Goal: Communication & Community: Answer question/provide support

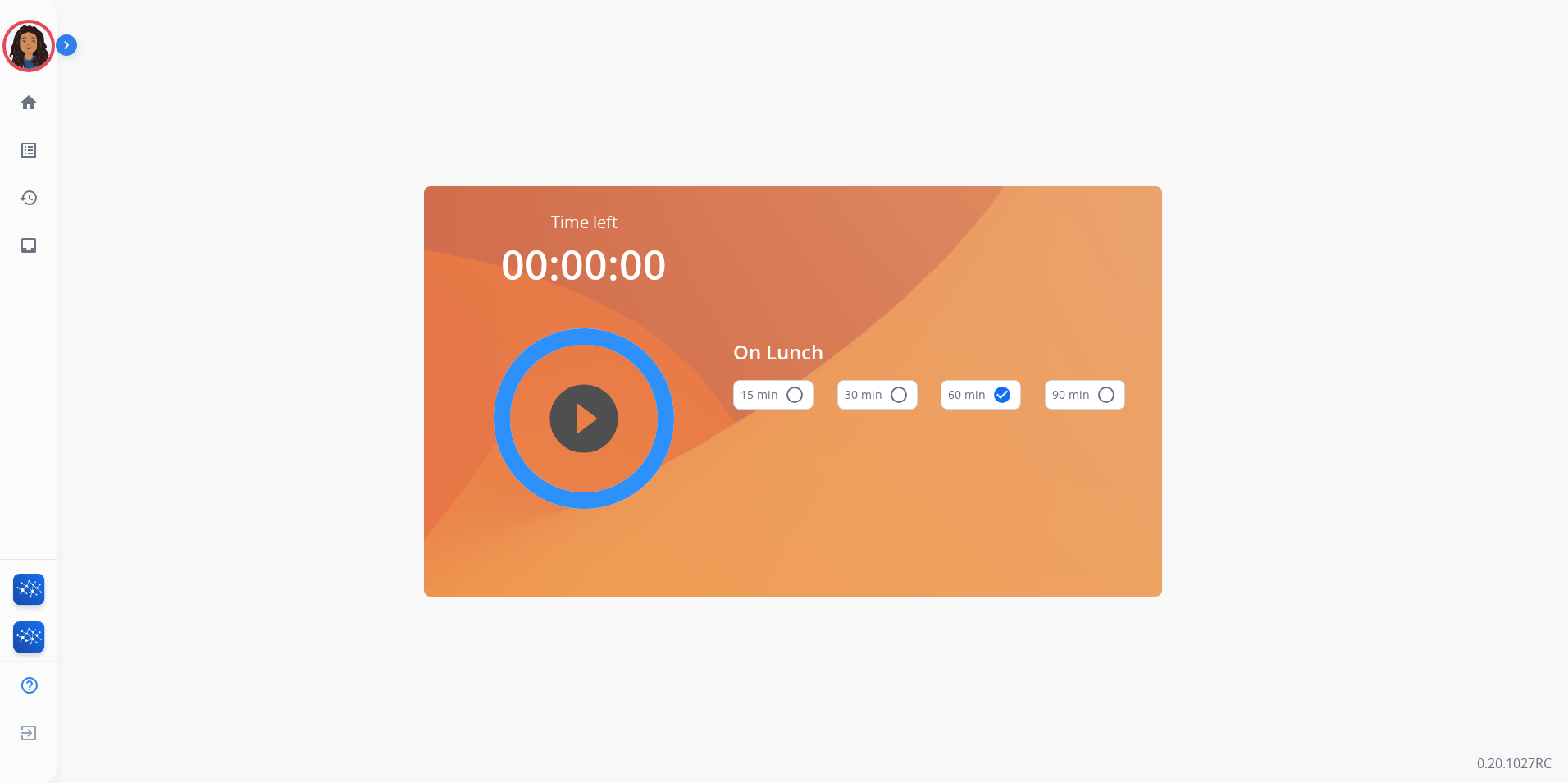
drag, startPoint x: 41, startPoint y: 39, endPoint x: 70, endPoint y: 38, distance: 29.0
click at [41, 39] on img at bounding box center [29, 46] width 46 height 46
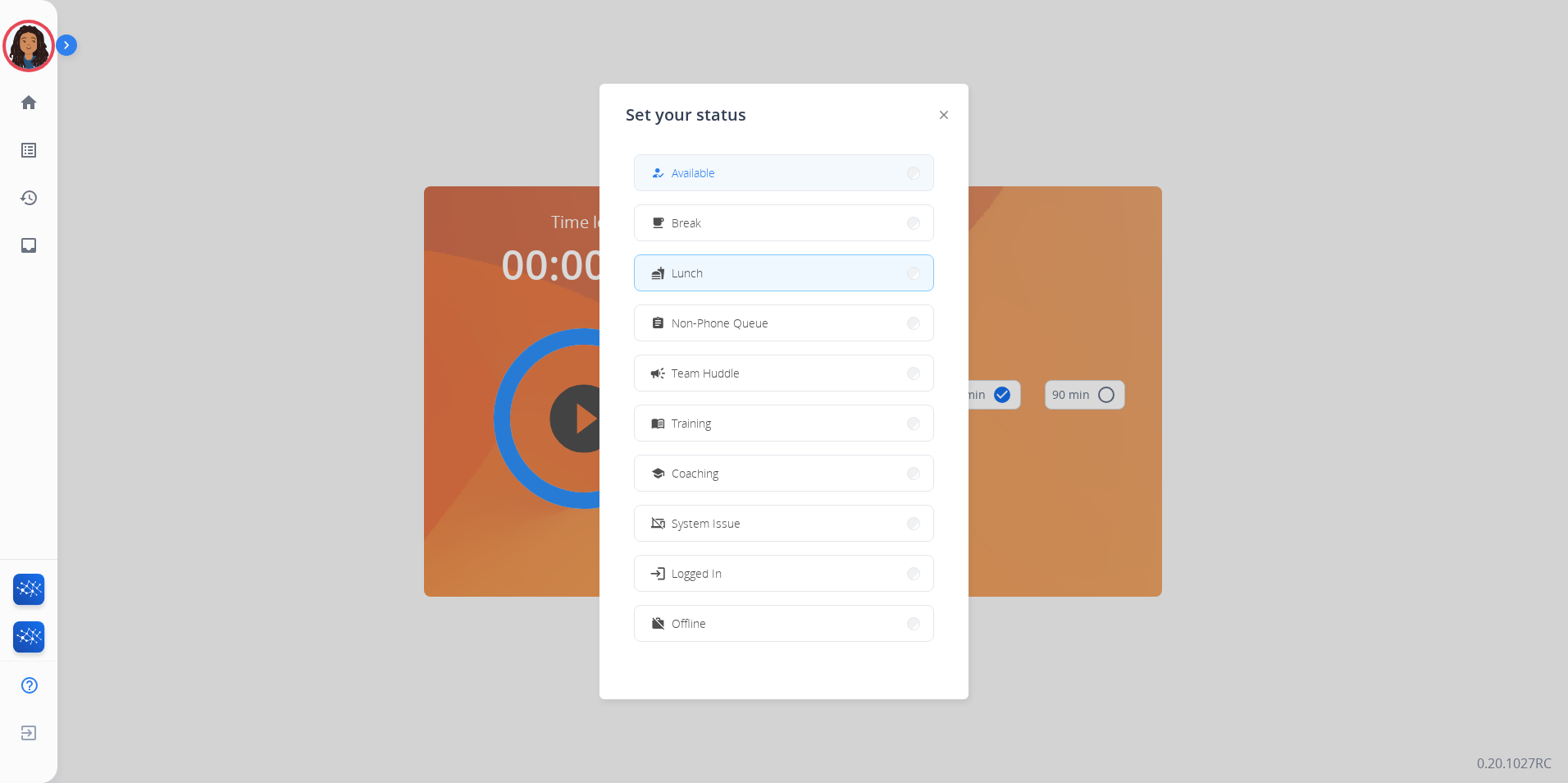
click at [816, 154] on div "how_to_reg Available free_breakfast Break fastfood Lunch assignment Non-Phone Q…" at bounding box center [784, 399] width 317 height 517
click at [807, 178] on button "how_to_reg Available" at bounding box center [784, 173] width 299 height 36
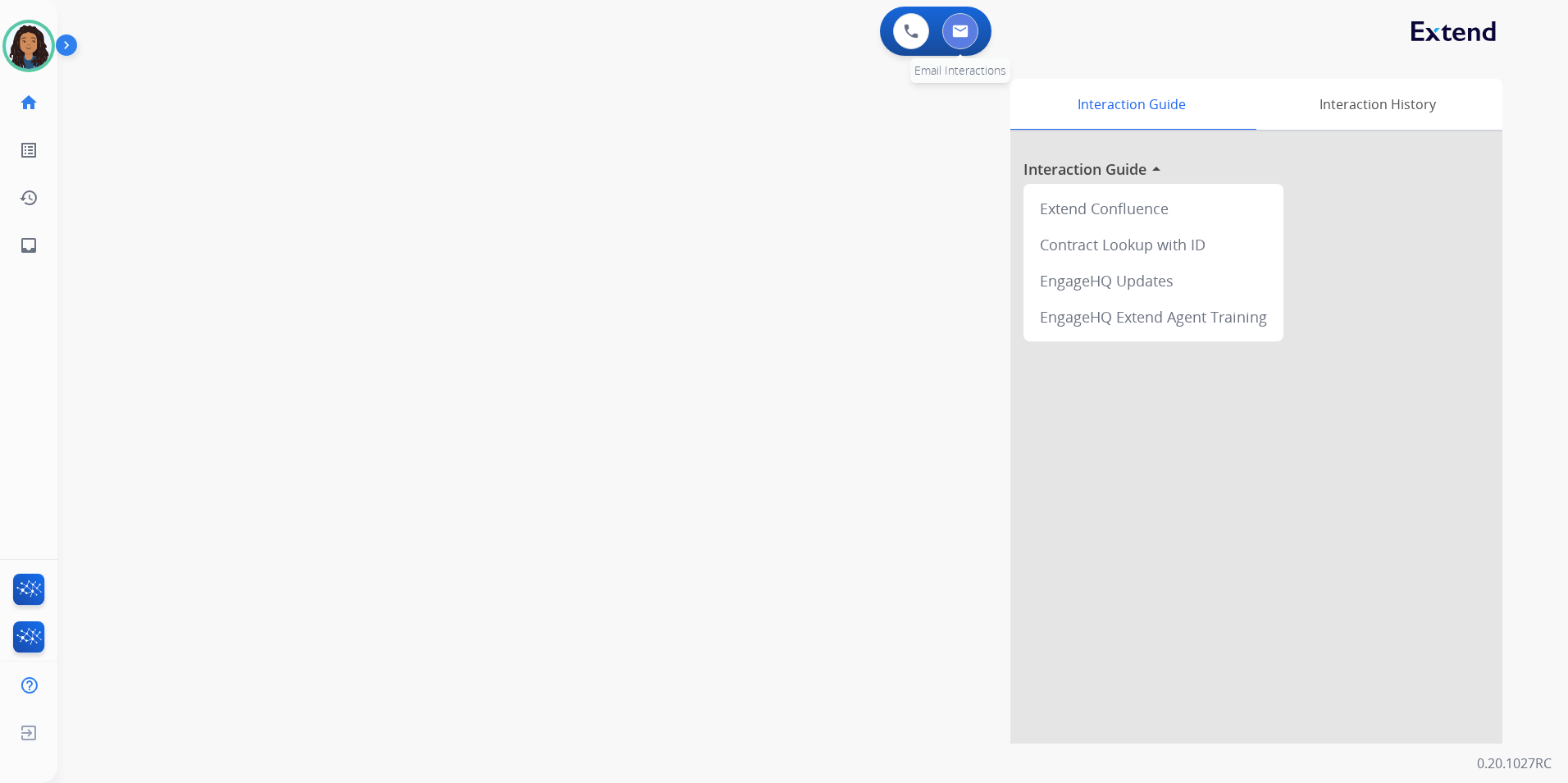
click at [973, 34] on button at bounding box center [960, 31] width 37 height 37
select select "**********"
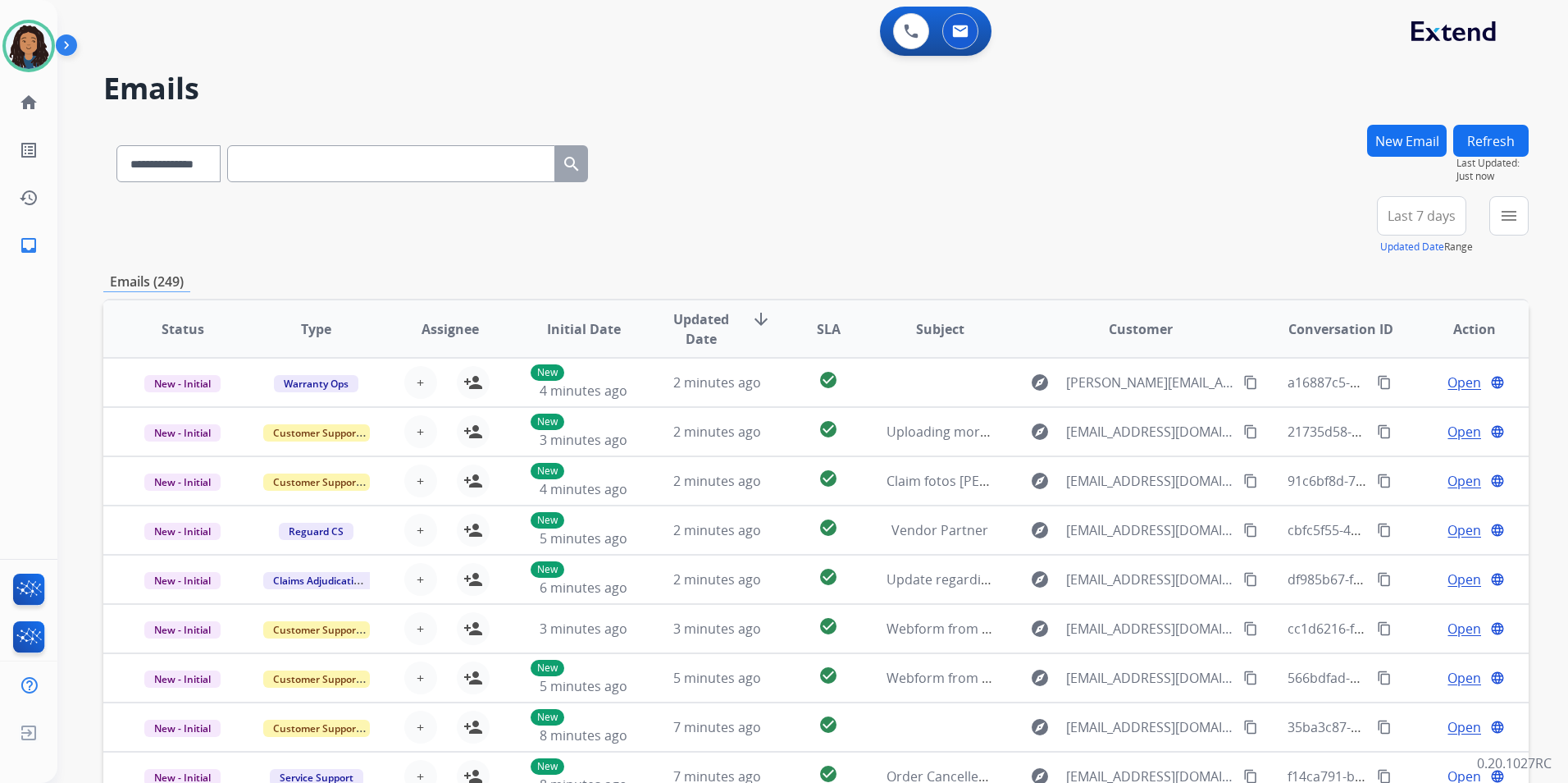
click at [1402, 138] on button "New Email" at bounding box center [1408, 141] width 80 height 32
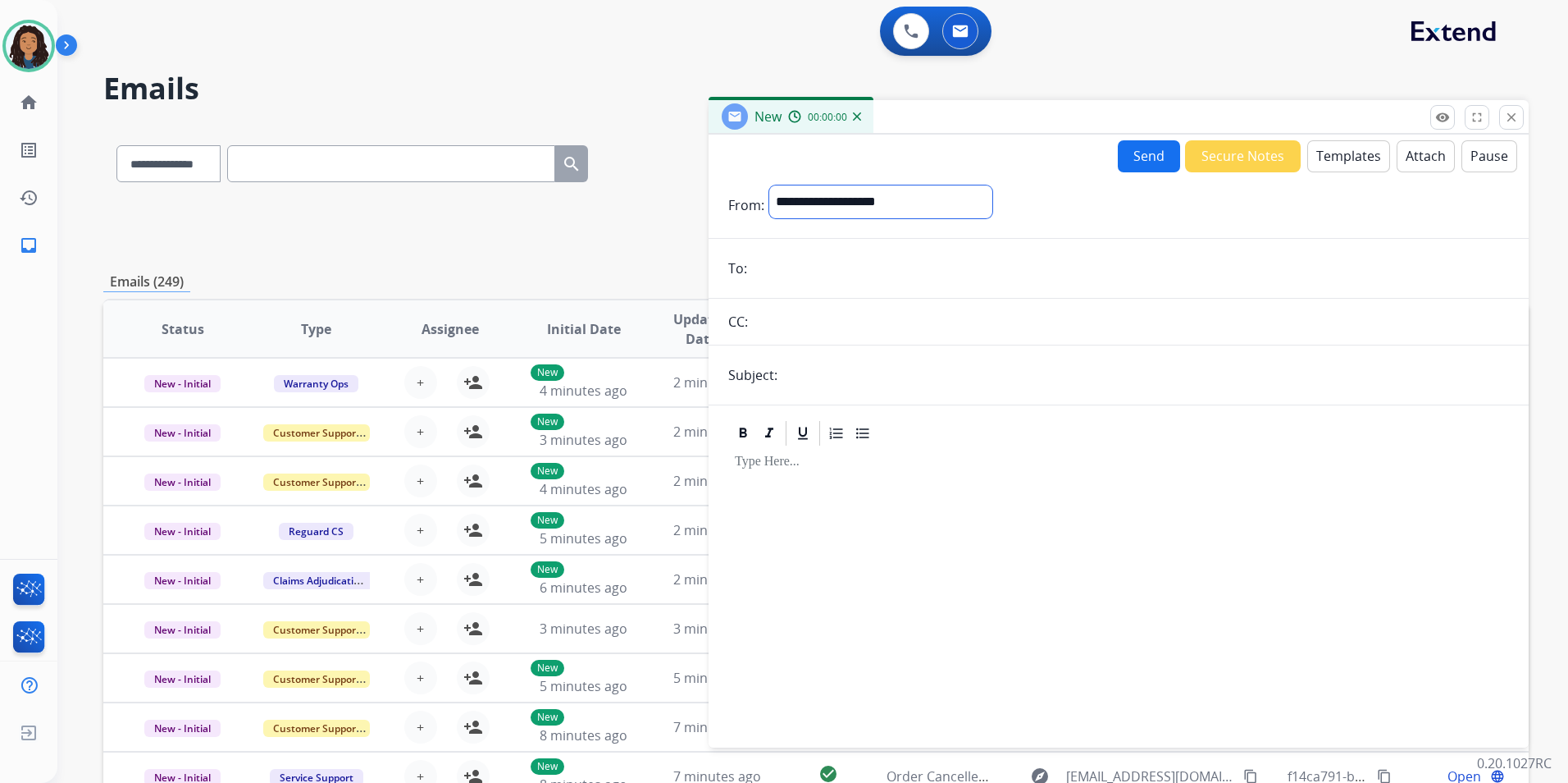
click at [855, 195] on select "**********" at bounding box center [880, 201] width 223 height 33
select select "**********"
click at [769, 185] on select "**********" at bounding box center [880, 201] width 223 height 33
paste input "**********"
type input "**********"
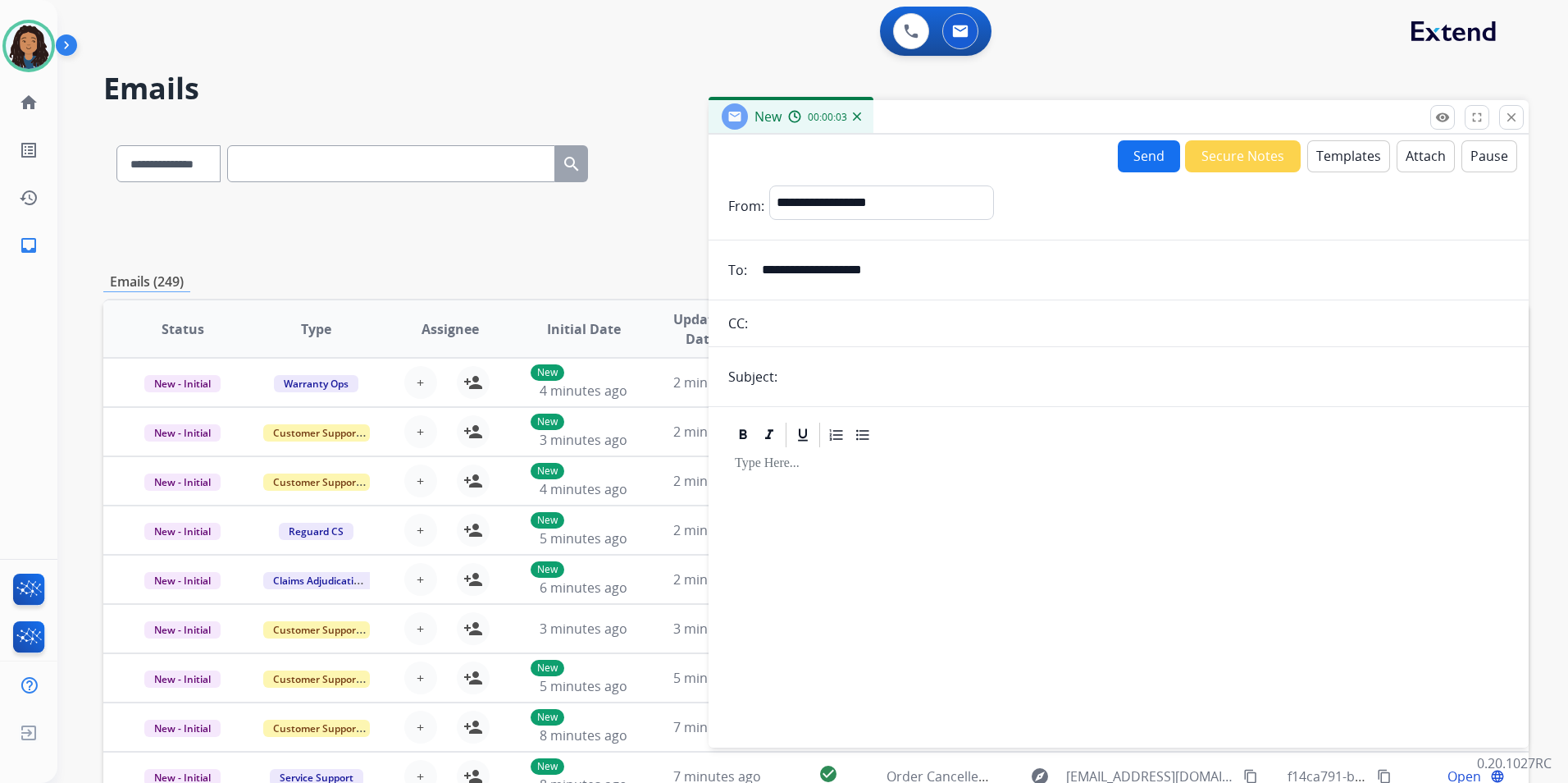
click at [875, 379] on input "text" at bounding box center [1146, 376] width 727 height 33
type input "******"
click at [1347, 138] on div "**********" at bounding box center [1119, 437] width 820 height 606
click at [1342, 154] on button "Templates" at bounding box center [1349, 156] width 83 height 32
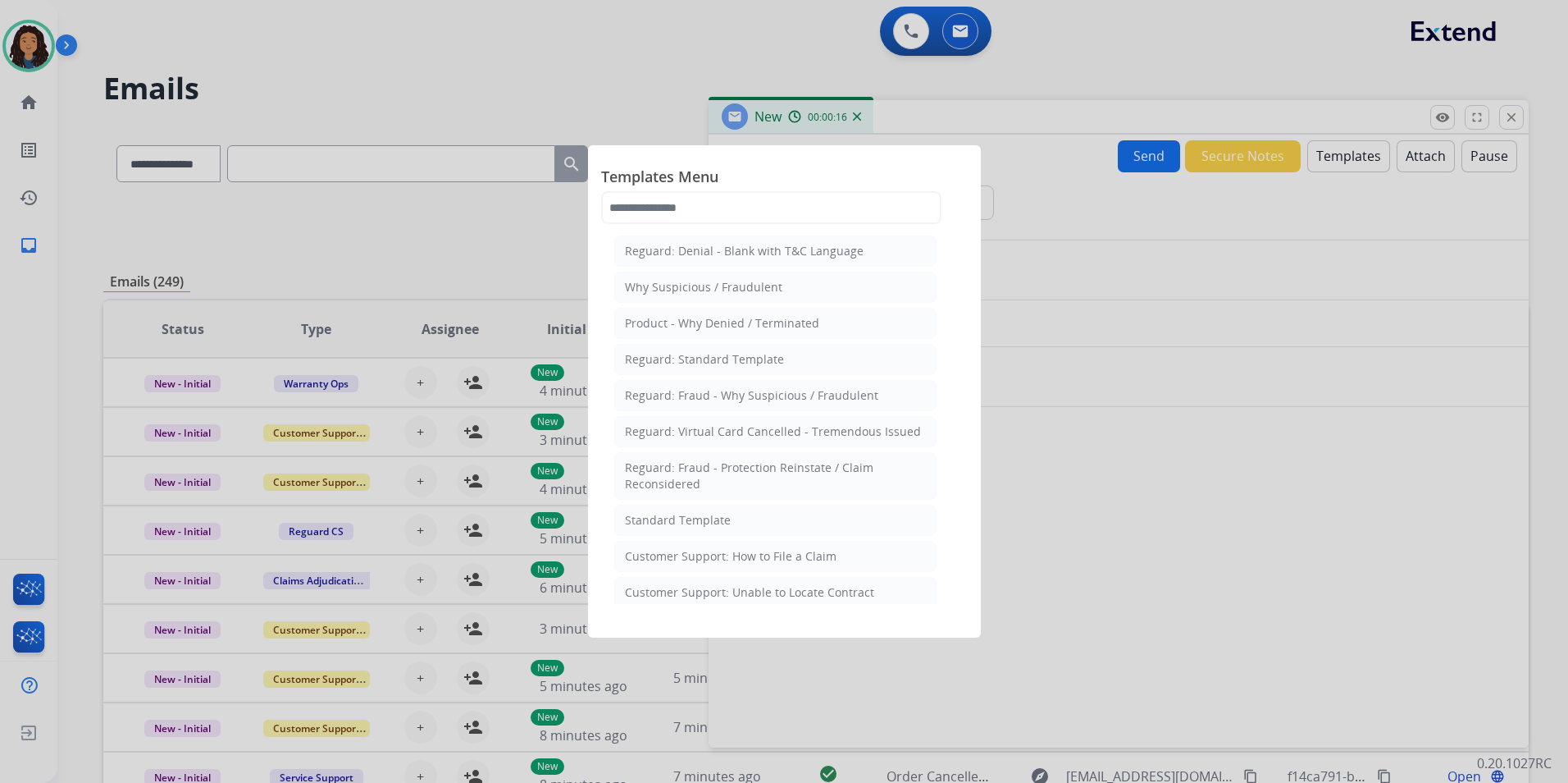
drag, startPoint x: 702, startPoint y: 521, endPoint x: 844, endPoint y: 500, distance: 143.5
click at [700, 521] on div "Standard Template" at bounding box center [677, 520] width 106 height 16
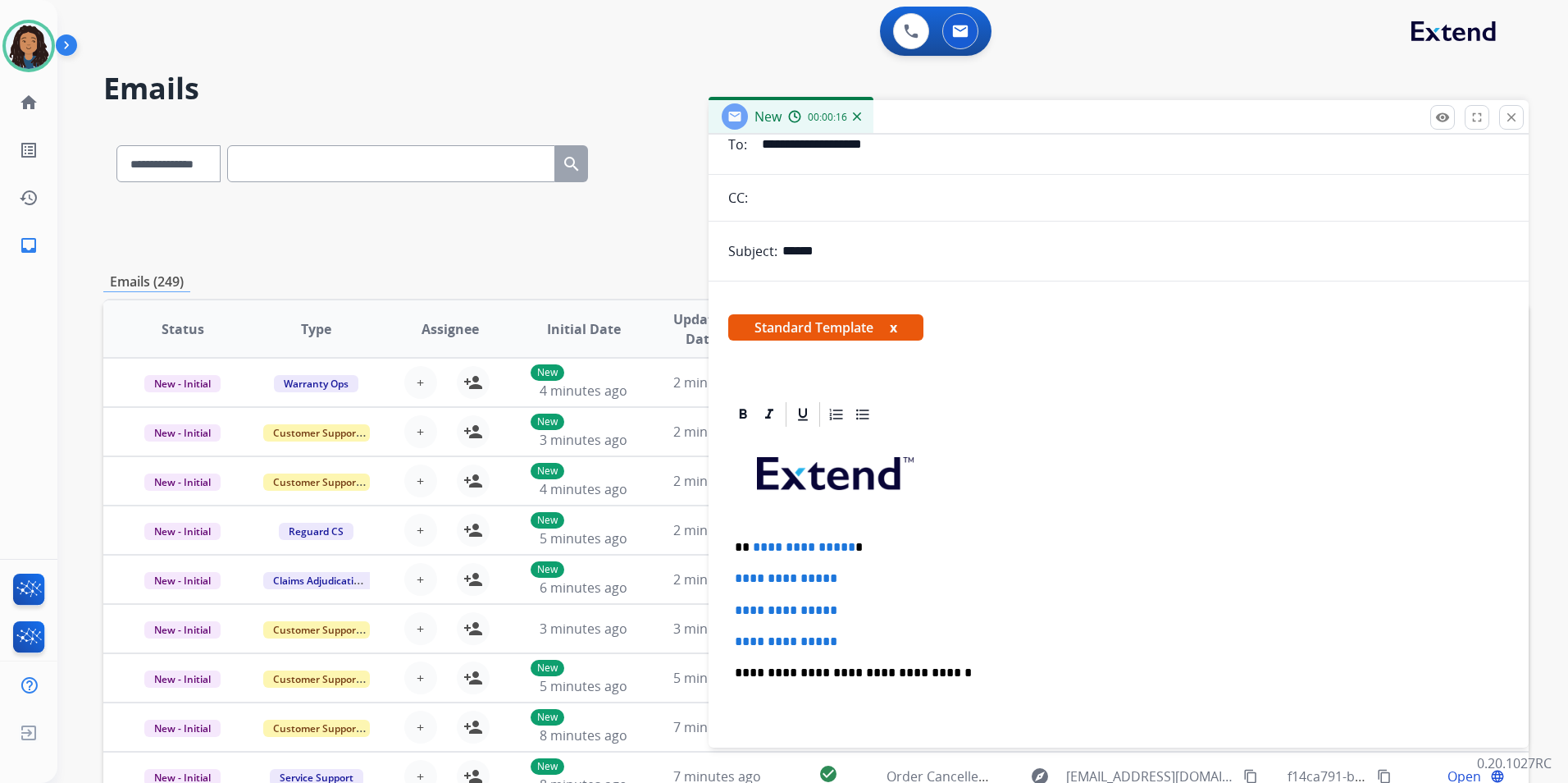
scroll to position [164, 0]
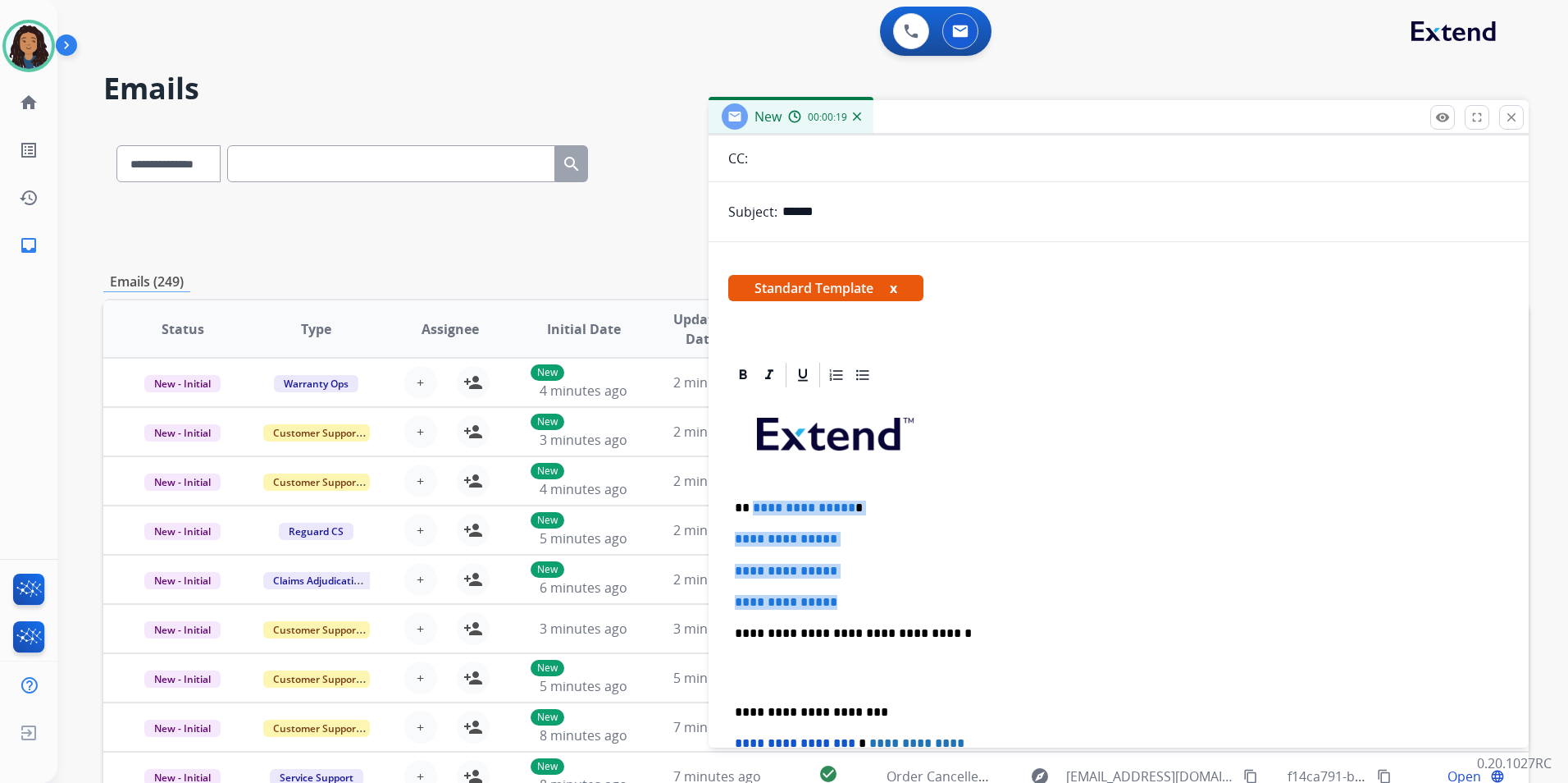
drag, startPoint x: 853, startPoint y: 599, endPoint x: 751, endPoint y: 486, distance: 152.2
click at [751, 486] on div "**********" at bounding box center [1119, 672] width 781 height 565
paste div
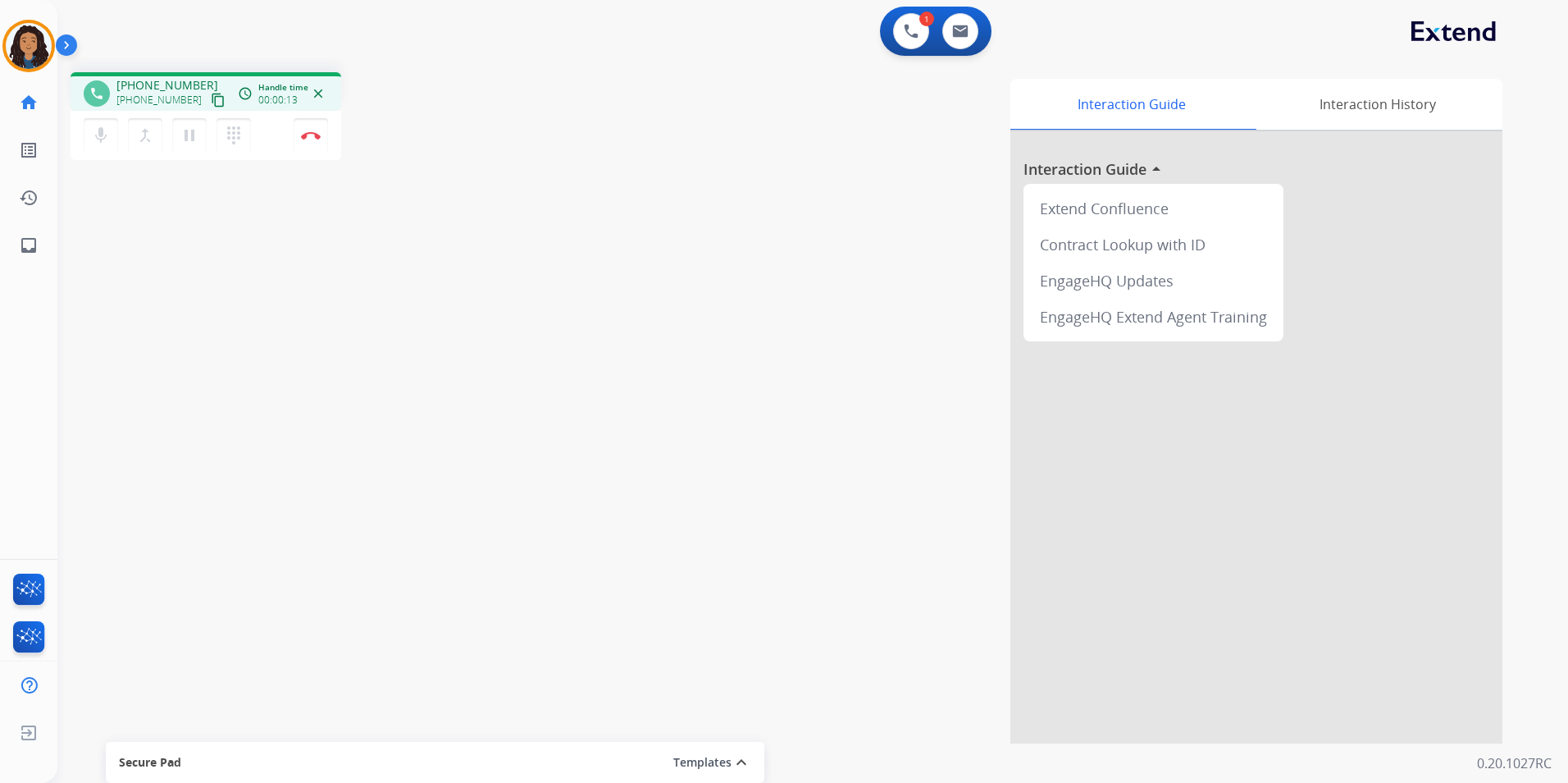
click at [208, 96] on button "content_copy" at bounding box center [217, 99] width 20 height 20
click at [180, 137] on mat-icon "pause" at bounding box center [189, 135] width 20 height 20
click at [95, 149] on button "mic Mute" at bounding box center [101, 135] width 35 height 35
click at [178, 139] on button "play_arrow Hold" at bounding box center [189, 135] width 35 height 35
click at [77, 139] on div "mic_off Mute merge_type Bridge play_arrow Hold dialpad Dialpad Disconnect" at bounding box center [205, 135] width 271 height 49
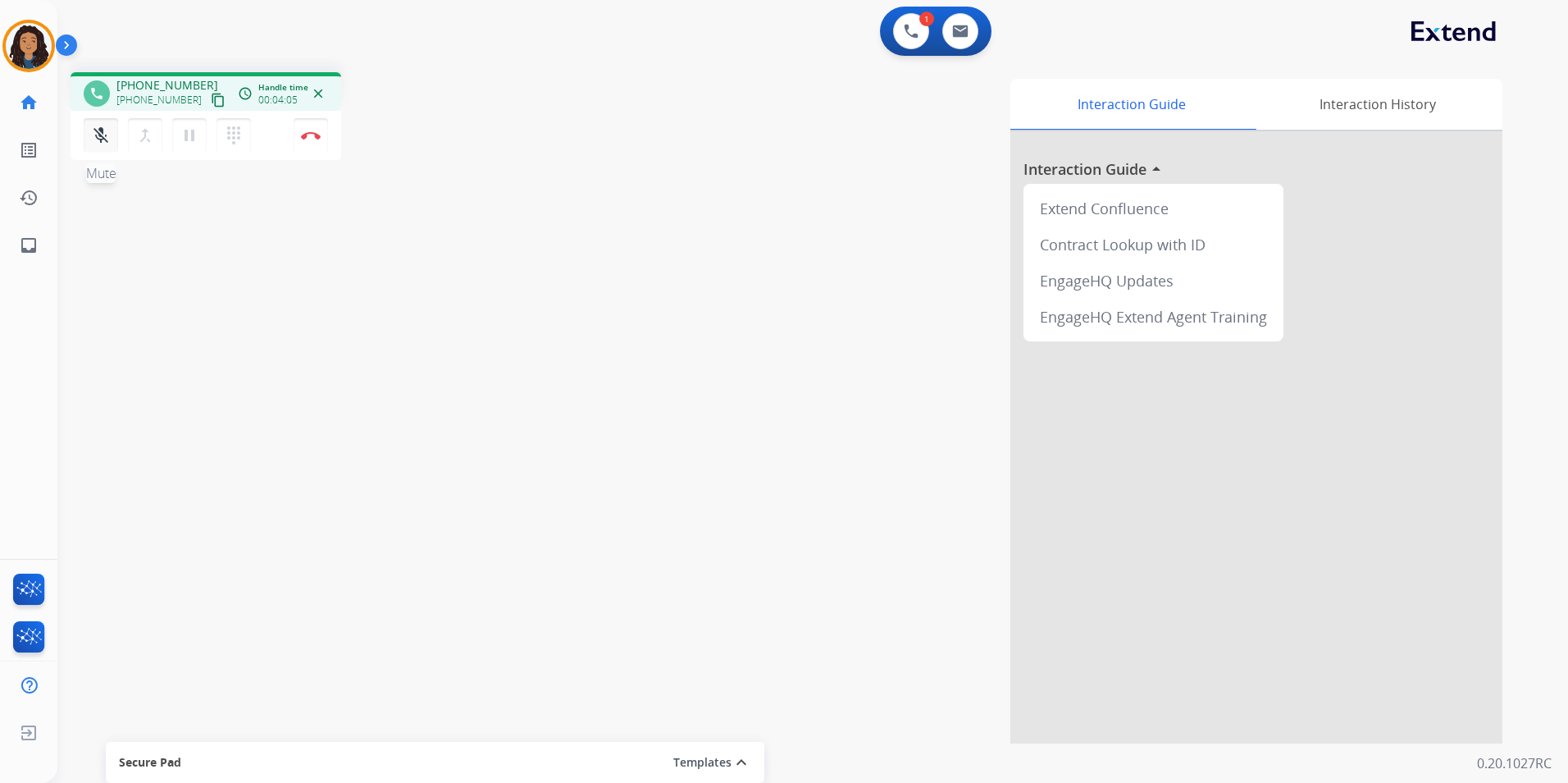
click at [95, 136] on mat-icon "mic_off" at bounding box center [100, 135] width 20 height 20
click at [316, 139] on button "Disconnect" at bounding box center [311, 135] width 35 height 35
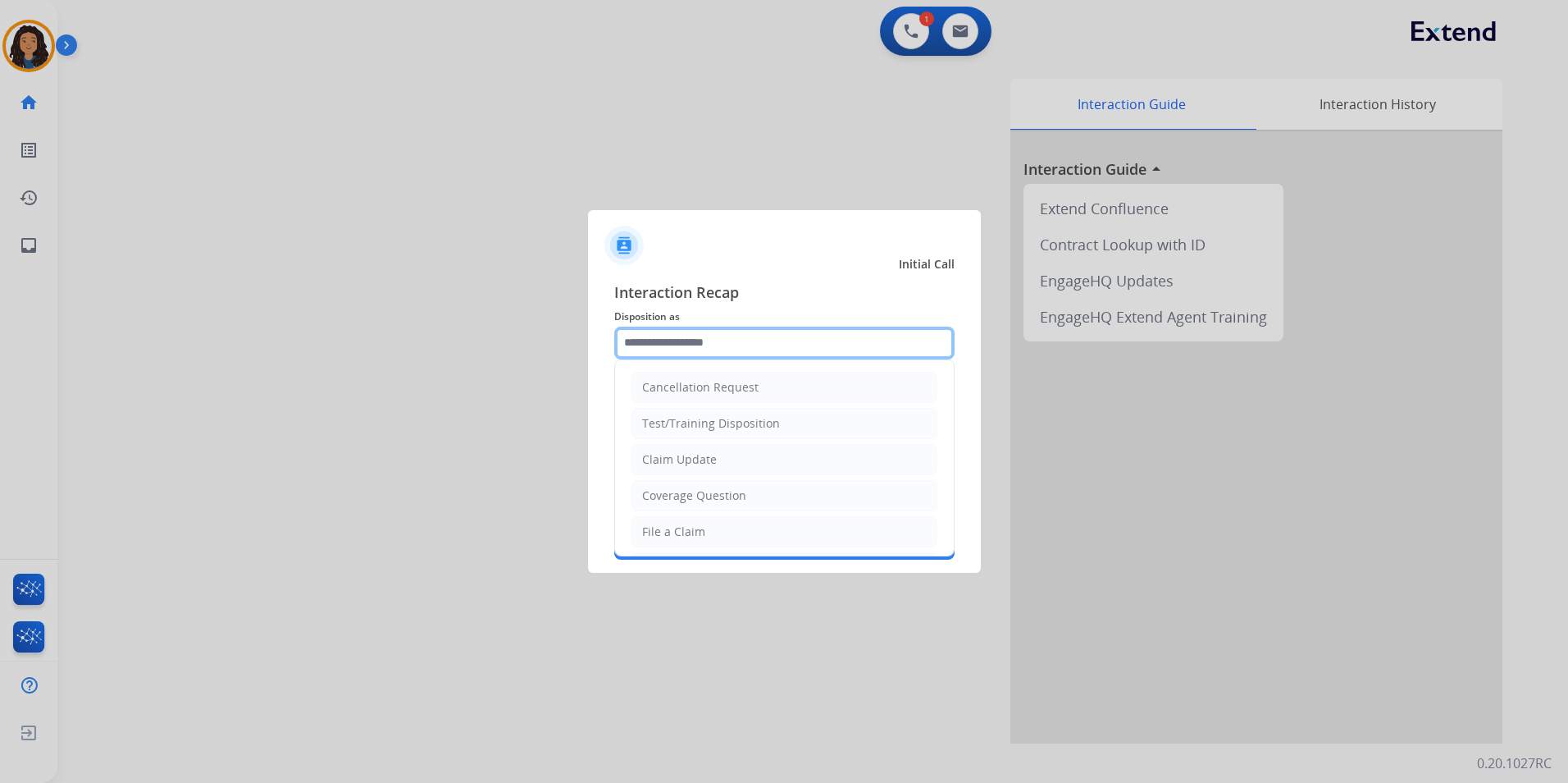
click at [683, 337] on input "text" at bounding box center [784, 343] width 340 height 33
click at [701, 460] on div "Claim Update" at bounding box center [679, 459] width 75 height 16
type input "**********"
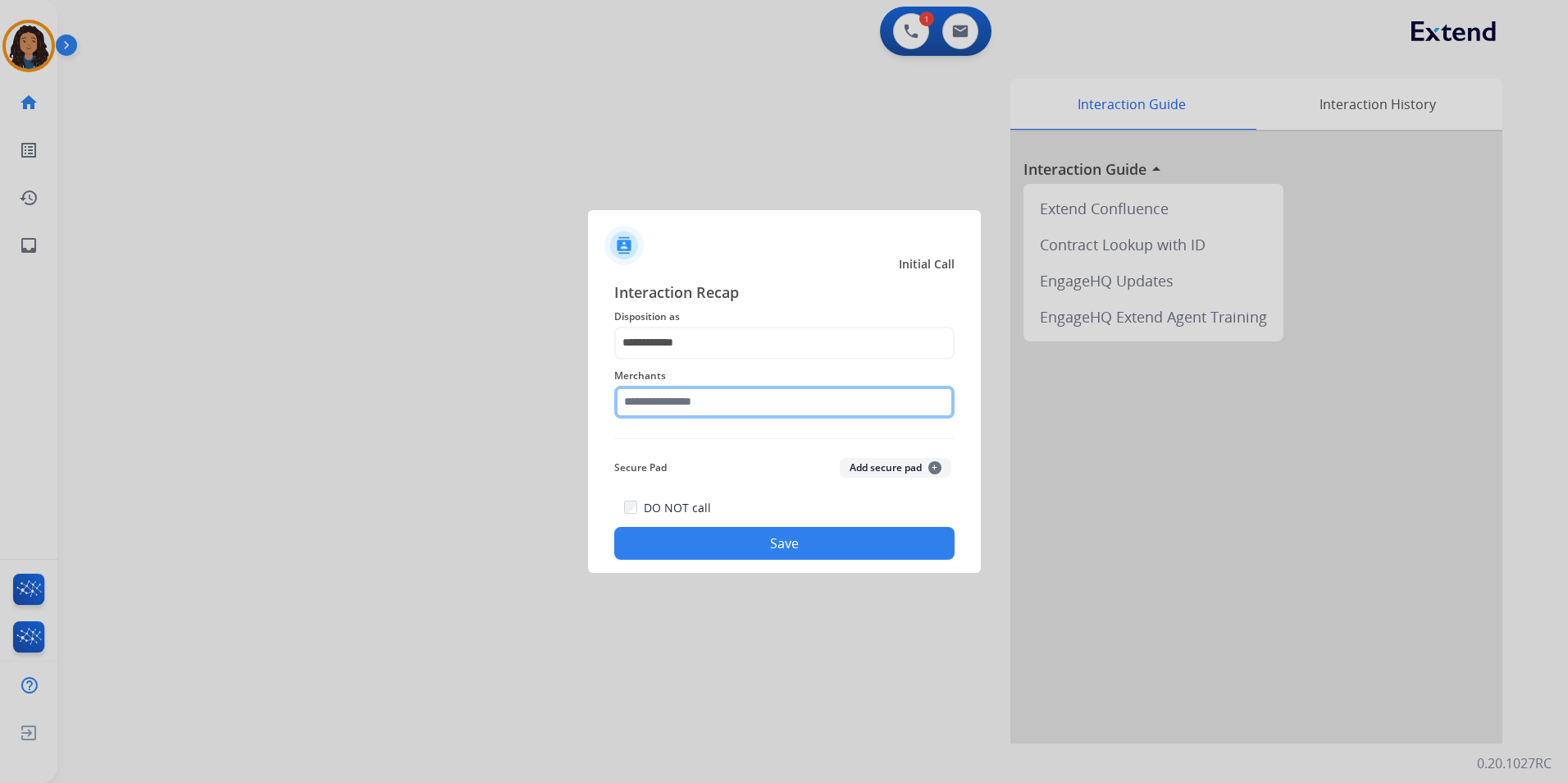
click at [684, 388] on input "text" at bounding box center [784, 402] width 340 height 33
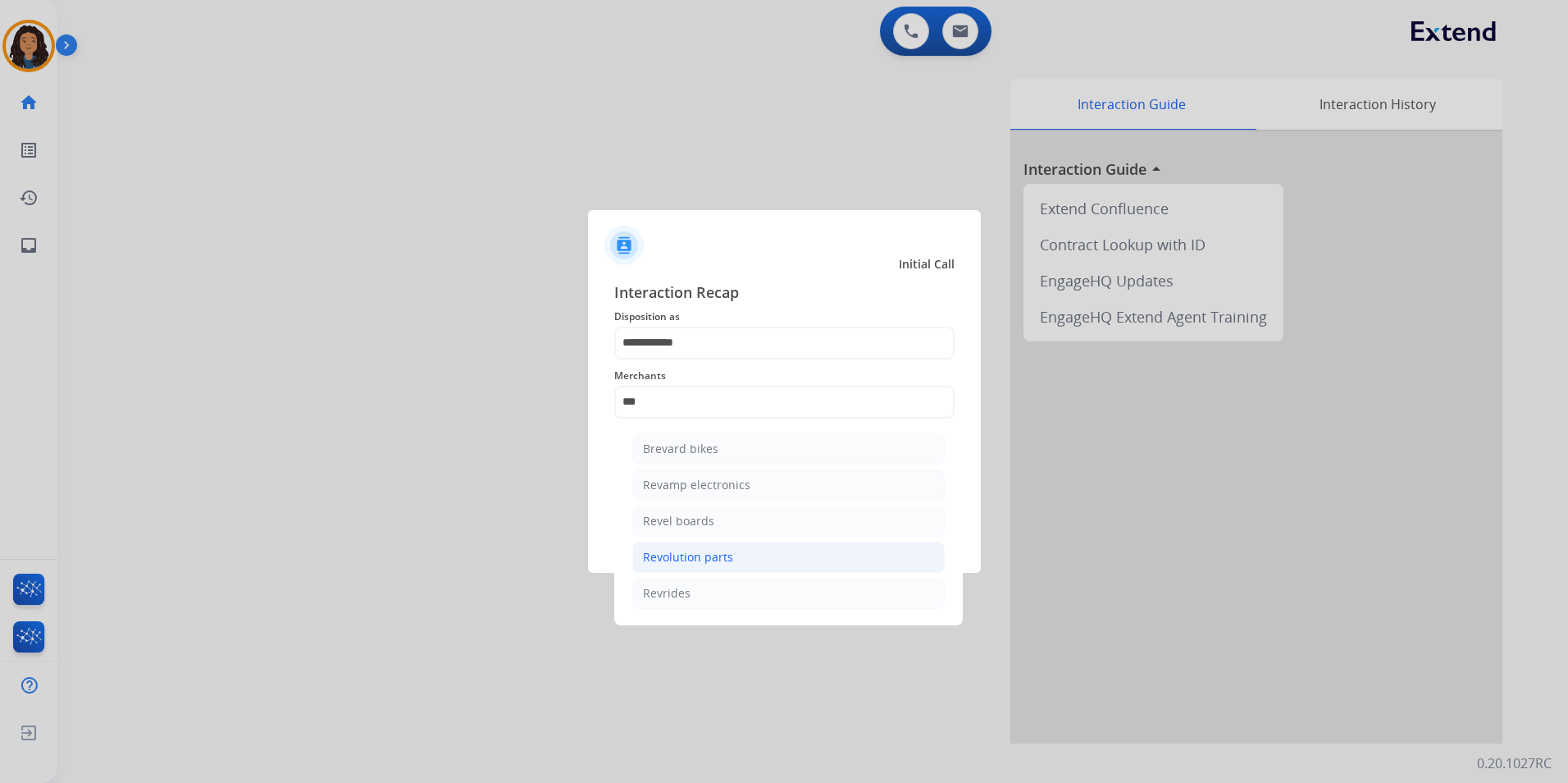
click at [731, 560] on li "Revolution parts" at bounding box center [789, 557] width 312 height 31
type input "**********"
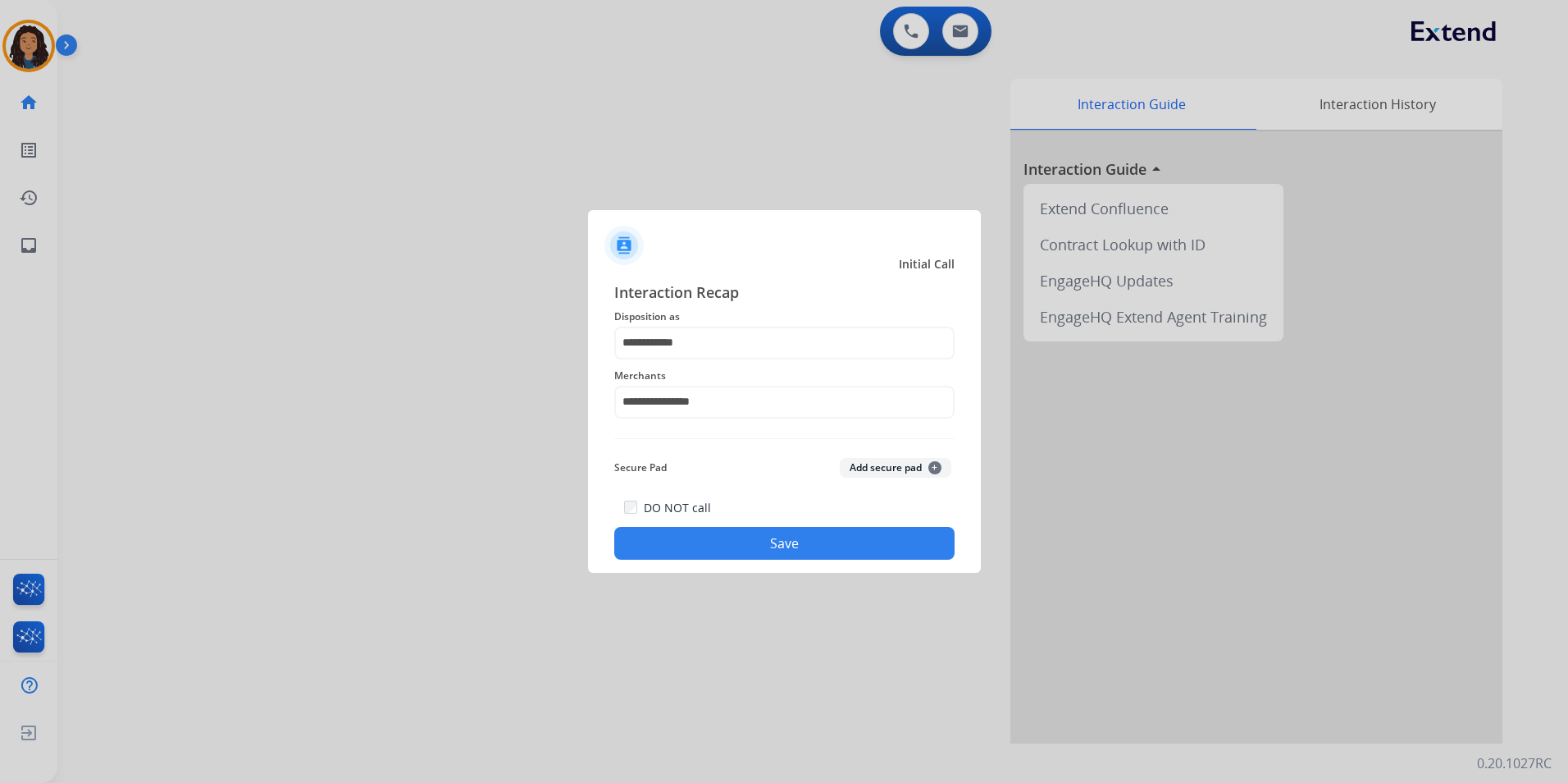
click at [708, 547] on button "Save" at bounding box center [784, 543] width 340 height 33
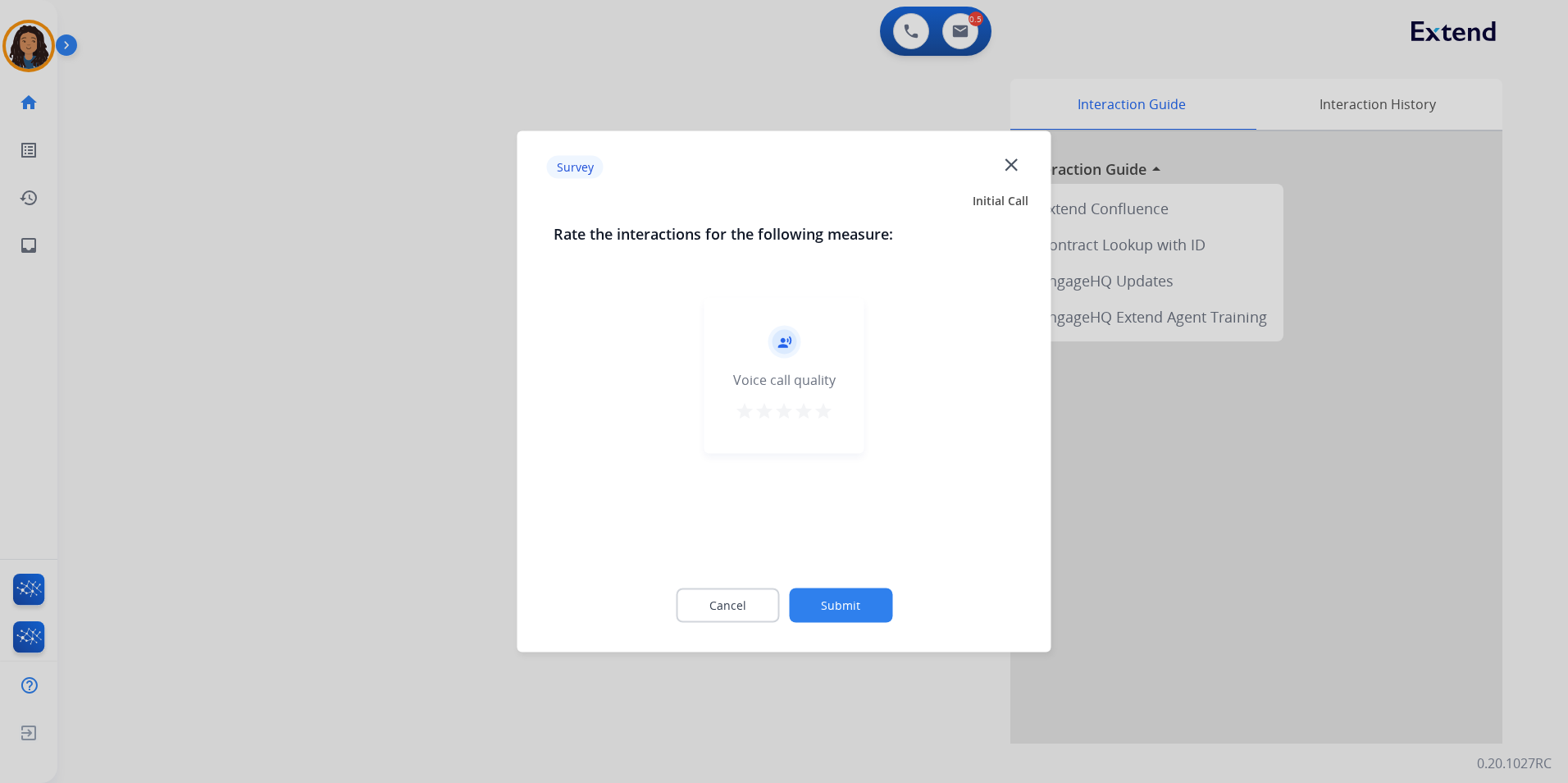
click at [368, 447] on div at bounding box center [784, 392] width 1568 height 783
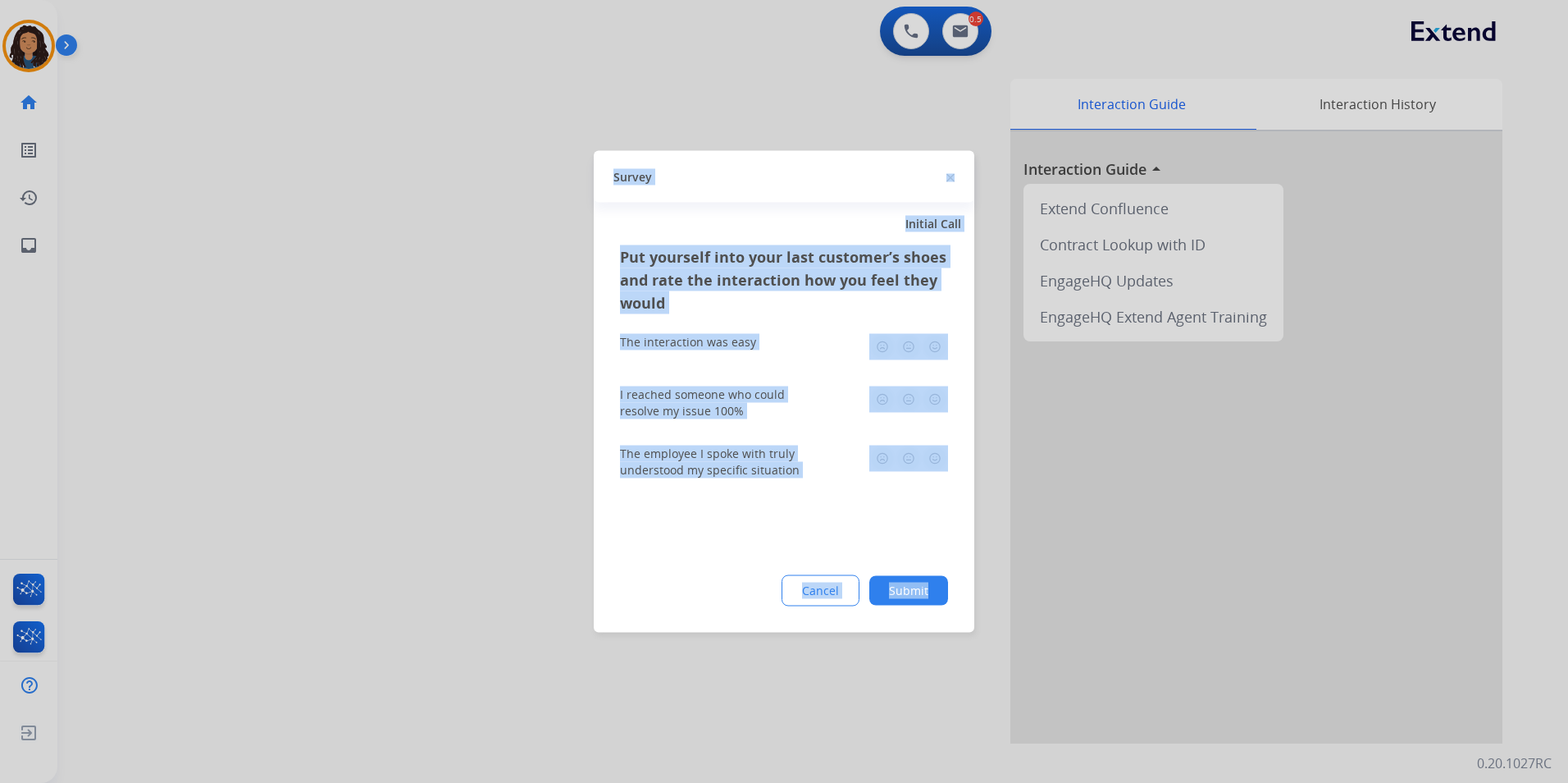
click at [368, 447] on div at bounding box center [784, 392] width 1568 height 783
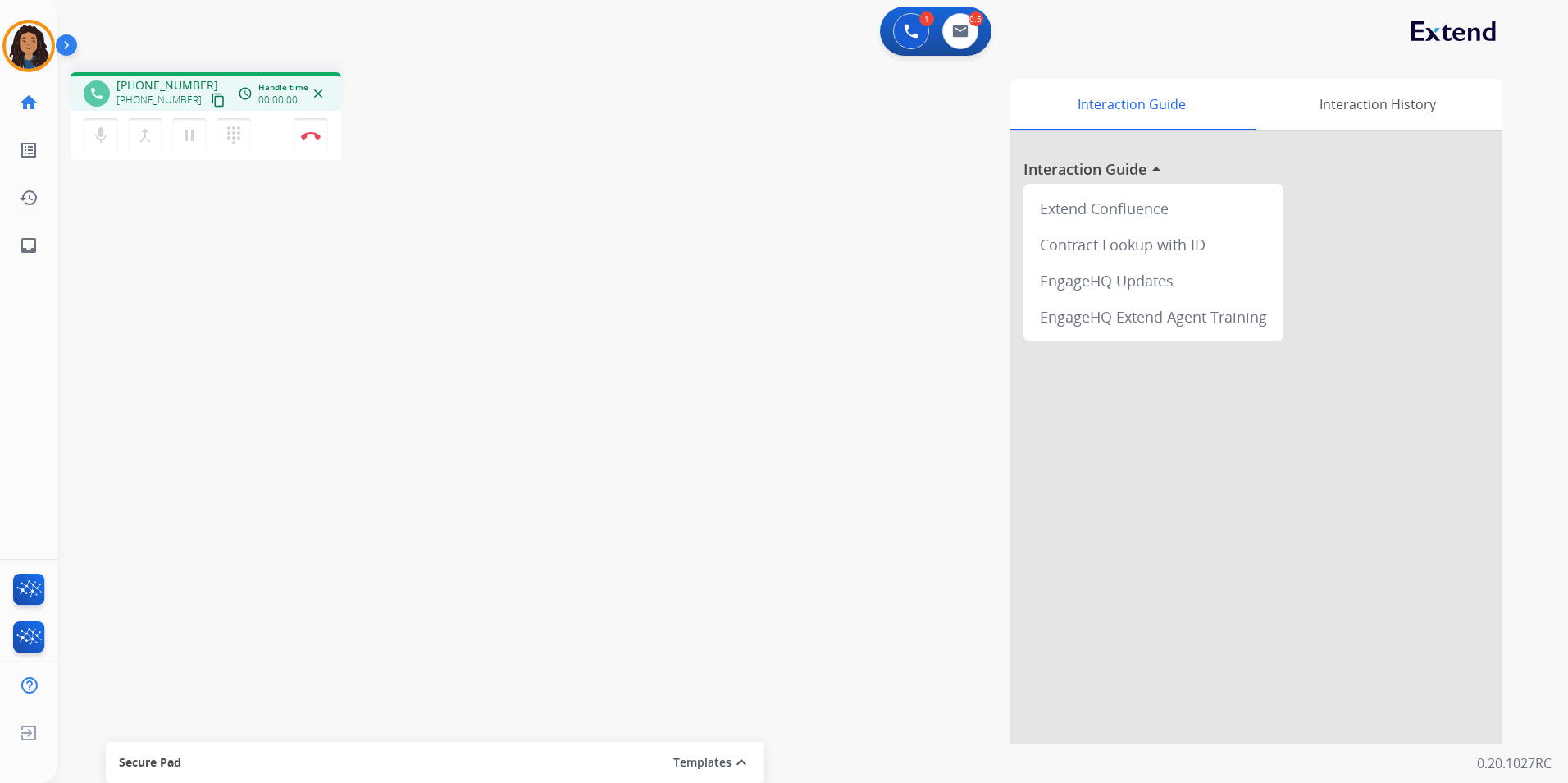
click at [211, 104] on mat-icon "content_copy" at bounding box center [217, 99] width 14 height 14
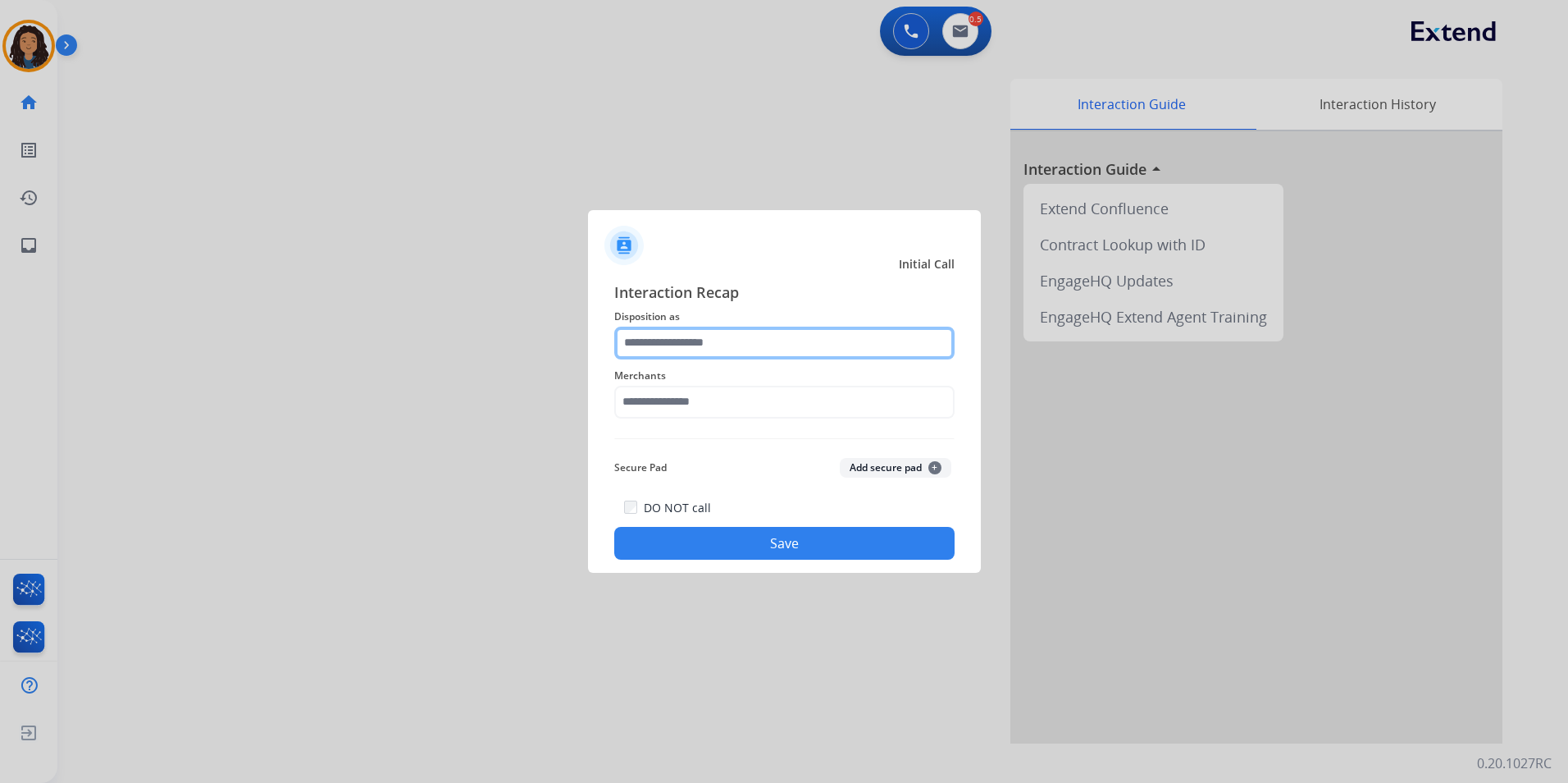
click at [823, 335] on input "text" at bounding box center [784, 343] width 340 height 33
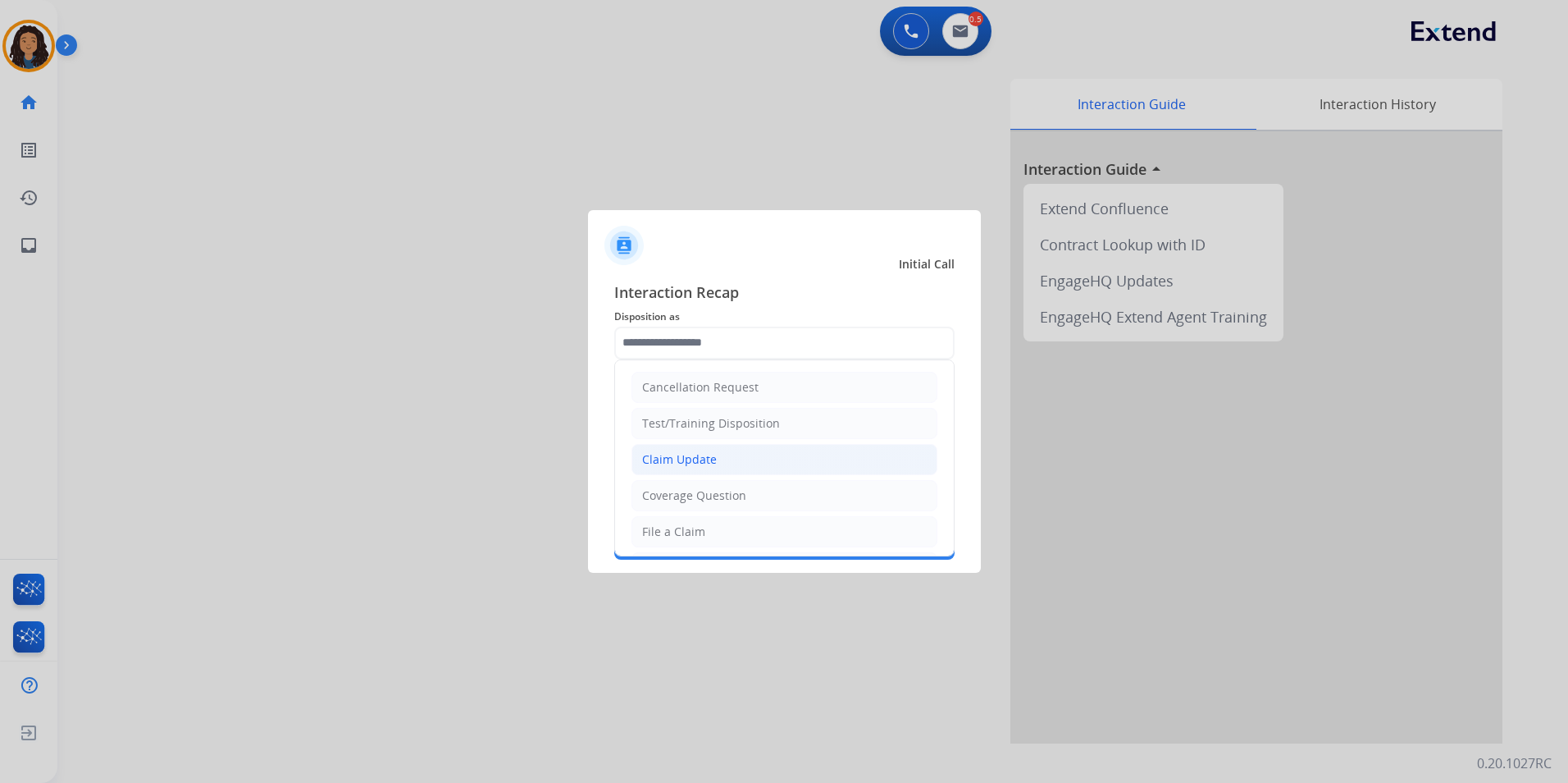
click at [750, 449] on li "Claim Update" at bounding box center [784, 459] width 306 height 31
type input "**********"
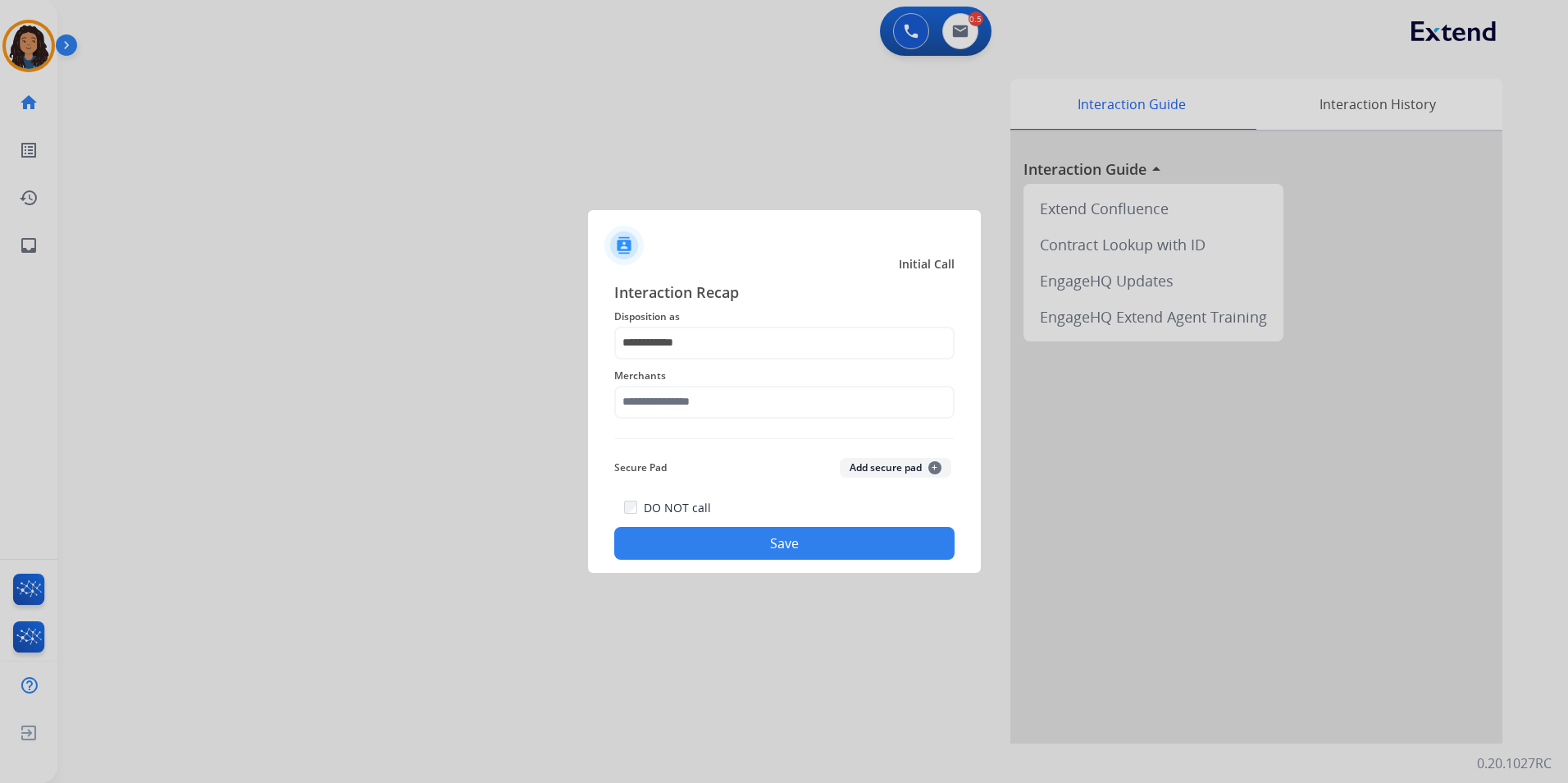
click at [686, 375] on span "Merchants" at bounding box center [784, 375] width 340 height 20
click at [686, 380] on span "Merchants" at bounding box center [784, 375] width 340 height 20
click at [688, 390] on input "text" at bounding box center [784, 402] width 340 height 33
click at [762, 438] on li "[PERSON_NAME]" at bounding box center [789, 448] width 312 height 31
type input "**********"
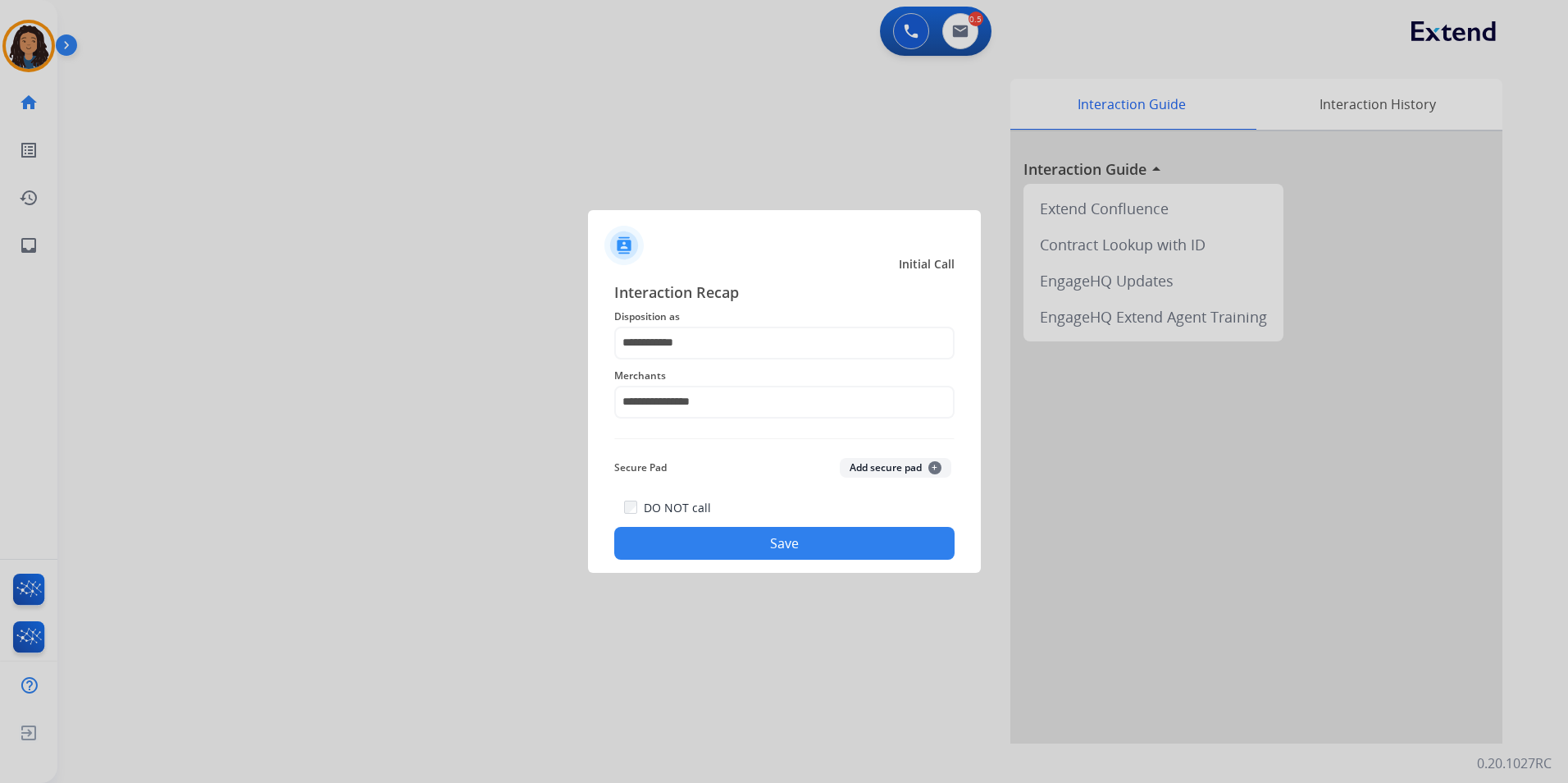
click at [701, 538] on button "Save" at bounding box center [784, 543] width 340 height 33
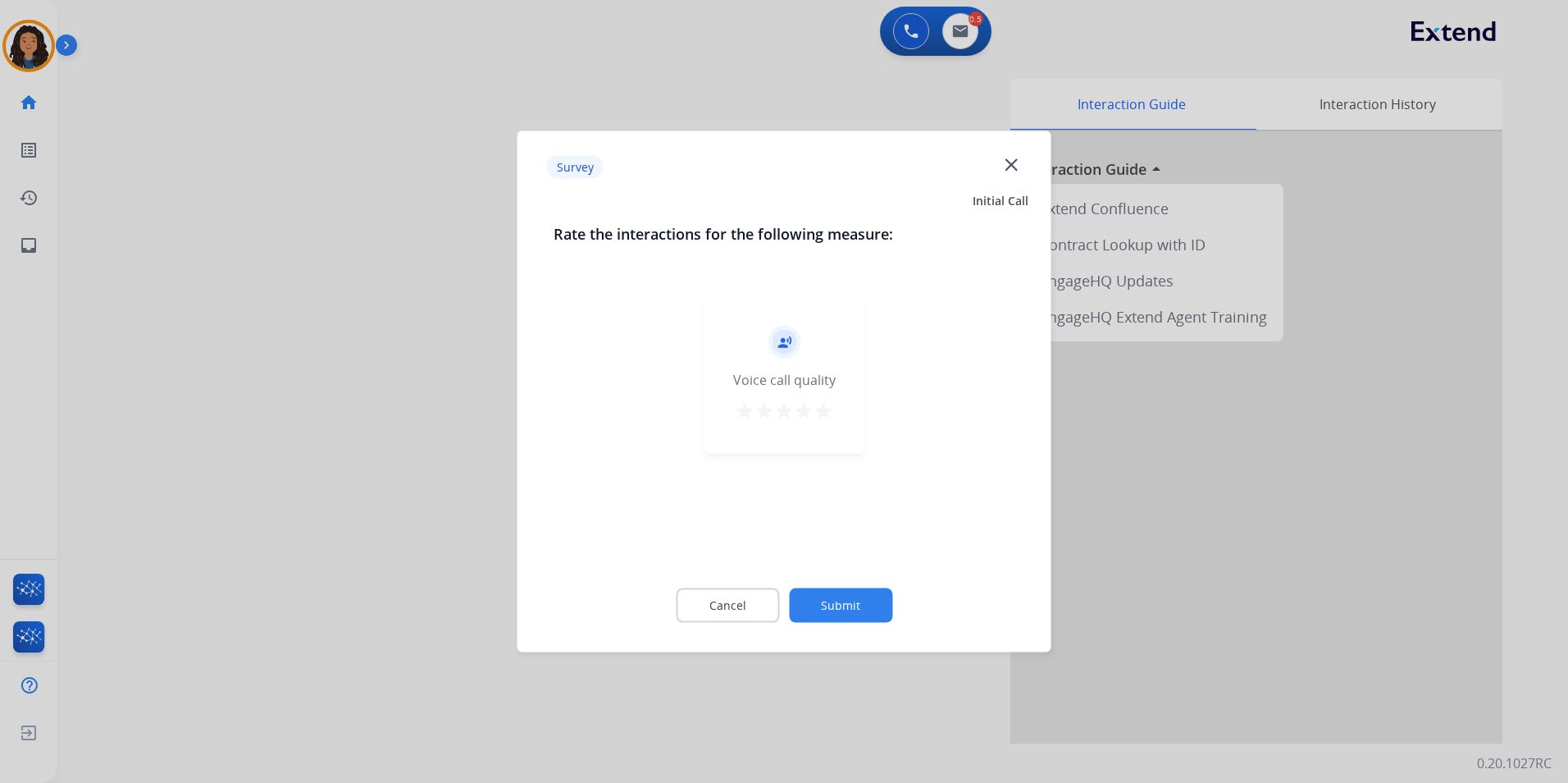
click at [312, 424] on div at bounding box center [784, 392] width 1568 height 783
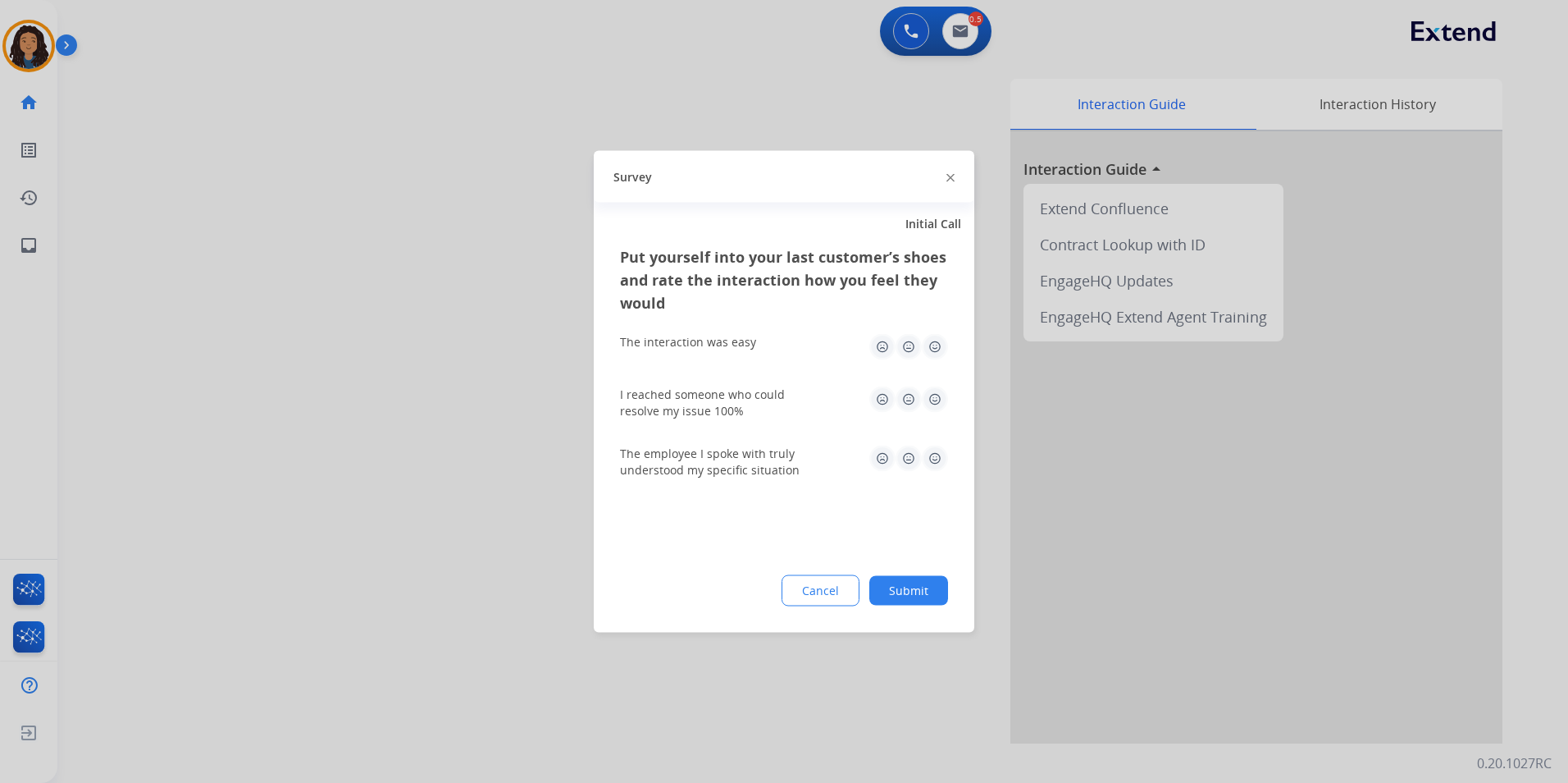
click at [318, 401] on div at bounding box center [784, 392] width 1568 height 783
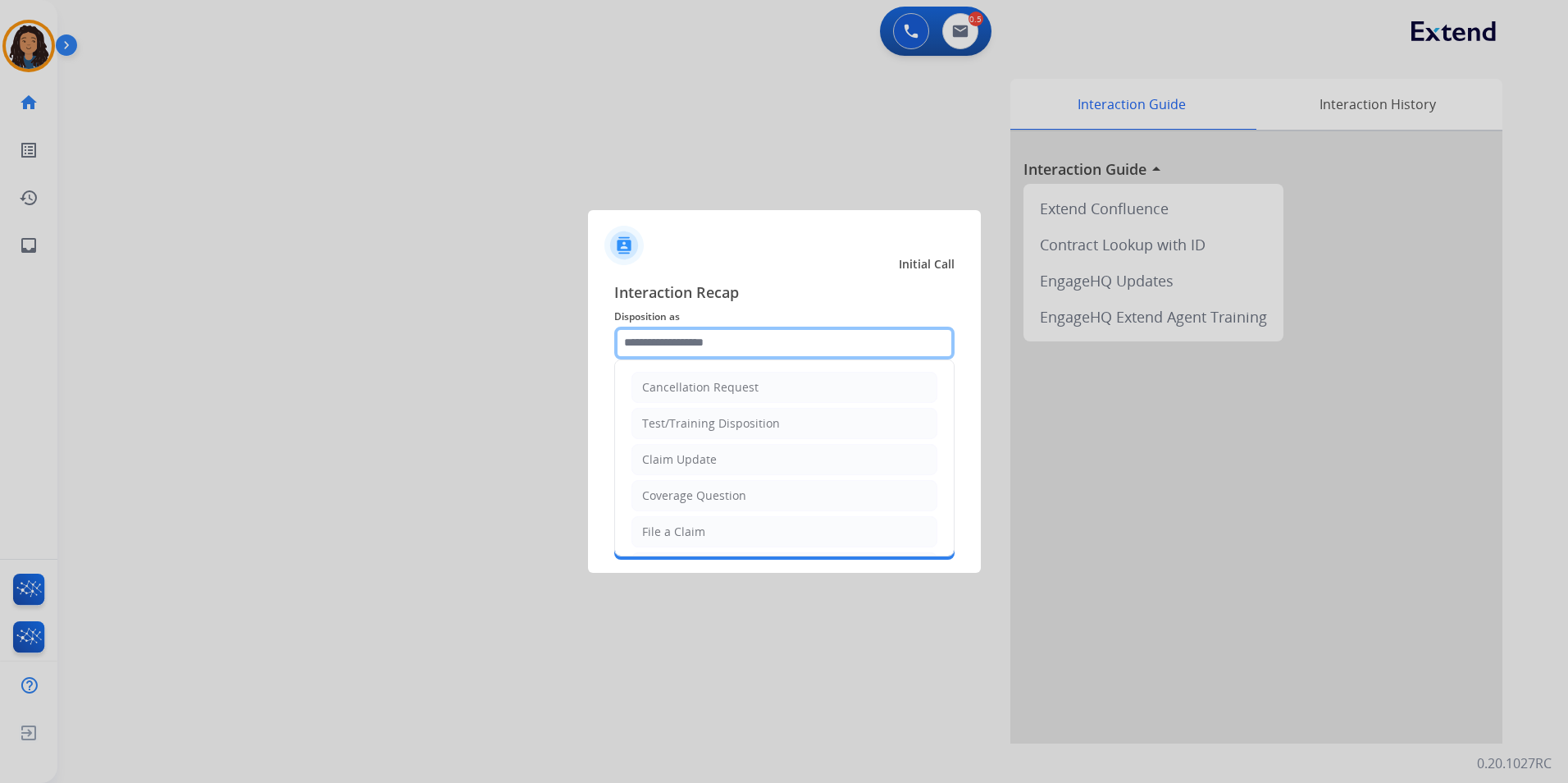
click at [801, 350] on input "text" at bounding box center [784, 343] width 340 height 33
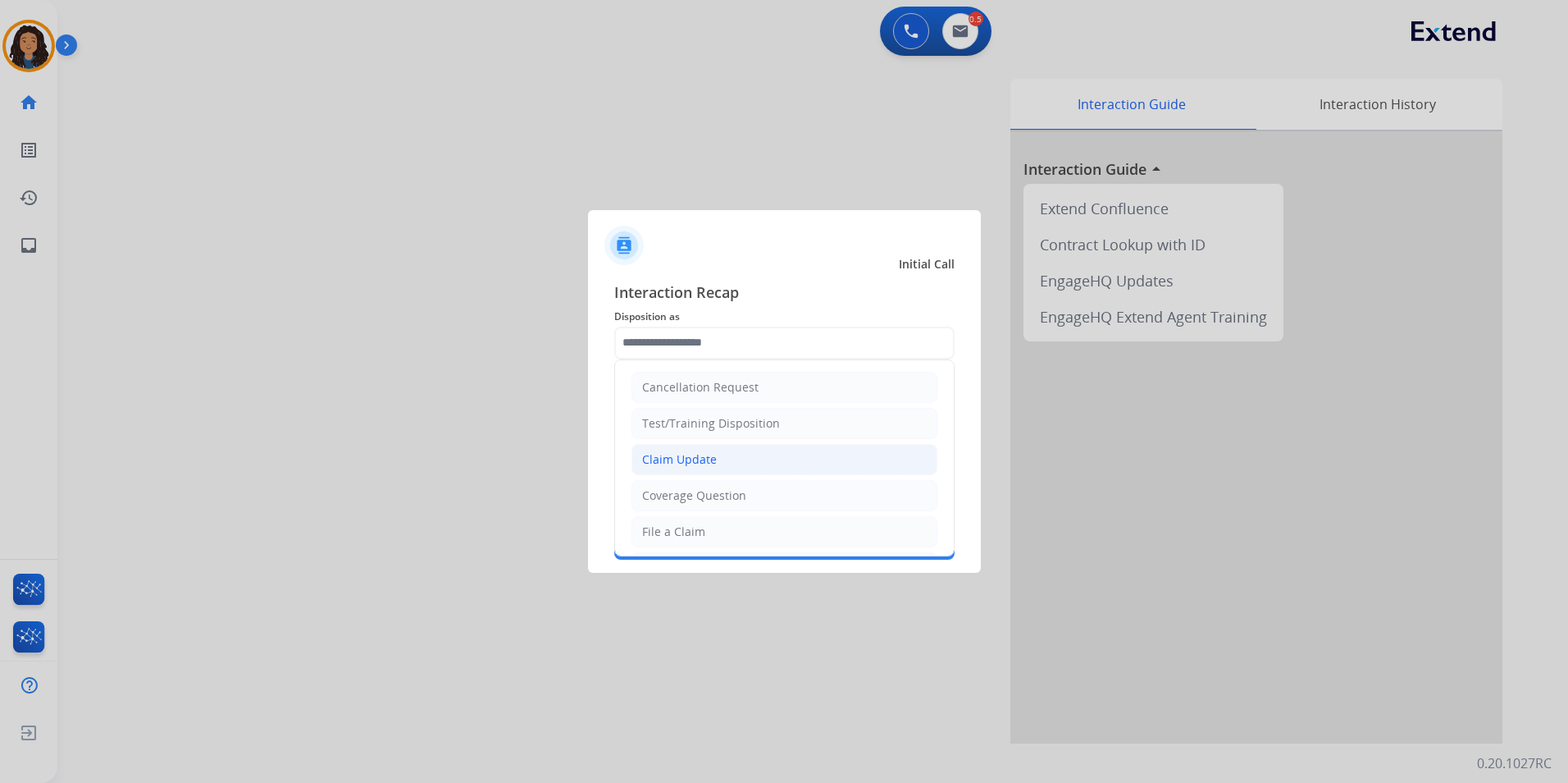
click at [738, 457] on li "Claim Update" at bounding box center [784, 459] width 306 height 31
type input "**********"
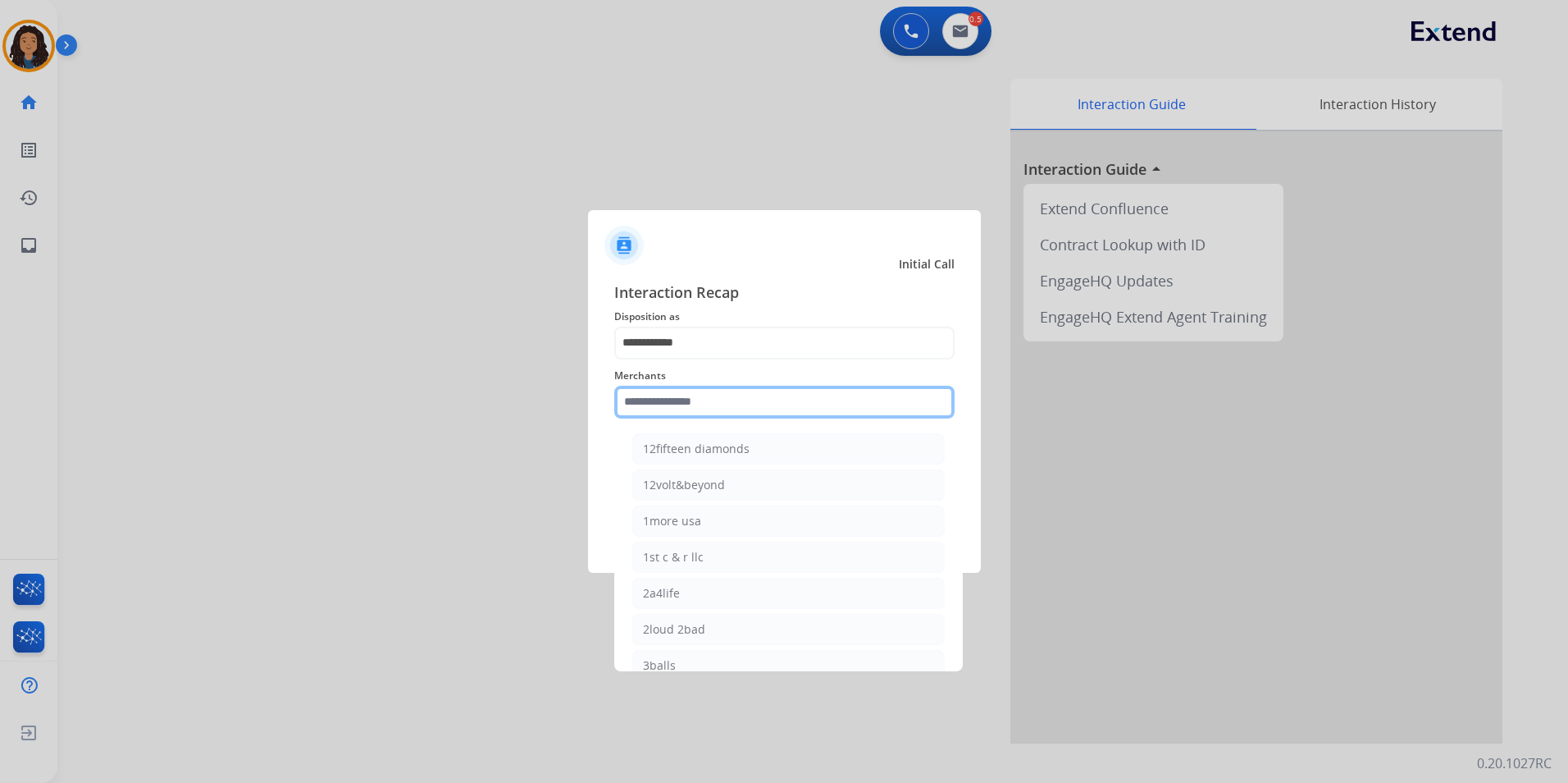
click at [740, 401] on input "text" at bounding box center [784, 402] width 340 height 33
type input "*"
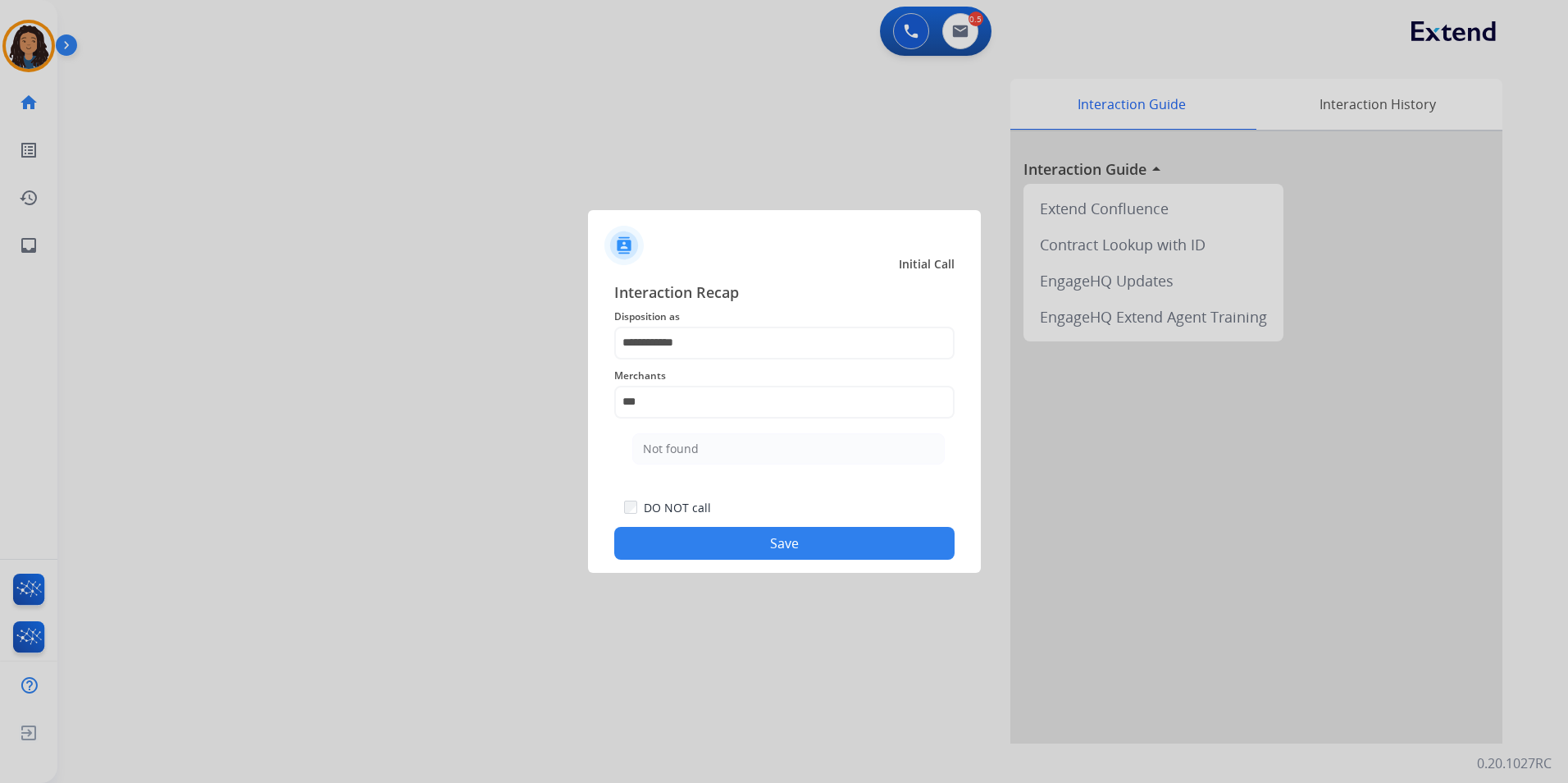
click at [738, 471] on ul "Not found" at bounding box center [789, 453] width 323 height 56
click at [734, 406] on input "***" at bounding box center [784, 402] width 340 height 33
click at [735, 441] on li "Not found" at bounding box center [789, 448] width 312 height 31
type input "*********"
click at [694, 549] on button "Save" at bounding box center [784, 543] width 340 height 33
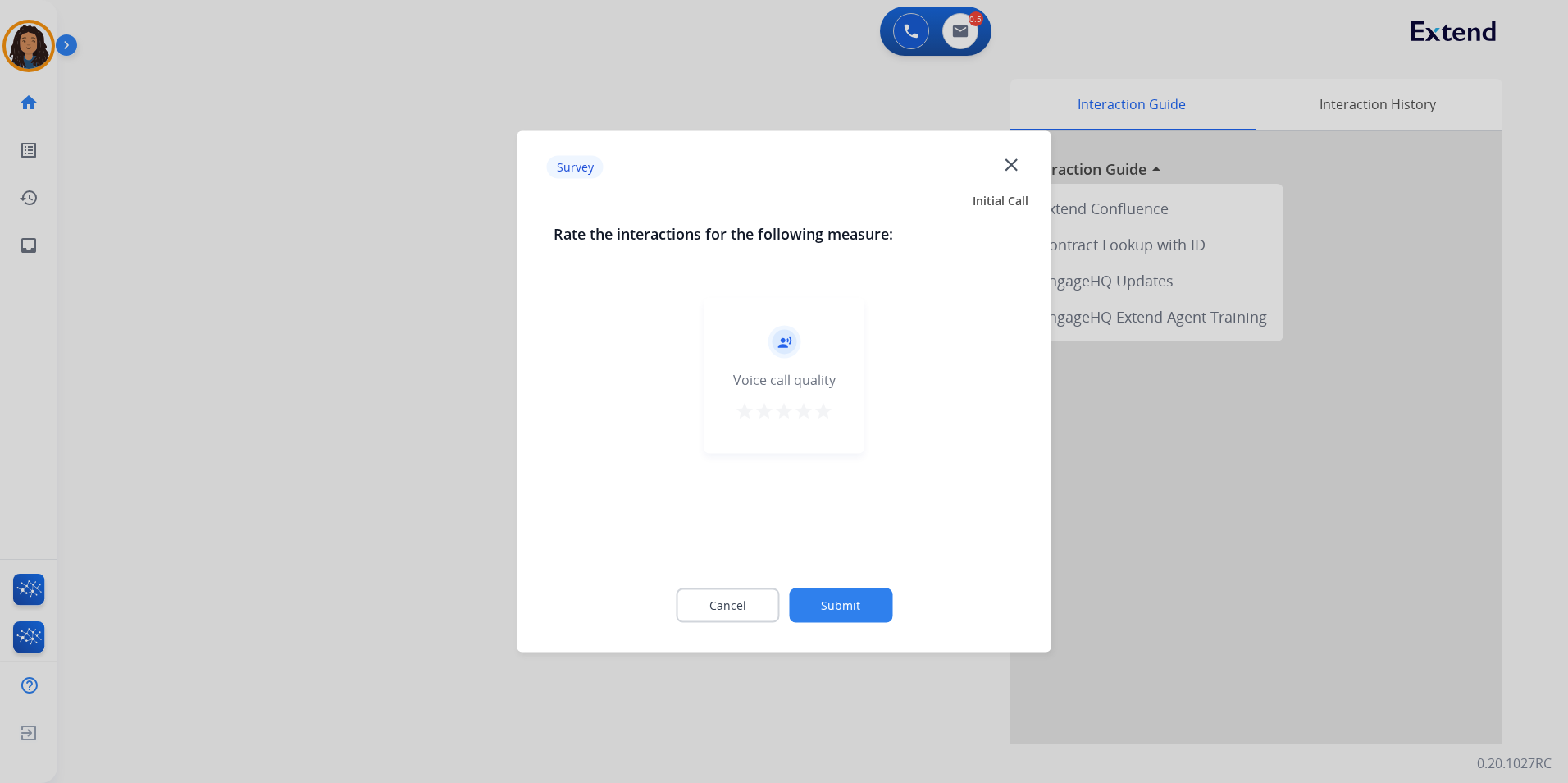
click at [349, 375] on div at bounding box center [784, 392] width 1568 height 783
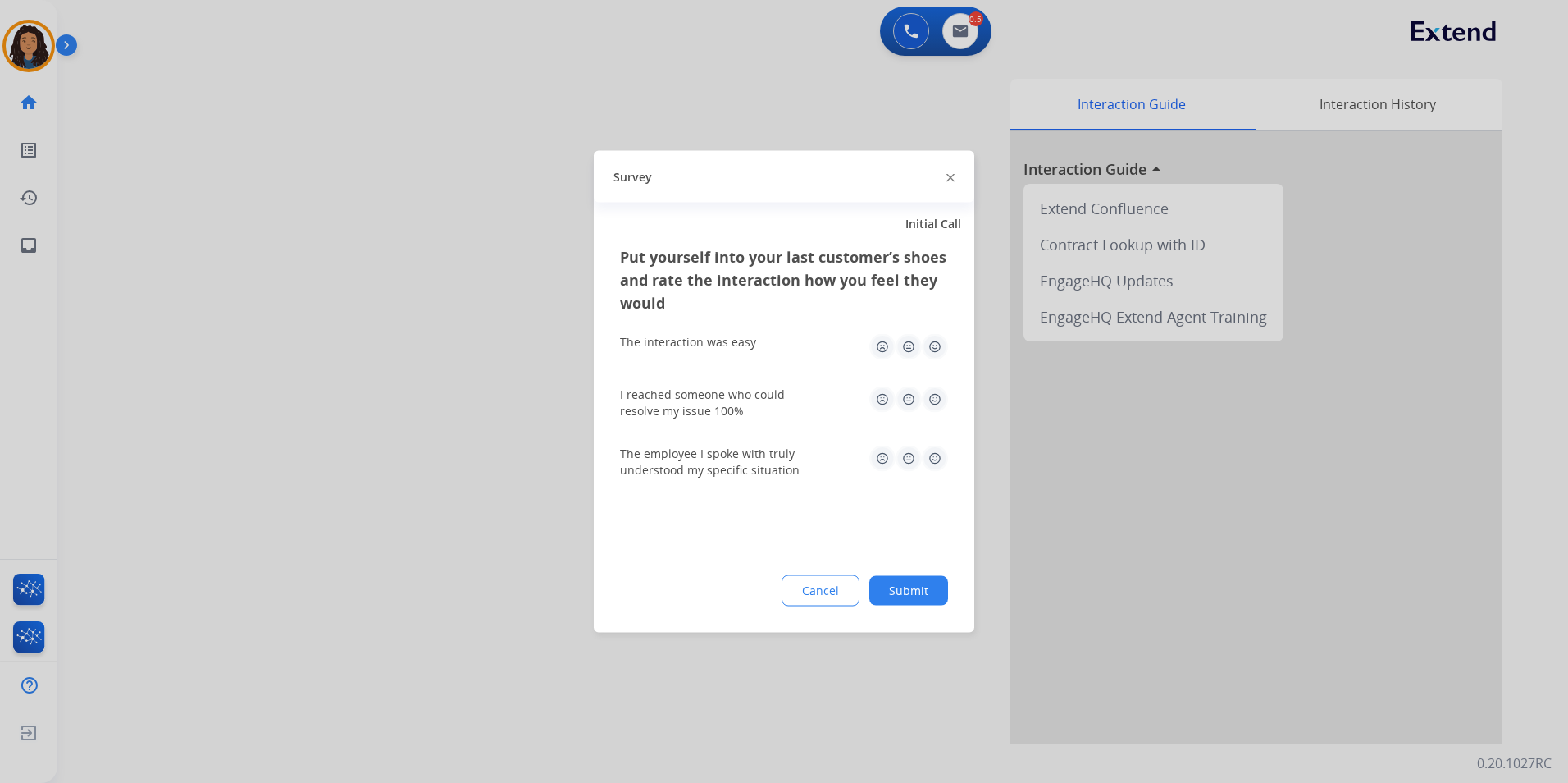
drag, startPoint x: 351, startPoint y: 365, endPoint x: 351, endPoint y: 353, distance: 12.0
click at [351, 355] on div at bounding box center [784, 392] width 1568 height 783
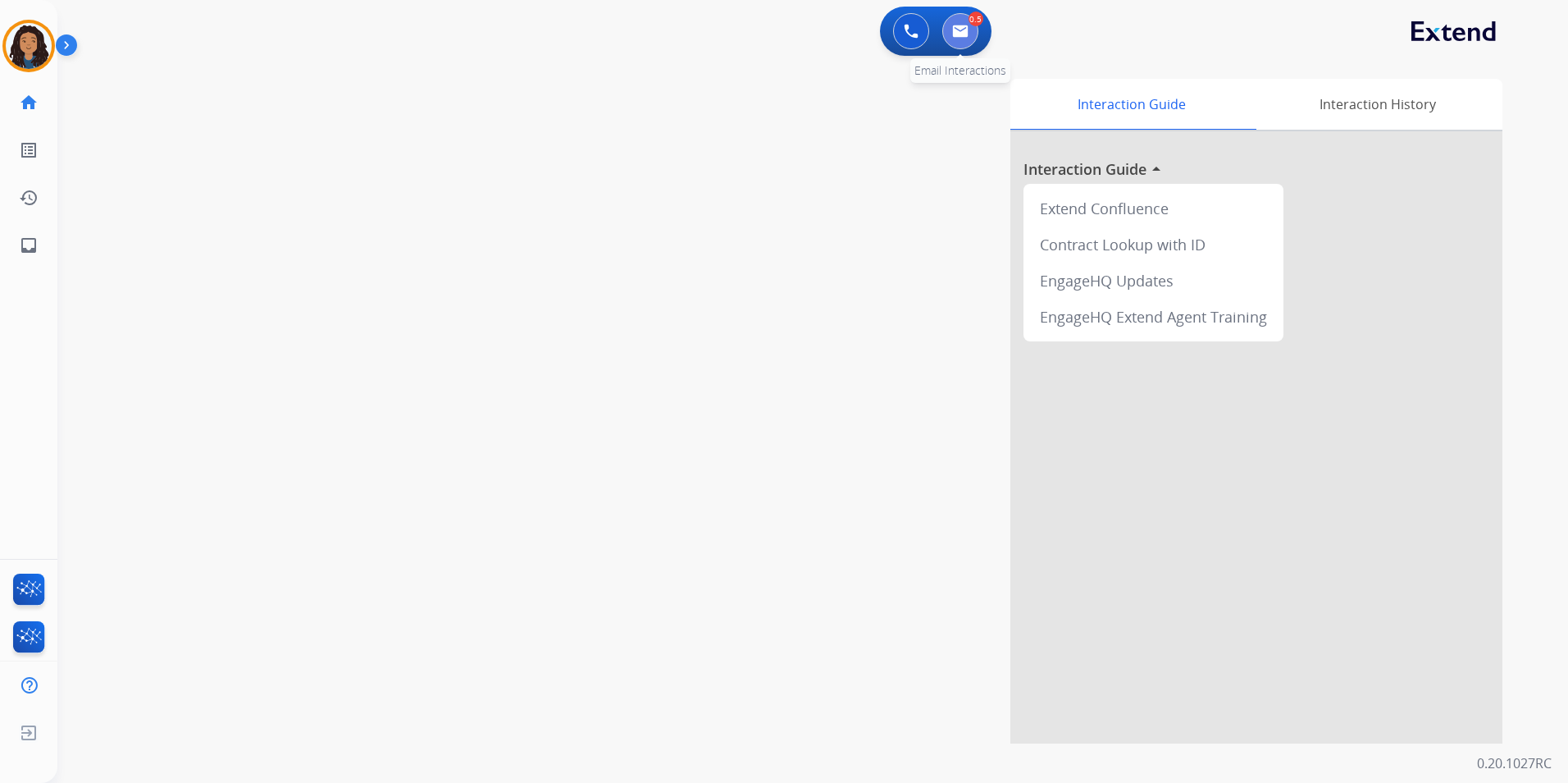
click at [977, 37] on button at bounding box center [960, 31] width 37 height 37
select select "**********"
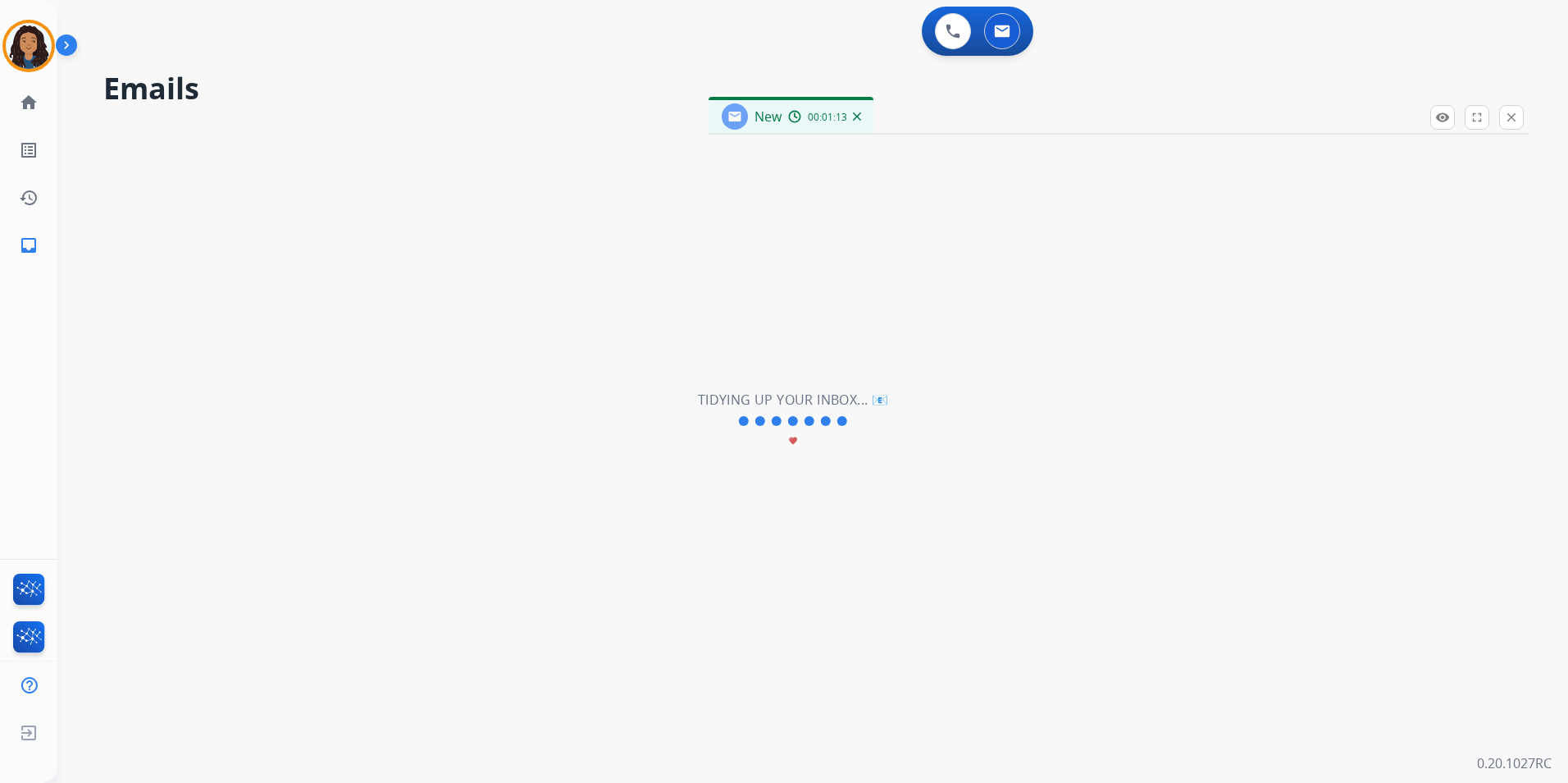
select select "**********"
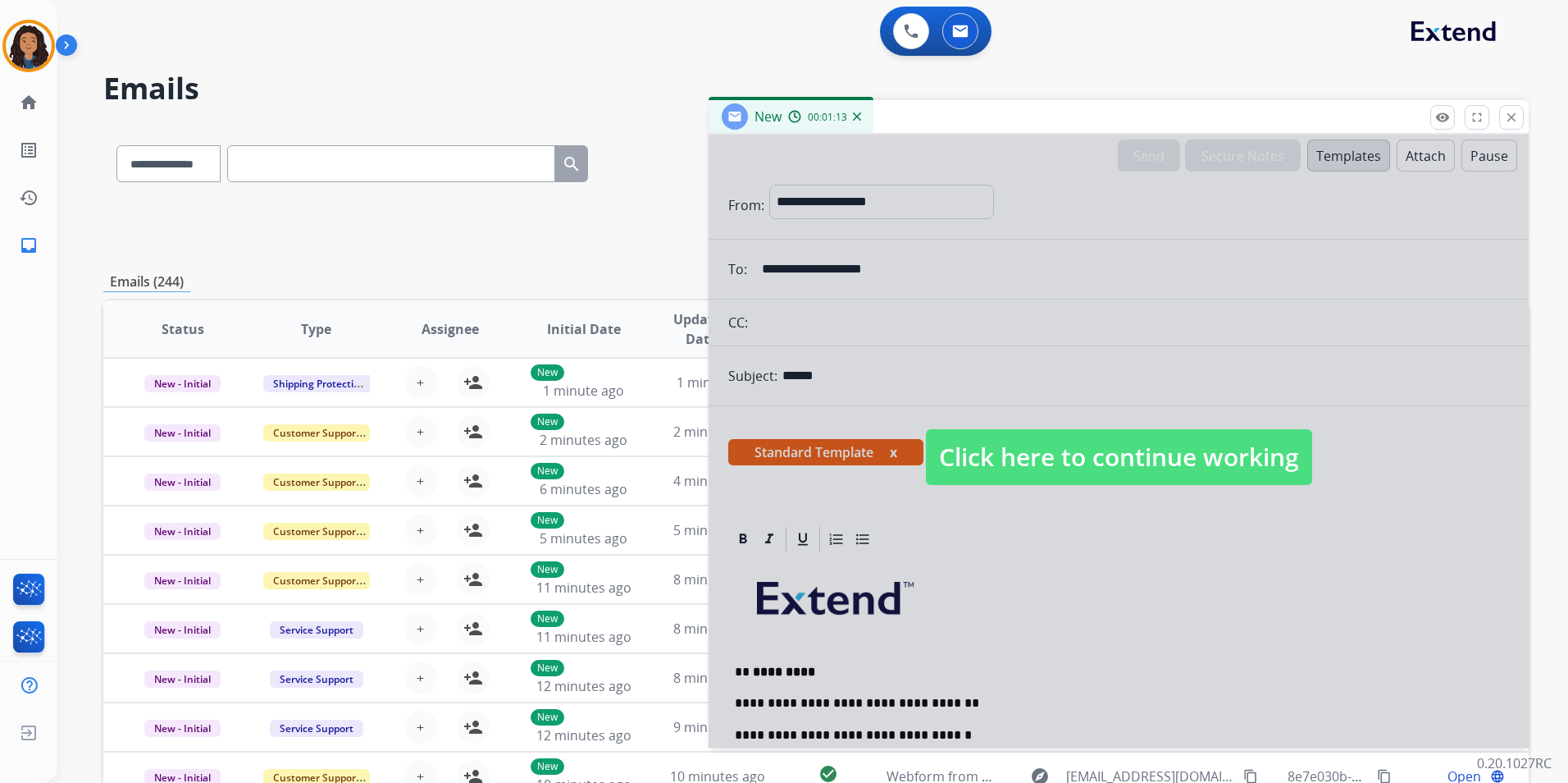
click at [1153, 437] on span "Click here to continue working" at bounding box center [1119, 457] width 386 height 56
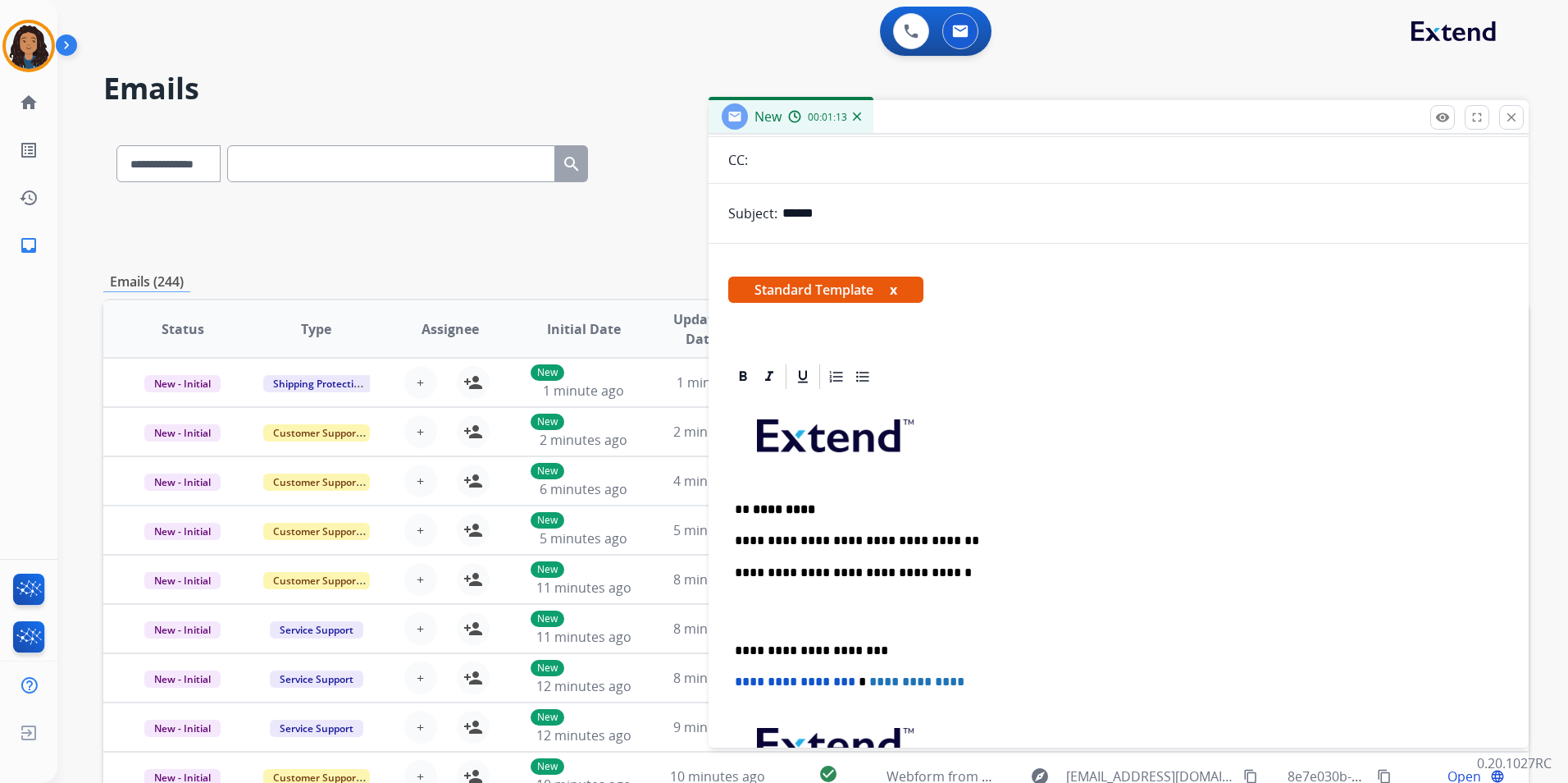
scroll to position [164, 0]
click at [957, 545] on p "**********" at bounding box center [1112, 538] width 755 height 14
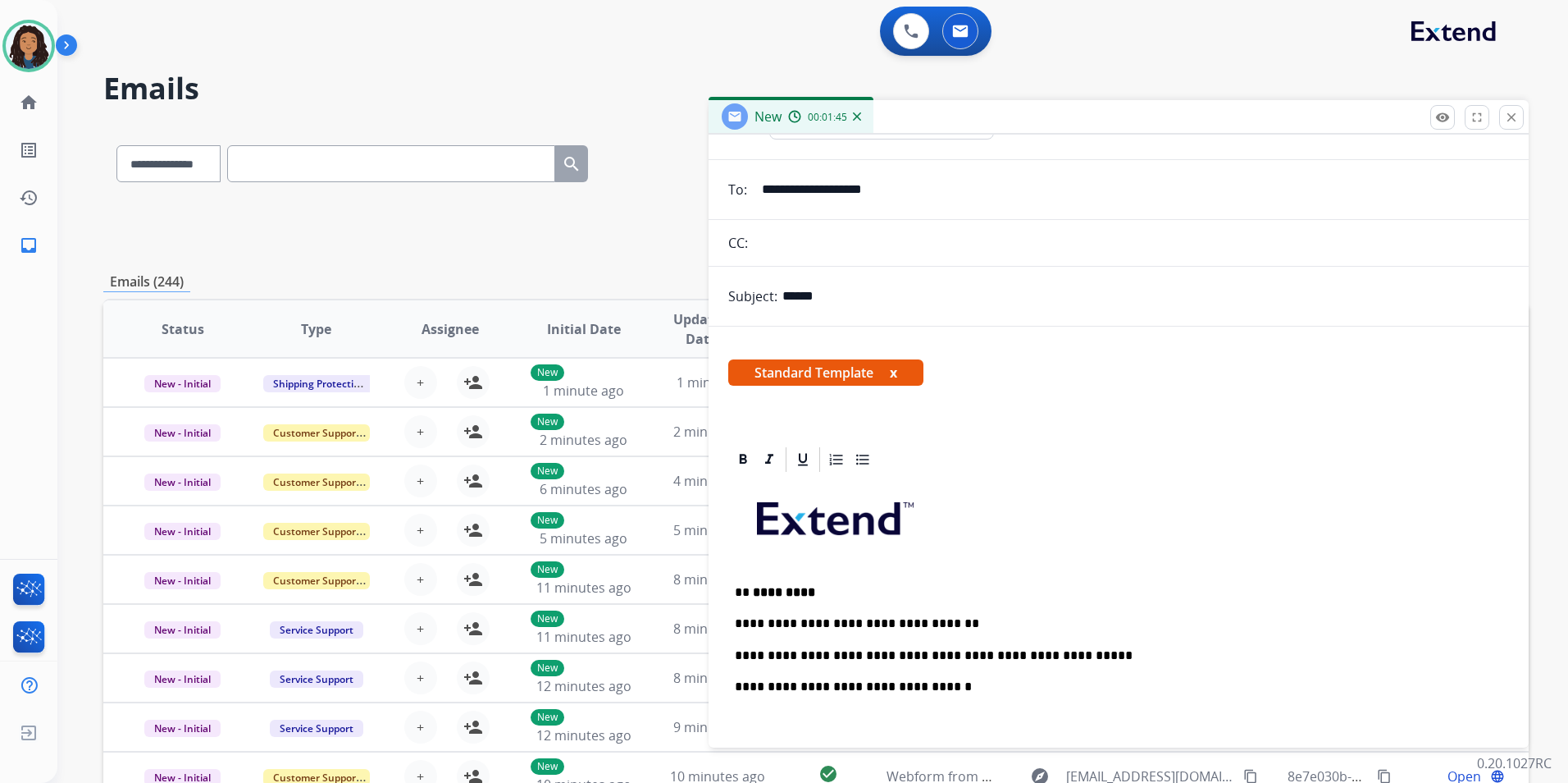
scroll to position [0, 0]
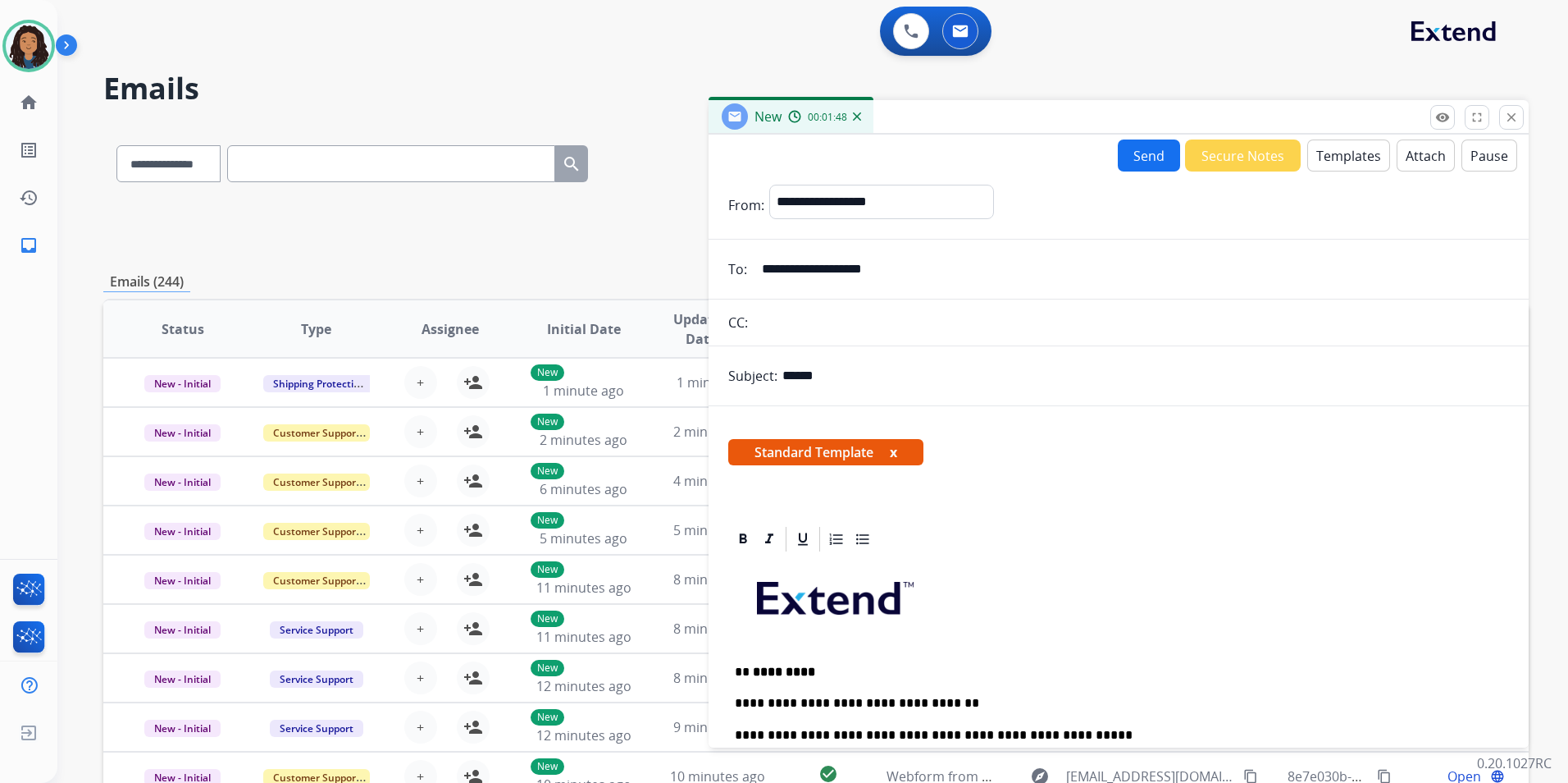
drag, startPoint x: 1129, startPoint y: 168, endPoint x: 1137, endPoint y: 159, distance: 12.0
click at [1137, 159] on button "Send" at bounding box center [1149, 155] width 62 height 32
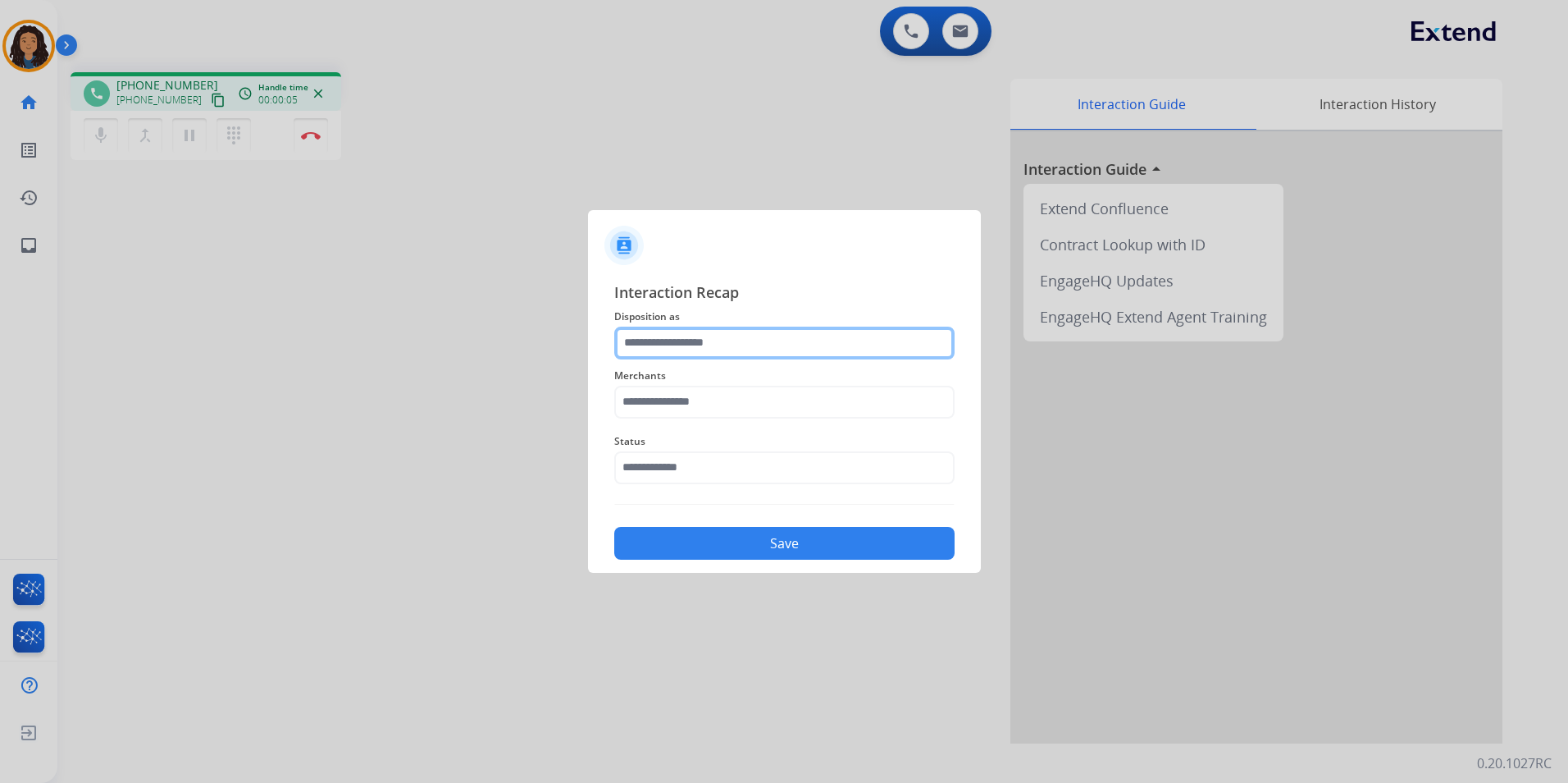
click at [642, 340] on input "text" at bounding box center [784, 343] width 340 height 33
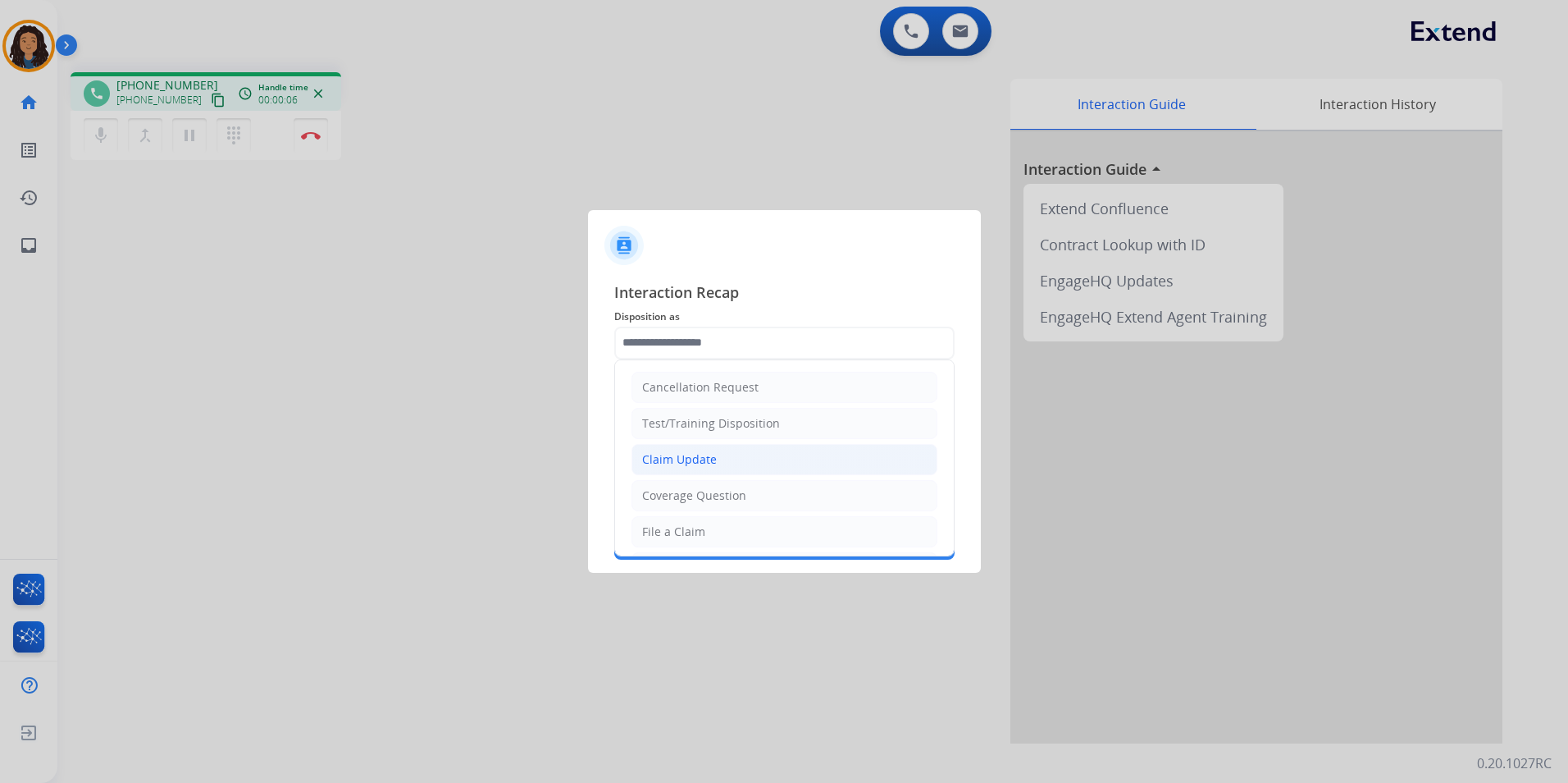
drag, startPoint x: 694, startPoint y: 470, endPoint x: 666, endPoint y: 418, distance: 59.1
click at [694, 470] on li "Claim Update" at bounding box center [784, 459] width 306 height 31
type input "**********"
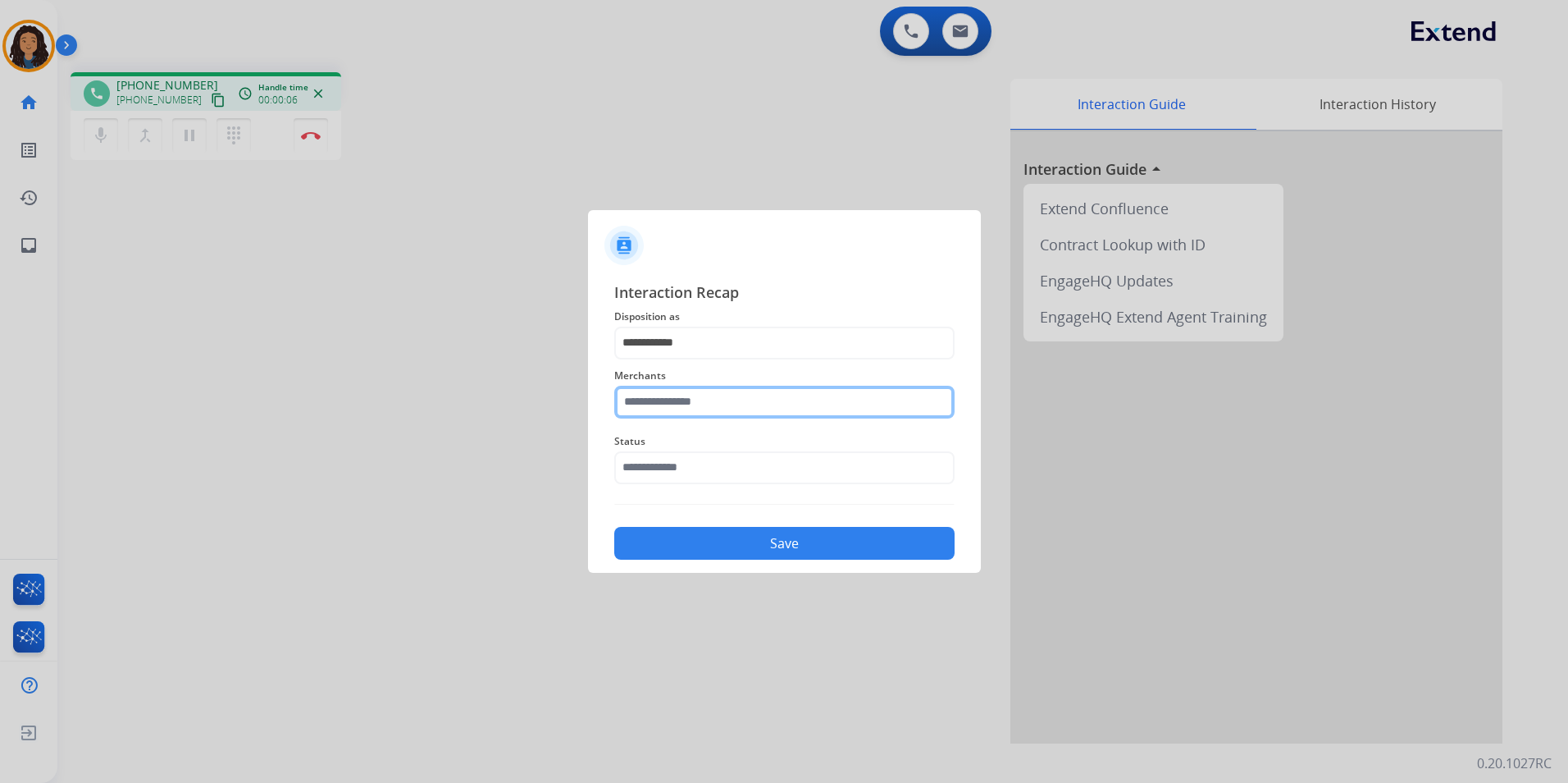
click at [664, 414] on input "text" at bounding box center [784, 402] width 340 height 33
click at [707, 442] on li "Not found" at bounding box center [789, 448] width 312 height 31
type input "*********"
click at [677, 538] on button "Save" at bounding box center [784, 543] width 340 height 33
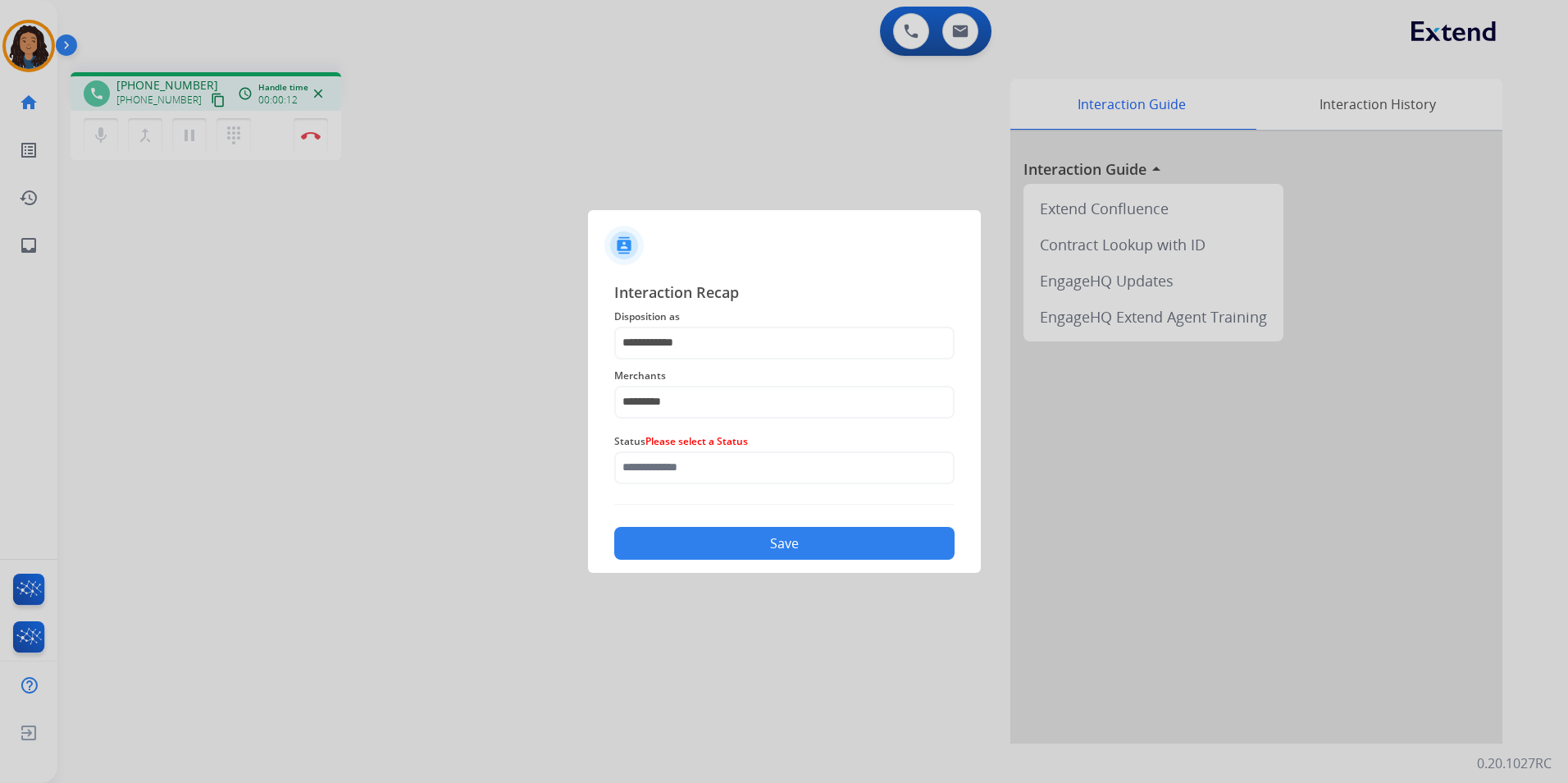
click at [729, 488] on div "Status Please select a Status" at bounding box center [784, 457] width 340 height 65
click at [728, 474] on input "text" at bounding box center [784, 467] width 340 height 33
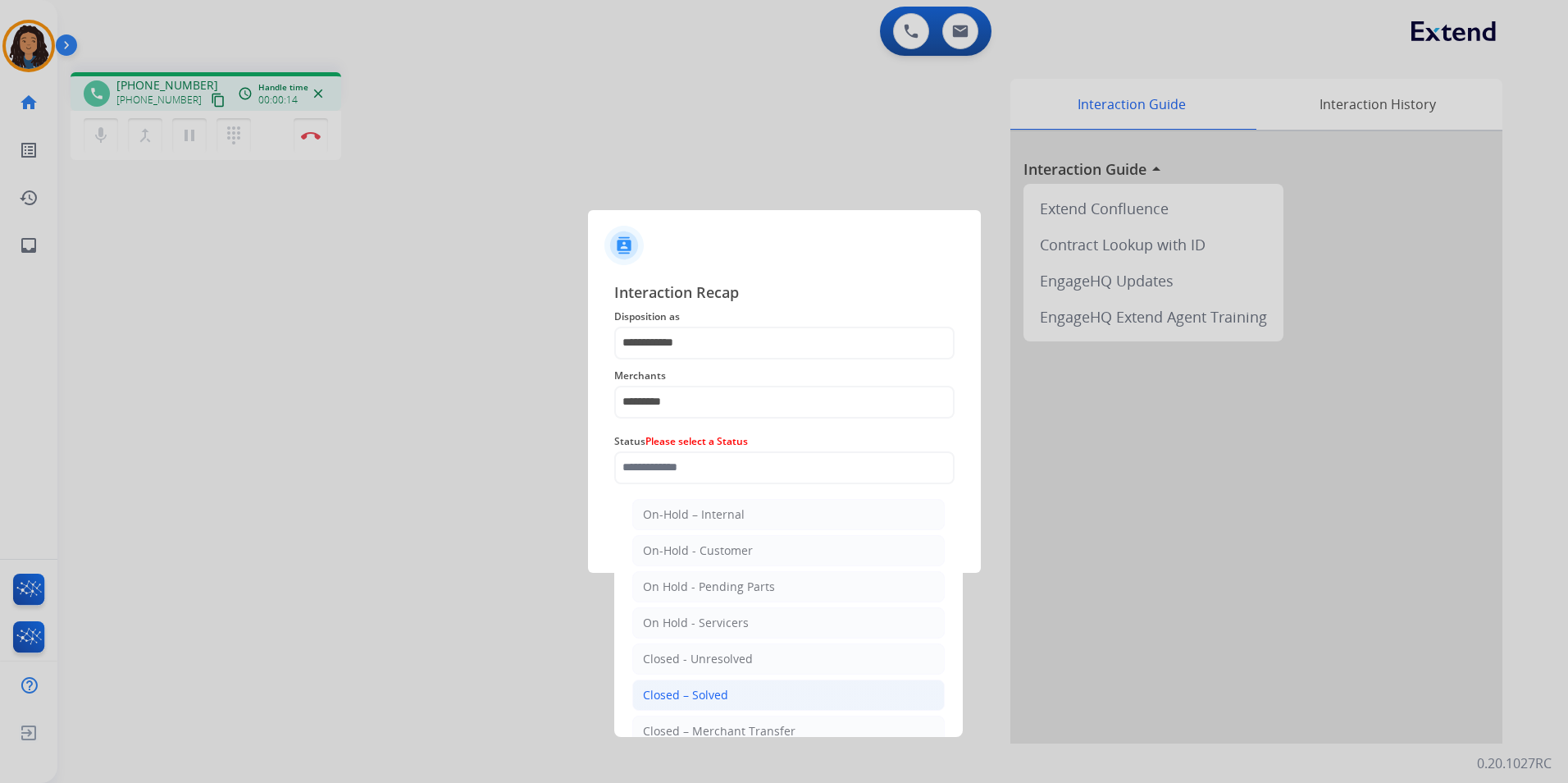
click at [692, 696] on div "Closed – Solved" at bounding box center [685, 695] width 85 height 16
type input "**********"
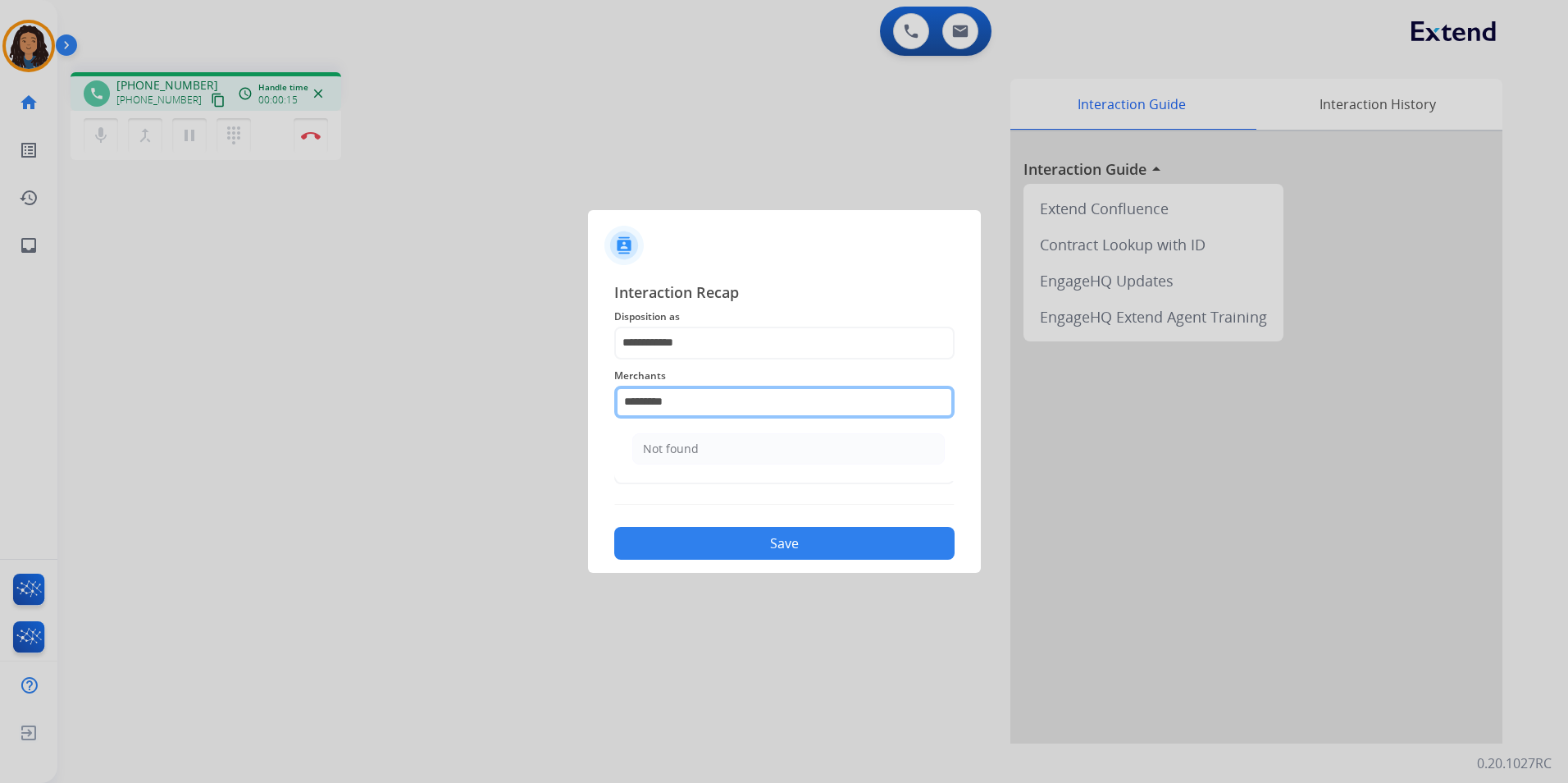
drag, startPoint x: 722, startPoint y: 394, endPoint x: 273, endPoint y: 400, distance: 449.0
click at [0, 400] on app-contact-recap-modal "**********" at bounding box center [0, 392] width 0 height 783
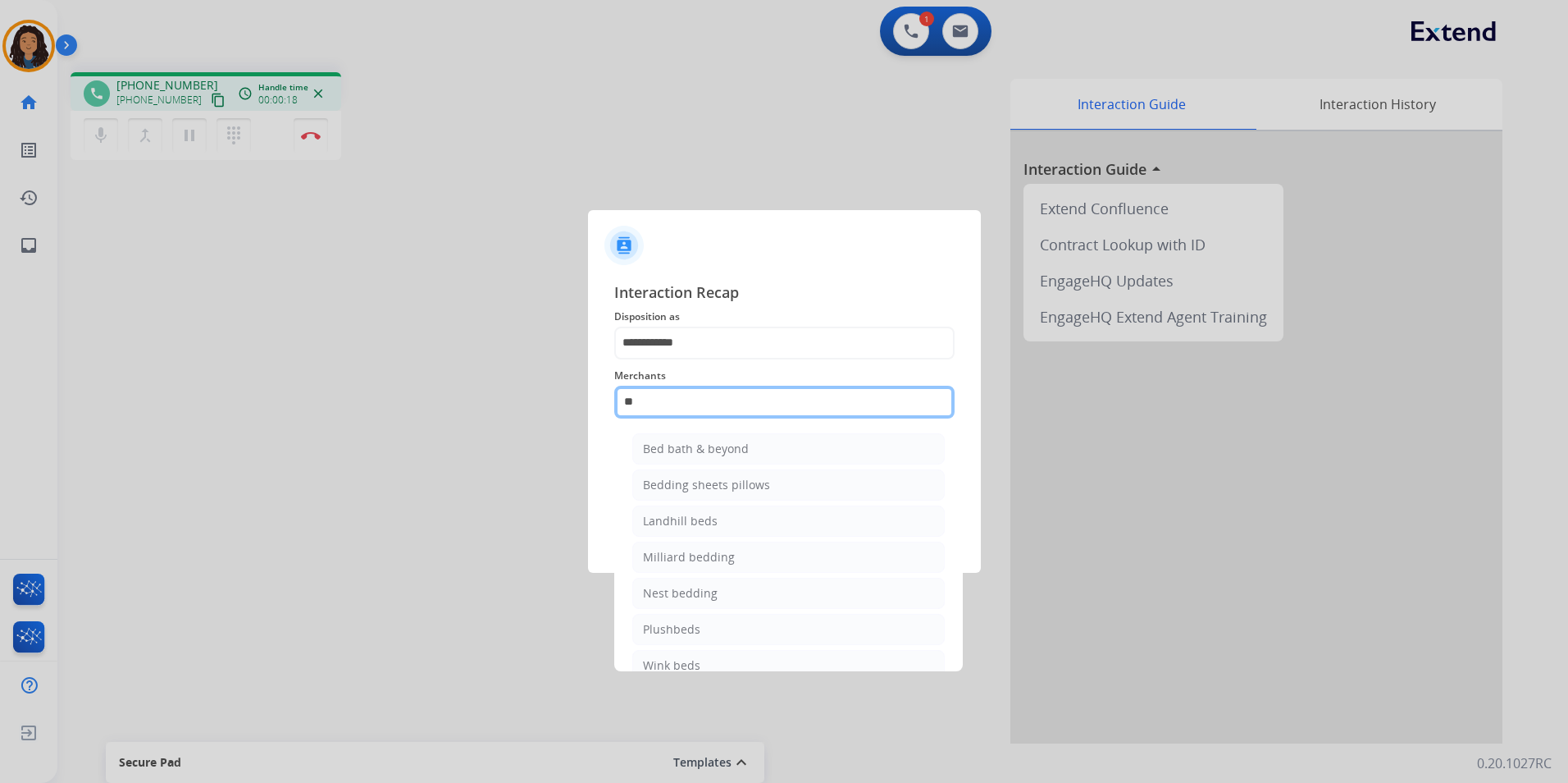
type input "*"
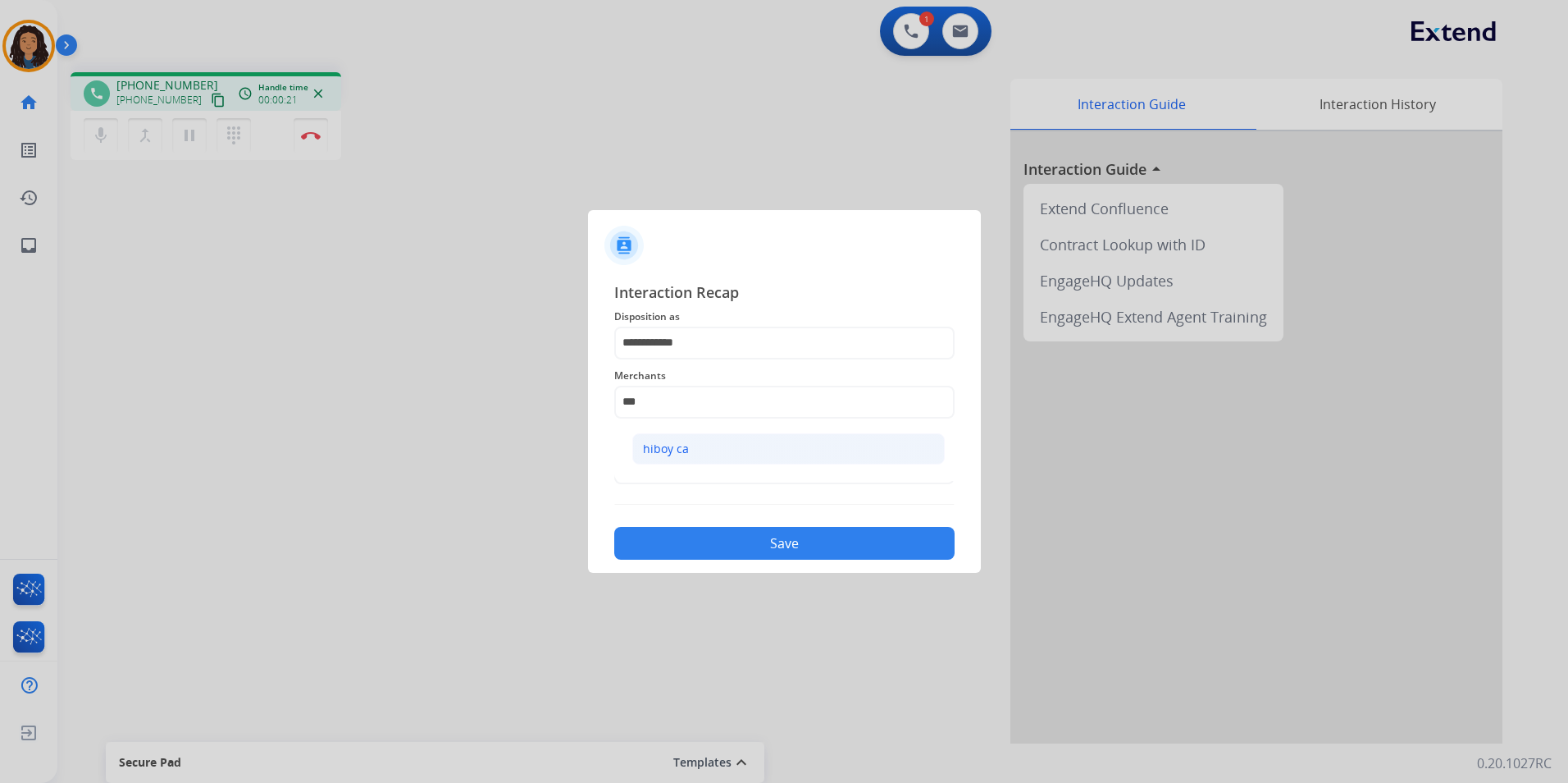
click at [711, 457] on li "hiboy ca" at bounding box center [789, 448] width 312 height 31
type input "********"
click at [714, 548] on button "Save" at bounding box center [784, 543] width 340 height 33
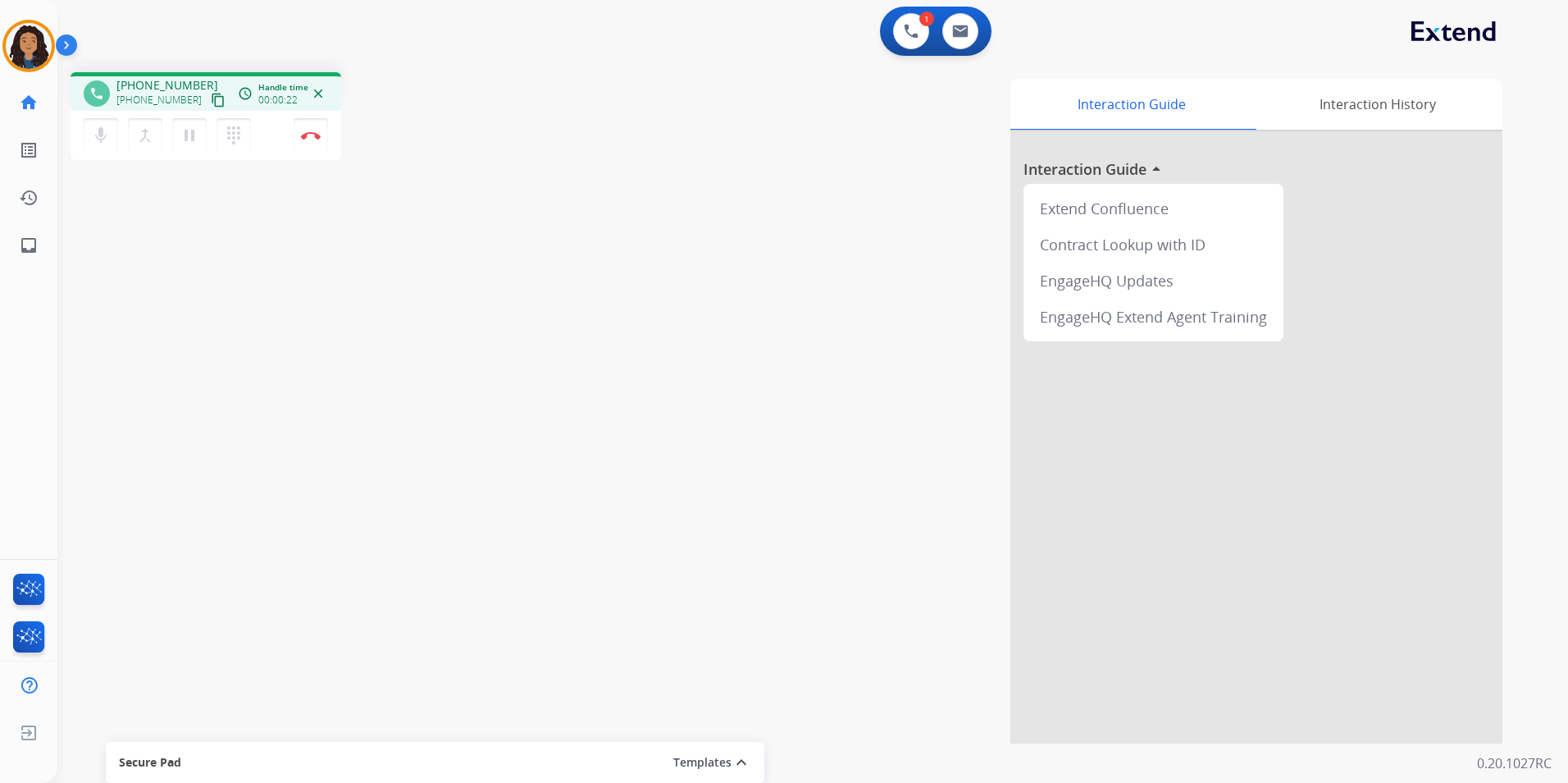
click at [407, 423] on div "phone [PHONE_NUMBER] [PHONE_NUMBER] content_copy access_time Call metrics Queue…" at bounding box center [793, 402] width 1471 height 684
click at [407, 422] on div "phone [PHONE_NUMBER] [PHONE_NUMBER] content_copy access_time Call metrics Queue…" at bounding box center [793, 402] width 1471 height 684
click at [211, 98] on mat-icon "content_copy" at bounding box center [217, 99] width 14 height 14
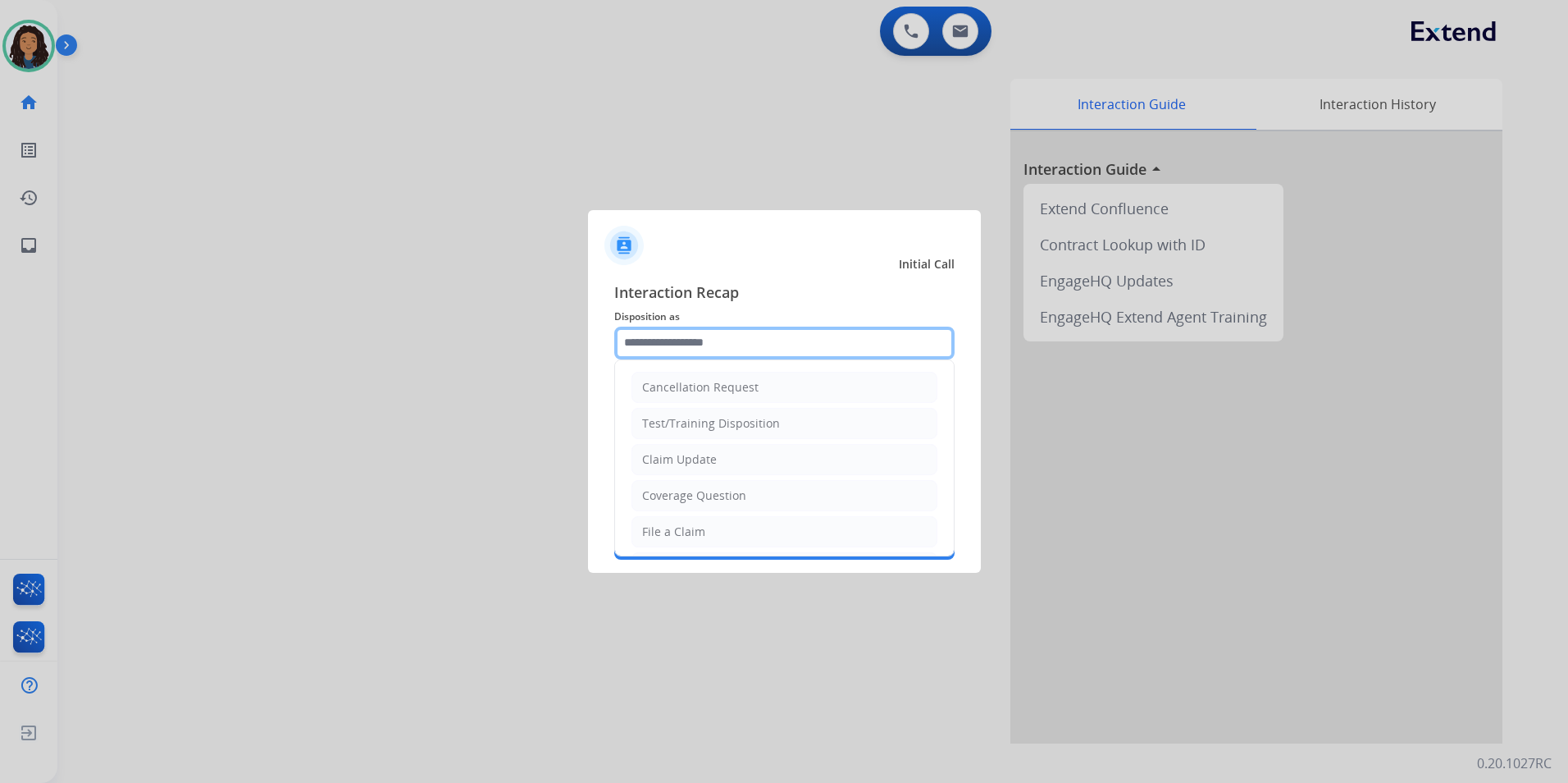
click at [732, 340] on input "text" at bounding box center [784, 343] width 340 height 33
click at [696, 456] on div "Claim Update" at bounding box center [679, 459] width 75 height 16
type input "**********"
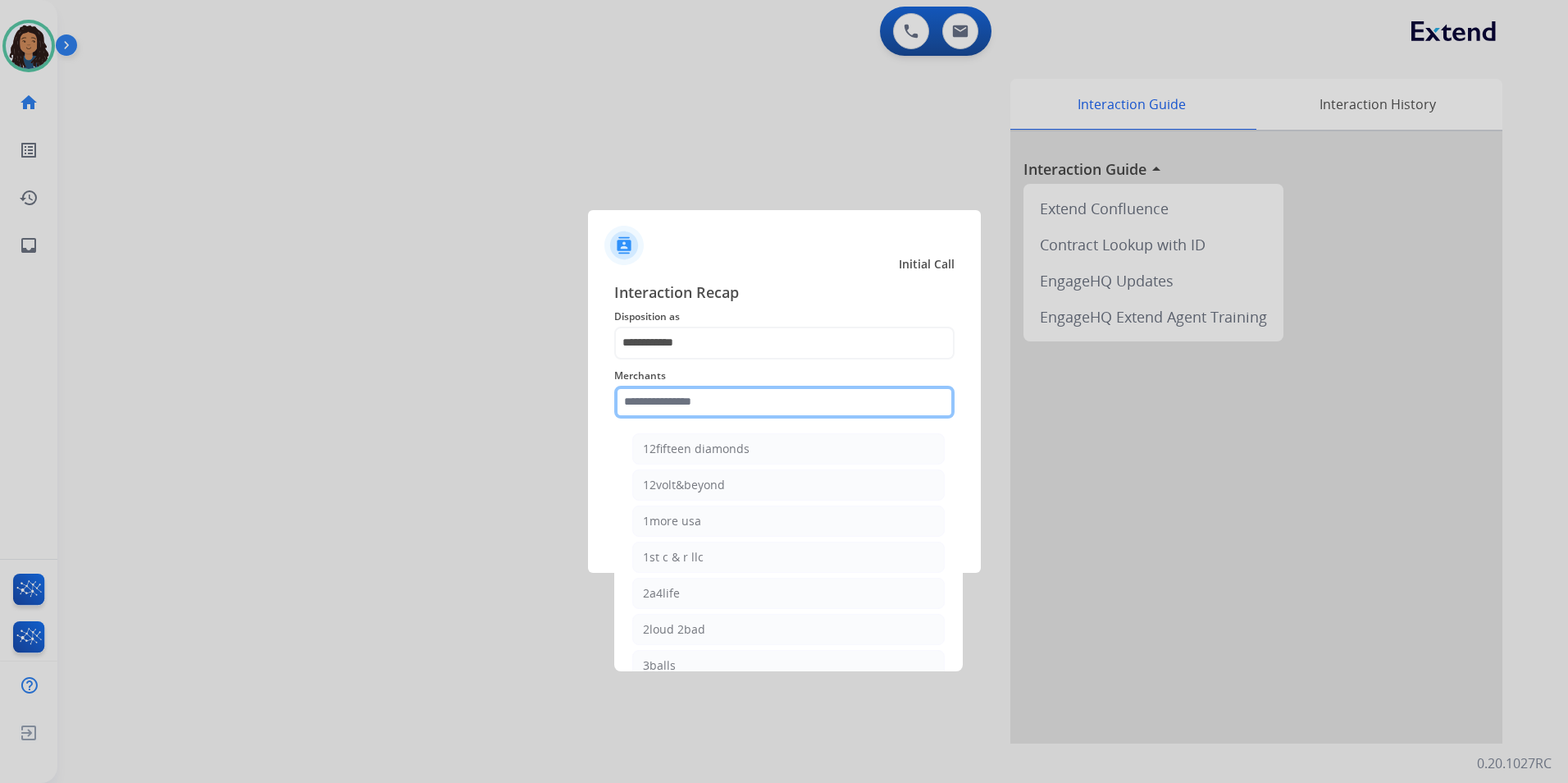
click at [692, 397] on input "text" at bounding box center [784, 402] width 340 height 33
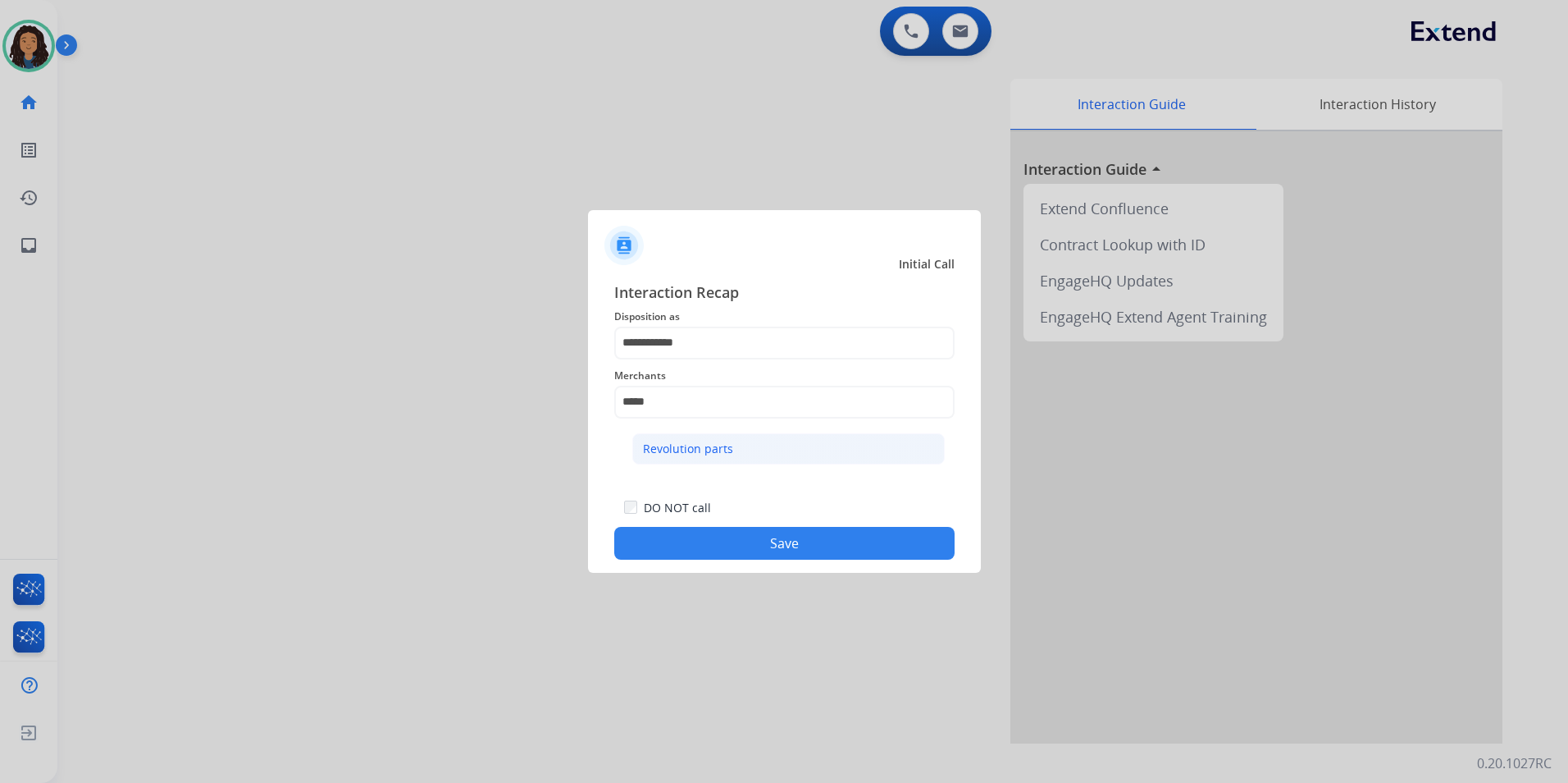
click at [851, 453] on li "Revolution parts" at bounding box center [789, 448] width 312 height 31
type input "**********"
click at [773, 553] on button "Save" at bounding box center [784, 543] width 340 height 33
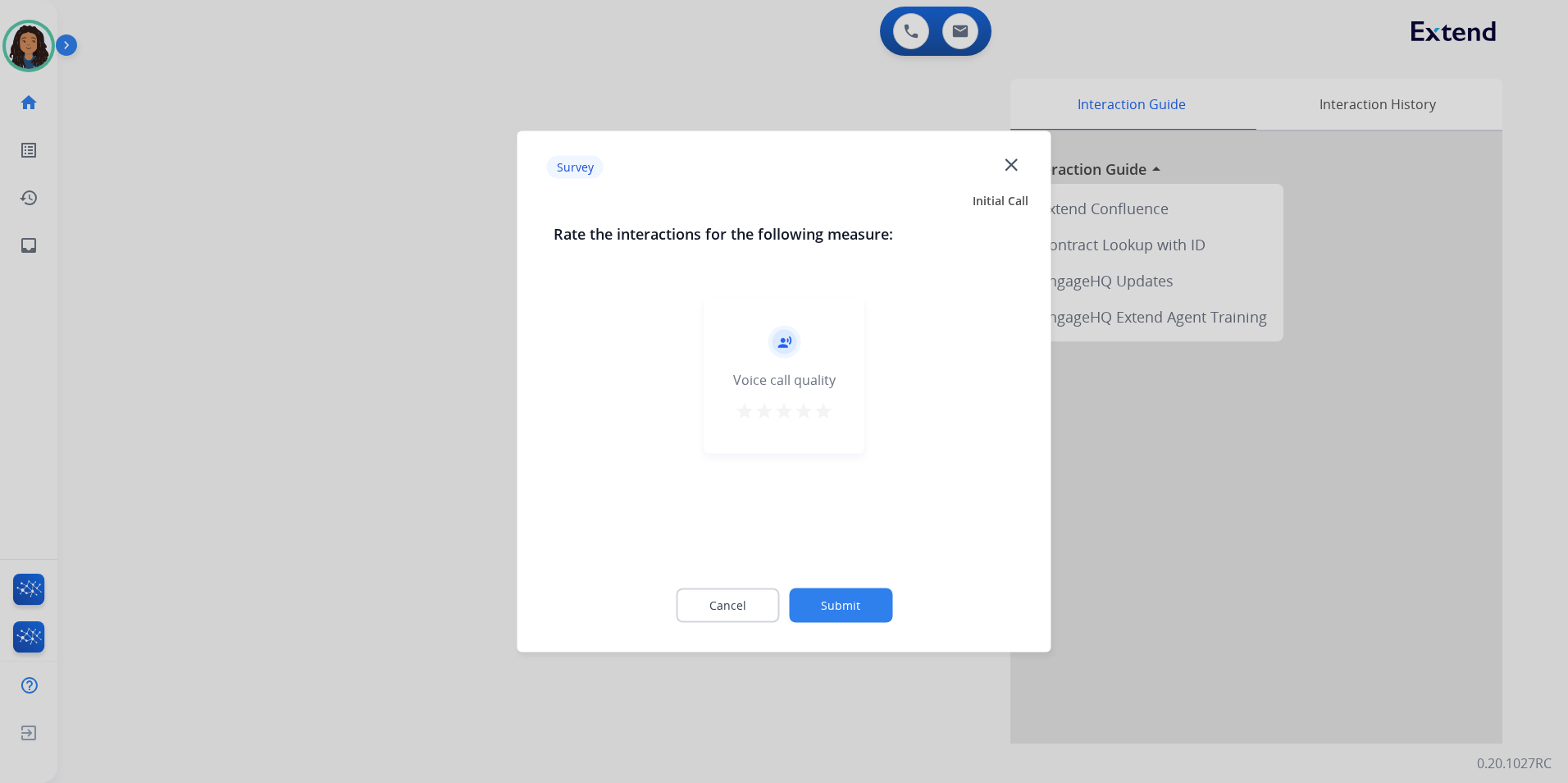
click at [359, 390] on div at bounding box center [784, 392] width 1568 height 783
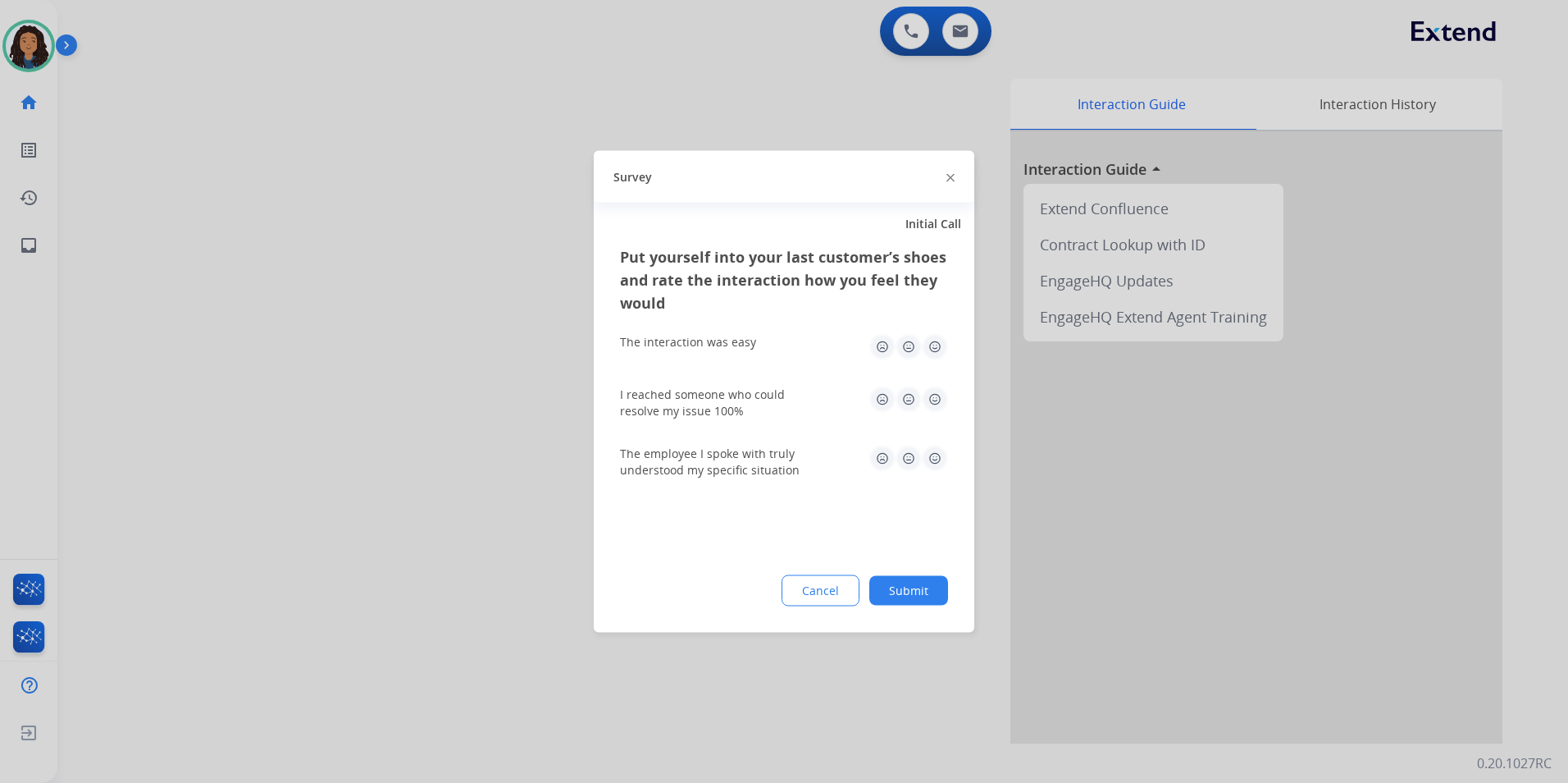
click at [359, 390] on div at bounding box center [784, 392] width 1568 height 783
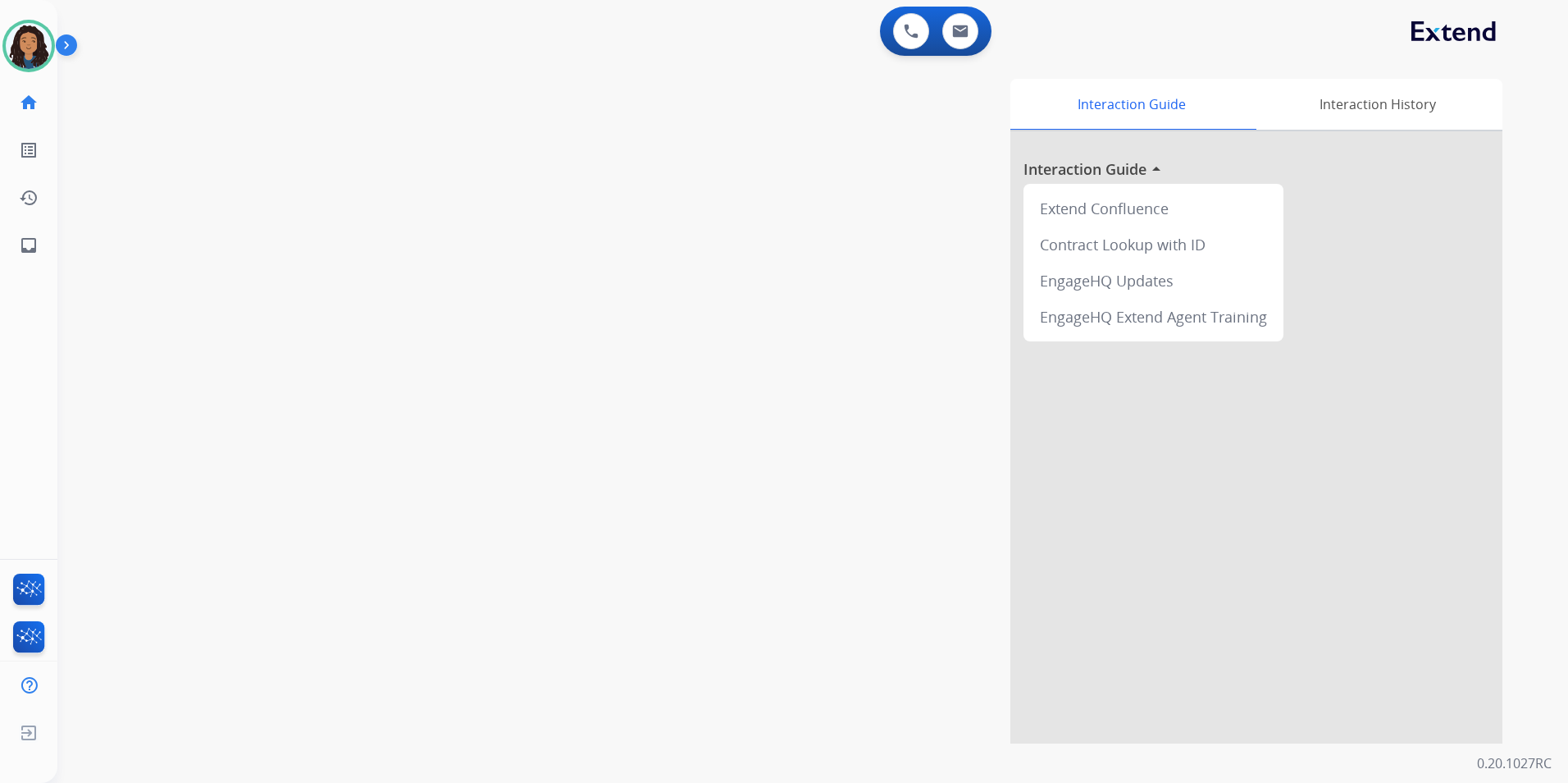
drag, startPoint x: 74, startPoint y: 37, endPoint x: 63, endPoint y: 37, distance: 11.0
click at [73, 37] on img at bounding box center [70, 48] width 28 height 31
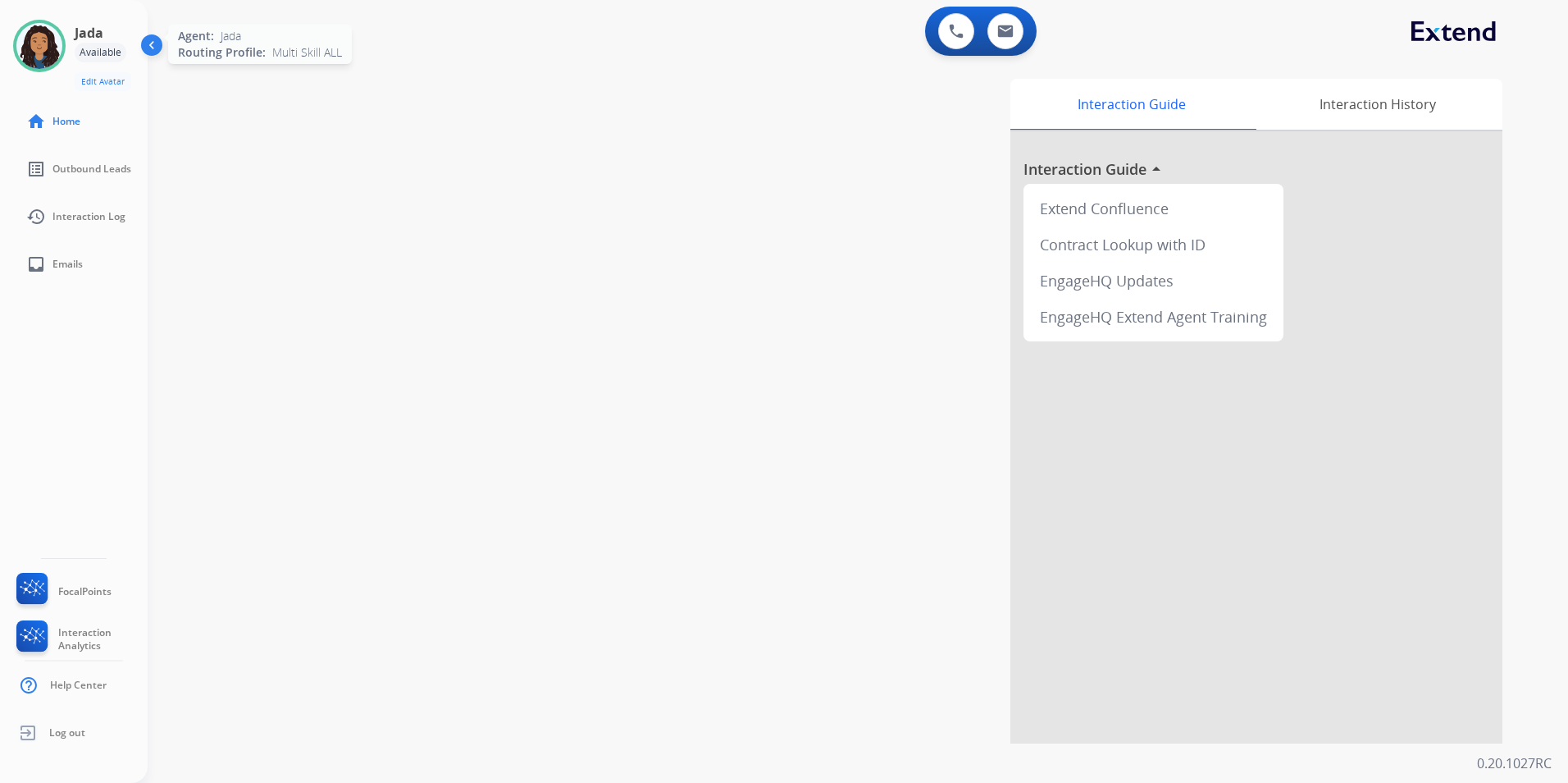
click at [26, 37] on img at bounding box center [39, 46] width 46 height 46
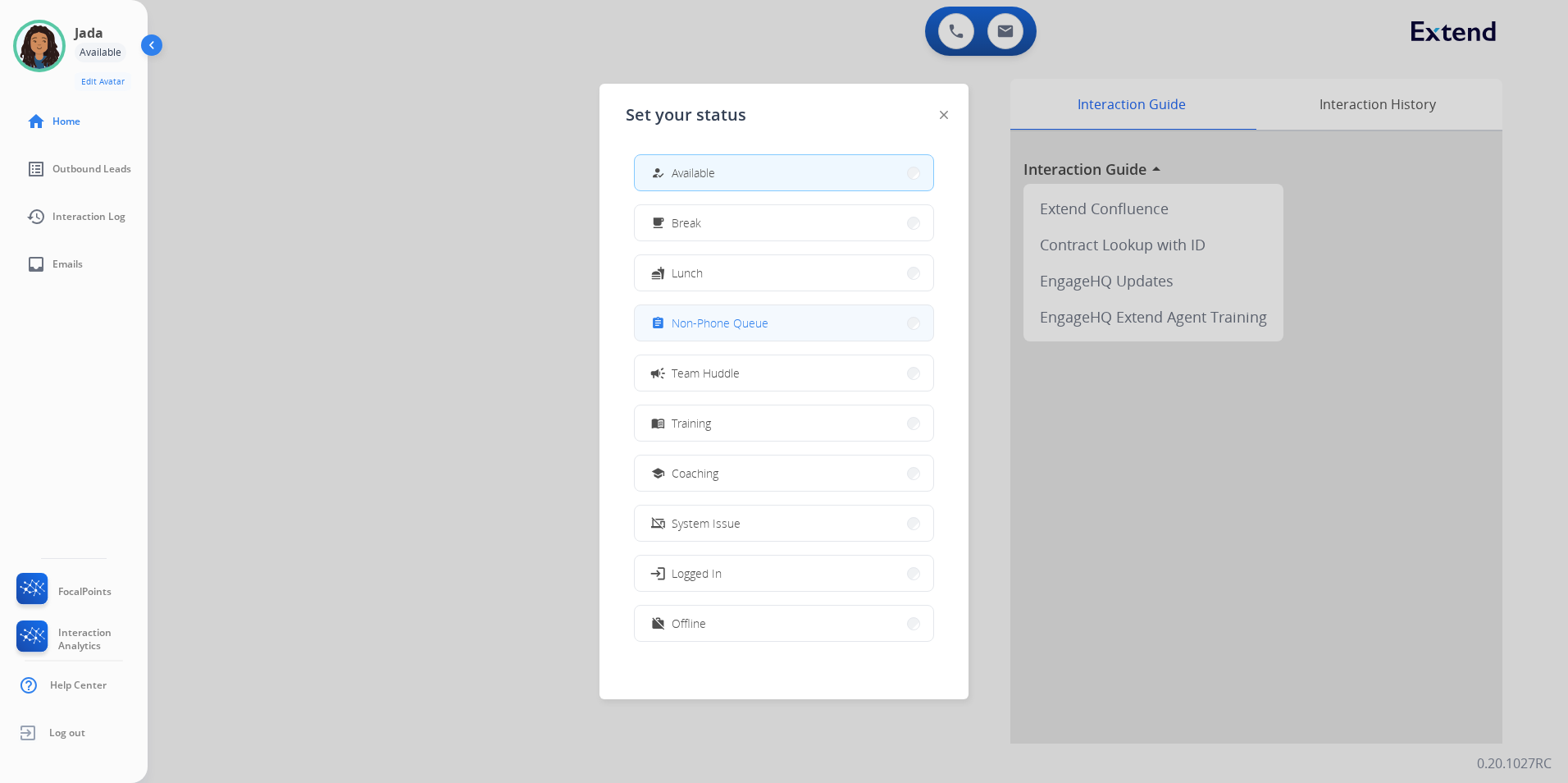
click at [732, 311] on button "assignment Non-Phone Queue" at bounding box center [784, 323] width 299 height 36
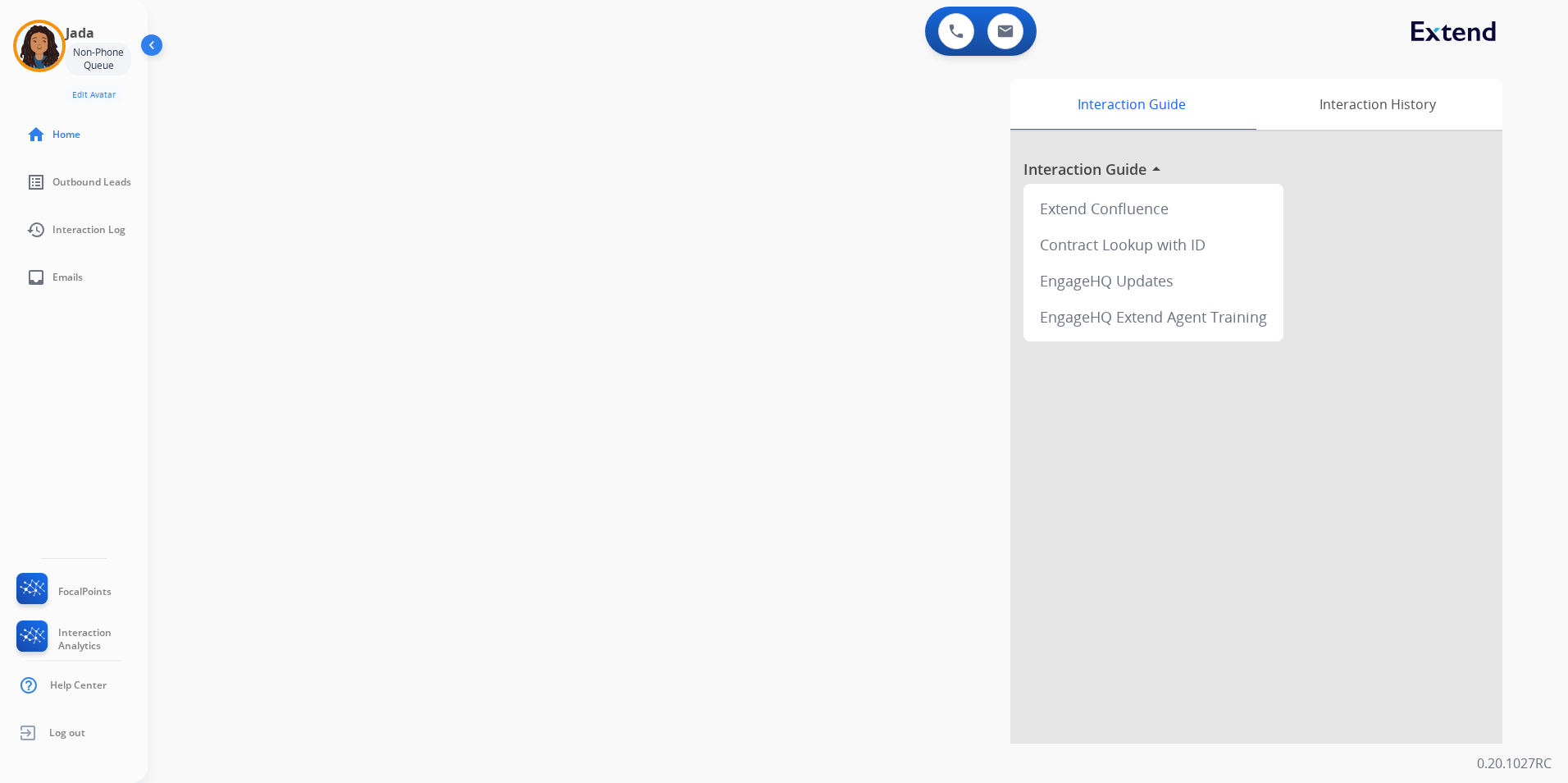
click at [152, 42] on img at bounding box center [153, 48] width 31 height 31
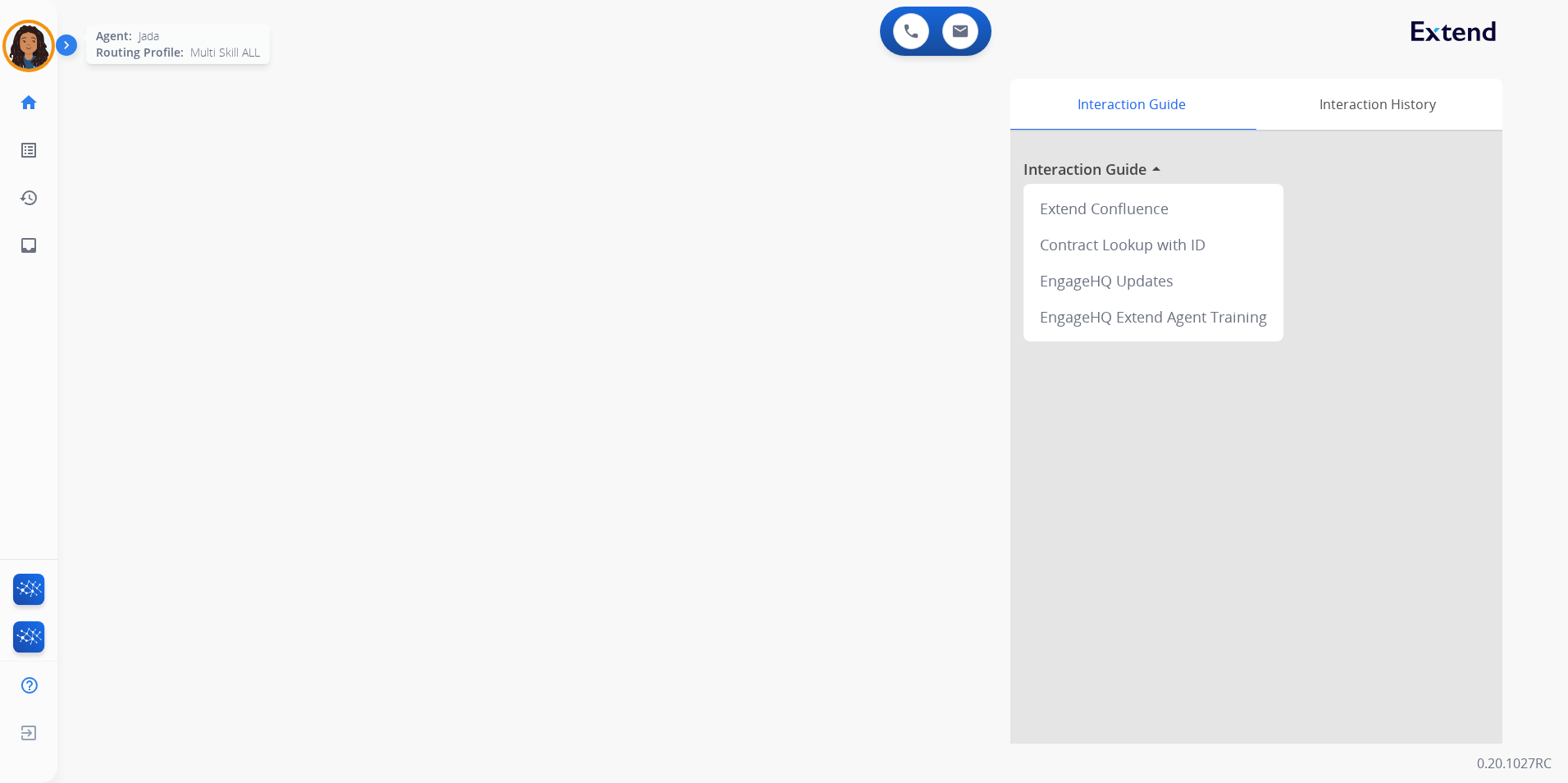
click at [10, 46] on img at bounding box center [29, 46] width 46 height 46
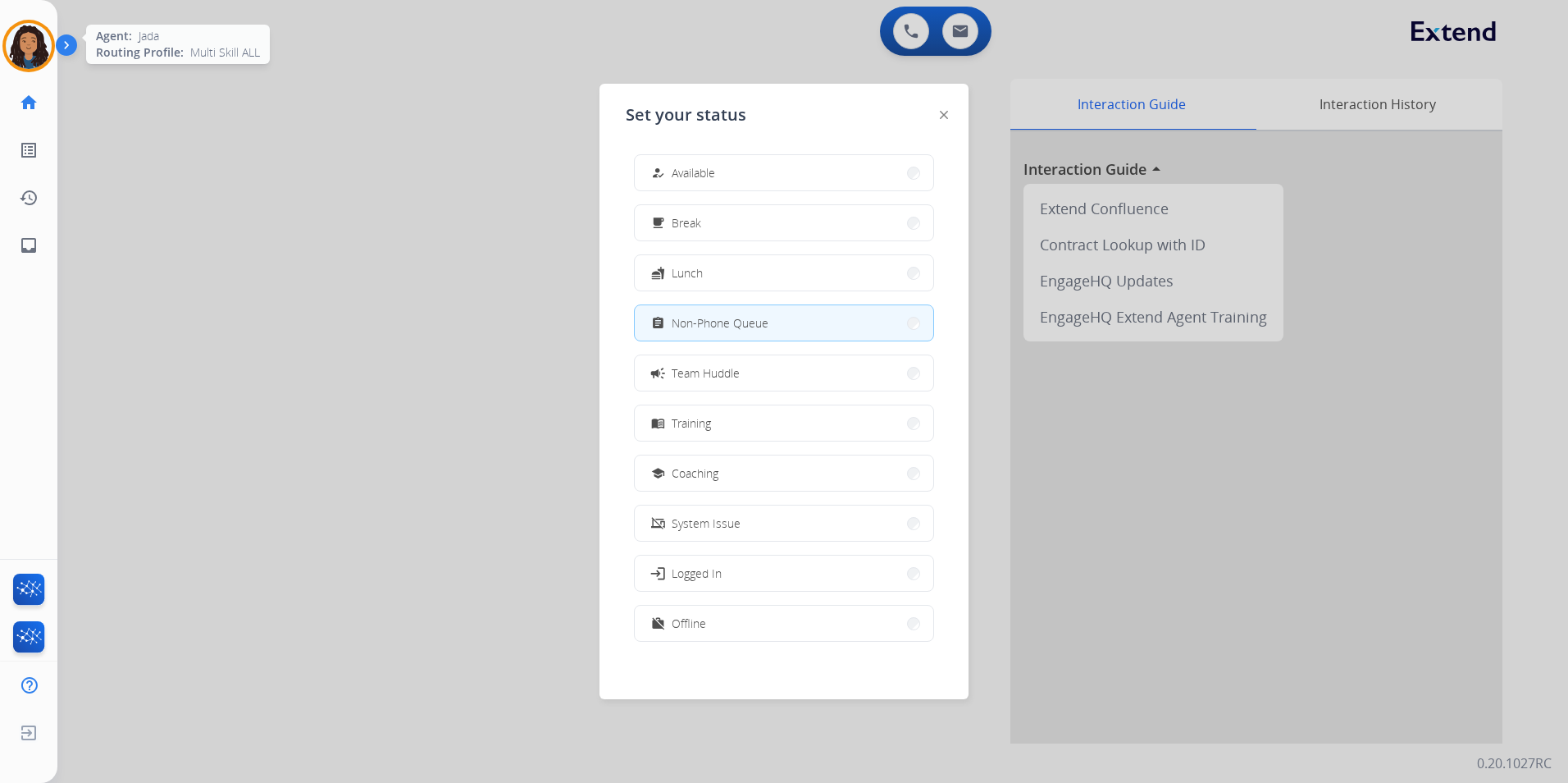
click at [13, 44] on img at bounding box center [29, 46] width 46 height 46
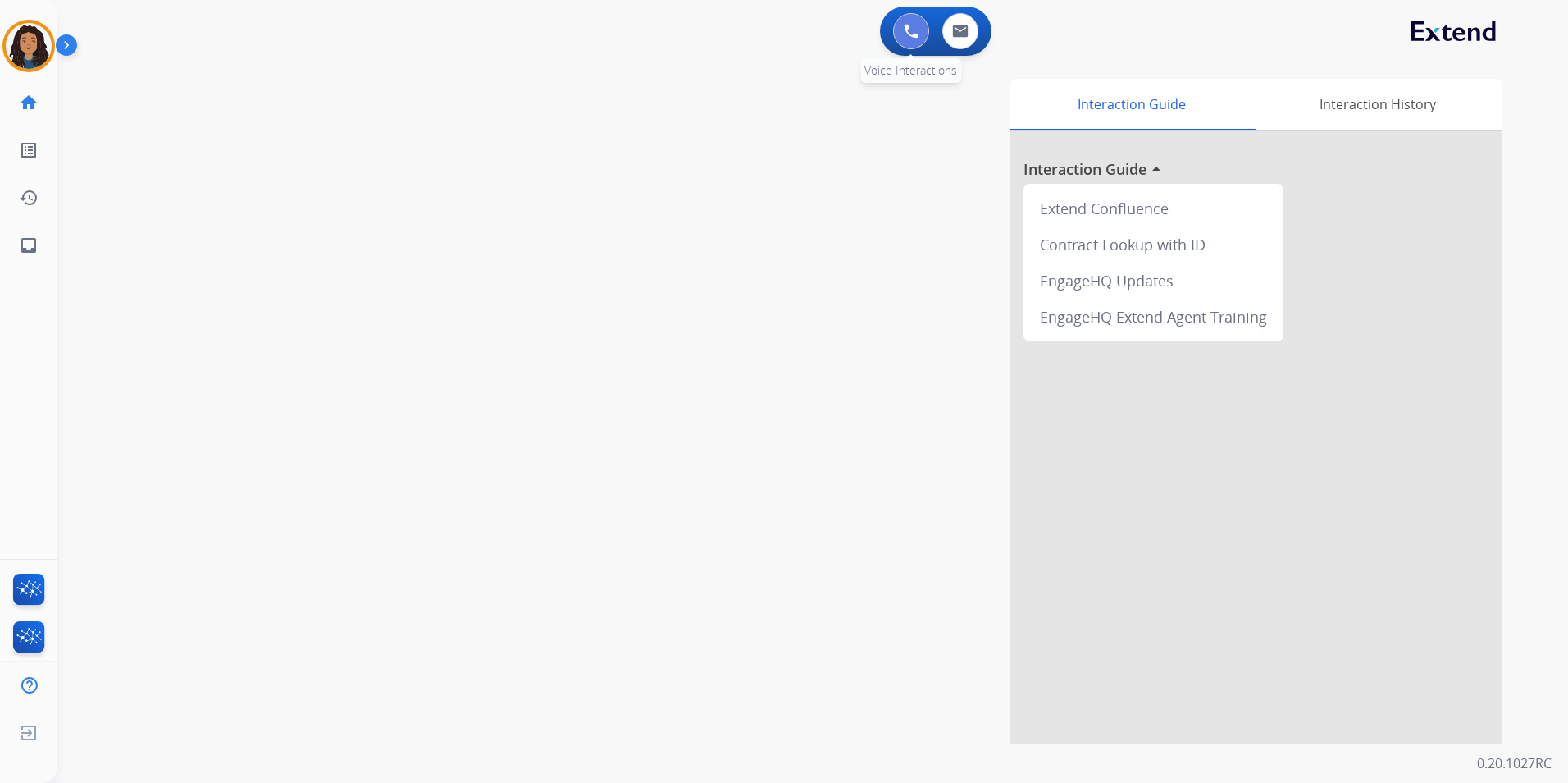
click at [907, 42] on button at bounding box center [911, 31] width 37 height 37
click at [10, 56] on img at bounding box center [29, 46] width 46 height 46
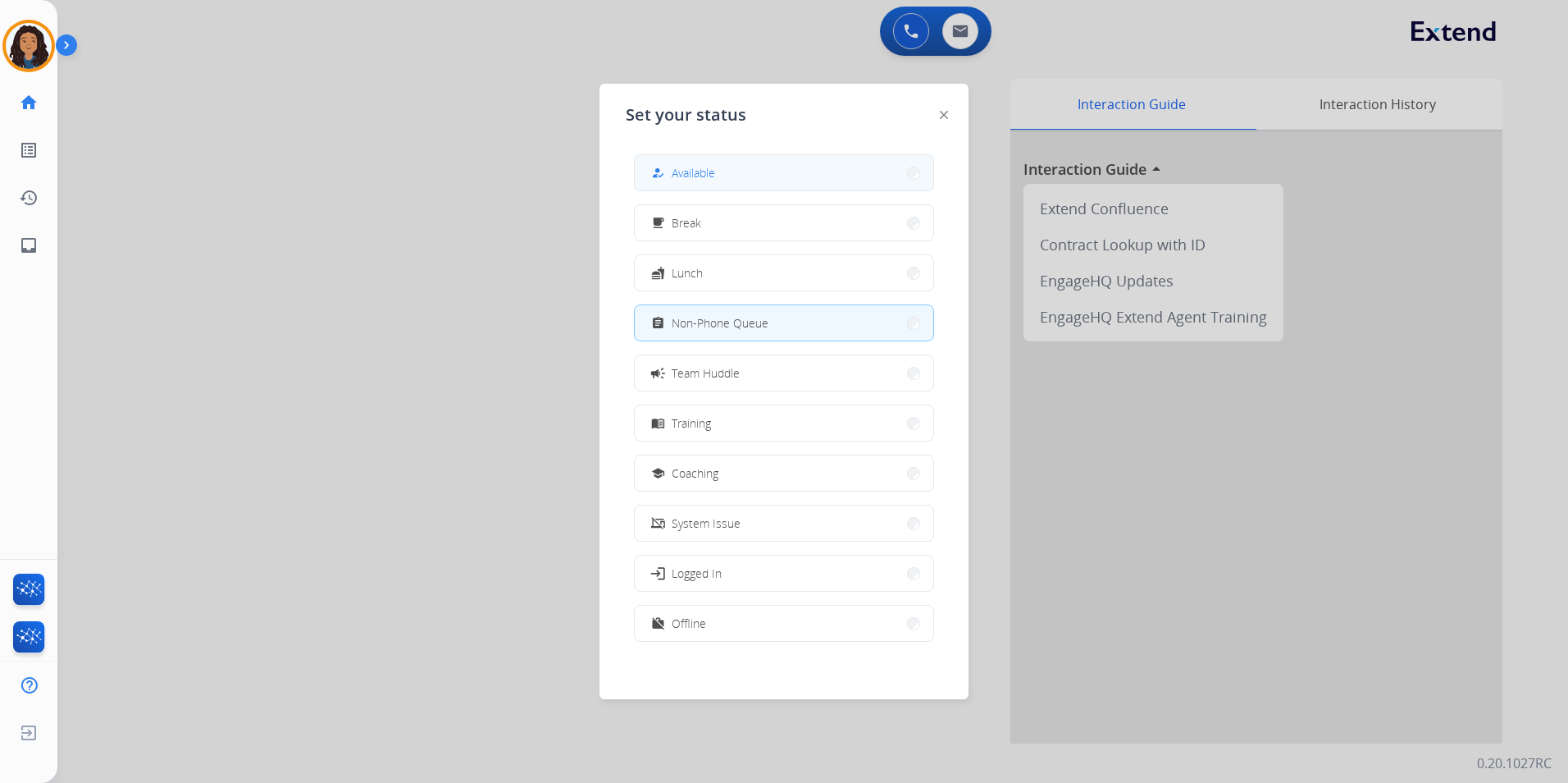
click at [778, 176] on button "how_to_reg Available" at bounding box center [784, 173] width 299 height 36
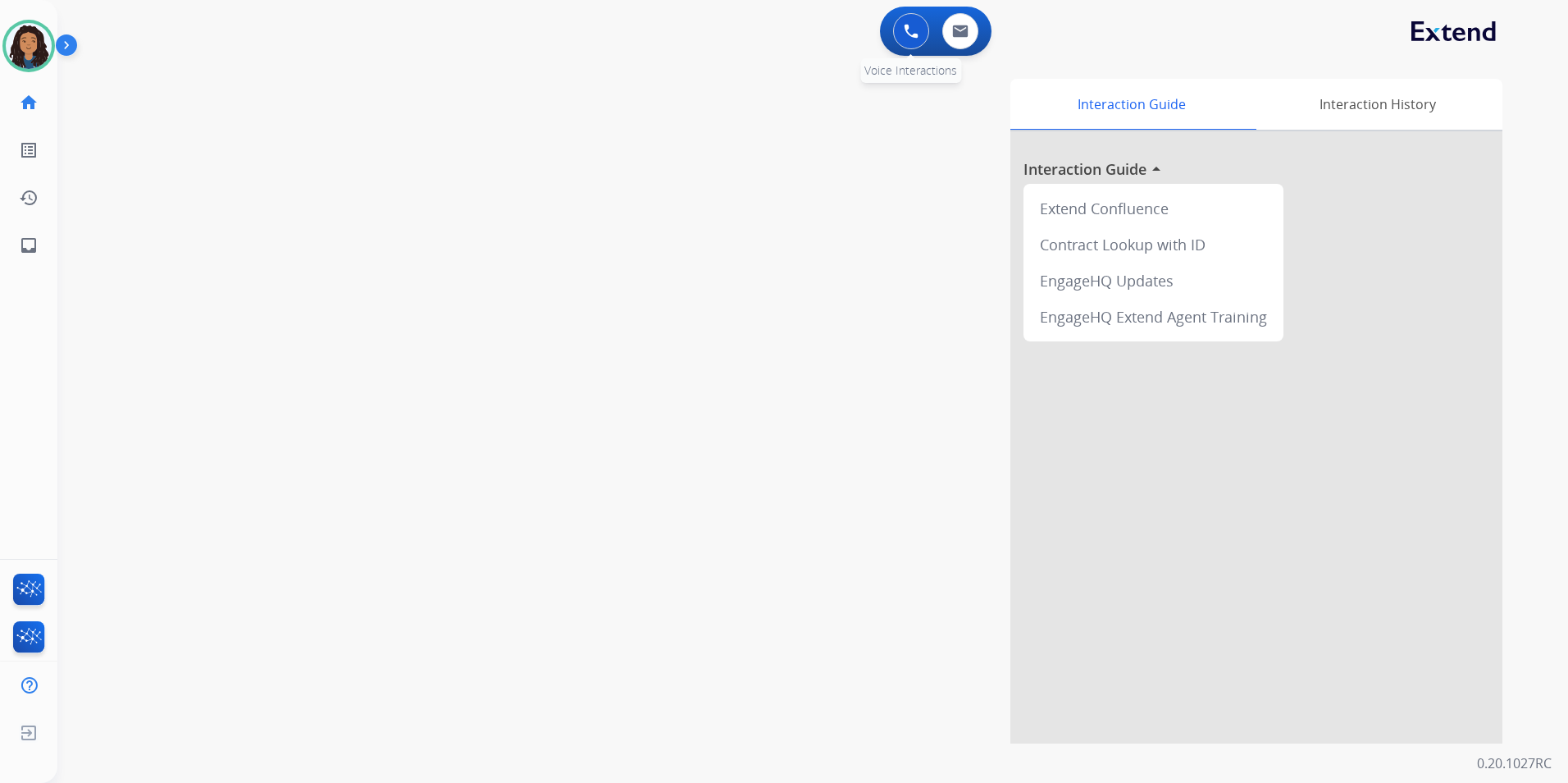
click at [919, 33] on button at bounding box center [911, 31] width 37 height 37
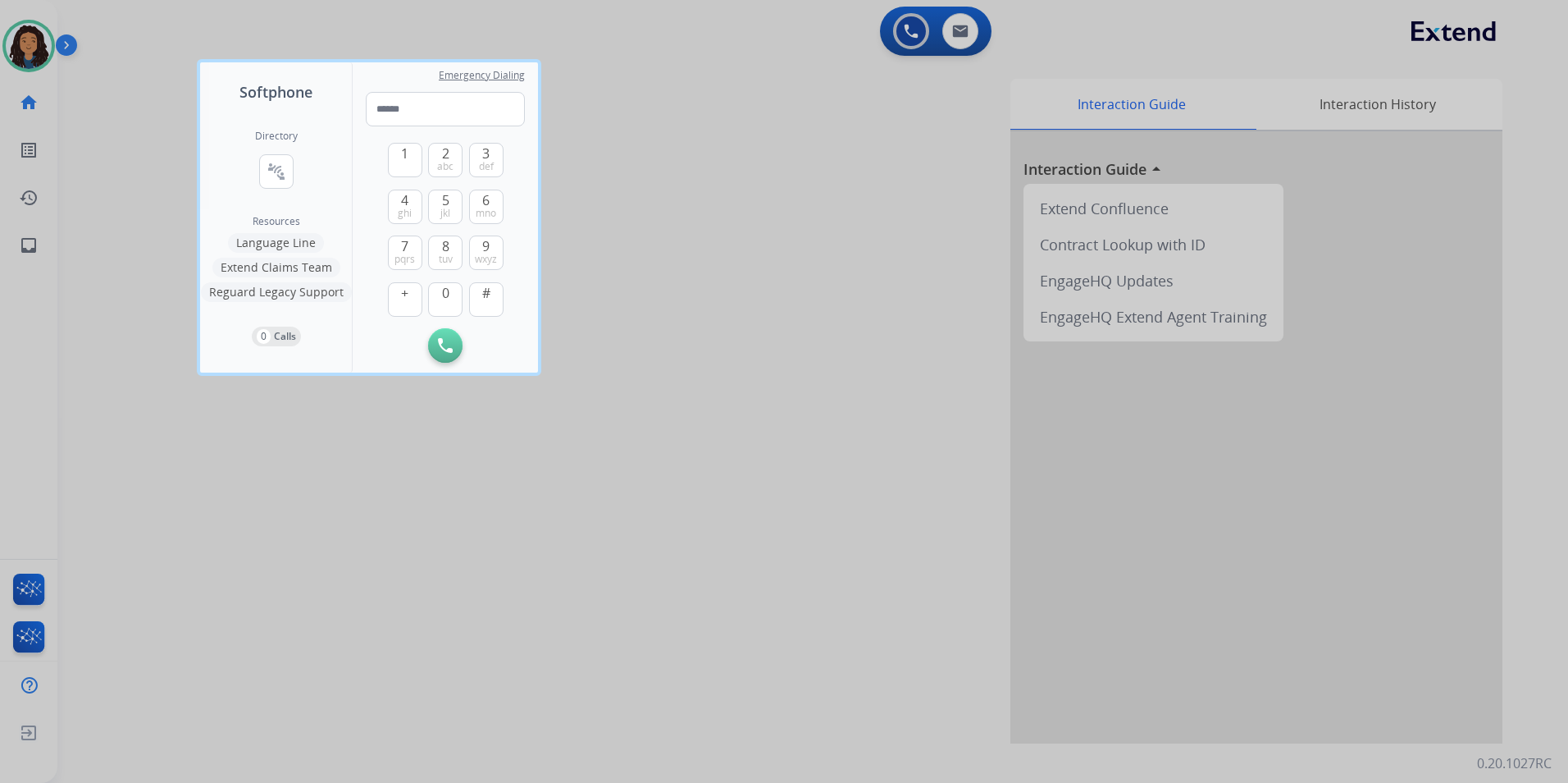
click at [909, 34] on div at bounding box center [784, 392] width 1568 height 783
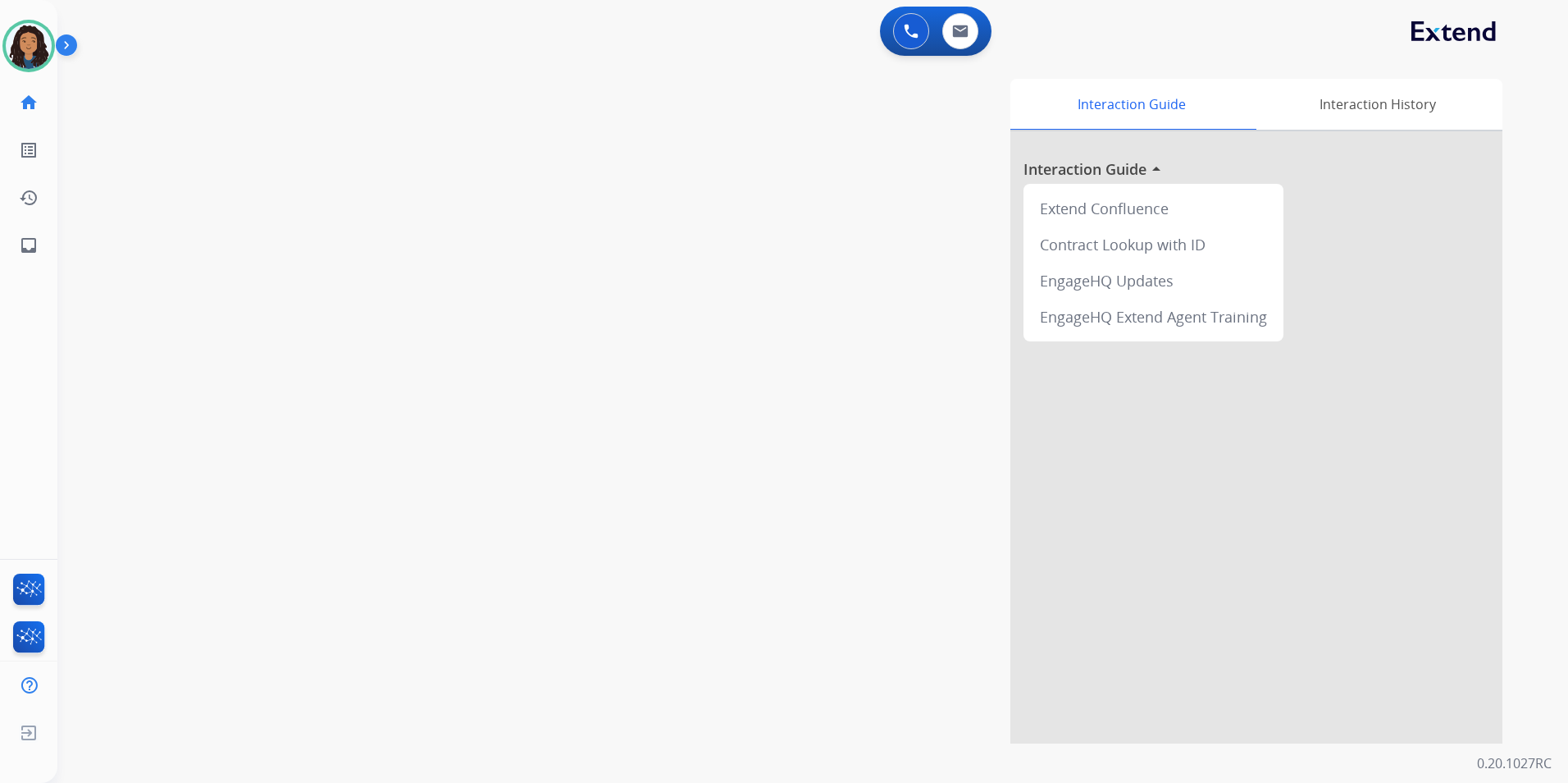
click at [909, 34] on img at bounding box center [911, 31] width 14 height 14
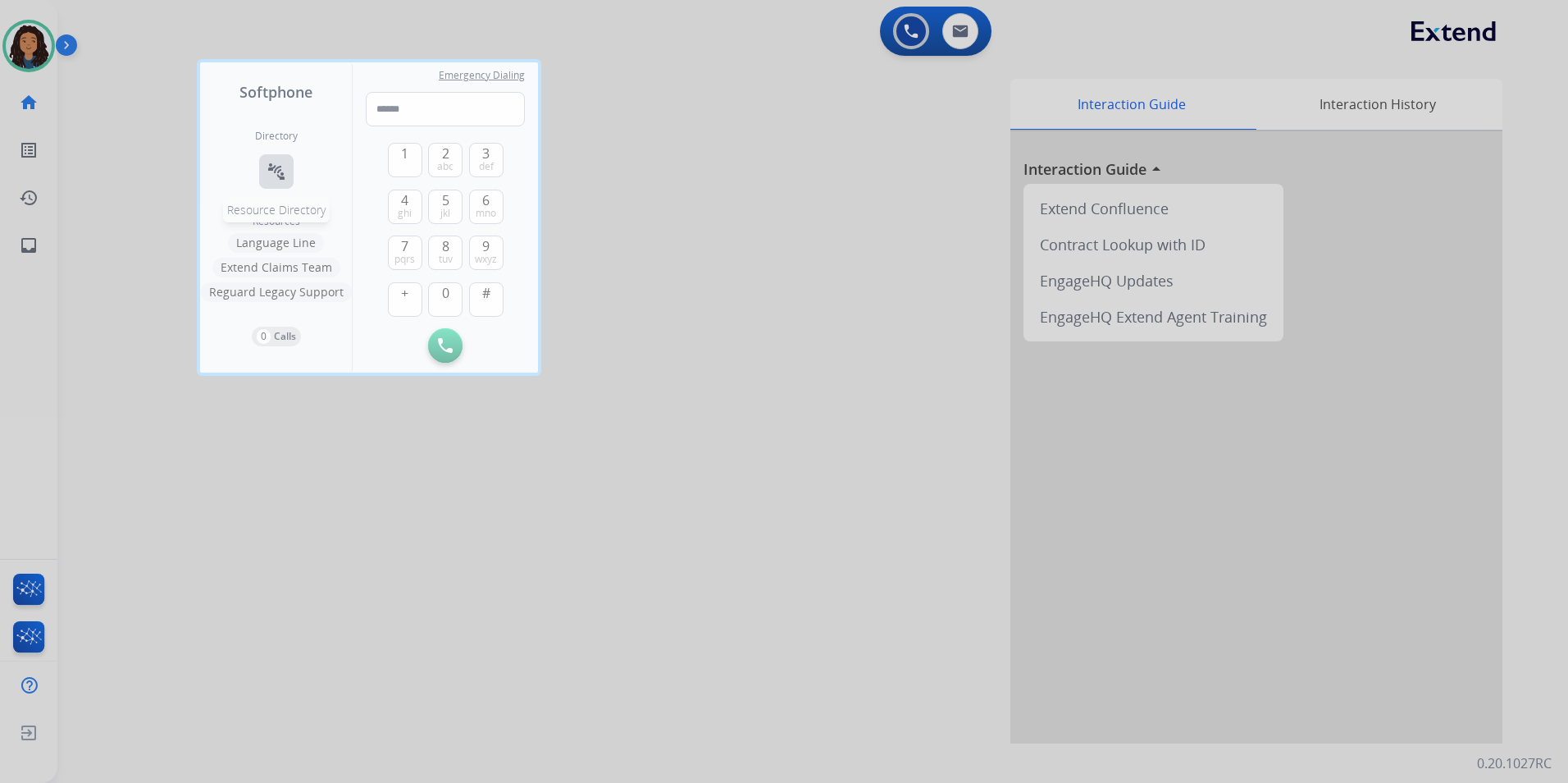
click at [278, 177] on mat-icon "connect_without_contact" at bounding box center [276, 171] width 20 height 20
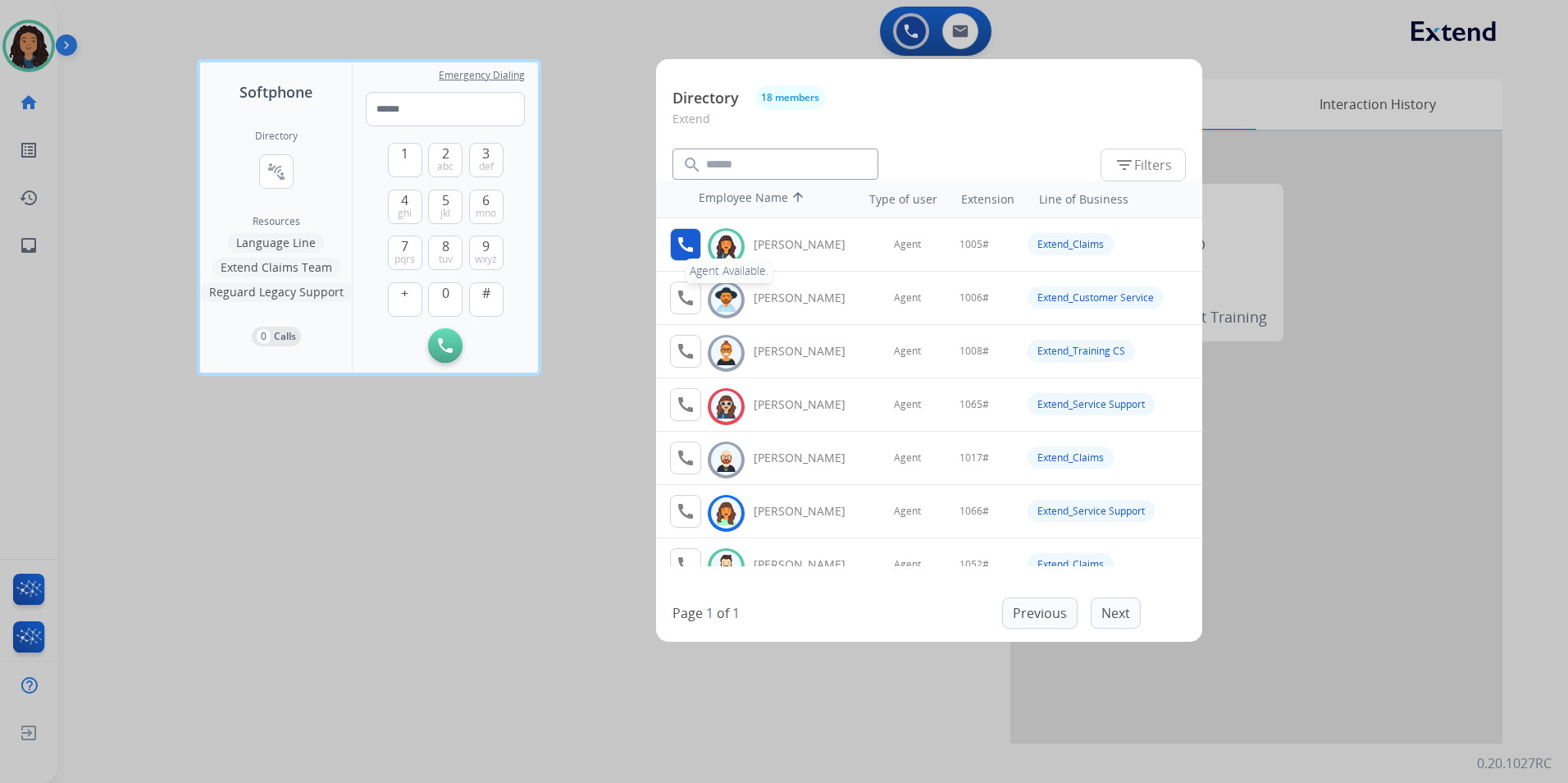
click at [697, 245] on button "call Agent Available." at bounding box center [685, 245] width 31 height 33
click at [411, 156] on button "1" at bounding box center [405, 160] width 35 height 35
click at [442, 291] on span "0" at bounding box center [446, 292] width 8 height 20
click at [441, 291] on button "0" at bounding box center [445, 299] width 35 height 35
click at [448, 207] on span "jkl" at bounding box center [446, 212] width 10 height 13
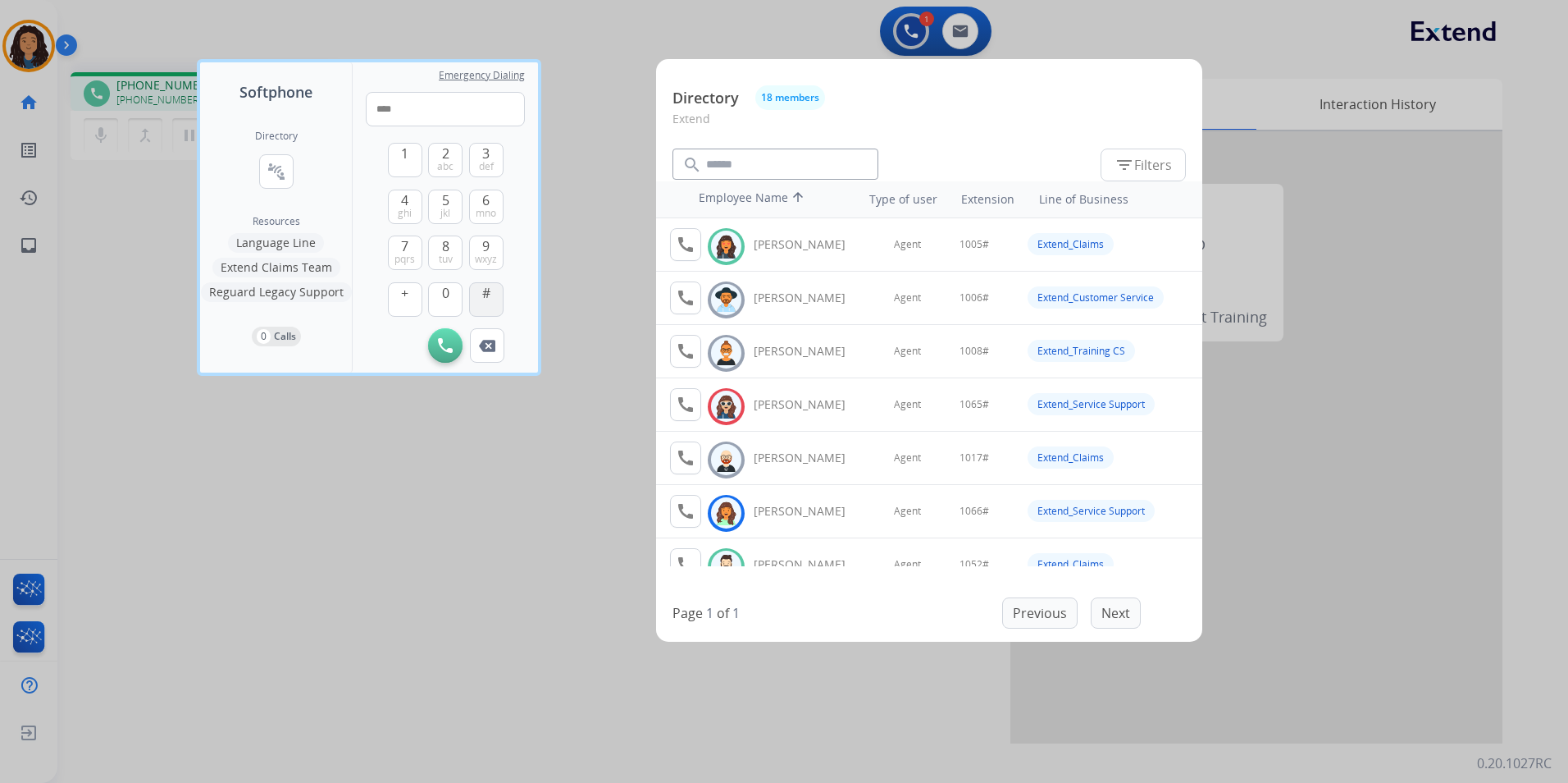
click at [497, 306] on button "#" at bounding box center [486, 299] width 35 height 35
type input "*****"
click at [610, 49] on div at bounding box center [784, 392] width 1568 height 783
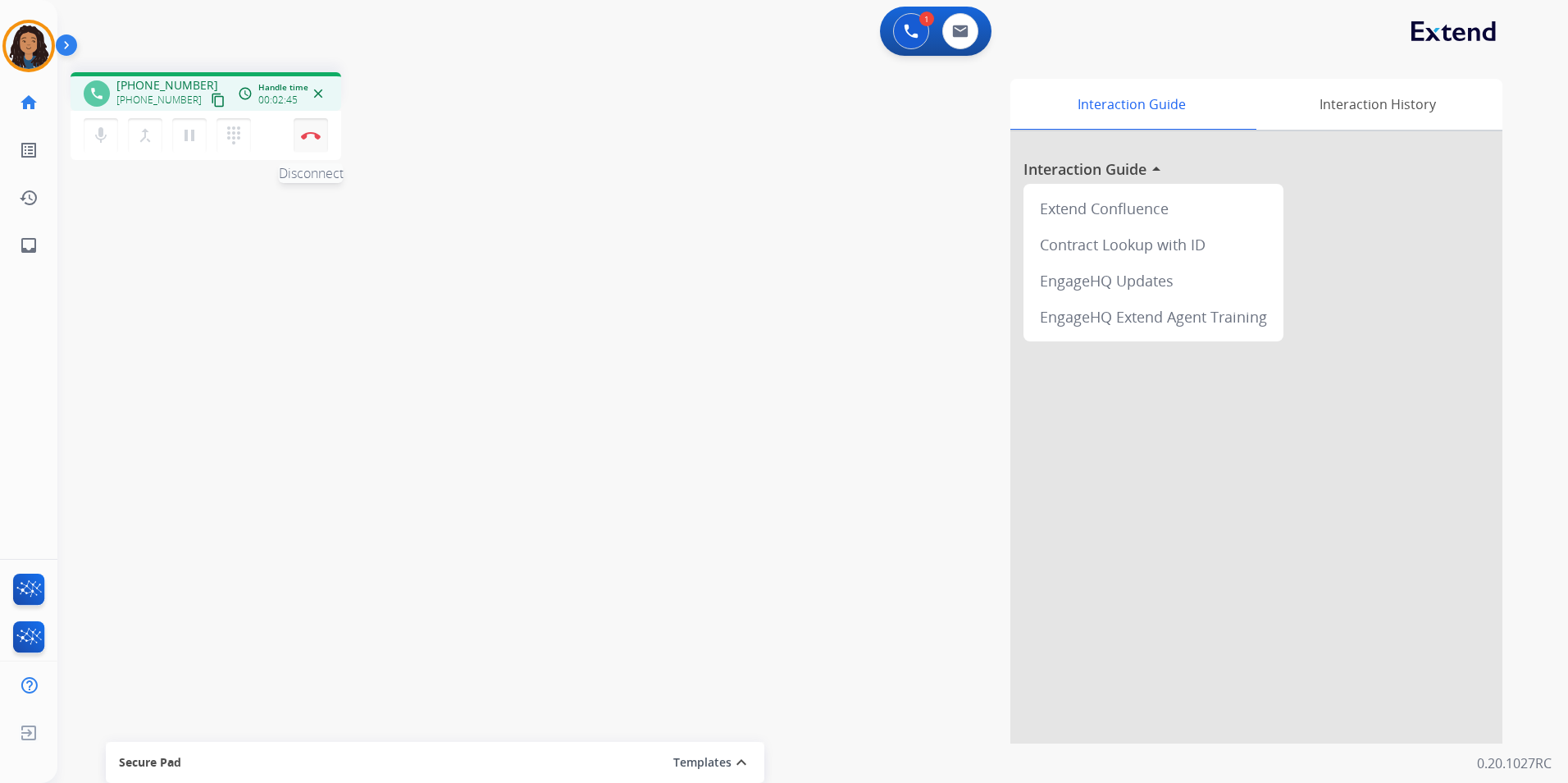
click at [317, 138] on img at bounding box center [311, 136] width 20 height 8
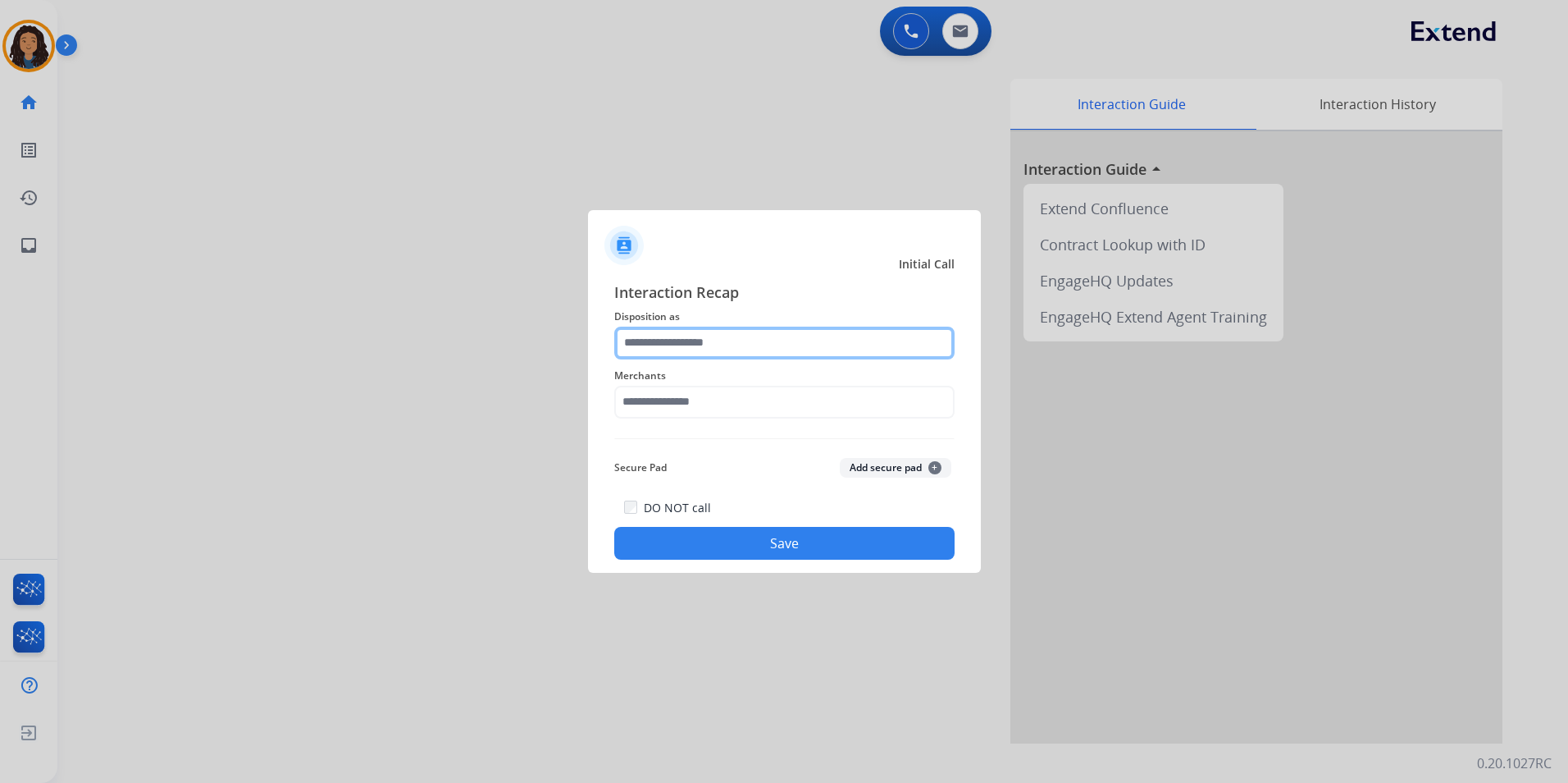
click at [745, 341] on input "text" at bounding box center [784, 343] width 340 height 33
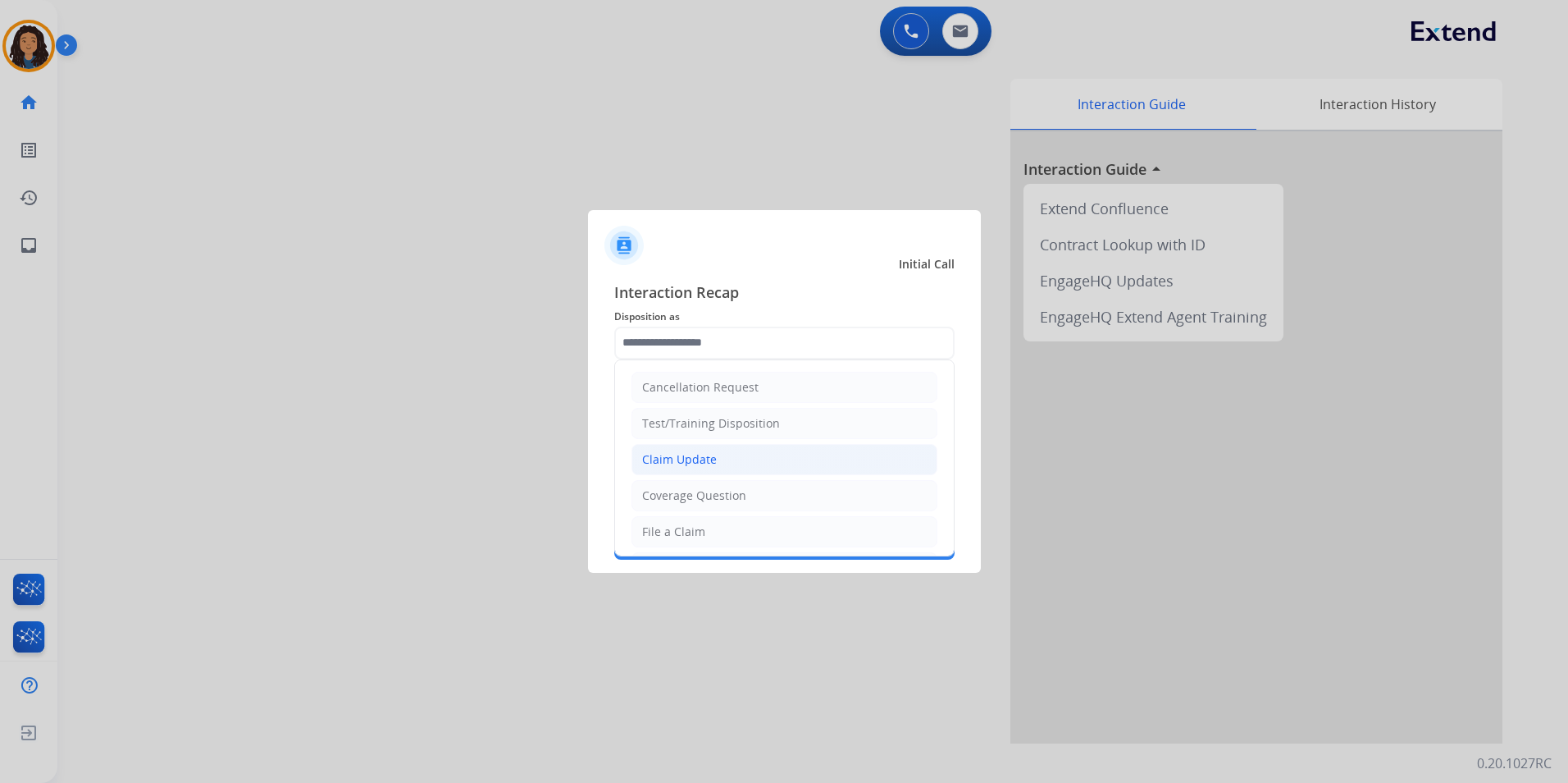
click at [722, 458] on li "Claim Update" at bounding box center [784, 459] width 306 height 31
type input "**********"
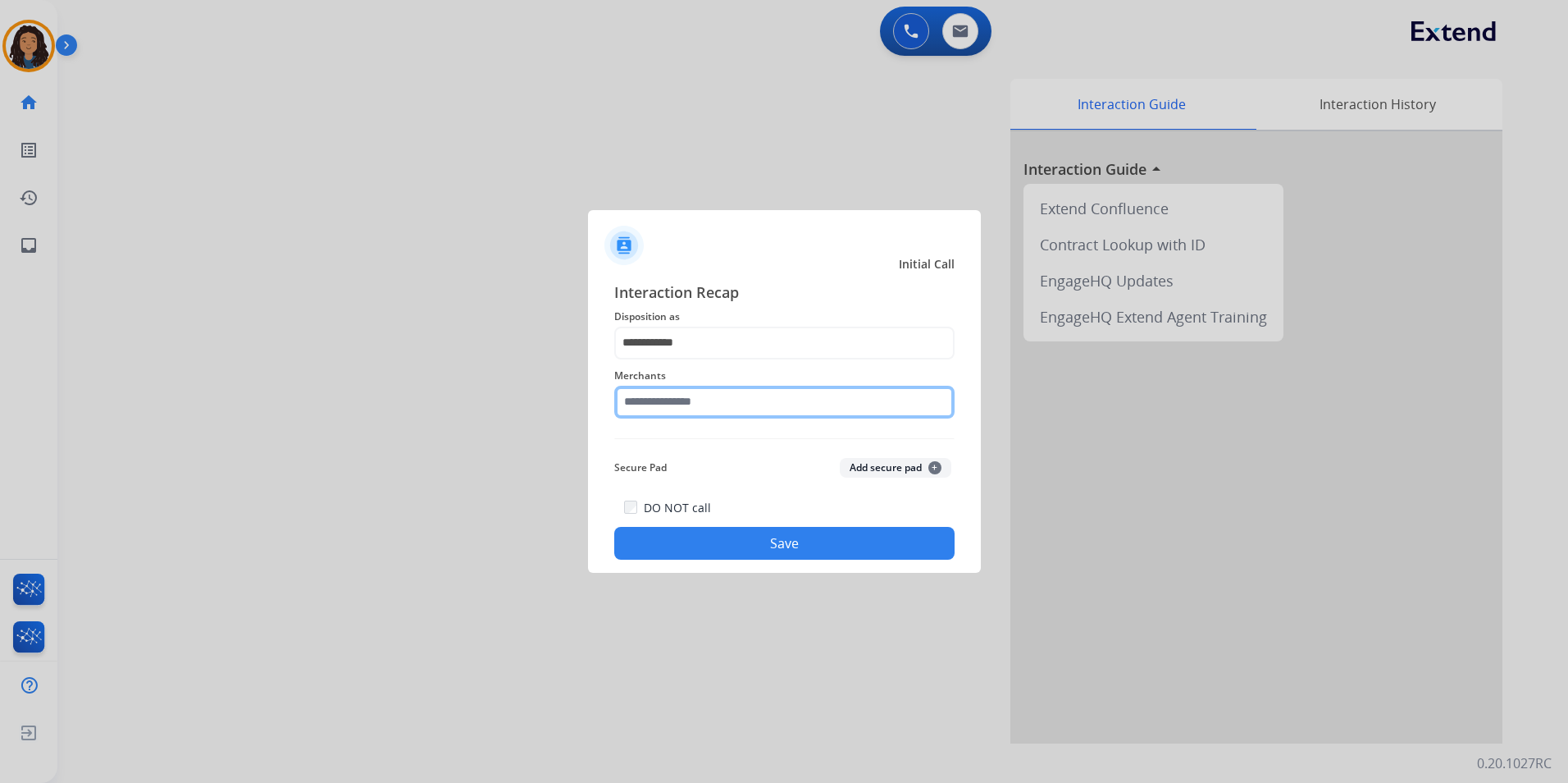
click at [717, 411] on input "text" at bounding box center [784, 402] width 340 height 33
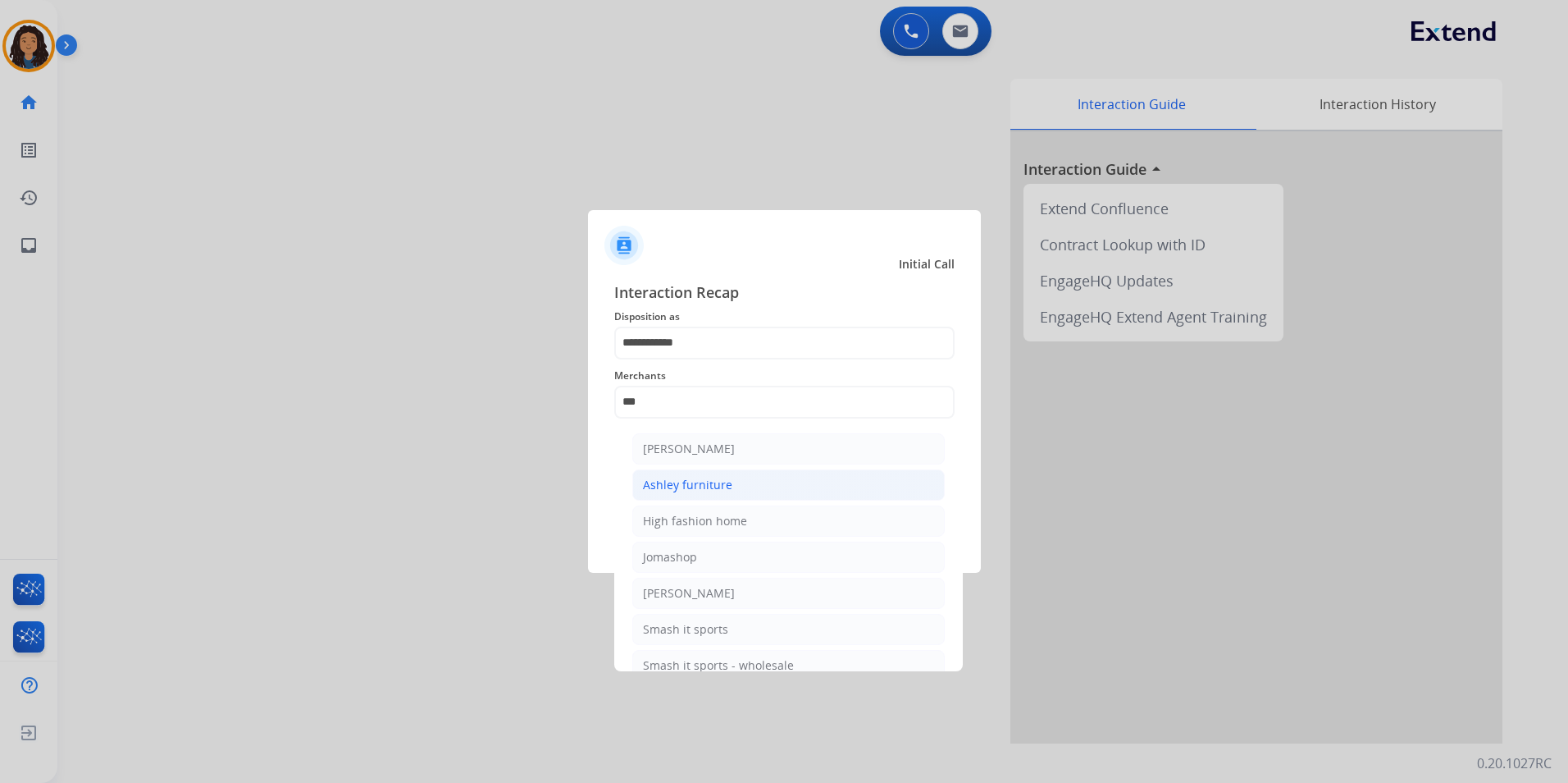
click at [674, 487] on div "Ashley furniture" at bounding box center [687, 484] width 89 height 16
type input "**********"
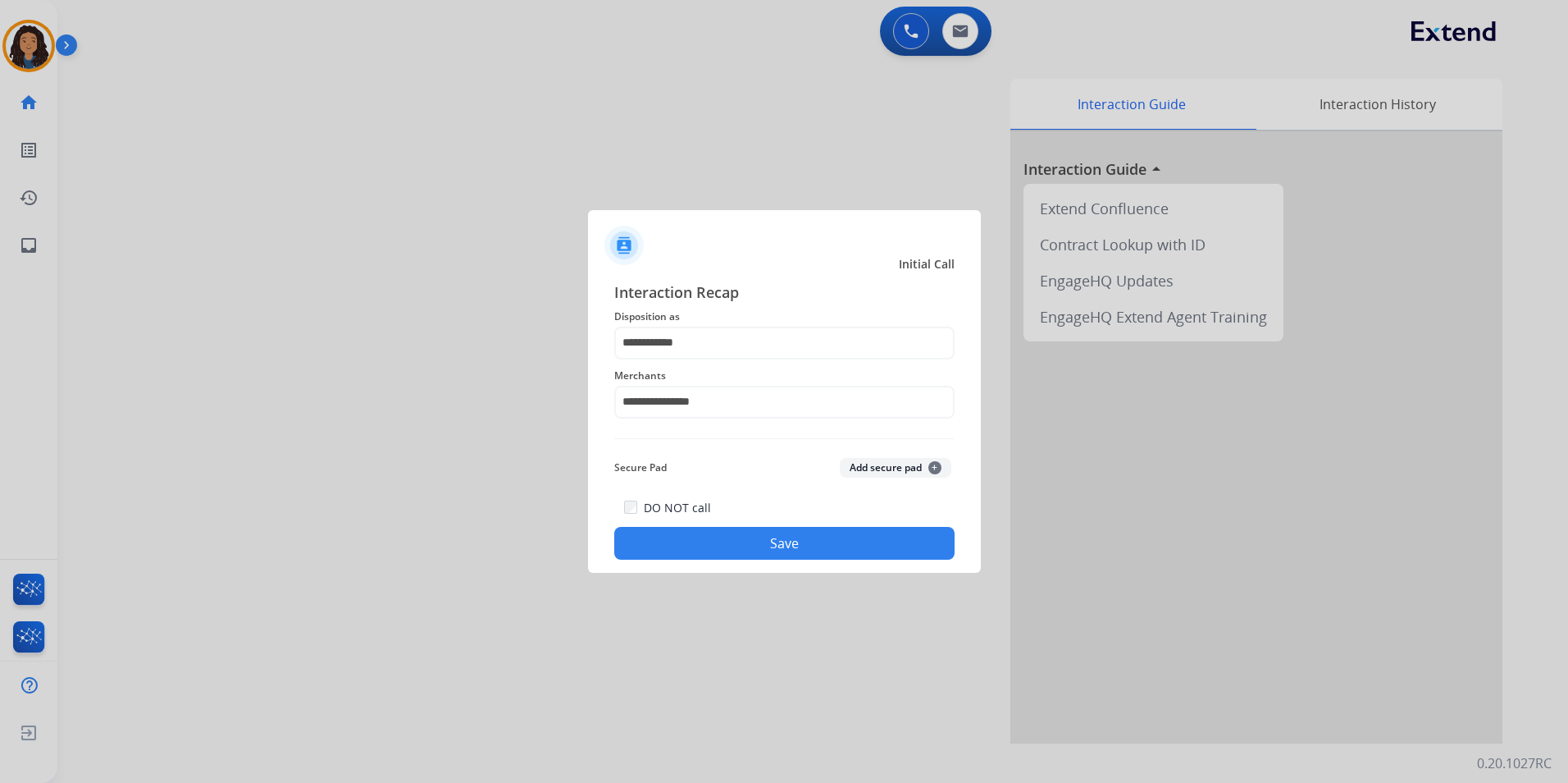
click at [635, 545] on button "Save" at bounding box center [784, 543] width 340 height 33
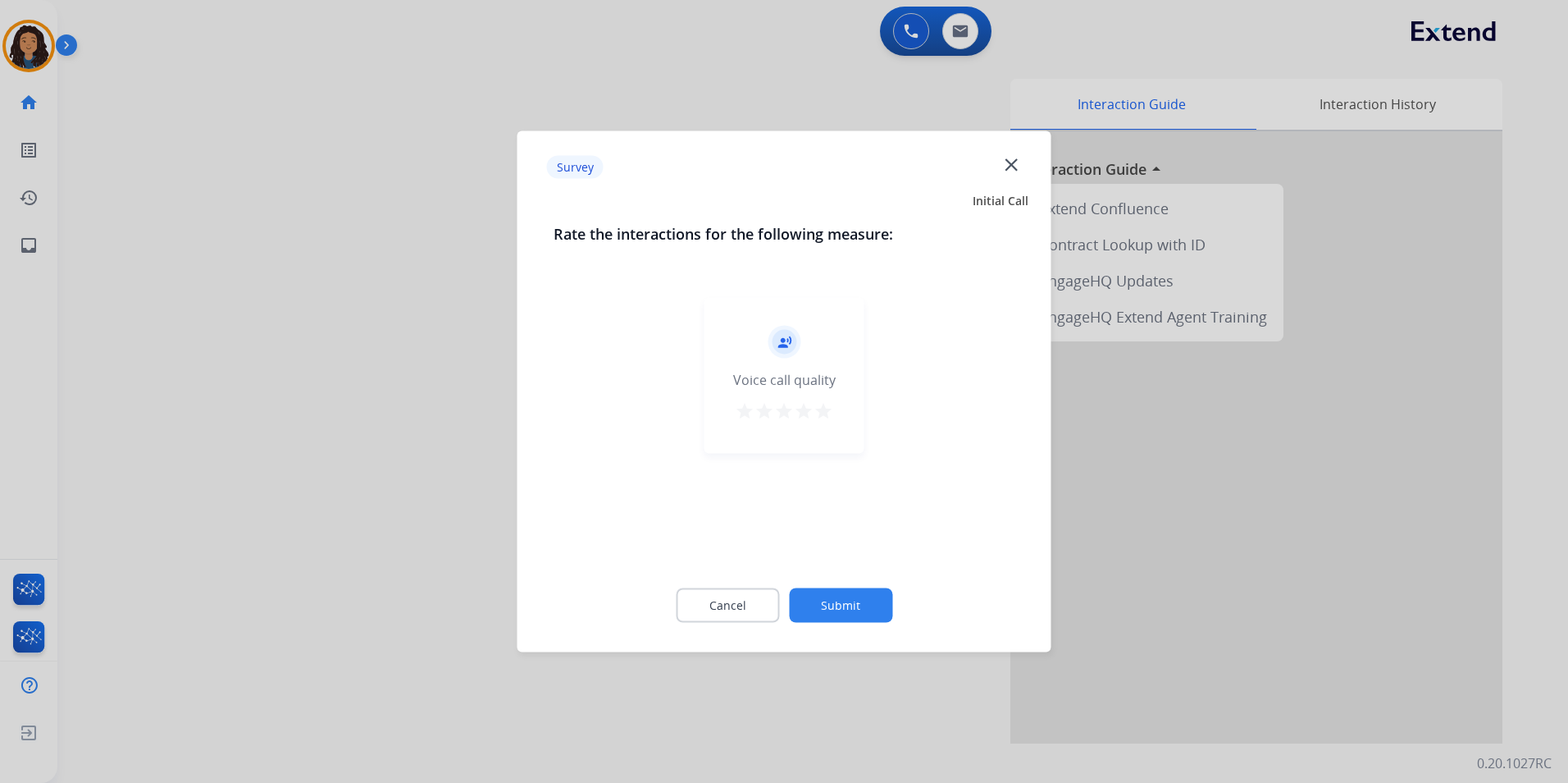
click at [356, 407] on div at bounding box center [784, 392] width 1568 height 783
click at [356, 407] on div "swap_horiz Break voice bridge close_fullscreen Connect 3-Way Call merge_type Se…" at bounding box center [793, 402] width 1471 height 684
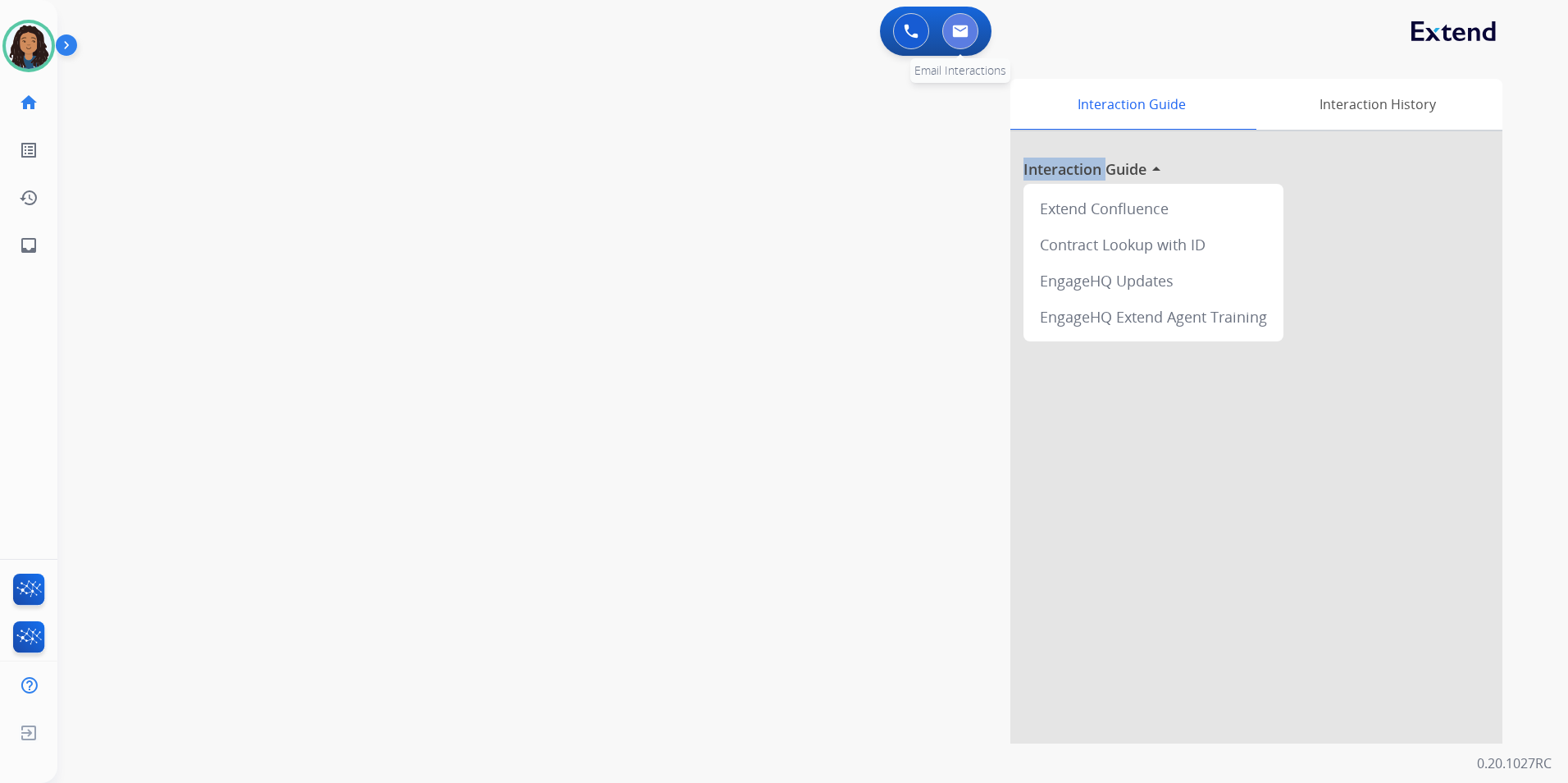
click at [961, 43] on button at bounding box center [960, 31] width 37 height 37
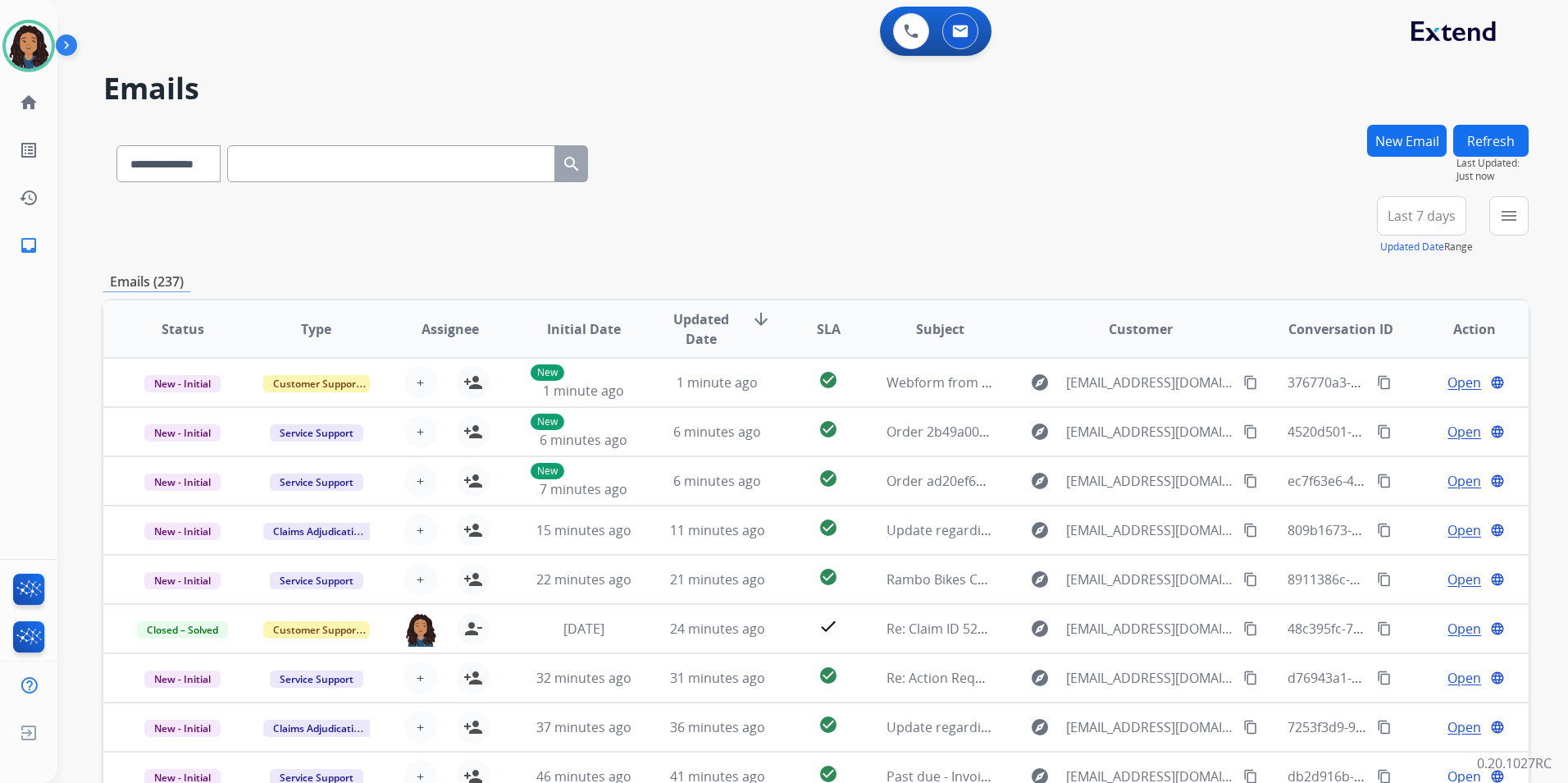
click at [1402, 147] on button "New Email" at bounding box center [1408, 141] width 80 height 32
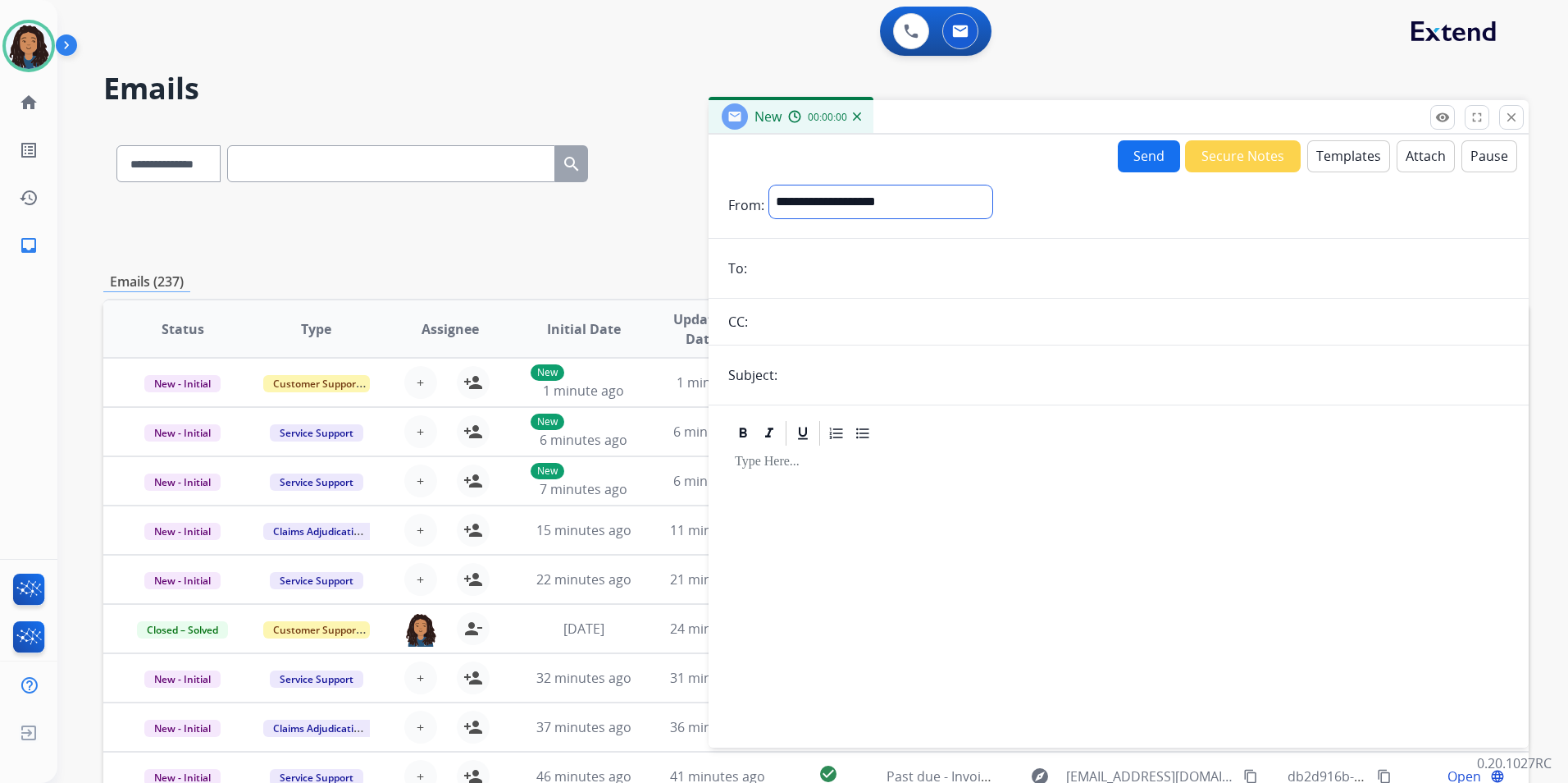
click at [973, 206] on select "**********" at bounding box center [880, 201] width 223 height 33
select select "**********"
click at [769, 185] on select "**********" at bounding box center [880, 201] width 223 height 33
paste input "**********"
type input "**********"
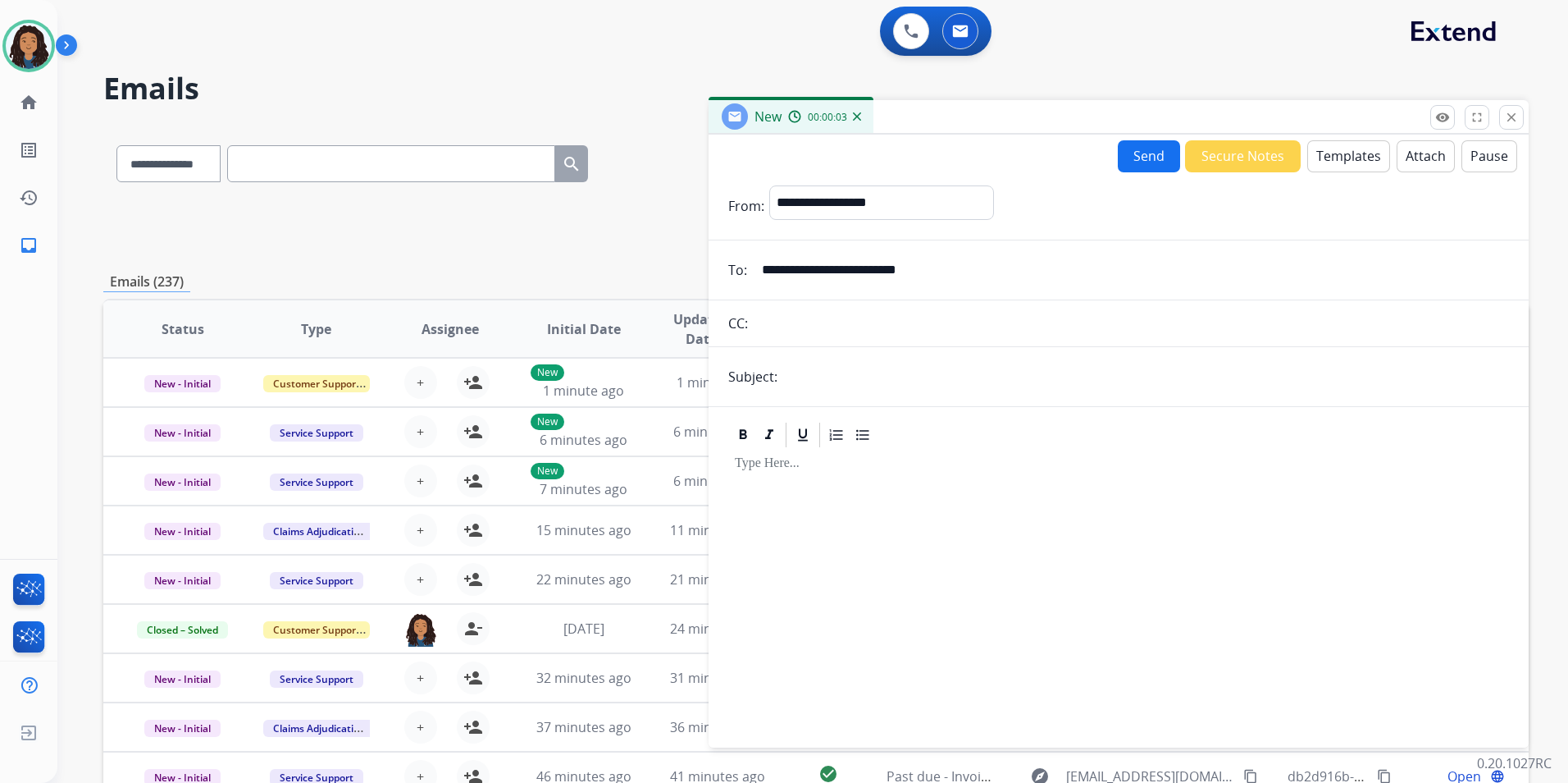
click at [870, 373] on input "text" at bounding box center [1146, 376] width 727 height 33
type input "**********"
click at [1344, 144] on button "Templates" at bounding box center [1349, 156] width 83 height 32
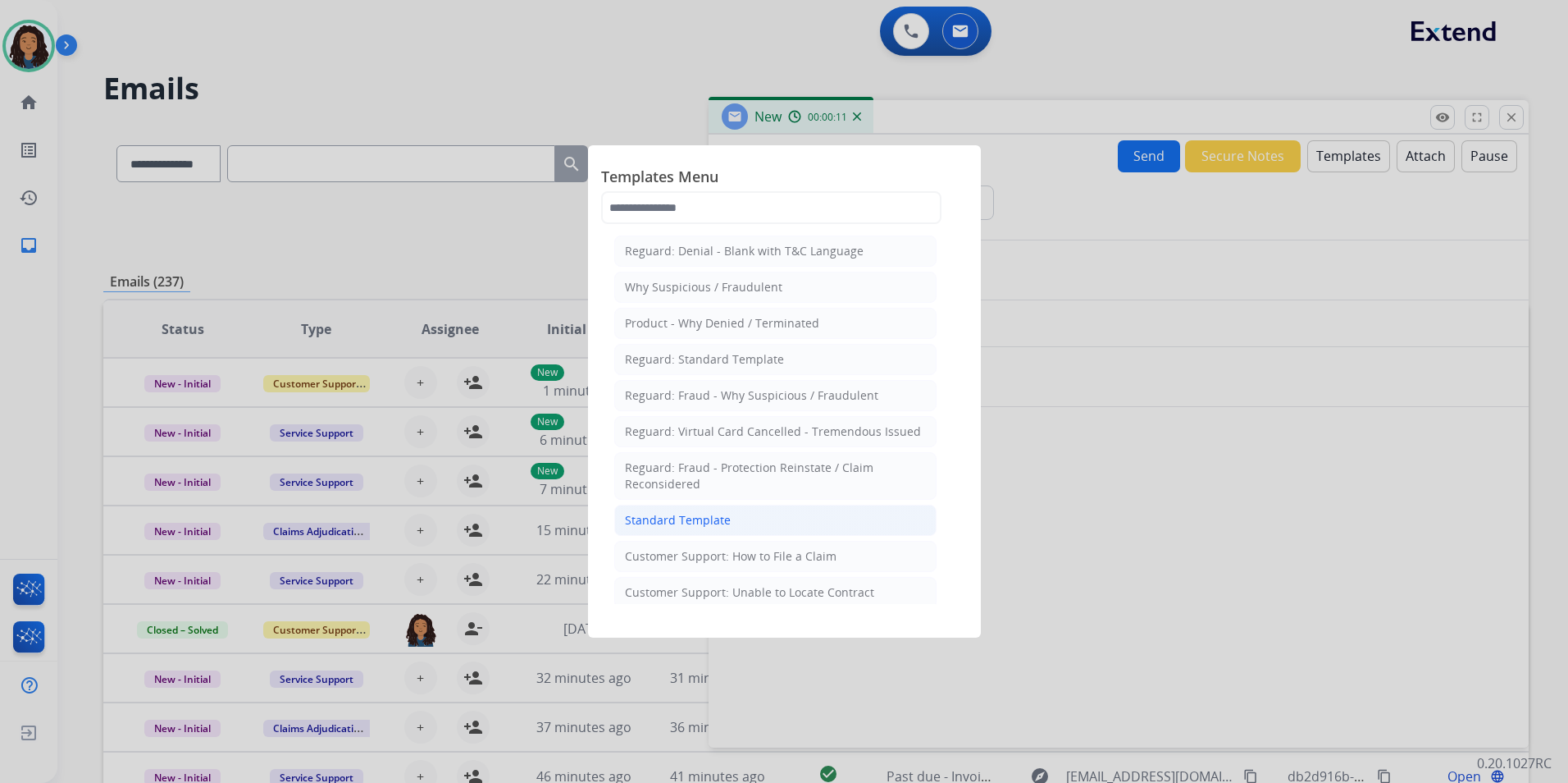
click at [809, 525] on li "Standard Template" at bounding box center [776, 520] width 323 height 31
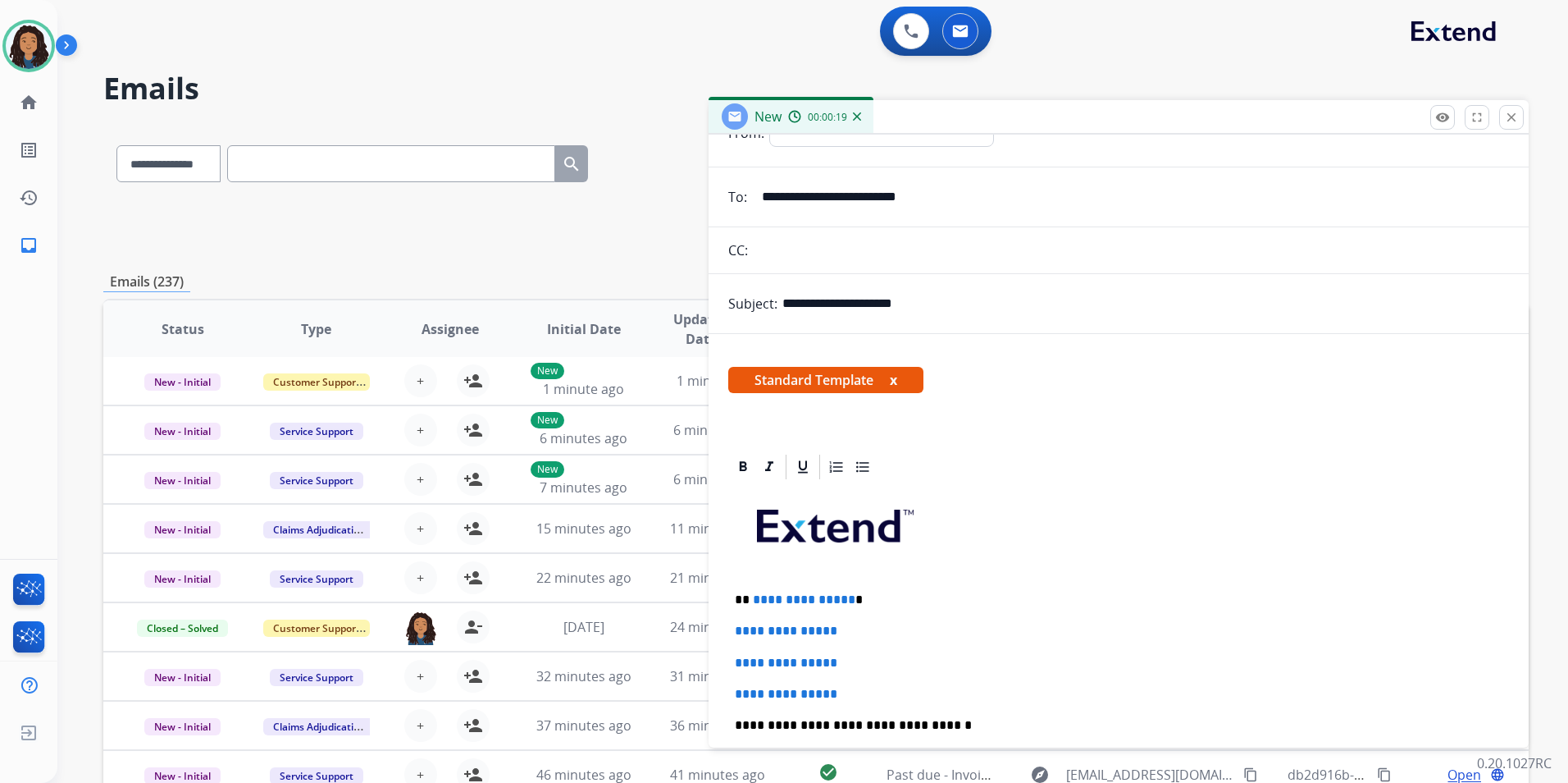
scroll to position [164, 0]
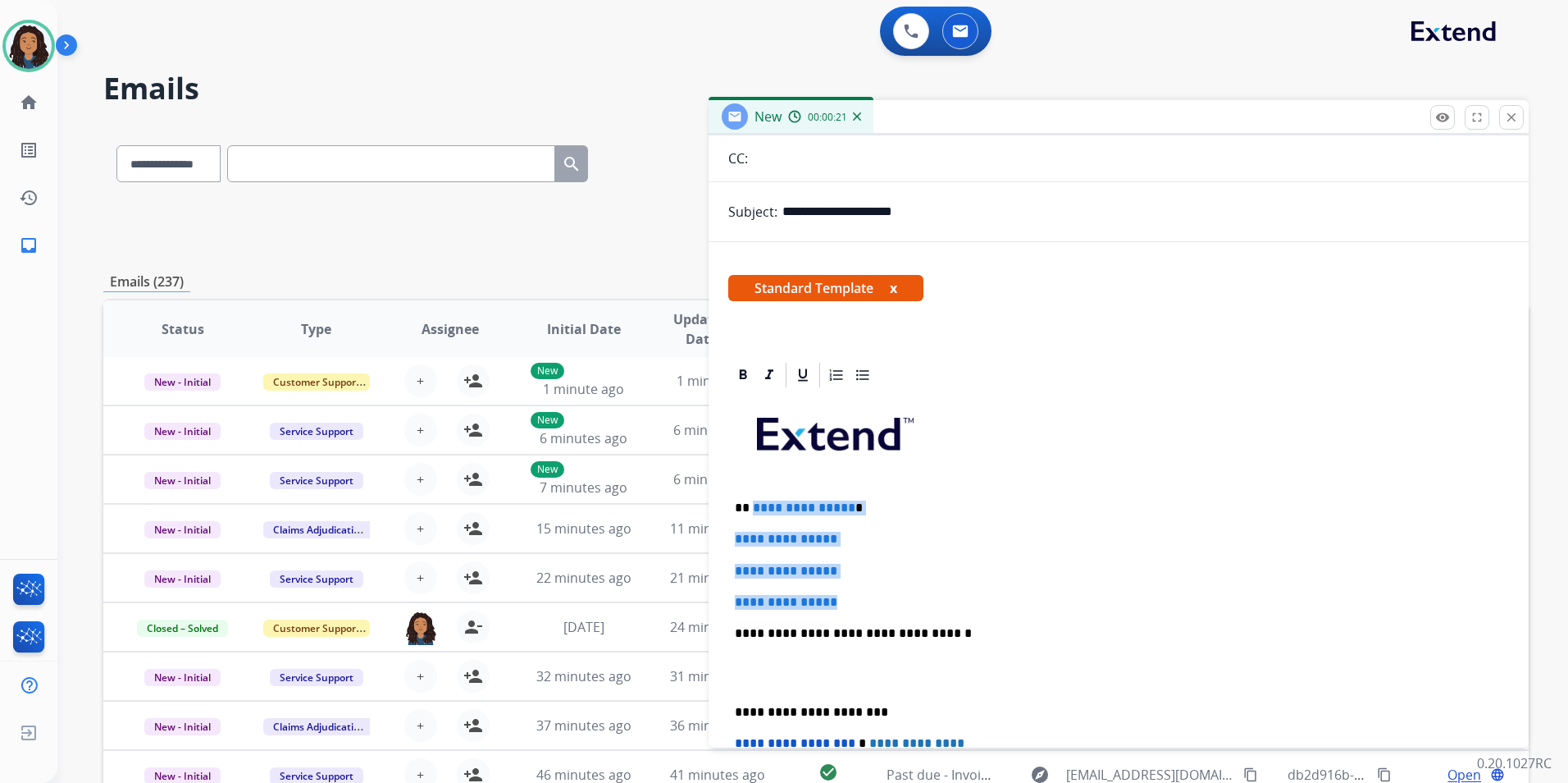
drag, startPoint x: 851, startPoint y: 604, endPoint x: 752, endPoint y: 484, distance: 155.6
click at [752, 484] on div "**********" at bounding box center [1119, 672] width 781 height 565
paste div
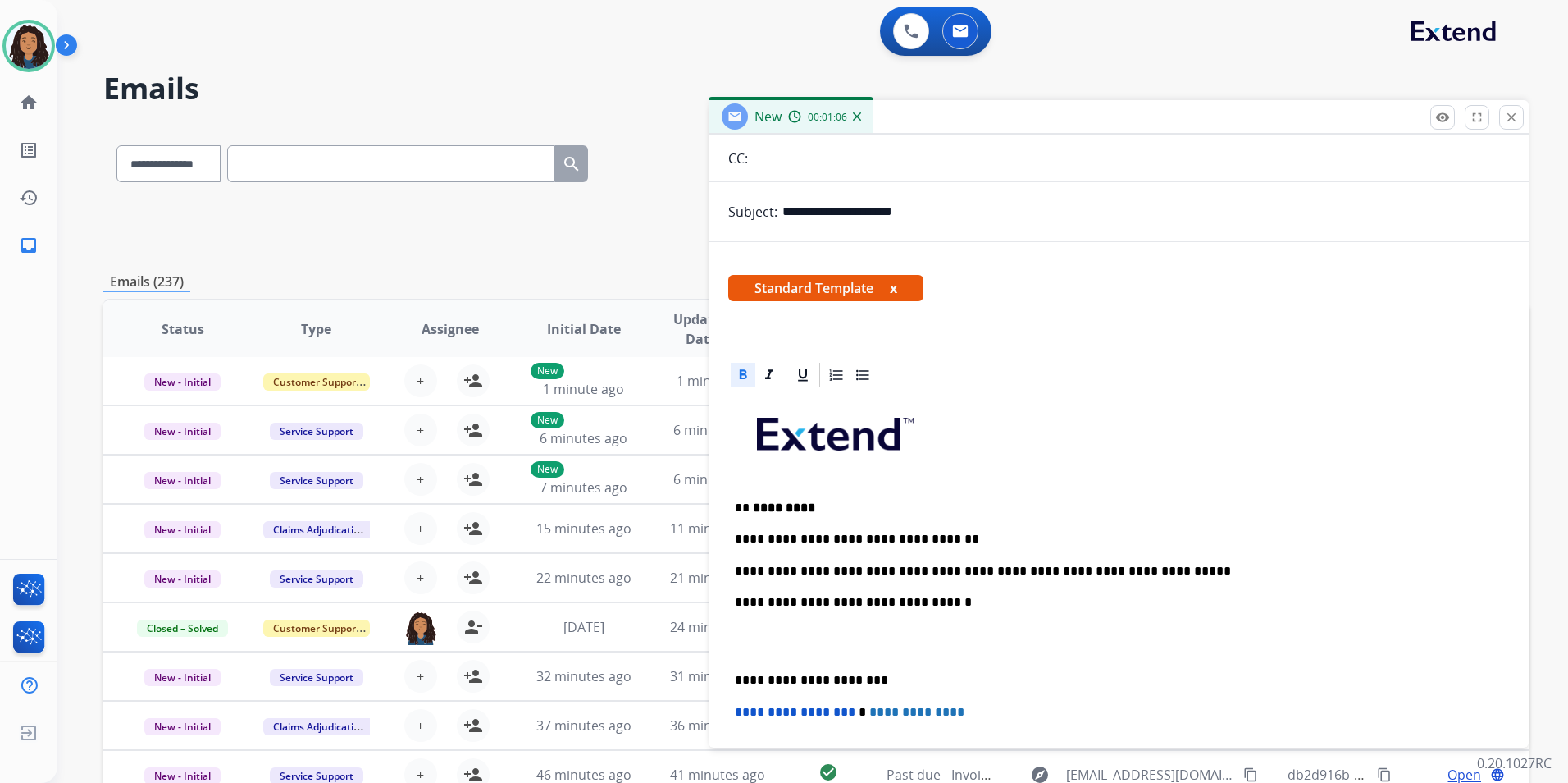
click at [960, 501] on p "** *********" at bounding box center [1112, 507] width 755 height 14
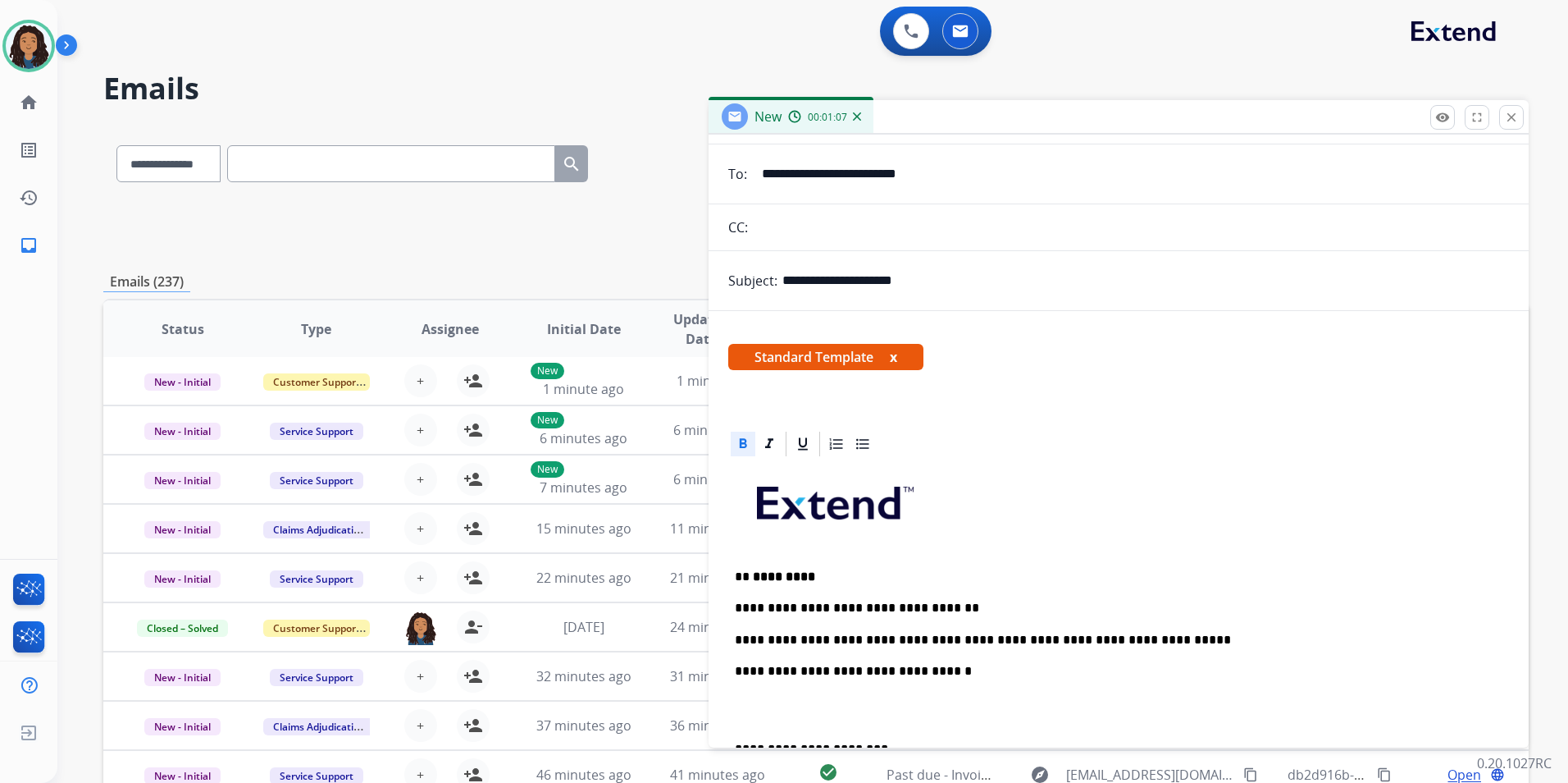
scroll to position [0, 0]
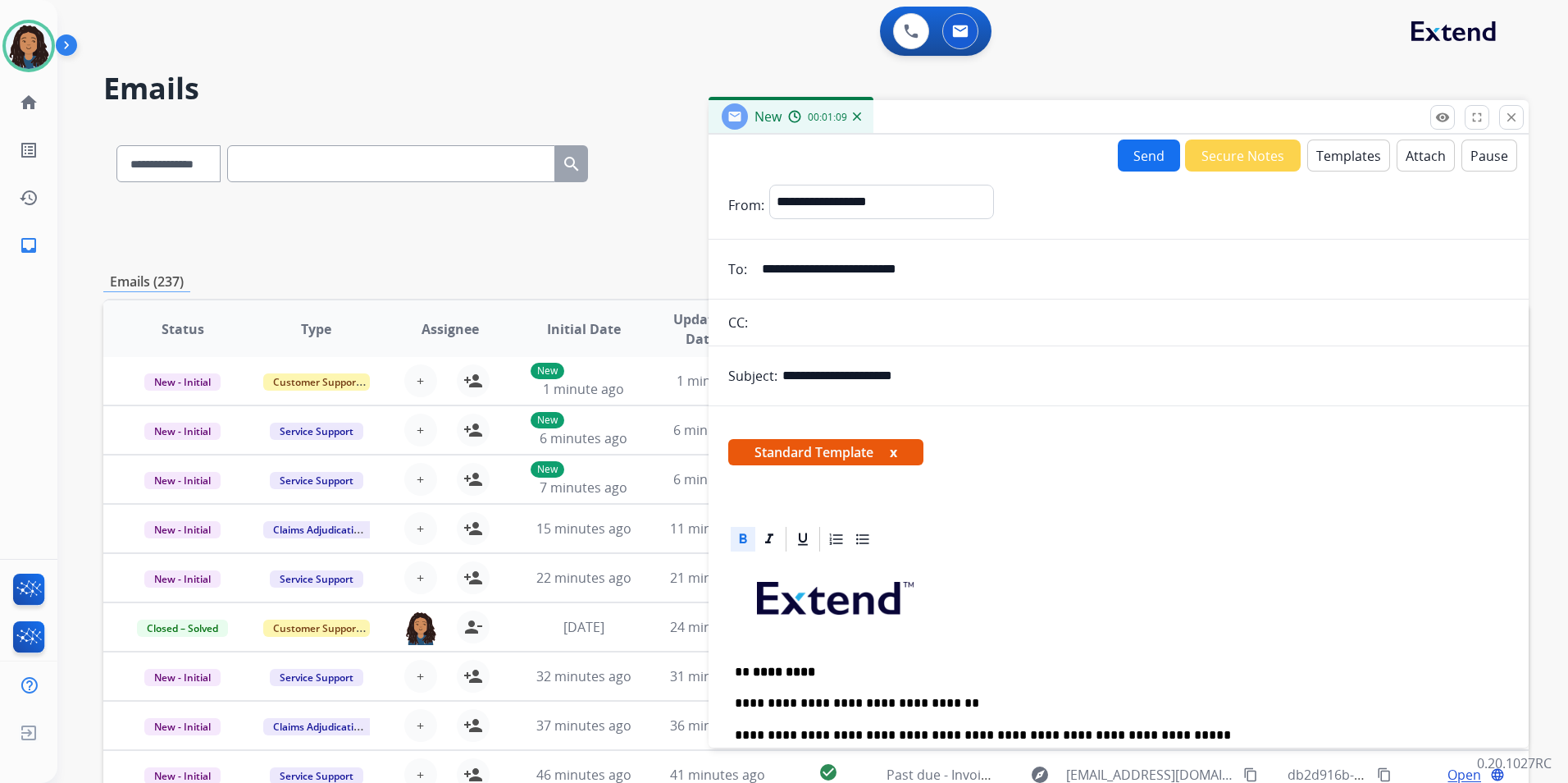
click at [1129, 162] on button "Send" at bounding box center [1149, 155] width 62 height 32
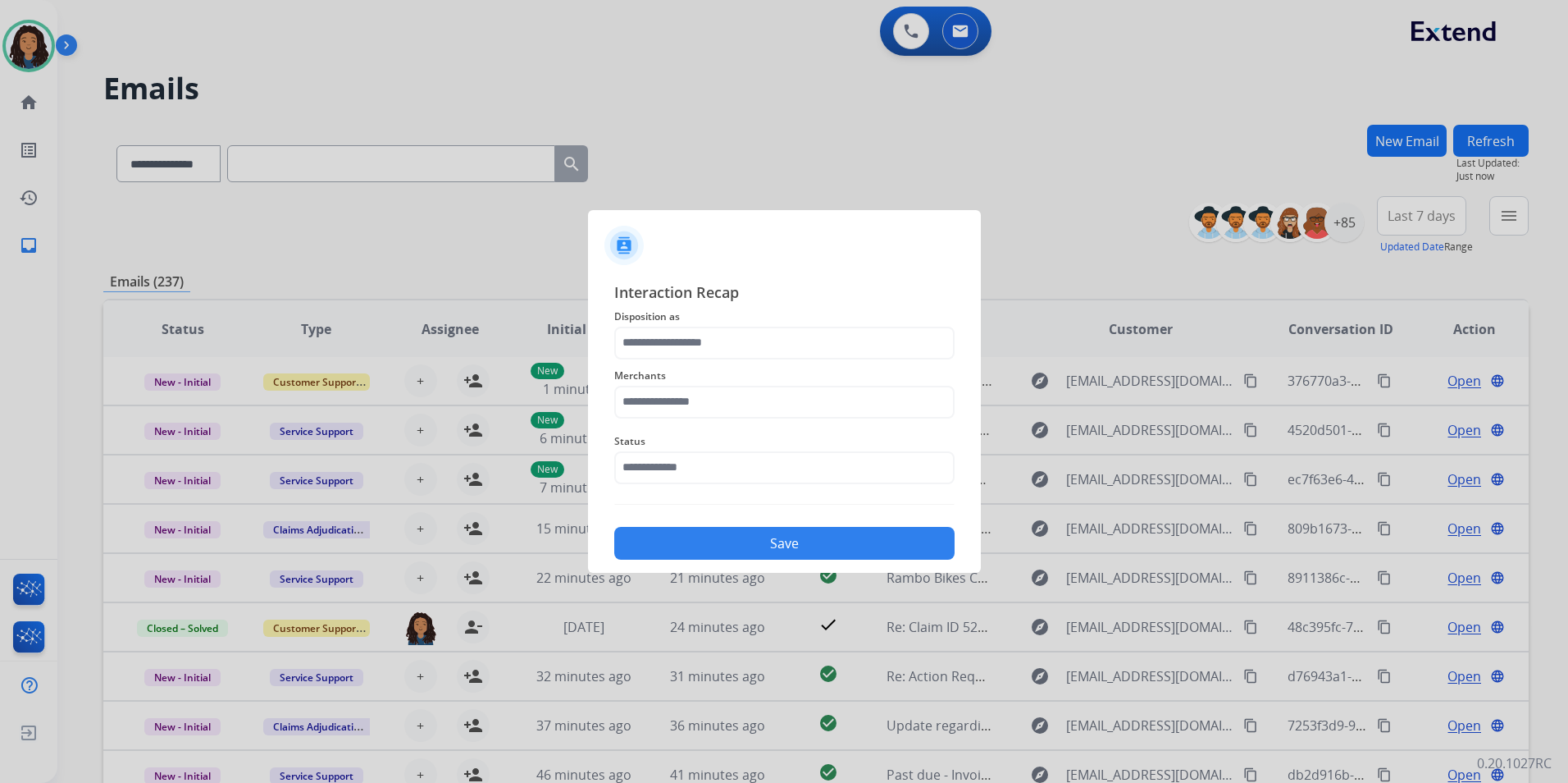
click at [715, 322] on span "Disposition as" at bounding box center [784, 316] width 340 height 20
click at [714, 341] on input "text" at bounding box center [784, 343] width 340 height 33
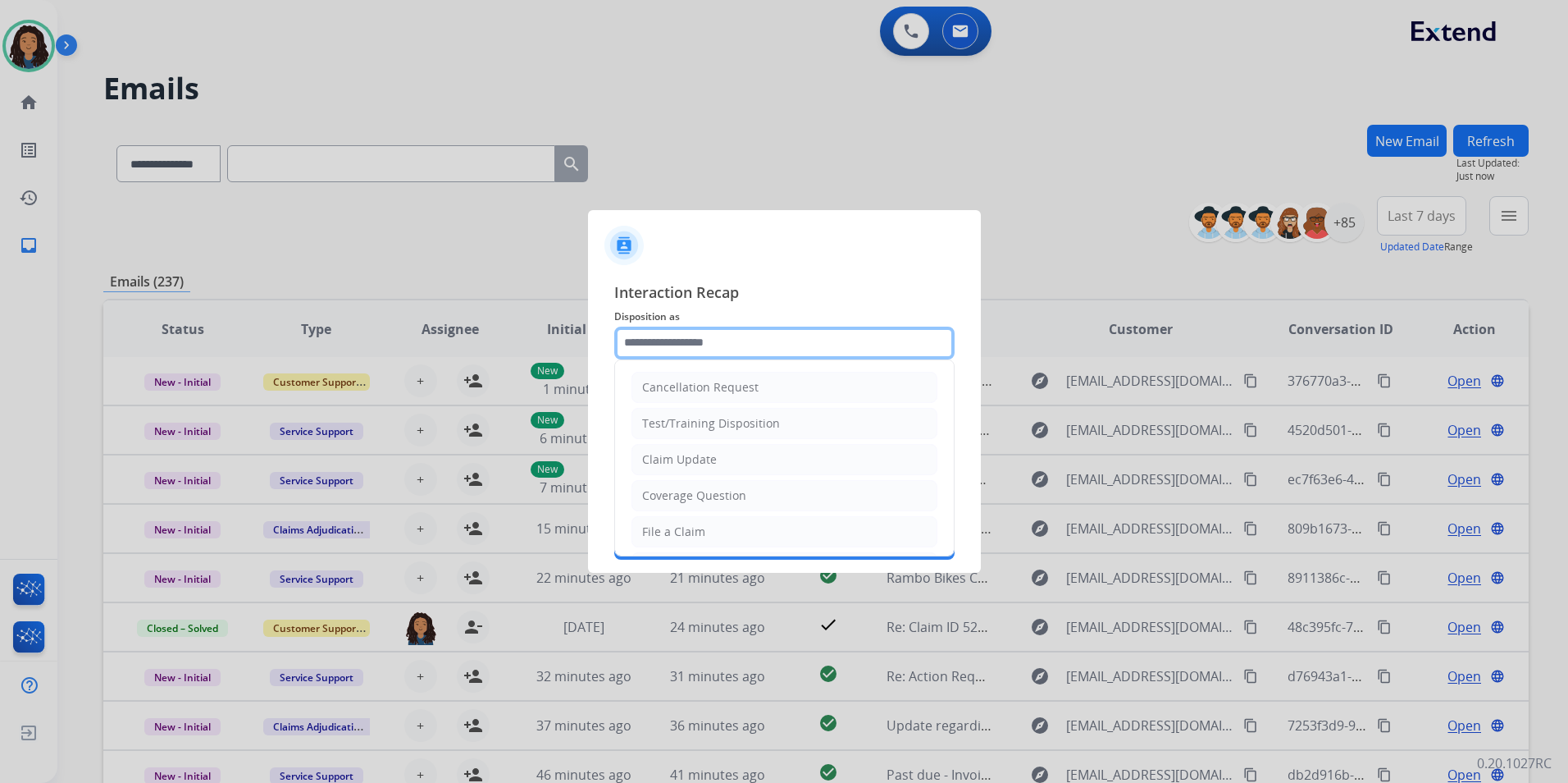
type input "**********"
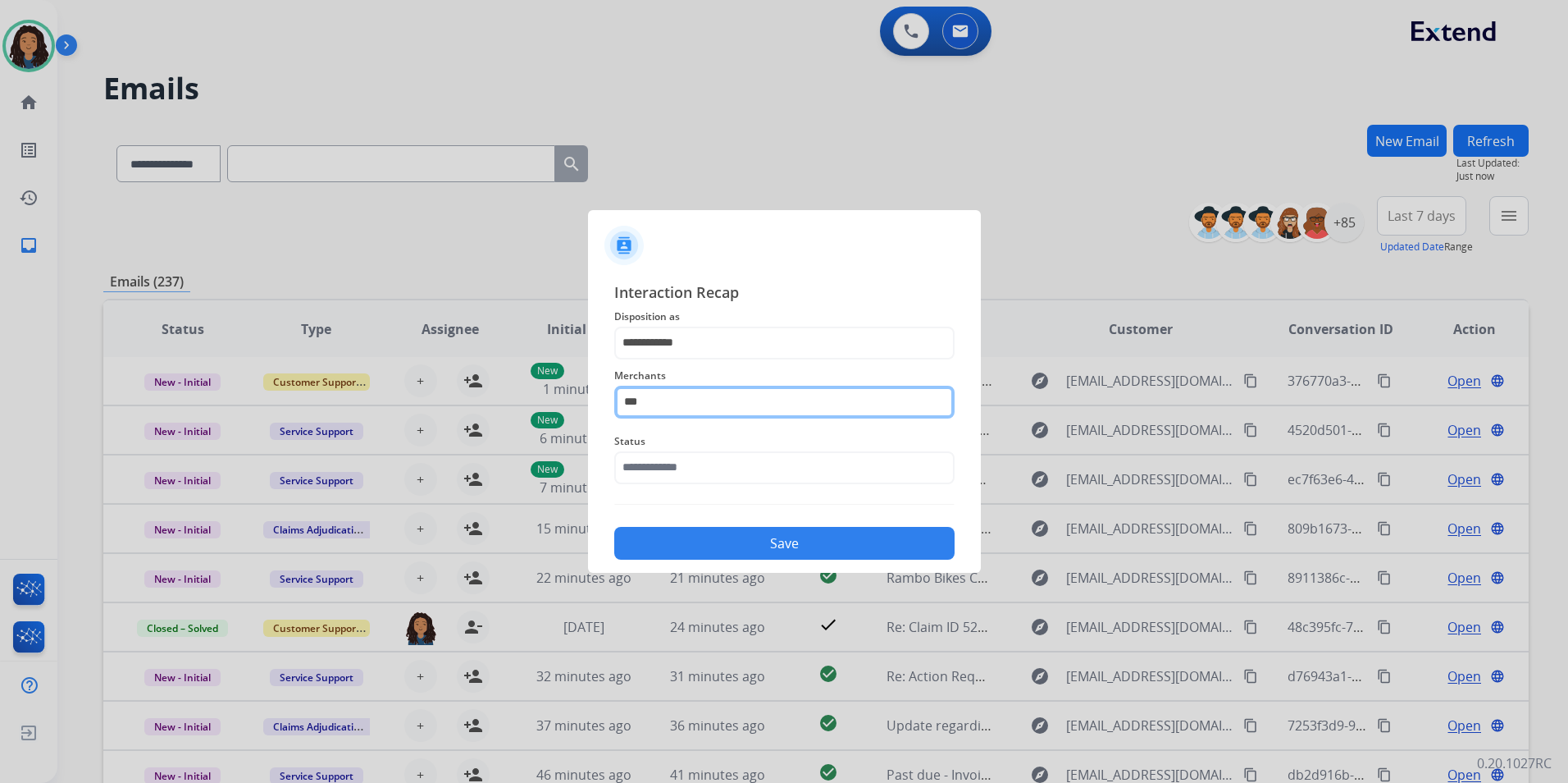
click at [0, 391] on app-contact-recap-modal "**********" at bounding box center [0, 392] width 0 height 783
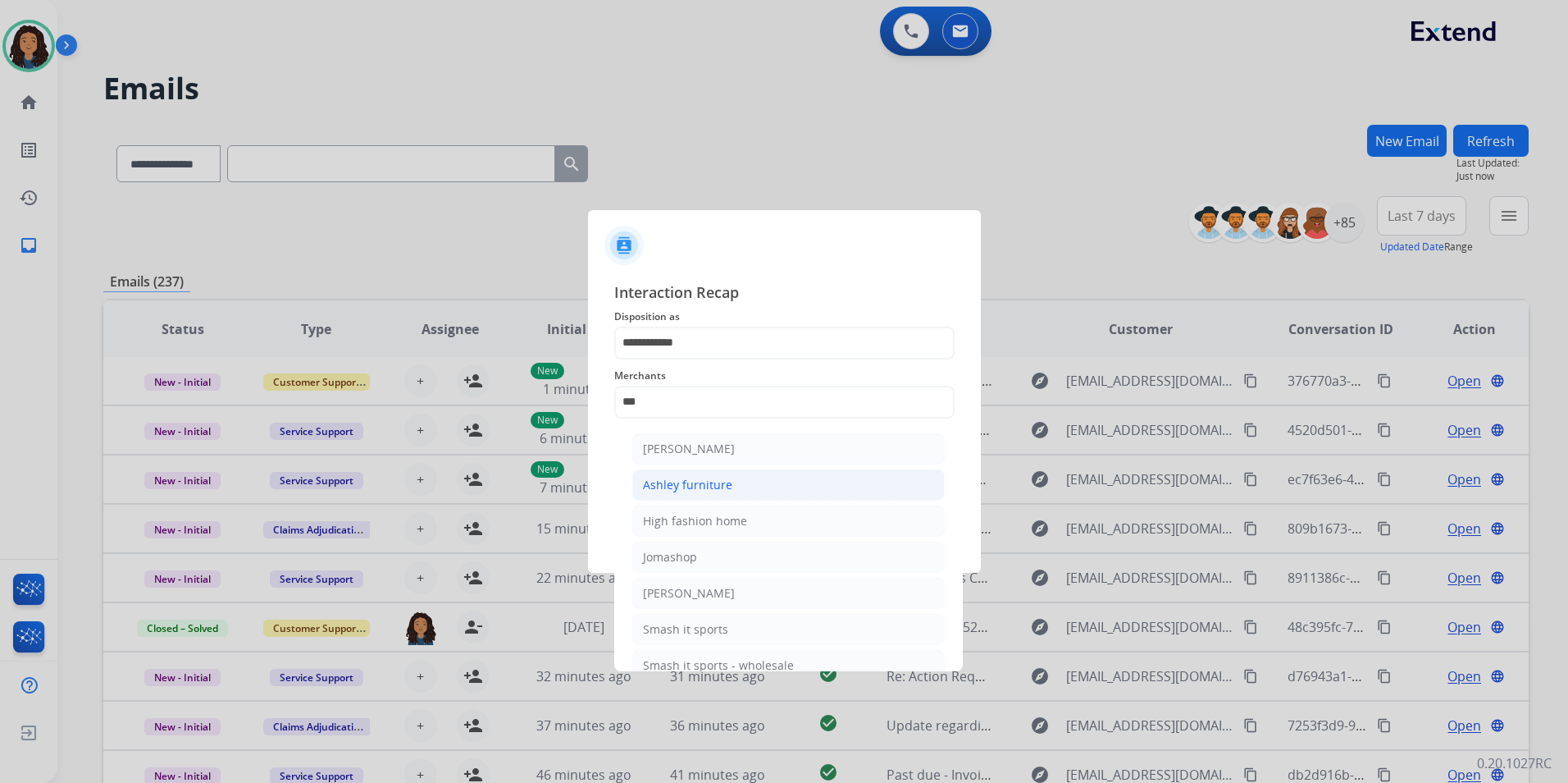
click at [722, 489] on div "Ashley furniture" at bounding box center [687, 484] width 89 height 16
type input "**********"
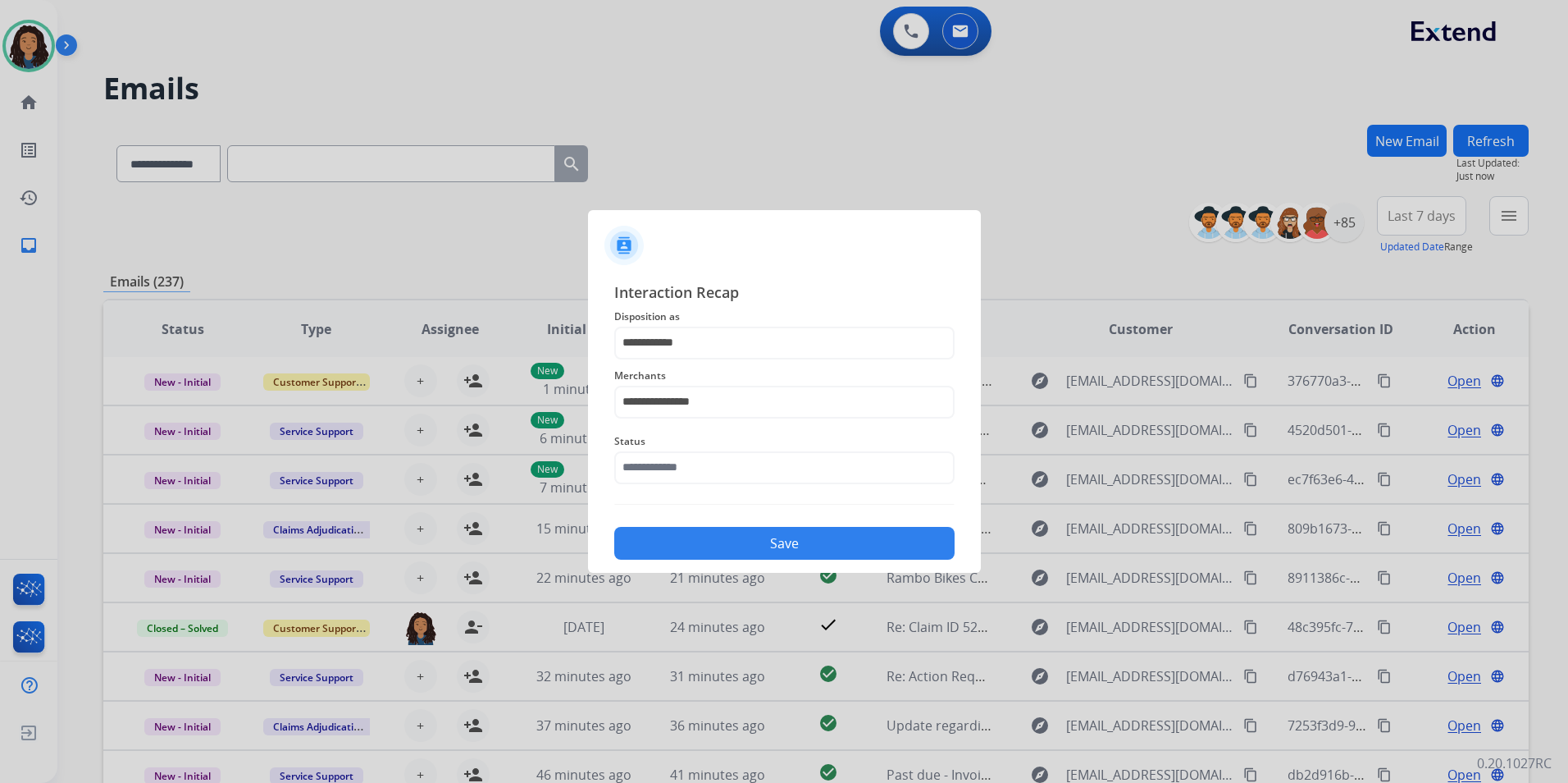
click at [722, 489] on div "Status" at bounding box center [784, 457] width 340 height 65
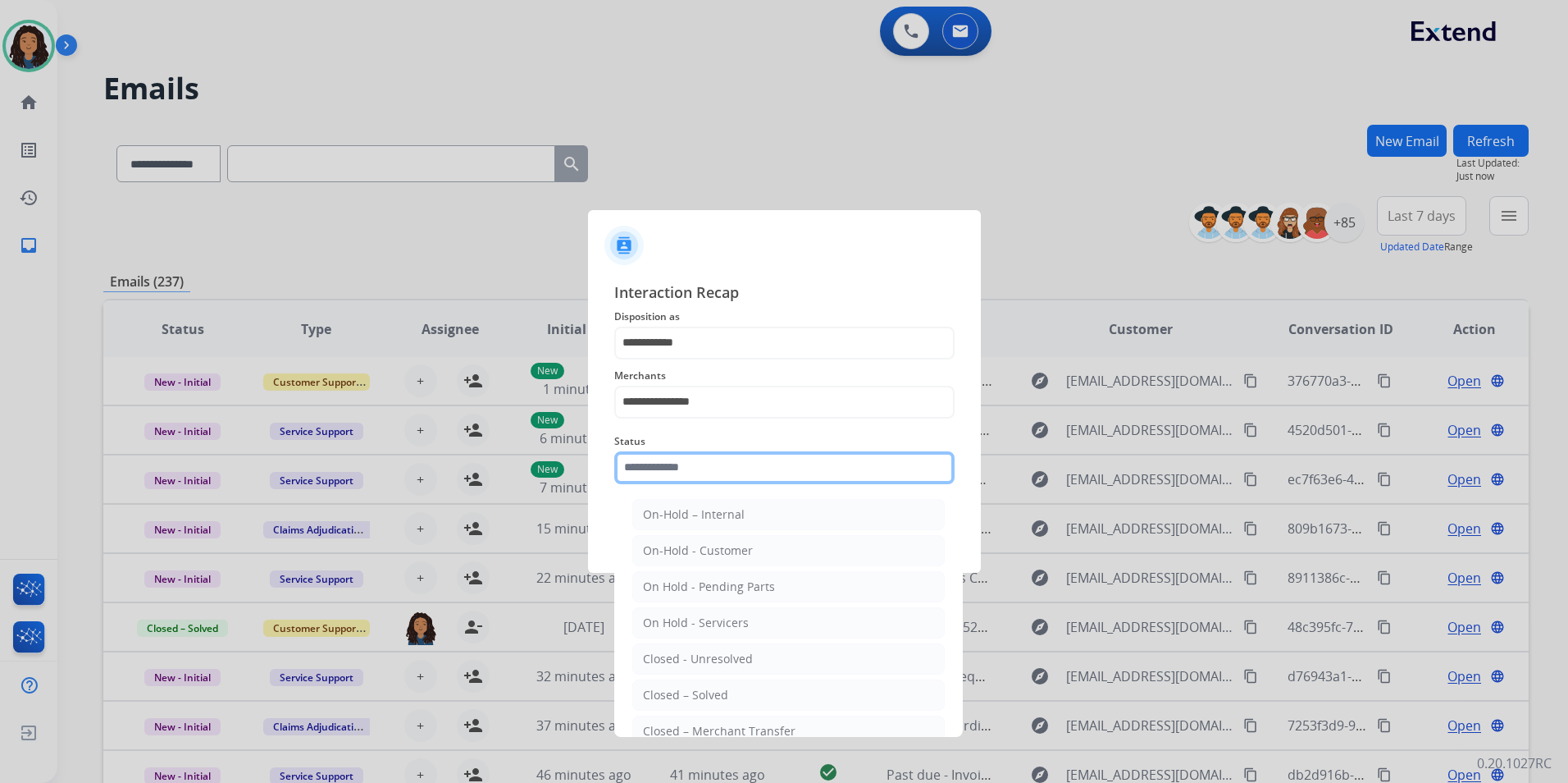
click at [736, 469] on input "text" at bounding box center [784, 467] width 340 height 33
click at [726, 684] on li "Closed – Solved" at bounding box center [789, 695] width 312 height 31
type input "**********"
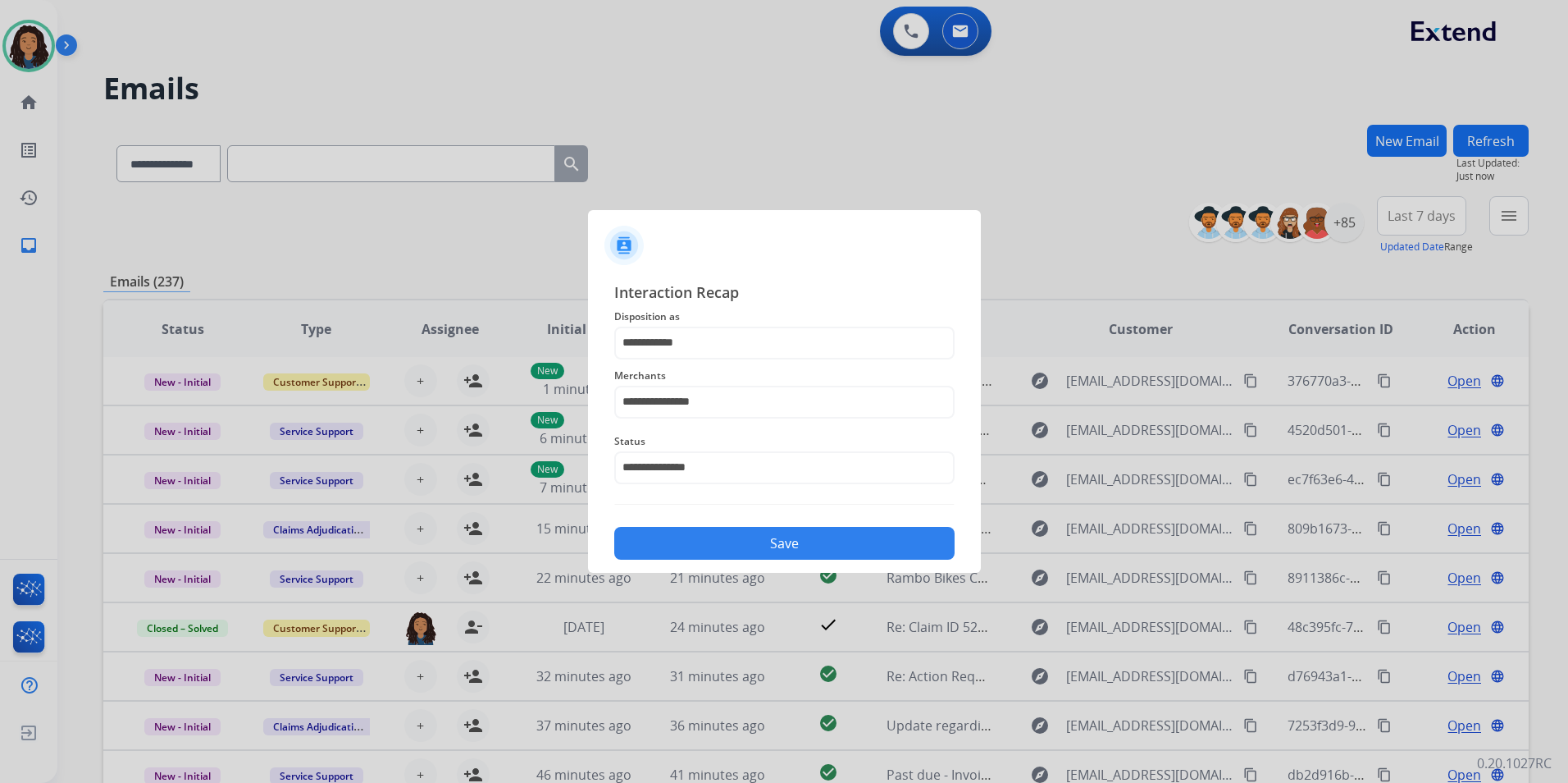
click at [758, 543] on button "Save" at bounding box center [784, 543] width 340 height 33
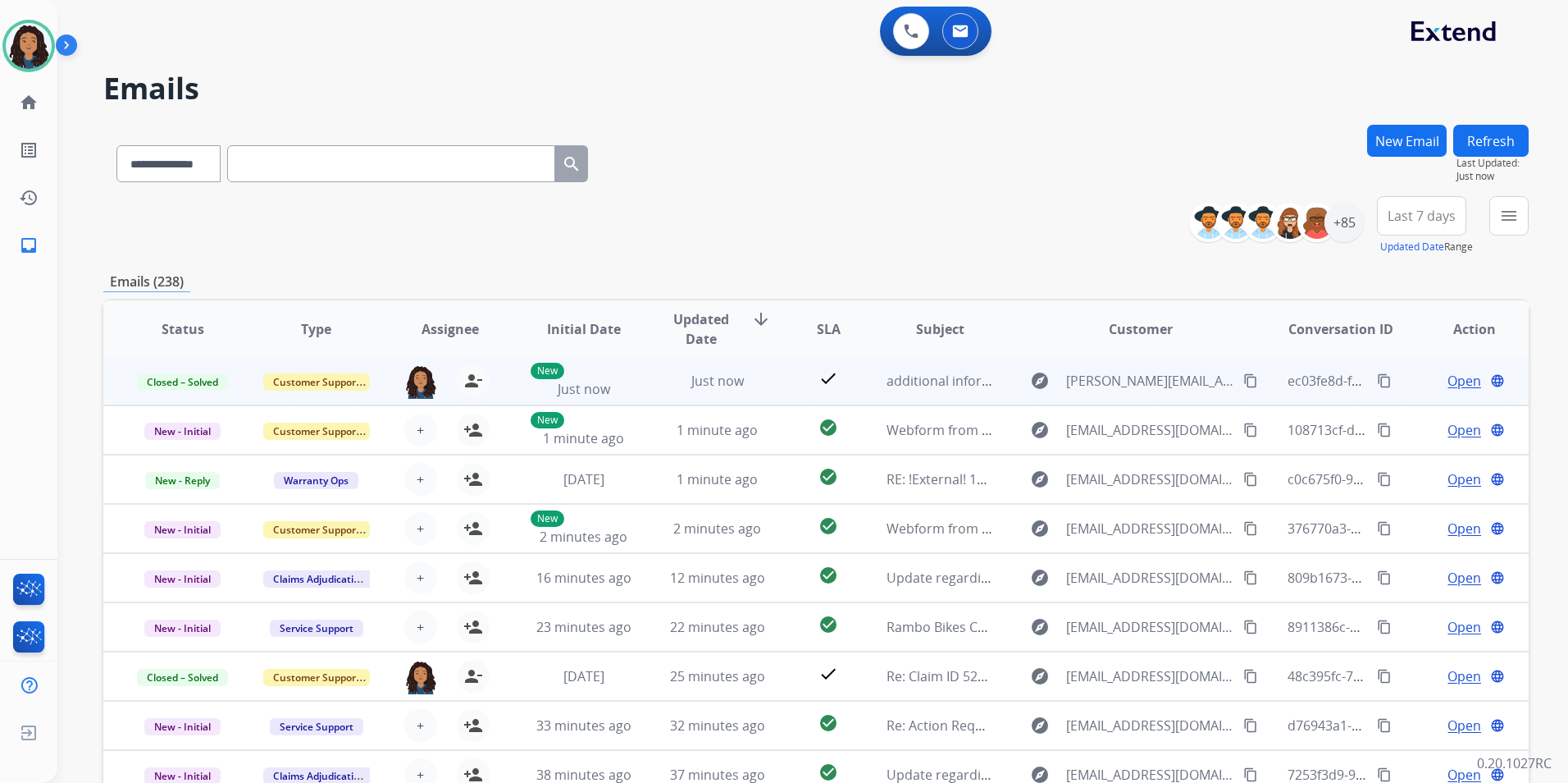
click at [1377, 375] on mat-icon "content_copy" at bounding box center [1384, 380] width 14 height 14
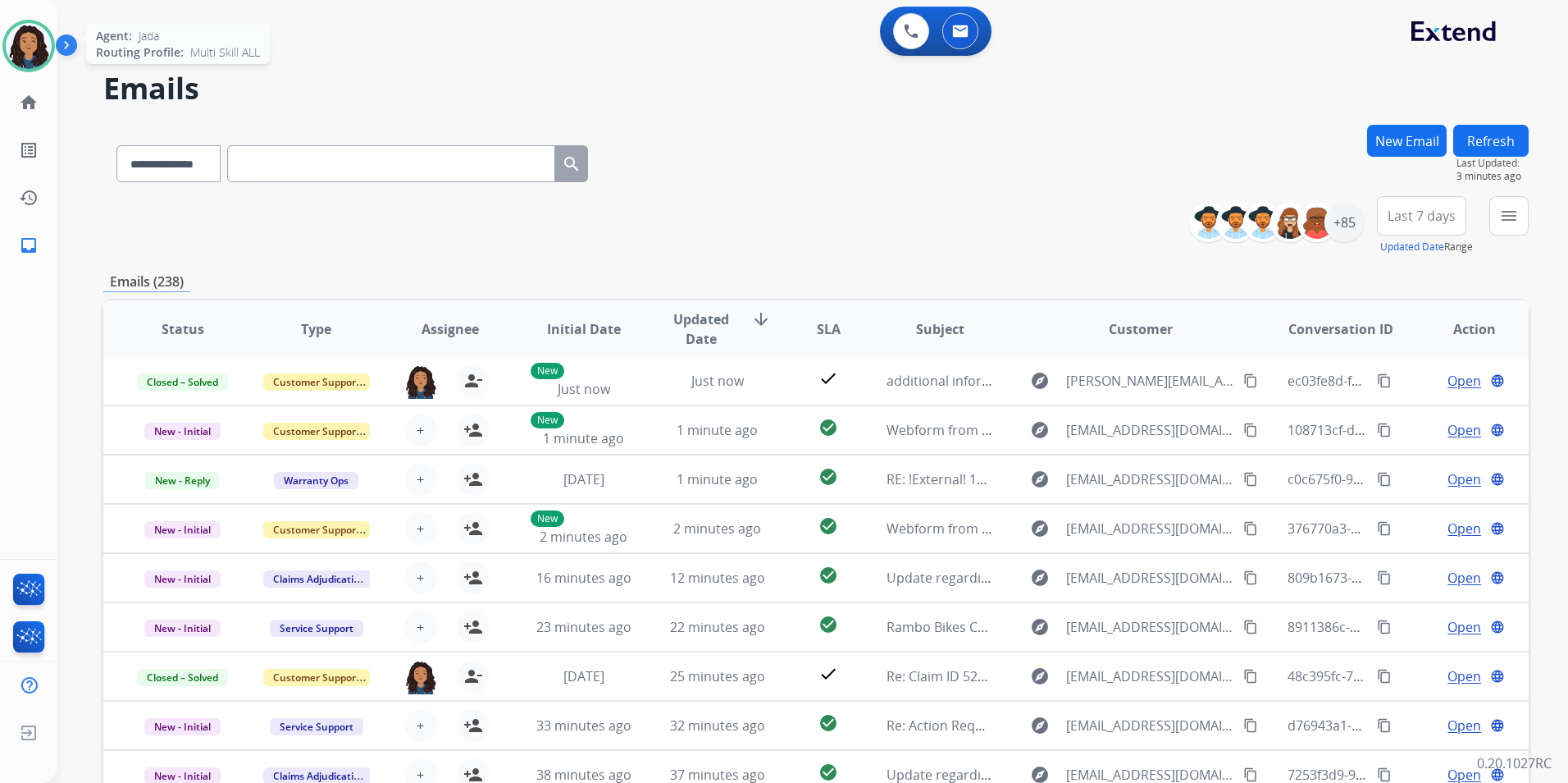
click at [28, 49] on img at bounding box center [29, 46] width 46 height 46
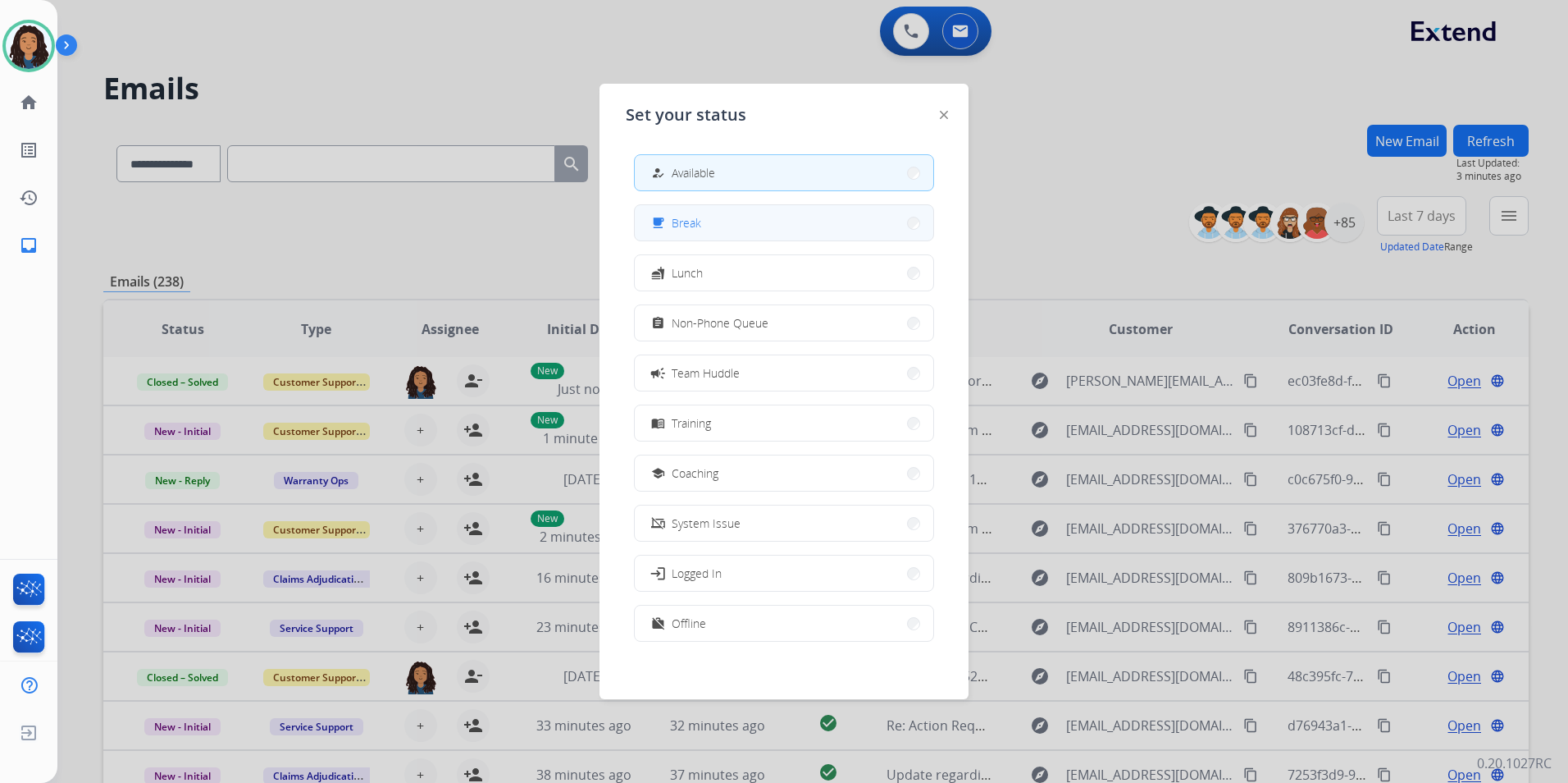
click at [795, 230] on button "free_breakfast Break" at bounding box center [784, 223] width 299 height 36
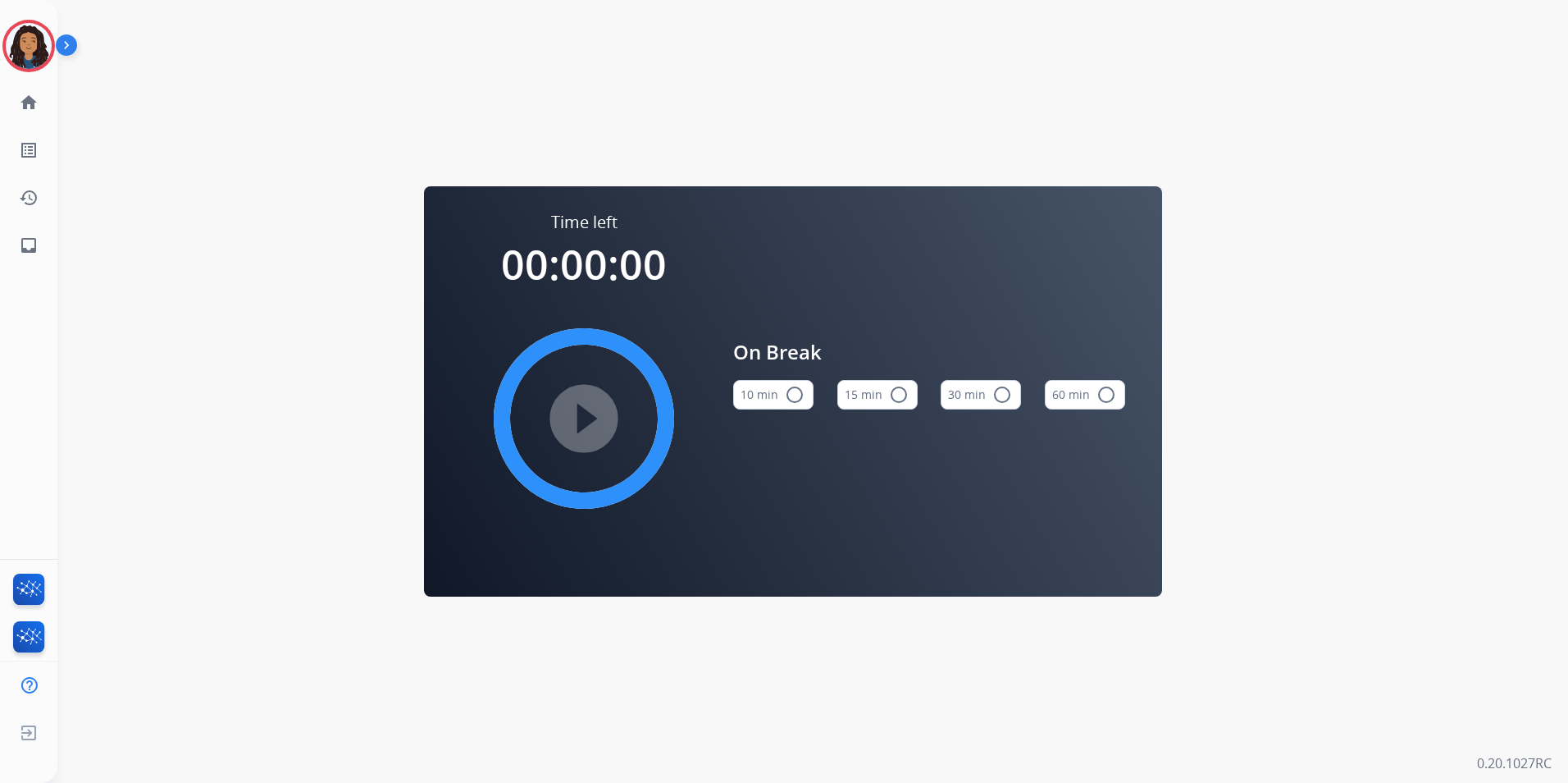
click at [874, 408] on button "15 min radio_button_unchecked" at bounding box center [877, 394] width 81 height 30
click at [593, 421] on mat-icon "play_circle_filled" at bounding box center [583, 418] width 20 height 20
click at [38, 42] on img at bounding box center [29, 46] width 46 height 46
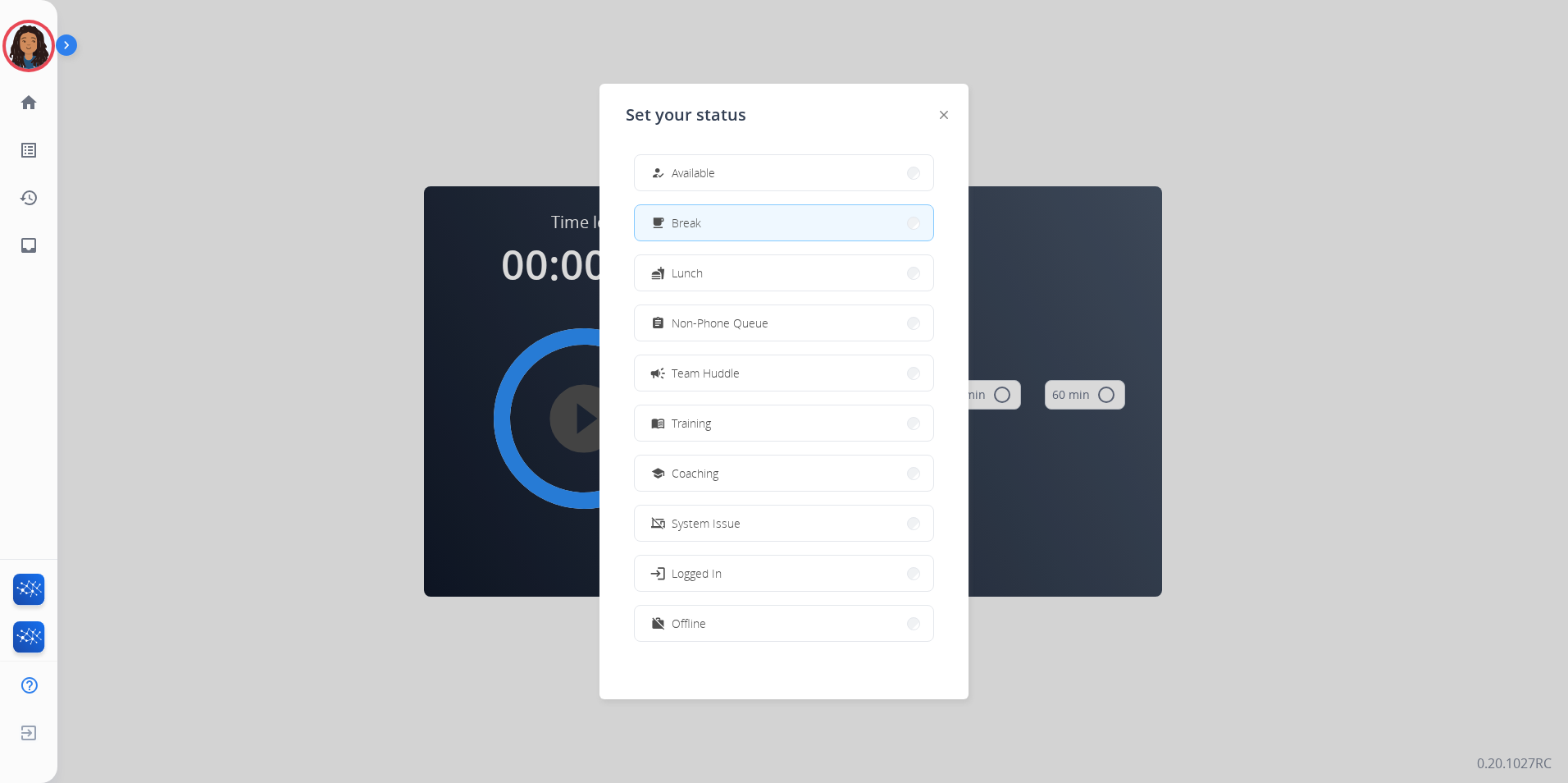
click at [720, 642] on div "how_to_reg Available free_breakfast Break fastfood Lunch assignment Non-Phone Q…" at bounding box center [784, 399] width 317 height 517
click at [721, 634] on button "work_off Offline" at bounding box center [784, 623] width 299 height 36
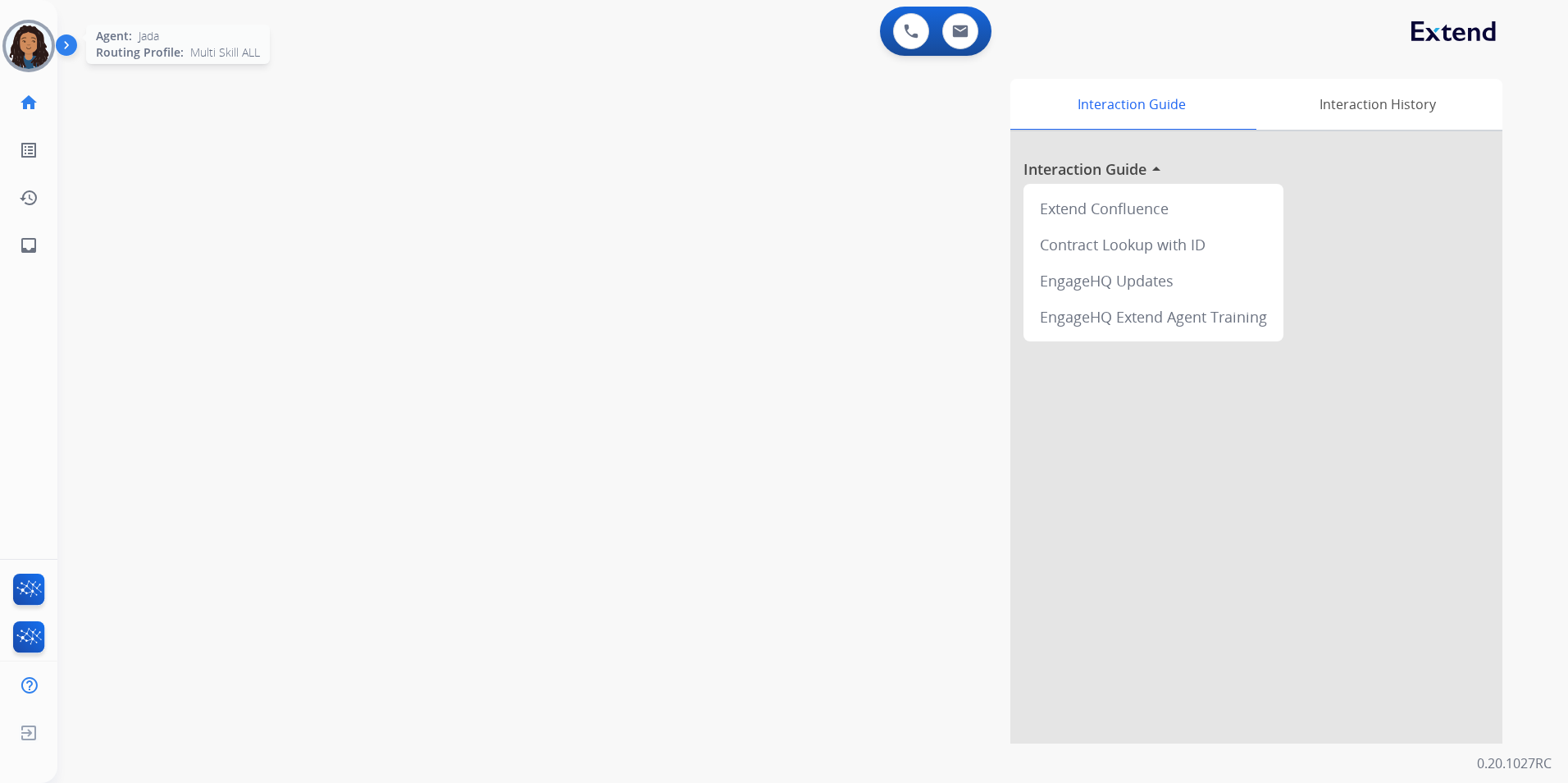
click at [14, 45] on img at bounding box center [29, 46] width 46 height 46
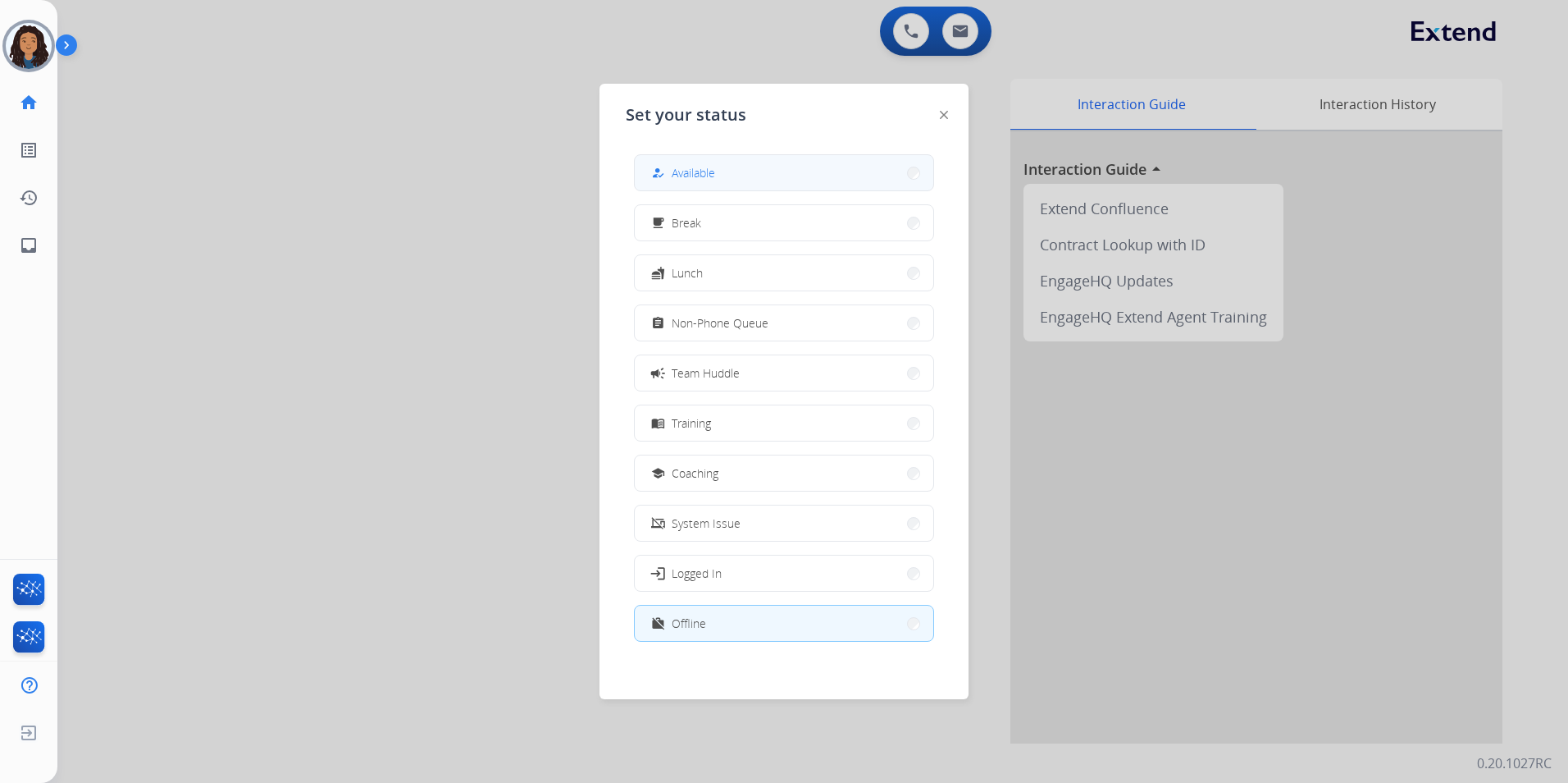
click at [811, 182] on button "how_to_reg Available" at bounding box center [784, 173] width 299 height 36
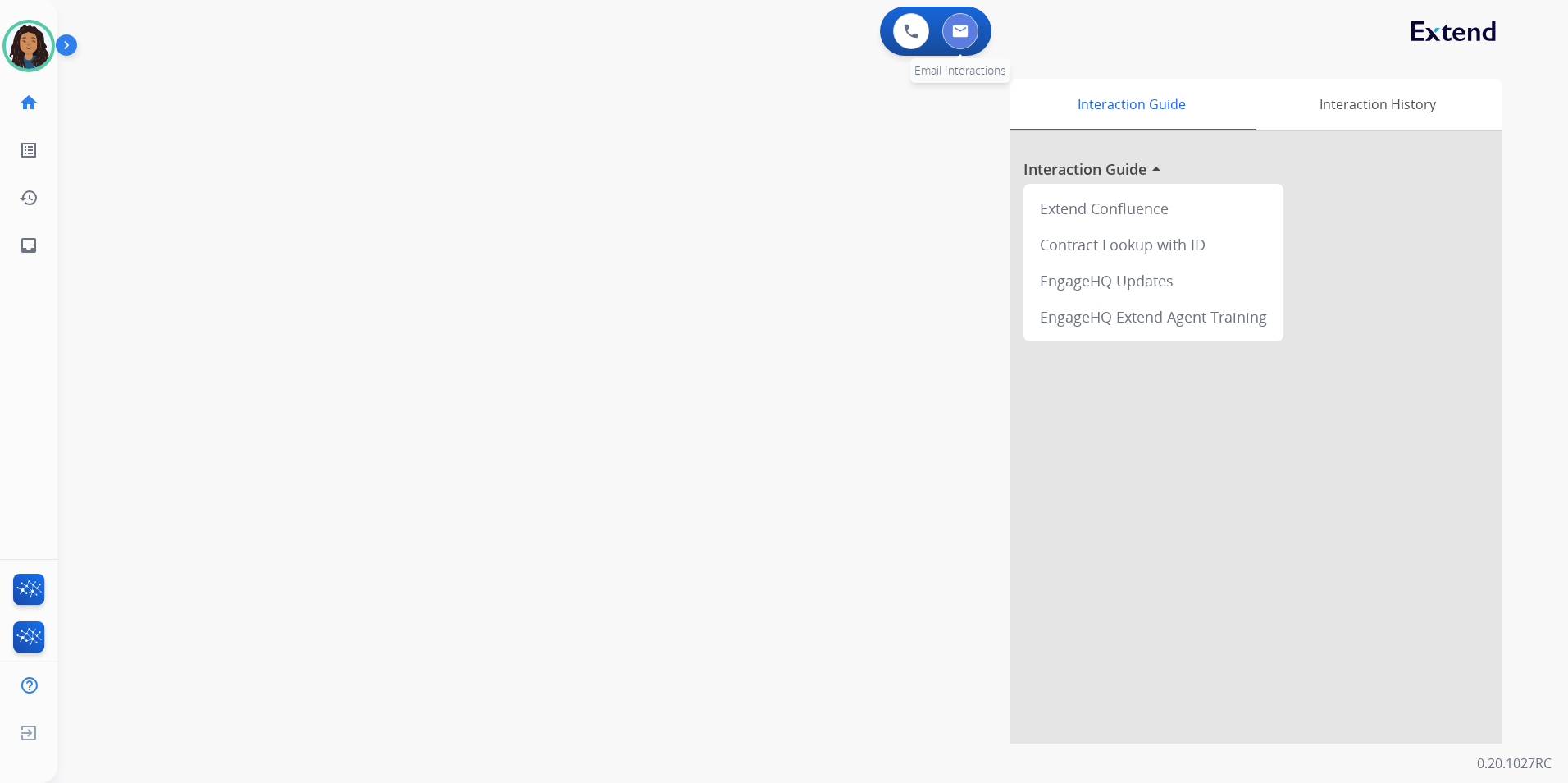
click at [974, 38] on button at bounding box center [960, 31] width 37 height 37
select select "**********"
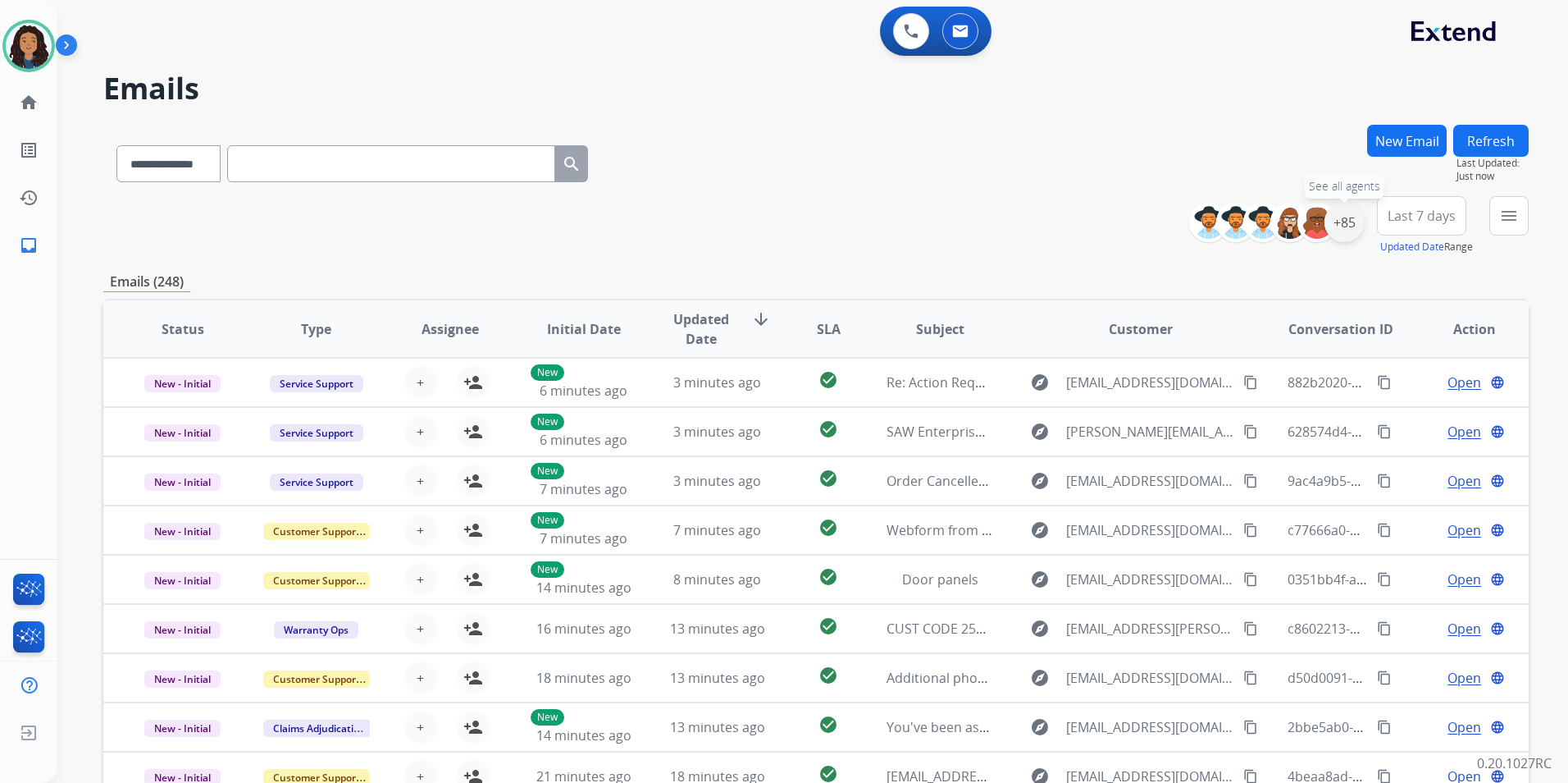
drag, startPoint x: 1342, startPoint y: 218, endPoint x: 1339, endPoint y: 231, distance: 13.3
click at [1341, 218] on div "+85" at bounding box center [1344, 223] width 39 height 39
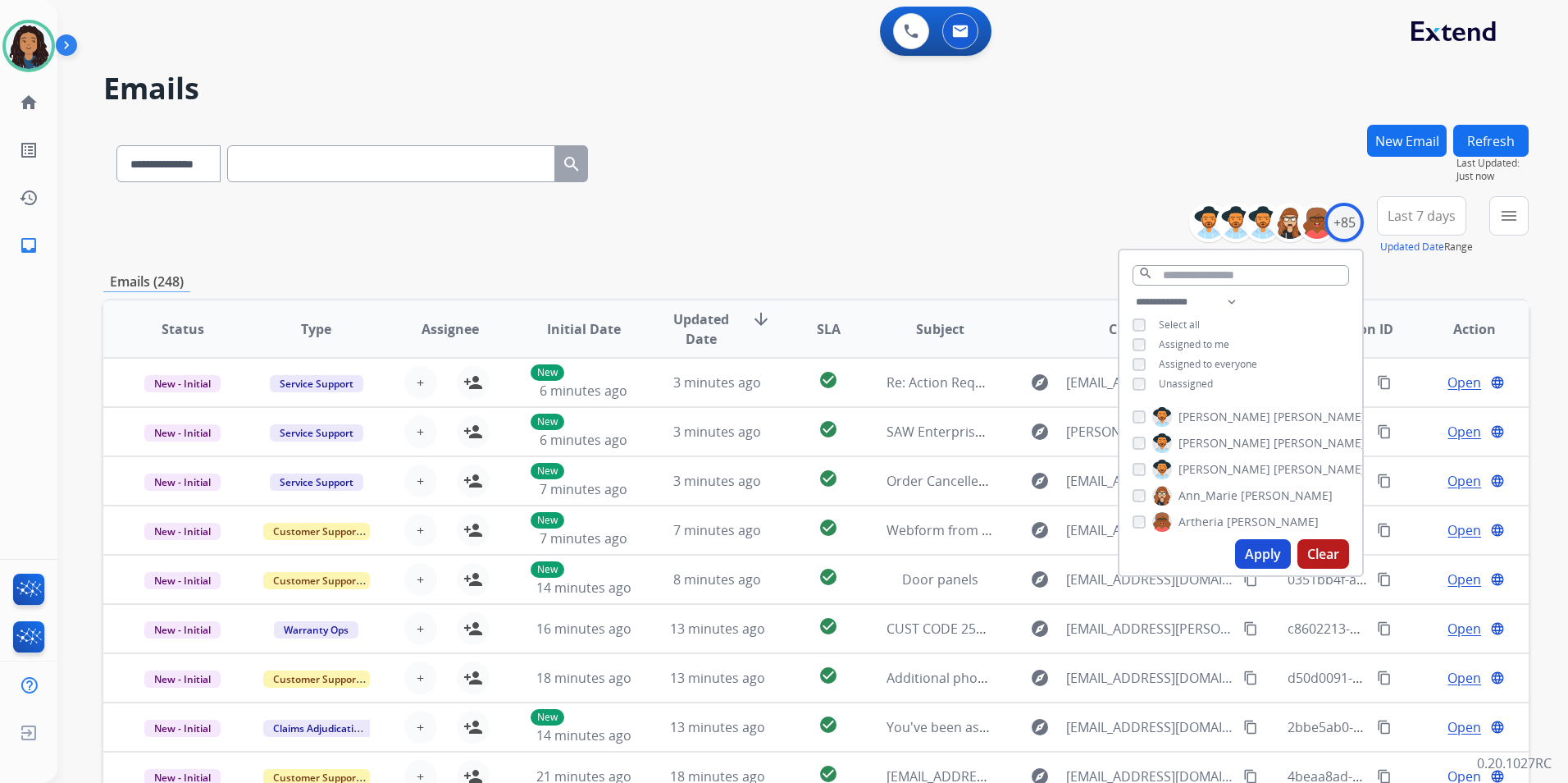
click at [1181, 380] on span "Unassigned" at bounding box center [1186, 383] width 54 height 14
click at [1245, 550] on button "Apply" at bounding box center [1263, 554] width 56 height 30
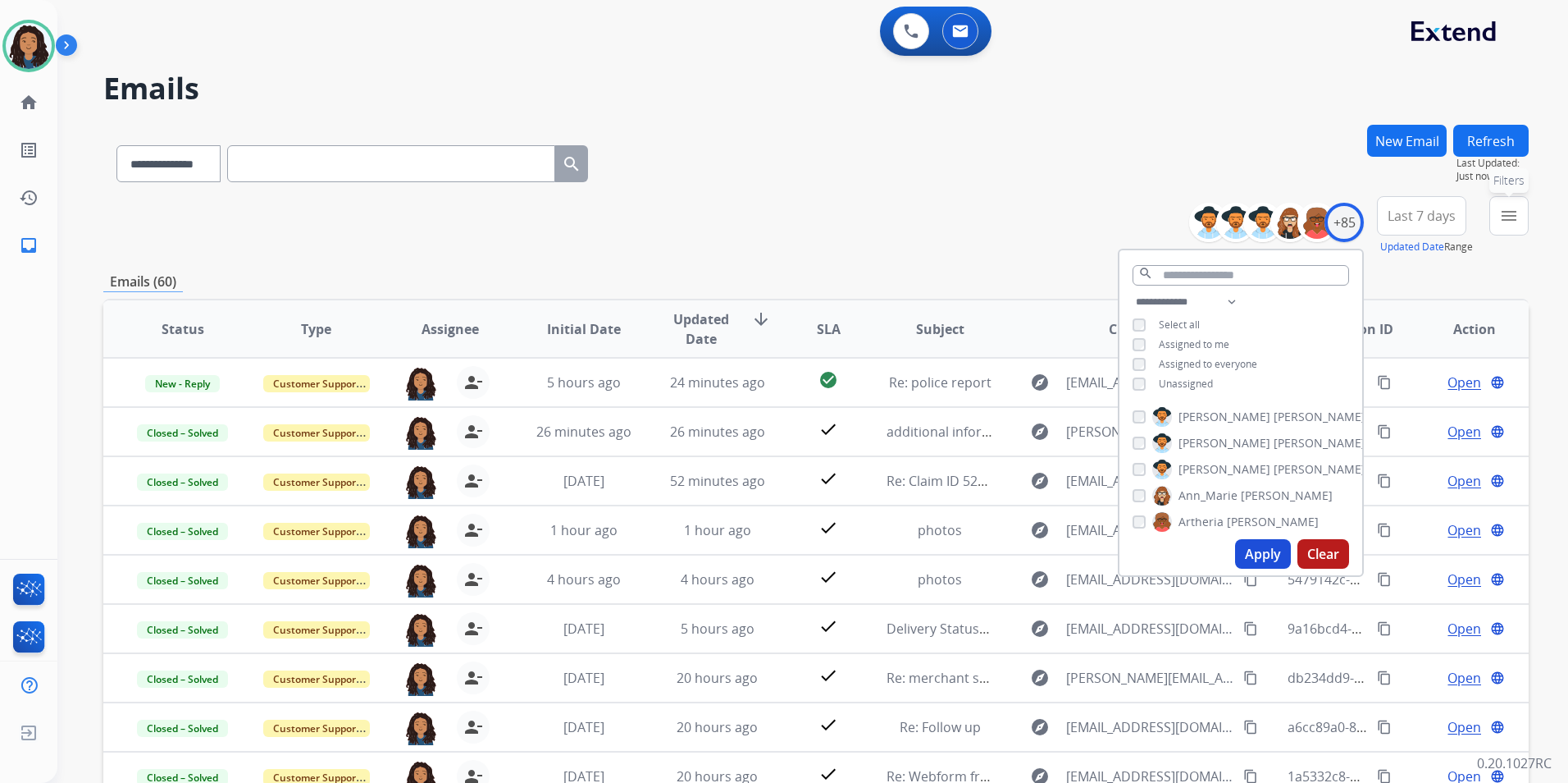
click at [1493, 225] on button "menu Filters" at bounding box center [1509, 216] width 39 height 39
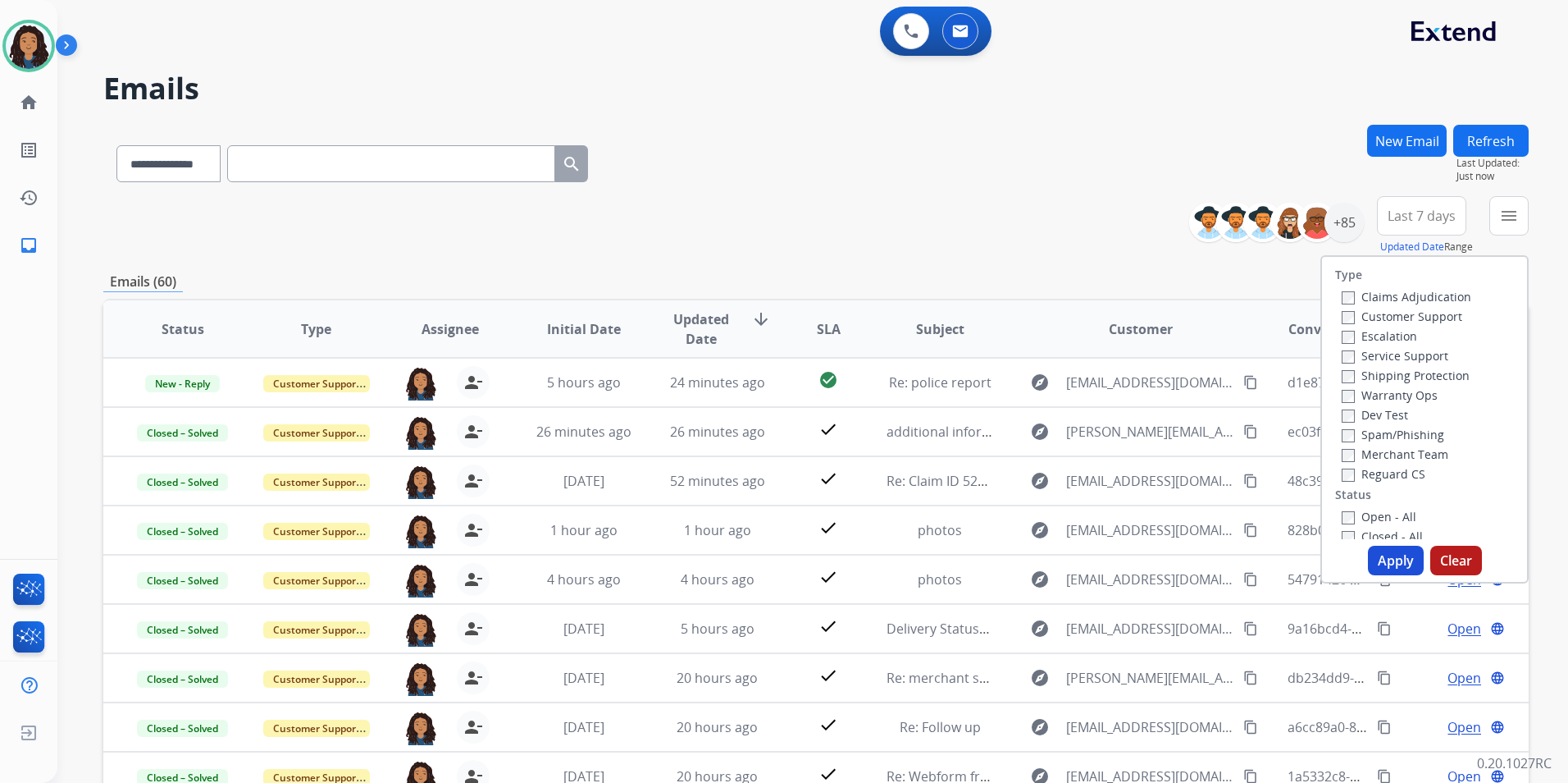
drag, startPoint x: 1431, startPoint y: 318, endPoint x: 1426, endPoint y: 356, distance: 38.3
click at [1430, 318] on label "Customer Support" at bounding box center [1402, 316] width 121 height 15
click at [1431, 375] on label "Shipping Protection" at bounding box center [1406, 375] width 128 height 15
drag, startPoint x: 1400, startPoint y: 466, endPoint x: 1388, endPoint y: 504, distance: 39.8
click at [1398, 469] on label "Reguard CS" at bounding box center [1384, 474] width 84 height 15
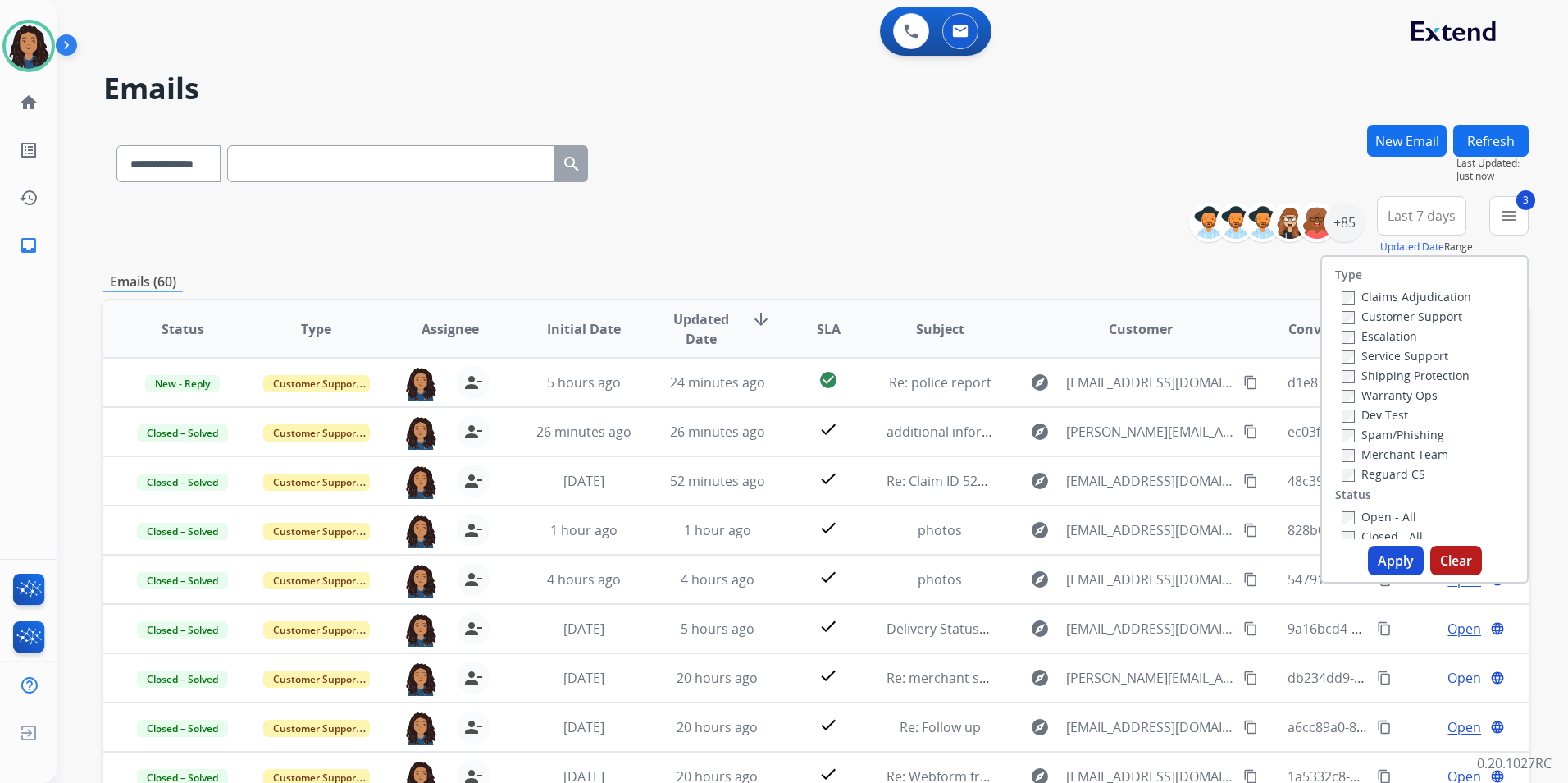
click at [1383, 515] on label "Open - All" at bounding box center [1380, 516] width 75 height 15
click at [1379, 549] on button "Apply" at bounding box center [1396, 560] width 56 height 30
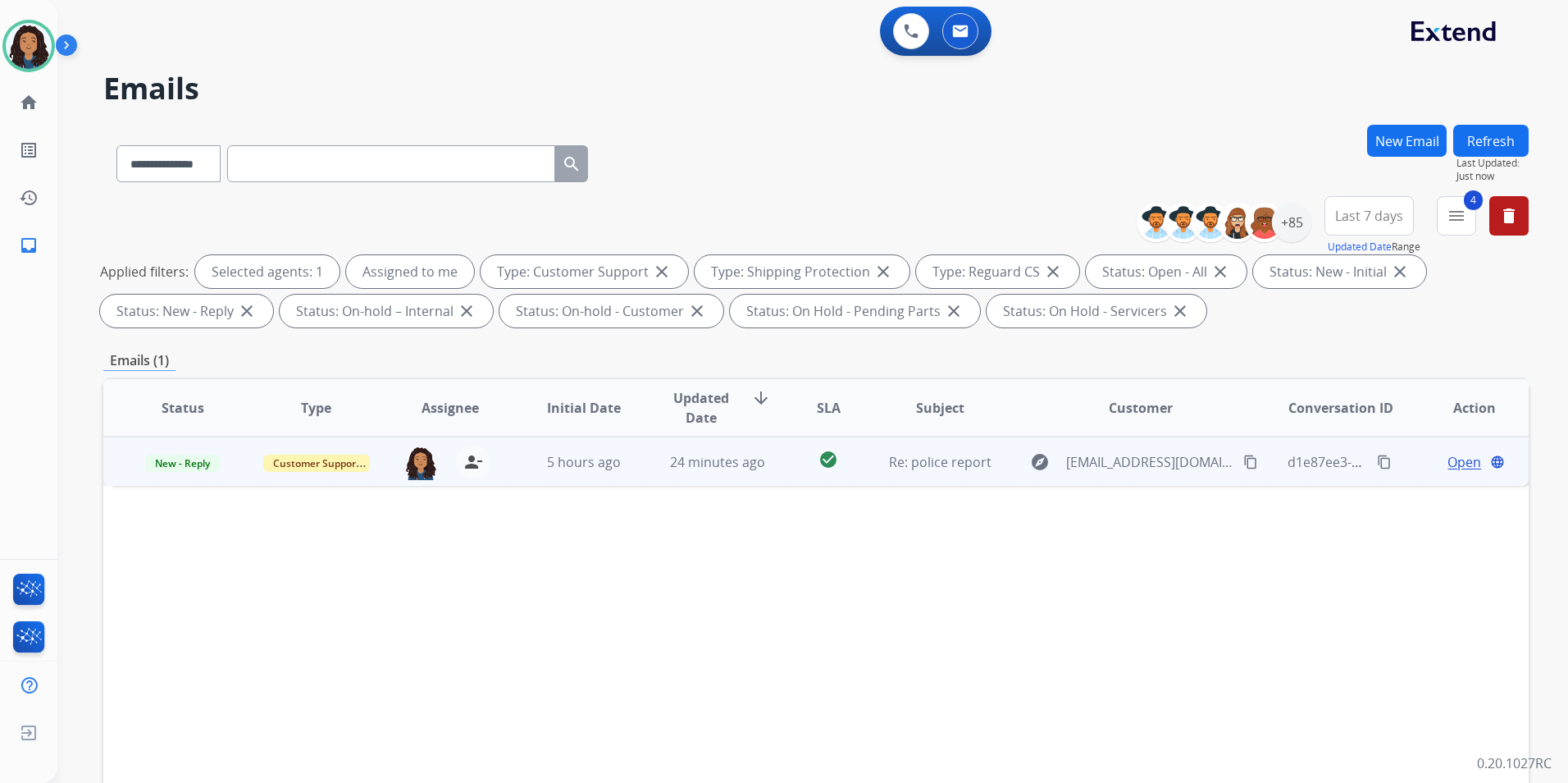
click at [1449, 464] on span "Open" at bounding box center [1464, 461] width 34 height 20
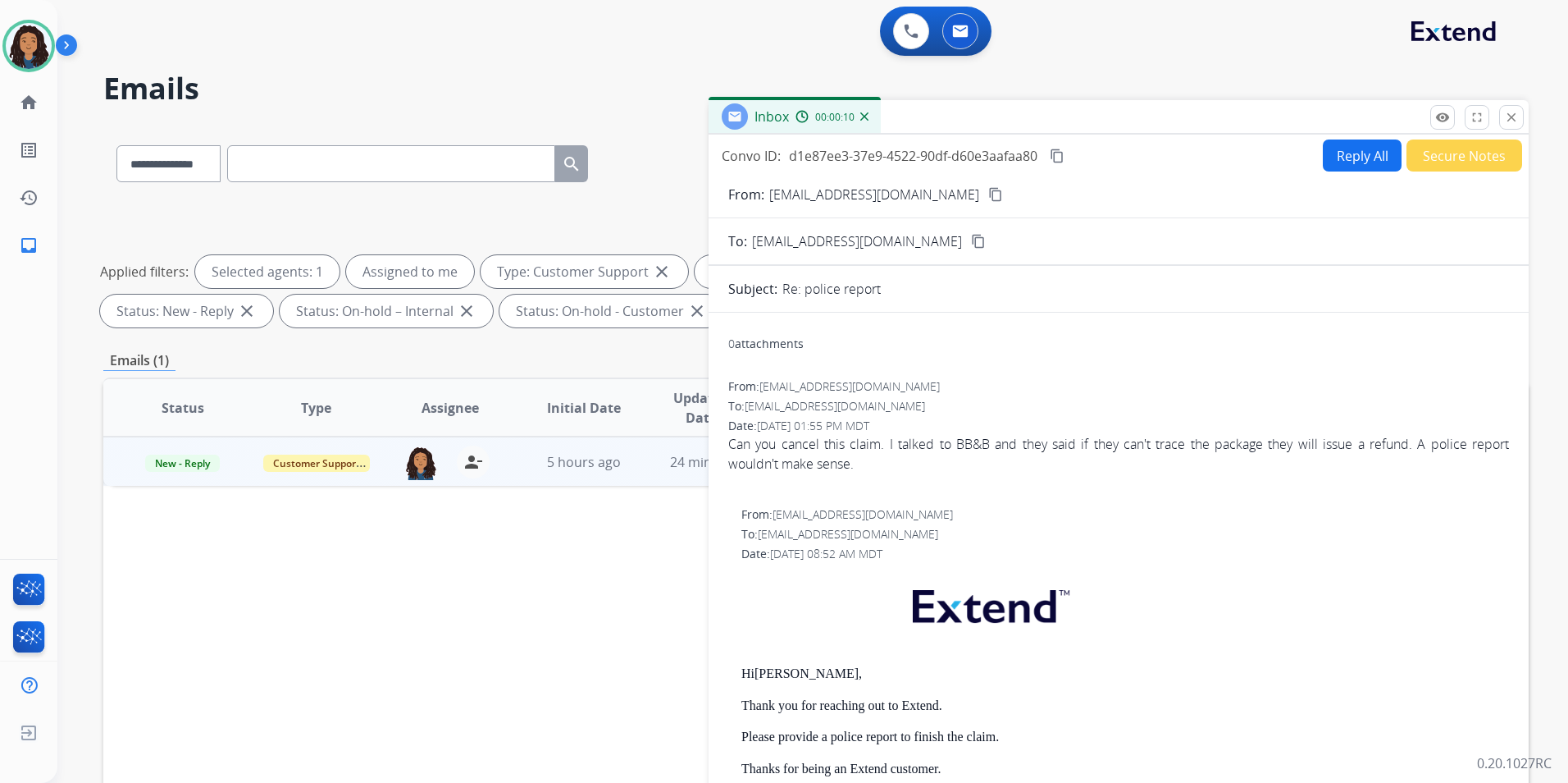
click at [1338, 158] on button "Reply All" at bounding box center [1362, 155] width 79 height 32
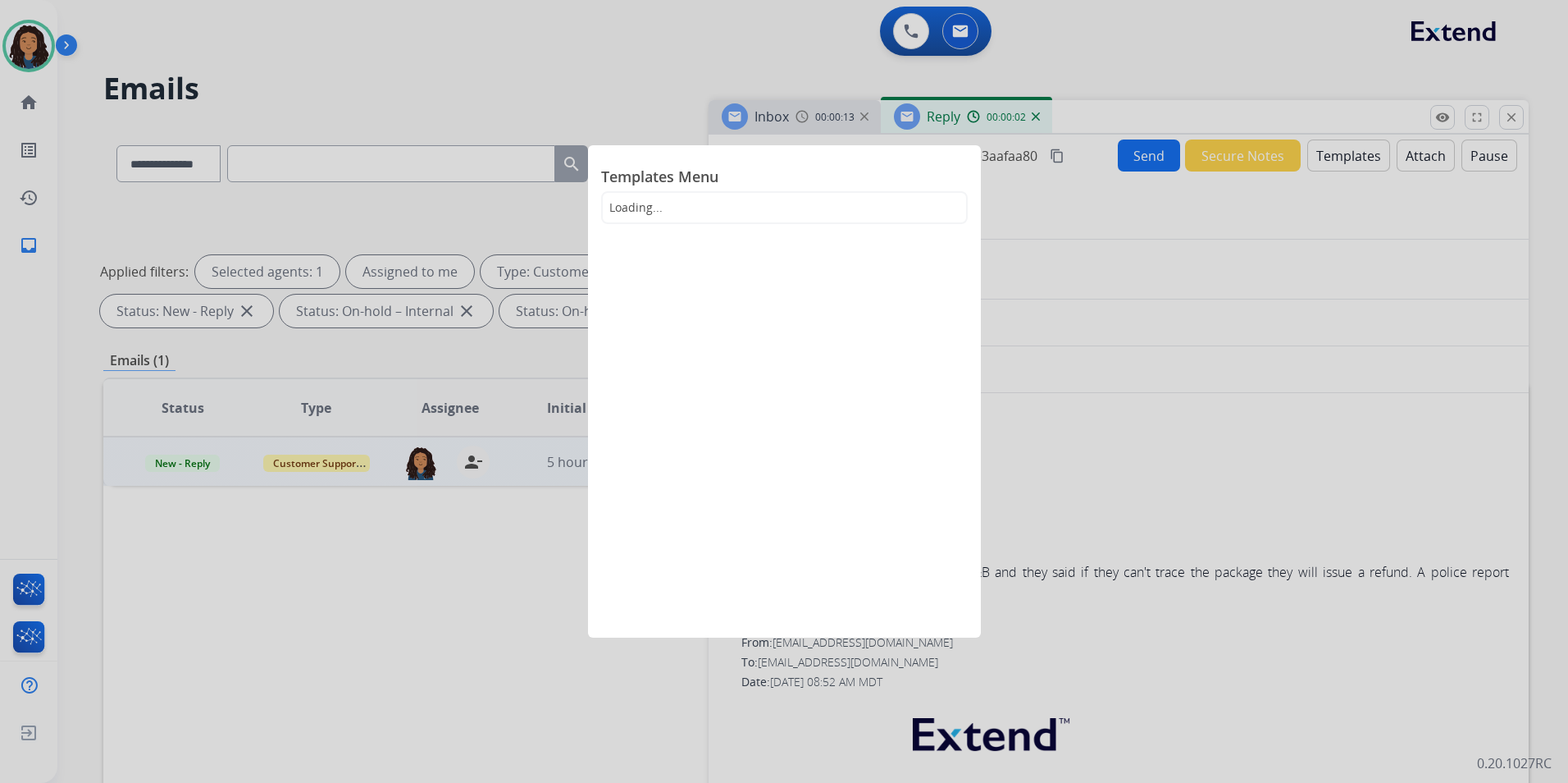
click at [1042, 248] on div at bounding box center [784, 392] width 1568 height 783
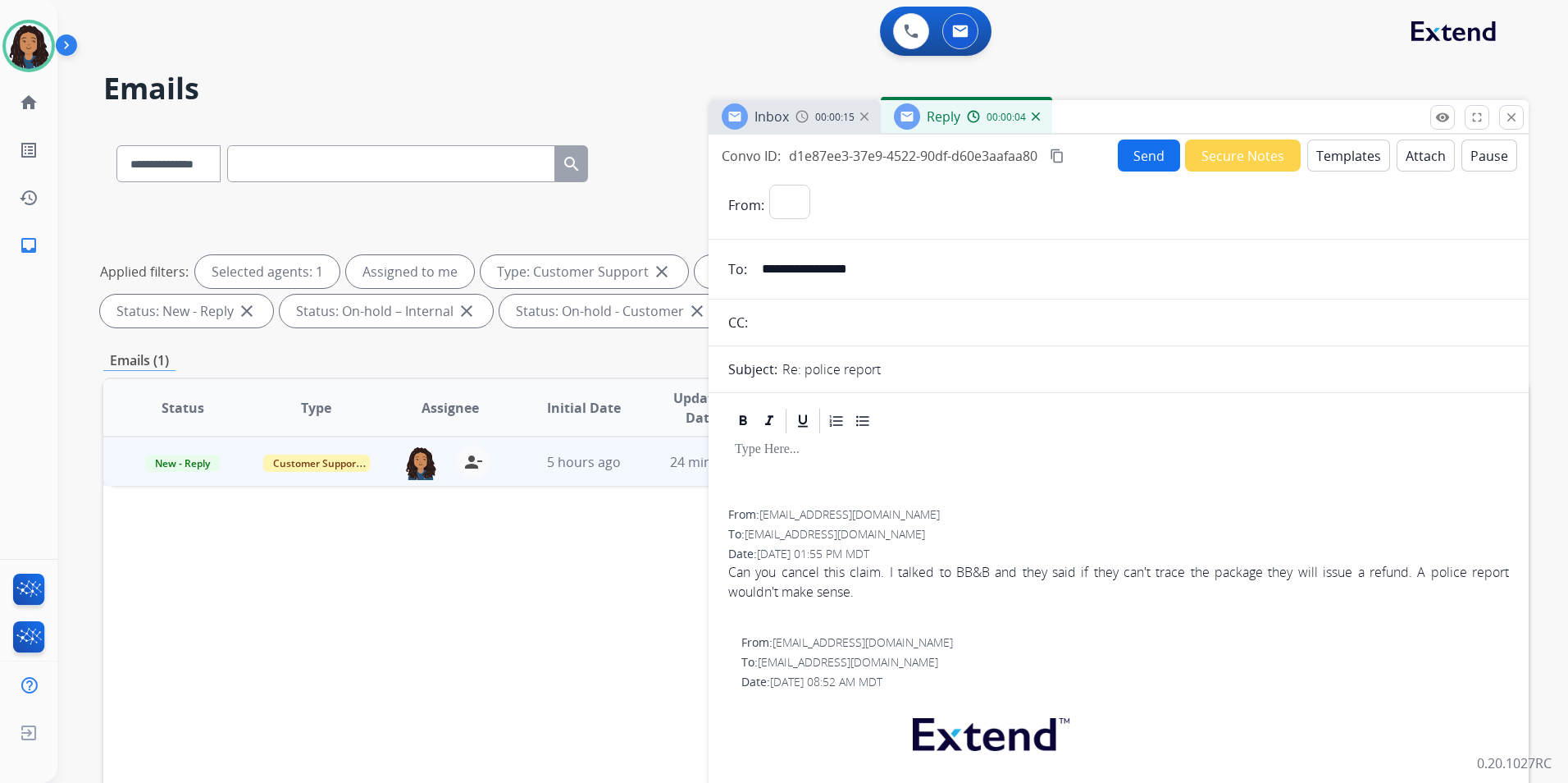
click at [1039, 117] on div "Reply 00:00:04" at bounding box center [967, 116] width 171 height 33
select select "**********"
click at [1031, 113] on img at bounding box center [1036, 116] width 8 height 8
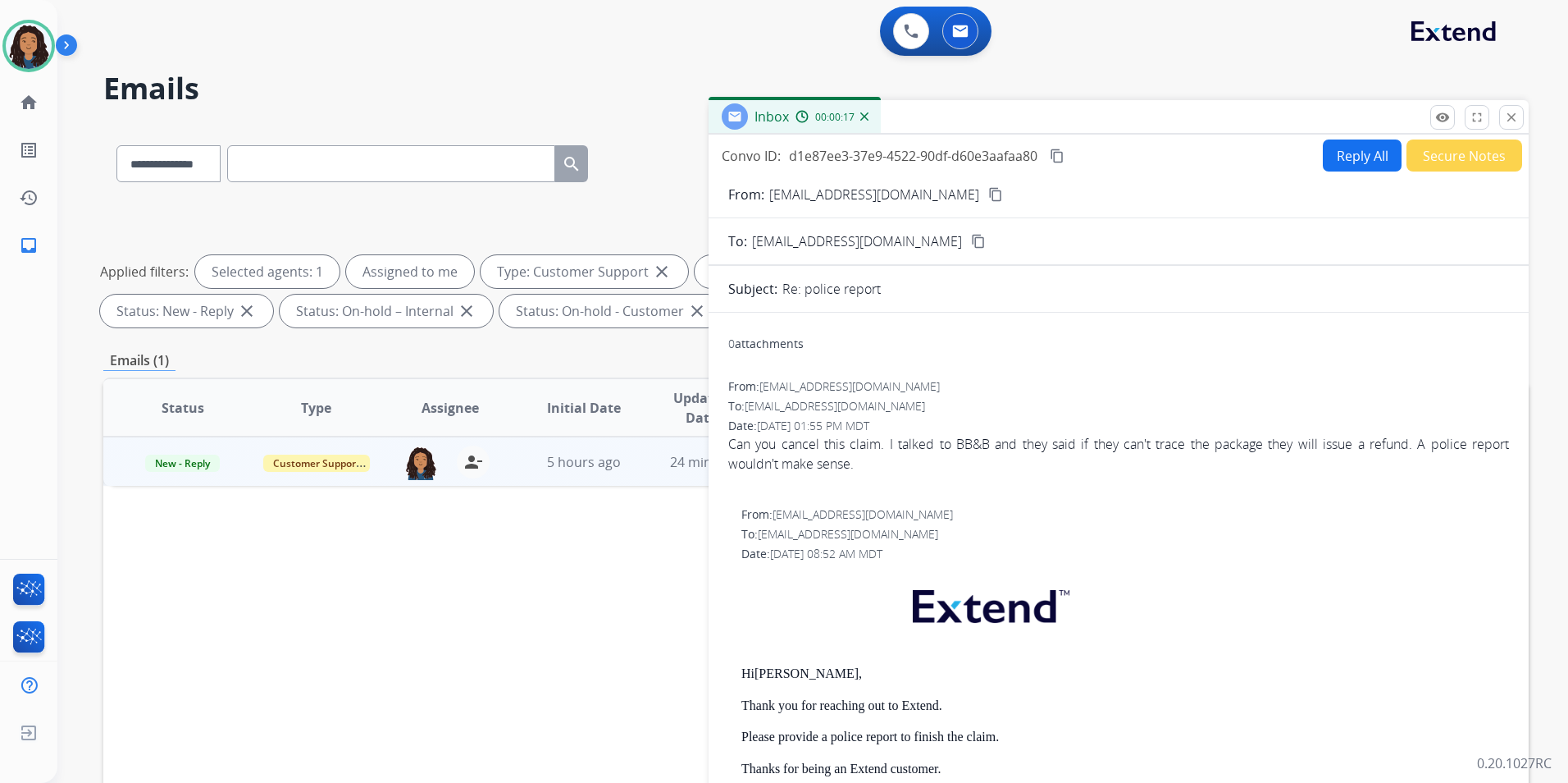
click at [1335, 158] on button "Reply All" at bounding box center [1362, 155] width 79 height 32
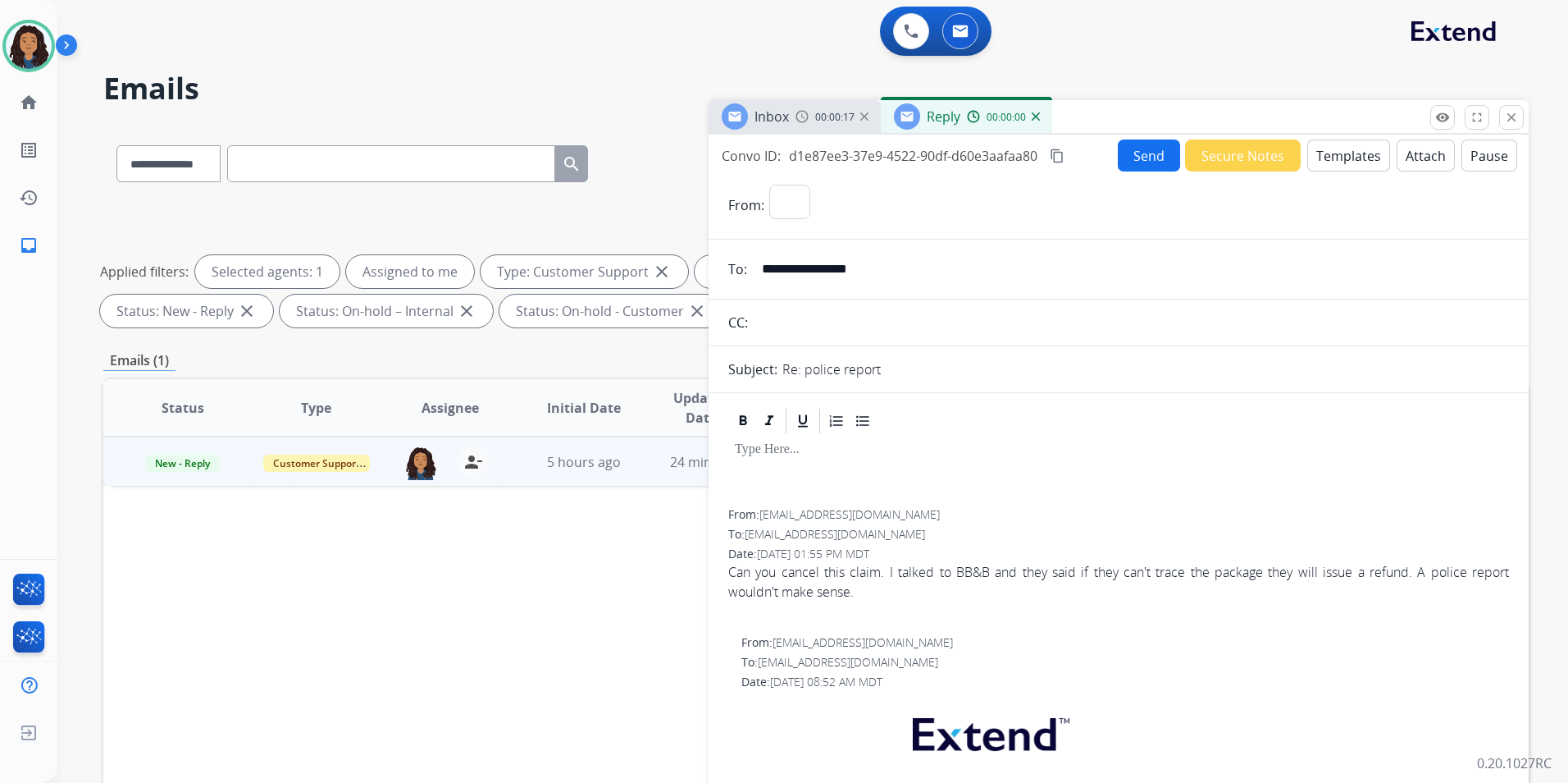
click at [1335, 158] on button "Templates" at bounding box center [1349, 155] width 83 height 32
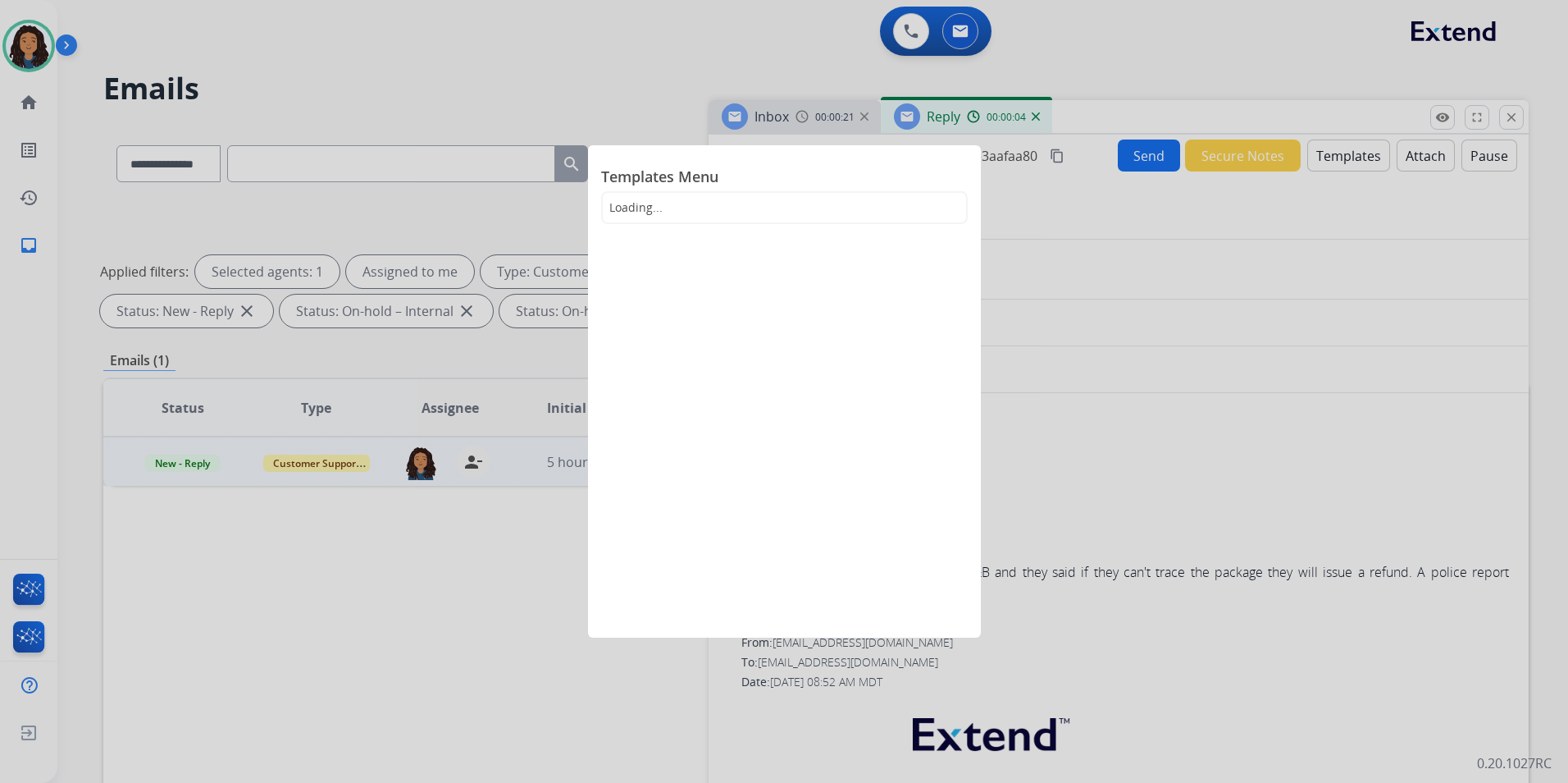
select select "**********"
click at [1000, 102] on div at bounding box center [784, 392] width 1568 height 783
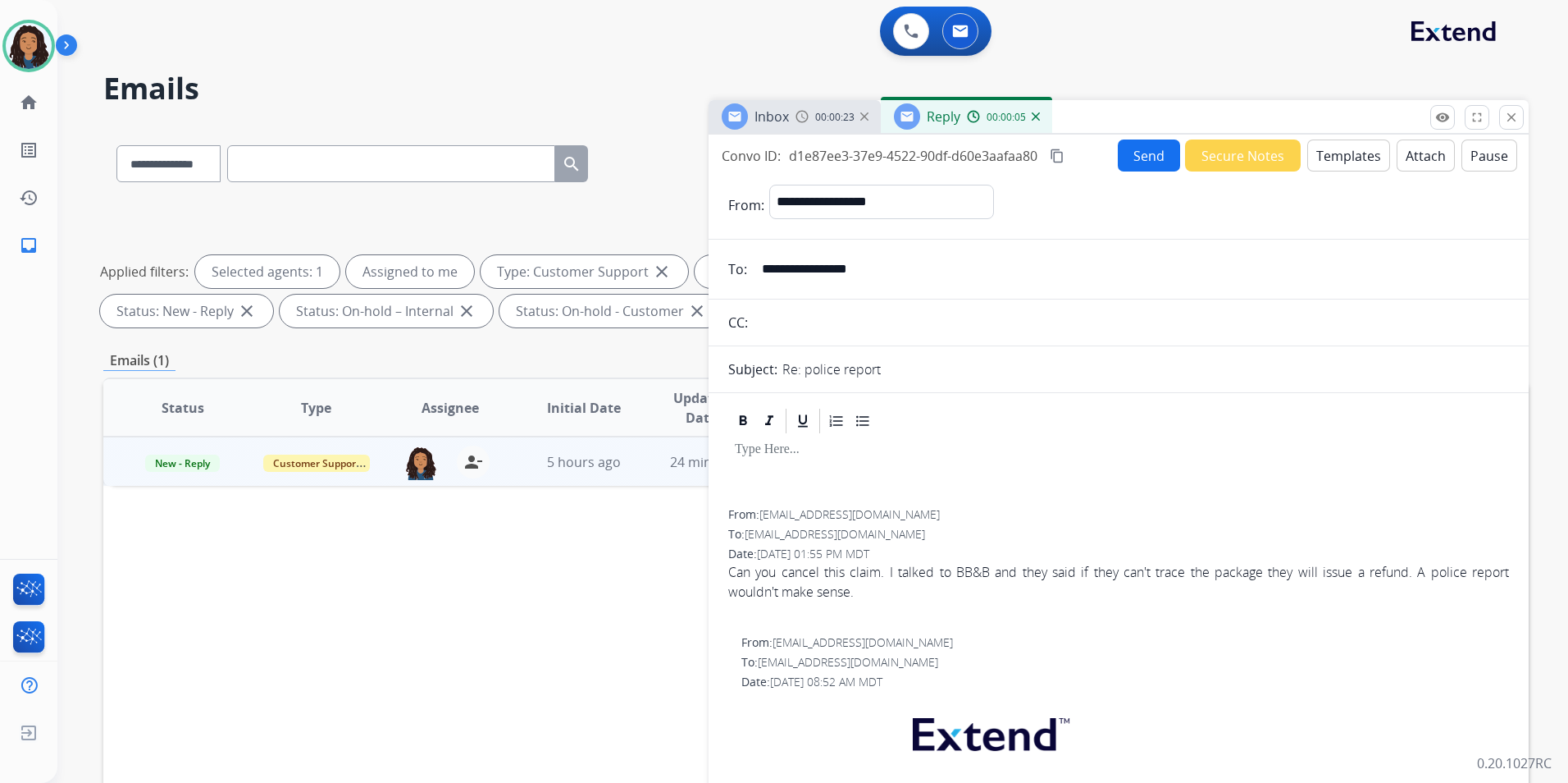
click at [1041, 115] on div "Reply 00:00:05" at bounding box center [967, 116] width 171 height 33
click at [1038, 115] on div "Reply 00:00:06" at bounding box center [967, 116] width 171 height 33
click at [1037, 113] on img at bounding box center [1036, 116] width 8 height 8
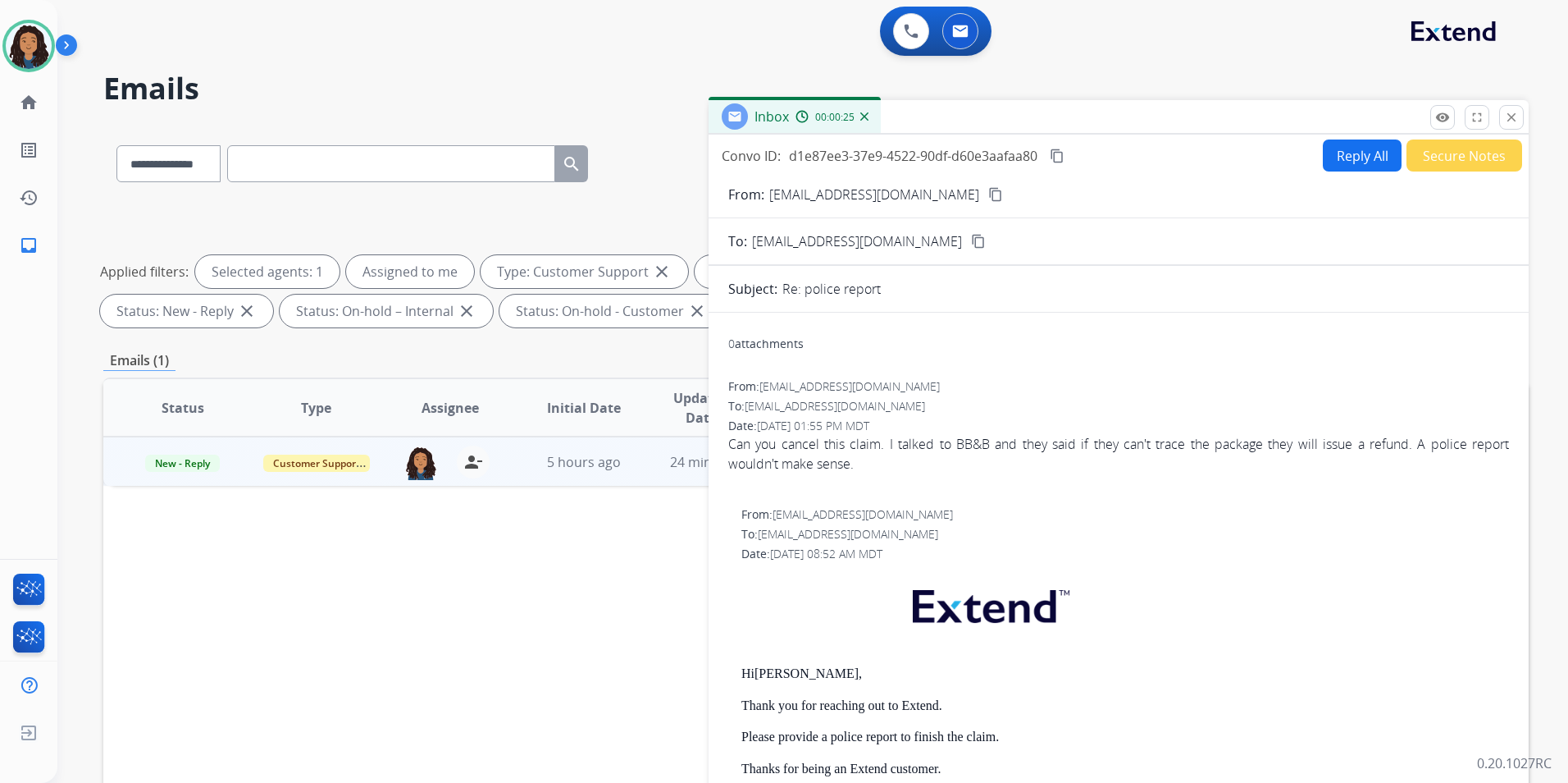
click at [988, 192] on mat-icon "content_copy" at bounding box center [995, 194] width 14 height 14
drag, startPoint x: 734, startPoint y: 668, endPoint x: 978, endPoint y: 704, distance: 246.6
click at [978, 704] on div "From: [EMAIL_ADDRESS][DOMAIN_NAME] To: [EMAIL_ADDRESS][DOMAIN_NAME] Date: [DATE…" at bounding box center [1119, 780] width 781 height 549
drag, startPoint x: 978, startPoint y: 704, endPoint x: 918, endPoint y: 705, distance: 60.0
copy div "Hi [PERSON_NAME], Thank you for reaching out to Extend."
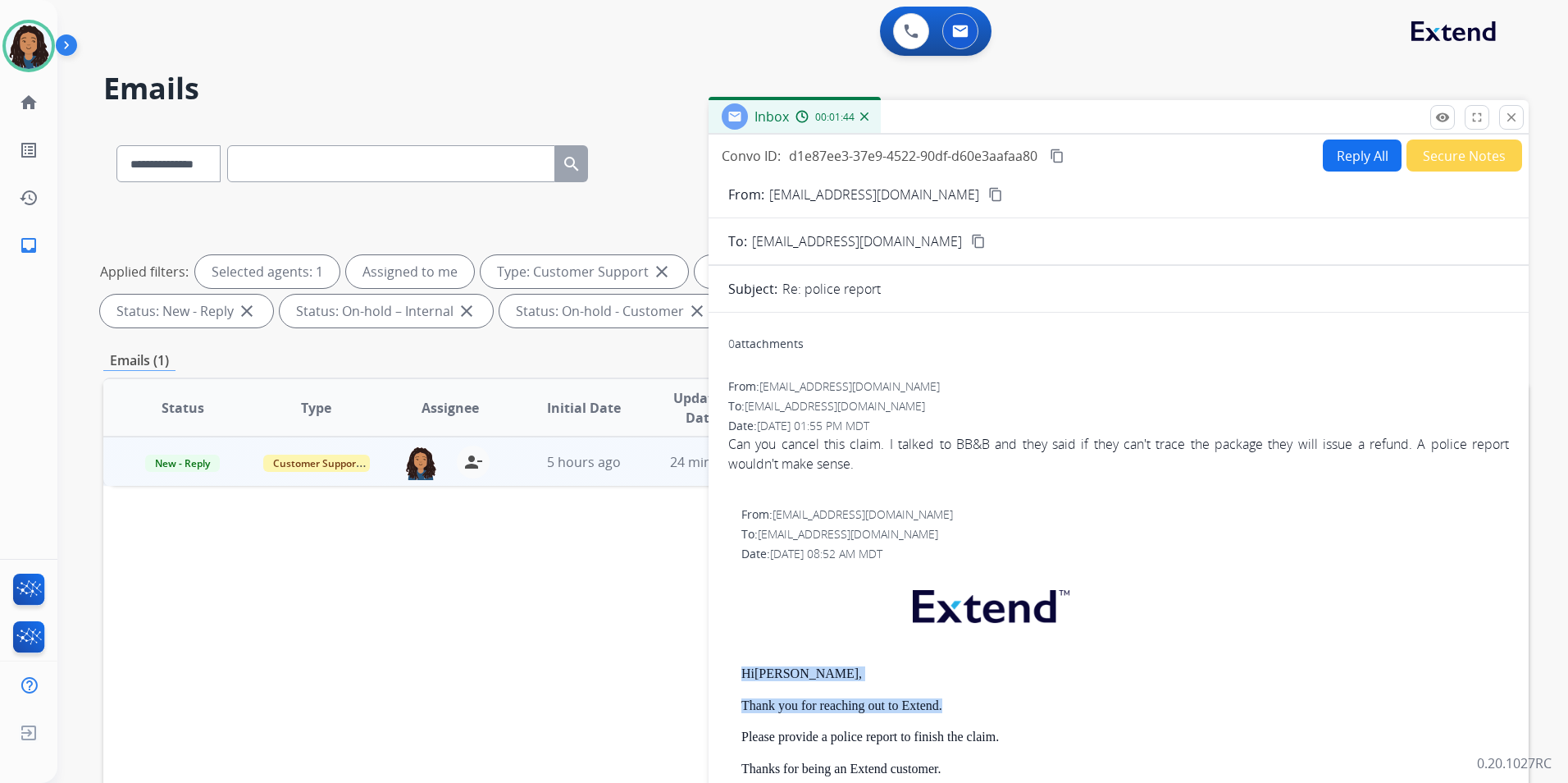
click at [1340, 157] on button "Reply All" at bounding box center [1362, 155] width 79 height 32
select select "**********"
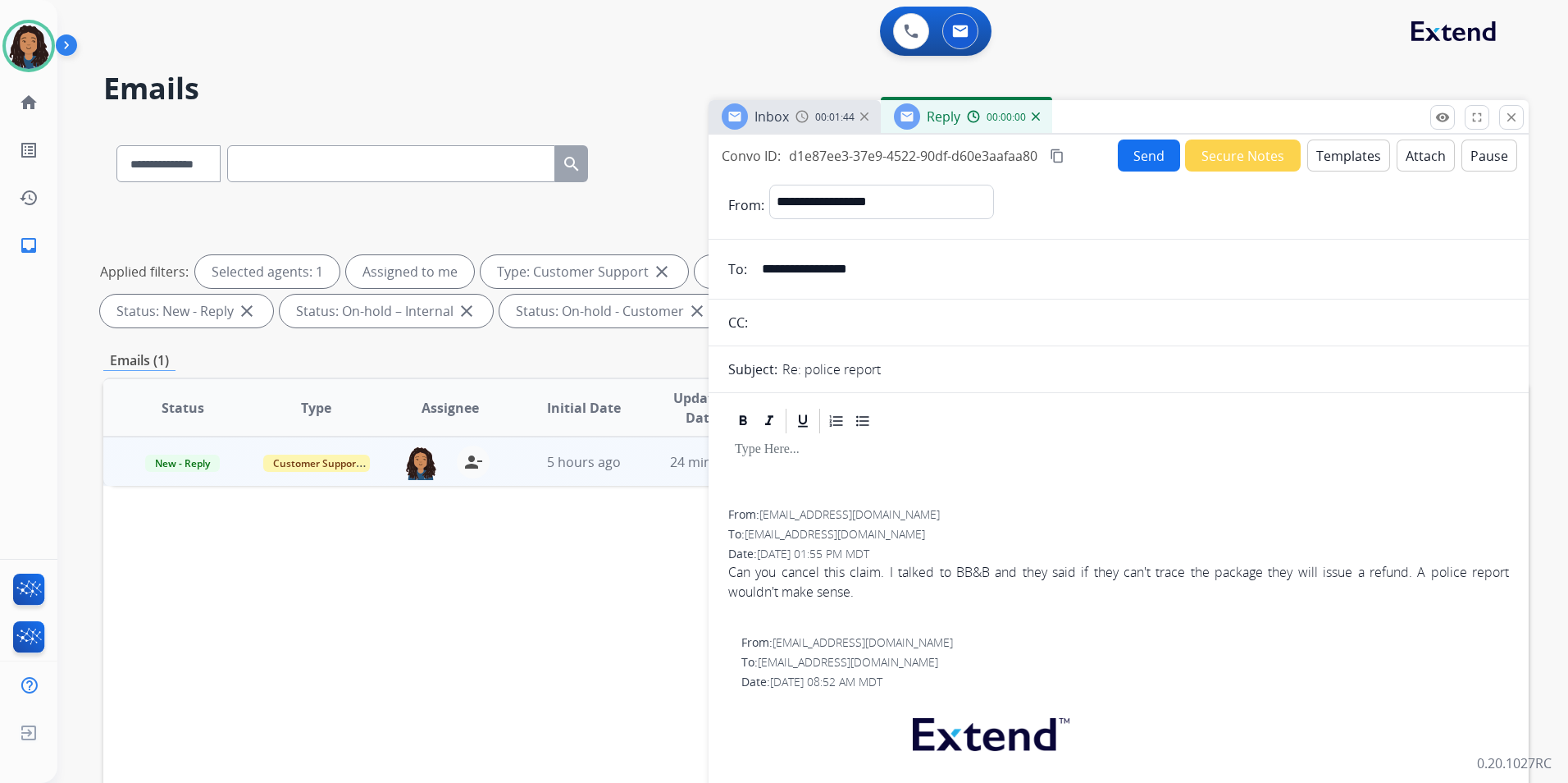
click at [1340, 157] on button "Templates" at bounding box center [1349, 155] width 83 height 32
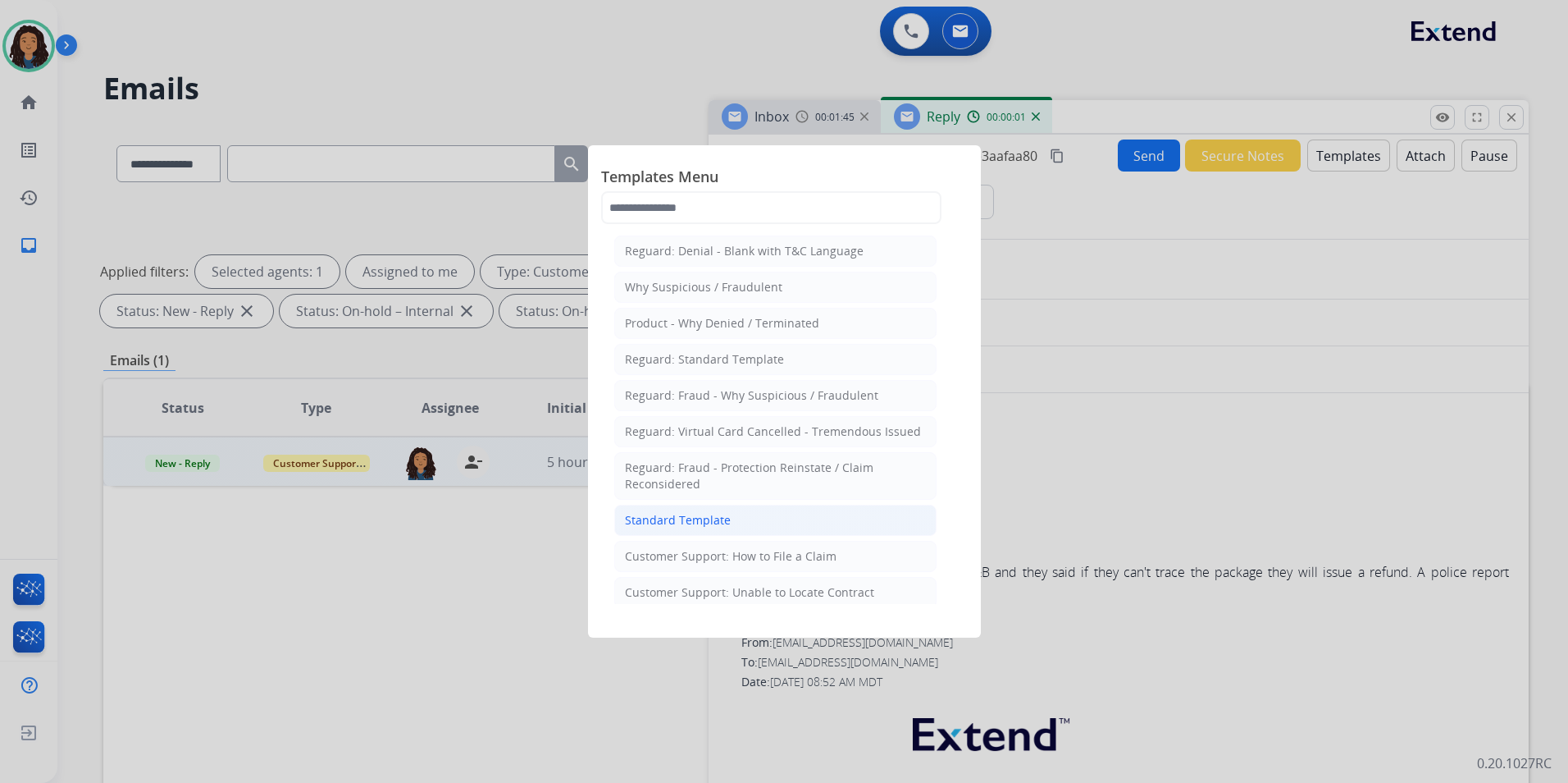
click at [796, 522] on li "Standard Template" at bounding box center [776, 520] width 323 height 31
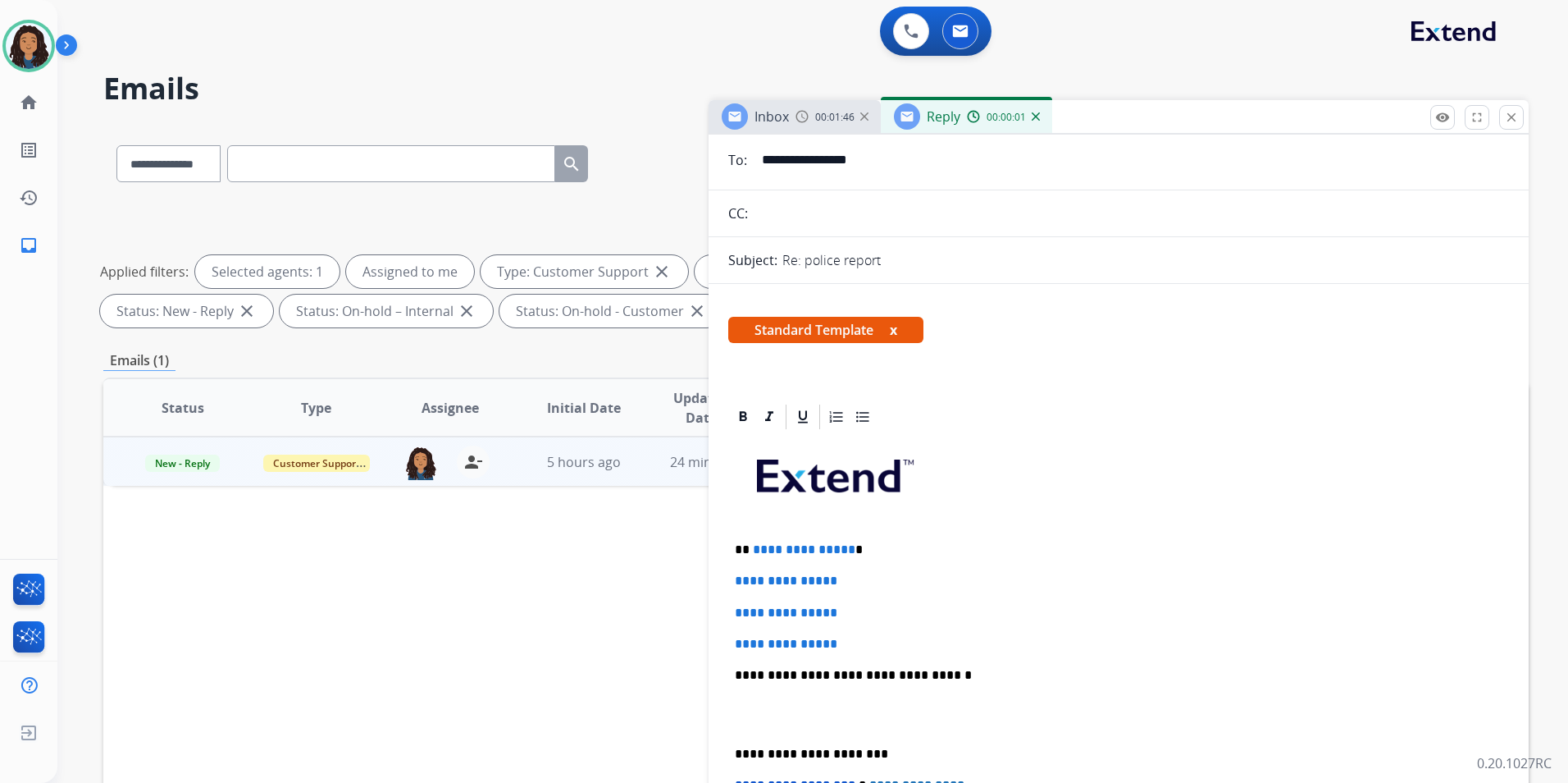
scroll to position [164, 0]
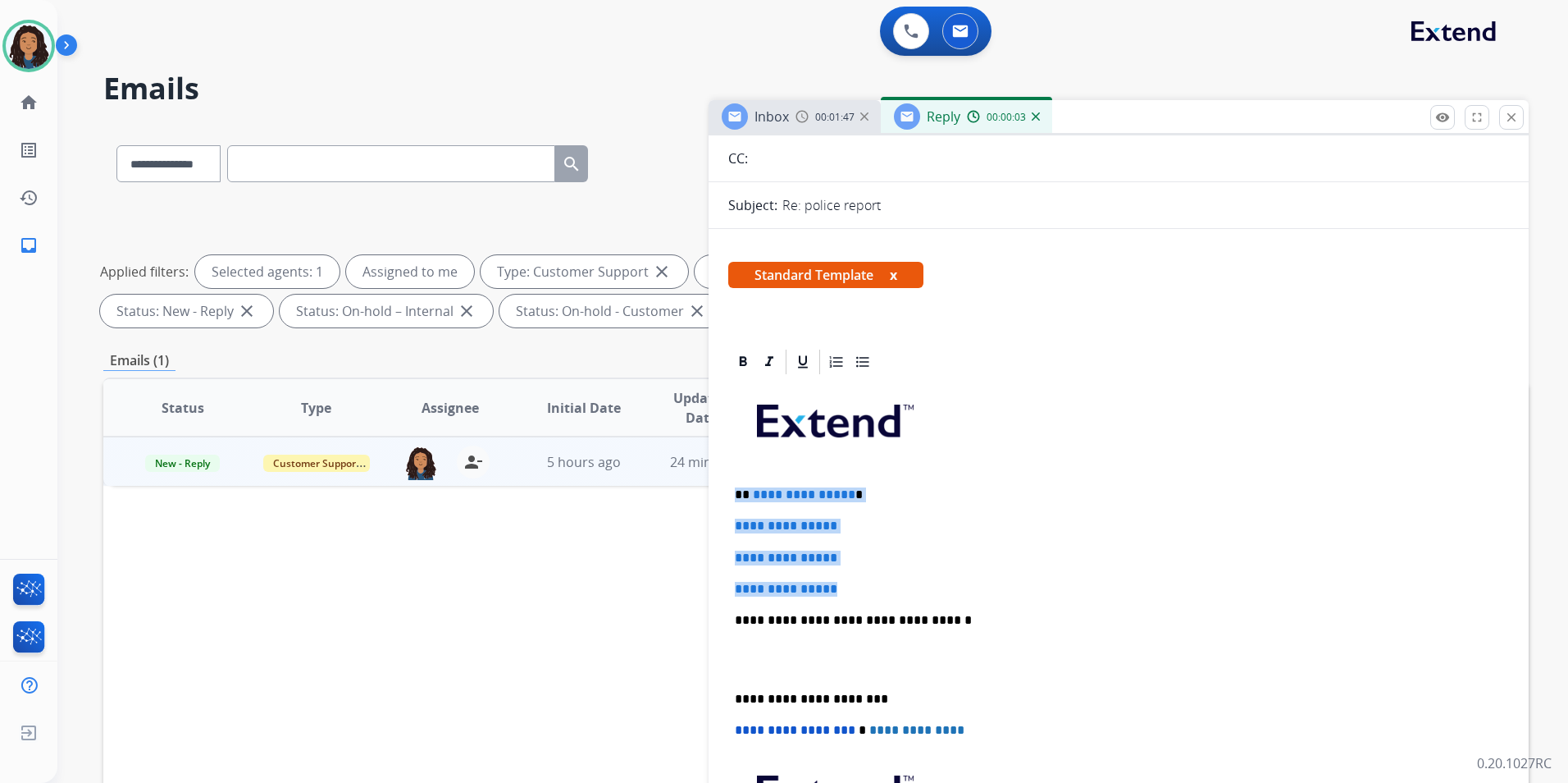
drag, startPoint x: 729, startPoint y: 491, endPoint x: 914, endPoint y: 581, distance: 205.7
click at [914, 581] on div "**********" at bounding box center [1119, 658] width 781 height 565
paste div
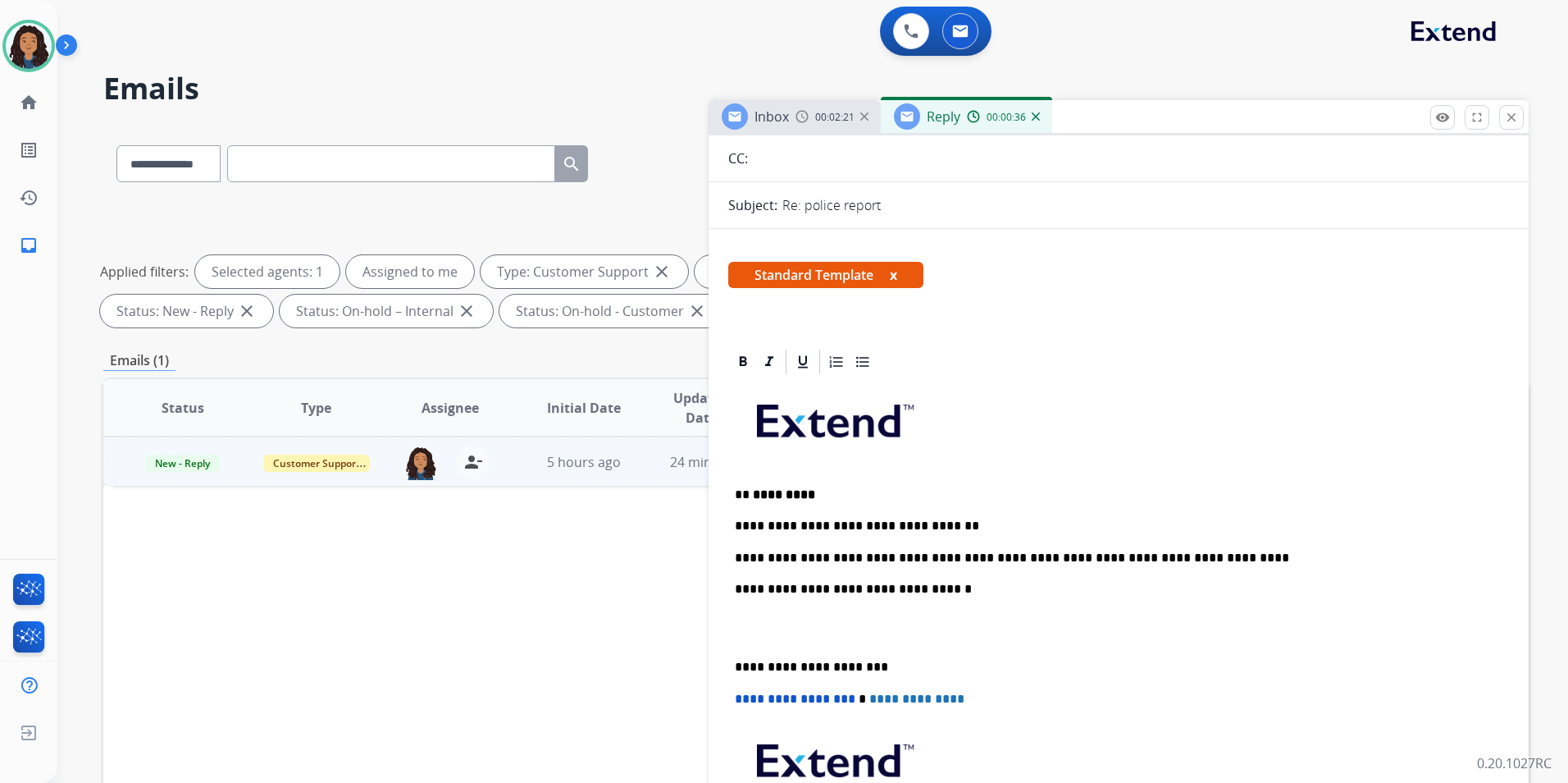
click at [1236, 555] on p "**********" at bounding box center [1112, 557] width 755 height 14
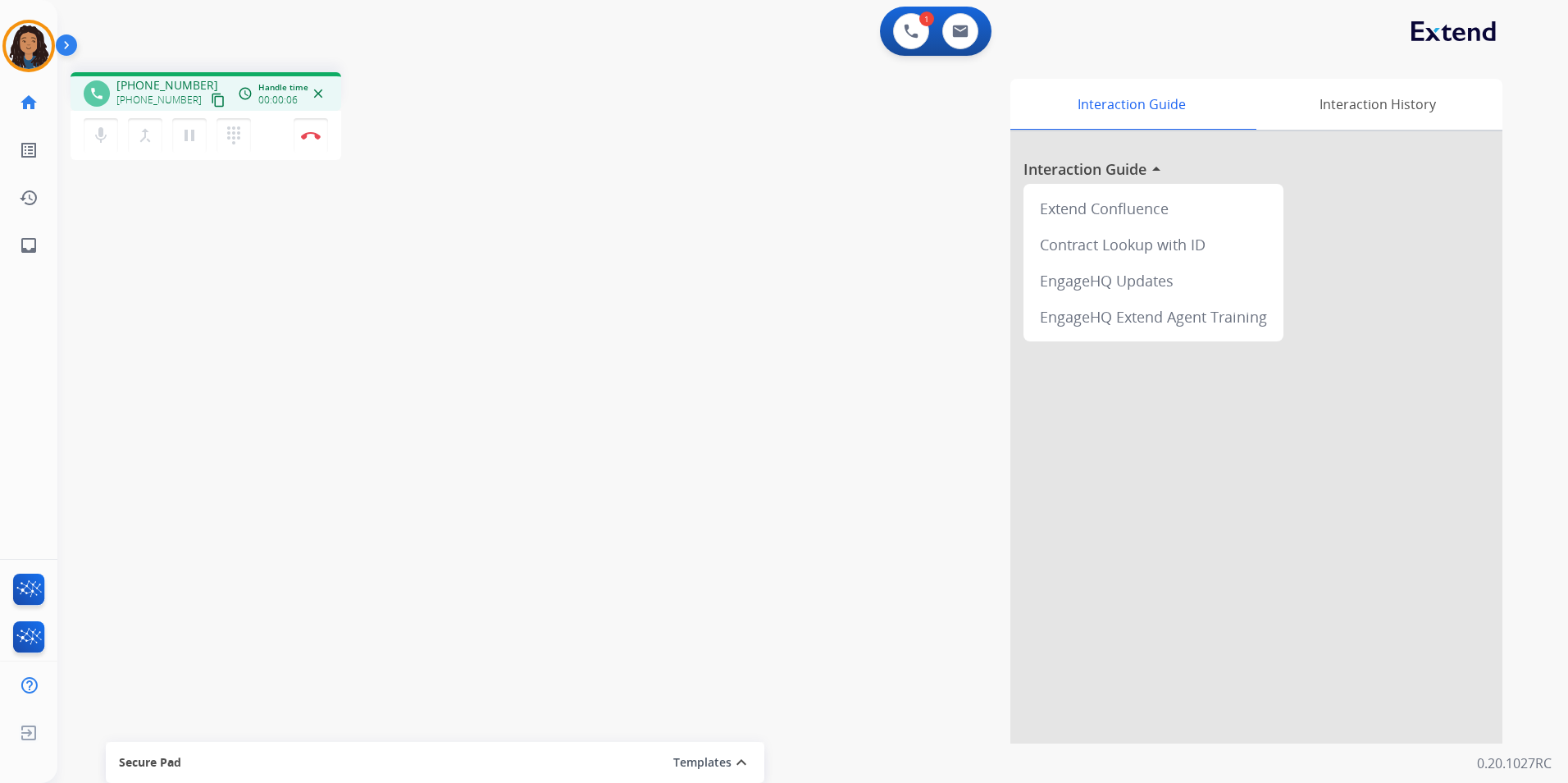
click at [211, 99] on mat-icon "content_copy" at bounding box center [217, 99] width 14 height 14
click at [960, 38] on button at bounding box center [960, 31] width 37 height 37
select select "**********"
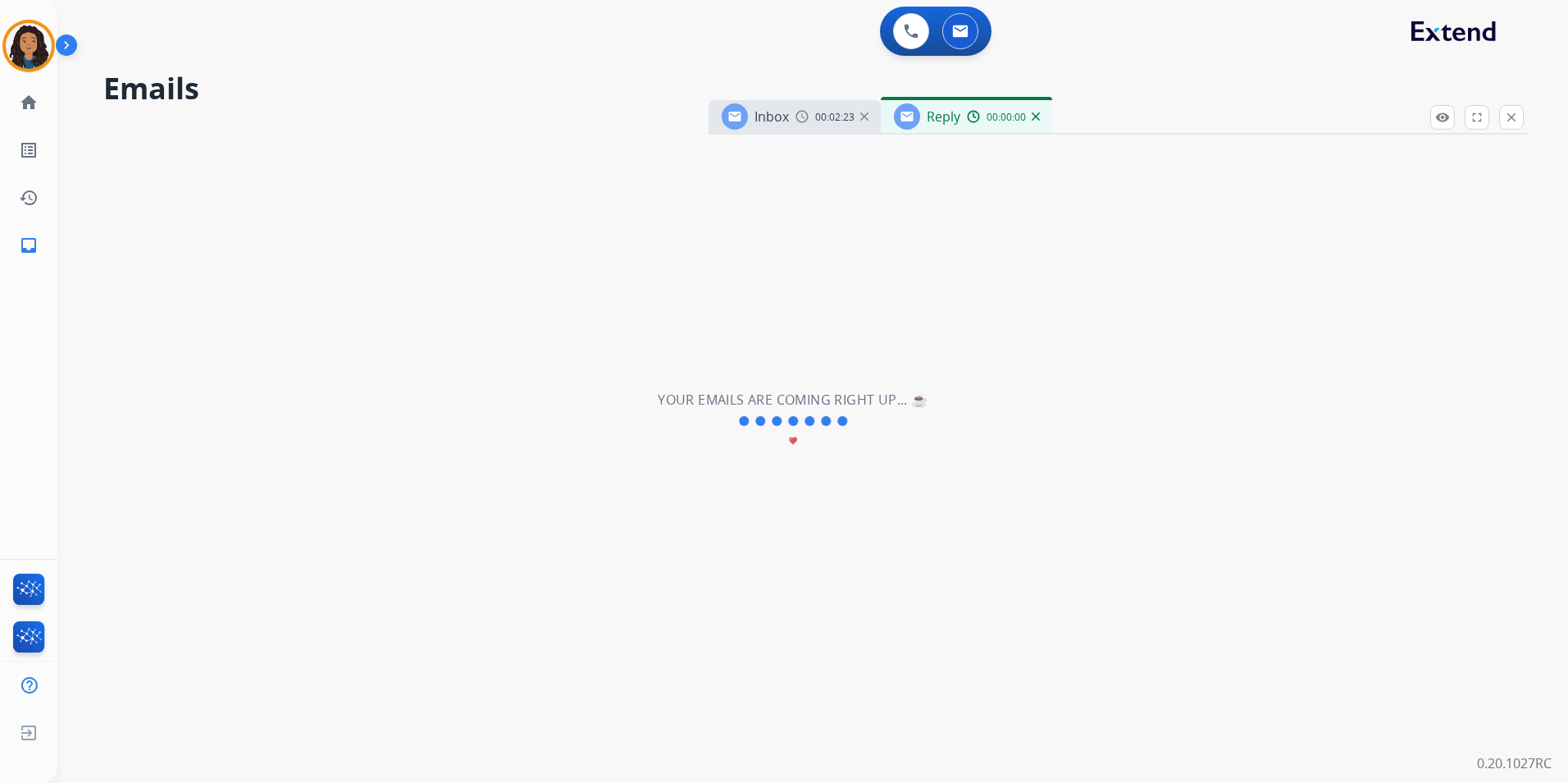
select select "**********"
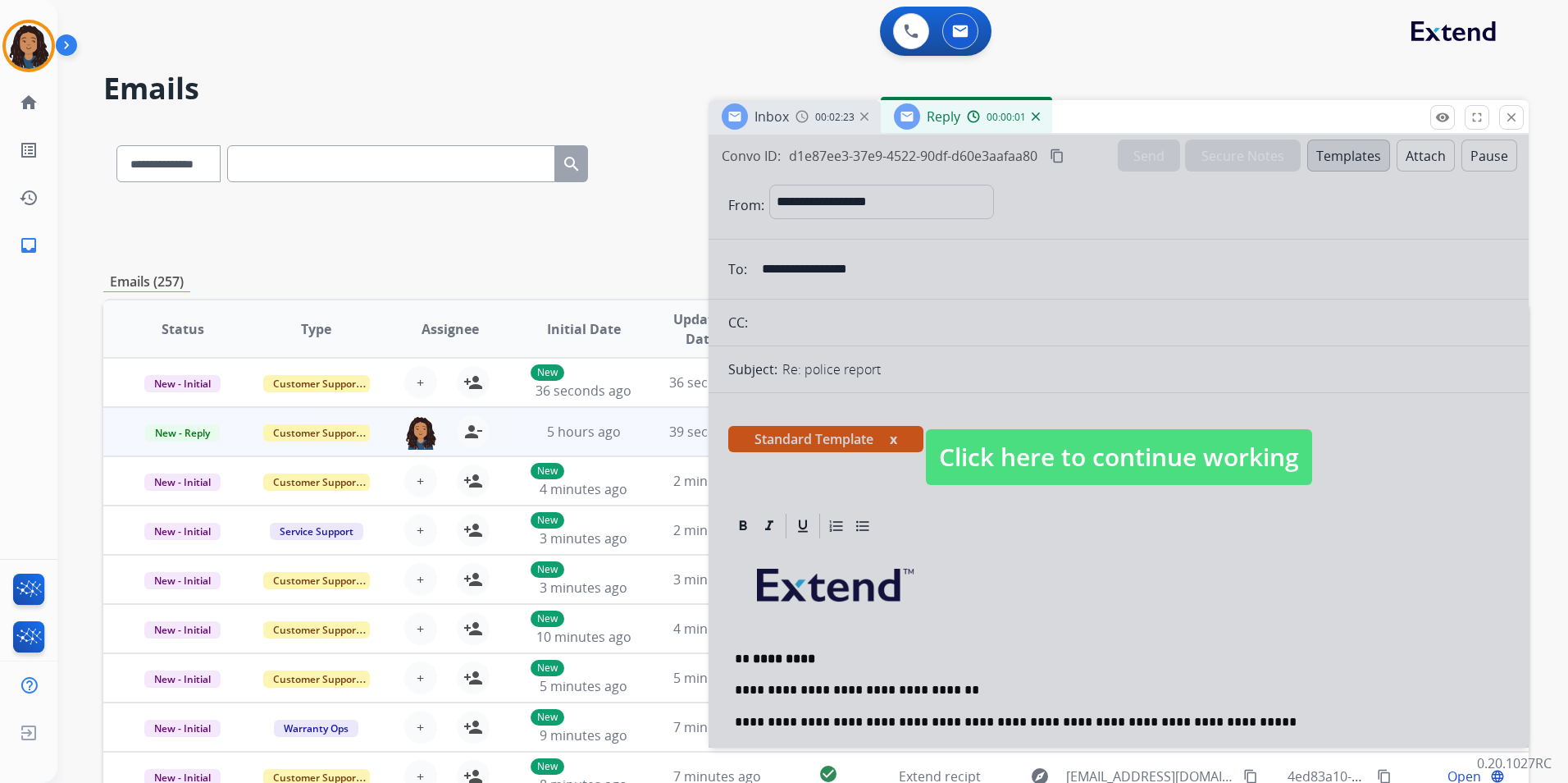
click at [1050, 452] on span "Click here to continue working" at bounding box center [1119, 457] width 386 height 56
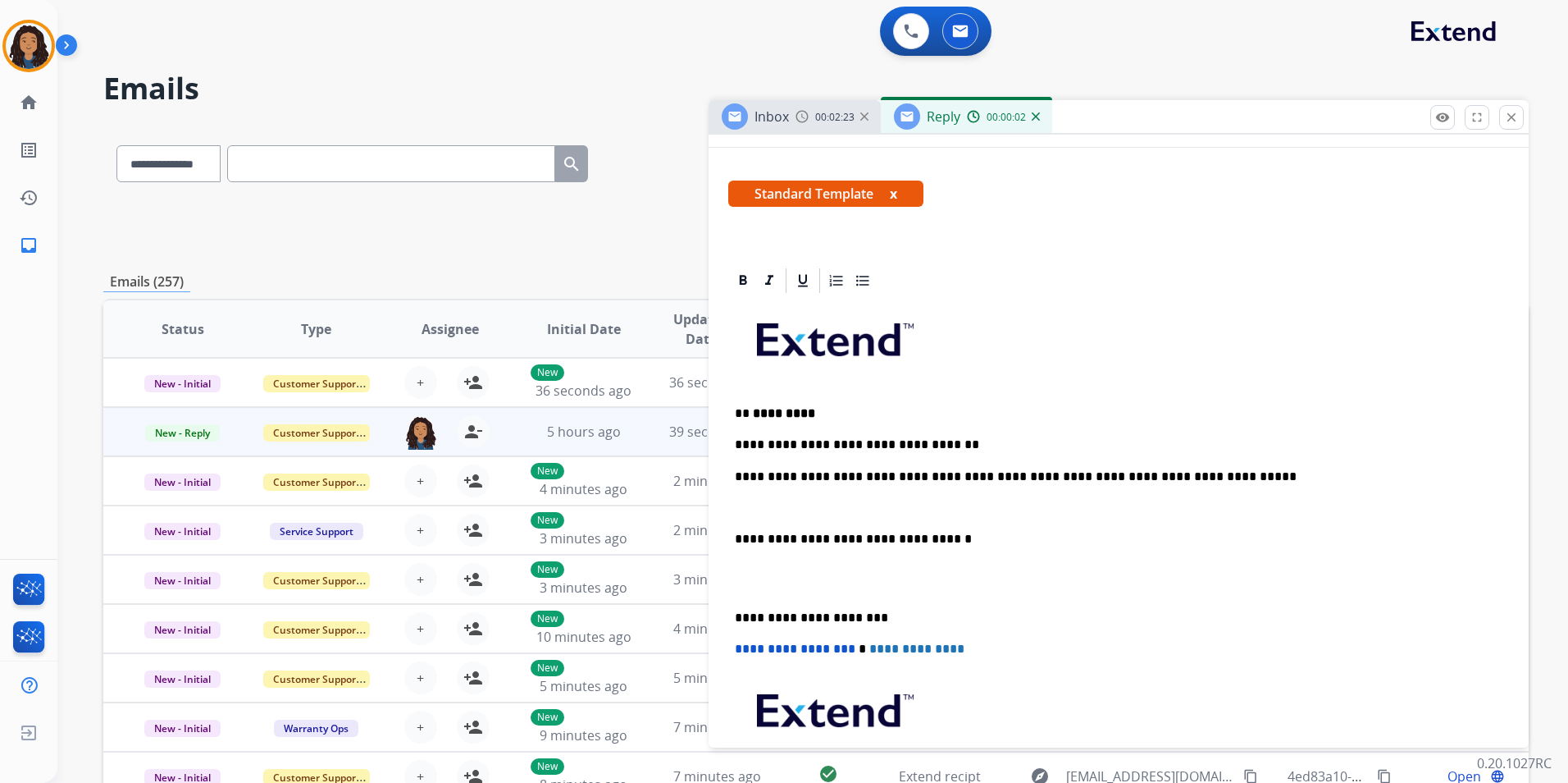
scroll to position [246, 0]
click at [901, 509] on p at bounding box center [1119, 506] width 767 height 14
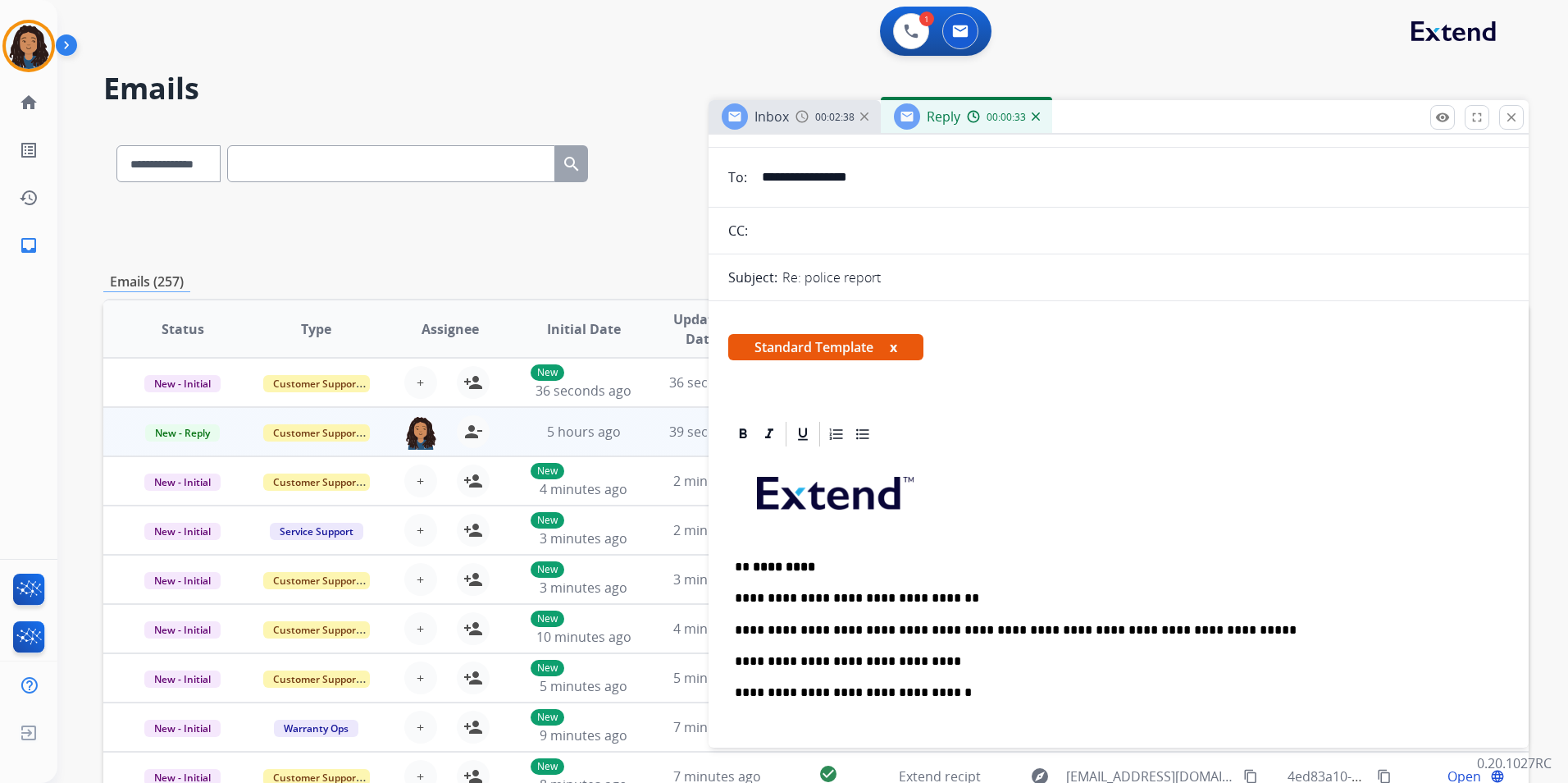
scroll to position [0, 0]
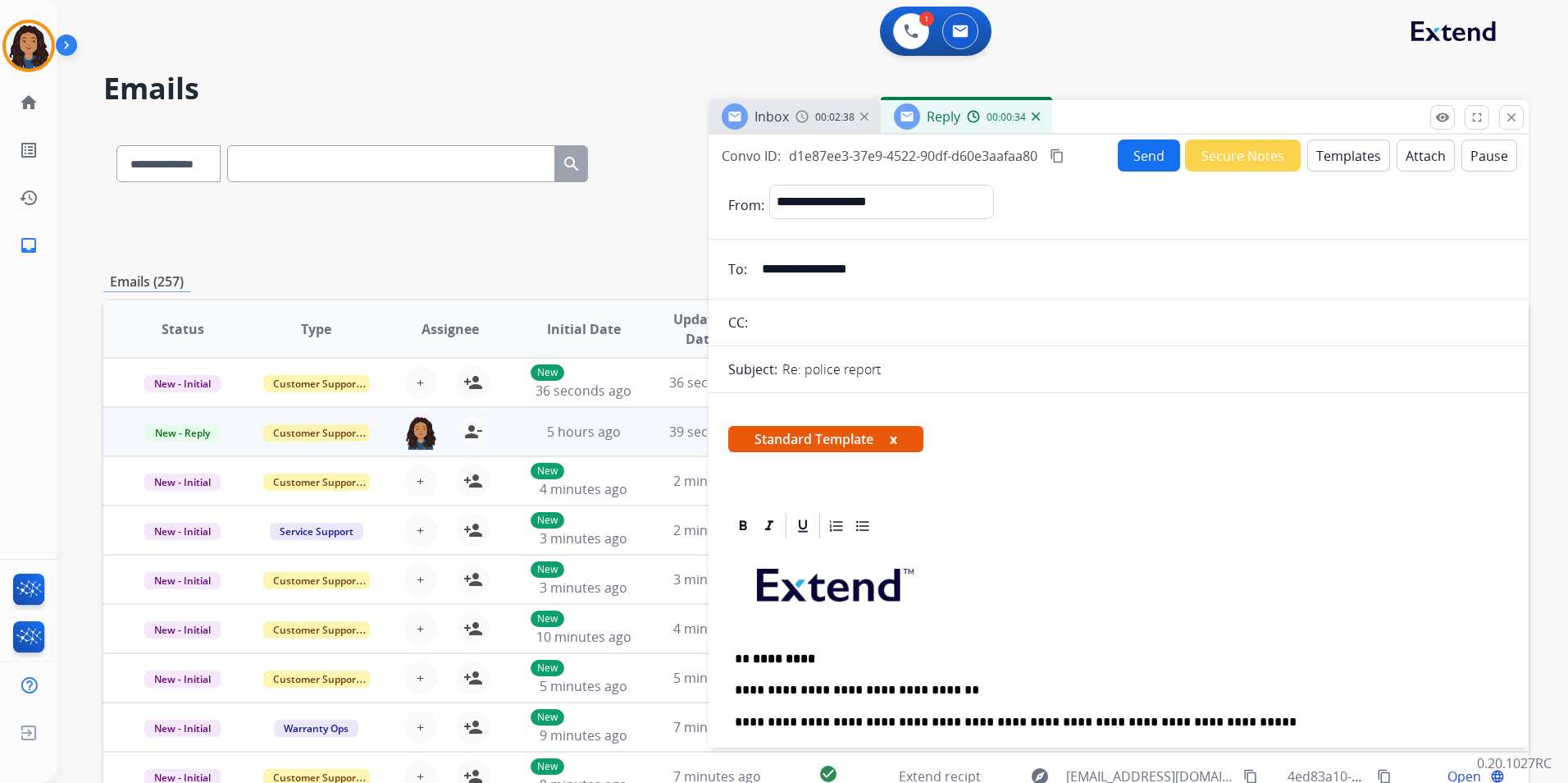
click at [1151, 155] on button "Send" at bounding box center [1149, 155] width 62 height 32
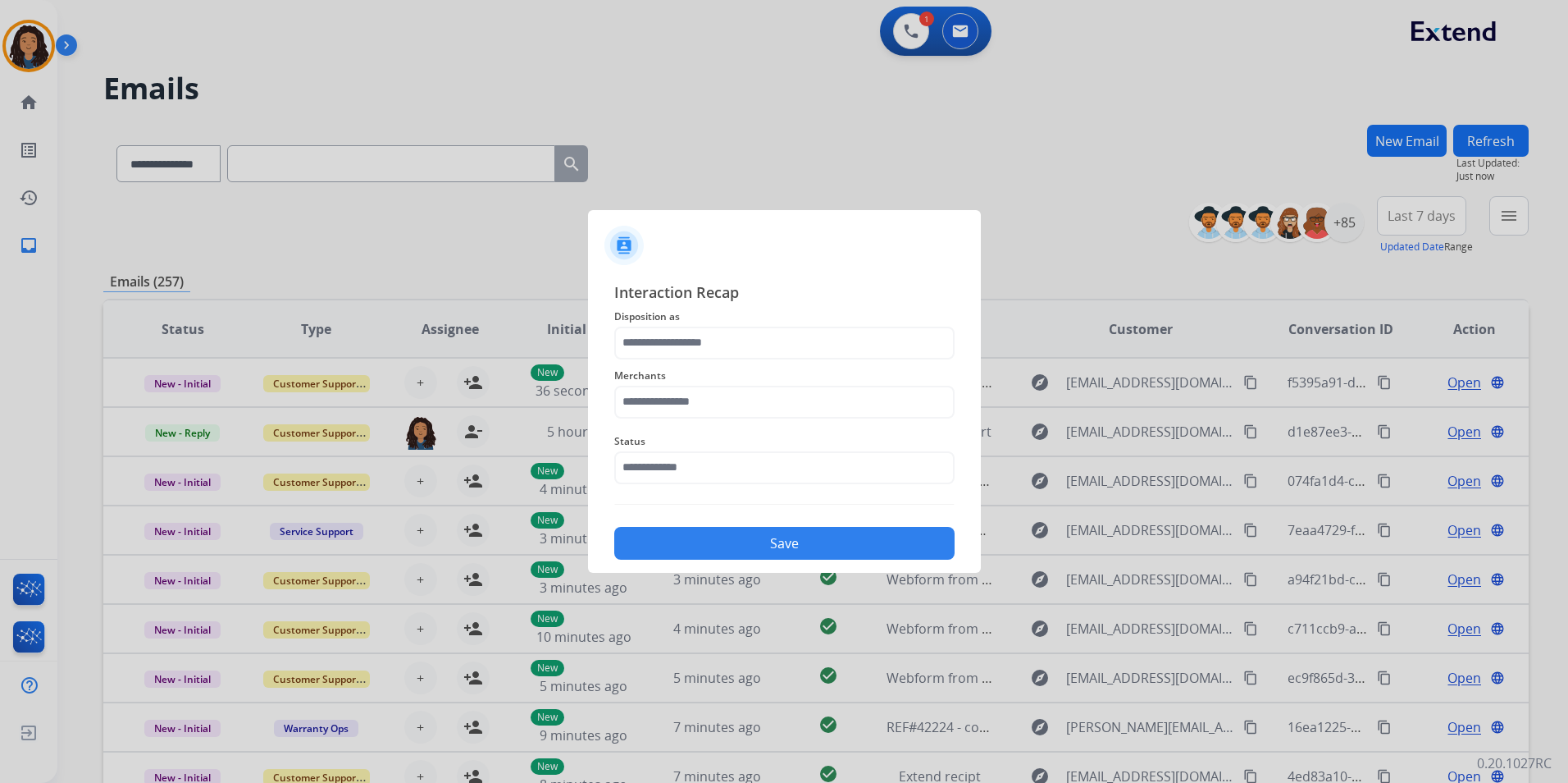
click at [809, 324] on span "Disposition as" at bounding box center [784, 316] width 340 height 20
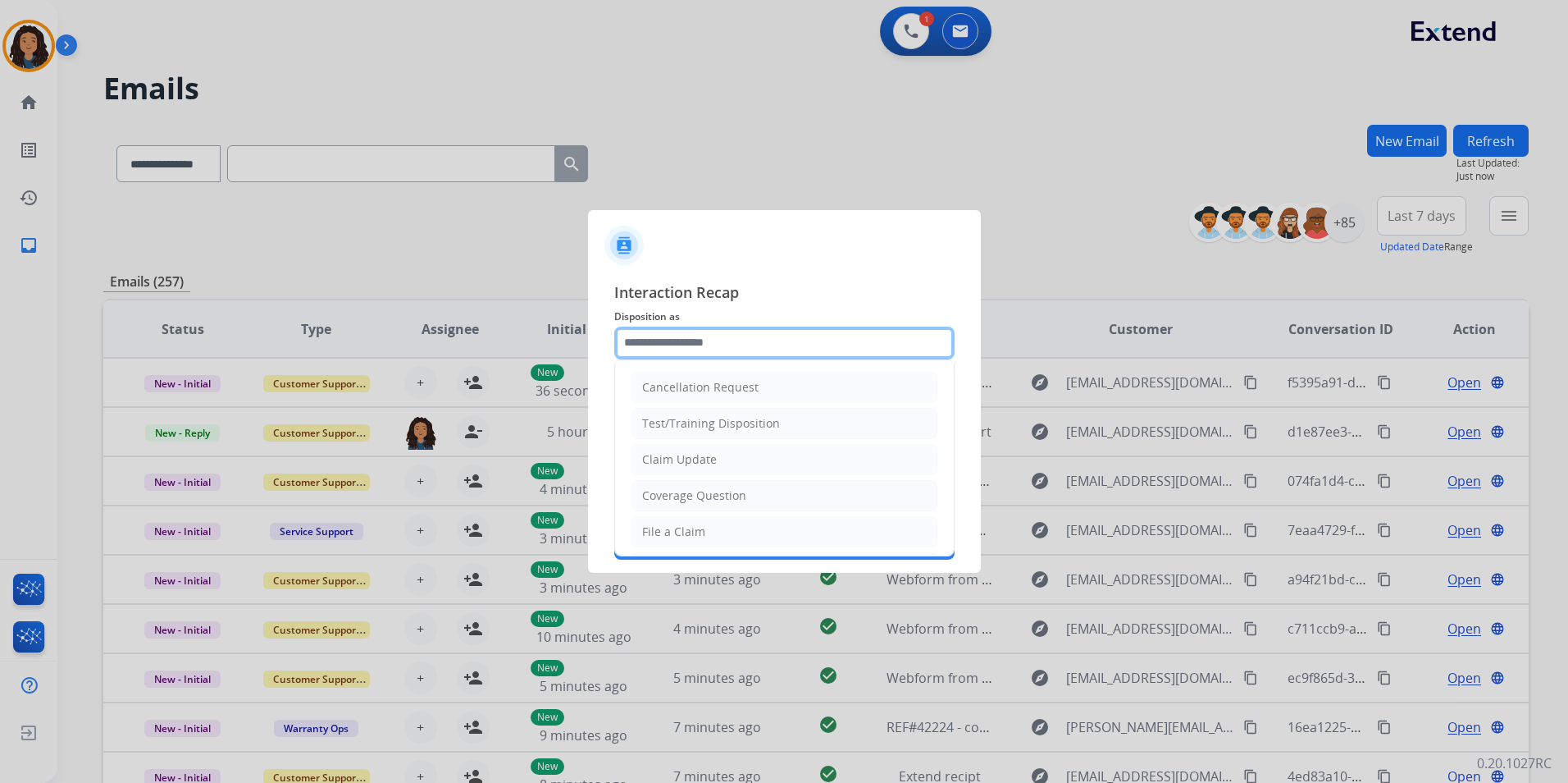
drag, startPoint x: 812, startPoint y: 339, endPoint x: 818, endPoint y: 346, distance: 9.2
click at [812, 339] on input "text" at bounding box center [784, 343] width 340 height 33
type input "**********"
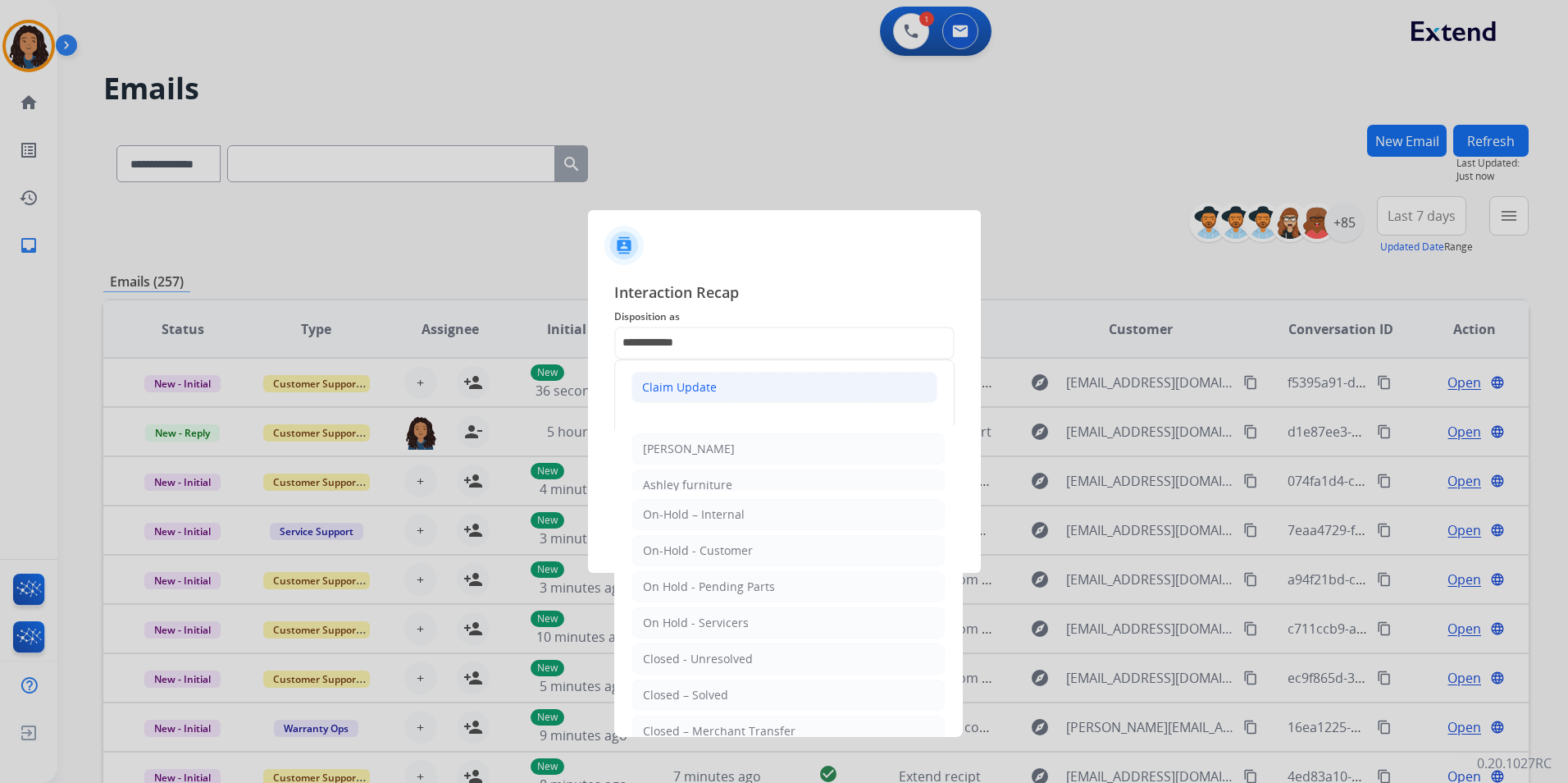
click at [710, 382] on div "Claim Update" at bounding box center [679, 386] width 75 height 16
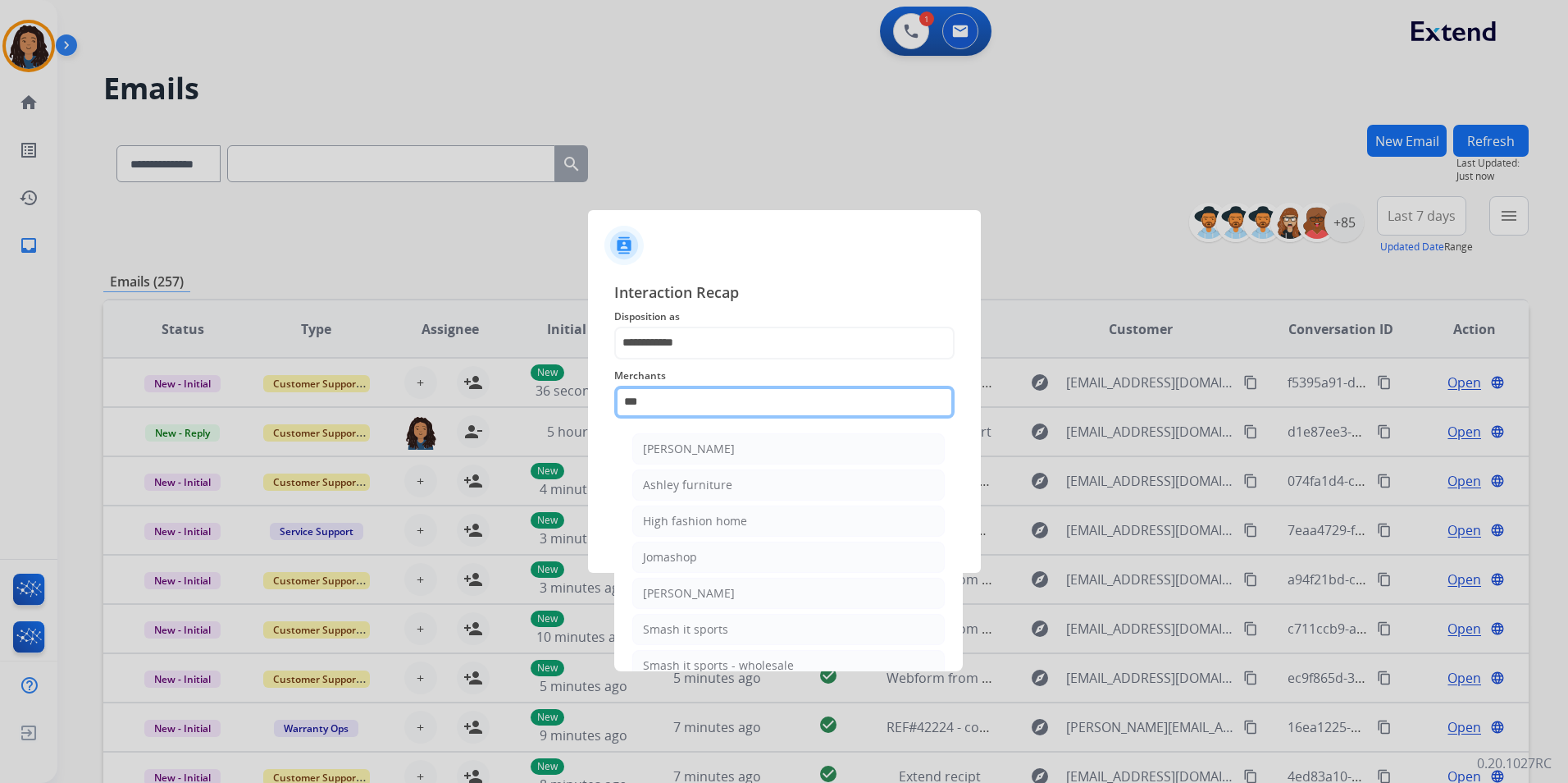
click at [713, 409] on input "***" at bounding box center [784, 402] width 340 height 33
click at [732, 489] on li "Ashley furniture" at bounding box center [789, 485] width 312 height 31
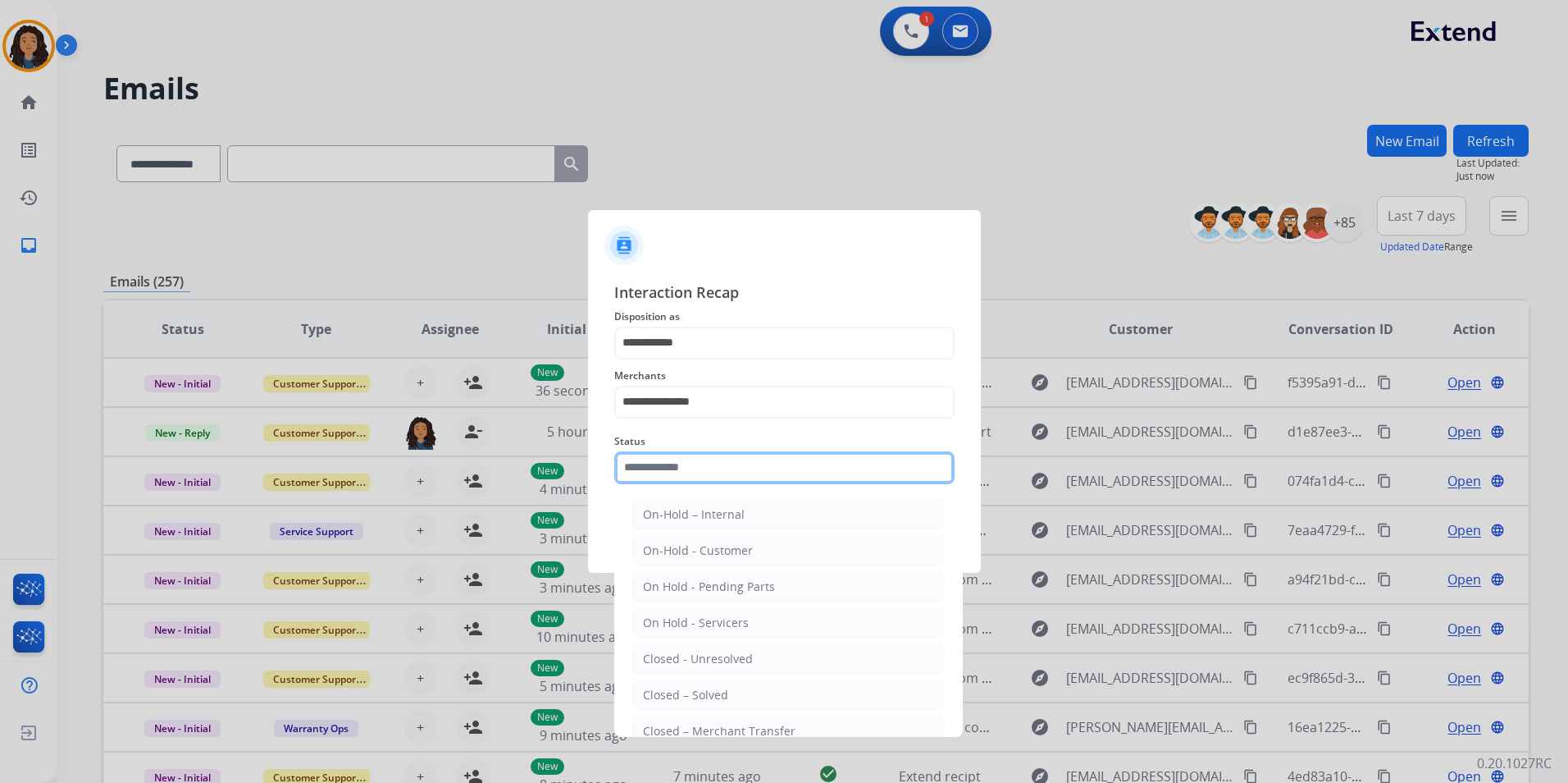
click at [667, 459] on input "text" at bounding box center [784, 467] width 340 height 33
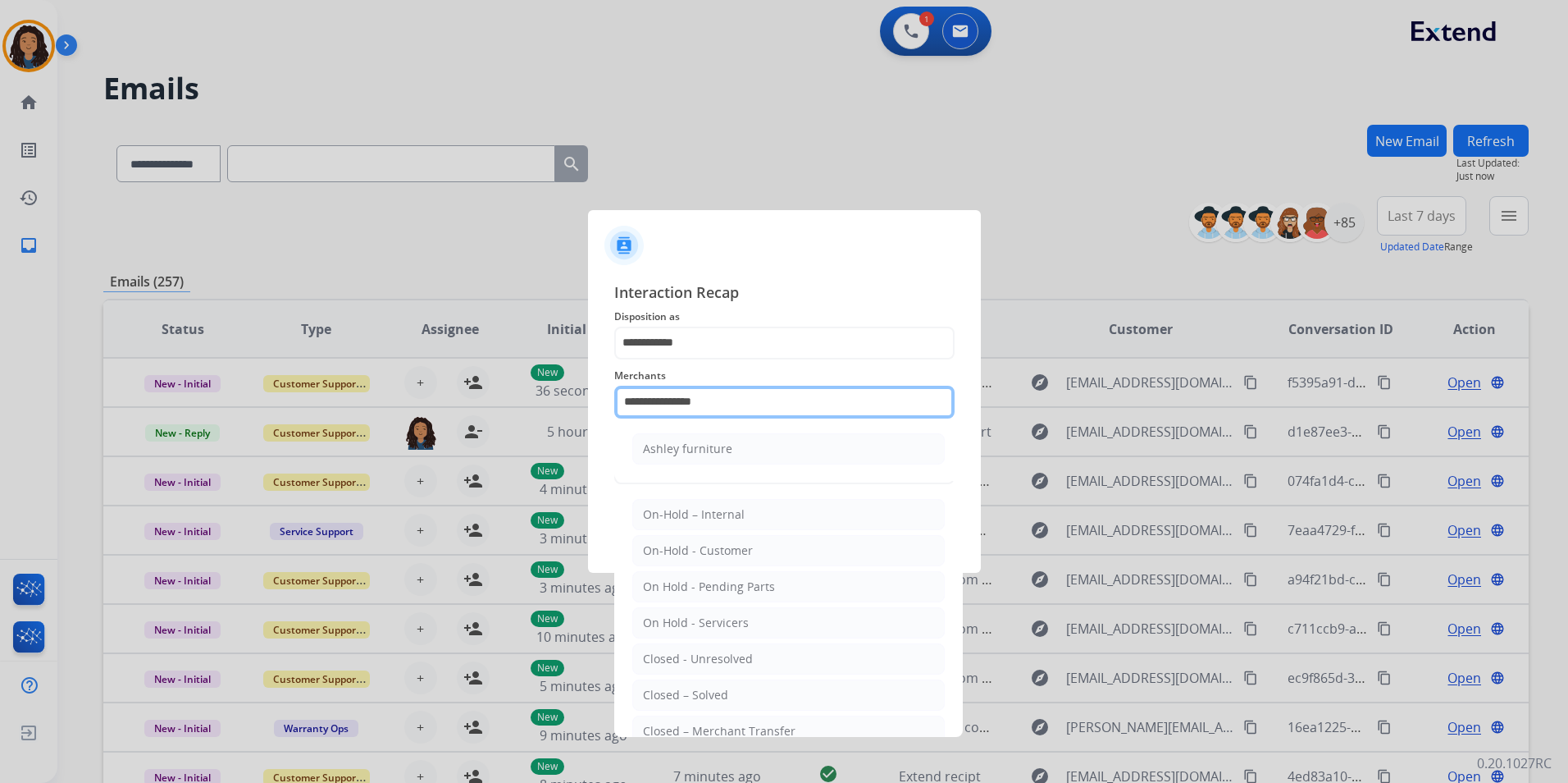
drag, startPoint x: 694, startPoint y: 408, endPoint x: 313, endPoint y: 434, distance: 381.9
click at [0, 434] on app-contact-recap-modal "**********" at bounding box center [0, 392] width 0 height 783
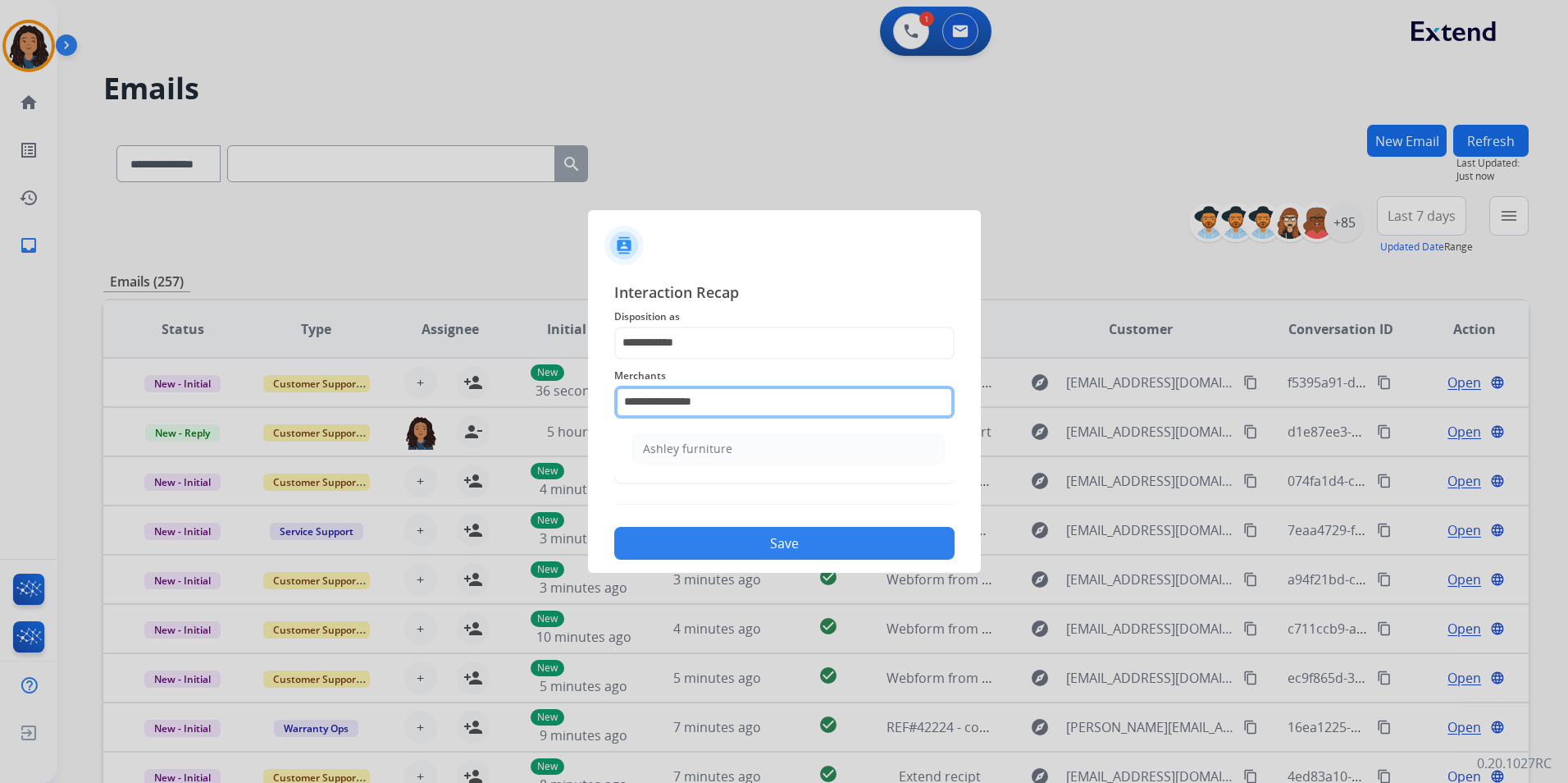
type input "*"
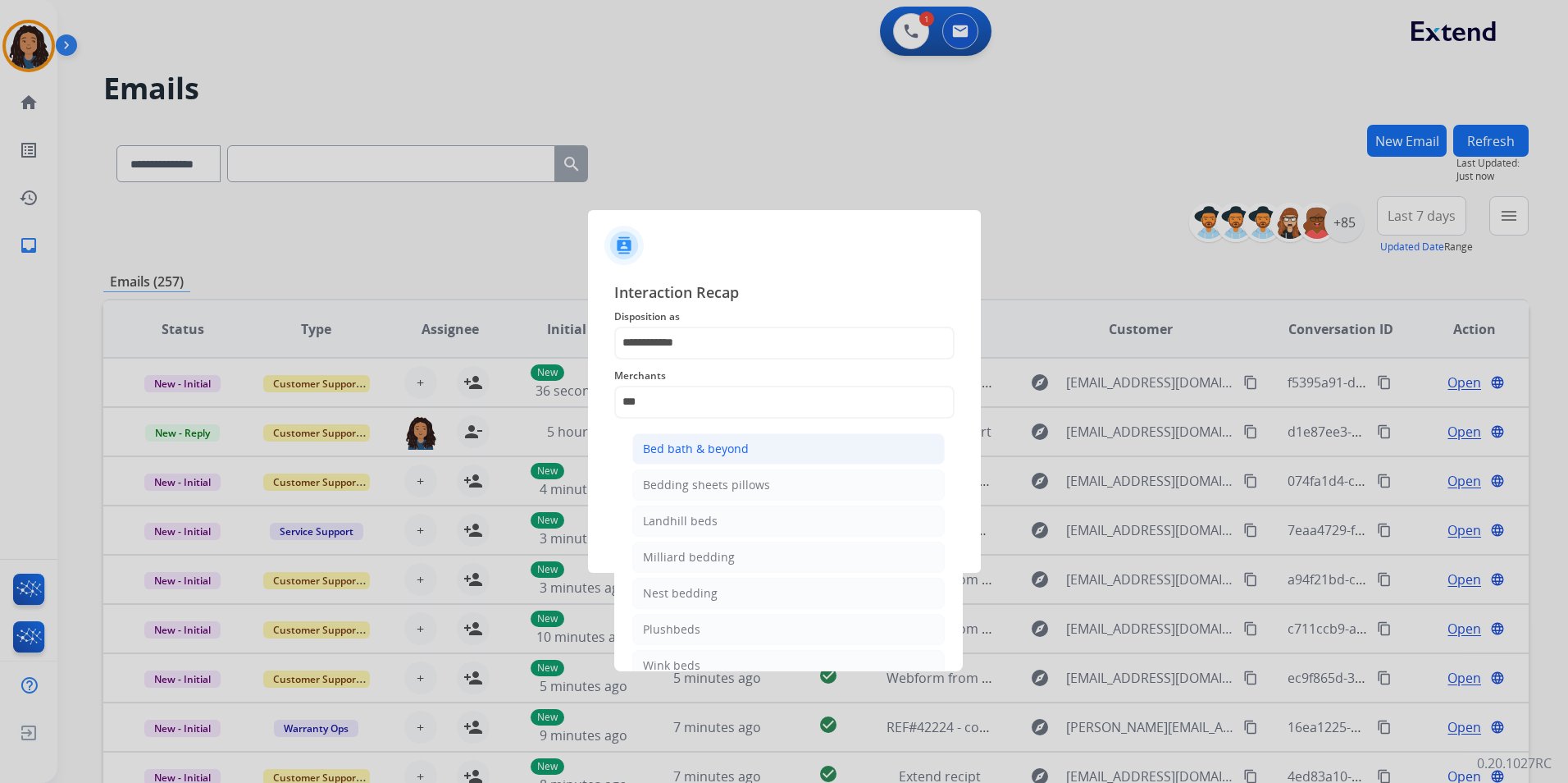
click at [728, 441] on div "Bed bath & beyond" at bounding box center [695, 448] width 106 height 16
type input "**********"
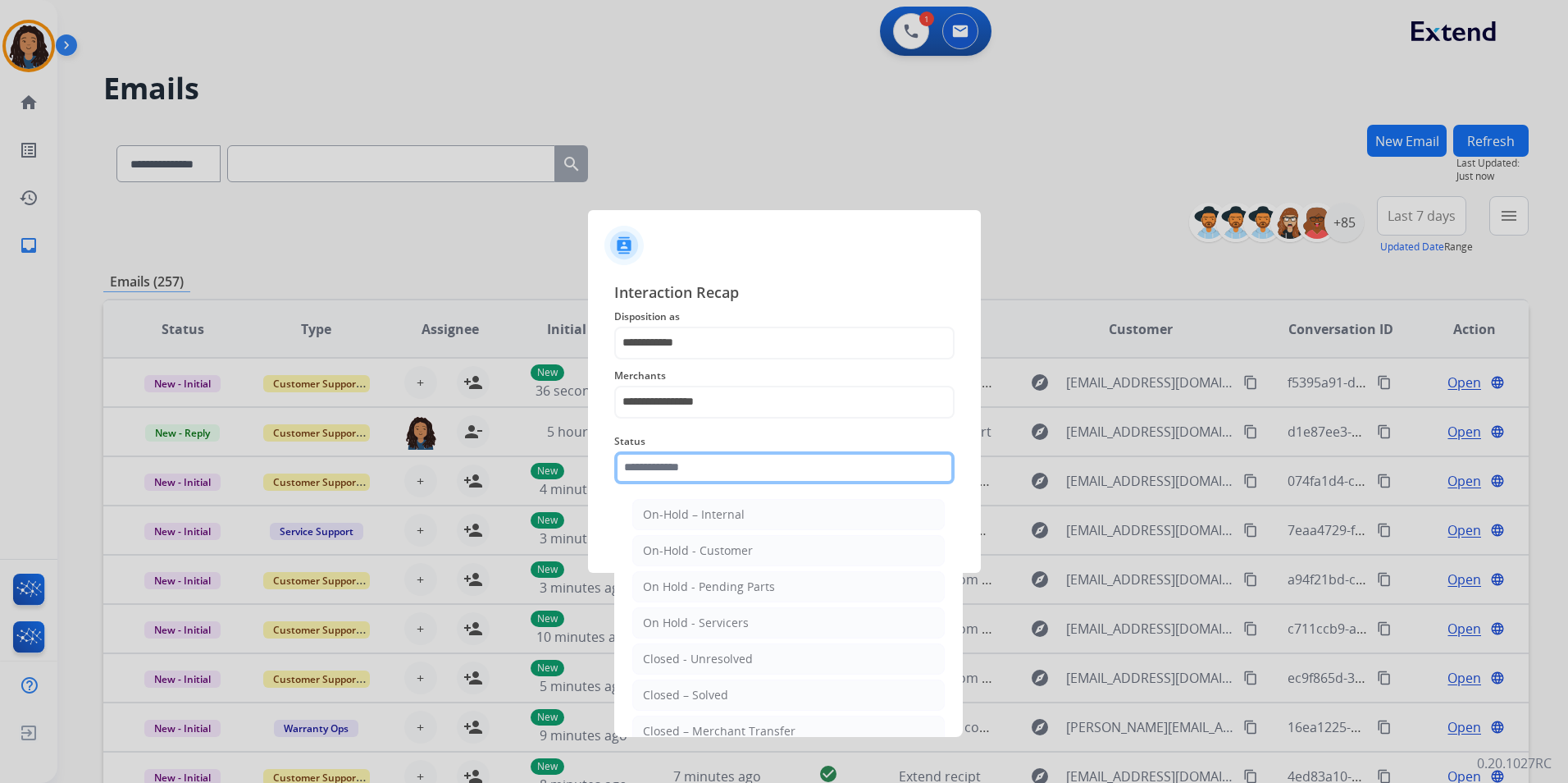
click at [671, 473] on input "text" at bounding box center [784, 467] width 340 height 33
drag, startPoint x: 690, startPoint y: 694, endPoint x: 679, endPoint y: 671, distance: 25.5
click at [688, 691] on div "Closed – Solved" at bounding box center [685, 695] width 85 height 16
type input "**********"
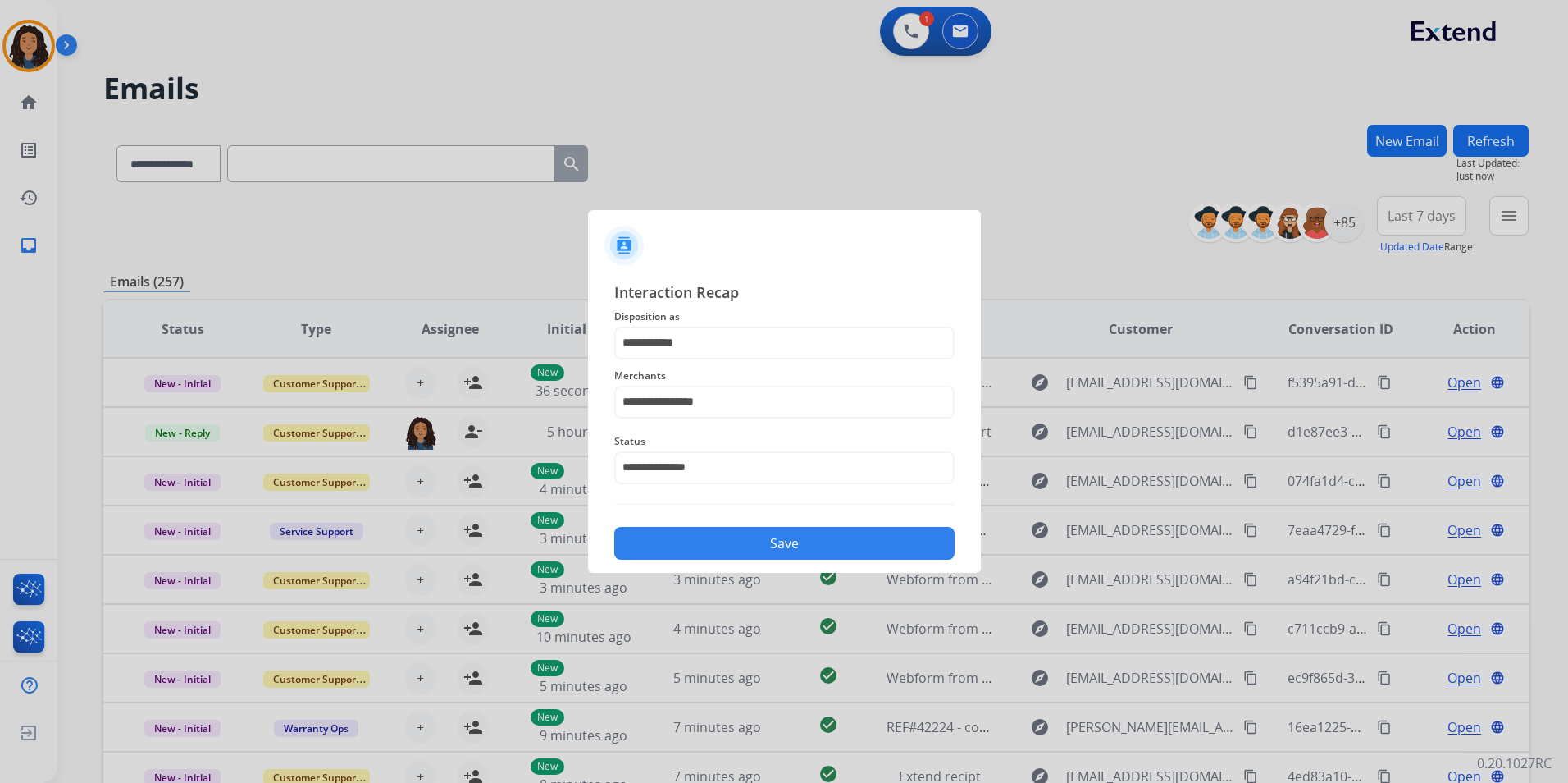
click at [683, 542] on button "Save" at bounding box center [784, 543] width 340 height 33
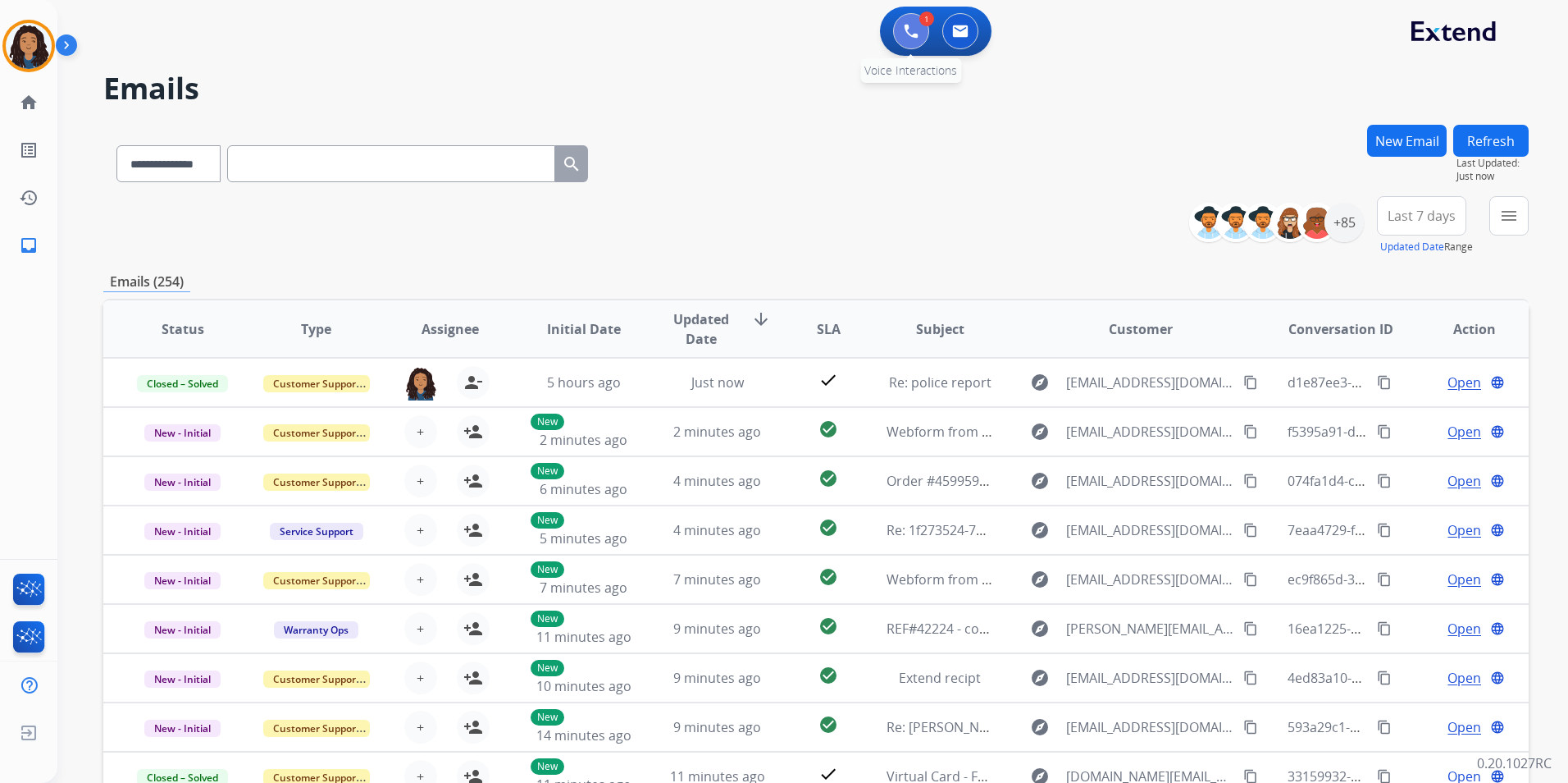
click at [900, 23] on button at bounding box center [911, 31] width 37 height 37
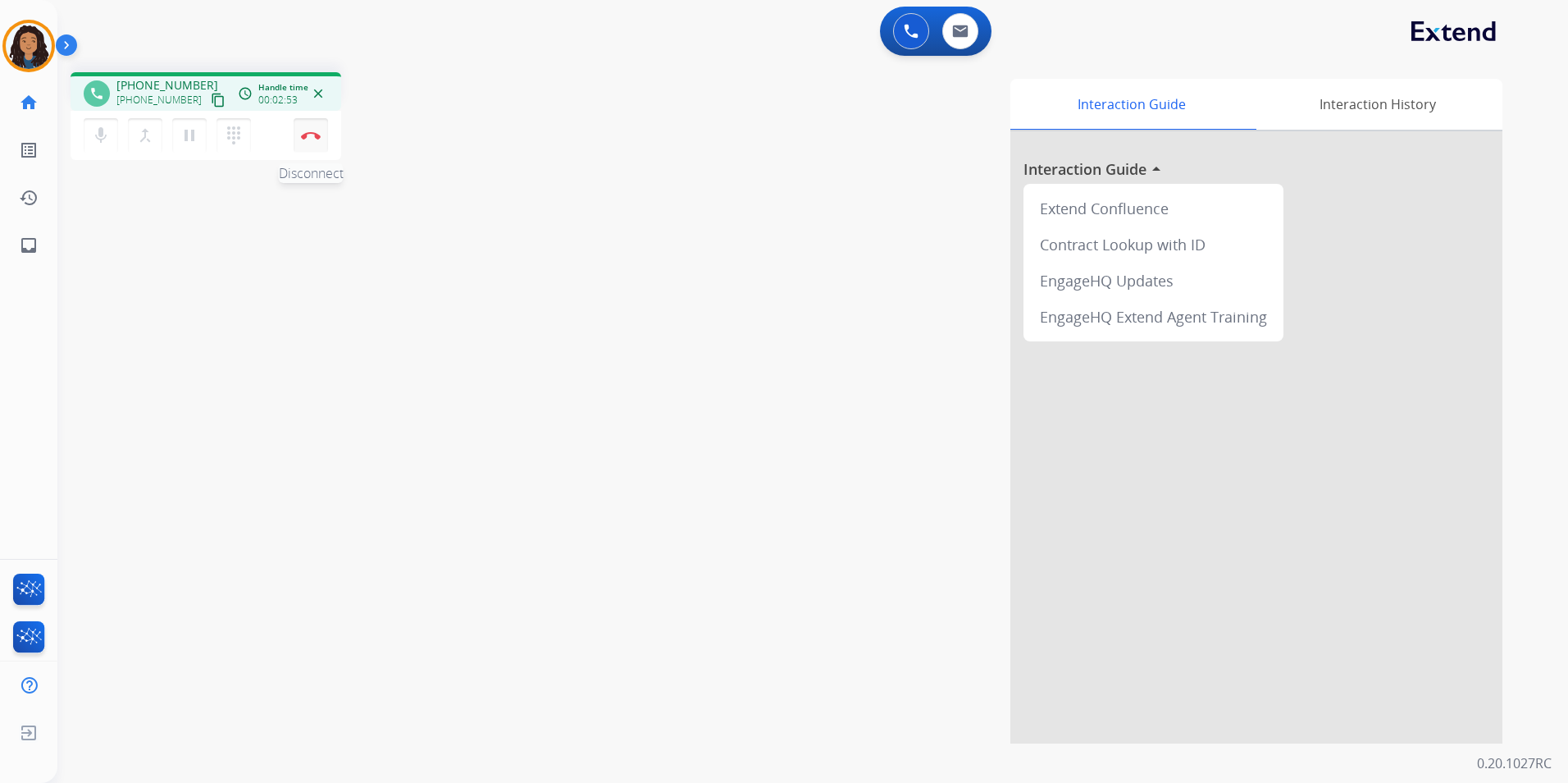
click at [300, 134] on button "Disconnect" at bounding box center [311, 135] width 35 height 35
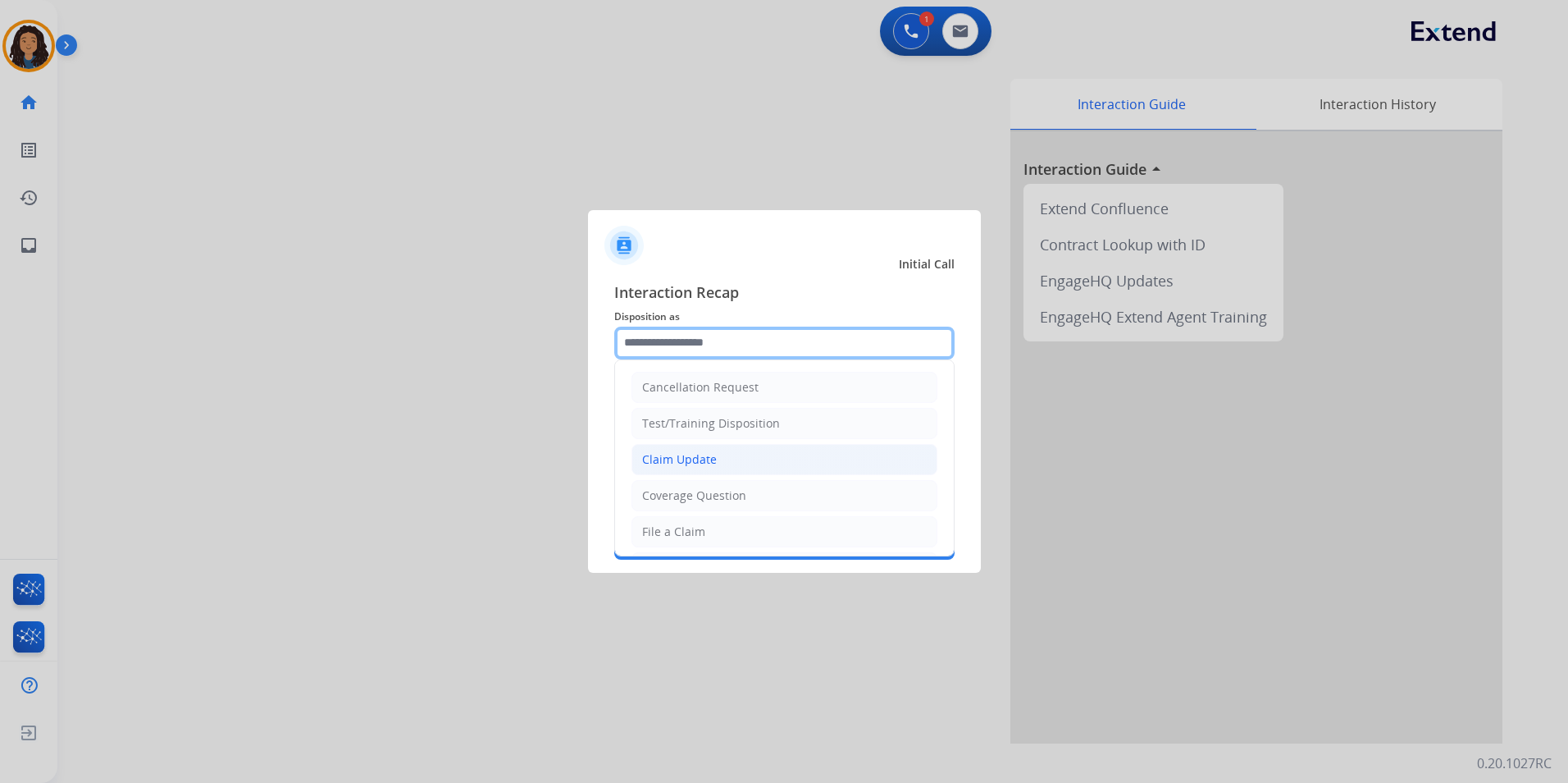
drag, startPoint x: 793, startPoint y: 337, endPoint x: 753, endPoint y: 465, distance: 134.1
click at [793, 338] on input "text" at bounding box center [784, 343] width 340 height 33
click at [751, 465] on li "Claim Update" at bounding box center [784, 459] width 306 height 31
type input "**********"
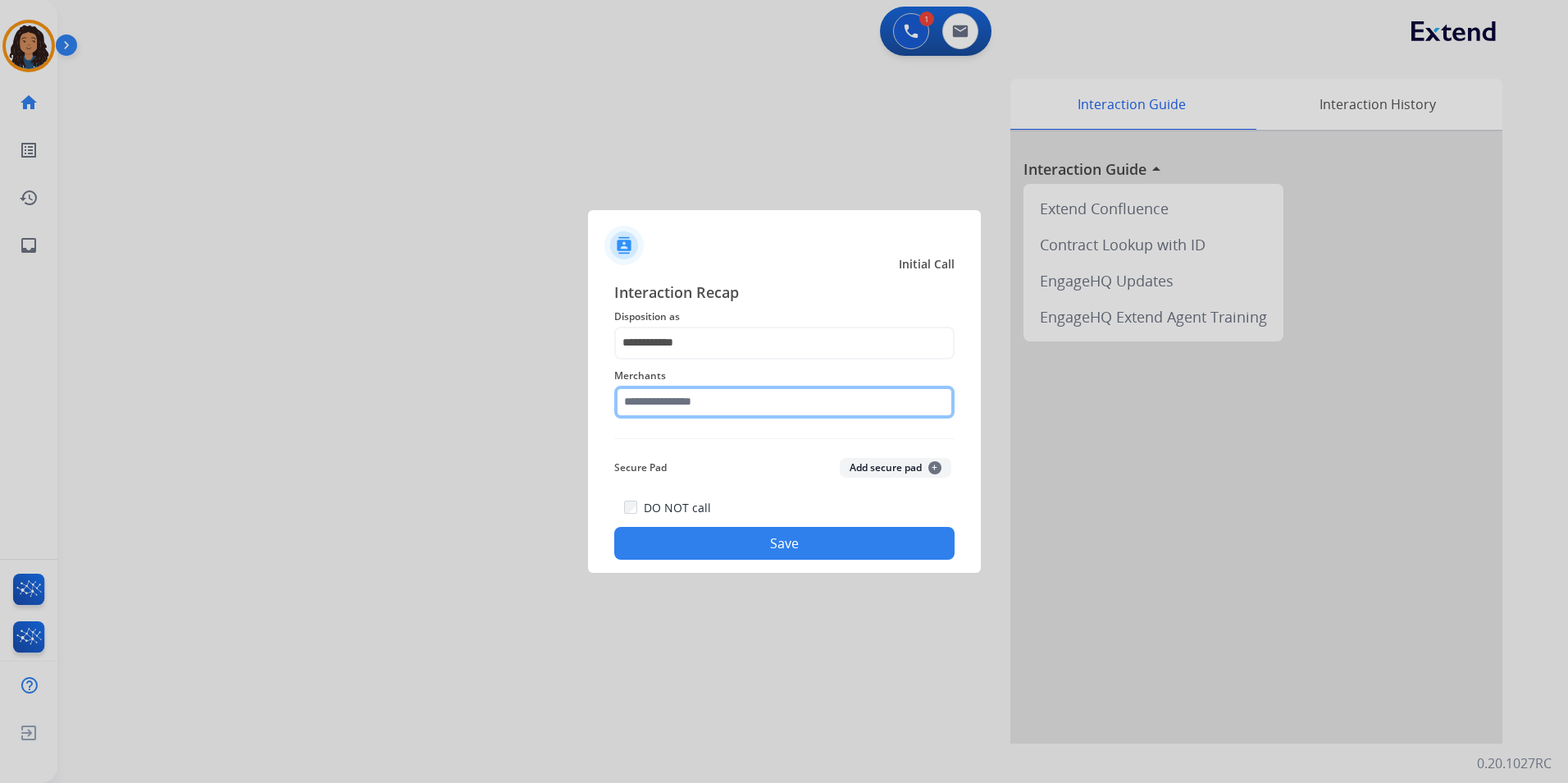
click at [713, 410] on input "text" at bounding box center [784, 402] width 340 height 33
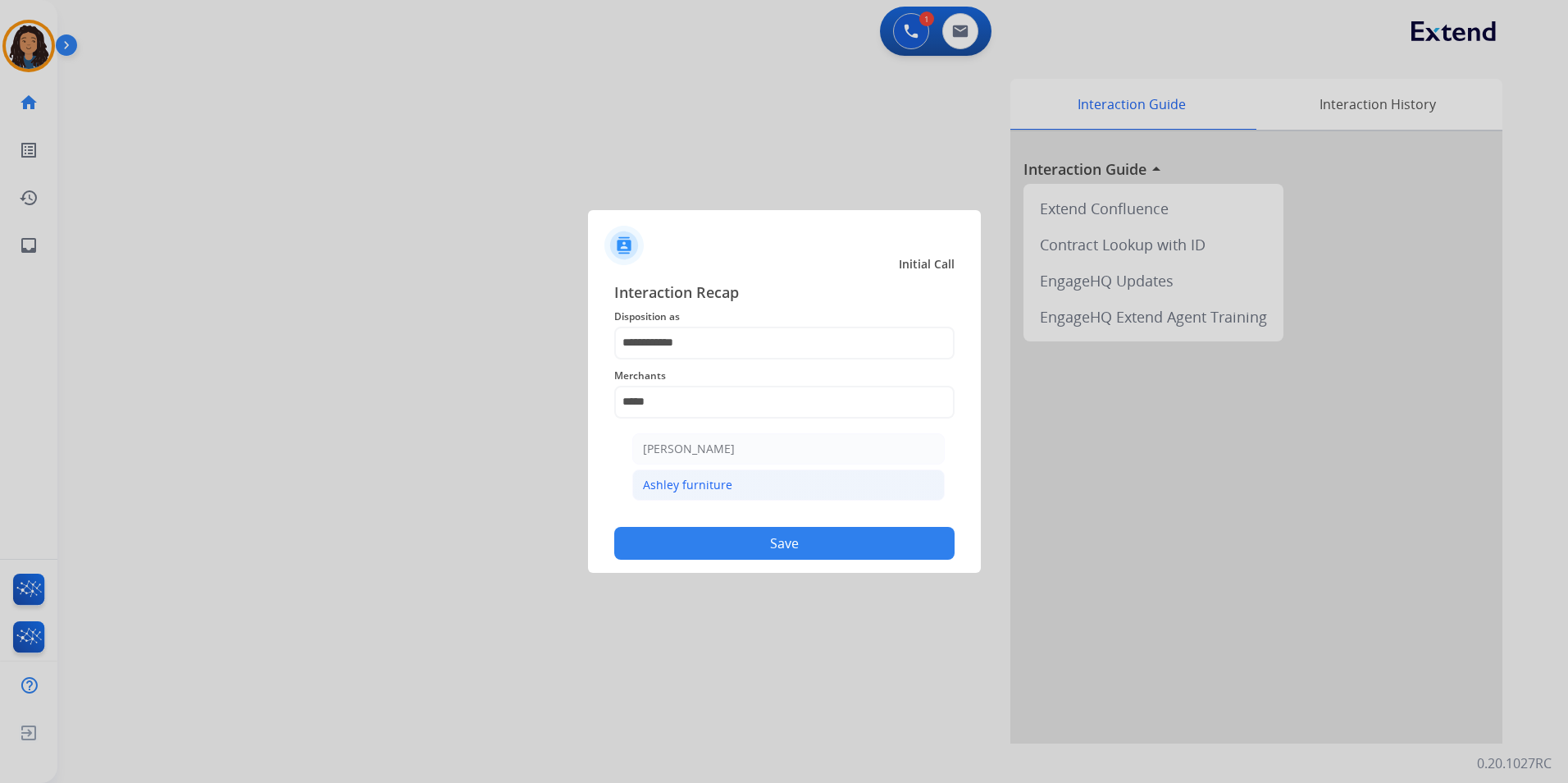
click at [766, 487] on li "Ashley furniture" at bounding box center [789, 485] width 312 height 31
type input "**********"
click at [746, 555] on button "Save" at bounding box center [784, 543] width 340 height 33
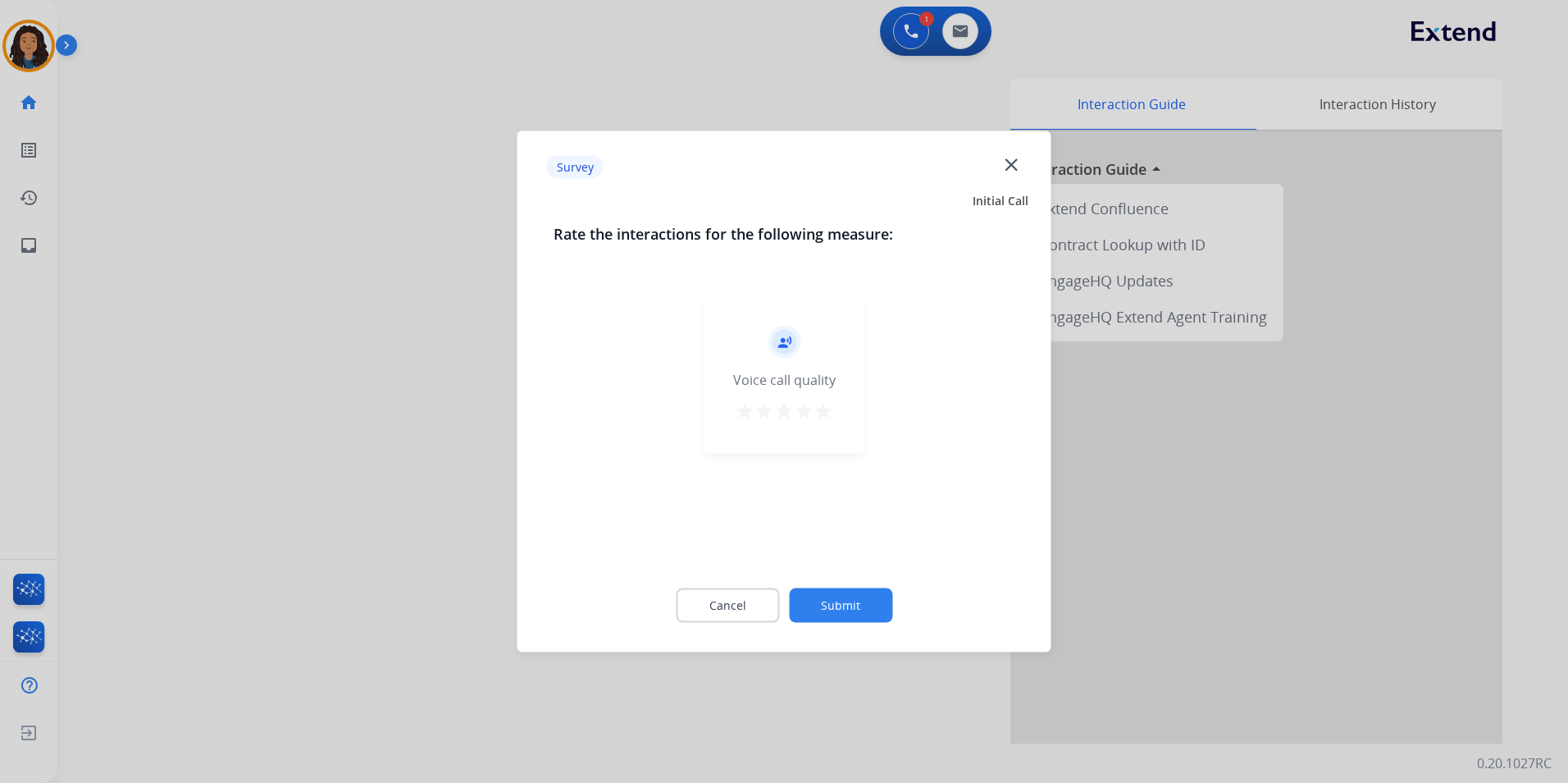
click at [261, 299] on div at bounding box center [784, 392] width 1568 height 783
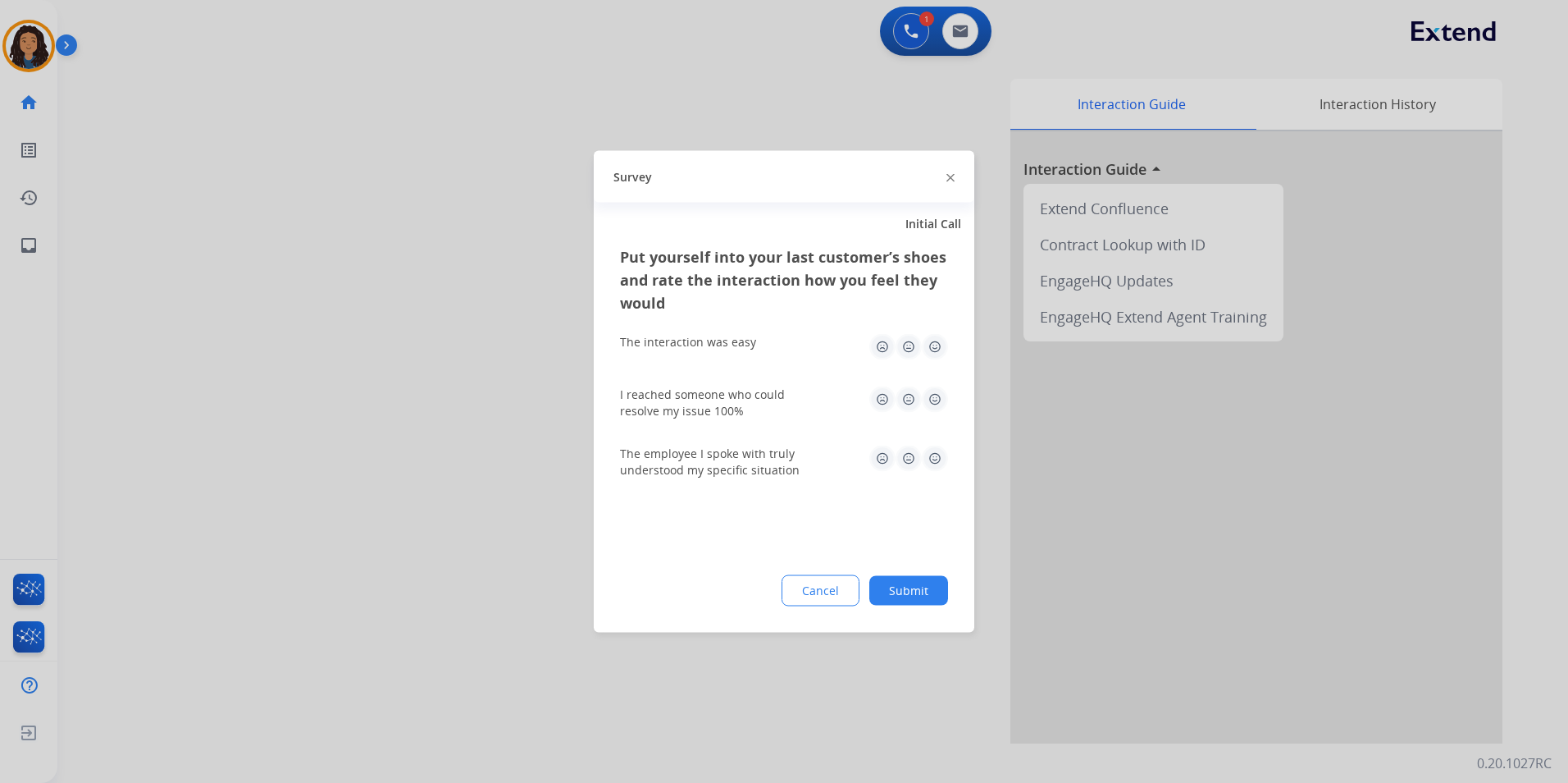
click at [261, 276] on div at bounding box center [784, 392] width 1568 height 783
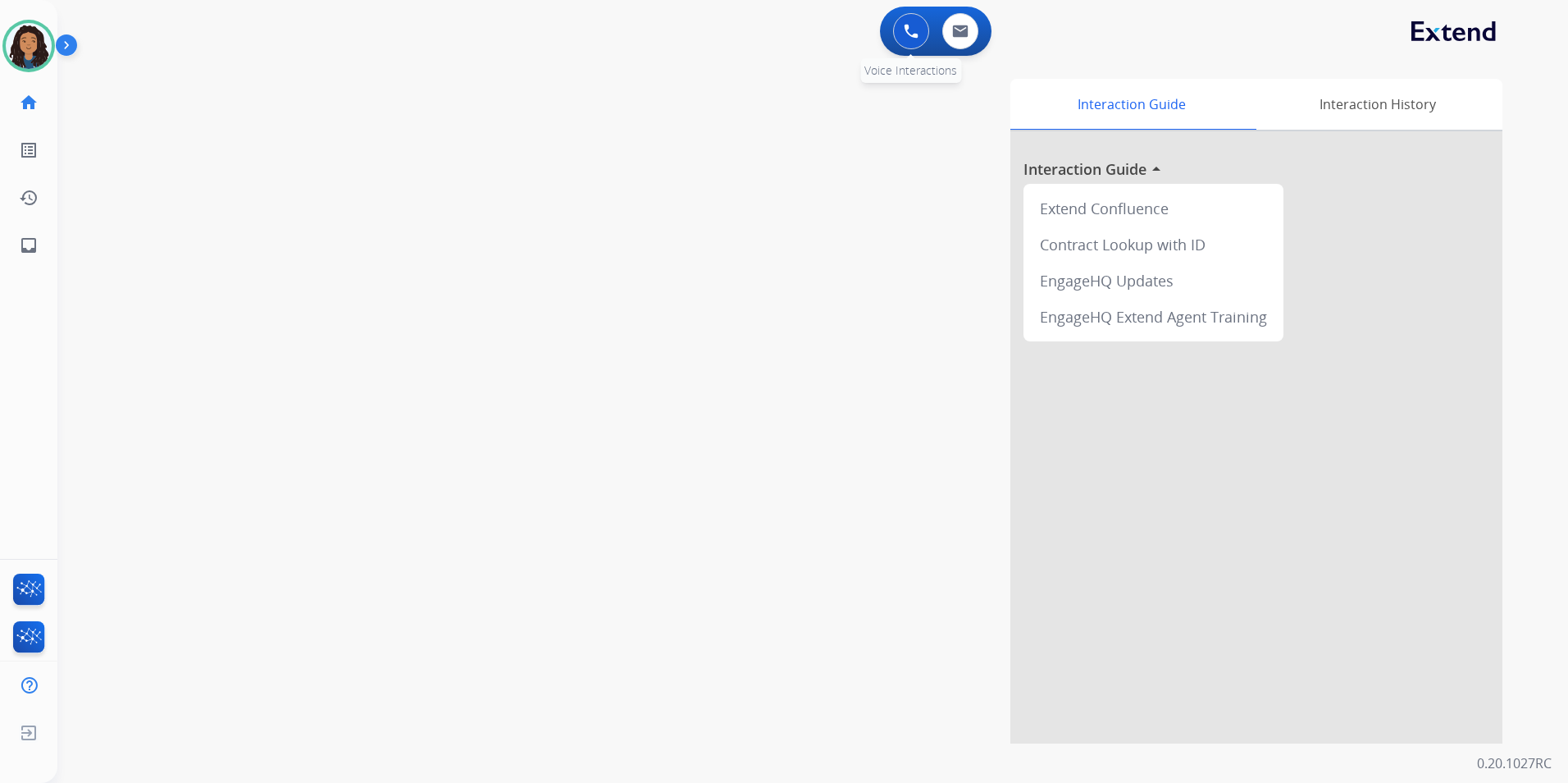
click at [902, 42] on button at bounding box center [911, 31] width 37 height 37
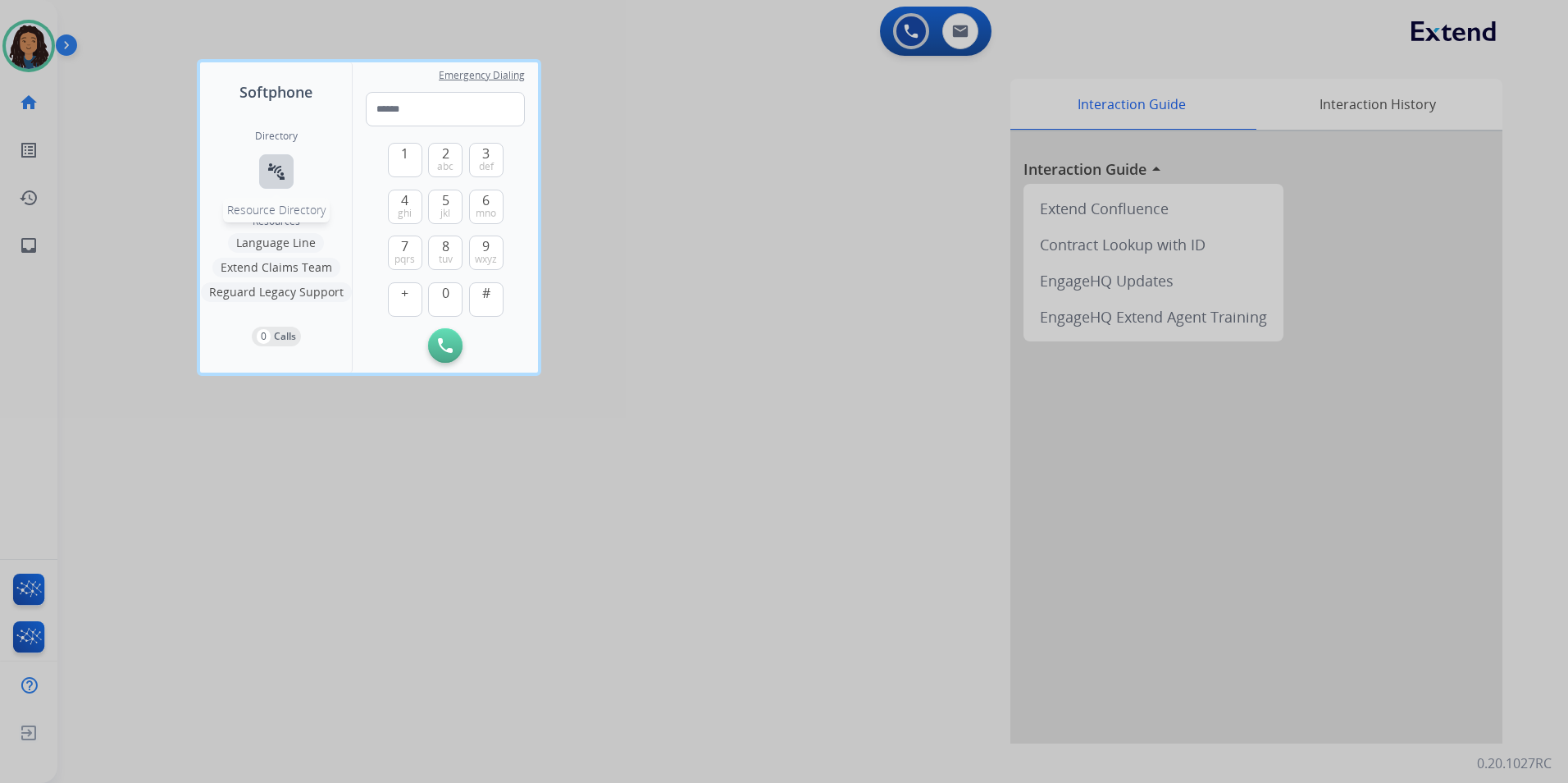
click at [266, 165] on button "connect_without_contact Resource Directory" at bounding box center [276, 172] width 35 height 35
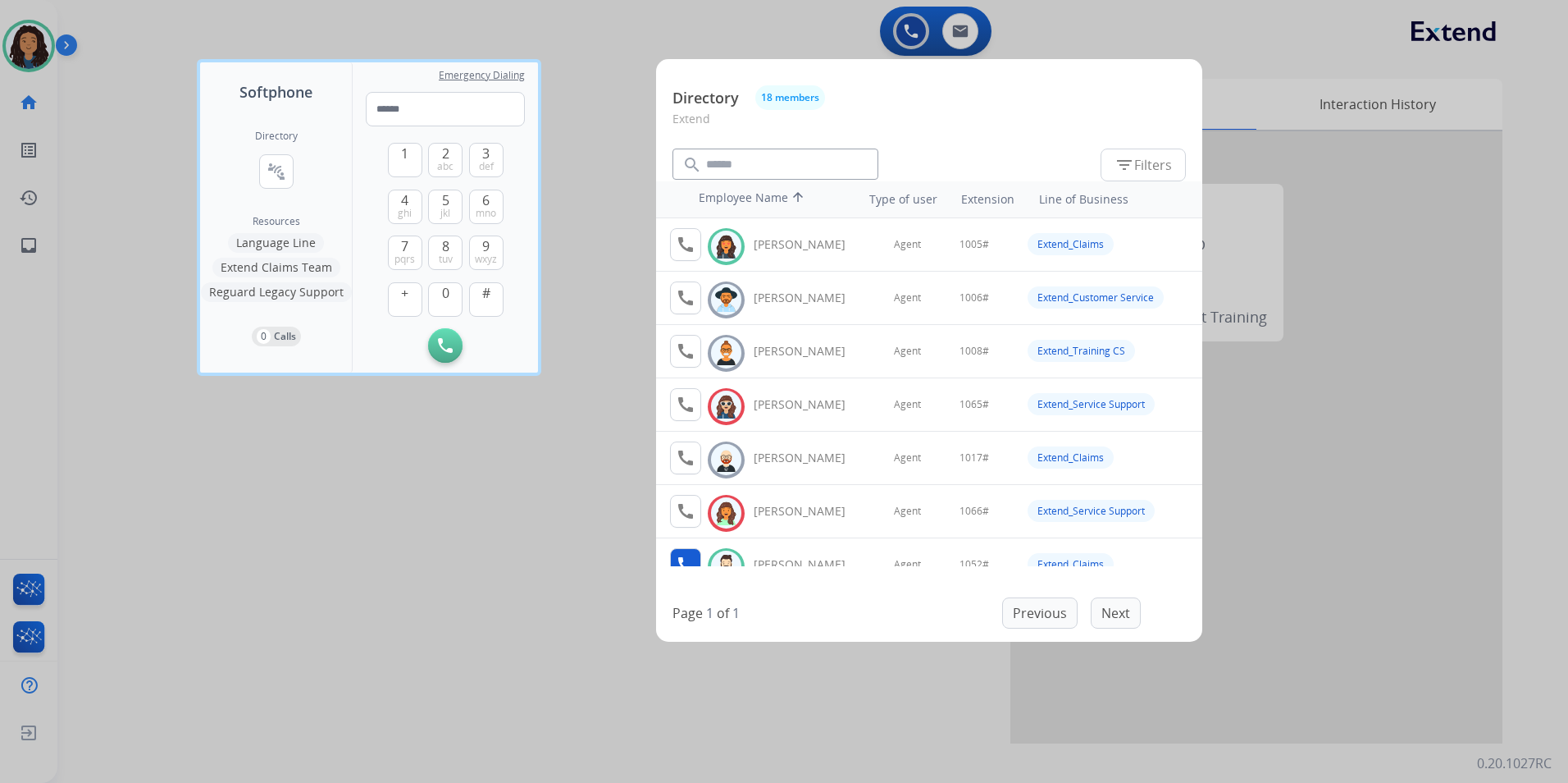
click at [693, 552] on button "call Agent Available." at bounding box center [685, 564] width 31 height 33
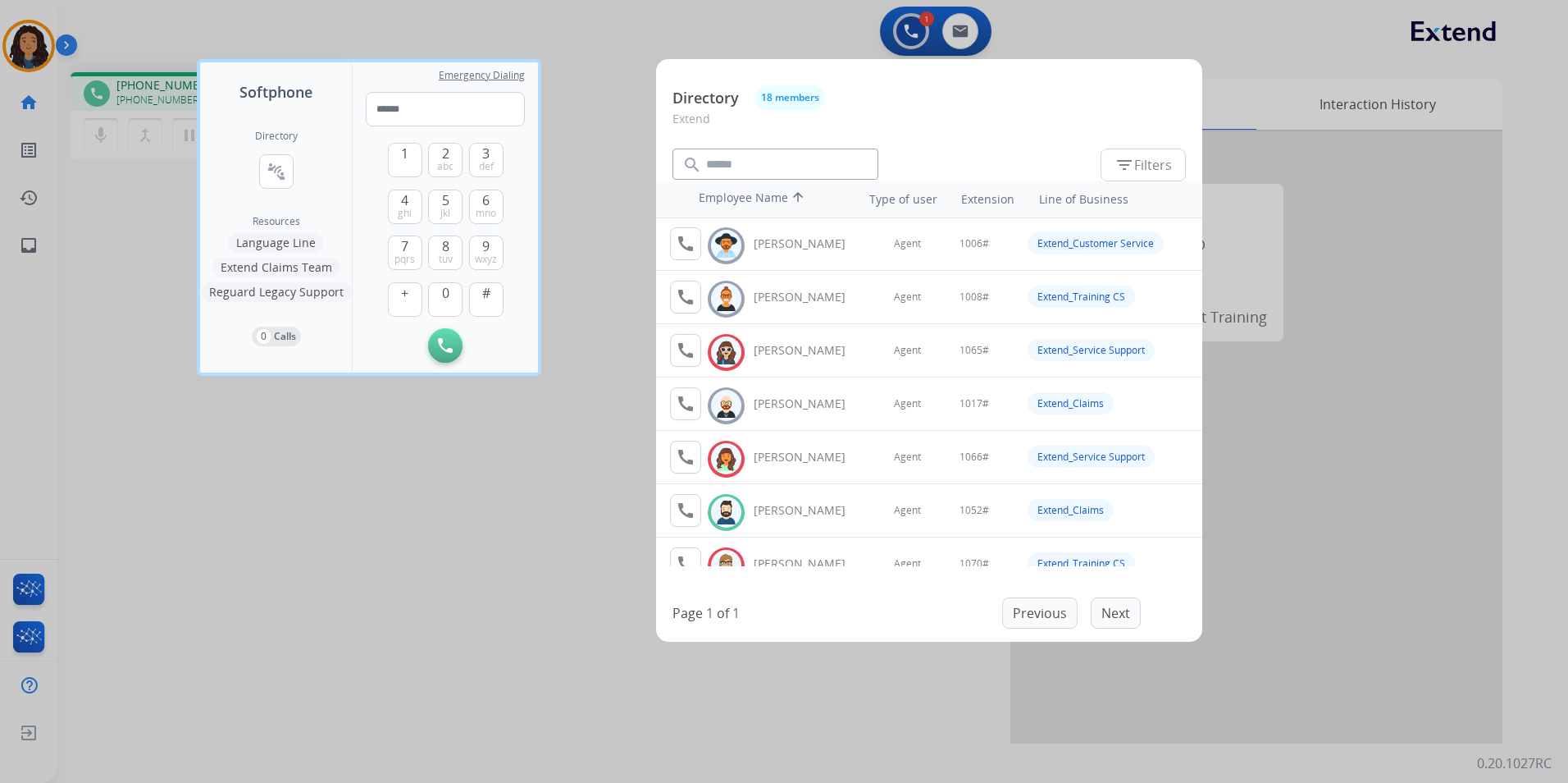
scroll to position [82, 0]
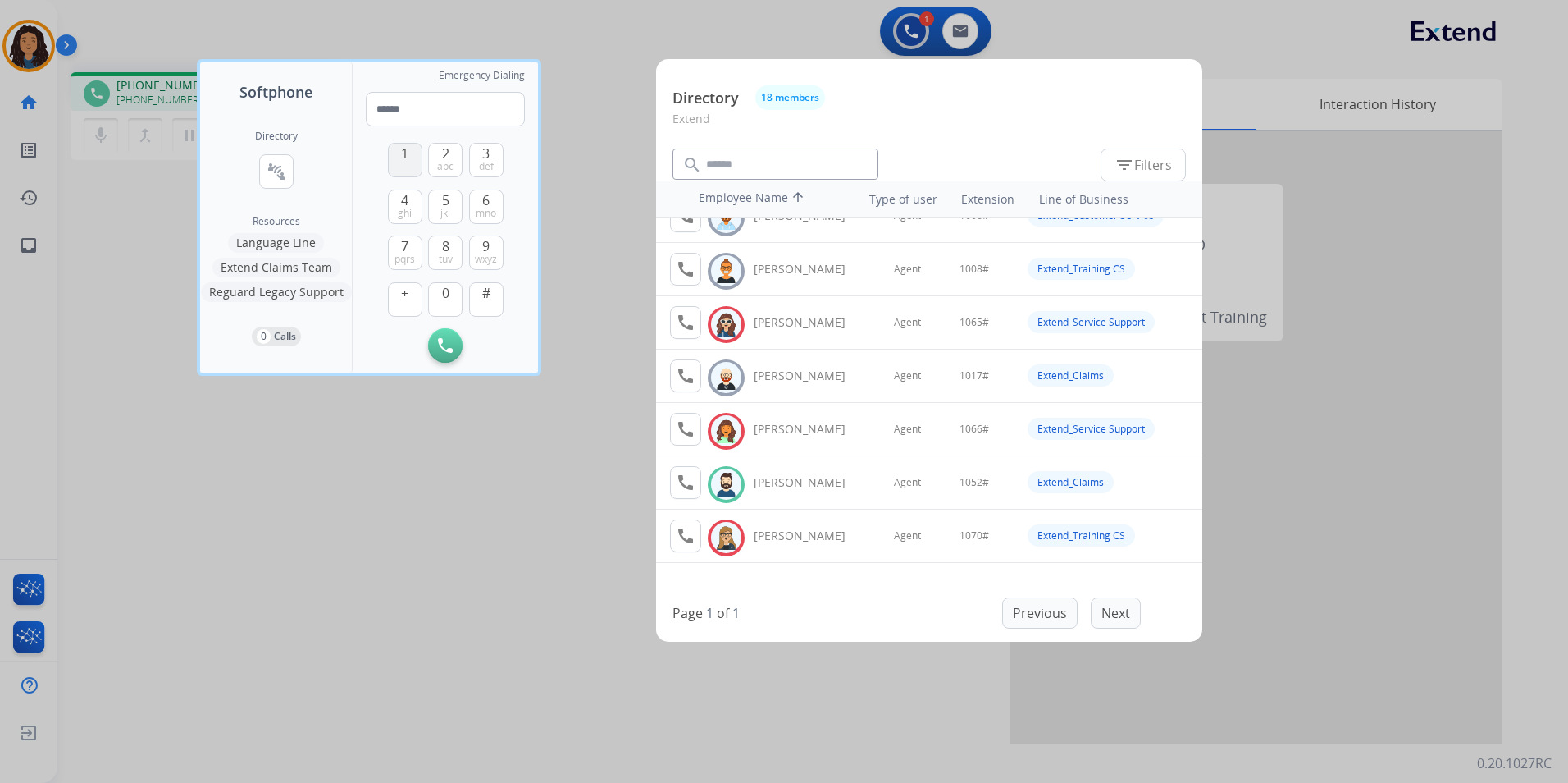
click at [400, 149] on button "1" at bounding box center [405, 160] width 35 height 35
click at [444, 287] on span "0" at bounding box center [446, 292] width 8 height 20
click at [445, 203] on span "5" at bounding box center [446, 200] width 8 height 20
click at [442, 155] on span "2" at bounding box center [446, 153] width 8 height 20
click at [497, 296] on button "#" at bounding box center [486, 299] width 35 height 35
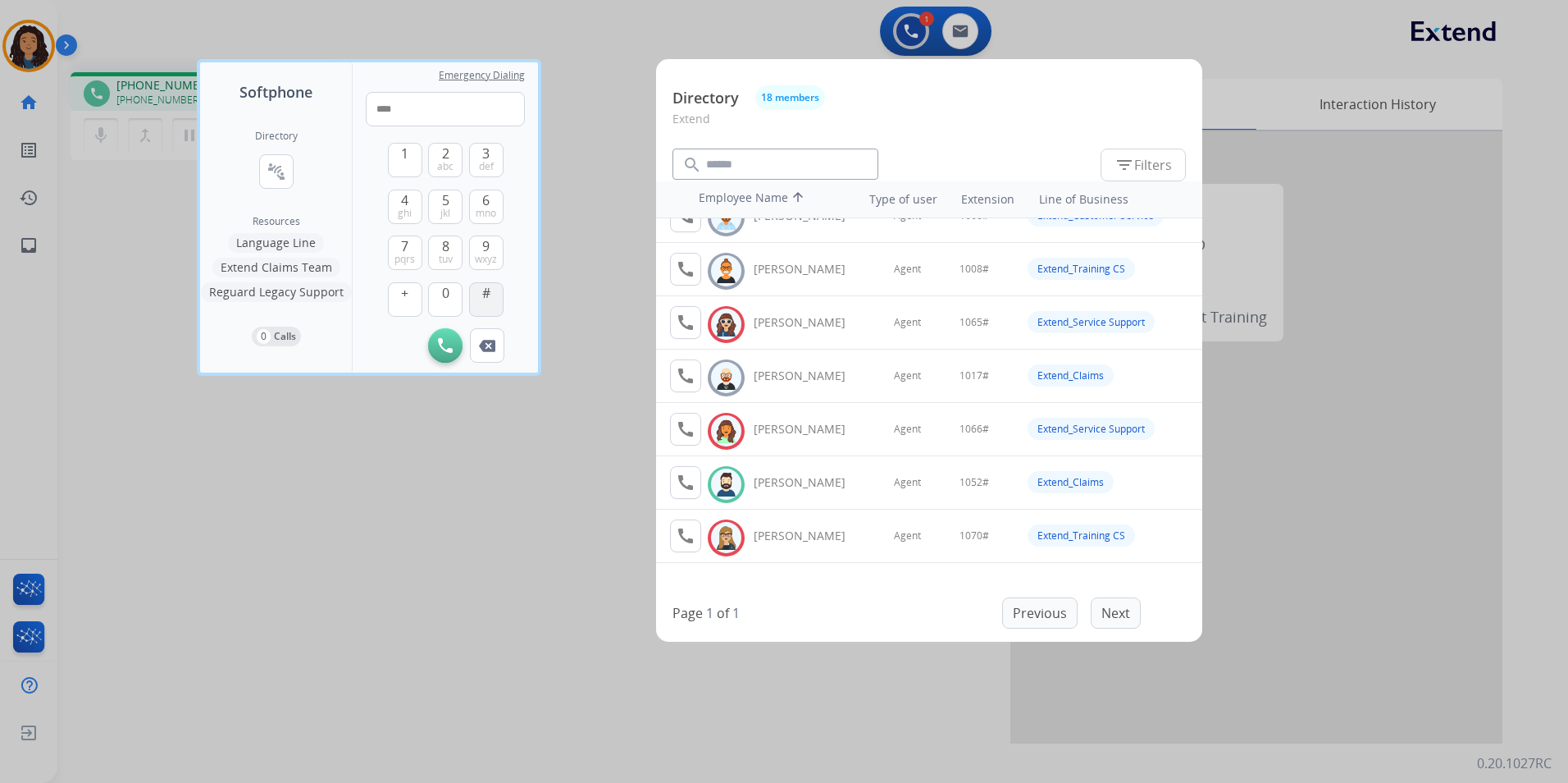
type input "*****"
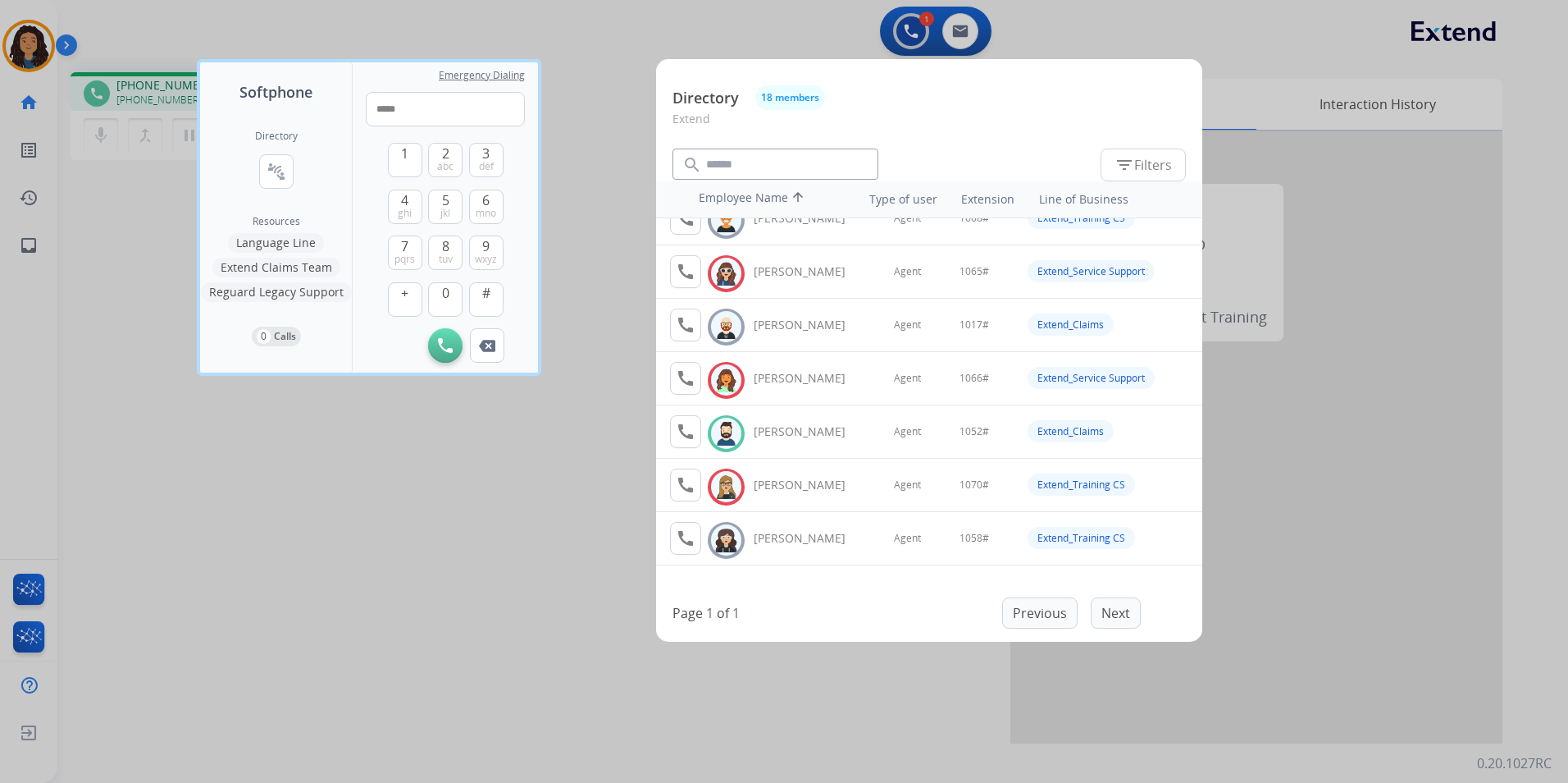
scroll to position [0, 0]
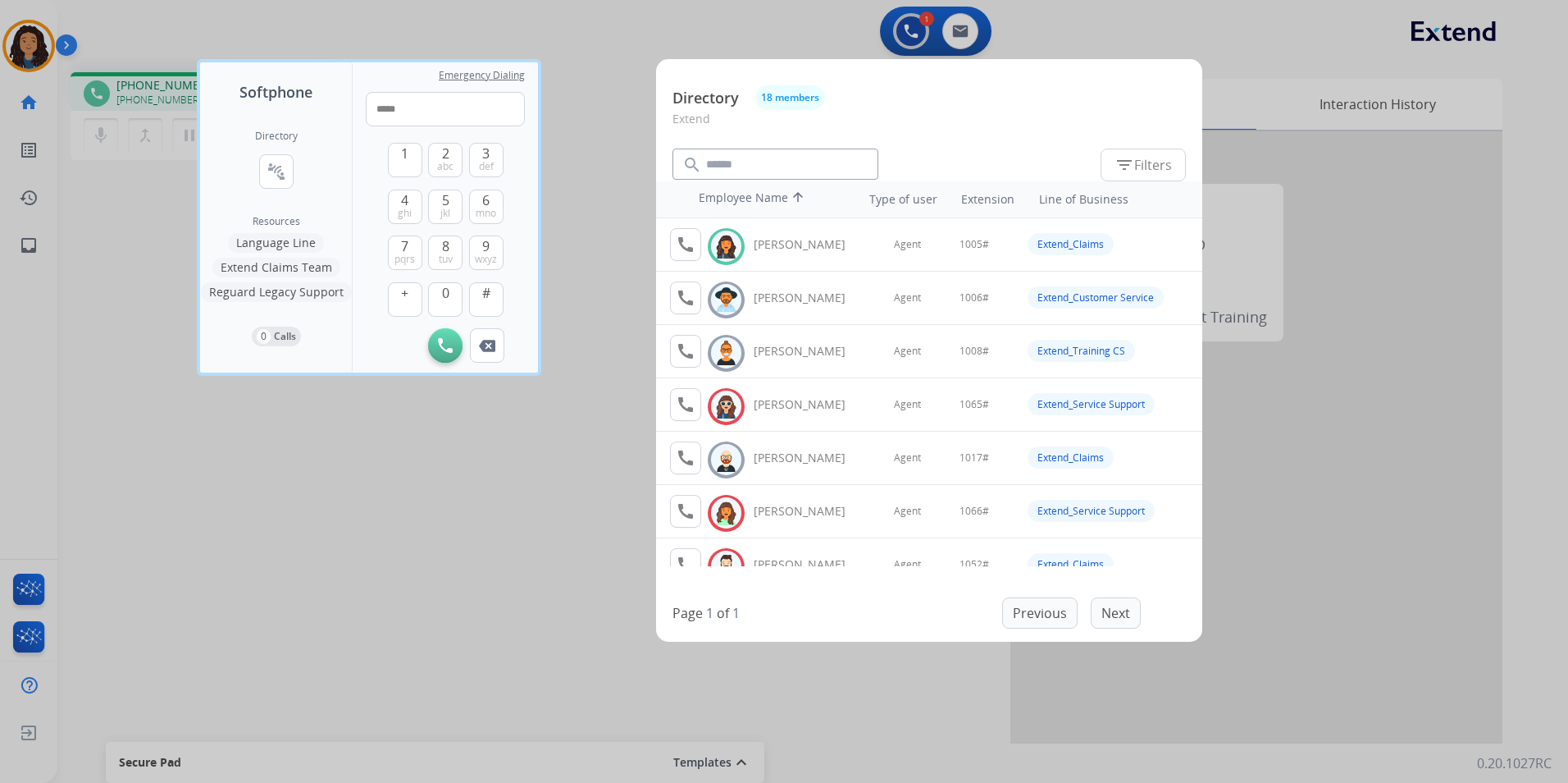
drag, startPoint x: 380, startPoint y: 601, endPoint x: 361, endPoint y: 594, distance: 20.2
click at [377, 600] on div at bounding box center [784, 392] width 1568 height 783
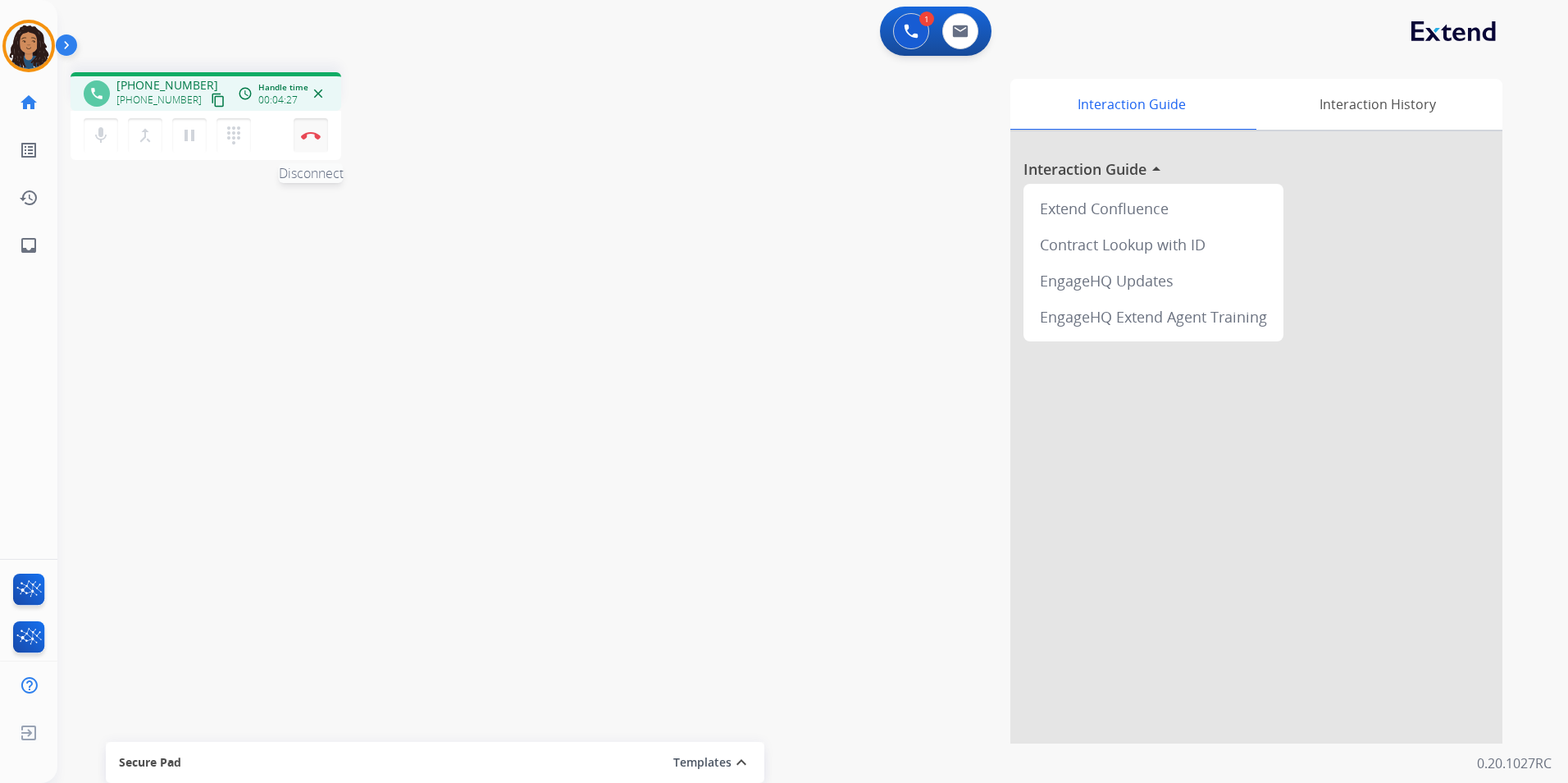
click at [315, 132] on img at bounding box center [311, 136] width 20 height 8
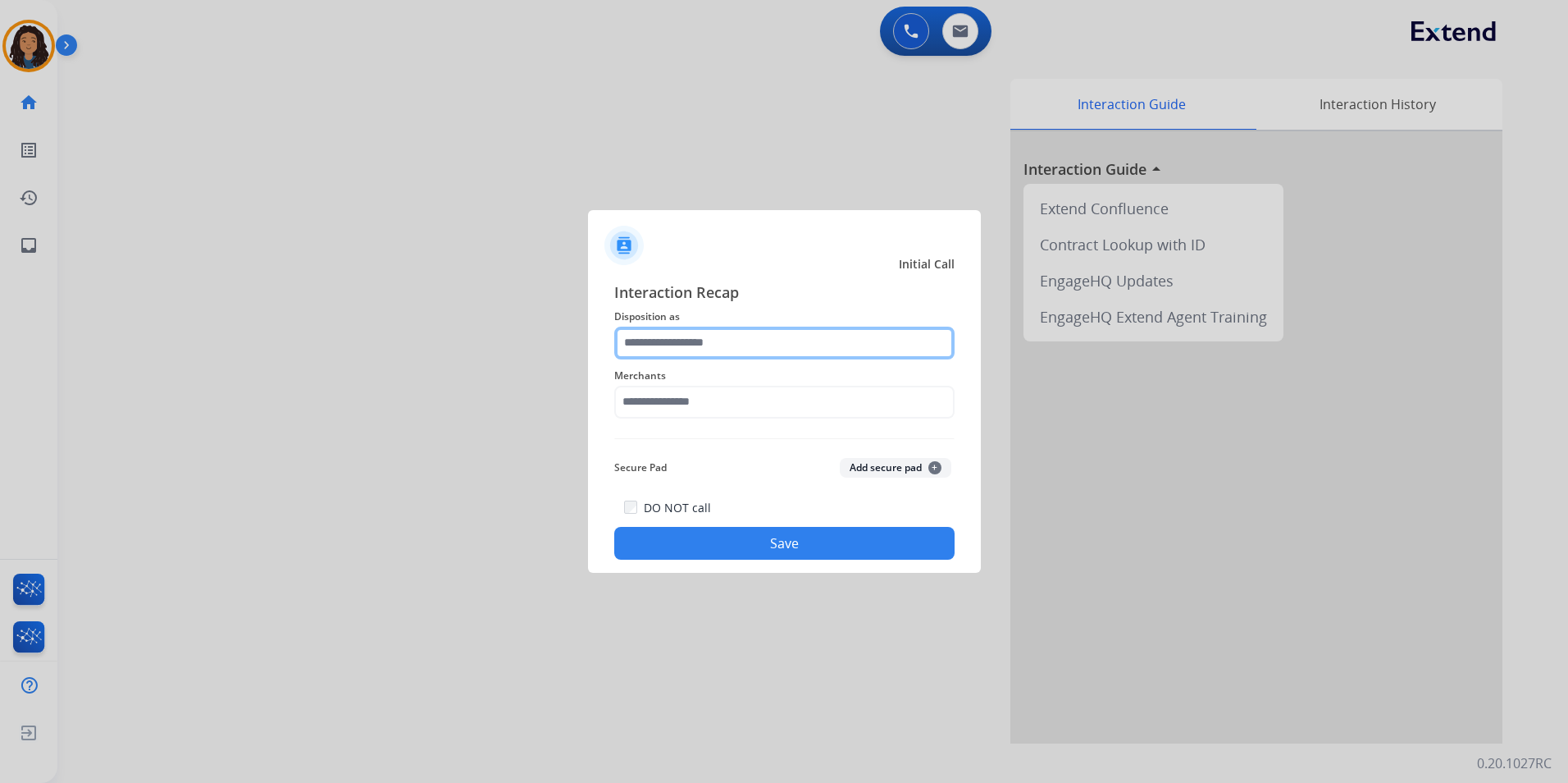
click at [731, 346] on input "text" at bounding box center [784, 343] width 340 height 33
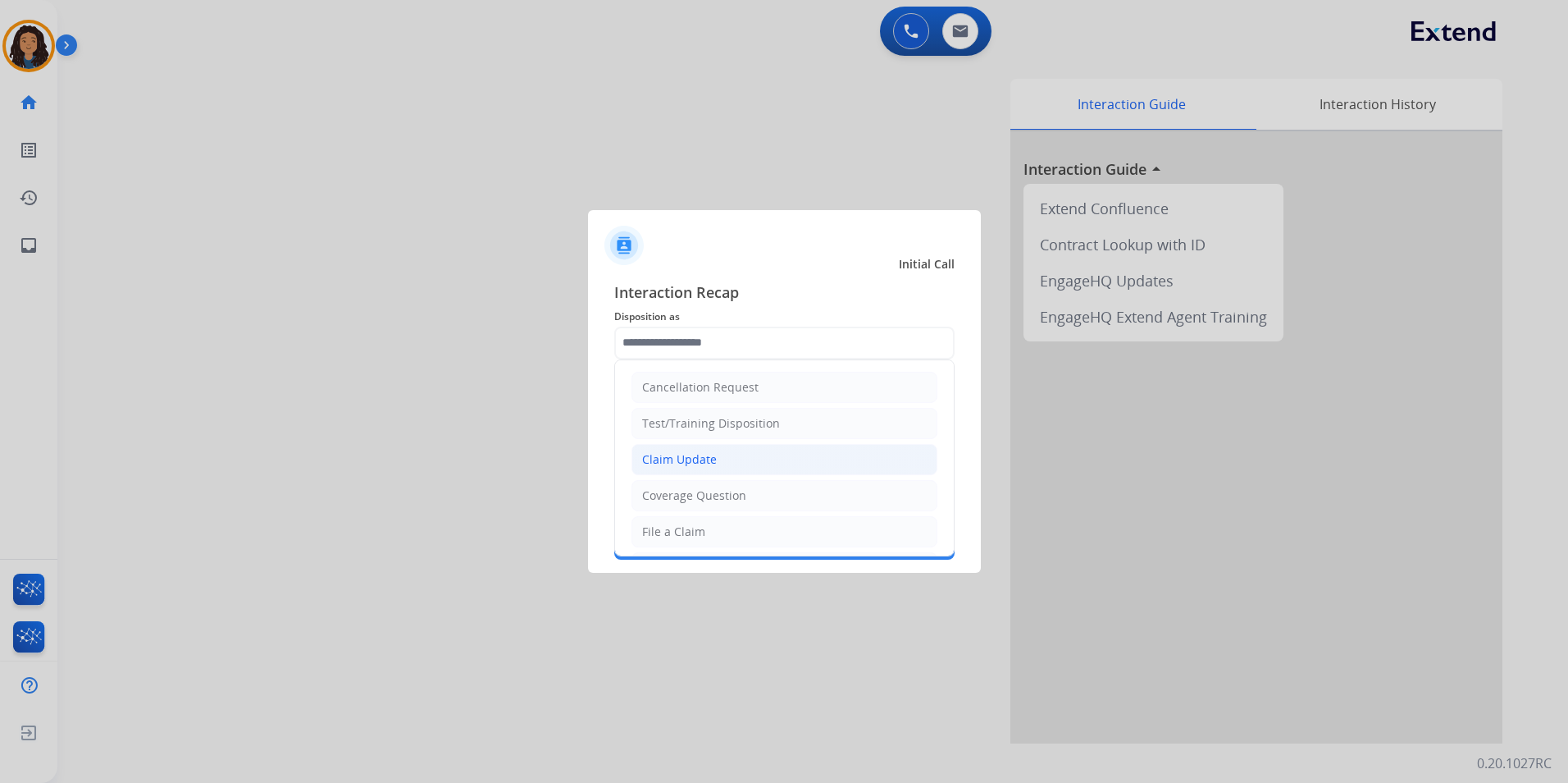
click at [713, 444] on li "Claim Update" at bounding box center [784, 459] width 306 height 31
type input "**********"
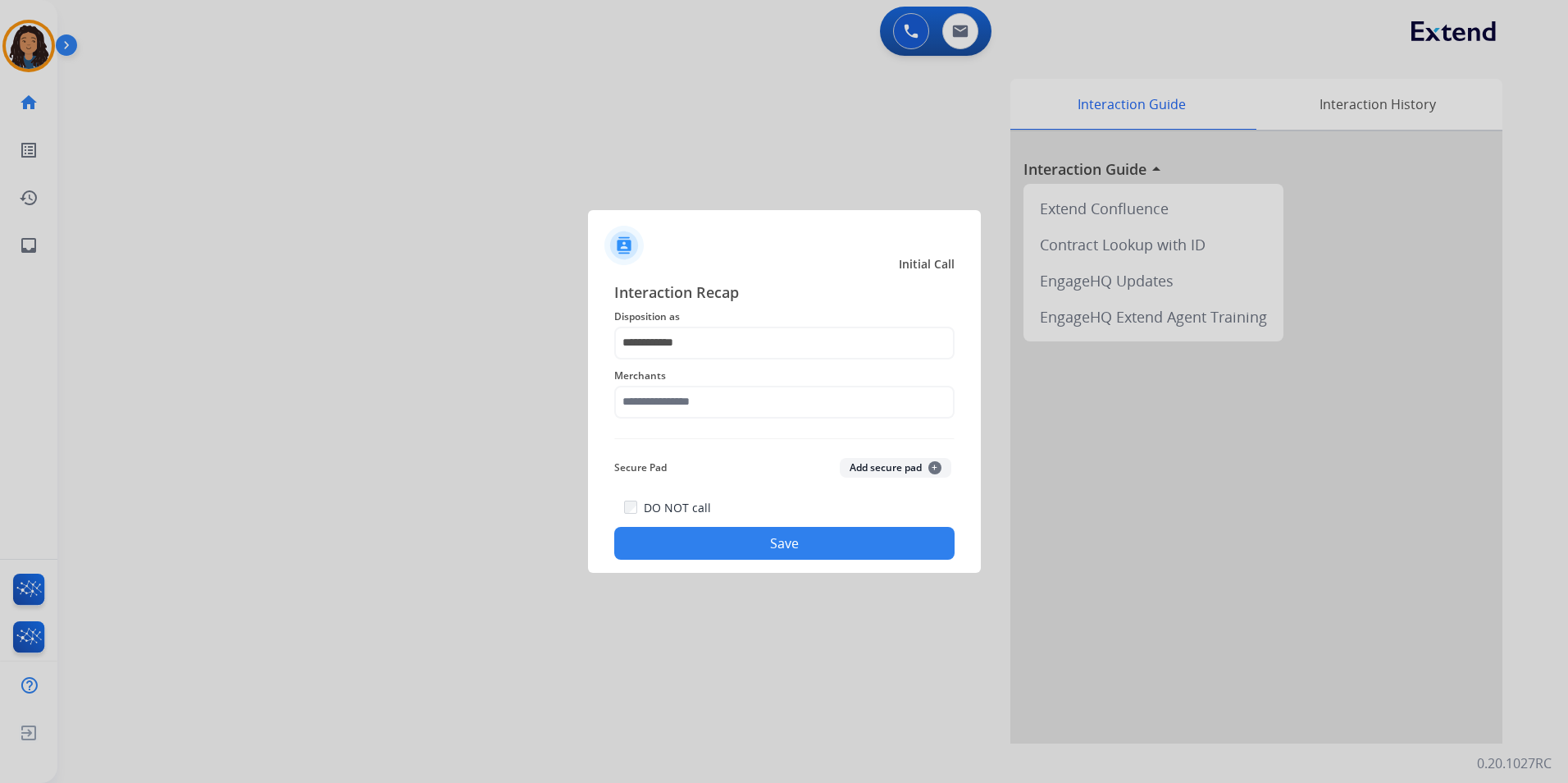
drag, startPoint x: 710, startPoint y: 375, endPoint x: 703, endPoint y: 389, distance: 15.7
click at [705, 385] on div "Merchants" at bounding box center [784, 392] width 340 height 65
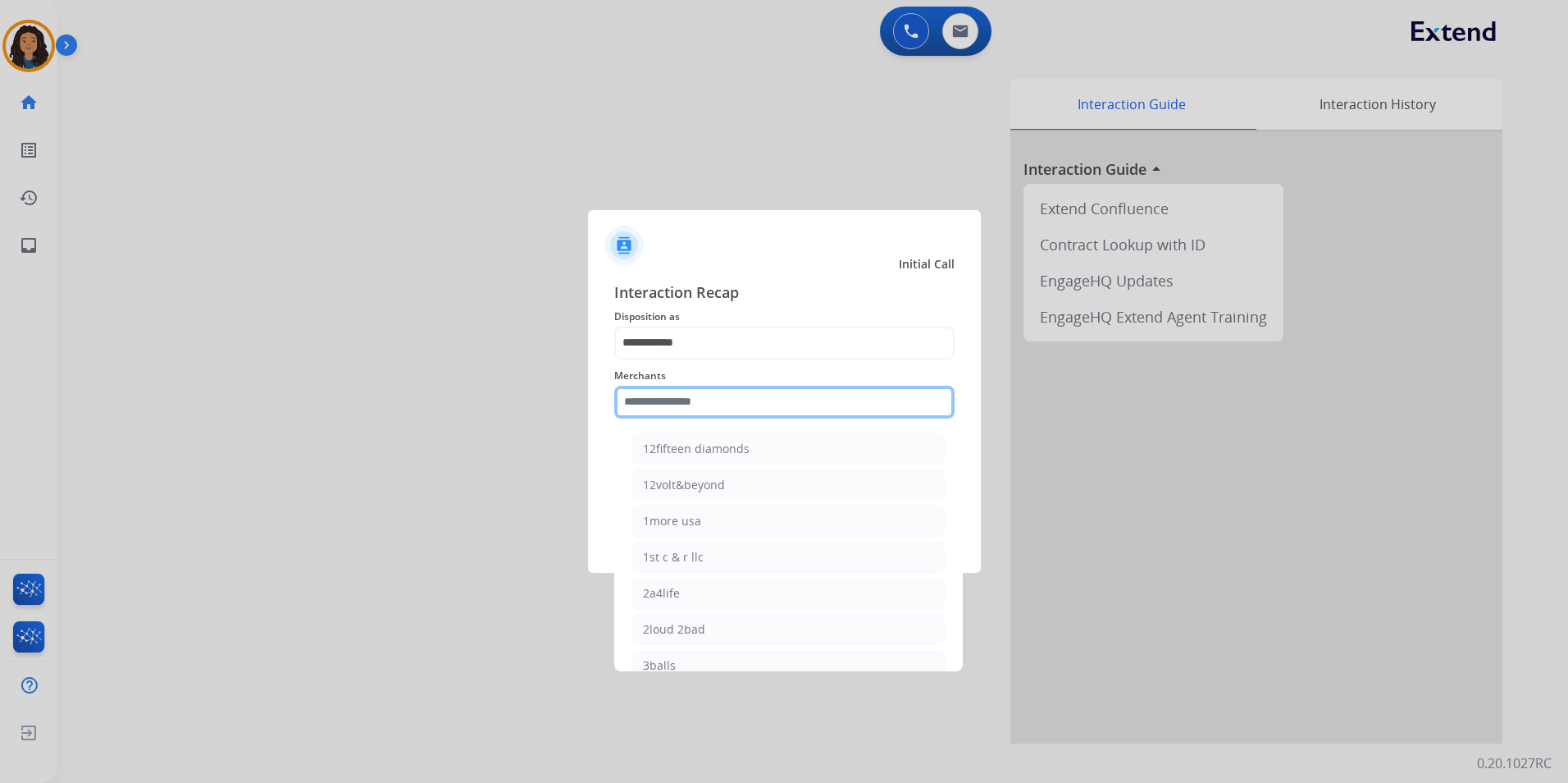
click at [704, 397] on input "text" at bounding box center [784, 402] width 340 height 33
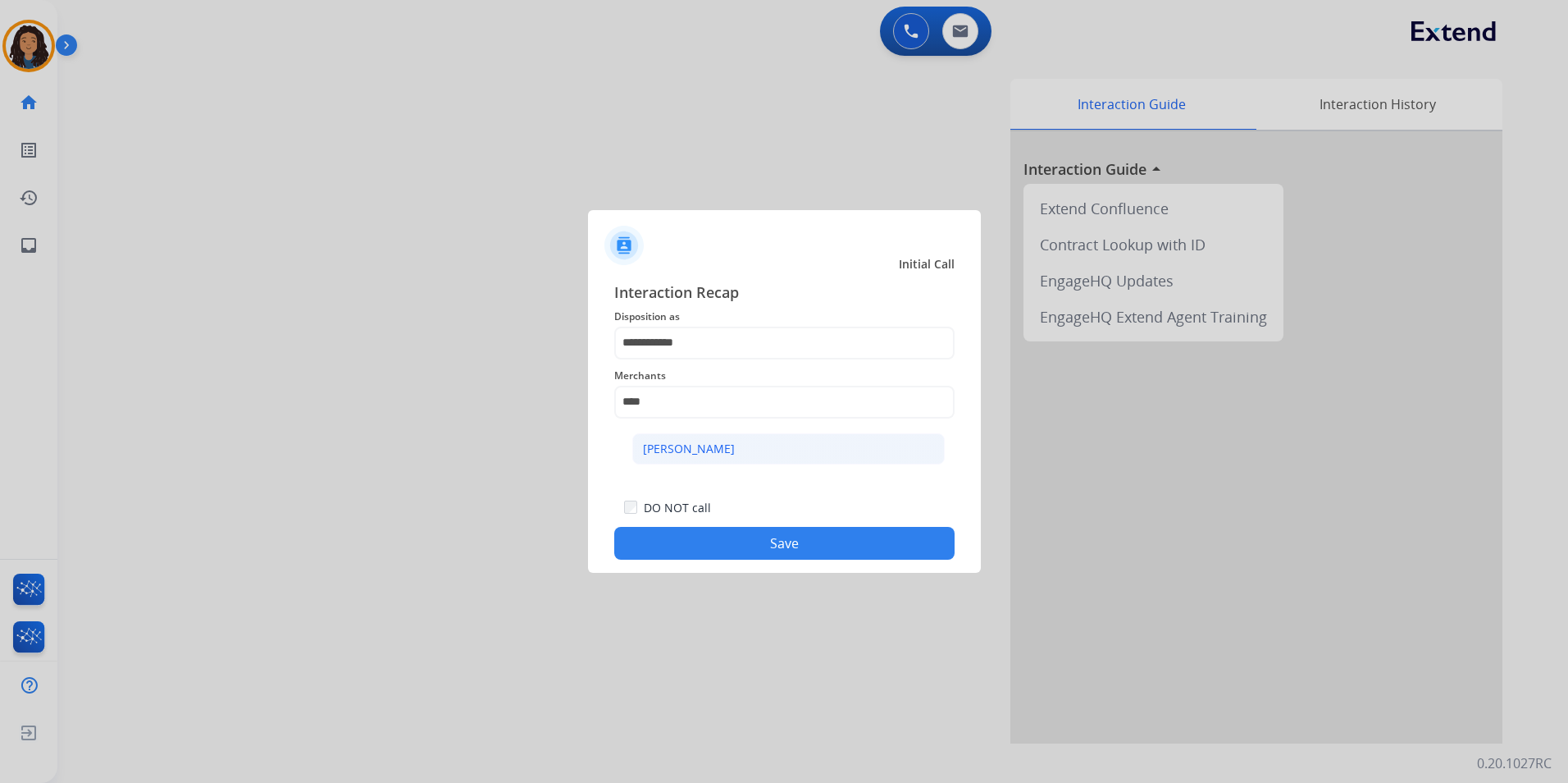
click at [758, 440] on li "[PERSON_NAME]" at bounding box center [789, 448] width 312 height 31
type input "**********"
click at [660, 542] on button "Save" at bounding box center [784, 543] width 340 height 33
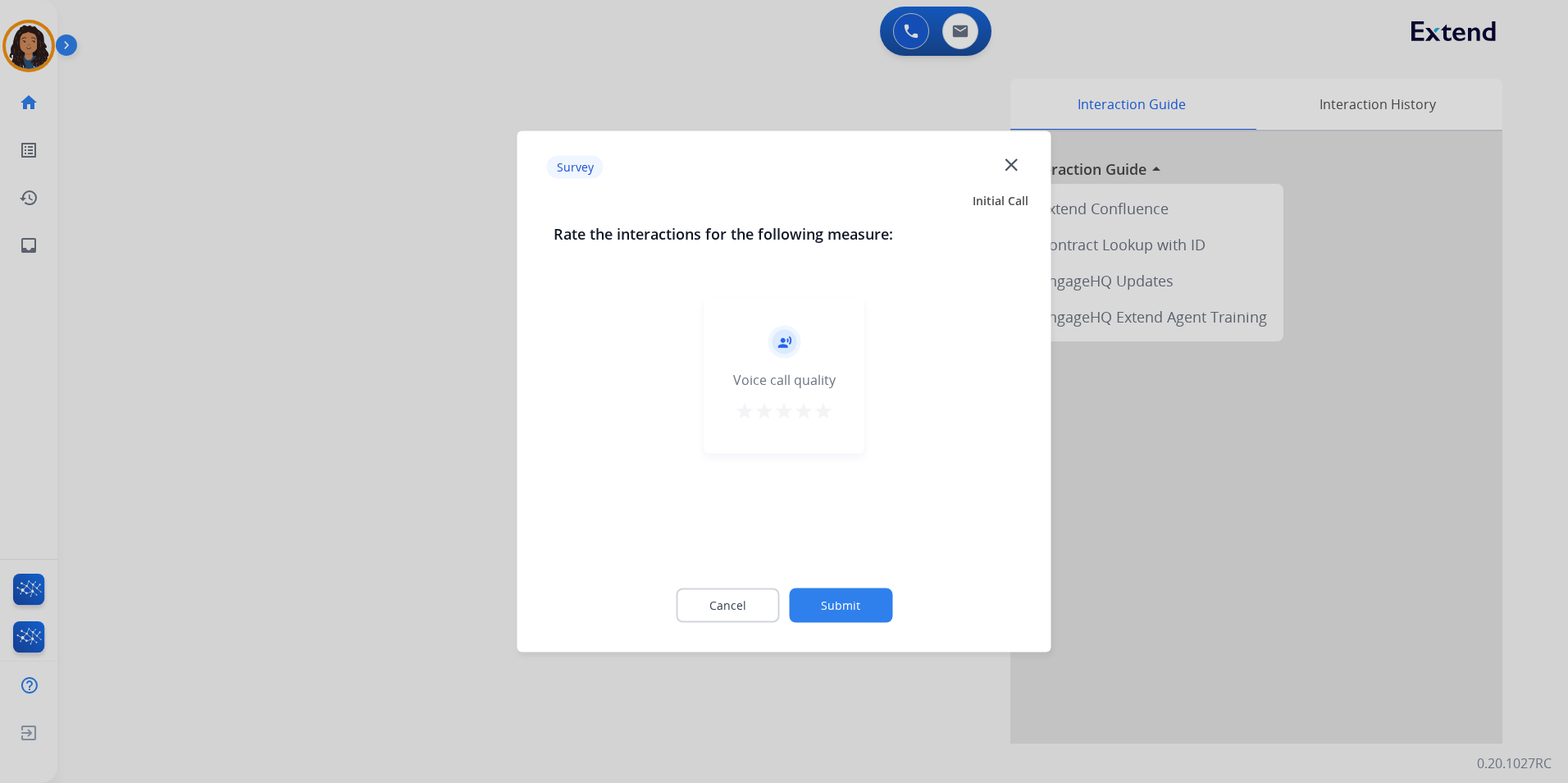
click at [402, 302] on div at bounding box center [784, 392] width 1568 height 783
click at [406, 298] on div "swap_horiz Break voice bridge close_fullscreen Connect 3-Way Call merge_type Se…" at bounding box center [793, 402] width 1471 height 684
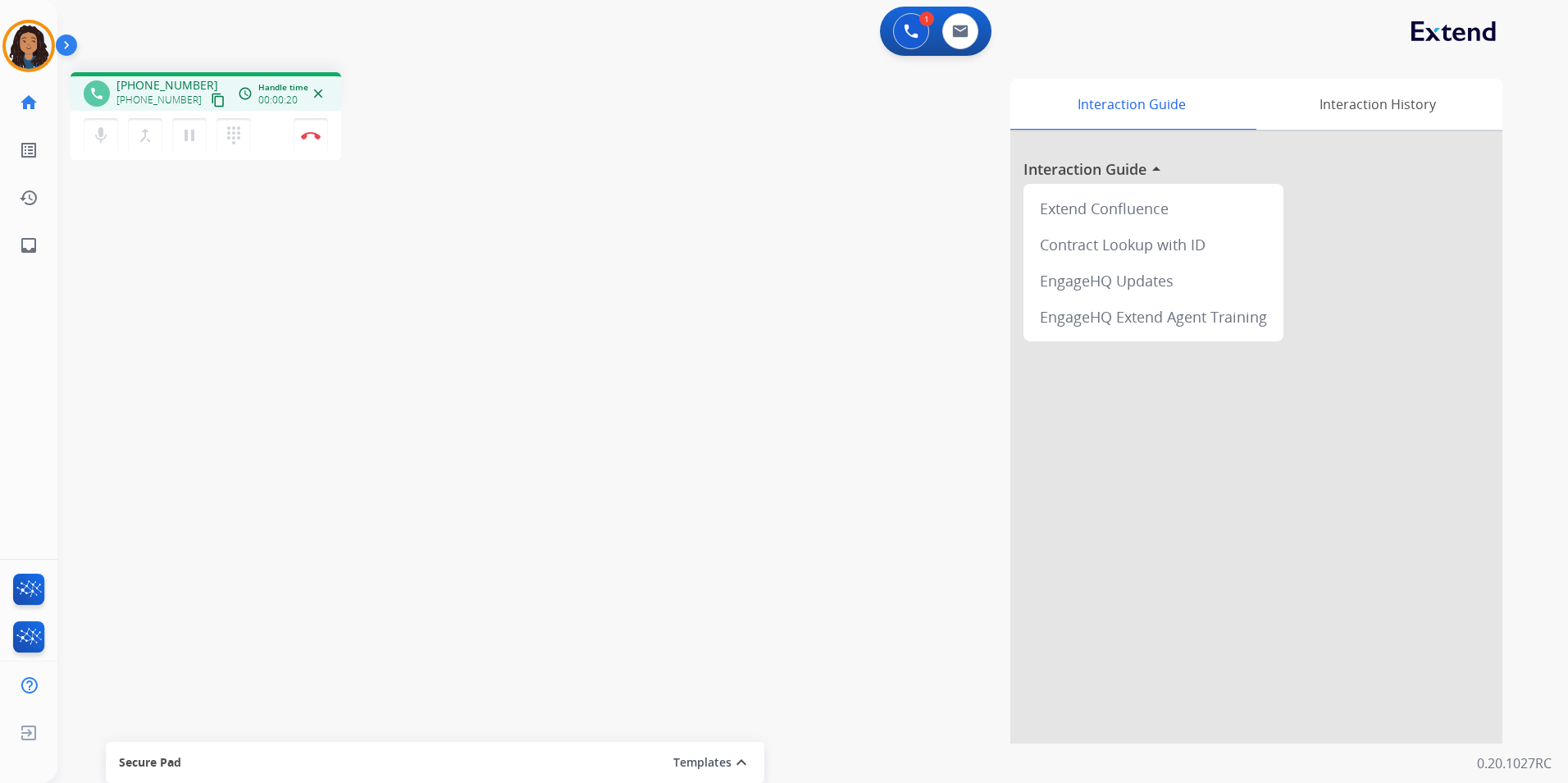
click at [211, 97] on mat-icon "content_copy" at bounding box center [217, 99] width 14 height 14
click at [185, 125] on button "pause Hold" at bounding box center [189, 135] width 35 height 35
click at [914, 31] on img at bounding box center [911, 31] width 14 height 14
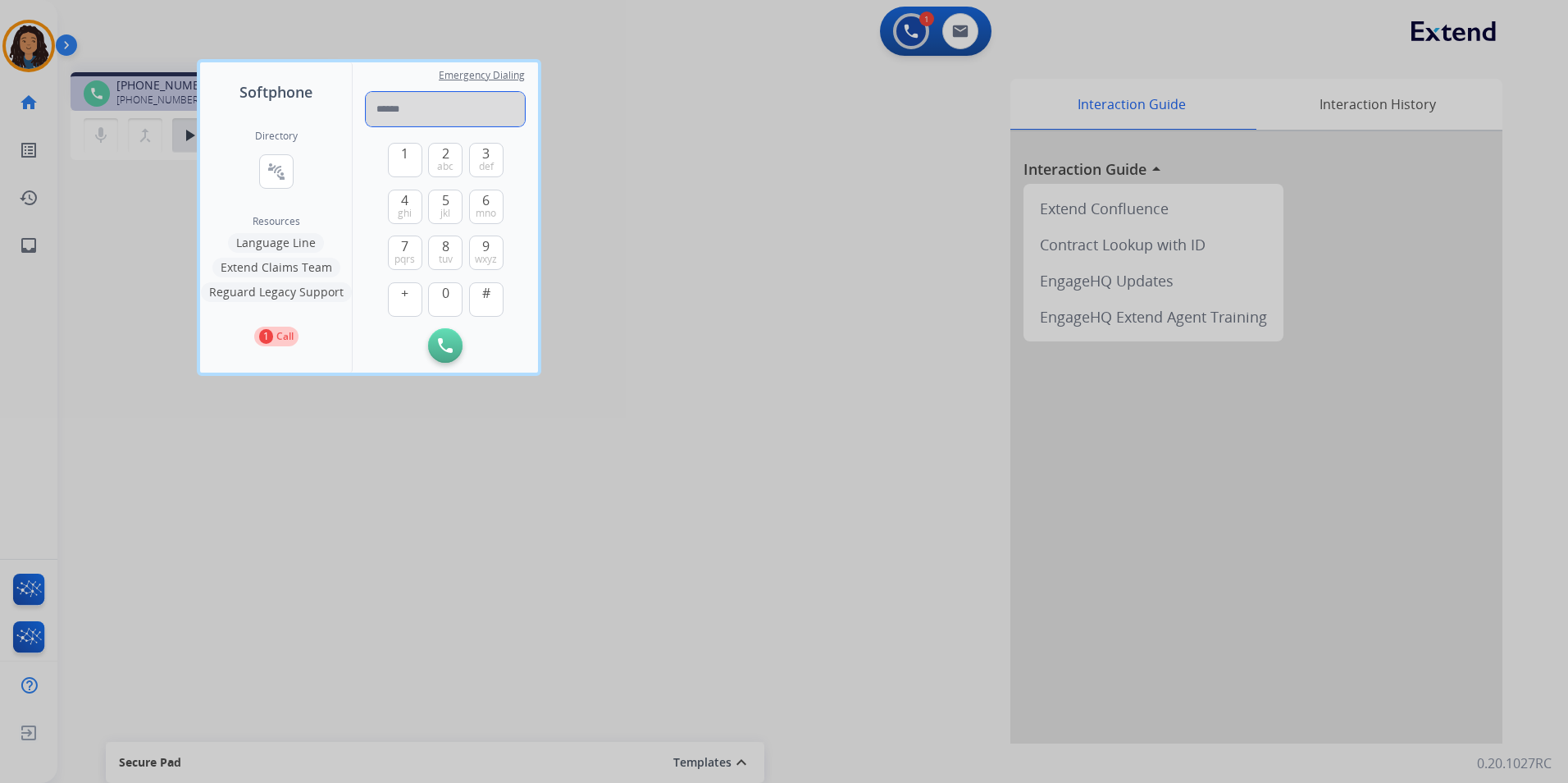
paste input "**********"
type input "**********"
click at [441, 336] on button "Initiate Call" at bounding box center [445, 345] width 35 height 35
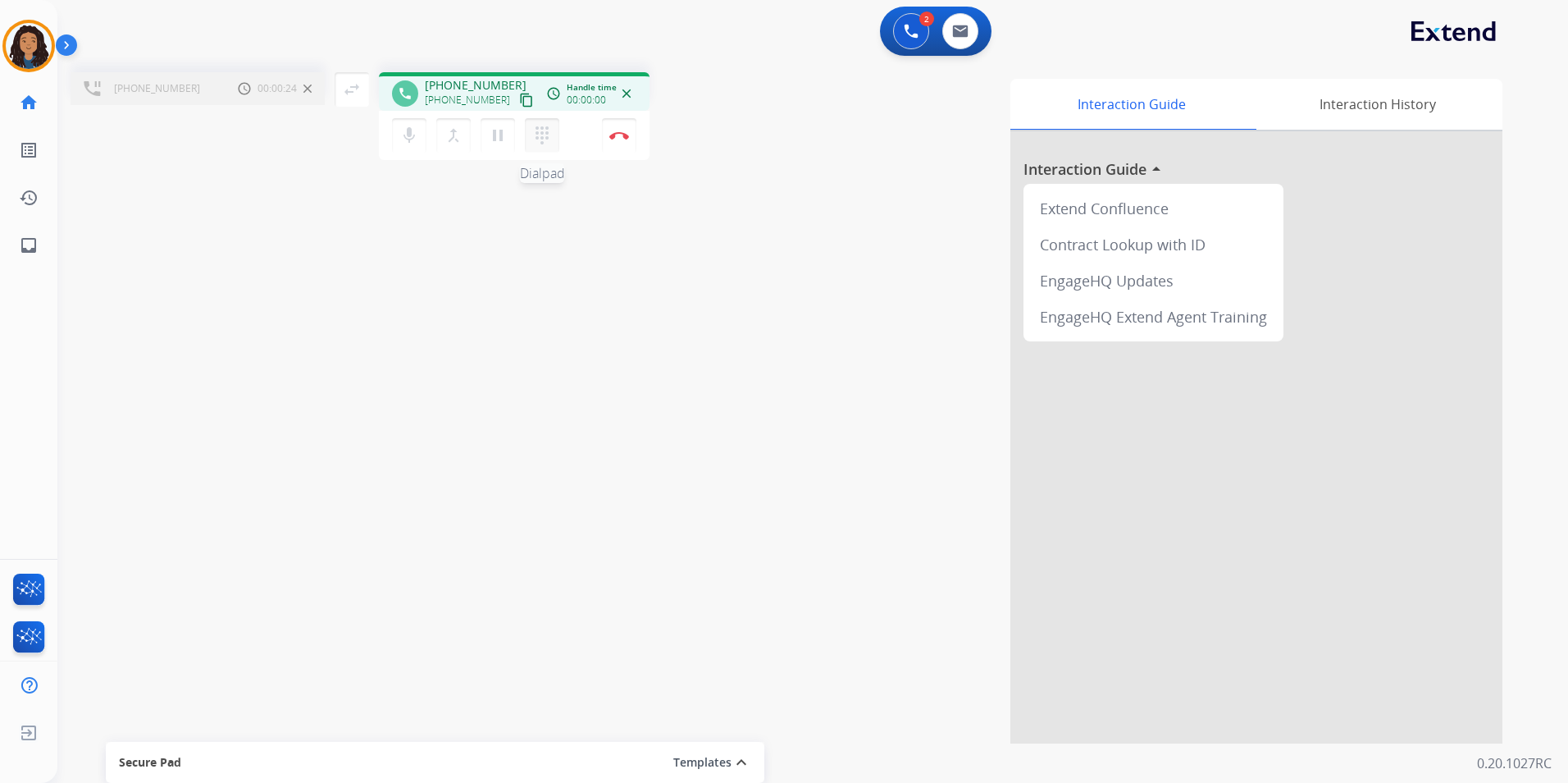
click at [545, 138] on mat-icon "dialpad" at bounding box center [542, 135] width 20 height 20
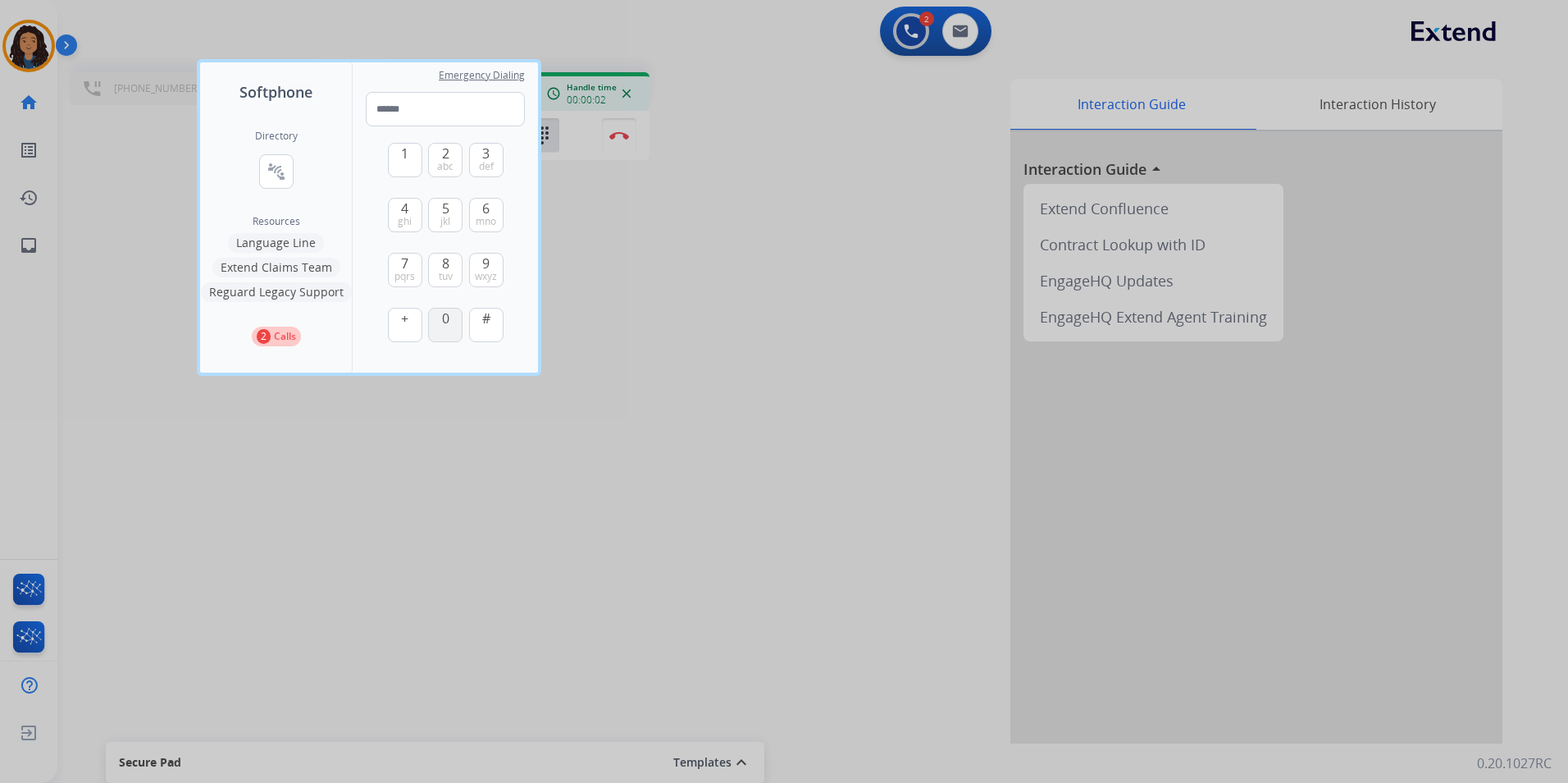
click at [447, 315] on span "0" at bounding box center [446, 318] width 8 height 20
click at [447, 161] on span "abc" at bounding box center [445, 166] width 16 height 13
click at [497, 275] on span "wxyz" at bounding box center [486, 276] width 22 height 13
click at [409, 163] on button "1" at bounding box center [405, 160] width 35 height 35
click at [441, 154] on button "2 abc" at bounding box center [445, 160] width 35 height 35
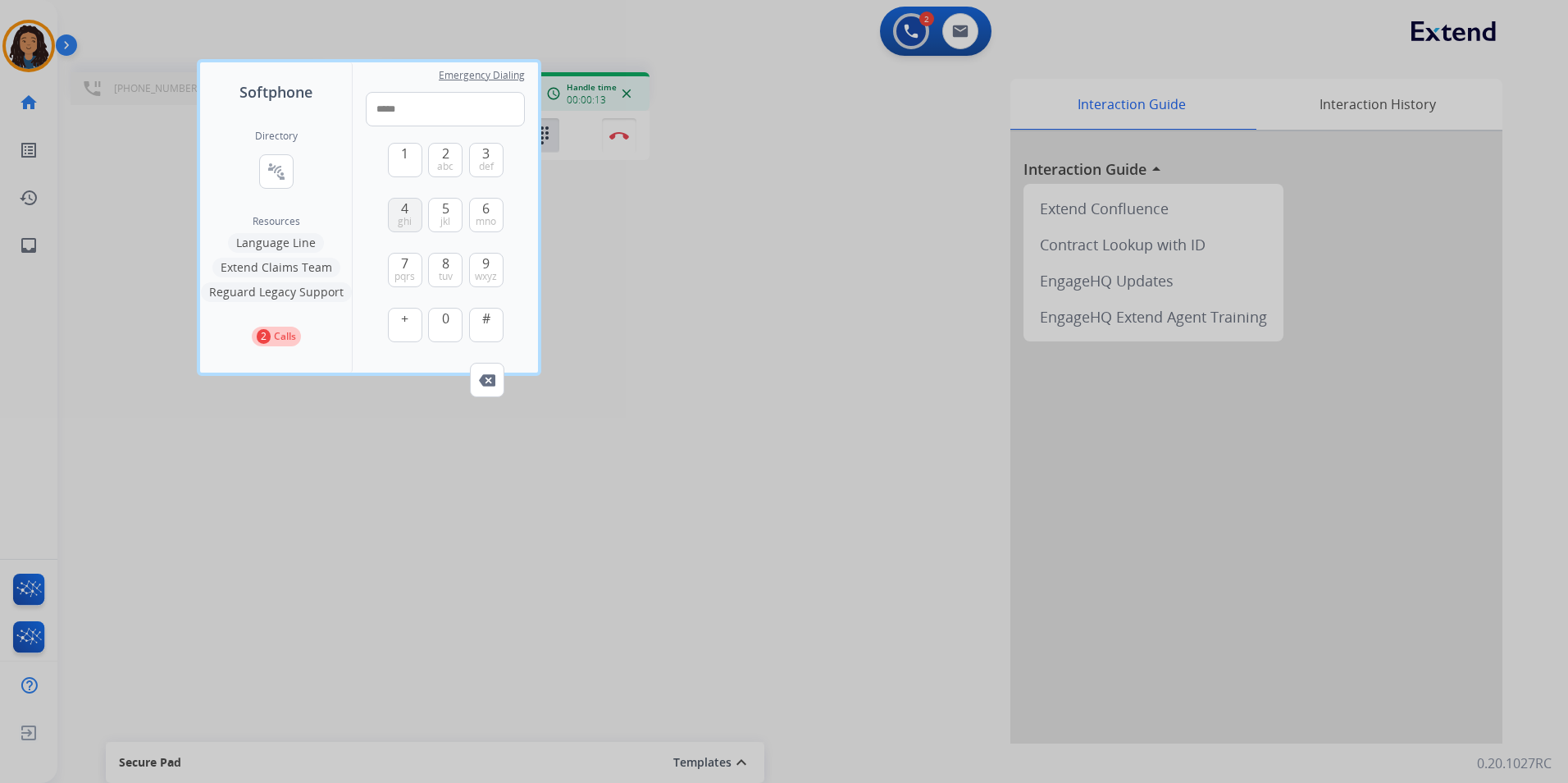
click at [398, 218] on span "ghi" at bounding box center [405, 221] width 14 height 13
drag, startPoint x: 485, startPoint y: 211, endPoint x: 485, endPoint y: 198, distance: 13.0
click at [485, 209] on span "6" at bounding box center [486, 208] width 8 height 20
click at [488, 149] on span "3" at bounding box center [486, 153] width 8 height 20
click at [441, 220] on span "jkl" at bounding box center [446, 221] width 10 height 13
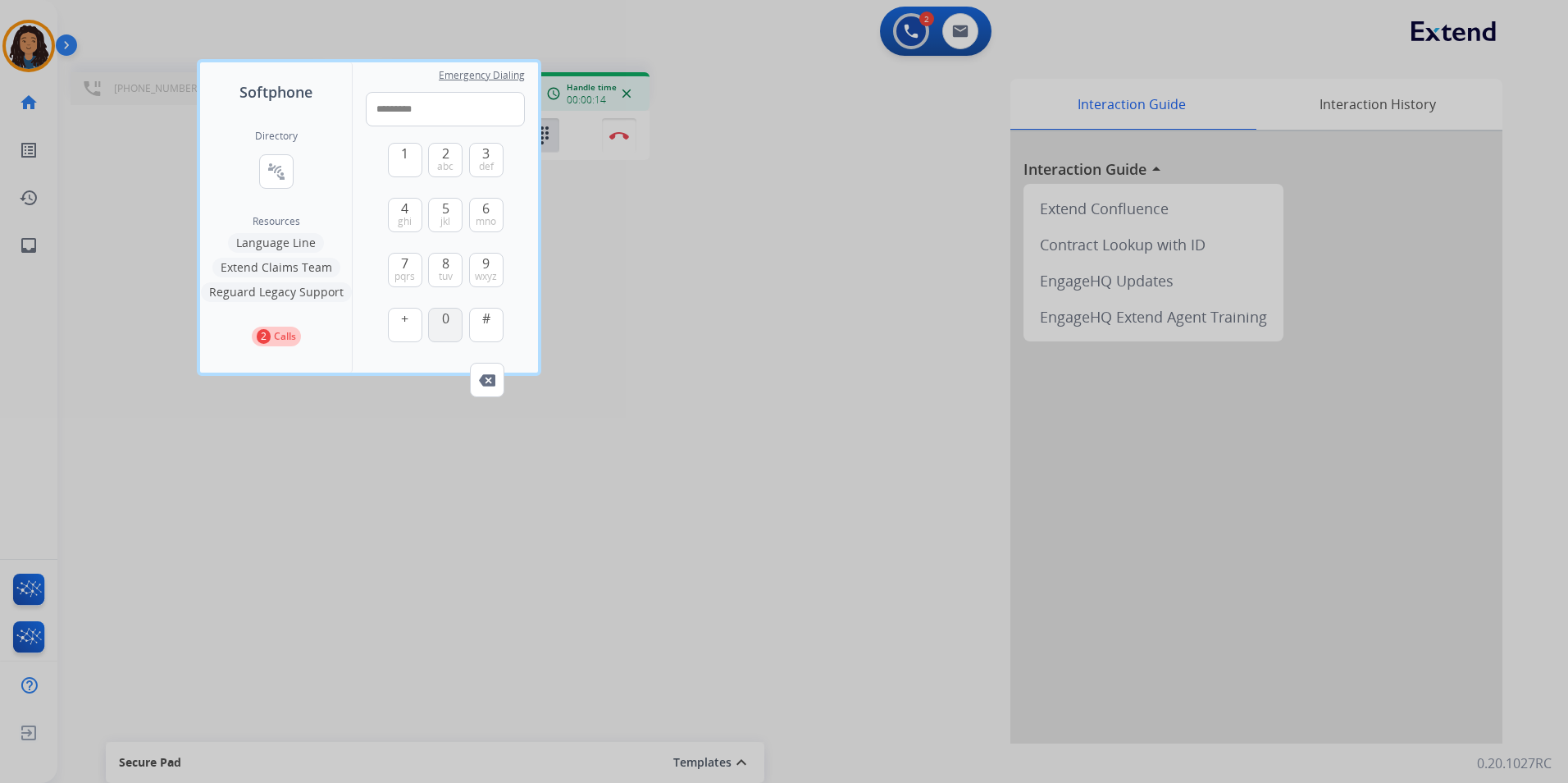
click at [442, 324] on span "0" at bounding box center [446, 318] width 8 height 20
click at [450, 156] on button "2 abc" at bounding box center [445, 160] width 35 height 35
click at [449, 331] on button "0" at bounding box center [445, 324] width 35 height 35
click at [482, 313] on span "#" at bounding box center [486, 318] width 8 height 20
click at [483, 265] on span "9" at bounding box center [486, 263] width 8 height 20
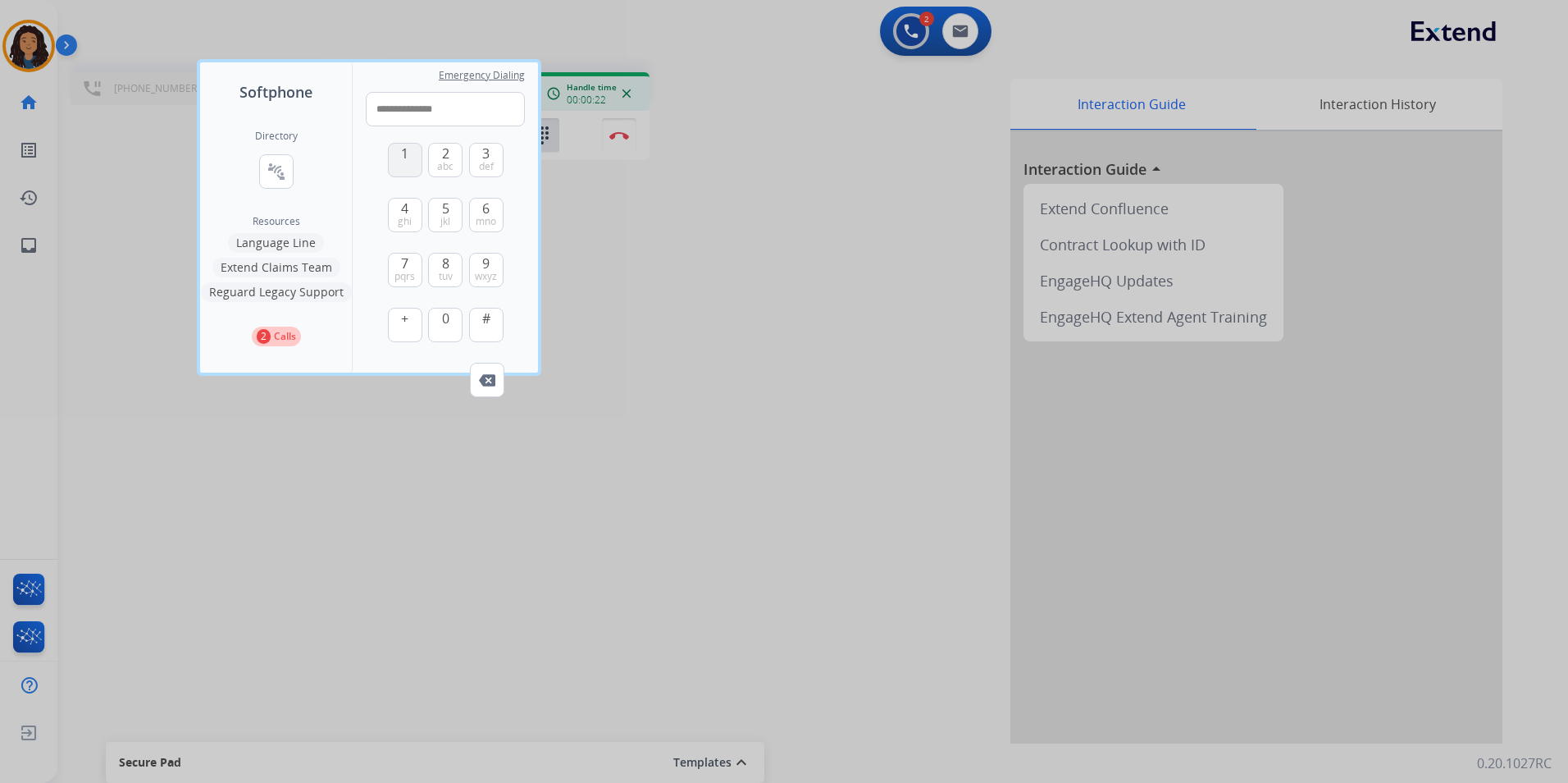
click at [404, 155] on span "1" at bounding box center [404, 153] width 8 height 20
click at [438, 157] on button "2 abc" at bounding box center [445, 160] width 35 height 35
click at [405, 218] on span "ghi" at bounding box center [405, 221] width 14 height 13
click at [473, 215] on button "6 mno" at bounding box center [486, 215] width 35 height 35
click at [491, 156] on button "3 def" at bounding box center [486, 160] width 35 height 35
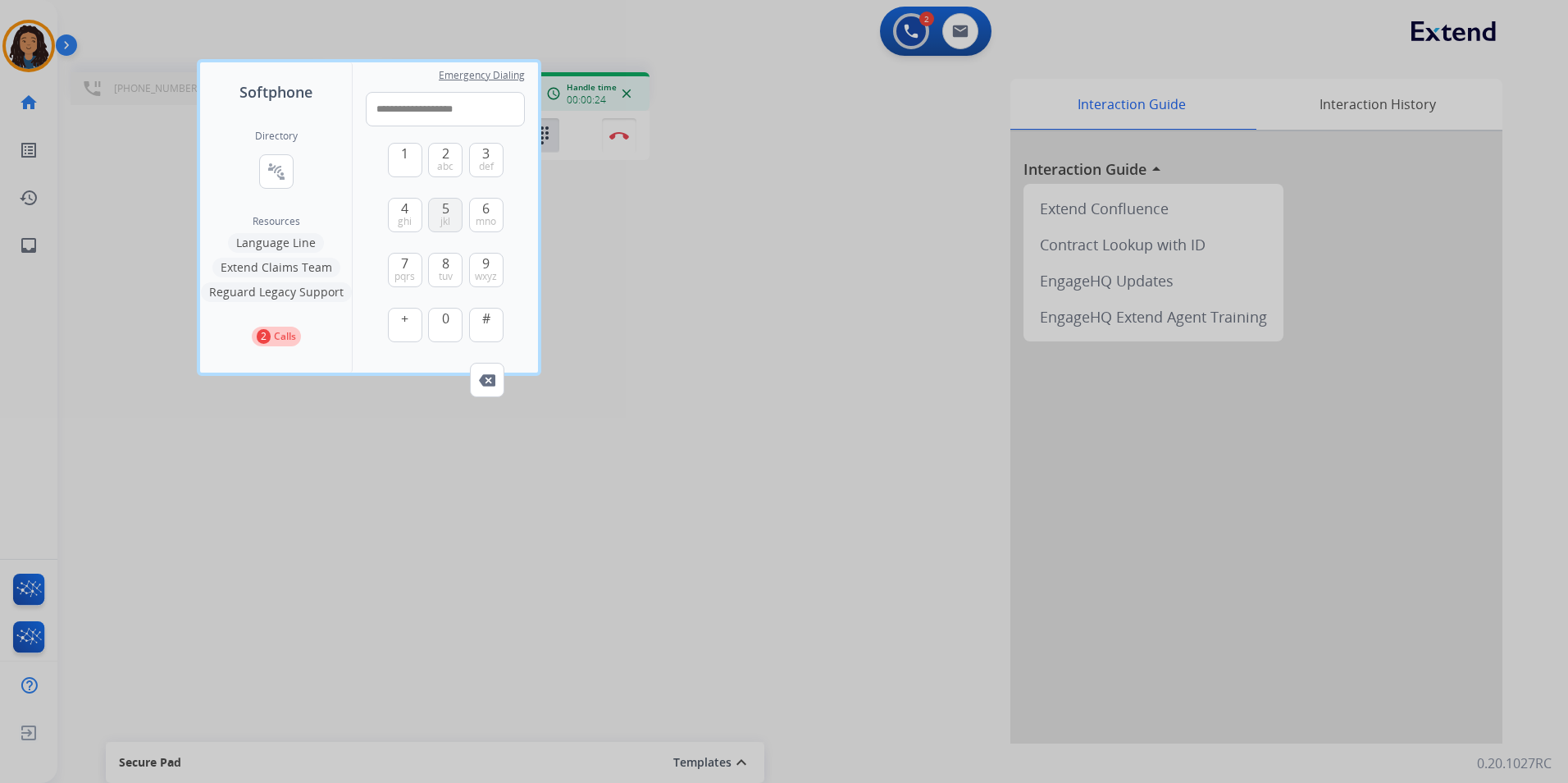
click at [458, 209] on button "5 jkl" at bounding box center [445, 215] width 35 height 35
click at [446, 307] on div "1 2 abc 3 def 4 ghi 5 jkl 6 mno 7 pqrs 8 tuv 9 wxyz + 0 #" at bounding box center [446, 245] width 115 height 236
click at [446, 314] on span "0" at bounding box center [446, 318] width 8 height 20
click at [447, 157] on span "2" at bounding box center [446, 153] width 8 height 20
click at [448, 314] on span "0" at bounding box center [446, 318] width 8 height 20
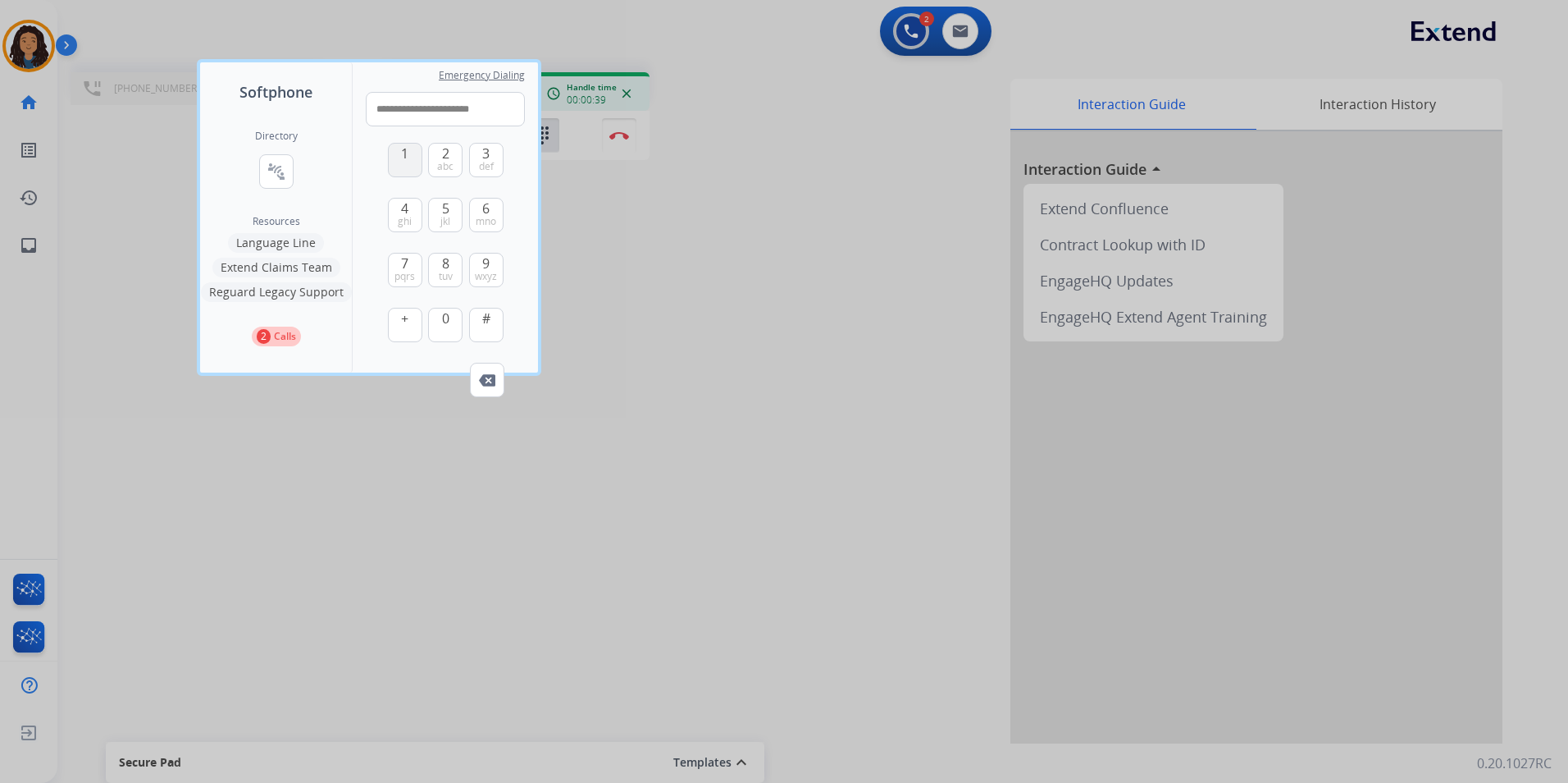
click at [404, 163] on button "1" at bounding box center [405, 160] width 35 height 35
type input "**********"
click at [702, 279] on div at bounding box center [784, 392] width 1568 height 783
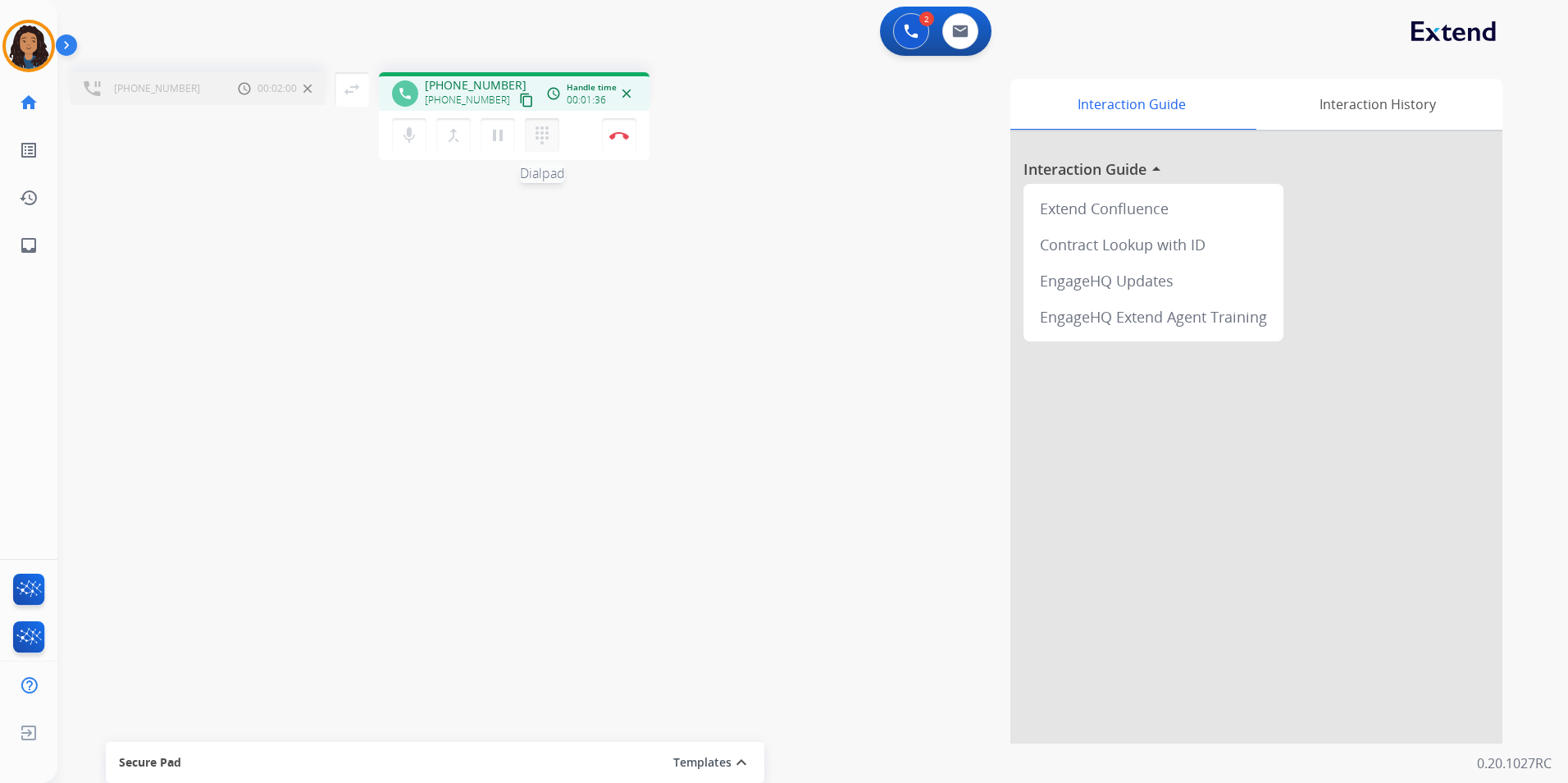
click at [551, 129] on mat-icon "dialpad" at bounding box center [542, 135] width 20 height 20
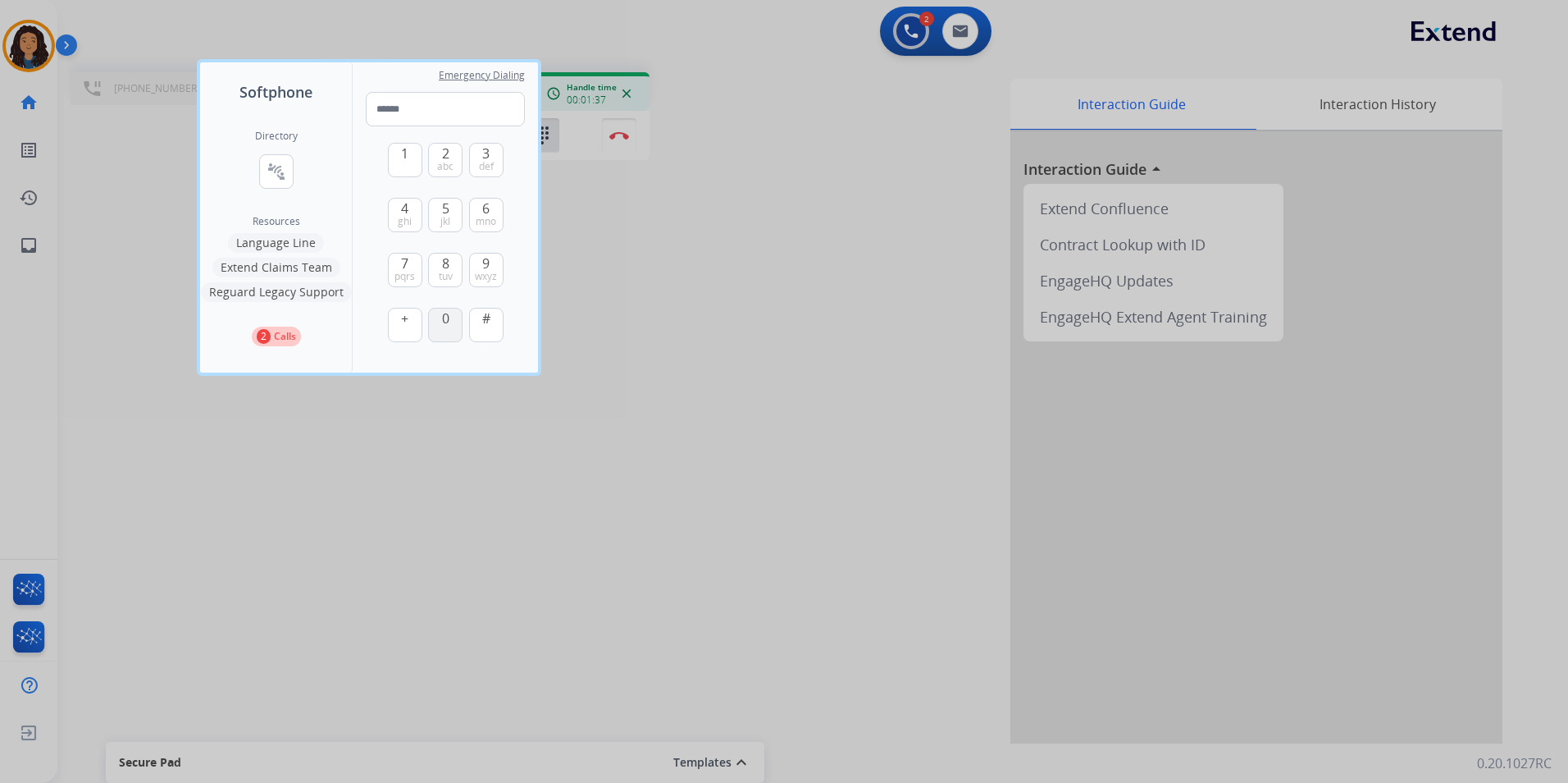
click at [435, 328] on button "0" at bounding box center [445, 324] width 35 height 35
type input "*"
click at [655, 305] on div at bounding box center [784, 392] width 1568 height 783
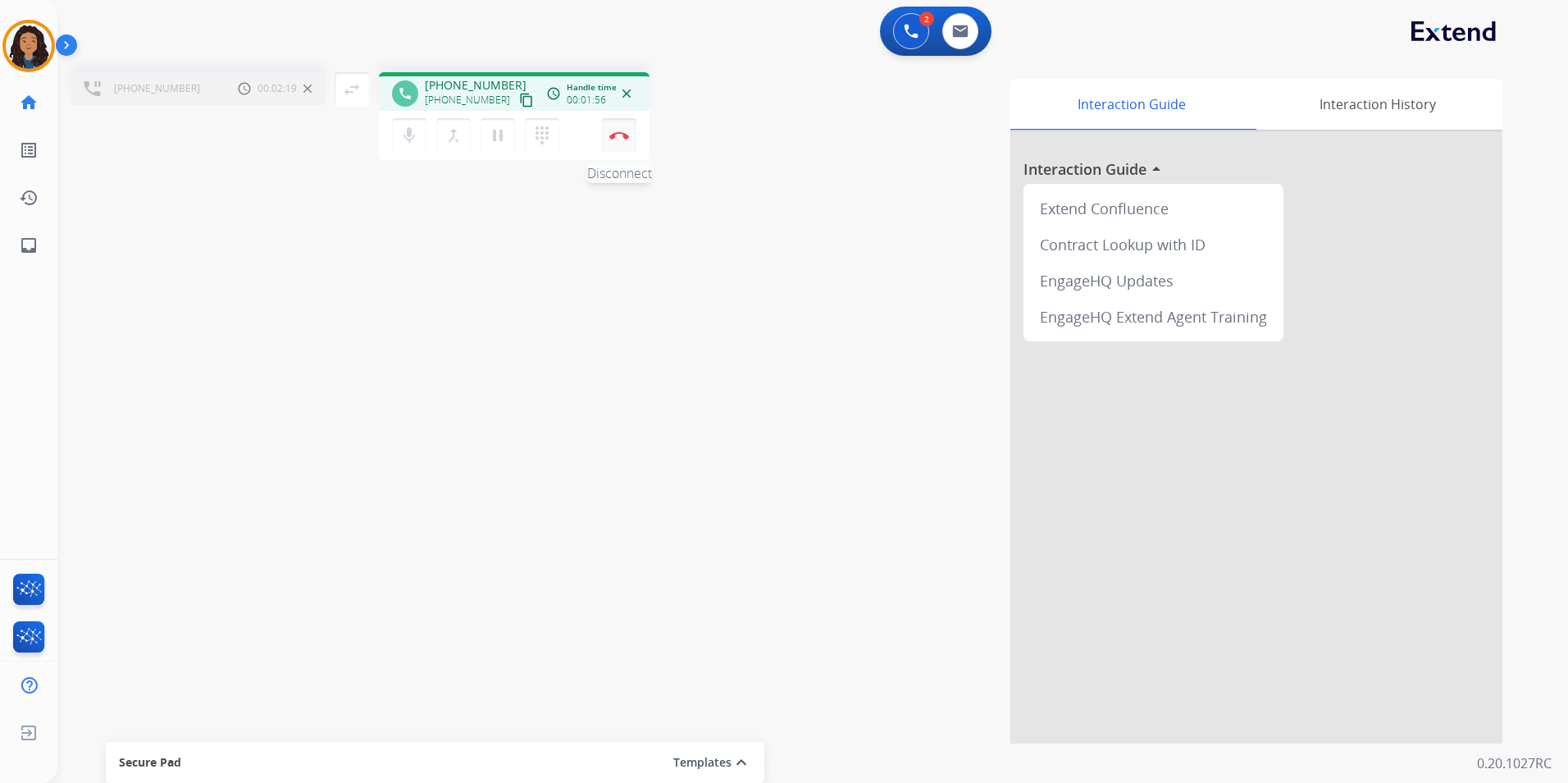
click at [627, 137] on img at bounding box center [619, 136] width 20 height 8
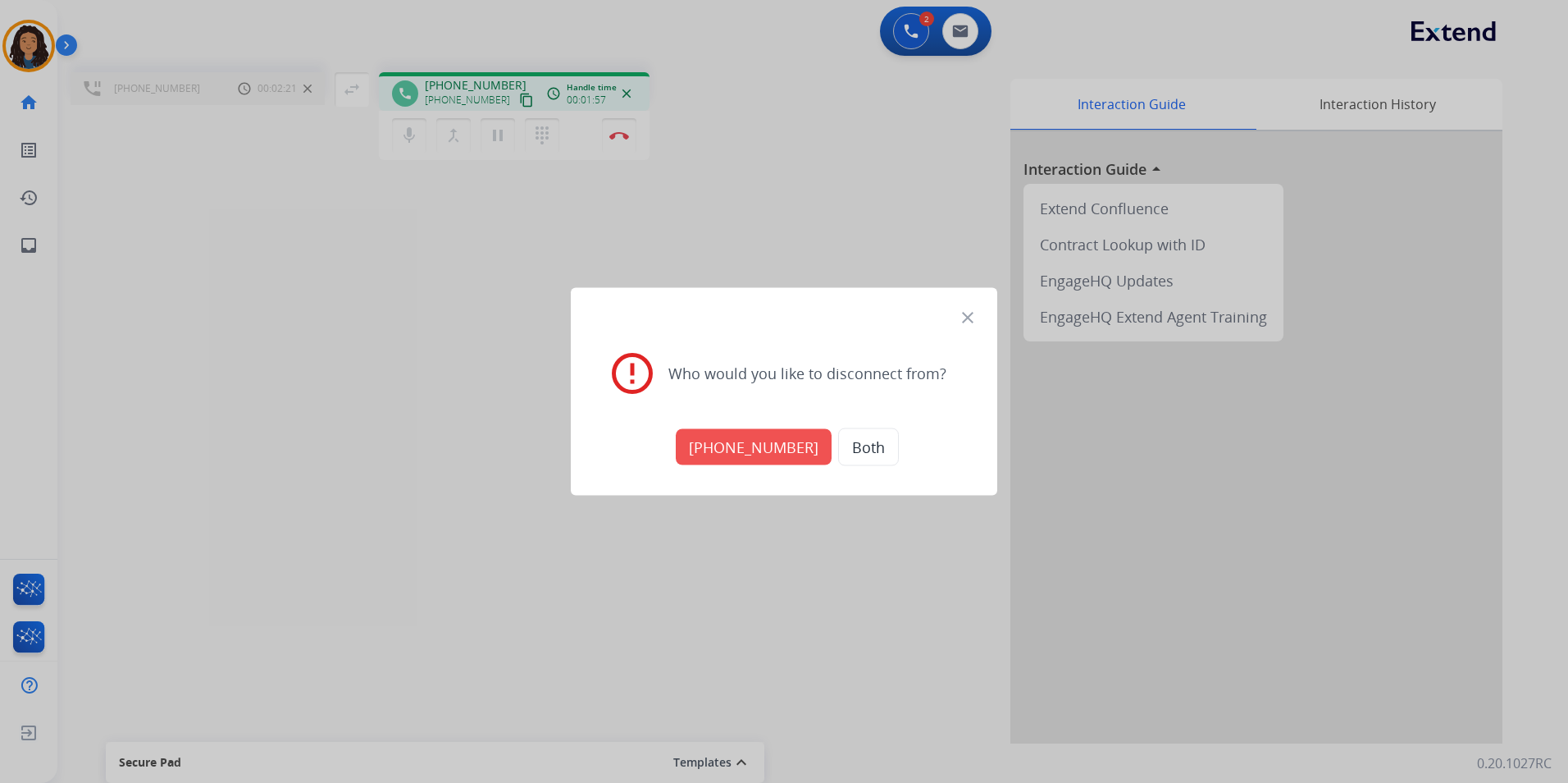
click at [767, 442] on button "[PHONE_NUMBER]" at bounding box center [754, 447] width 156 height 37
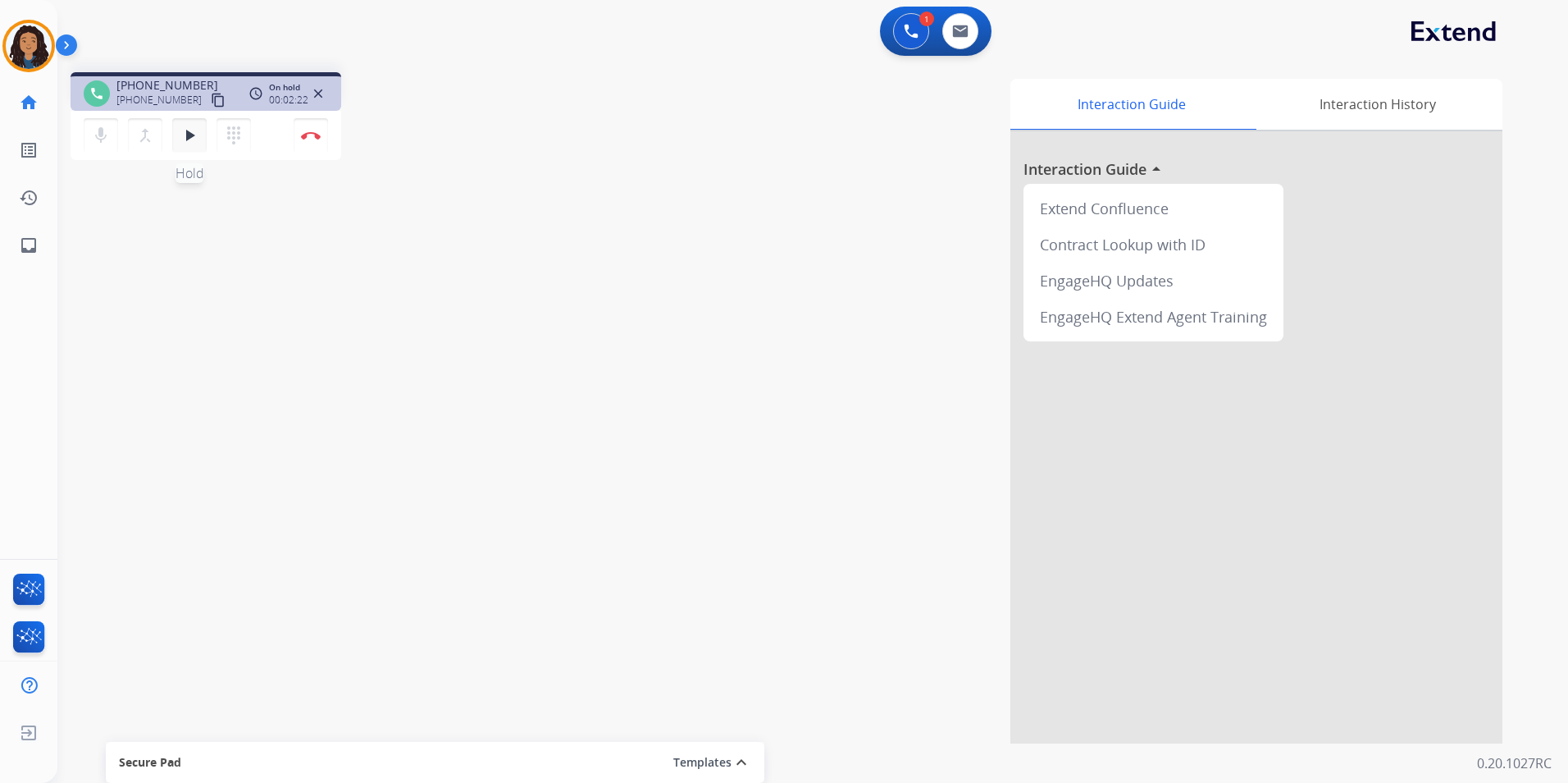
click at [194, 141] on mat-icon "play_arrow" at bounding box center [189, 135] width 20 height 20
click at [312, 138] on img at bounding box center [311, 136] width 20 height 8
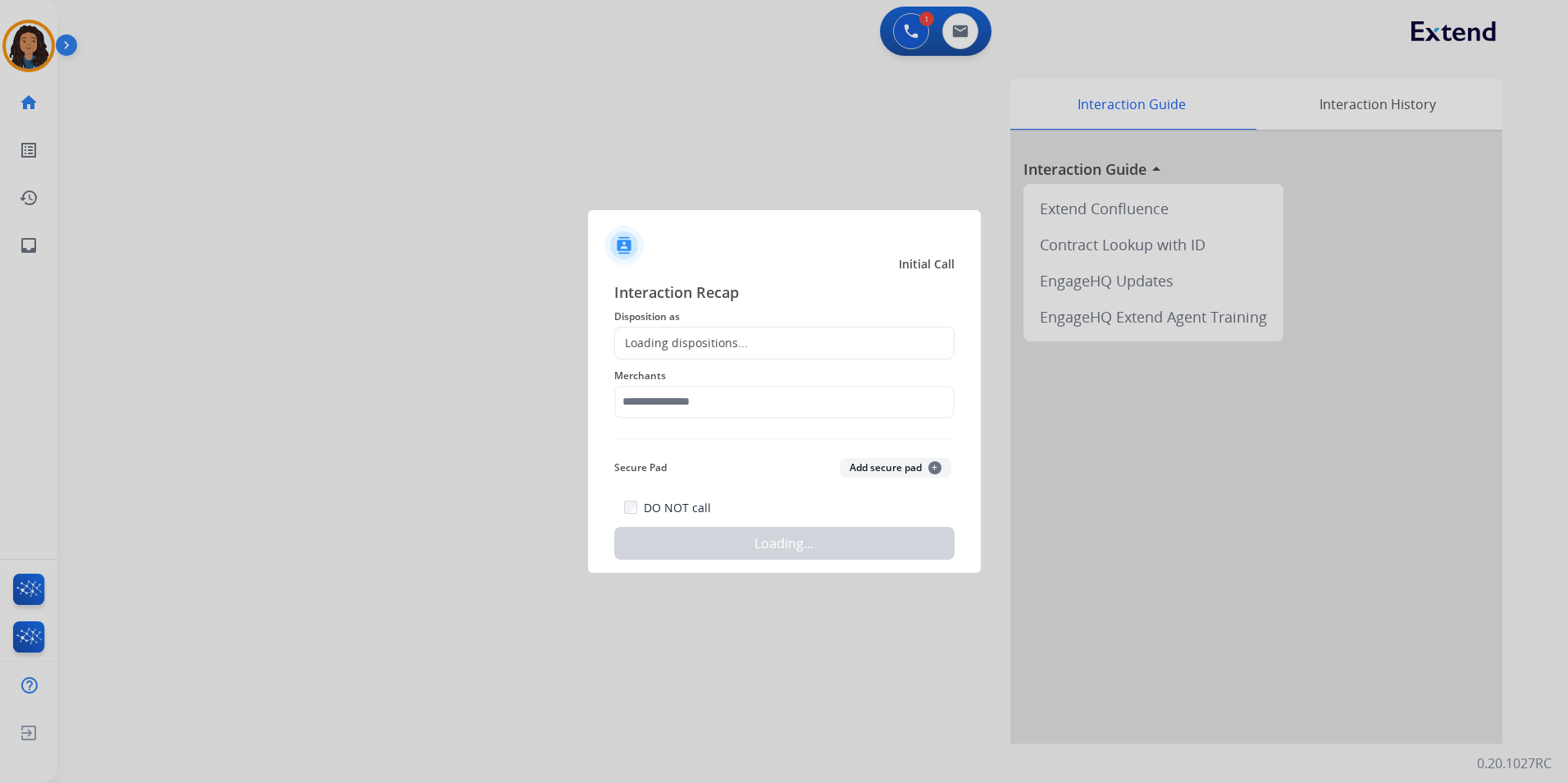
click at [666, 333] on div "Loading dispositions..." at bounding box center [784, 343] width 340 height 33
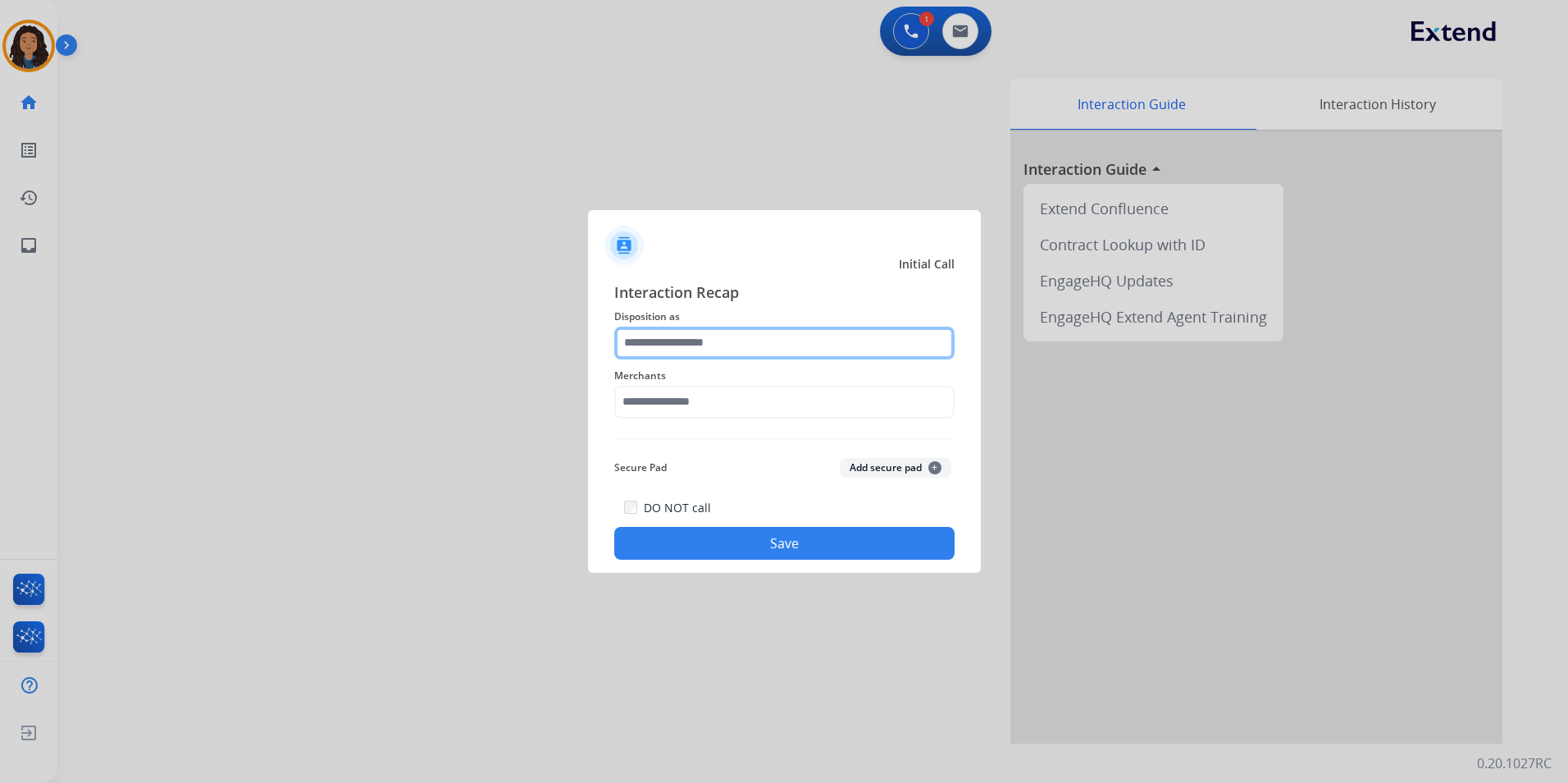
click at [666, 333] on input "text" at bounding box center [784, 343] width 340 height 33
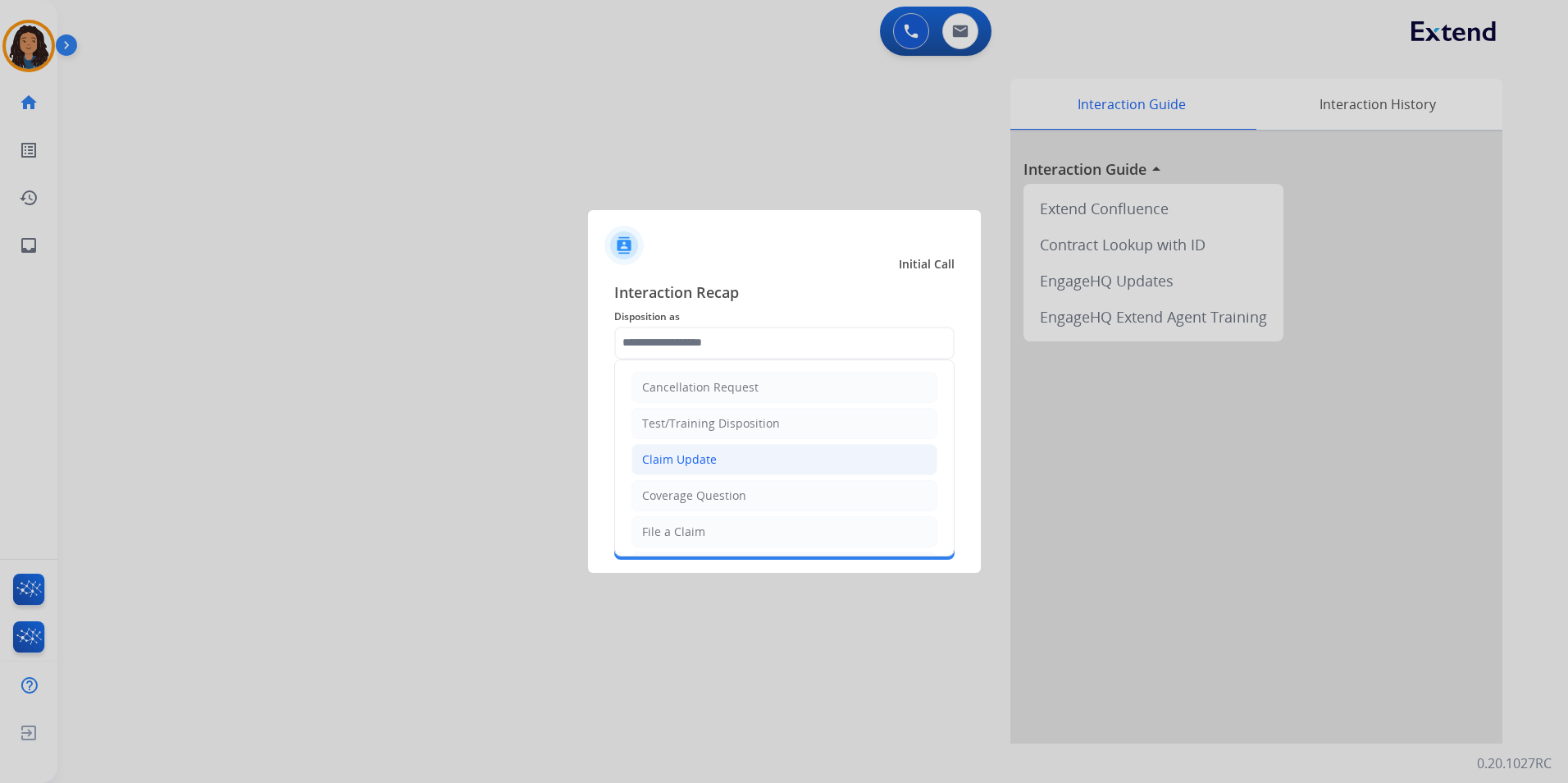
click at [783, 455] on li "Claim Update" at bounding box center [784, 459] width 306 height 31
type input "**********"
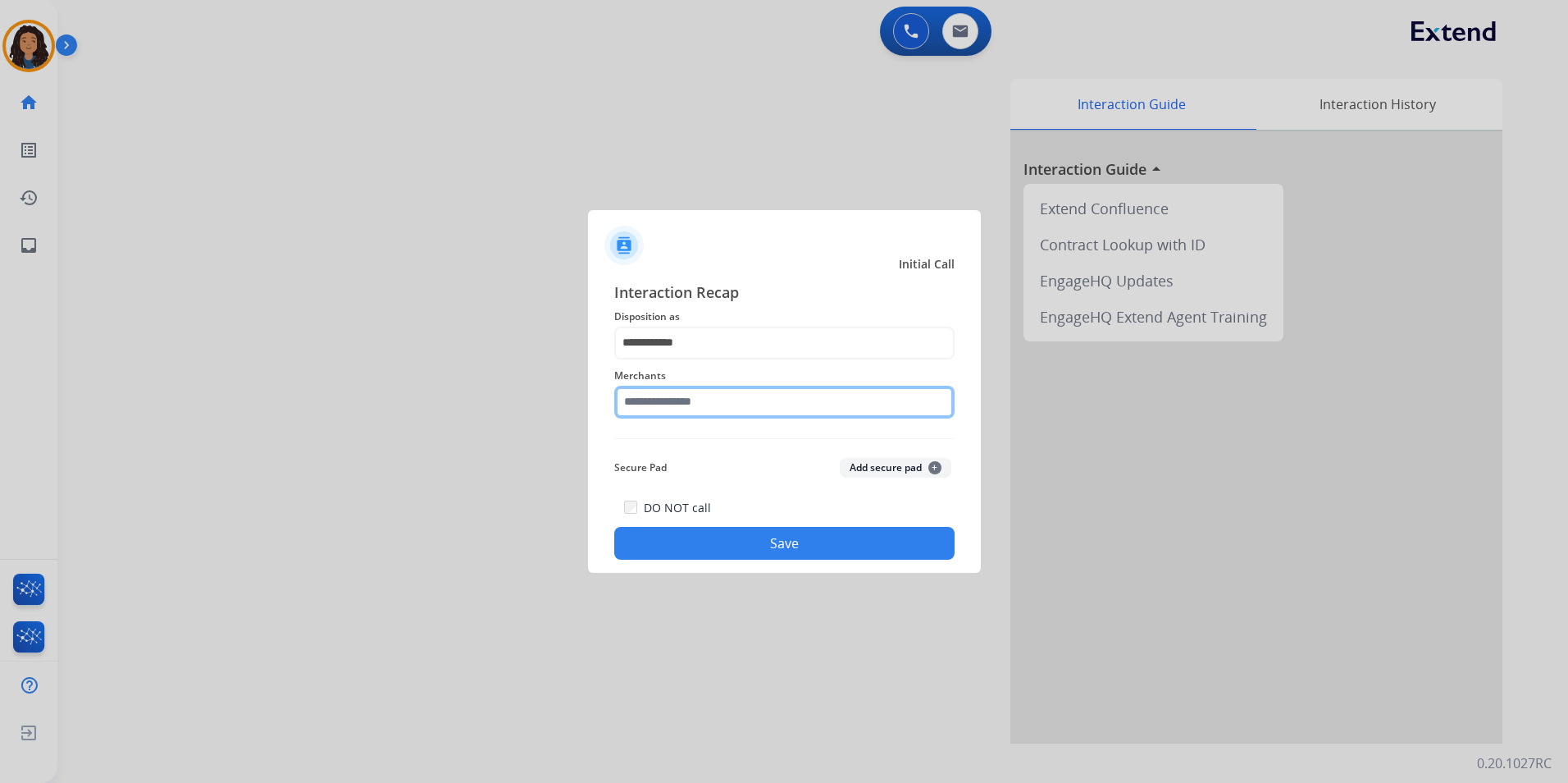
click at [731, 407] on input "text" at bounding box center [784, 402] width 340 height 33
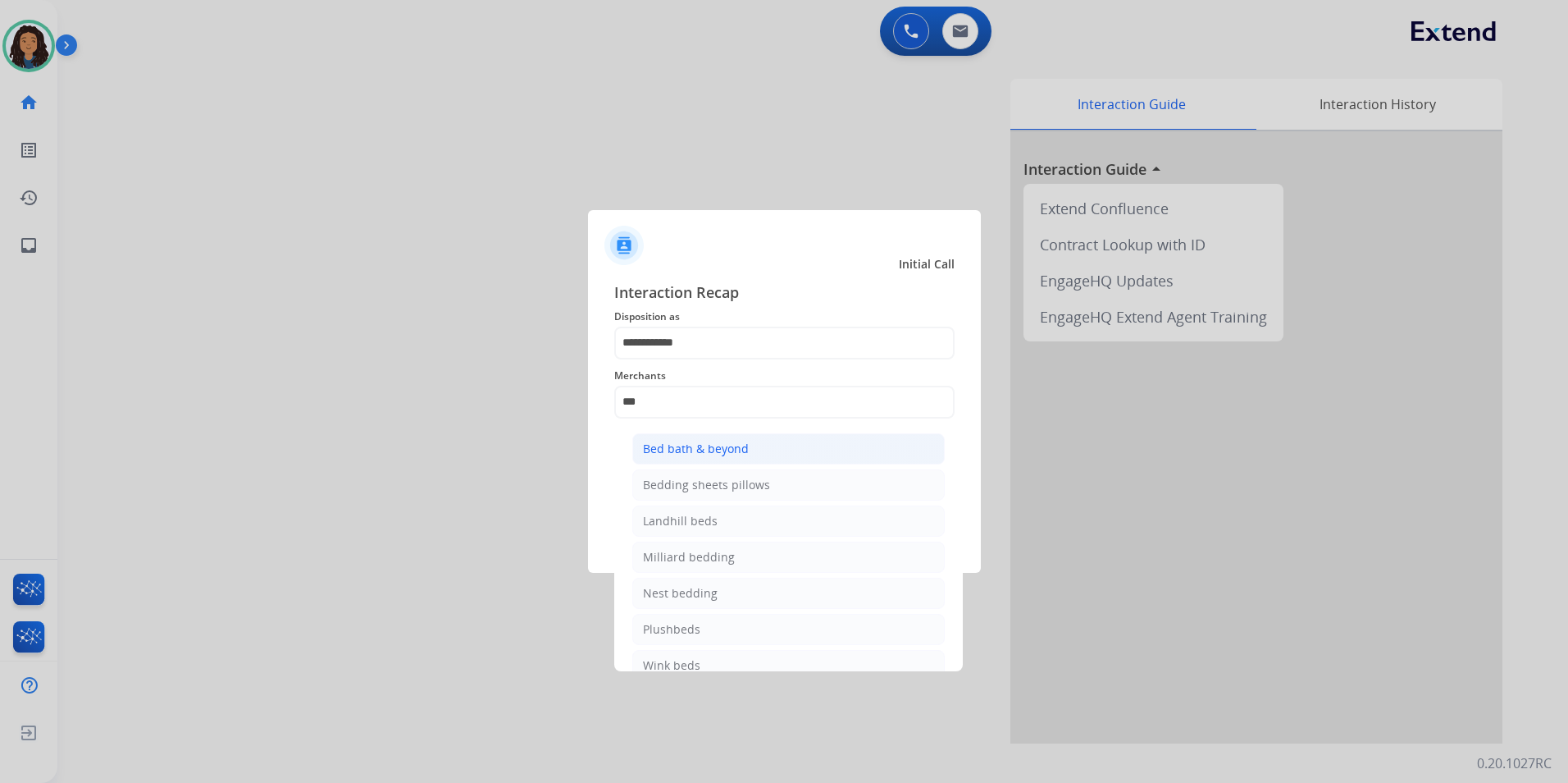
click at [743, 454] on div "Bed bath & beyond" at bounding box center [695, 448] width 106 height 16
type input "**********"
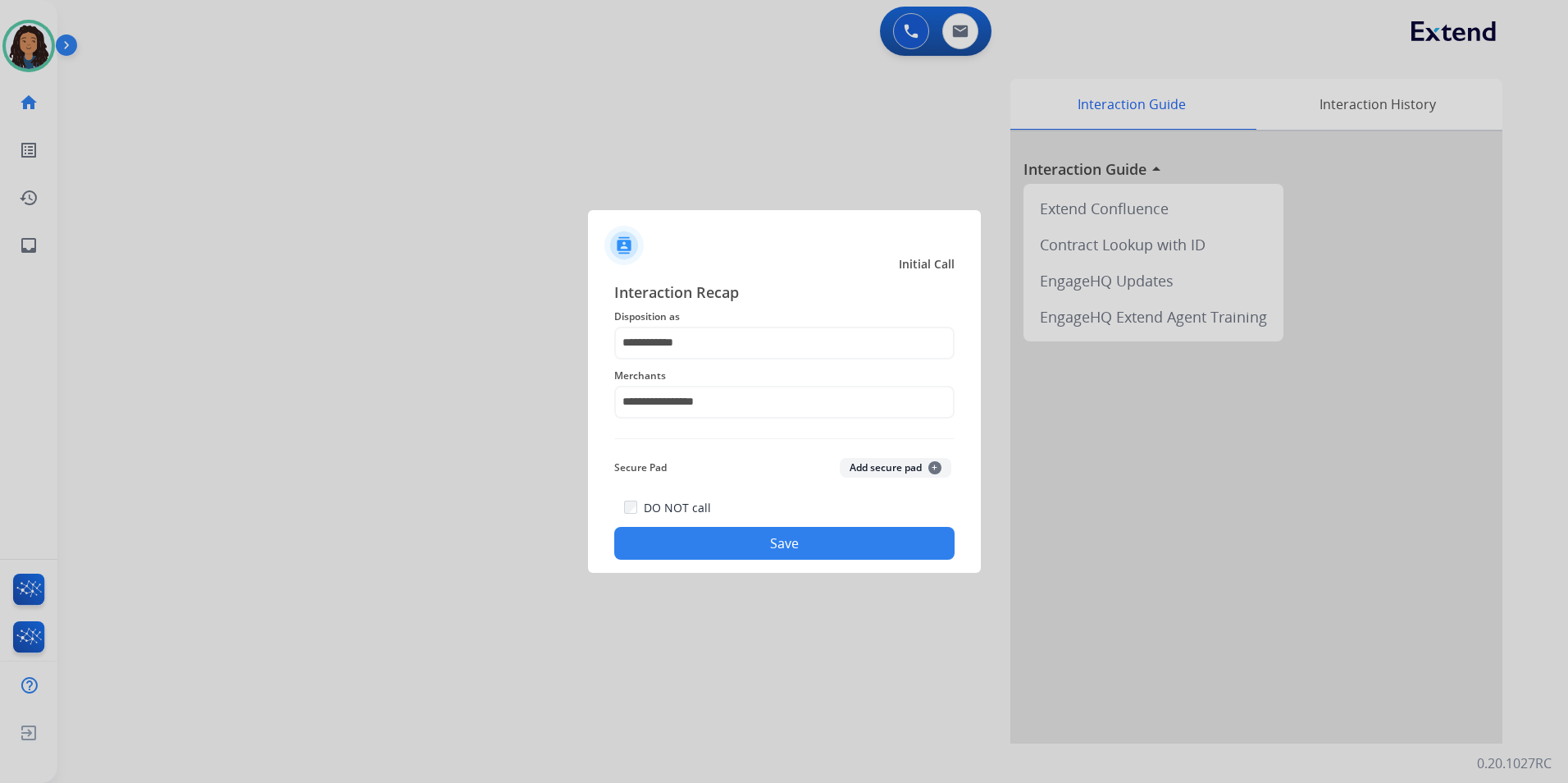
click at [697, 538] on button "Save" at bounding box center [784, 543] width 340 height 33
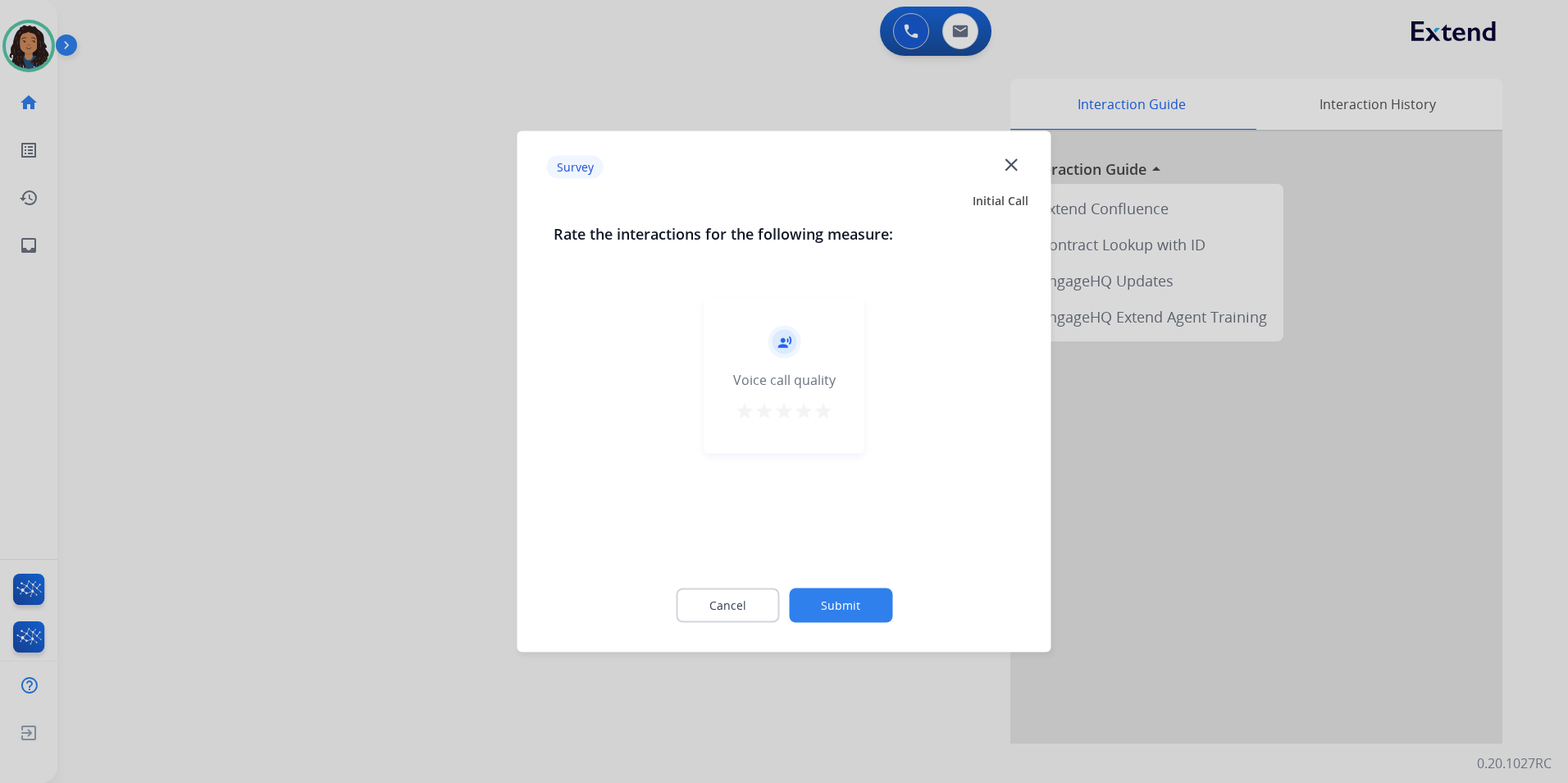
click at [357, 453] on div at bounding box center [784, 392] width 1568 height 783
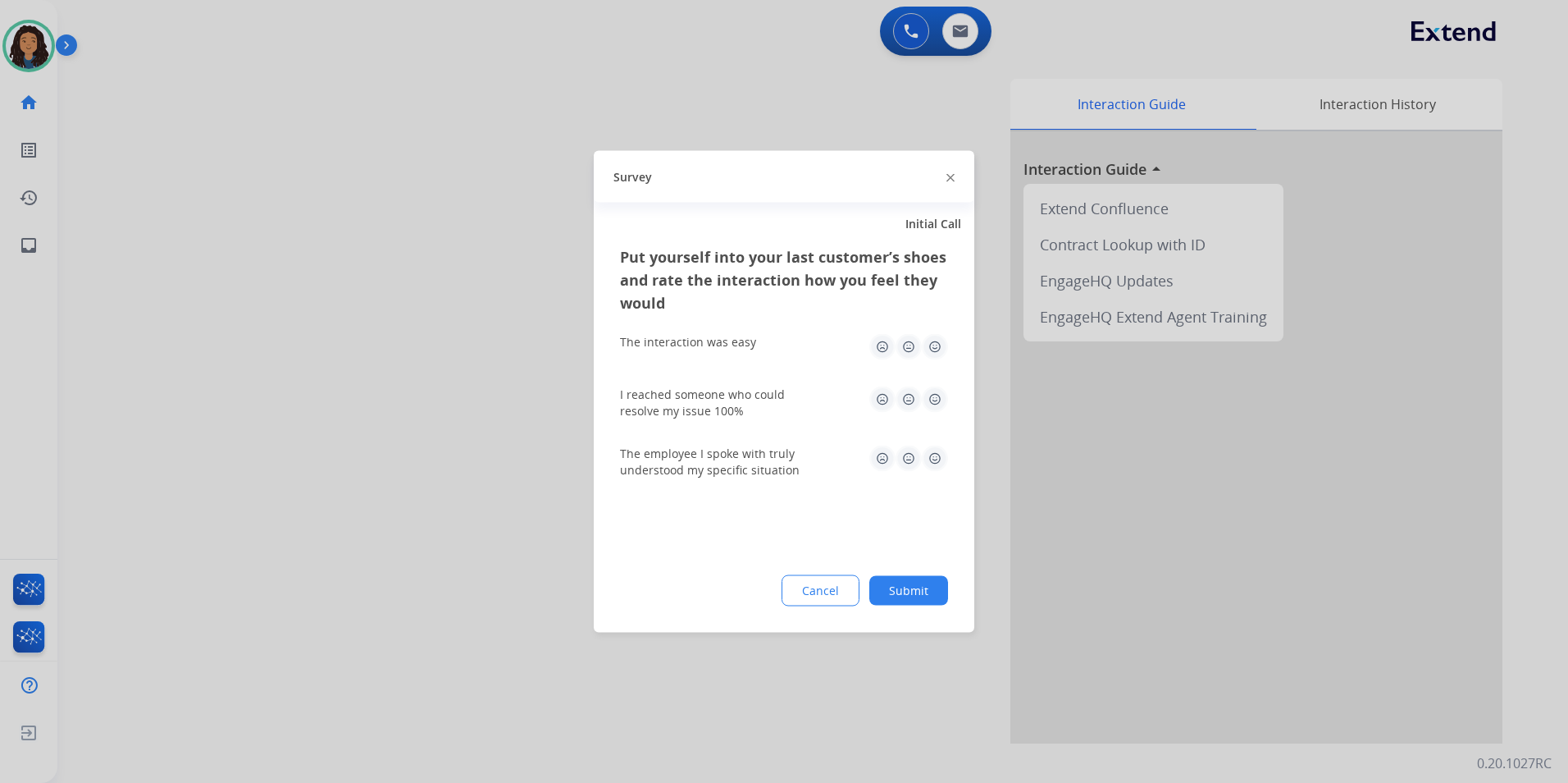
click at [357, 452] on div at bounding box center [784, 392] width 1568 height 783
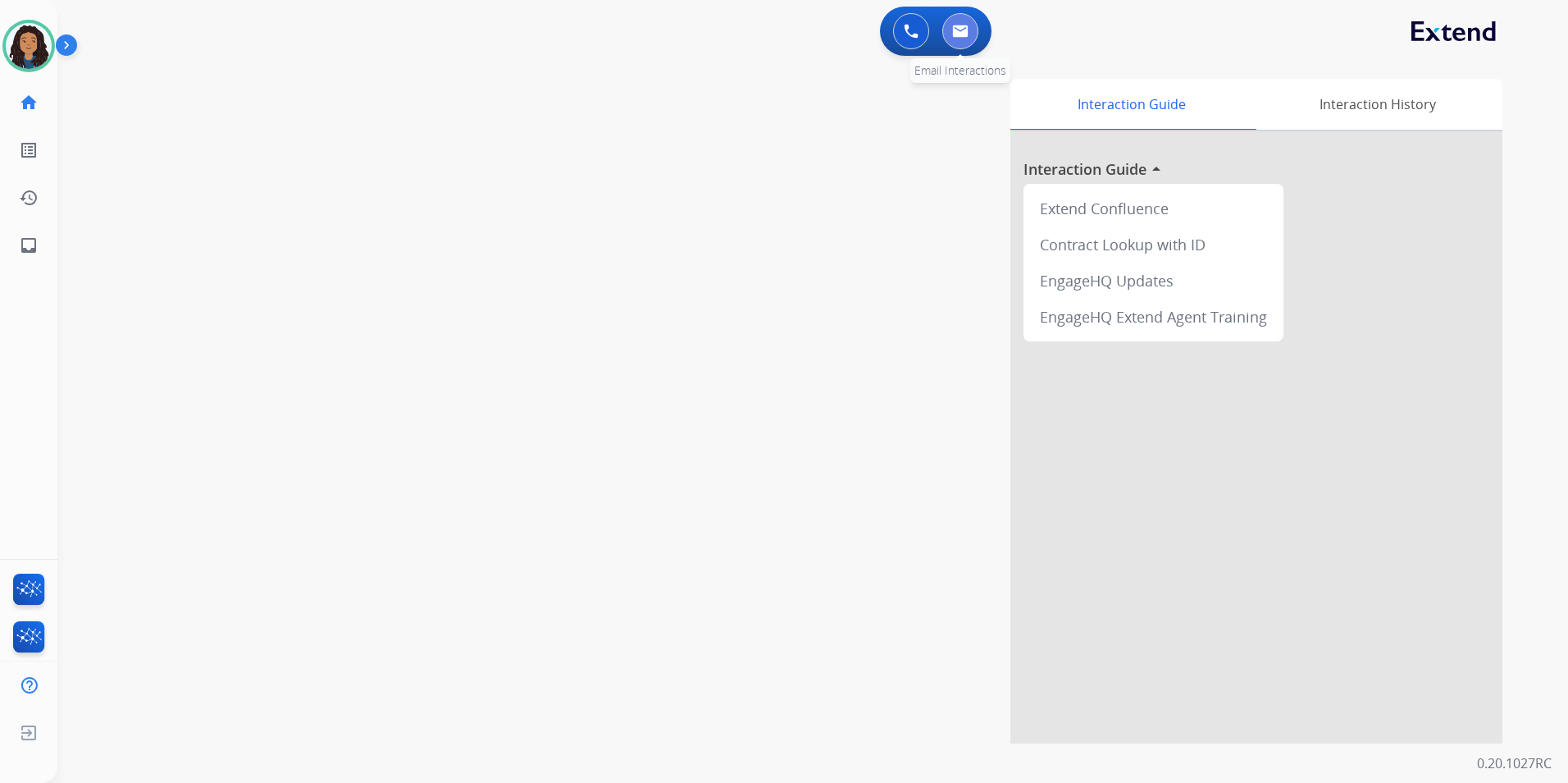
click at [957, 25] on img at bounding box center [960, 31] width 16 height 13
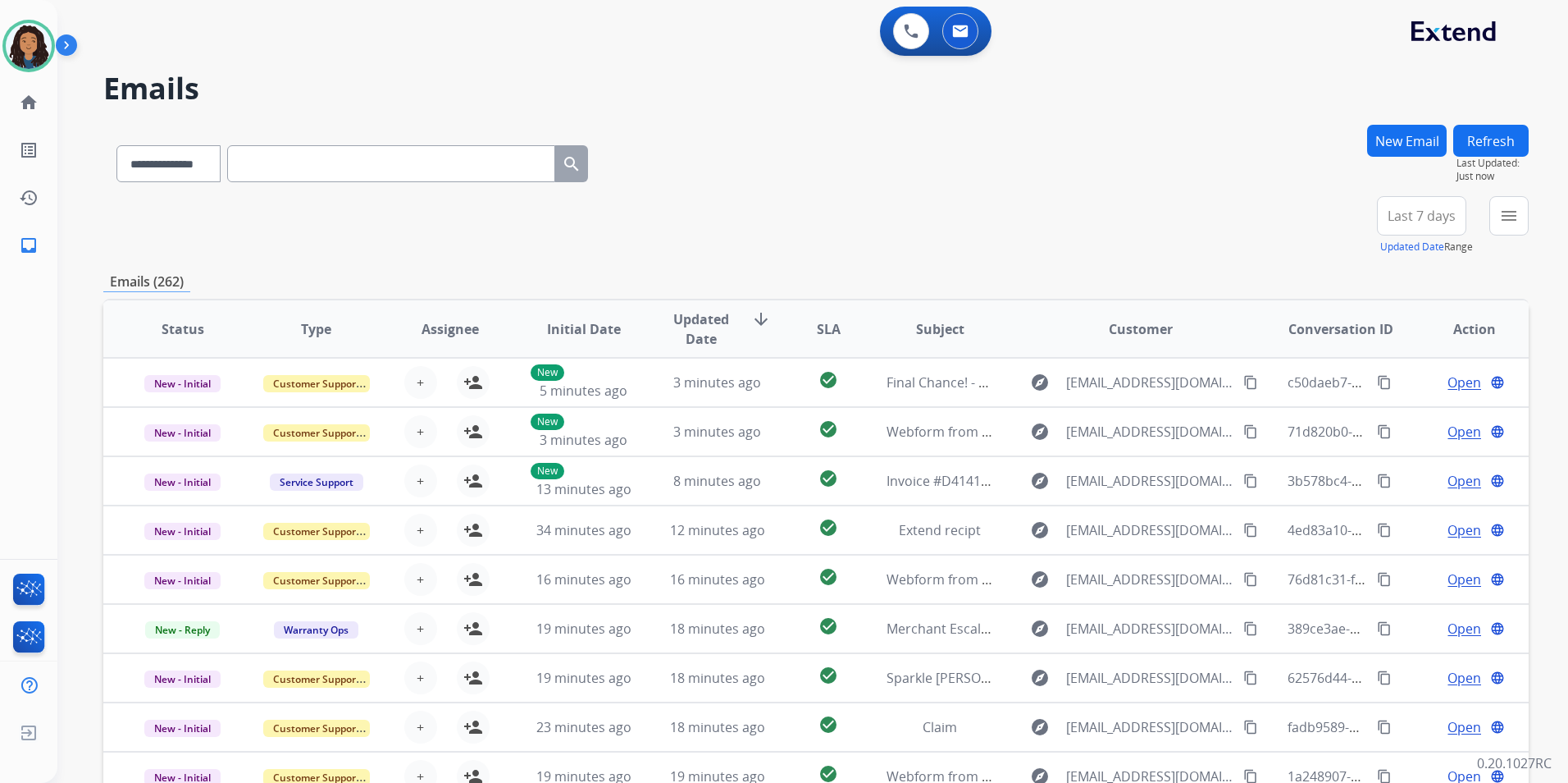
click at [1377, 137] on button "New Email" at bounding box center [1408, 141] width 80 height 32
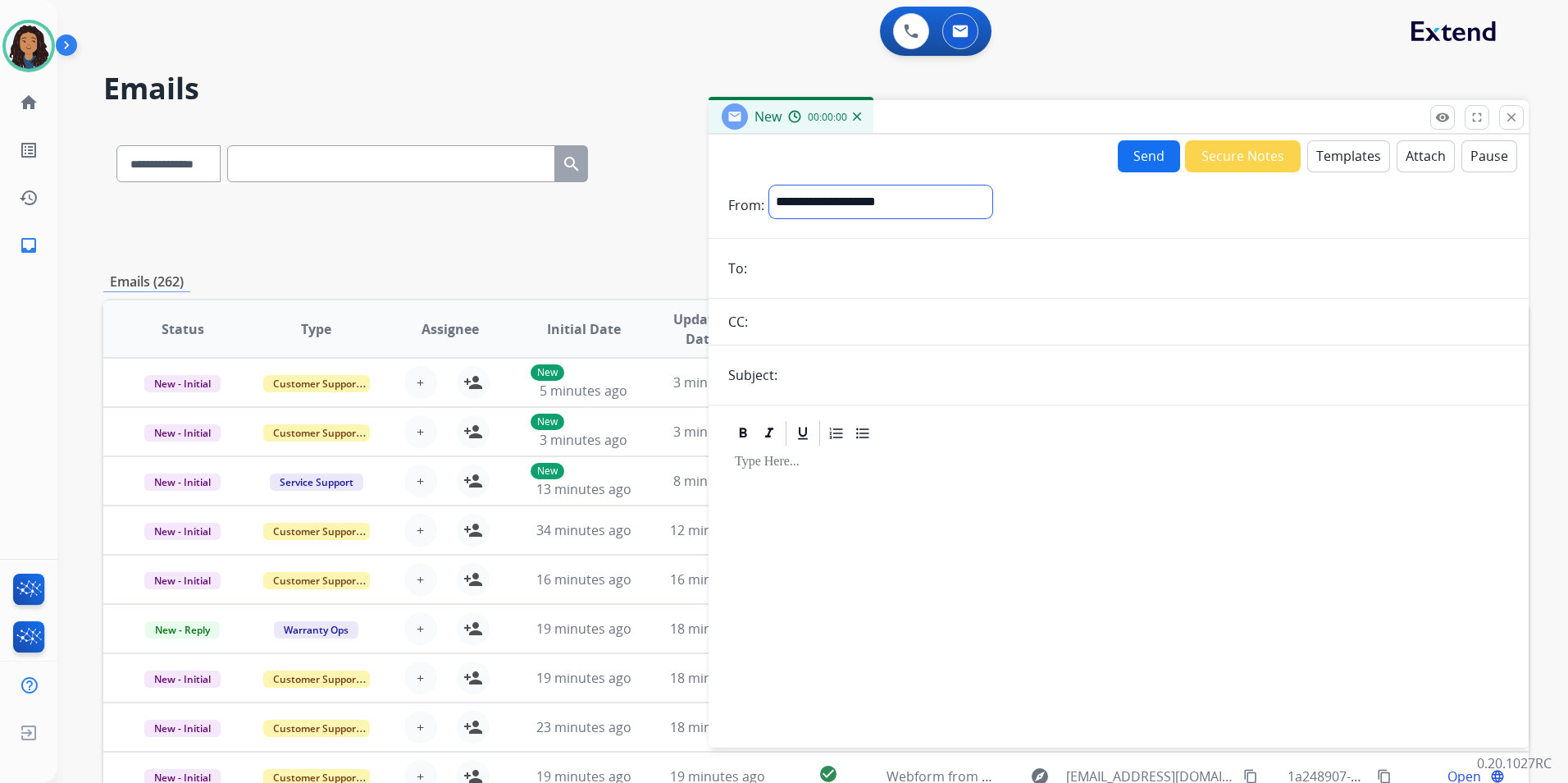
click at [959, 204] on select "**********" at bounding box center [880, 201] width 223 height 33
select select "**********"
click at [769, 185] on select "**********" at bounding box center [880, 201] width 223 height 33
paste input "**********"
type input "**********"
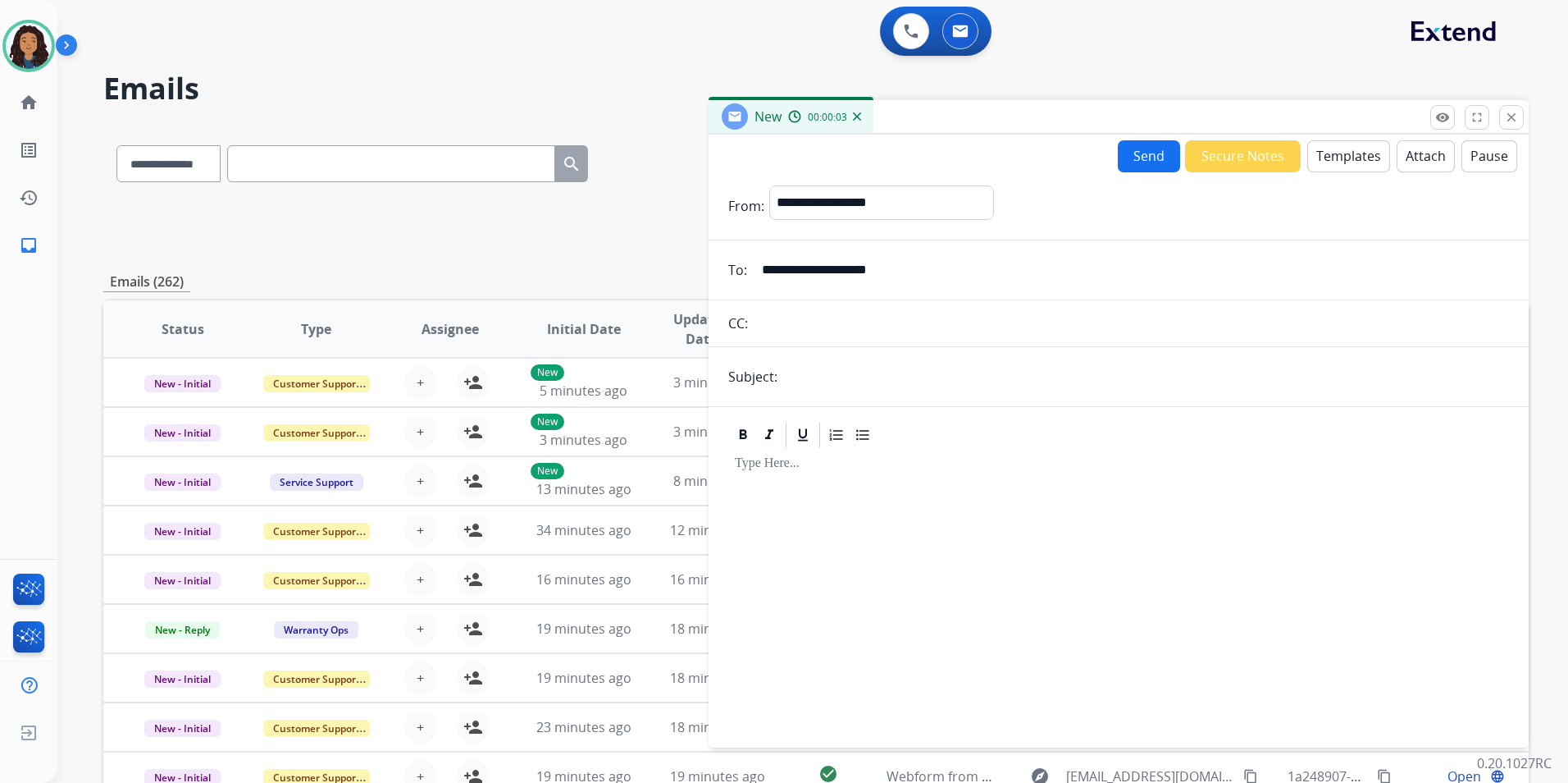
click at [882, 377] on input "text" at bounding box center [1146, 376] width 727 height 33
type input "*"
type input "******"
click at [1322, 164] on button "Templates" at bounding box center [1349, 156] width 83 height 32
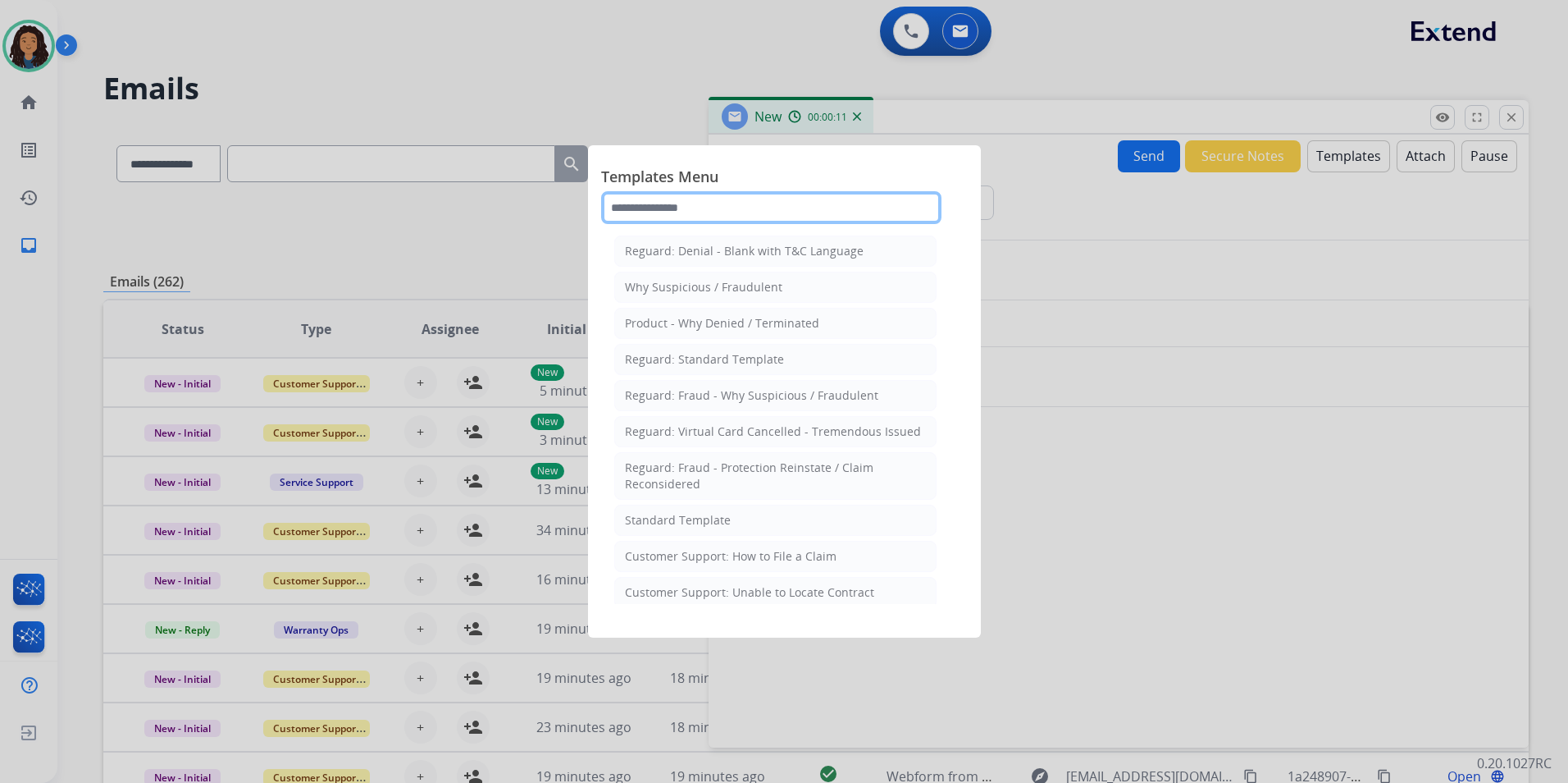
click at [735, 213] on input "text" at bounding box center [771, 207] width 340 height 33
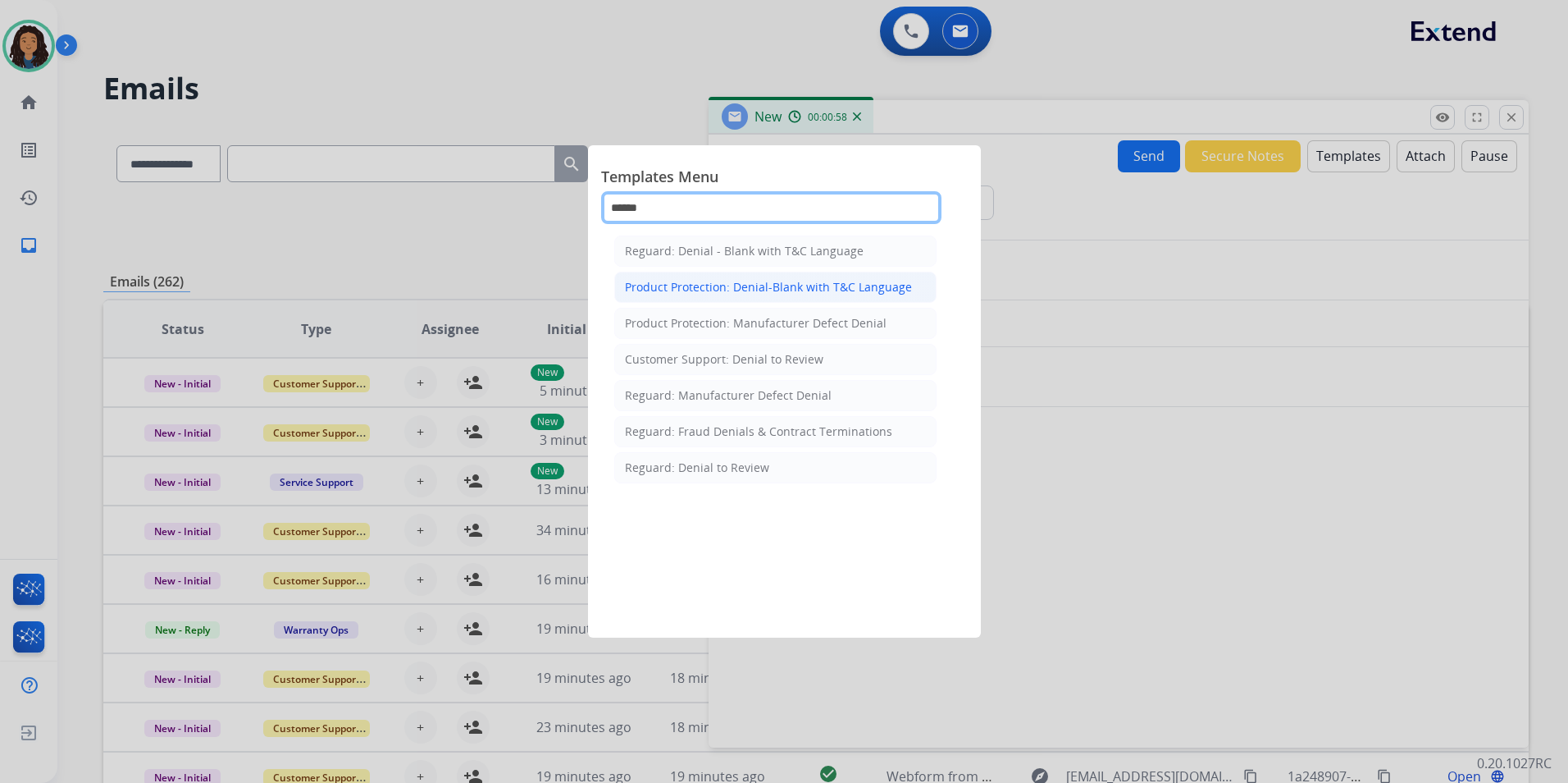
type input "******"
click at [769, 296] on li "Product Protection: Denial-Blank with T&C Language" at bounding box center [776, 287] width 323 height 31
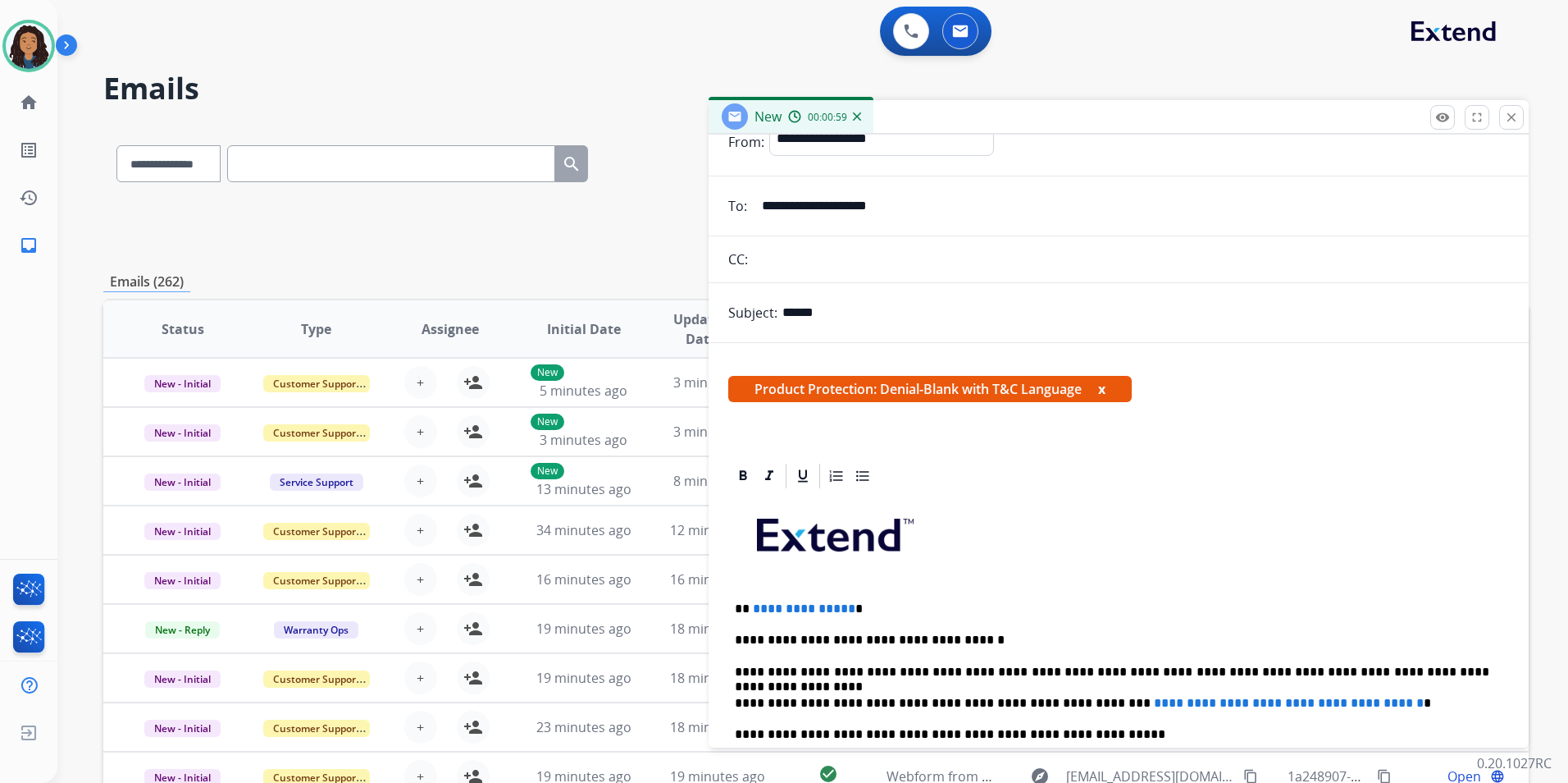
scroll to position [164, 0]
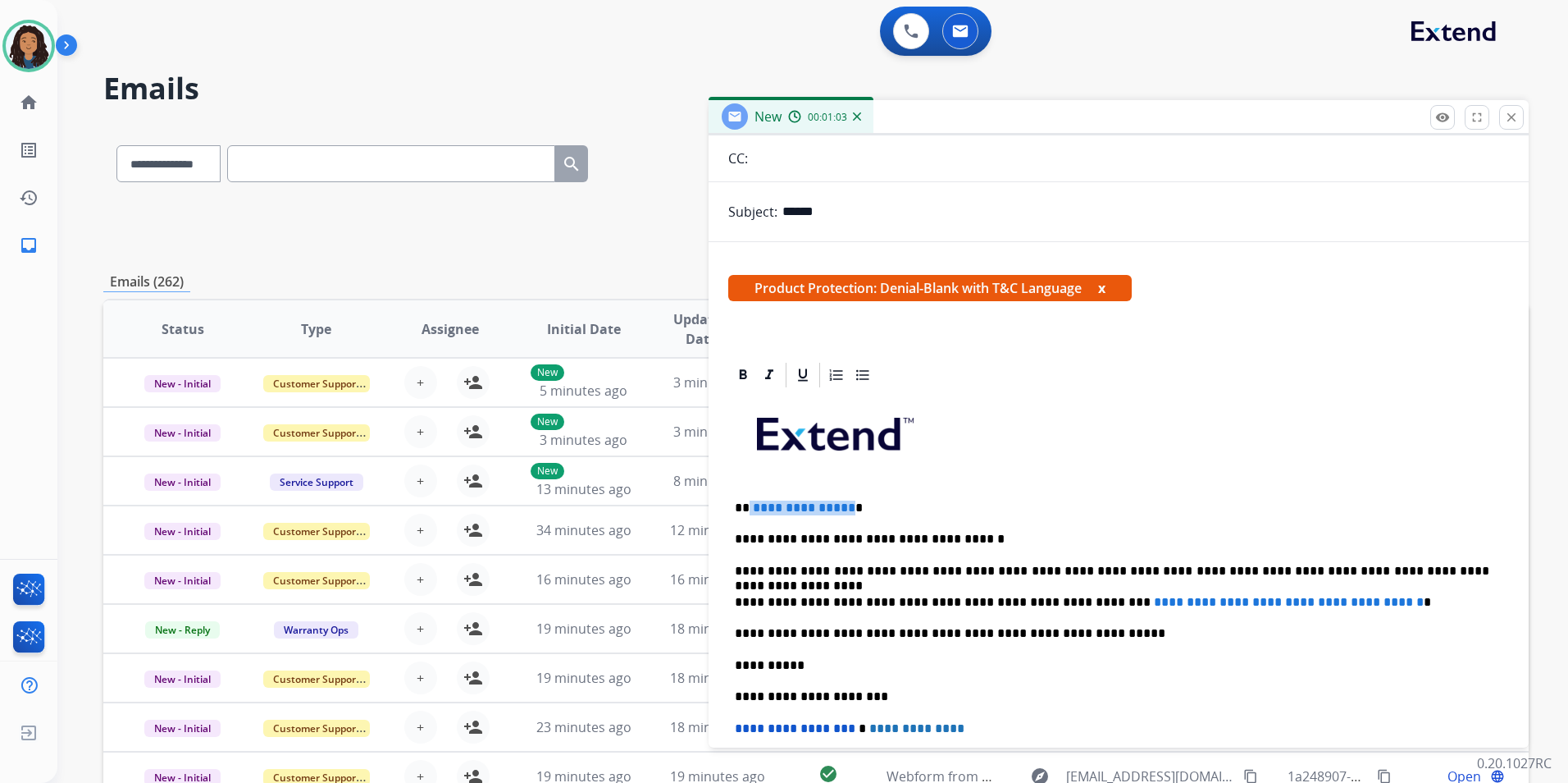
drag, startPoint x: 847, startPoint y: 502, endPoint x: 749, endPoint y: 488, distance: 99.0
click at [749, 488] on div "**********" at bounding box center [1119, 664] width 781 height 549
drag, startPoint x: 1391, startPoint y: 600, endPoint x: 1069, endPoint y: 597, distance: 322.0
click at [1069, 597] on p "**********" at bounding box center [1112, 601] width 755 height 14
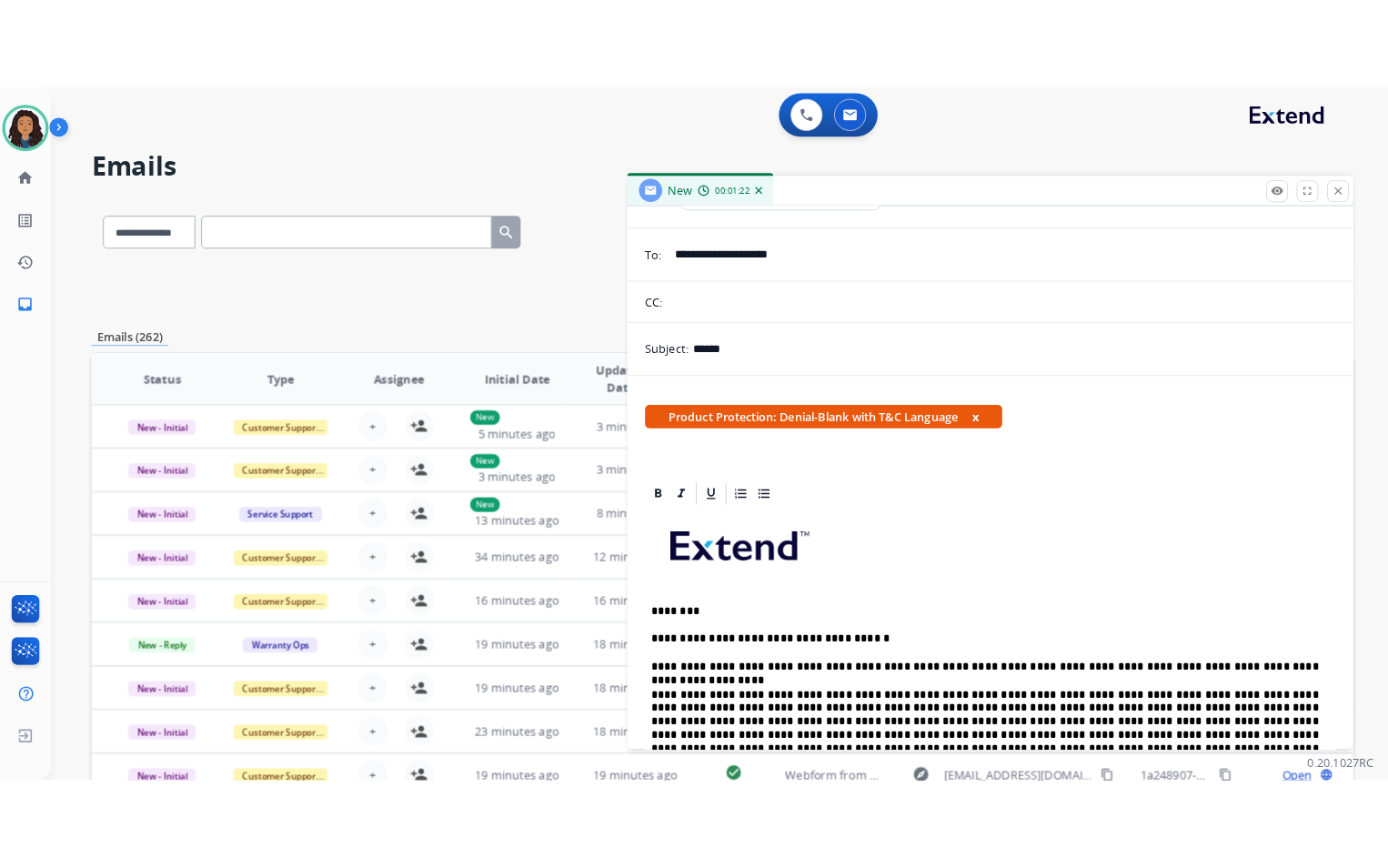
scroll to position [0, 0]
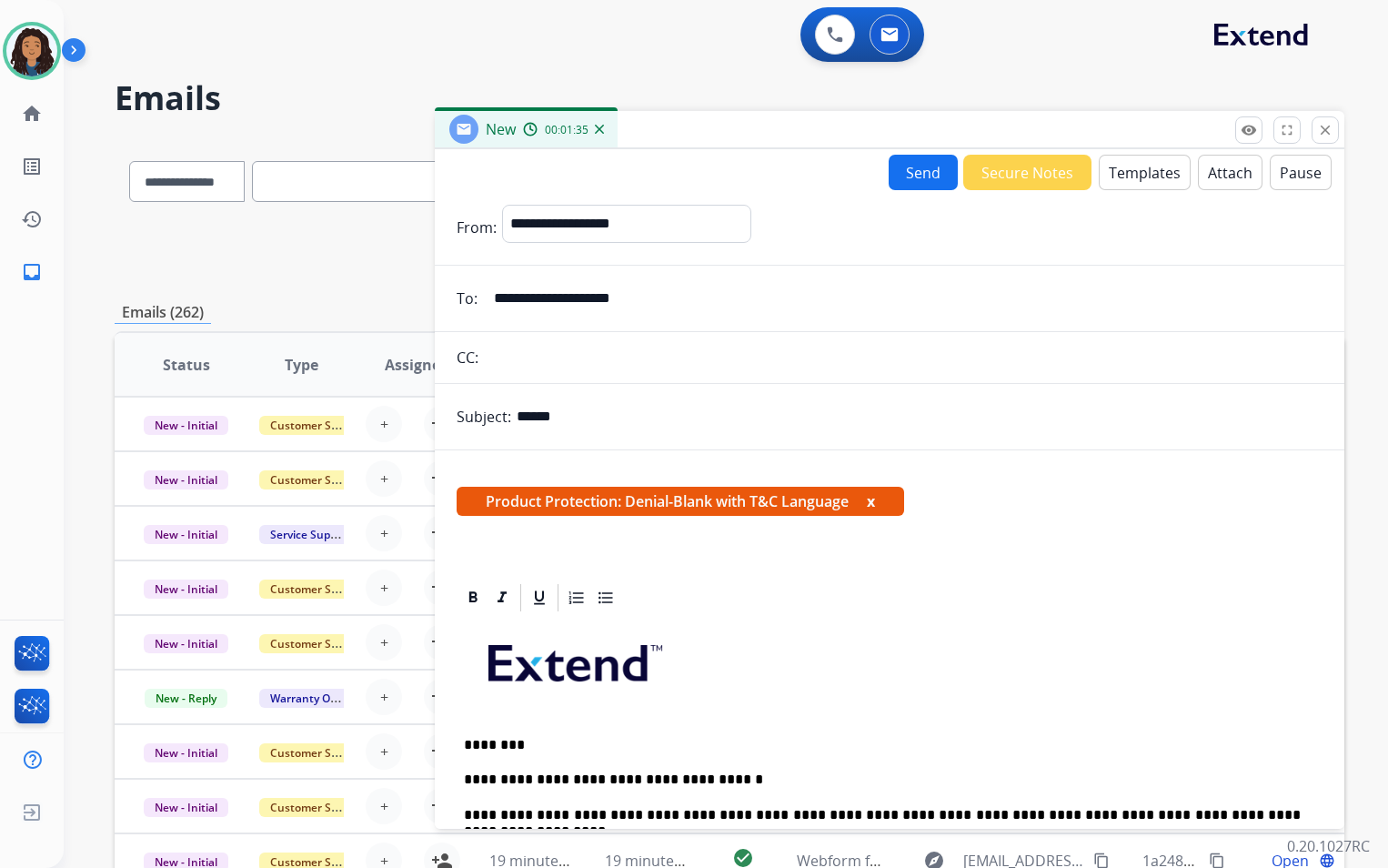
click at [1208, 171] on button "Attach" at bounding box center [1230, 172] width 65 height 36
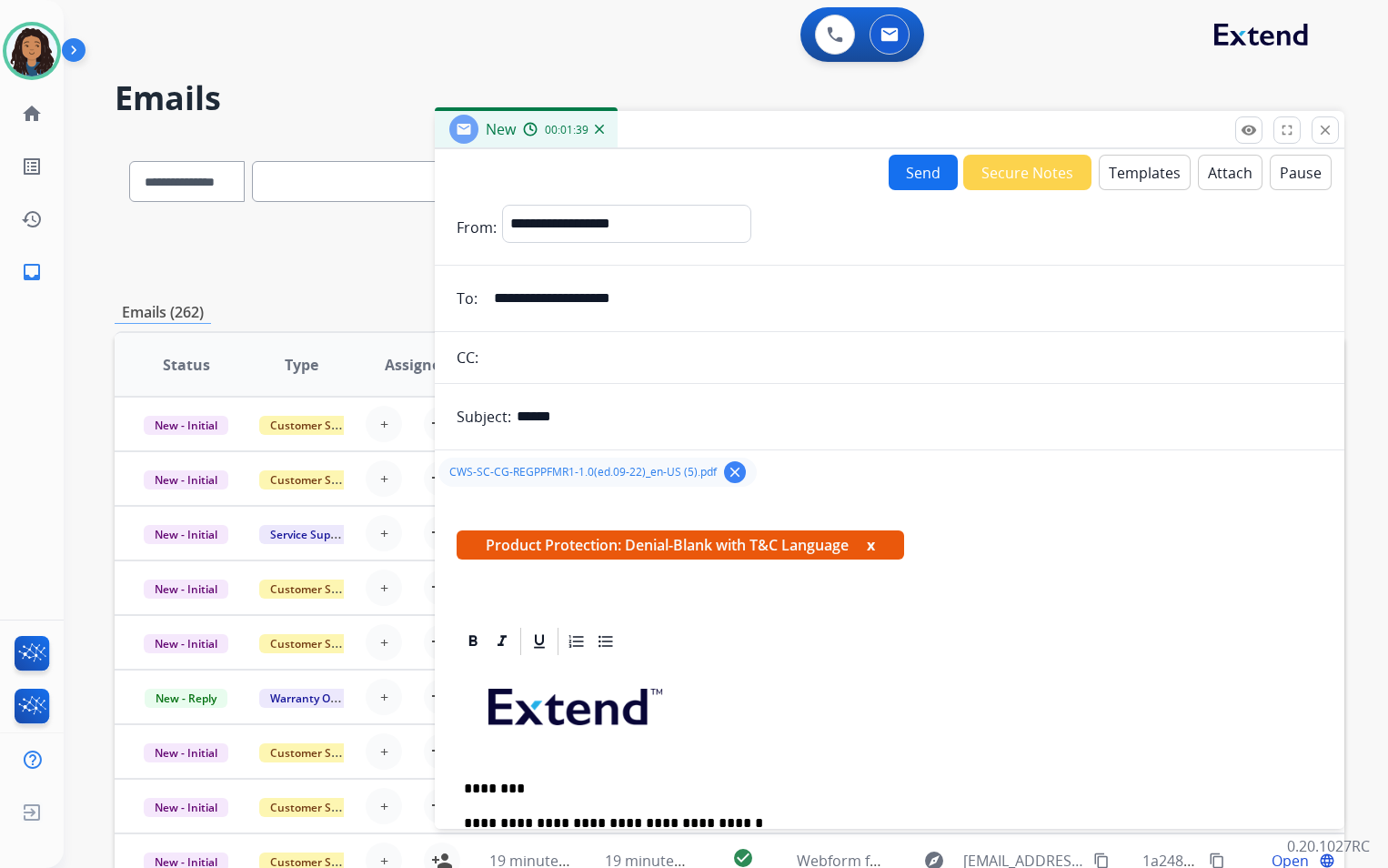
click at [906, 178] on button "Send" at bounding box center [923, 172] width 69 height 36
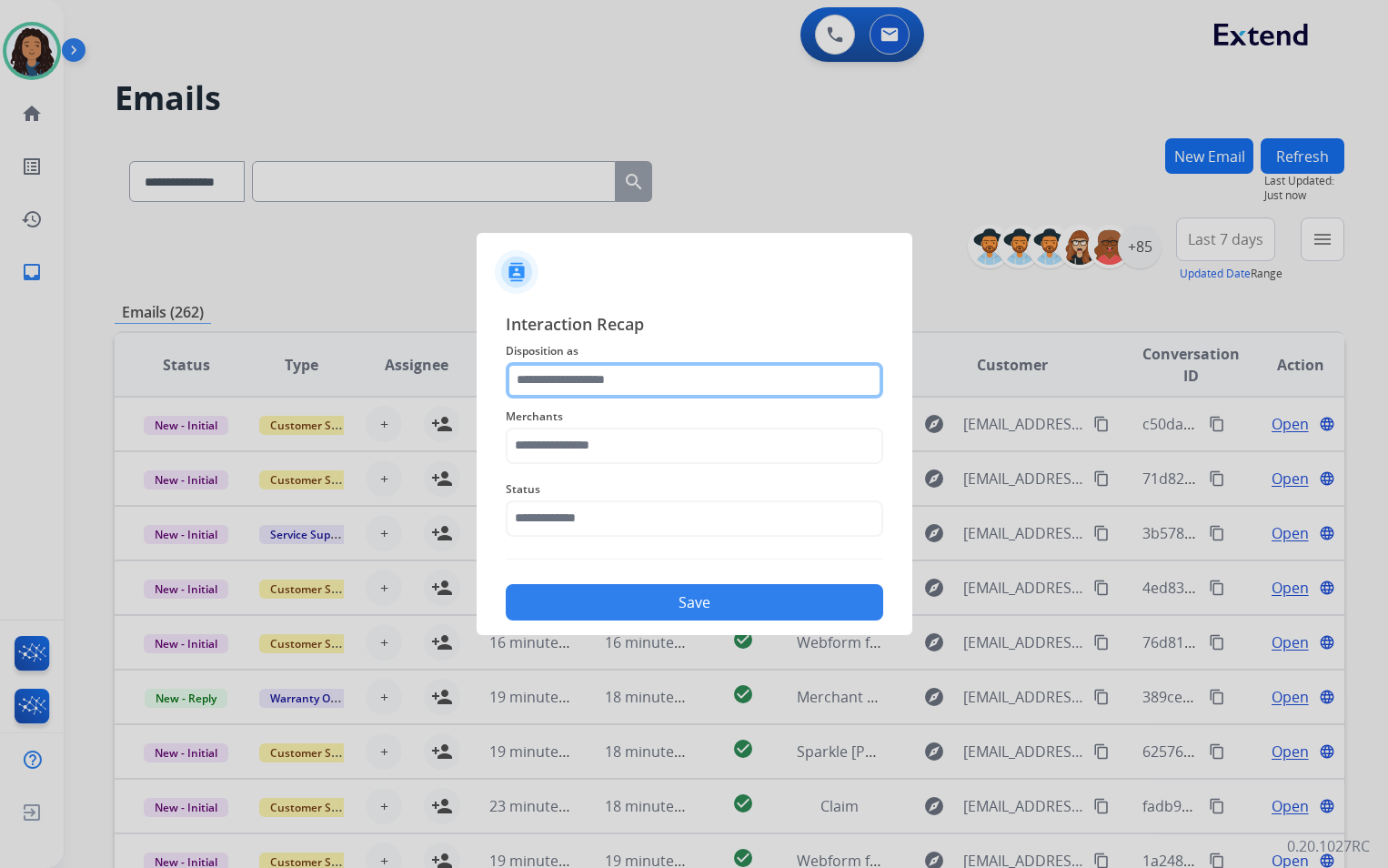
click at [682, 371] on input "text" at bounding box center [694, 380] width 378 height 37
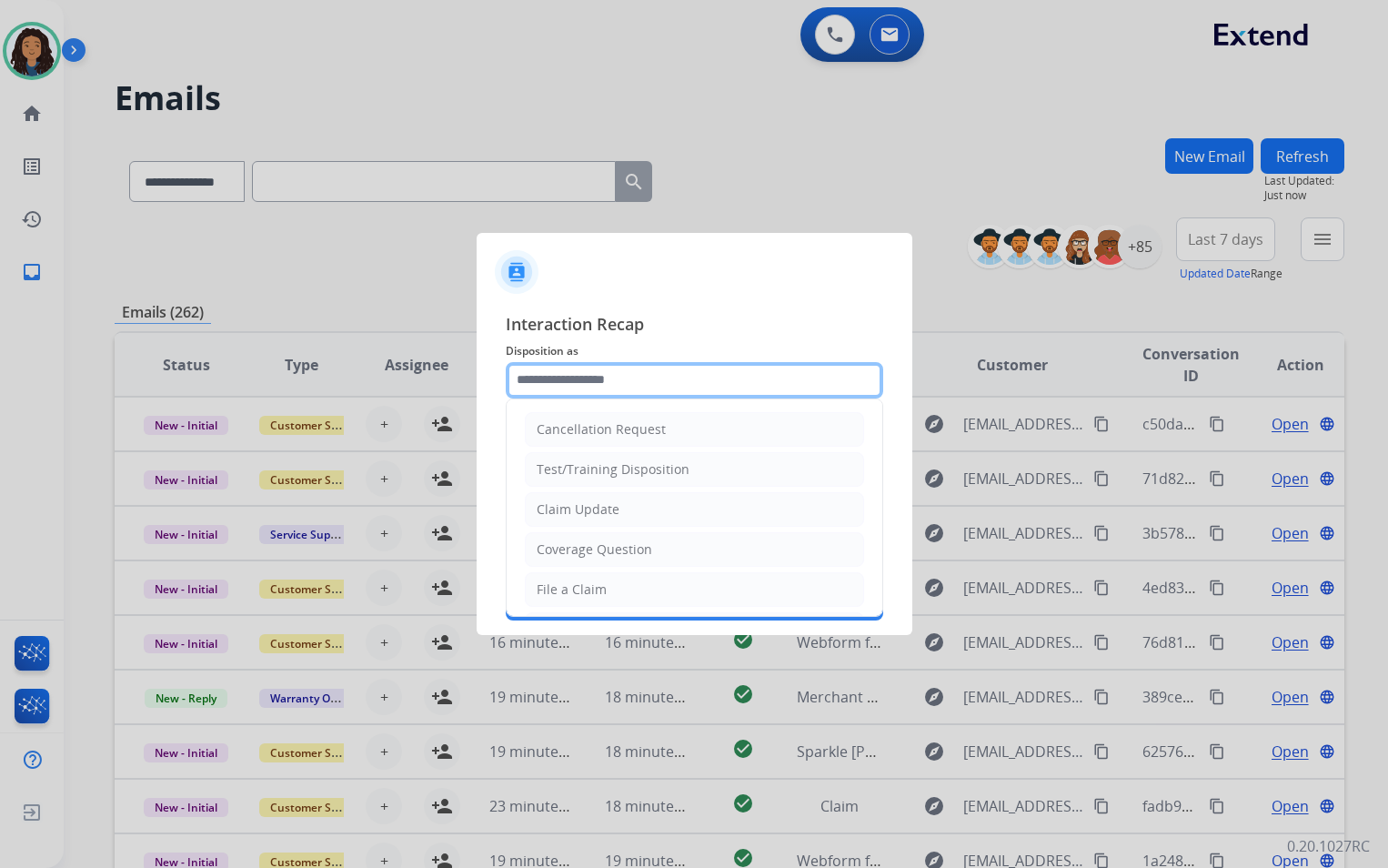
type input "**********"
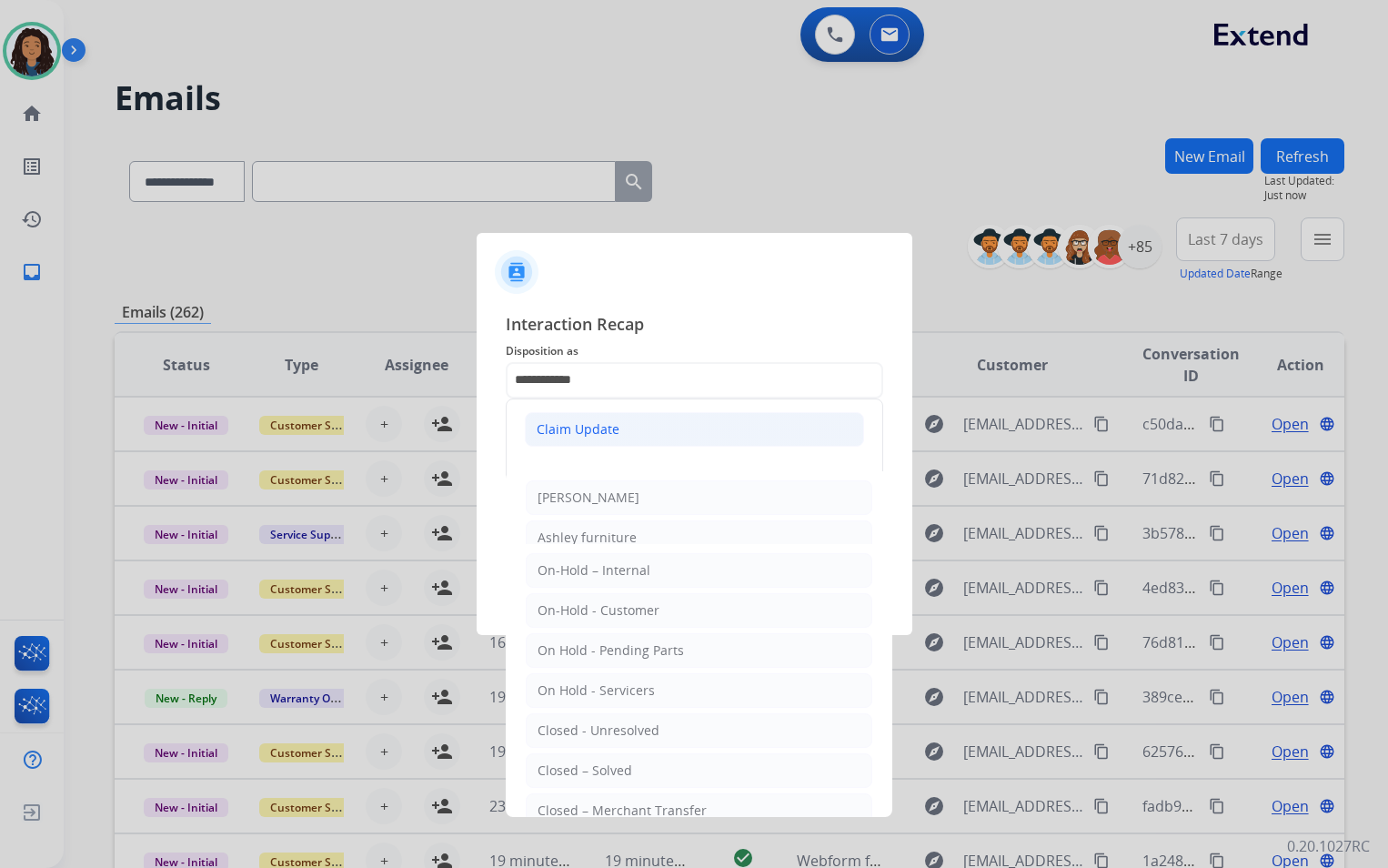
click at [586, 423] on div "Claim Update" at bounding box center [578, 428] width 83 height 18
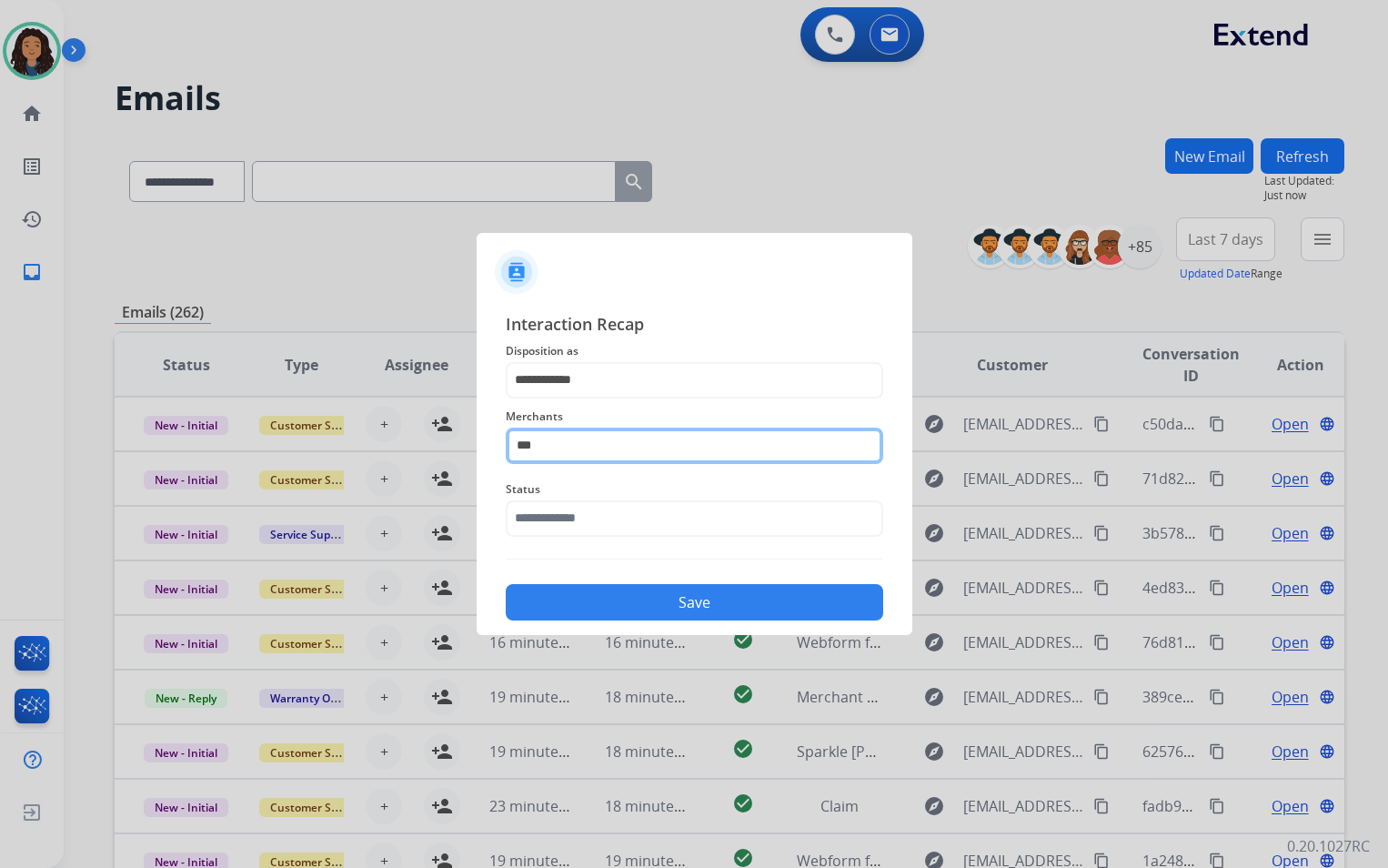
click at [603, 449] on input "***" at bounding box center [694, 445] width 378 height 37
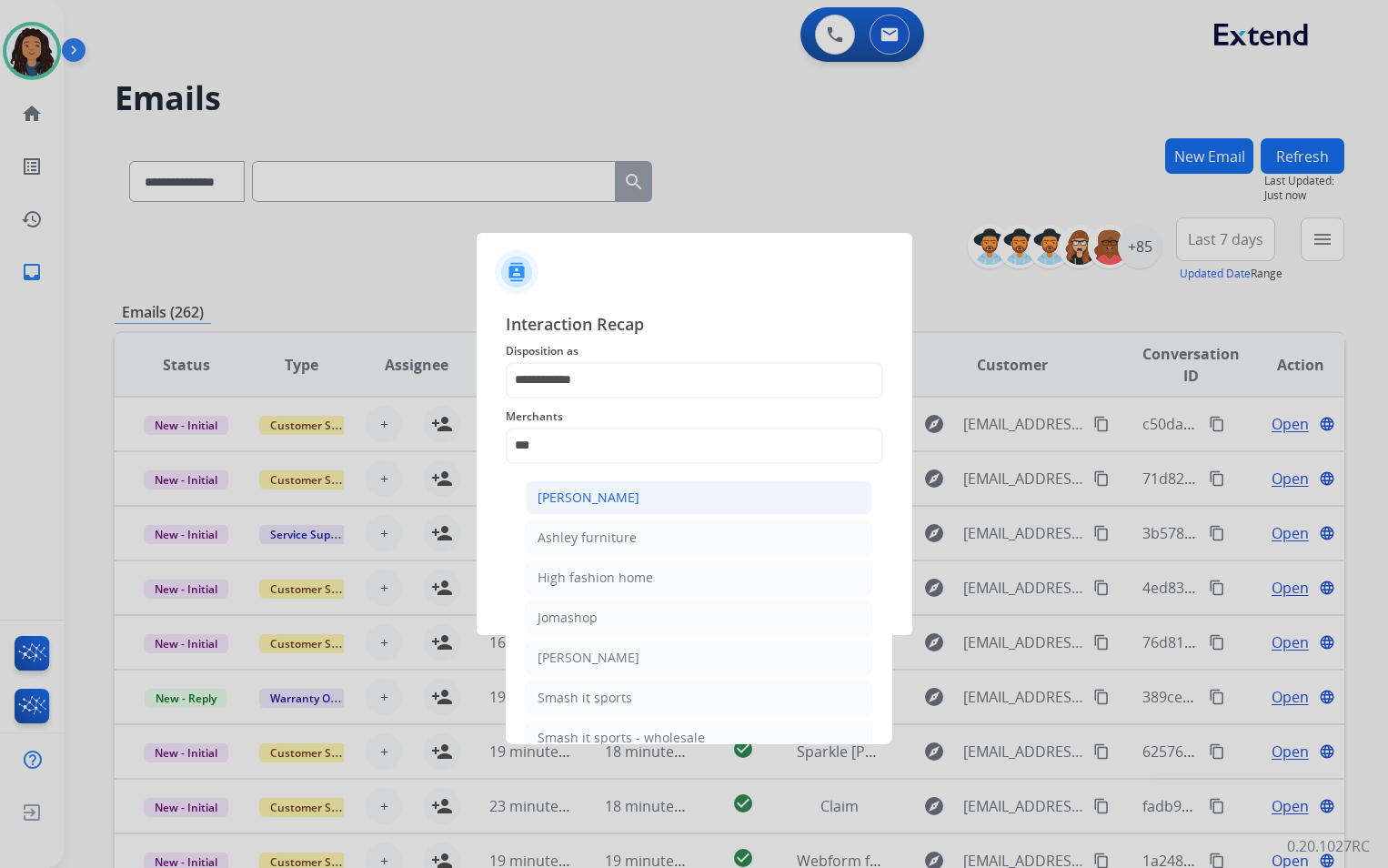
click at [605, 504] on div "[PERSON_NAME]" at bounding box center [589, 497] width 102 height 18
type input "**********"
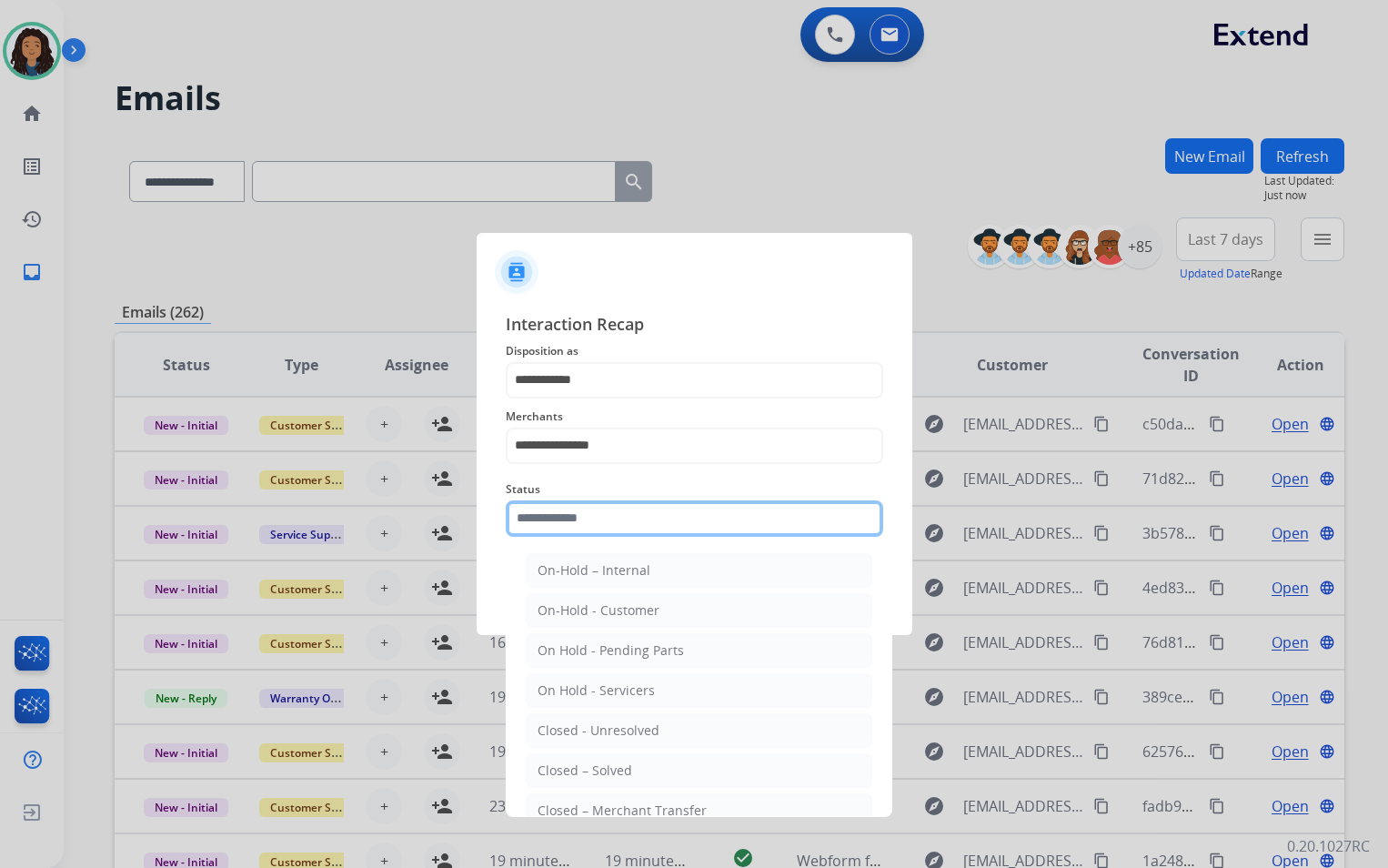
click at [609, 527] on input "text" at bounding box center [694, 518] width 378 height 37
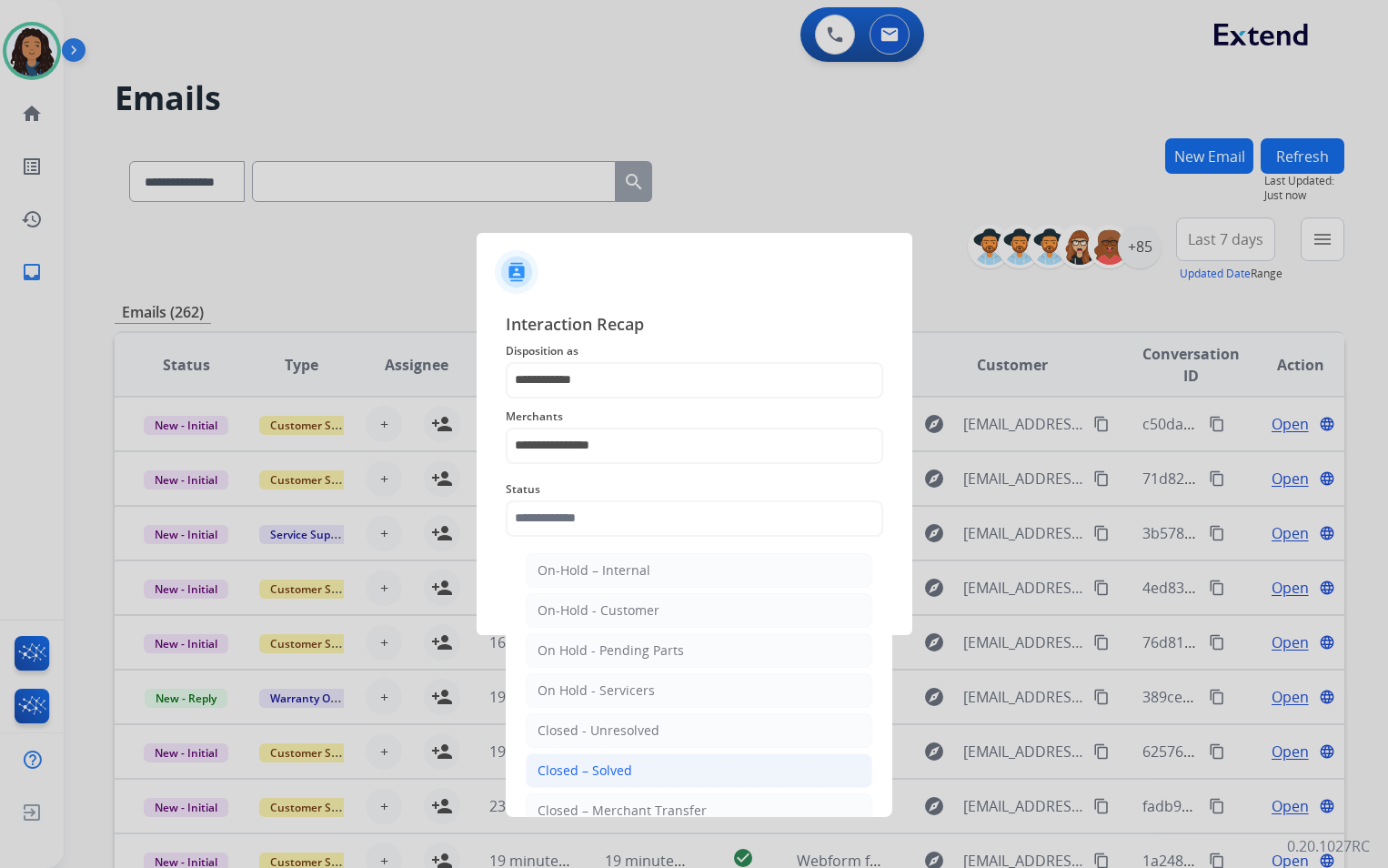
click at [636, 767] on li "Closed – Solved" at bounding box center [699, 770] width 347 height 35
type input "**********"
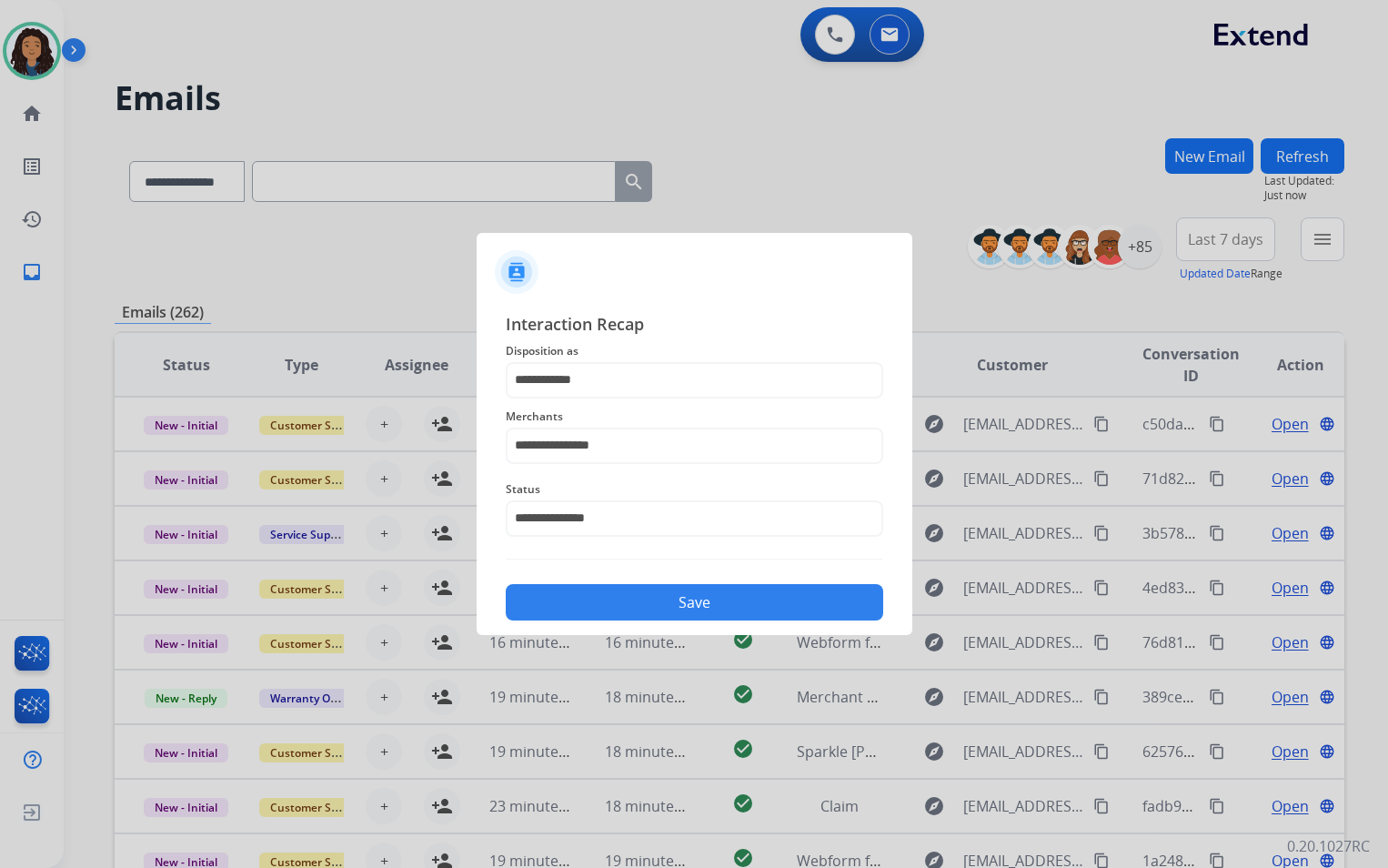
click at [721, 603] on button "Save" at bounding box center [694, 602] width 378 height 37
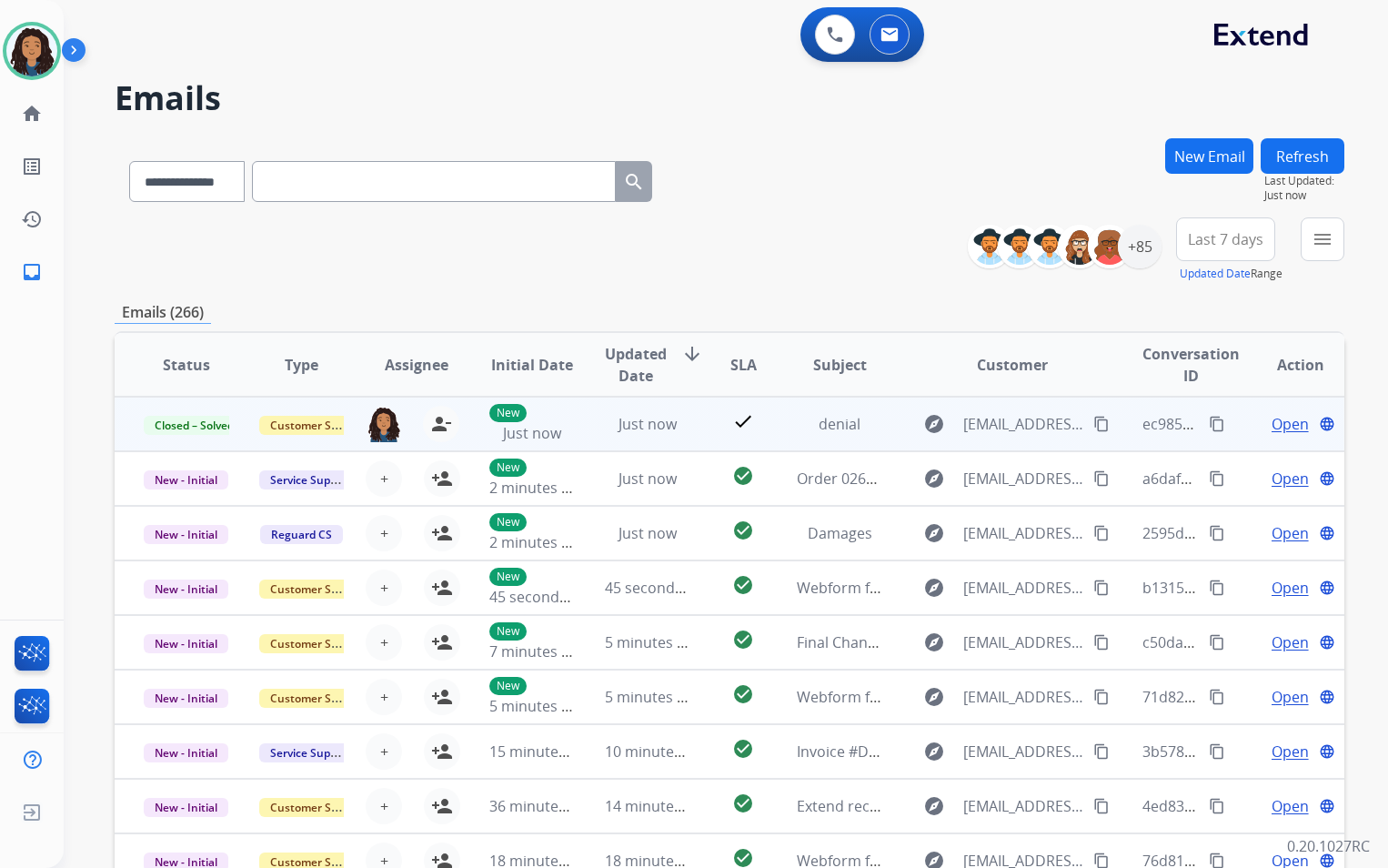
click at [1209, 427] on mat-icon "content_copy" at bounding box center [1217, 424] width 16 height 16
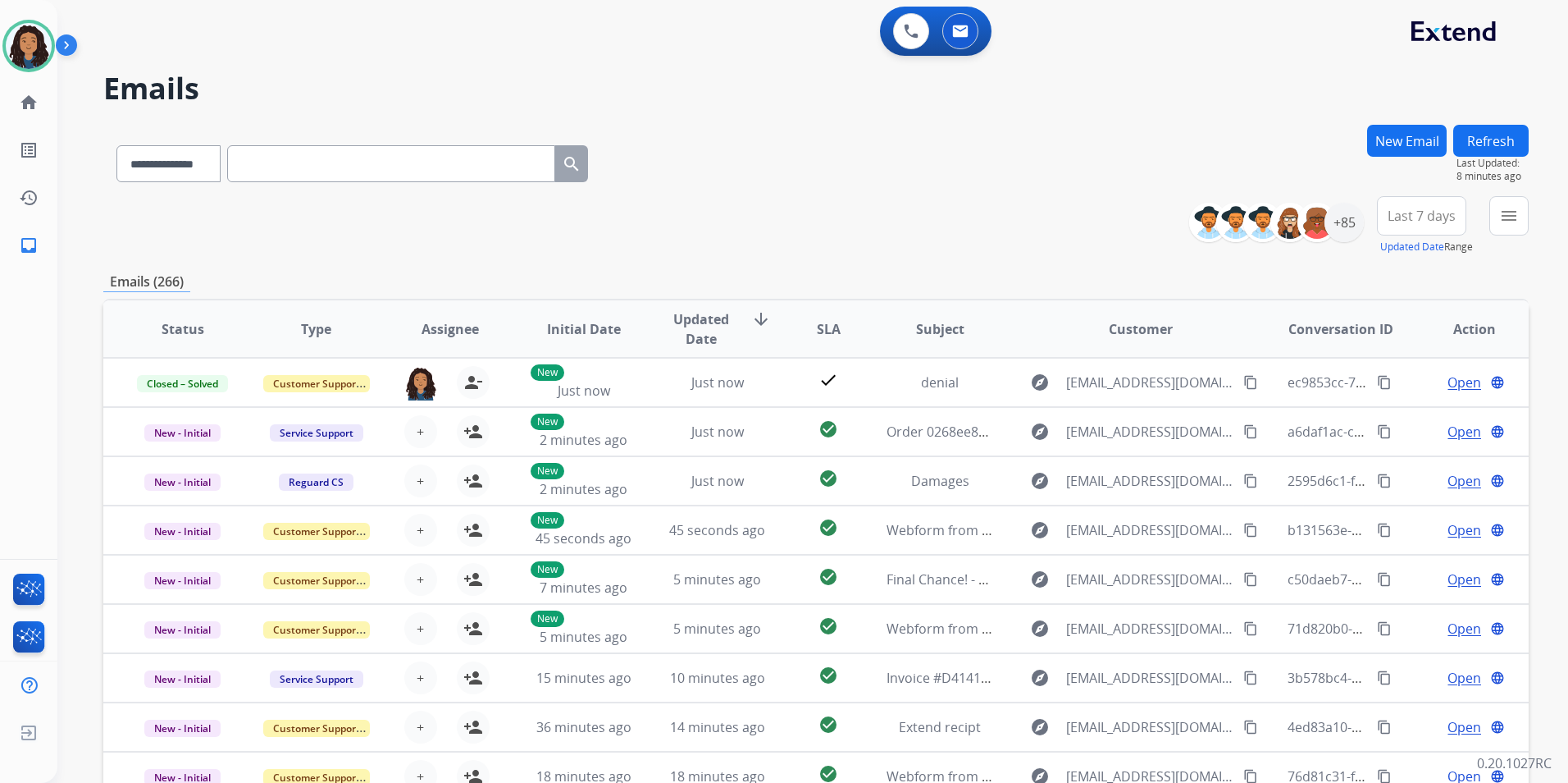
click at [170, 147] on div "**********" at bounding box center [352, 161] width 497 height 57
drag, startPoint x: 172, startPoint y: 156, endPoint x: 179, endPoint y: 183, distance: 27.9
click at [172, 156] on select "**********" at bounding box center [167, 163] width 103 height 37
select select "**********"
click at [116, 145] on select "**********" at bounding box center [167, 163] width 103 height 37
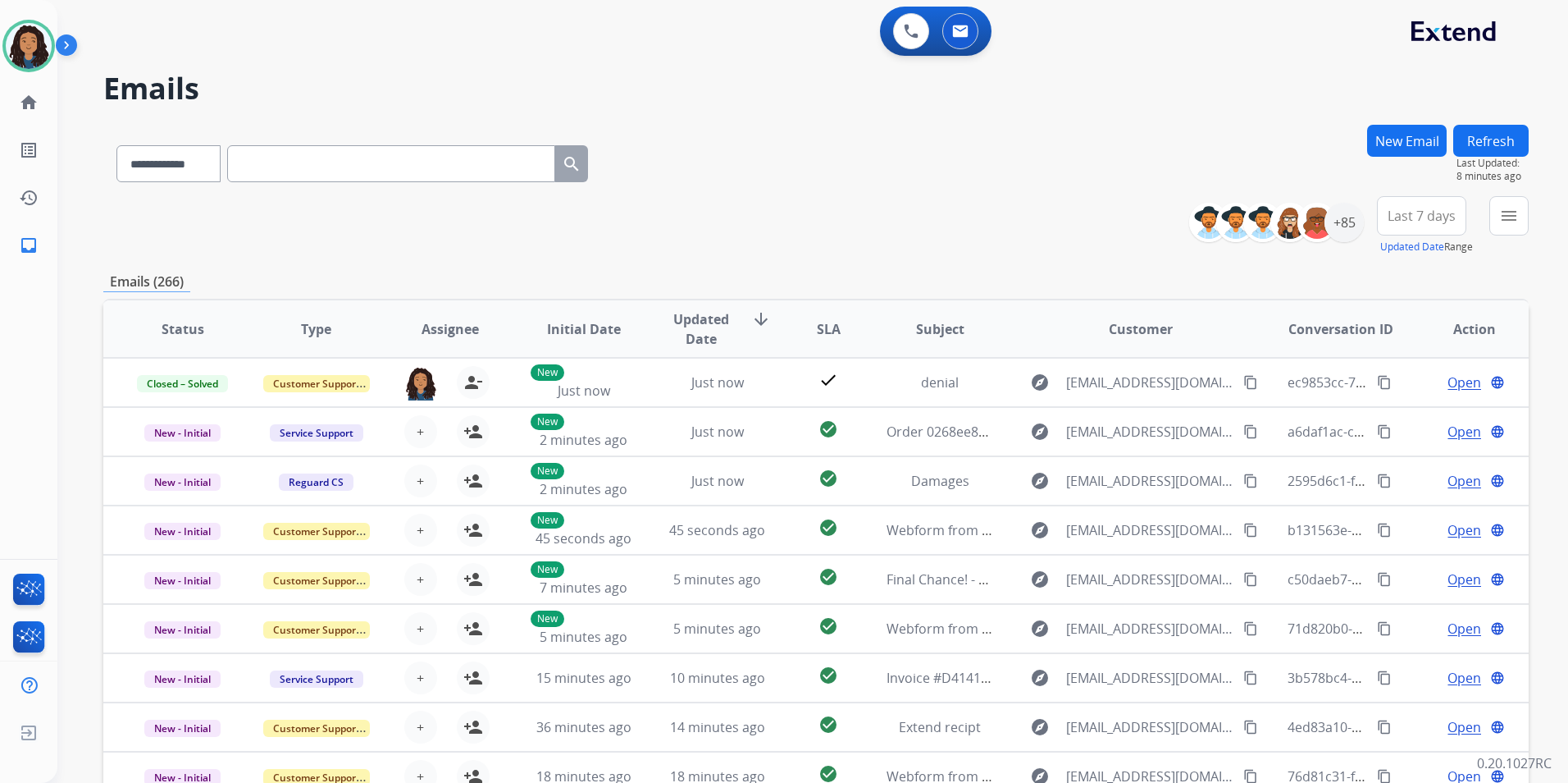
paste input "**********"
type input "**********"
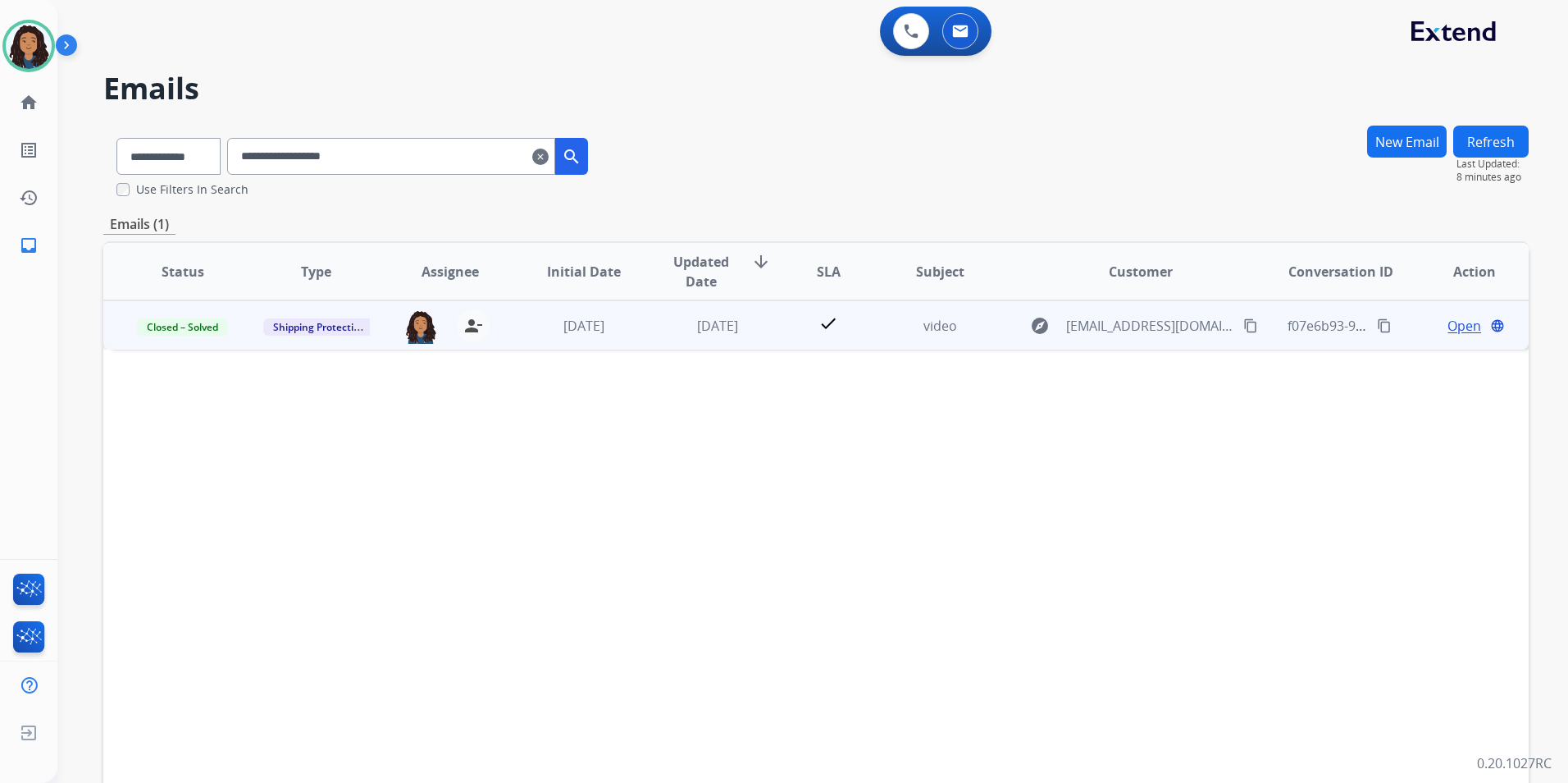
click at [1377, 324] on mat-icon "content_copy" at bounding box center [1384, 325] width 14 height 14
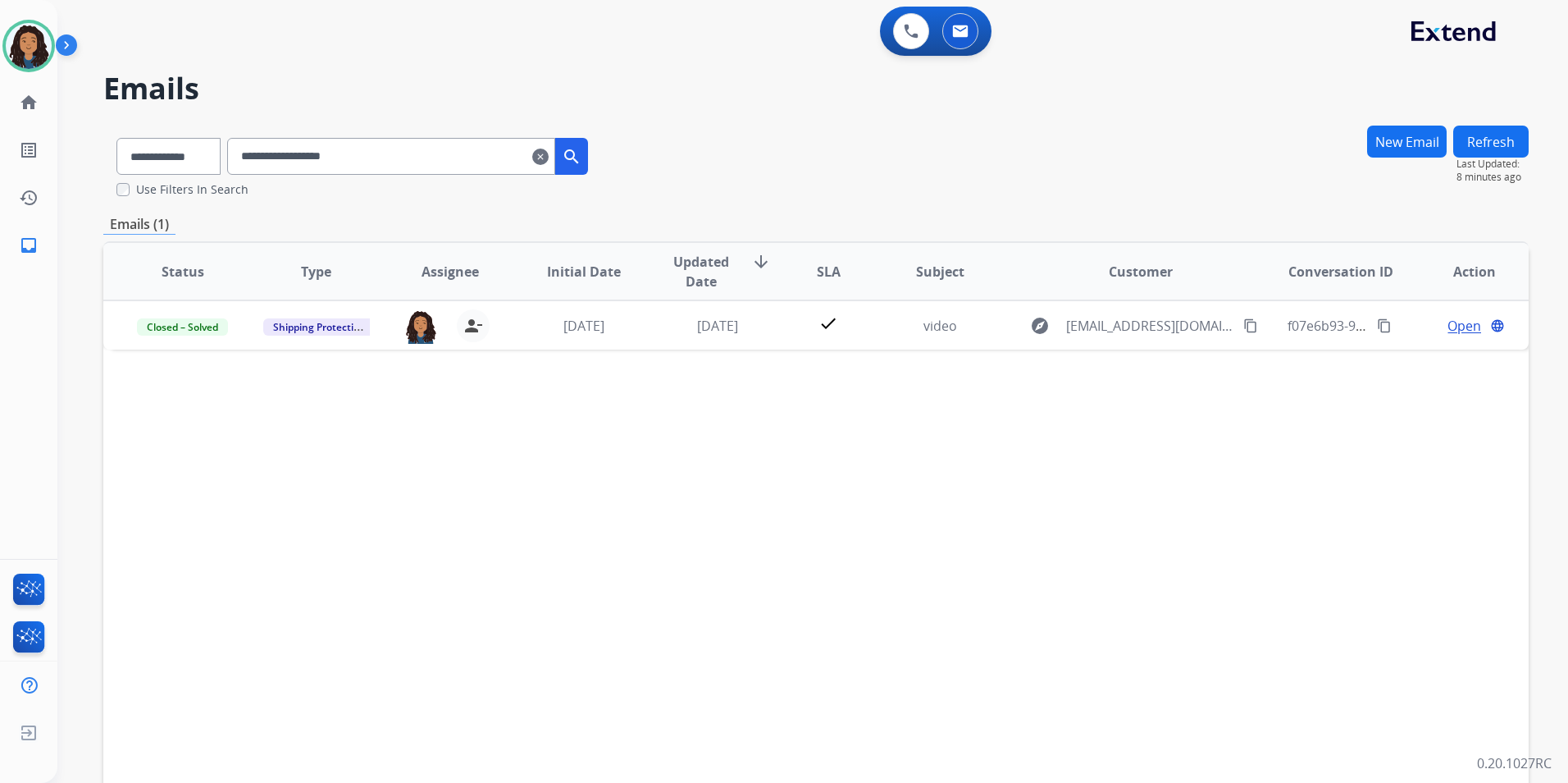
click at [1433, 138] on button "New Email" at bounding box center [1408, 142] width 80 height 32
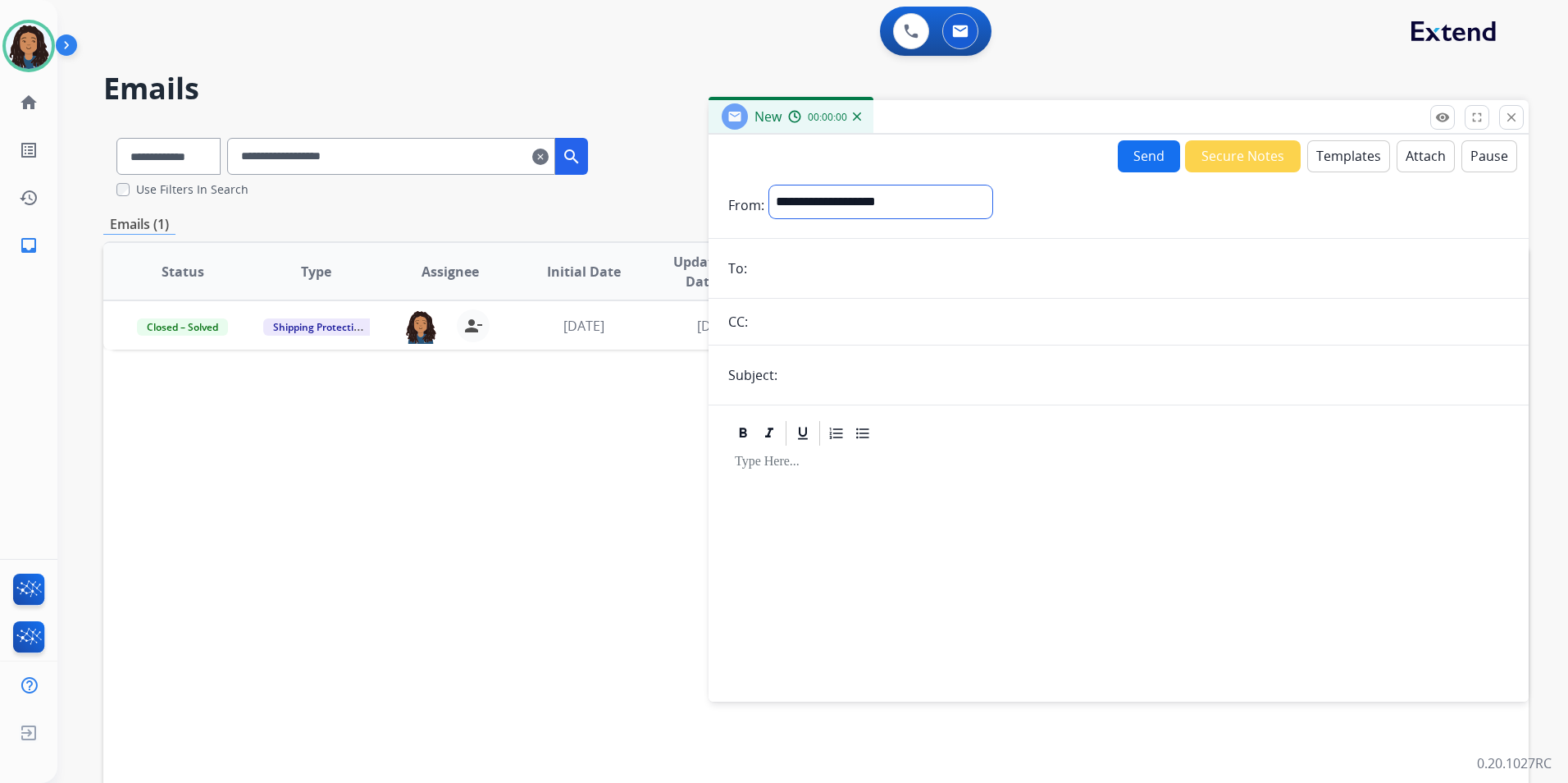
click at [868, 214] on select "**********" at bounding box center [880, 201] width 223 height 33
select select "**********"
click at [769, 185] on select "**********" at bounding box center [880, 201] width 223 height 33
paste input "**********"
type input "**********"
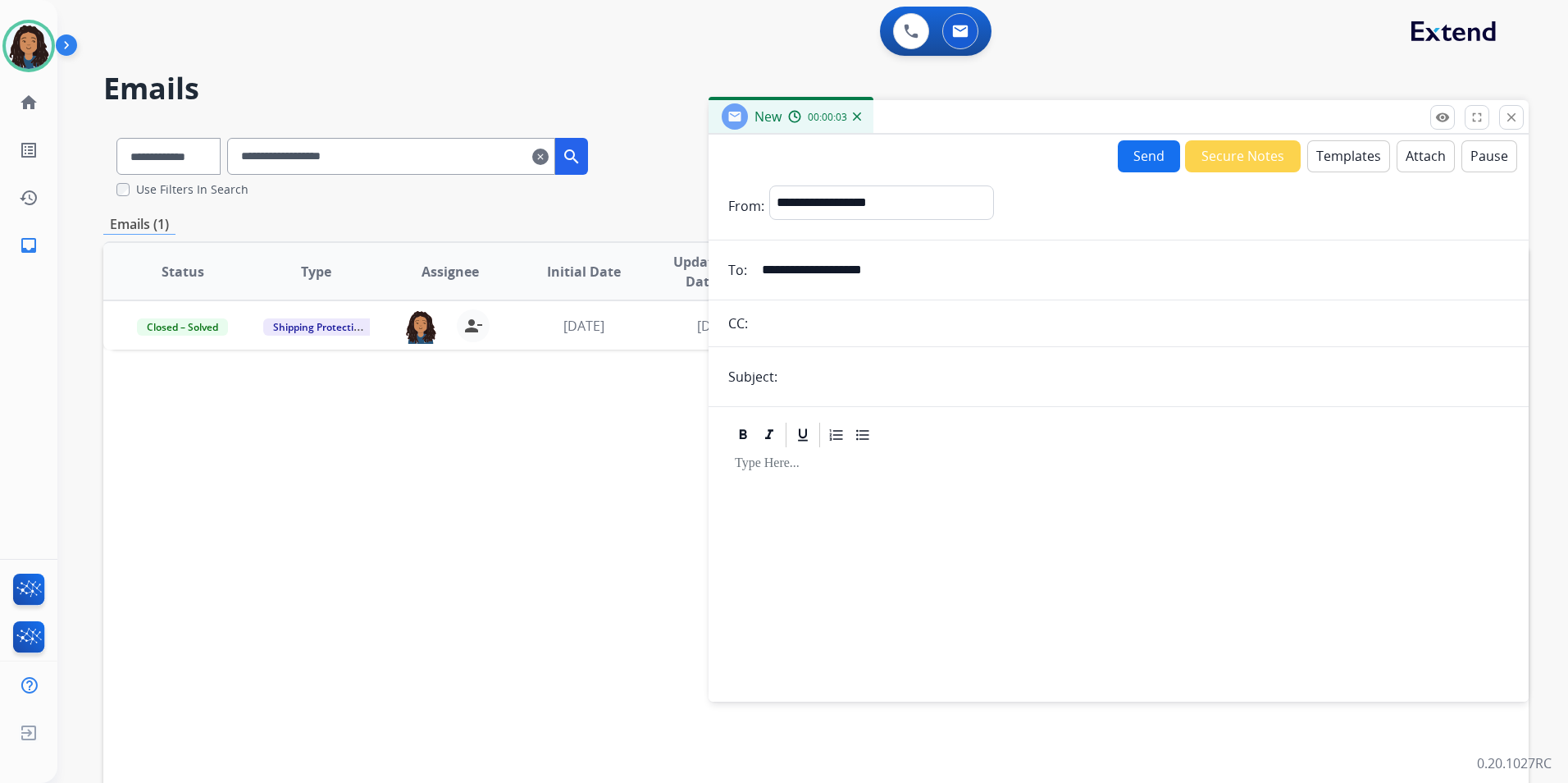
click at [855, 386] on input "text" at bounding box center [1146, 376] width 727 height 33
type input "******"
click at [1331, 161] on button "Templates" at bounding box center [1349, 156] width 83 height 32
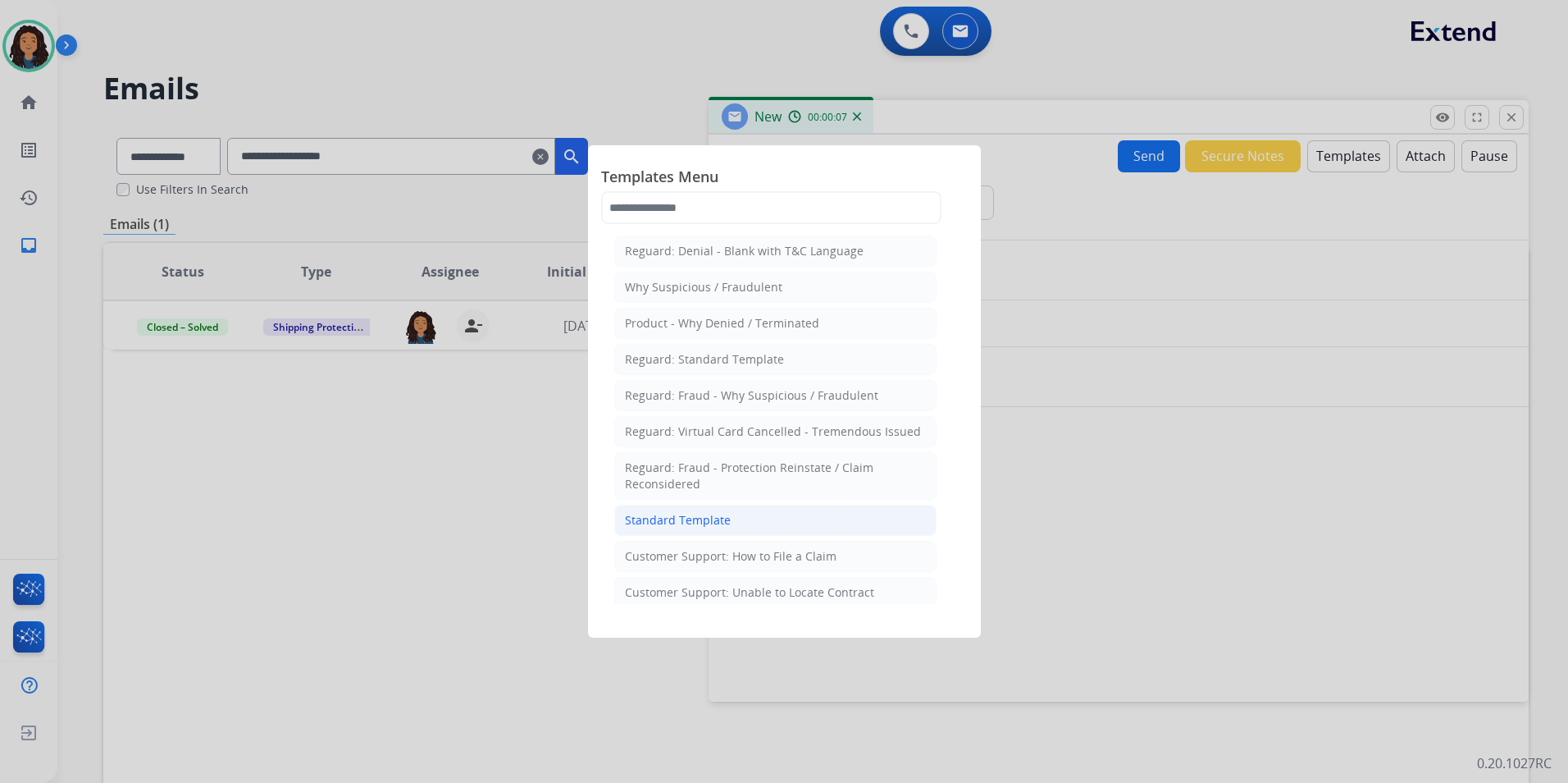
click at [722, 512] on div "Standard Template" at bounding box center [677, 520] width 106 height 16
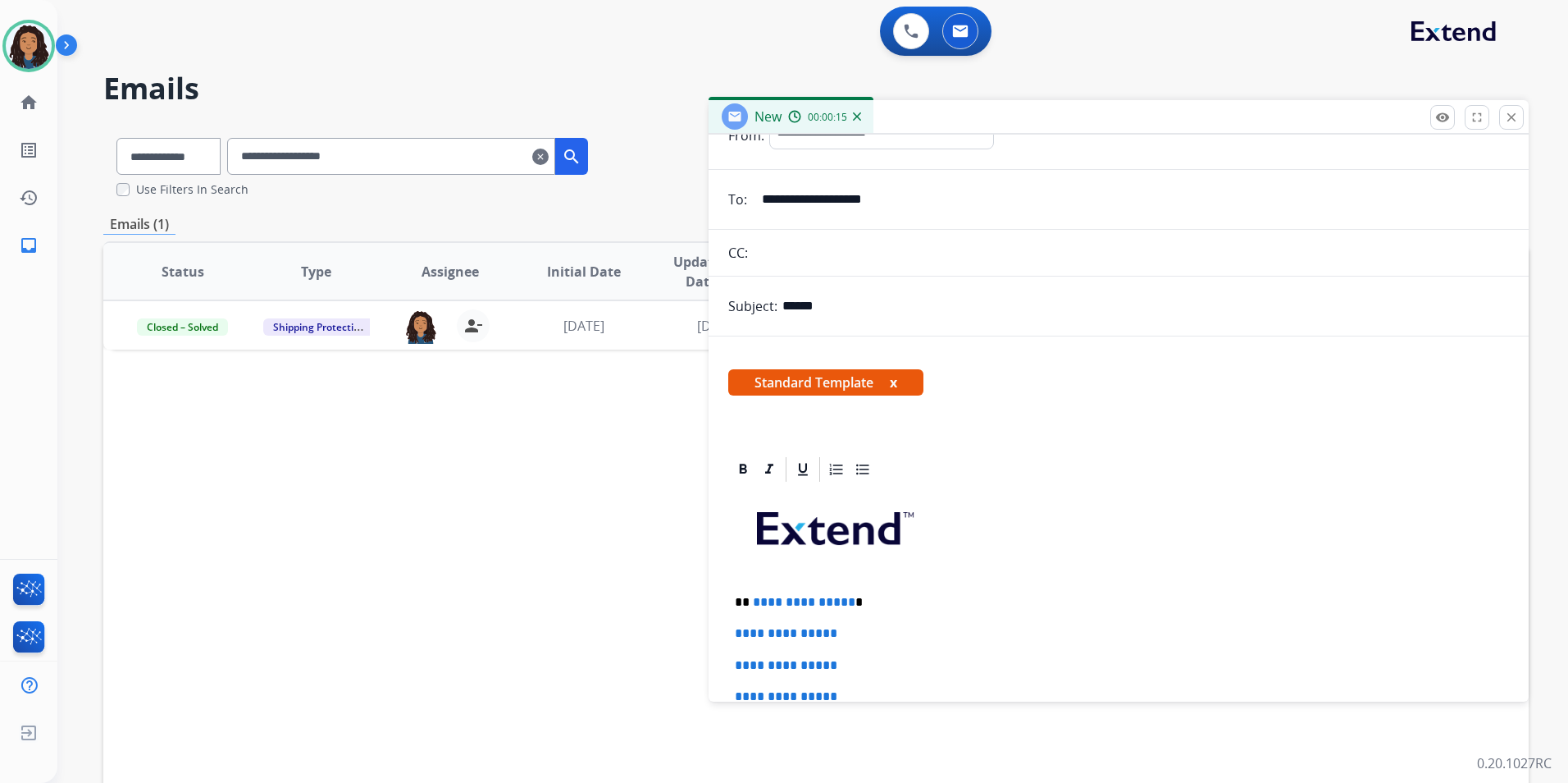
scroll to position [164, 0]
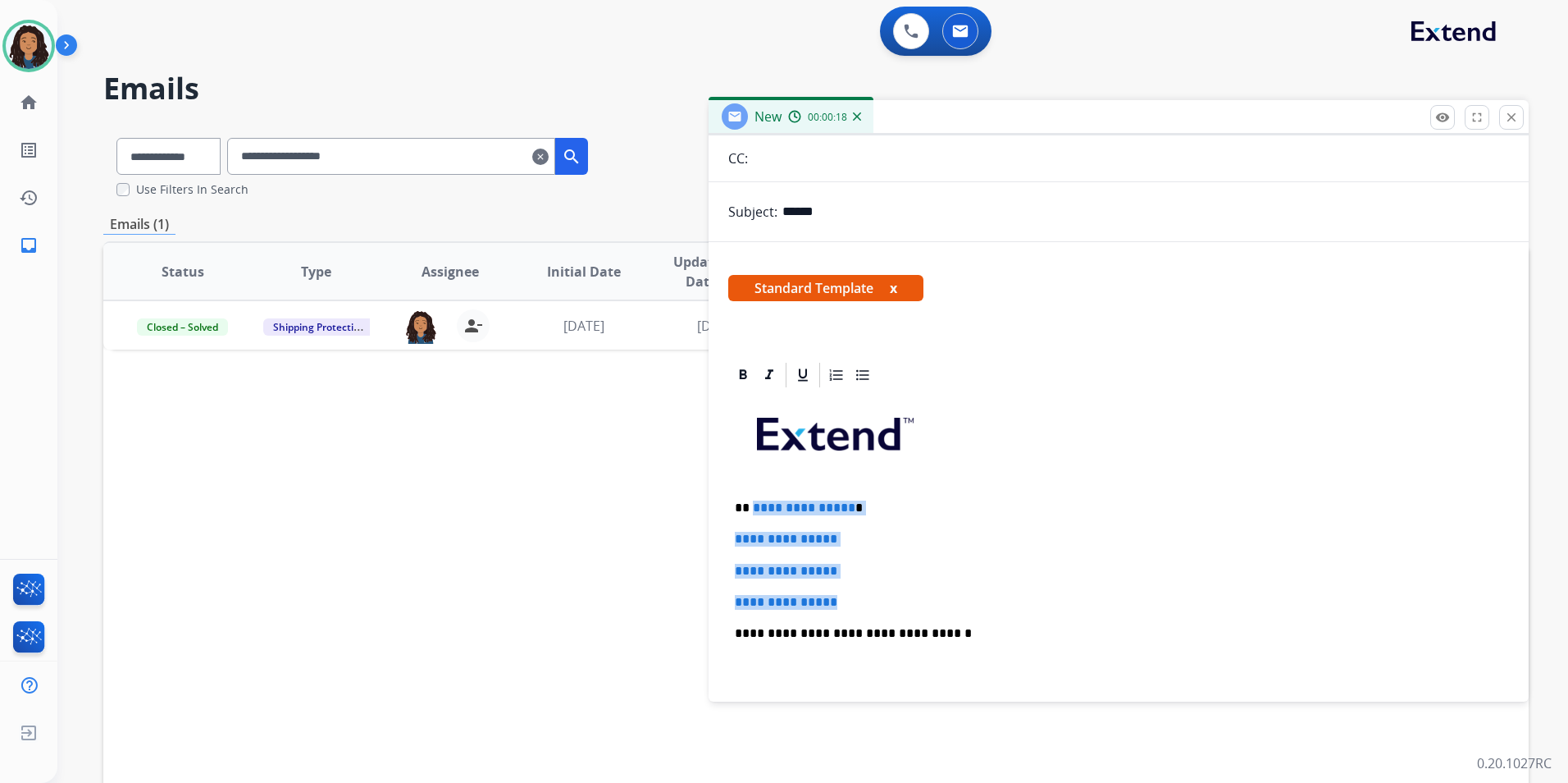
drag, startPoint x: 856, startPoint y: 600, endPoint x: 752, endPoint y: 493, distance: 149.2
click at [752, 493] on div "**********" at bounding box center [1119, 672] width 781 height 565
copy div "**********"
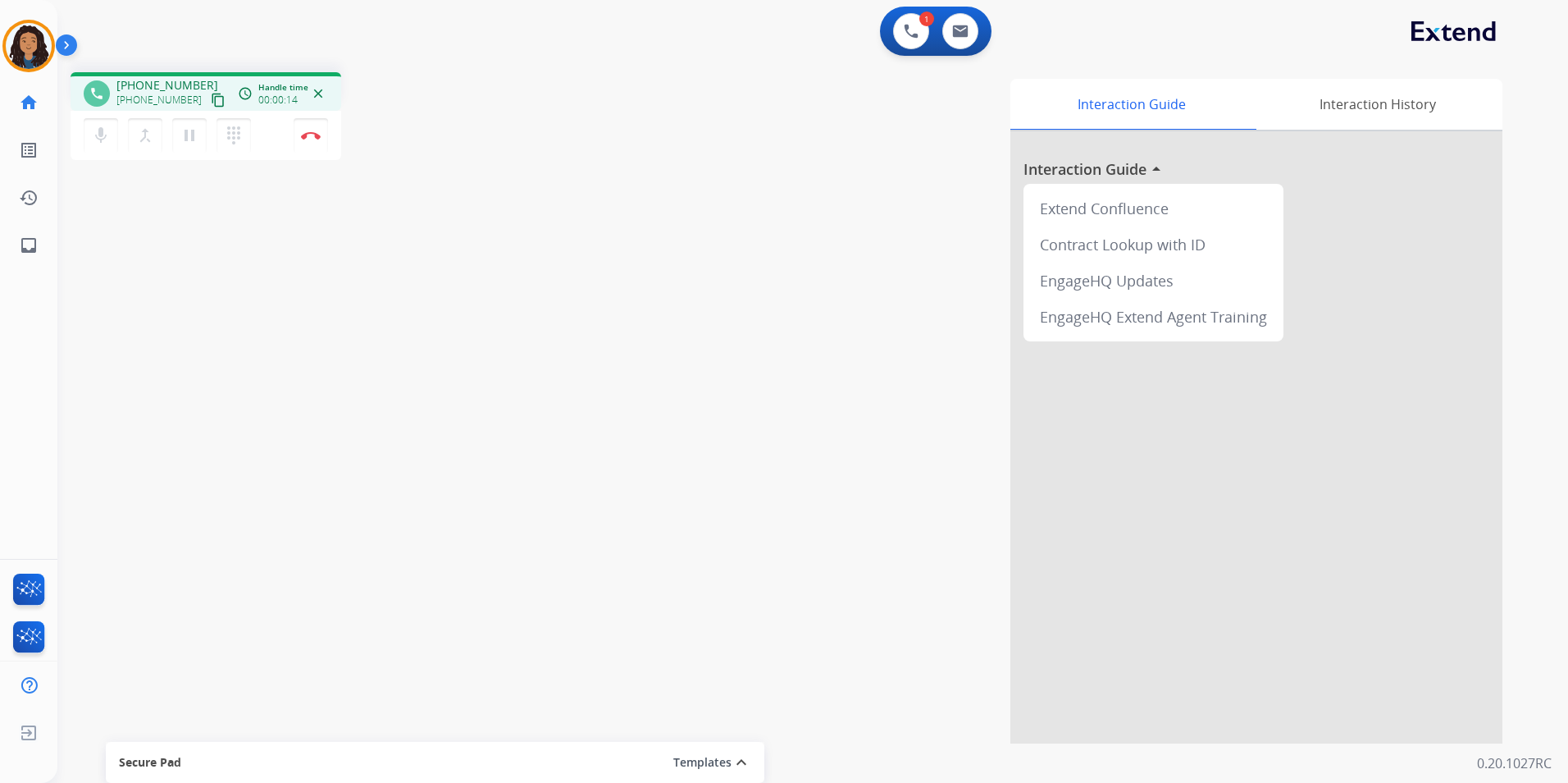
click at [211, 99] on mat-icon "content_copy" at bounding box center [217, 99] width 14 height 14
click at [211, 96] on mat-icon "content_copy" at bounding box center [217, 99] width 14 height 14
click at [309, 134] on img at bounding box center [311, 136] width 20 height 8
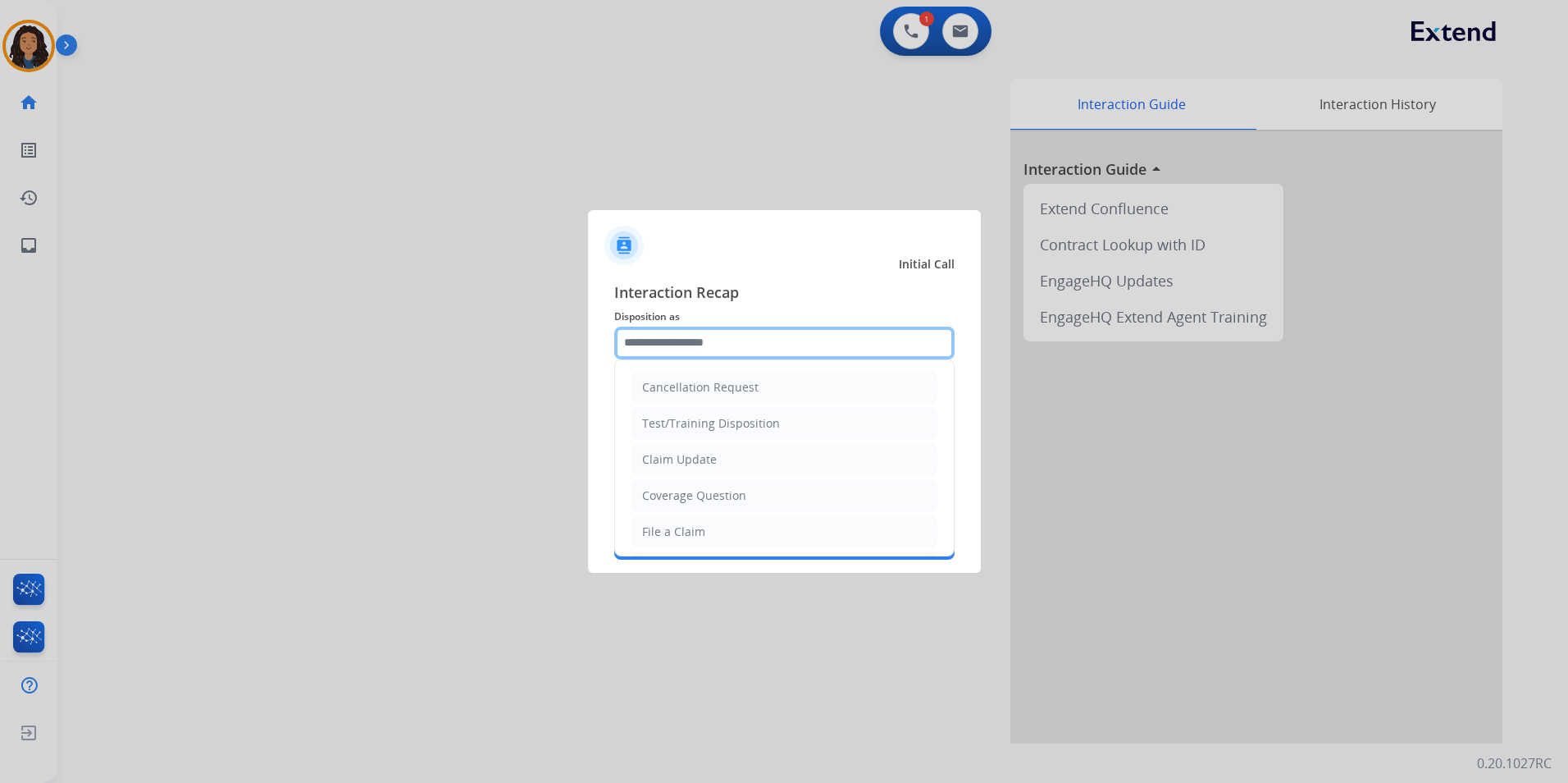
click at [711, 336] on input "text" at bounding box center [784, 343] width 340 height 33
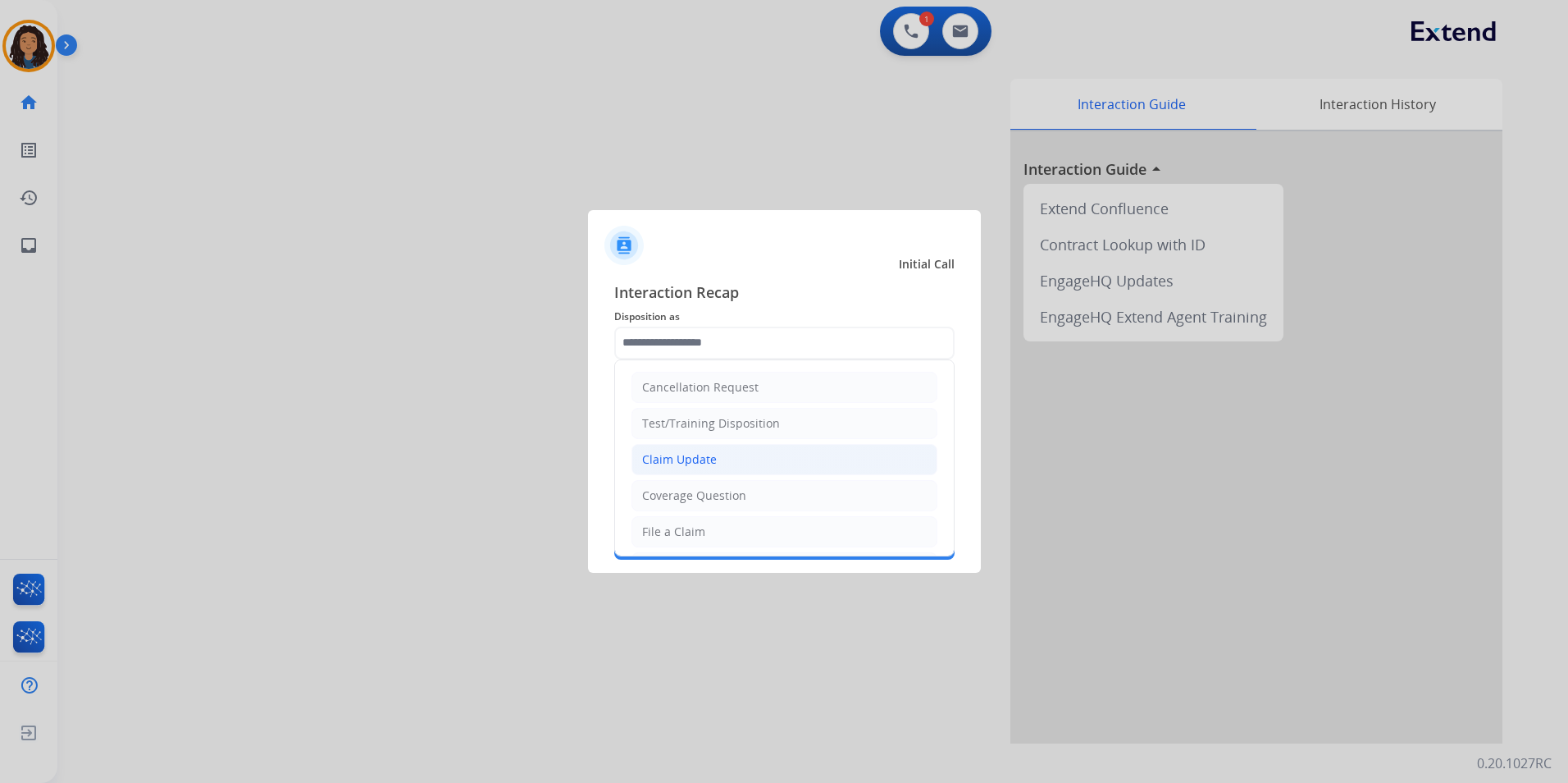
click at [733, 465] on li "Claim Update" at bounding box center [784, 459] width 306 height 31
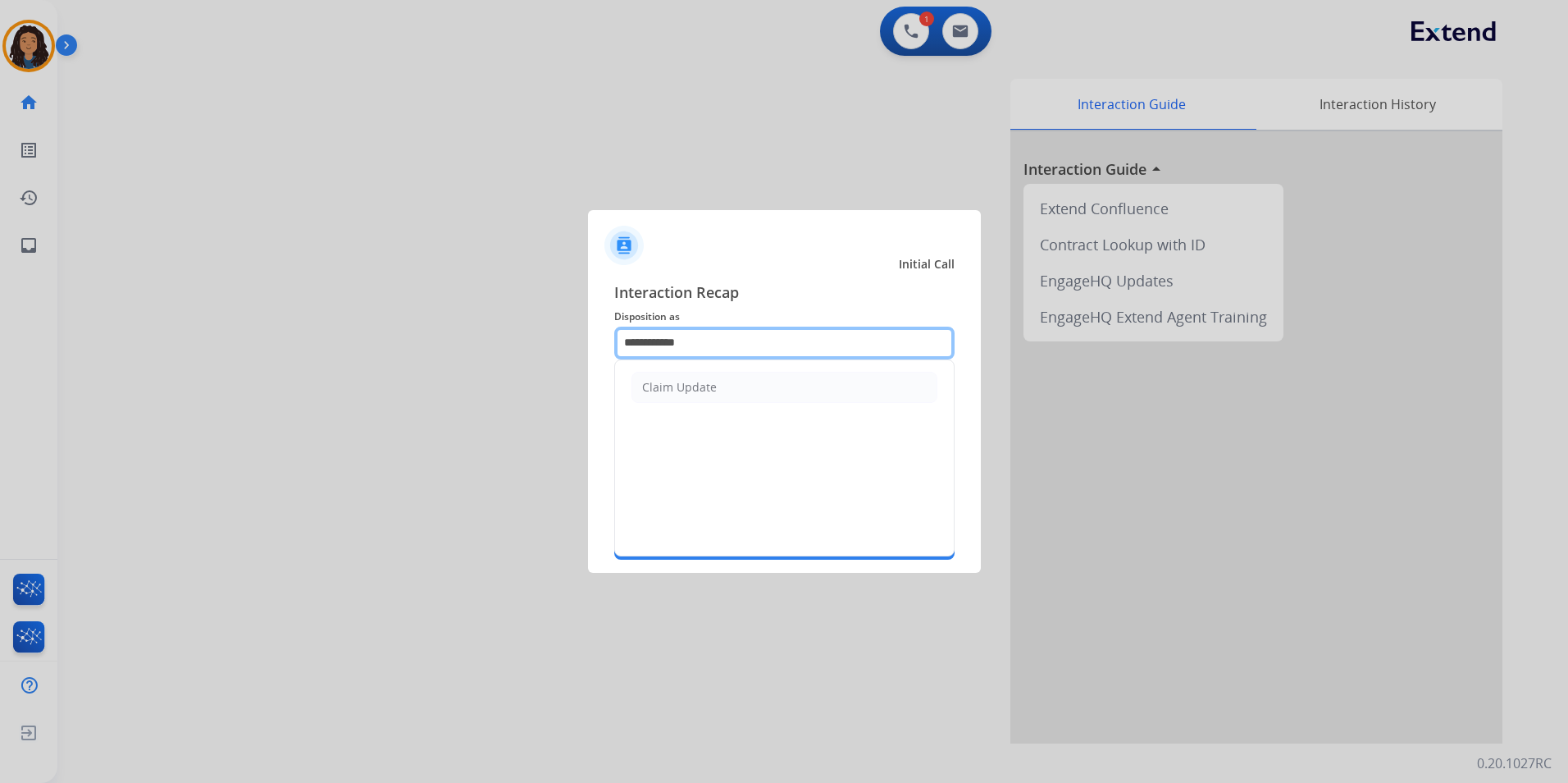
drag, startPoint x: 486, startPoint y: 375, endPoint x: 430, endPoint y: 389, distance: 57.7
click at [0, 389] on app-contact-recap-modal "**********" at bounding box center [0, 392] width 0 height 783
click at [700, 399] on li "File a Claim" at bounding box center [784, 387] width 306 height 31
type input "**********"
click at [700, 399] on input "text" at bounding box center [784, 402] width 340 height 33
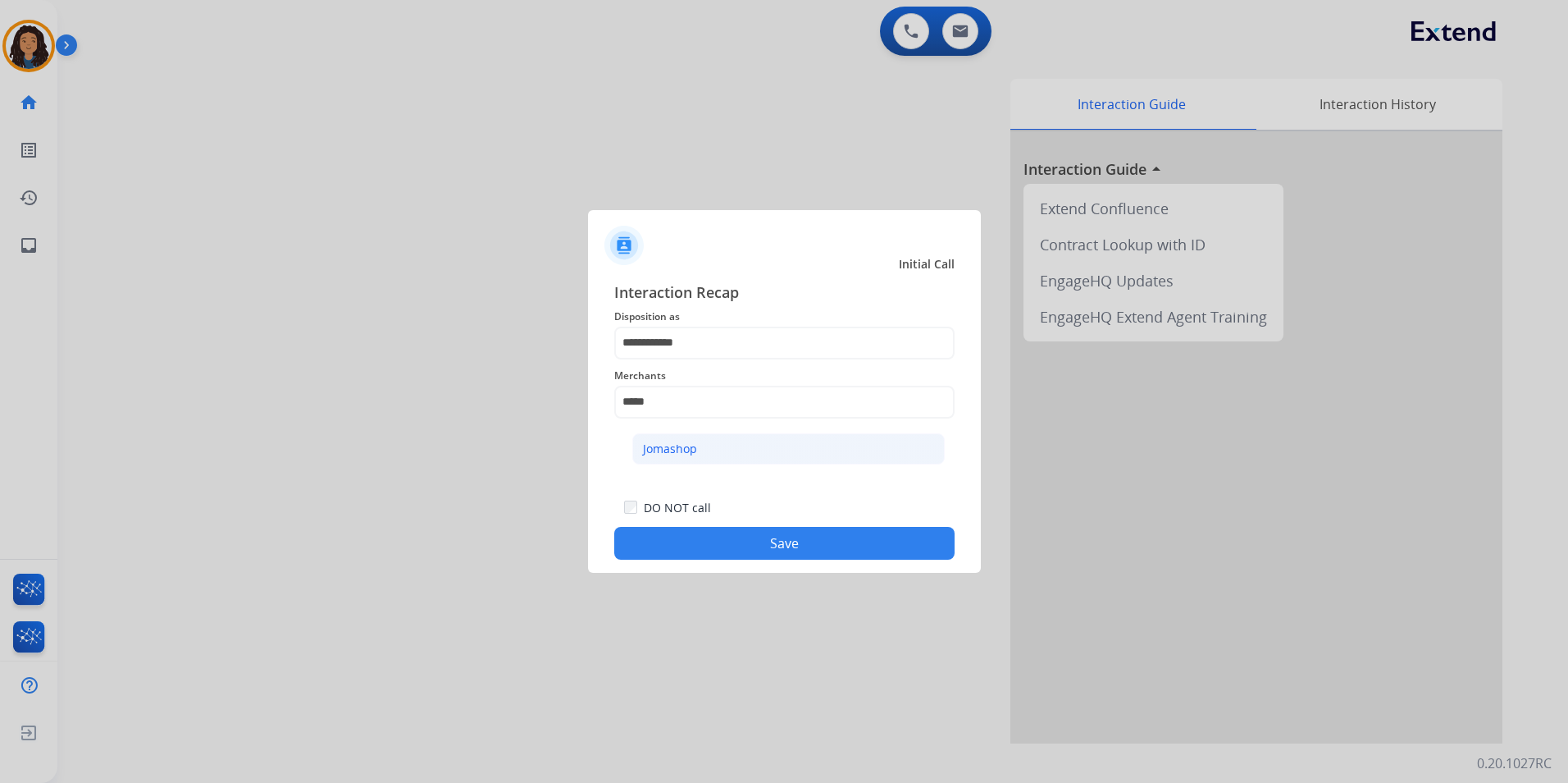
click at [712, 455] on li "Jomashop" at bounding box center [789, 448] width 312 height 31
type input "********"
click at [688, 549] on button "Save" at bounding box center [784, 543] width 340 height 33
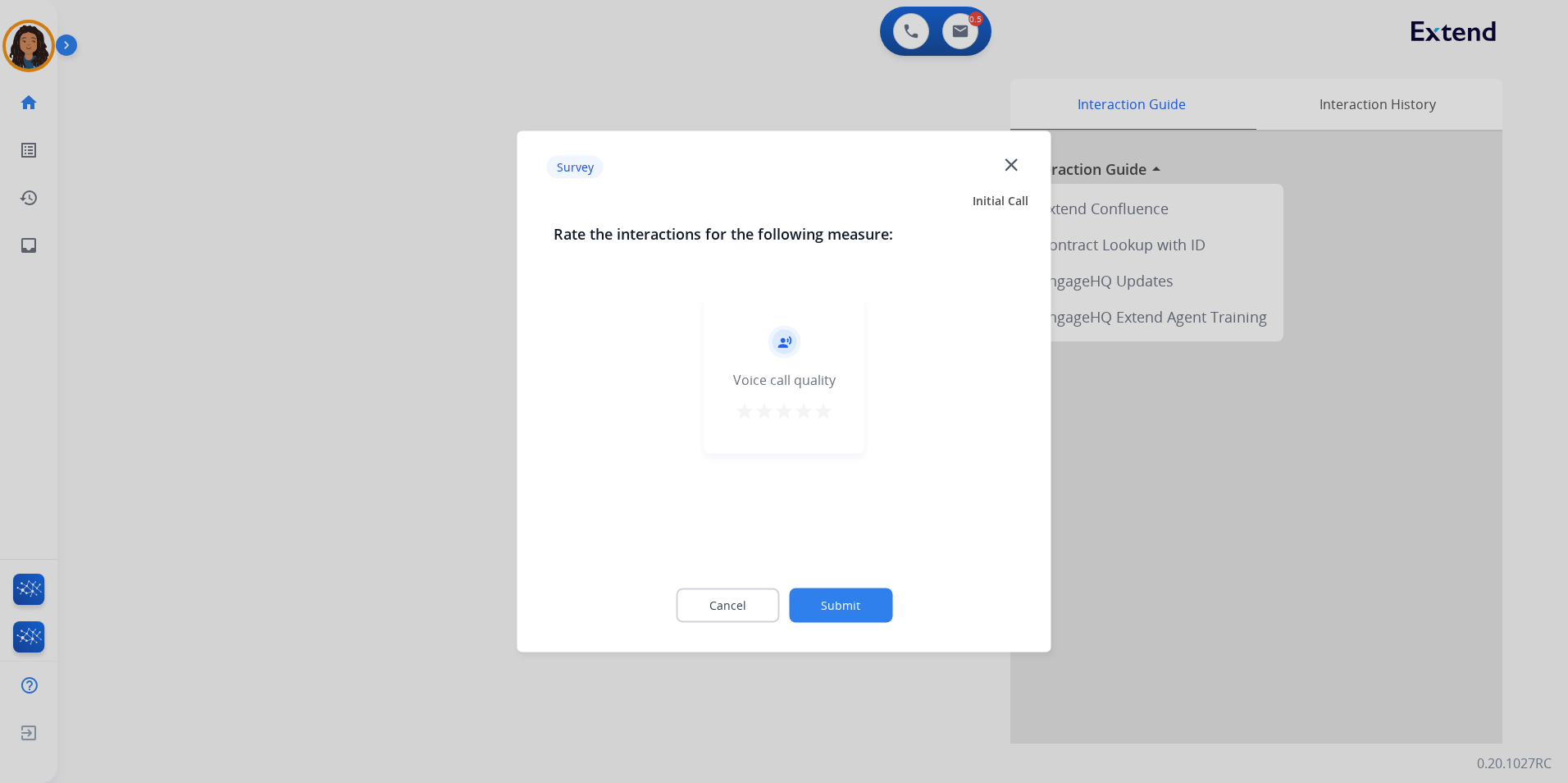
click at [288, 383] on div at bounding box center [784, 392] width 1568 height 783
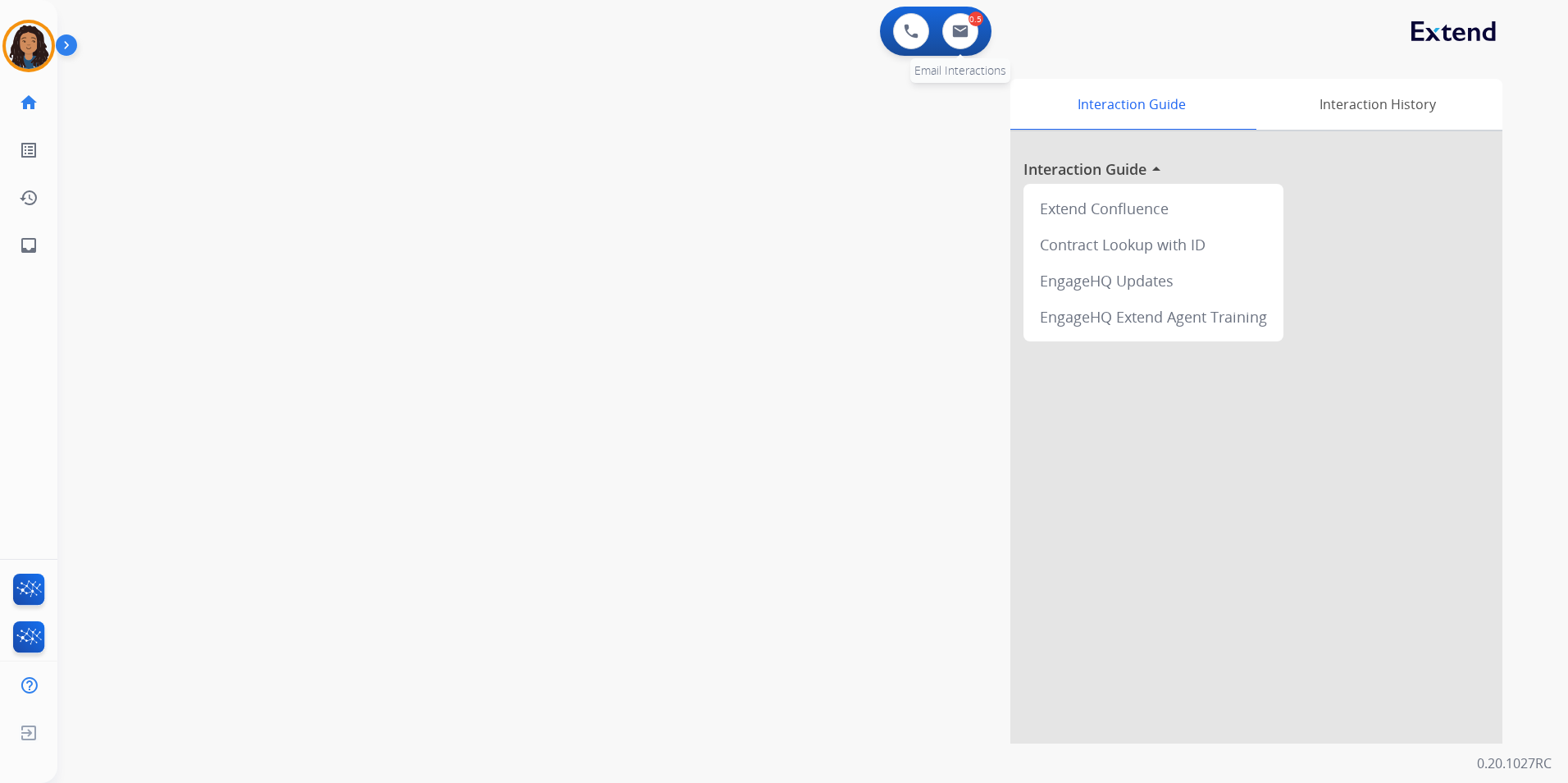
click at [983, 22] on div "0.5 Email Interactions" at bounding box center [960, 31] width 49 height 37
click at [969, 25] on button at bounding box center [960, 31] width 37 height 37
select select "**********"
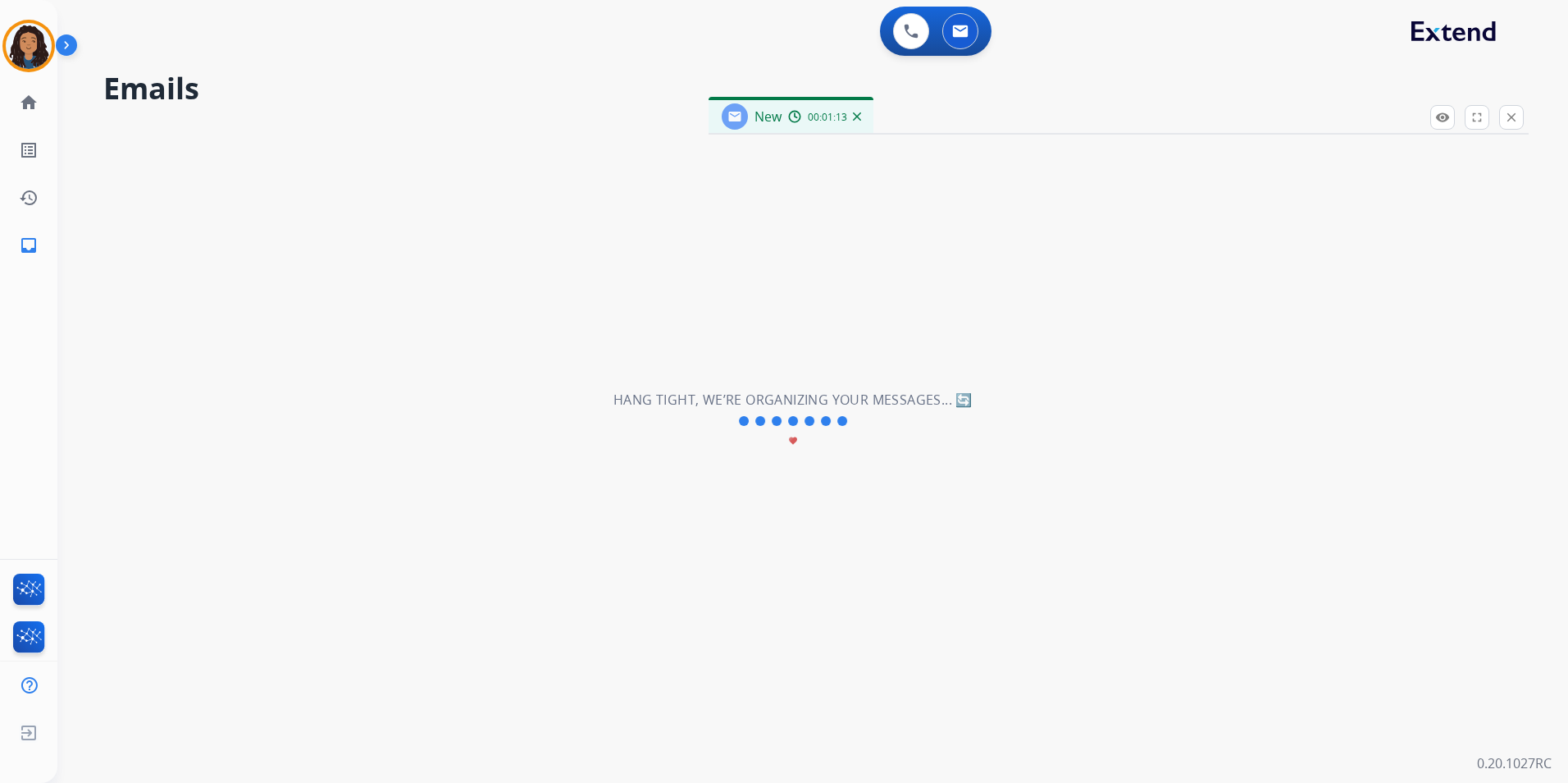
select select "**********"
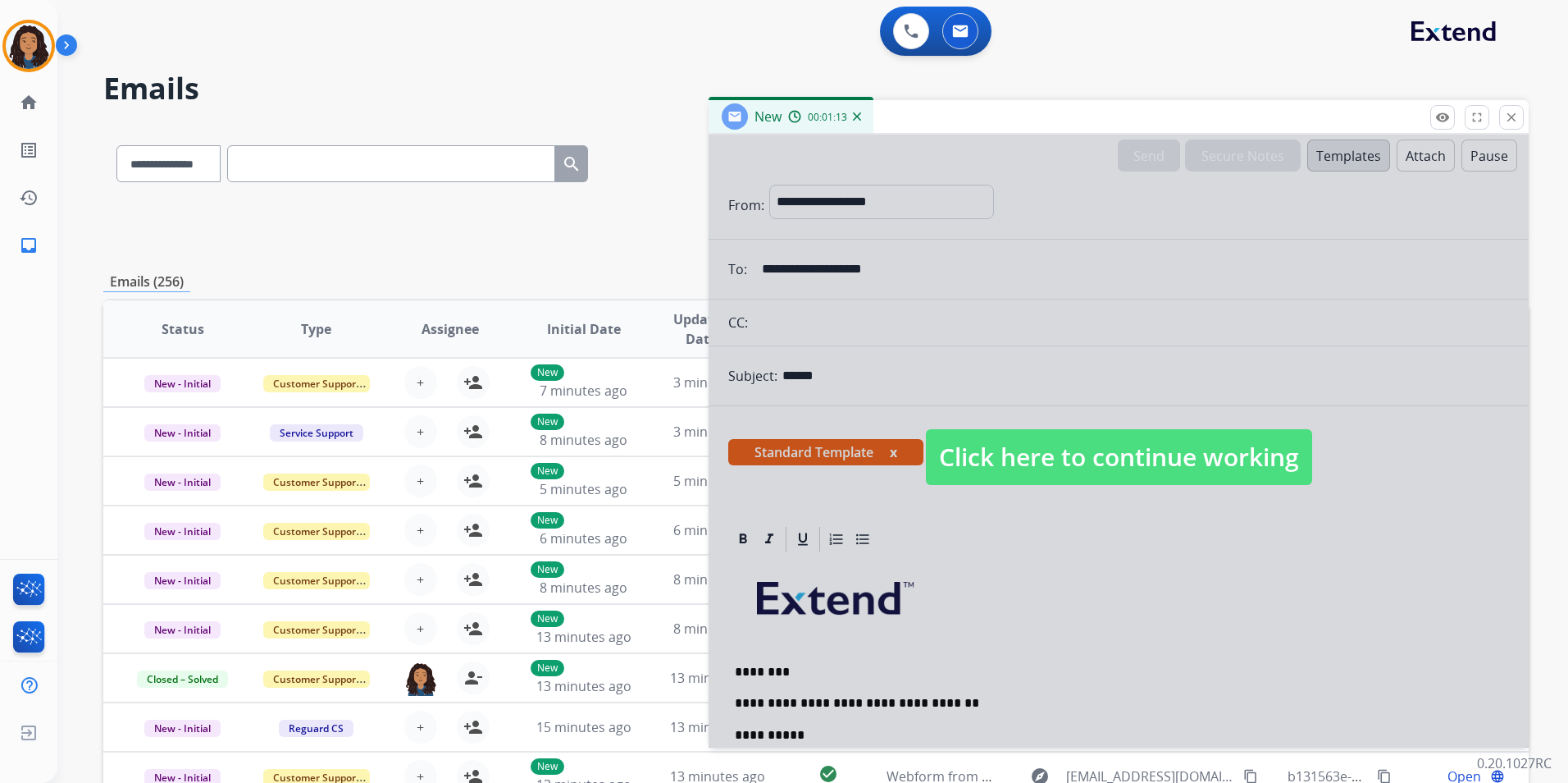
click at [983, 459] on span "Click here to continue working" at bounding box center [1119, 457] width 386 height 56
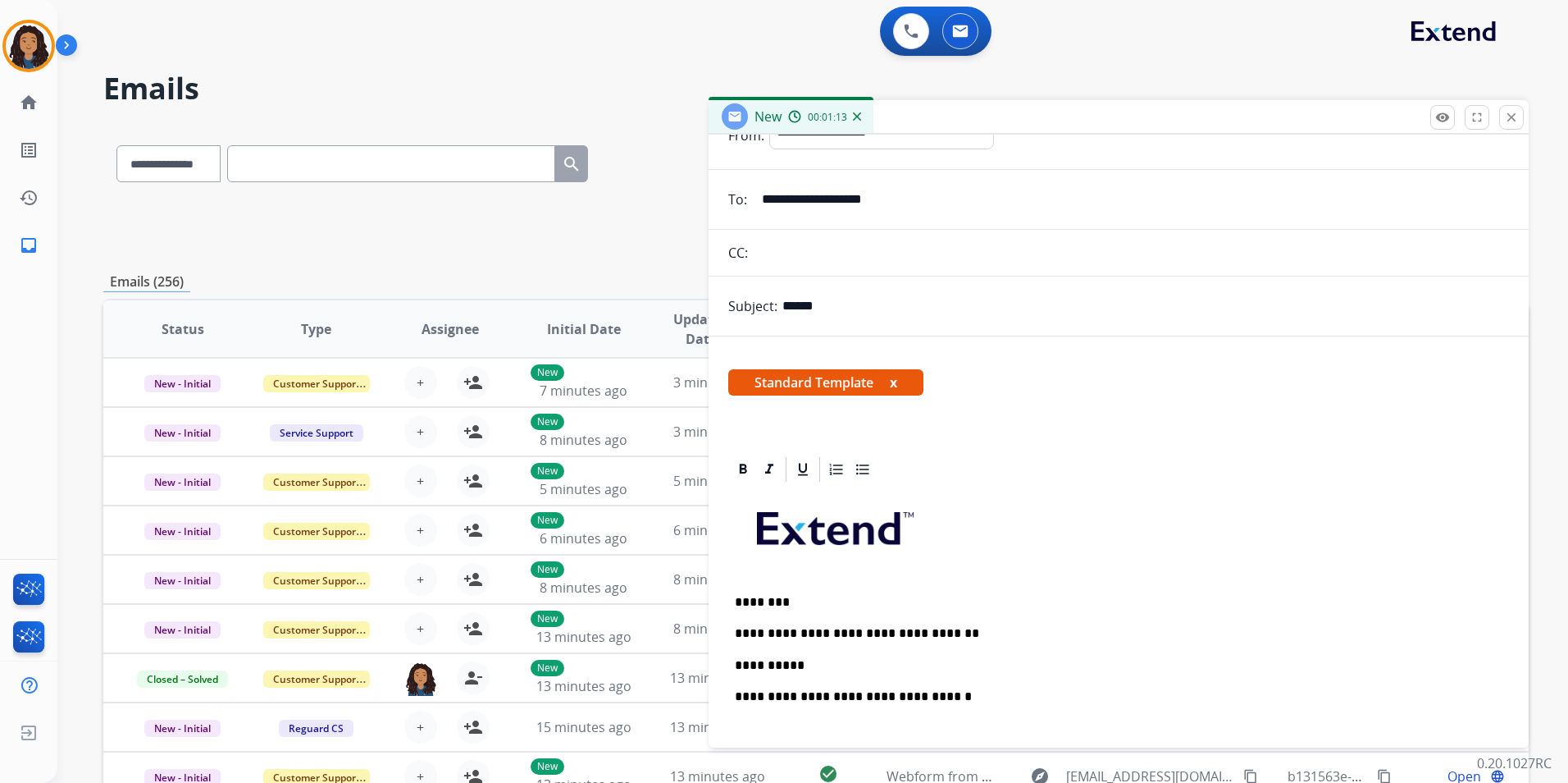
scroll to position [246, 0]
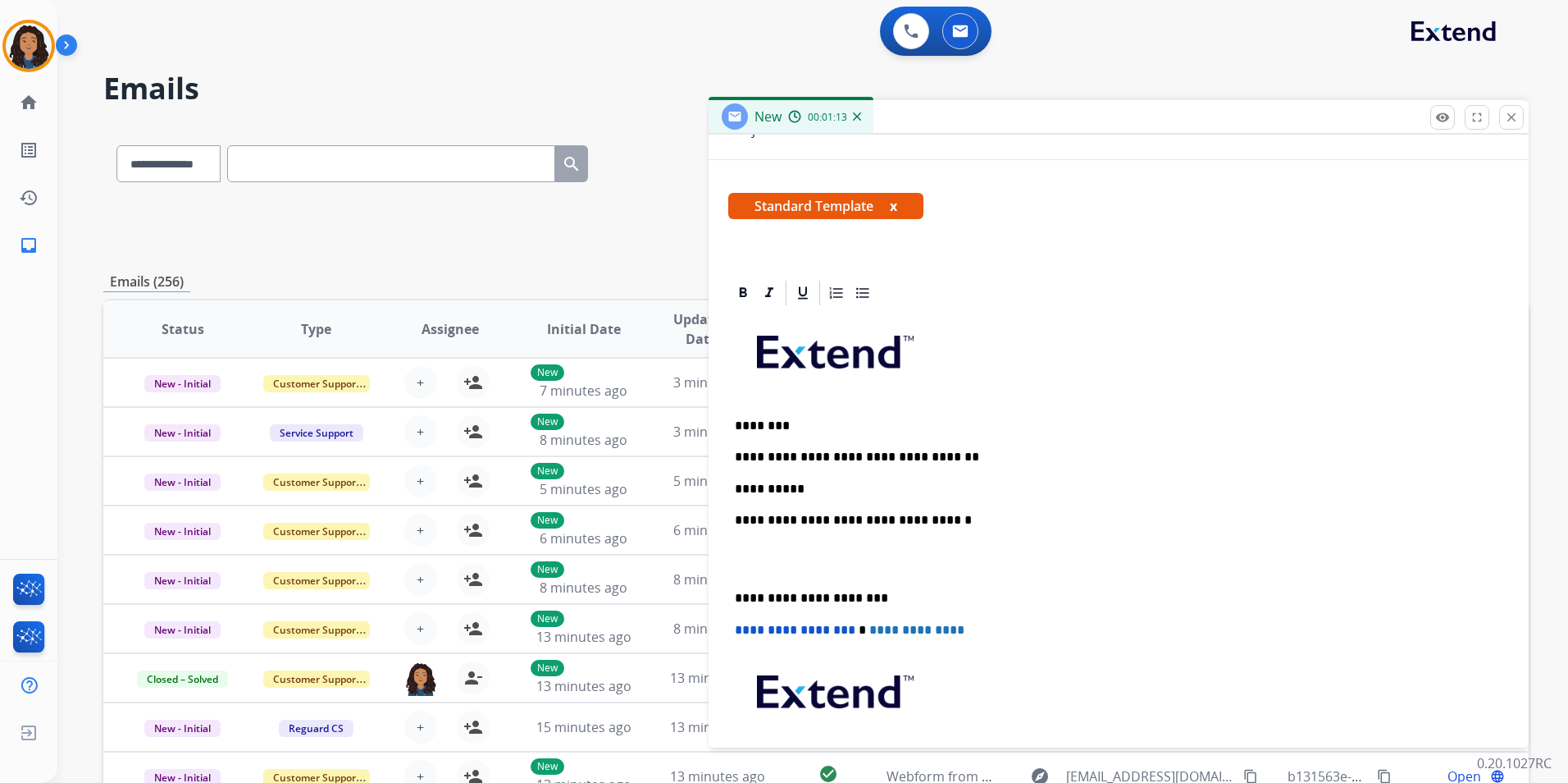
click at [803, 486] on p "**********" at bounding box center [1112, 488] width 755 height 14
click at [965, 445] on div "**********" at bounding box center [1119, 574] width 781 height 533
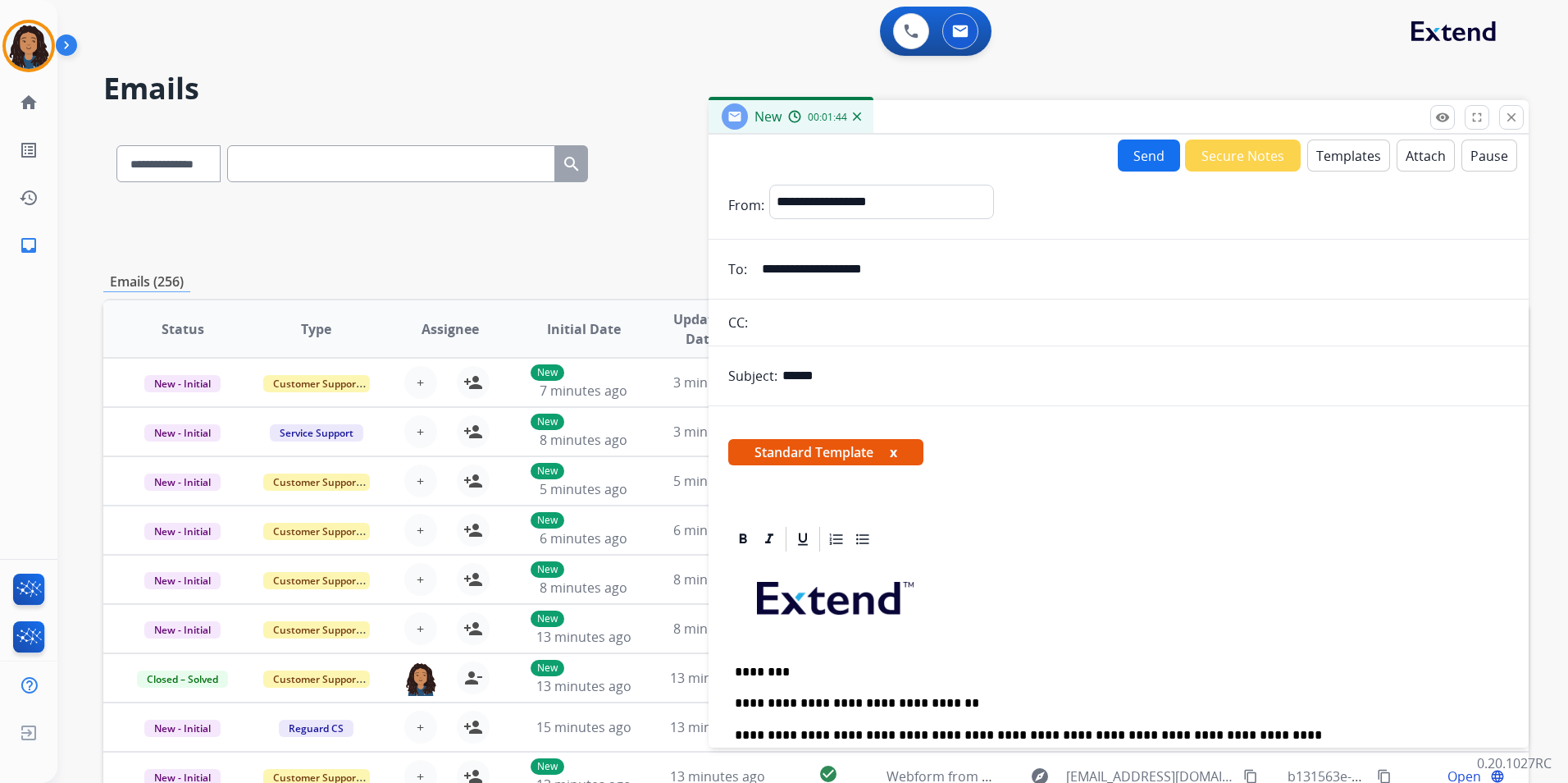
click at [1143, 155] on button "Send" at bounding box center [1149, 155] width 62 height 32
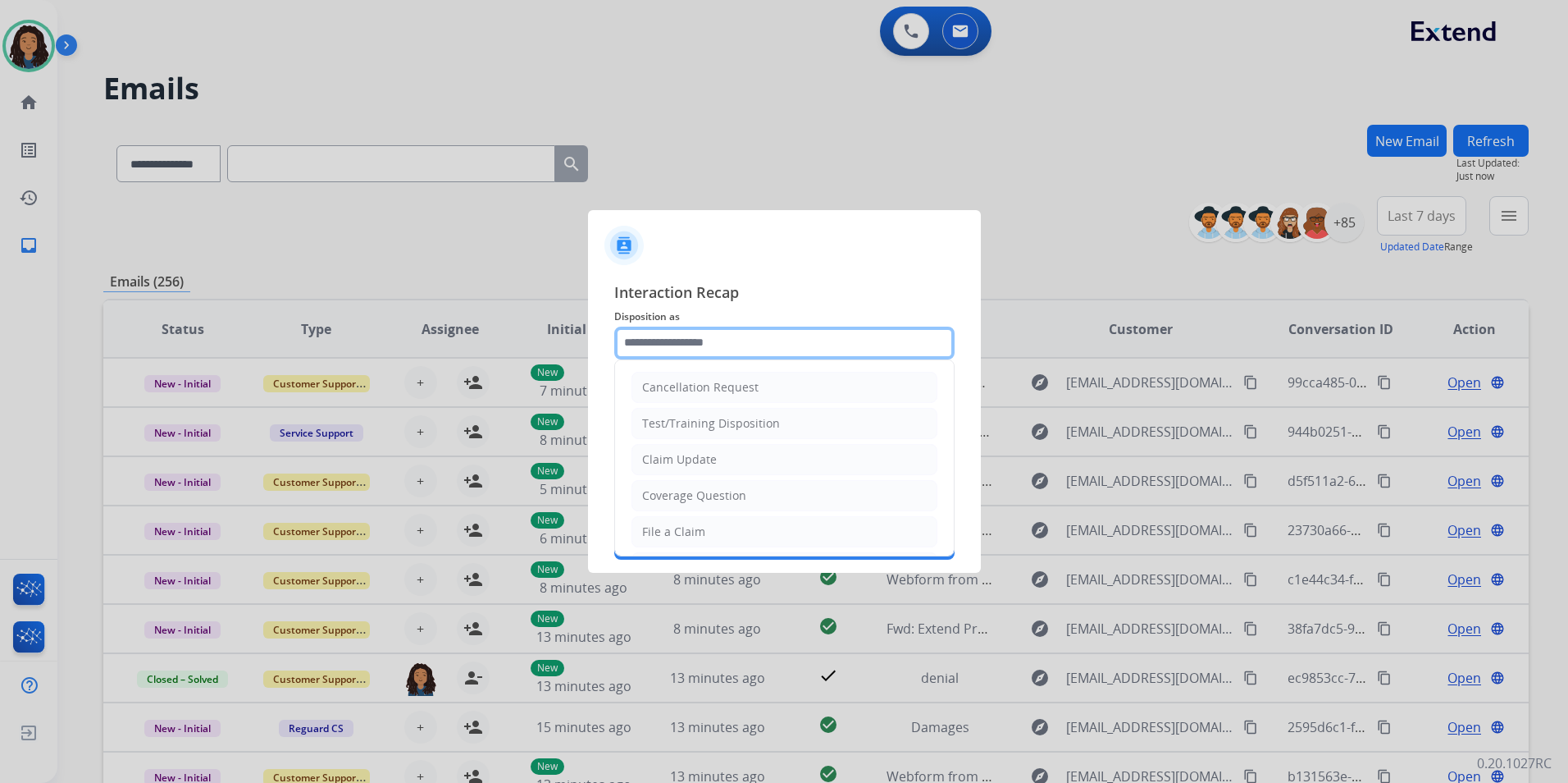
click at [745, 339] on input "text" at bounding box center [784, 343] width 340 height 33
type input "**********"
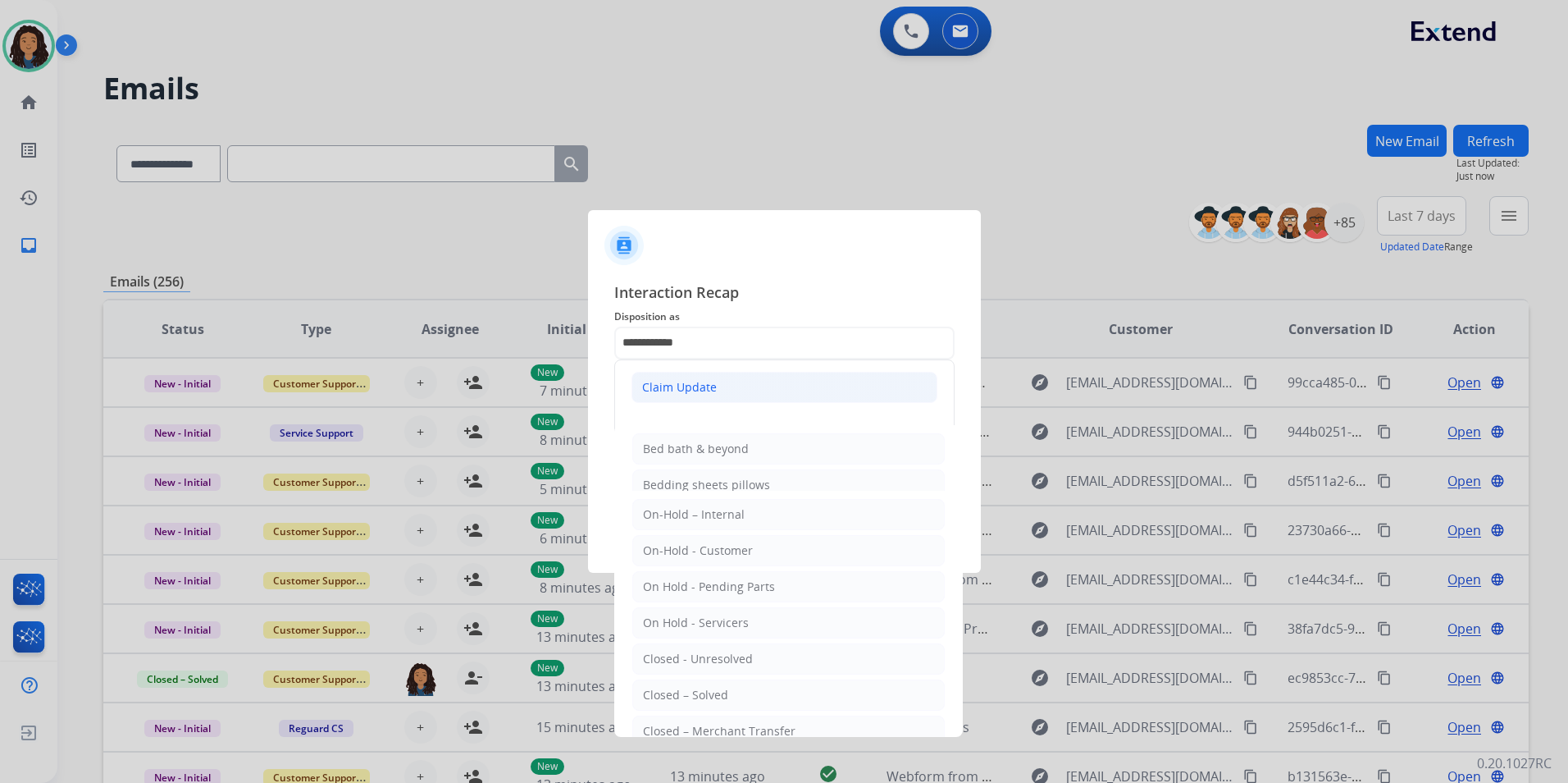
click at [715, 381] on li "Claim Update" at bounding box center [784, 387] width 306 height 31
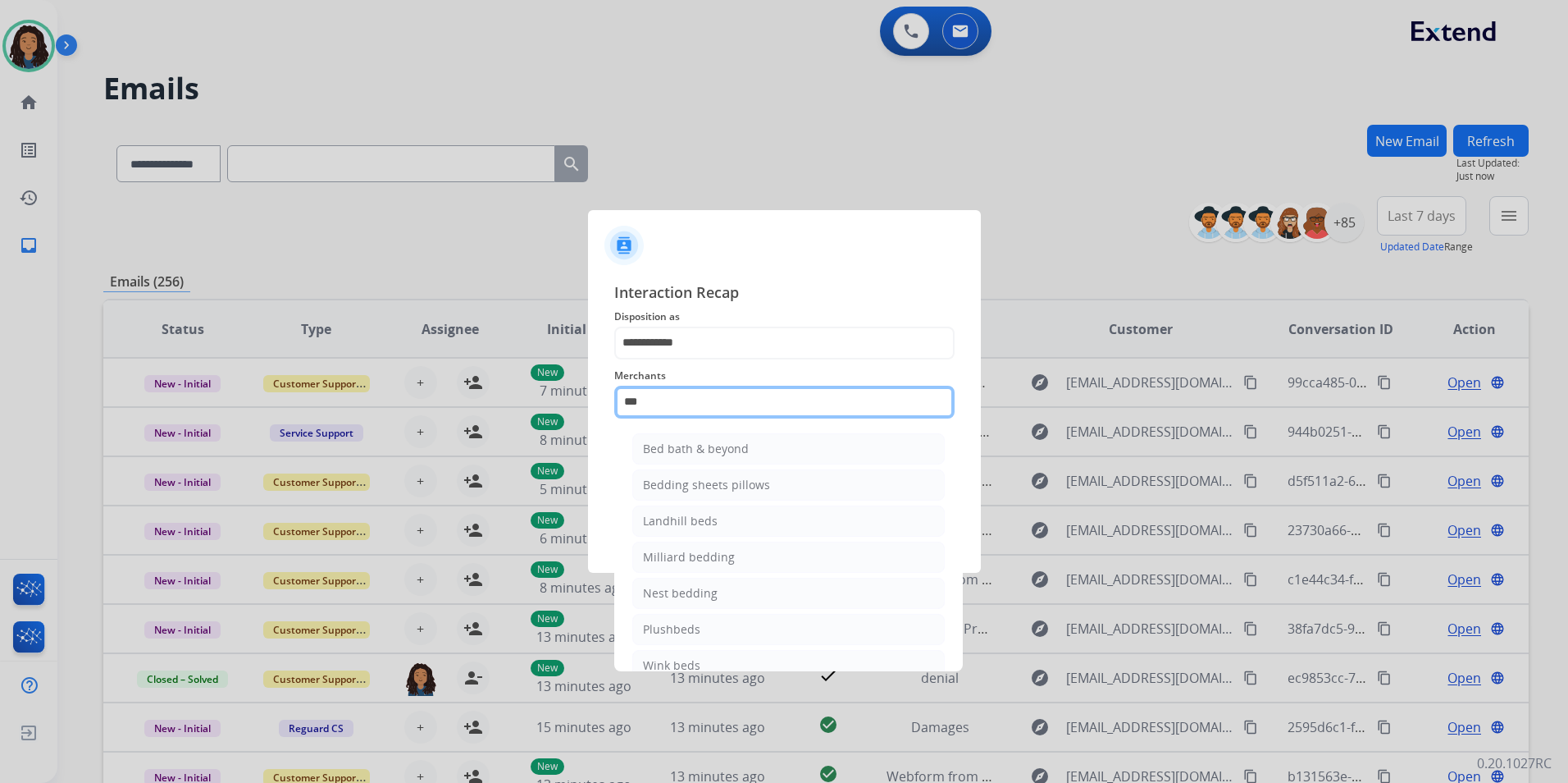
drag, startPoint x: 666, startPoint y: 390, endPoint x: 507, endPoint y: 409, distance: 160.1
click at [0, 408] on app-contact-recap-modal "**********" at bounding box center [0, 392] width 0 height 783
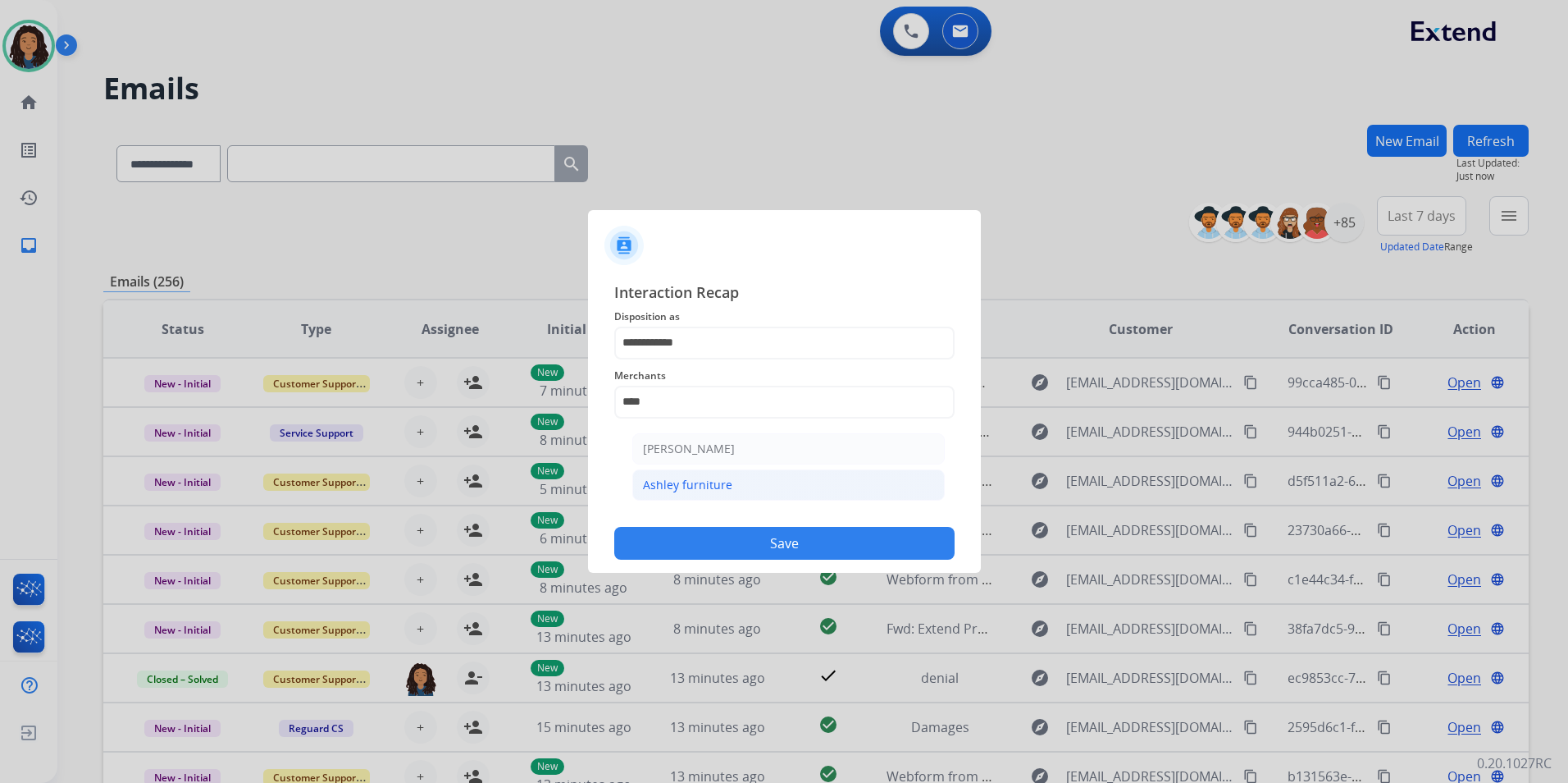
click at [720, 480] on div "Ashley furniture" at bounding box center [687, 484] width 89 height 16
type input "**********"
click at [717, 485] on div "Status" at bounding box center [784, 457] width 340 height 65
click at [715, 472] on input "text" at bounding box center [784, 467] width 340 height 33
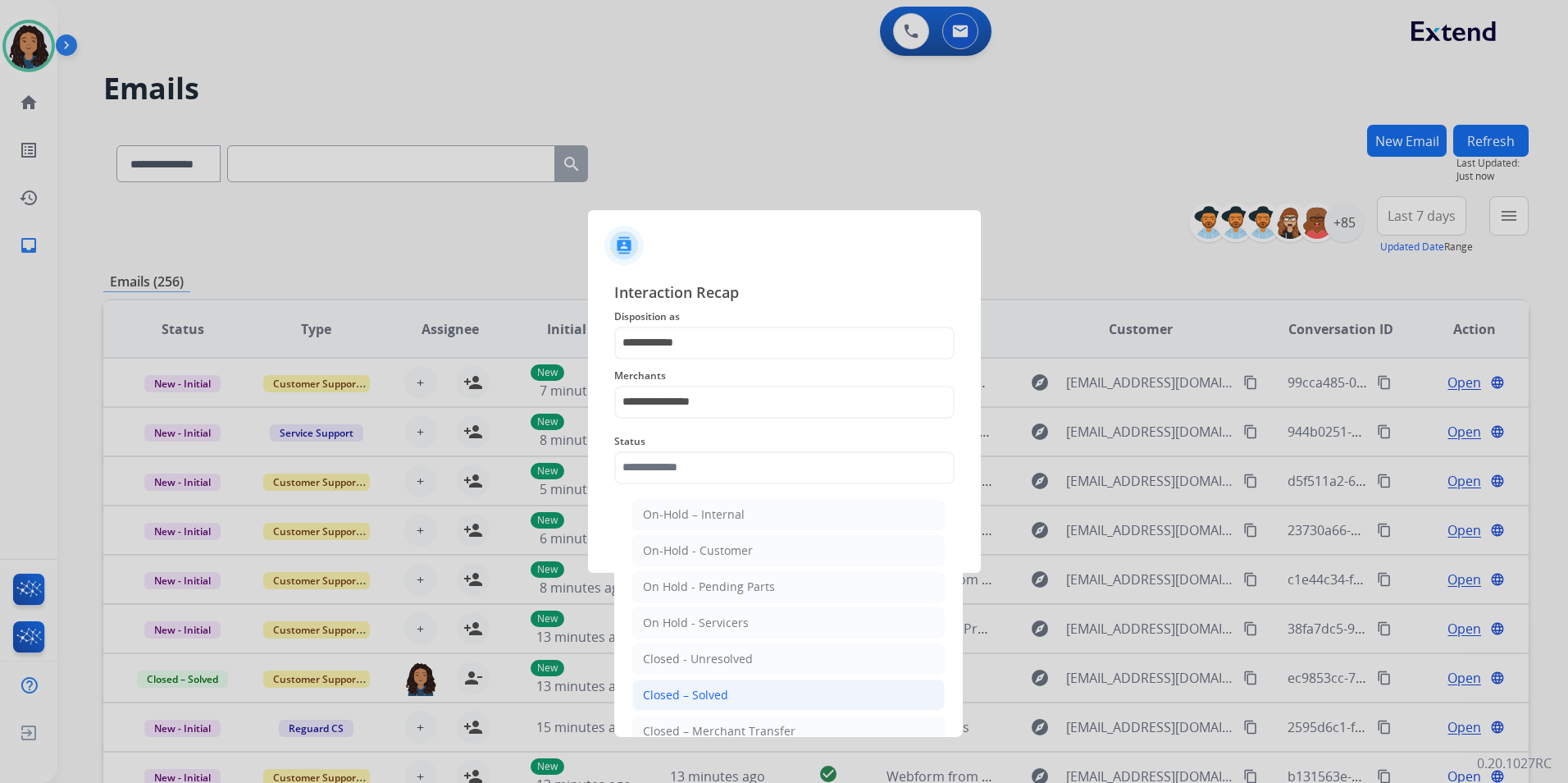
click at [667, 685] on li "Closed – Solved" at bounding box center [789, 695] width 312 height 31
type input "**********"
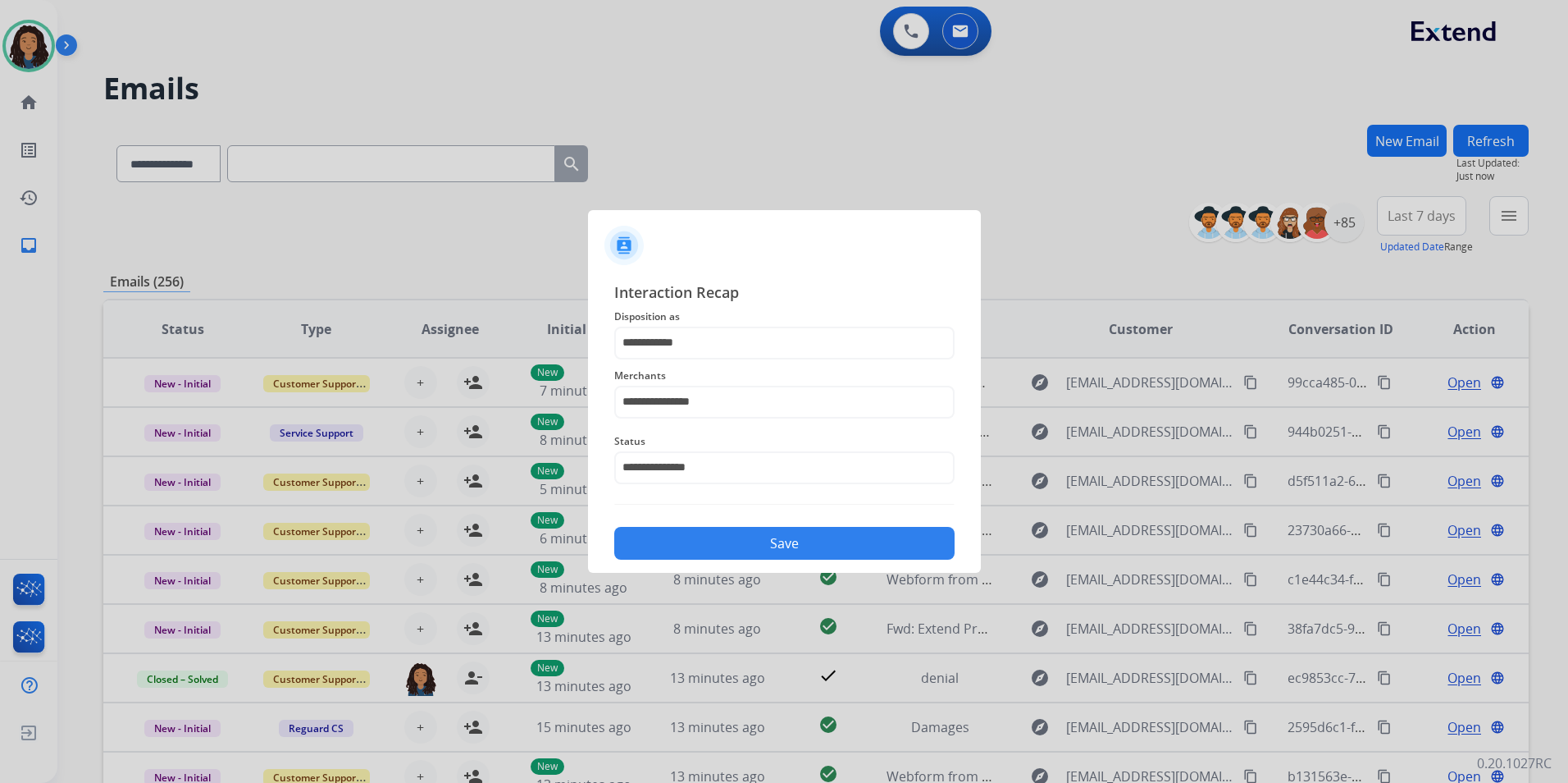
click at [687, 526] on div "Save" at bounding box center [784, 538] width 340 height 42
click at [666, 544] on button "Save" at bounding box center [784, 543] width 340 height 33
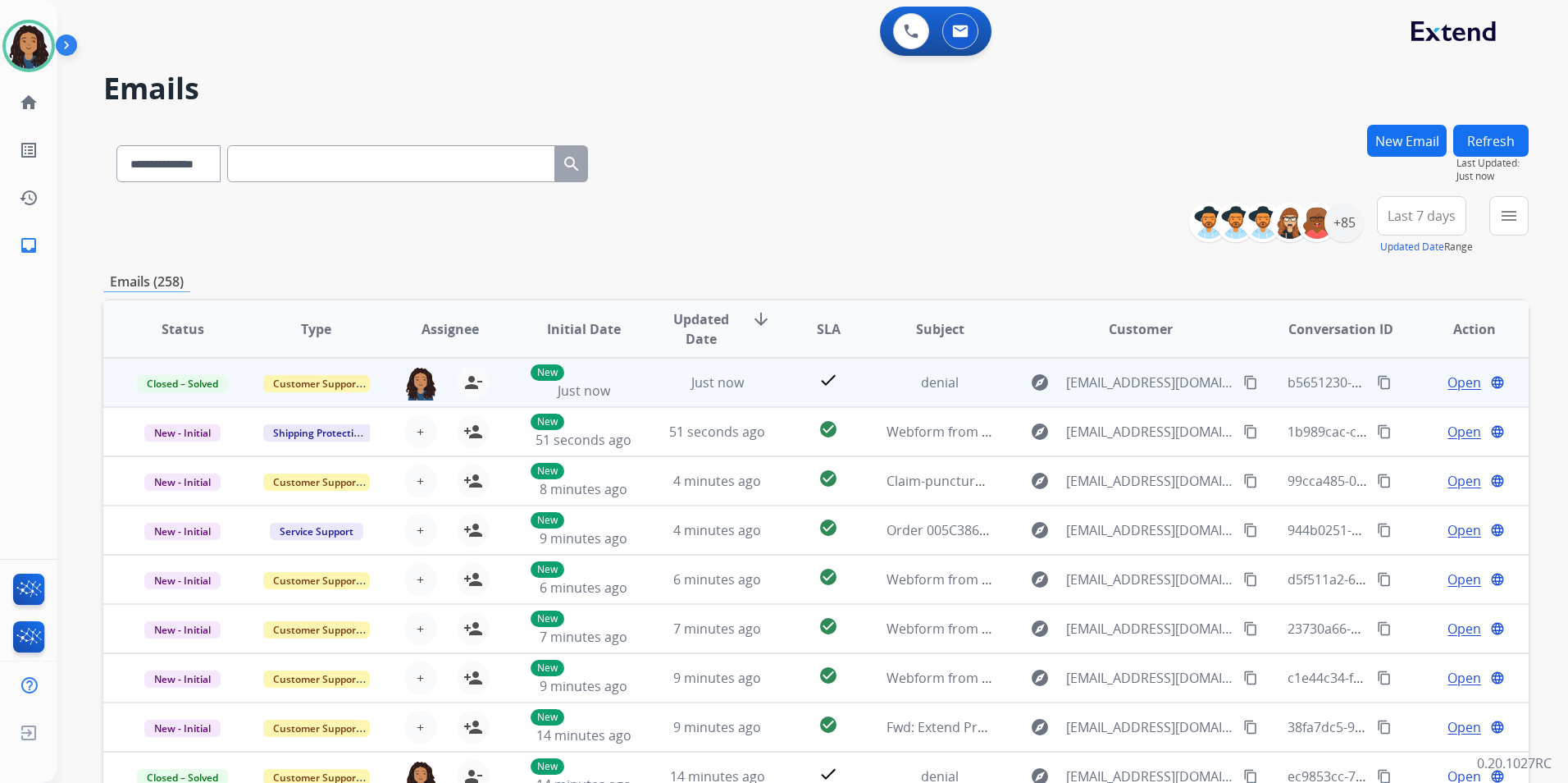
click at [1377, 382] on mat-icon "content_copy" at bounding box center [1384, 382] width 14 height 14
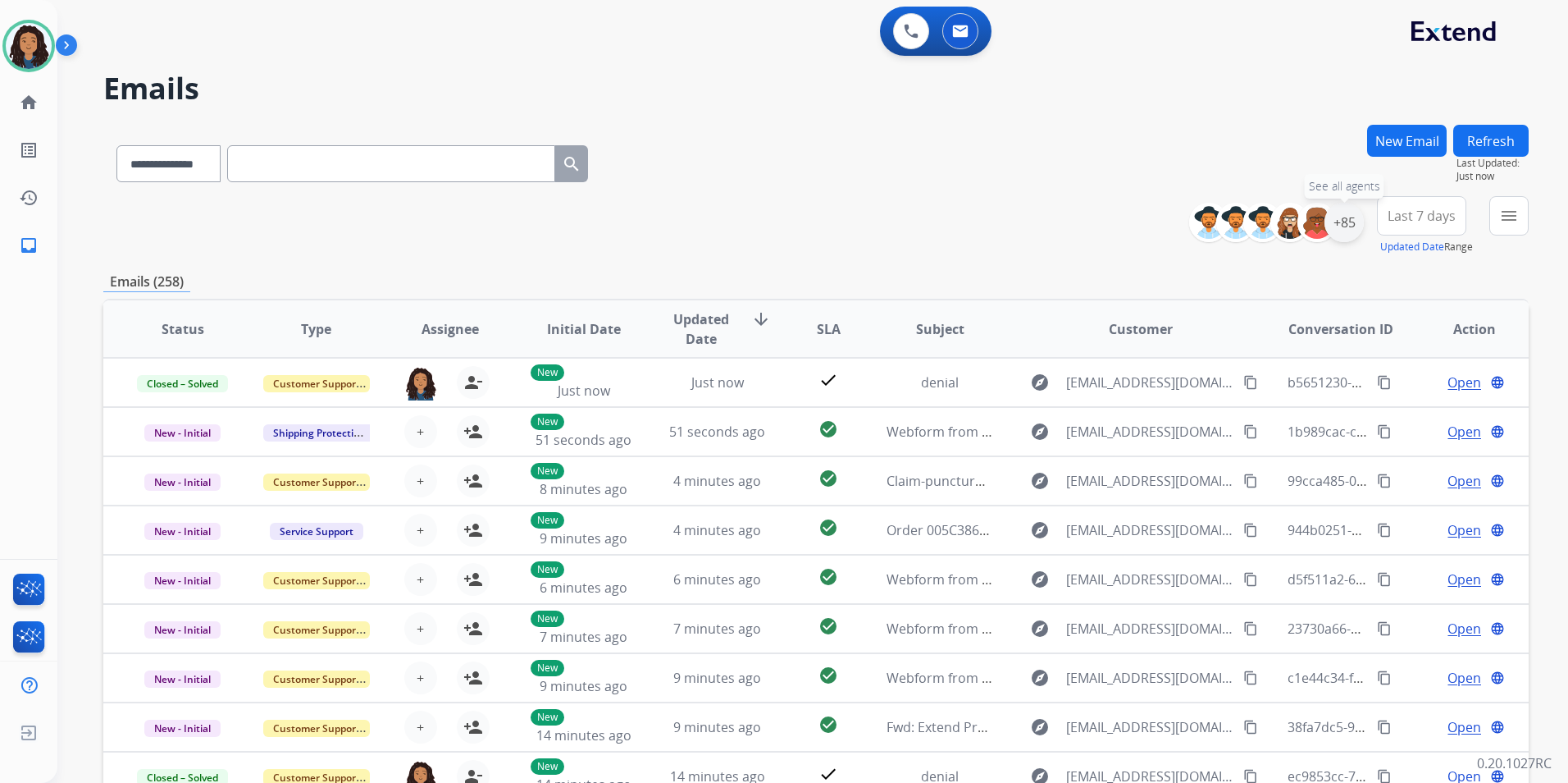
click at [1345, 220] on div "+85" at bounding box center [1344, 223] width 39 height 39
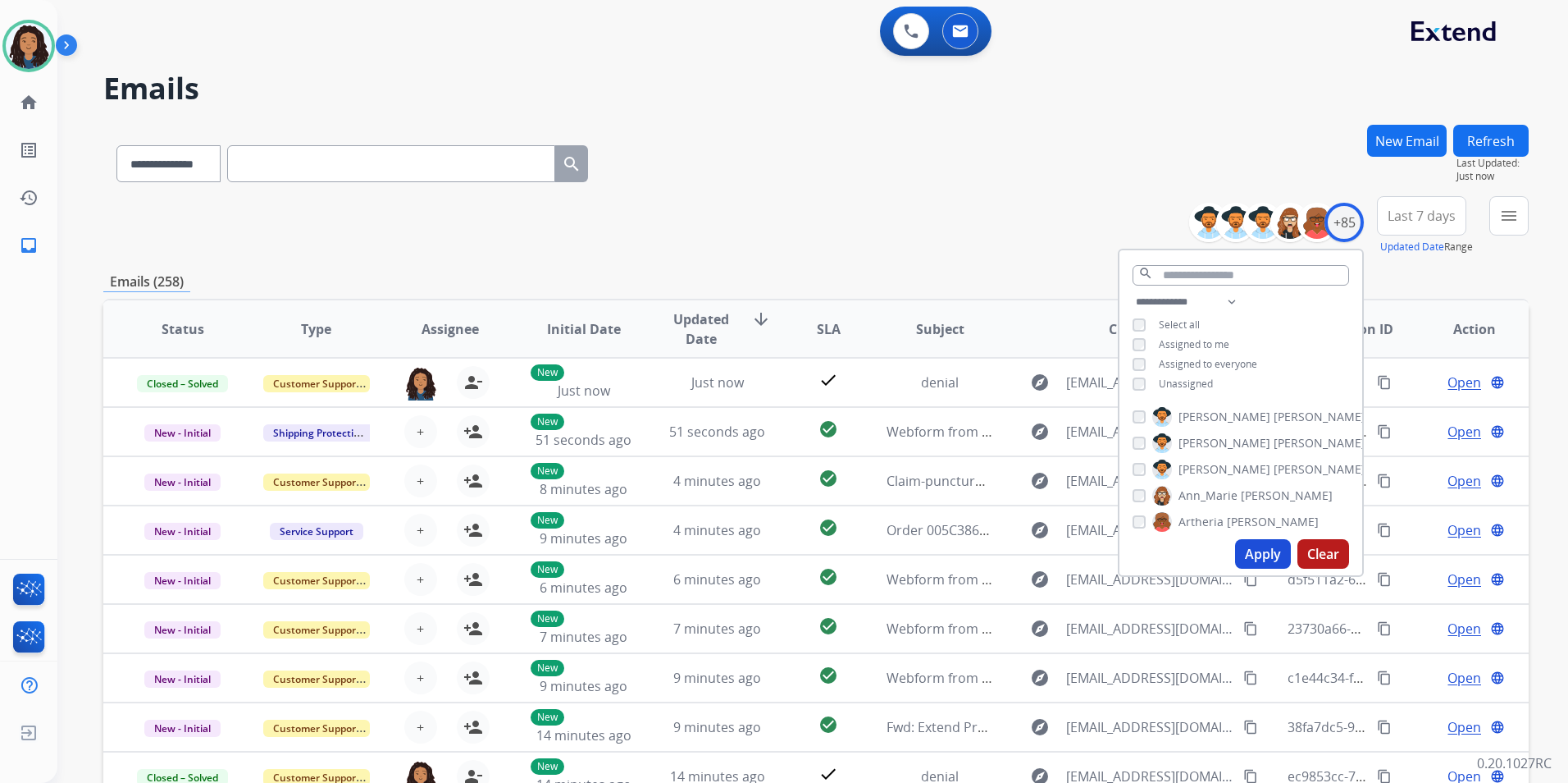
click at [1177, 376] on div "**********" at bounding box center [1241, 345] width 243 height 105
click at [1180, 381] on span "Unassigned" at bounding box center [1186, 383] width 54 height 14
click at [1264, 553] on button "Apply" at bounding box center [1263, 554] width 56 height 30
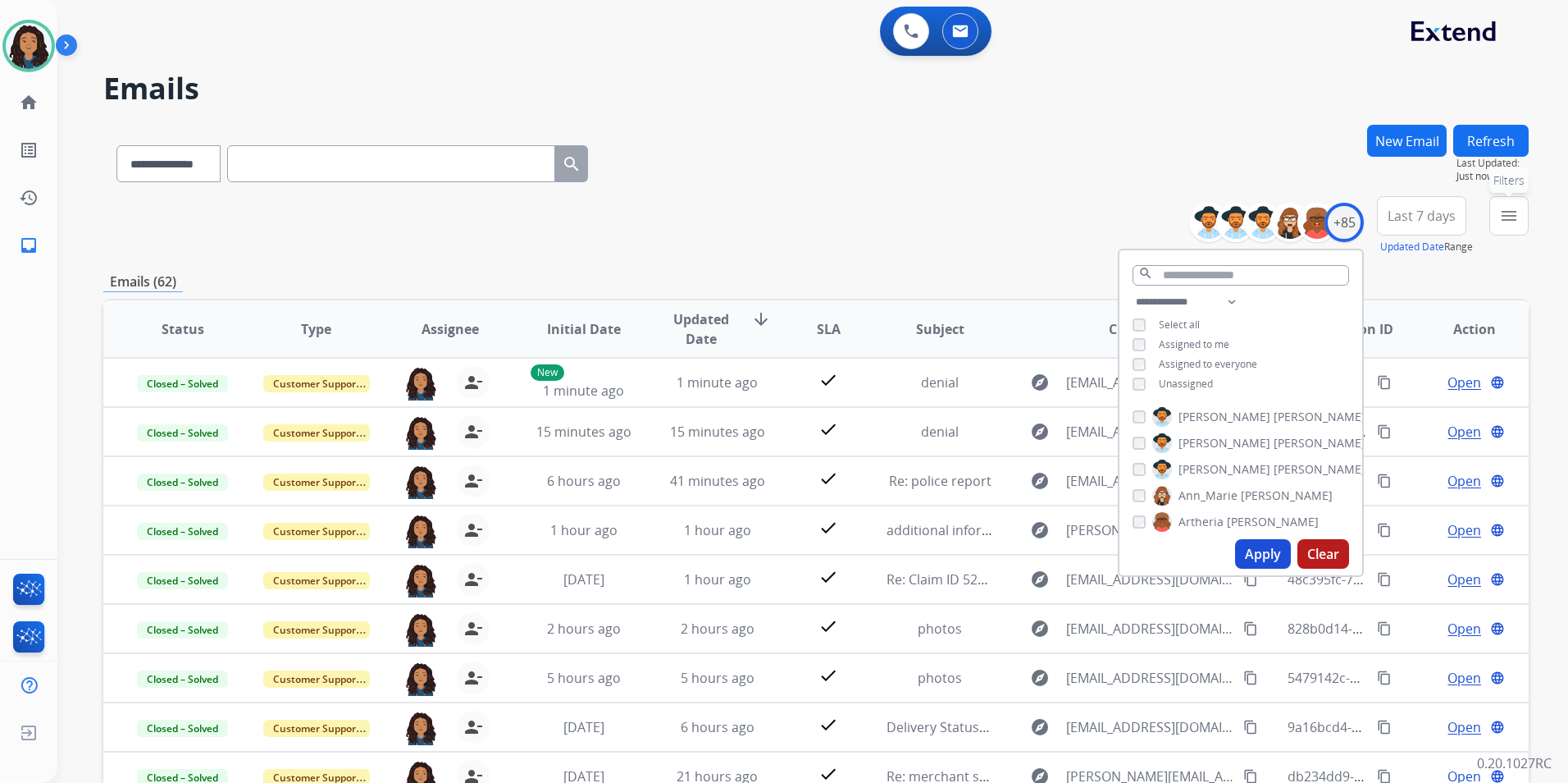
click at [1506, 232] on button "menu Filters" at bounding box center [1509, 216] width 39 height 39
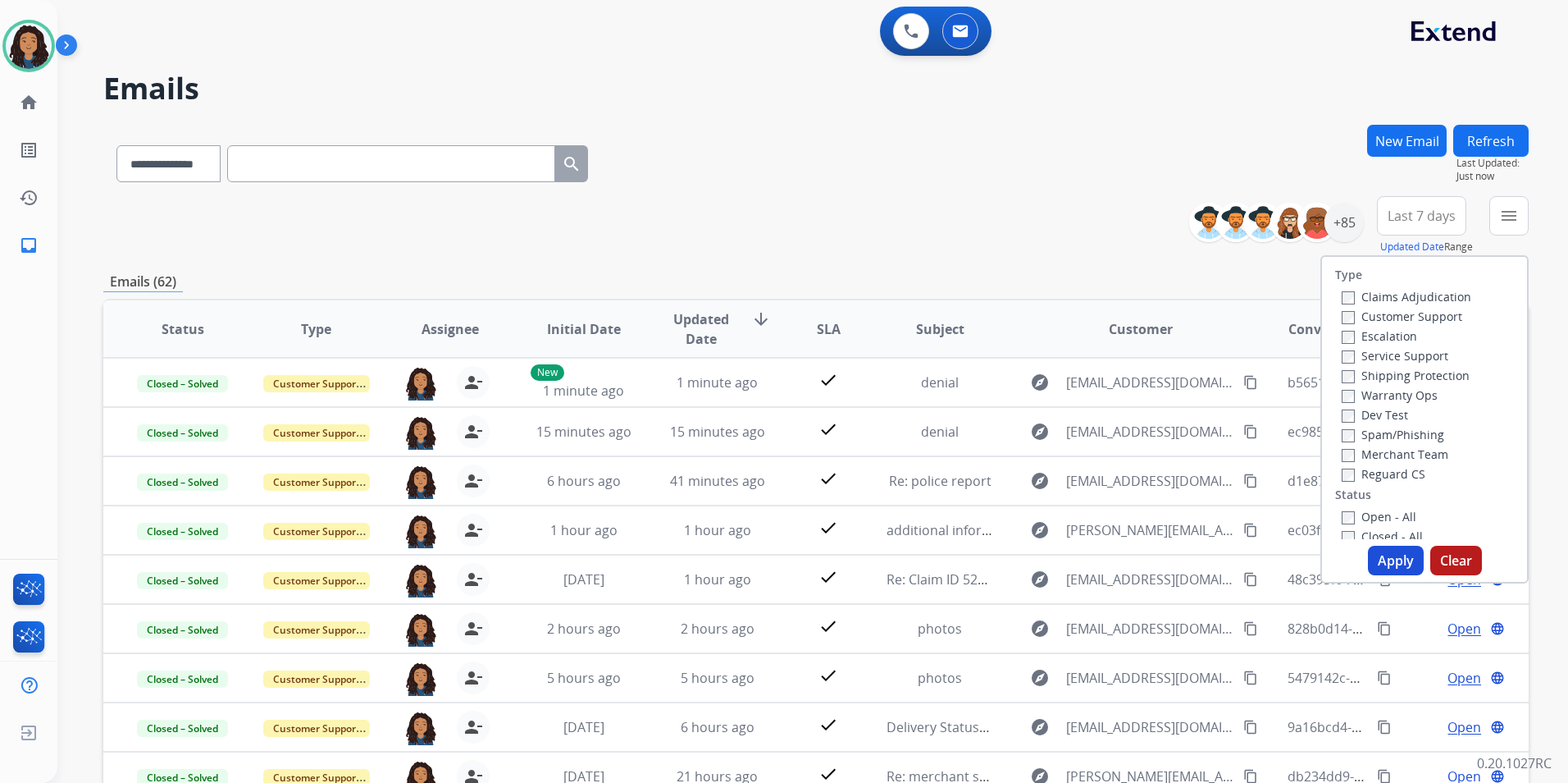
click at [1410, 313] on label "Customer Support" at bounding box center [1402, 316] width 121 height 15
click at [1434, 375] on label "Shipping Protection" at bounding box center [1406, 375] width 128 height 15
click at [1387, 478] on label "Reguard CS" at bounding box center [1384, 474] width 84 height 15
click at [1391, 511] on label "Open - All" at bounding box center [1380, 516] width 75 height 15
click at [1391, 556] on button "Apply" at bounding box center [1396, 560] width 56 height 30
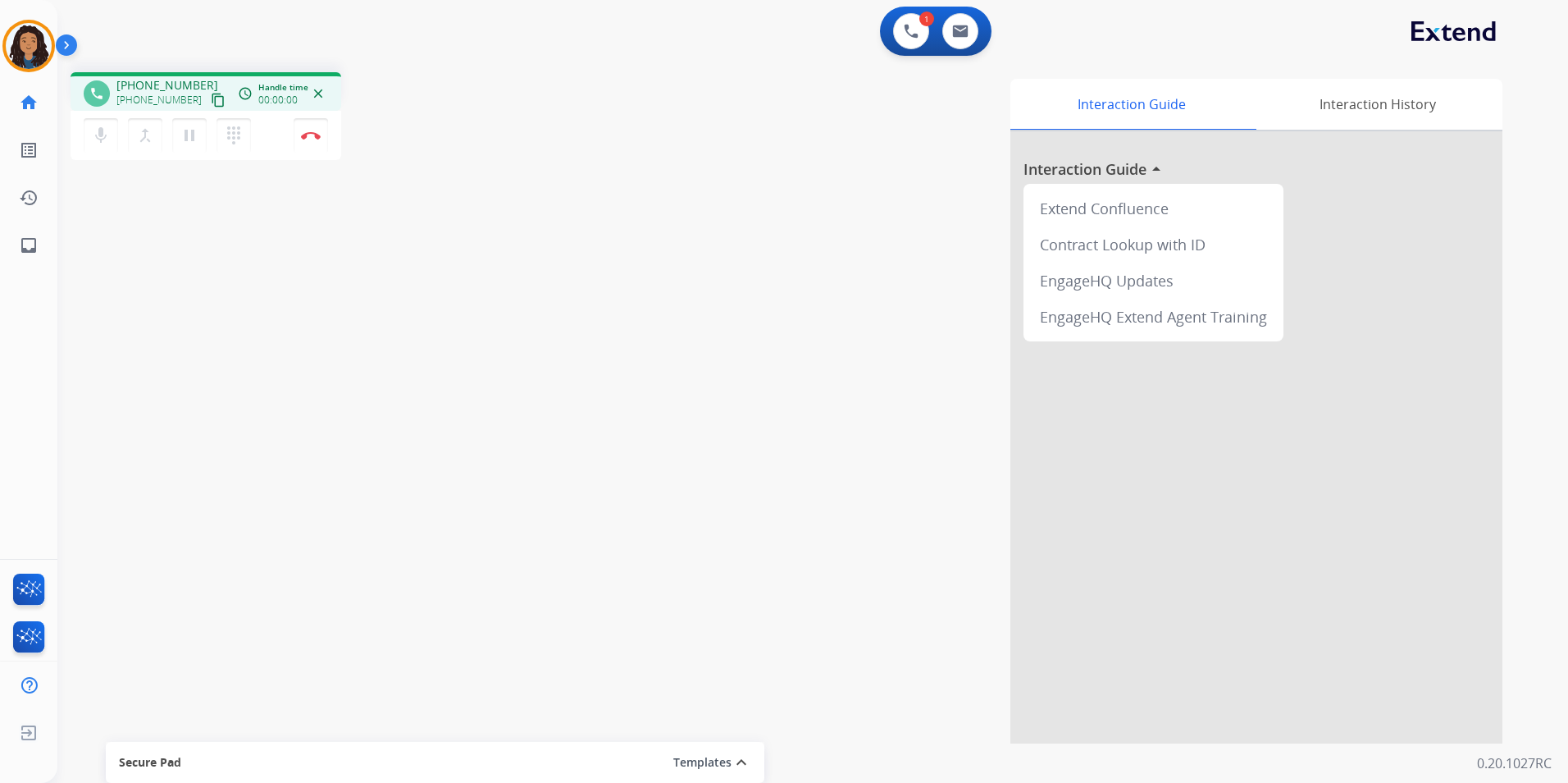
click at [211, 101] on mat-icon "content_copy" at bounding box center [217, 99] width 14 height 14
click at [312, 134] on img at bounding box center [311, 136] width 20 height 8
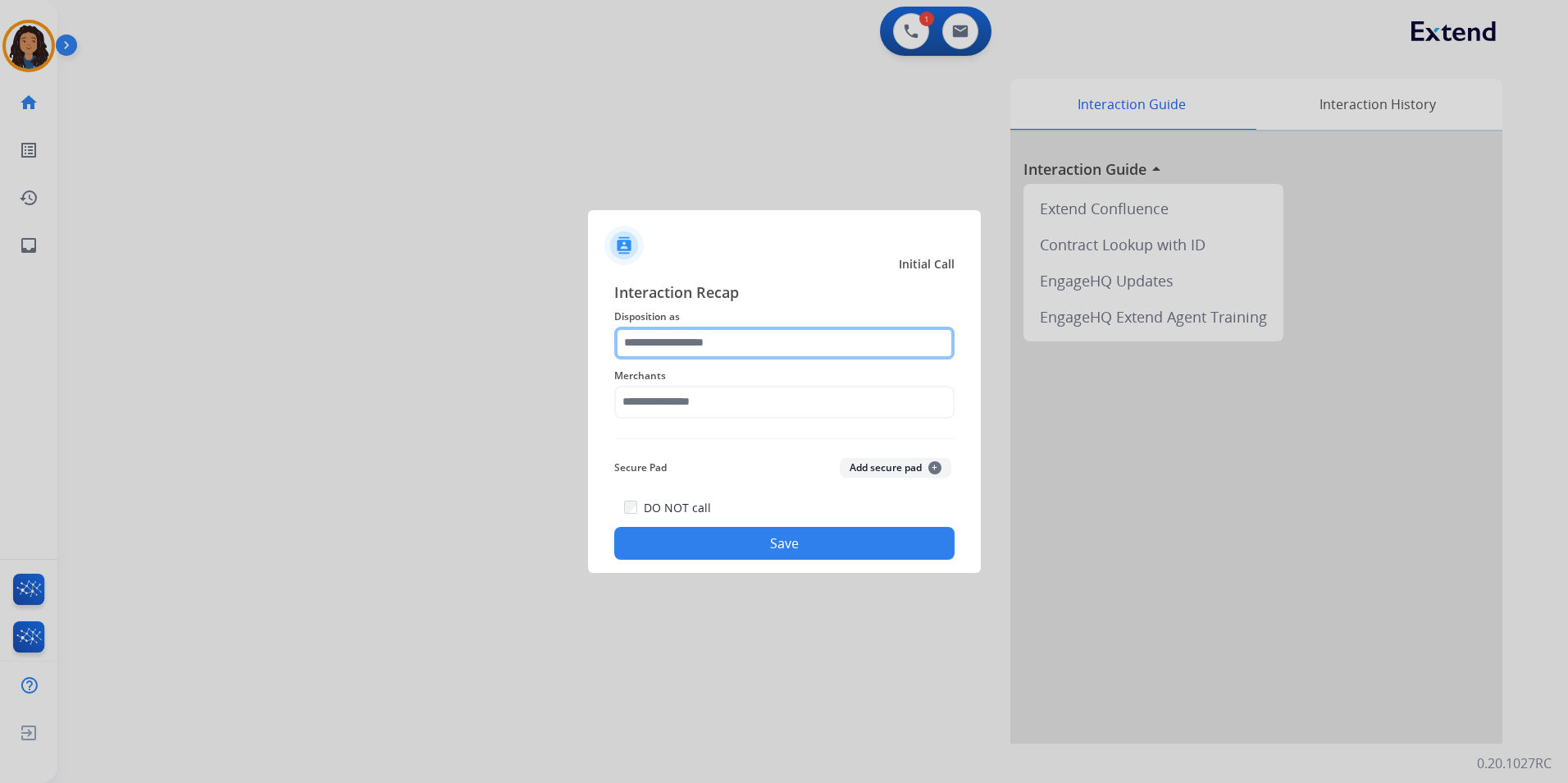
click at [689, 339] on input "text" at bounding box center [784, 343] width 340 height 33
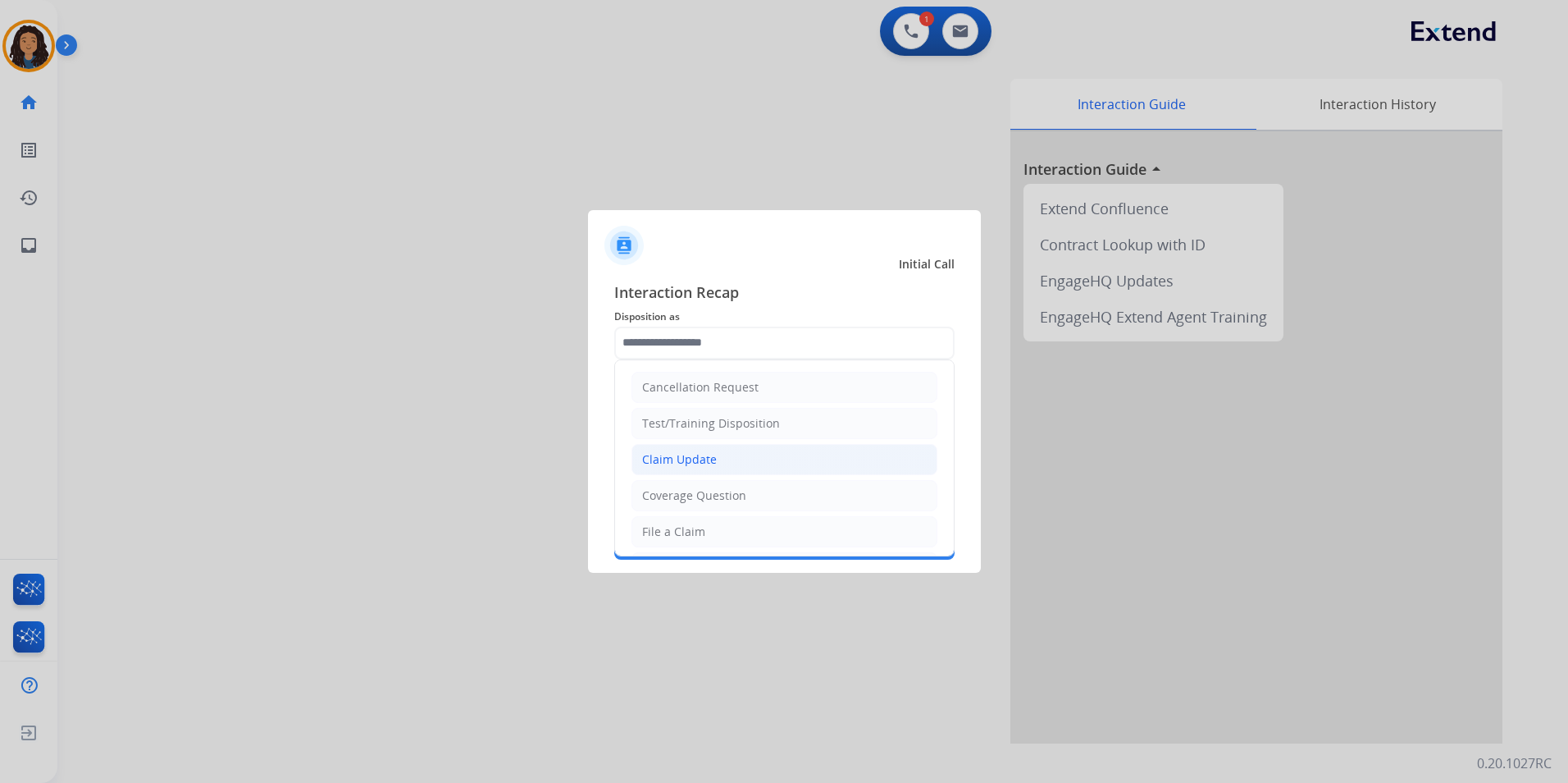
click at [727, 451] on li "Claim Update" at bounding box center [784, 459] width 306 height 31
type input "**********"
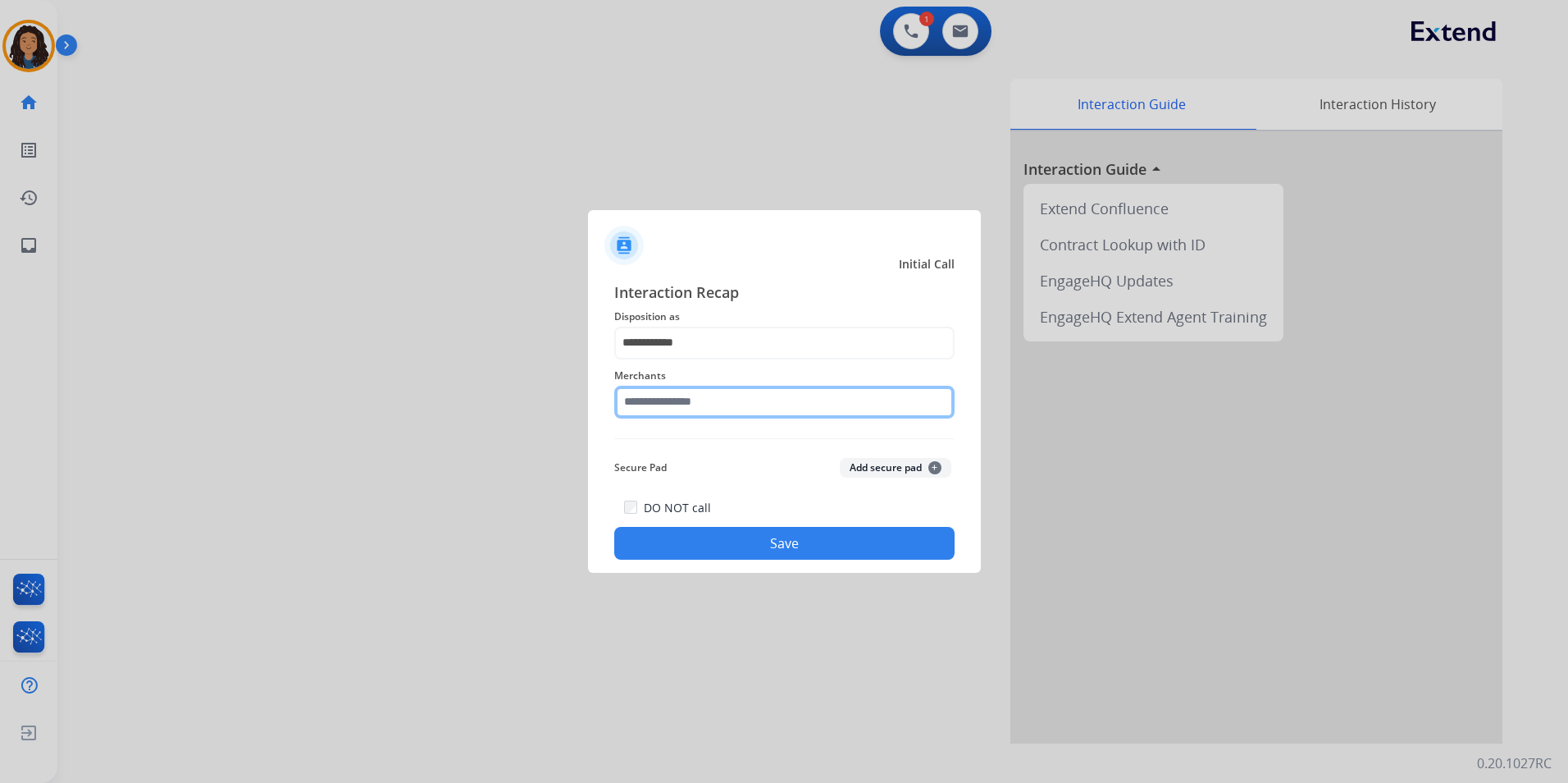
click at [724, 386] on input "text" at bounding box center [784, 402] width 340 height 33
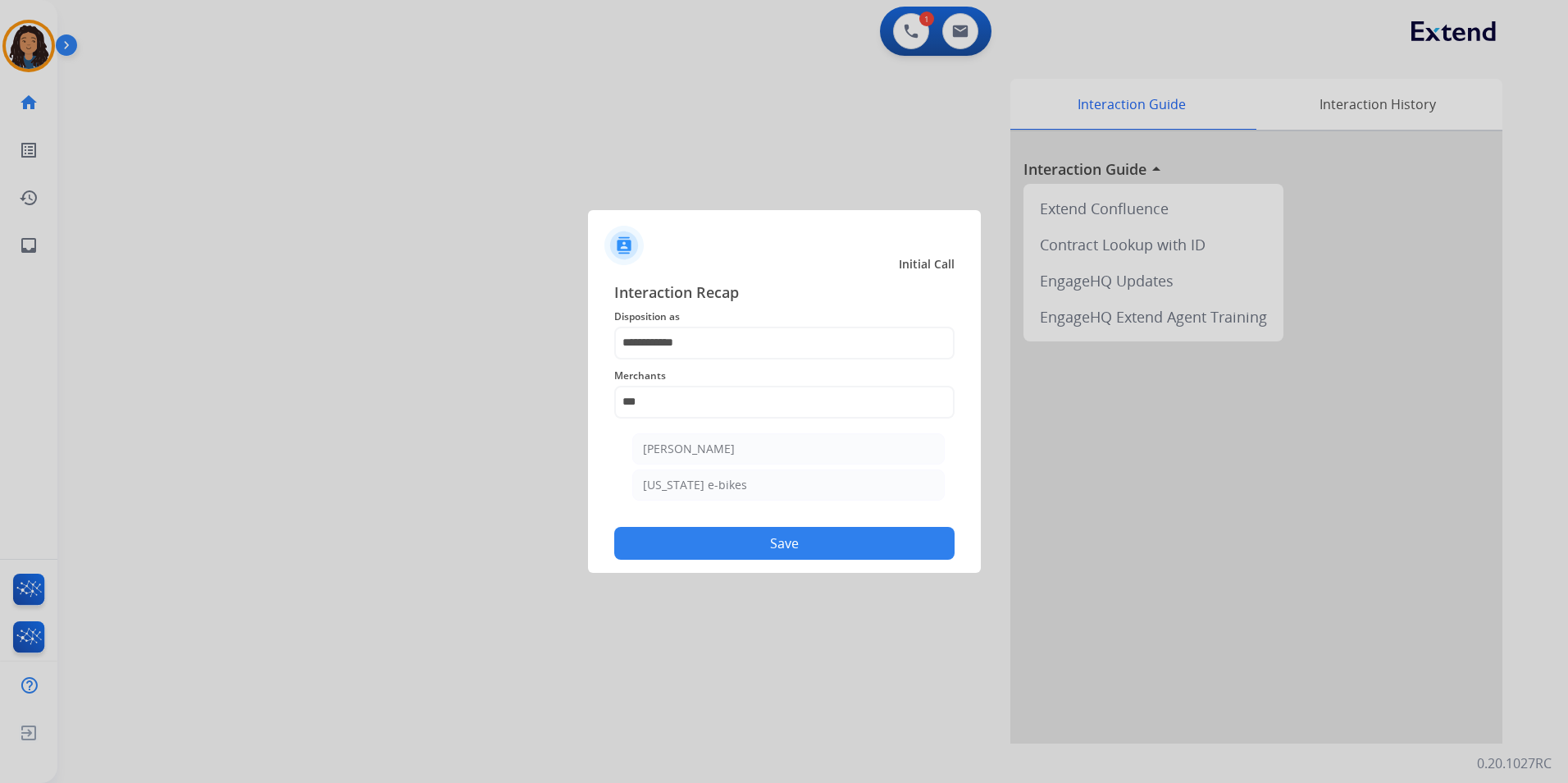
click at [749, 440] on li "[PERSON_NAME]" at bounding box center [789, 448] width 312 height 31
type input "**********"
click at [686, 533] on button "Save" at bounding box center [784, 543] width 340 height 33
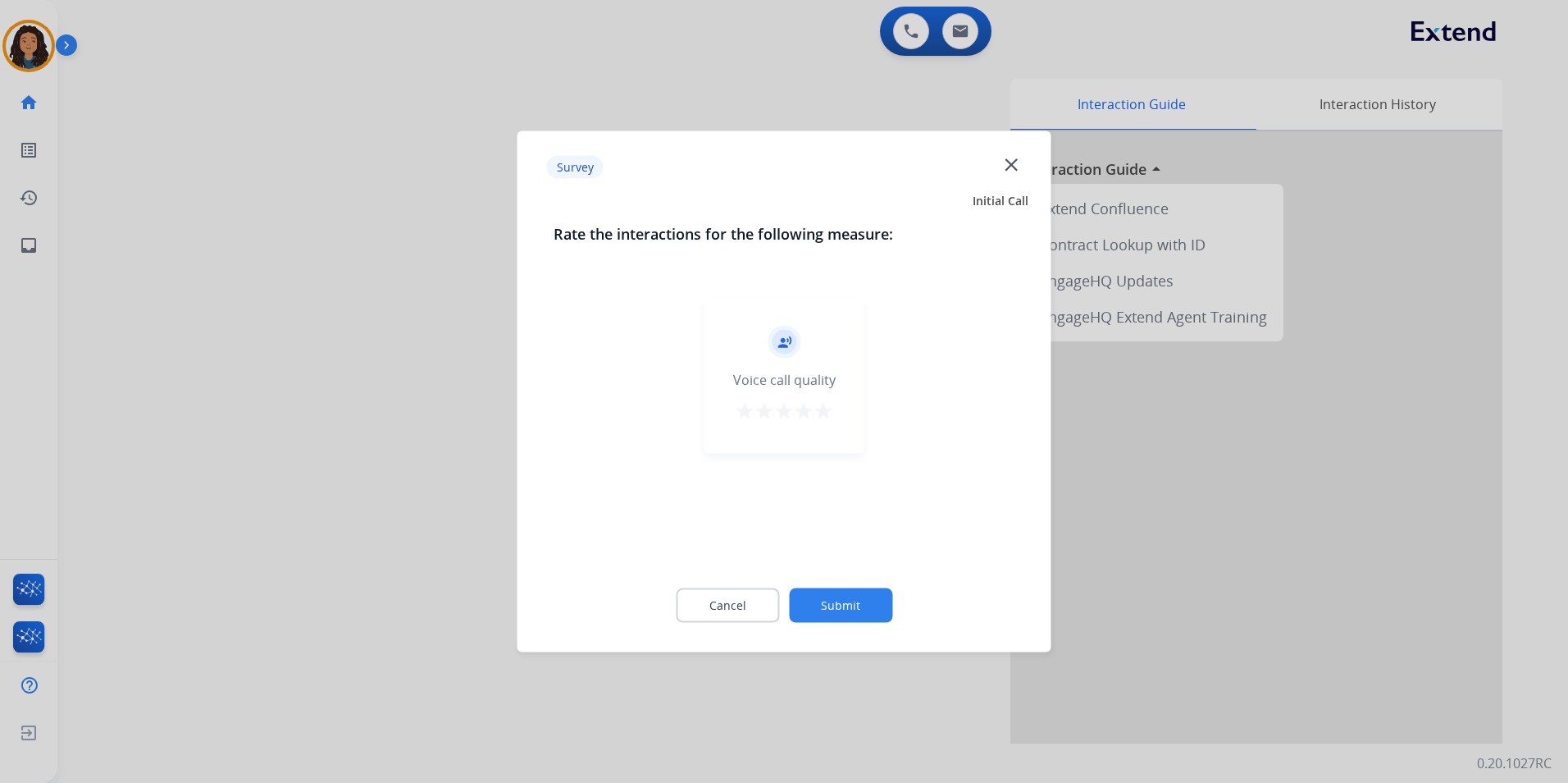
click at [322, 394] on div at bounding box center [784, 392] width 1568 height 783
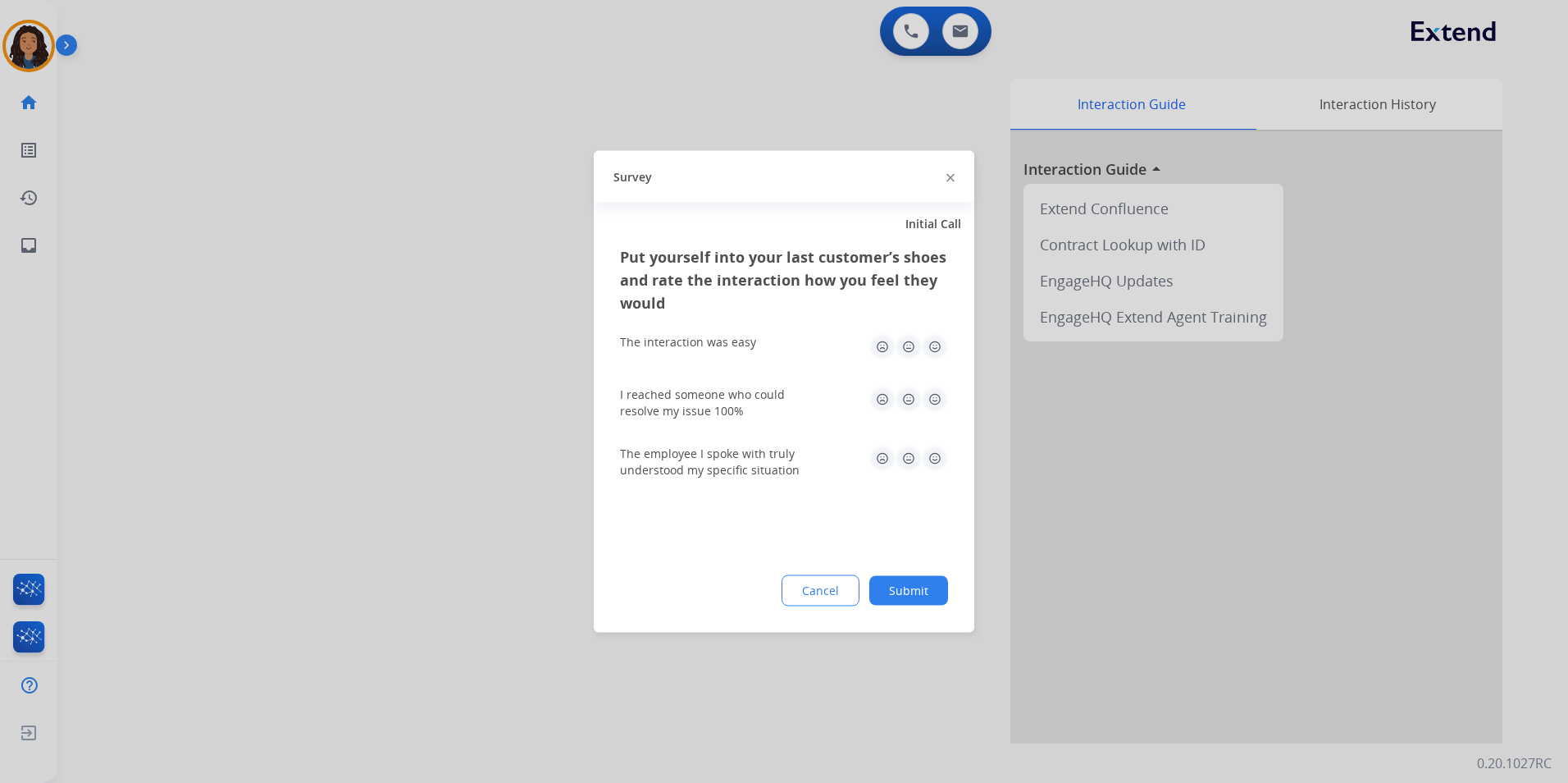
drag, startPoint x: 322, startPoint y: 394, endPoint x: 520, endPoint y: 75, distance: 375.5
click at [322, 386] on div at bounding box center [784, 392] width 1568 height 783
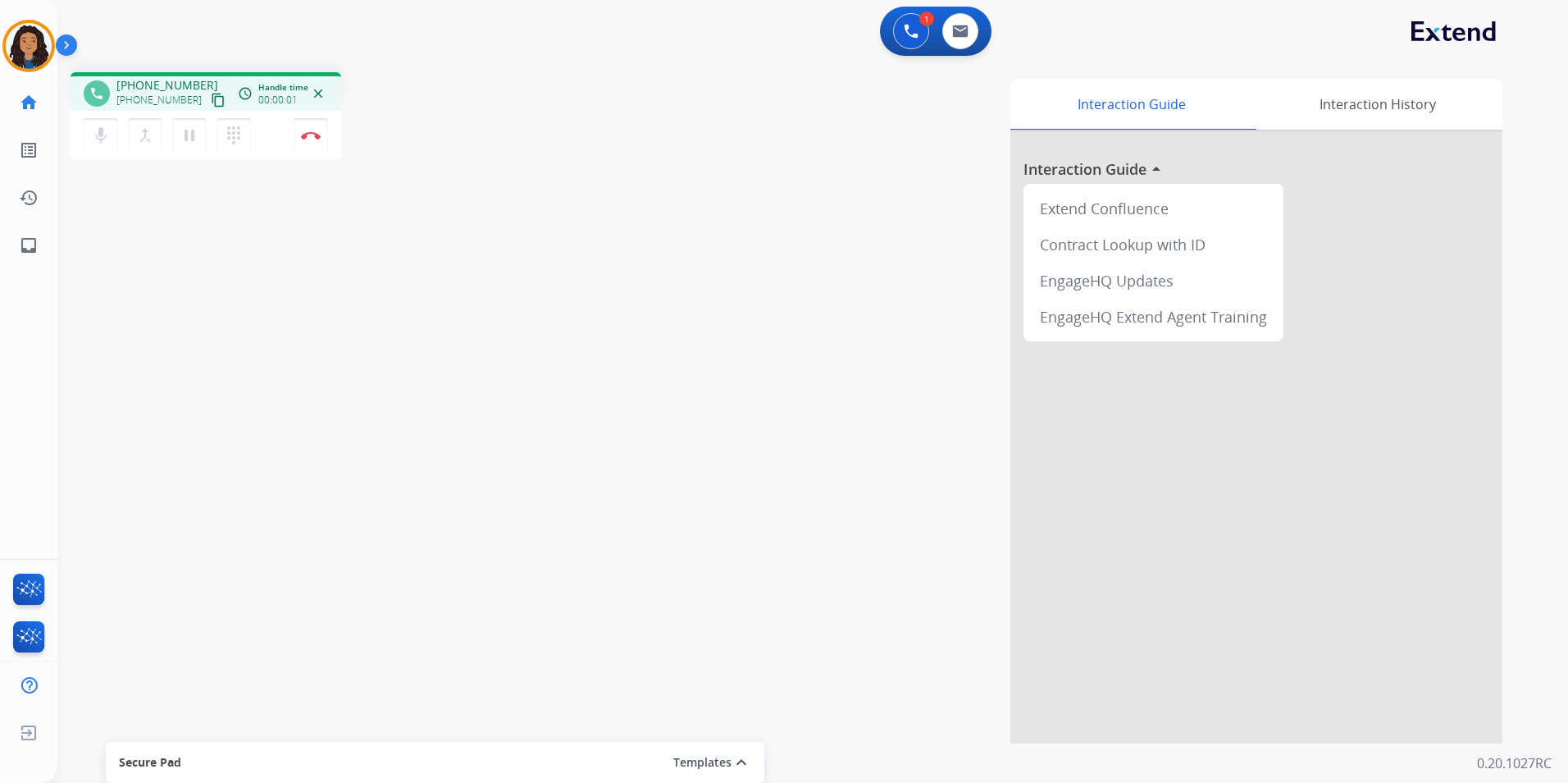
click at [211, 99] on mat-icon "content_copy" at bounding box center [217, 99] width 14 height 14
click at [312, 134] on img at bounding box center [311, 136] width 20 height 8
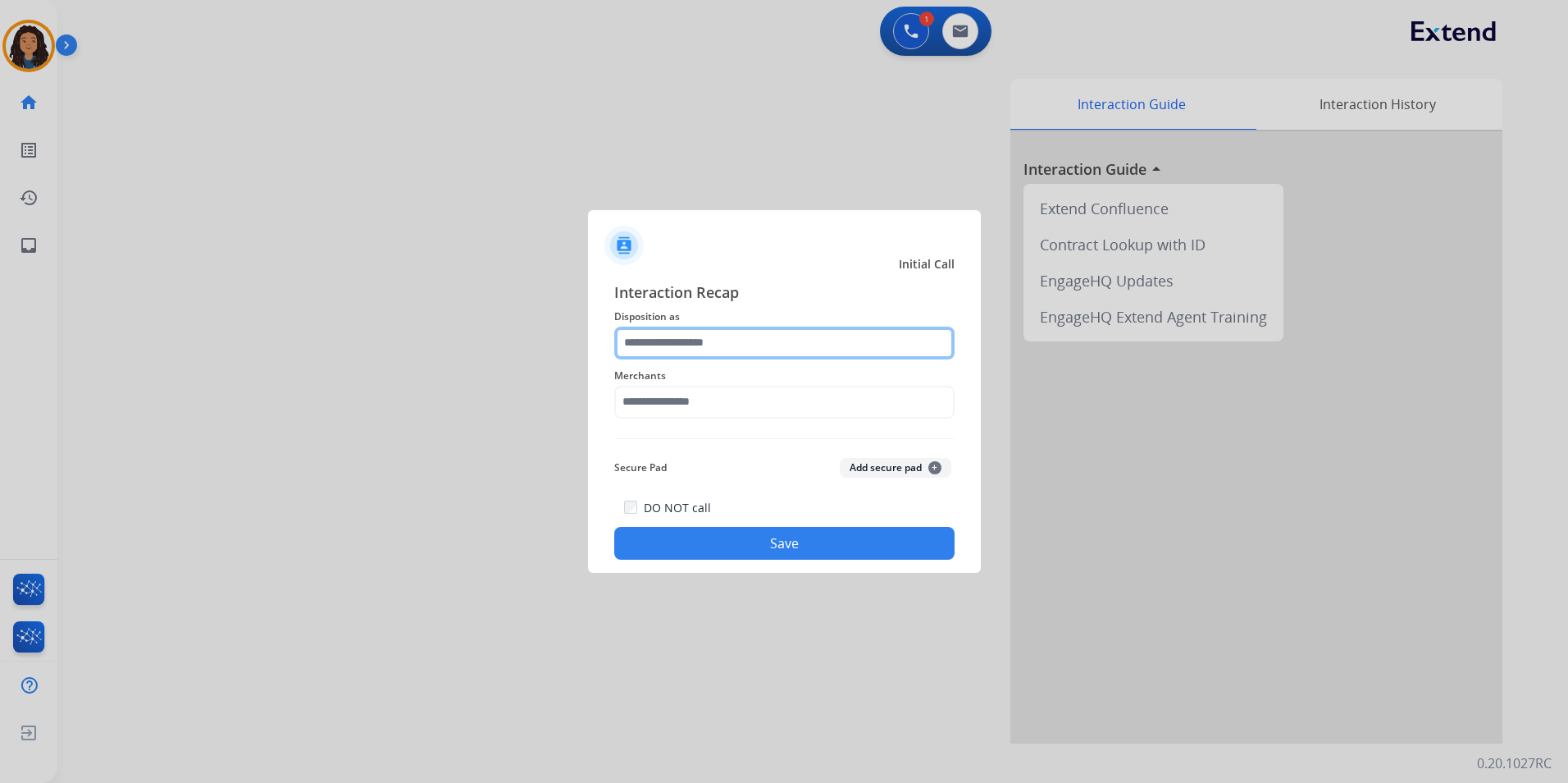
click at [657, 329] on input "text" at bounding box center [784, 343] width 340 height 33
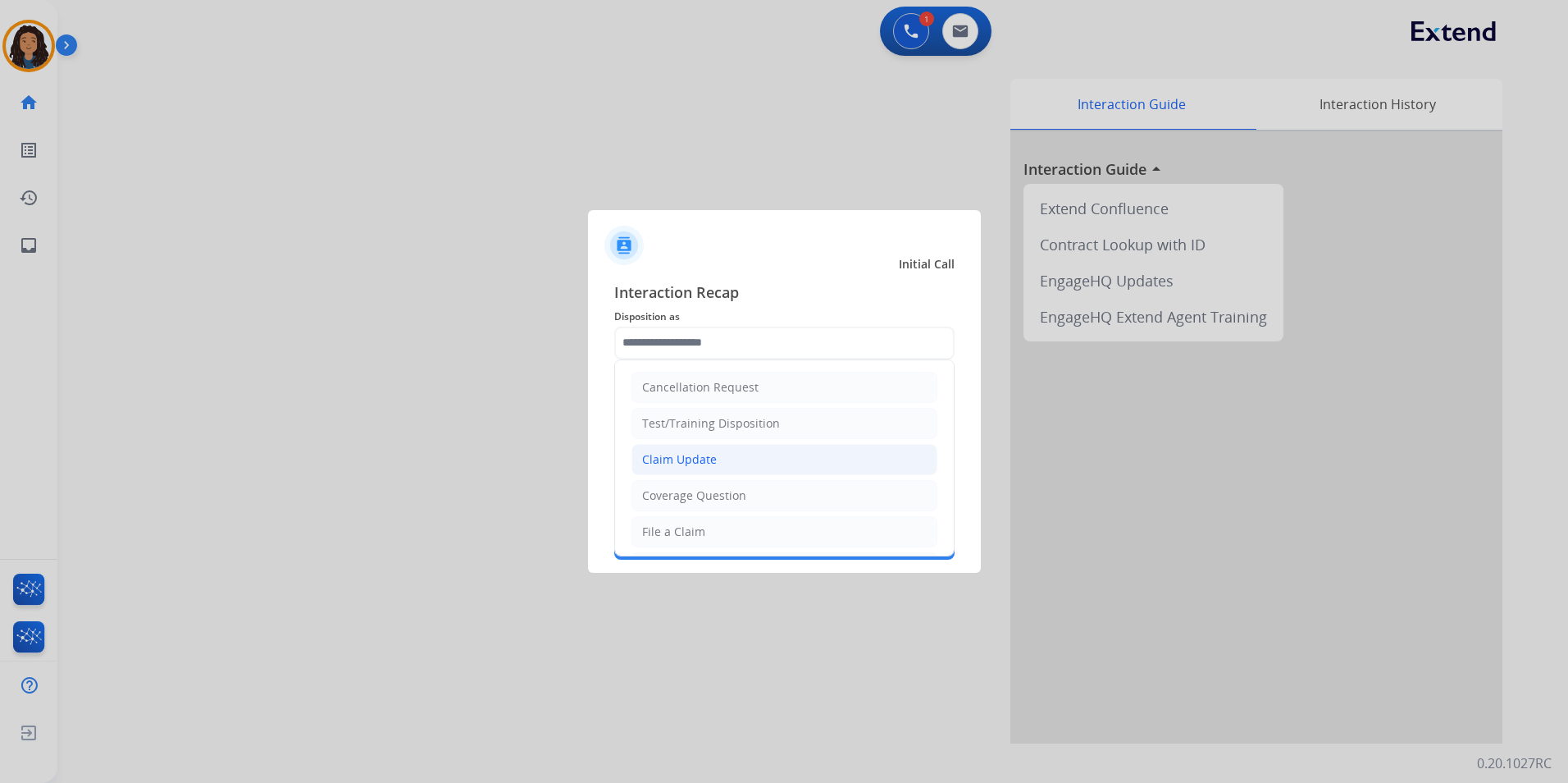
click at [692, 451] on div "Claim Update" at bounding box center [679, 459] width 75 height 16
type input "**********"
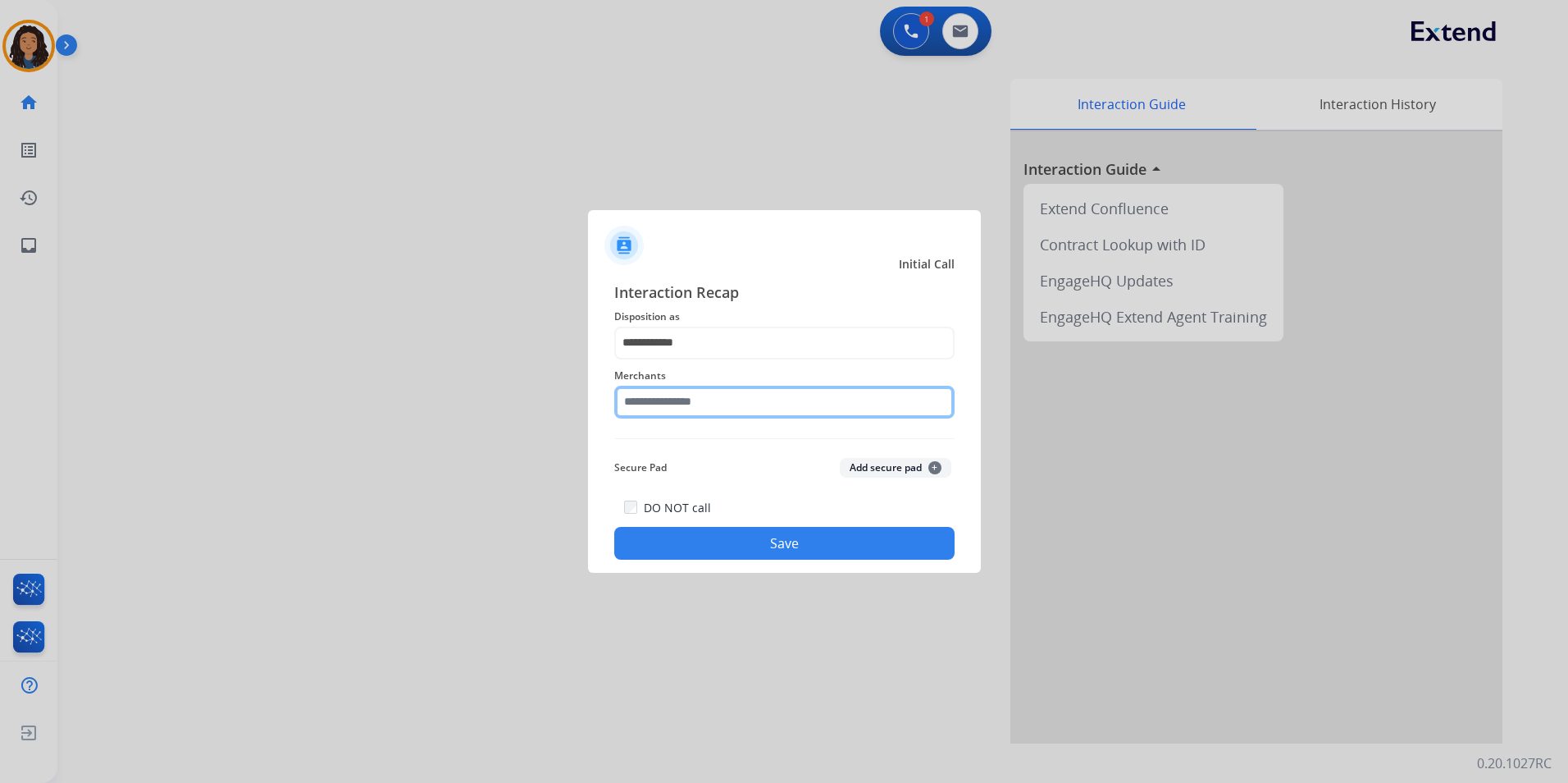
click at [690, 395] on input "text" at bounding box center [784, 402] width 340 height 33
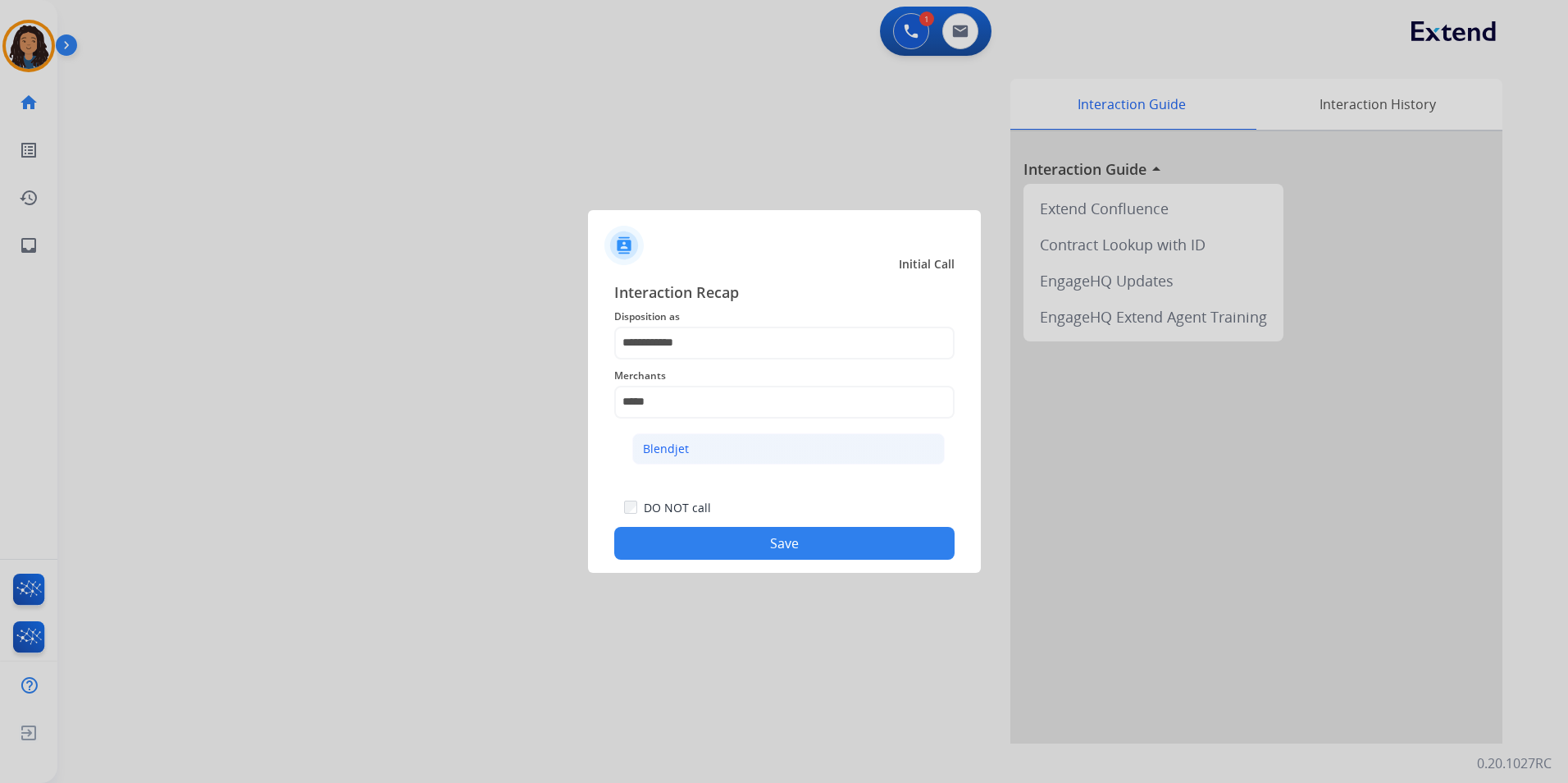
click at [725, 462] on li "Blendjet" at bounding box center [789, 448] width 312 height 31
type input "********"
click at [705, 529] on button "Save" at bounding box center [784, 543] width 340 height 33
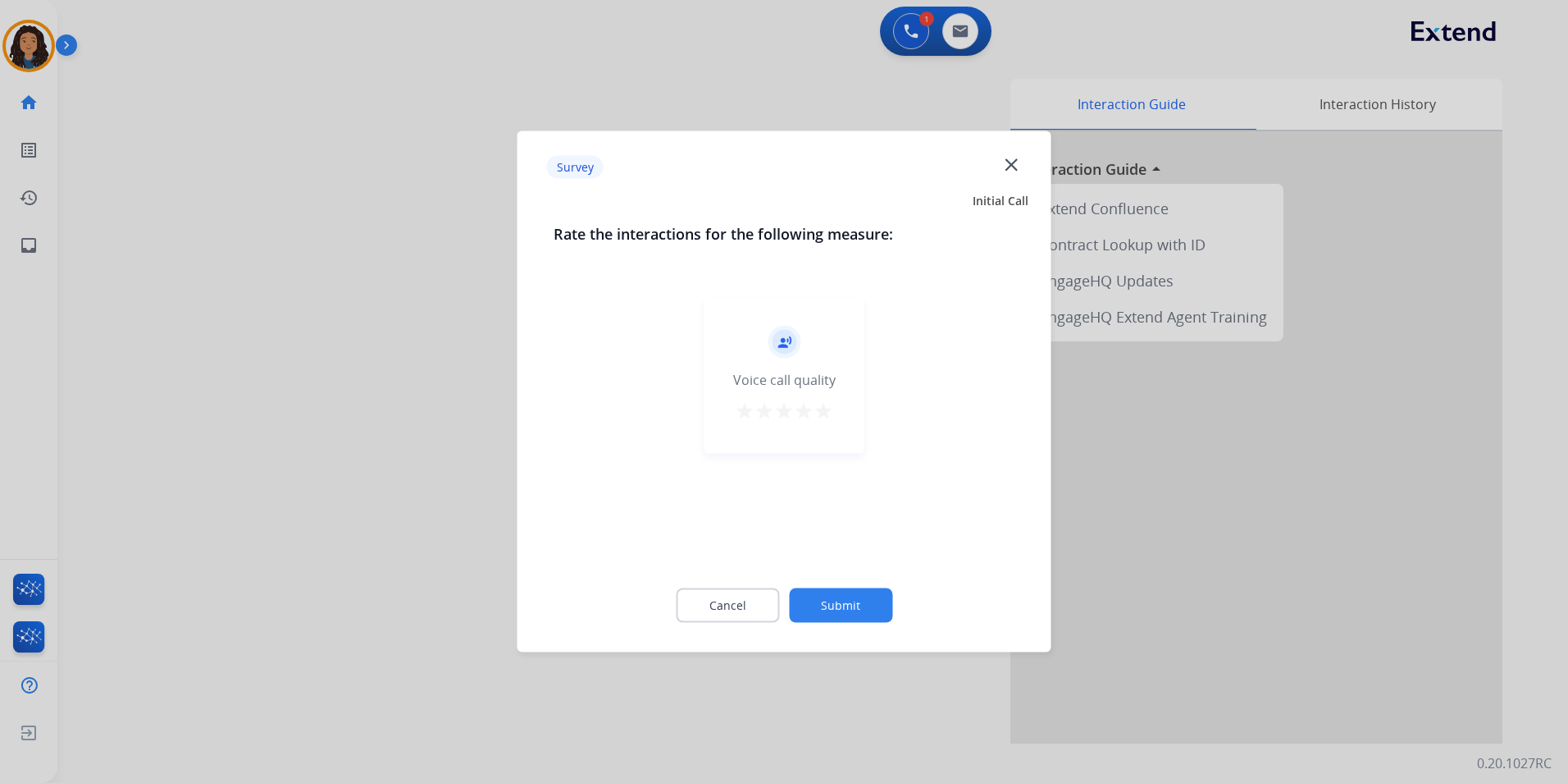
click at [262, 369] on div at bounding box center [784, 392] width 1568 height 783
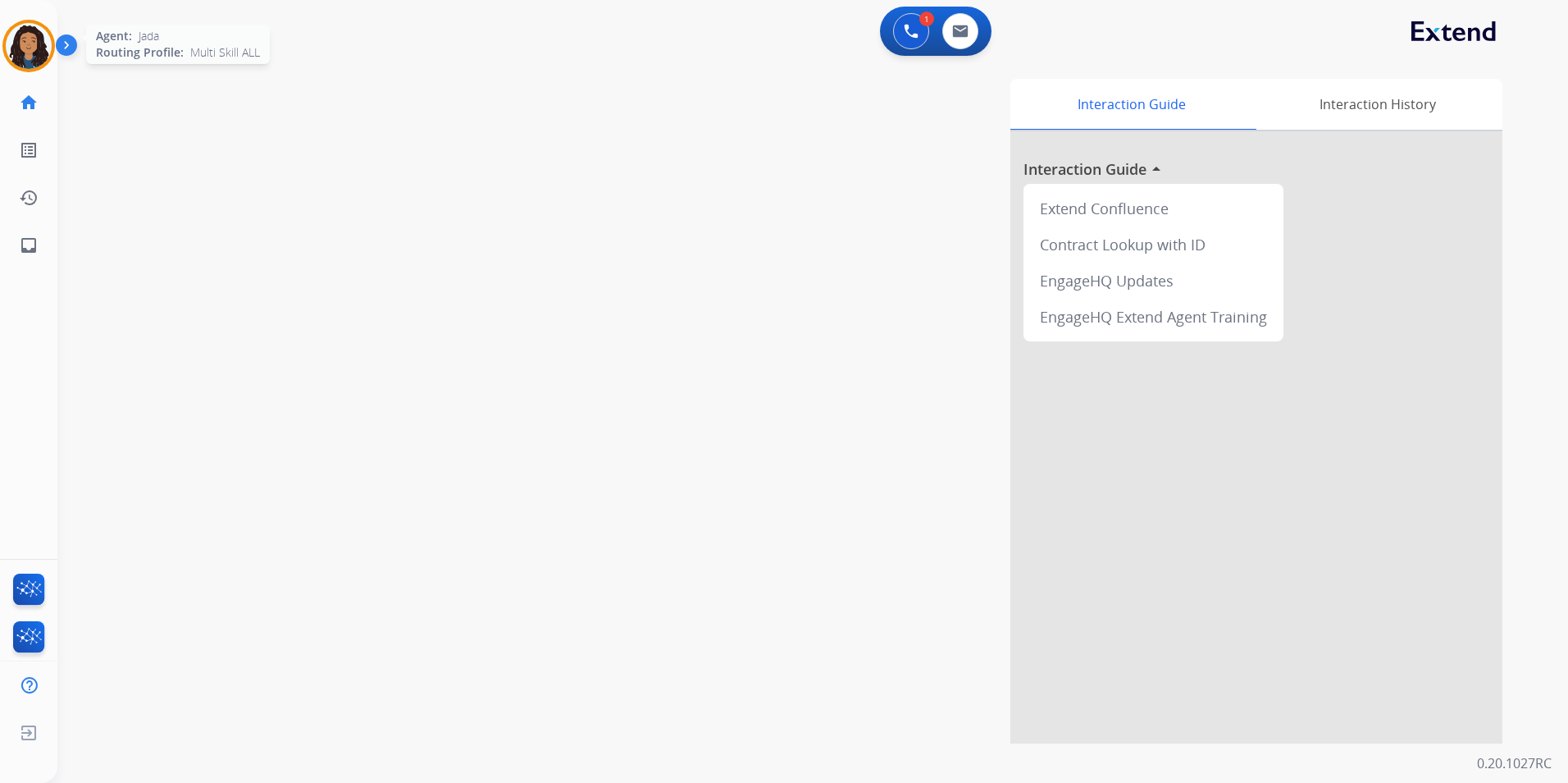
drag, startPoint x: 17, startPoint y: 54, endPoint x: 61, endPoint y: 62, distance: 44.7
click at [19, 54] on img at bounding box center [29, 46] width 46 height 46
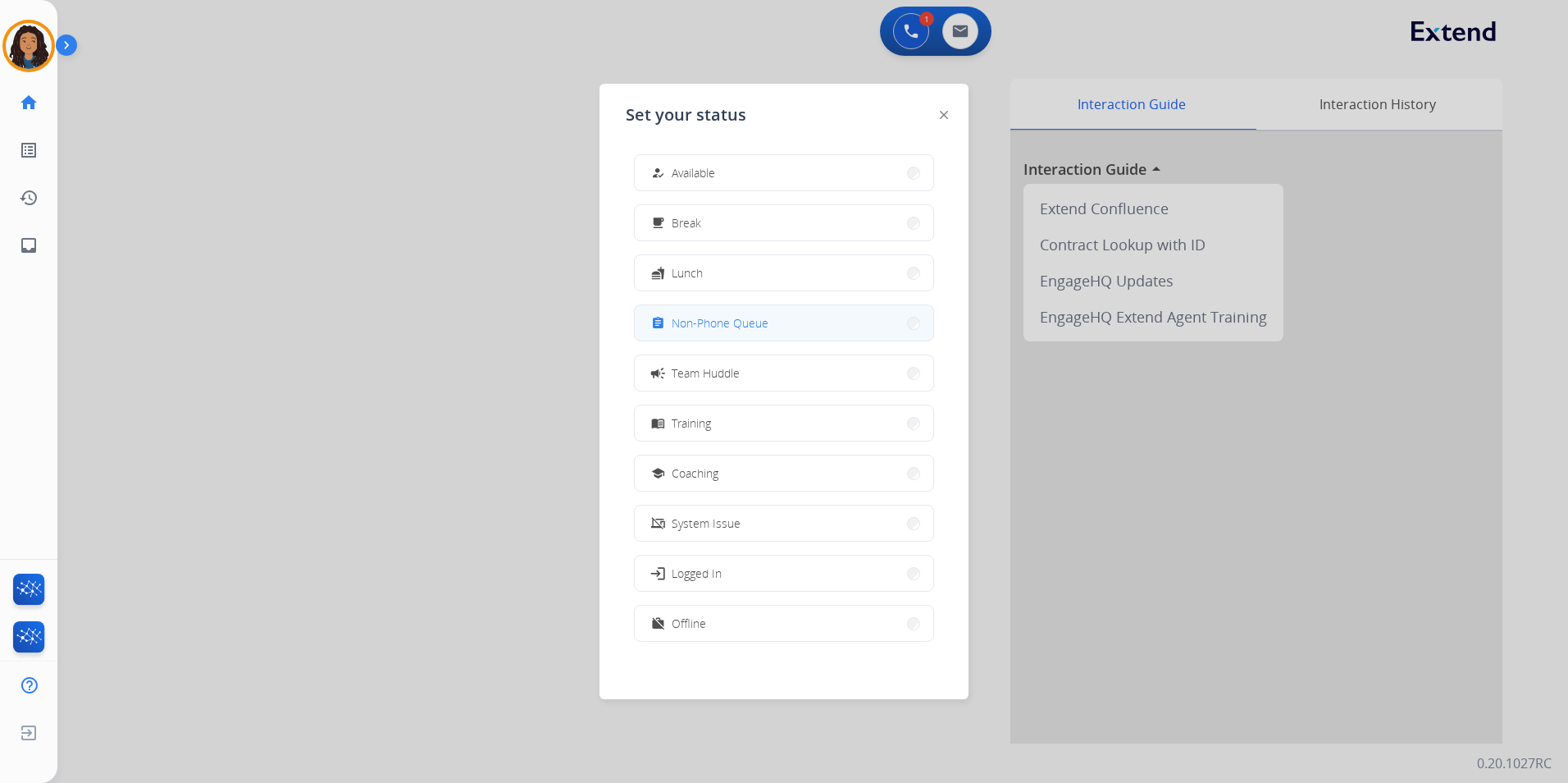
click at [745, 329] on span "Non-Phone Queue" at bounding box center [720, 323] width 97 height 17
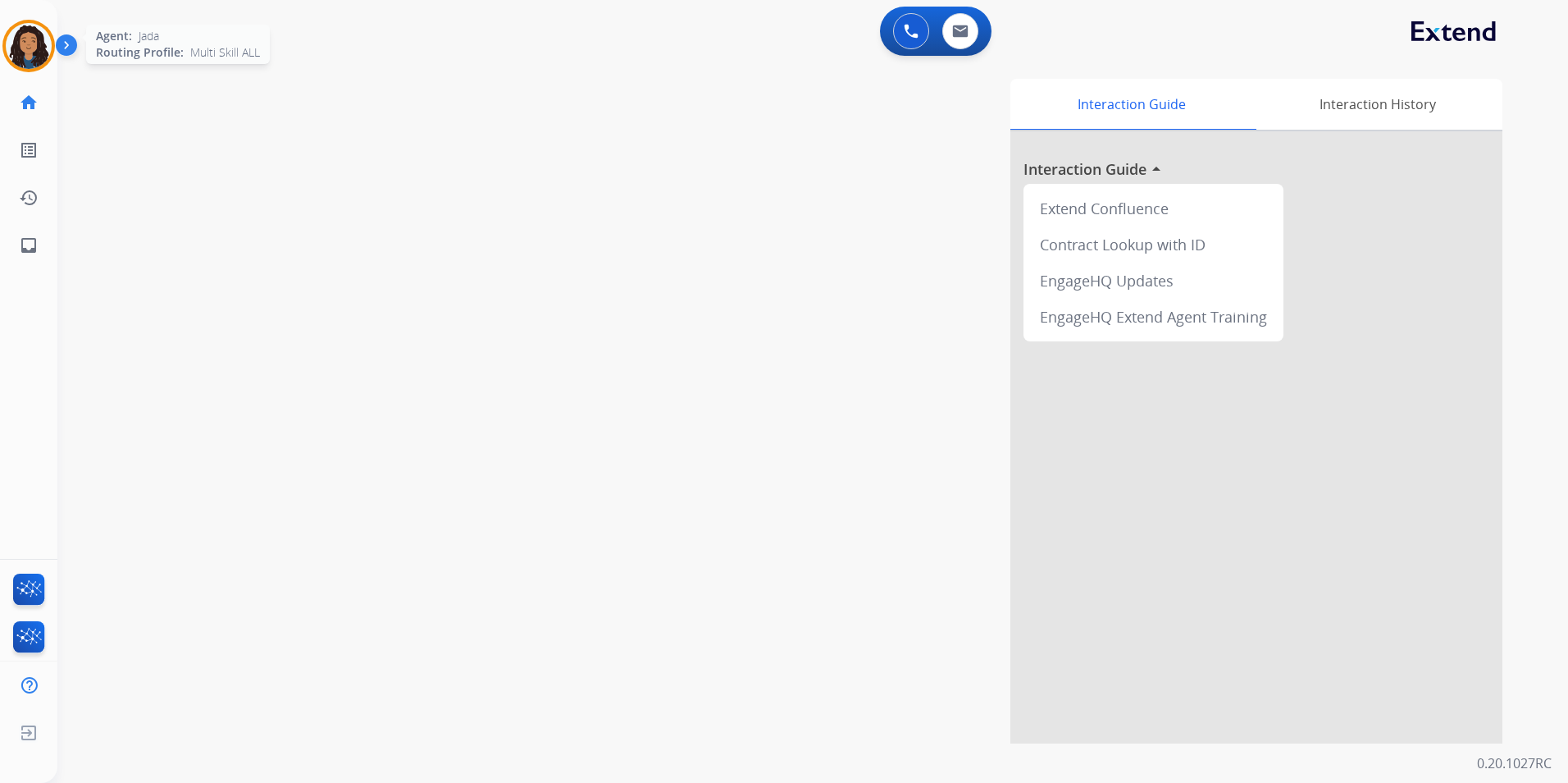
click at [42, 60] on img at bounding box center [29, 46] width 46 height 46
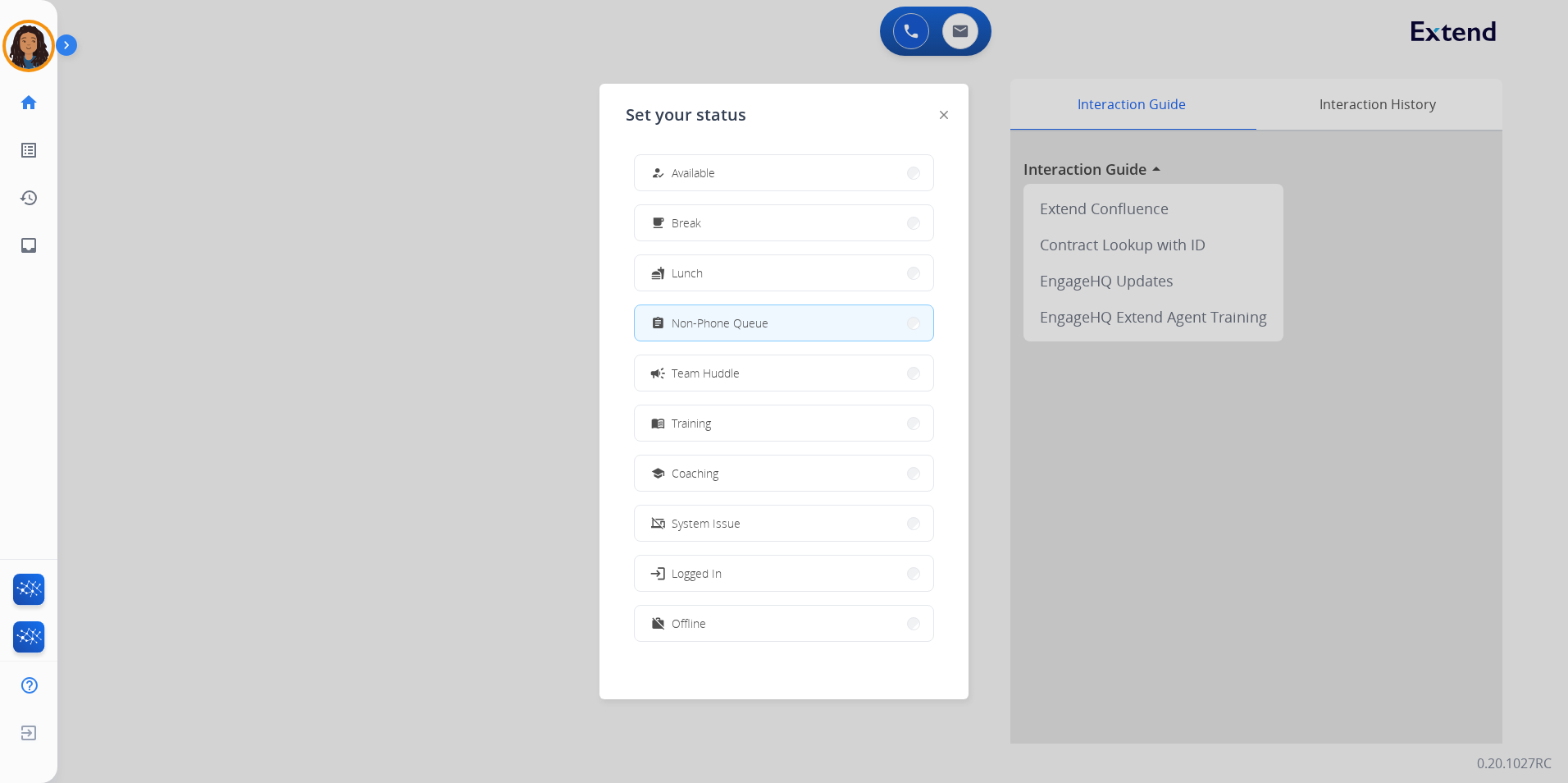
drag, startPoint x: 353, startPoint y: 85, endPoint x: 652, endPoint y: 102, distance: 299.5
click at [361, 85] on div at bounding box center [784, 392] width 1568 height 783
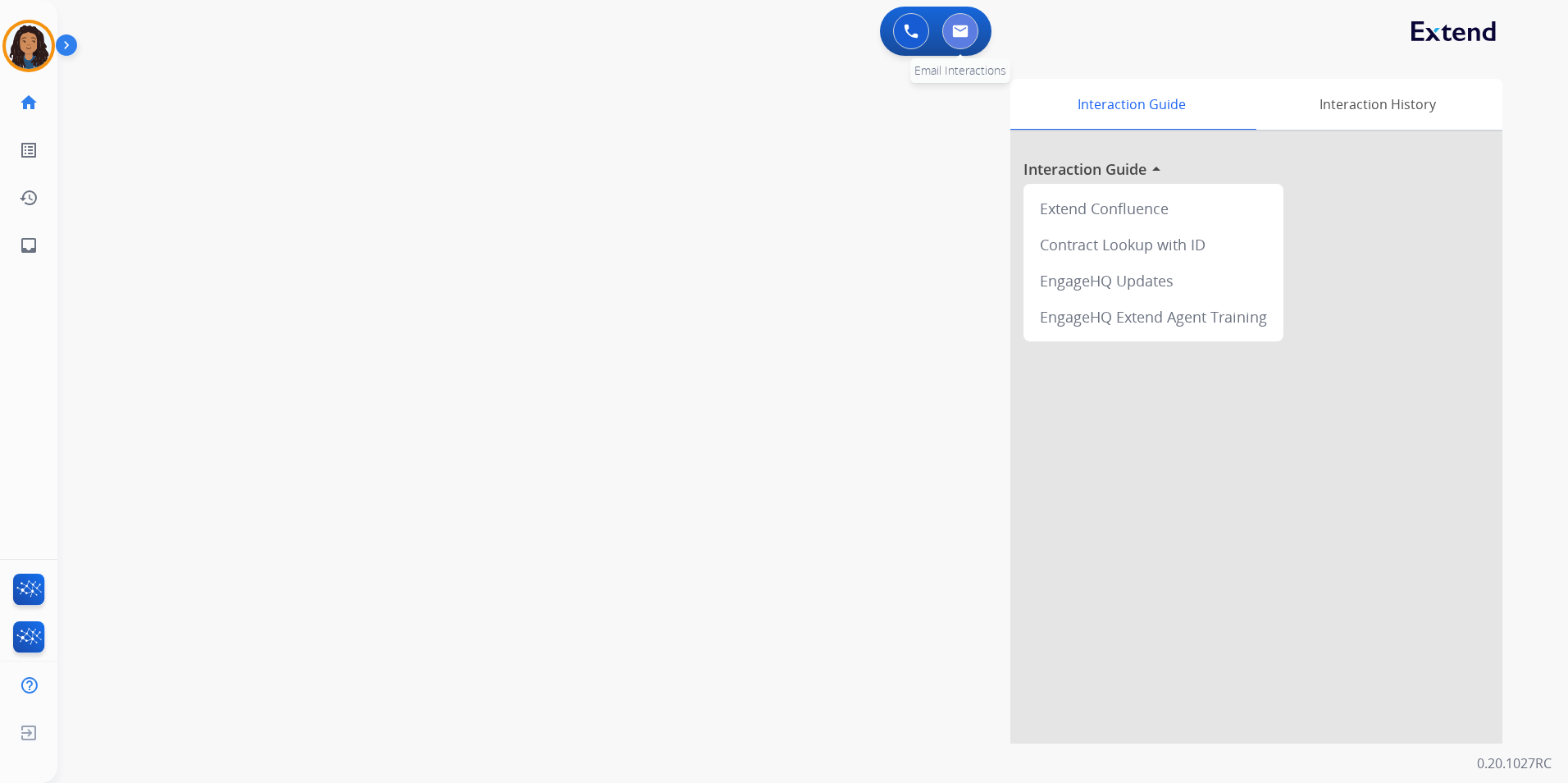
click at [969, 45] on button at bounding box center [960, 31] width 37 height 37
select select "**********"
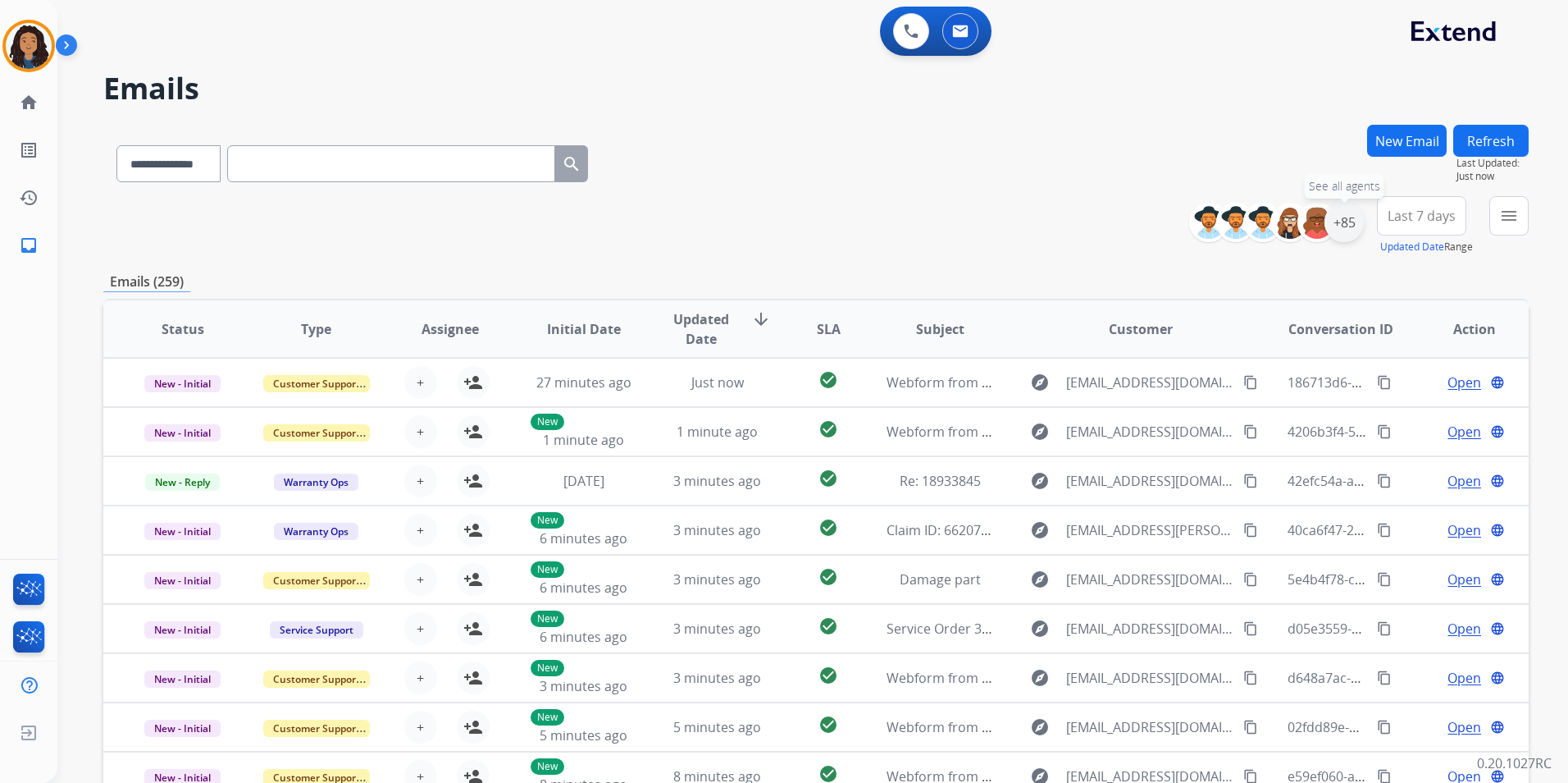
click at [1352, 228] on div "+85" at bounding box center [1344, 223] width 39 height 39
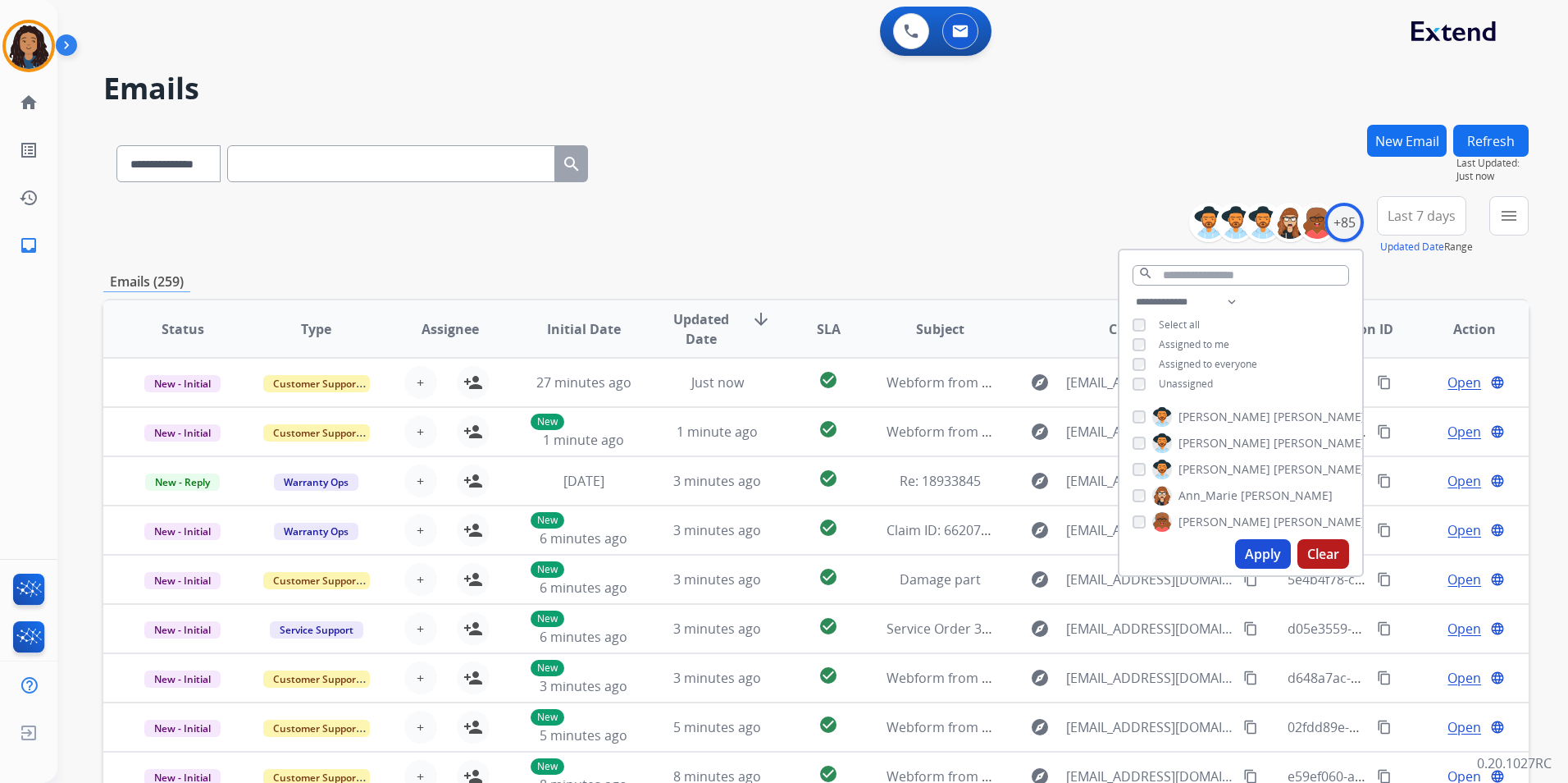
click at [1203, 378] on span "Unassigned" at bounding box center [1186, 383] width 54 height 14
click at [1262, 555] on button "Apply" at bounding box center [1263, 554] width 56 height 30
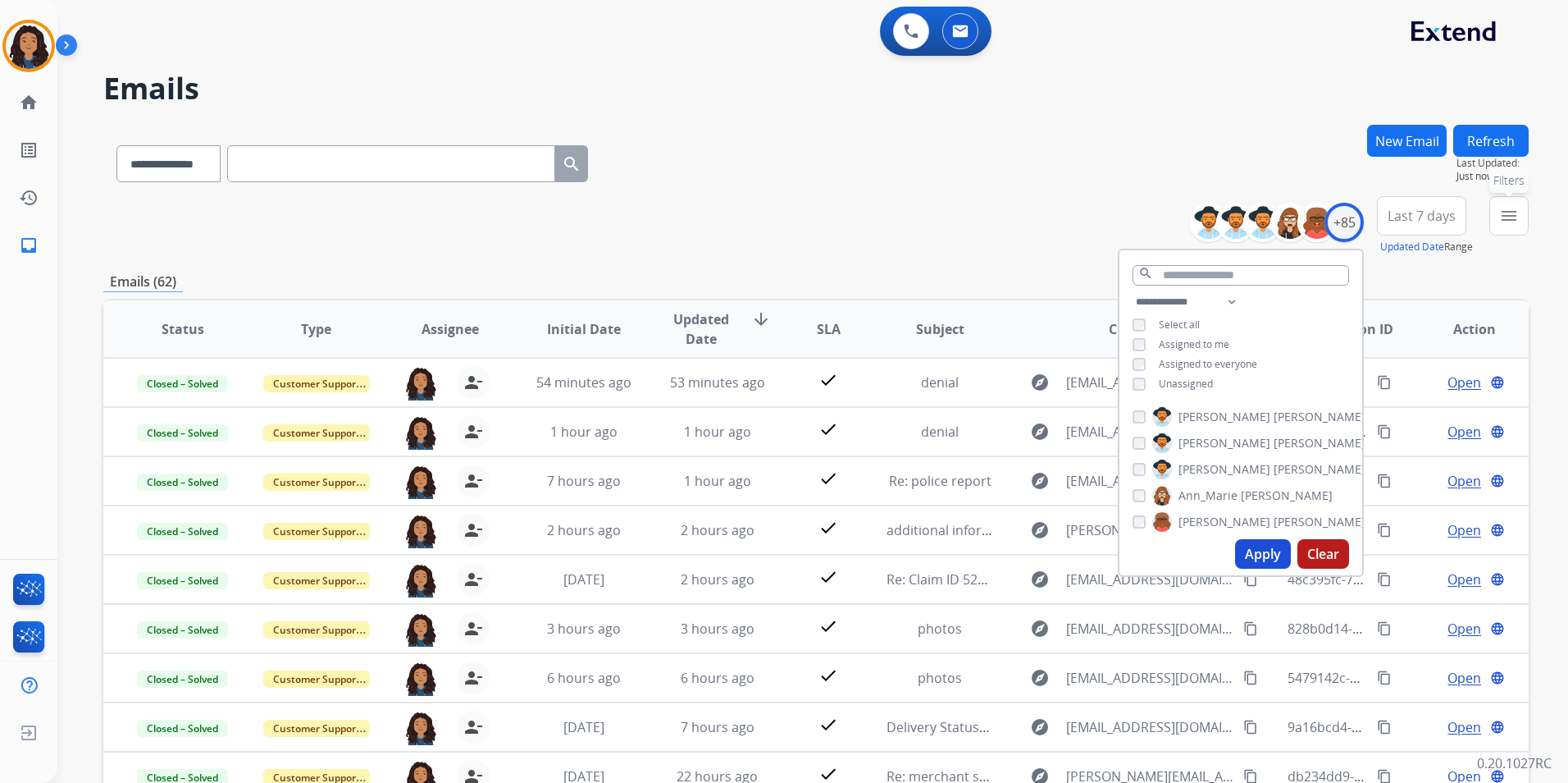
click at [1497, 209] on button "menu Filters" at bounding box center [1509, 216] width 39 height 39
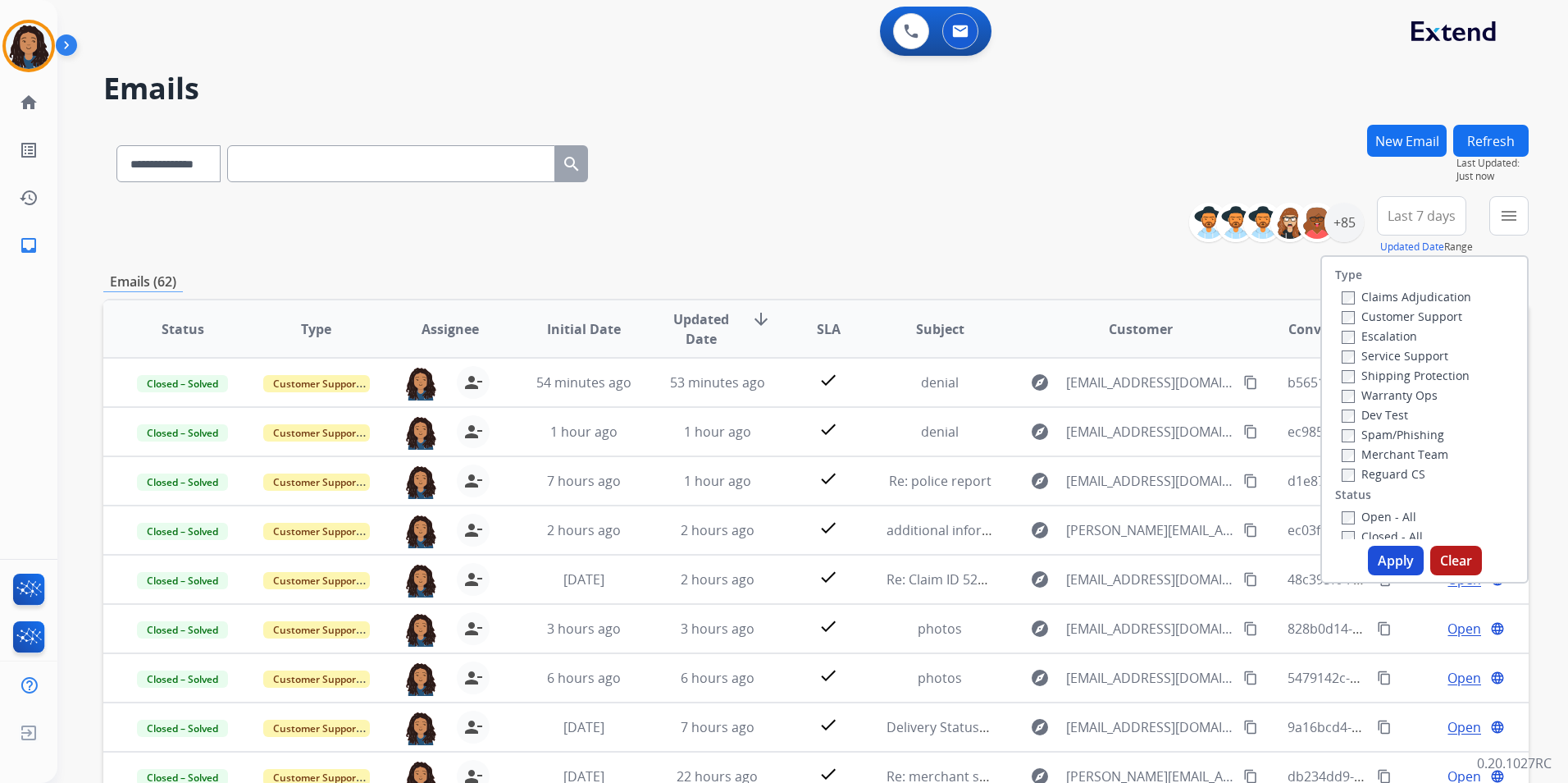
click at [1430, 313] on label "Customer Support" at bounding box center [1402, 316] width 121 height 15
click at [1426, 370] on label "Shipping Protection" at bounding box center [1406, 375] width 128 height 15
click at [1390, 470] on label "Reguard CS" at bounding box center [1384, 474] width 84 height 15
click at [1393, 514] on label "Open - All" at bounding box center [1380, 516] width 75 height 15
click at [1380, 557] on button "Apply" at bounding box center [1396, 560] width 56 height 30
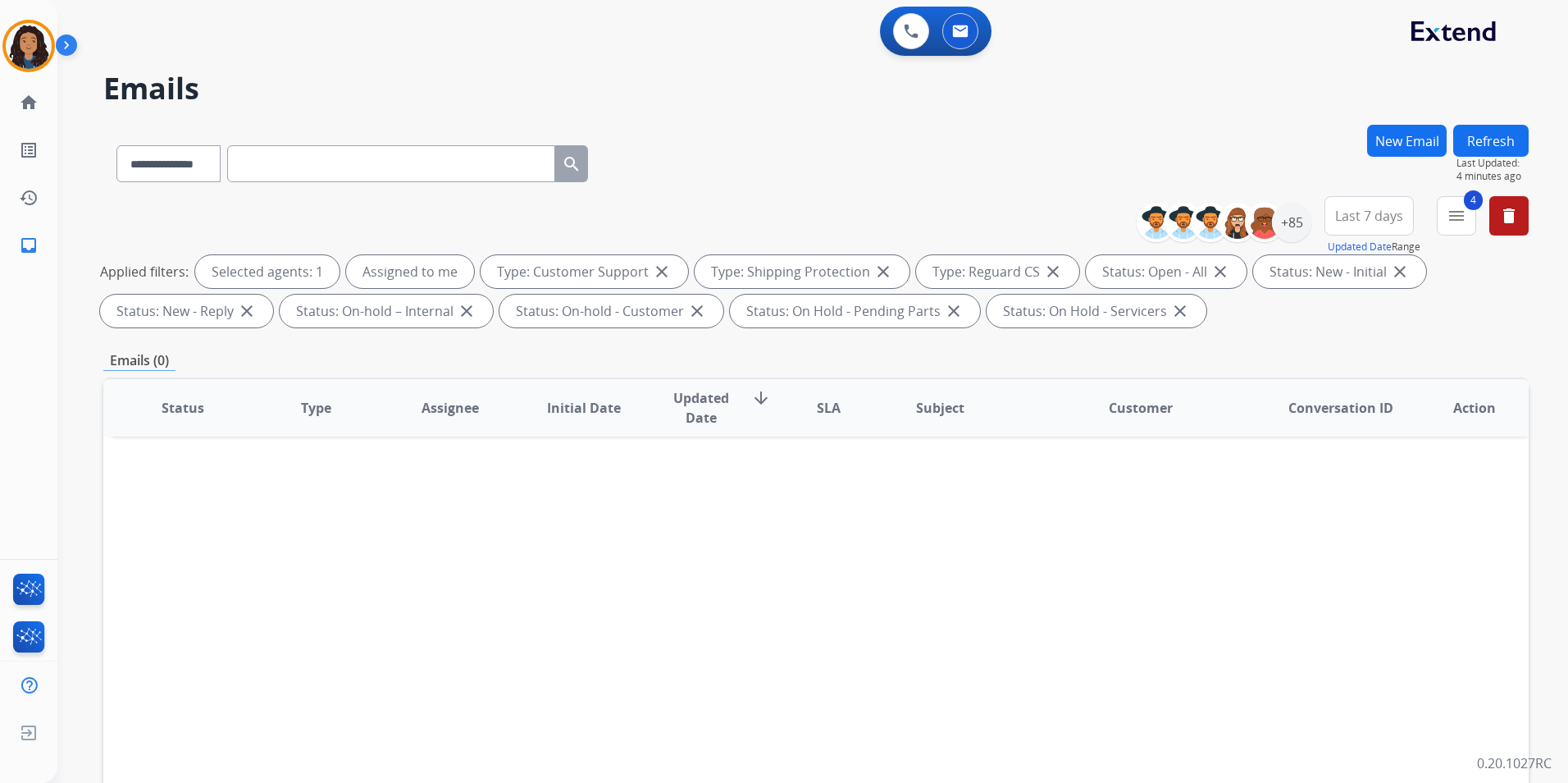
click at [1514, 153] on button "Refresh" at bounding box center [1491, 141] width 76 height 32
click at [1486, 152] on button "Refresh" at bounding box center [1491, 141] width 76 height 32
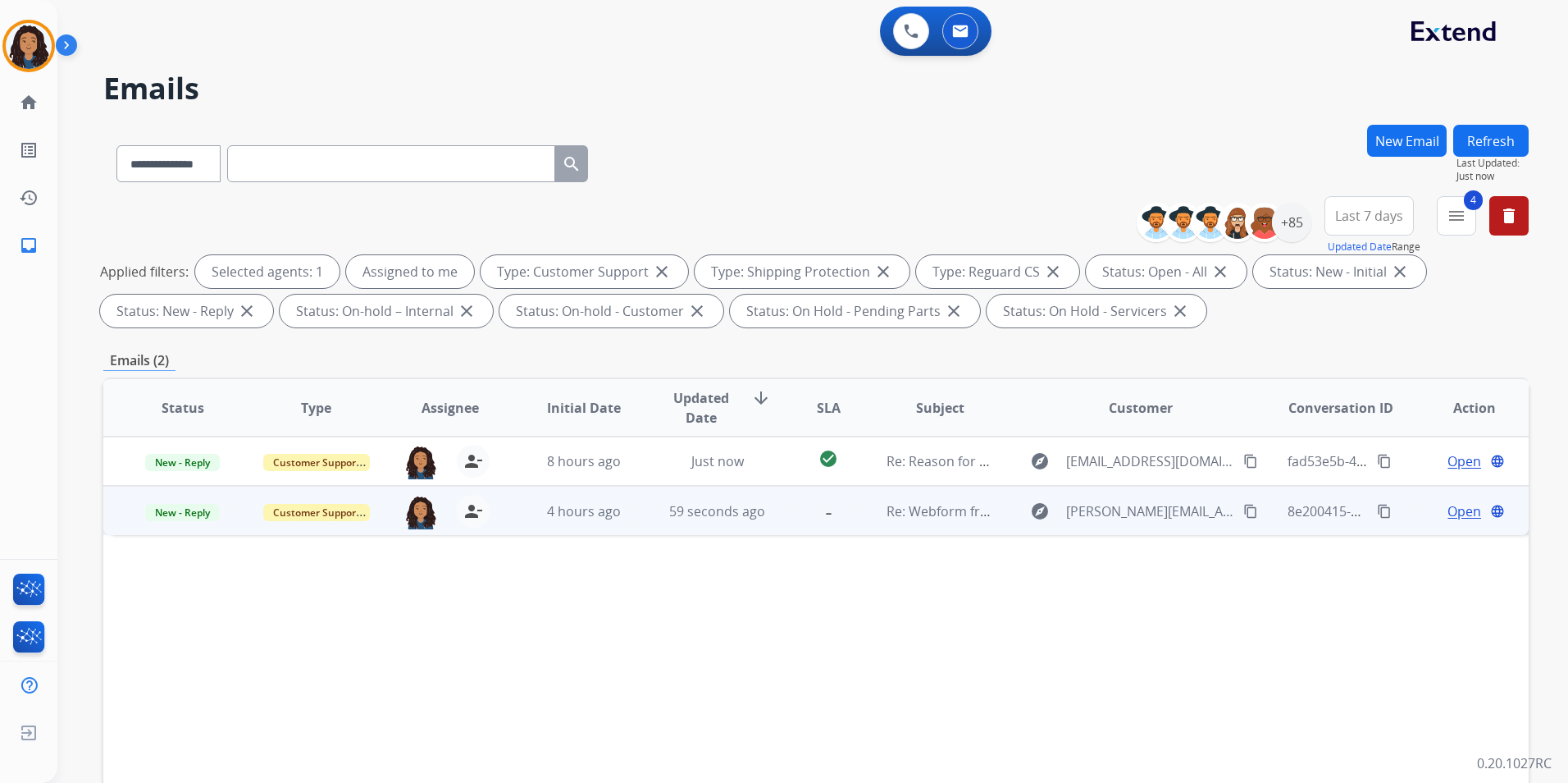
click at [1453, 509] on span "Open" at bounding box center [1464, 510] width 34 height 20
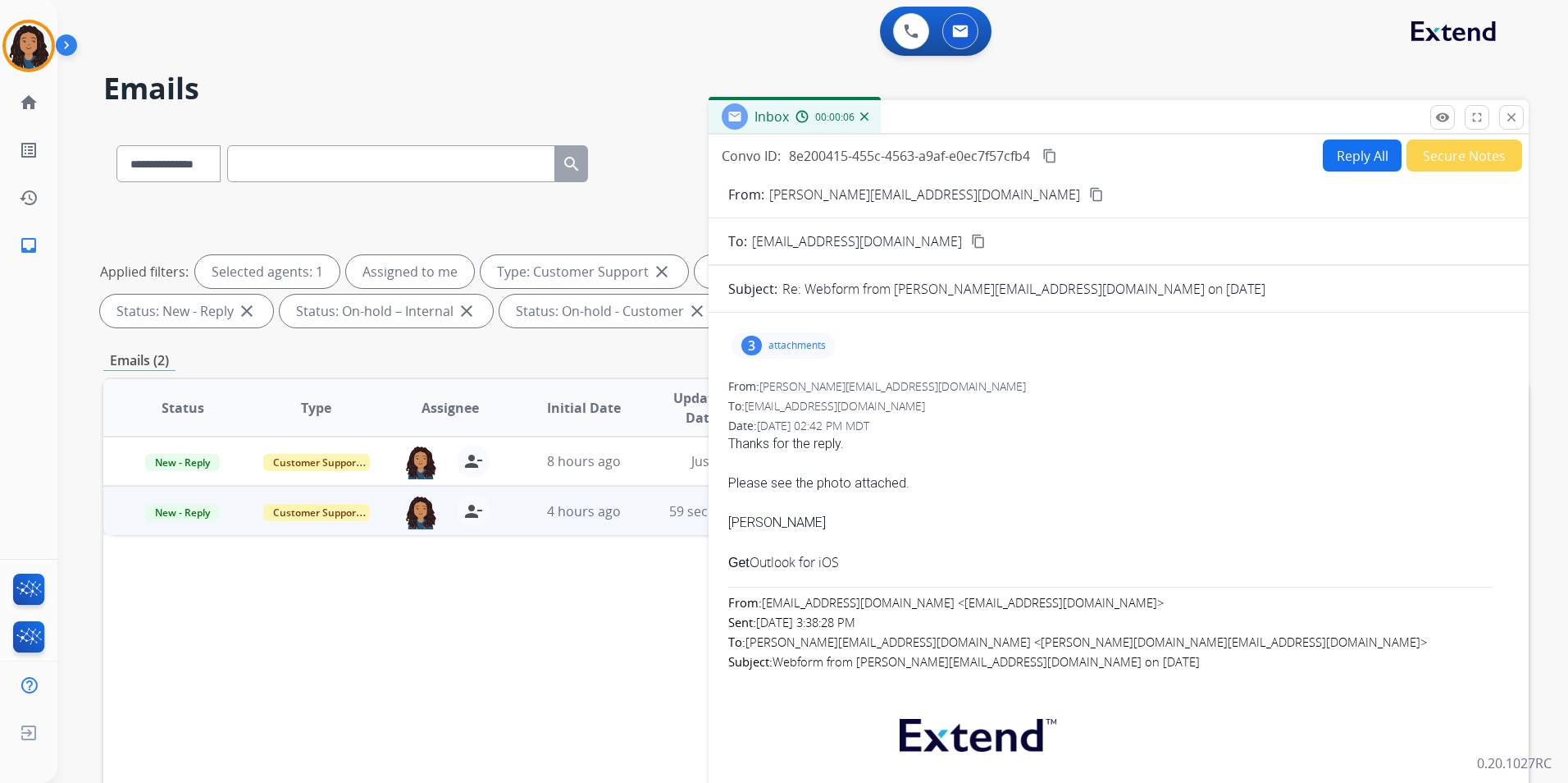
click at [1087, 191] on button "content_copy" at bounding box center [1096, 194] width 20 height 20
click at [806, 349] on p "attachments" at bounding box center [797, 345] width 58 height 13
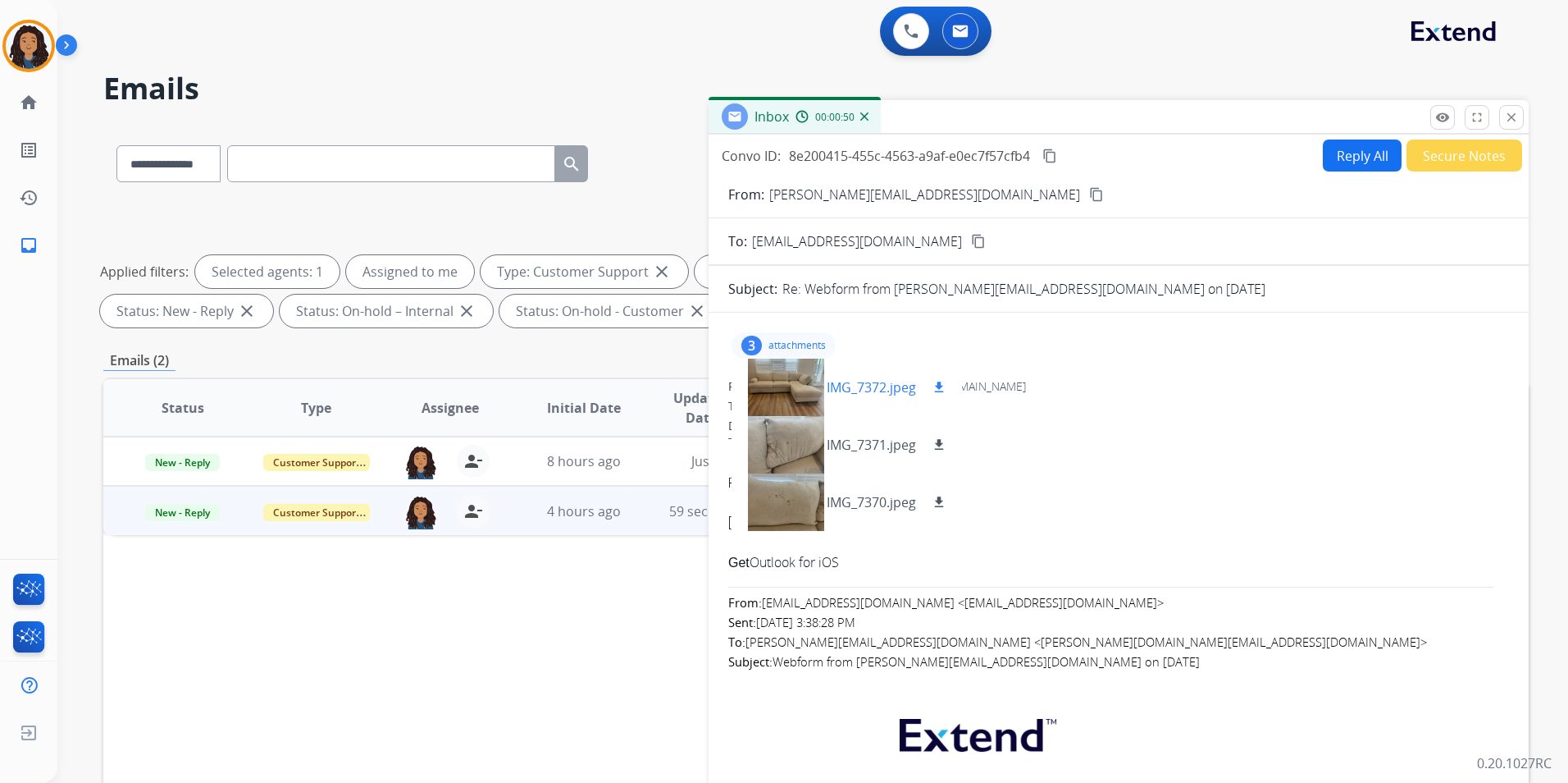
click at [941, 382] on mat-icon "download" at bounding box center [939, 386] width 14 height 14
click at [808, 442] on div at bounding box center [785, 445] width 82 height 58
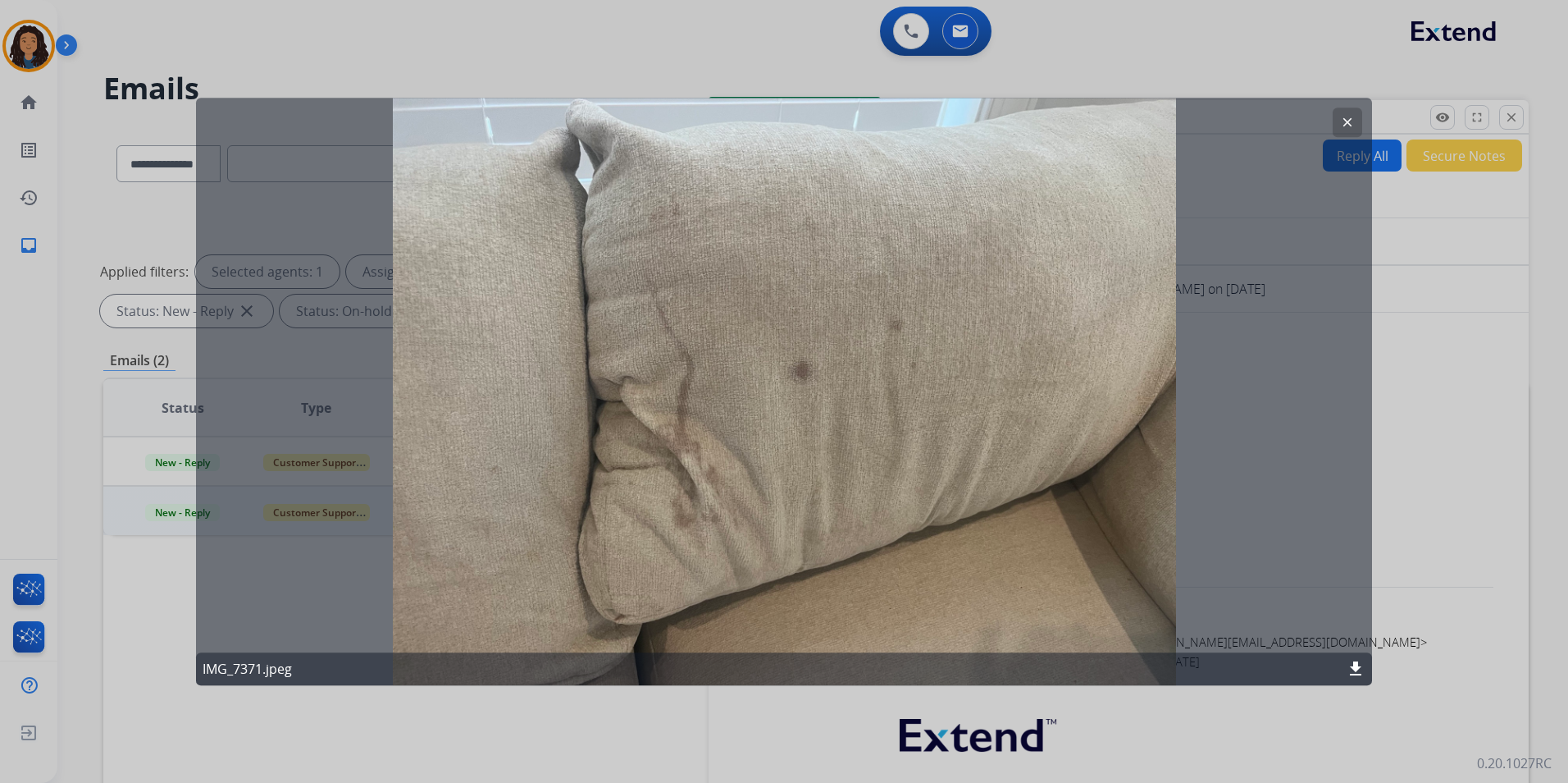
click at [1348, 119] on mat-icon "clear" at bounding box center [1347, 121] width 14 height 14
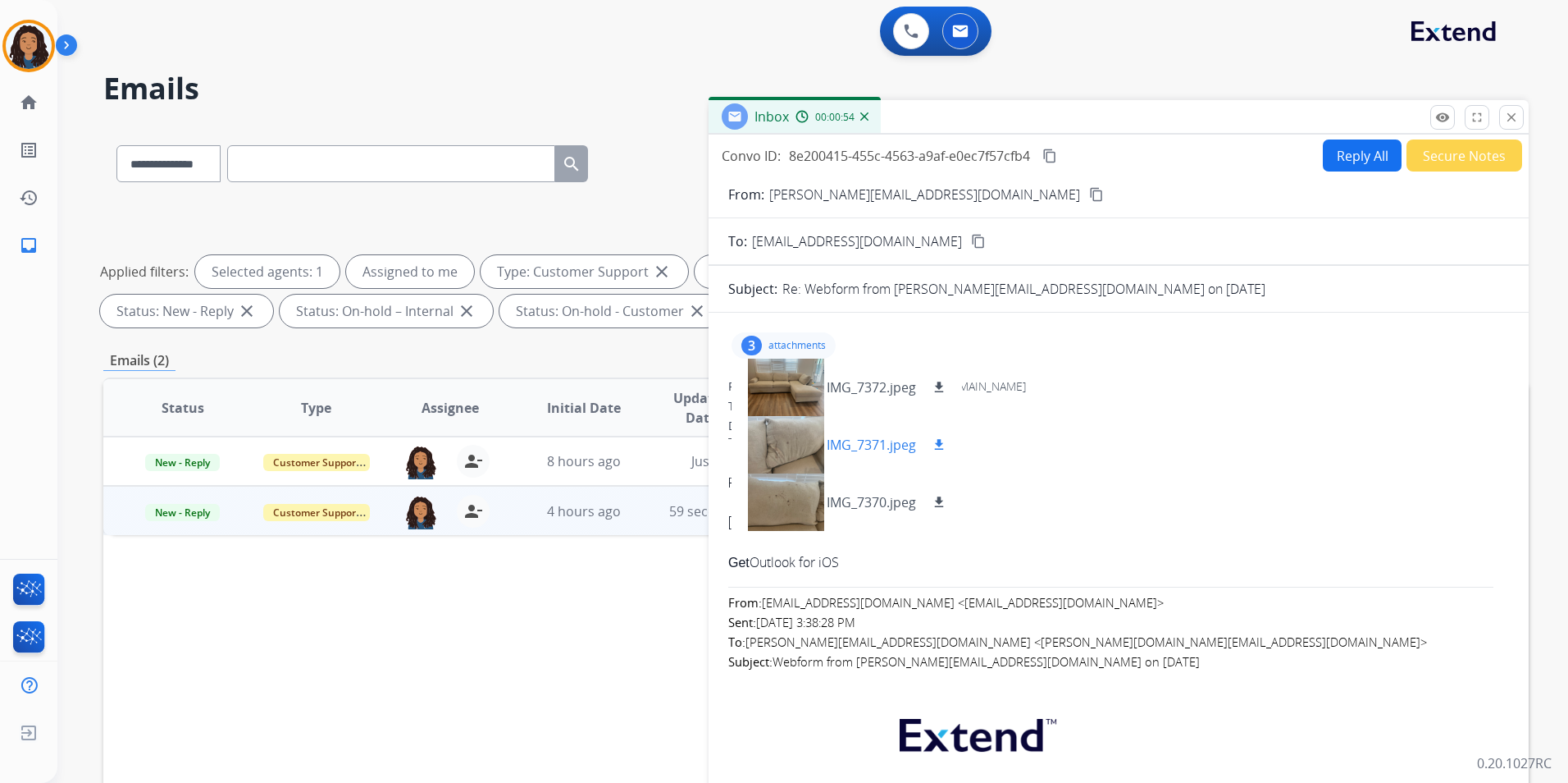
click at [939, 442] on mat-icon "download" at bounding box center [939, 444] width 14 height 14
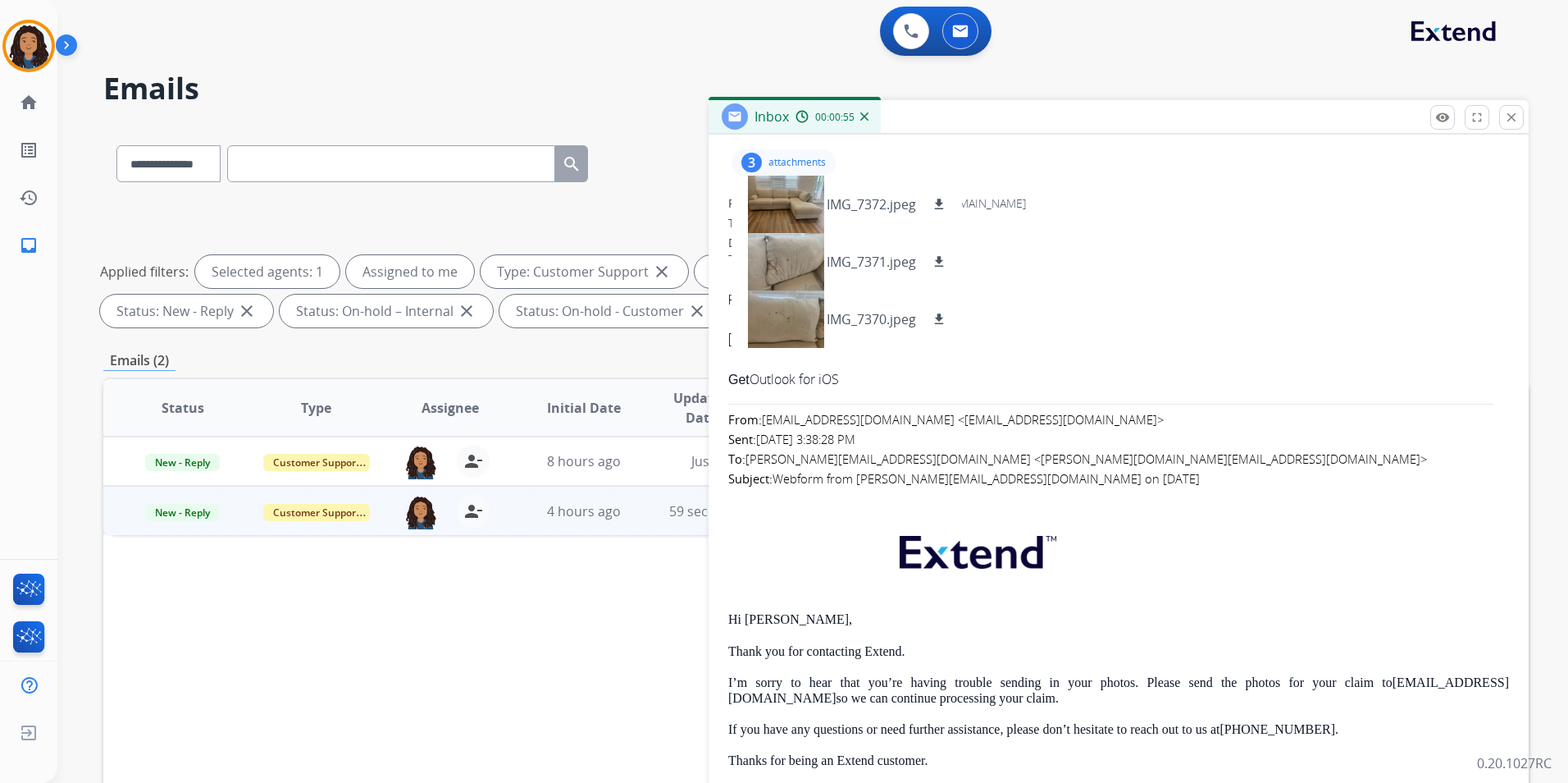
scroll to position [164, 0]
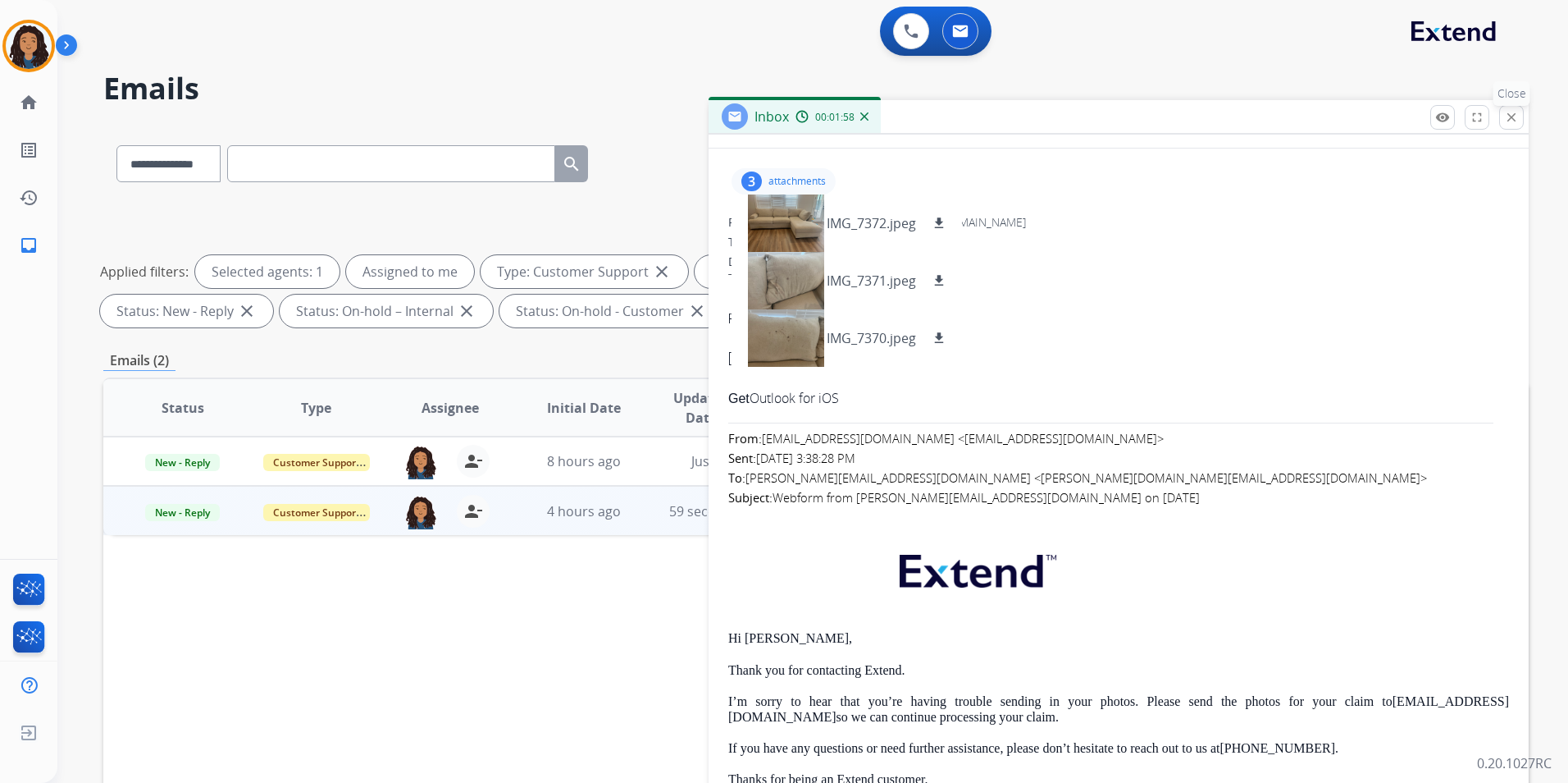
click at [1513, 118] on mat-icon "close" at bounding box center [1511, 116] width 14 height 14
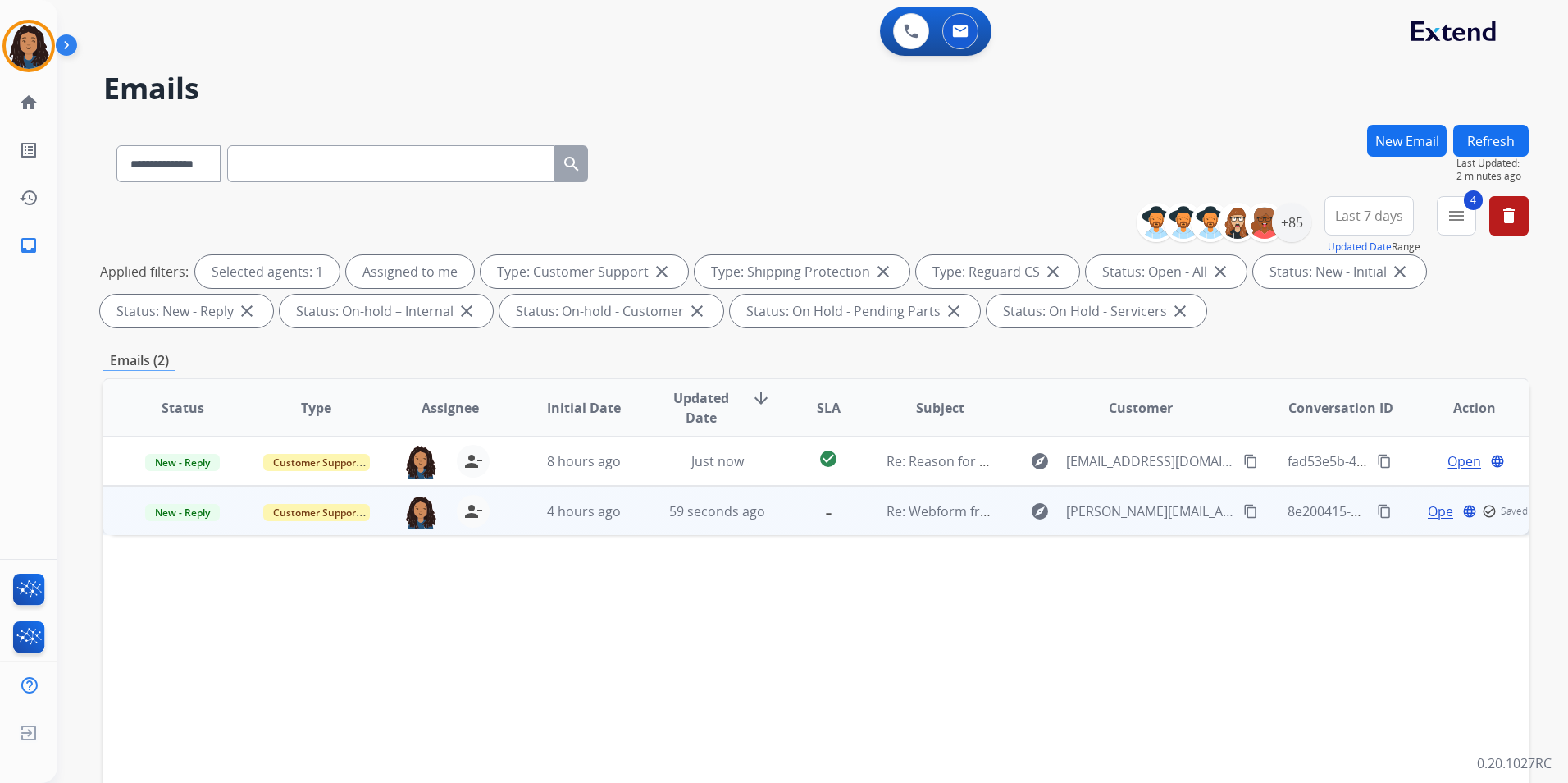
click at [1377, 509] on mat-icon "content_copy" at bounding box center [1384, 510] width 14 height 14
click at [1440, 511] on span "Open" at bounding box center [1445, 510] width 34 height 20
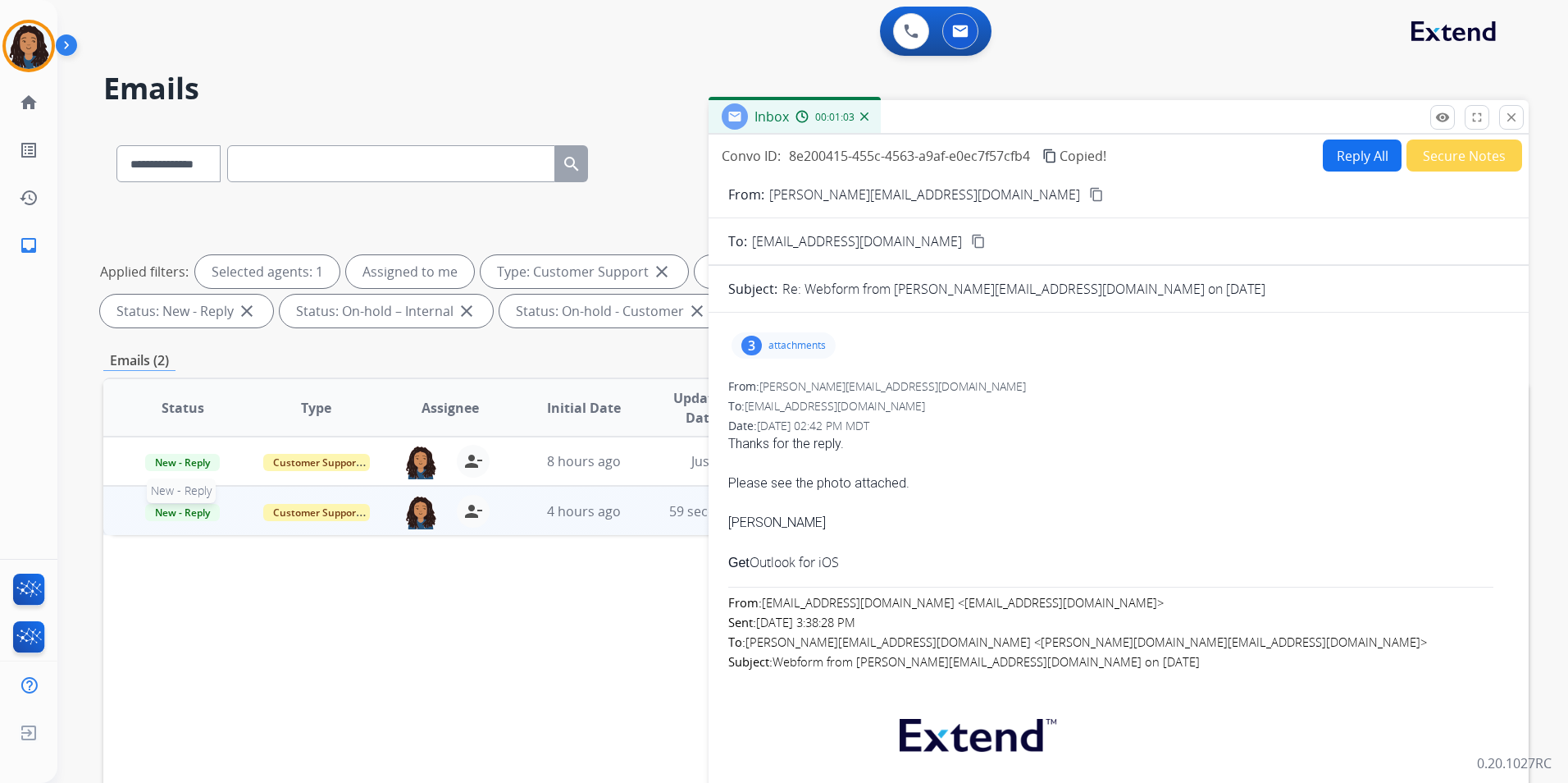
click at [195, 505] on span "New - Reply" at bounding box center [183, 512] width 75 height 17
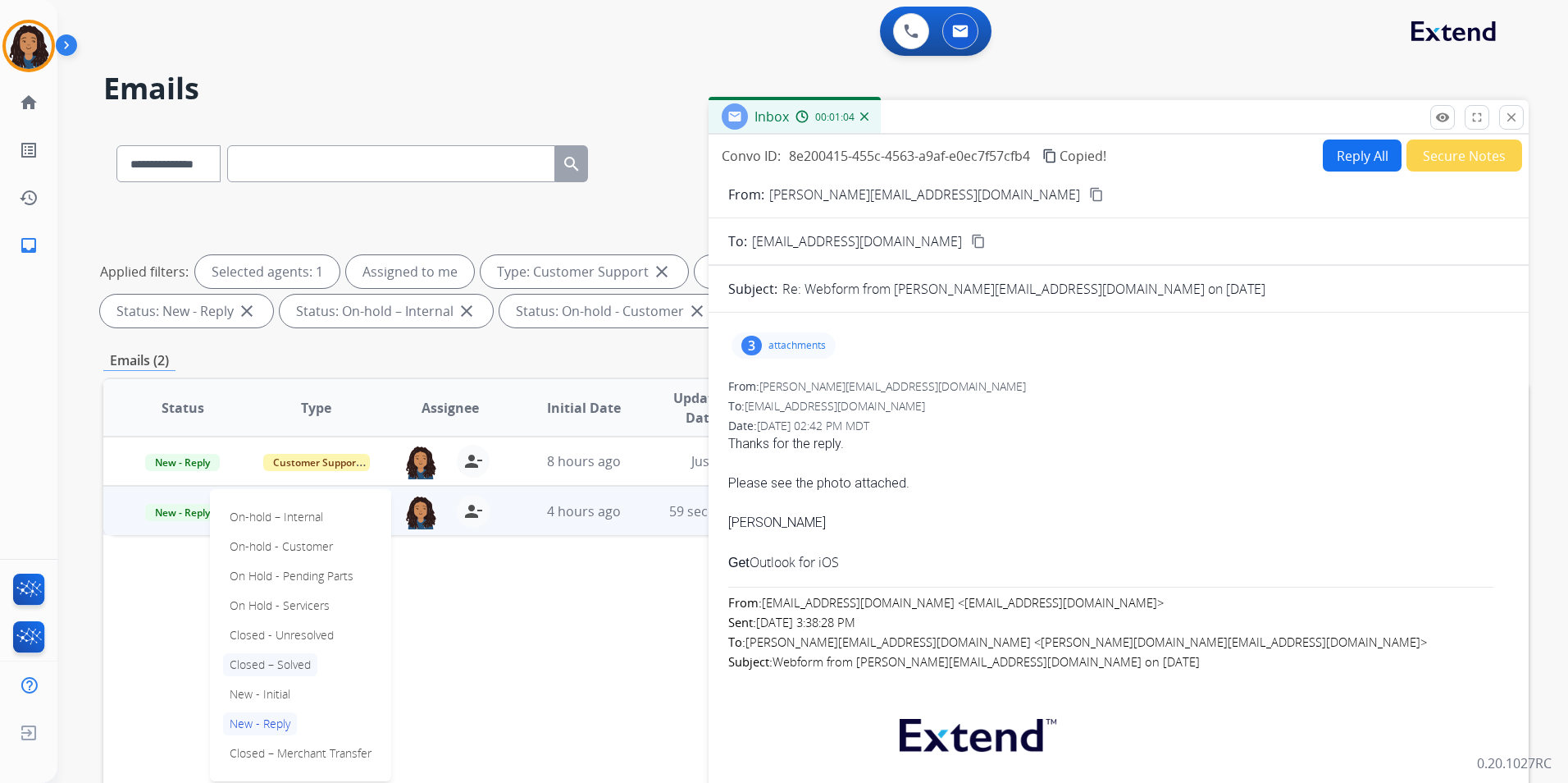
click at [273, 670] on p "Closed – Solved" at bounding box center [270, 664] width 94 height 23
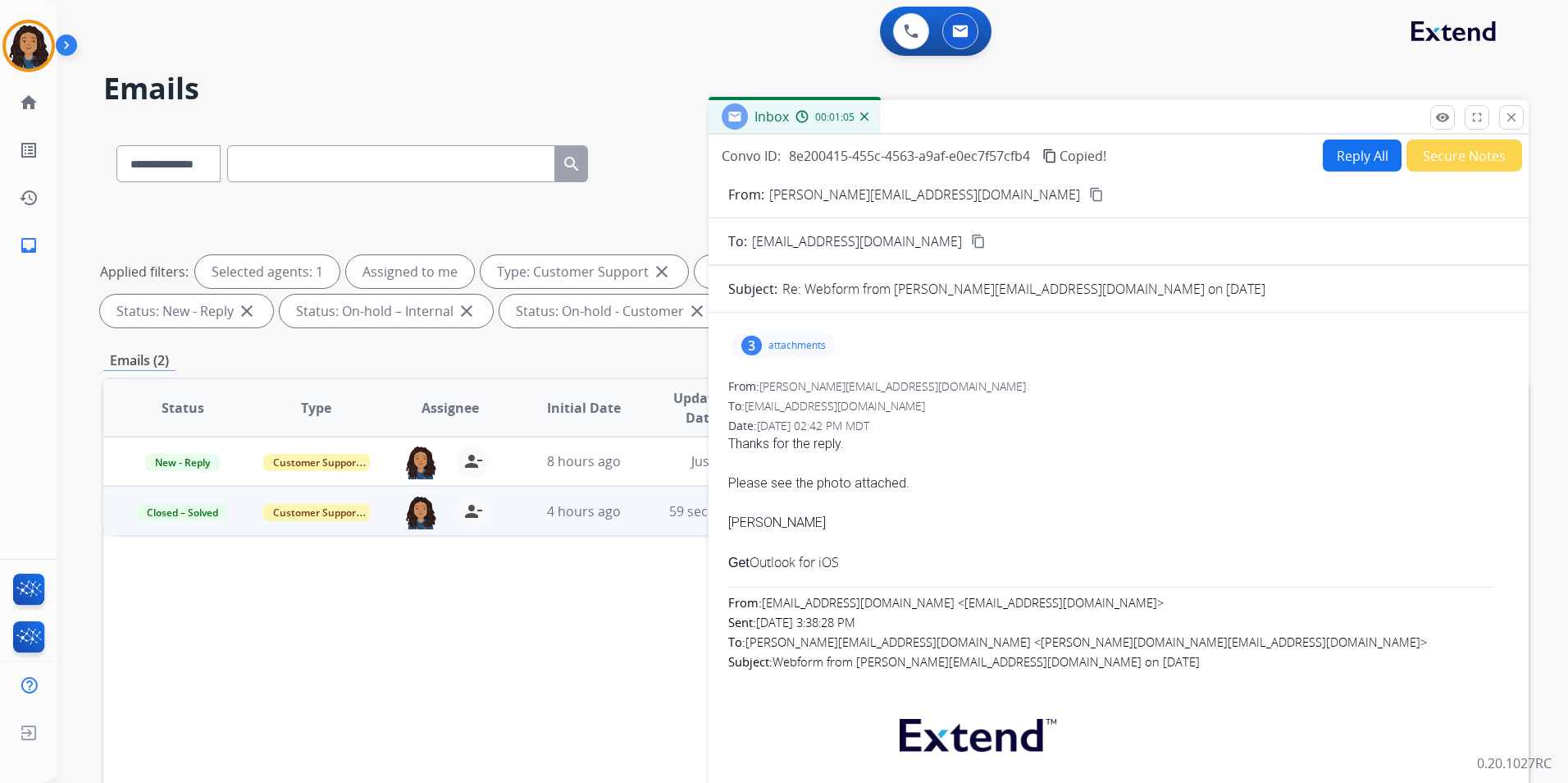
click at [1470, 164] on button "Secure Notes" at bounding box center [1464, 155] width 115 height 32
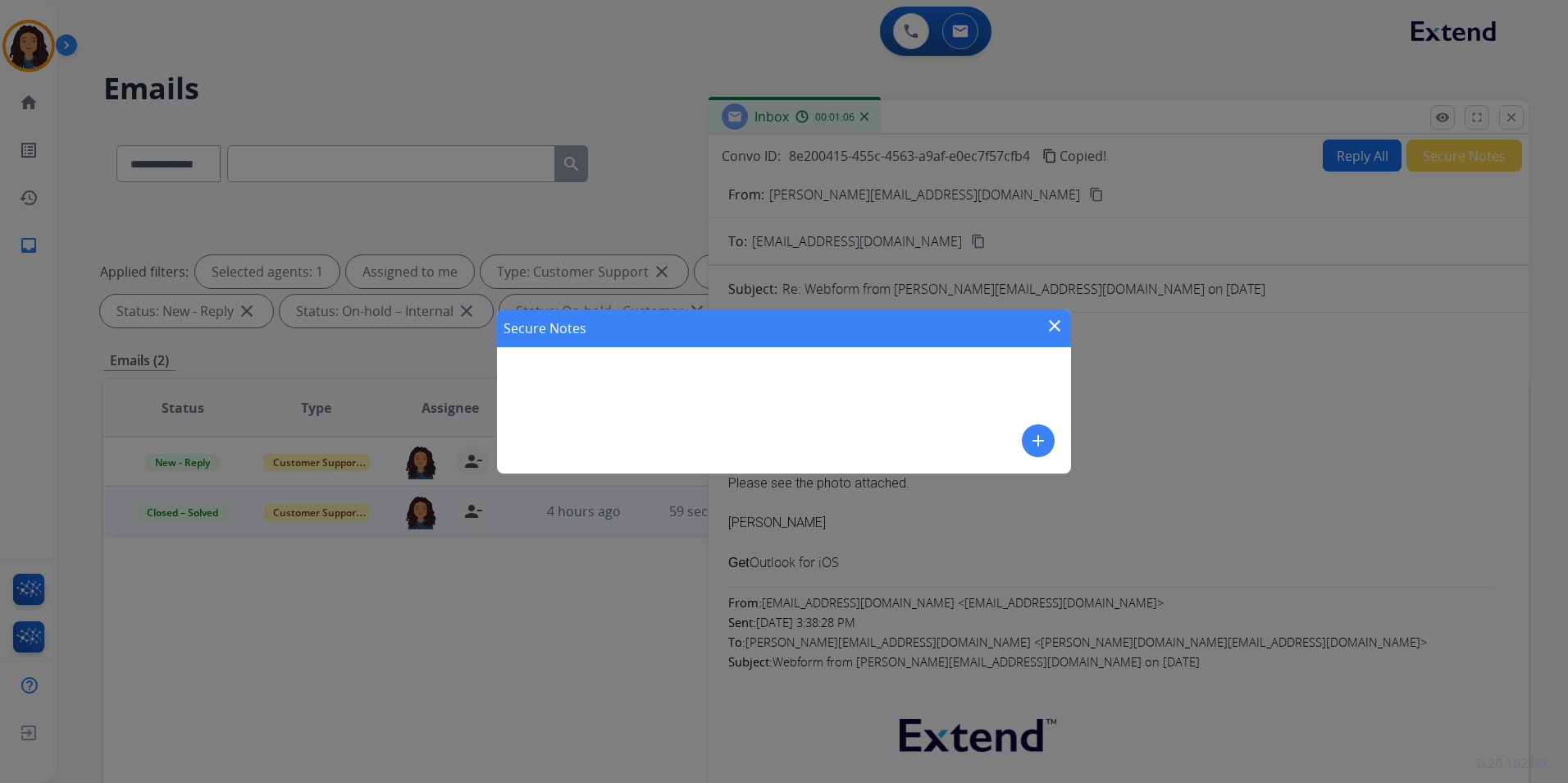
click at [1039, 439] on mat-icon "add" at bounding box center [1038, 440] width 20 height 20
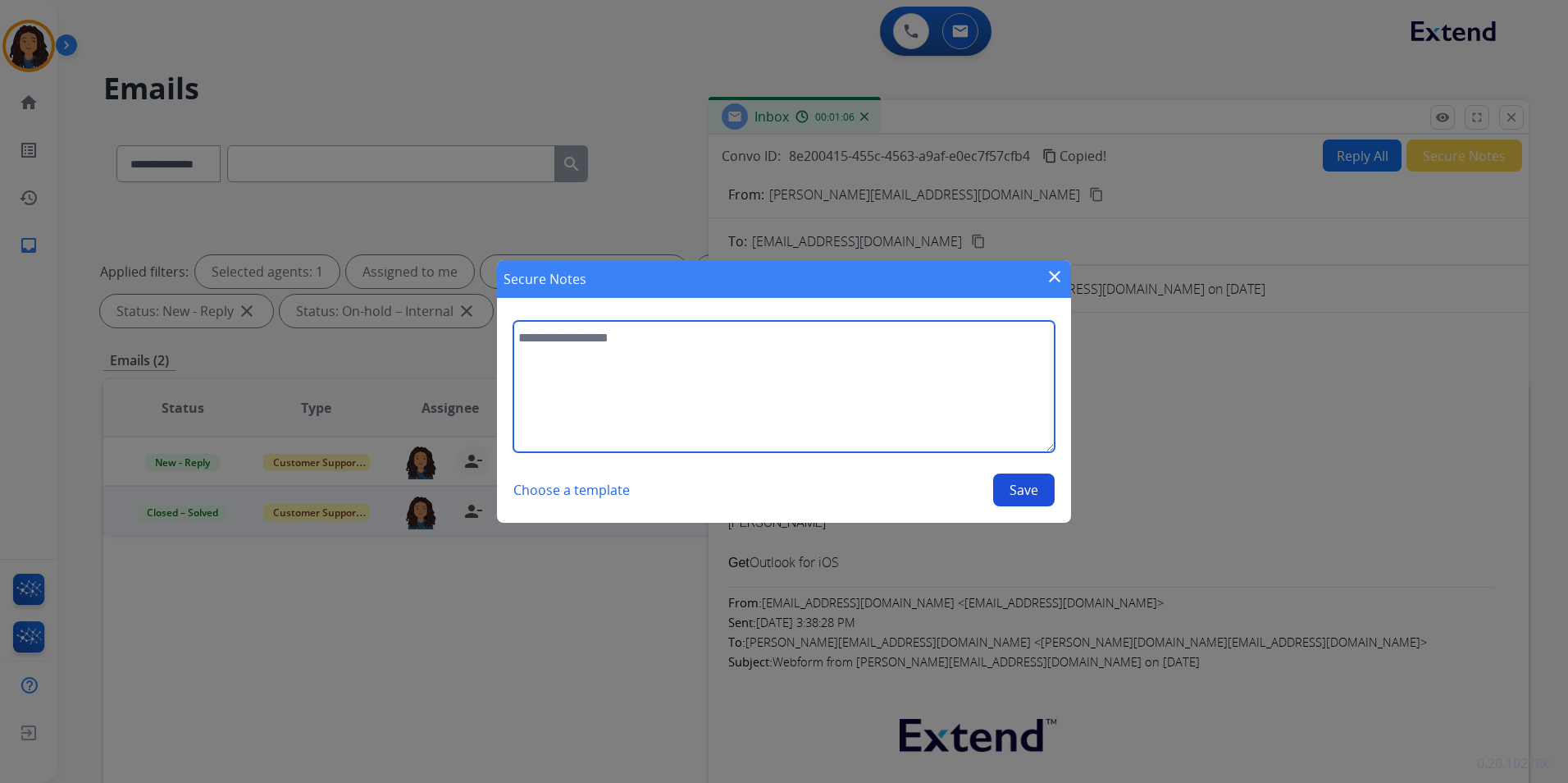
click at [867, 409] on textarea at bounding box center [784, 386] width 542 height 132
type textarea "**********"
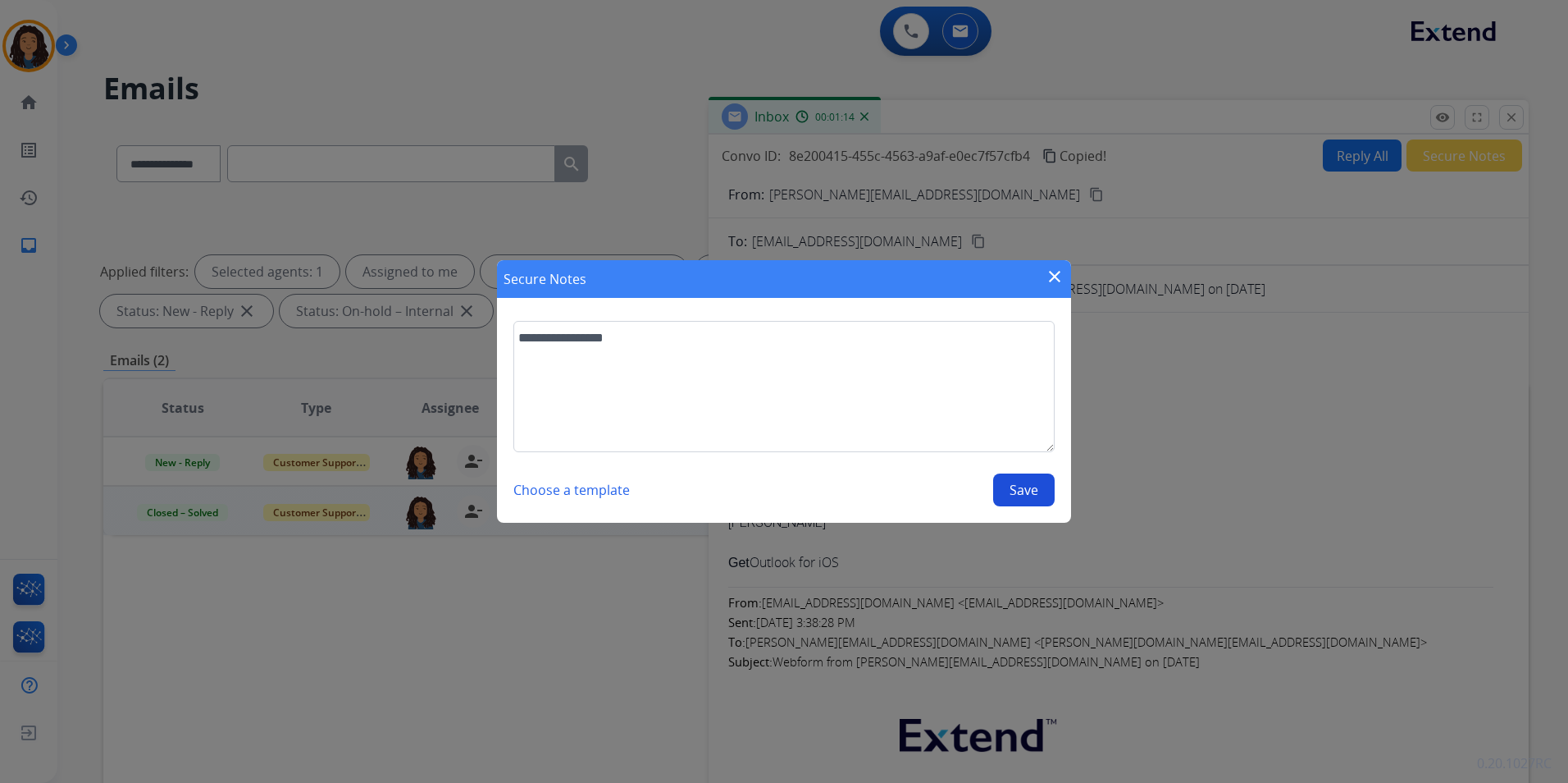
click at [1026, 492] on button "Save" at bounding box center [1024, 489] width 61 height 33
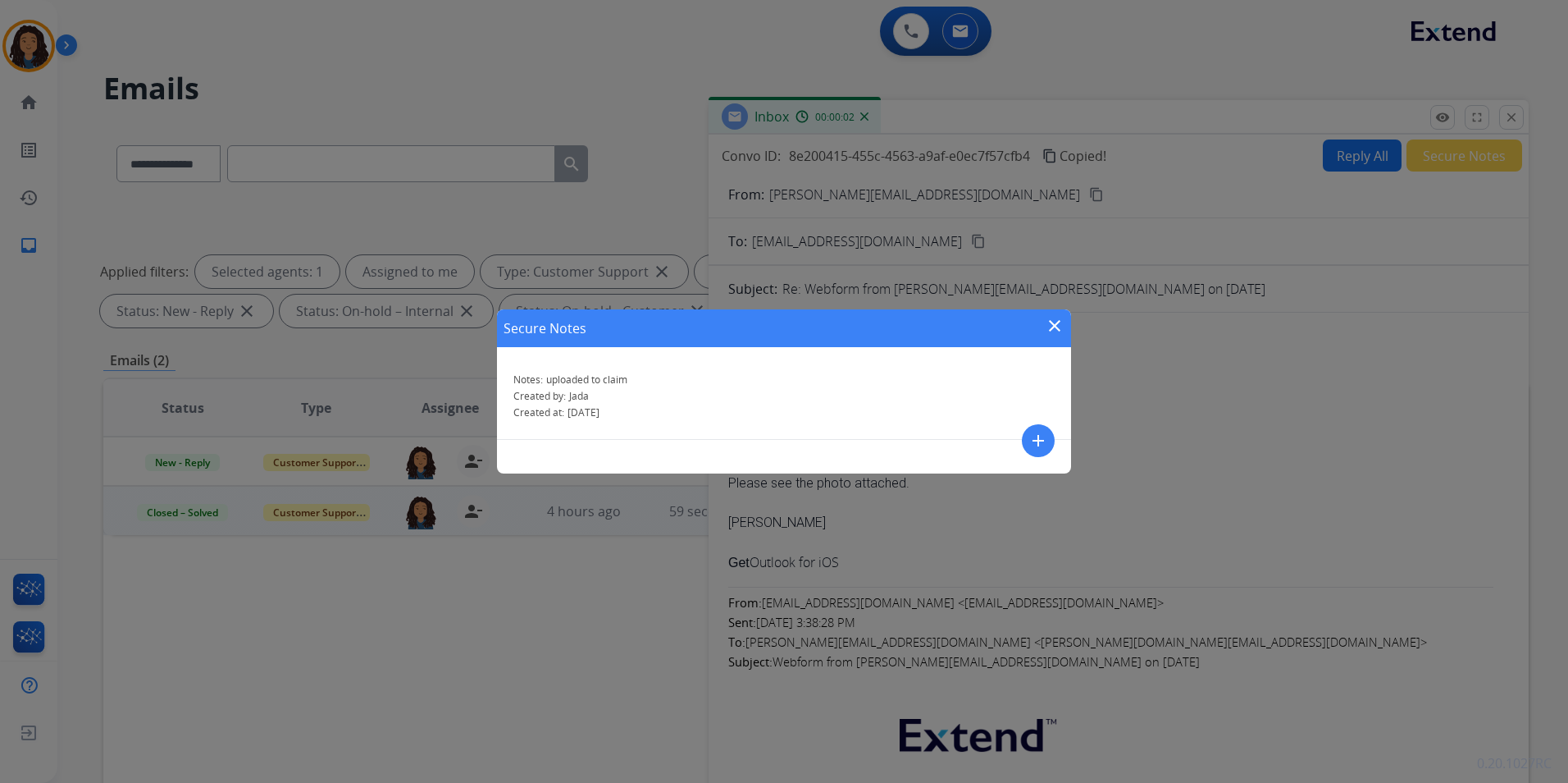
click at [1046, 324] on mat-icon "close" at bounding box center [1054, 325] width 20 height 20
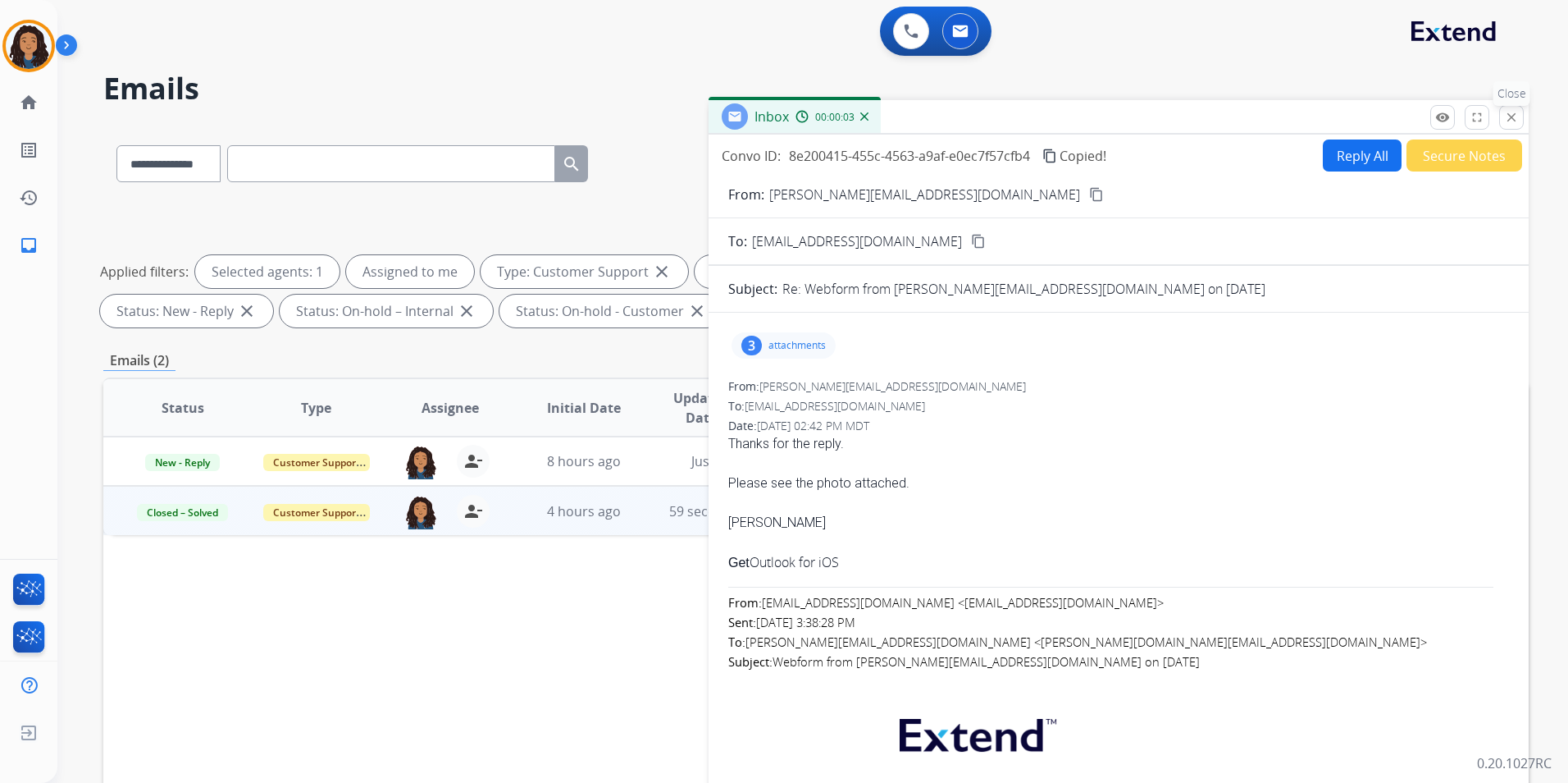
click at [1504, 113] on mat-icon "close" at bounding box center [1511, 116] width 14 height 14
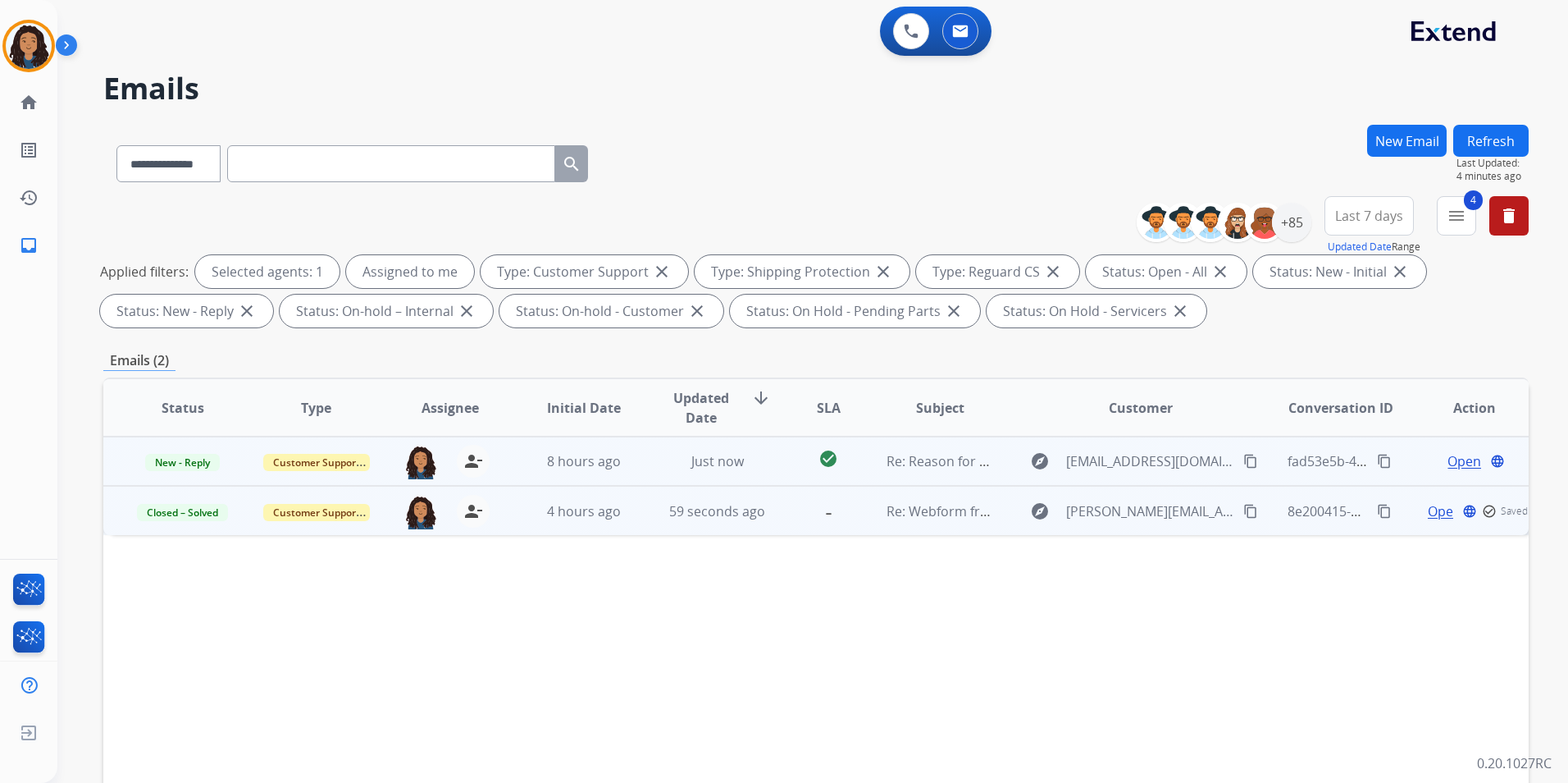
click at [1447, 462] on span "Open" at bounding box center [1464, 460] width 34 height 20
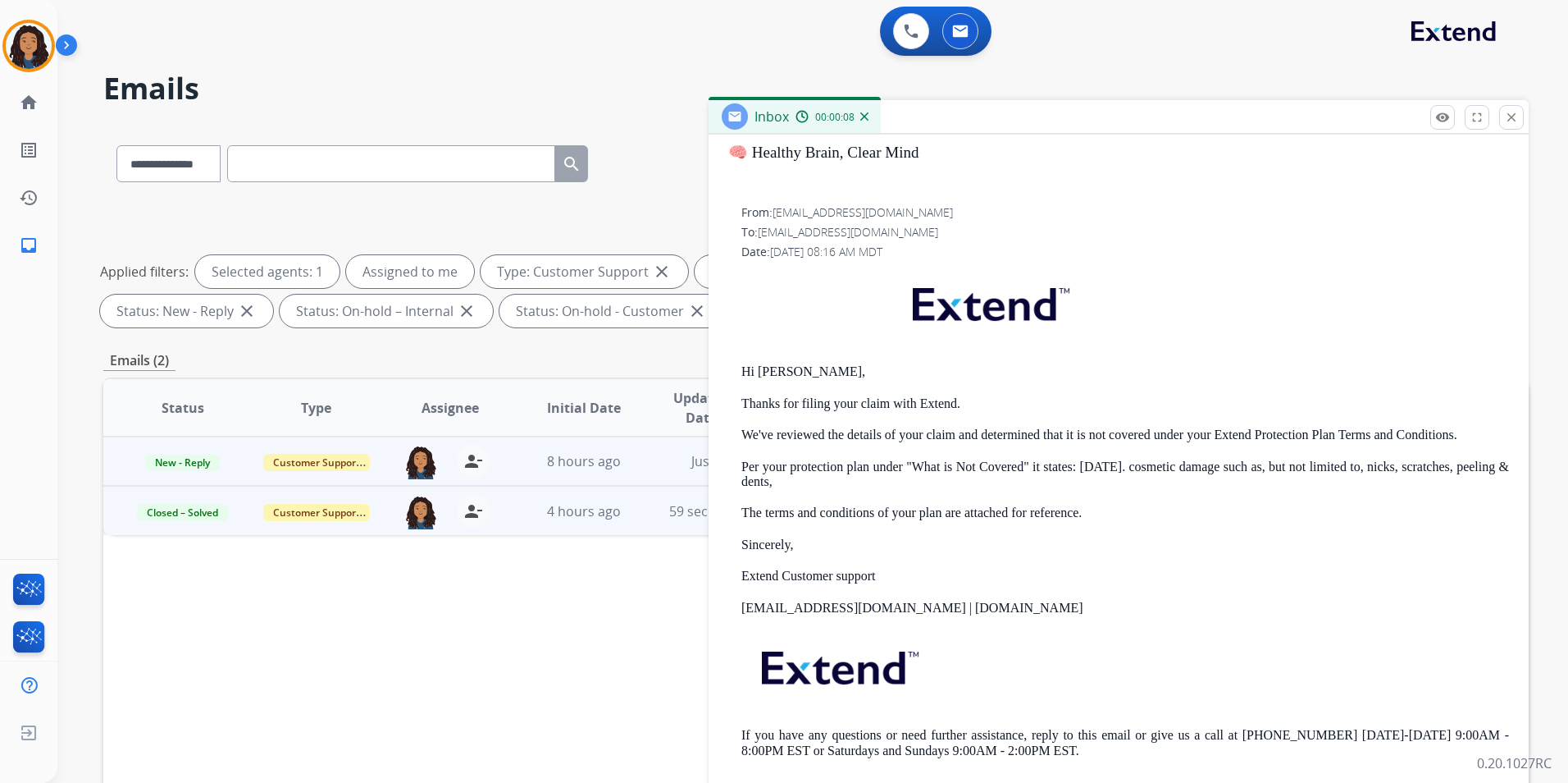
scroll to position [230, 0]
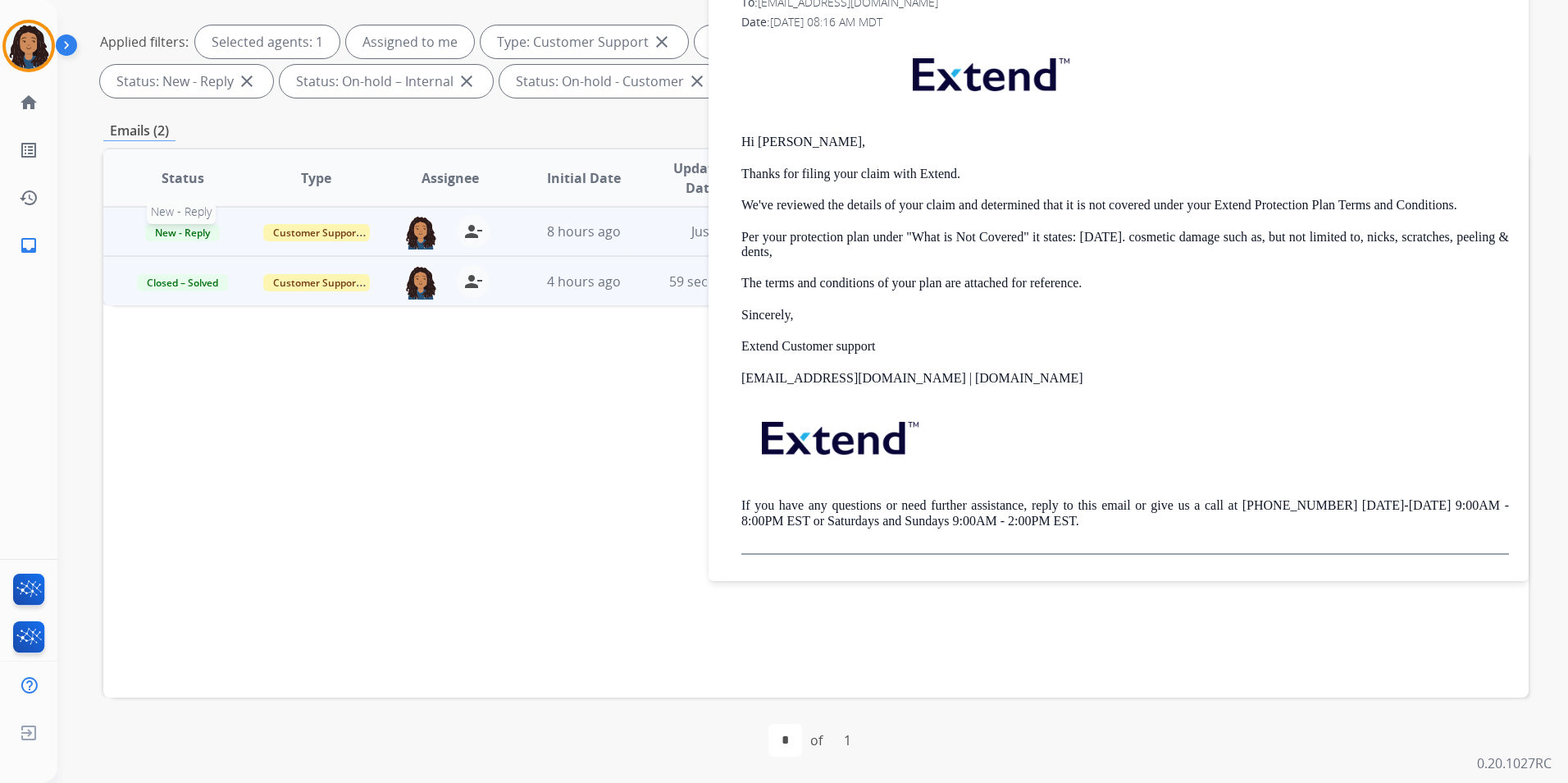
click at [190, 234] on span "New - Reply" at bounding box center [183, 233] width 75 height 17
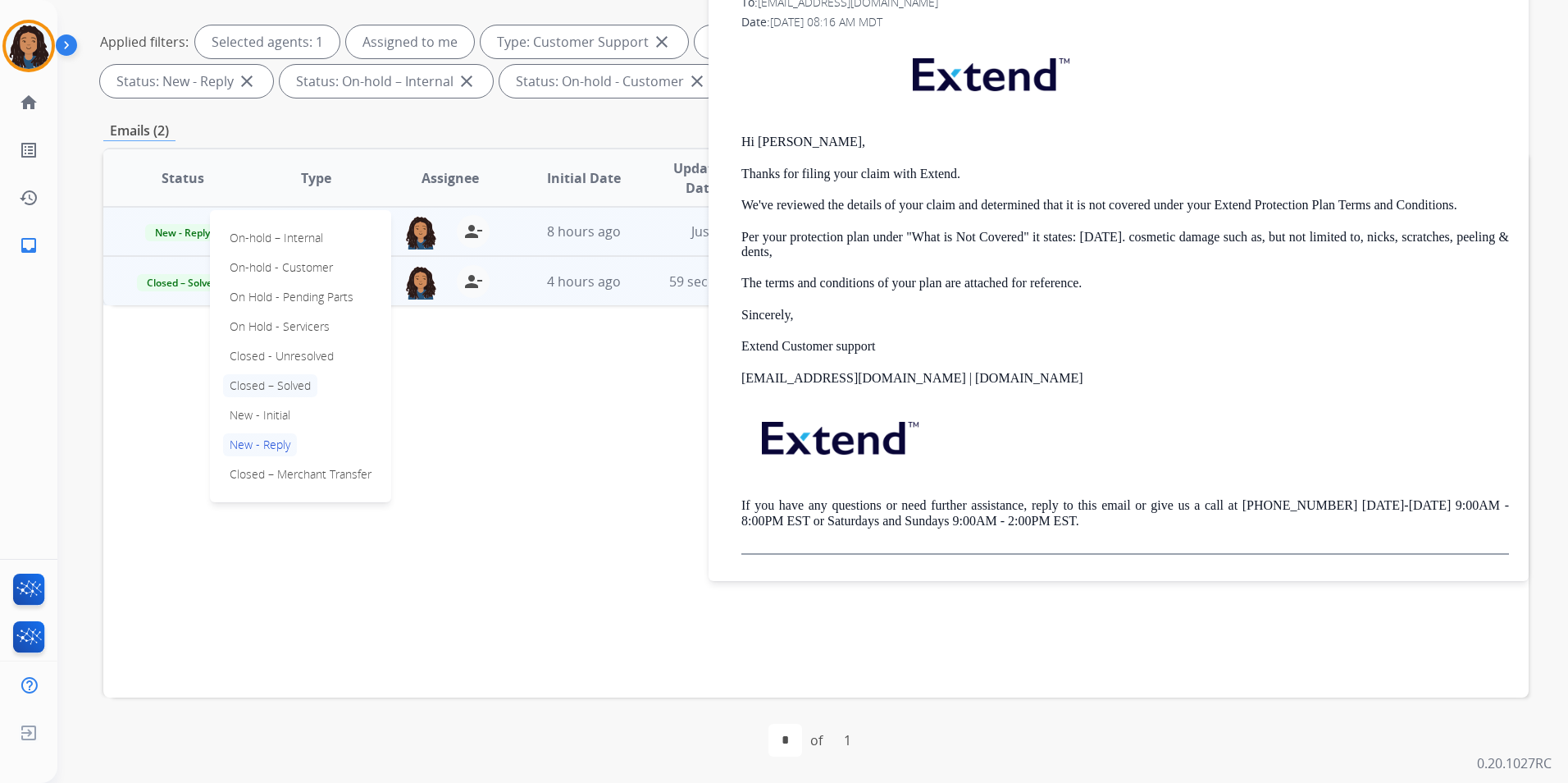
click at [301, 381] on p "Closed – Solved" at bounding box center [270, 386] width 94 height 23
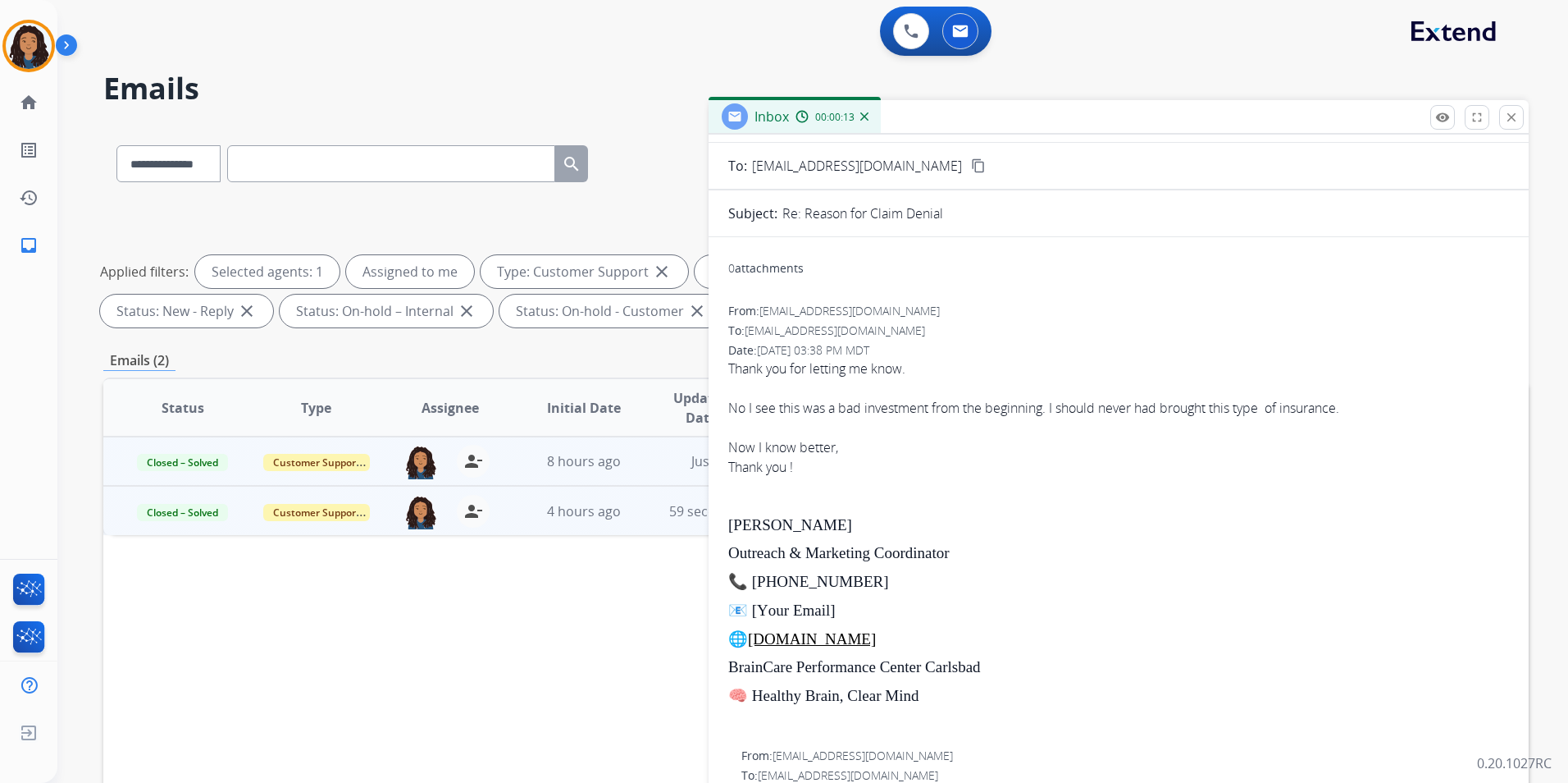
scroll to position [0, 0]
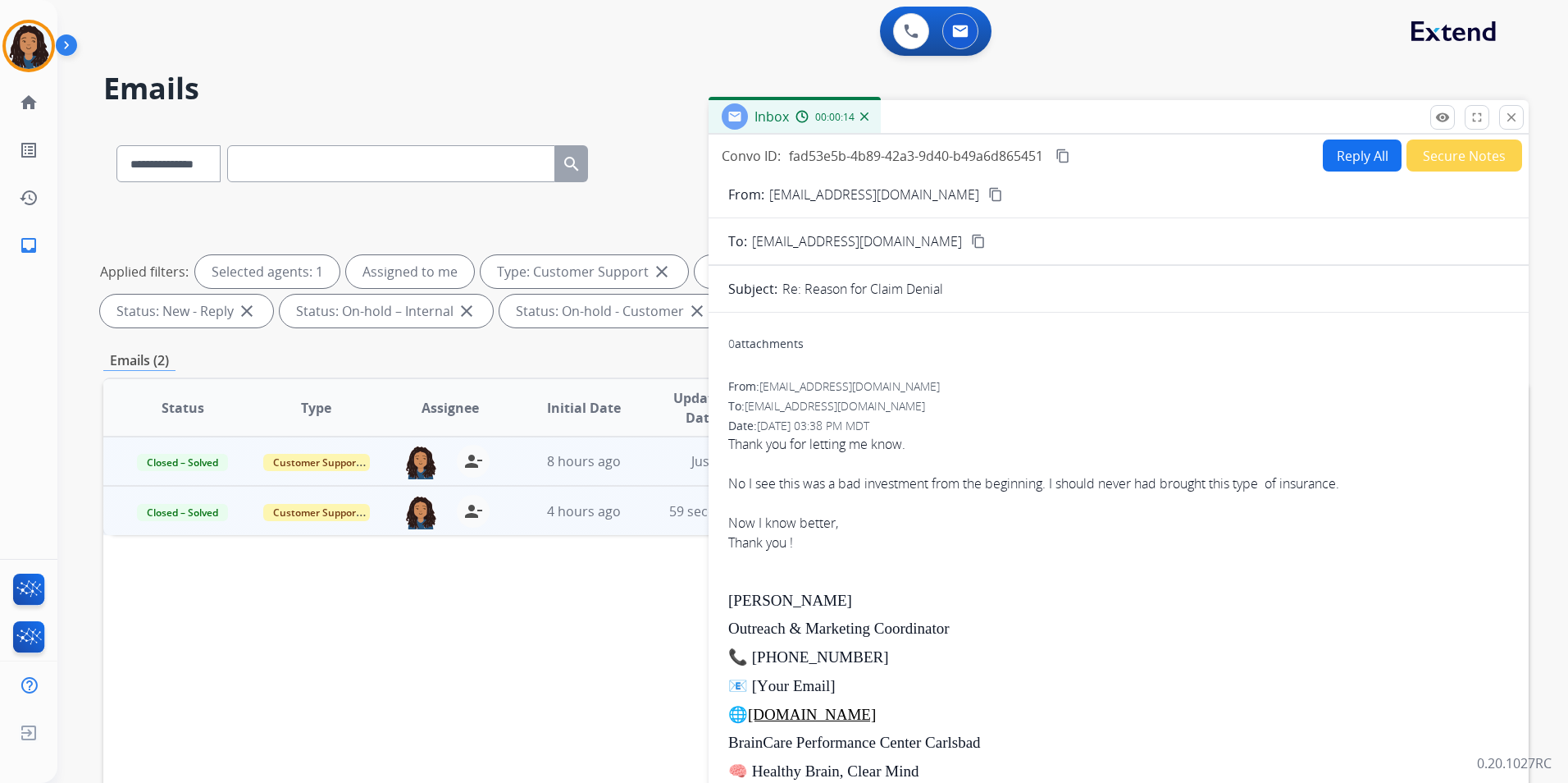
click at [1433, 158] on button "Secure Notes" at bounding box center [1464, 155] width 115 height 32
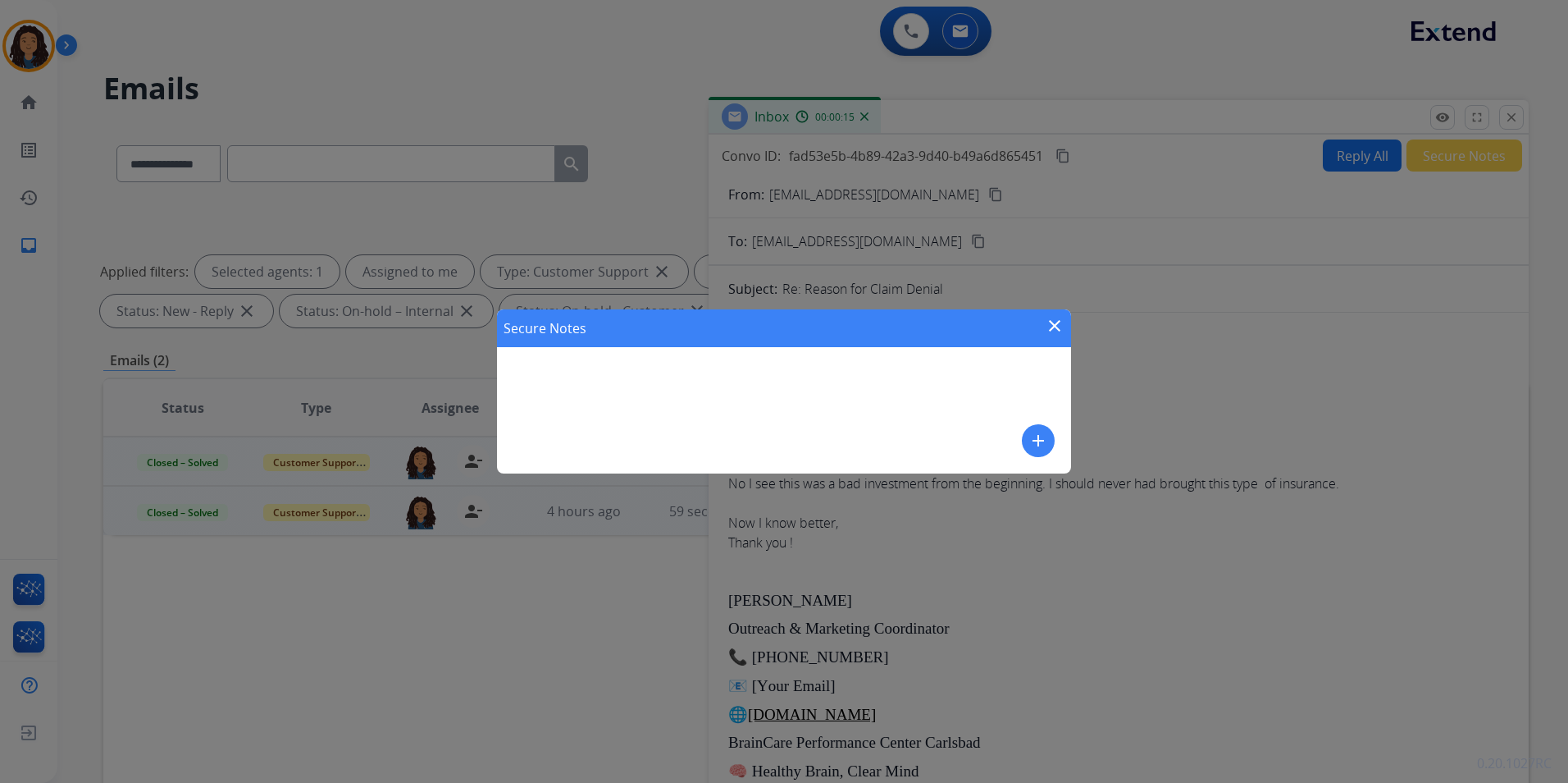
click at [1048, 446] on button "add" at bounding box center [1038, 440] width 33 height 33
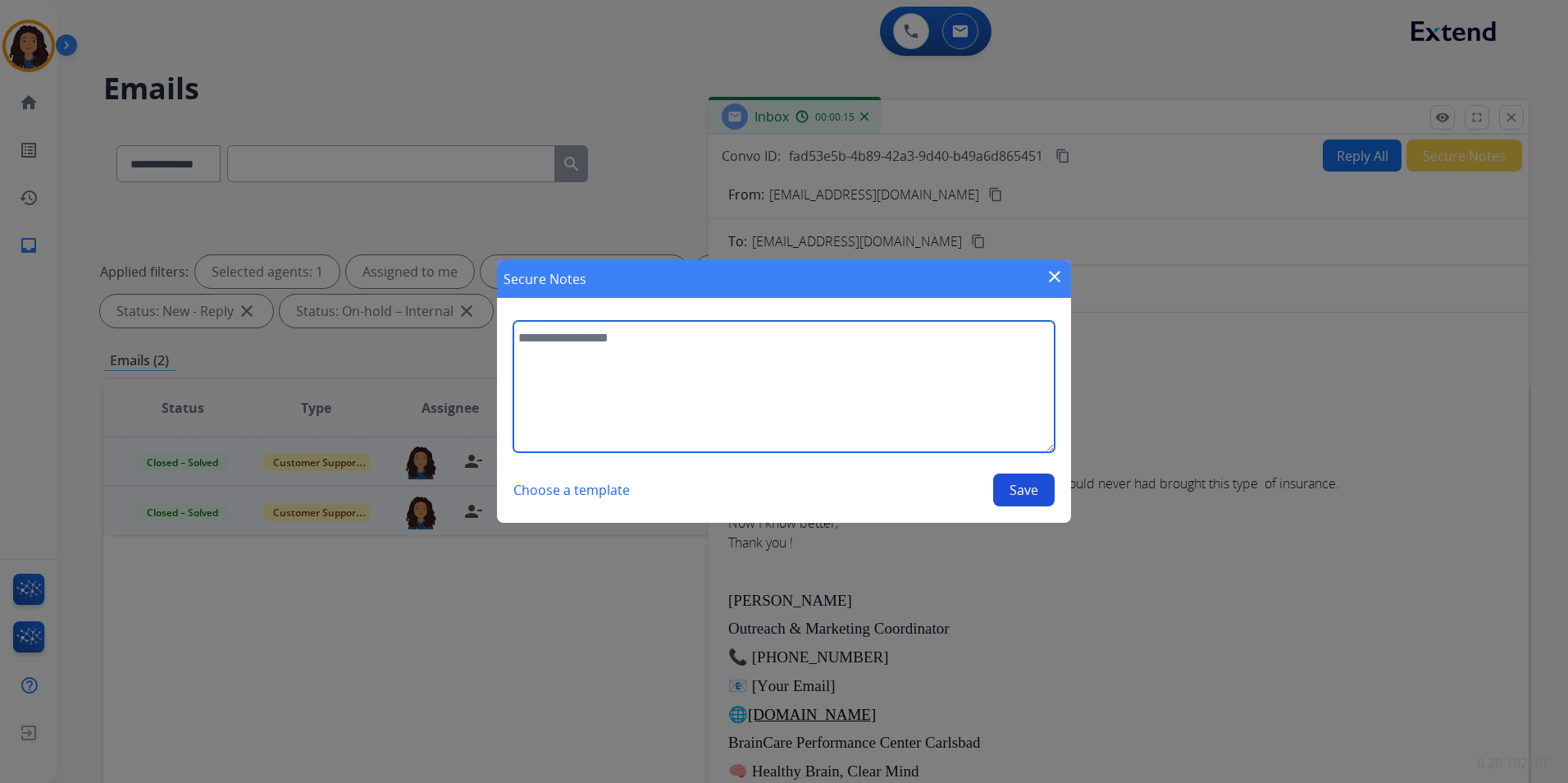
click at [859, 385] on textarea at bounding box center [784, 386] width 542 height 132
type textarea "**********"
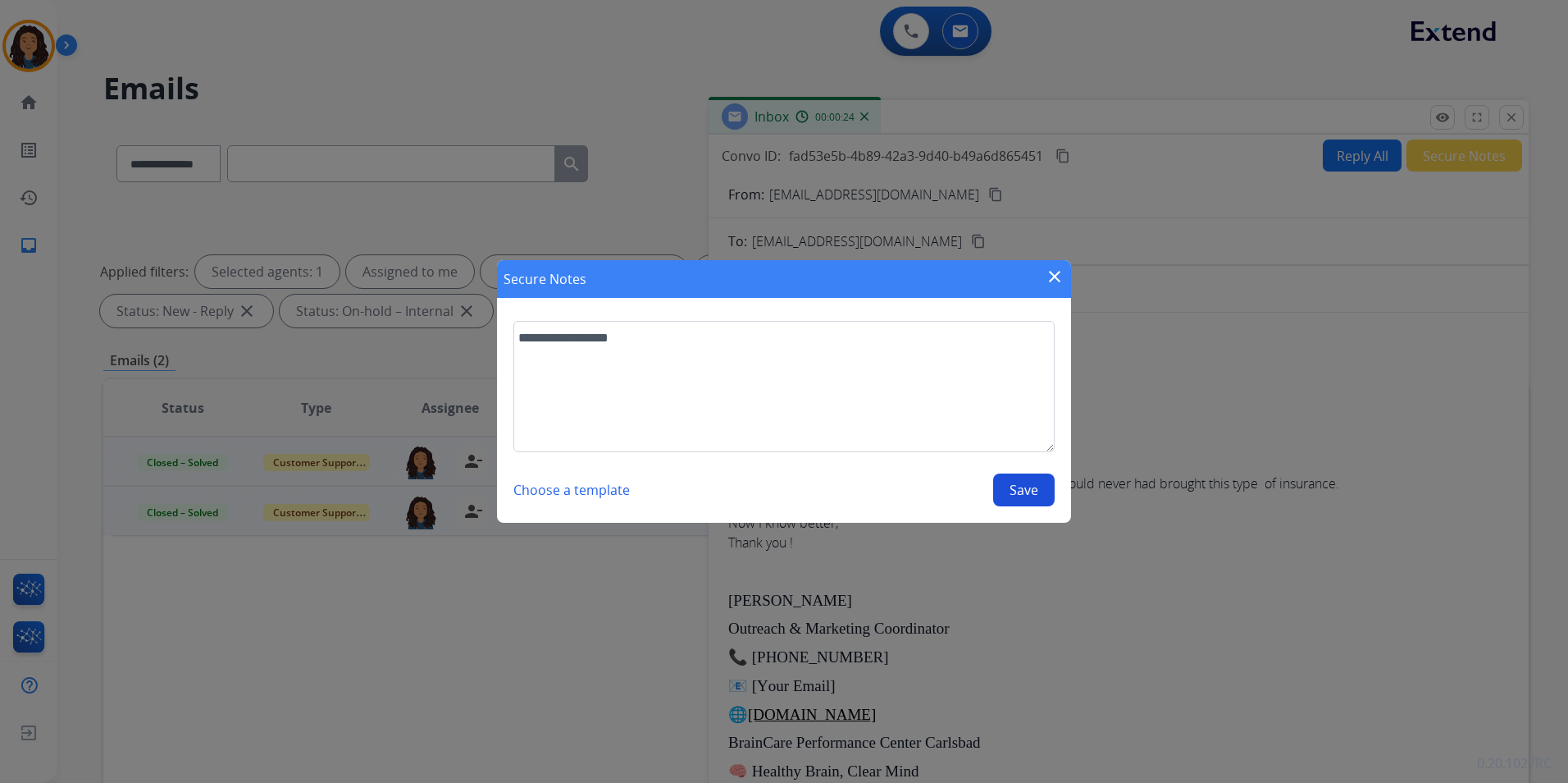
click at [1030, 498] on button "Save" at bounding box center [1024, 489] width 61 height 33
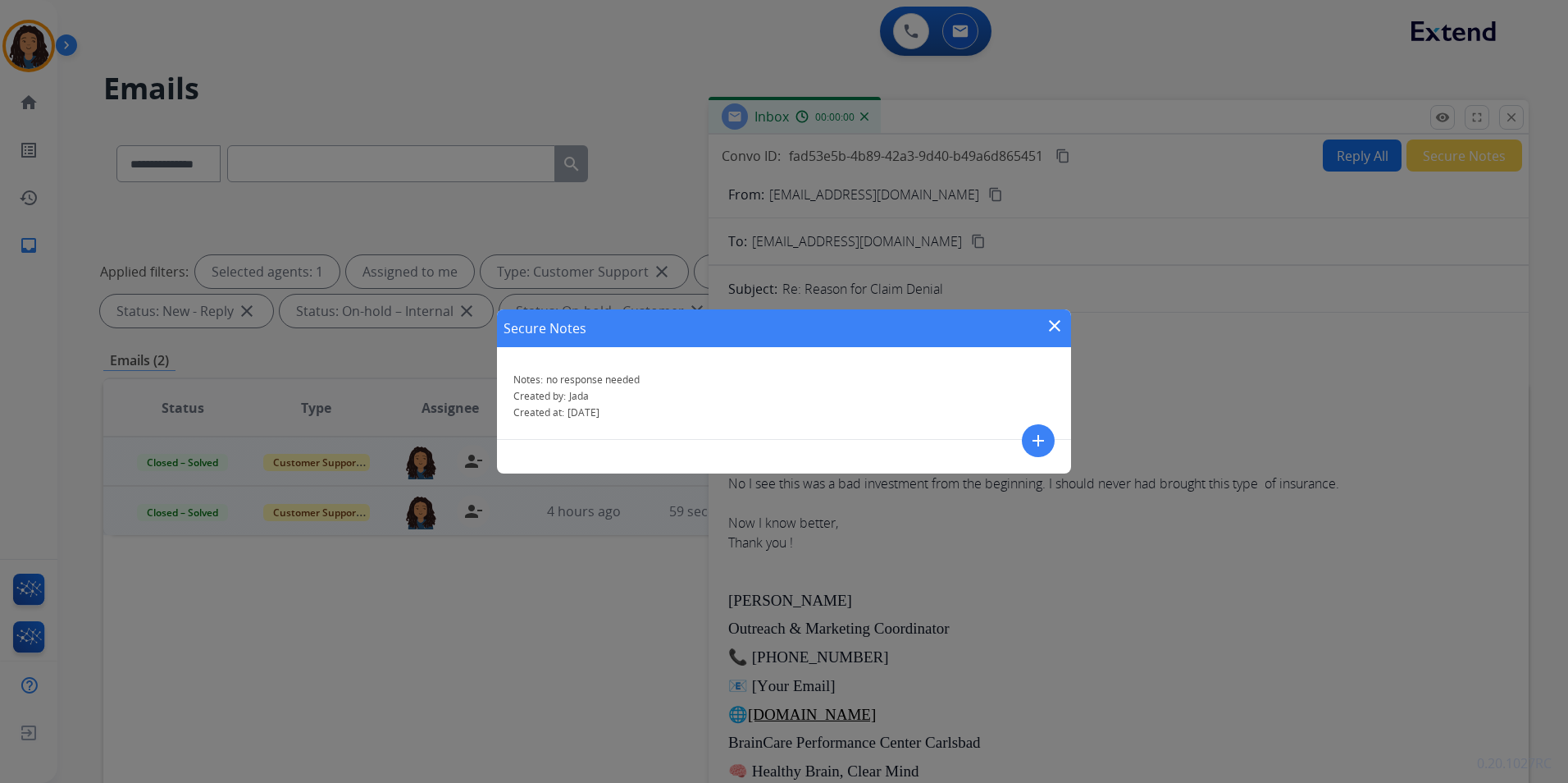
click at [1057, 328] on mat-icon "close" at bounding box center [1054, 325] width 20 height 20
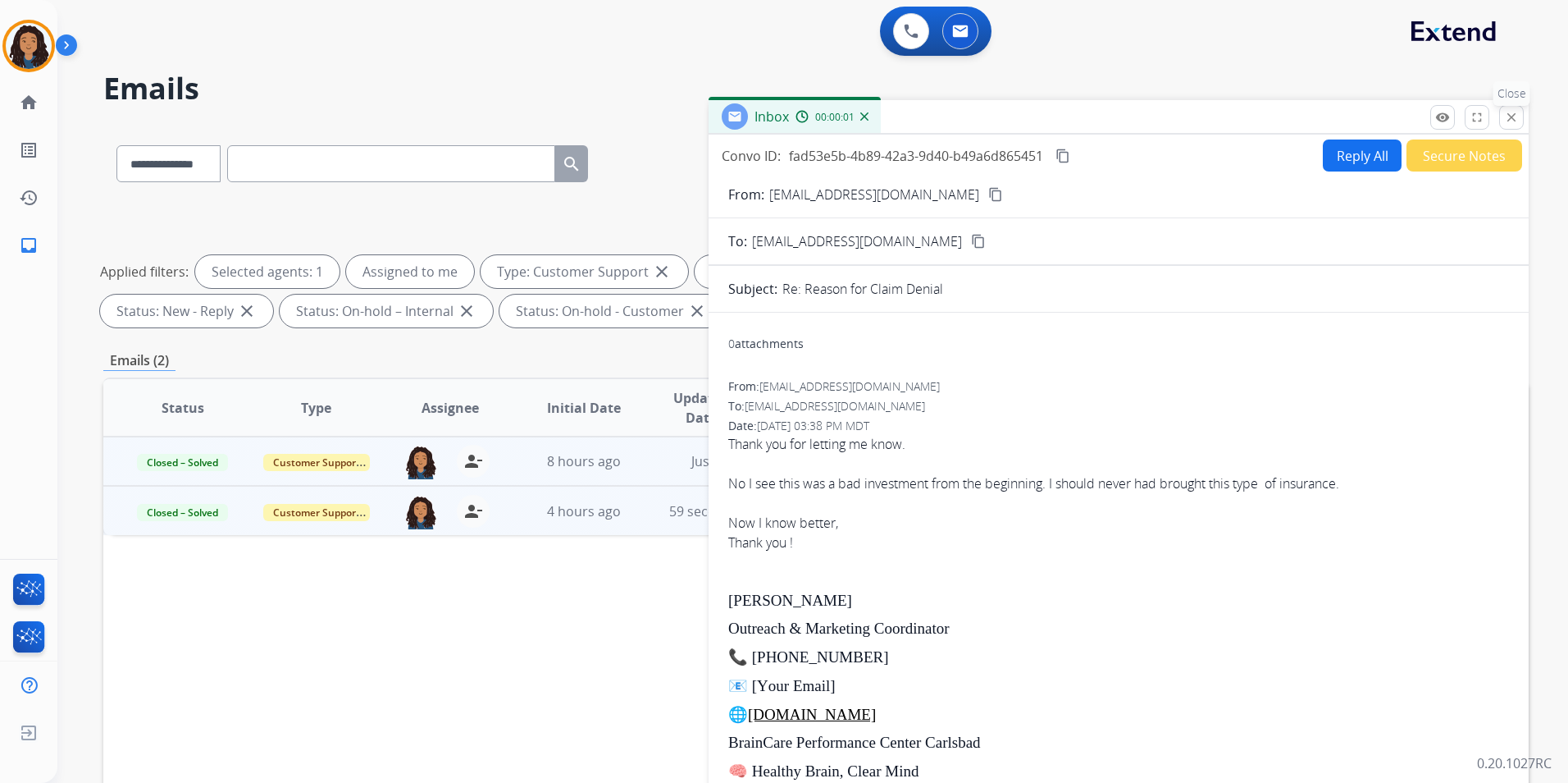
click at [1505, 128] on button "close Close" at bounding box center [1511, 117] width 25 height 25
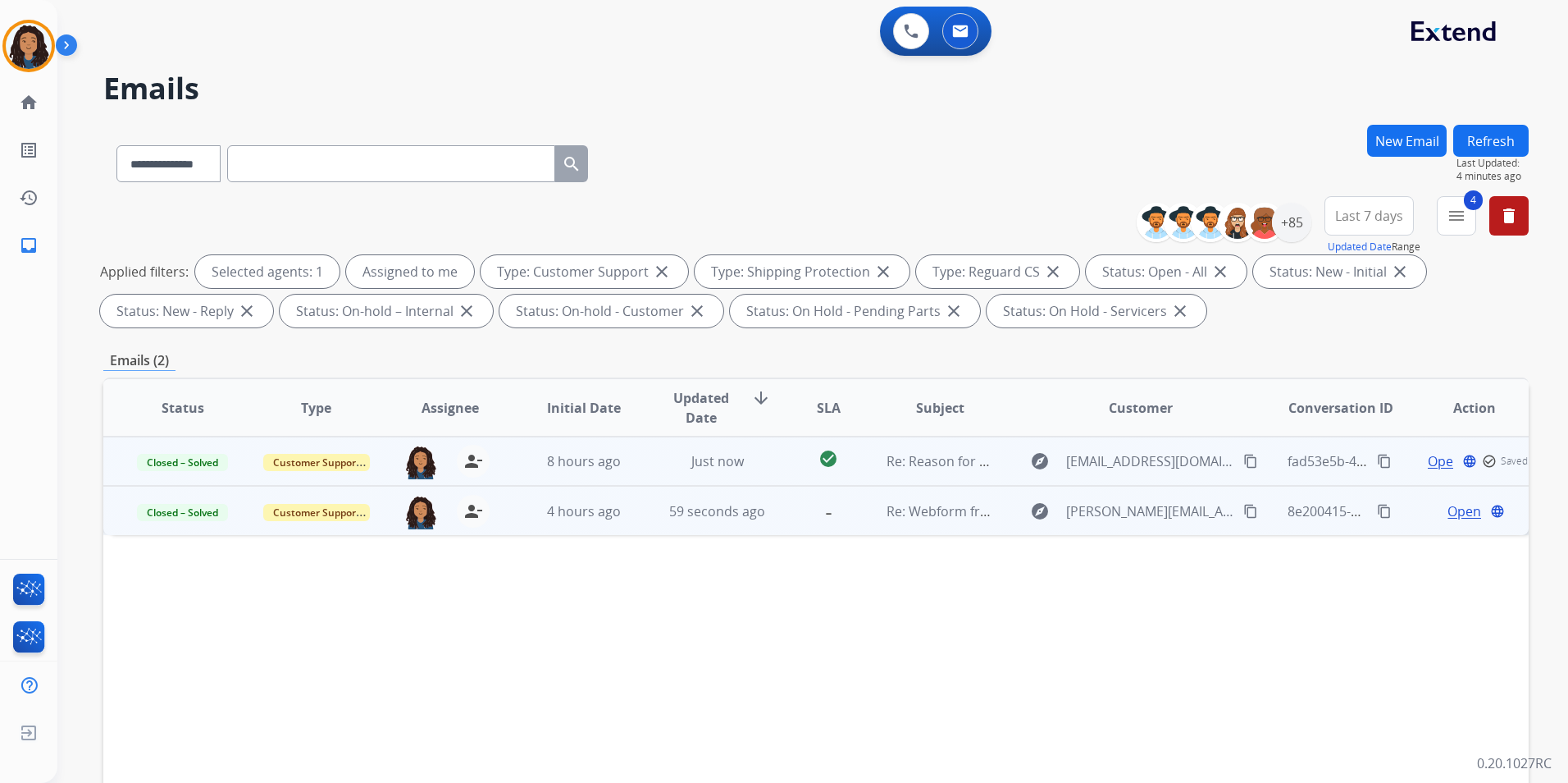
click at [1512, 138] on button "Refresh" at bounding box center [1491, 141] width 76 height 32
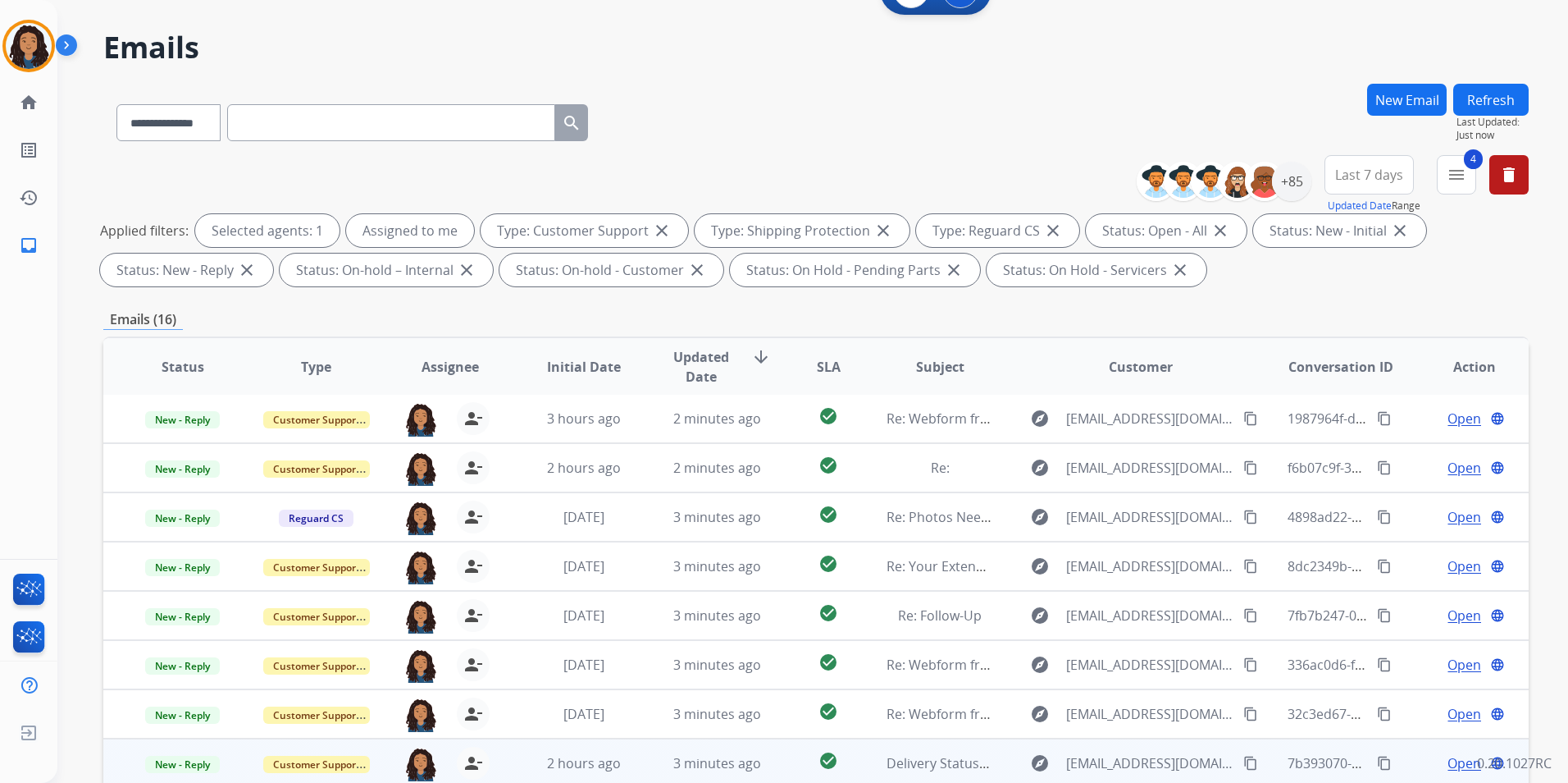
scroll to position [230, 0]
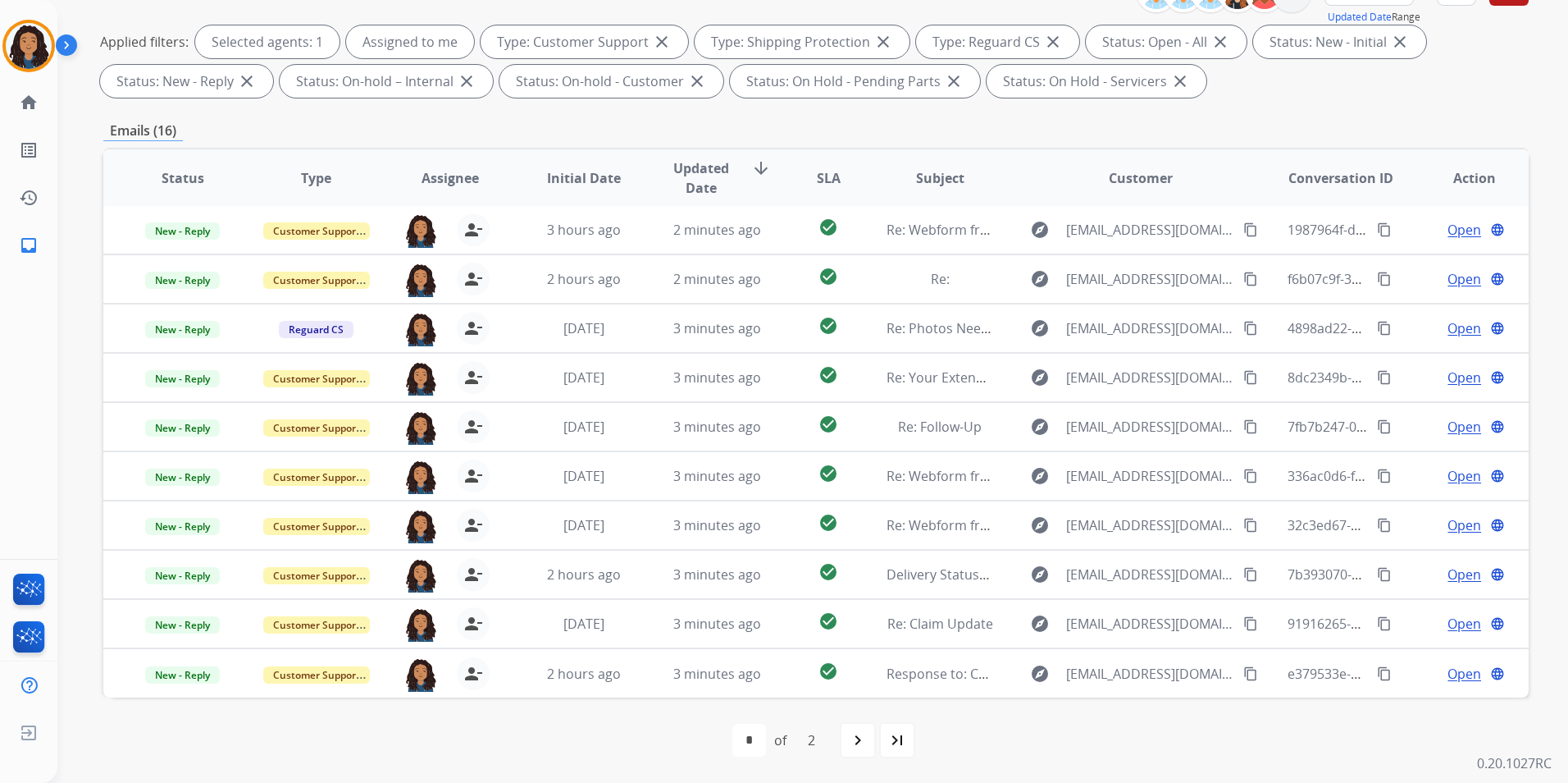
click at [922, 744] on div "first_page navigate_before * * of 2 navigate_next last_page" at bounding box center [816, 740] width 1425 height 33
click at [902, 746] on mat-icon "last_page" at bounding box center [896, 740] width 20 height 20
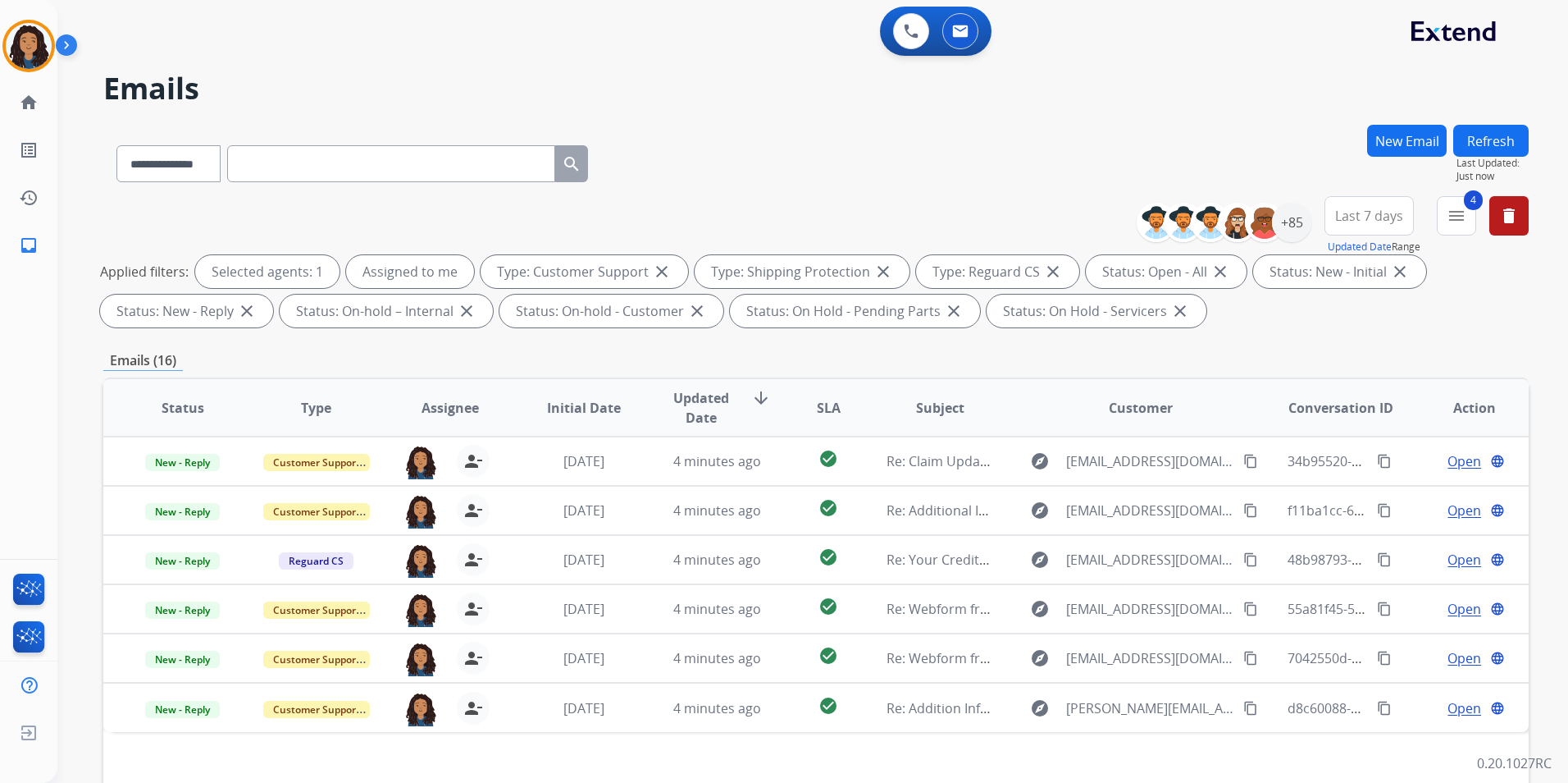
scroll to position [82, 0]
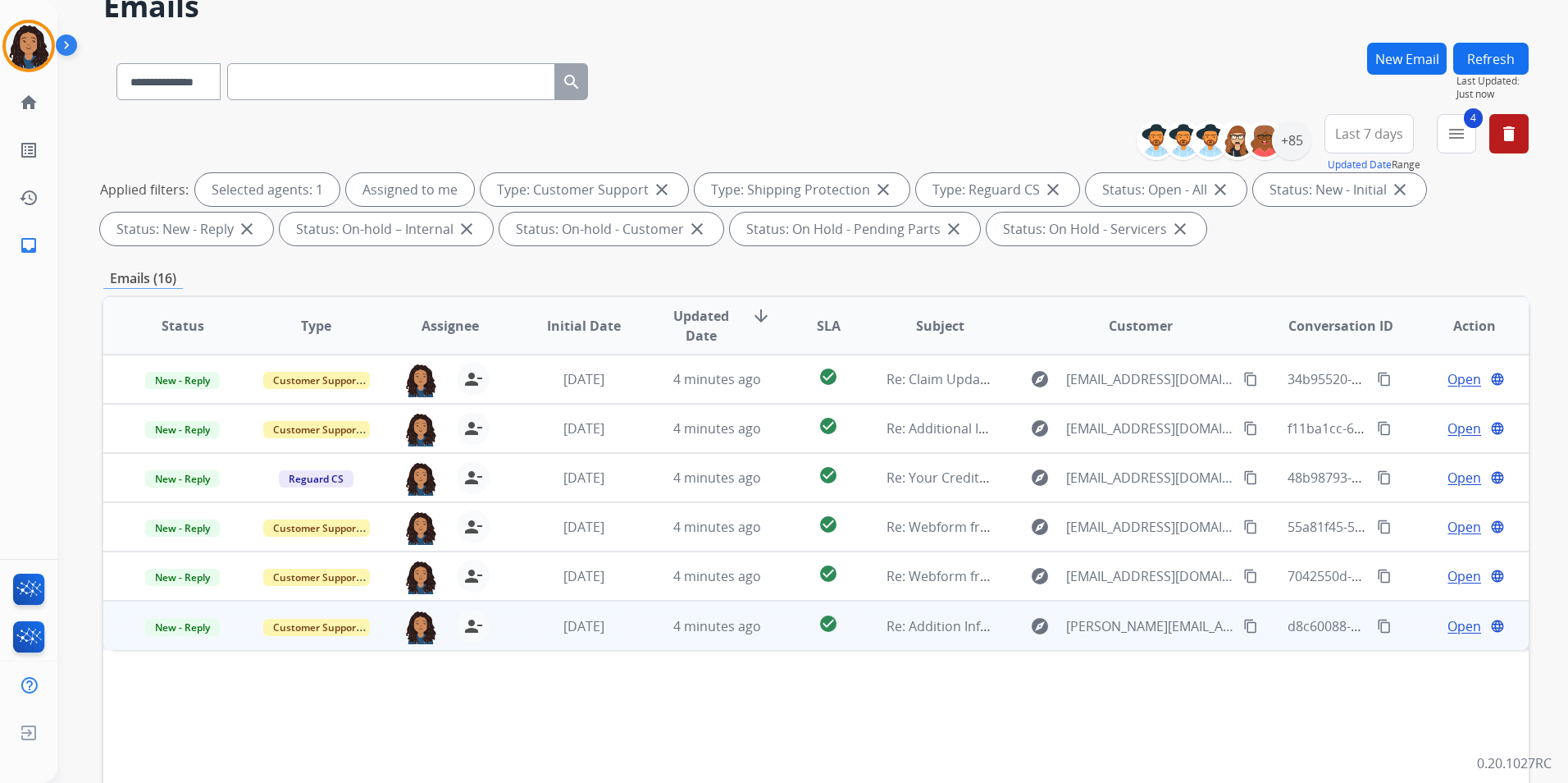
click at [1448, 632] on span "Open" at bounding box center [1464, 626] width 34 height 20
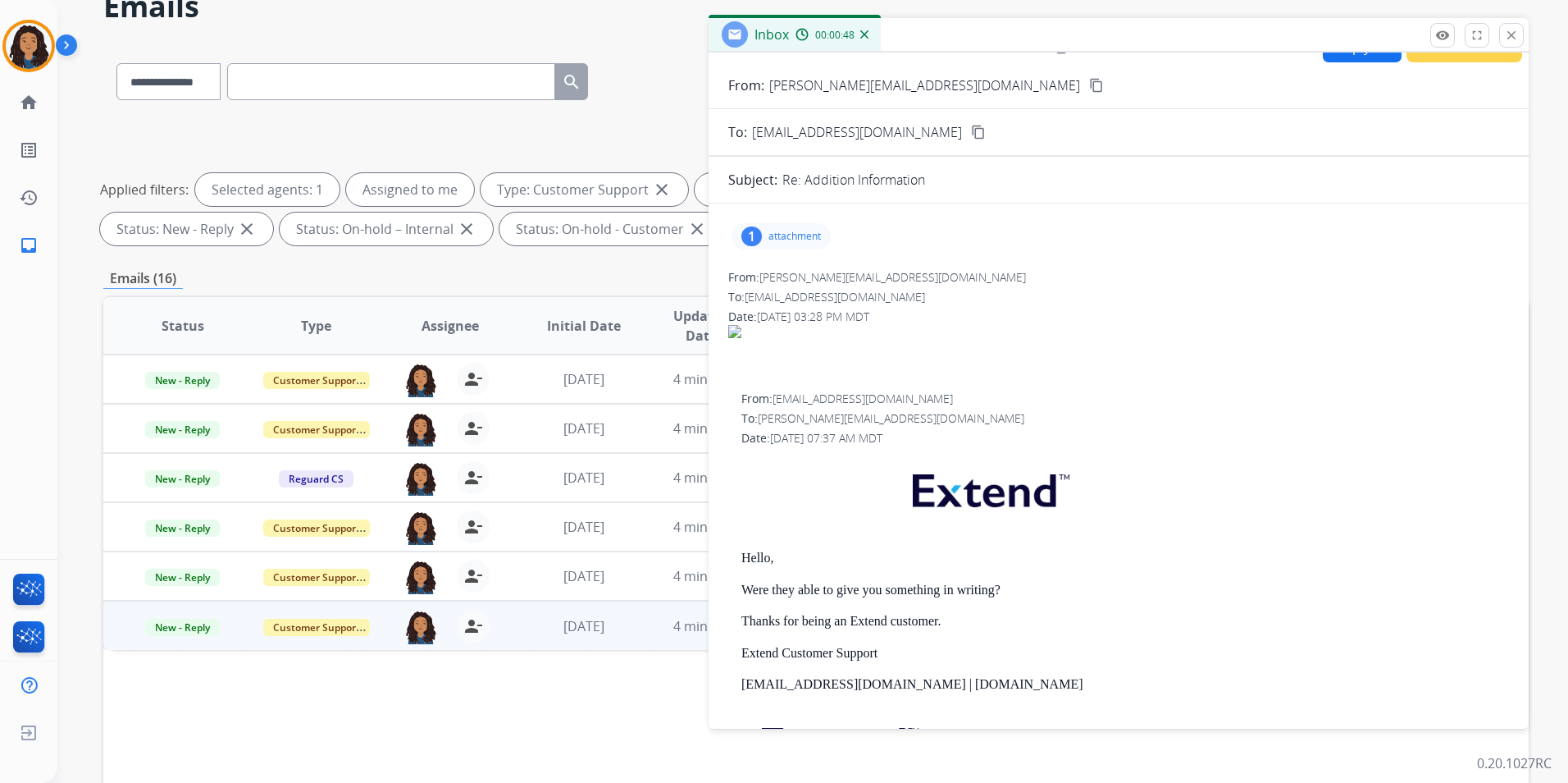
scroll to position [0, 0]
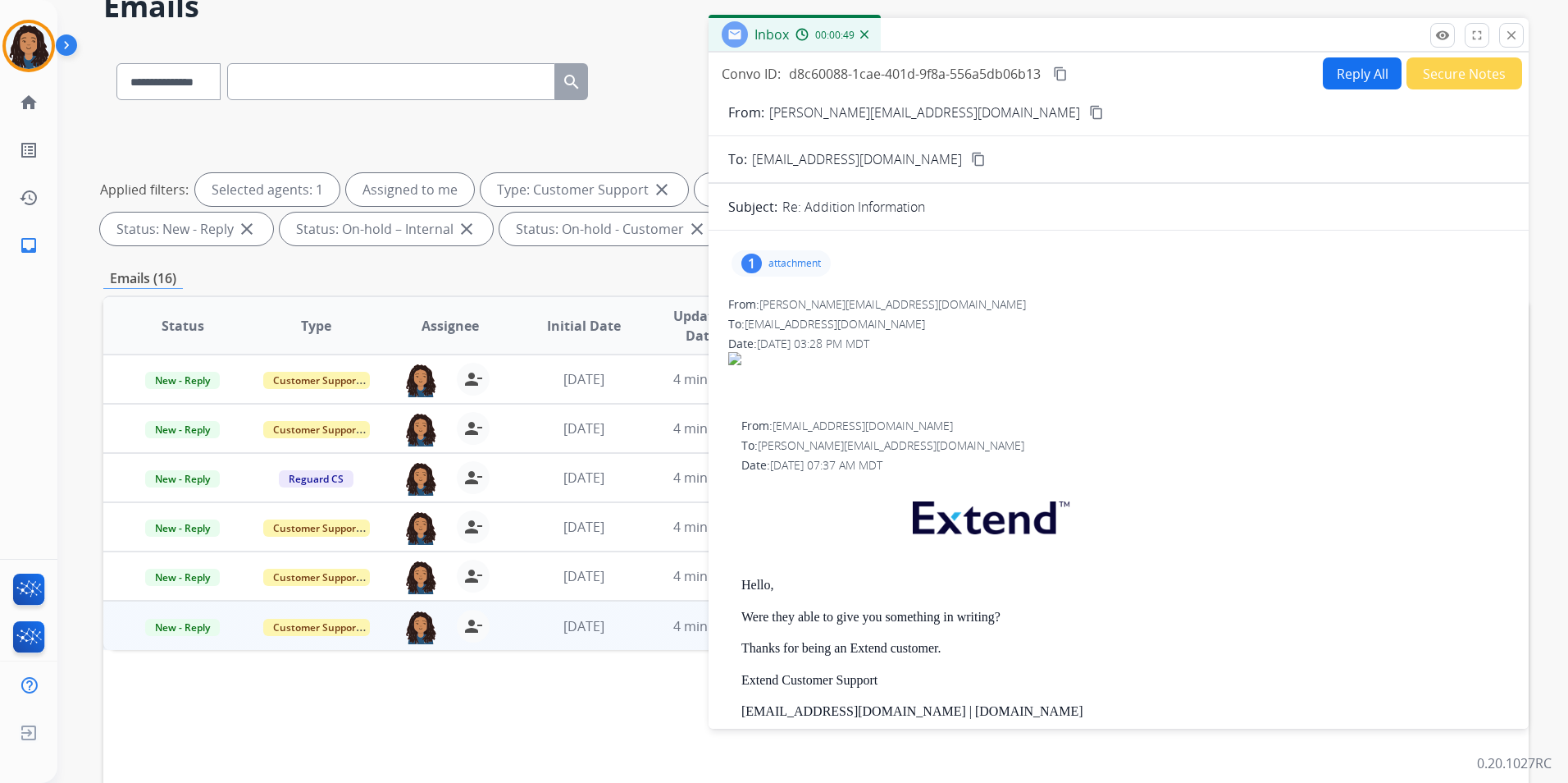
click at [786, 266] on p "attachment" at bounding box center [795, 262] width 53 height 13
click at [782, 304] on div at bounding box center [785, 306] width 82 height 58
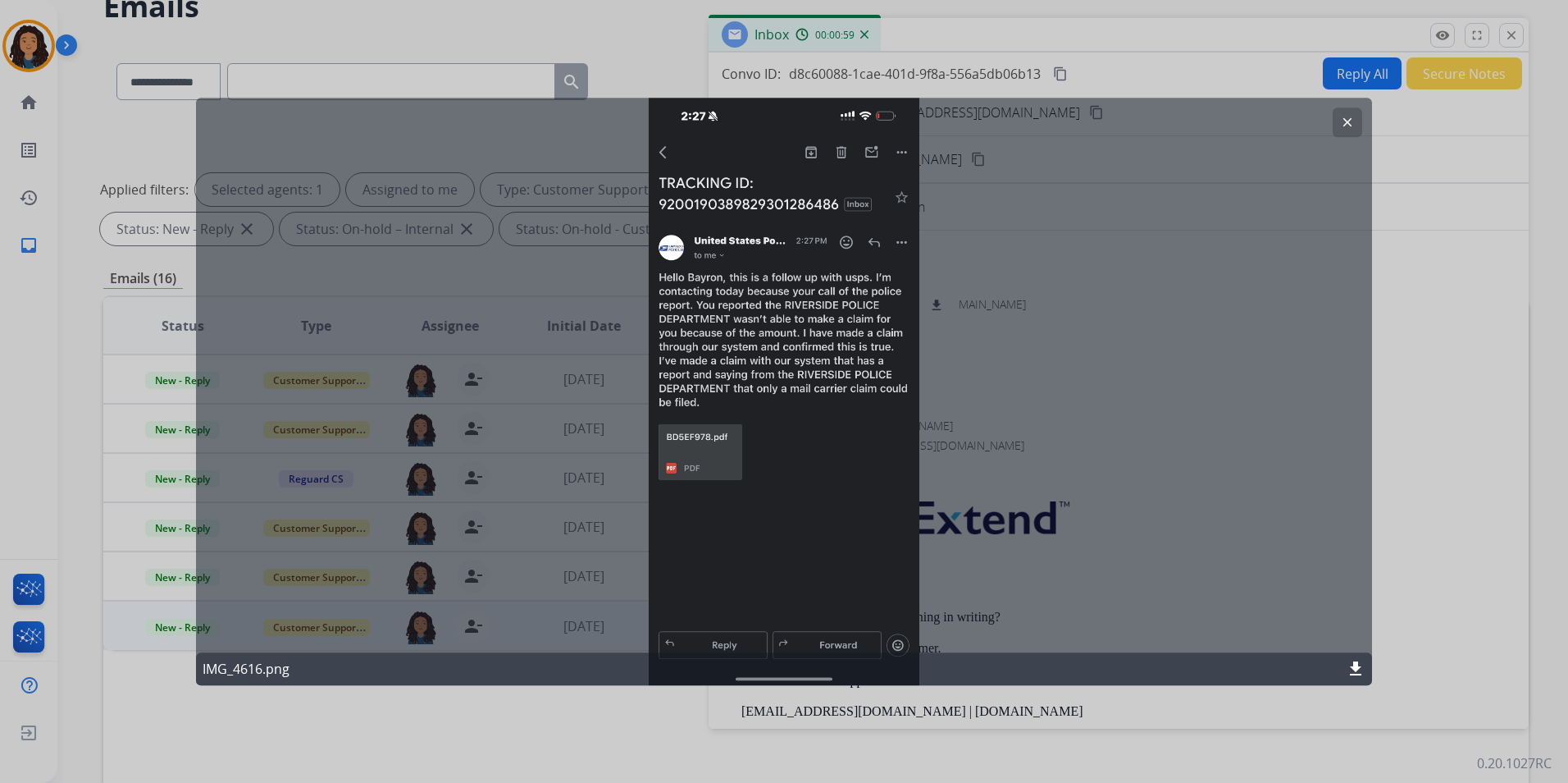
click at [1355, 124] on button "clear" at bounding box center [1347, 122] width 30 height 30
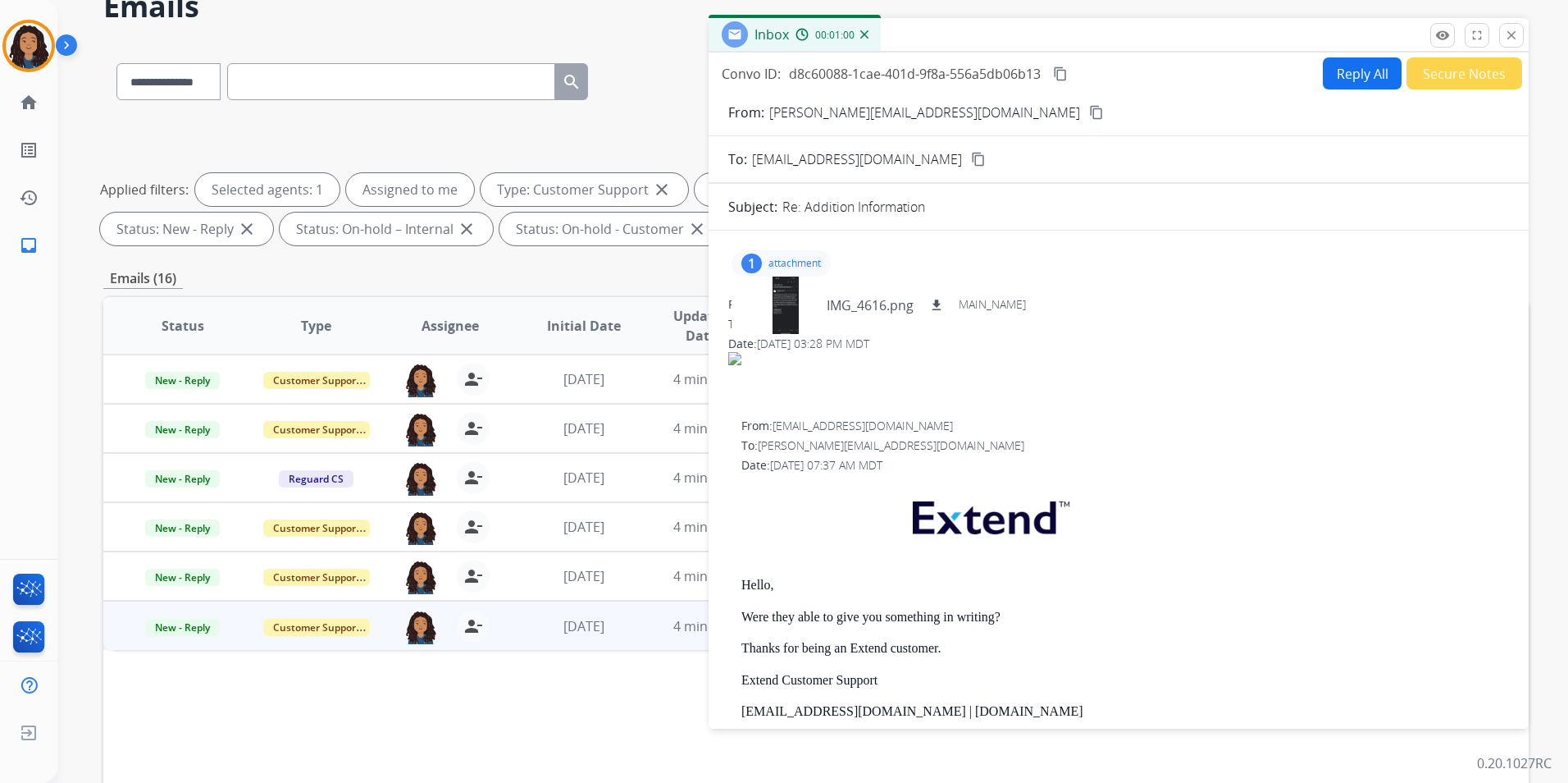
click at [1087, 109] on button "content_copy" at bounding box center [1096, 112] width 20 height 20
click at [792, 307] on div at bounding box center [785, 306] width 82 height 58
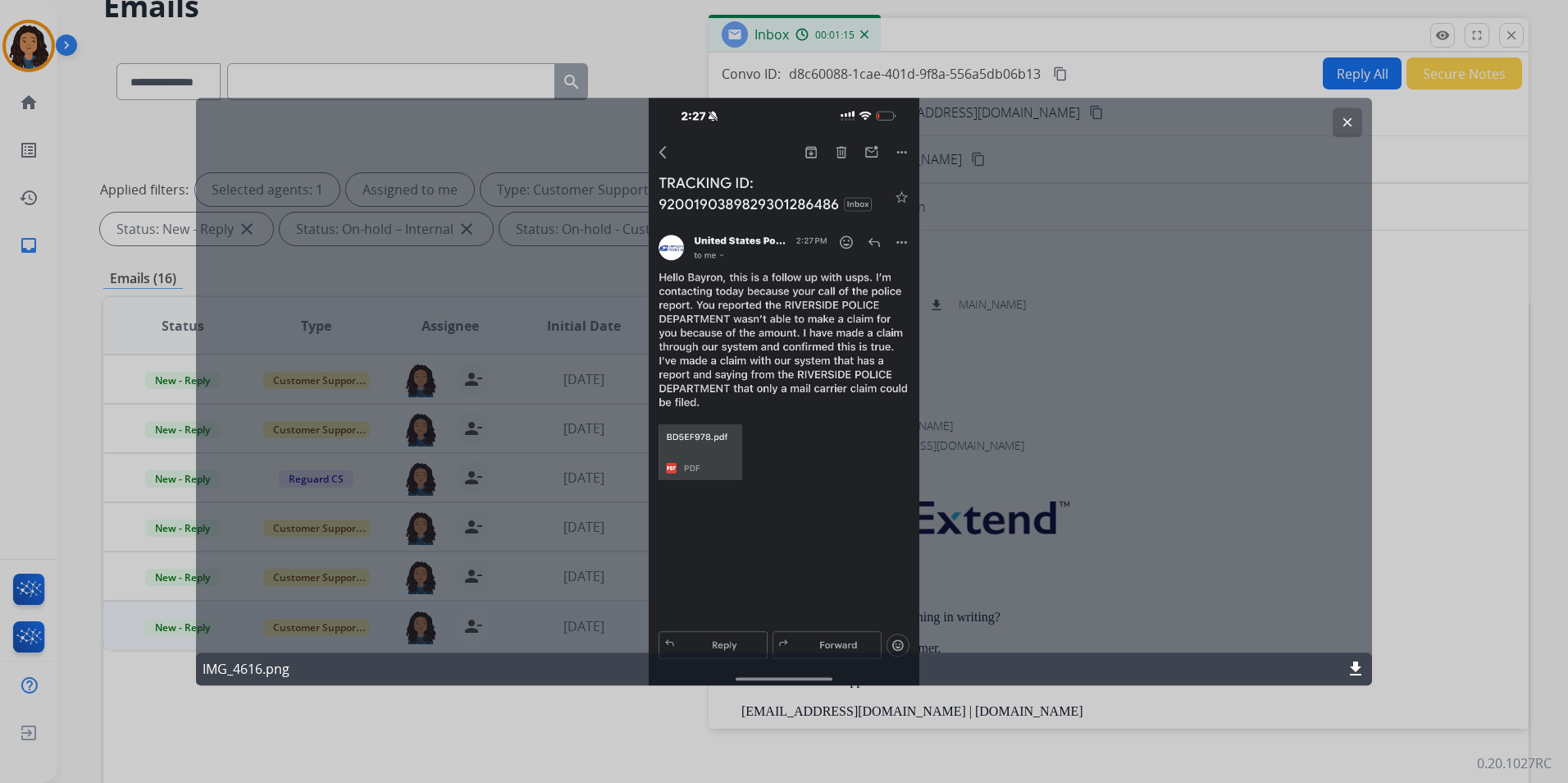
click at [1344, 121] on mat-icon "clear" at bounding box center [1347, 121] width 14 height 14
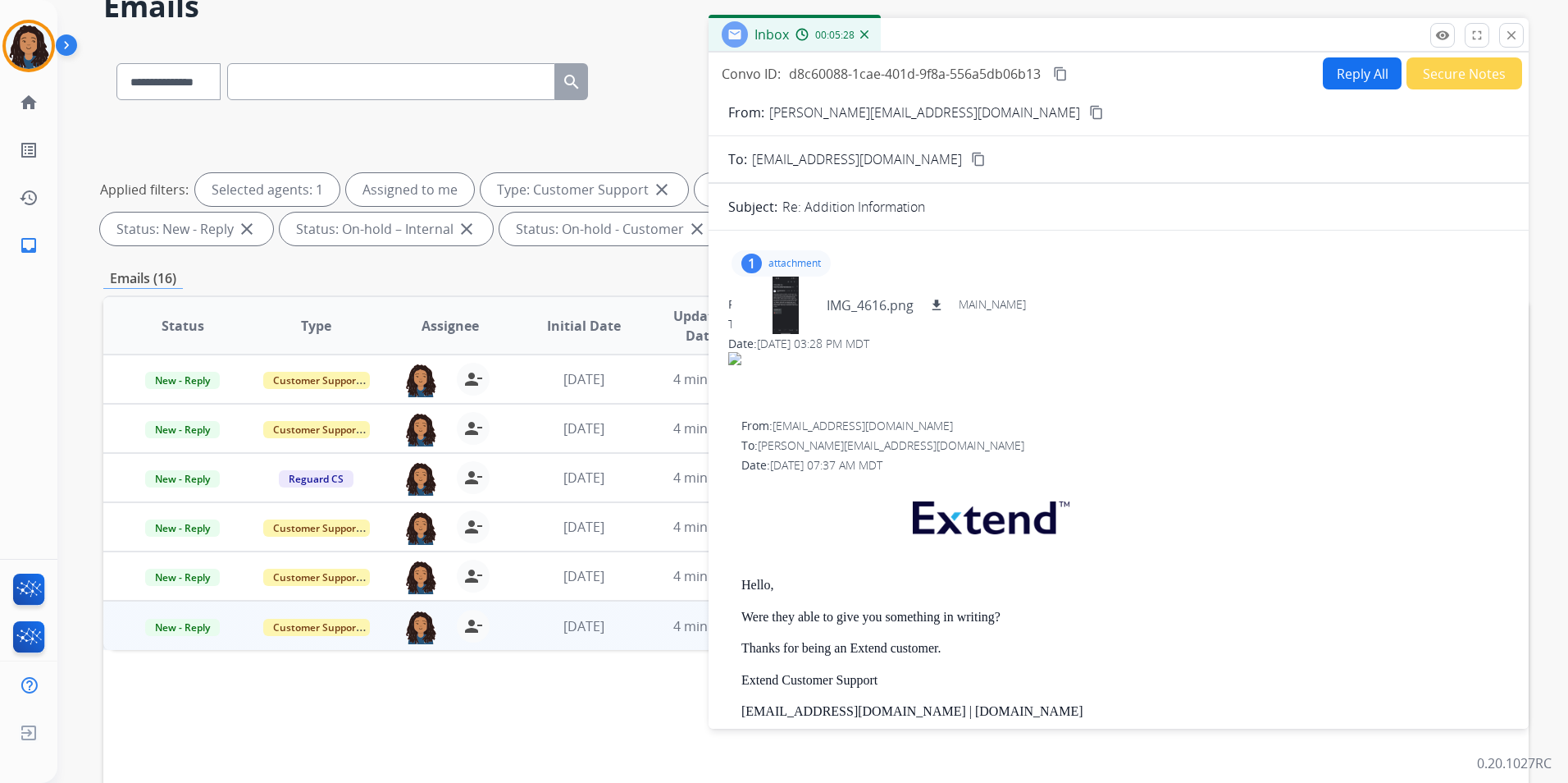
click at [1060, 70] on mat-icon "content_copy" at bounding box center [1060, 73] width 14 height 14
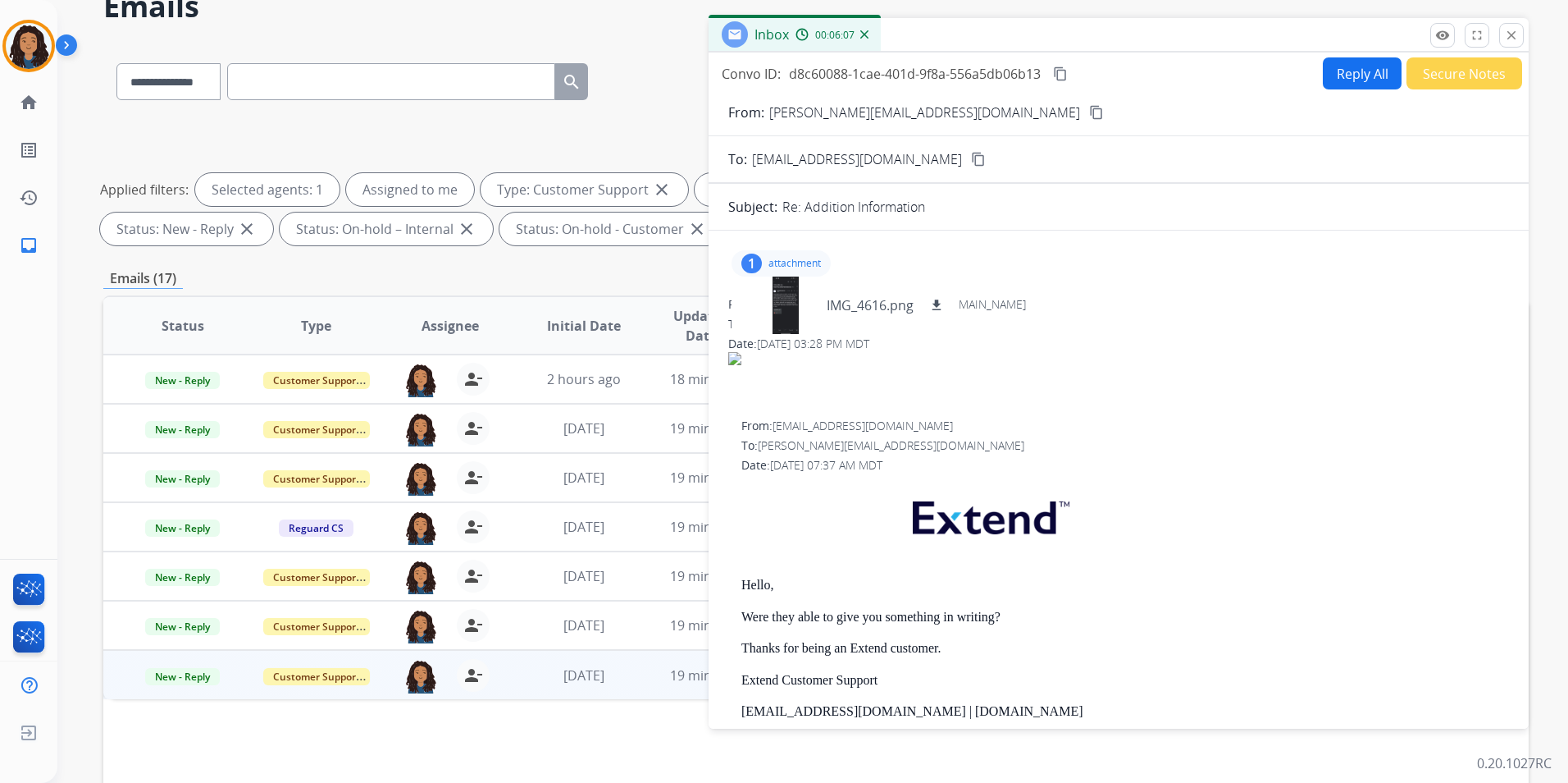
click at [1360, 82] on button "Reply All" at bounding box center [1362, 74] width 79 height 32
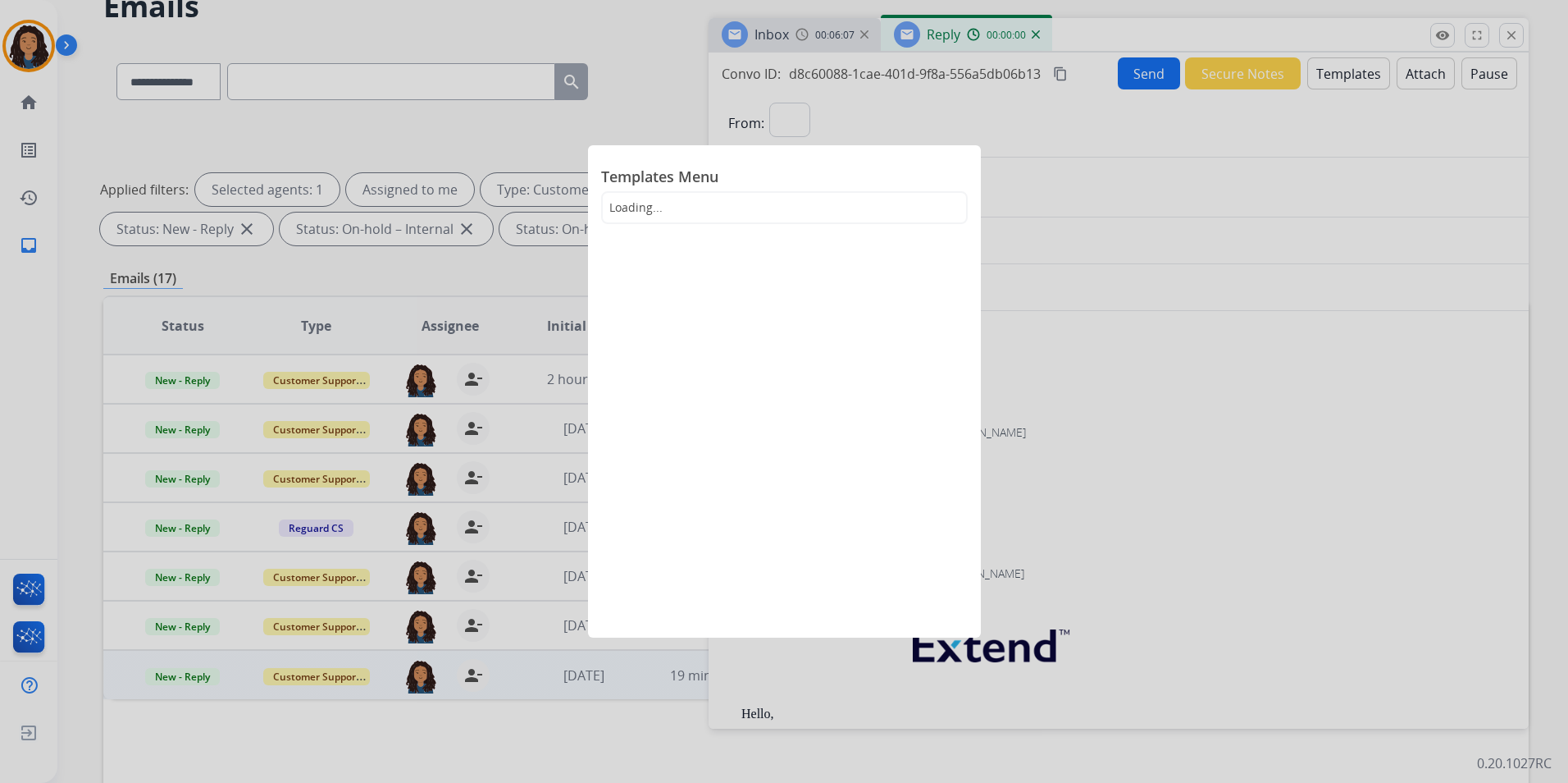
select select "**********"
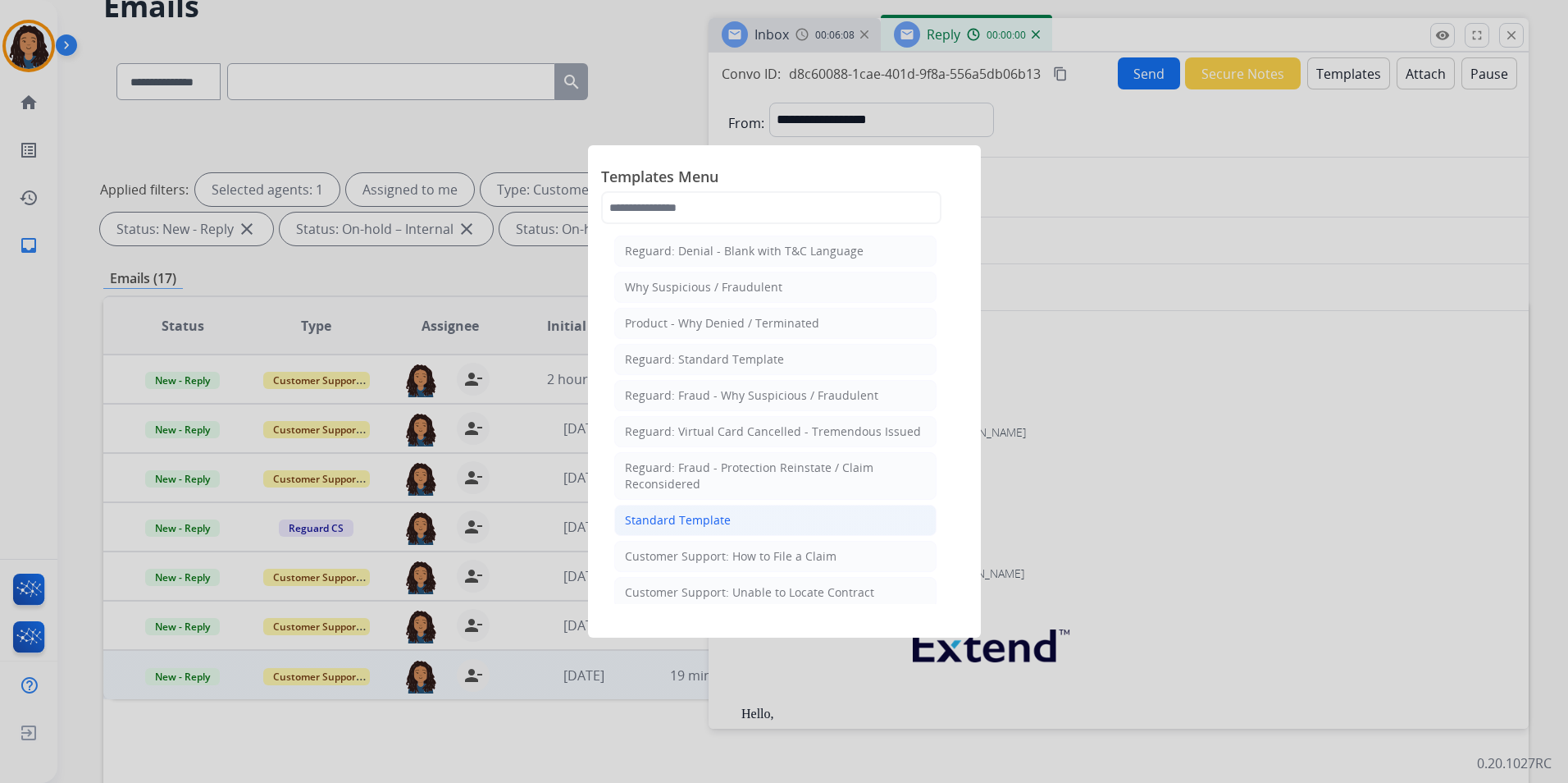
click at [745, 511] on li "Standard Template" at bounding box center [776, 520] width 323 height 31
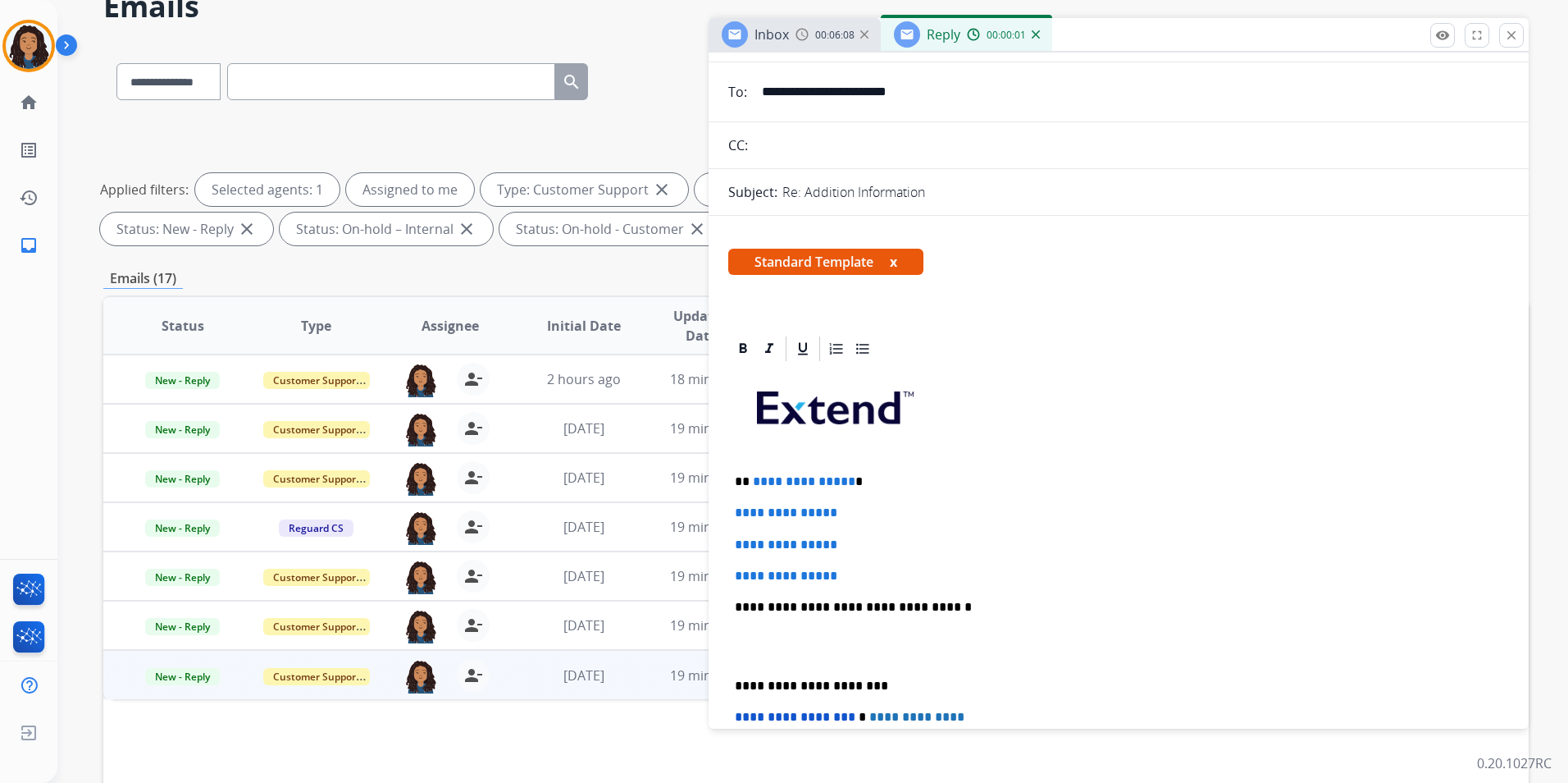
scroll to position [246, 0]
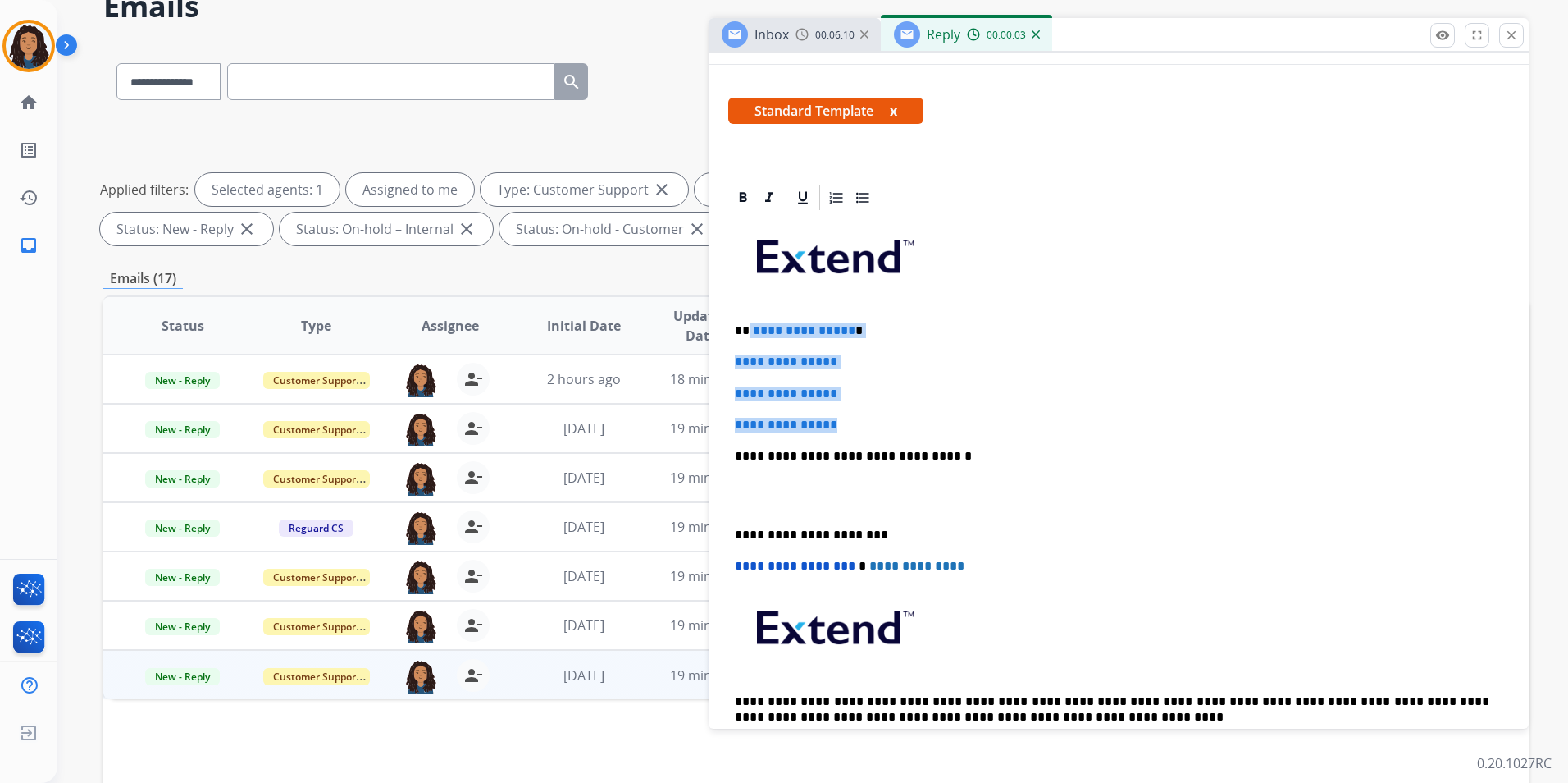
drag, startPoint x: 816, startPoint y: 377, endPoint x: 746, endPoint y: 330, distance: 84.3
click at [746, 330] on div "**********" at bounding box center [1119, 494] width 781 height 565
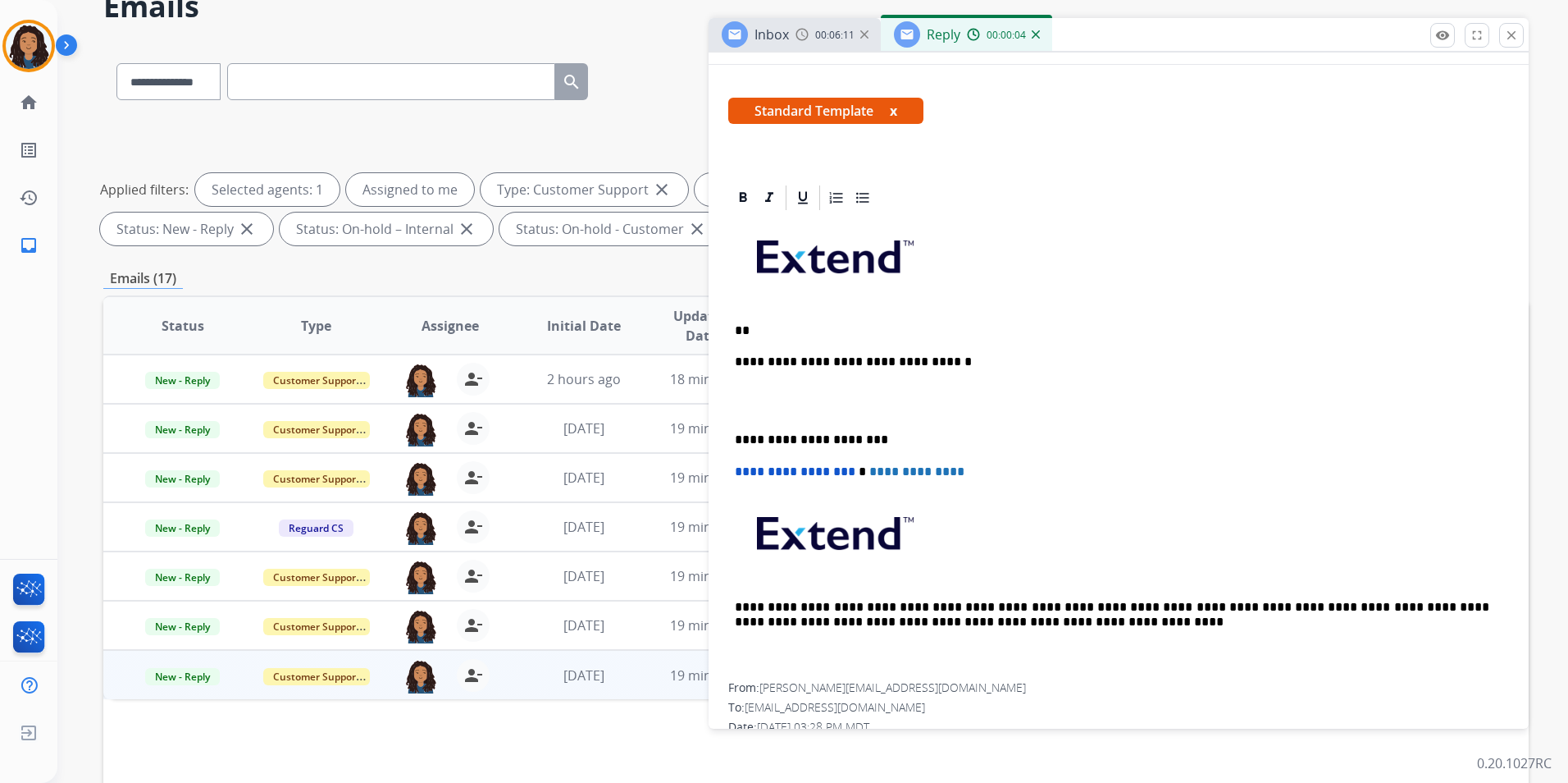
paste div
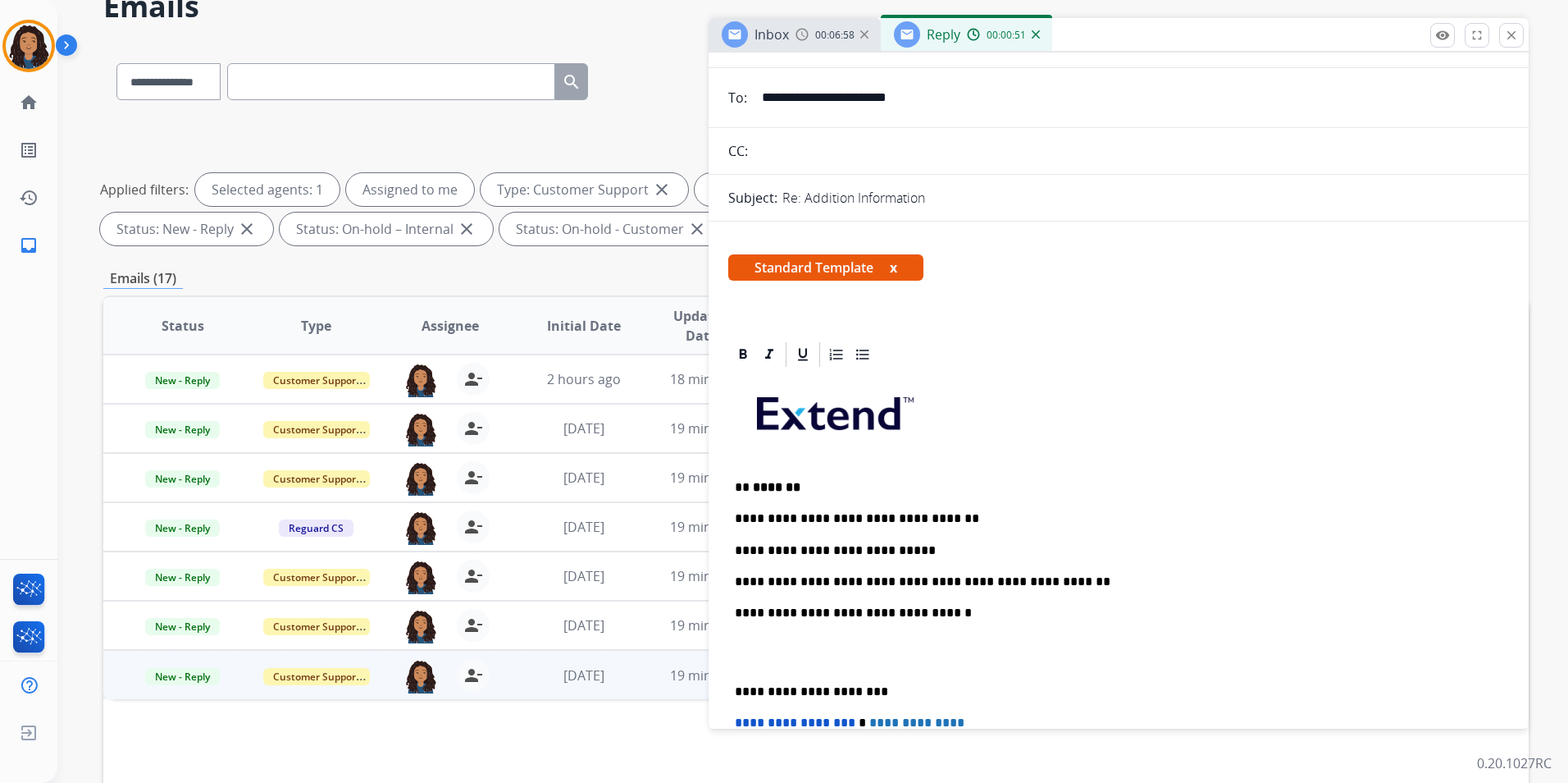
scroll to position [0, 0]
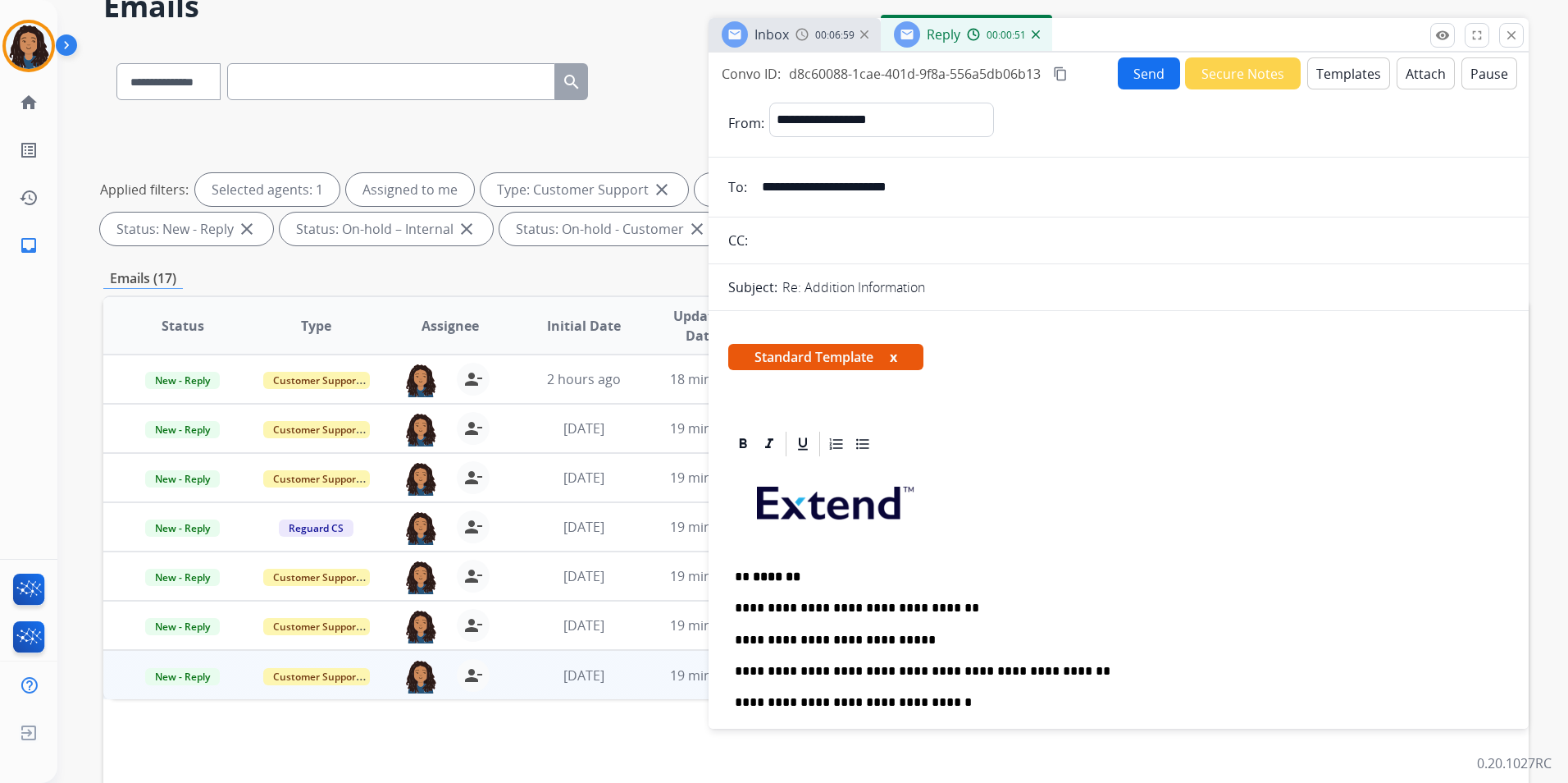
click at [1128, 66] on button "Send" at bounding box center [1149, 74] width 62 height 32
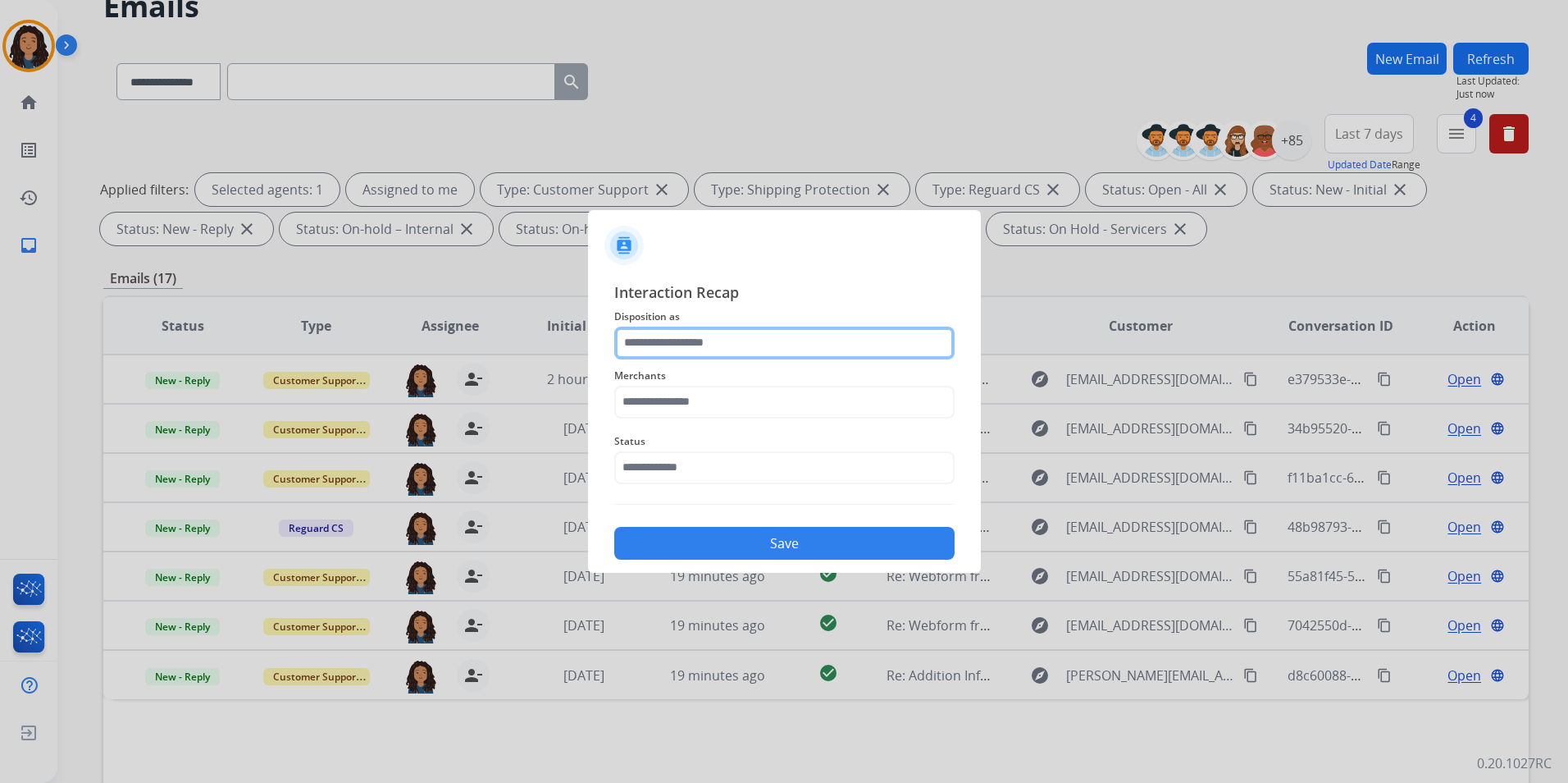
click at [782, 345] on input "text" at bounding box center [784, 343] width 340 height 33
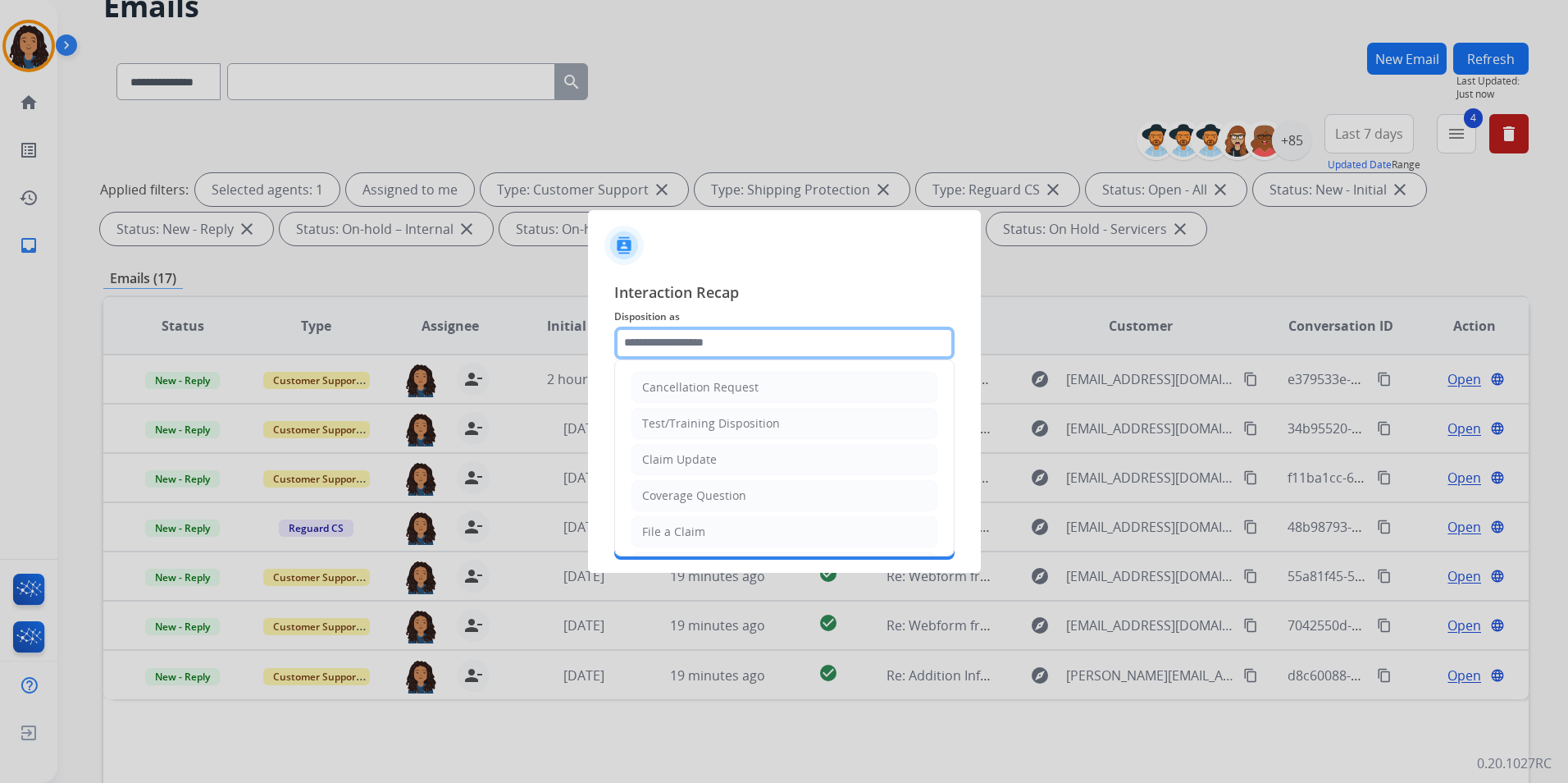
type input "**********"
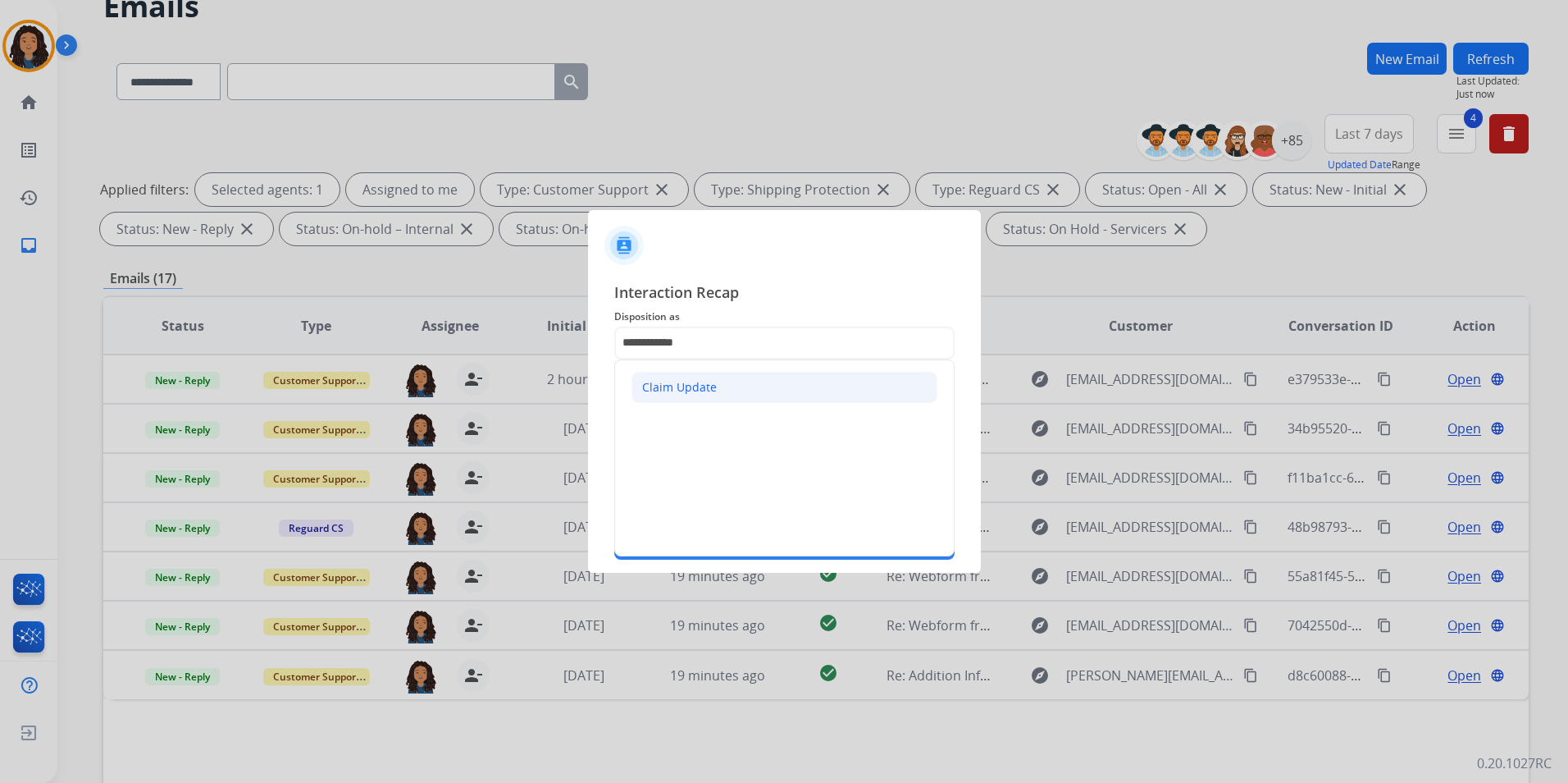
click at [666, 395] on div "Claim Update" at bounding box center [679, 386] width 75 height 16
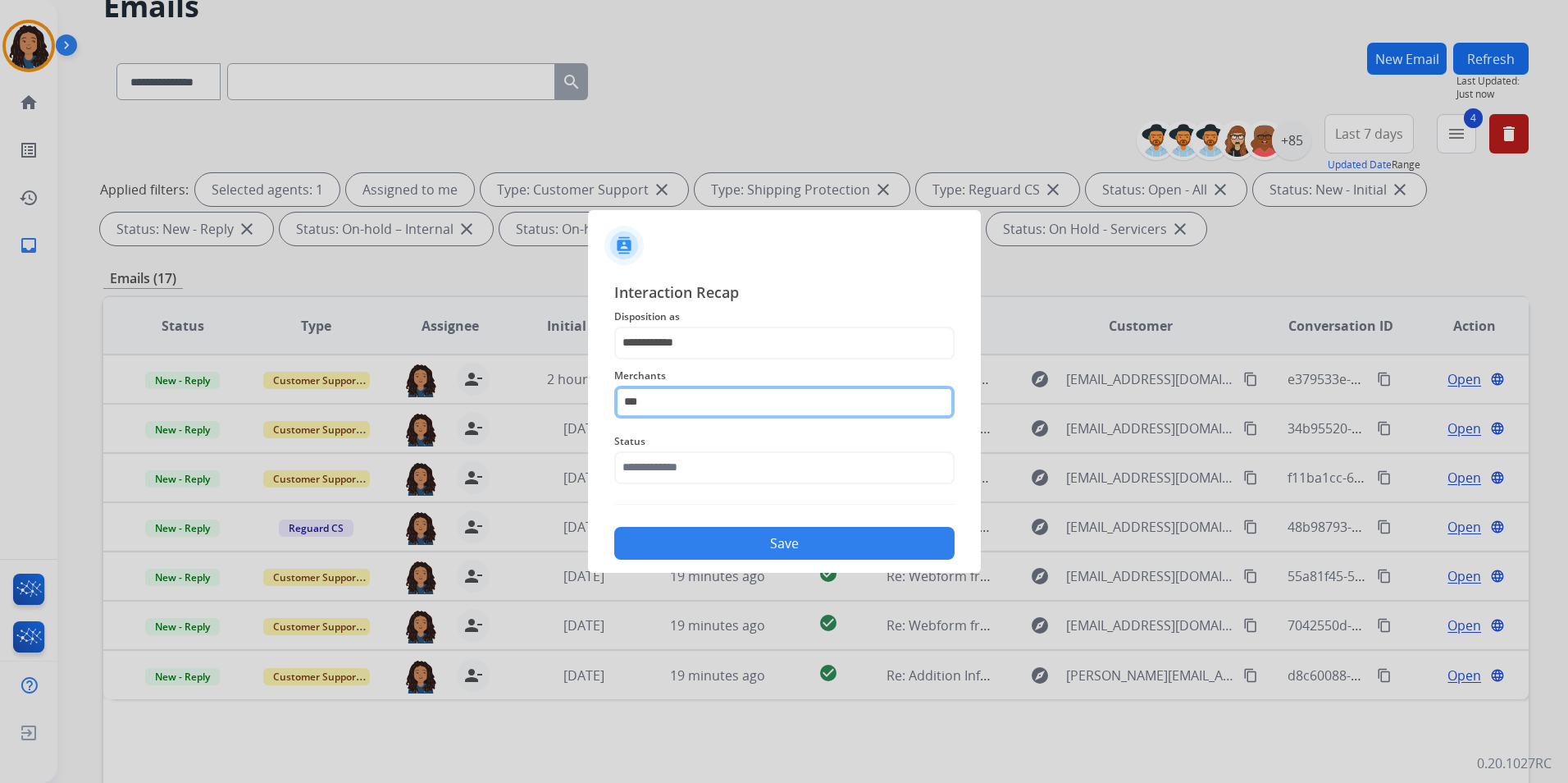
click at [666, 402] on input "***" at bounding box center [784, 402] width 340 height 33
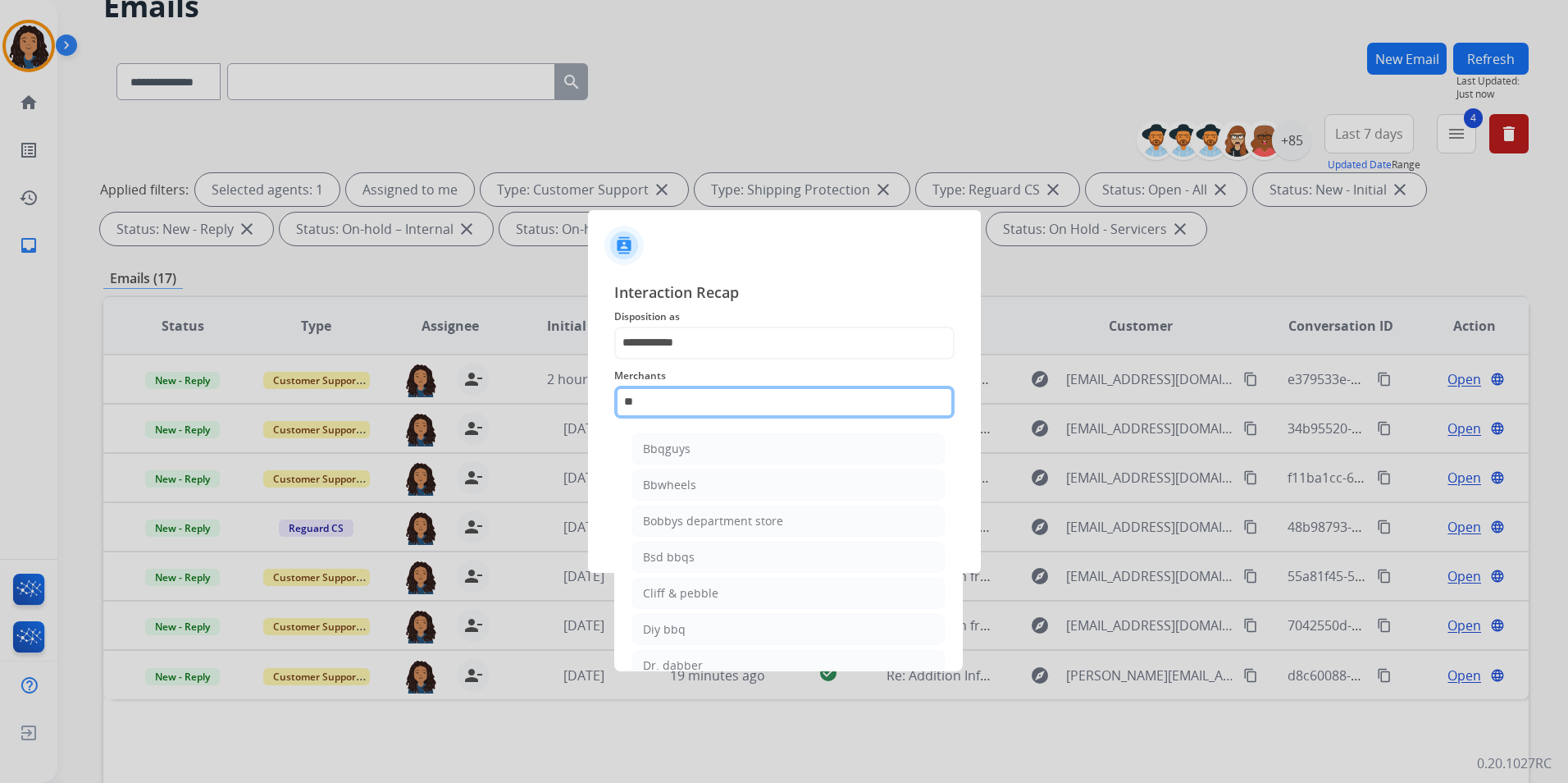
type input "*"
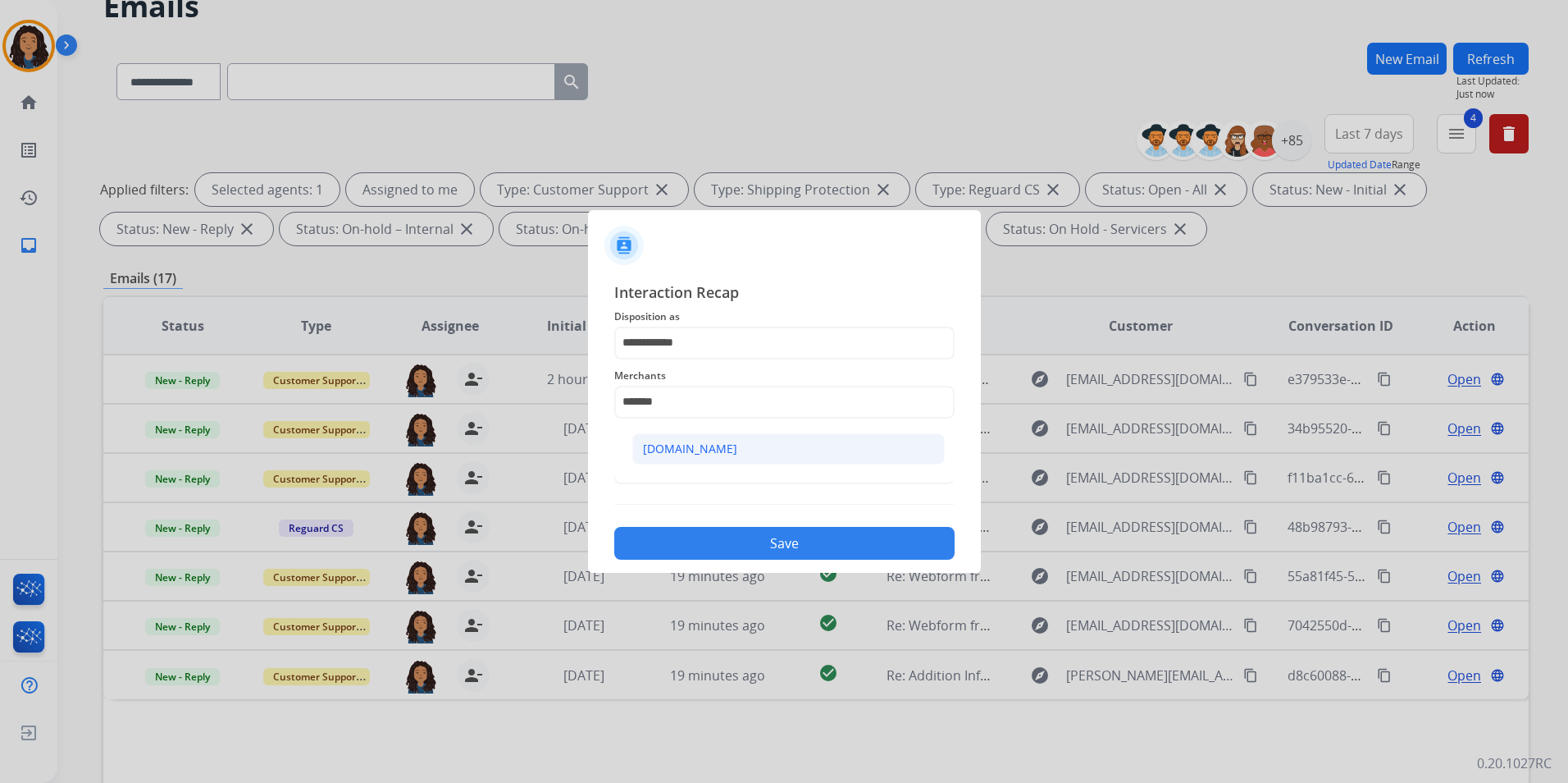
click at [698, 444] on div "[DOMAIN_NAME]" at bounding box center [689, 448] width 94 height 16
type input "**********"
click at [693, 455] on input "text" at bounding box center [784, 467] width 340 height 33
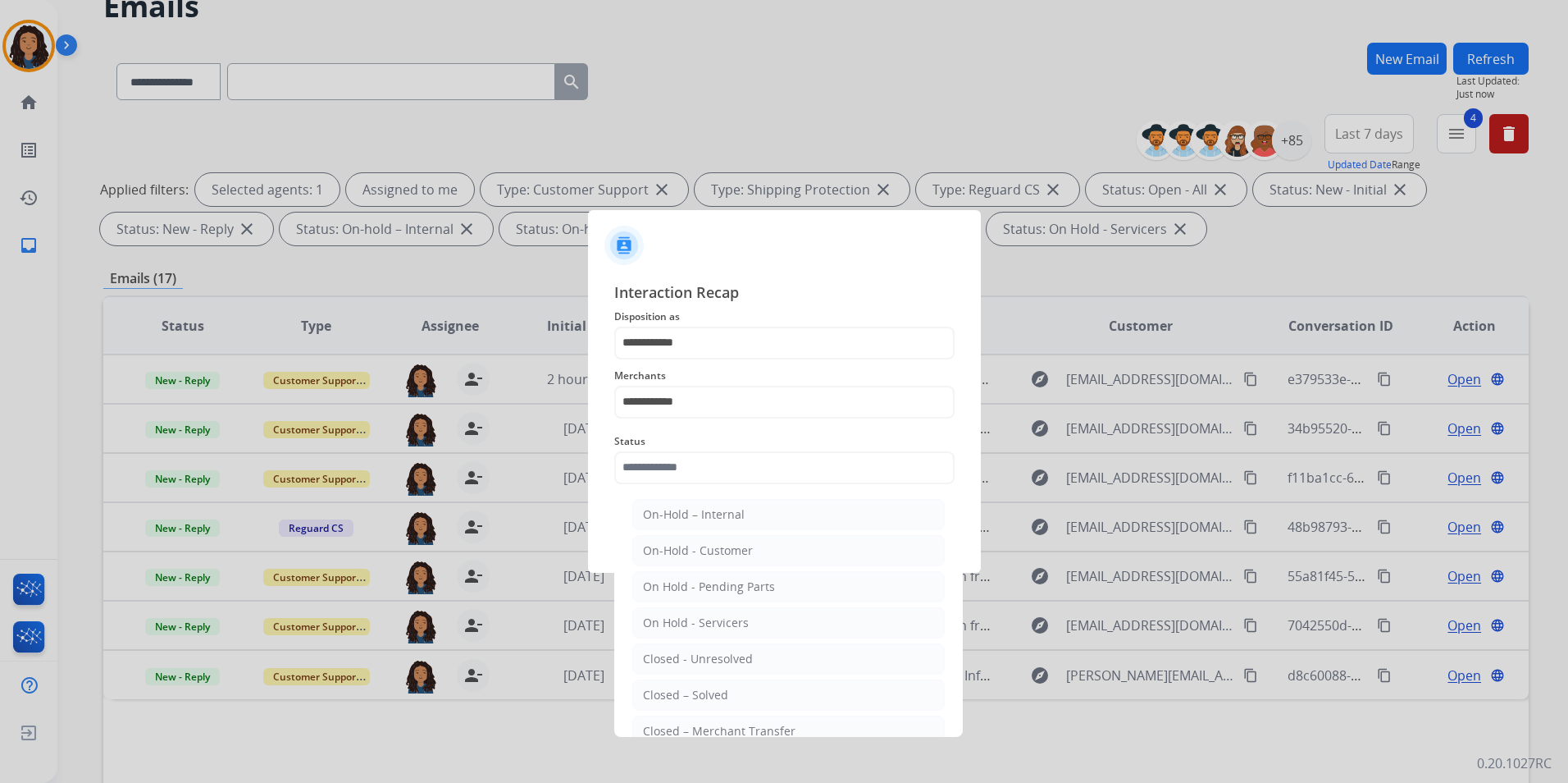
drag, startPoint x: 719, startPoint y: 694, endPoint x: 711, endPoint y: 638, distance: 56.6
click at [719, 695] on div "Closed – Solved" at bounding box center [685, 695] width 85 height 16
type input "**********"
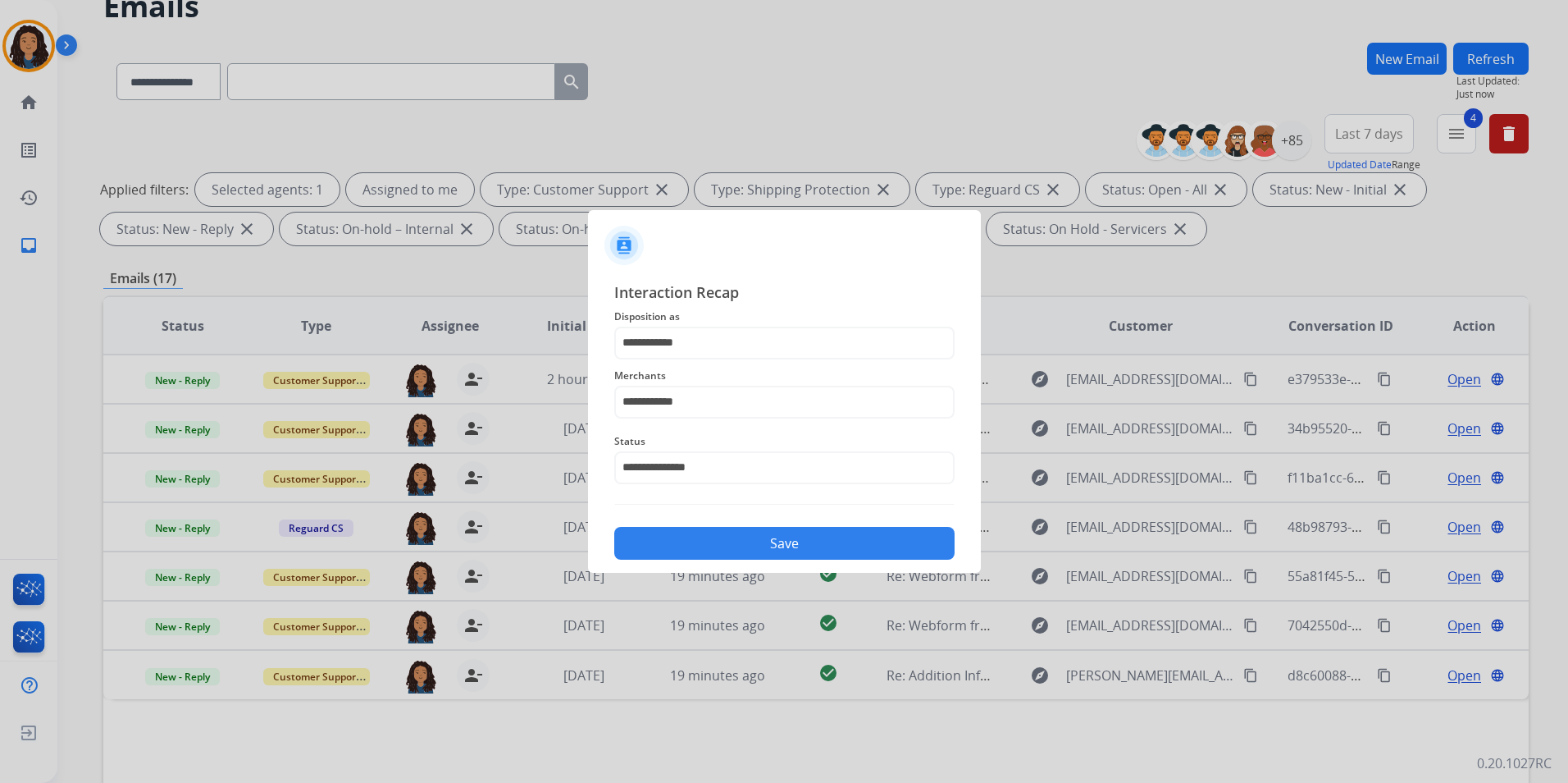
click at [708, 547] on button "Save" at bounding box center [784, 543] width 340 height 33
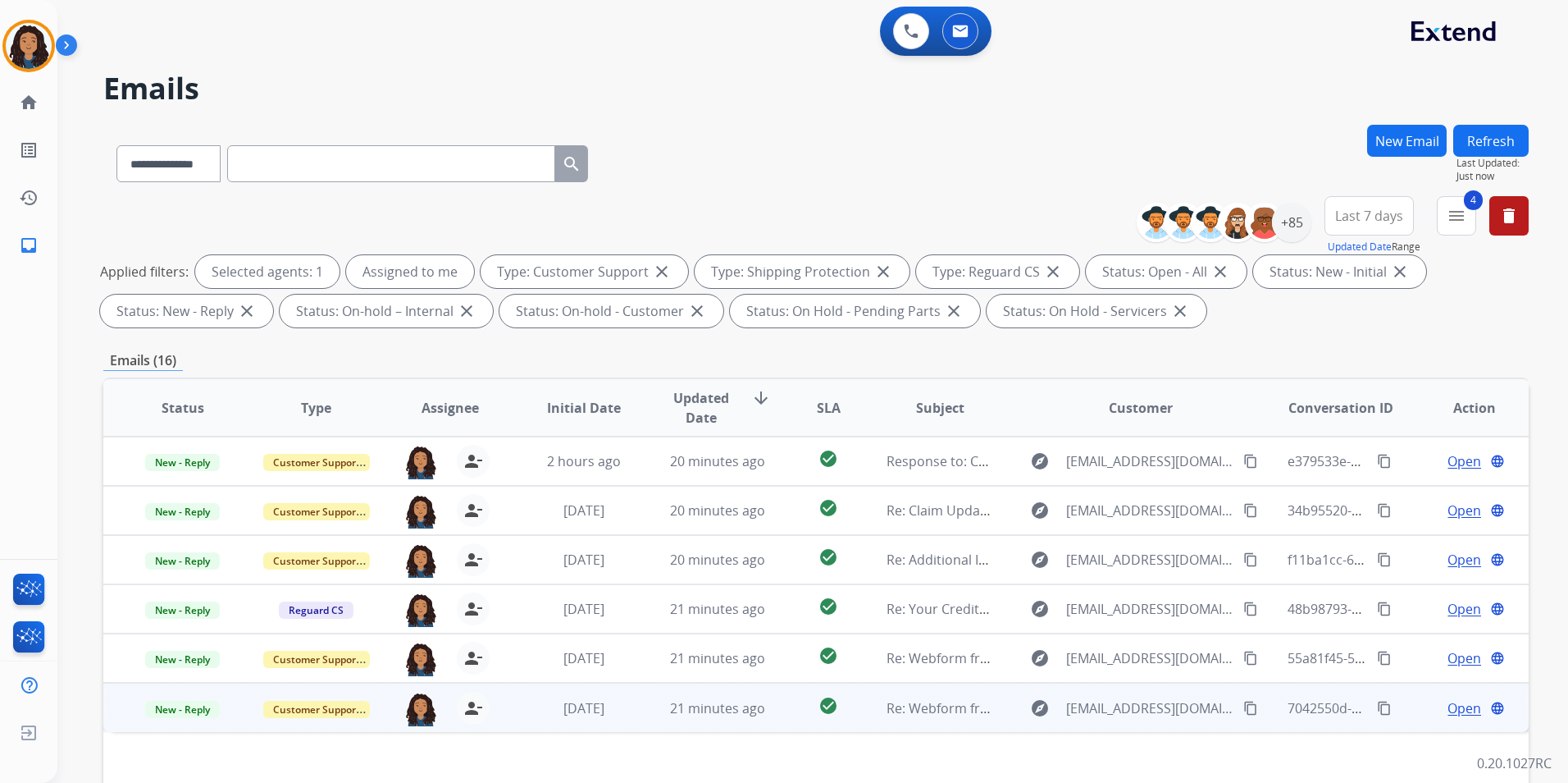
click at [1458, 722] on td "Open language" at bounding box center [1461, 707] width 133 height 49
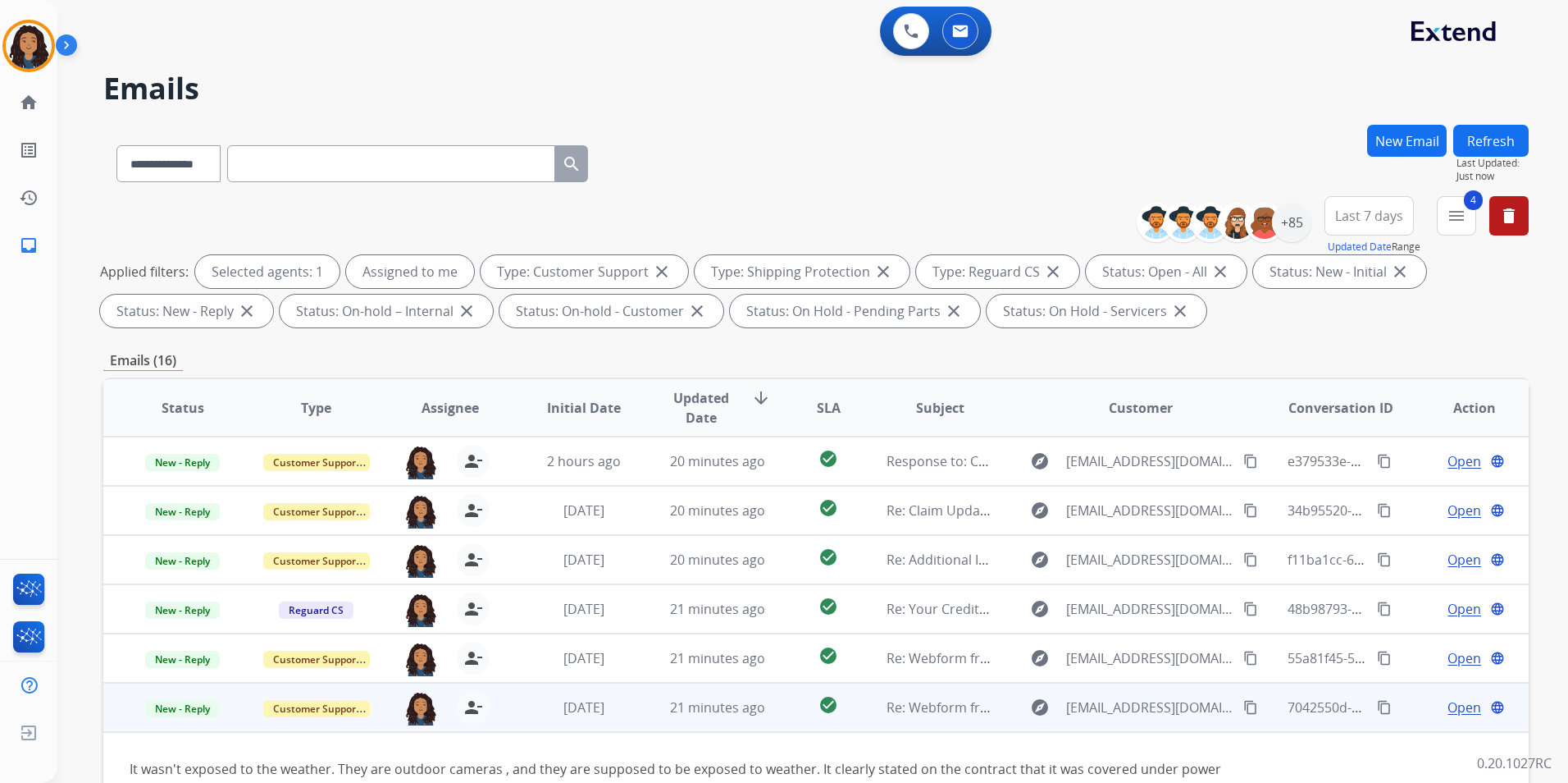
click at [1421, 709] on div "Open language" at bounding box center [1475, 707] width 107 height 20
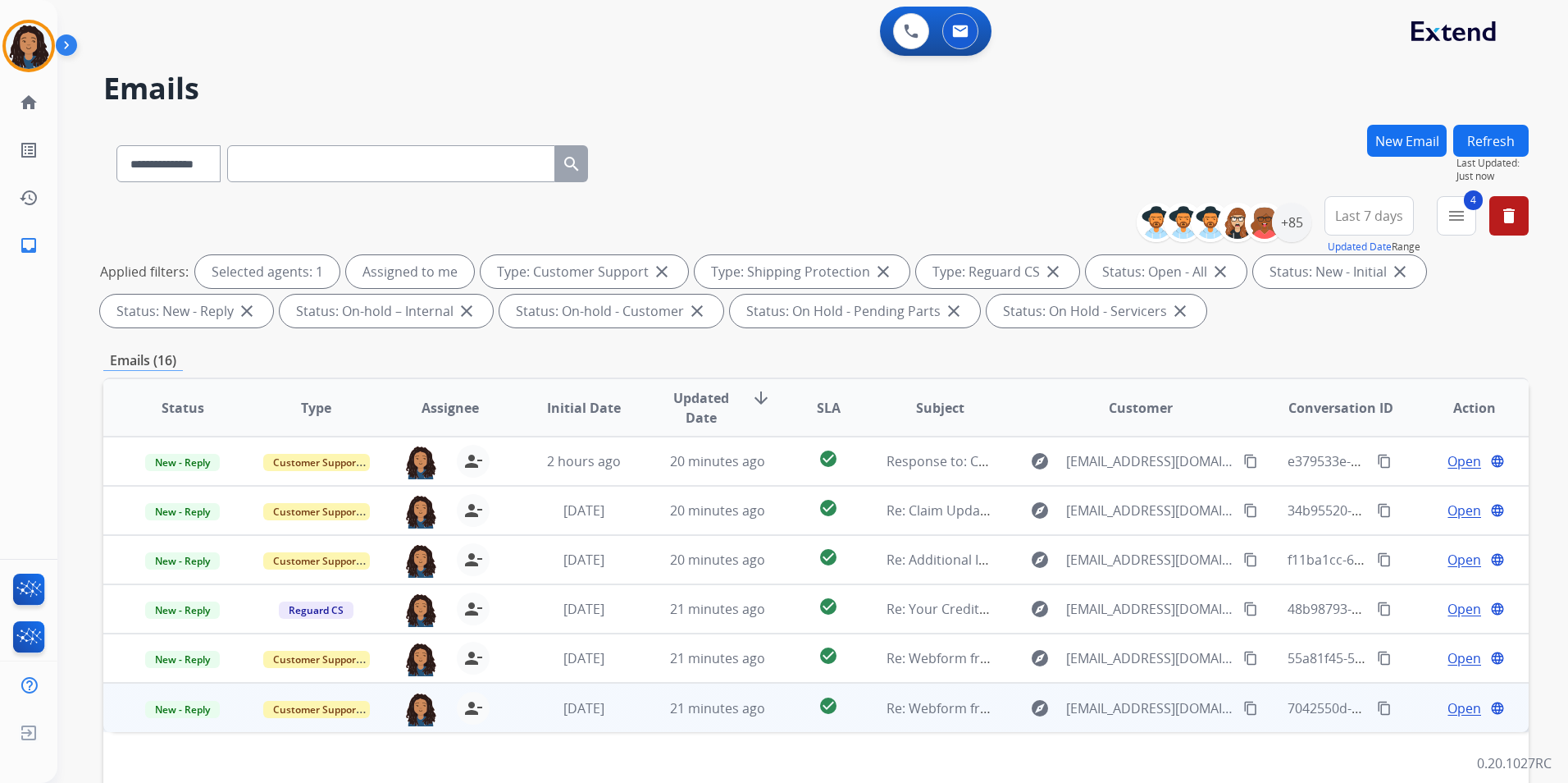
click at [1447, 709] on span "Open" at bounding box center [1464, 707] width 34 height 20
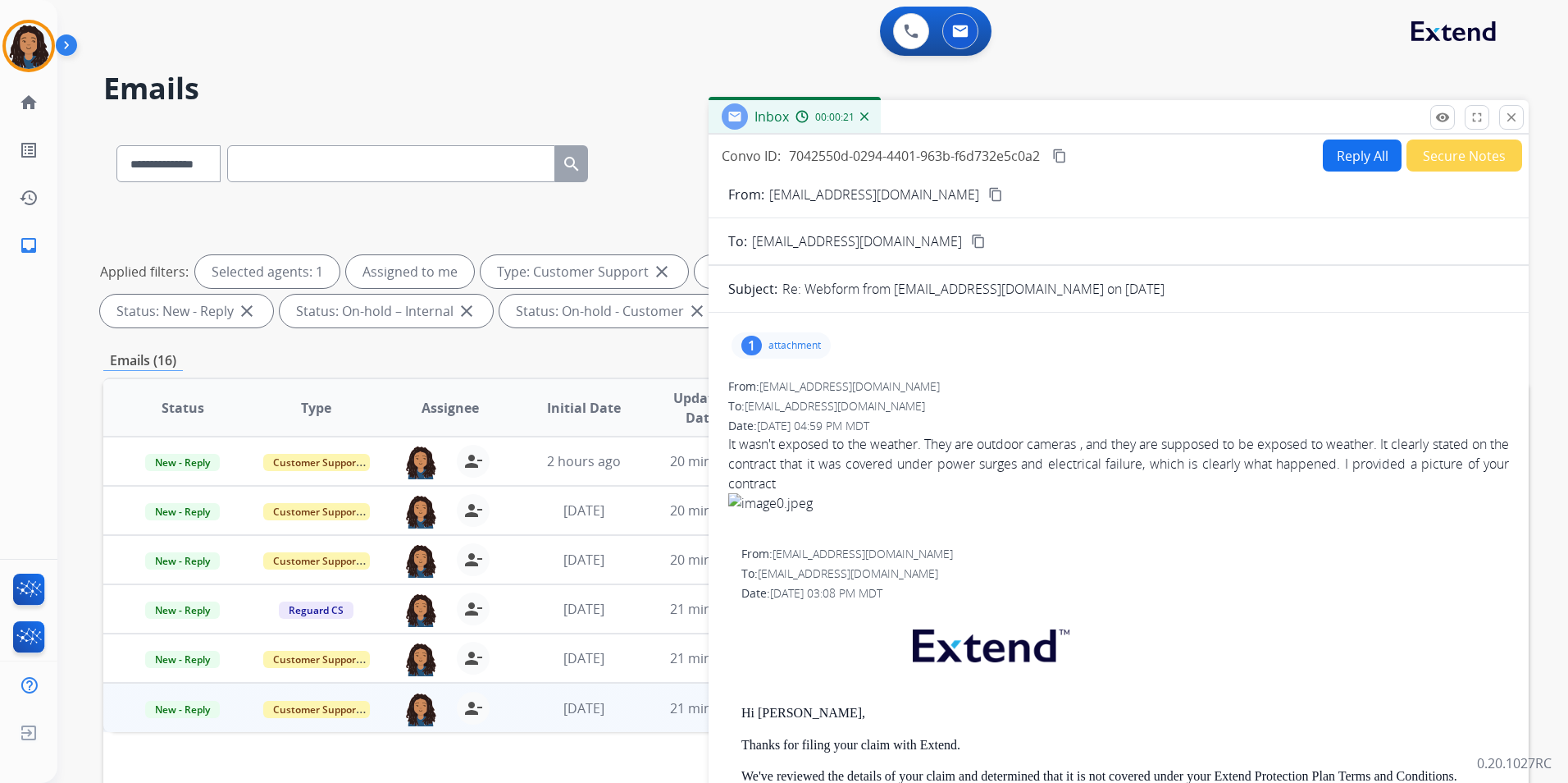
click at [988, 197] on mat-icon "content_copy" at bounding box center [995, 194] width 14 height 14
click at [1358, 161] on button "Reply All" at bounding box center [1362, 155] width 79 height 32
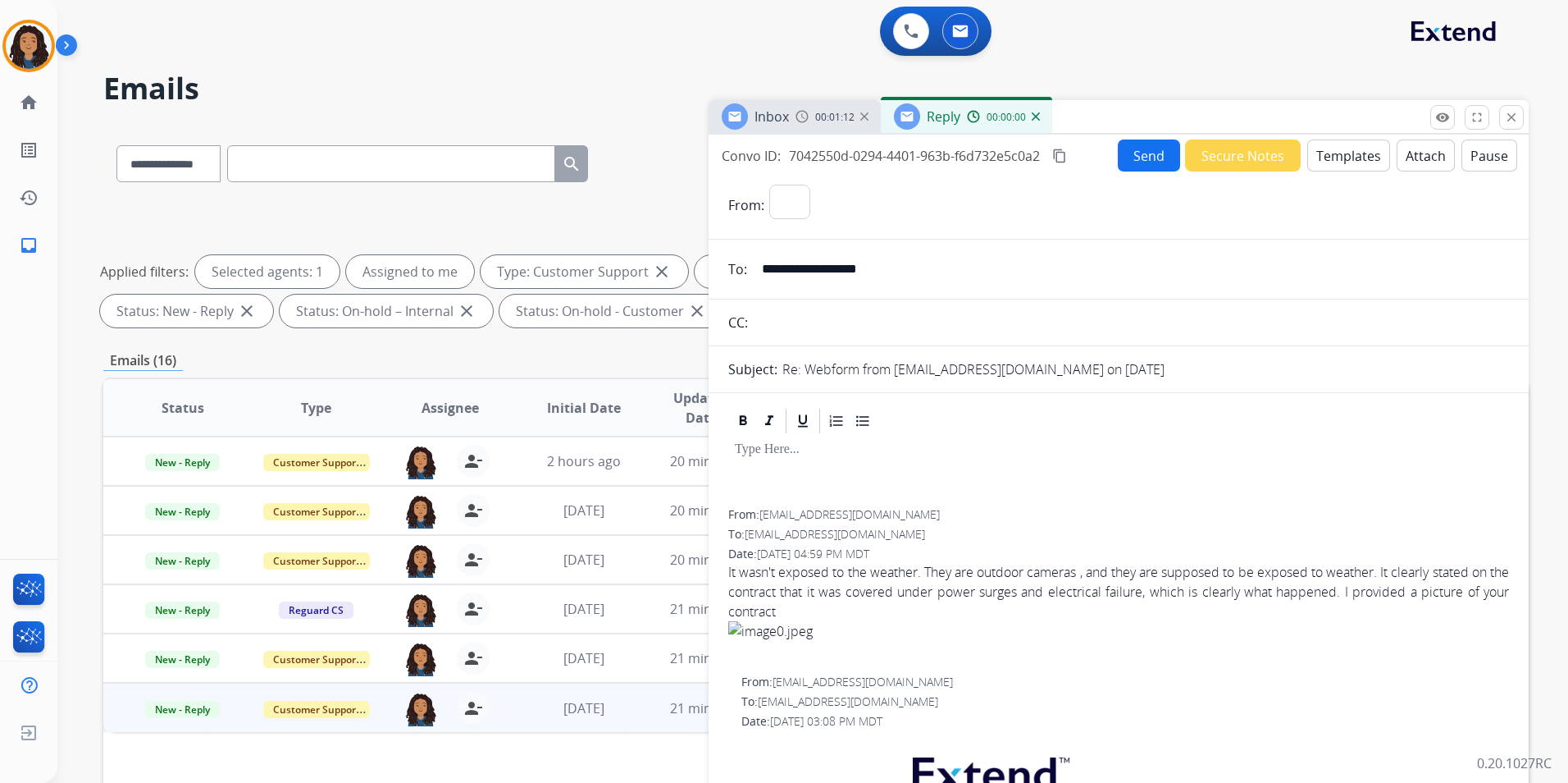
click at [1358, 161] on button "Templates" at bounding box center [1349, 155] width 83 height 32
select select "**********"
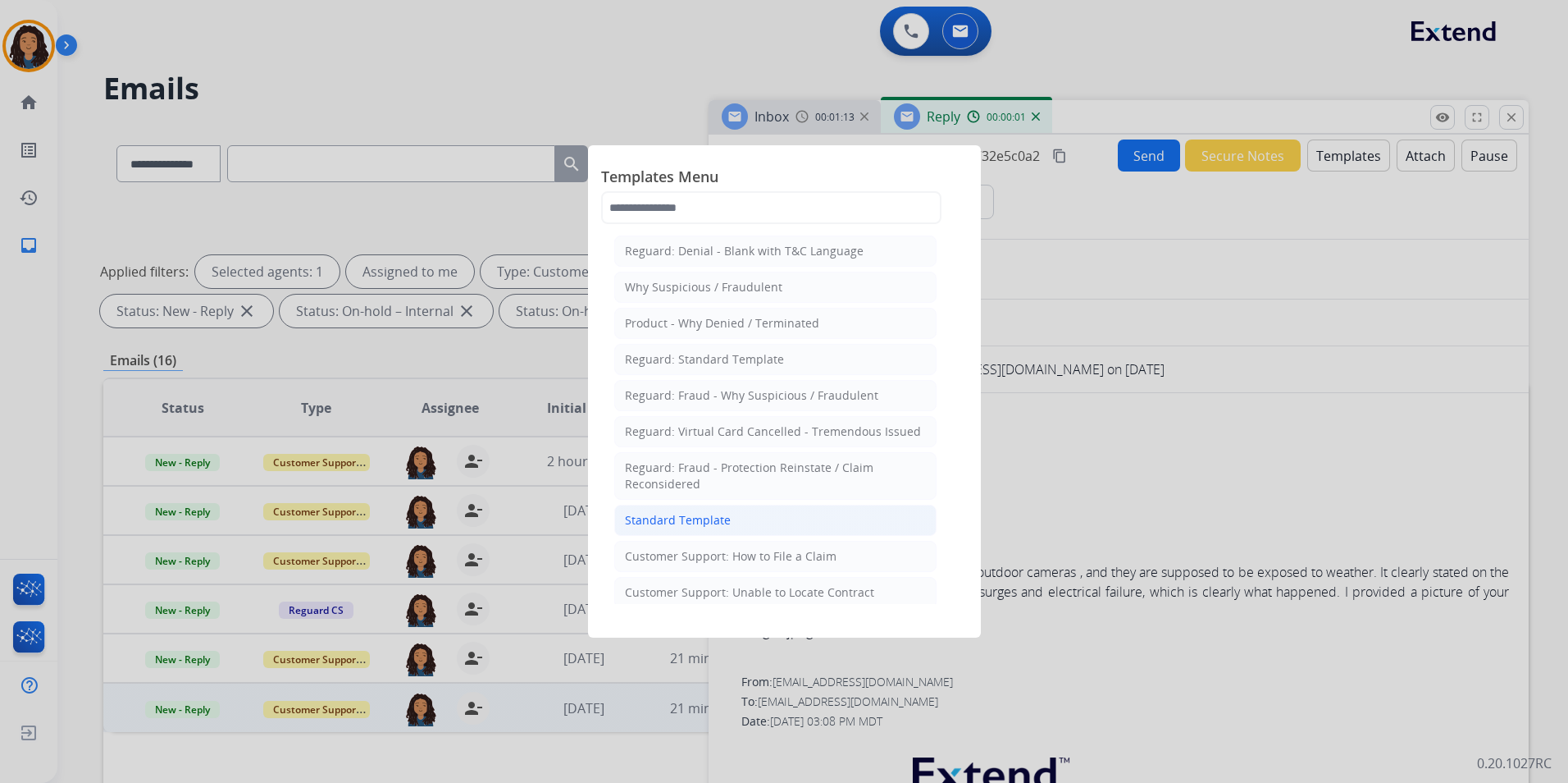
click at [745, 521] on li "Standard Template" at bounding box center [776, 520] width 323 height 31
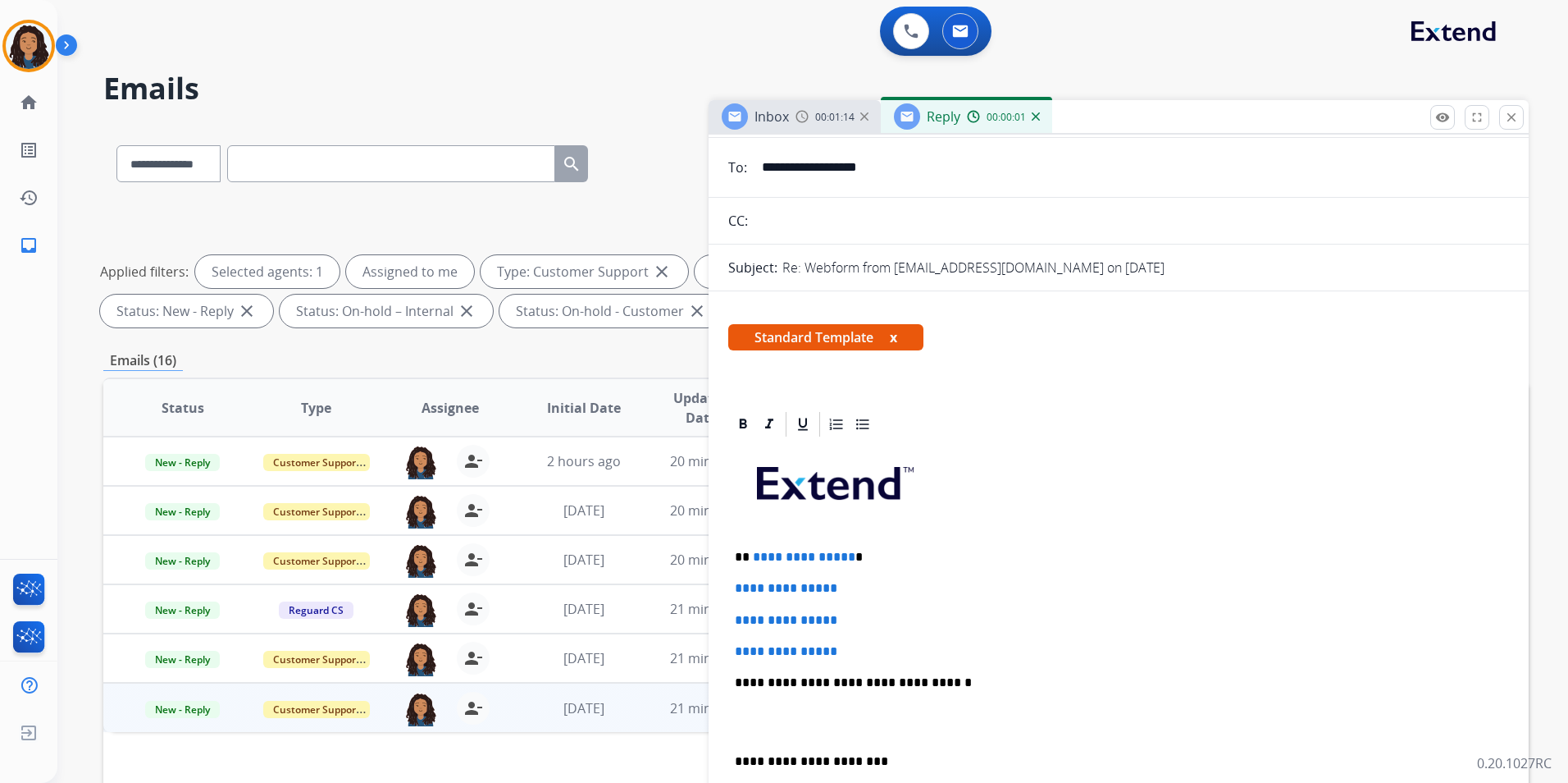
scroll to position [164, 0]
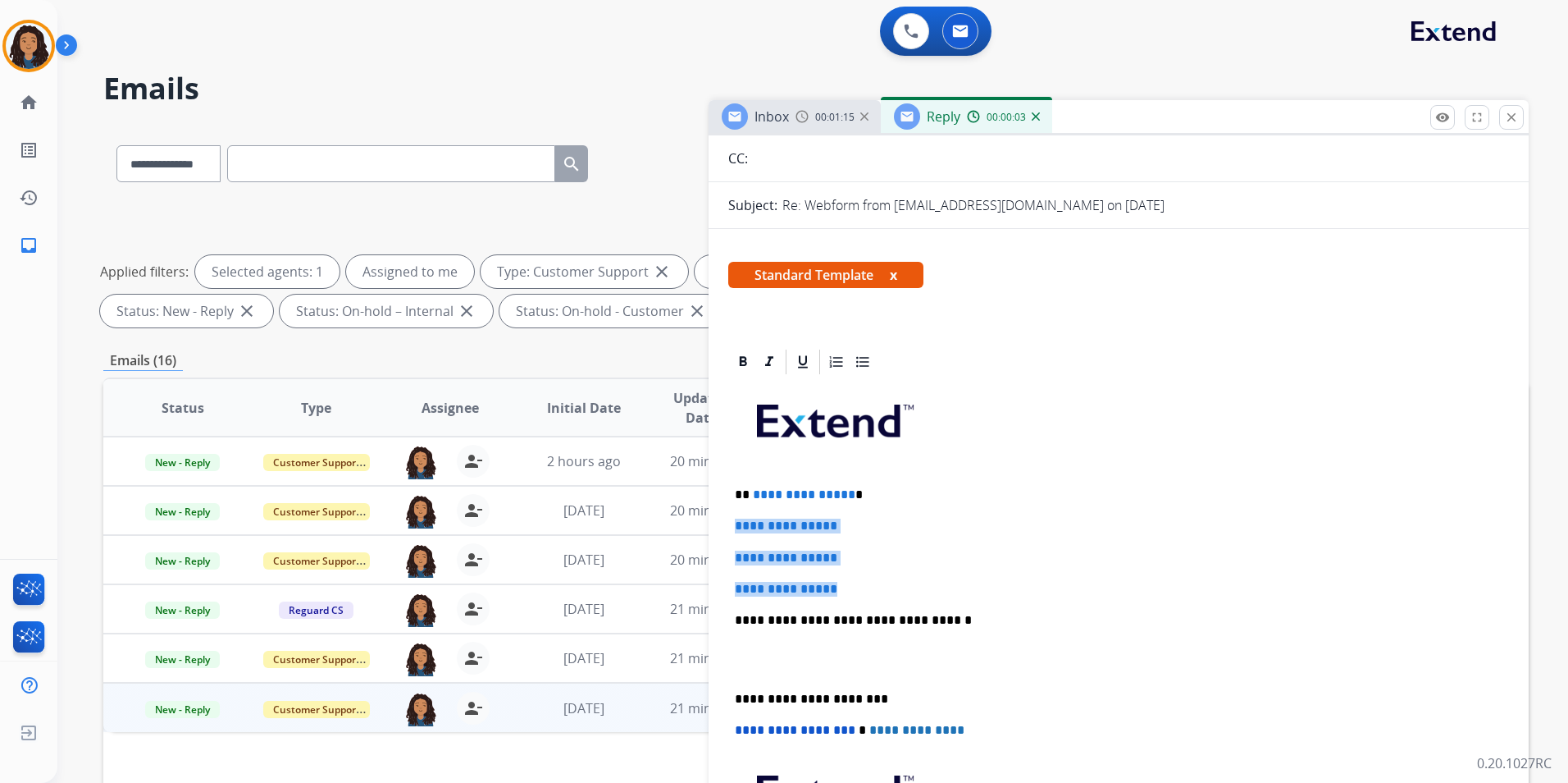
drag, startPoint x: 732, startPoint y: 525, endPoint x: 897, endPoint y: 579, distance: 173.6
click at [897, 579] on div "**********" at bounding box center [1119, 658] width 781 height 565
paste div
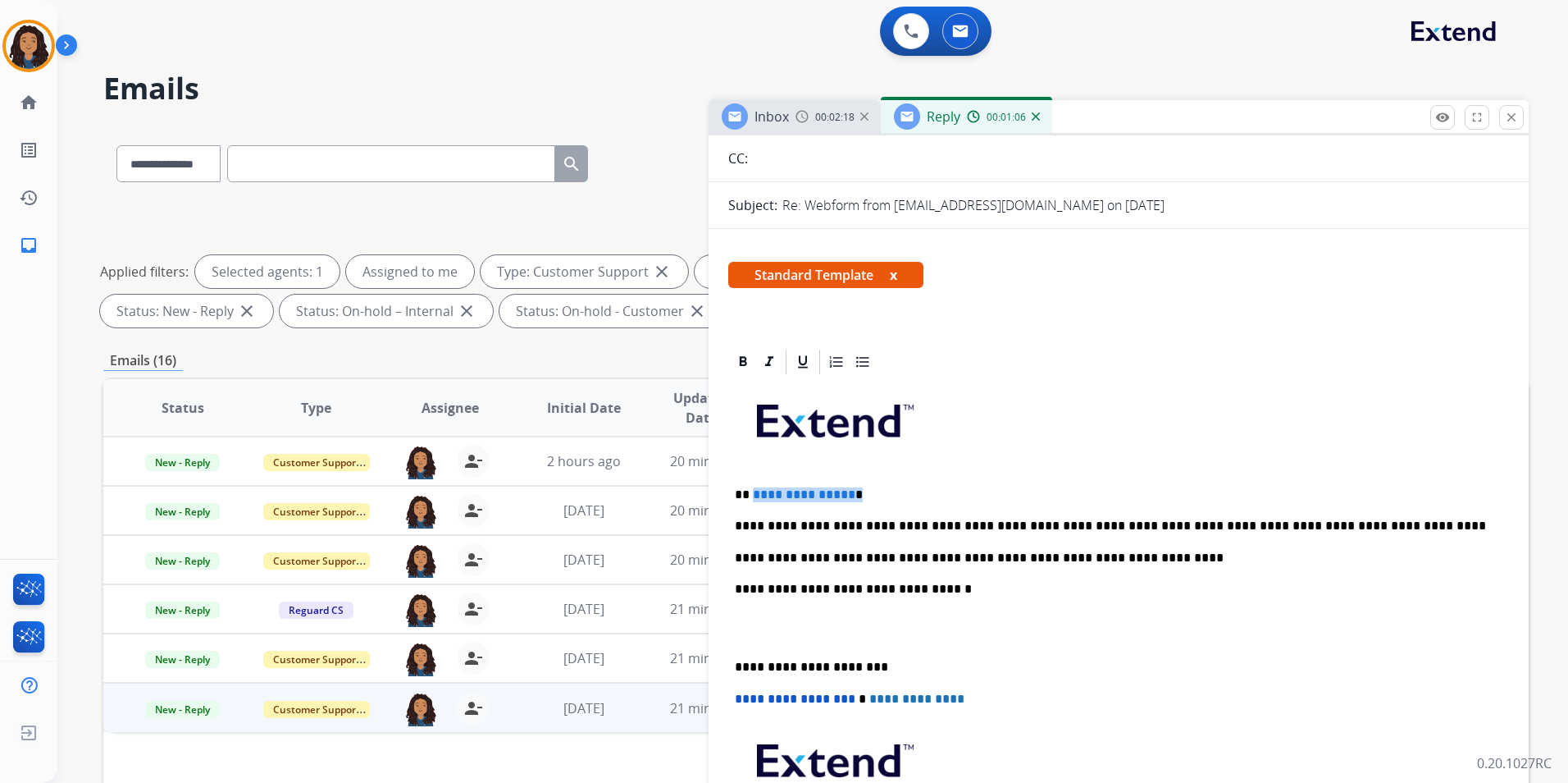
drag, startPoint x: 849, startPoint y: 491, endPoint x: 752, endPoint y: 488, distance: 97.0
click at [752, 488] on p "**********" at bounding box center [1112, 494] width 755 height 14
click at [1349, 522] on p "**********" at bounding box center [1112, 526] width 755 height 14
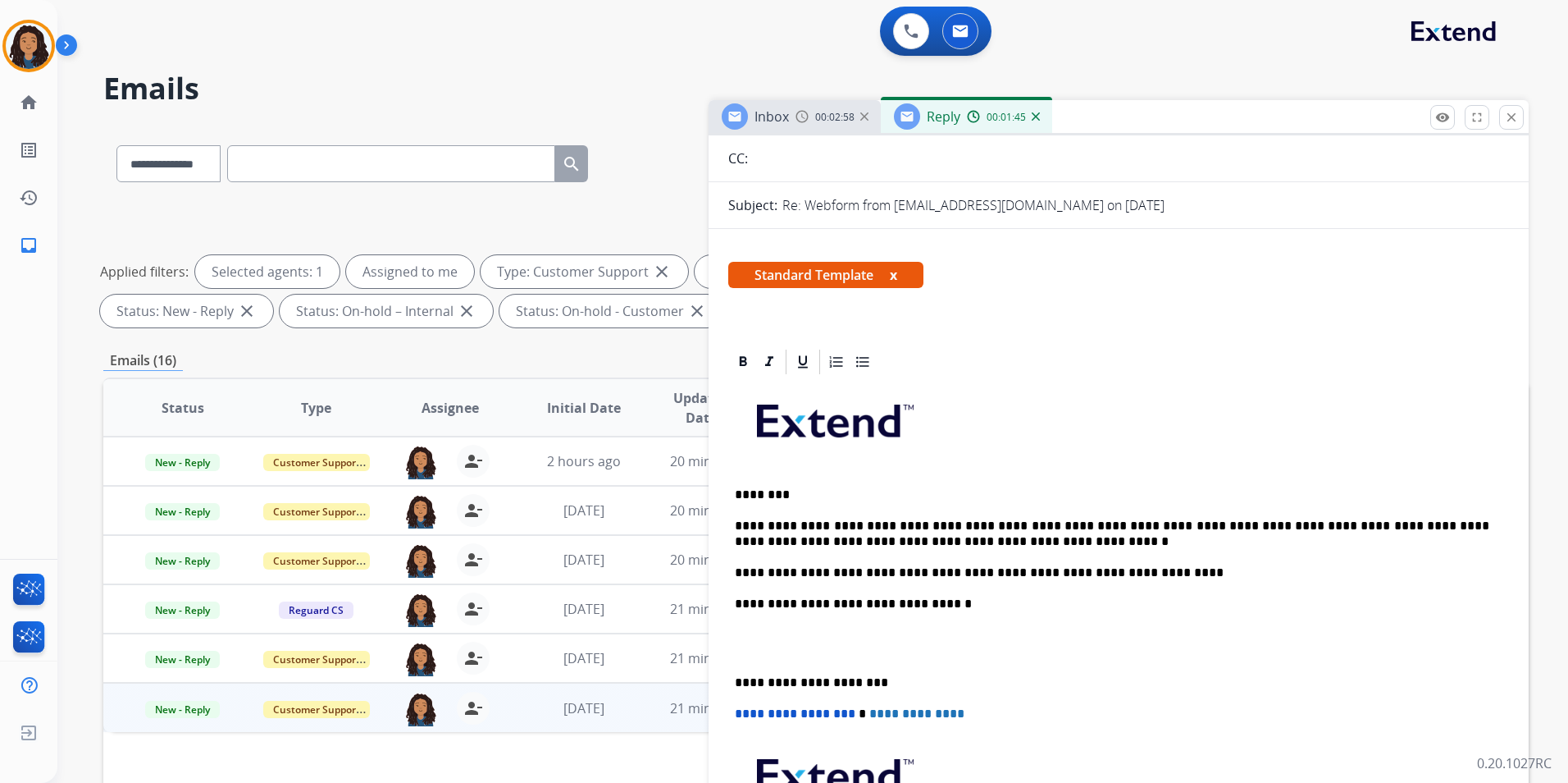
click at [976, 532] on p "**********" at bounding box center [1112, 534] width 755 height 31
click at [984, 538] on p "**********" at bounding box center [1112, 534] width 755 height 31
click at [1273, 525] on p "**********" at bounding box center [1112, 534] width 755 height 31
drag, startPoint x: 1276, startPoint y: 526, endPoint x: 1306, endPoint y: 532, distance: 30.6
click at [1306, 532] on p "**********" at bounding box center [1112, 534] width 755 height 31
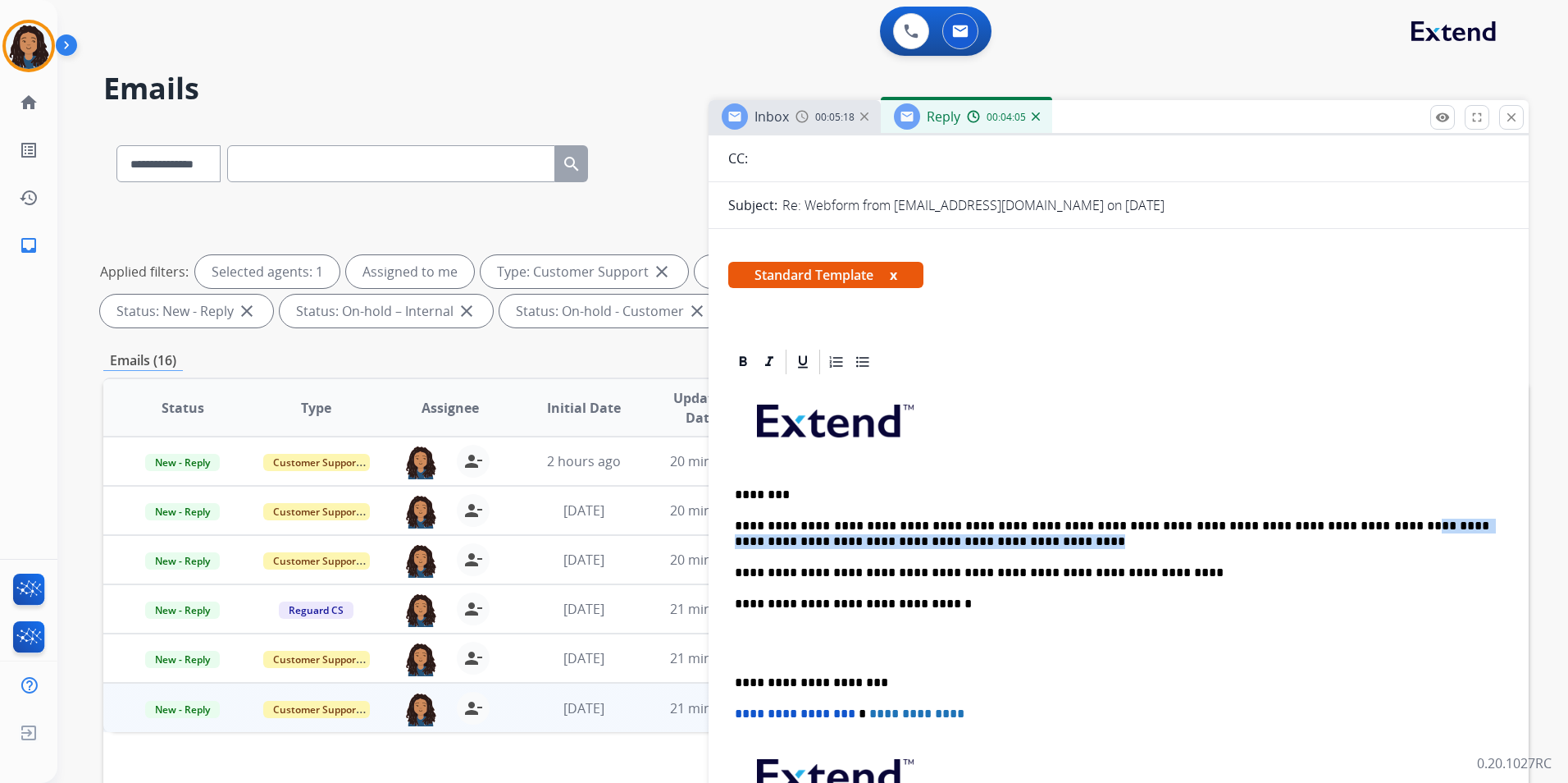
drag, startPoint x: 1340, startPoint y: 524, endPoint x: 1021, endPoint y: 545, distance: 319.7
click at [1021, 545] on p "**********" at bounding box center [1112, 534] width 755 height 31
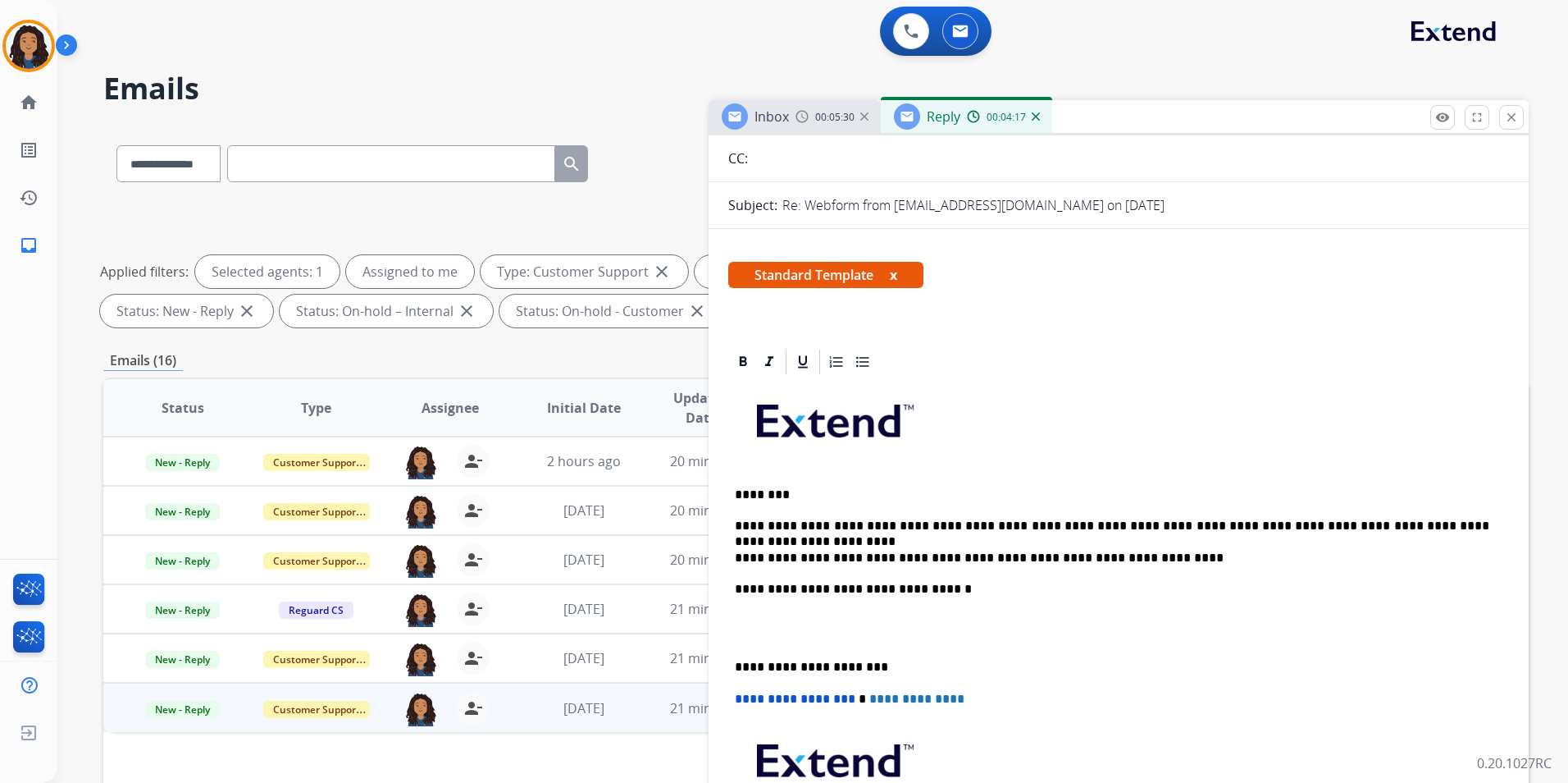
click at [880, 478] on div "**********" at bounding box center [1119, 643] width 781 height 533
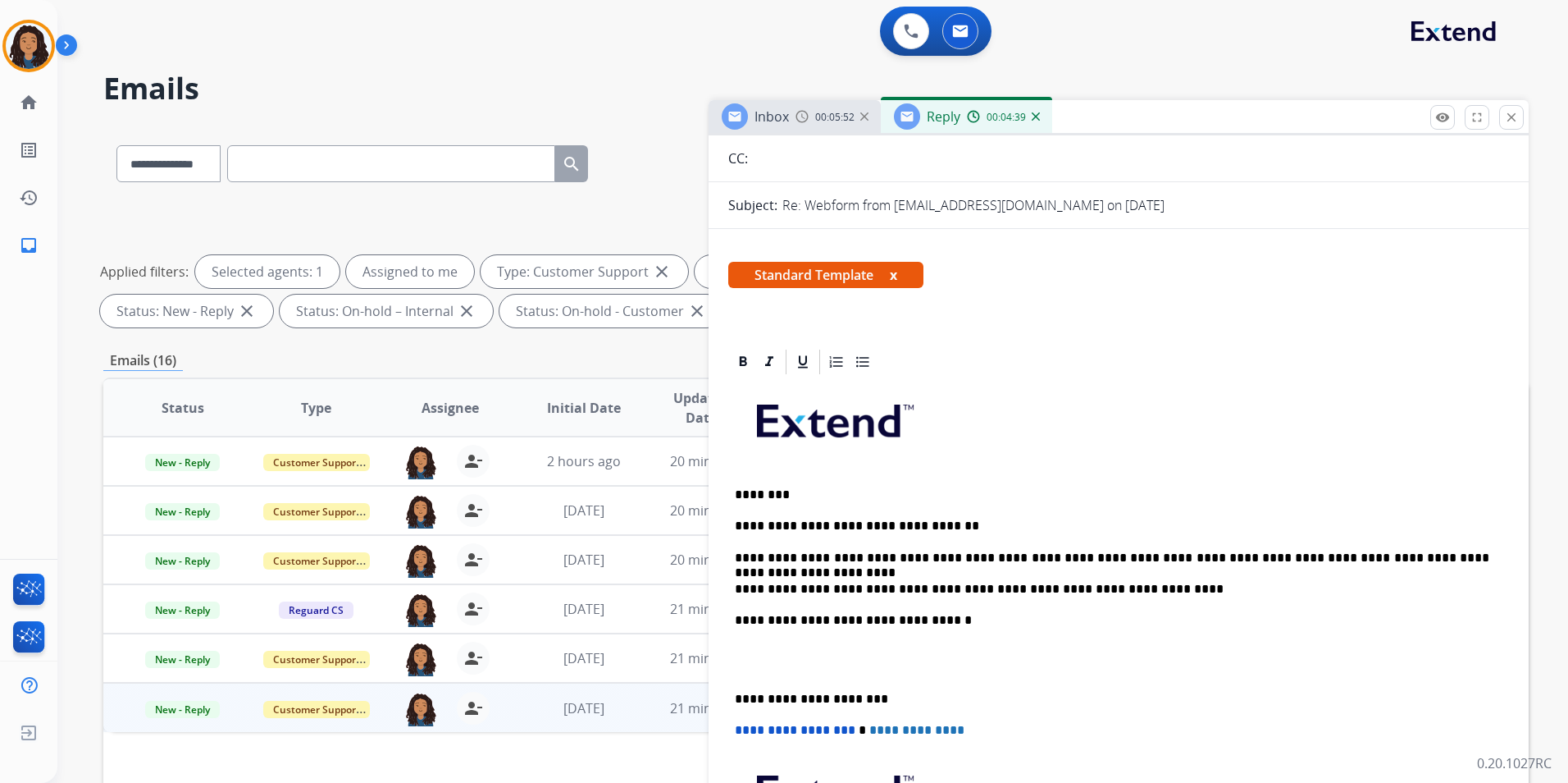
click at [870, 550] on p "**********" at bounding box center [1112, 557] width 755 height 14
click at [979, 550] on p "**********" at bounding box center [1112, 557] width 755 height 14
click at [1058, 603] on div "**********" at bounding box center [1119, 658] width 781 height 565
click at [1156, 555] on p "**********" at bounding box center [1112, 557] width 755 height 14
click at [1320, 555] on p "**********" at bounding box center [1112, 557] width 755 height 14
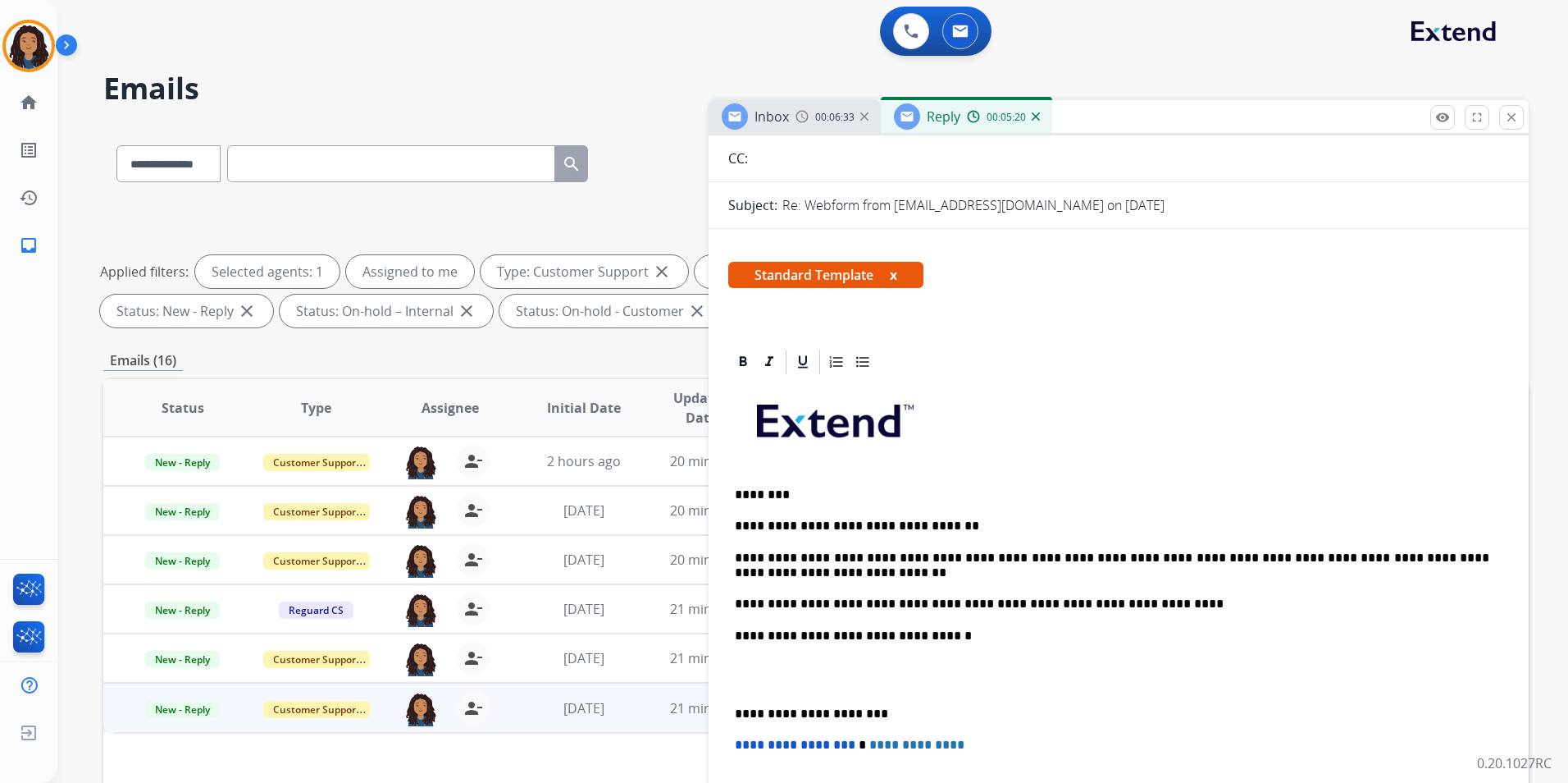
click at [1392, 550] on p "**********" at bounding box center [1112, 566] width 755 height 31
click at [1037, 559] on p "**********" at bounding box center [1112, 566] width 755 height 31
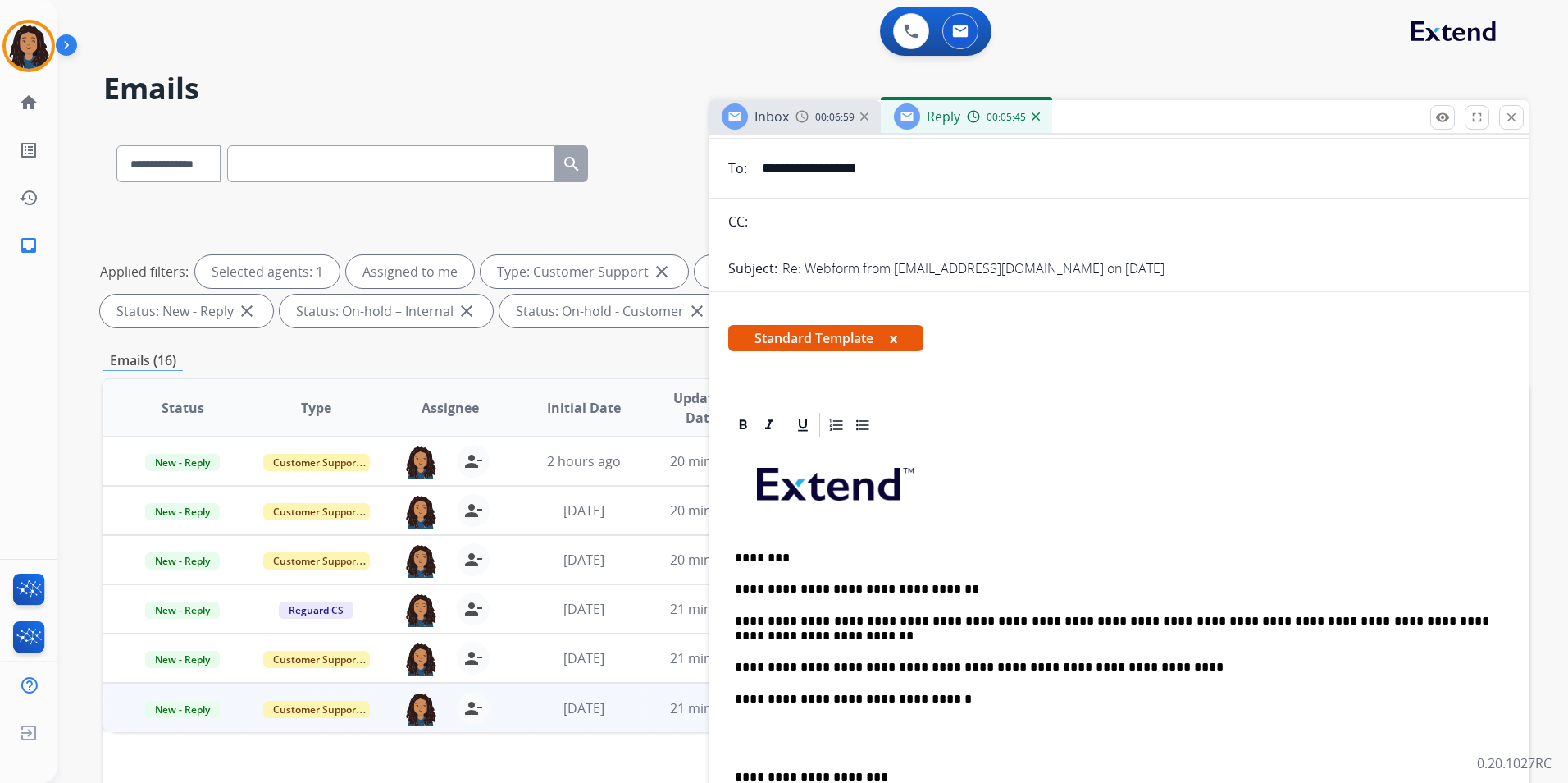
scroll to position [0, 0]
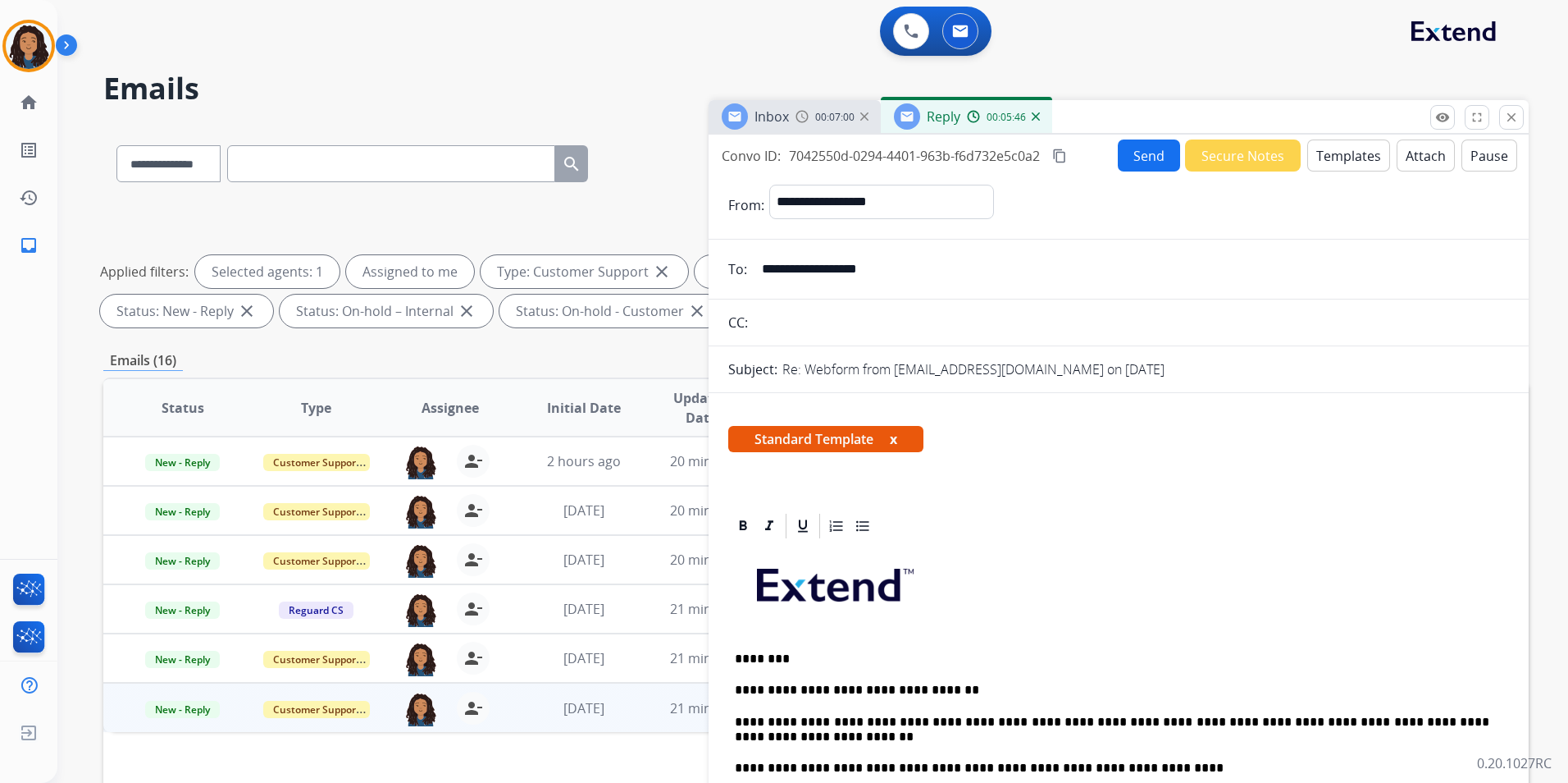
click at [1138, 164] on button "Send" at bounding box center [1149, 155] width 62 height 32
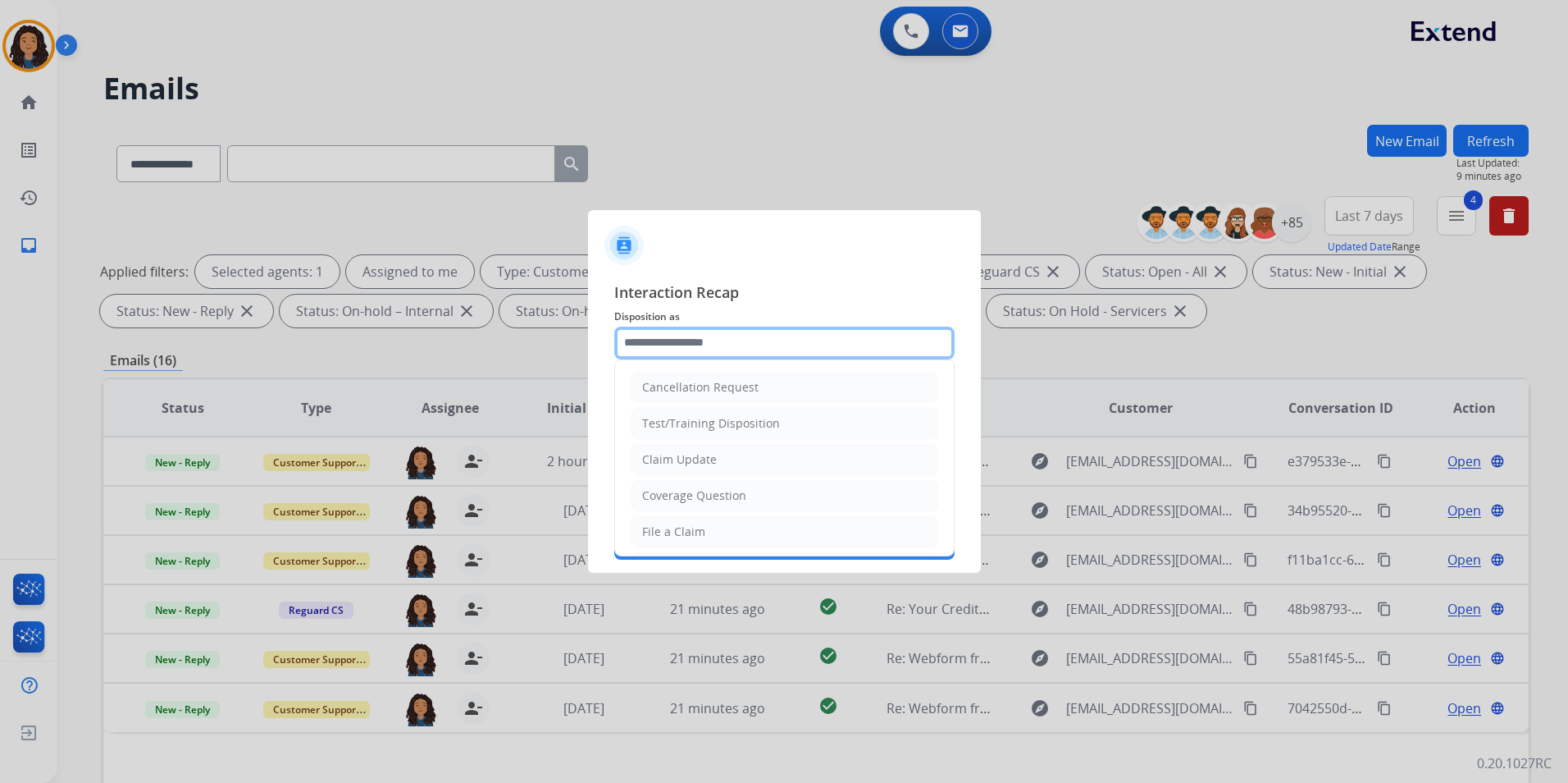
drag, startPoint x: 900, startPoint y: 341, endPoint x: 891, endPoint y: 346, distance: 10.3
click at [899, 341] on input "text" at bounding box center [784, 343] width 340 height 33
click at [856, 258] on div at bounding box center [784, 239] width 393 height 58
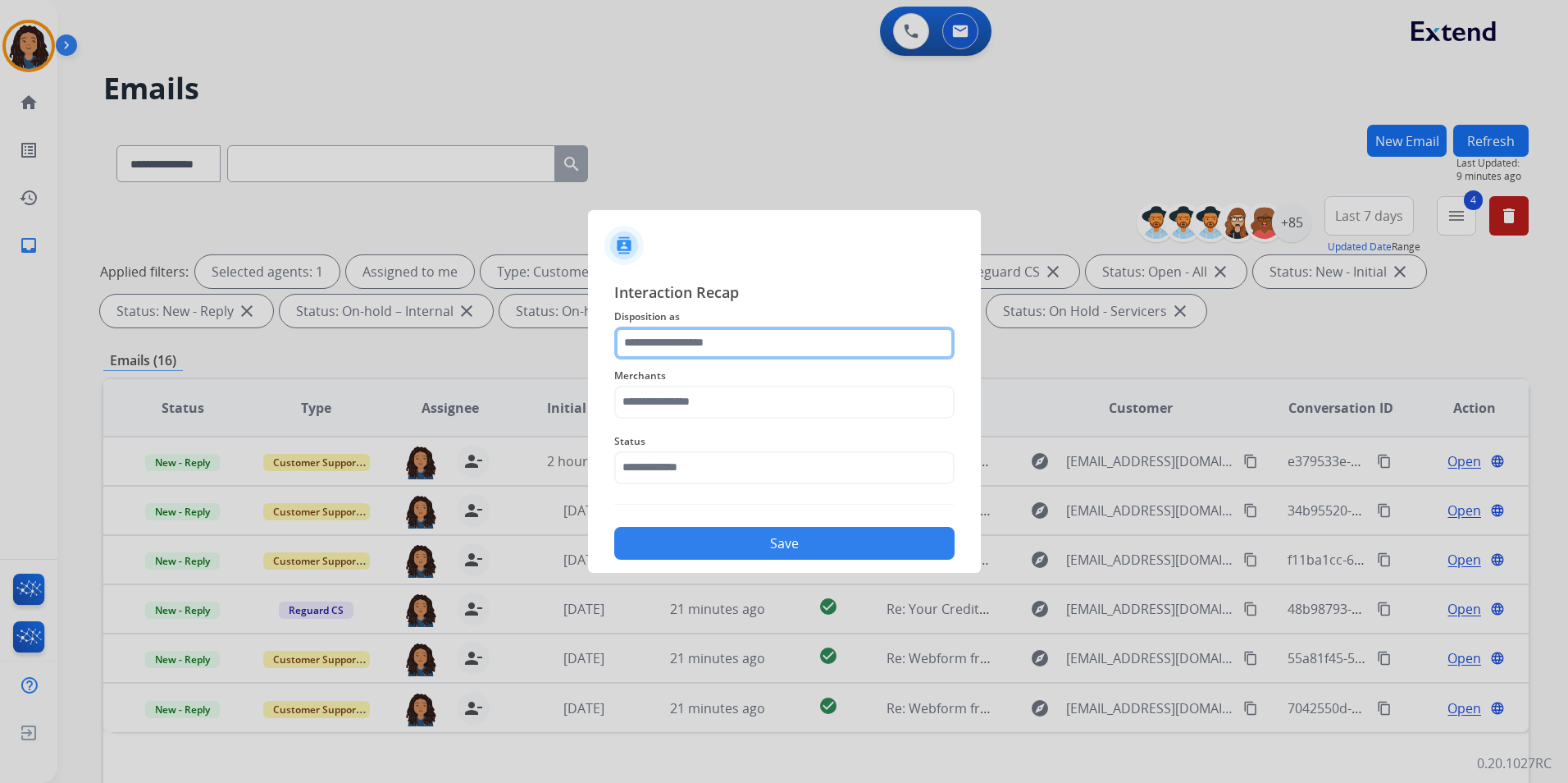
click at [670, 339] on input "text" at bounding box center [784, 343] width 340 height 33
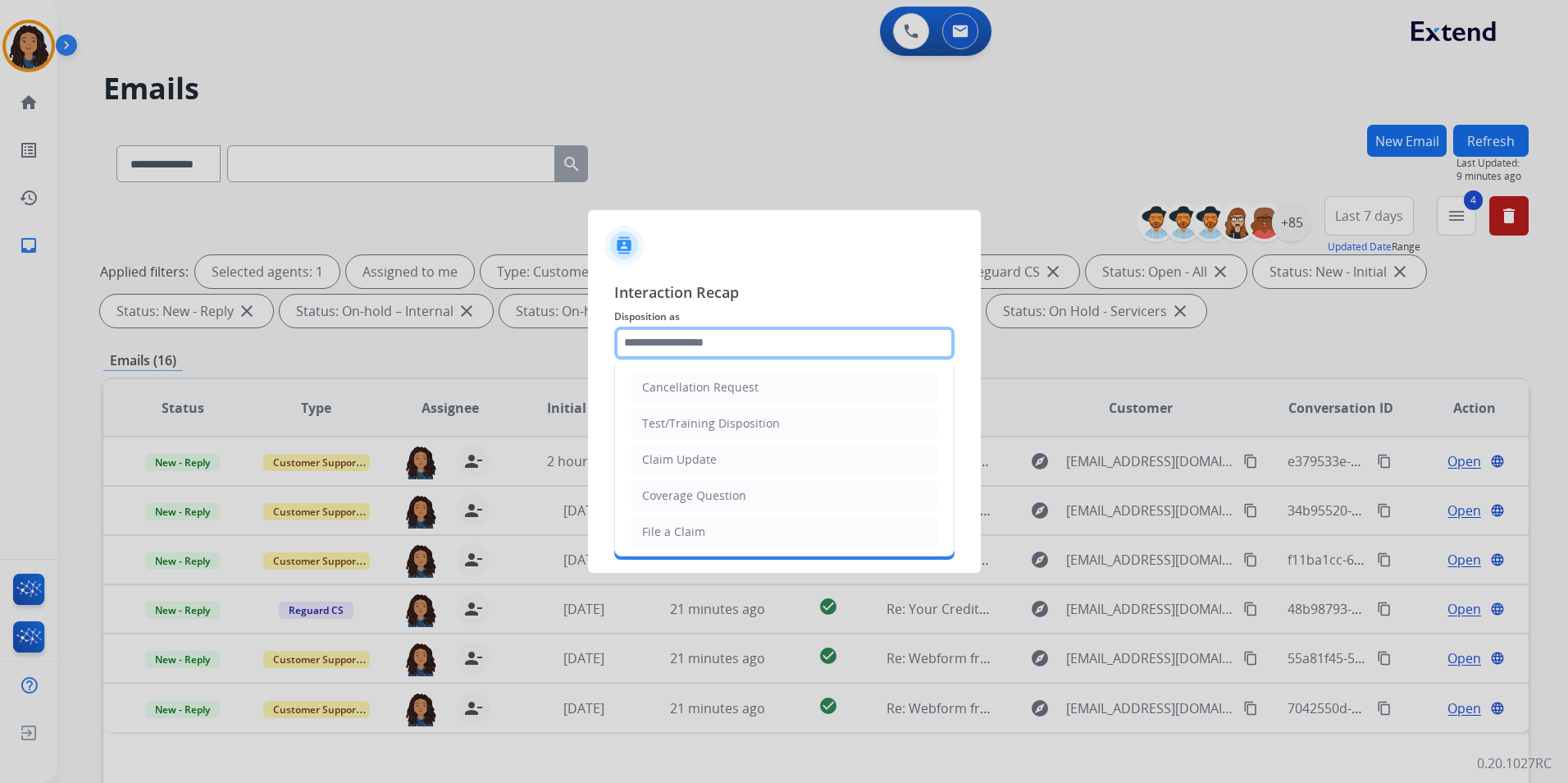
type input "**********"
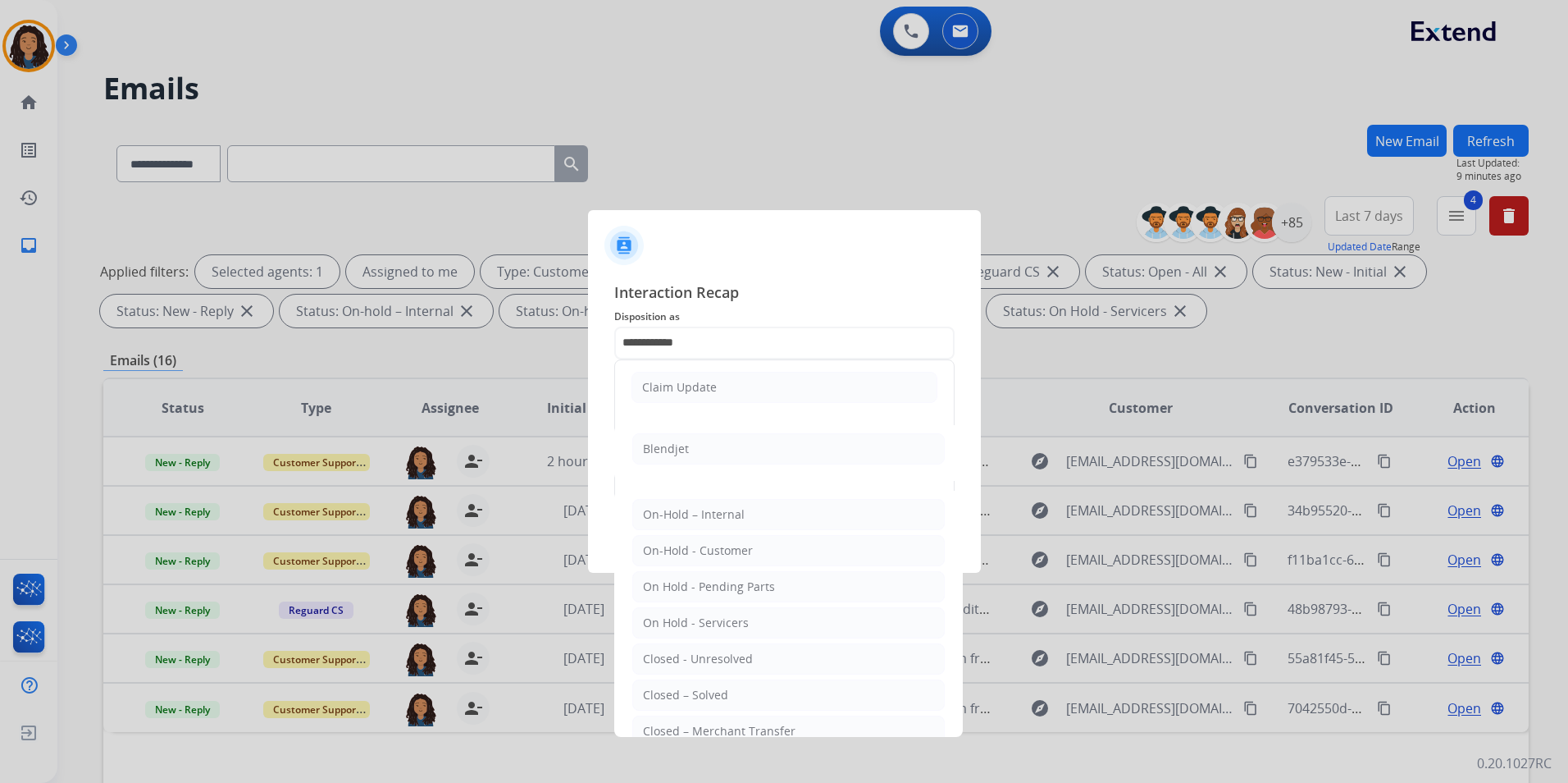
click at [697, 379] on div "Claim Update" at bounding box center [679, 386] width 75 height 16
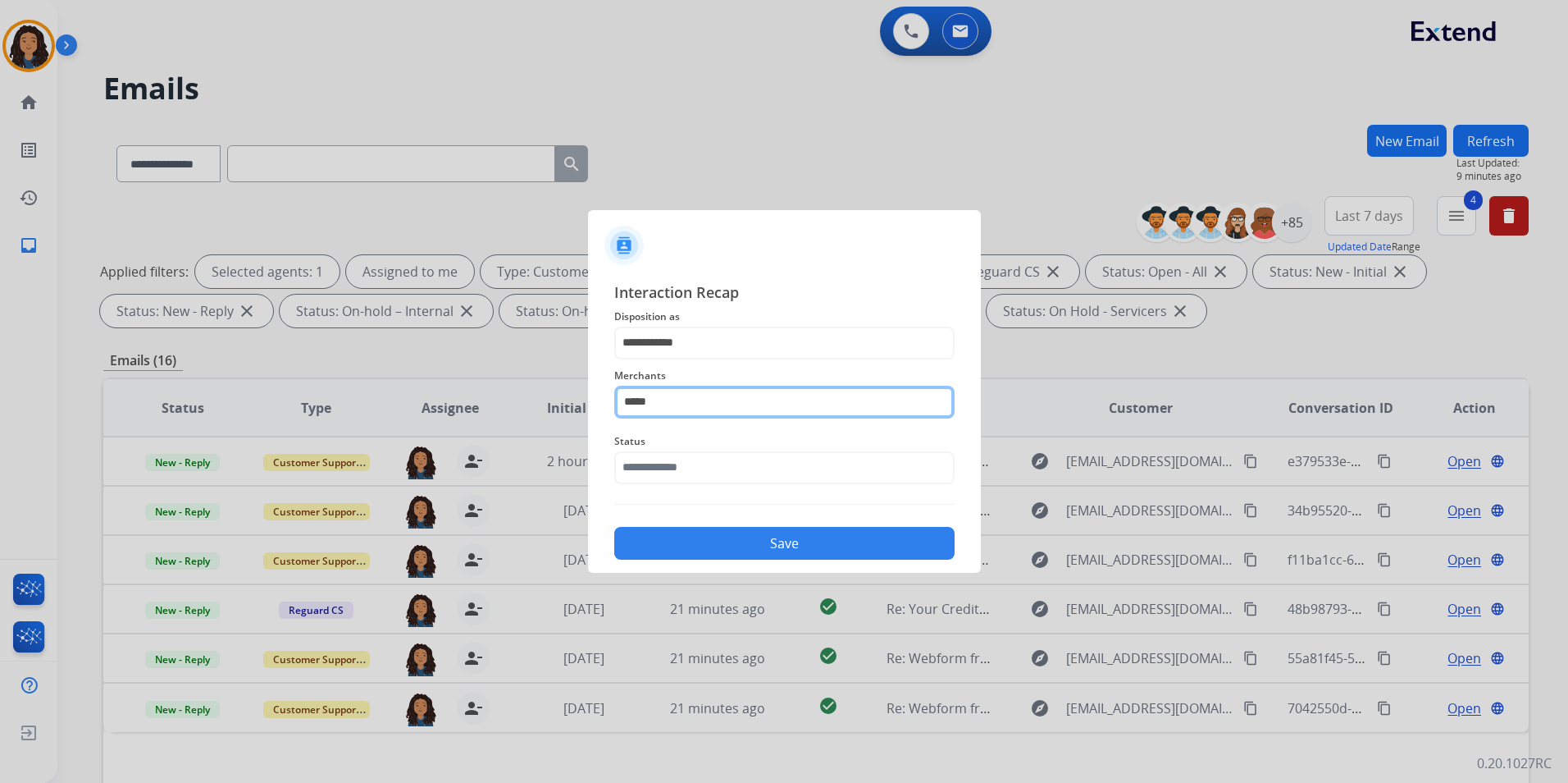
drag, startPoint x: 714, startPoint y: 400, endPoint x: 325, endPoint y: 437, distance: 390.8
click at [0, 437] on app-contact-recap-modal "**********" at bounding box center [0, 392] width 0 height 783
drag, startPoint x: 632, startPoint y: 400, endPoint x: 581, endPoint y: 403, distance: 51.1
click at [0, 403] on app-contact-recap-modal "**********" at bounding box center [0, 392] width 0 height 783
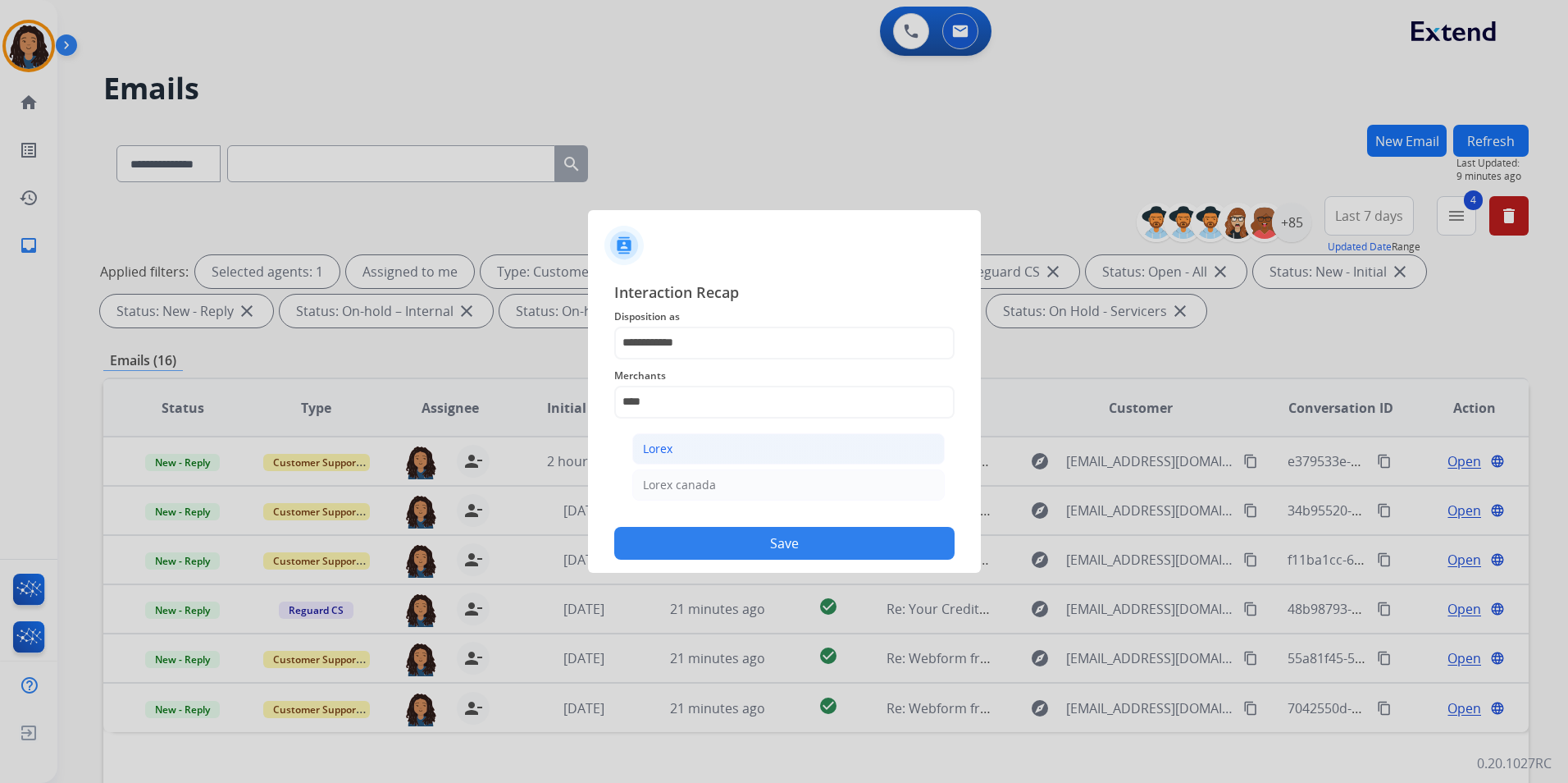
click at [725, 454] on li "Lorex" at bounding box center [789, 448] width 312 height 31
type input "*****"
click at [706, 461] on input "text" at bounding box center [784, 467] width 340 height 33
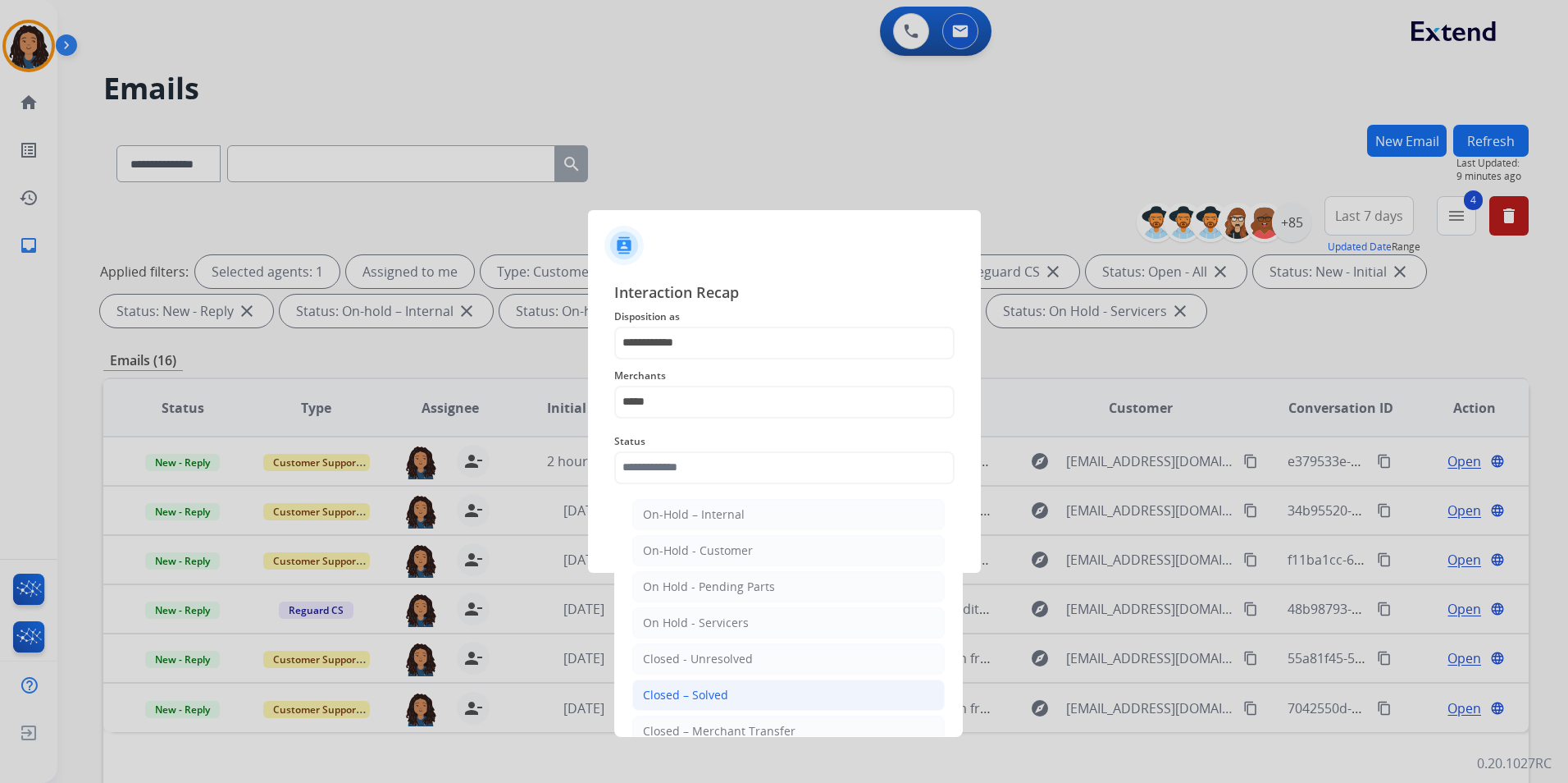
click at [720, 687] on div "Closed – Solved" at bounding box center [685, 695] width 85 height 16
type input "**********"
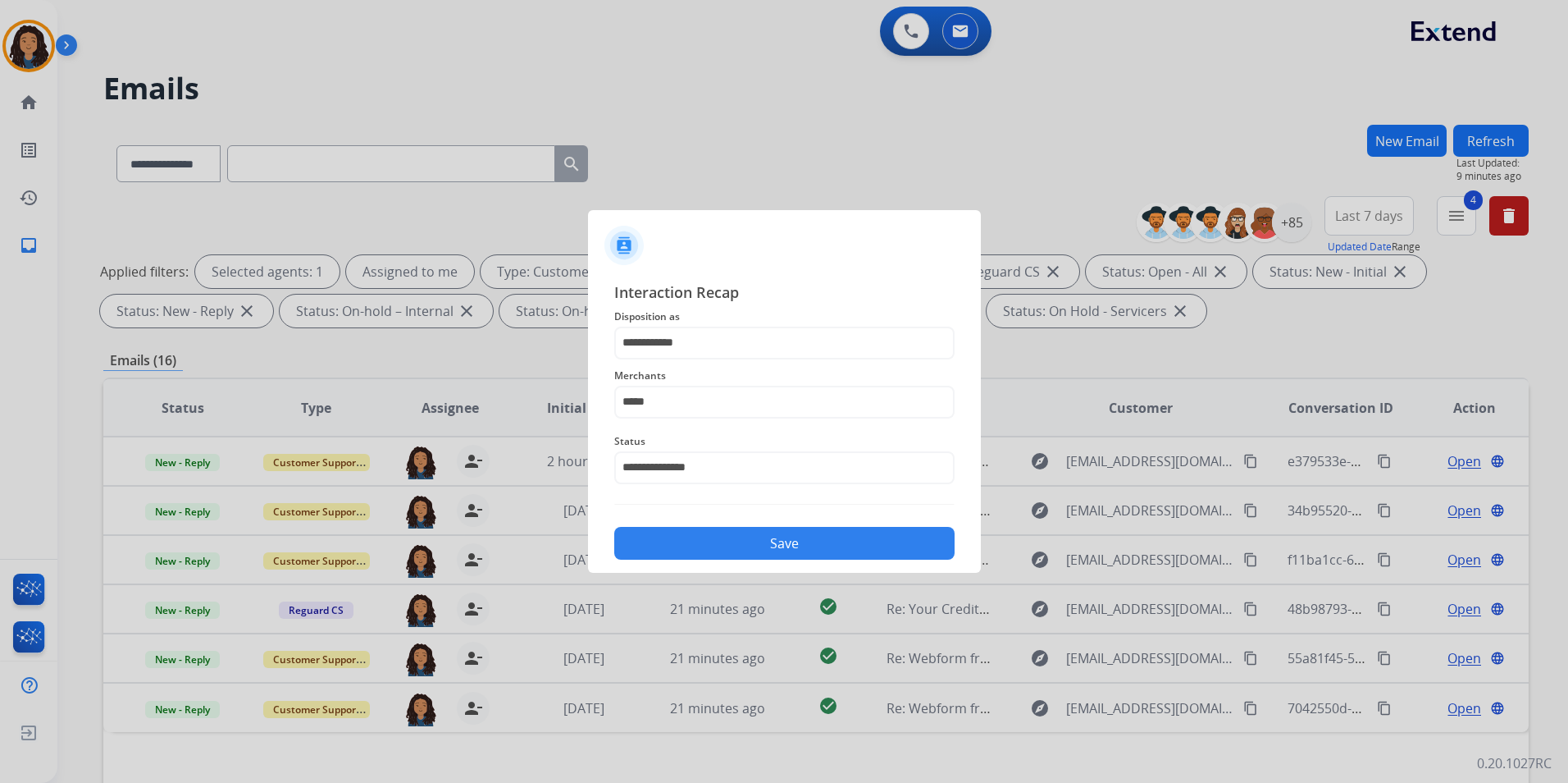
click at [722, 554] on button "Save" at bounding box center [784, 543] width 340 height 33
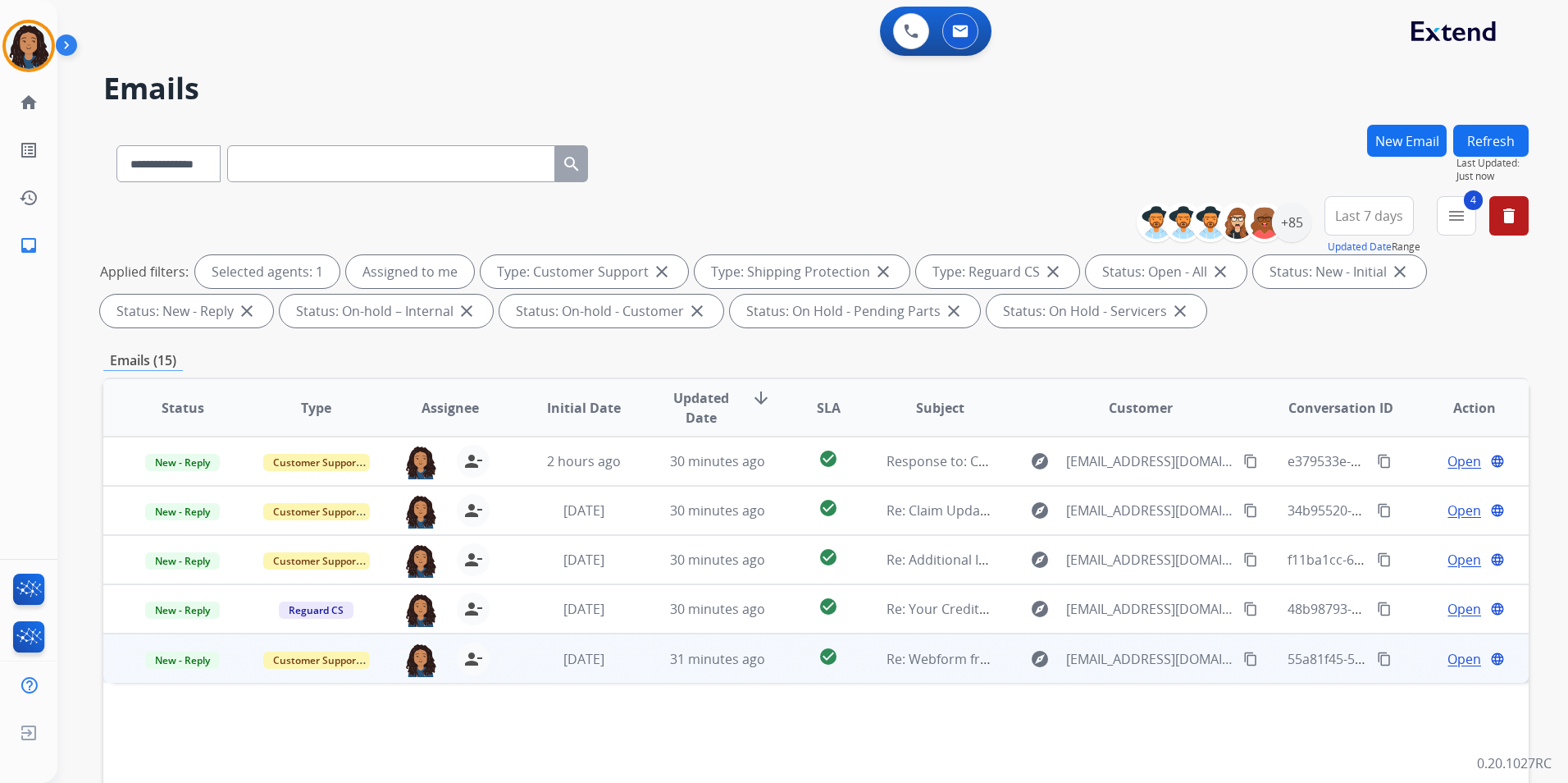
click at [1450, 661] on span "Open" at bounding box center [1464, 658] width 34 height 20
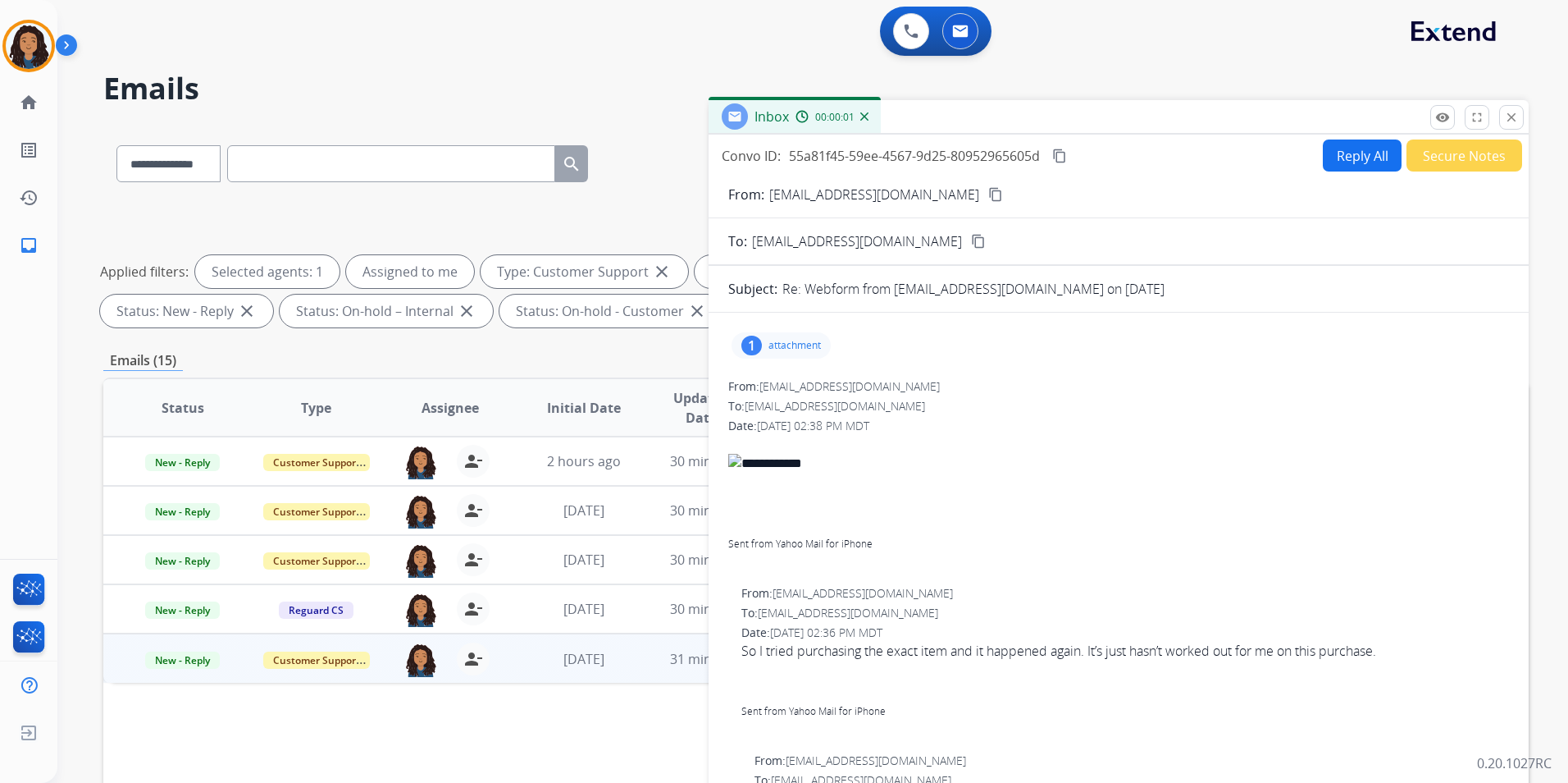
click at [779, 345] on p "attachment" at bounding box center [795, 345] width 53 height 13
click at [785, 385] on div at bounding box center [785, 387] width 82 height 58
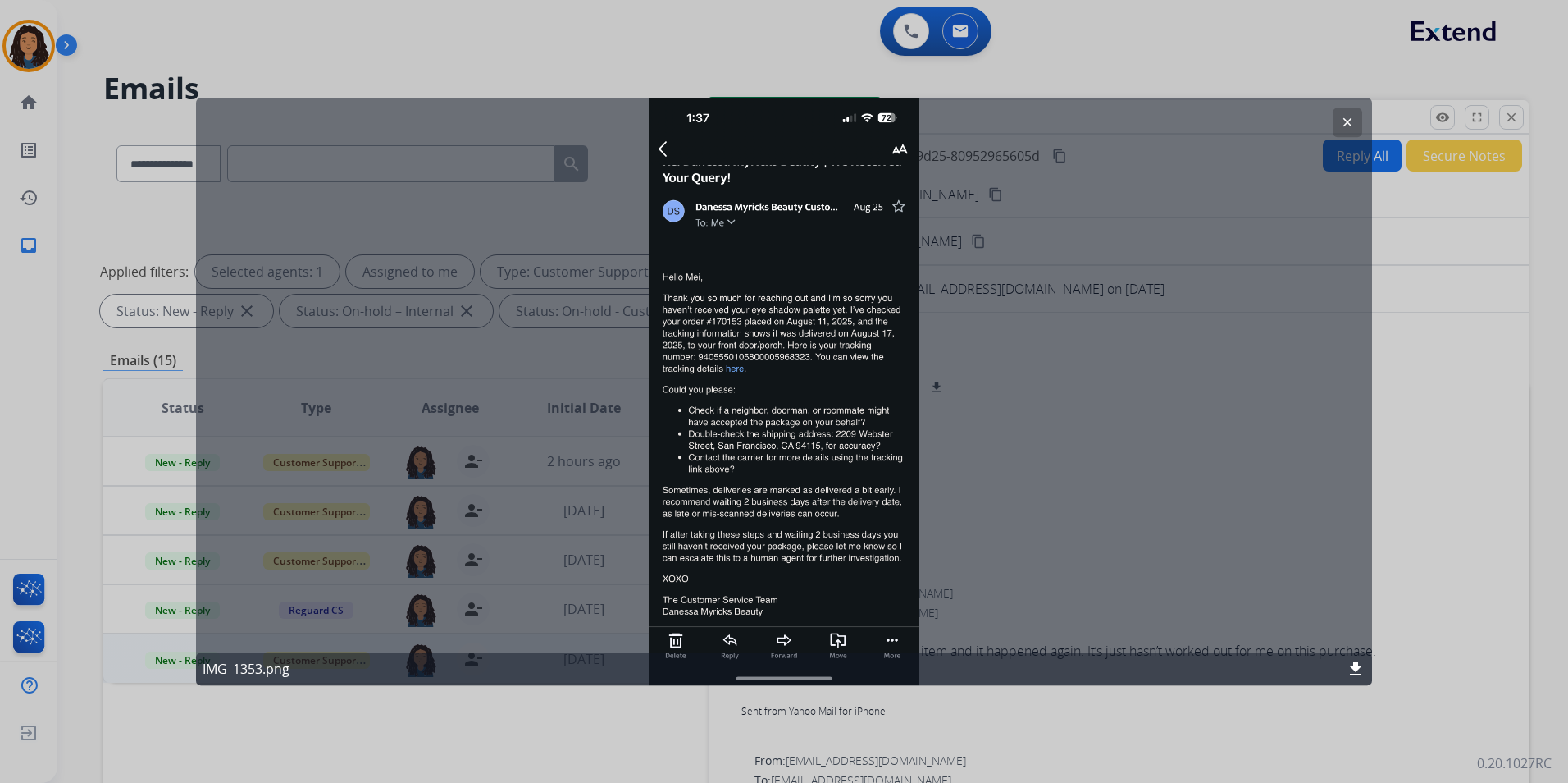
click at [1344, 127] on mat-icon "clear" at bounding box center [1347, 121] width 14 height 14
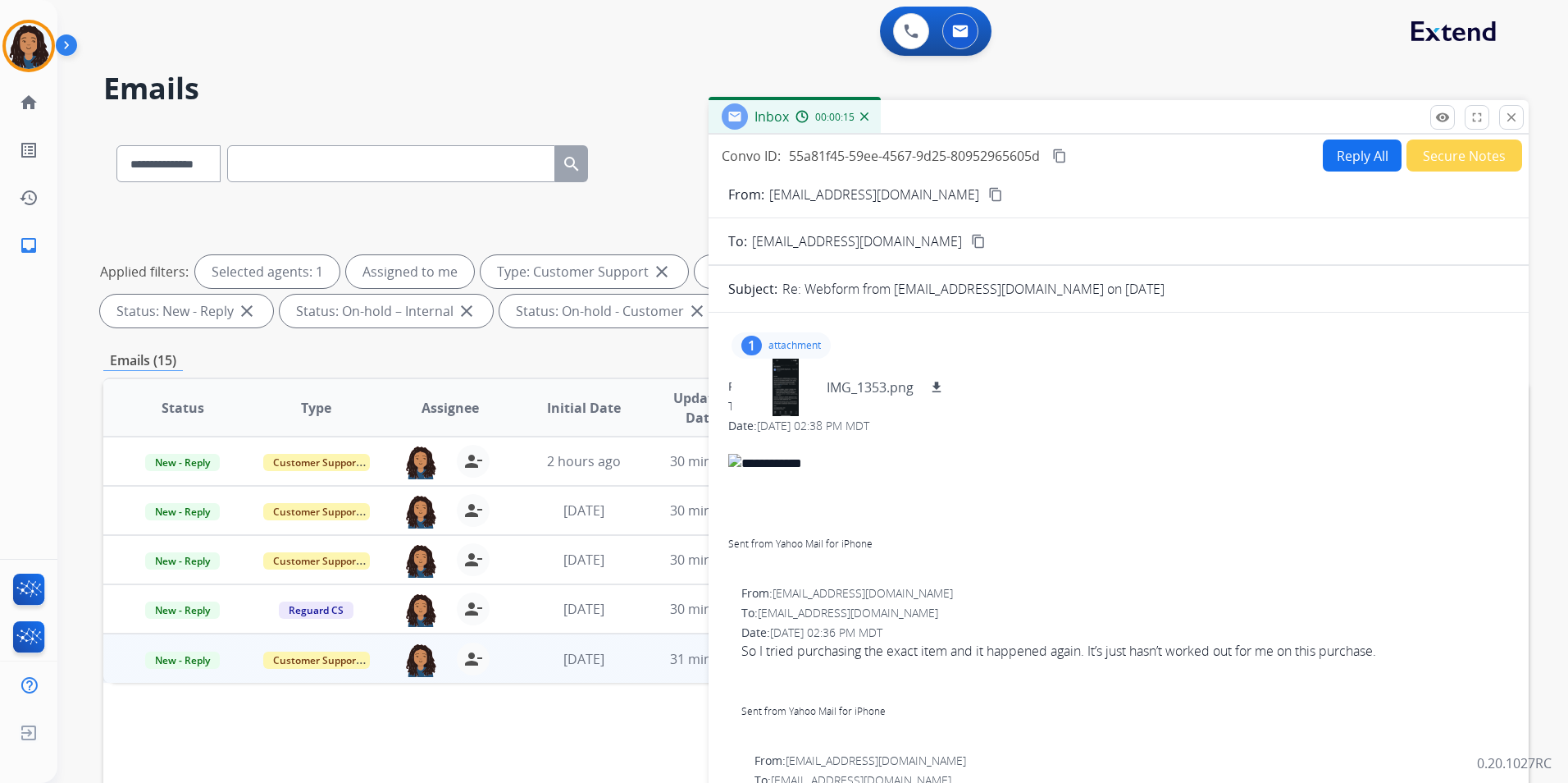
click at [988, 194] on mat-icon "content_copy" at bounding box center [995, 194] width 14 height 14
click at [1356, 153] on button "Reply All" at bounding box center [1362, 155] width 79 height 32
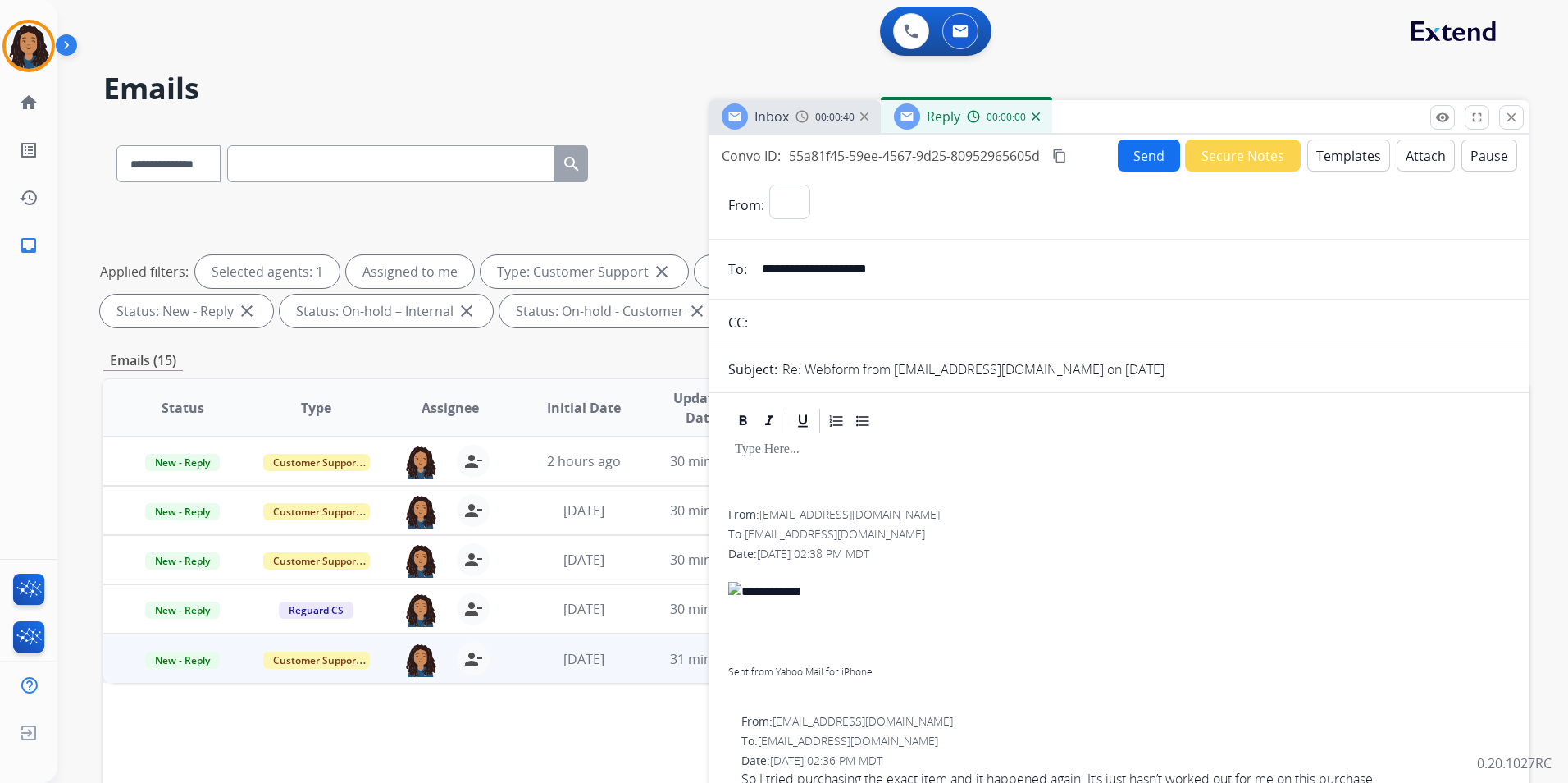
click at [1356, 153] on button "Templates" at bounding box center [1349, 155] width 83 height 32
select select "**********"
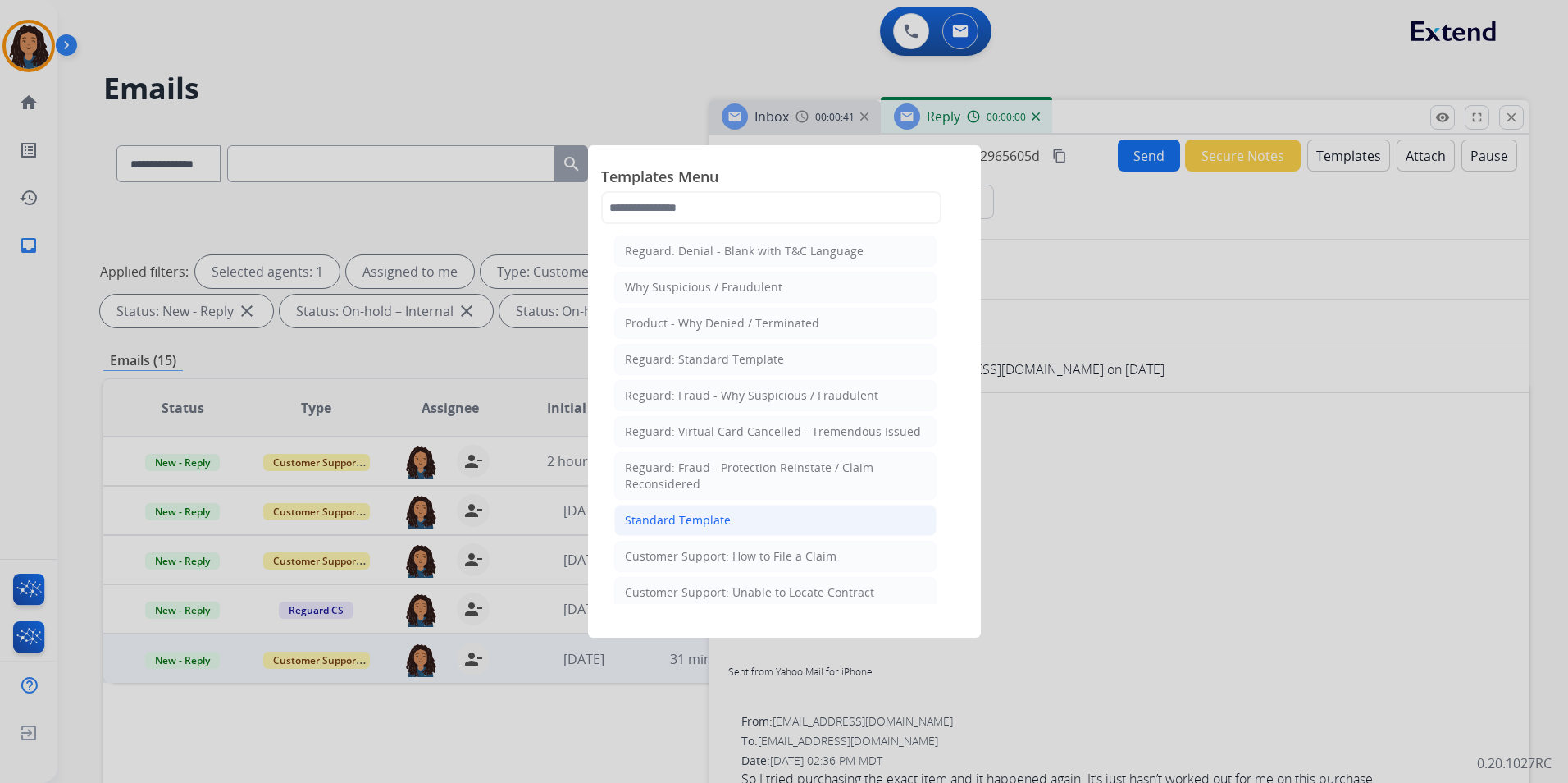
click at [632, 522] on div "Standard Template" at bounding box center [677, 520] width 106 height 16
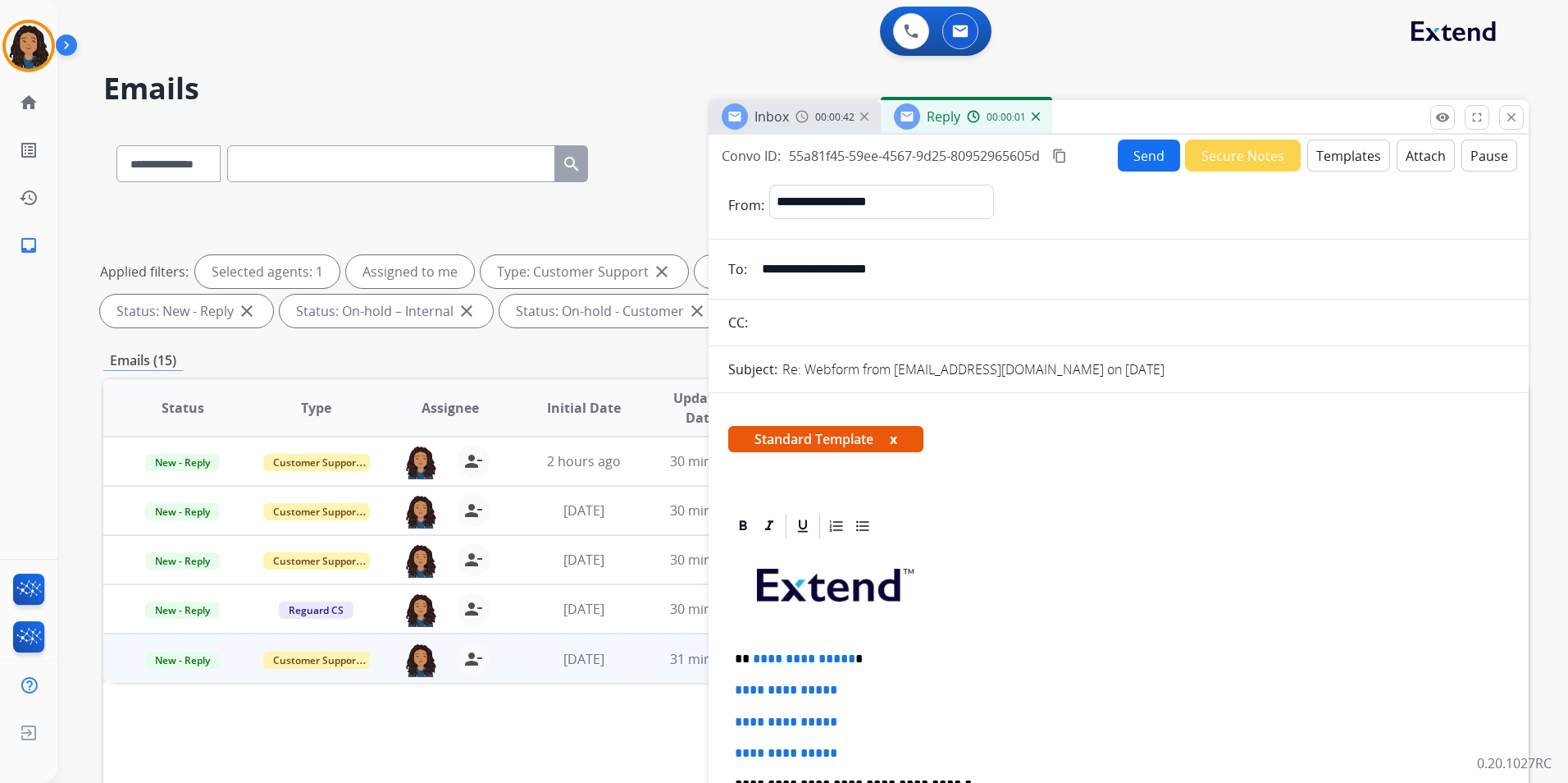
click at [776, 115] on span "Inbox" at bounding box center [772, 116] width 35 height 18
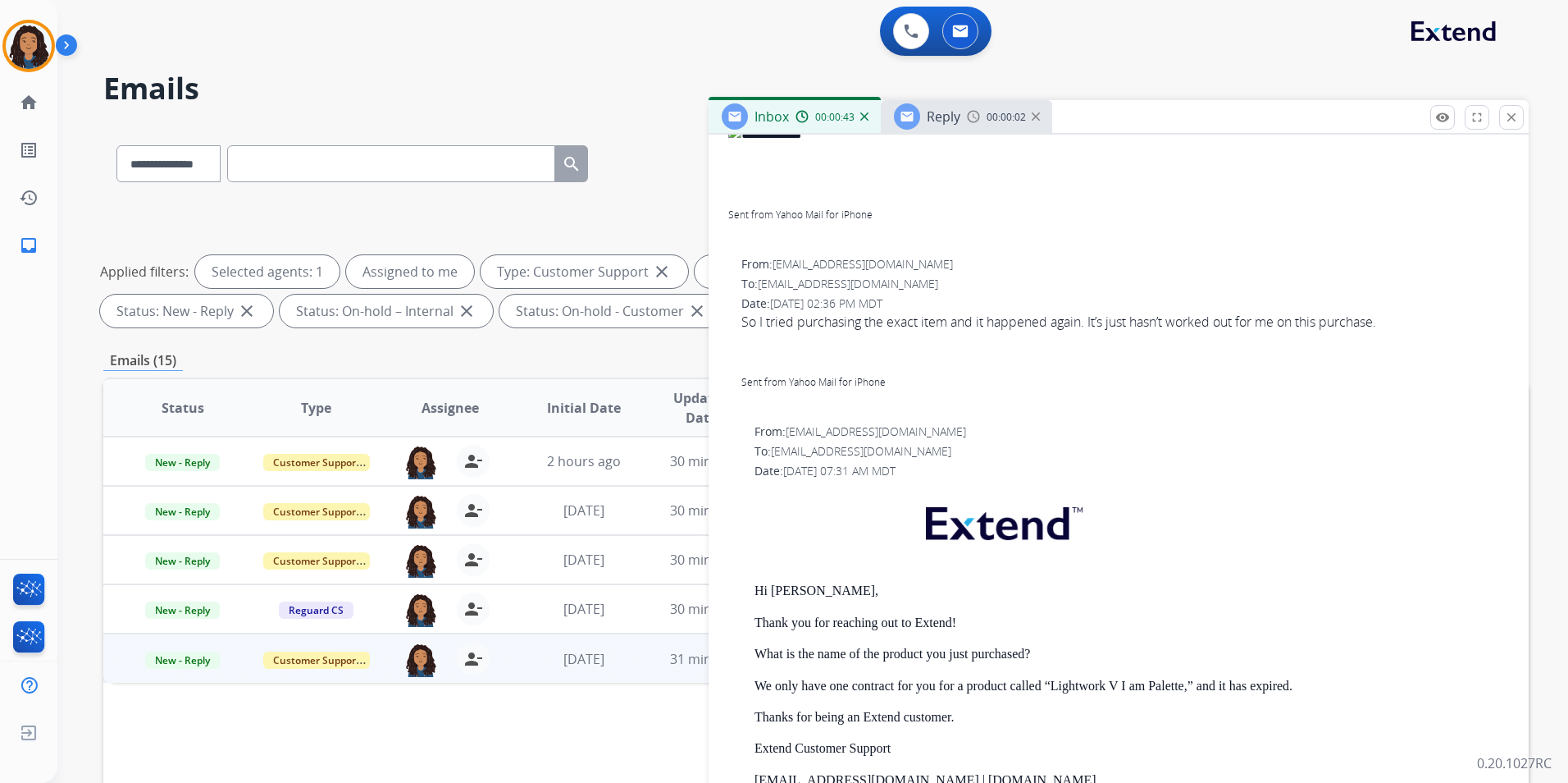
scroll to position [410, 0]
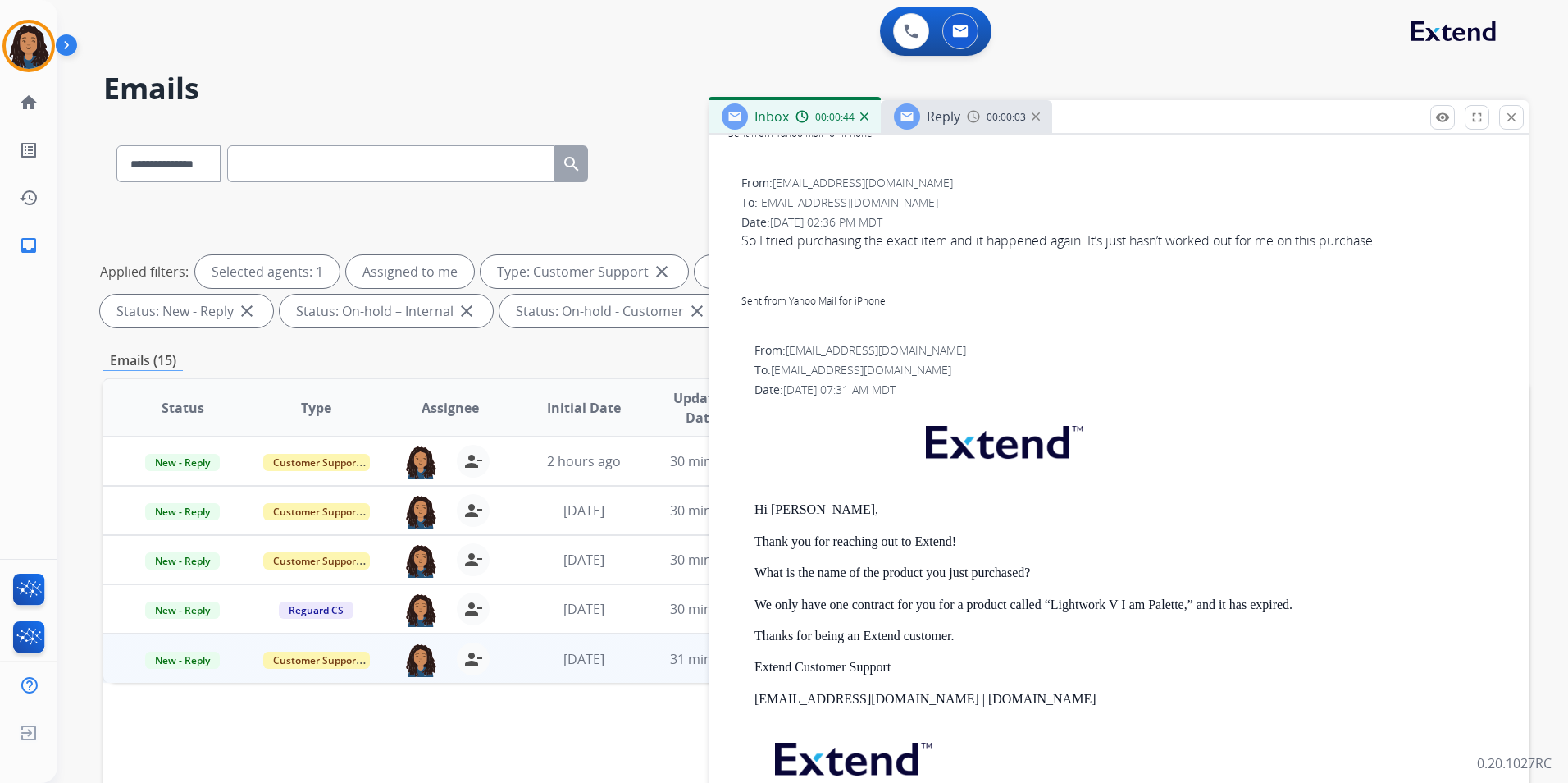
drag, startPoint x: 745, startPoint y: 504, endPoint x: 998, endPoint y: 523, distance: 253.7
click at [998, 523] on div "From: support@extend.com To: chiaomeilin@yahoo.com Date: 08/28/2025 - 07:31 AM …" at bounding box center [1119, 609] width 781 height 533
drag, startPoint x: 998, startPoint y: 523, endPoint x: 945, endPoint y: 543, distance: 56.6
copy div "Hi Mei, Thank you for reaching out to Extend!"
click at [958, 131] on div "Reply 00:00:06" at bounding box center [967, 116] width 171 height 33
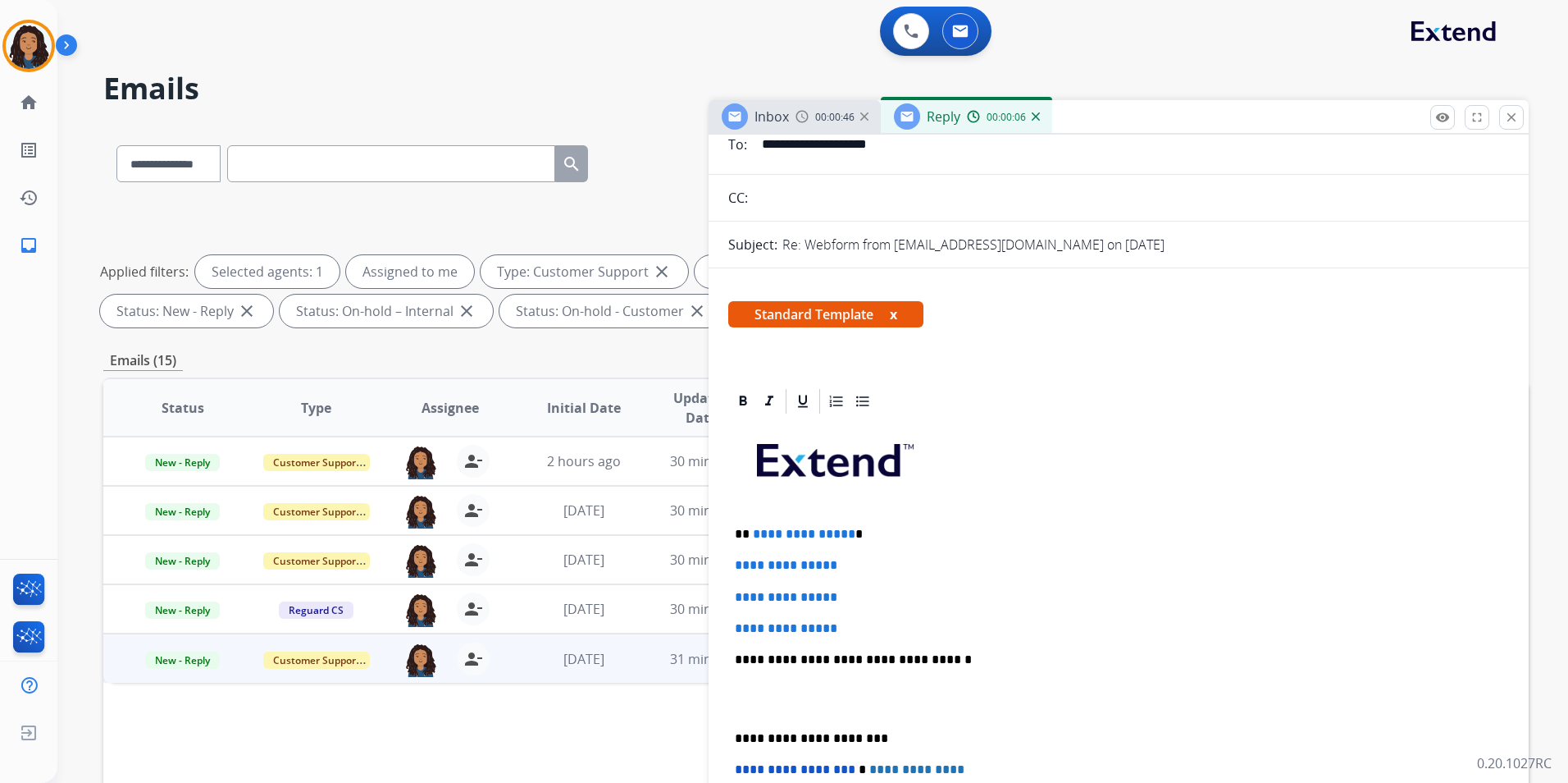
scroll to position [246, 0]
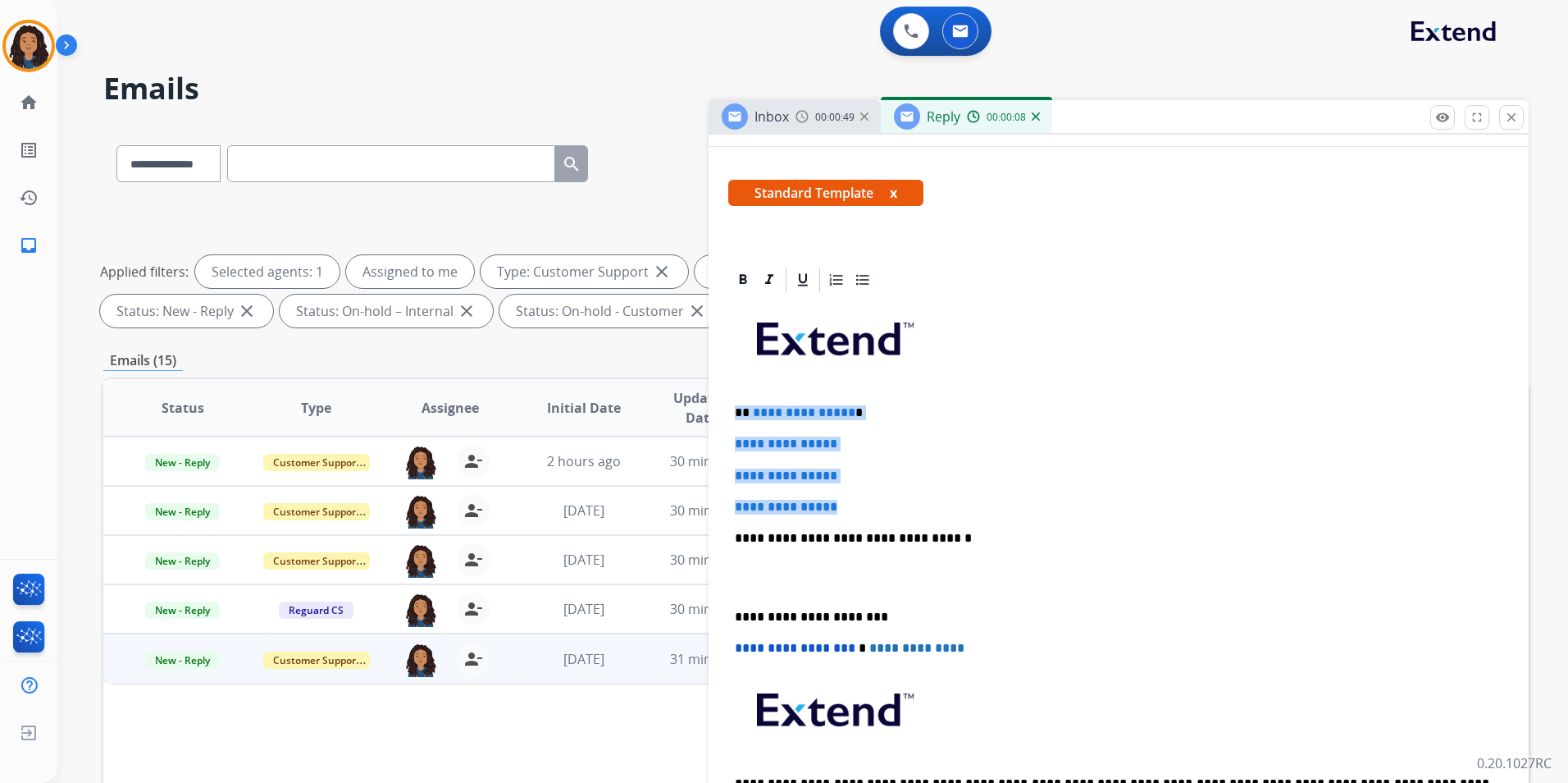
drag, startPoint x: 729, startPoint y: 409, endPoint x: 941, endPoint y: 507, distance: 233.6
click at [941, 507] on div "**********" at bounding box center [1119, 577] width 781 height 565
paste div
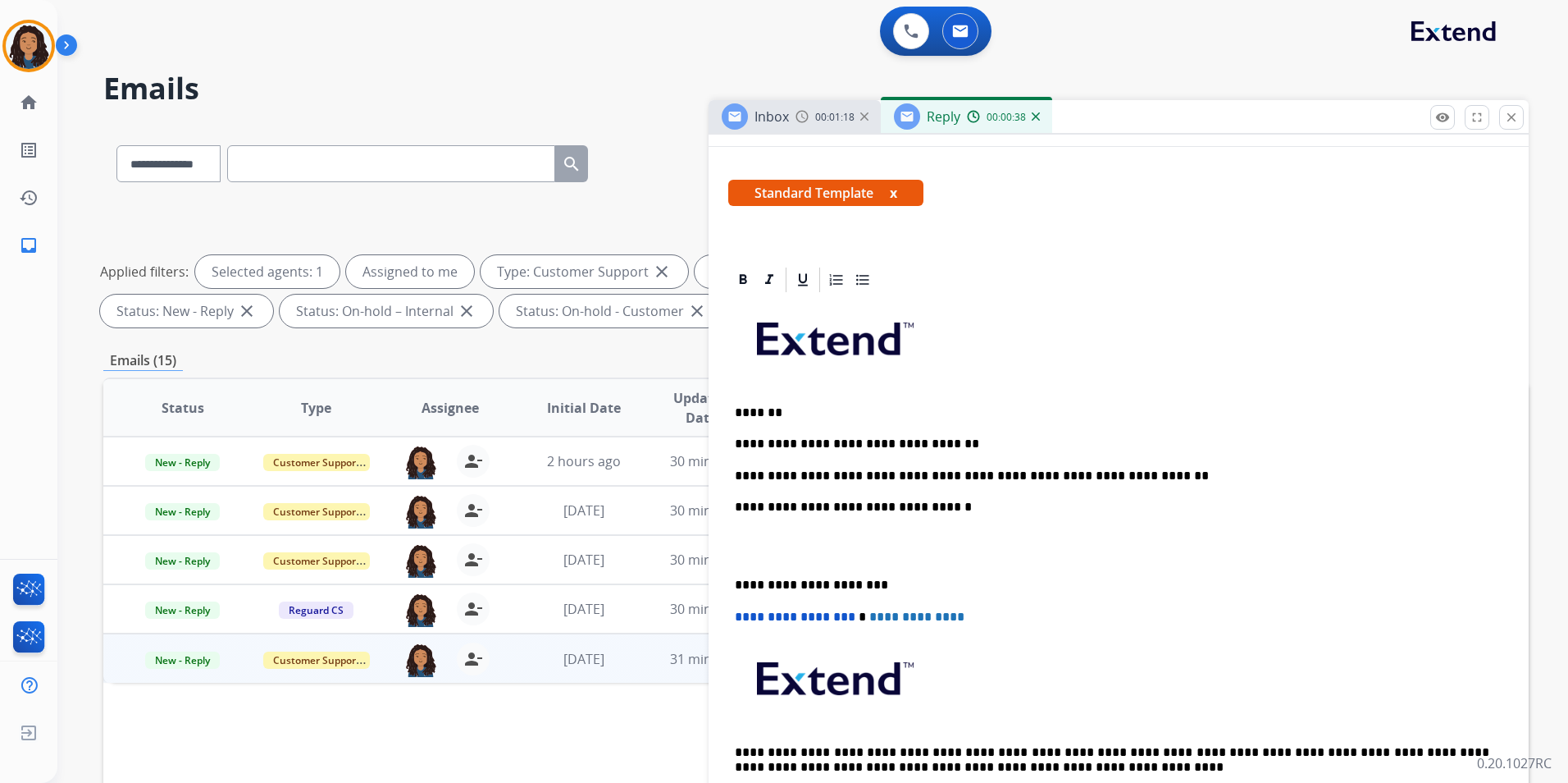
drag, startPoint x: 761, startPoint y: 474, endPoint x: 810, endPoint y: 478, distance: 49.2
click at [762, 474] on p "**********" at bounding box center [1112, 476] width 755 height 14
drag, startPoint x: 761, startPoint y: 470, endPoint x: 829, endPoint y: 473, distance: 68.1
click at [829, 473] on p "**********" at bounding box center [1112, 476] width 755 height 14
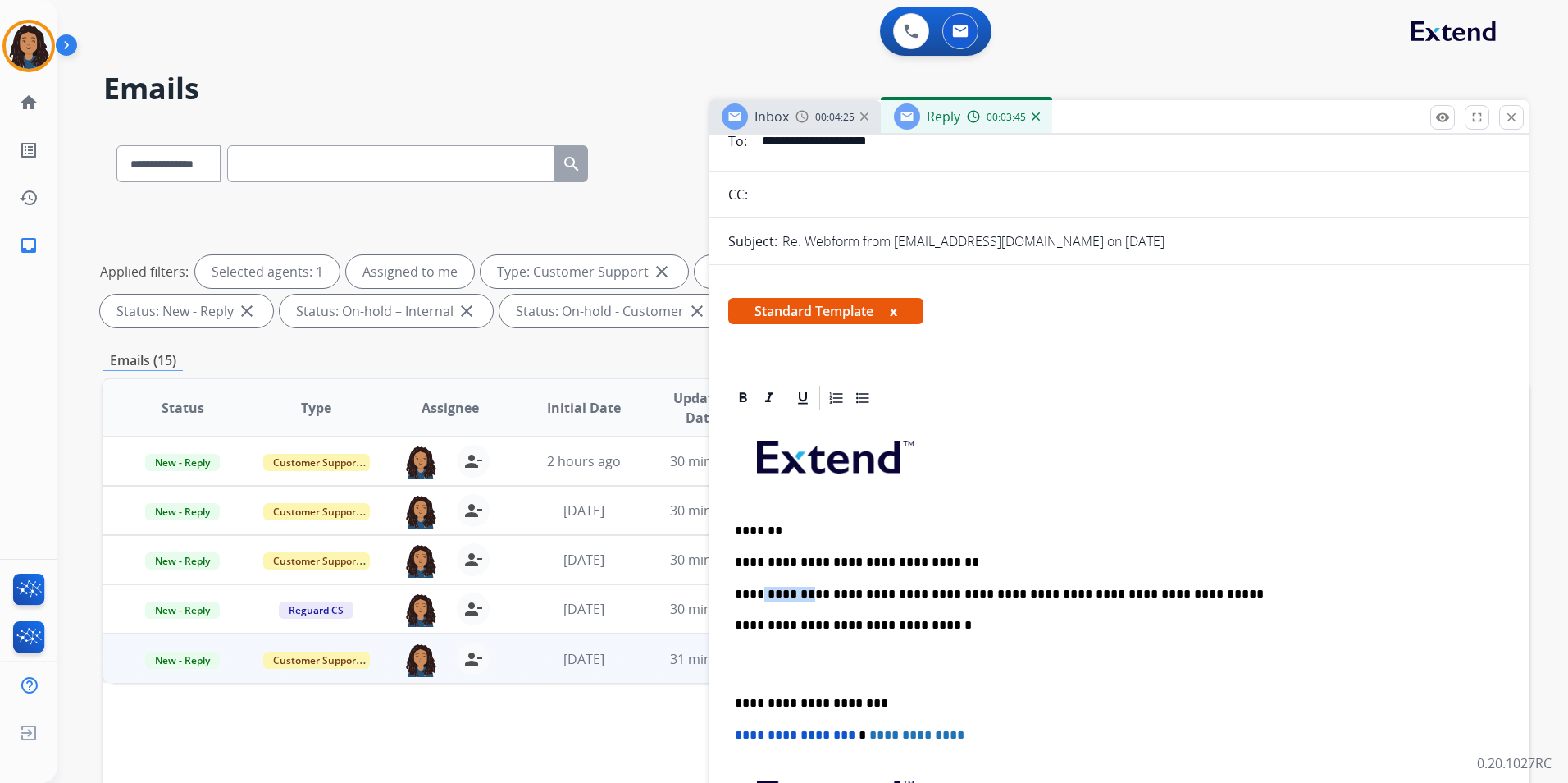
scroll to position [0, 0]
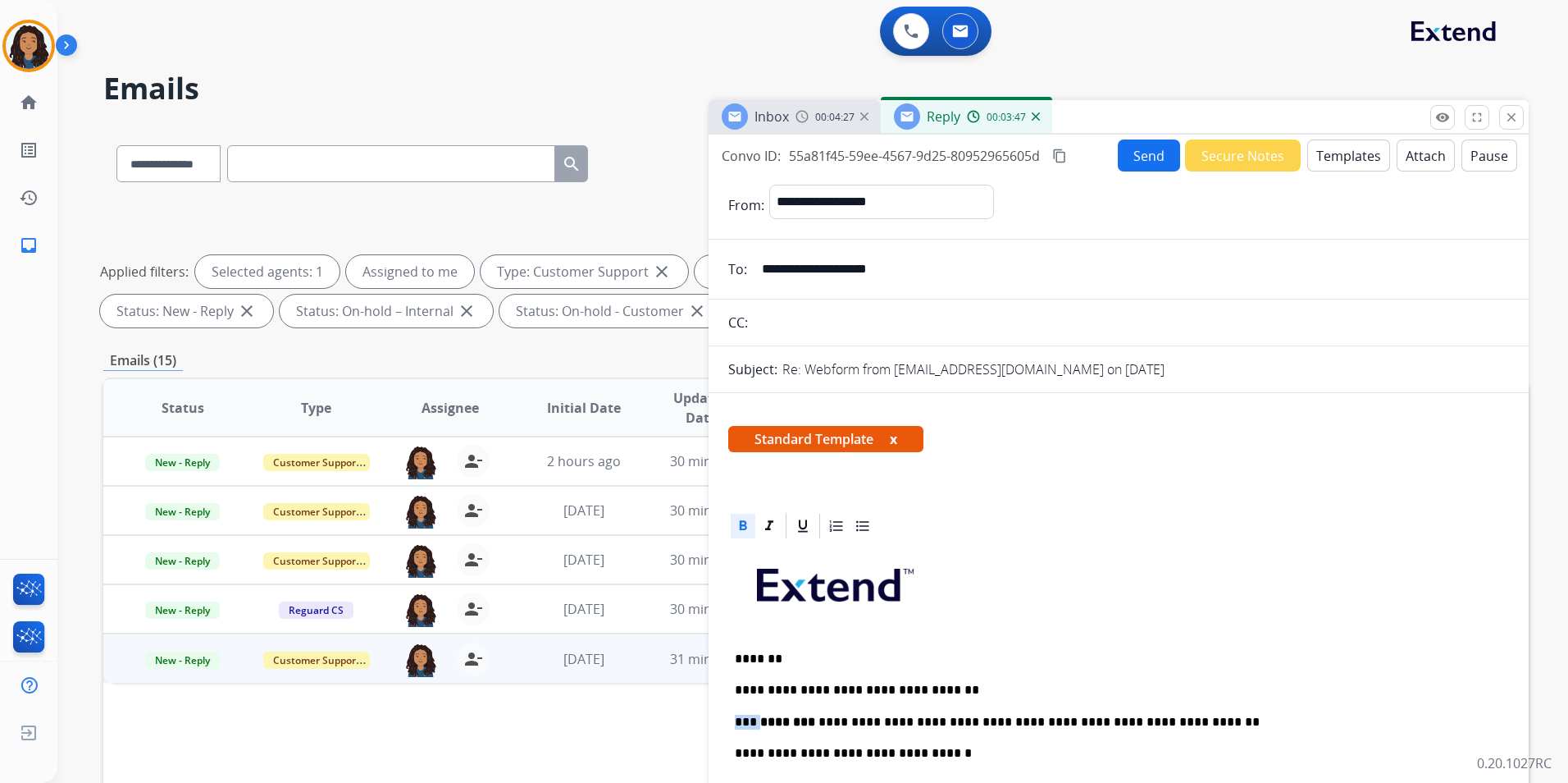
click at [736, 523] on icon at bounding box center [743, 526] width 16 height 16
drag, startPoint x: 810, startPoint y: 524, endPoint x: 790, endPoint y: 527, distance: 20.2
click at [801, 526] on icon at bounding box center [802, 526] width 16 height 16
click at [1177, 594] on p at bounding box center [1119, 590] width 767 height 87
click at [1147, 162] on button "Send" at bounding box center [1149, 155] width 62 height 32
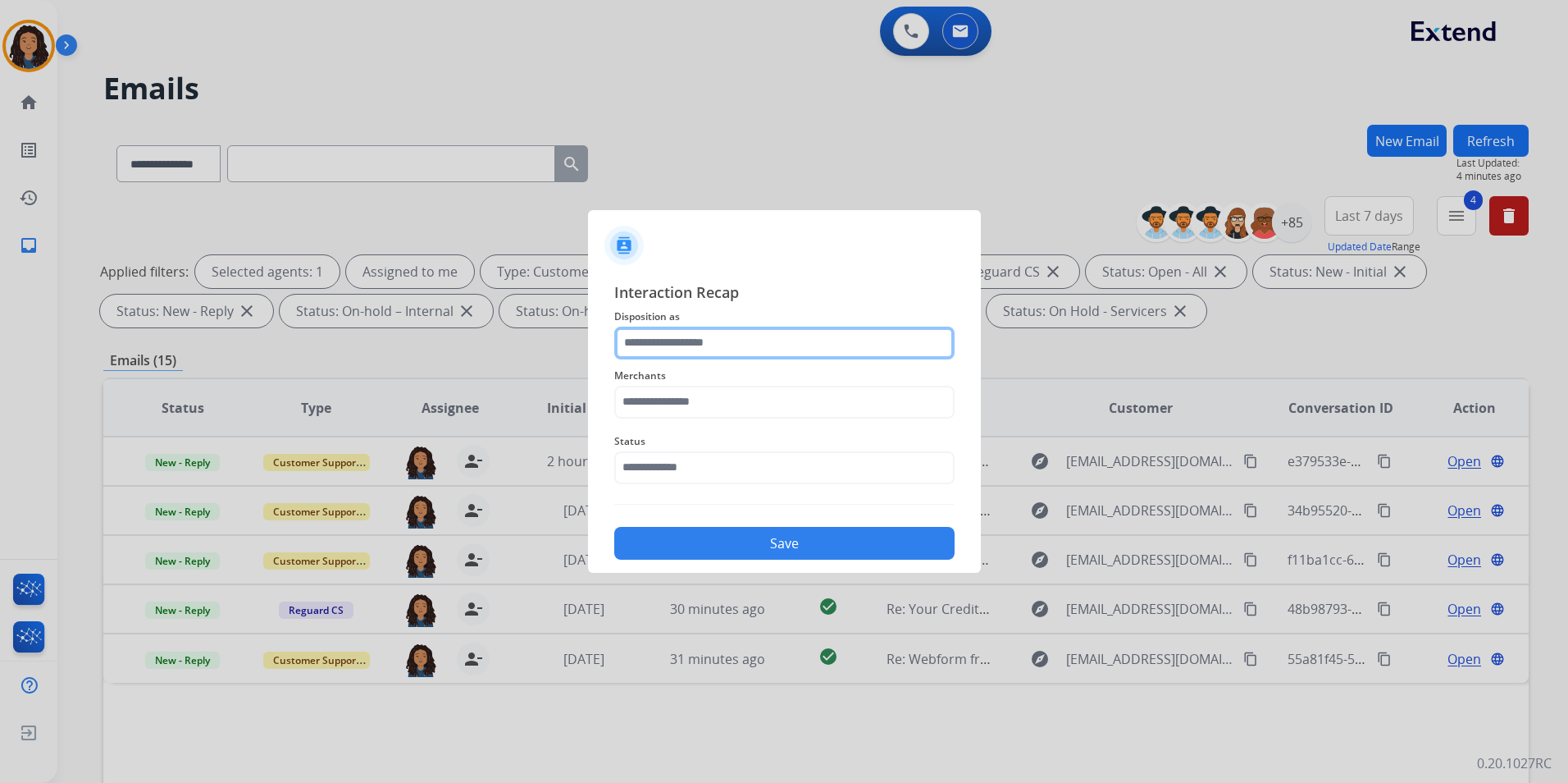
drag, startPoint x: 699, startPoint y: 343, endPoint x: 705, endPoint y: 352, distance: 10.8
click at [699, 342] on input "text" at bounding box center [784, 343] width 340 height 33
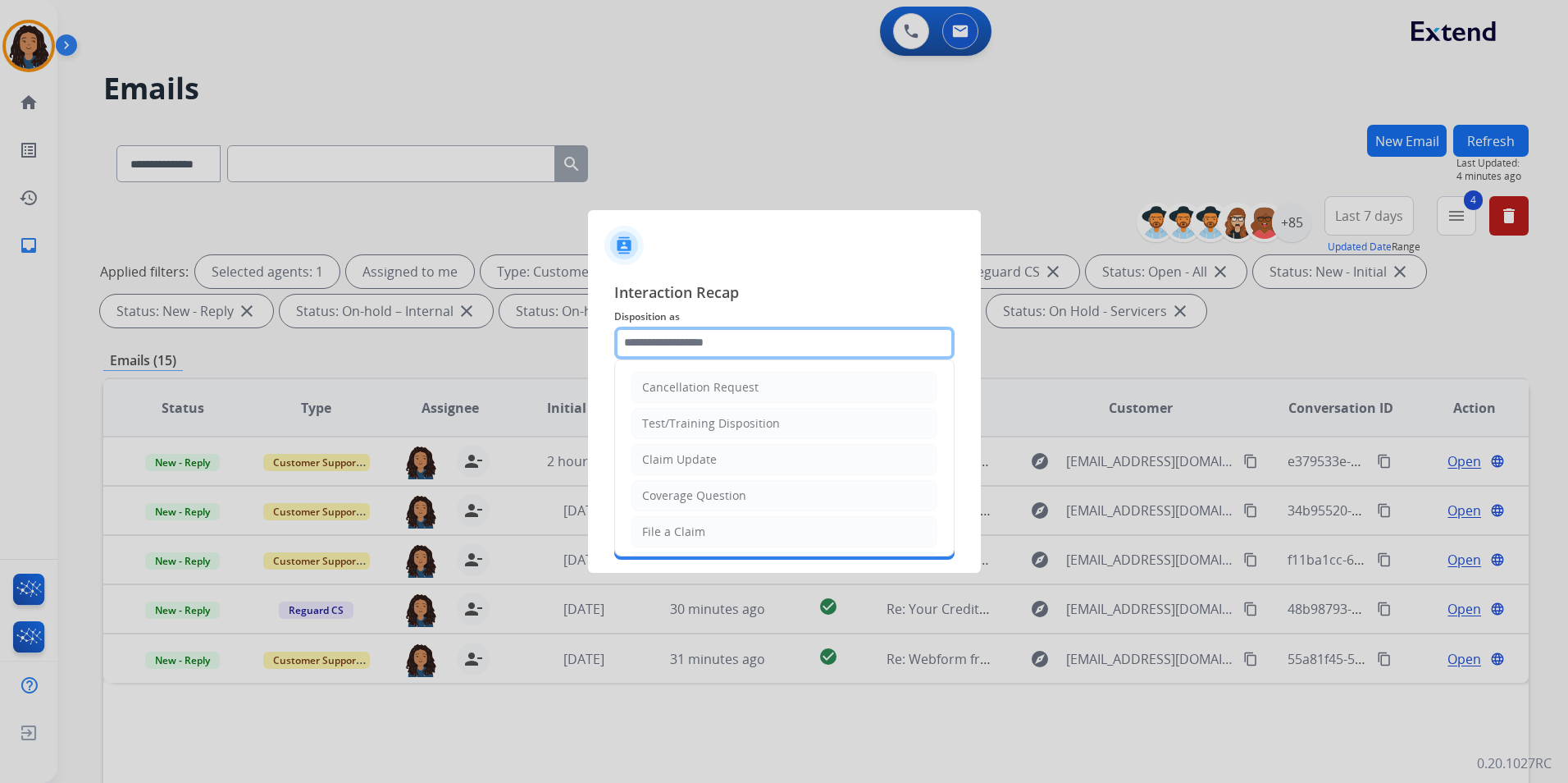
type input "**********"
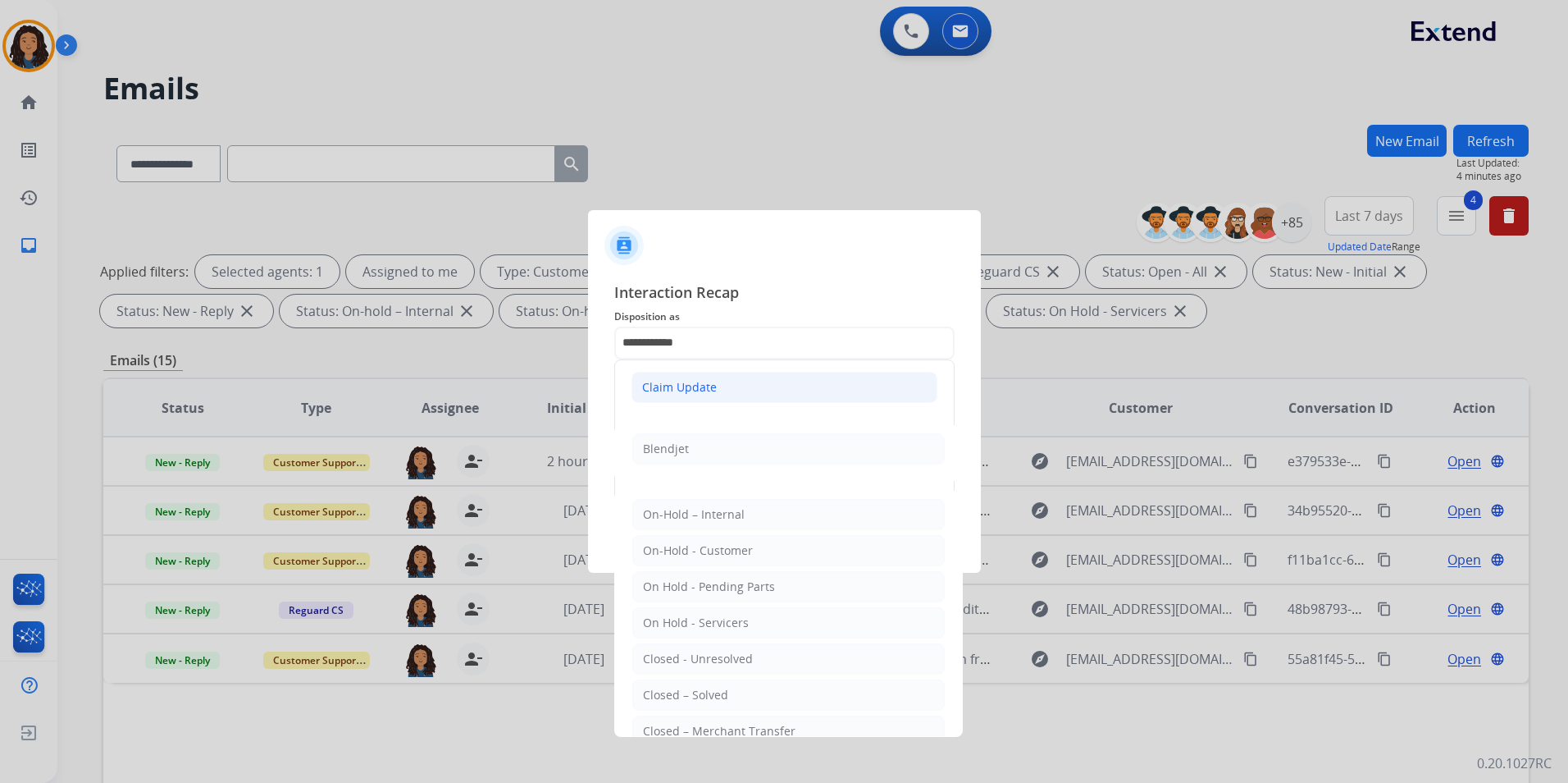
click at [715, 396] on li "Claim Update" at bounding box center [784, 387] width 306 height 31
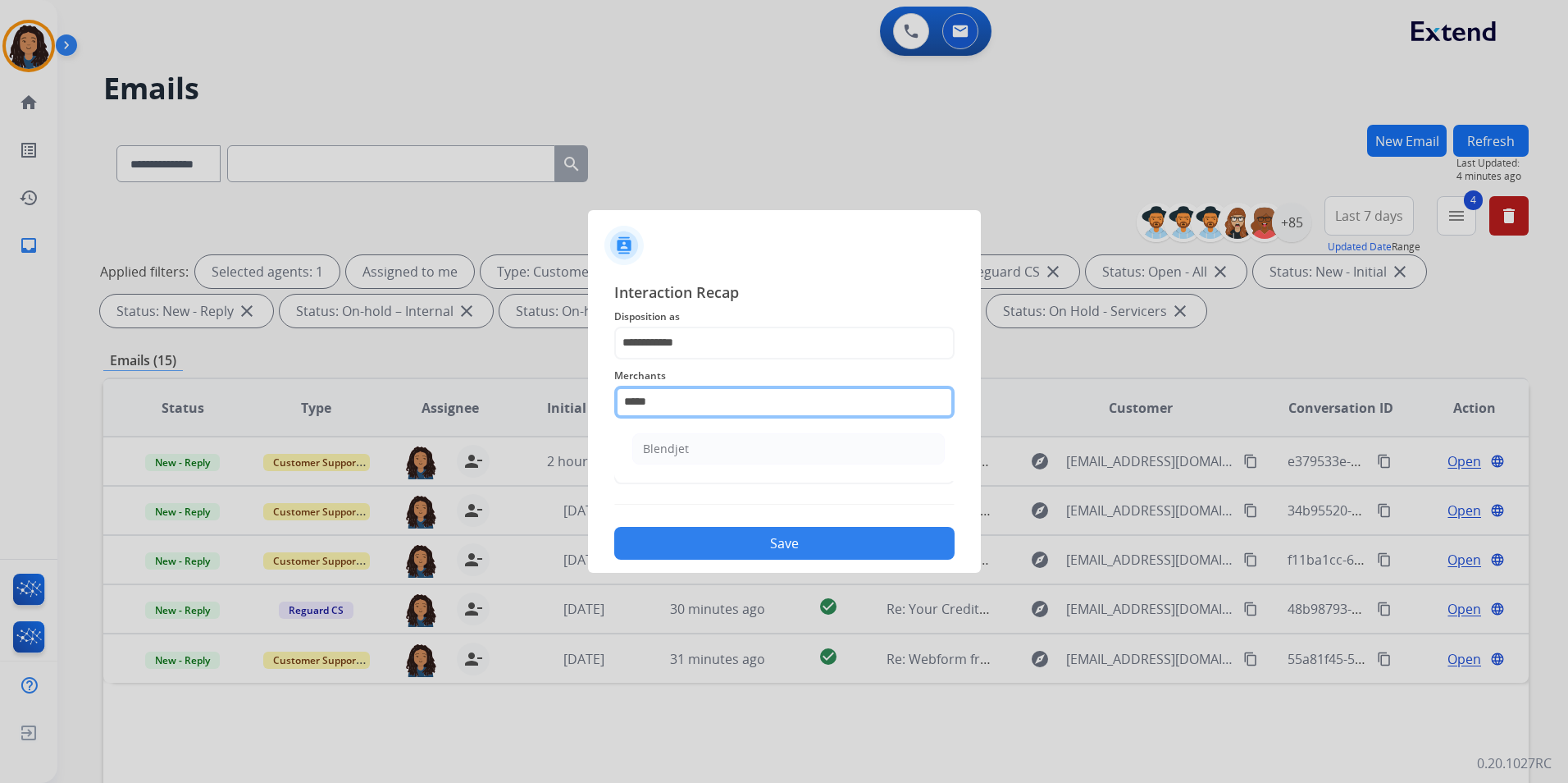
drag, startPoint x: 717, startPoint y: 417, endPoint x: 601, endPoint y: 400, distance: 117.2
click at [601, 400] on div "**********" at bounding box center [784, 420] width 393 height 306
click at [769, 448] on li "Not found" at bounding box center [789, 448] width 312 height 31
type input "*********"
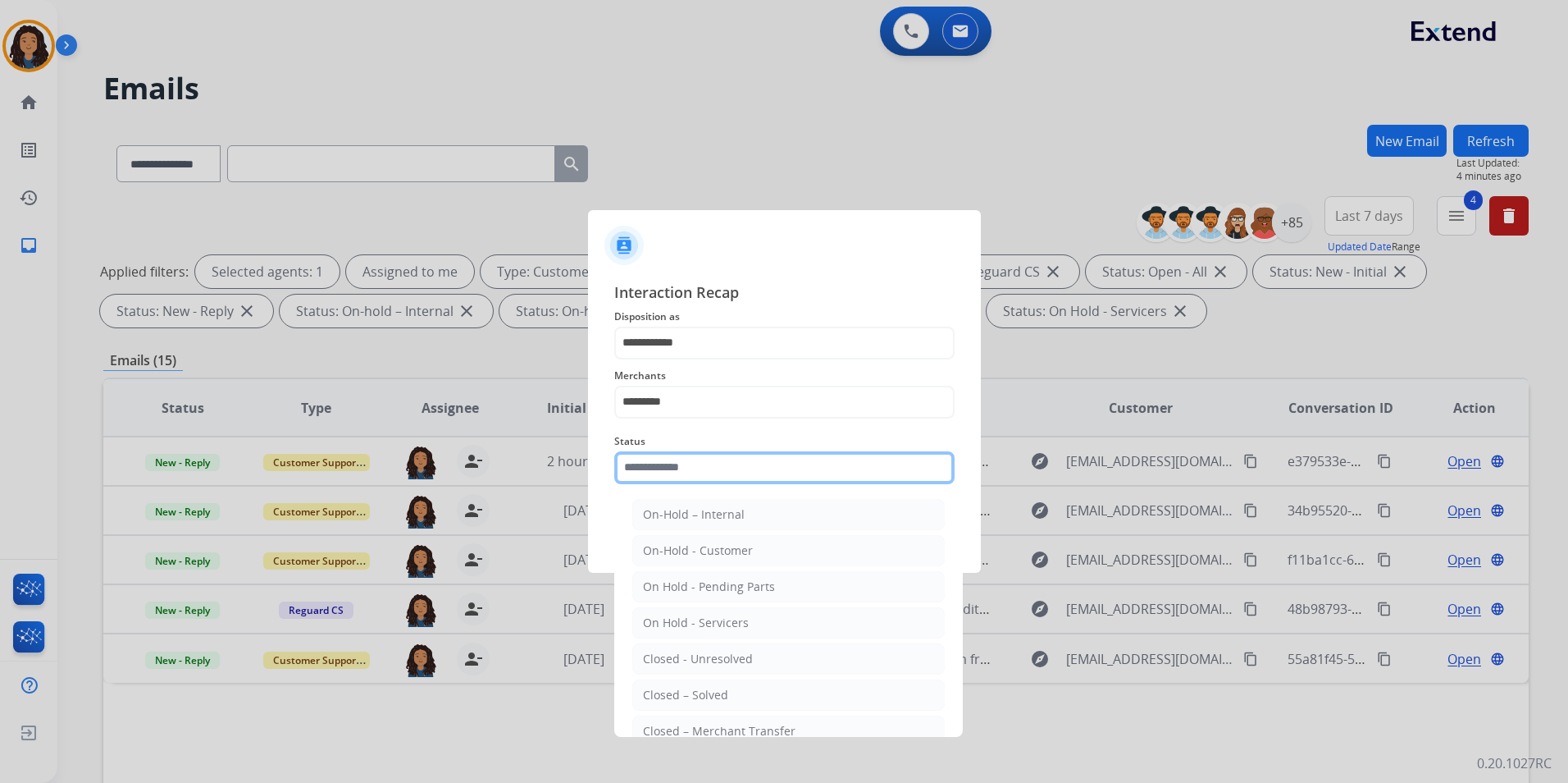
click at [749, 468] on input "text" at bounding box center [784, 467] width 340 height 33
drag, startPoint x: 706, startPoint y: 693, endPoint x: 712, endPoint y: 622, distance: 71.3
click at [706, 690] on div "Closed – Solved" at bounding box center [685, 695] width 85 height 16
type input "**********"
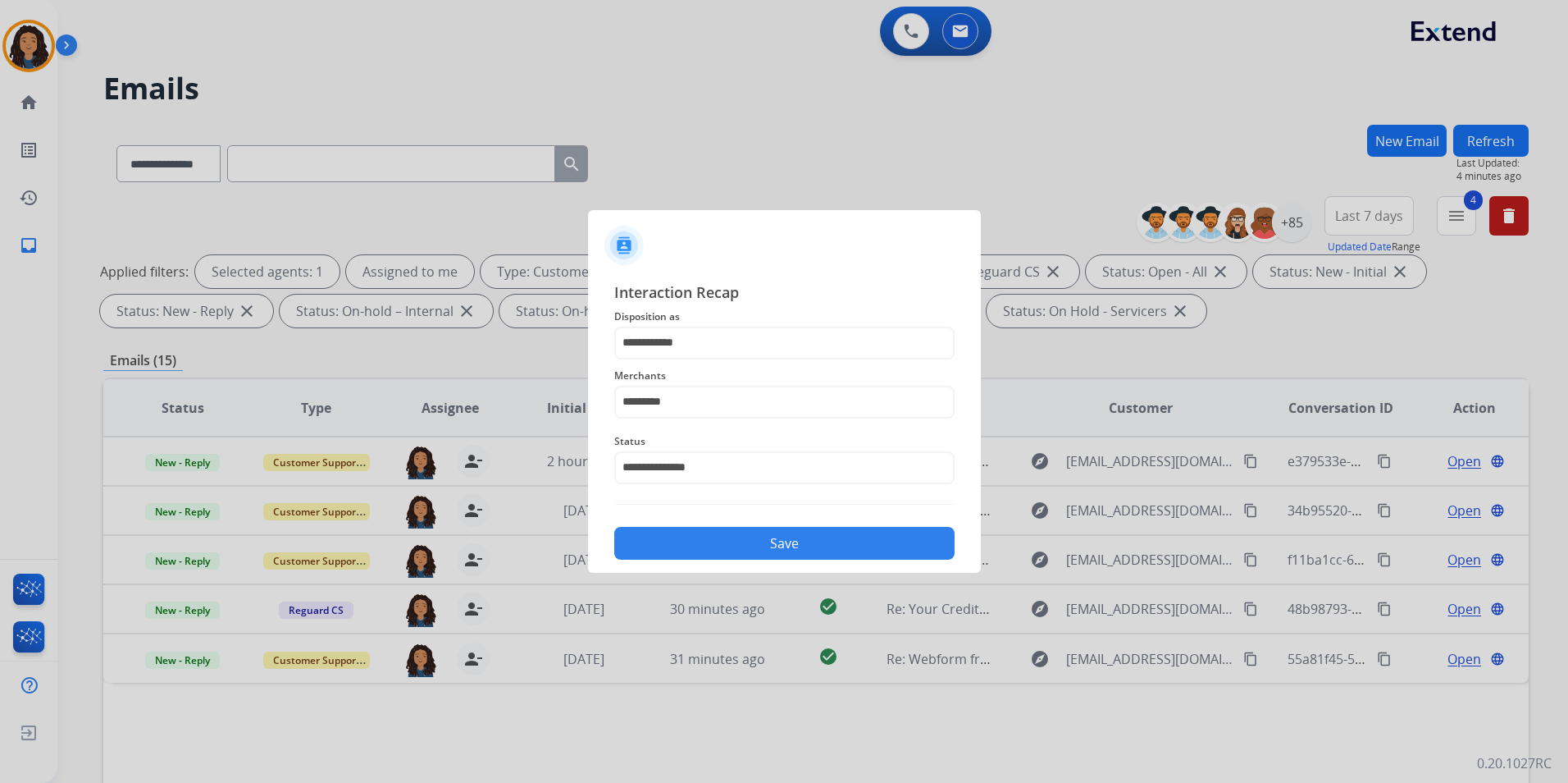
click at [734, 548] on button "Save" at bounding box center [784, 543] width 340 height 33
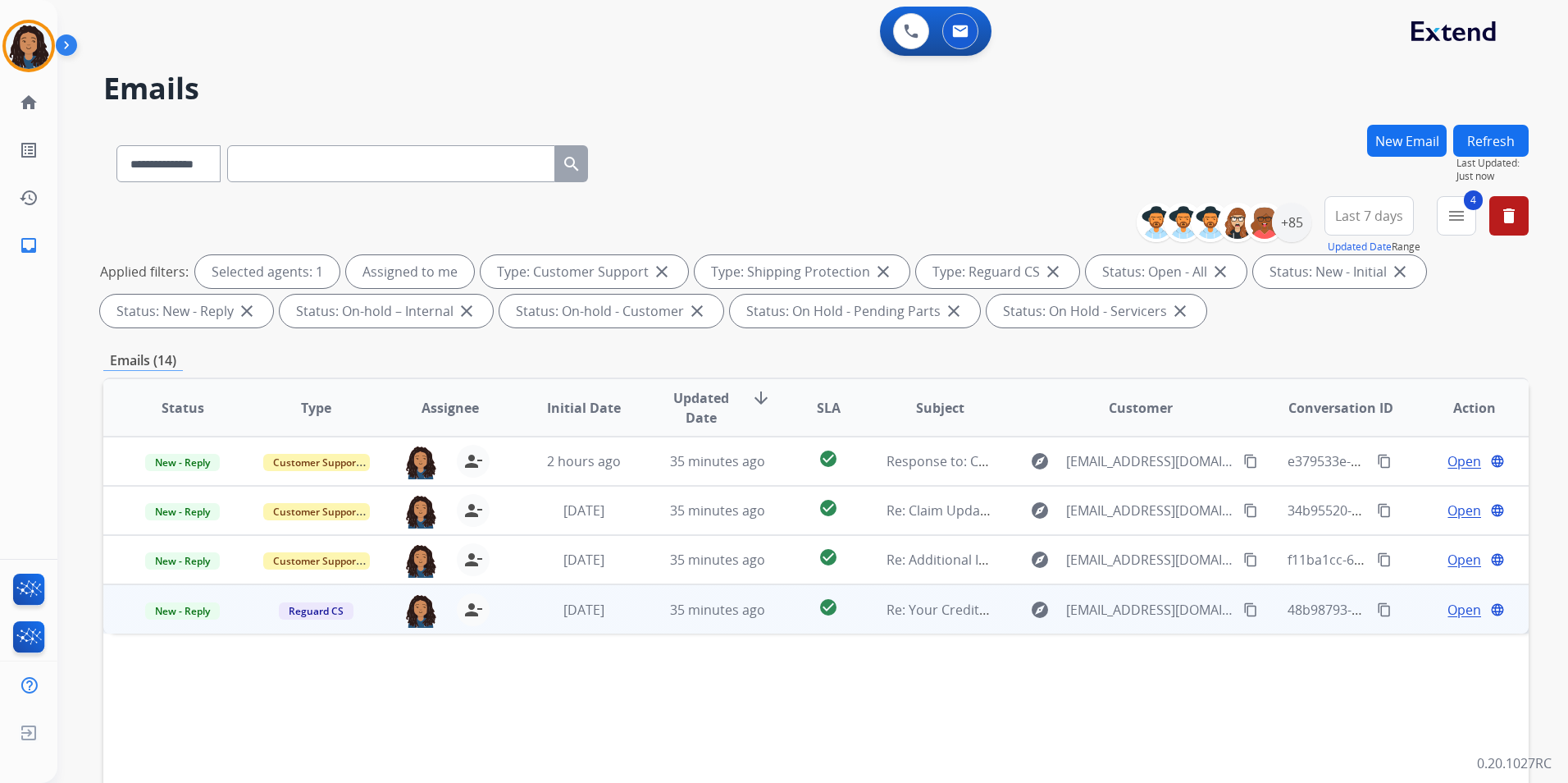
click at [1447, 611] on span "Open" at bounding box center [1464, 609] width 34 height 20
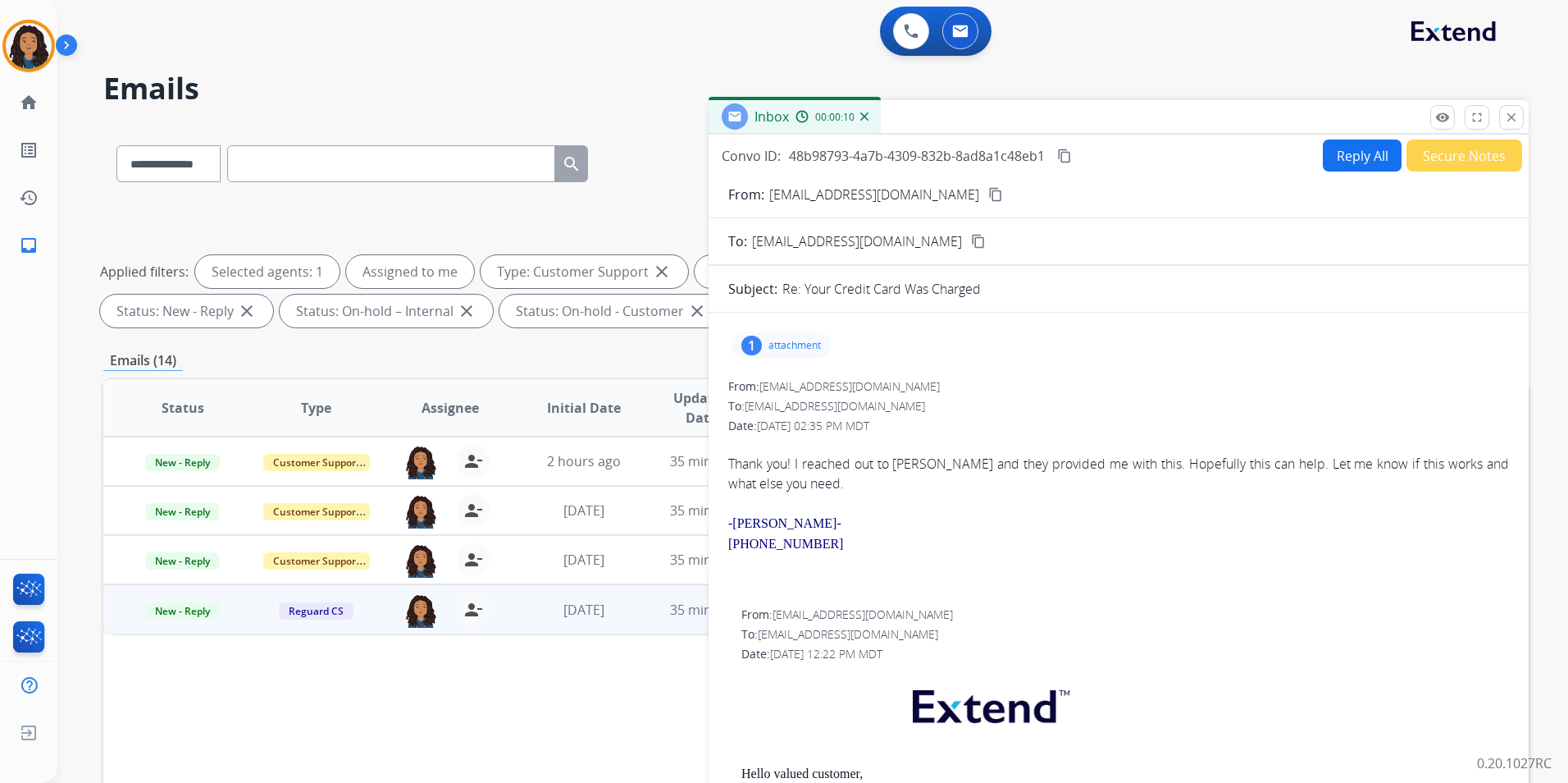
click at [806, 353] on div "1 attachment" at bounding box center [781, 345] width 99 height 26
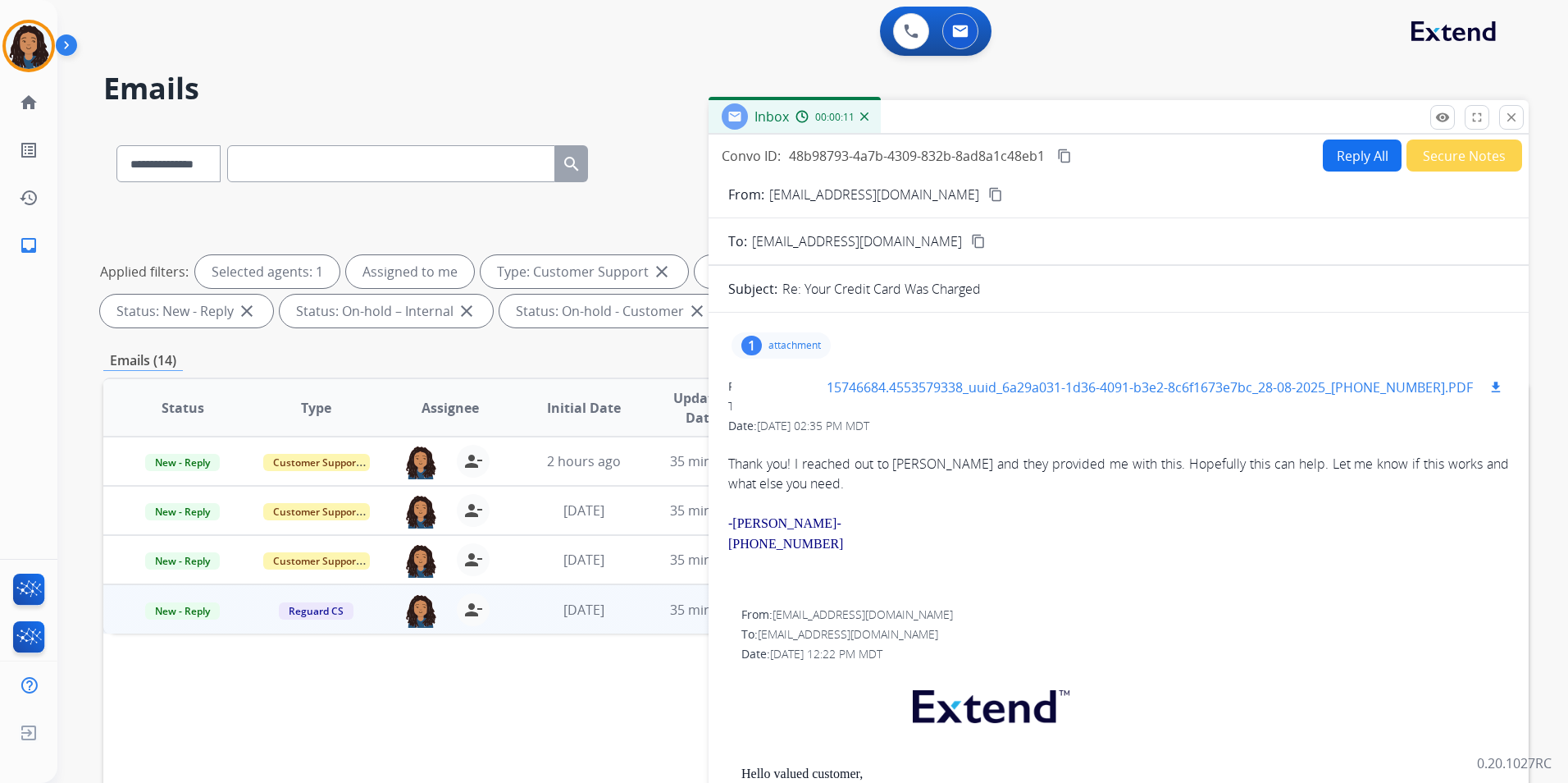
click at [779, 392] on div at bounding box center [785, 387] width 82 height 58
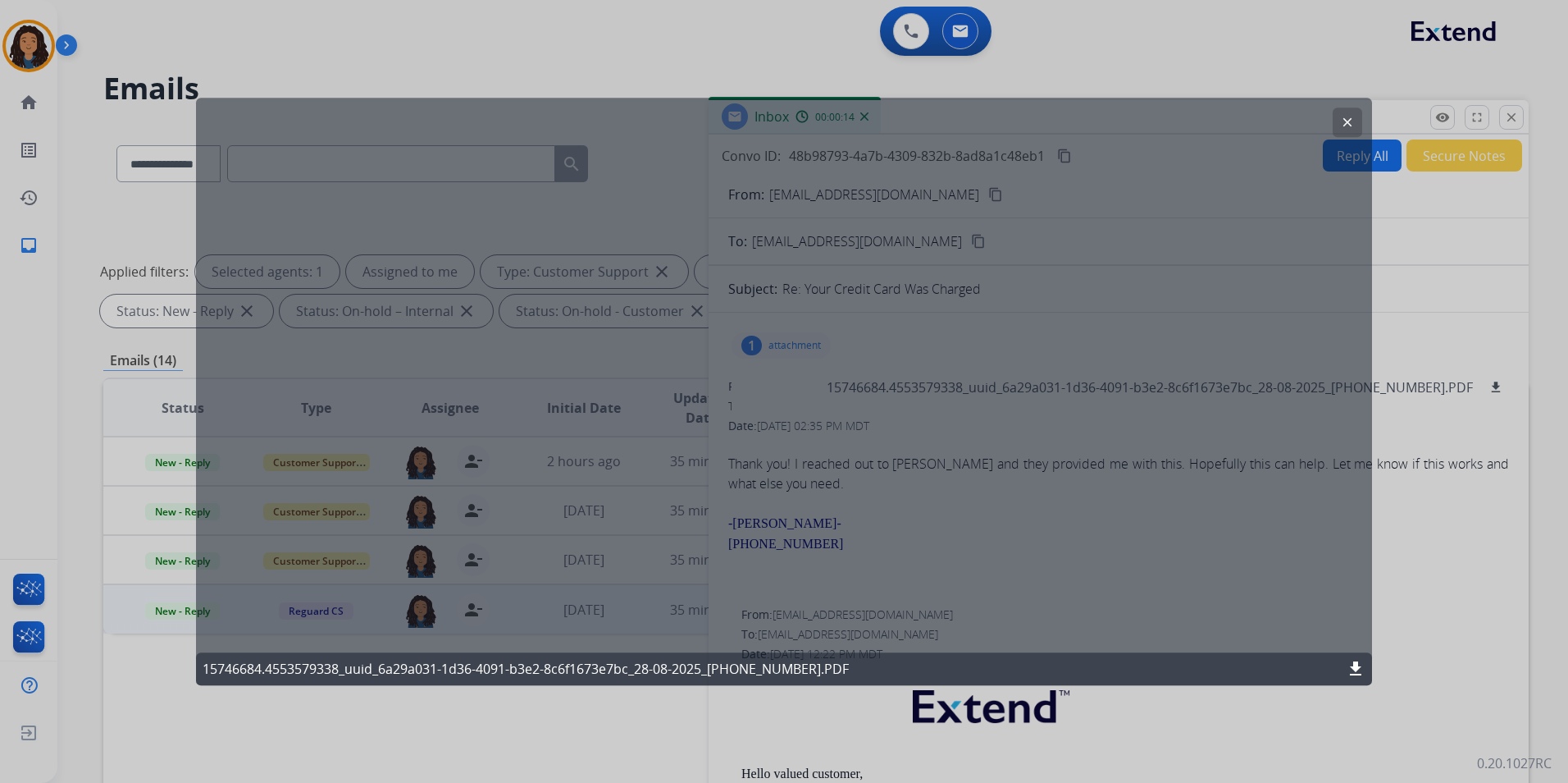
click at [1347, 660] on mat-icon "download" at bounding box center [1355, 668] width 20 height 20
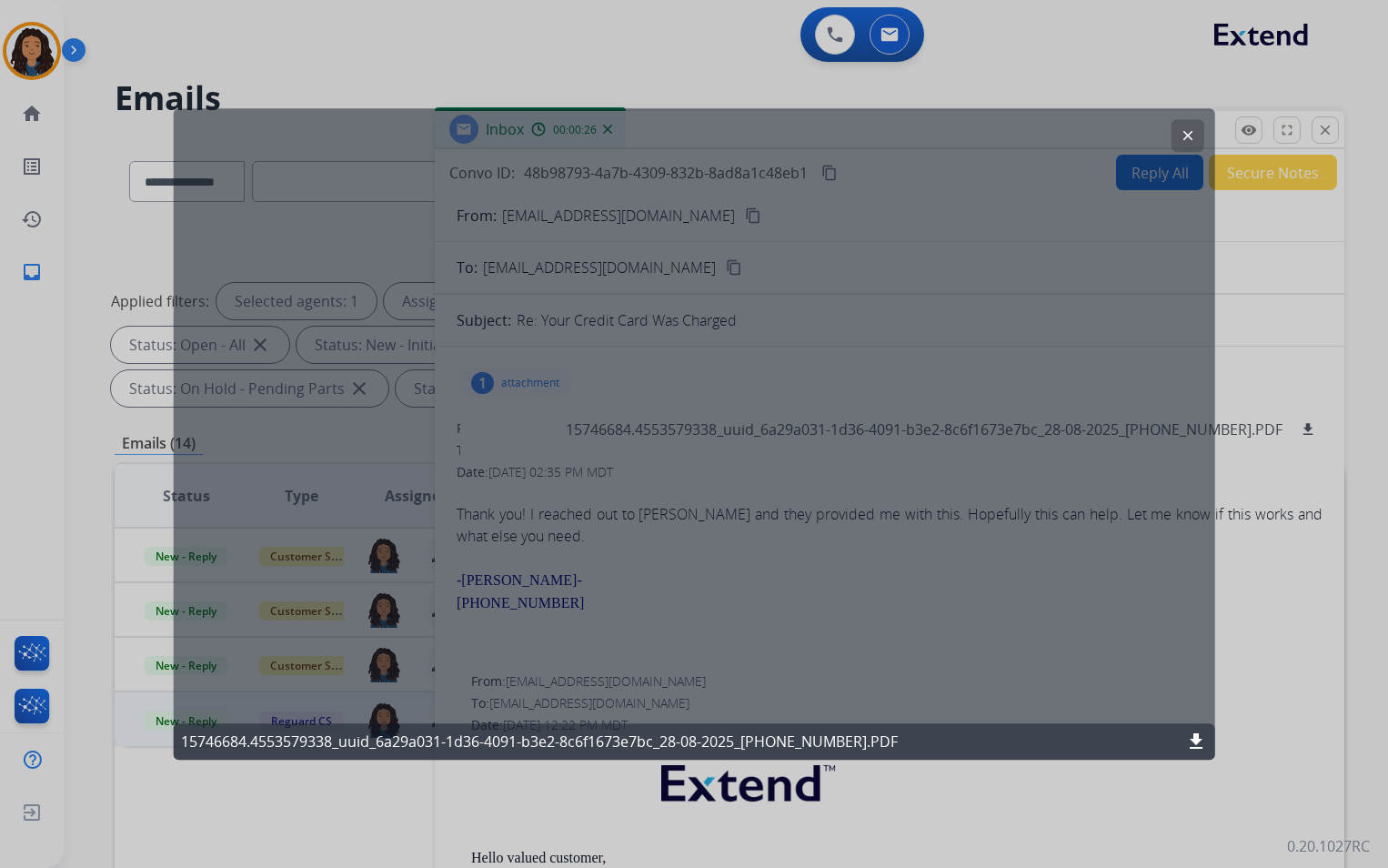
click at [1188, 133] on mat-icon "clear" at bounding box center [1186, 135] width 16 height 16
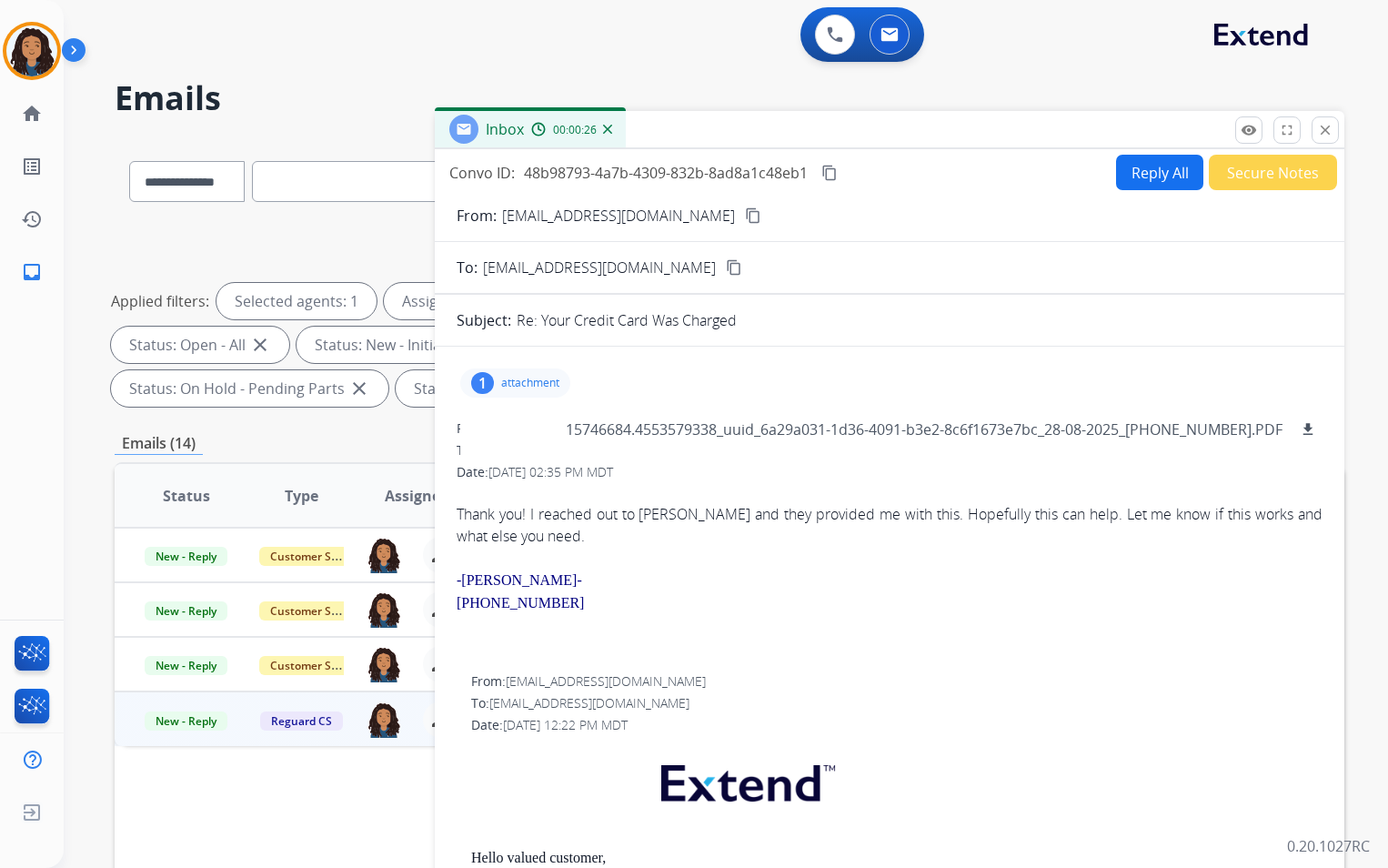
click at [1188, 133] on div "Inbox 00:00:26" at bounding box center [890, 130] width 910 height 39
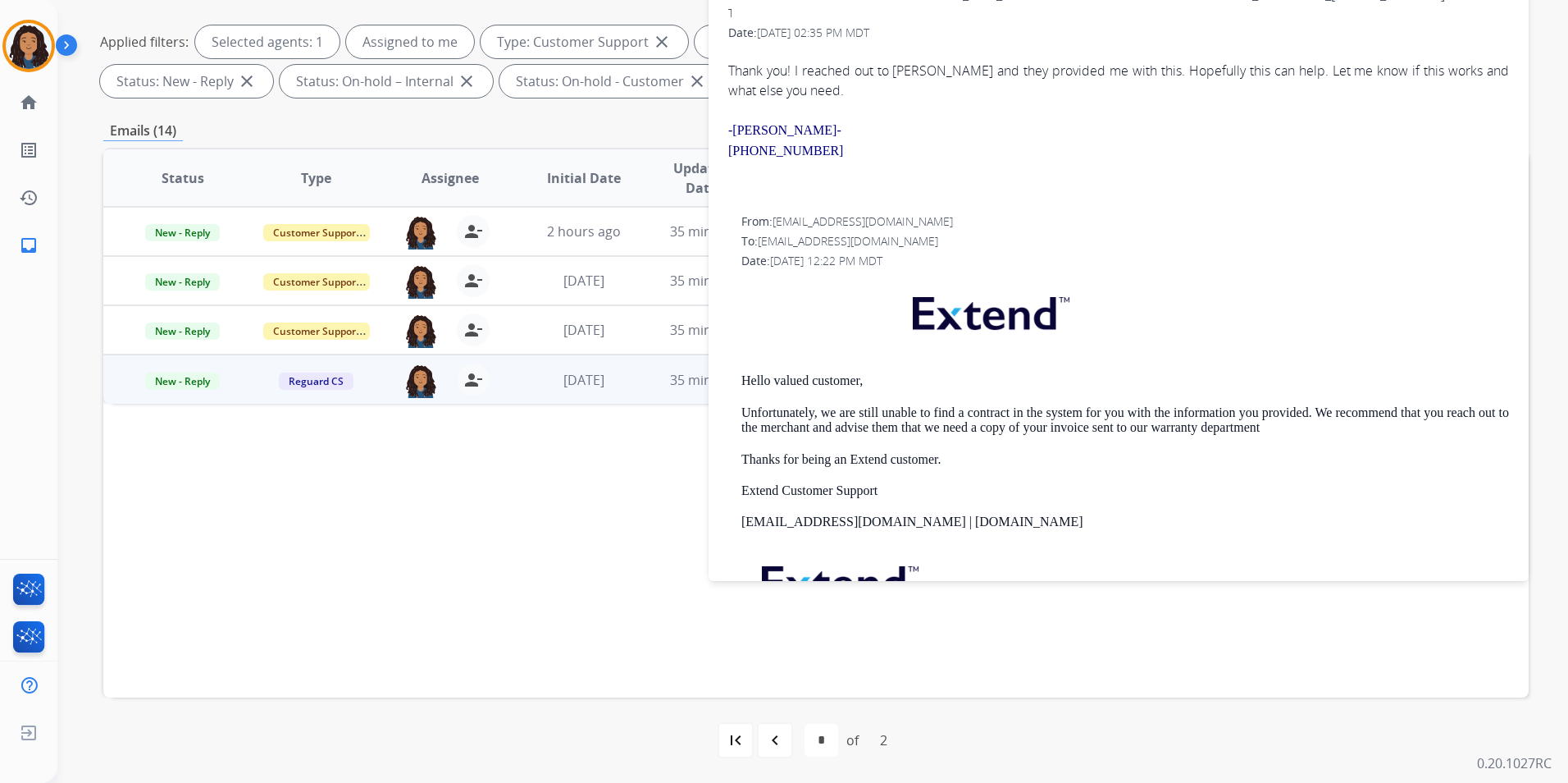
scroll to position [164, 0]
drag, startPoint x: 739, startPoint y: 375, endPoint x: 925, endPoint y: 375, distance: 186.0
click at [925, 375] on div "From: customerservice@reguardprotection.com To: cbehmrun@yahoo.com Date: 08/28/…" at bounding box center [1119, 455] width 781 height 486
drag, startPoint x: 925, startPoint y: 375, endPoint x: 803, endPoint y: 378, distance: 122.0
copy p "Hello valued customer,"
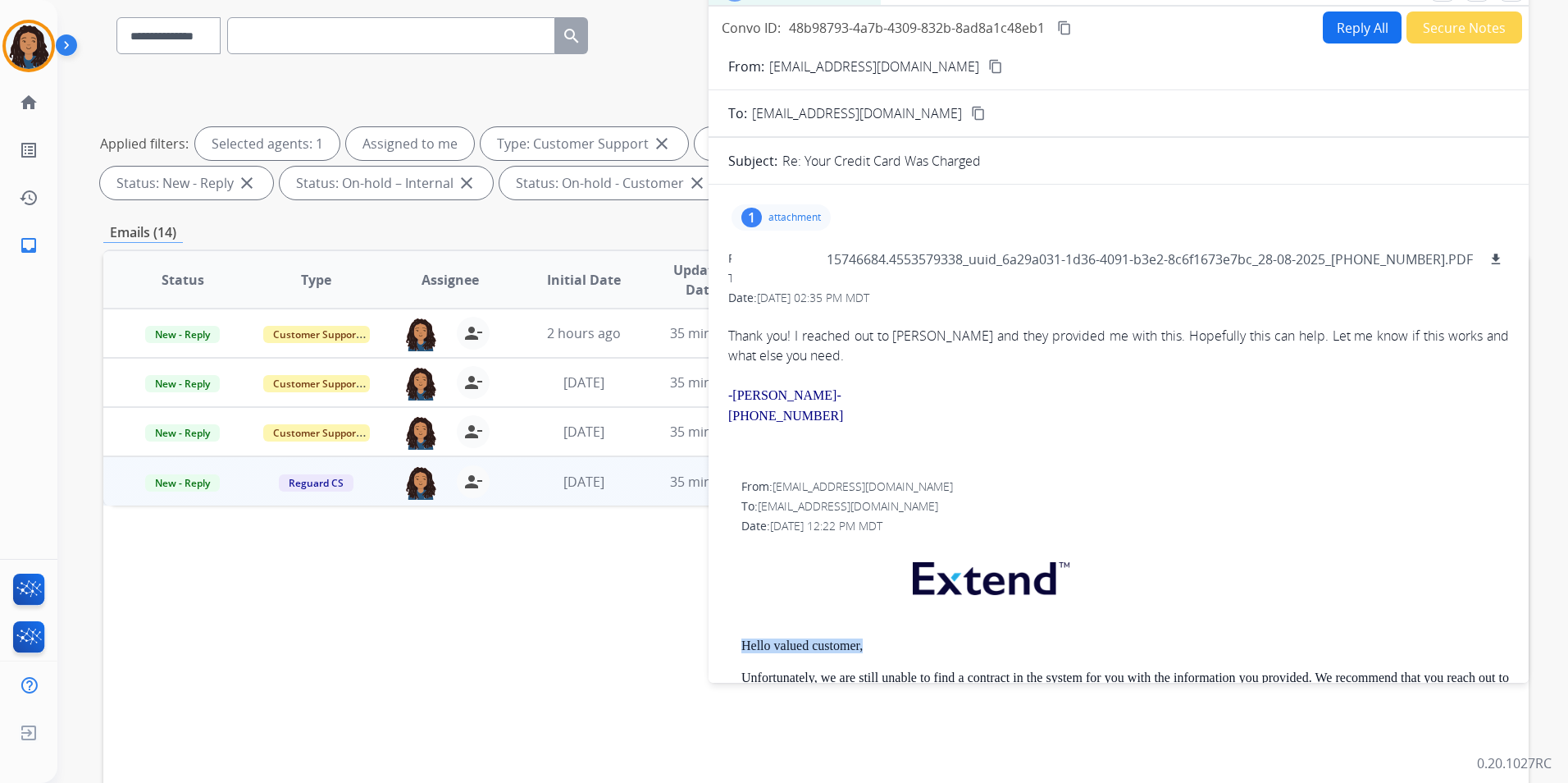
scroll to position [0, 0]
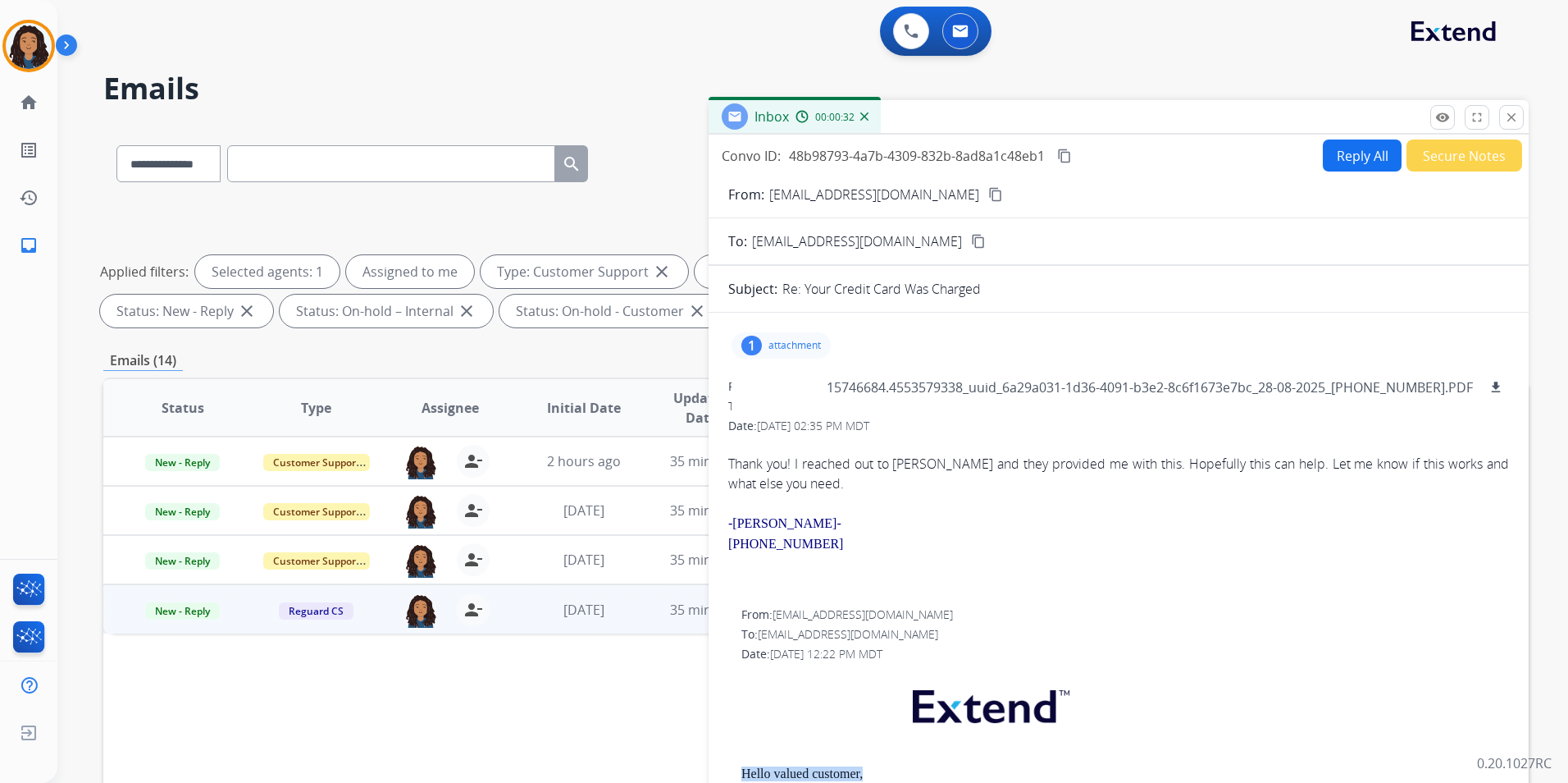
click at [1324, 157] on button "Reply All" at bounding box center [1362, 155] width 79 height 32
select select "**********"
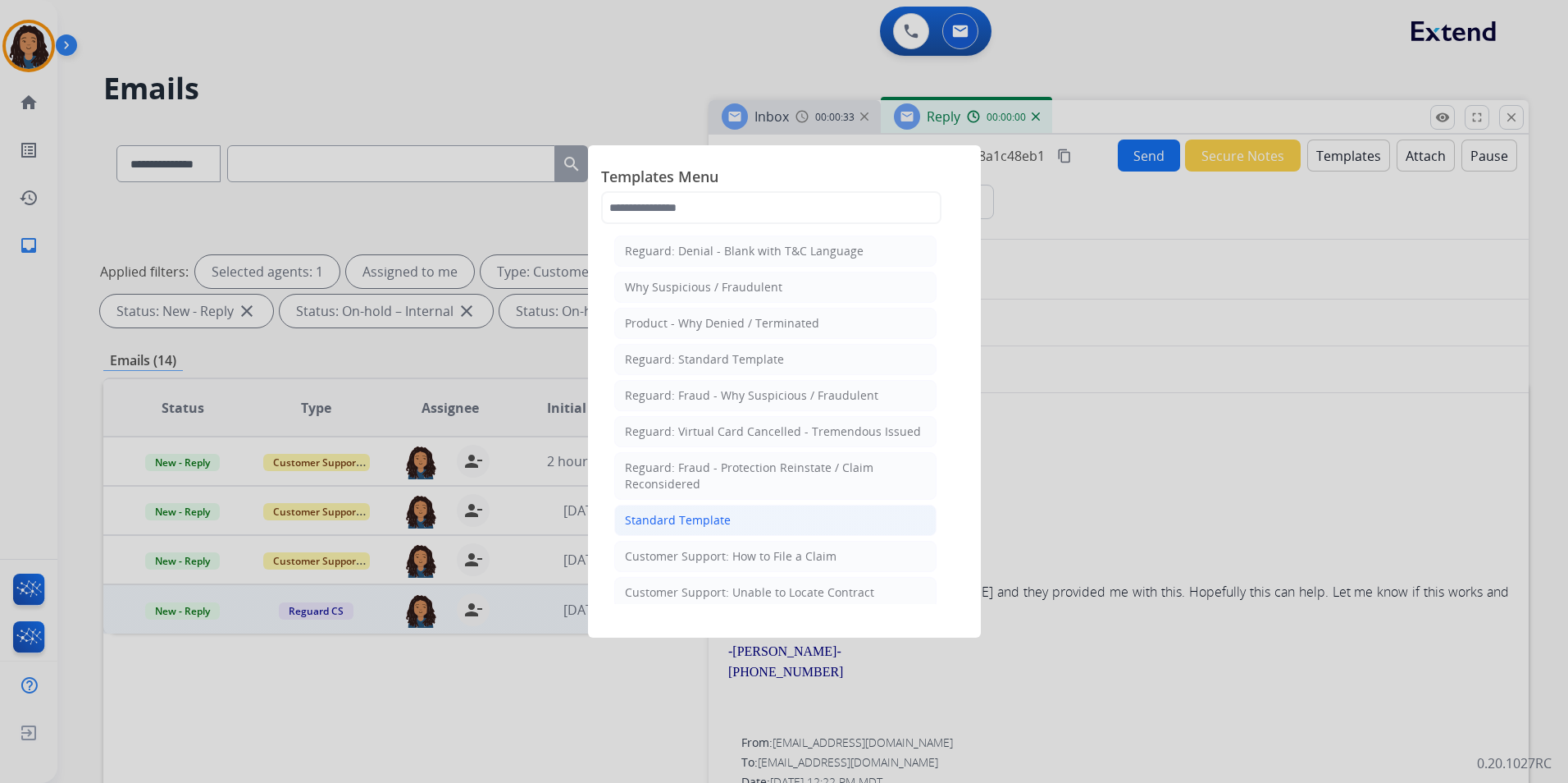
click at [801, 523] on li "Standard Template" at bounding box center [776, 520] width 323 height 31
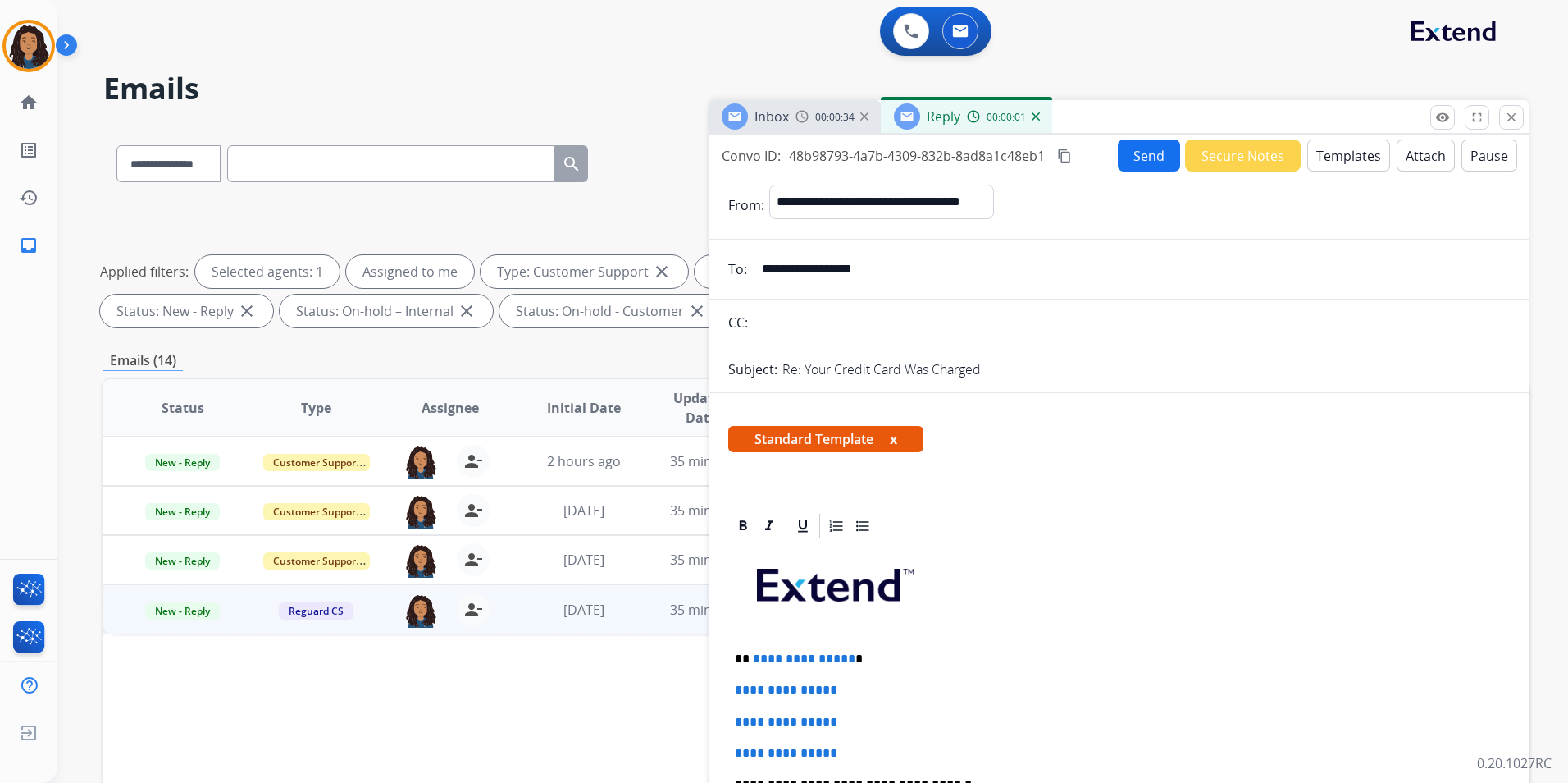
scroll to position [246, 0]
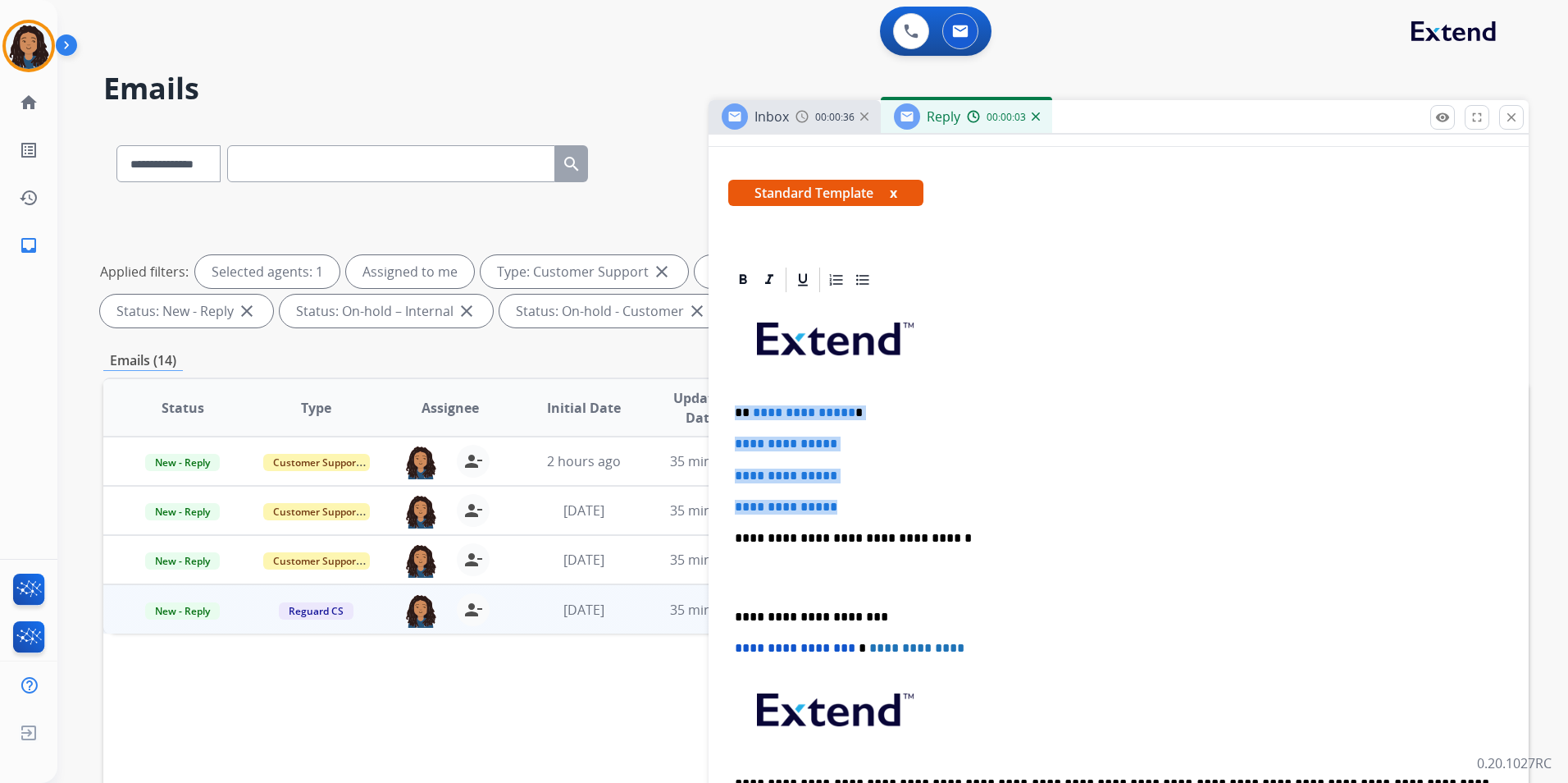
drag, startPoint x: 733, startPoint y: 403, endPoint x: 886, endPoint y: 513, distance: 188.4
click at [886, 513] on div "**********" at bounding box center [1119, 577] width 781 height 565
paste div
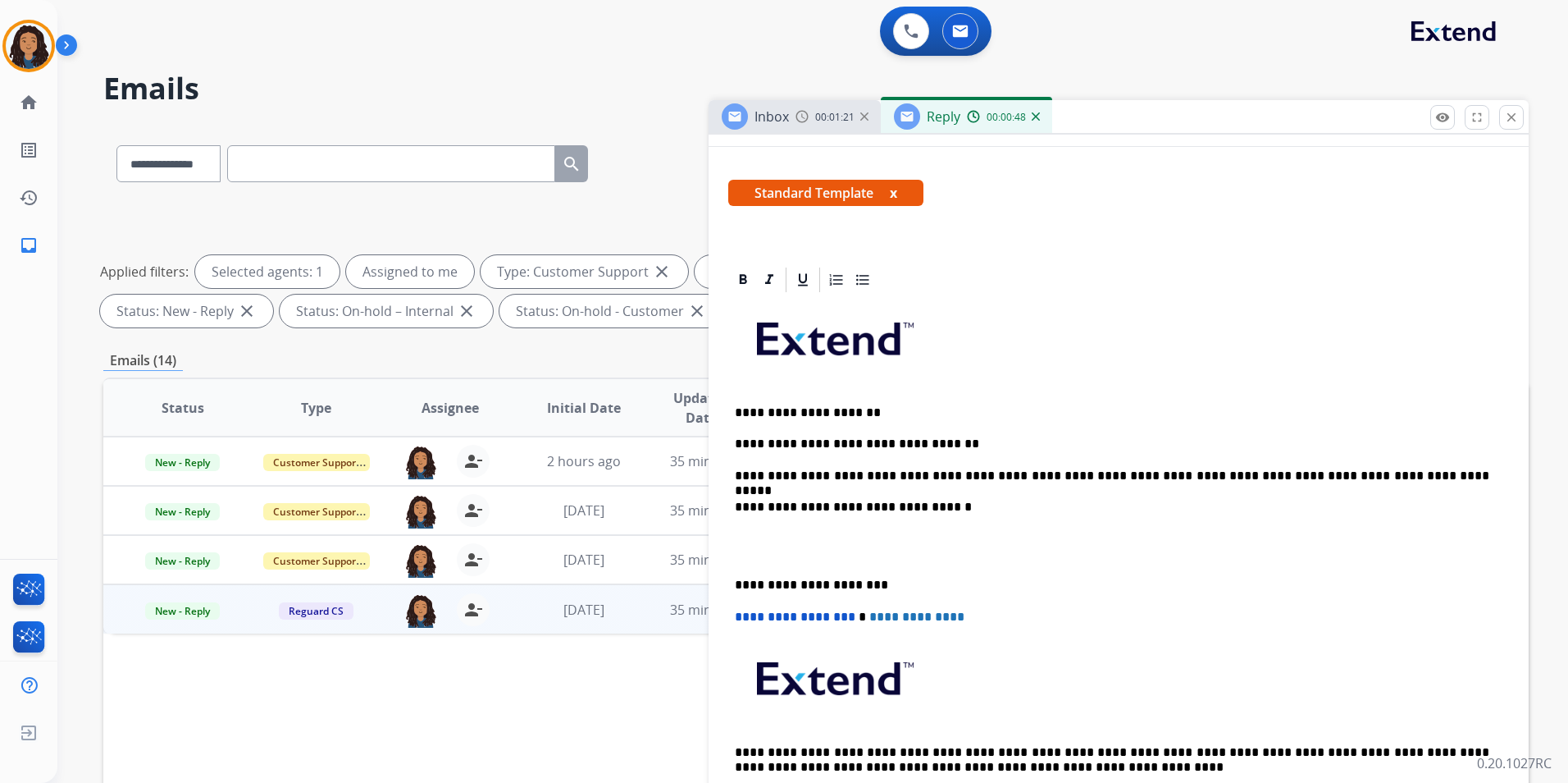
click at [1292, 437] on p "**********" at bounding box center [1112, 443] width 755 height 14
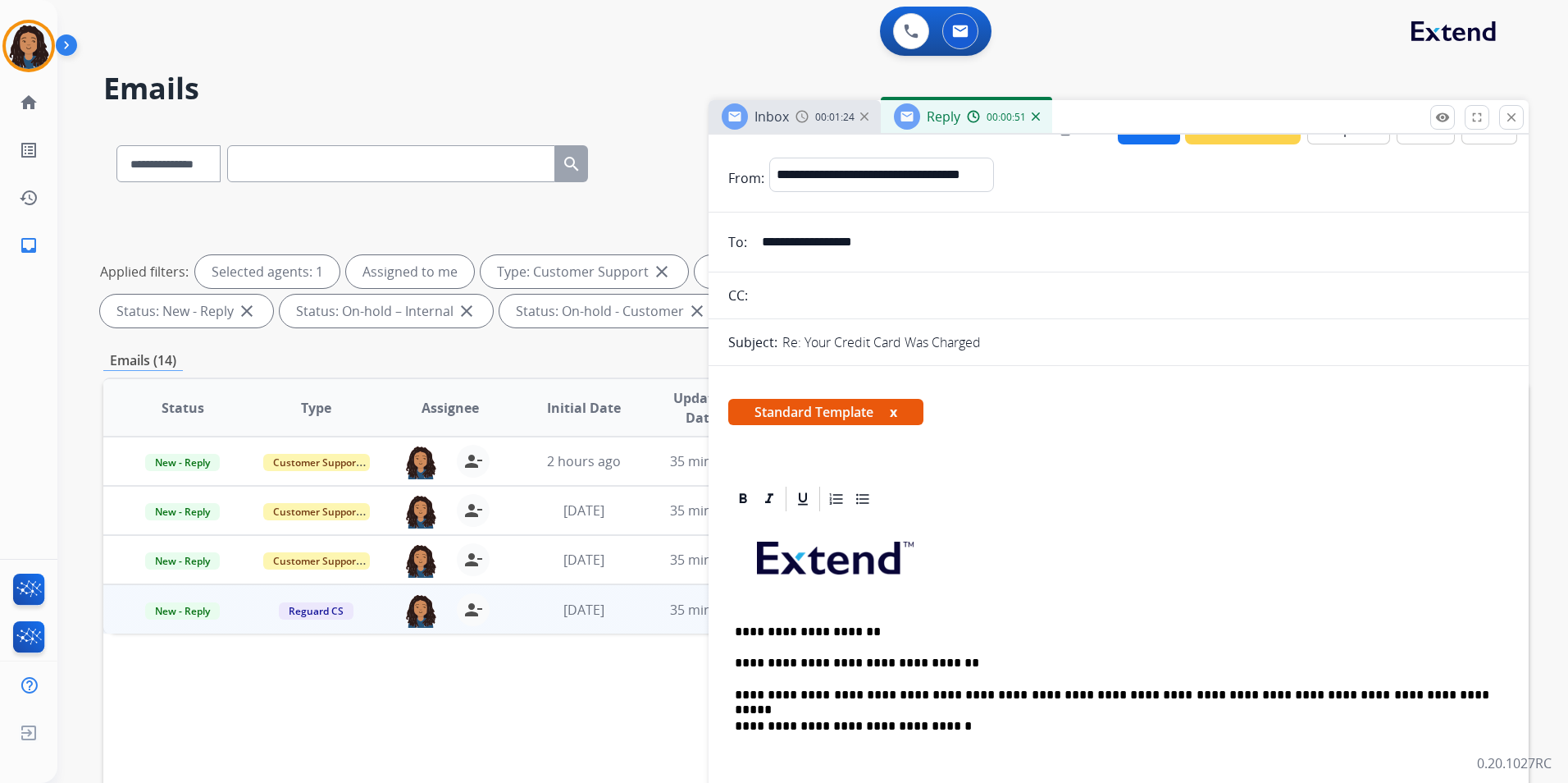
scroll to position [0, 0]
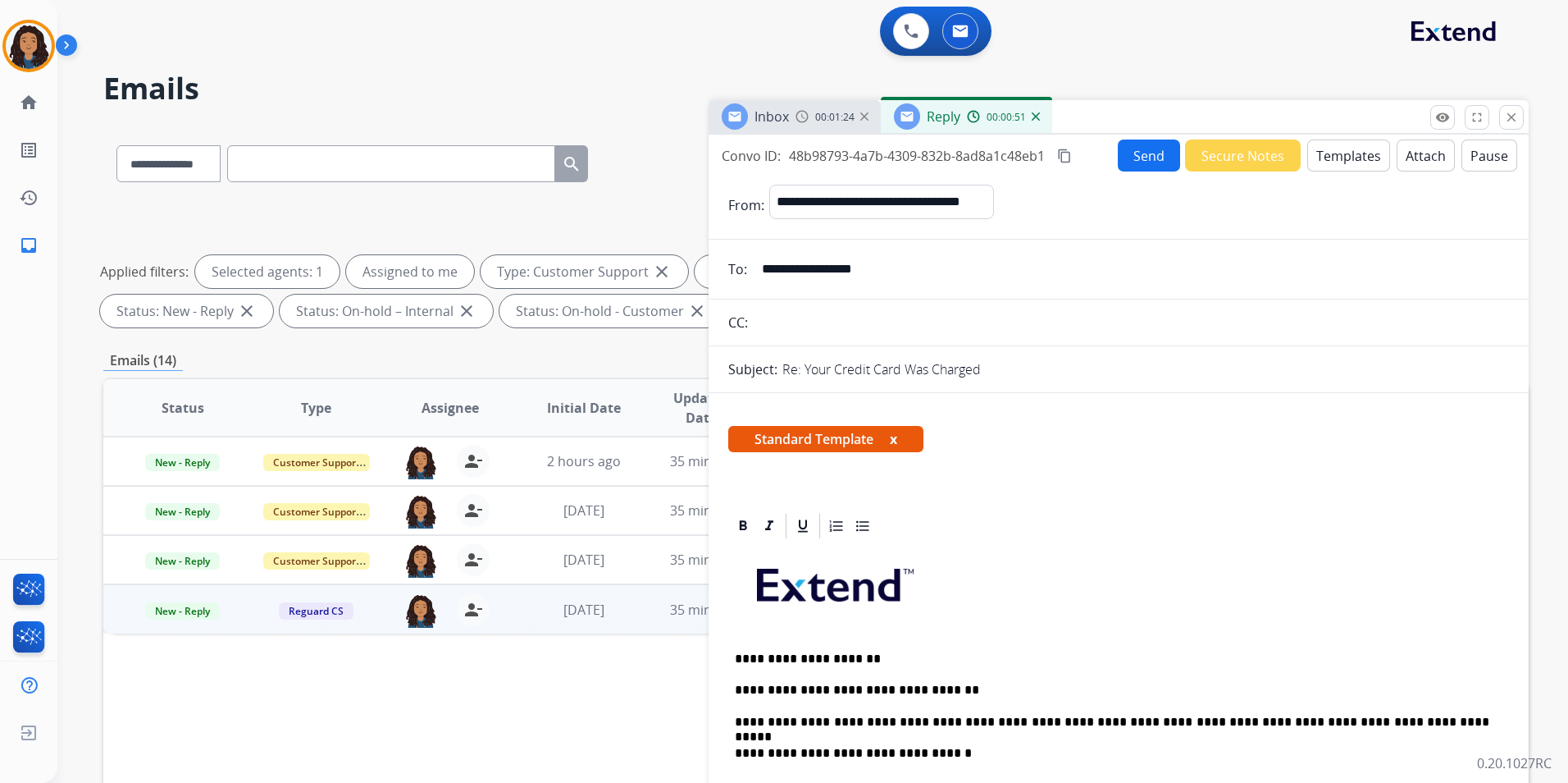
click at [1136, 161] on button "Send" at bounding box center [1149, 155] width 62 height 32
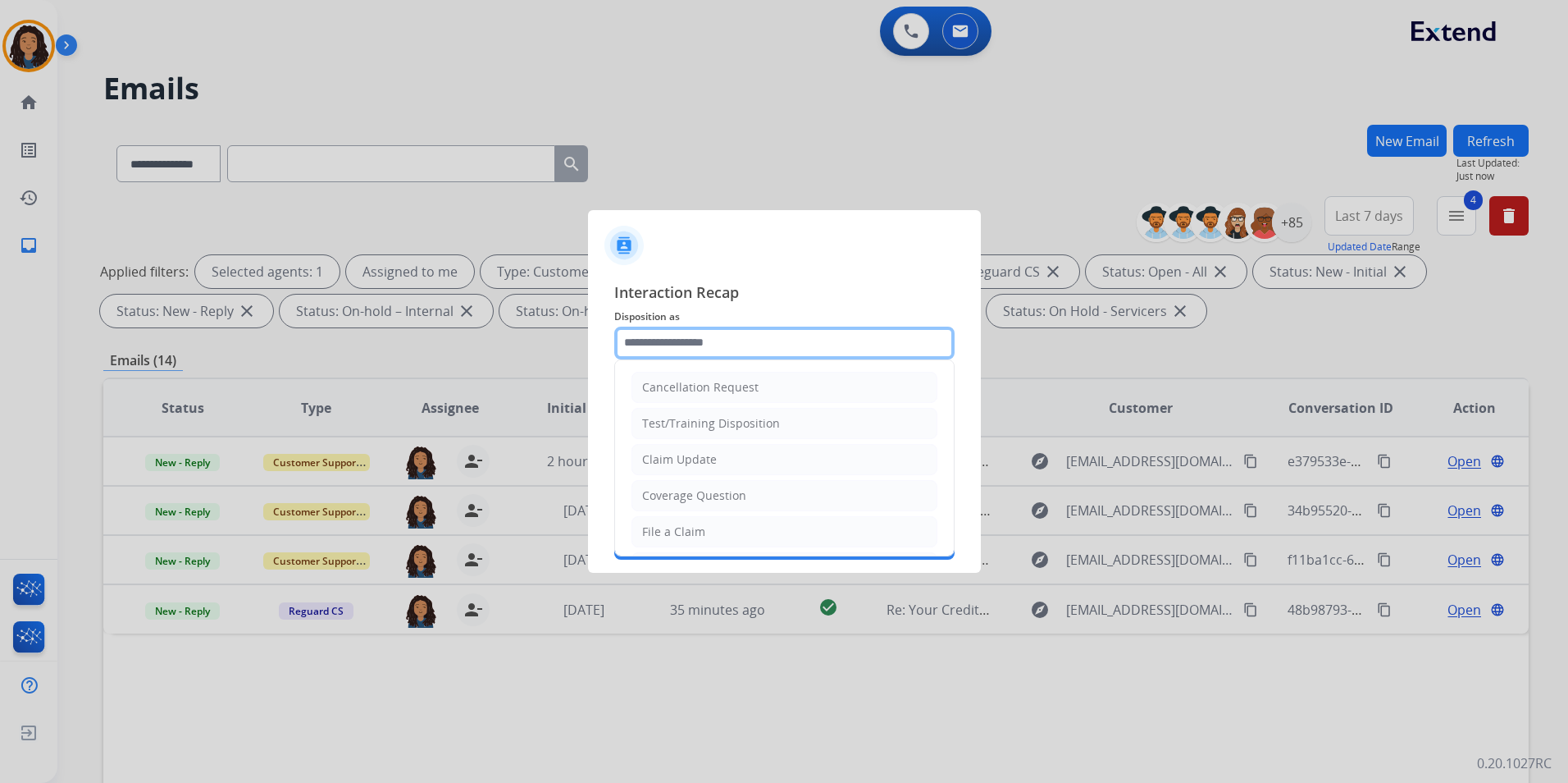
click at [696, 348] on input "text" at bounding box center [784, 343] width 340 height 33
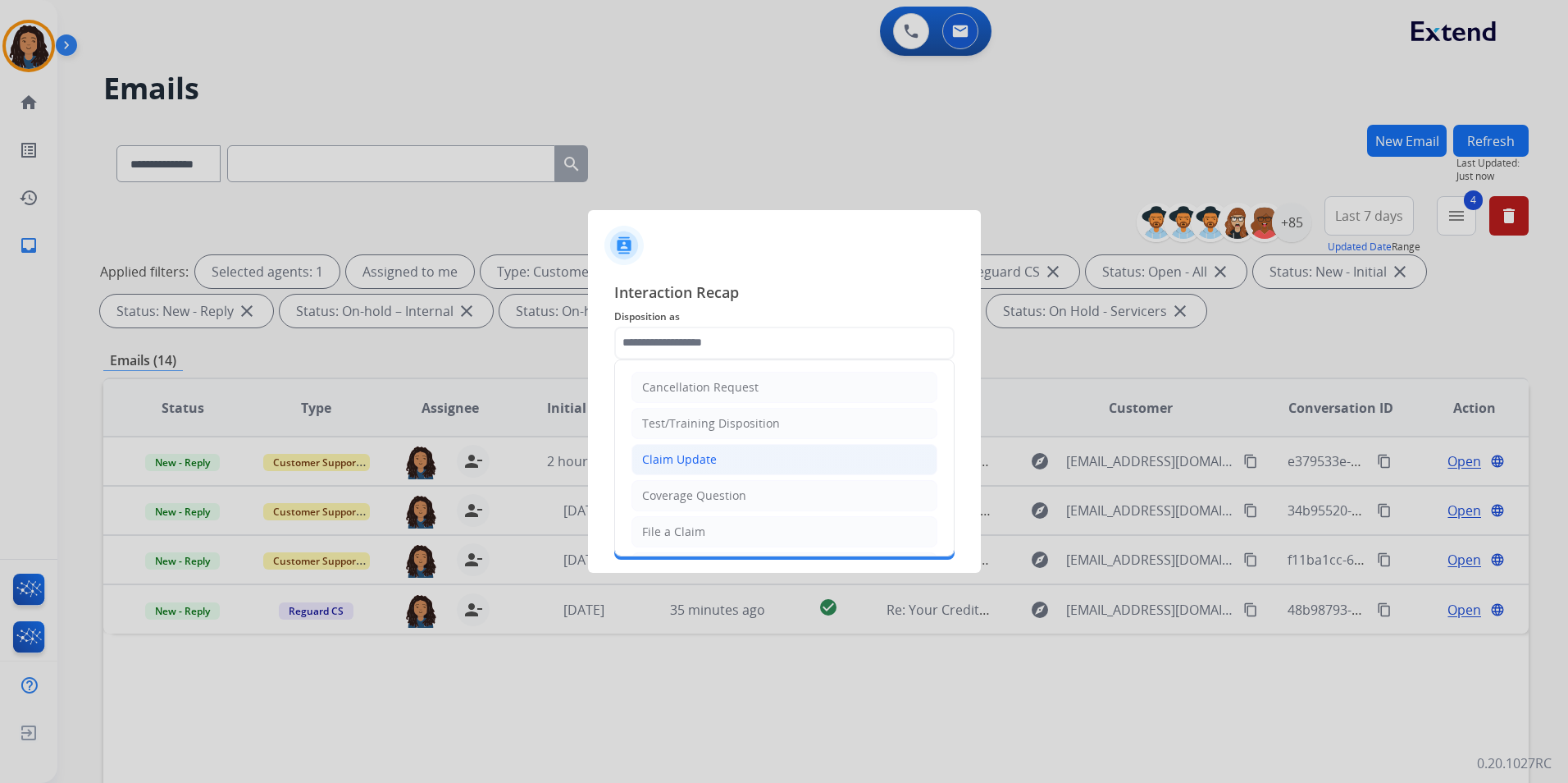
click at [682, 459] on div "Claim Update" at bounding box center [679, 459] width 75 height 16
type input "**********"
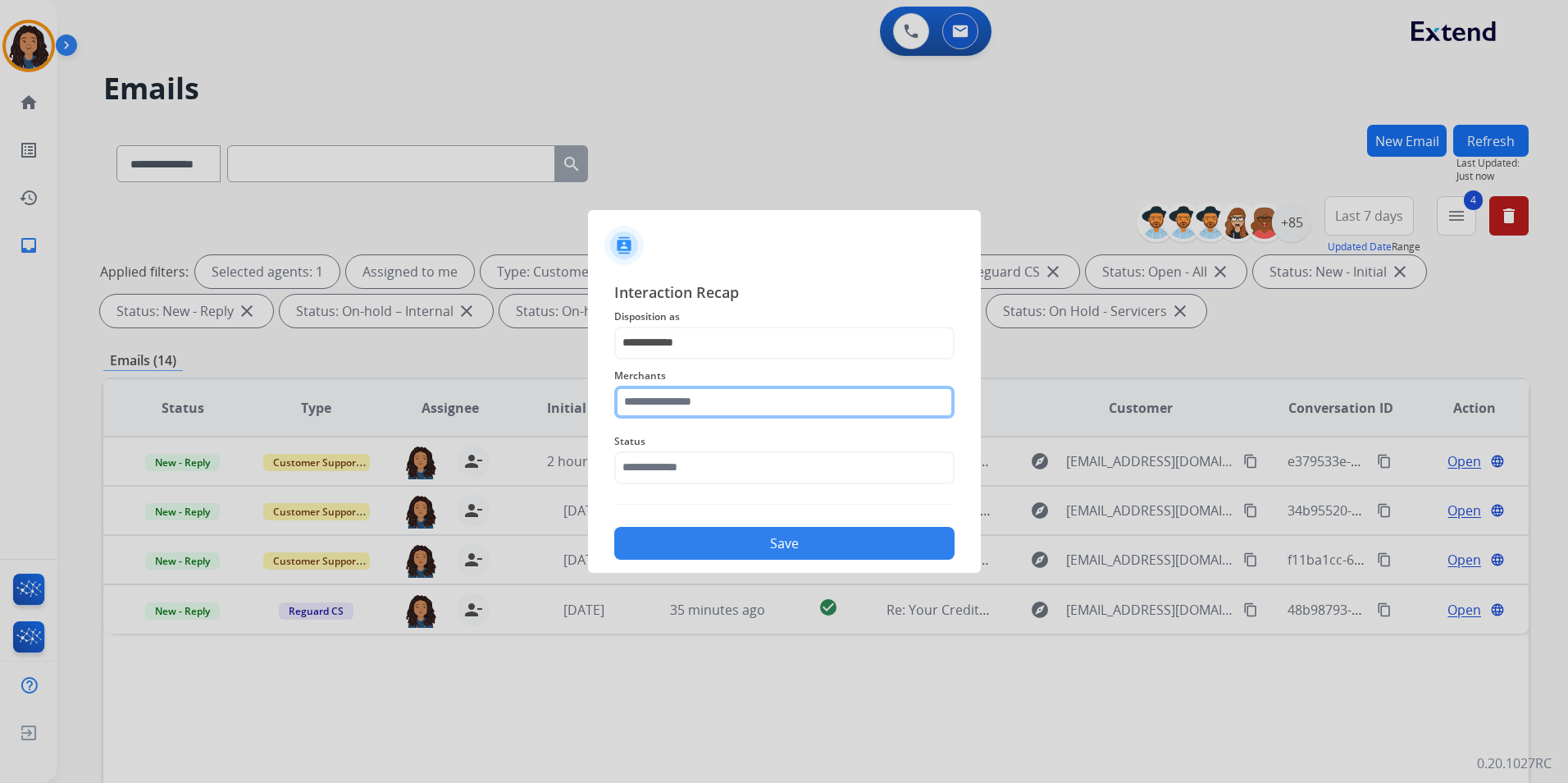
click at [679, 405] on input "text" at bounding box center [784, 402] width 340 height 33
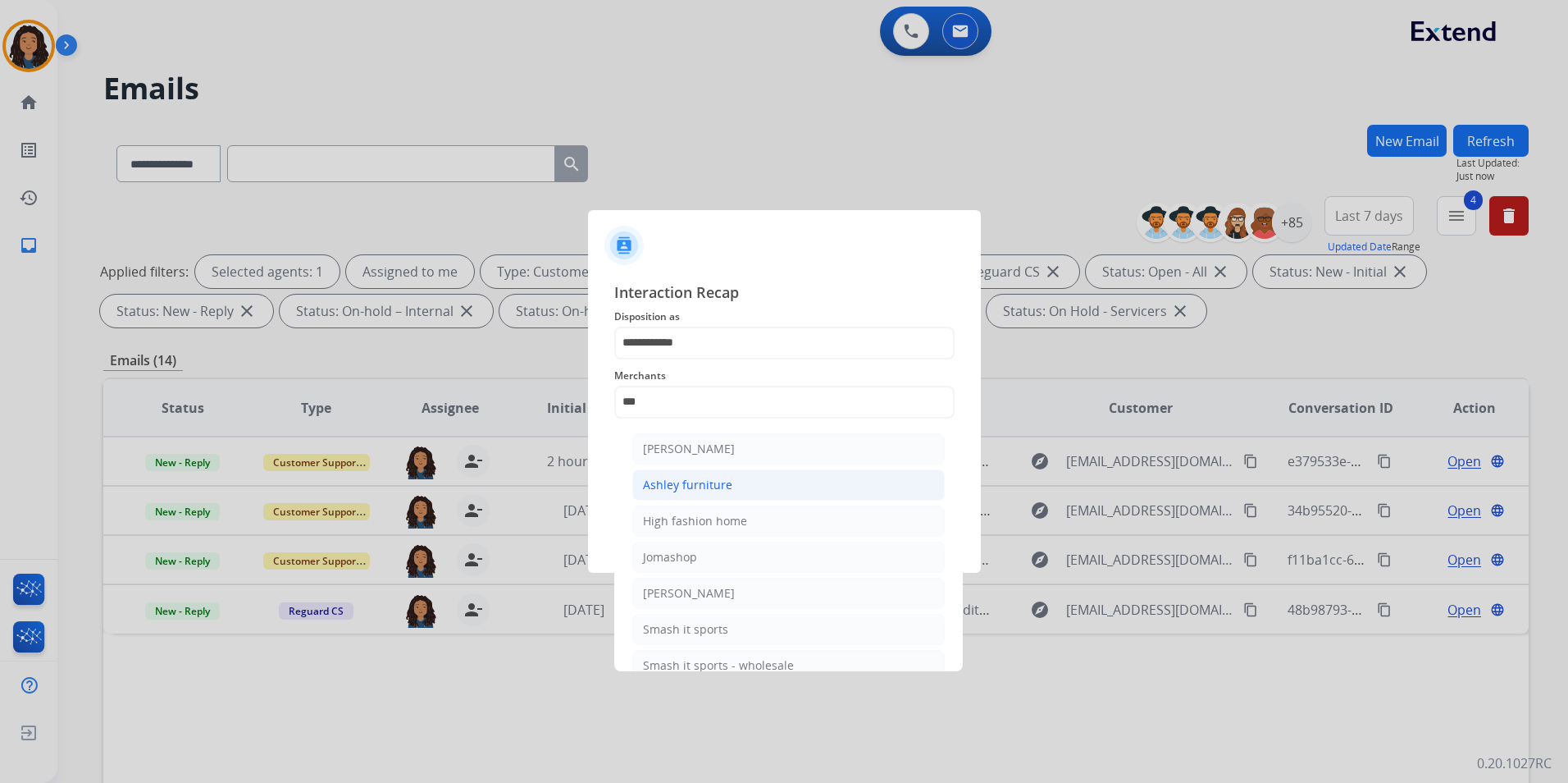
click at [698, 490] on div "Ashley furniture" at bounding box center [687, 484] width 89 height 16
type input "**********"
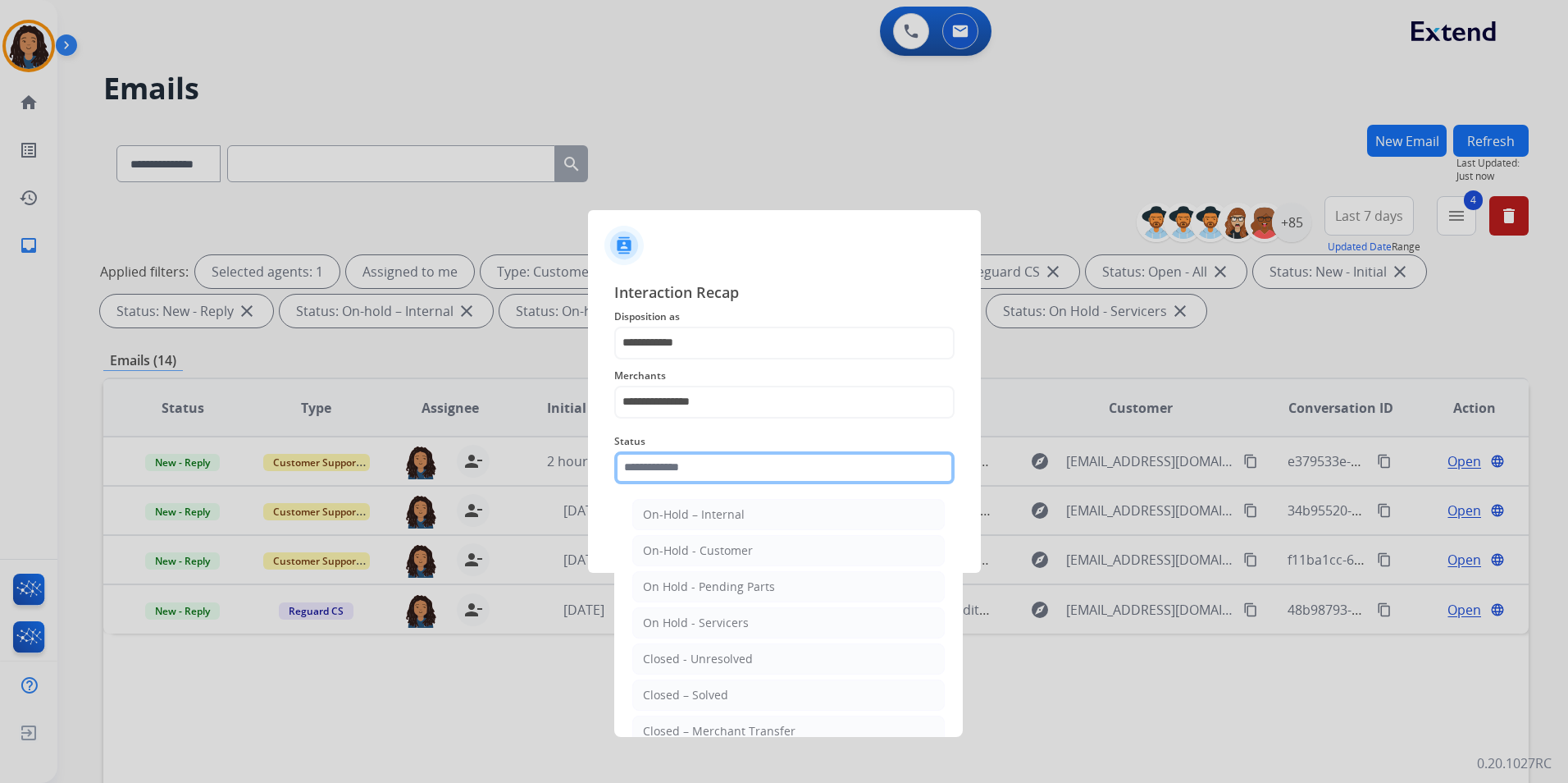
click at [695, 468] on input "text" at bounding box center [784, 467] width 340 height 33
click at [757, 686] on li "Closed – Solved" at bounding box center [789, 695] width 312 height 31
type input "**********"
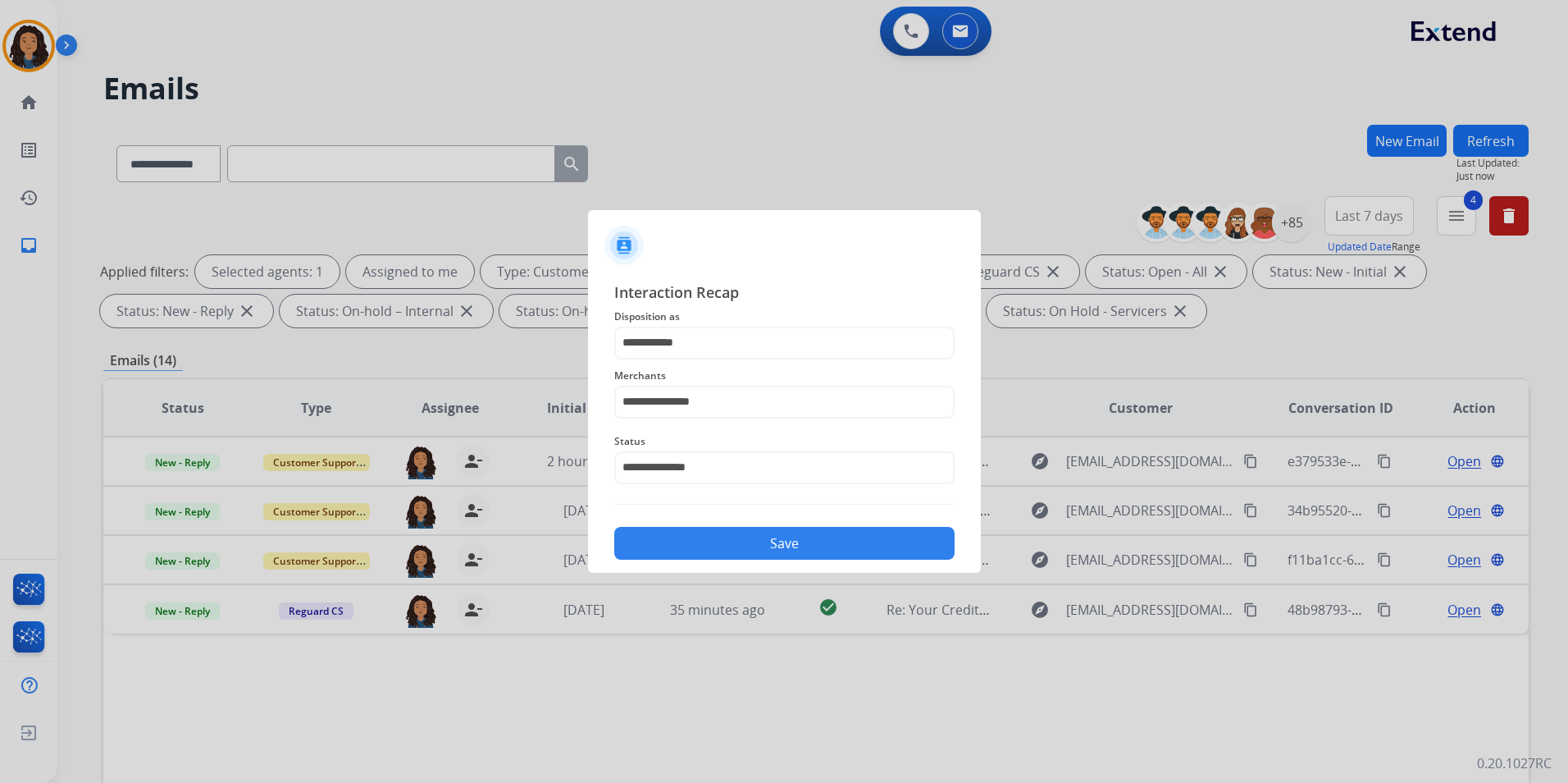
click at [781, 545] on button "Save" at bounding box center [784, 543] width 340 height 33
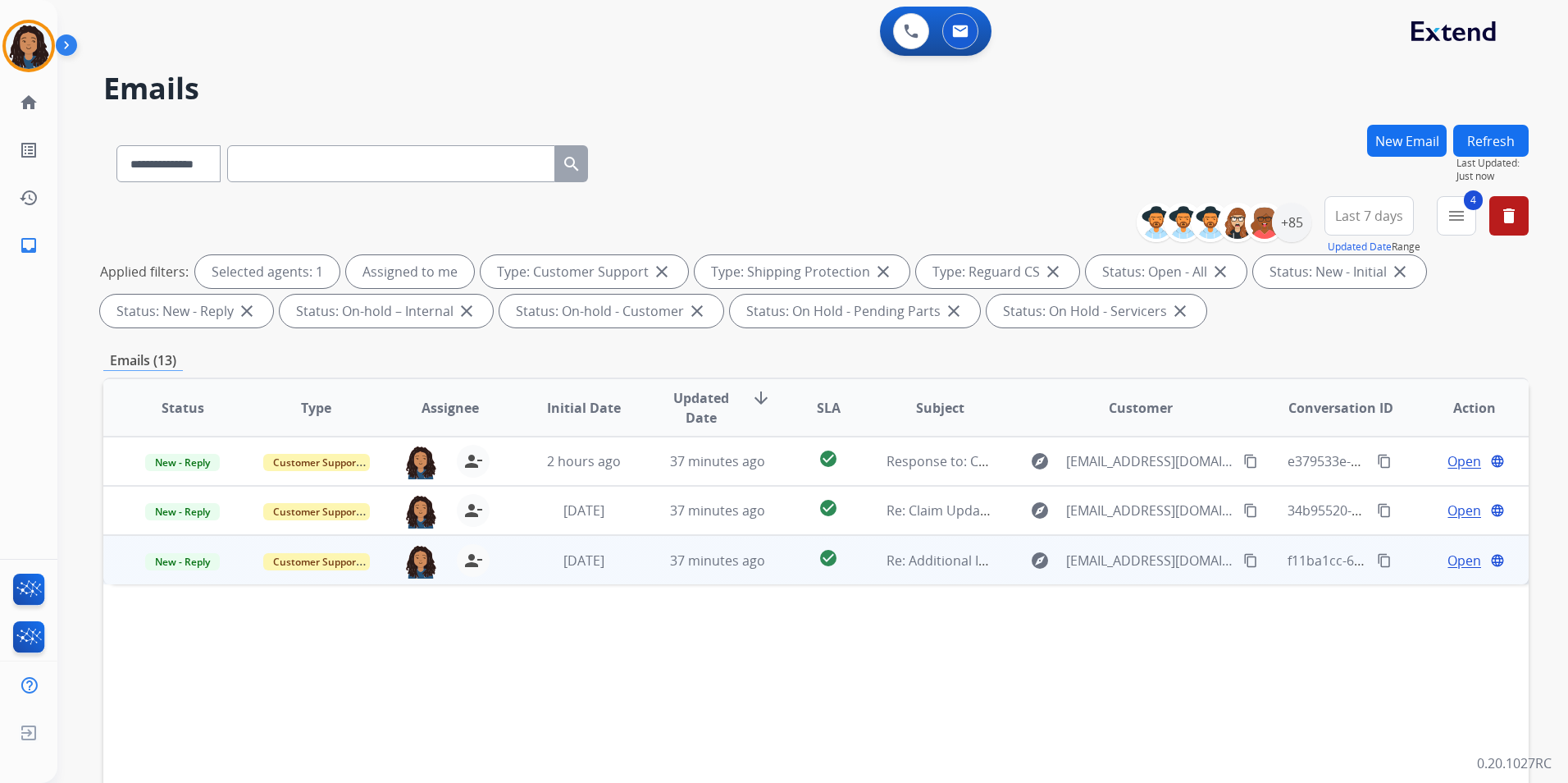
click at [1447, 560] on span "Open" at bounding box center [1464, 560] width 34 height 20
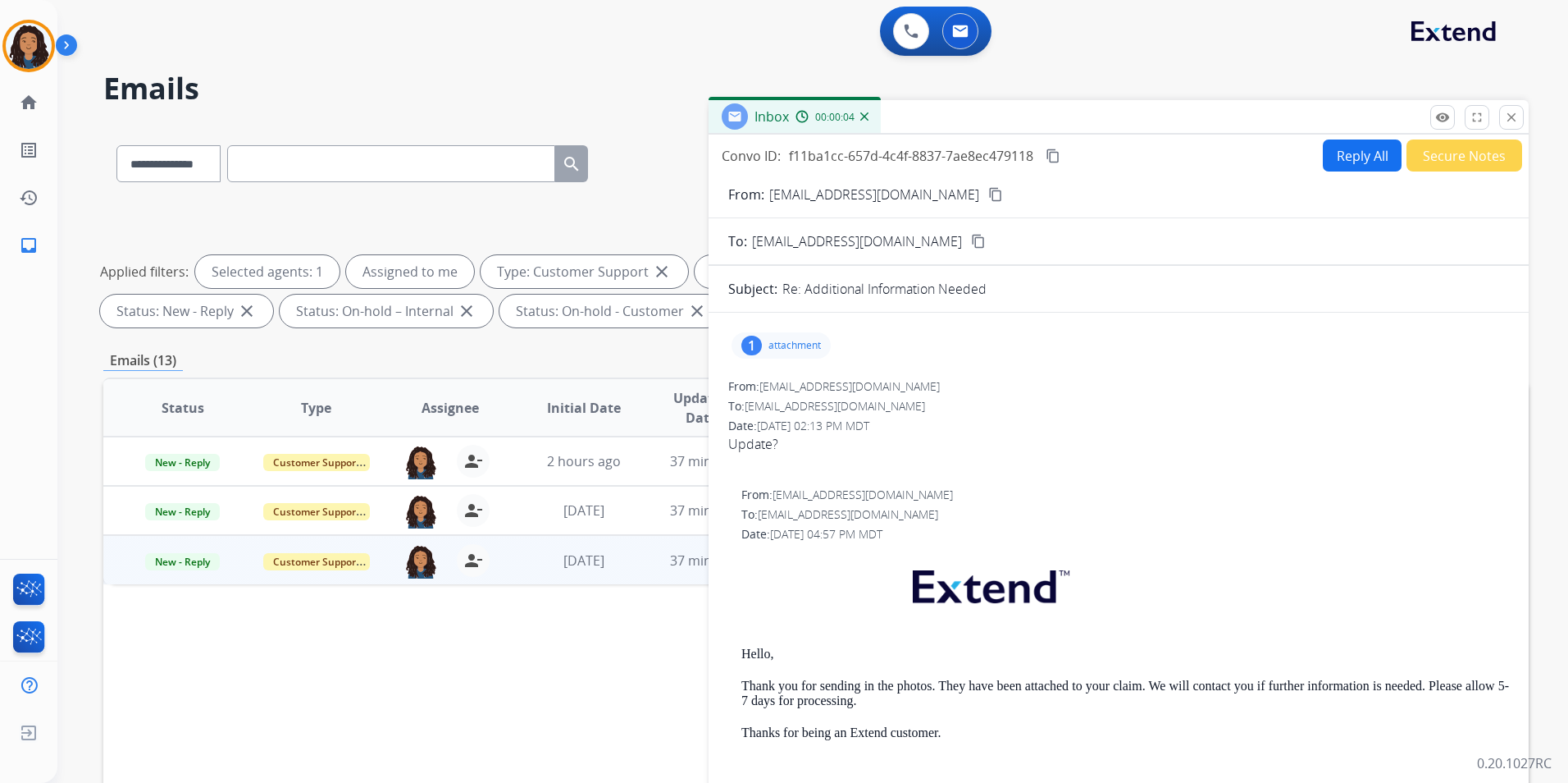
click at [988, 193] on mat-icon "content_copy" at bounding box center [995, 194] width 14 height 14
click at [986, 197] on button "content_copy" at bounding box center [995, 194] width 20 height 20
click at [988, 196] on mat-icon "content_copy" at bounding box center [995, 194] width 14 height 14
click at [1054, 151] on mat-icon "content_copy" at bounding box center [1053, 155] width 14 height 14
click at [1344, 161] on button "Reply All" at bounding box center [1362, 155] width 79 height 32
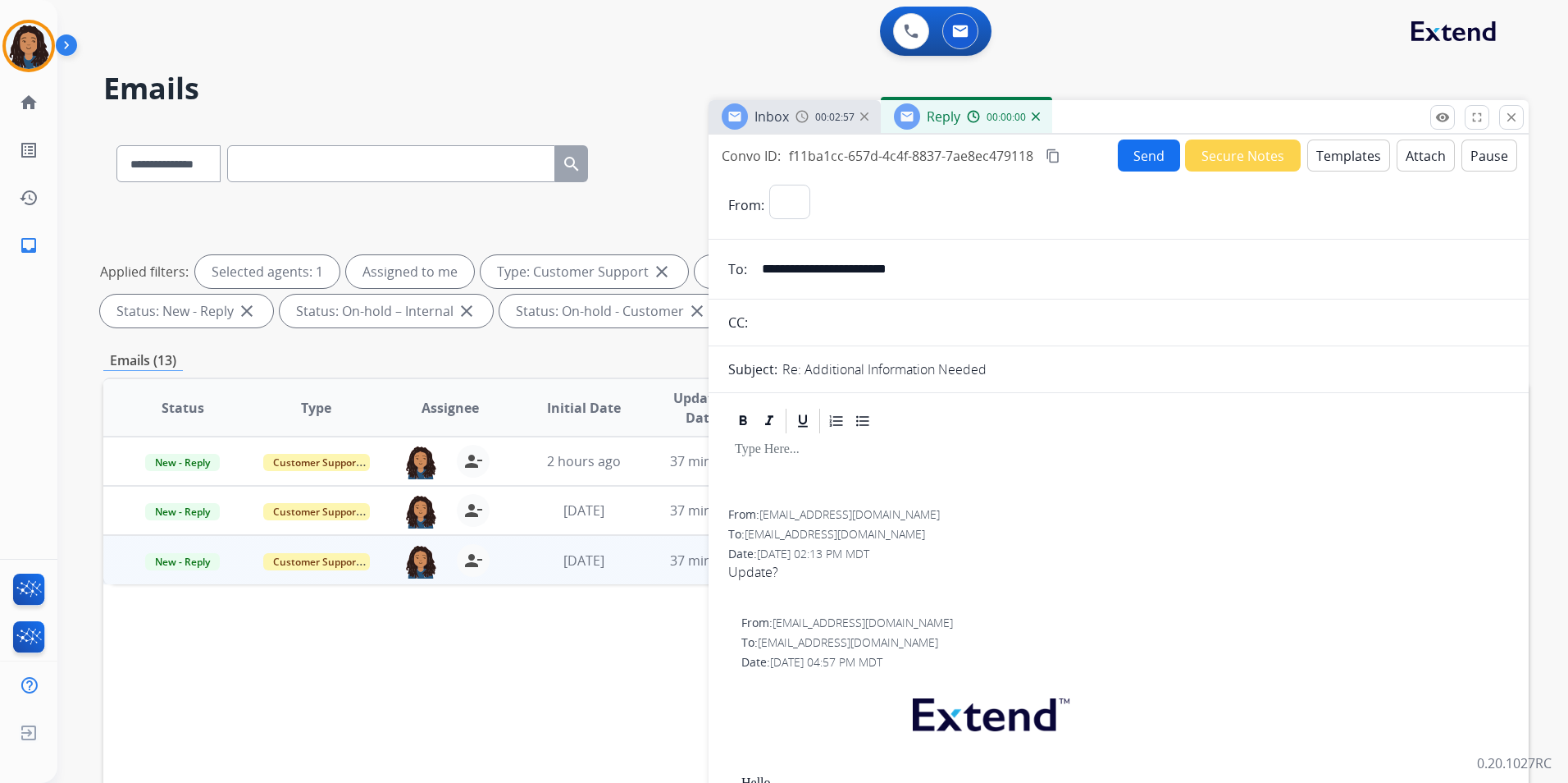
select select "**********"
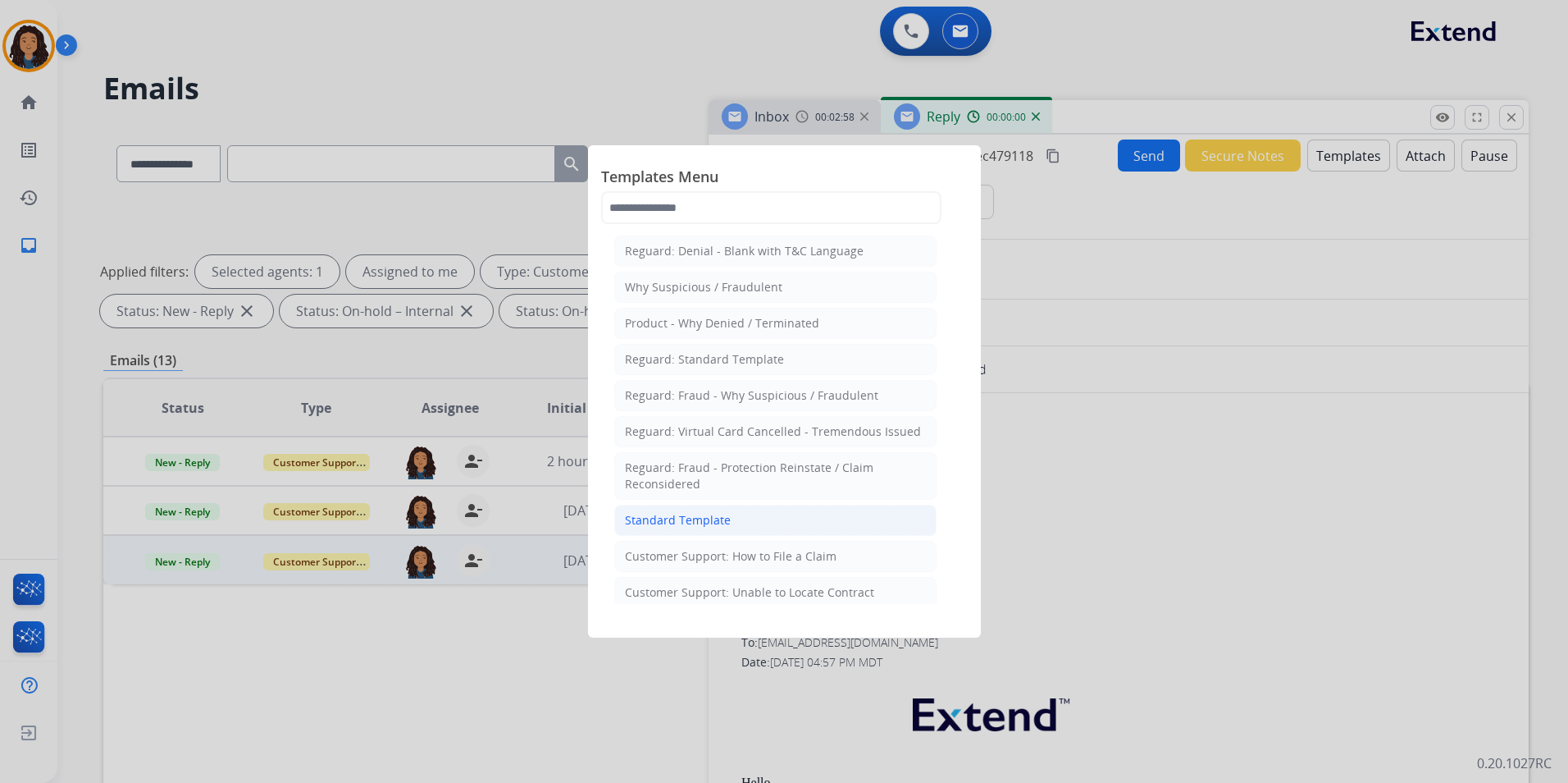
click at [844, 526] on li "Standard Template" at bounding box center [776, 520] width 323 height 31
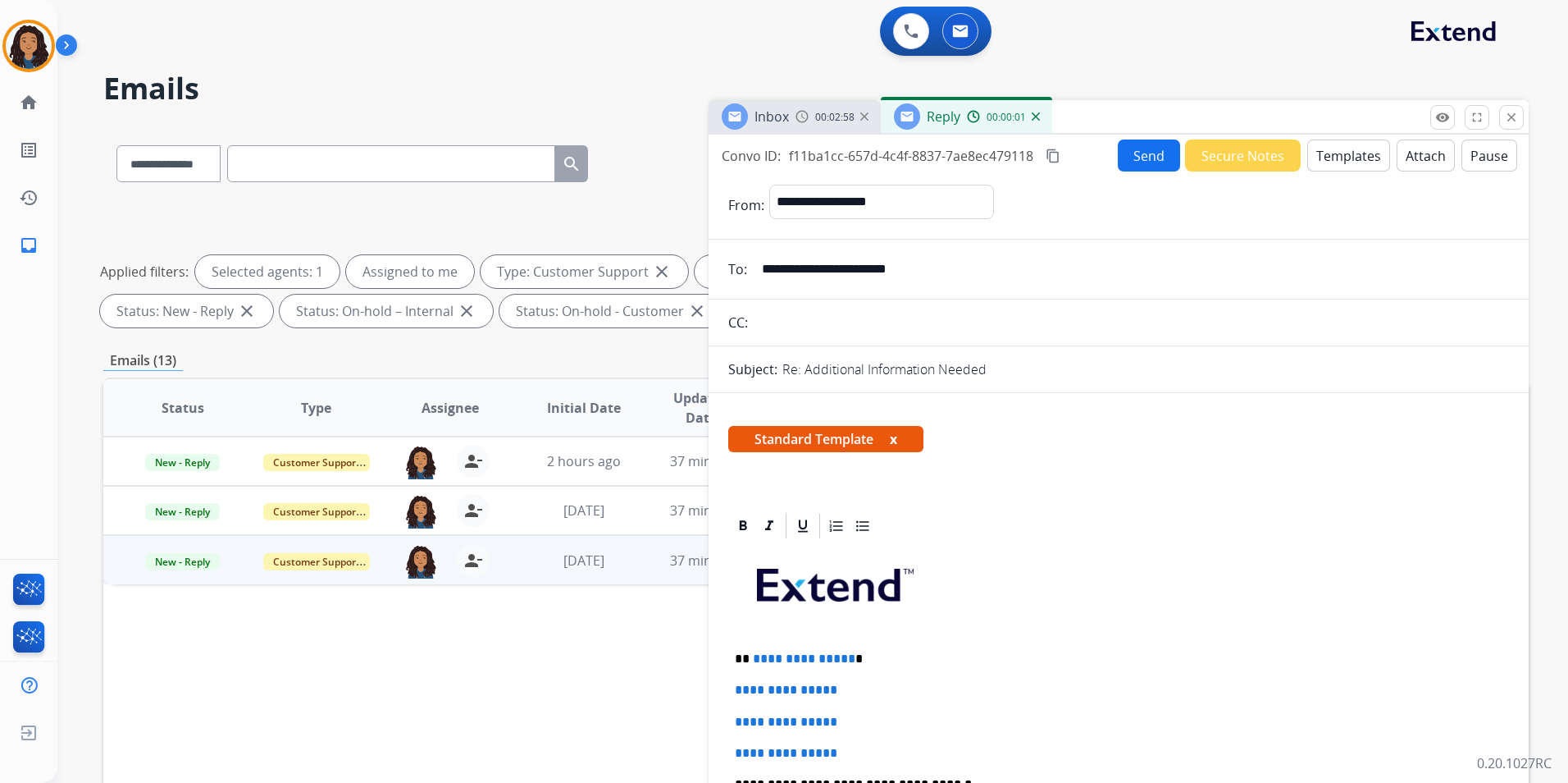
click at [746, 112] on div at bounding box center [734, 116] width 26 height 26
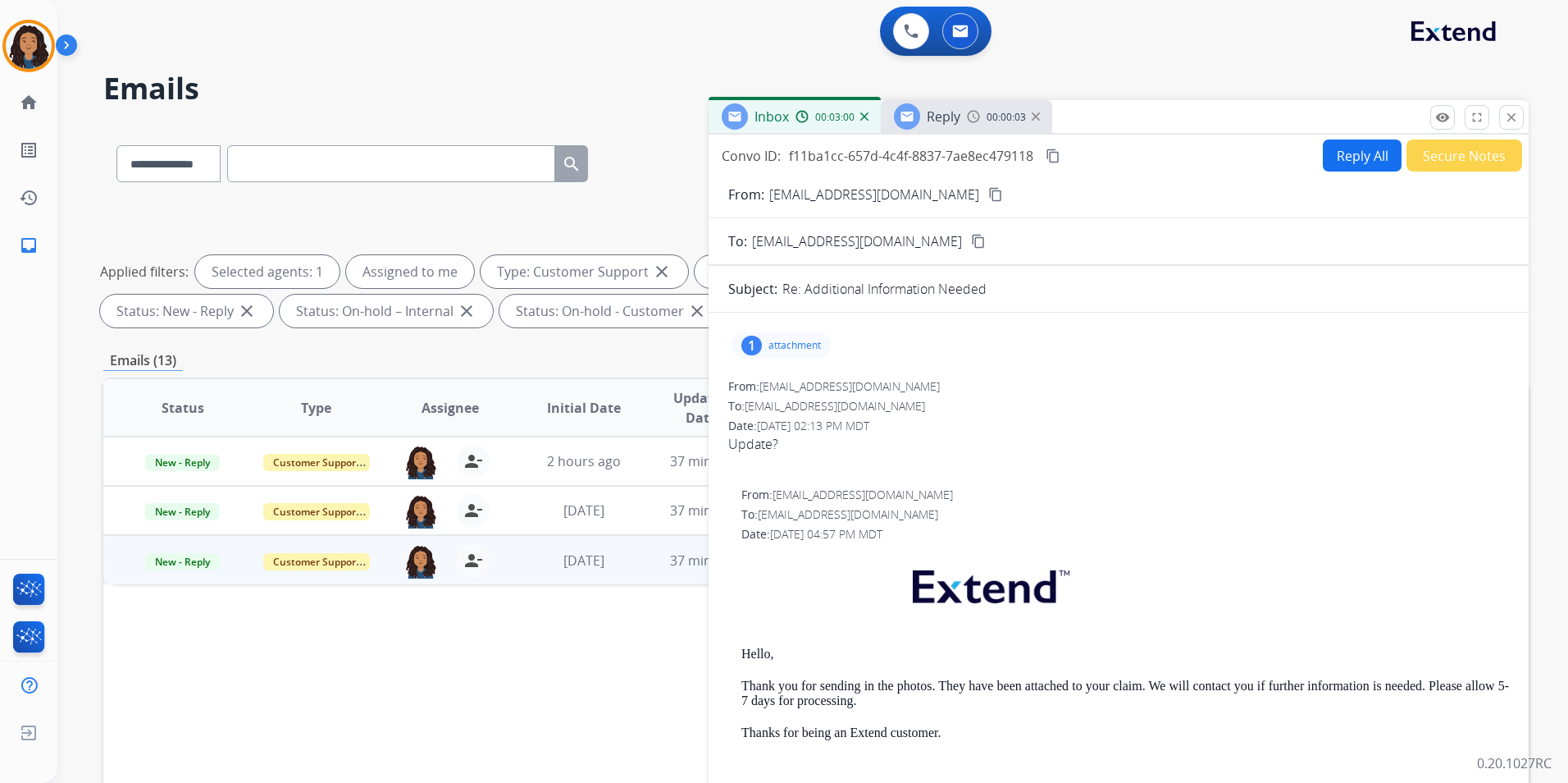
click at [928, 121] on span "Reply" at bounding box center [944, 116] width 34 height 18
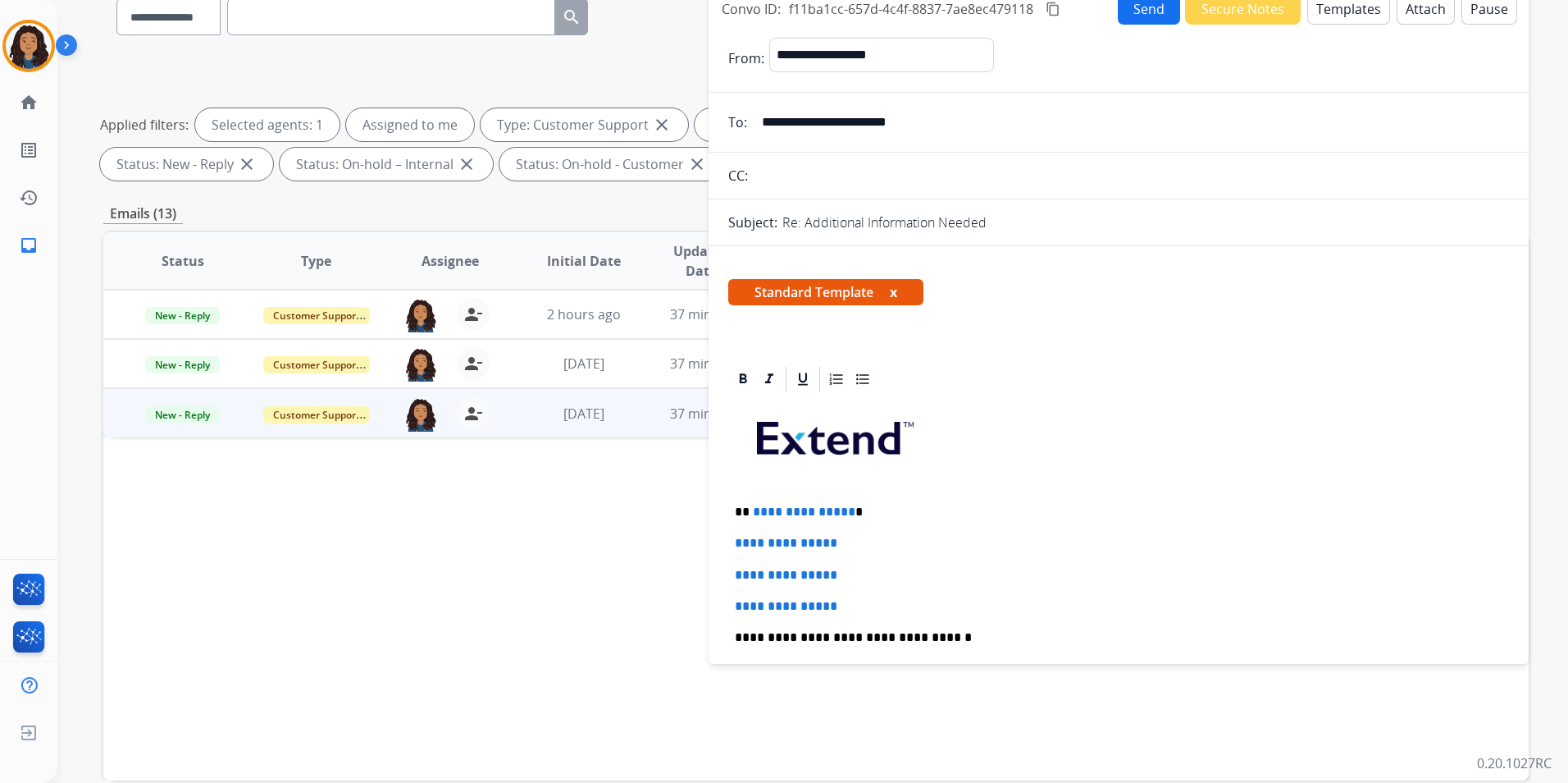
scroll to position [164, 0]
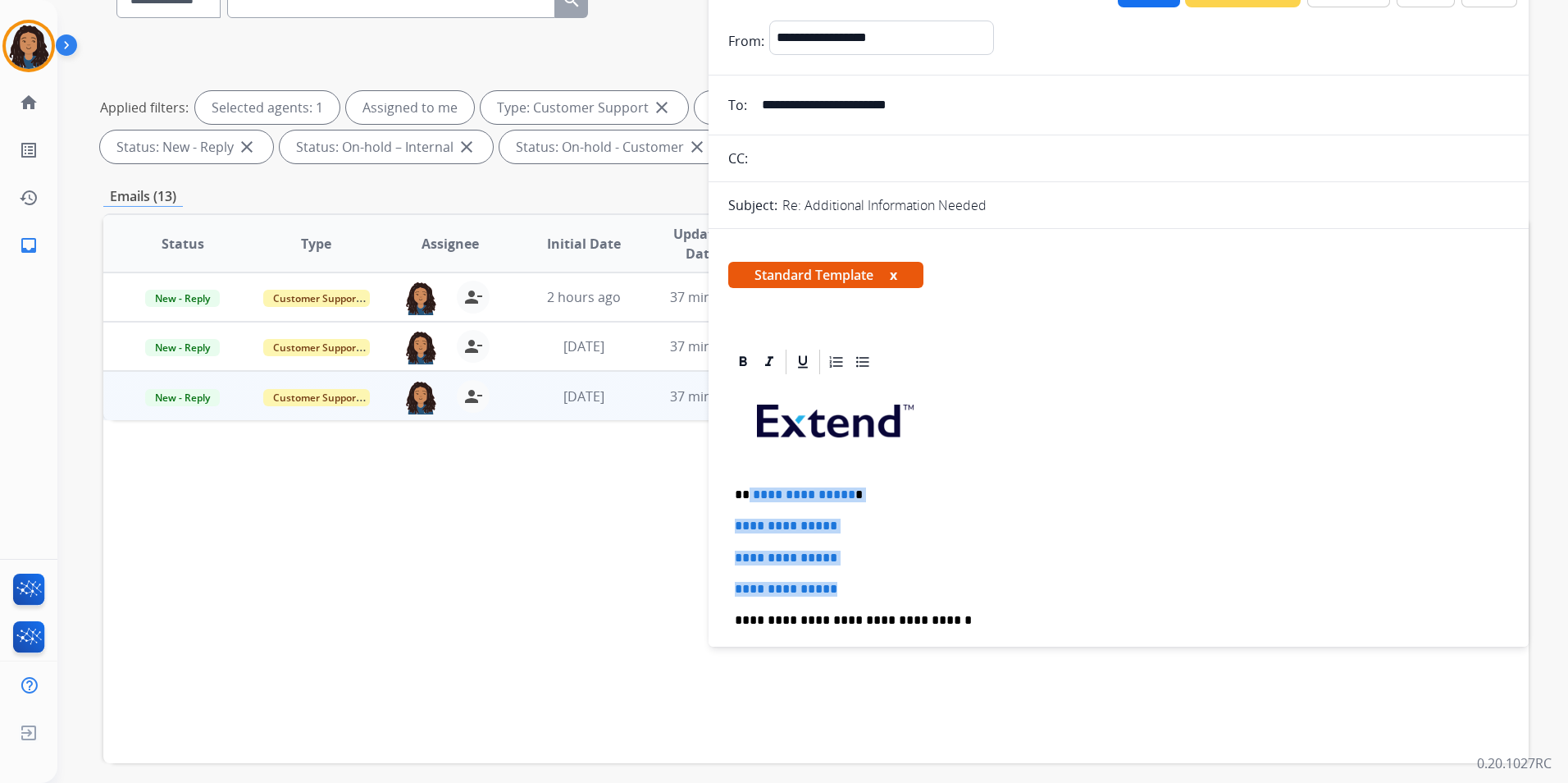
drag, startPoint x: 857, startPoint y: 588, endPoint x: 750, endPoint y: 493, distance: 143.1
click at [750, 493] on div "**********" at bounding box center [1119, 658] width 781 height 565
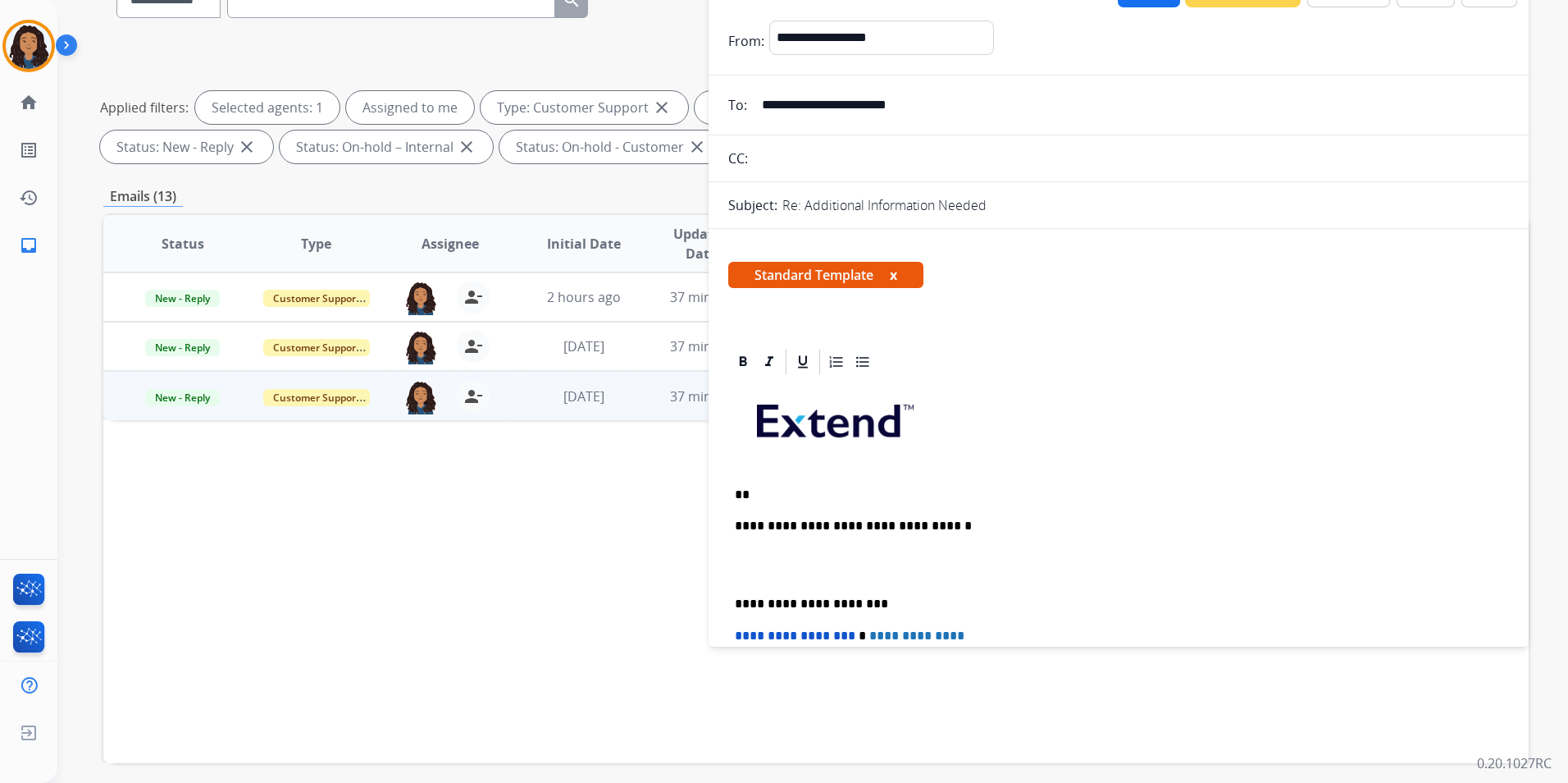
paste div
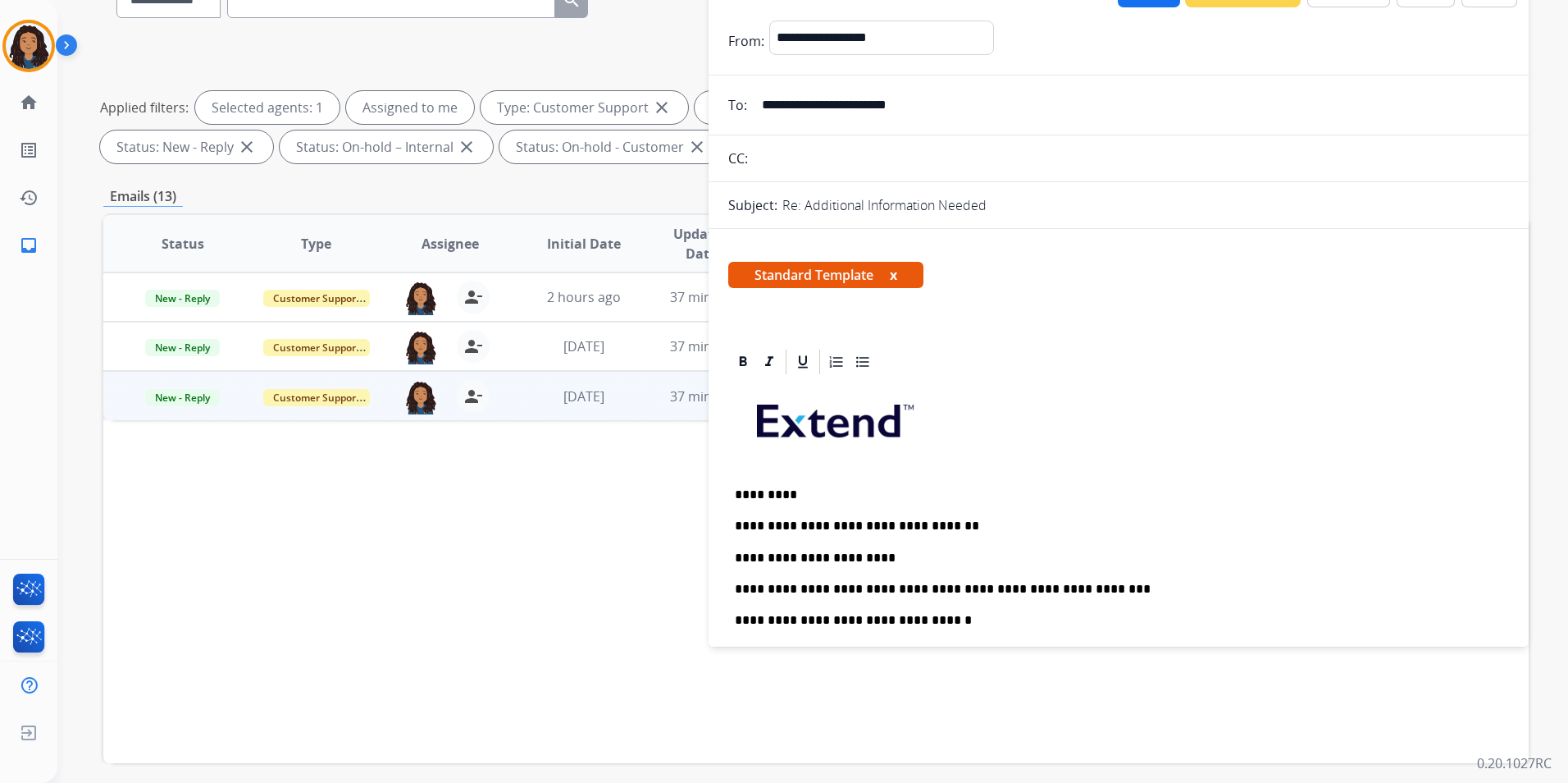
click at [1015, 548] on div "**********" at bounding box center [1119, 658] width 781 height 565
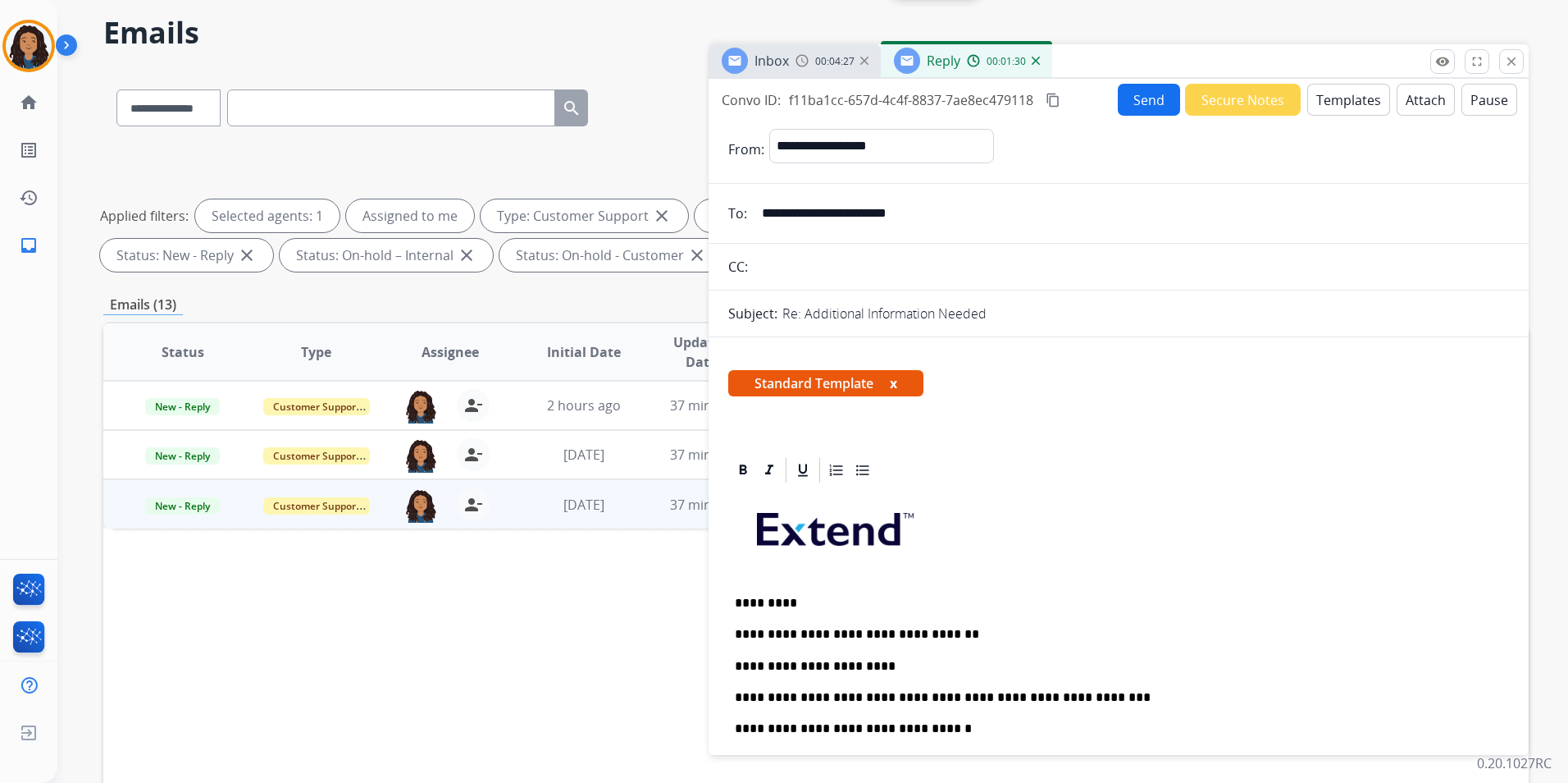
scroll to position [0, 0]
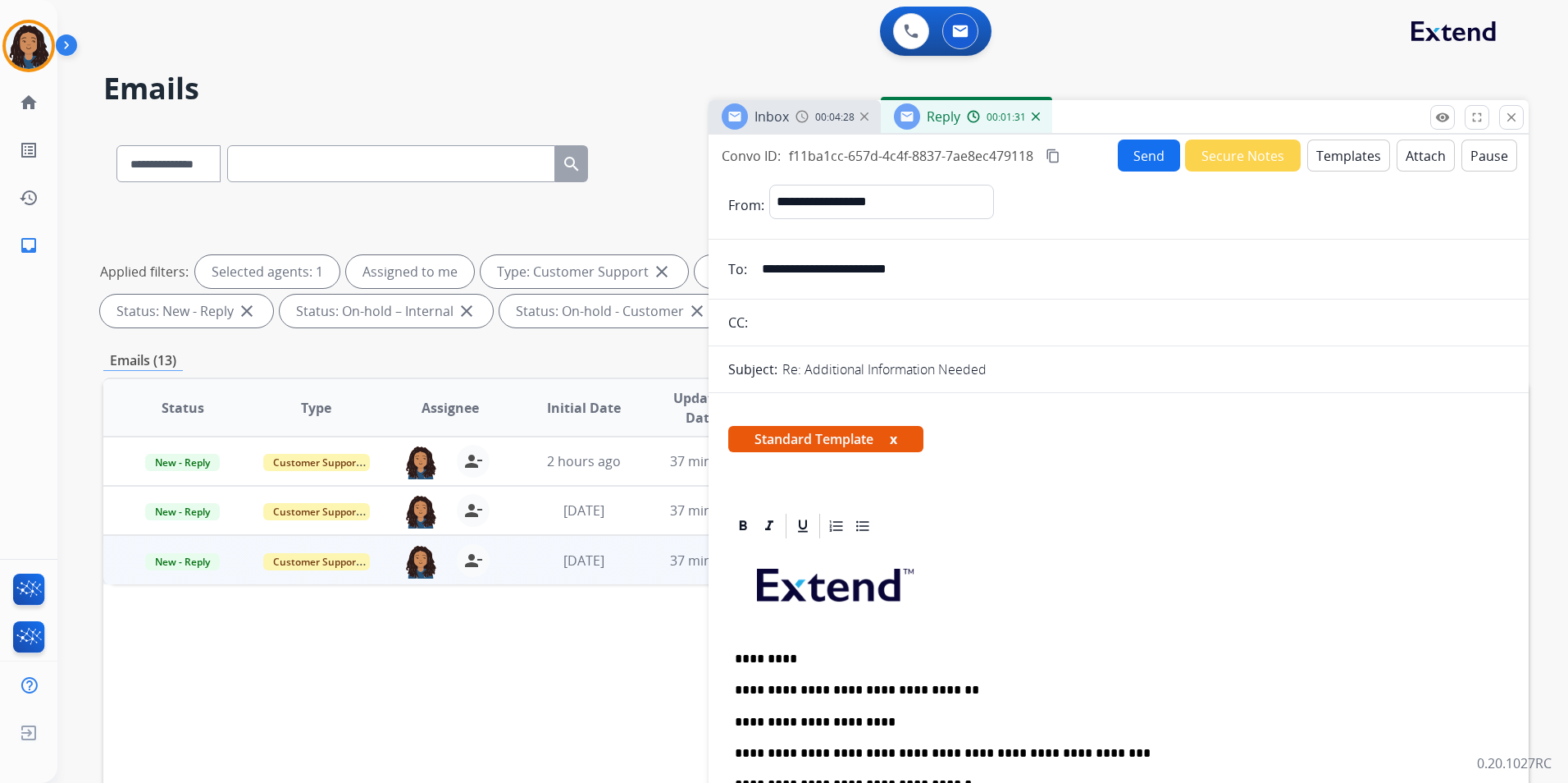
click at [1139, 161] on button "Send" at bounding box center [1149, 155] width 62 height 32
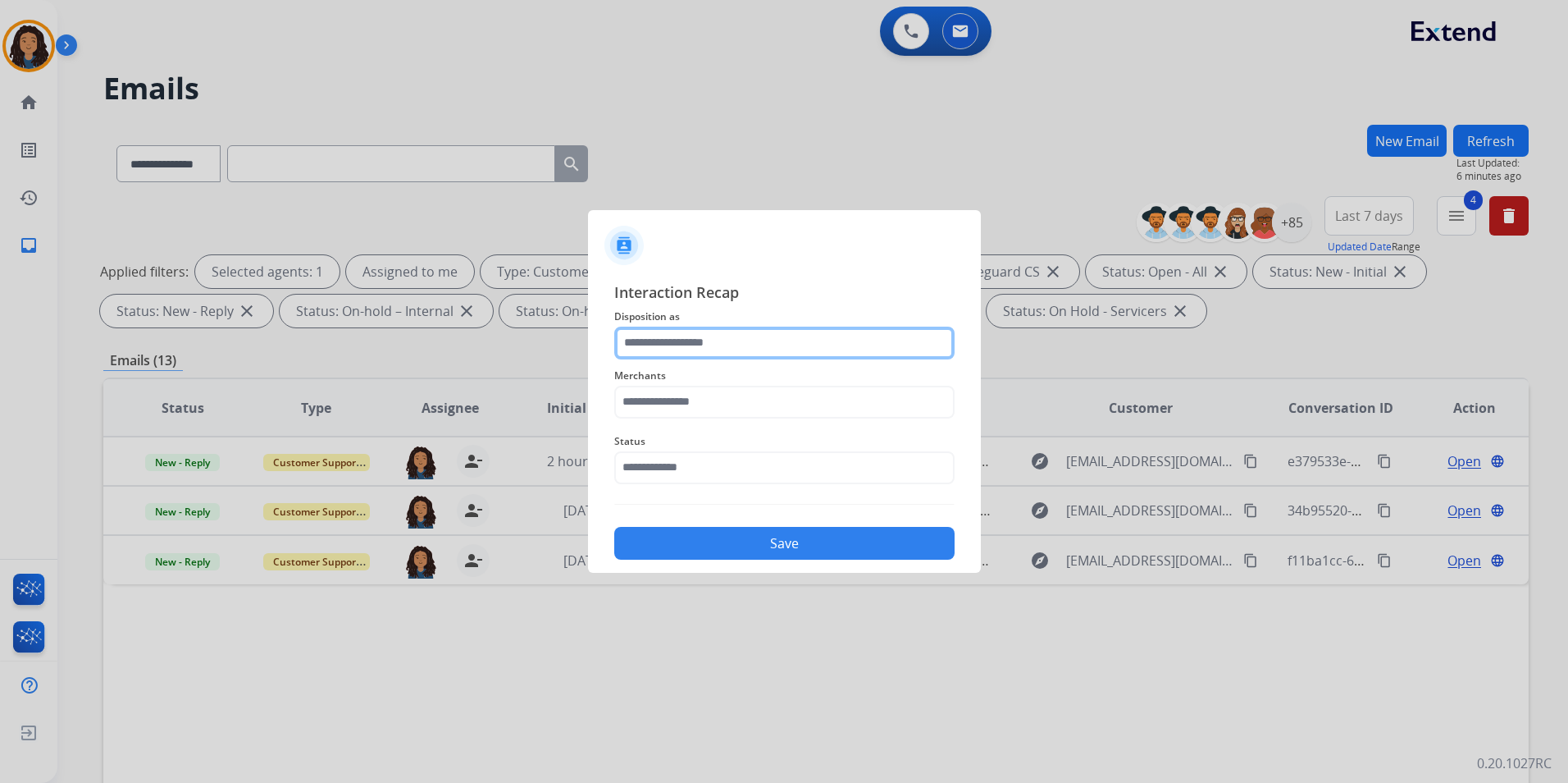
click at [804, 331] on input "text" at bounding box center [784, 343] width 340 height 33
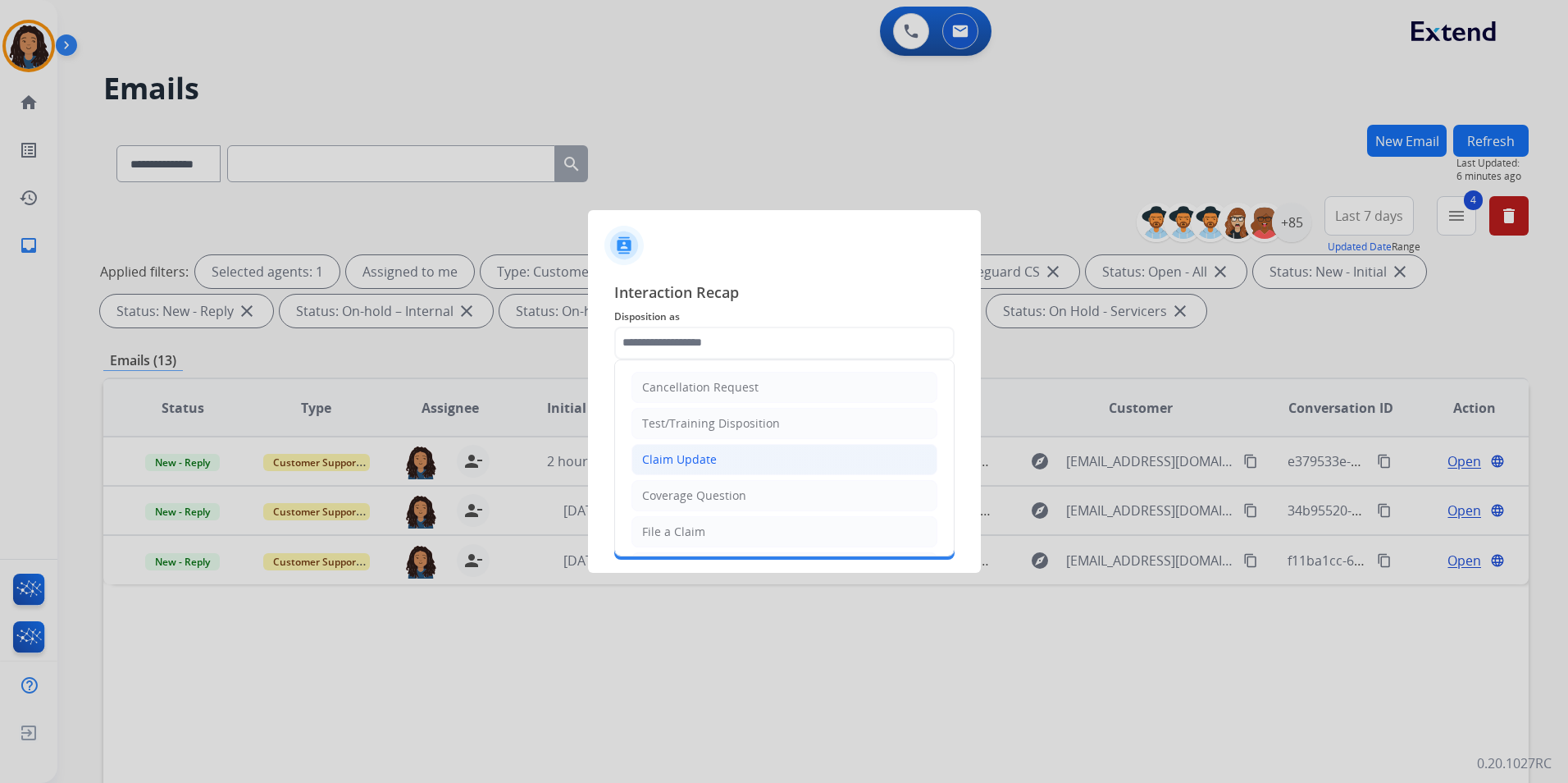
click at [717, 459] on li "Claim Update" at bounding box center [784, 459] width 306 height 31
type input "**********"
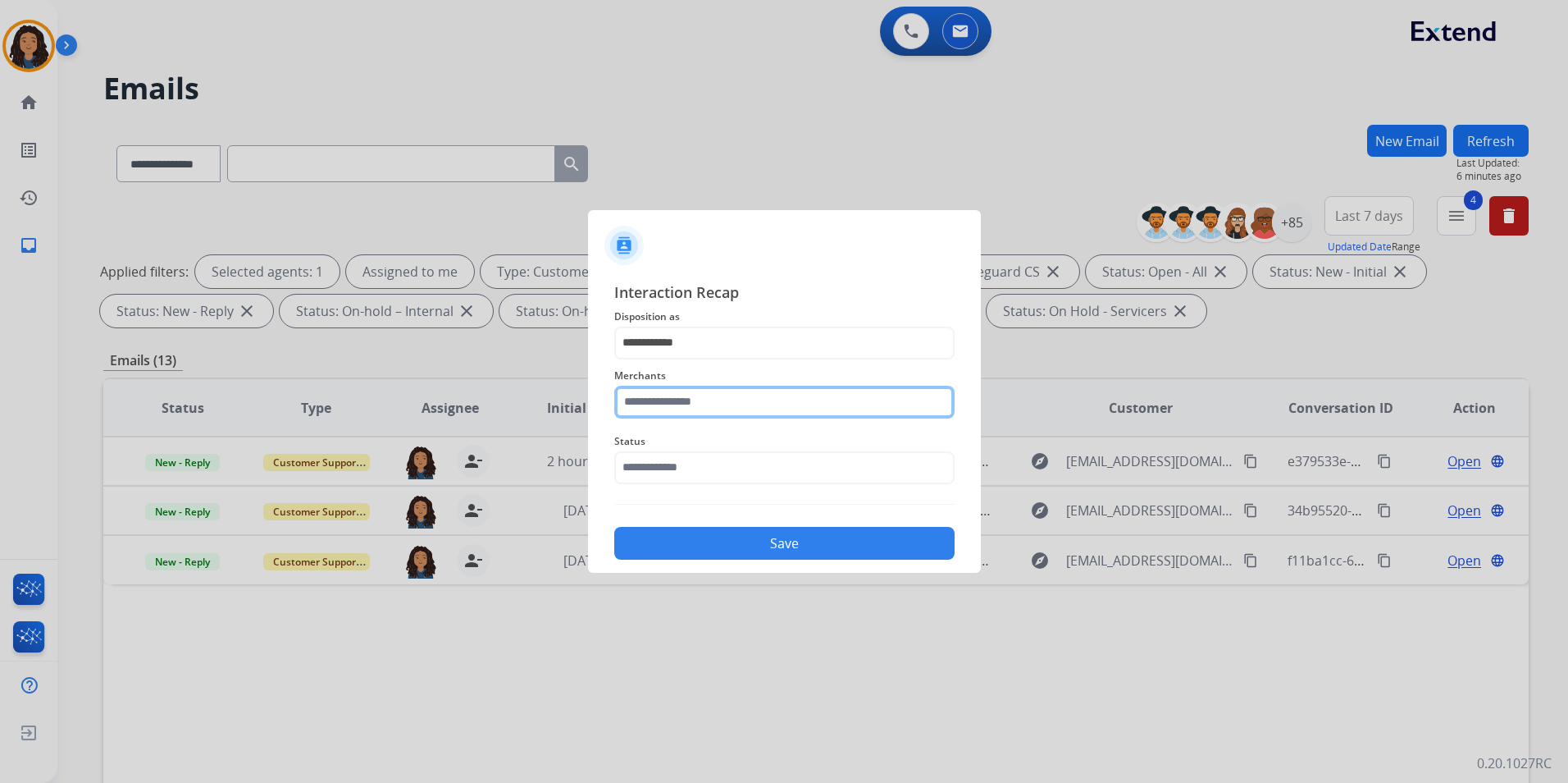
click at [712, 408] on input "text" at bounding box center [784, 402] width 340 height 33
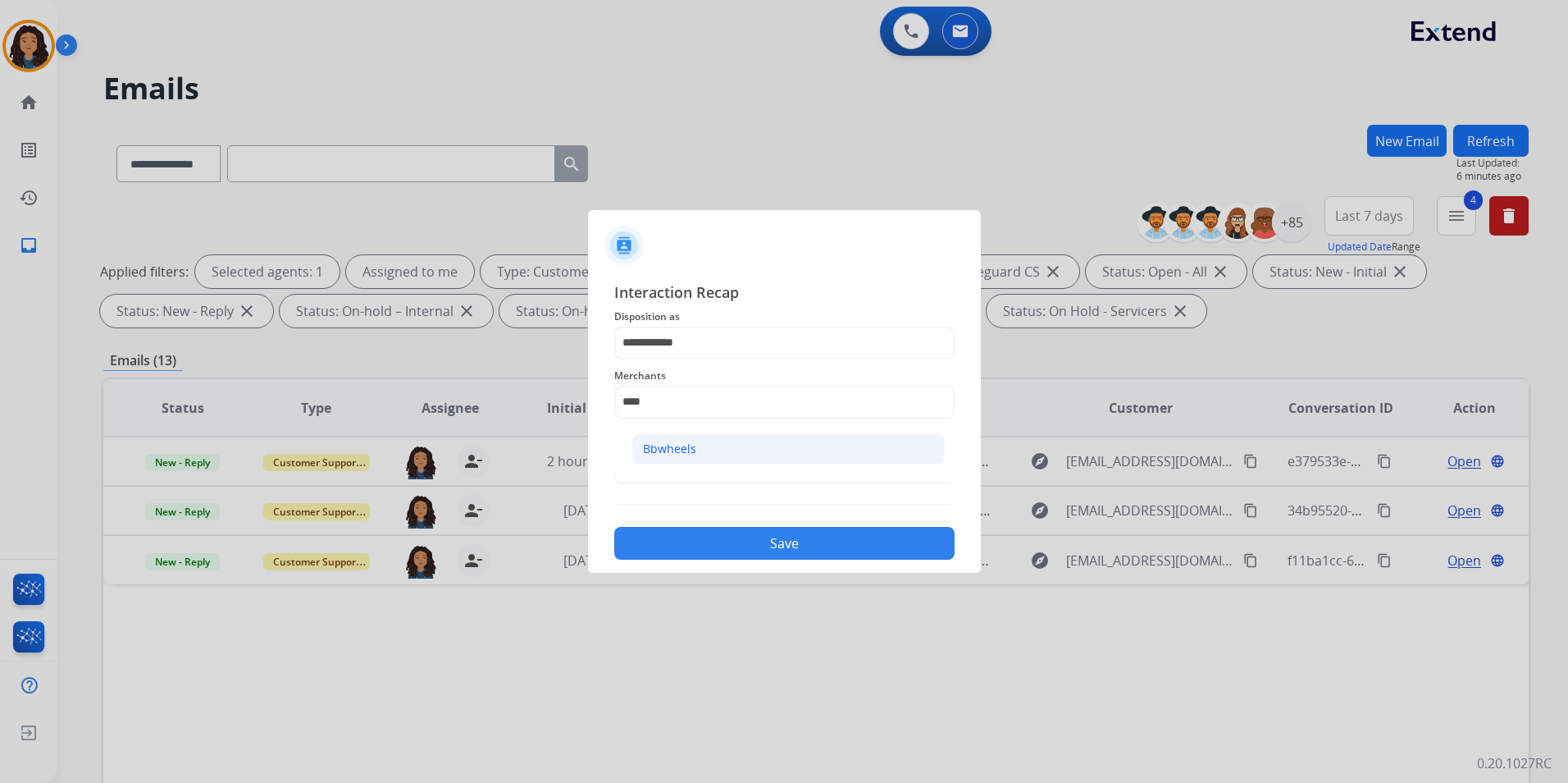
click at [700, 448] on li "Bbwheels" at bounding box center [789, 448] width 312 height 31
type input "********"
click at [700, 448] on span "Status" at bounding box center [784, 441] width 340 height 20
click at [701, 470] on input "text" at bounding box center [784, 467] width 340 height 33
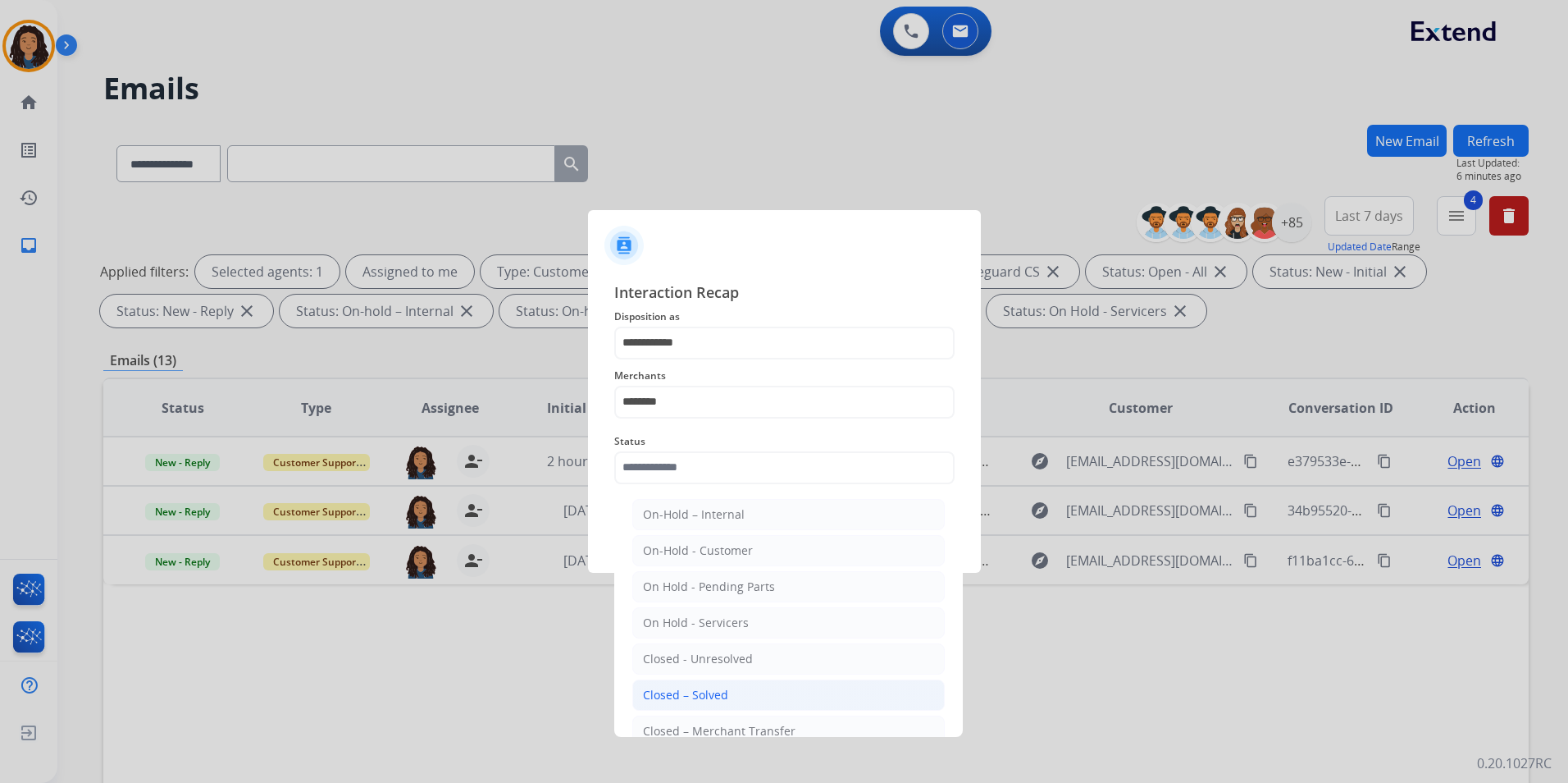
click at [689, 696] on div "Closed – Solved" at bounding box center [685, 695] width 85 height 16
type input "**********"
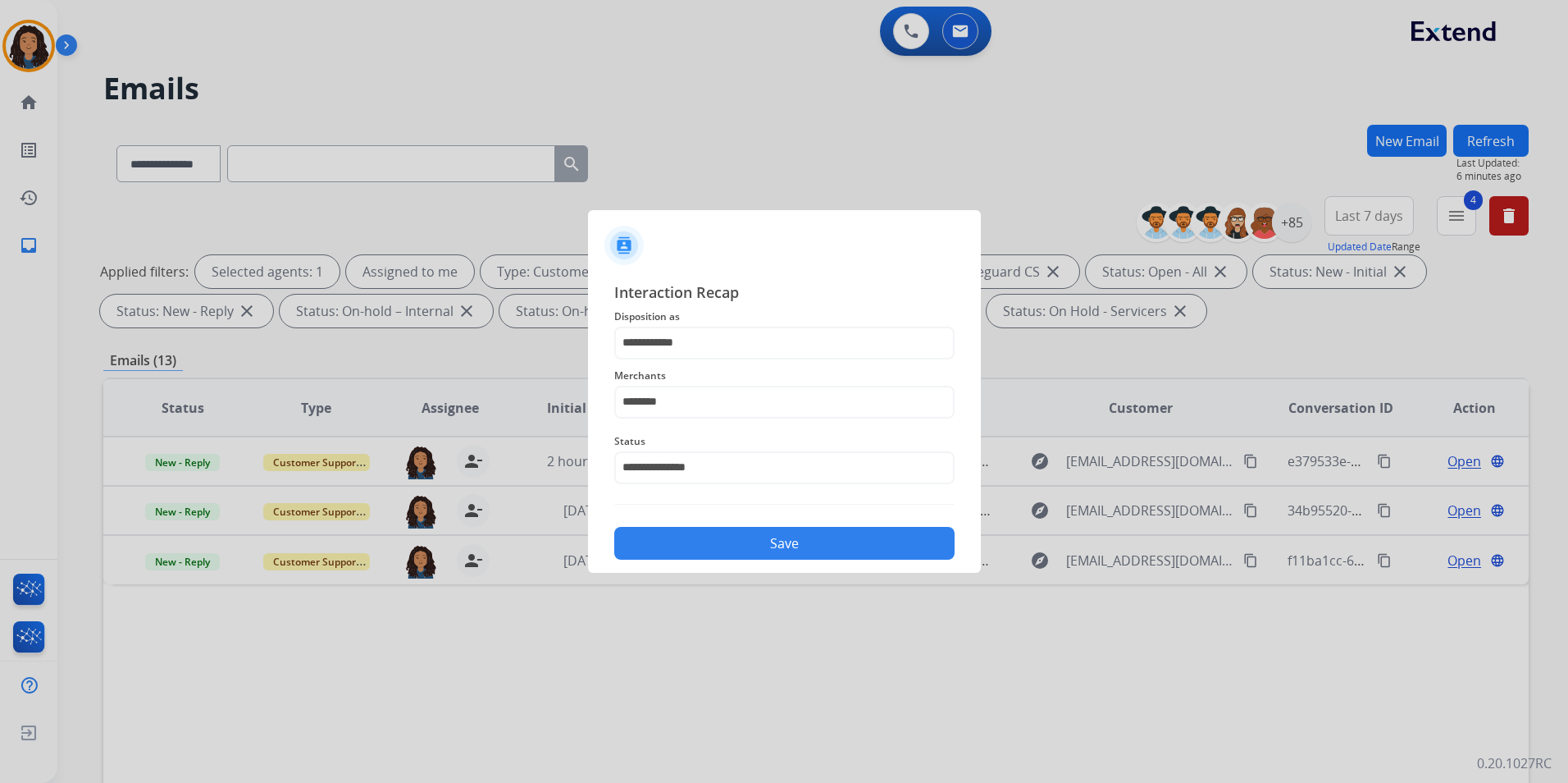
click at [724, 536] on button "Save" at bounding box center [784, 543] width 340 height 33
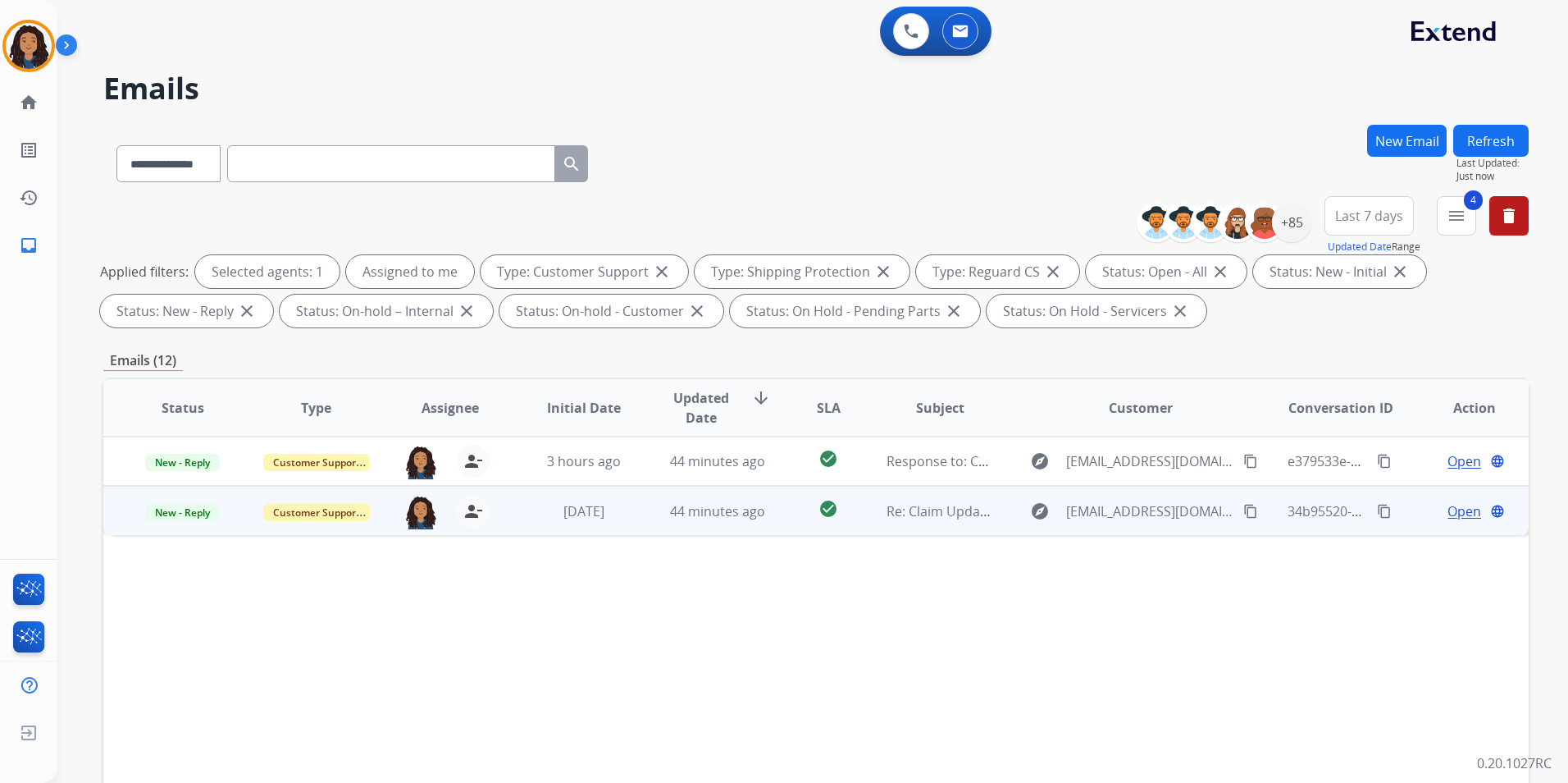
click at [1456, 515] on span "Open" at bounding box center [1464, 510] width 34 height 20
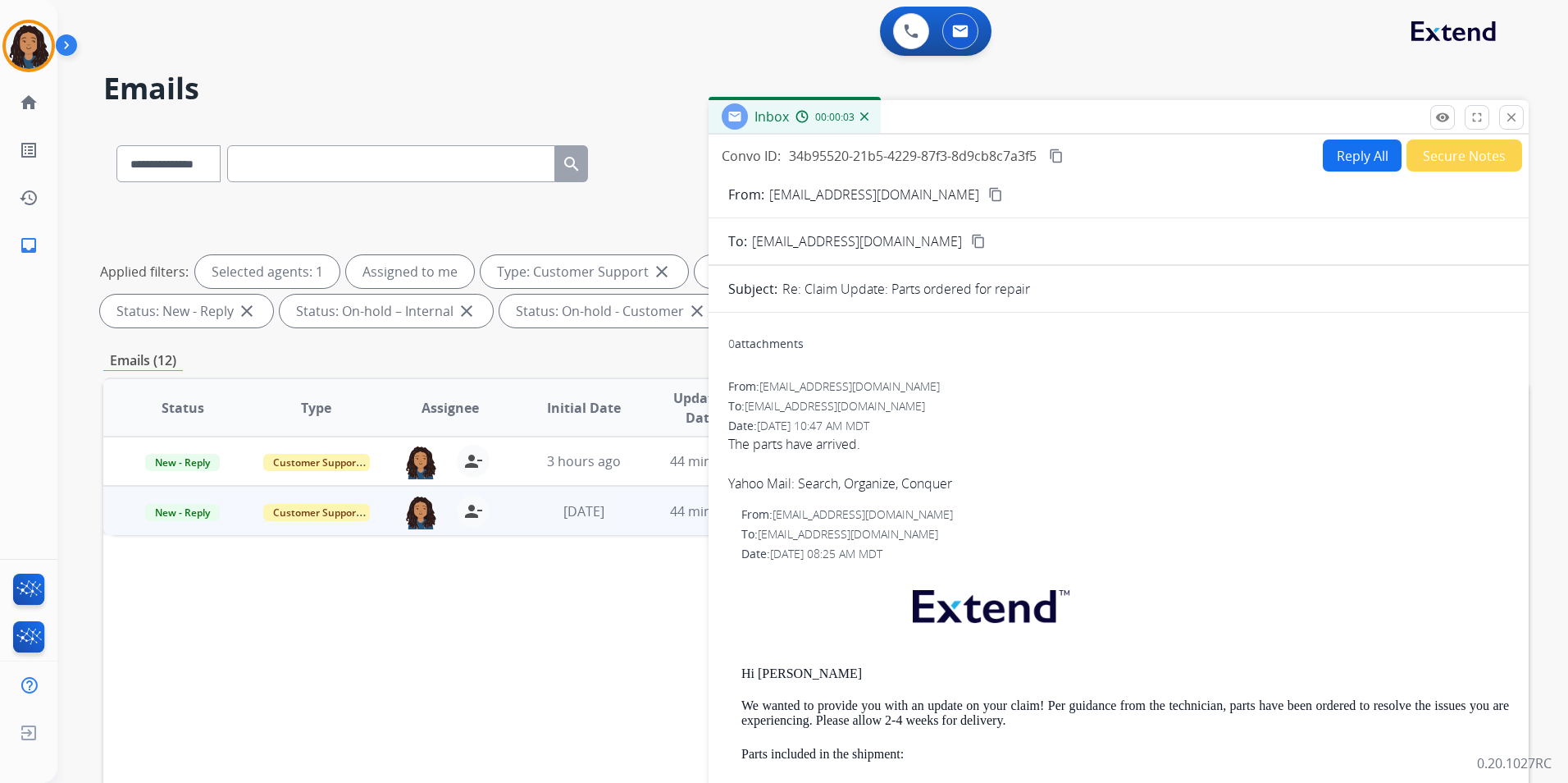
click at [988, 188] on mat-icon "content_copy" at bounding box center [995, 194] width 14 height 14
click at [1052, 144] on div "Convo ID: 34b95520-21b5-4229-87f3-8d9cb8c7a3f5 content_copy Reply All Secure No…" at bounding box center [1119, 155] width 820 height 32
click at [1056, 157] on mat-icon "content_copy" at bounding box center [1056, 155] width 14 height 14
click at [181, 519] on span "New - Reply" at bounding box center [183, 512] width 75 height 17
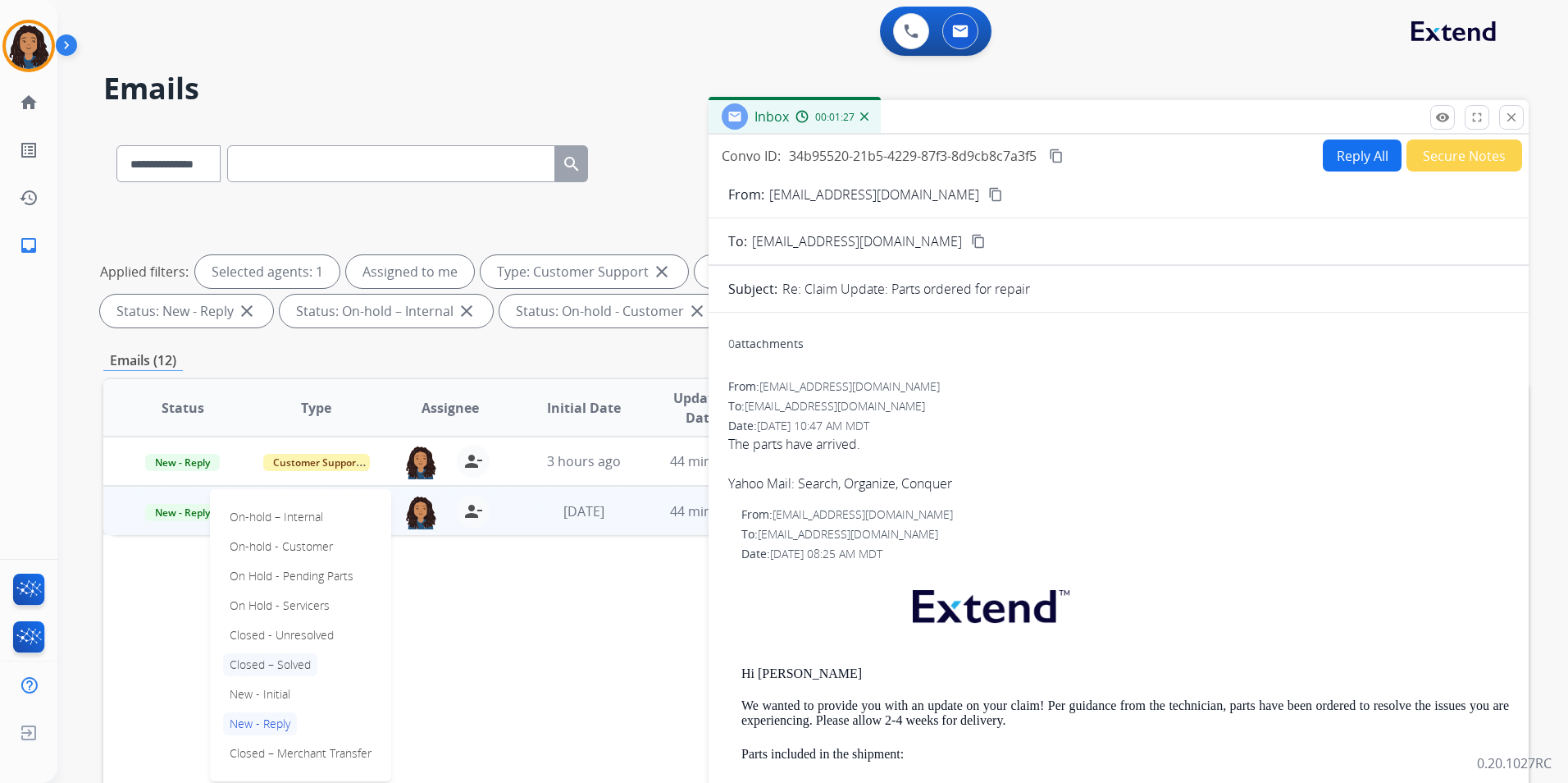
click at [281, 665] on p "Closed – Solved" at bounding box center [270, 664] width 94 height 23
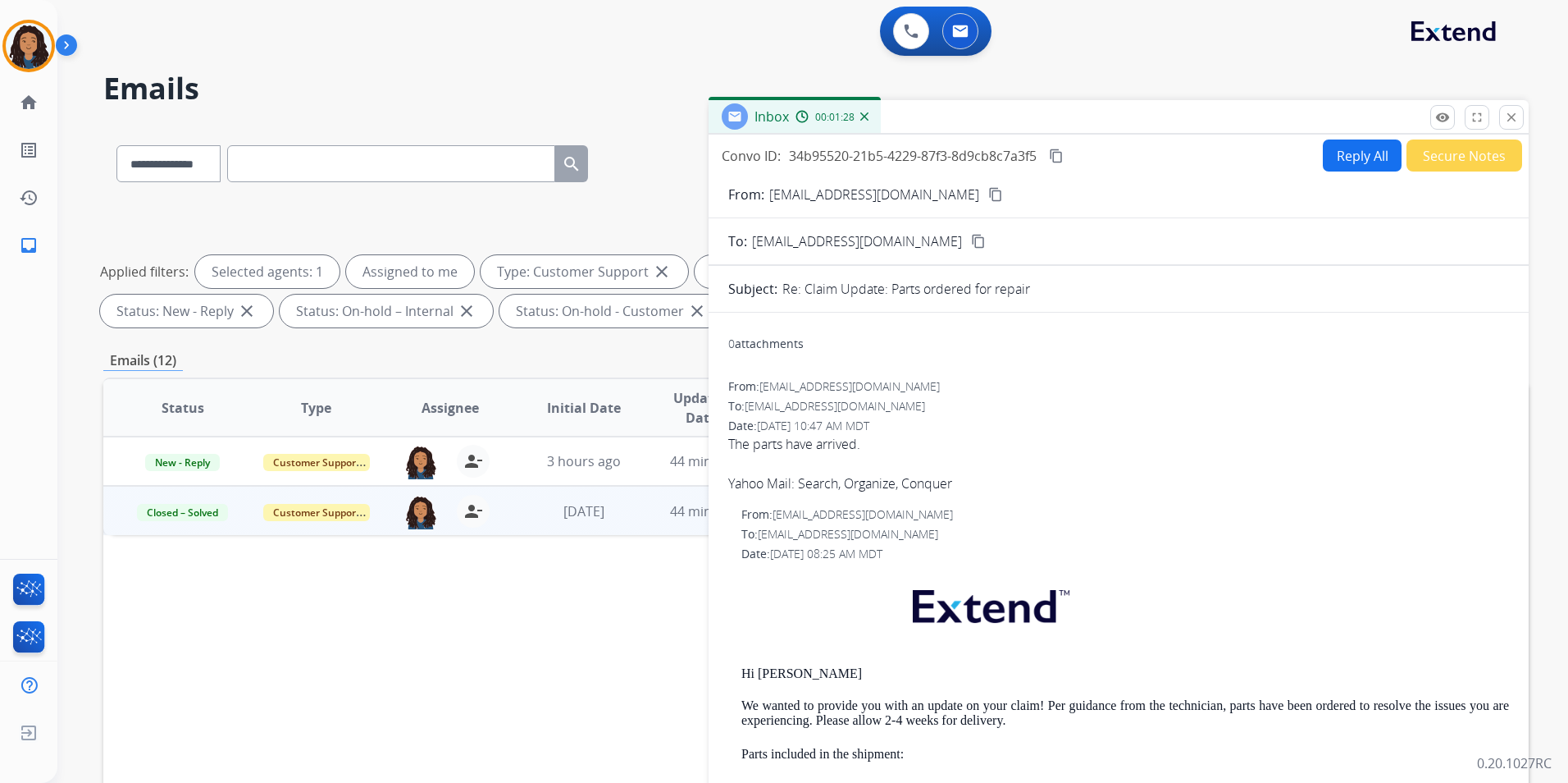
click at [1458, 167] on button "Secure Notes" at bounding box center [1464, 155] width 115 height 32
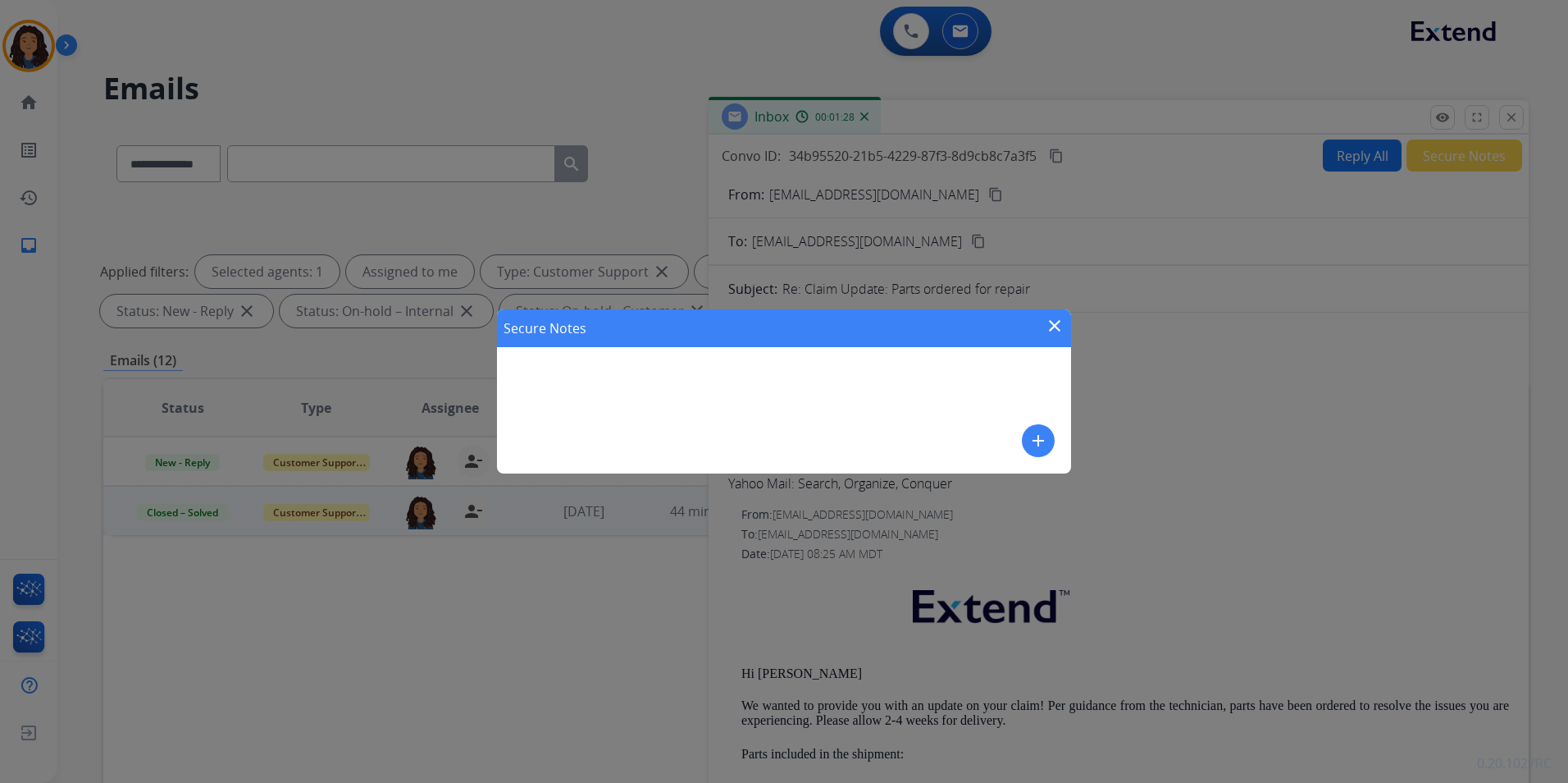
click at [1037, 448] on mat-icon "add" at bounding box center [1038, 440] width 20 height 20
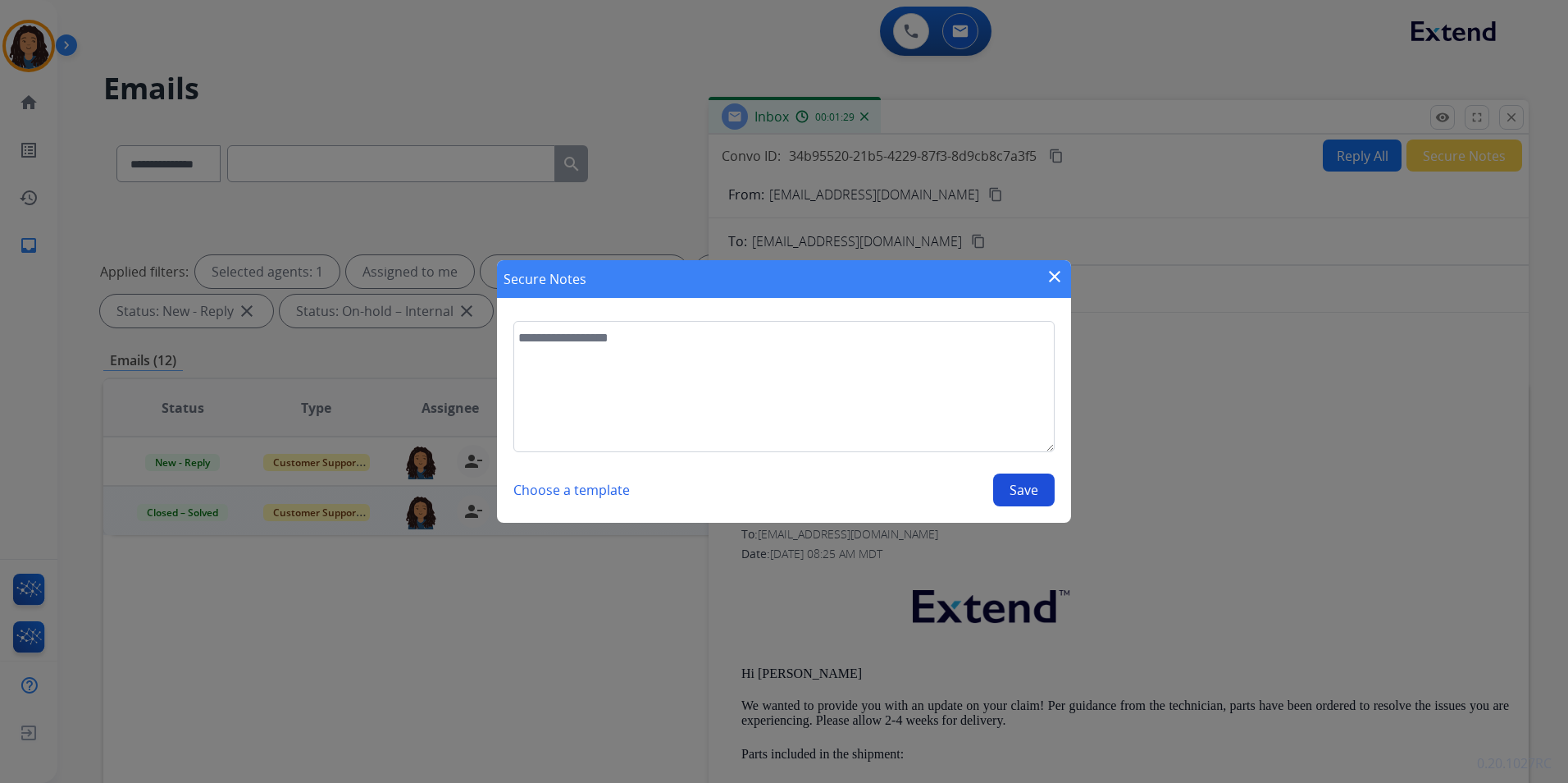
click at [763, 369] on textarea at bounding box center [784, 386] width 542 height 132
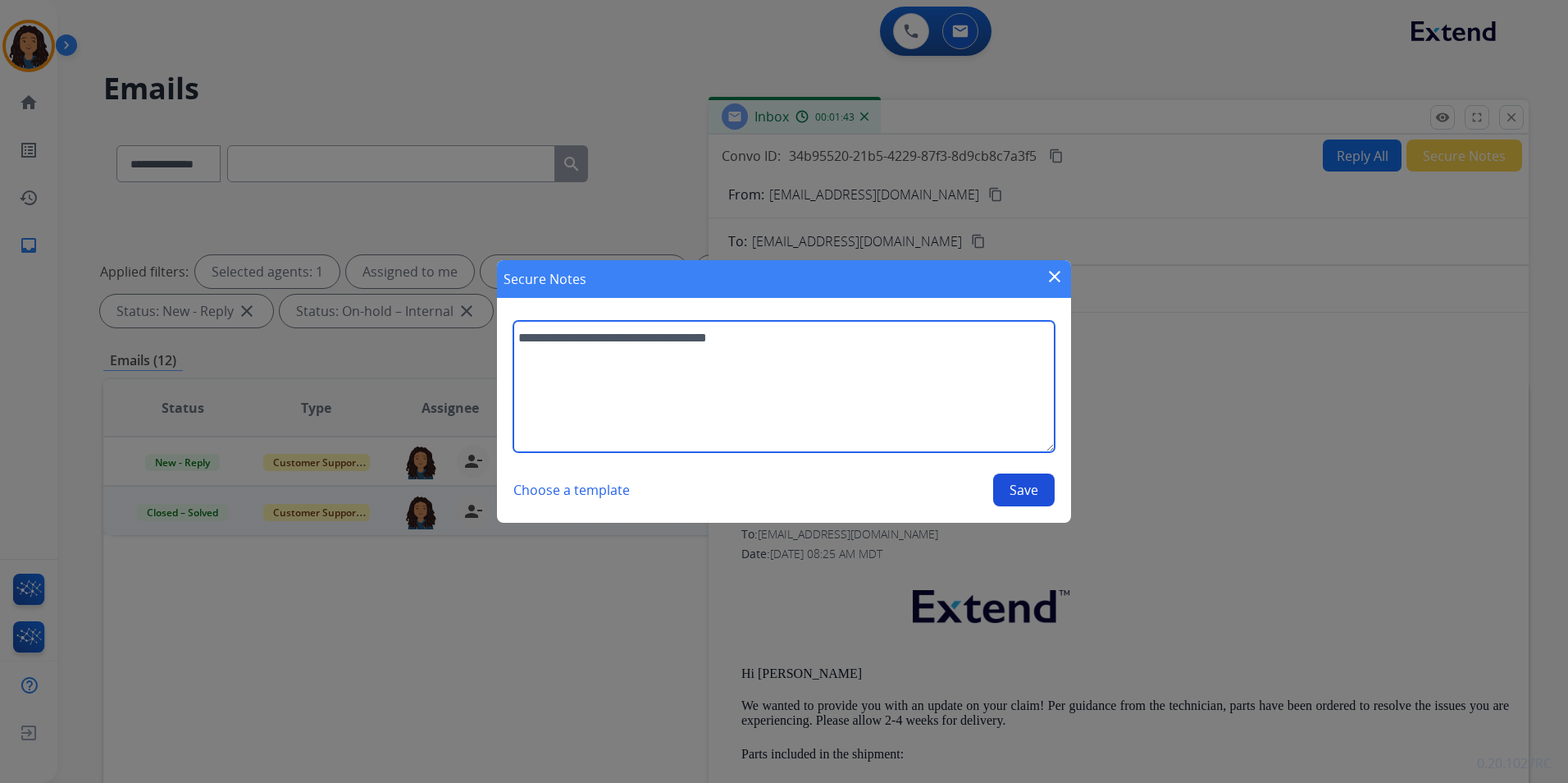
type textarea "**********"
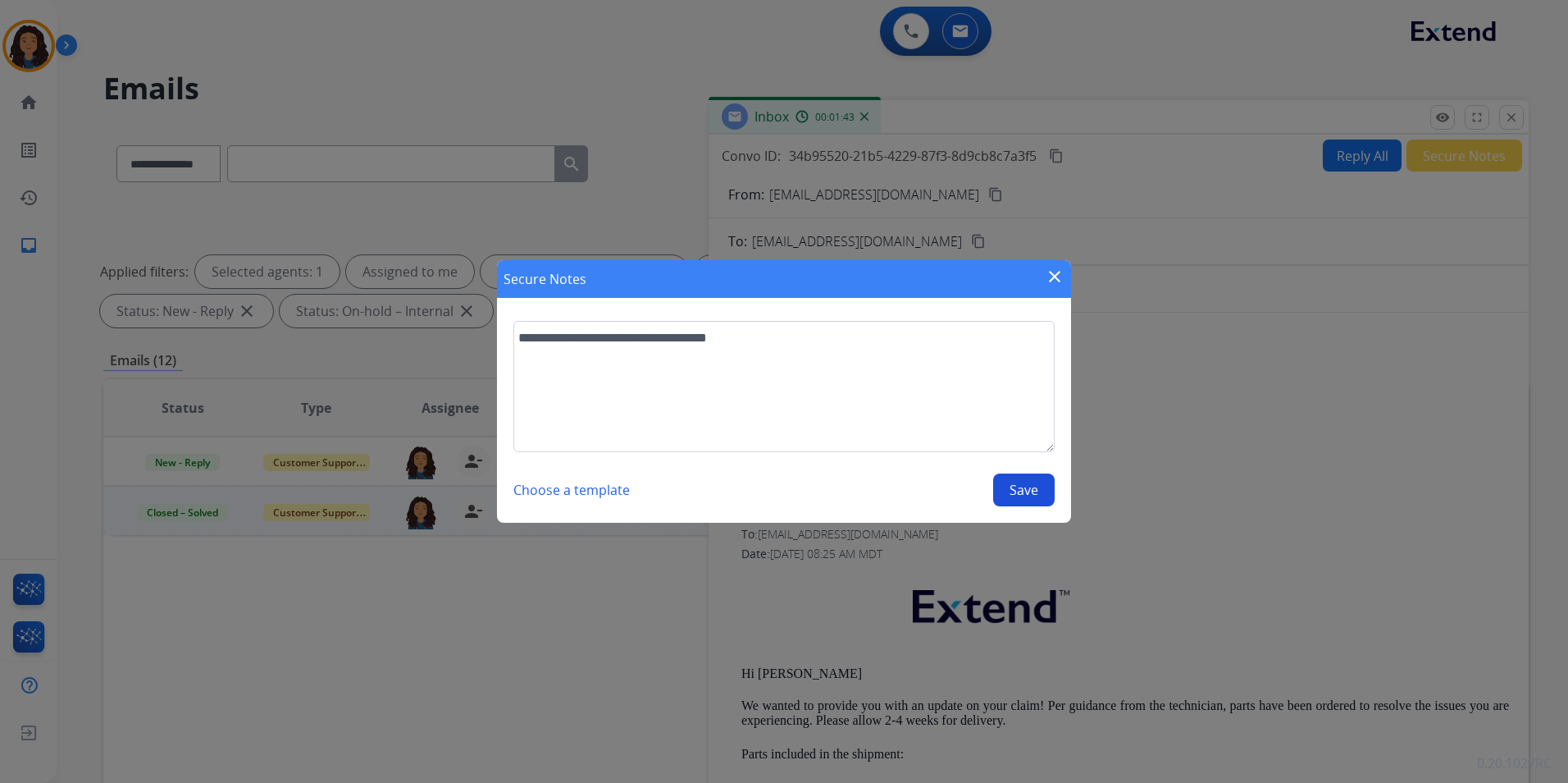
click at [1044, 482] on button "Save" at bounding box center [1024, 489] width 61 height 33
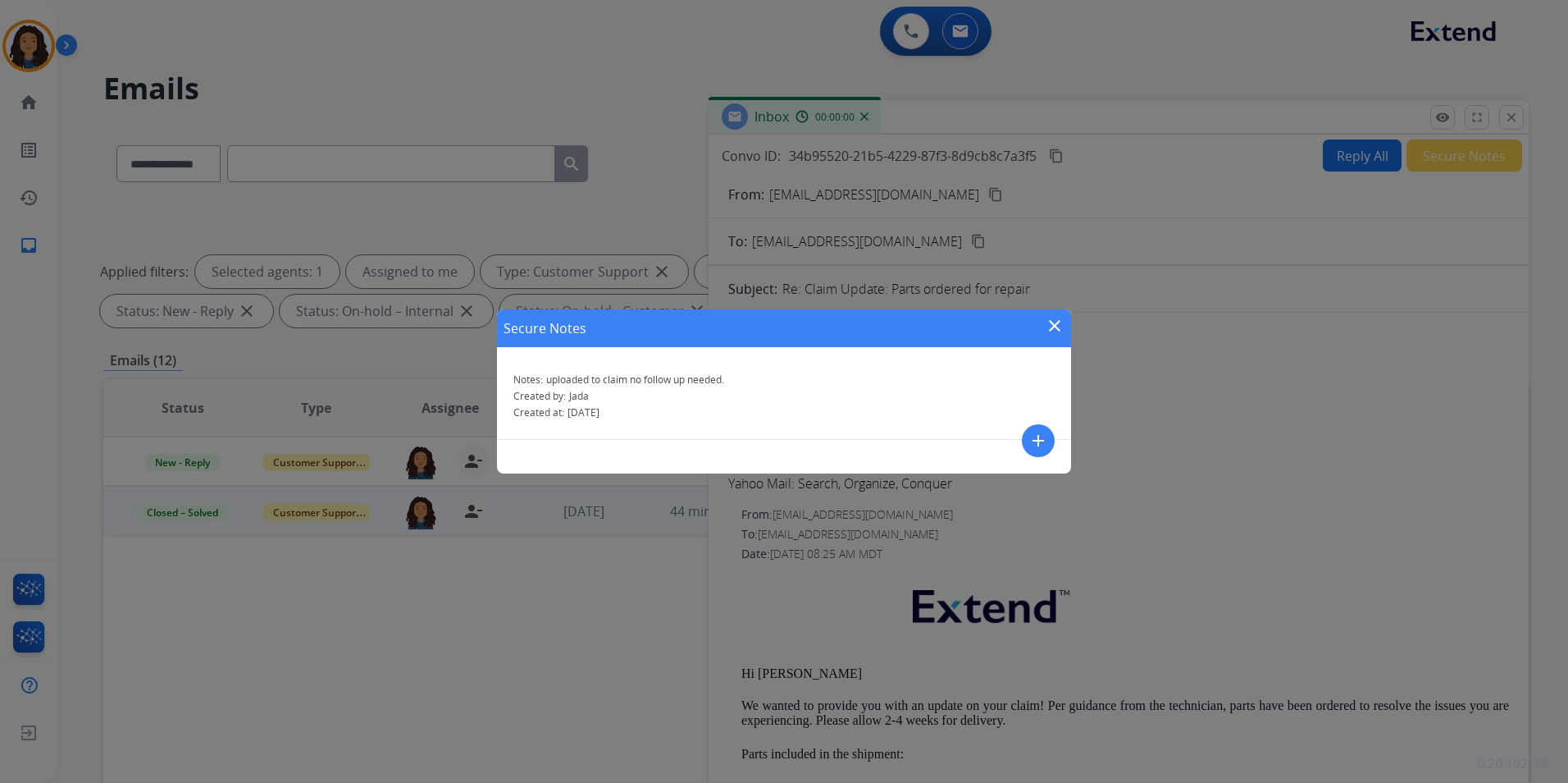
click at [1056, 322] on mat-icon "close" at bounding box center [1054, 325] width 20 height 20
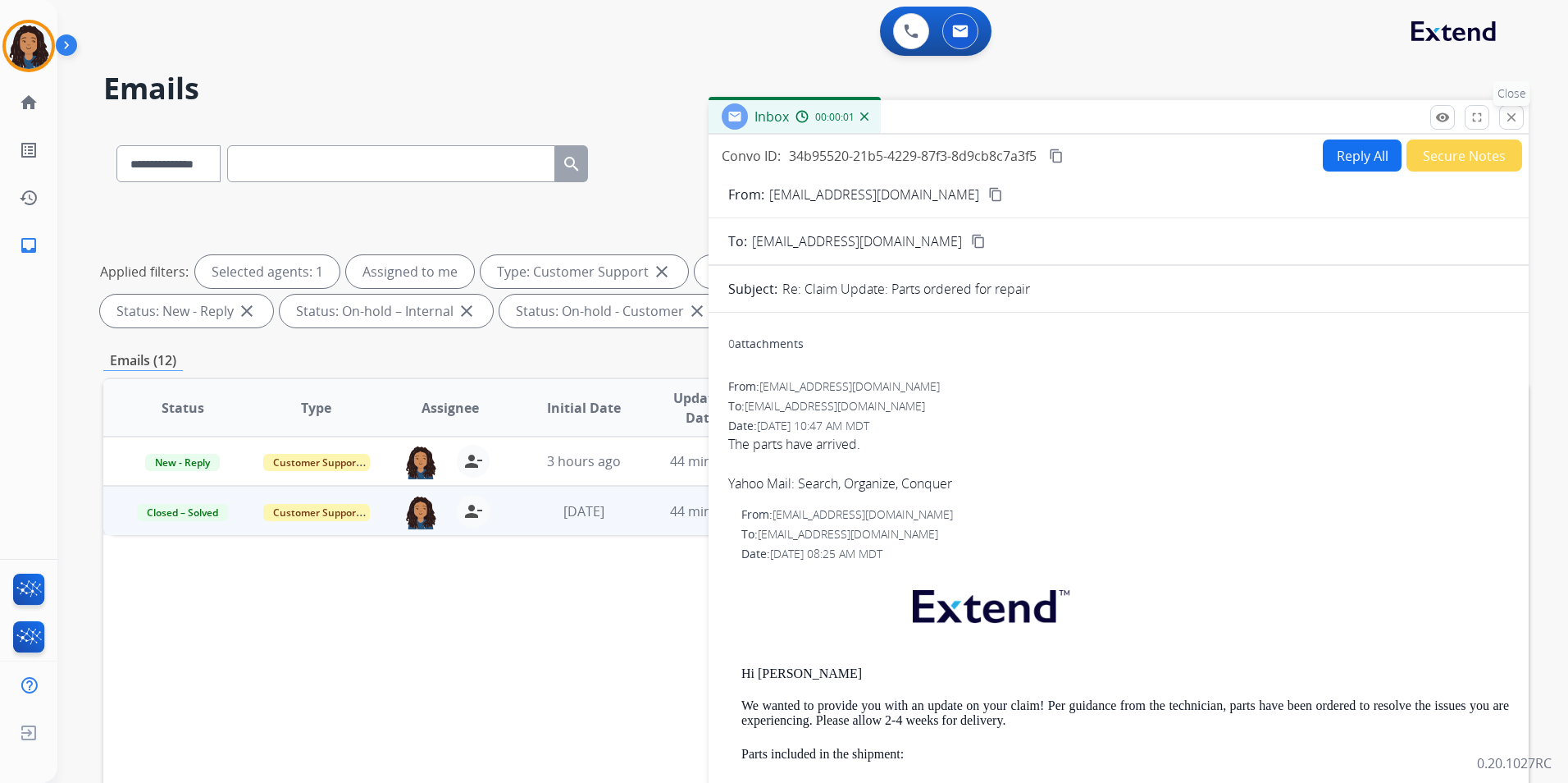
click at [1512, 123] on mat-icon "close" at bounding box center [1511, 116] width 14 height 14
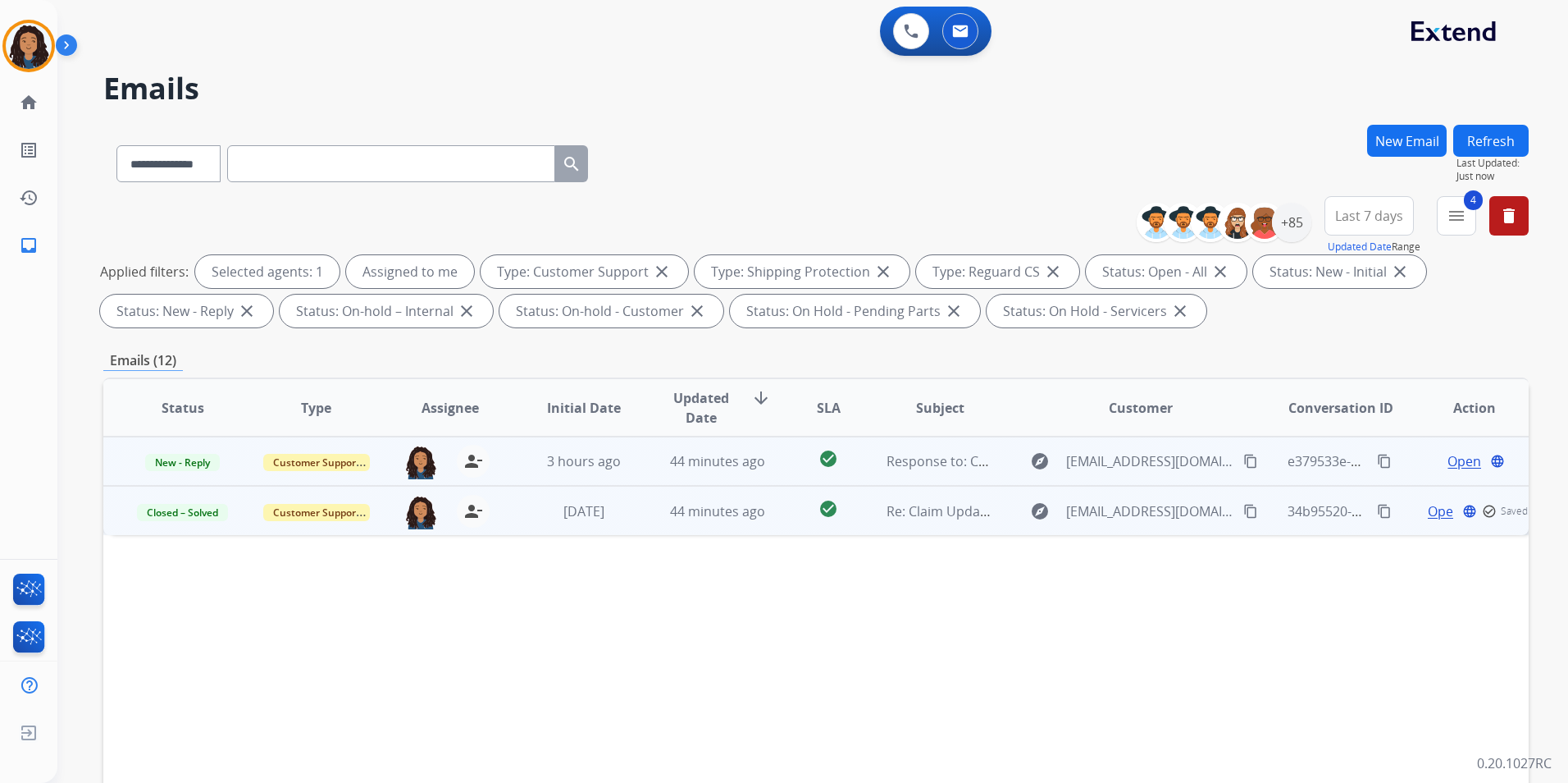
click at [1453, 458] on span "Open" at bounding box center [1464, 460] width 34 height 20
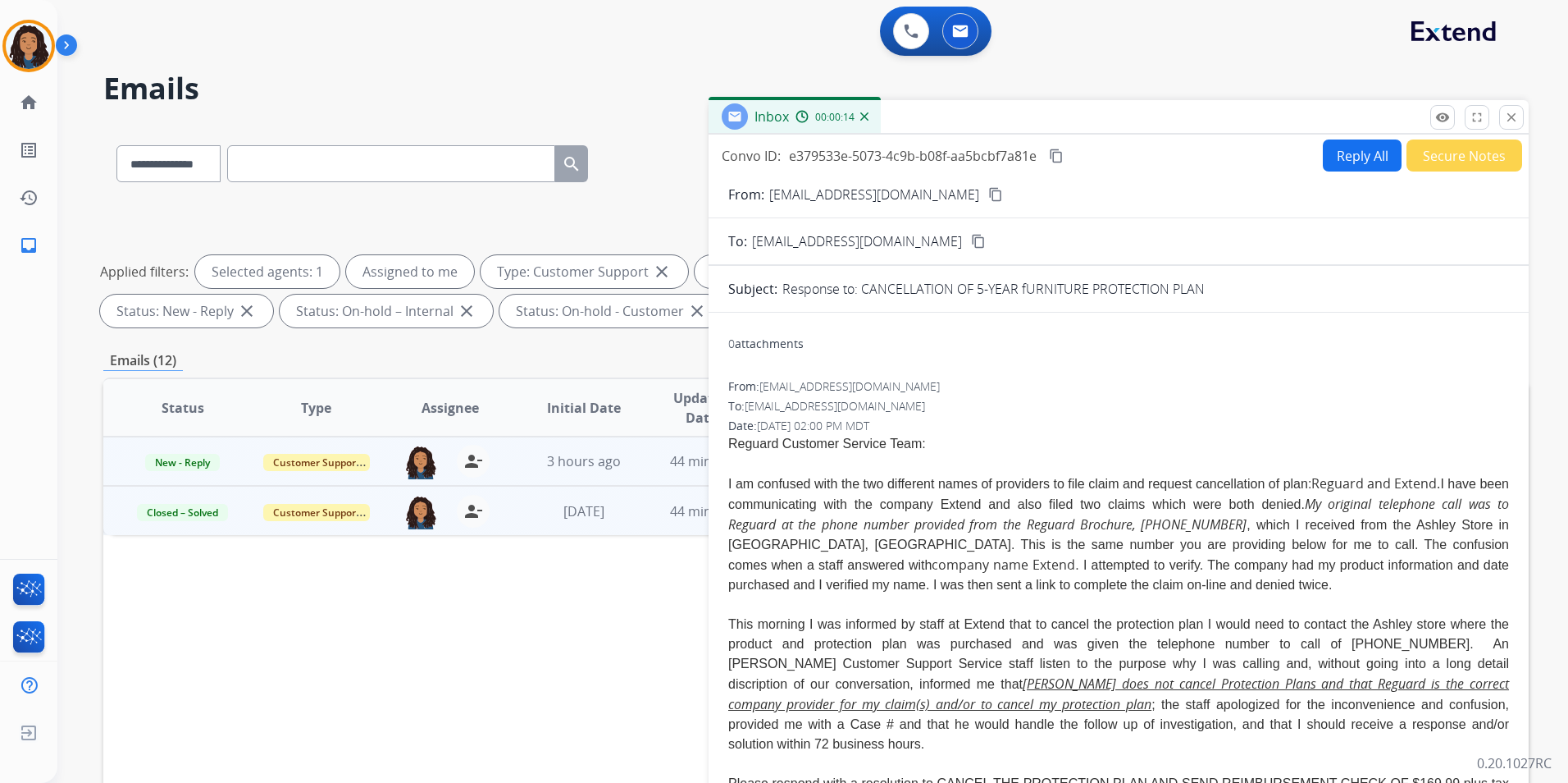
click at [988, 200] on mat-icon "content_copy" at bounding box center [995, 194] width 14 height 14
click at [1357, 162] on button "Reply All" at bounding box center [1362, 155] width 79 height 32
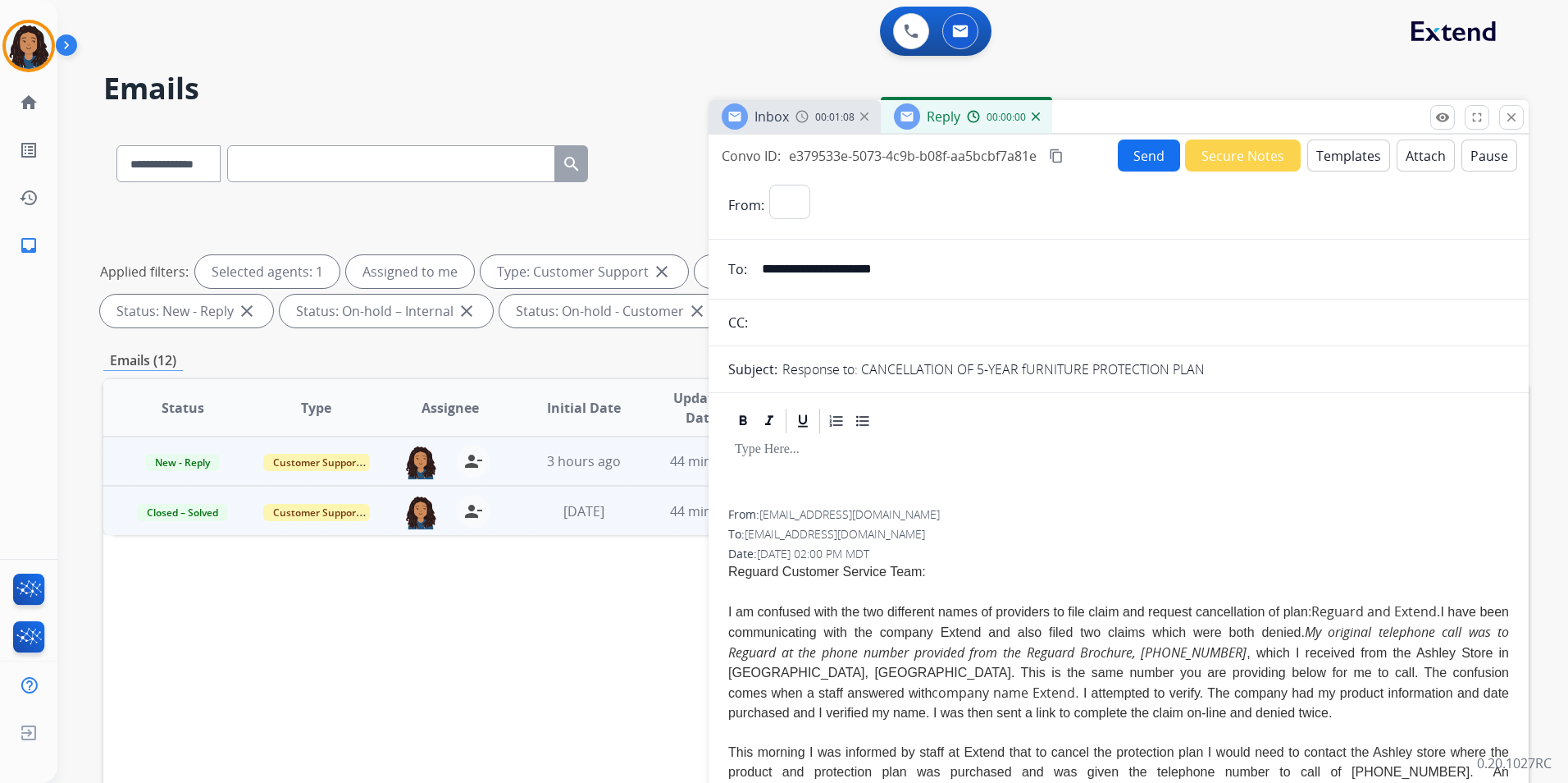
click at [1357, 161] on button "Templates" at bounding box center [1349, 155] width 83 height 32
select select "**********"
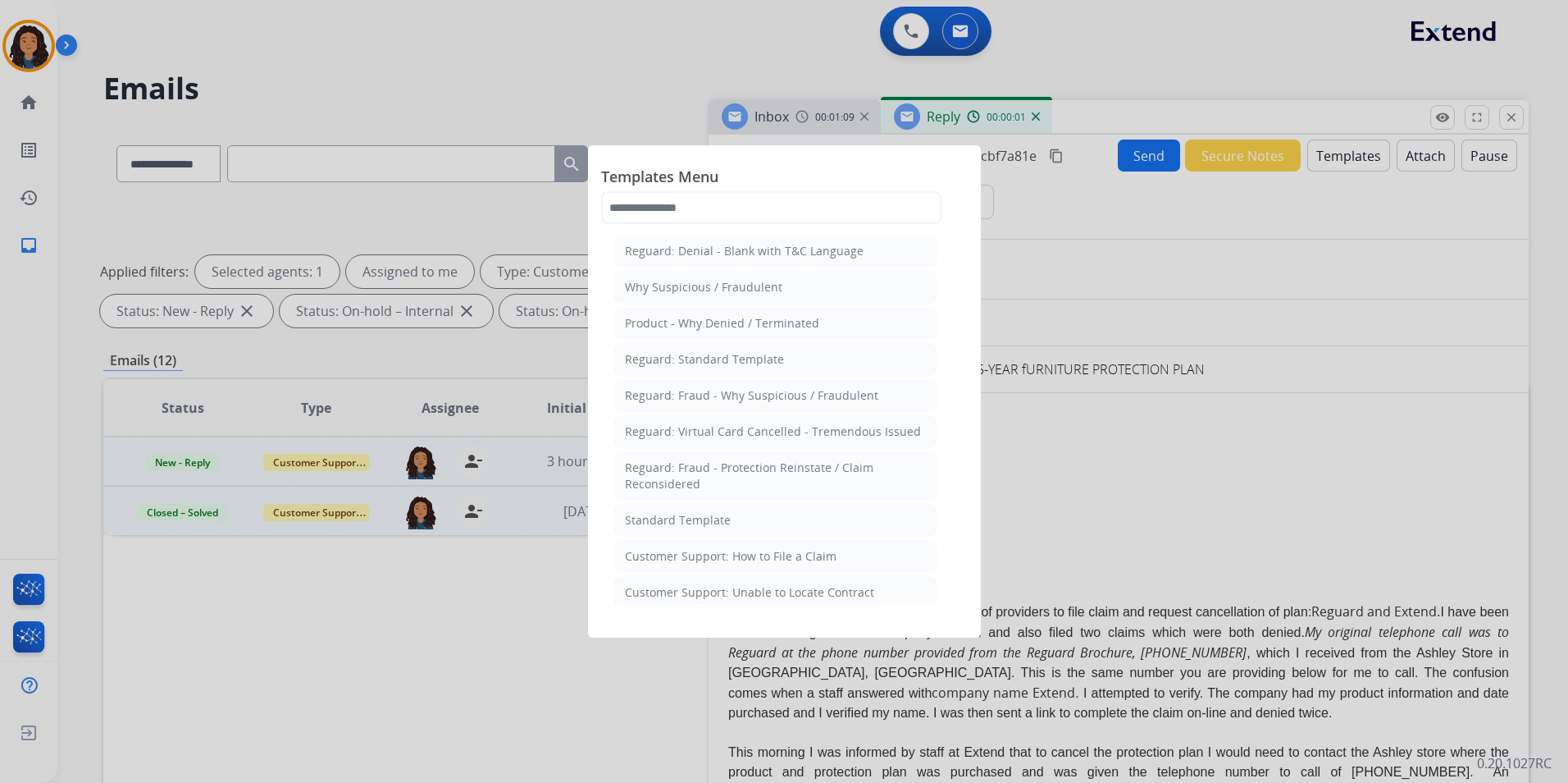
click at [737, 512] on li "Standard Template" at bounding box center [776, 520] width 323 height 31
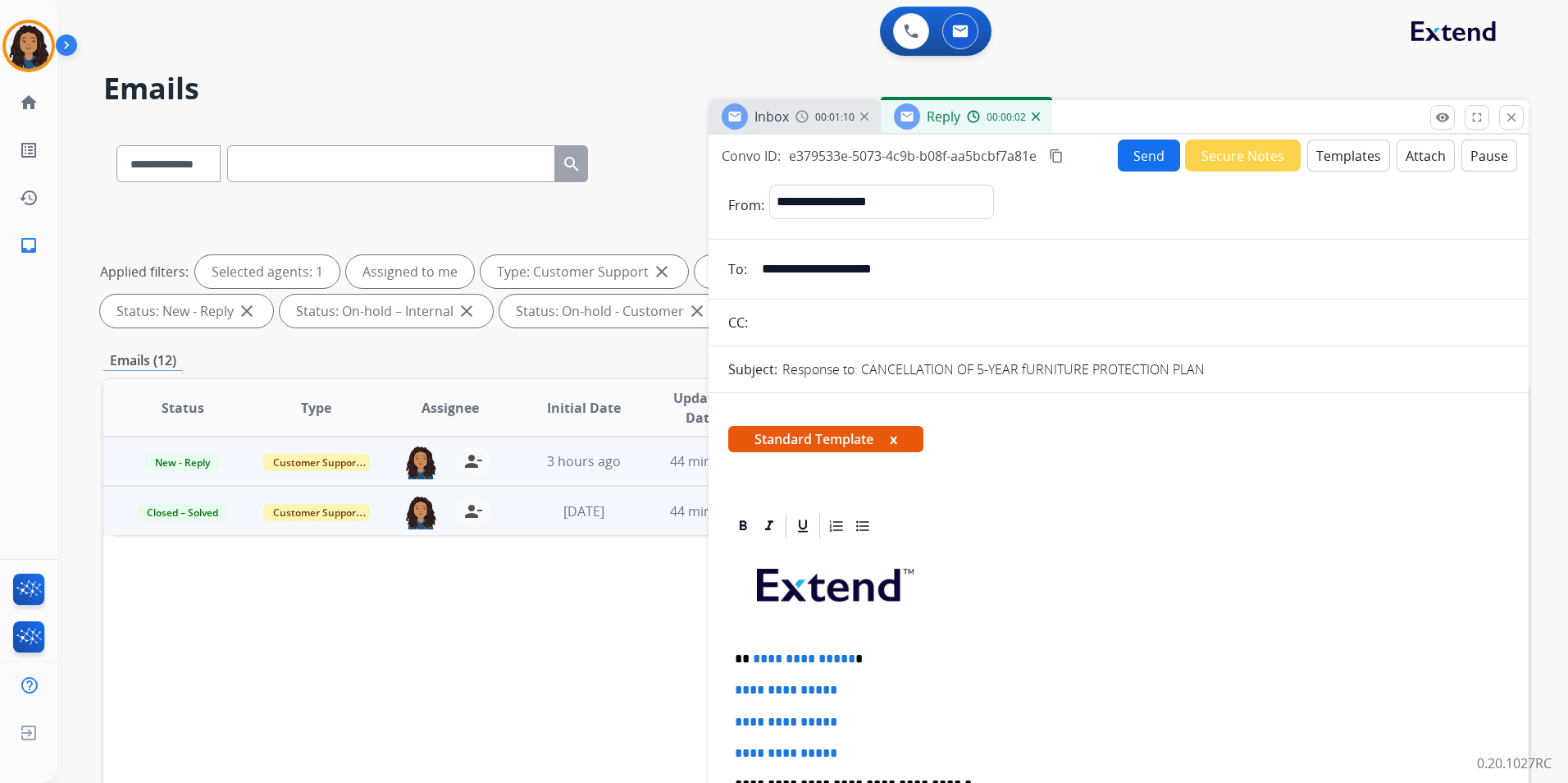
click at [766, 124] on span "Inbox" at bounding box center [772, 116] width 35 height 18
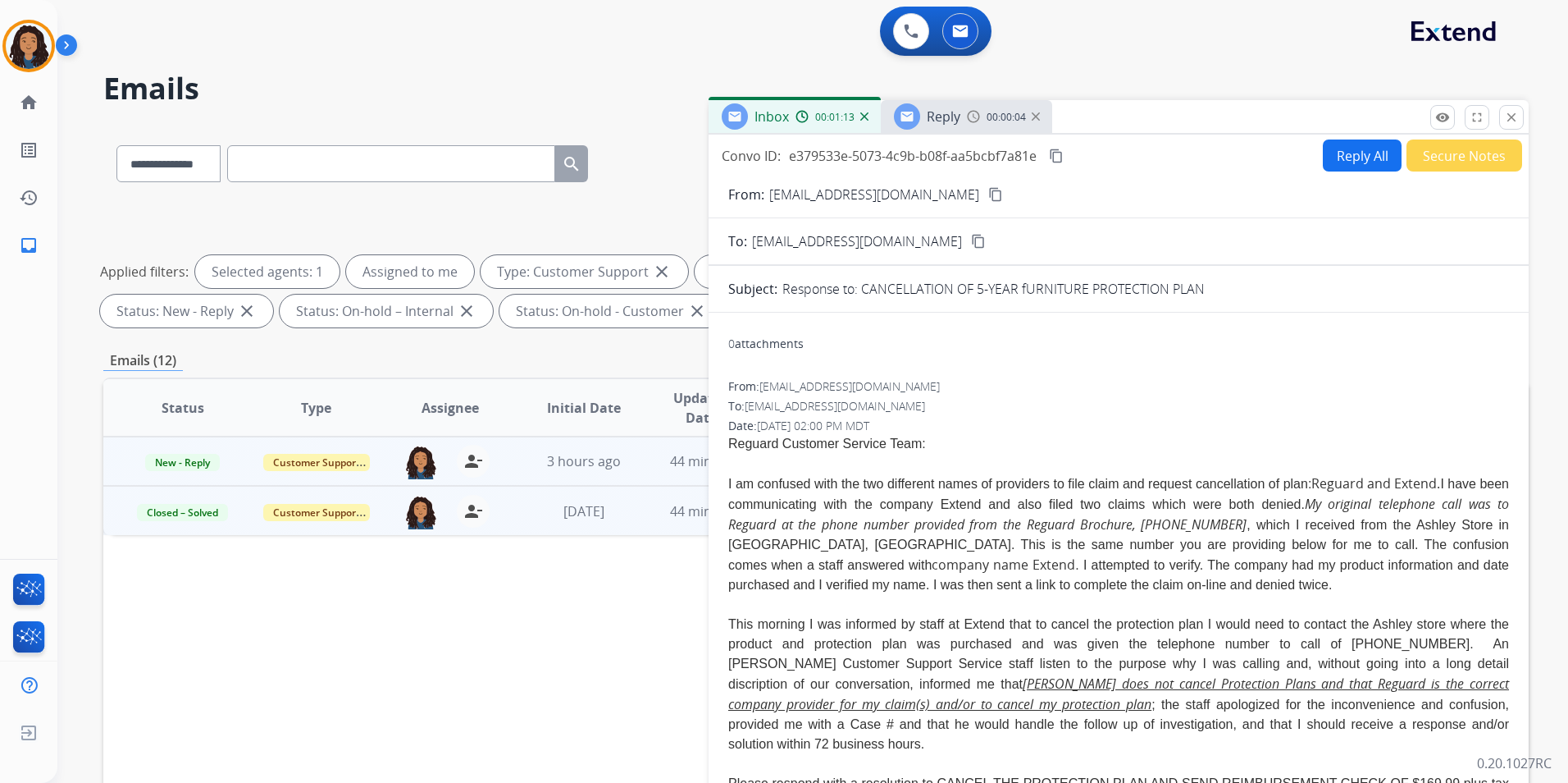
click at [971, 122] on div "00:00:04" at bounding box center [1003, 115] width 72 height 14
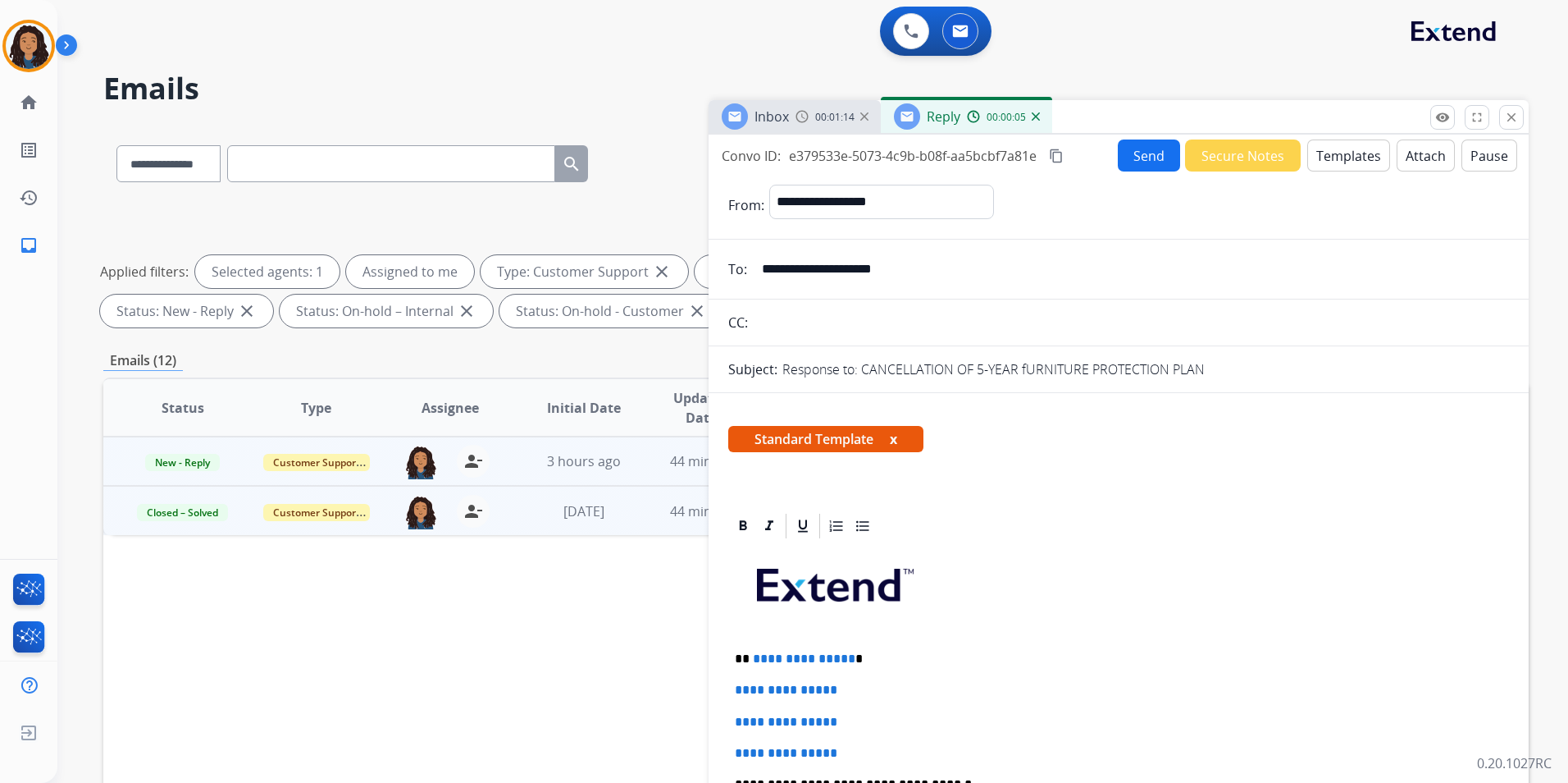
click at [1356, 154] on button "Templates" at bounding box center [1349, 155] width 83 height 32
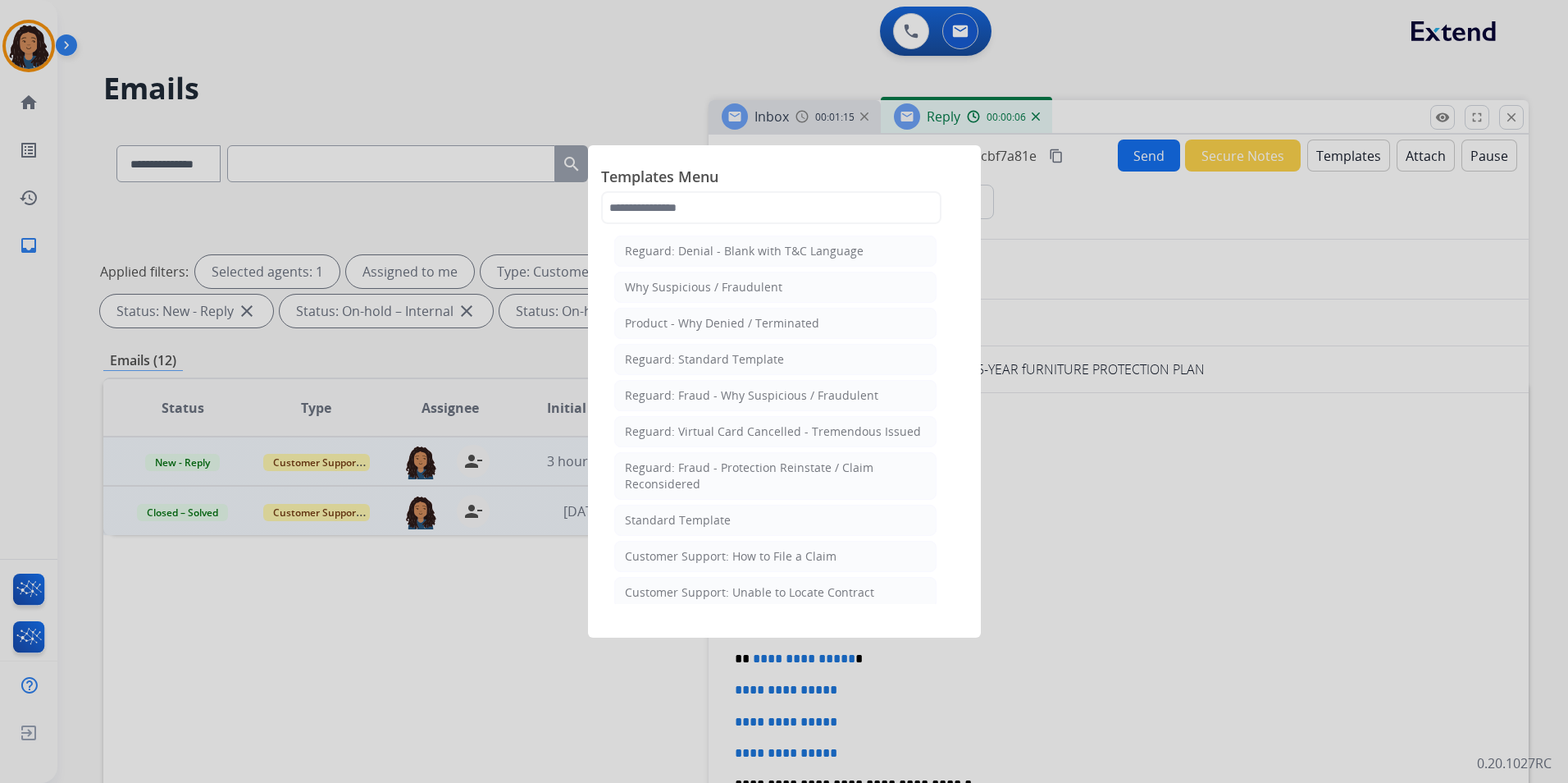
click at [805, 190] on span "Templates Menu" at bounding box center [784, 177] width 367 height 26
click at [806, 192] on div "Templates Menu Reguard: Denial - Blank with T&C Language Why Suspicious / Fraud…" at bounding box center [784, 194] width 367 height 72
click at [806, 206] on input "text" at bounding box center [771, 207] width 340 height 33
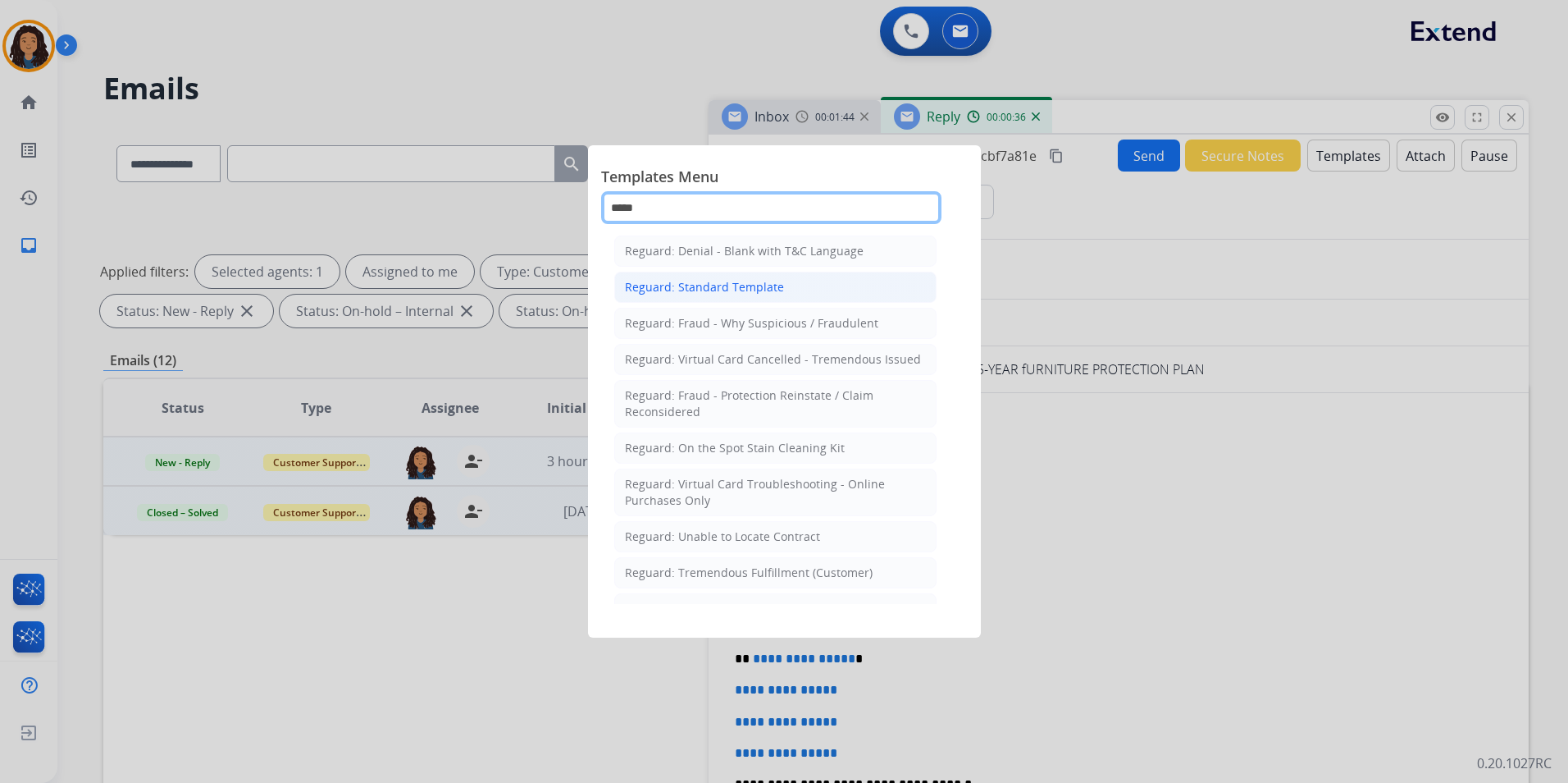
type input "*****"
click at [655, 287] on div "Reguard: Standard Template" at bounding box center [704, 286] width 159 height 16
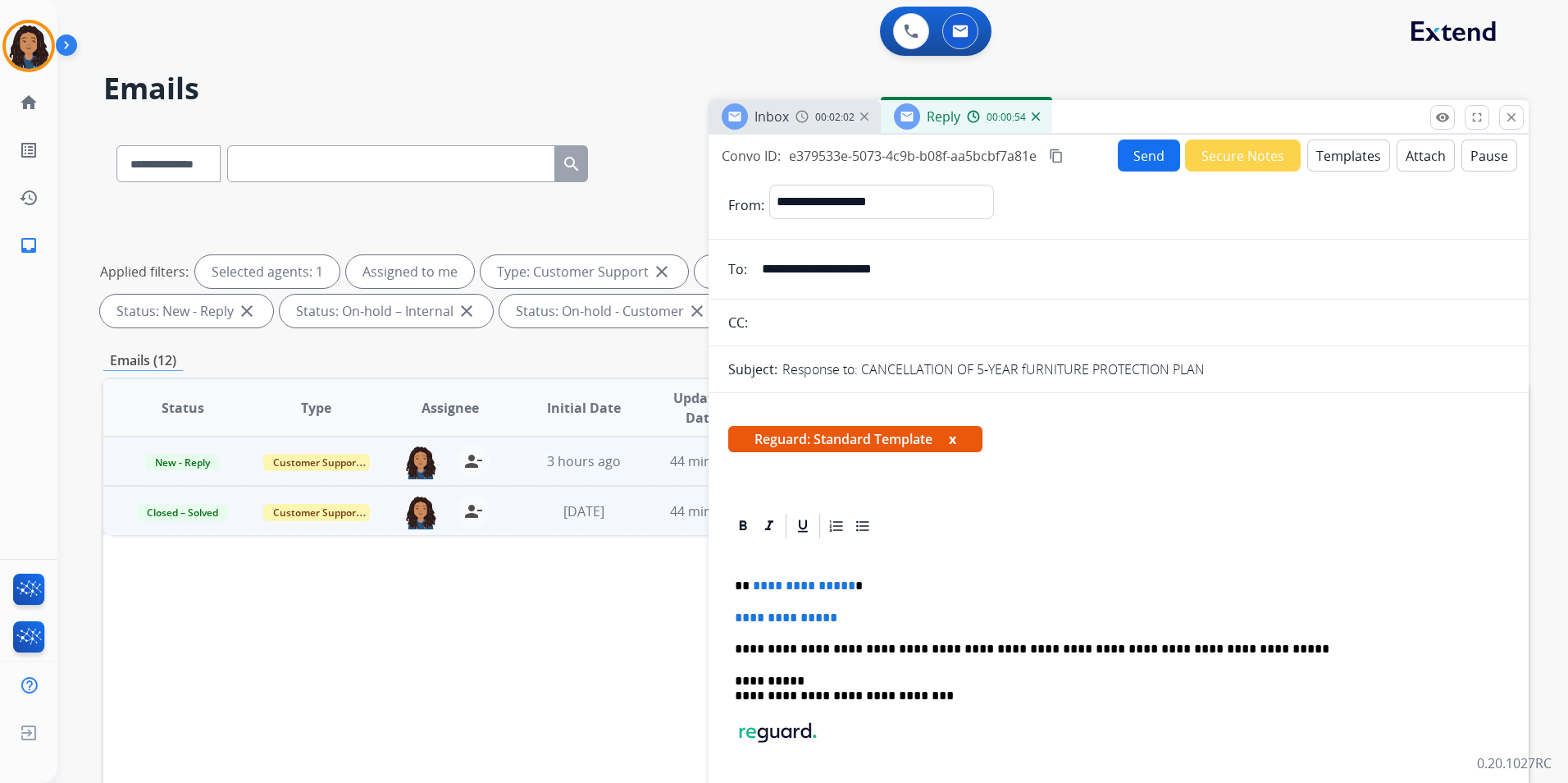
click at [790, 114] on div "Inbox 00:02:02" at bounding box center [795, 116] width 172 height 33
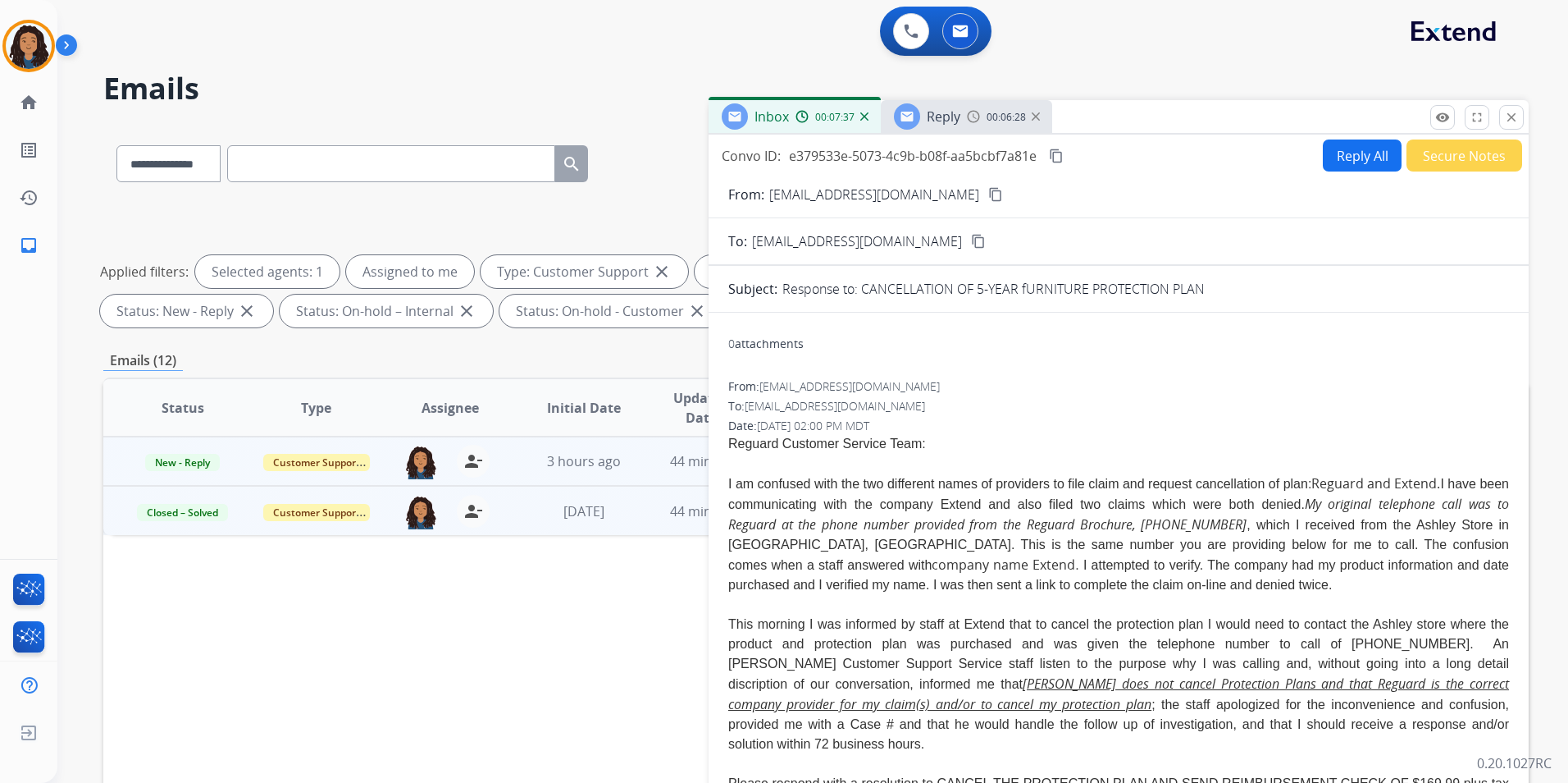
click at [976, 122] on div "00:06:28" at bounding box center [1003, 115] width 72 height 14
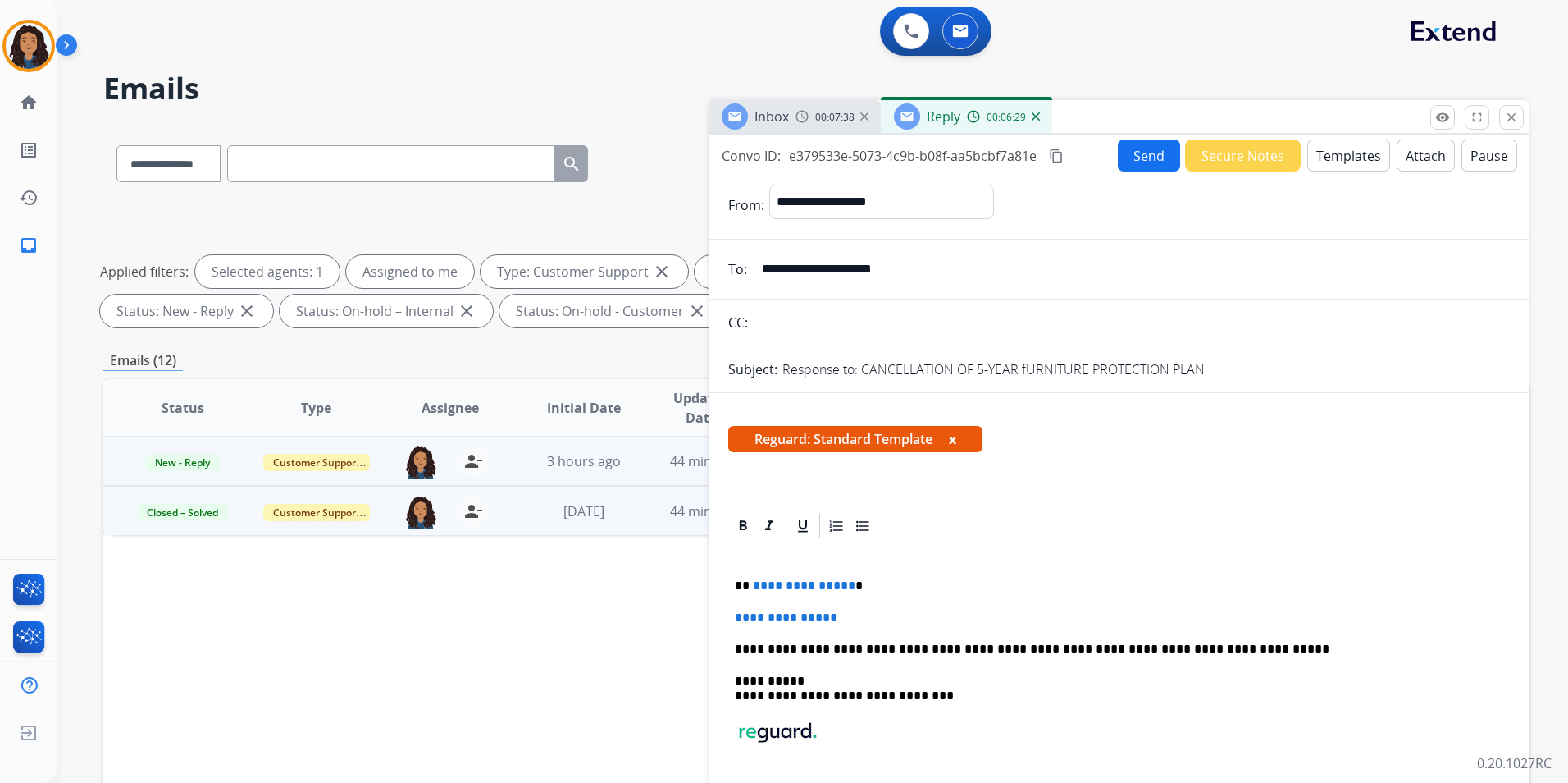
click at [796, 115] on img at bounding box center [801, 115] width 13 height 13
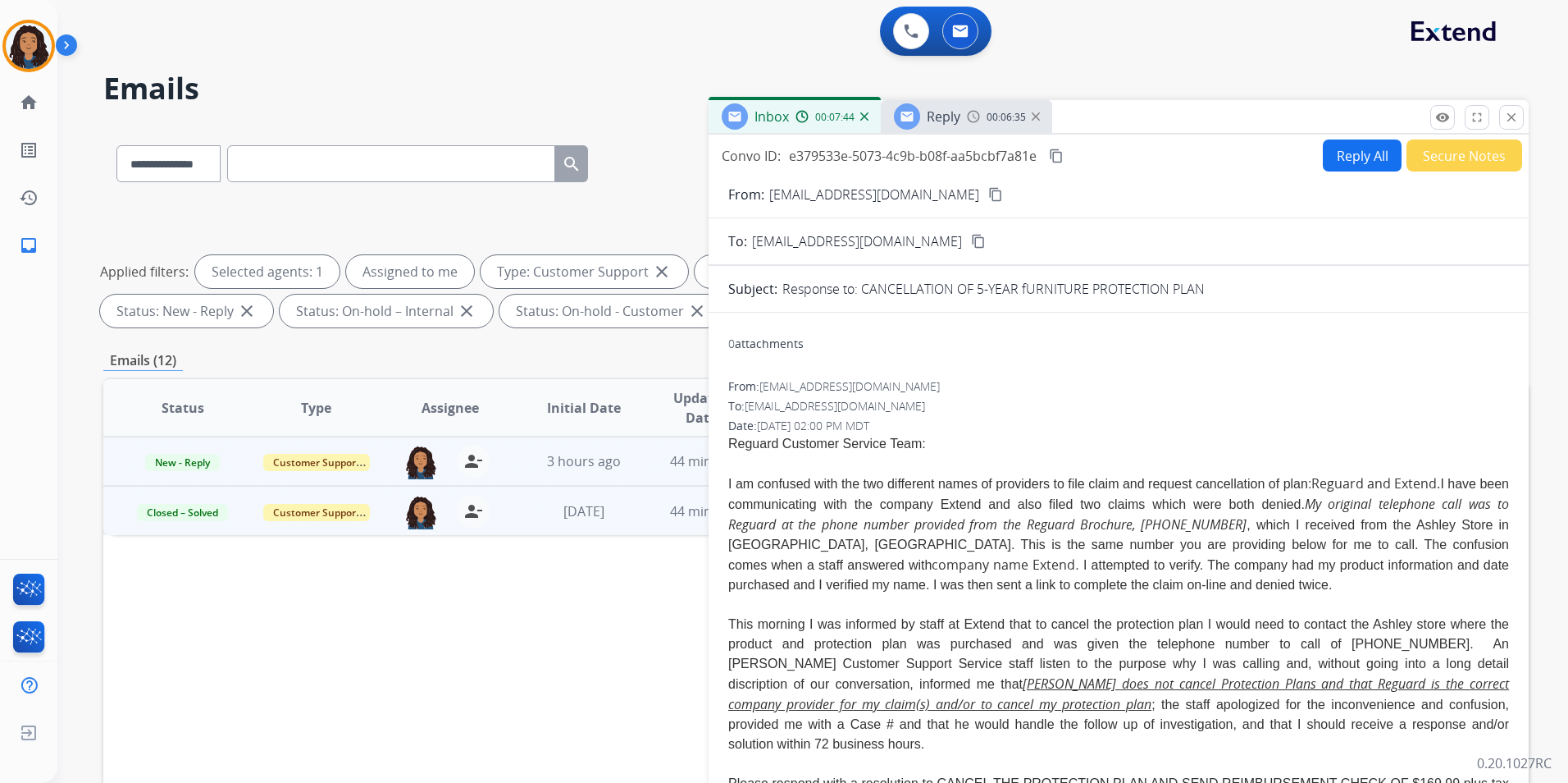
click at [931, 121] on span "Reply" at bounding box center [944, 116] width 34 height 18
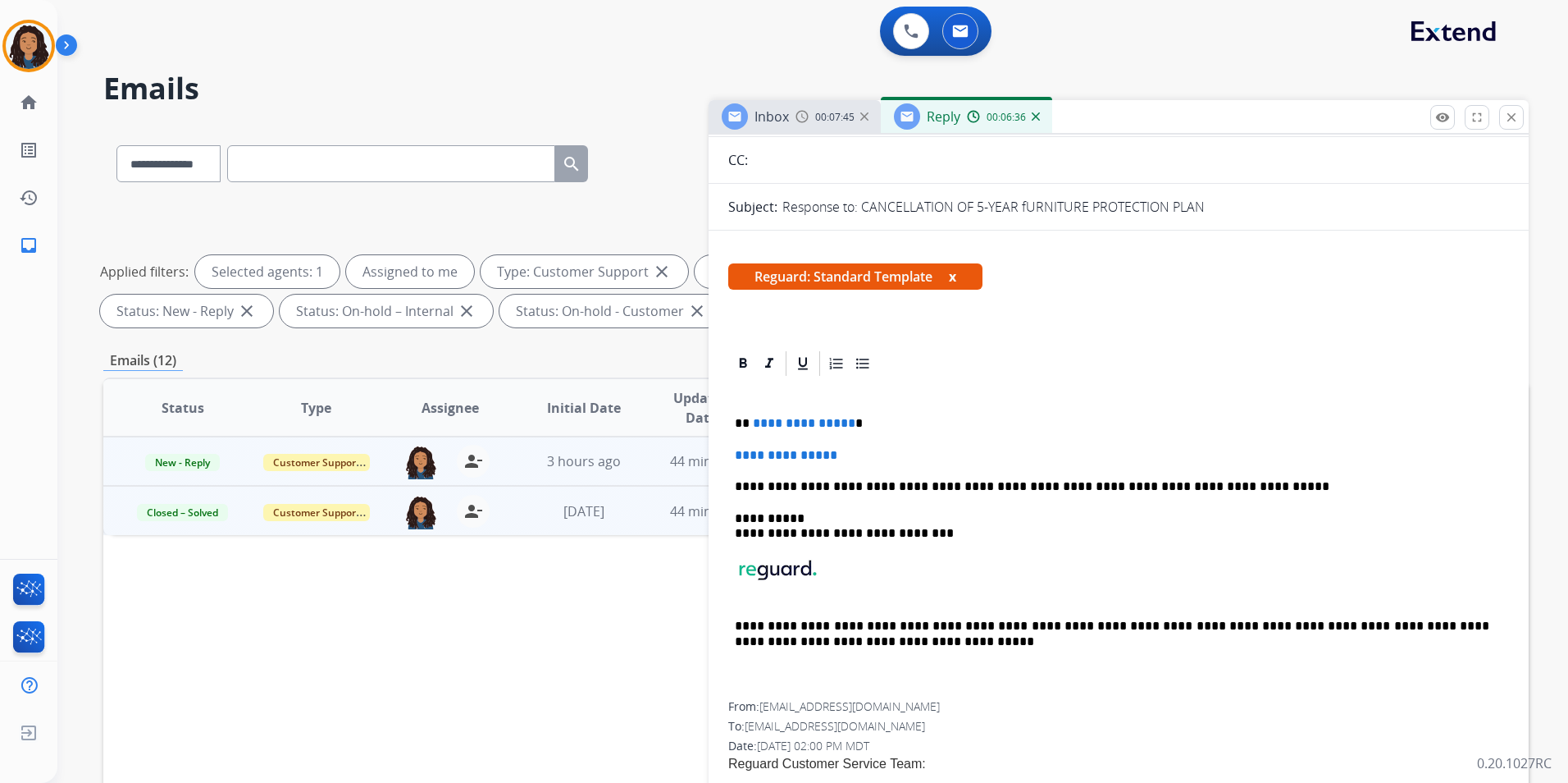
scroll to position [164, 0]
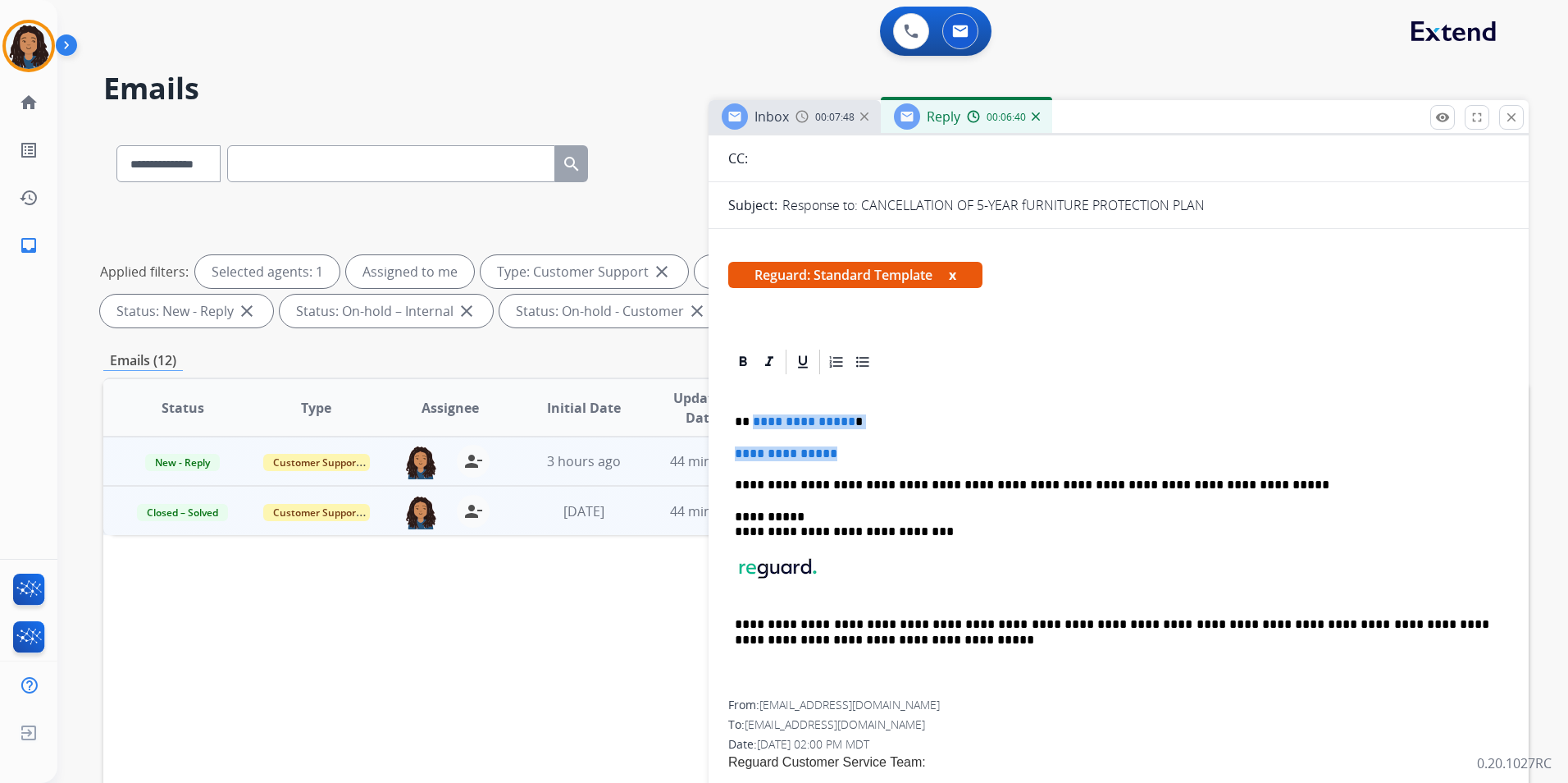
drag, startPoint x: 849, startPoint y: 447, endPoint x: 752, endPoint y: 411, distance: 103.5
click at [752, 411] on div "**********" at bounding box center [1119, 538] width 781 height 324
paste div
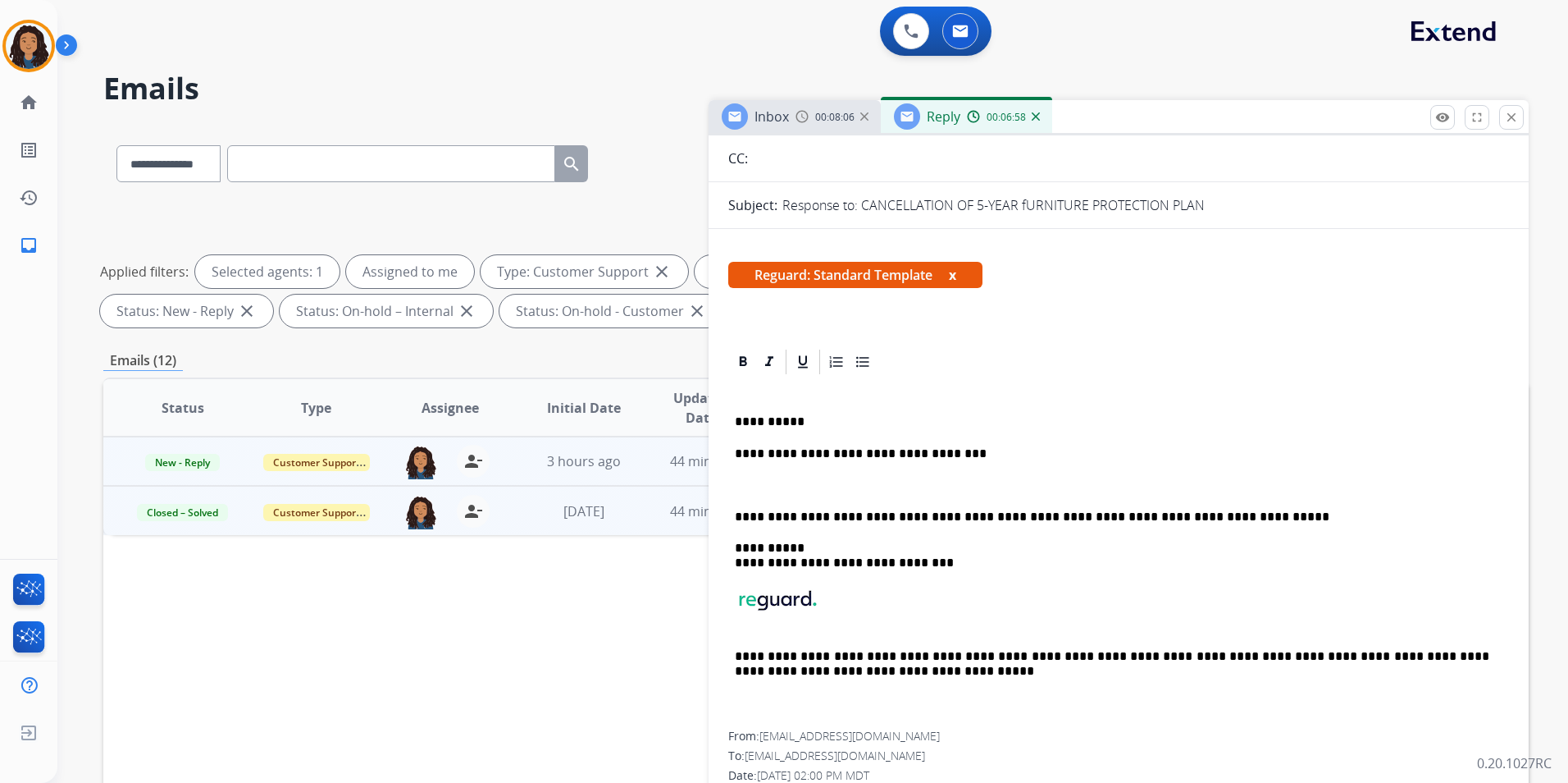
click at [787, 479] on p at bounding box center [1119, 484] width 767 height 14
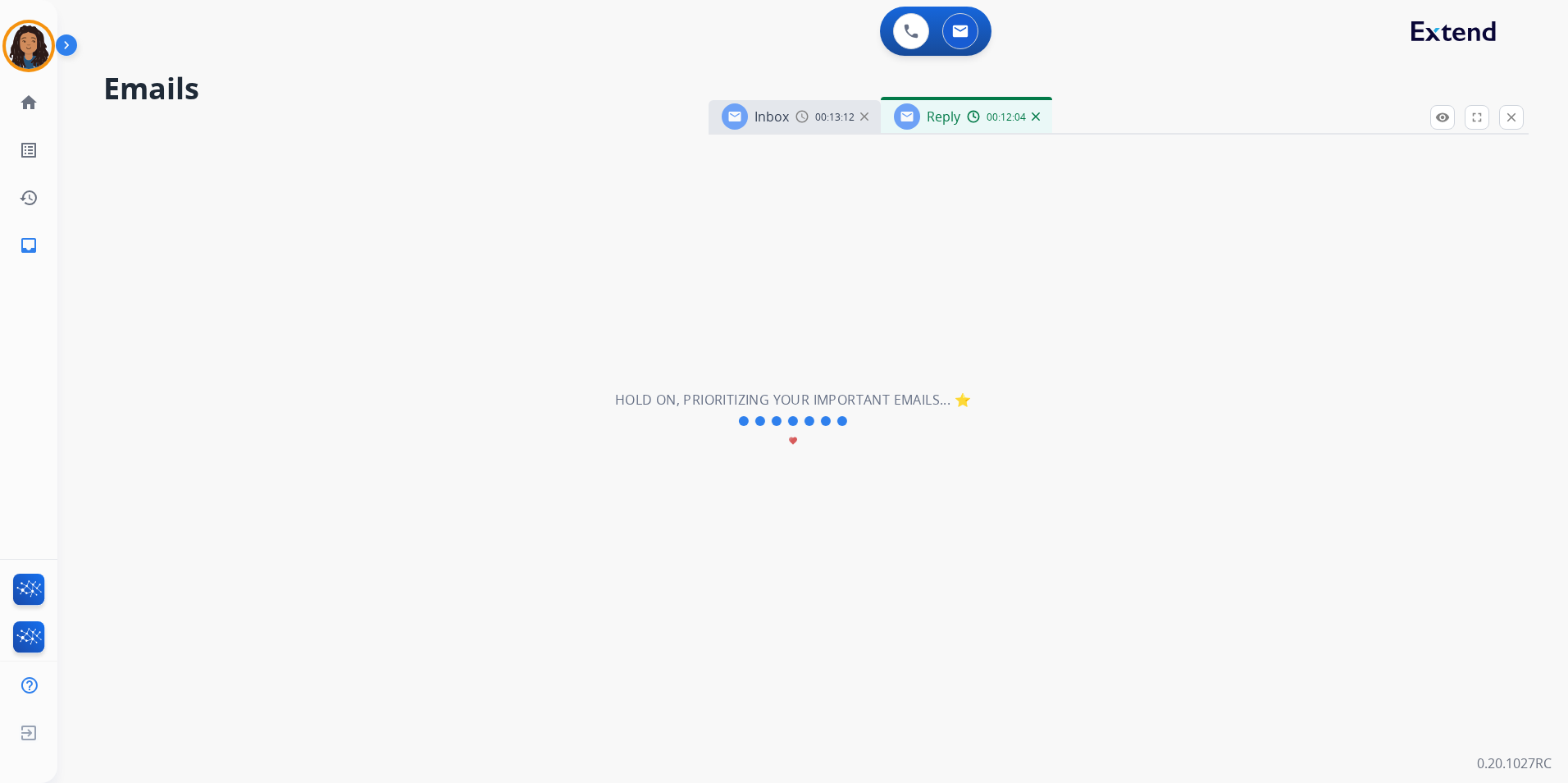
scroll to position [553, 0]
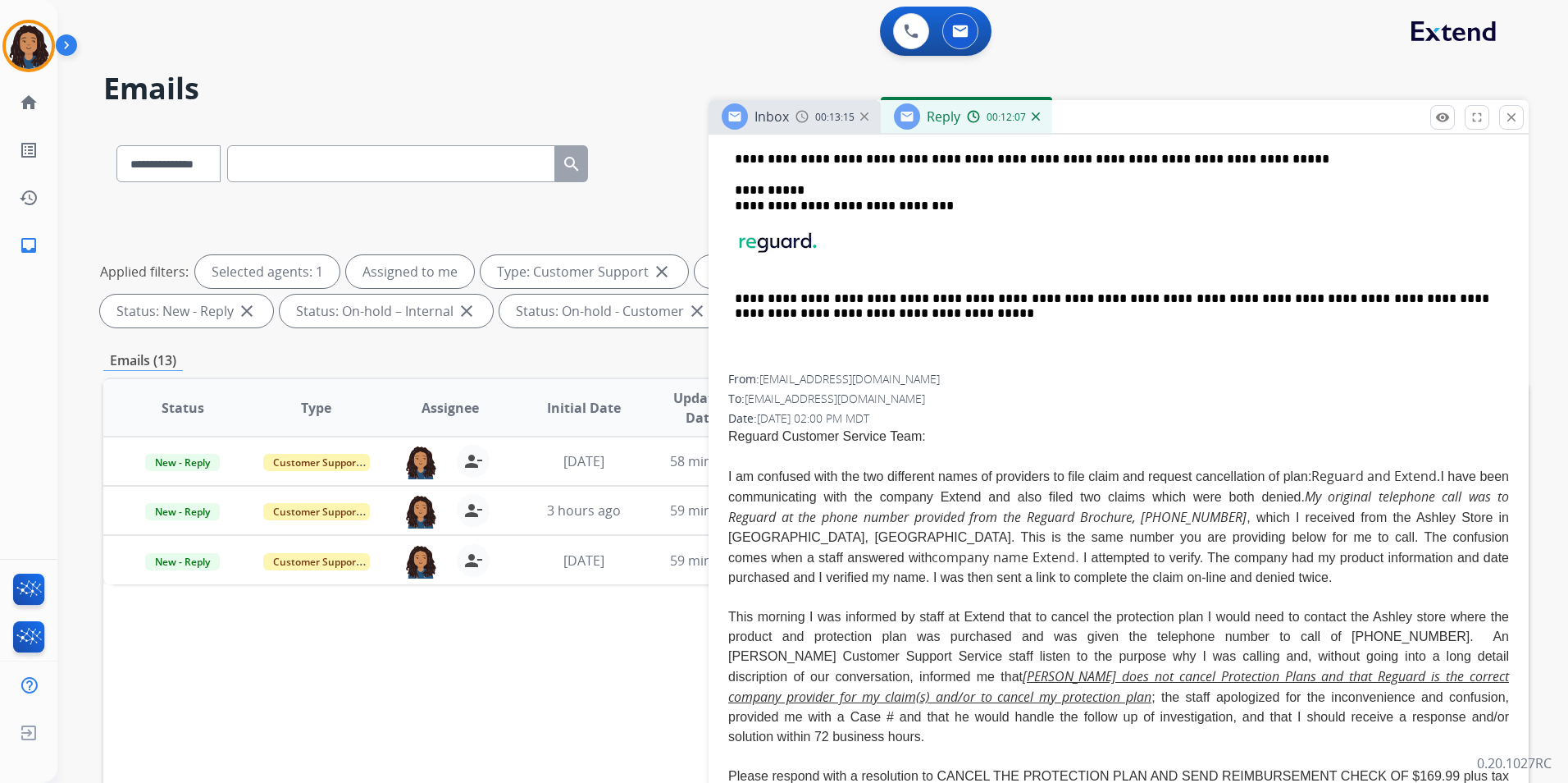
click at [944, 116] on span "Reply" at bounding box center [944, 116] width 34 height 18
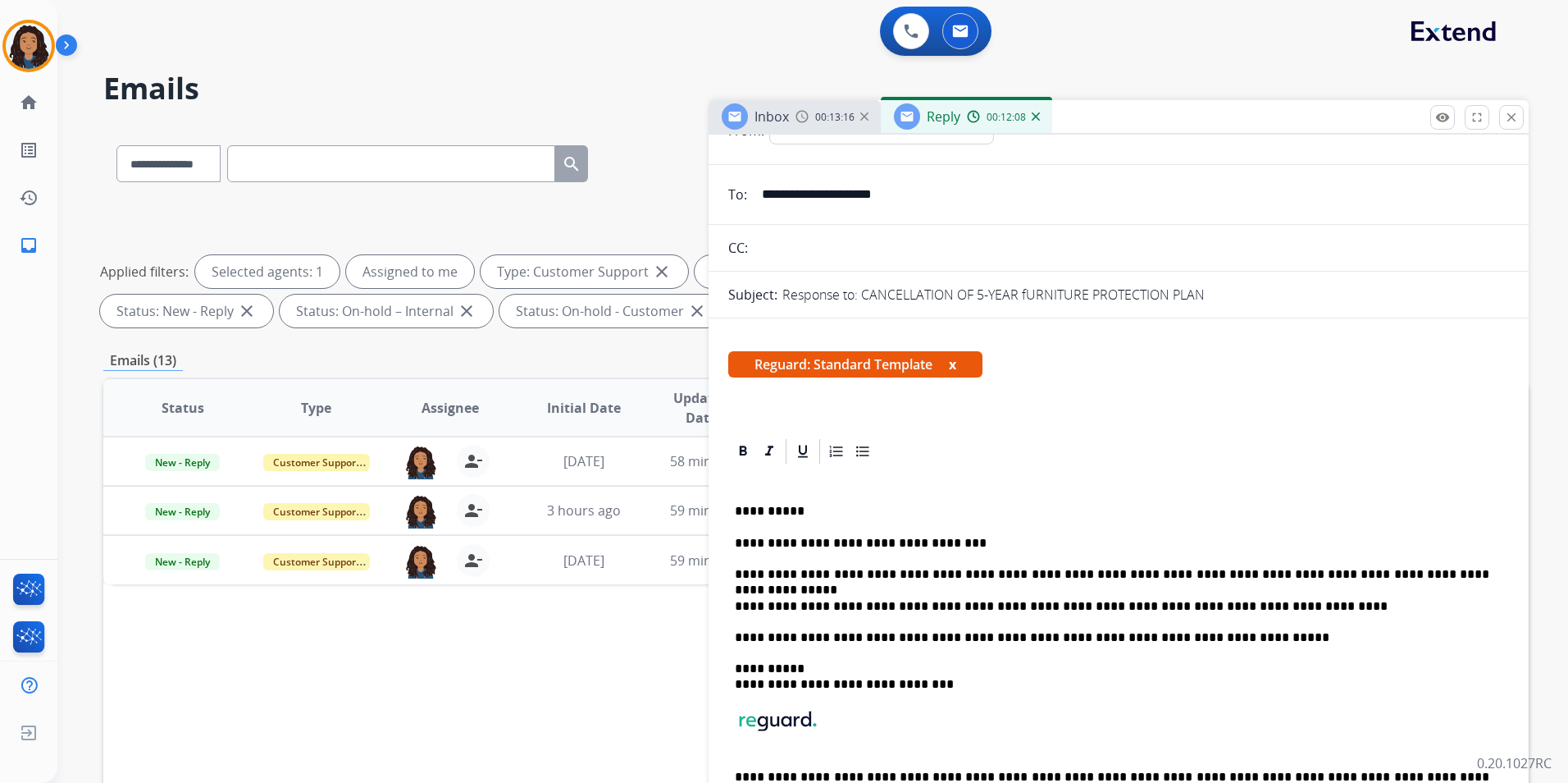
scroll to position [0, 0]
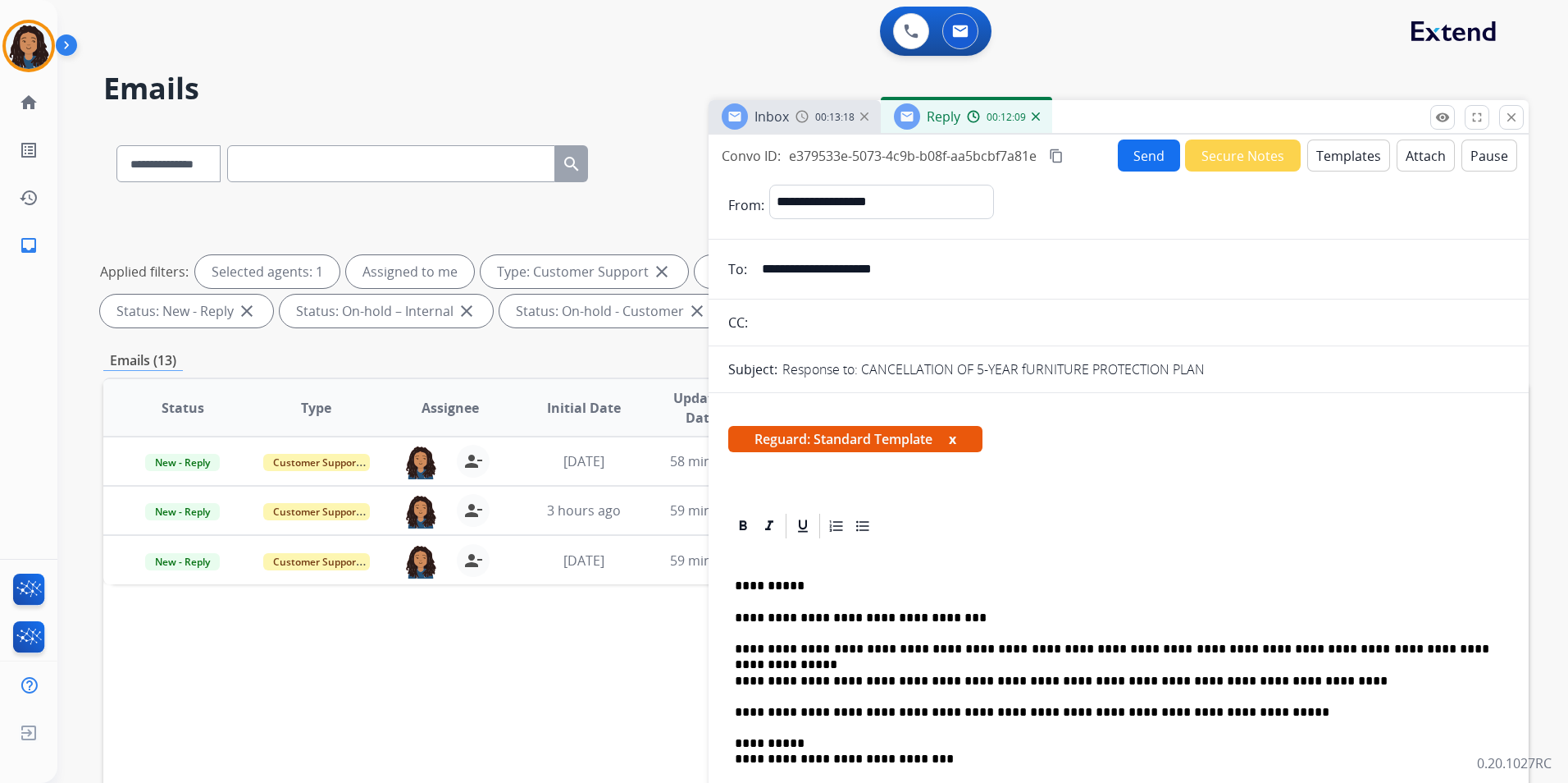
click at [1300, 671] on div "**********" at bounding box center [1119, 734] width 781 height 386
click at [1143, 153] on button "Send" at bounding box center [1149, 155] width 62 height 32
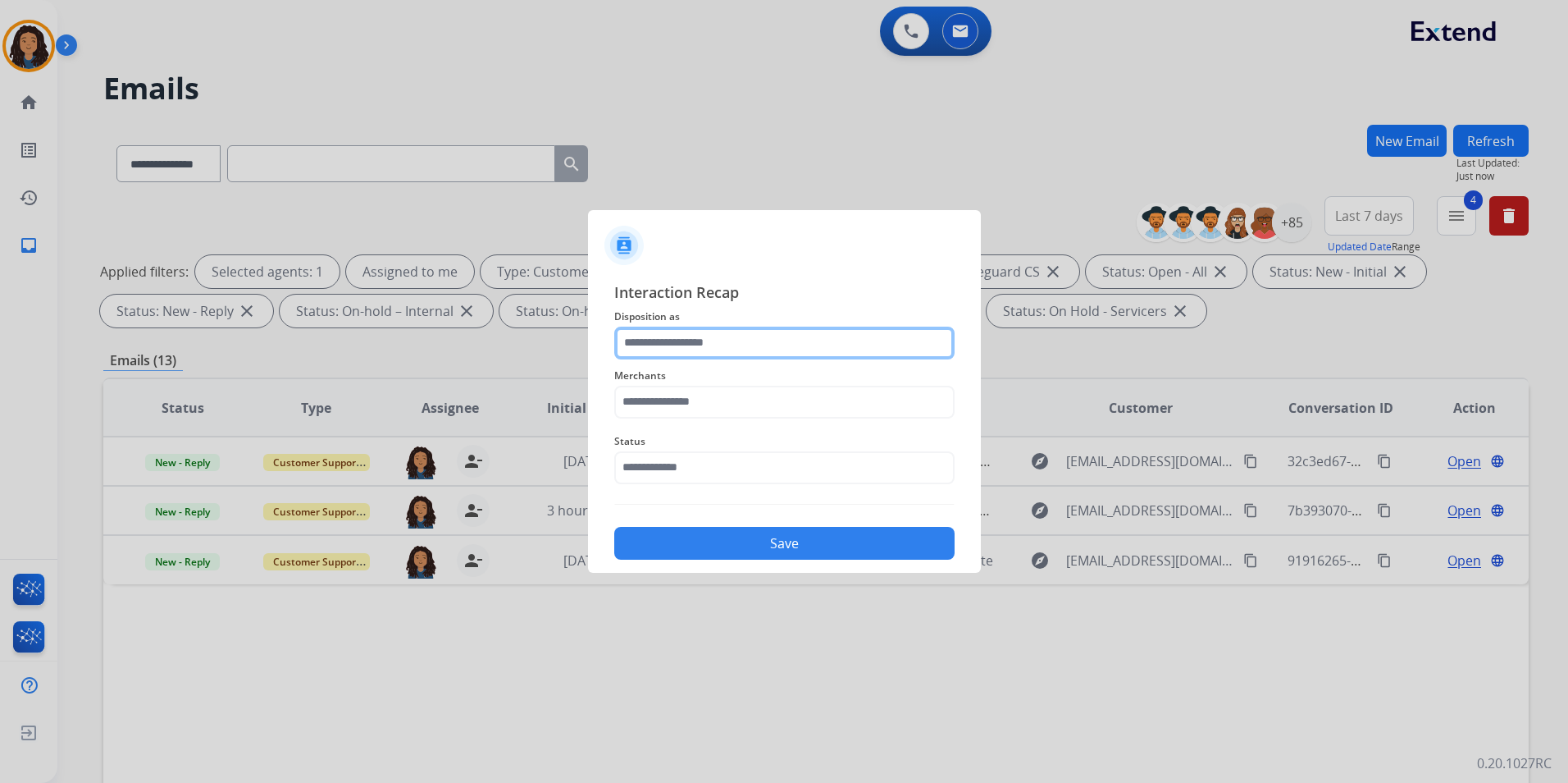
click at [765, 355] on input "text" at bounding box center [784, 343] width 340 height 33
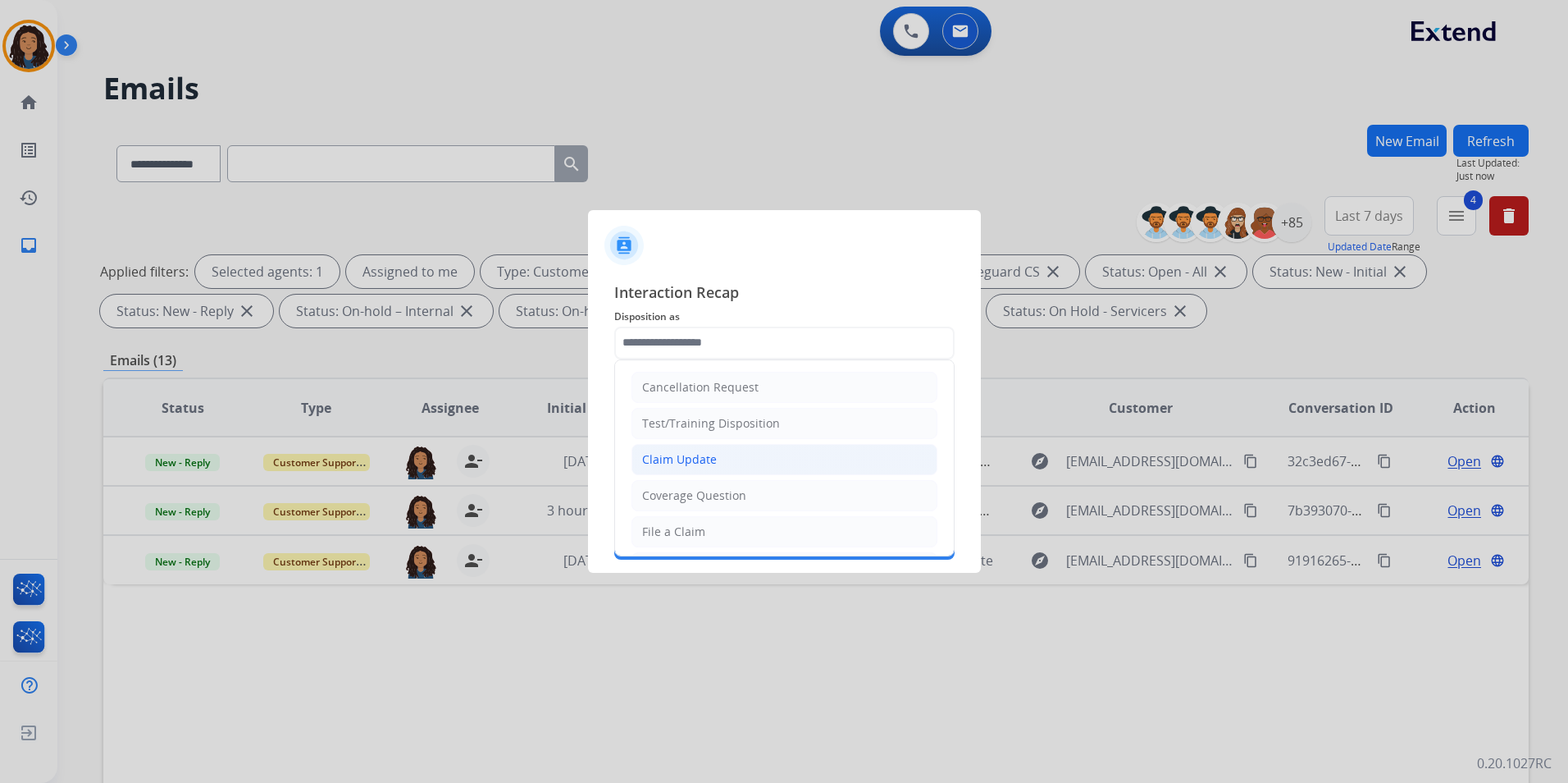
click at [730, 454] on li "Claim Update" at bounding box center [784, 459] width 306 height 31
type input "**********"
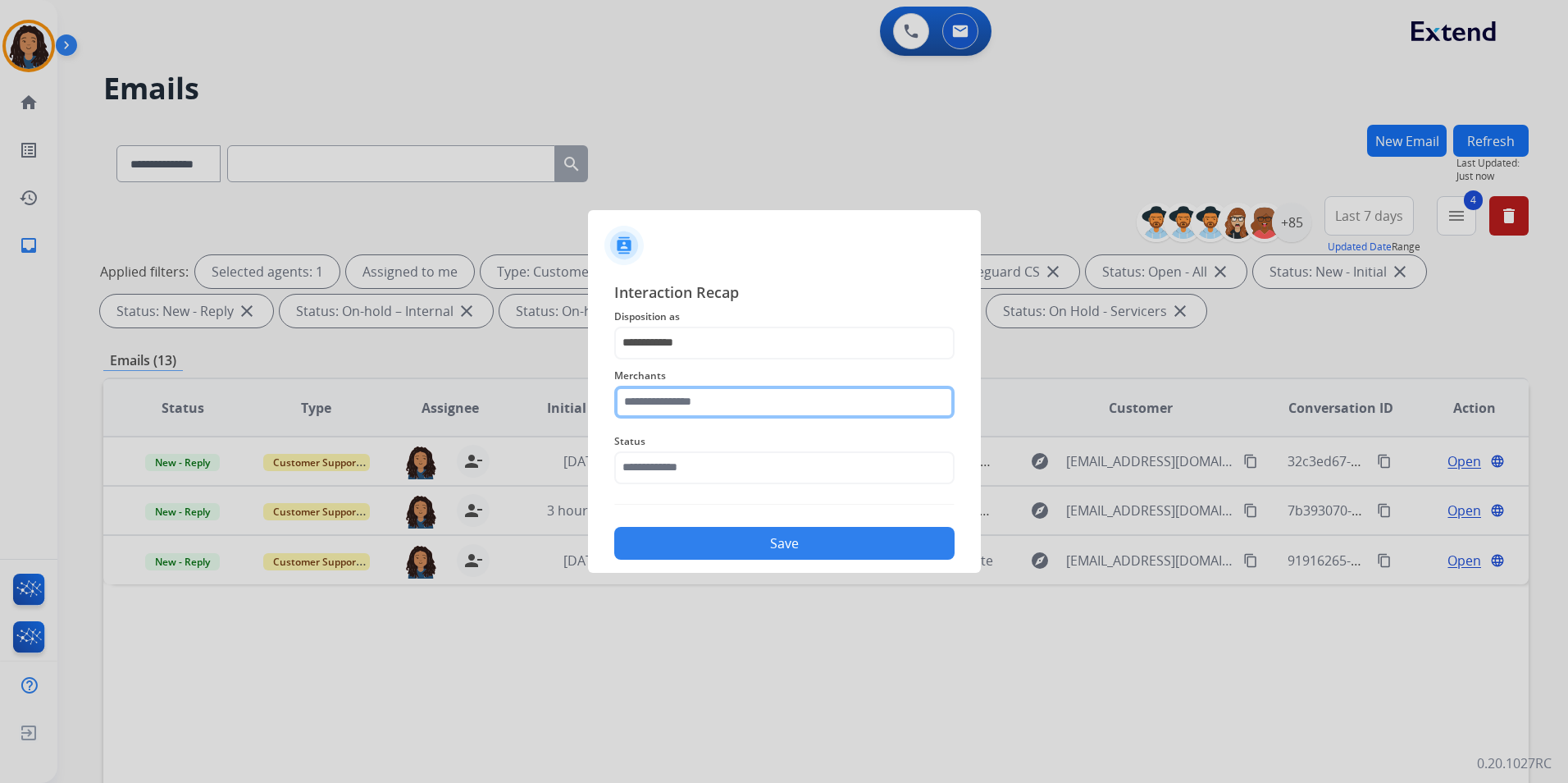
click at [721, 405] on input "text" at bounding box center [784, 402] width 340 height 33
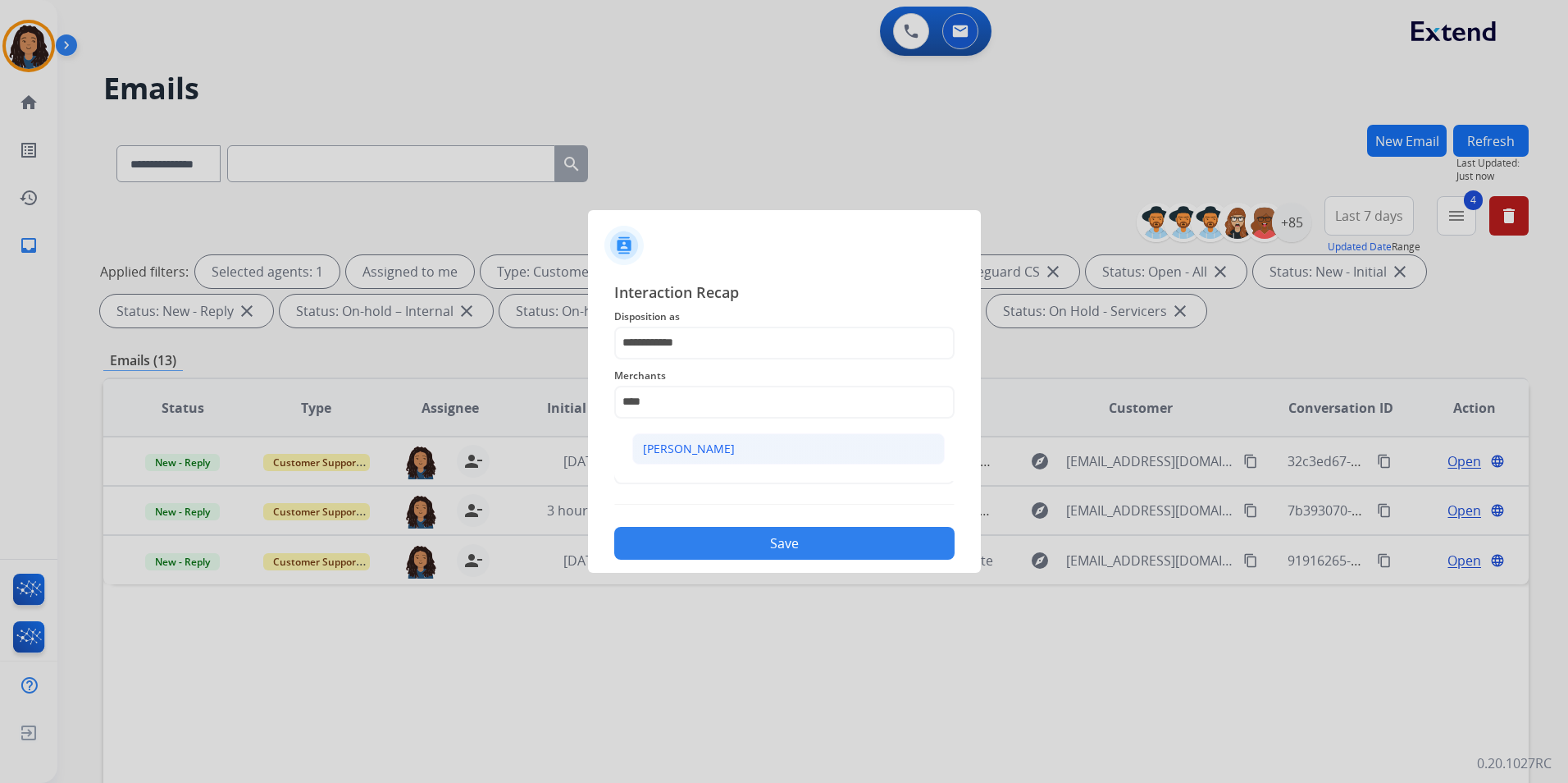
click at [778, 448] on li "[PERSON_NAME]" at bounding box center [789, 448] width 312 height 31
type input "**********"
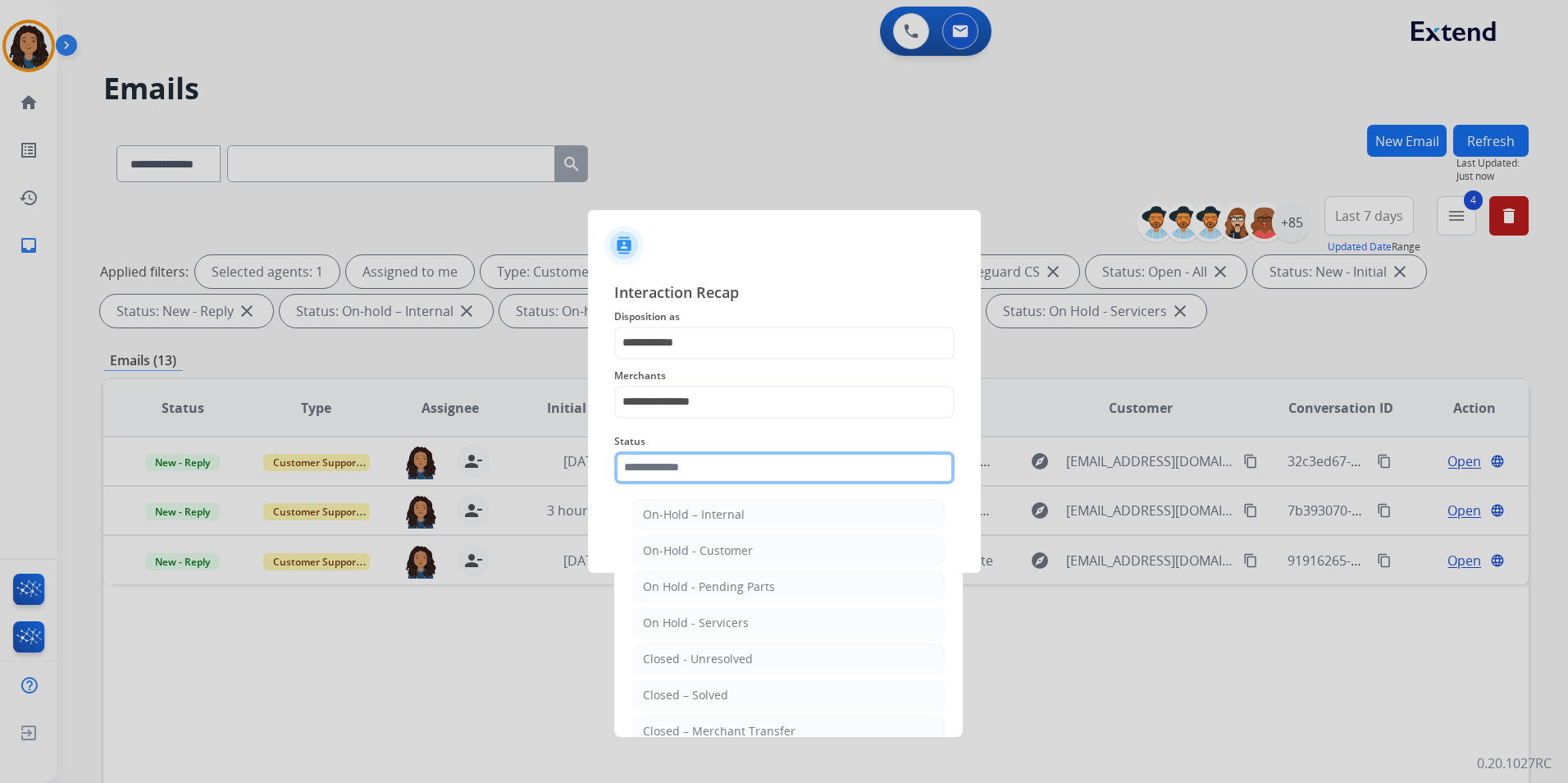
click at [769, 476] on input "text" at bounding box center [784, 467] width 340 height 33
click at [738, 690] on li "Closed – Solved" at bounding box center [789, 695] width 312 height 31
type input "**********"
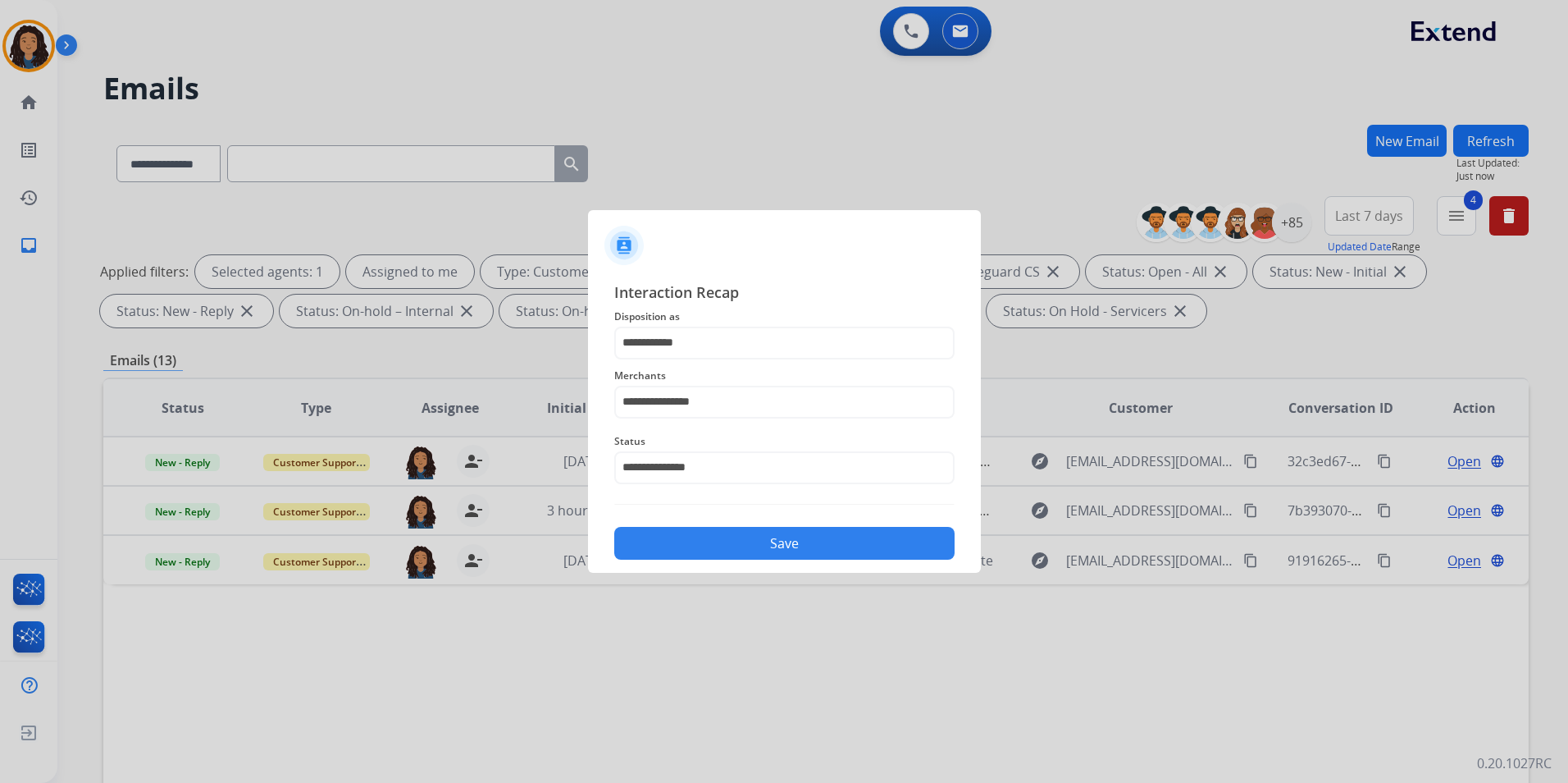
click at [733, 545] on button "Save" at bounding box center [784, 543] width 340 height 33
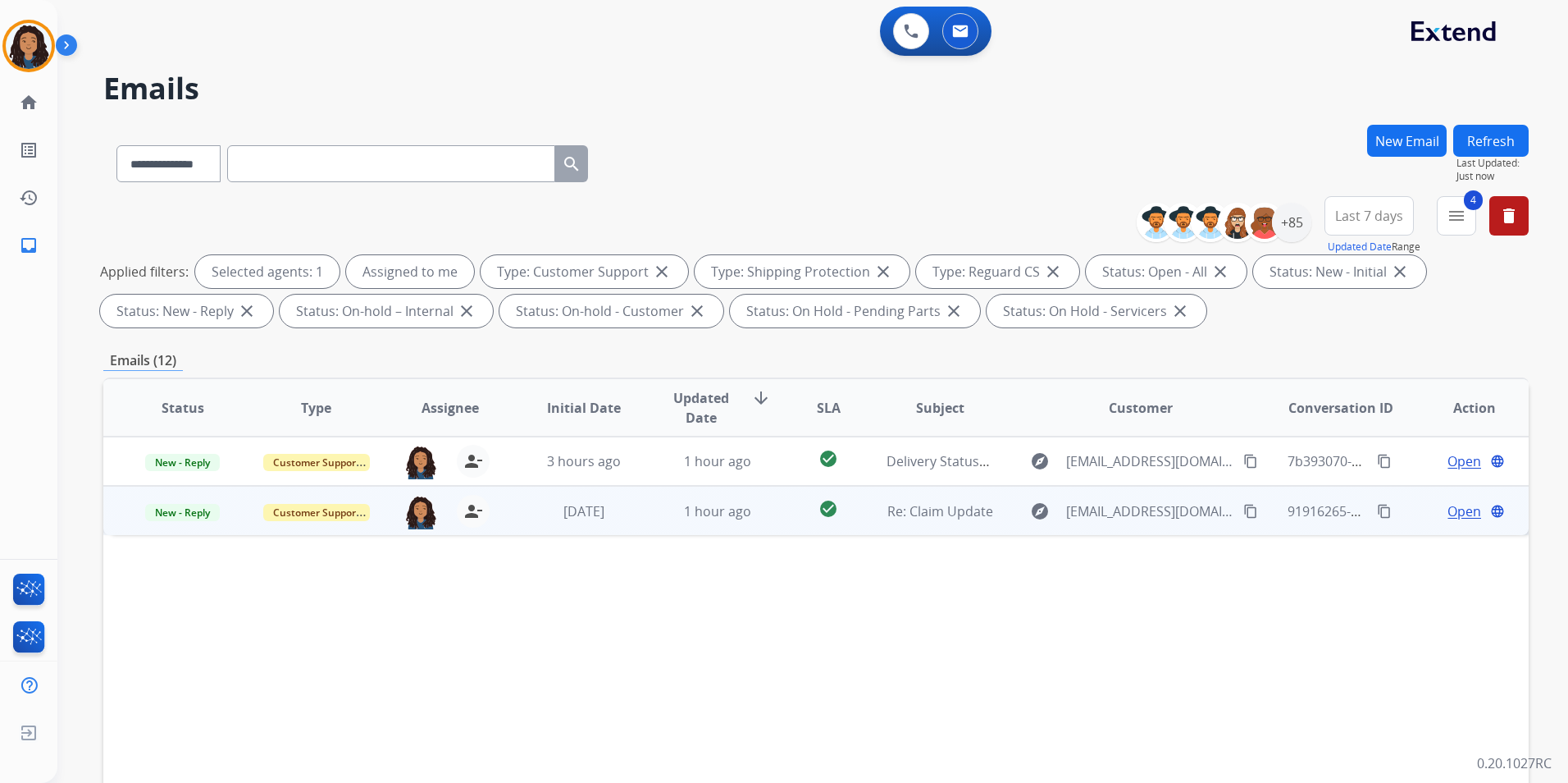
click at [1447, 513] on span "Open" at bounding box center [1464, 510] width 34 height 20
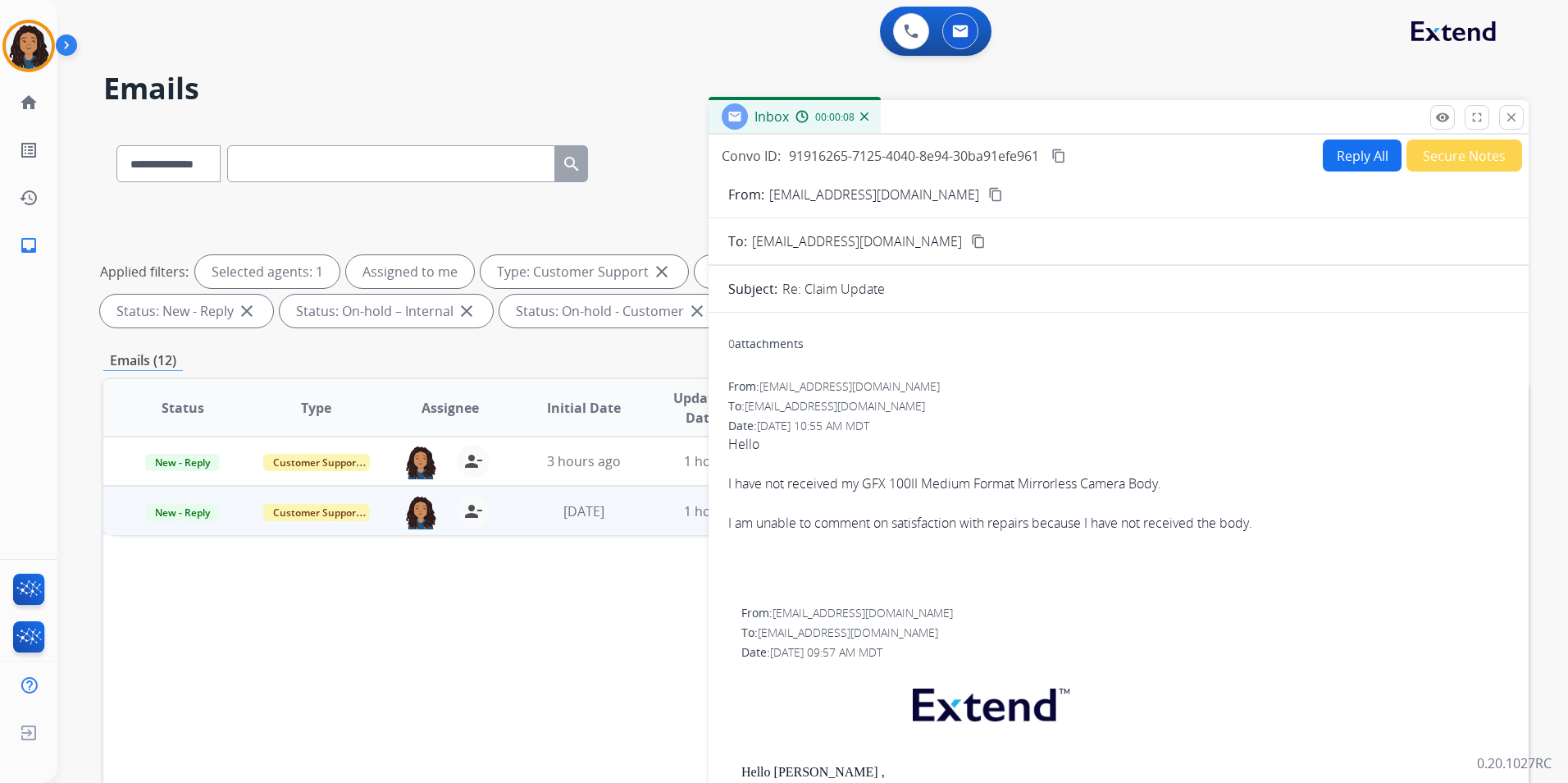
click at [996, 196] on mat-icon "content_copy" at bounding box center [995, 194] width 14 height 14
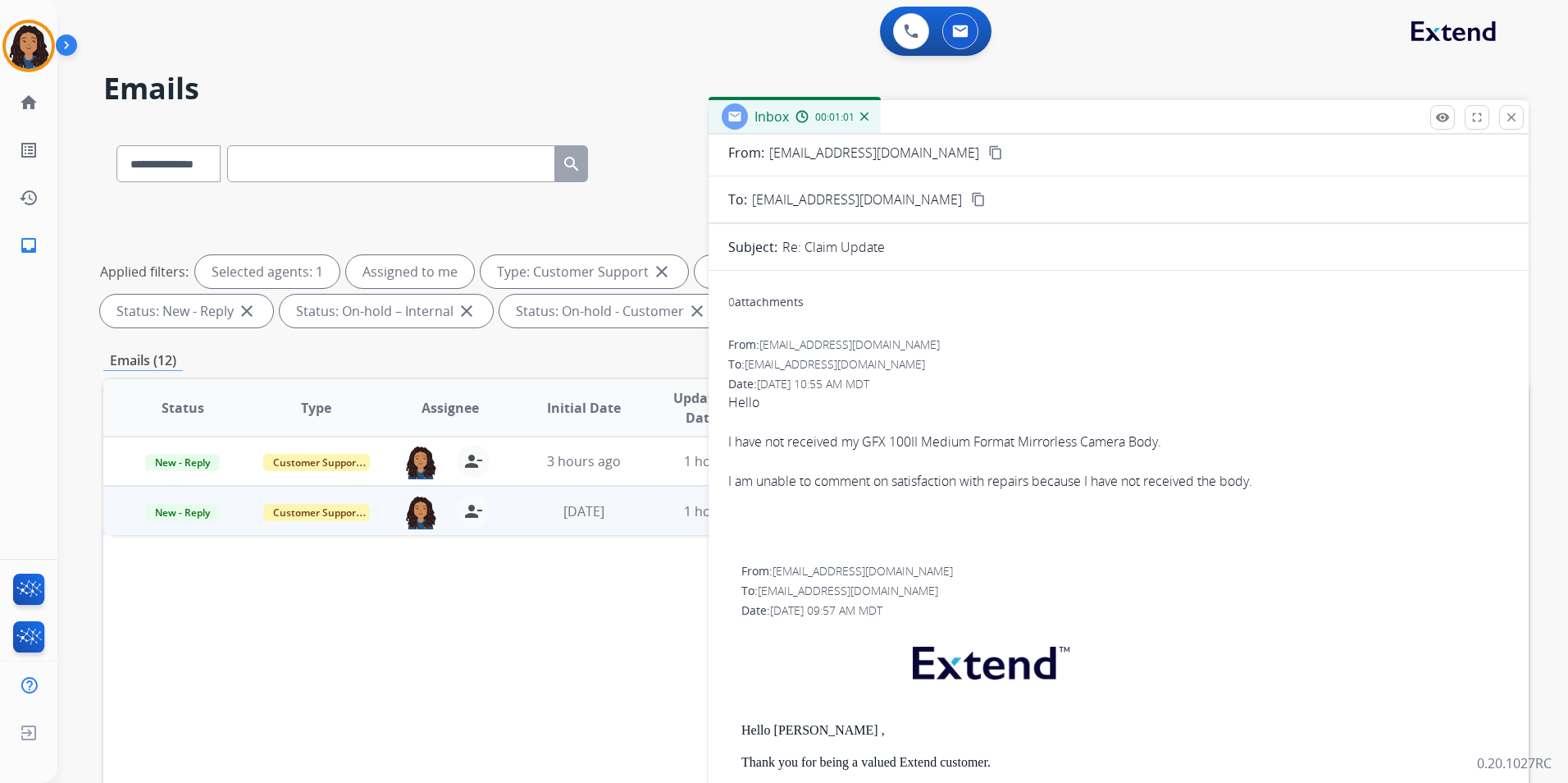
scroll to position [82, 0]
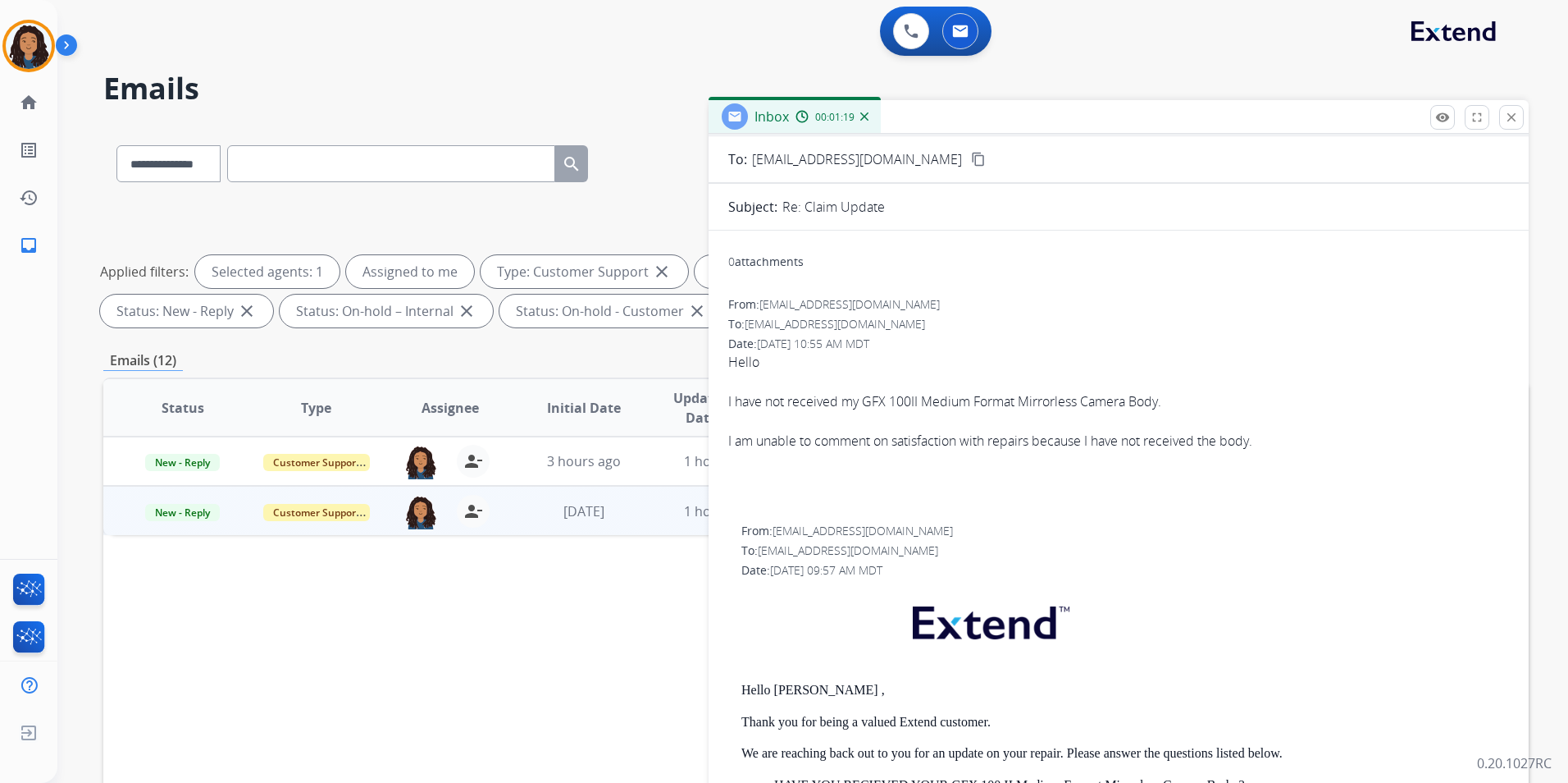
drag, startPoint x: 725, startPoint y: 359, endPoint x: 1274, endPoint y: 448, distance: 556.2
click at [1274, 448] on div "0 attachments From: danielkimphotography@gmail.com To: support@extend.com Date:…" at bounding box center [1119, 673] width 820 height 858
drag, startPoint x: 1274, startPoint y: 448, endPoint x: 1245, endPoint y: 448, distance: 29.0
copy div "Hello I have not received my GFX 100II Medium Format Mirrorless Camera Body. I …"
click at [198, 513] on span "New - Reply" at bounding box center [183, 512] width 75 height 17
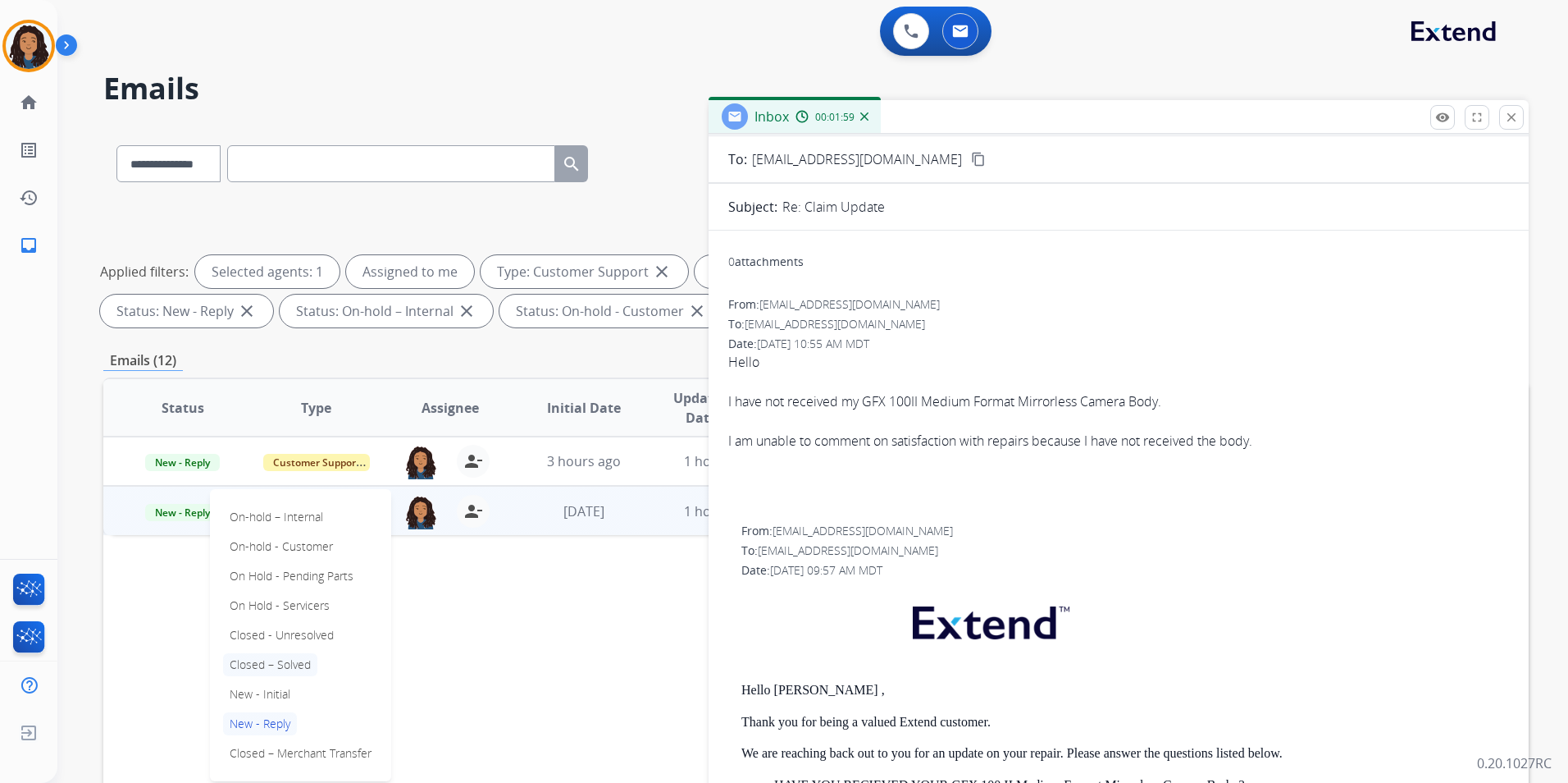
click at [302, 665] on p "Closed – Solved" at bounding box center [270, 664] width 94 height 23
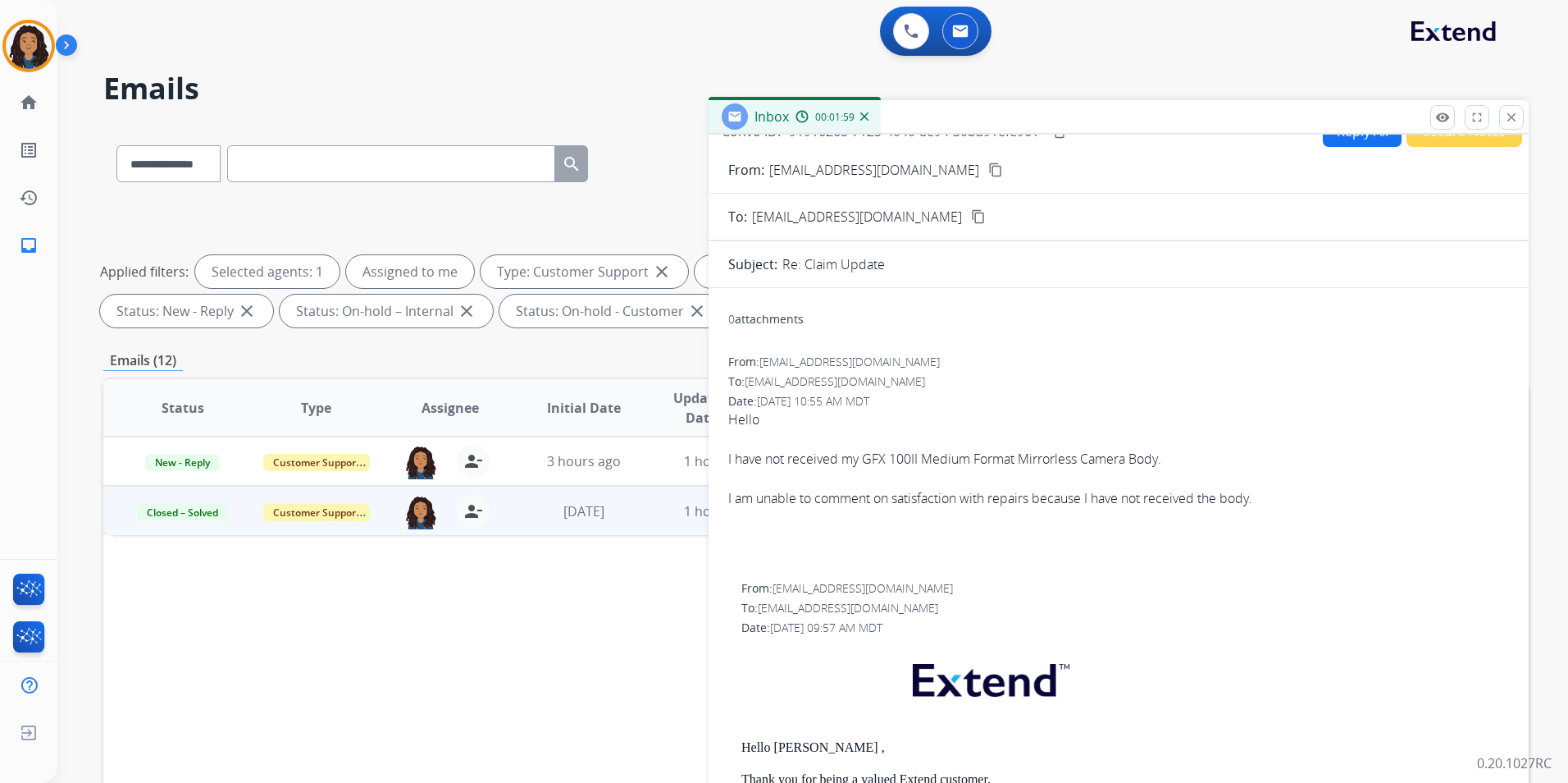
scroll to position [0, 0]
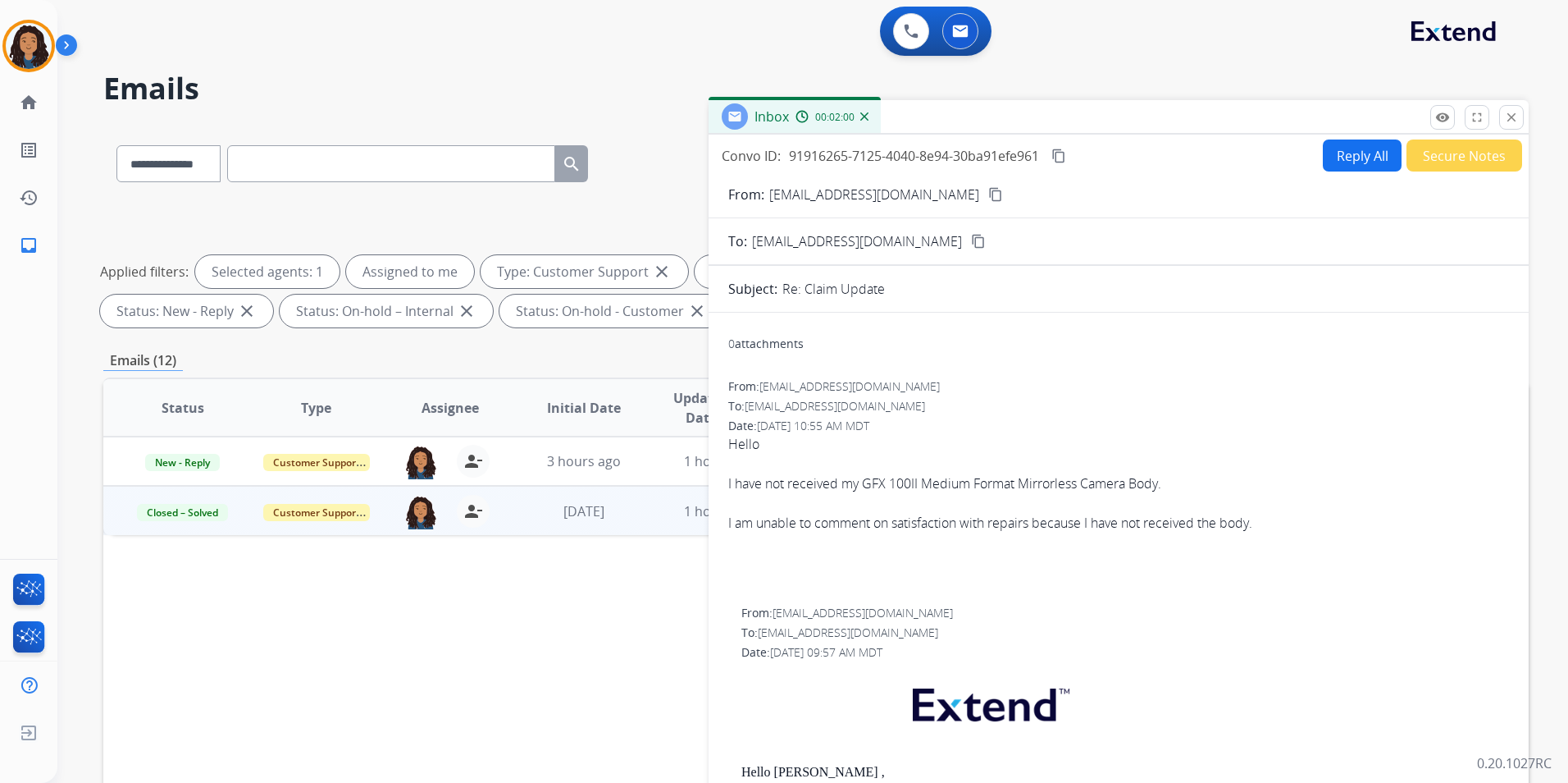
click at [1452, 161] on button "Secure Notes" at bounding box center [1464, 155] width 115 height 32
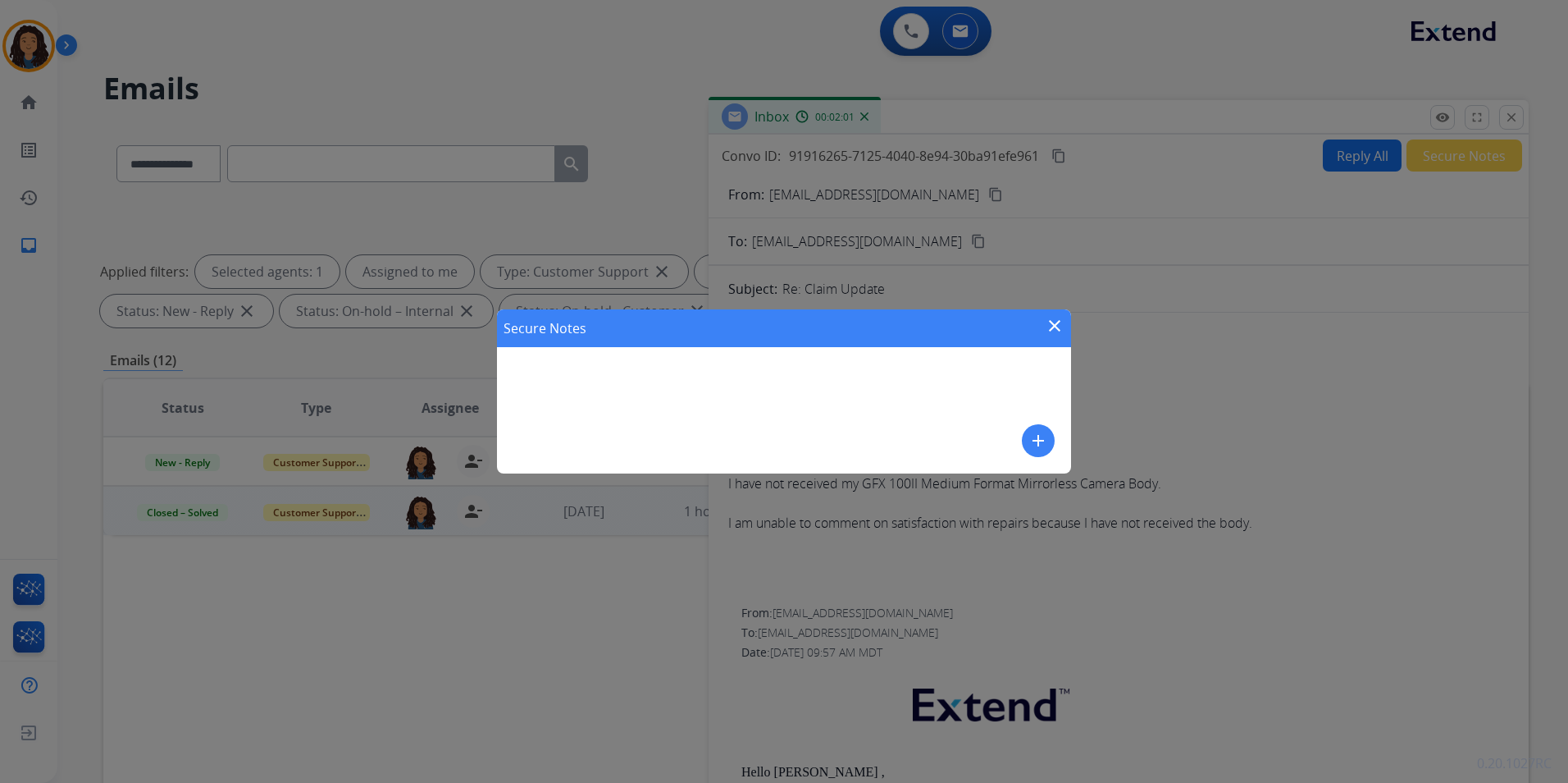
click at [1035, 443] on mat-icon "add" at bounding box center [1038, 440] width 20 height 20
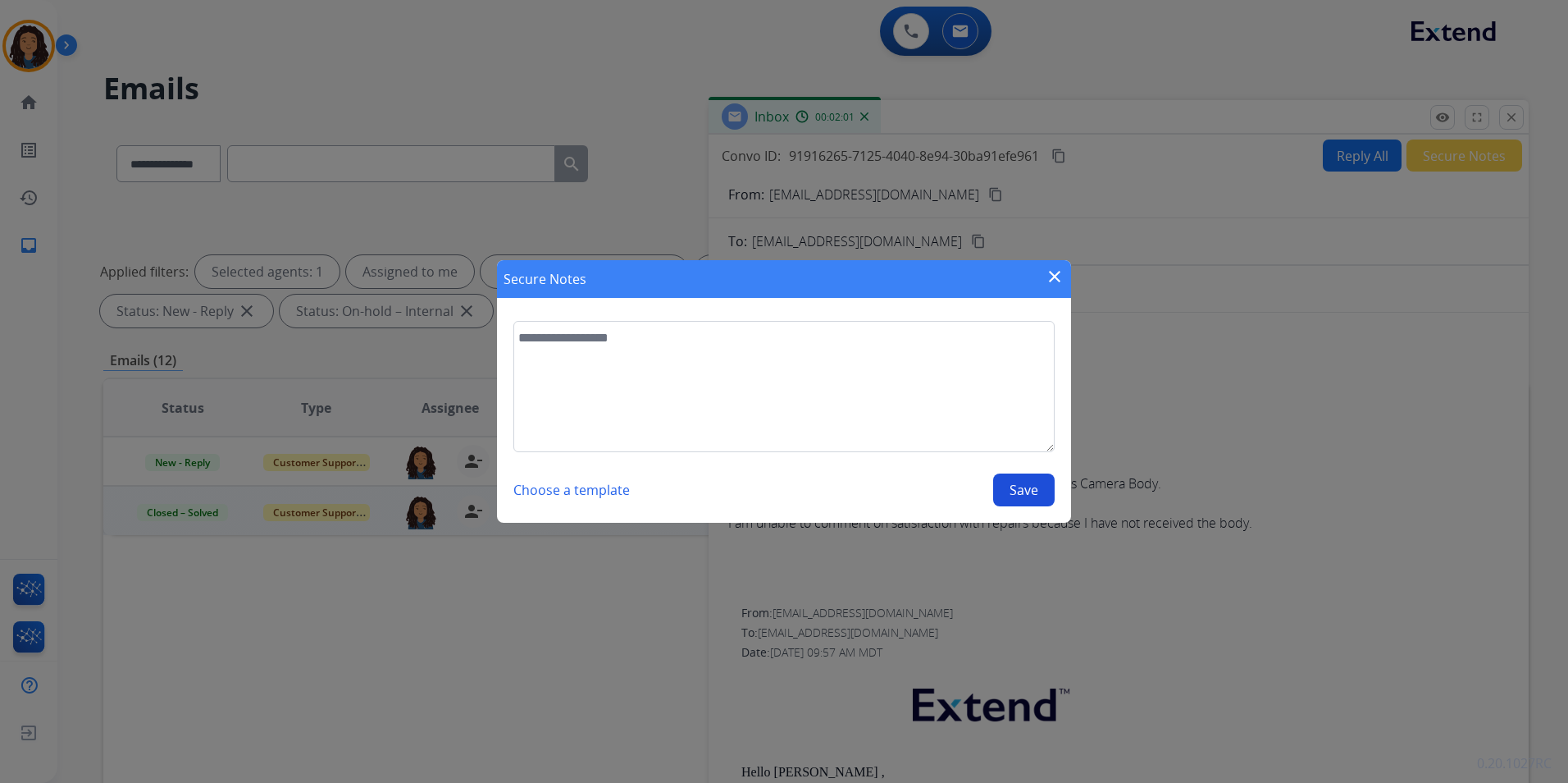
click at [860, 375] on textarea at bounding box center [784, 386] width 542 height 132
type textarea "**********"
click at [1015, 490] on button "Save" at bounding box center [1024, 489] width 61 height 33
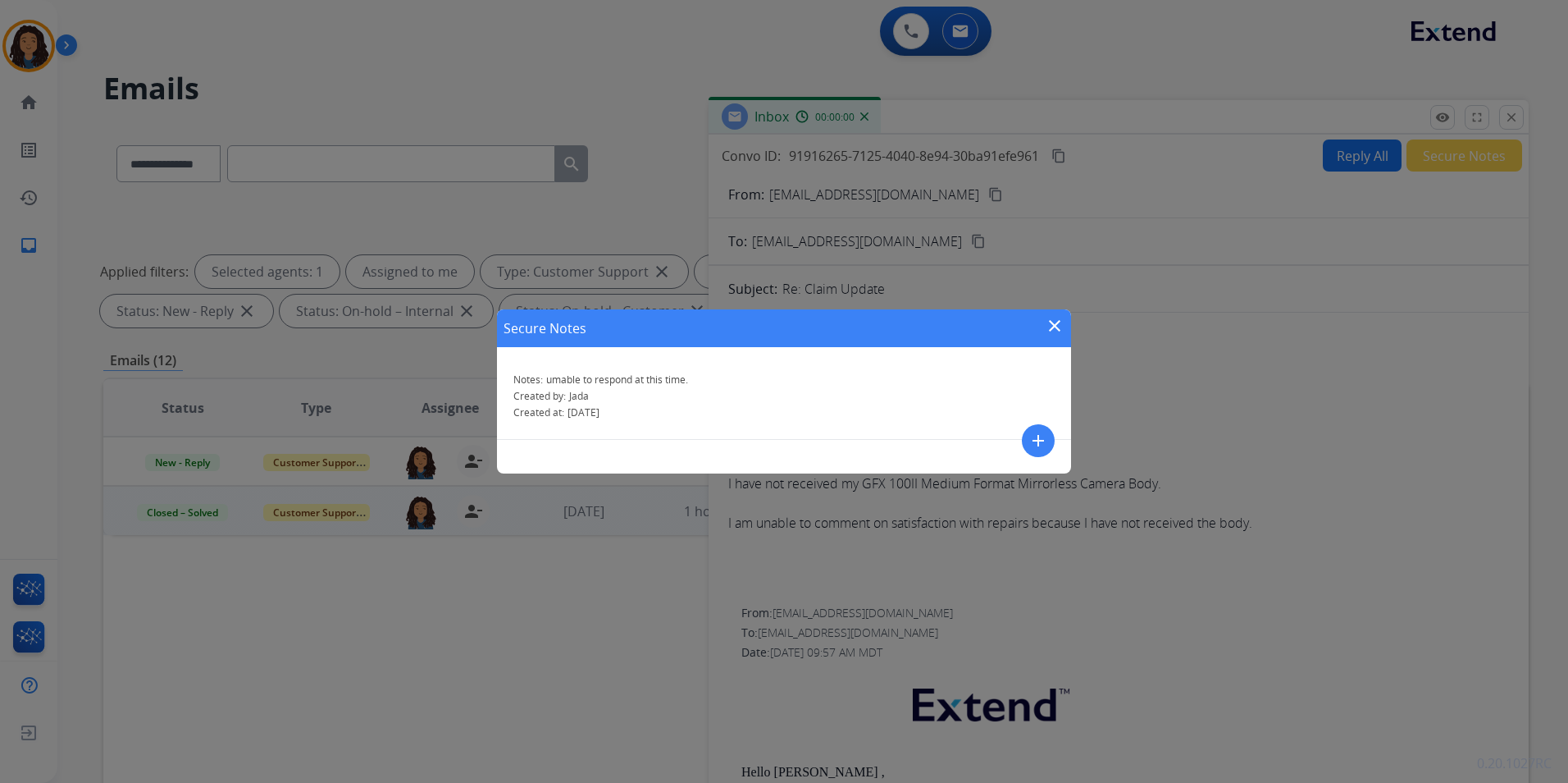
click at [1054, 321] on mat-icon "close" at bounding box center [1054, 325] width 20 height 20
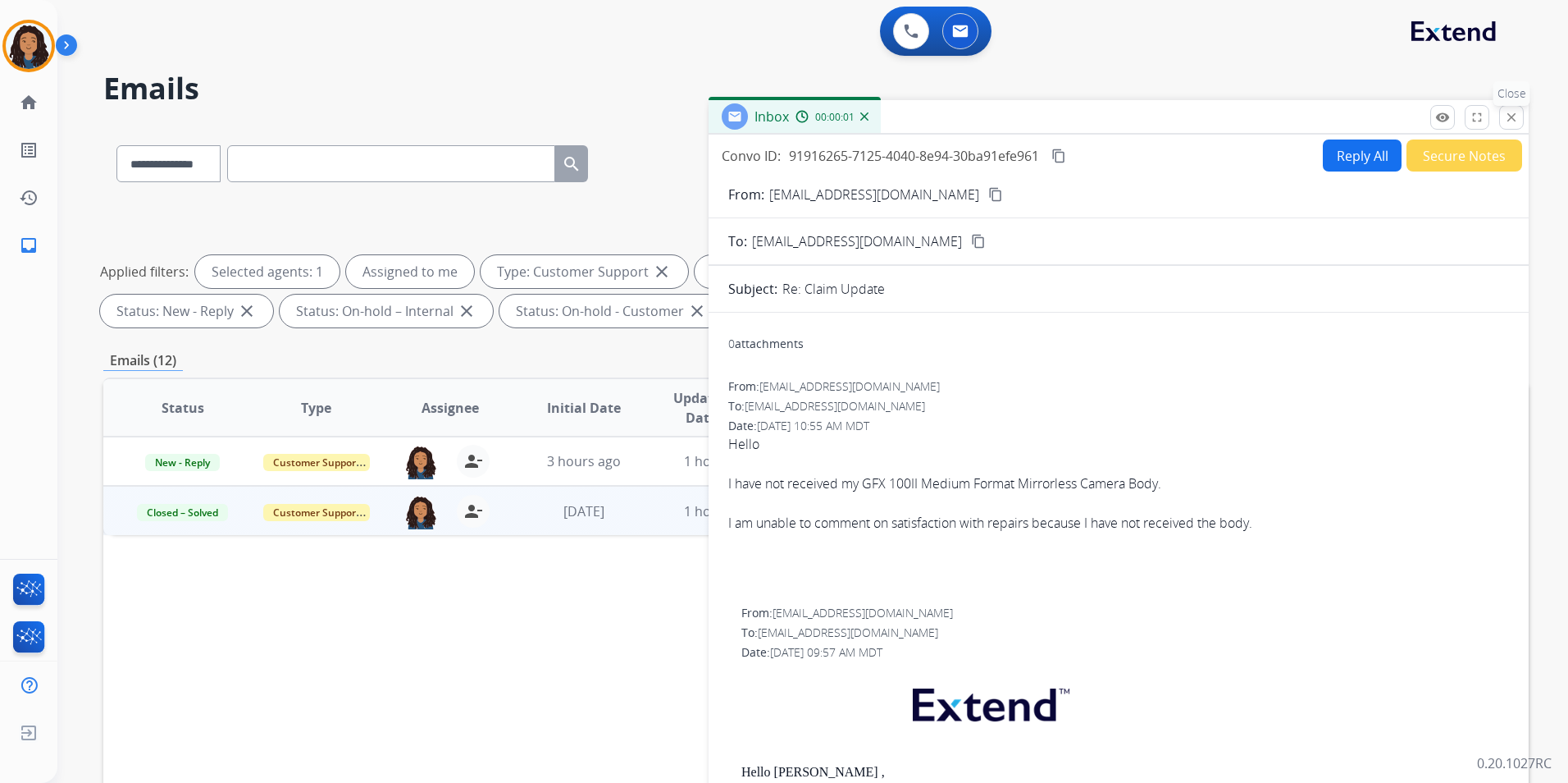
click at [1509, 111] on mat-icon "close" at bounding box center [1511, 116] width 14 height 14
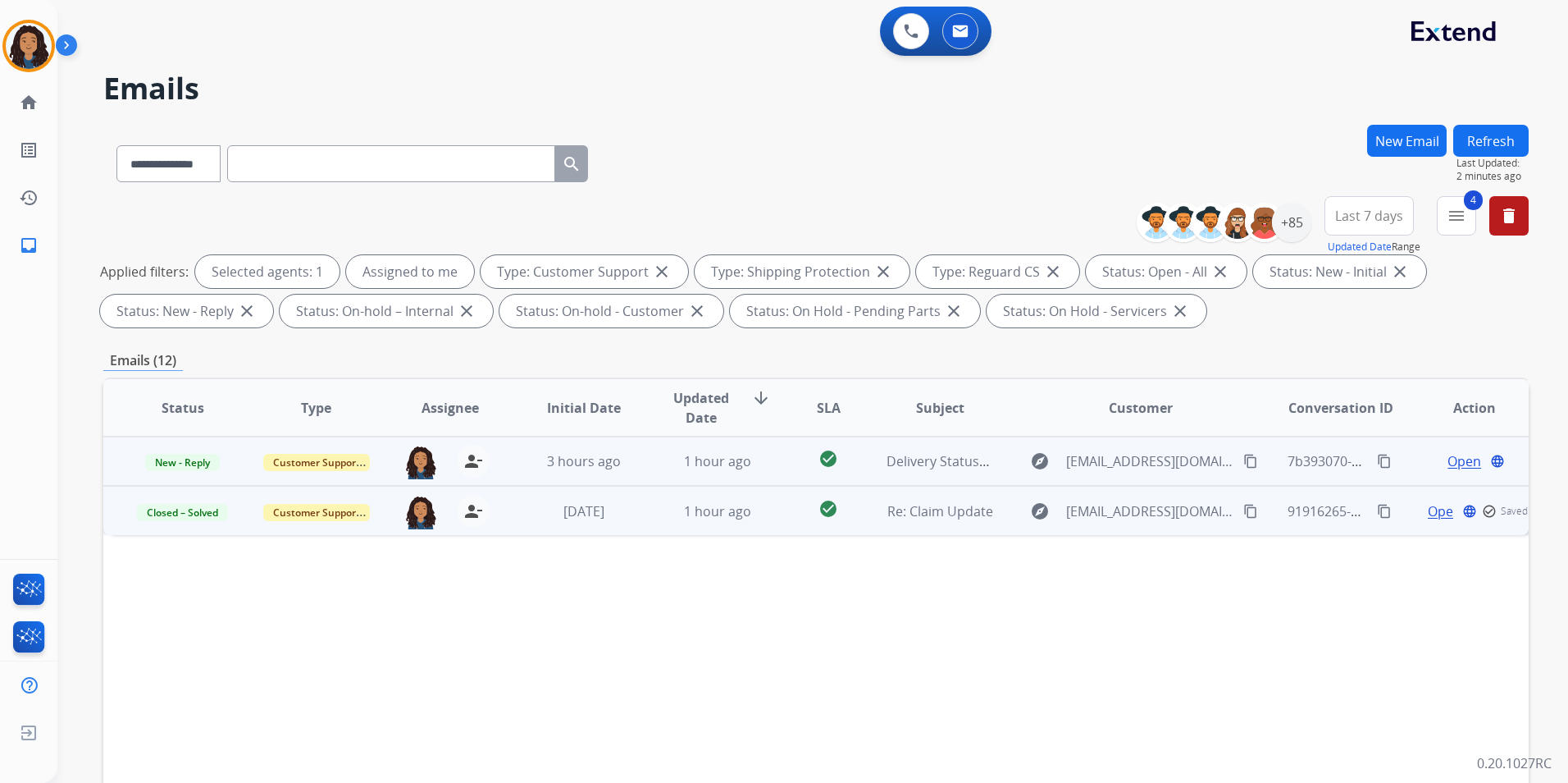
click at [1447, 451] on span "Open" at bounding box center [1464, 460] width 34 height 20
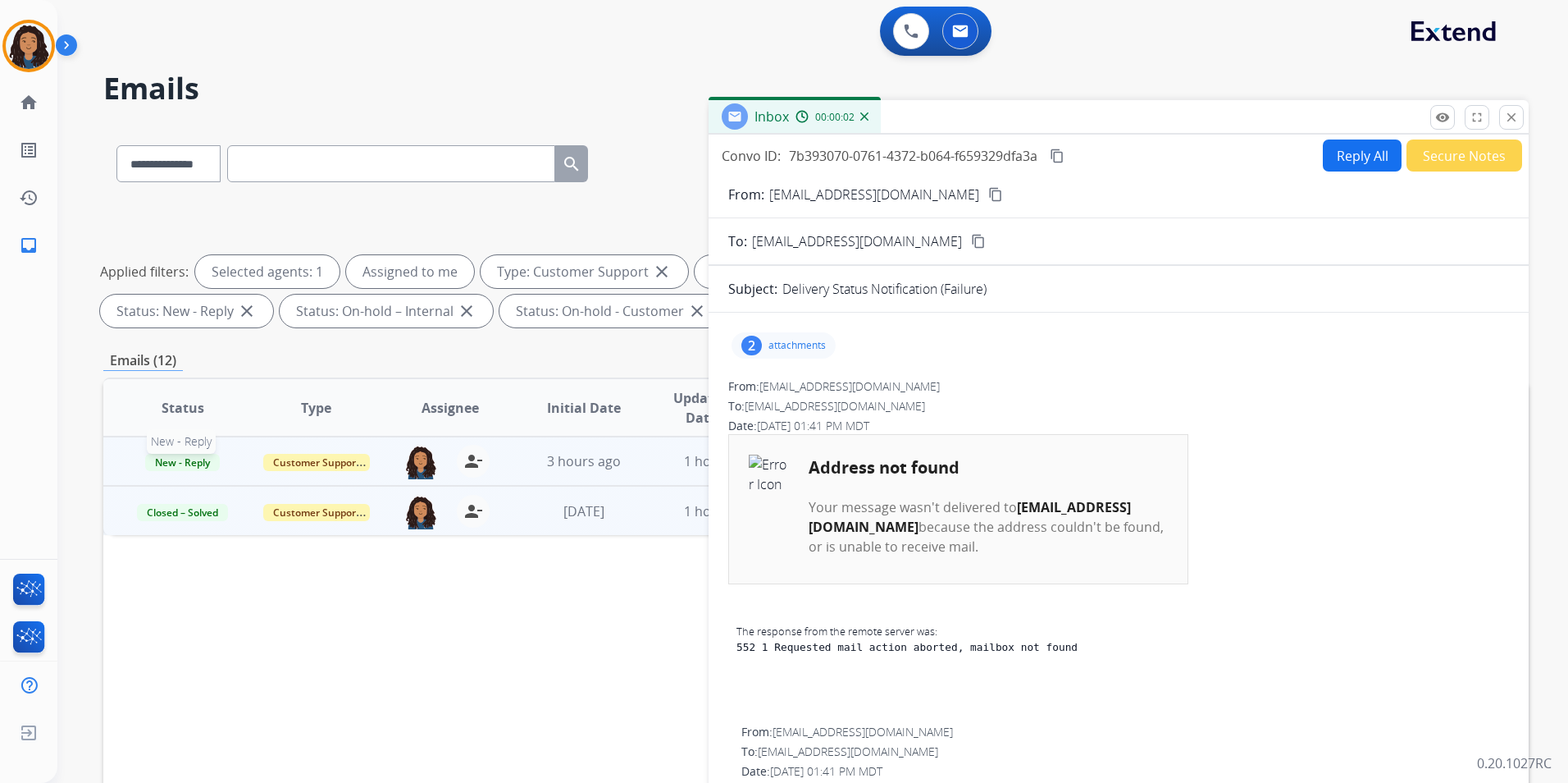
click at [198, 469] on span "New - Reply" at bounding box center [183, 462] width 75 height 17
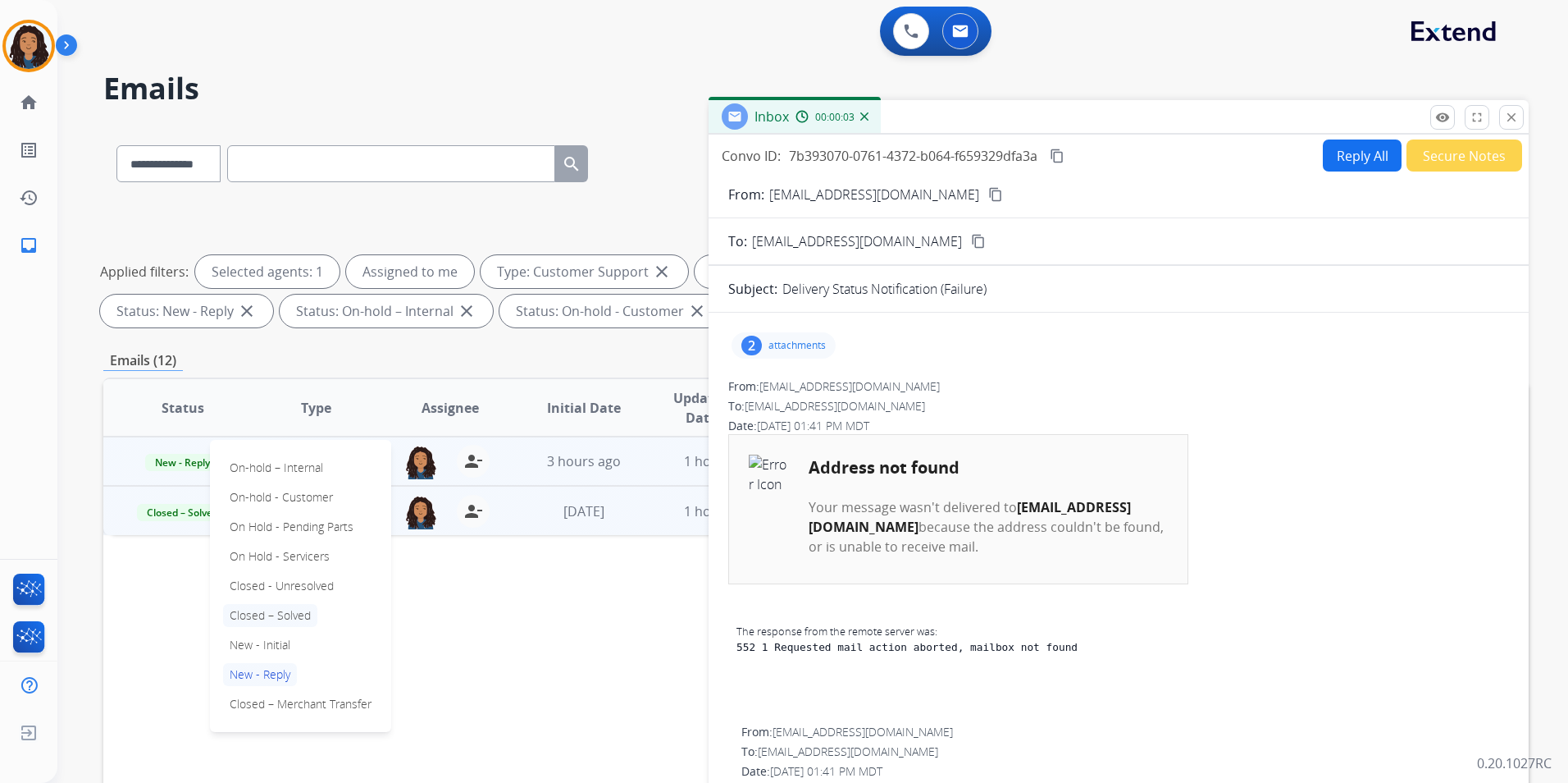
click at [289, 611] on p "Closed – Solved" at bounding box center [270, 615] width 94 height 23
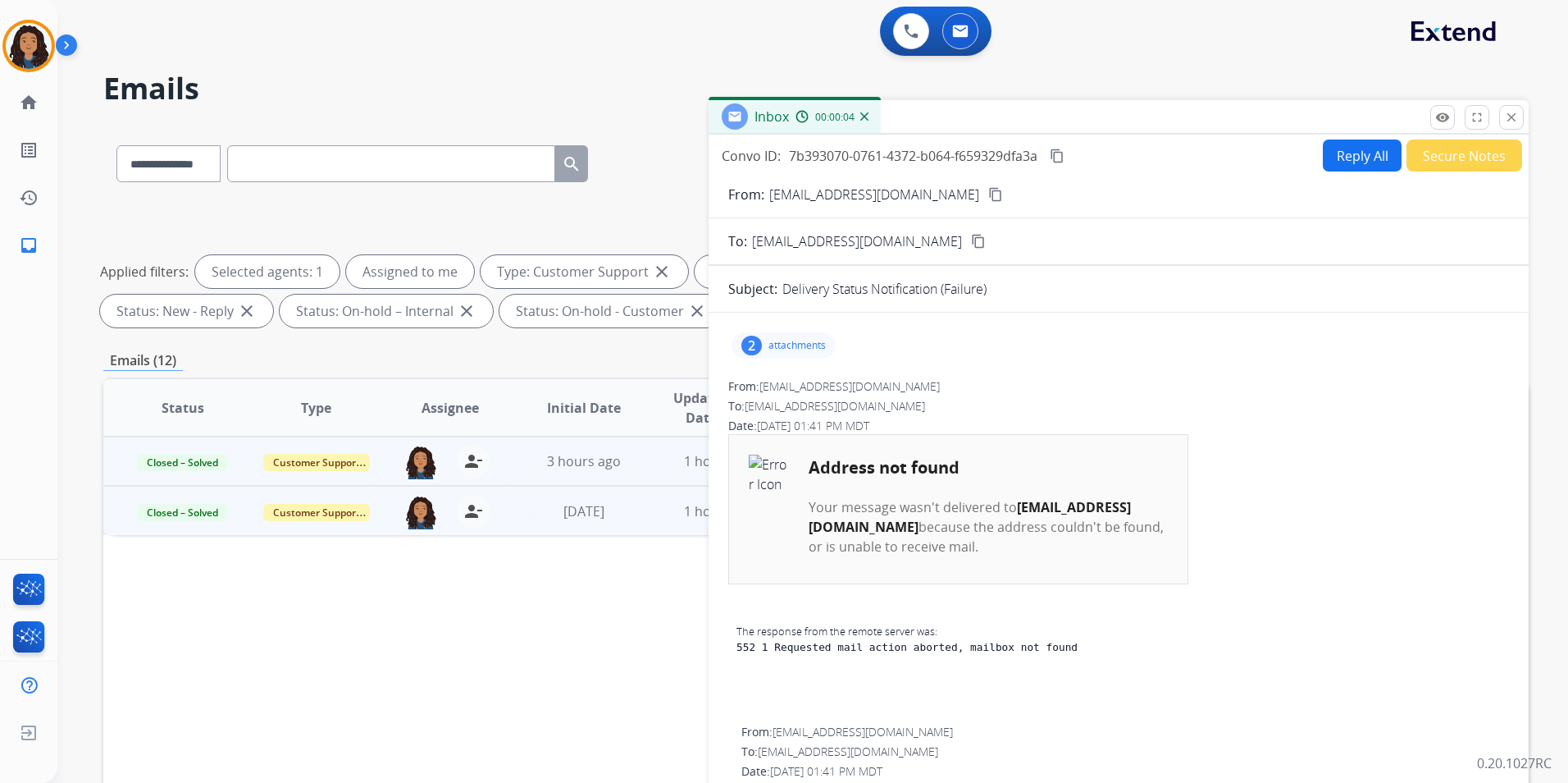
click at [1442, 159] on button "Secure Notes" at bounding box center [1464, 155] width 115 height 32
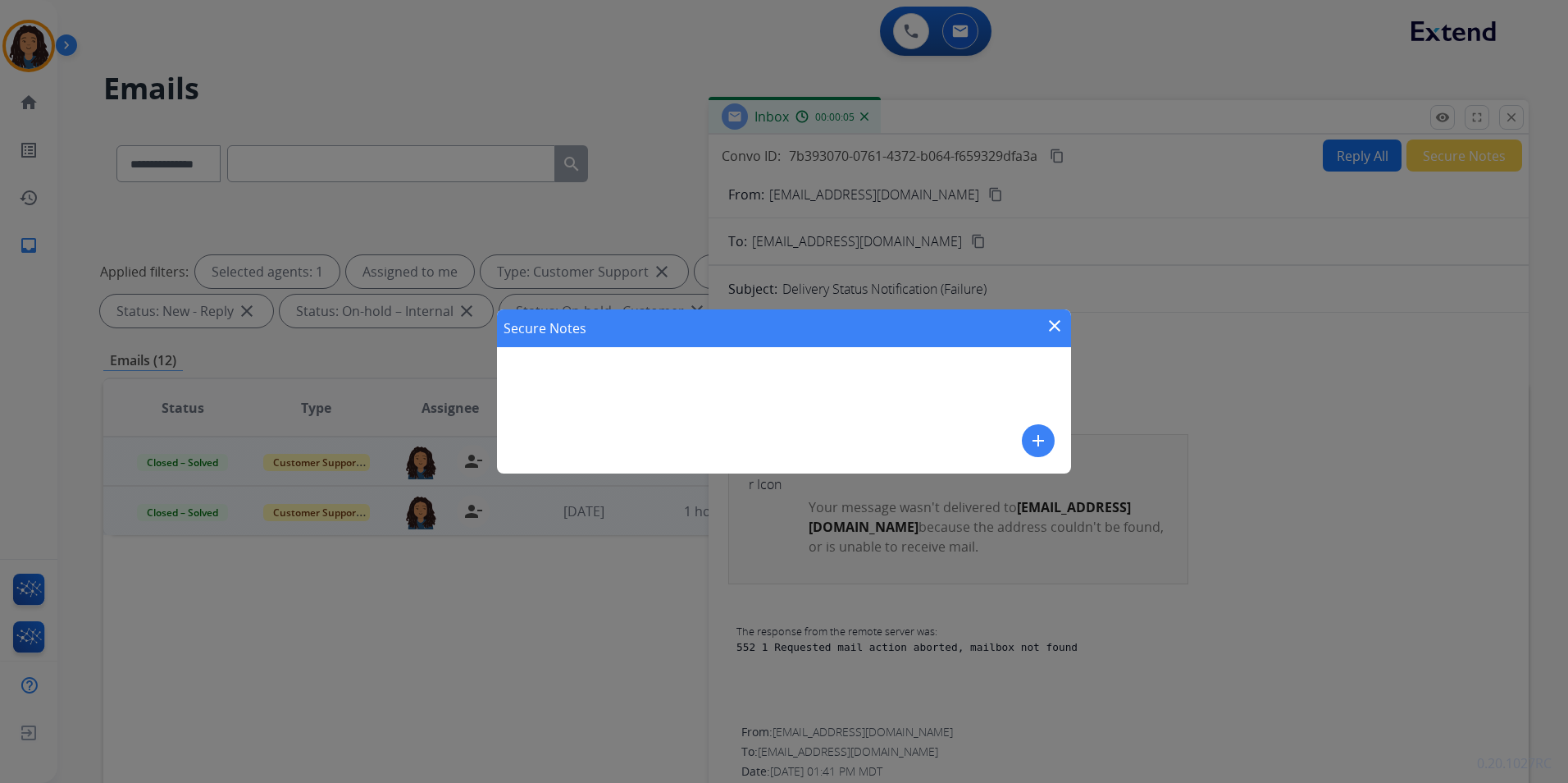
click at [1031, 442] on mat-icon "add" at bounding box center [1038, 440] width 20 height 20
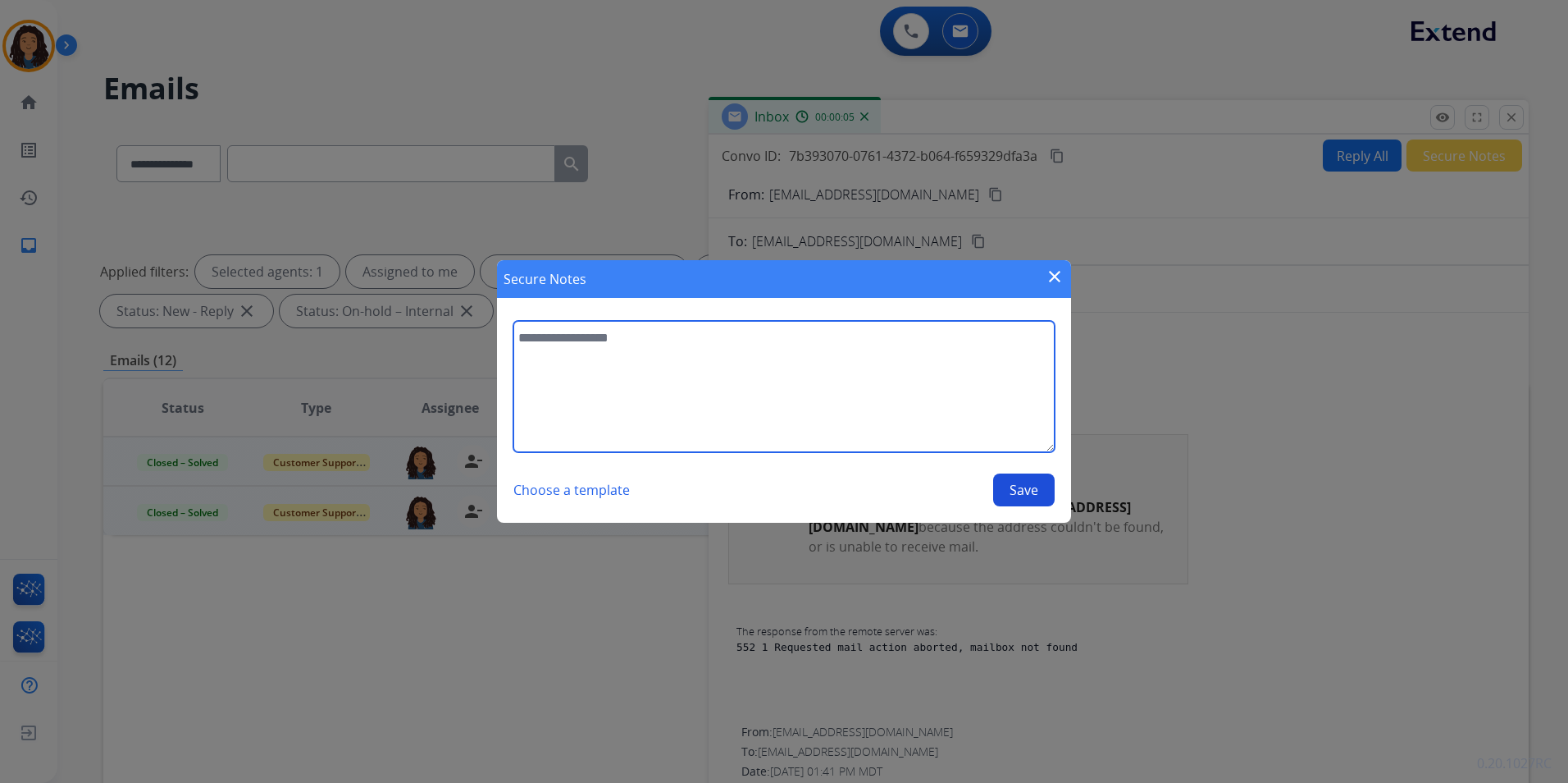
click at [795, 398] on textarea at bounding box center [784, 386] width 542 height 132
type textarea "**********"
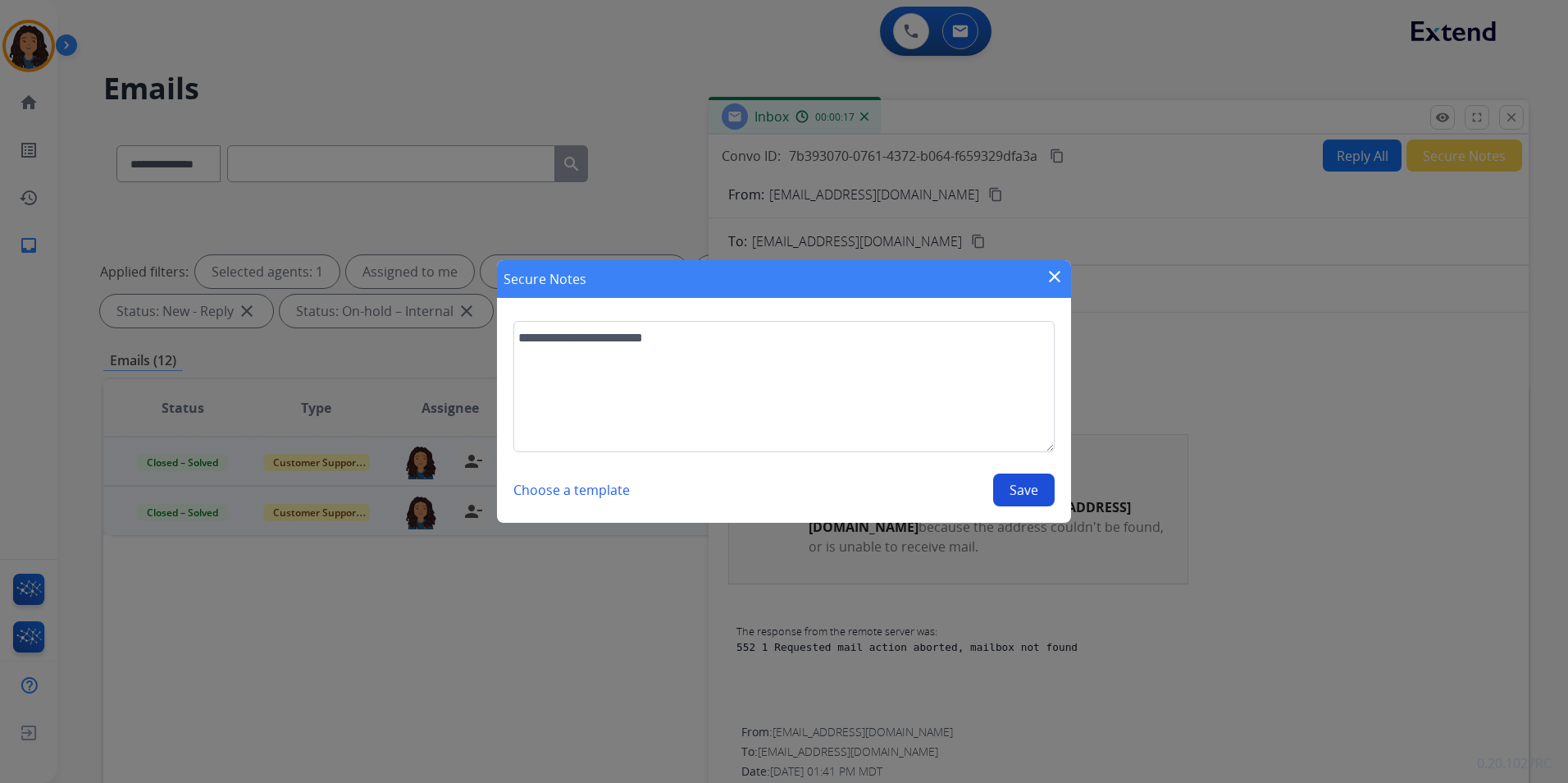
click at [1017, 496] on button "Save" at bounding box center [1024, 489] width 61 height 33
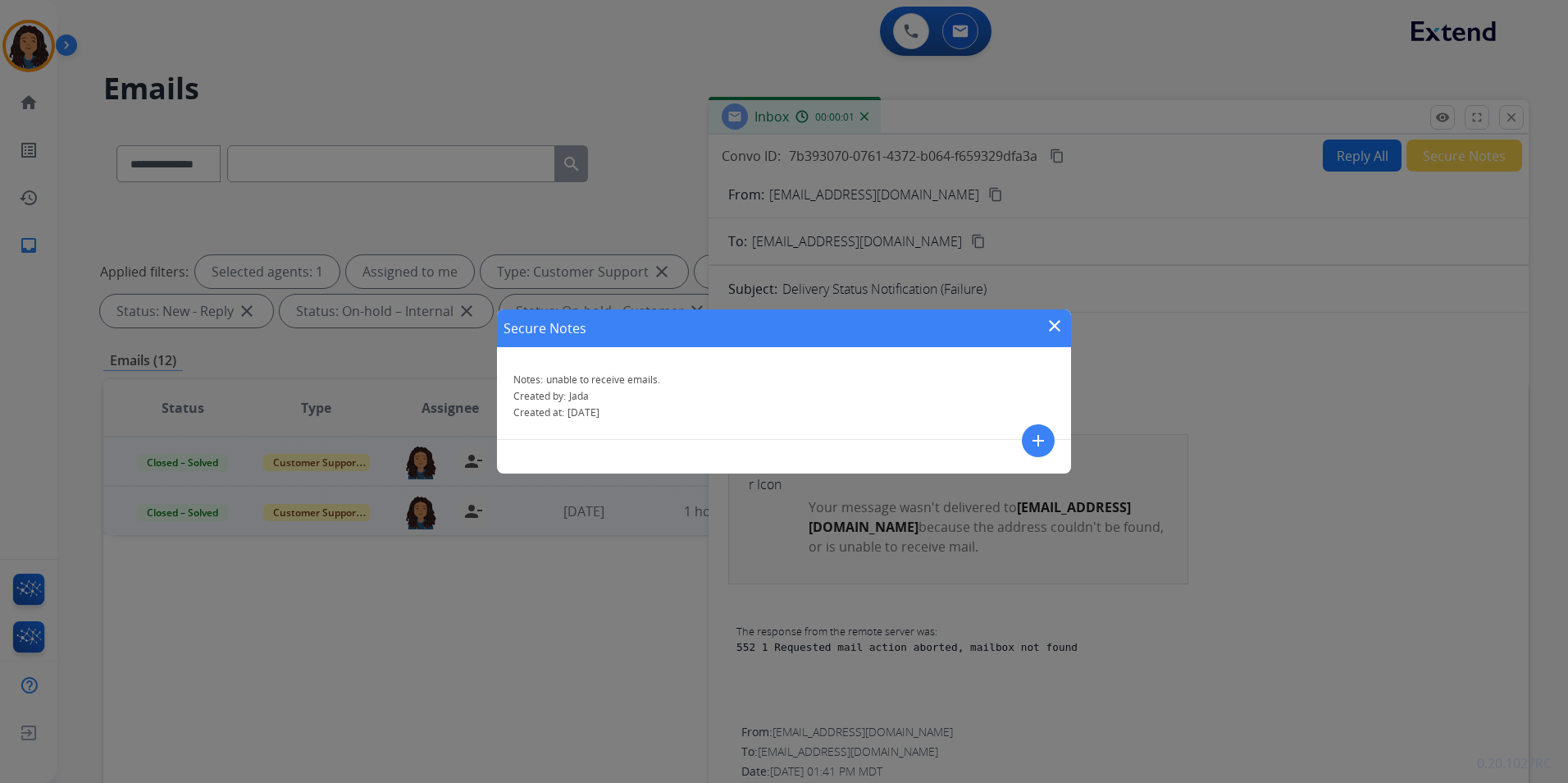
click at [1054, 319] on mat-icon "close" at bounding box center [1054, 325] width 20 height 20
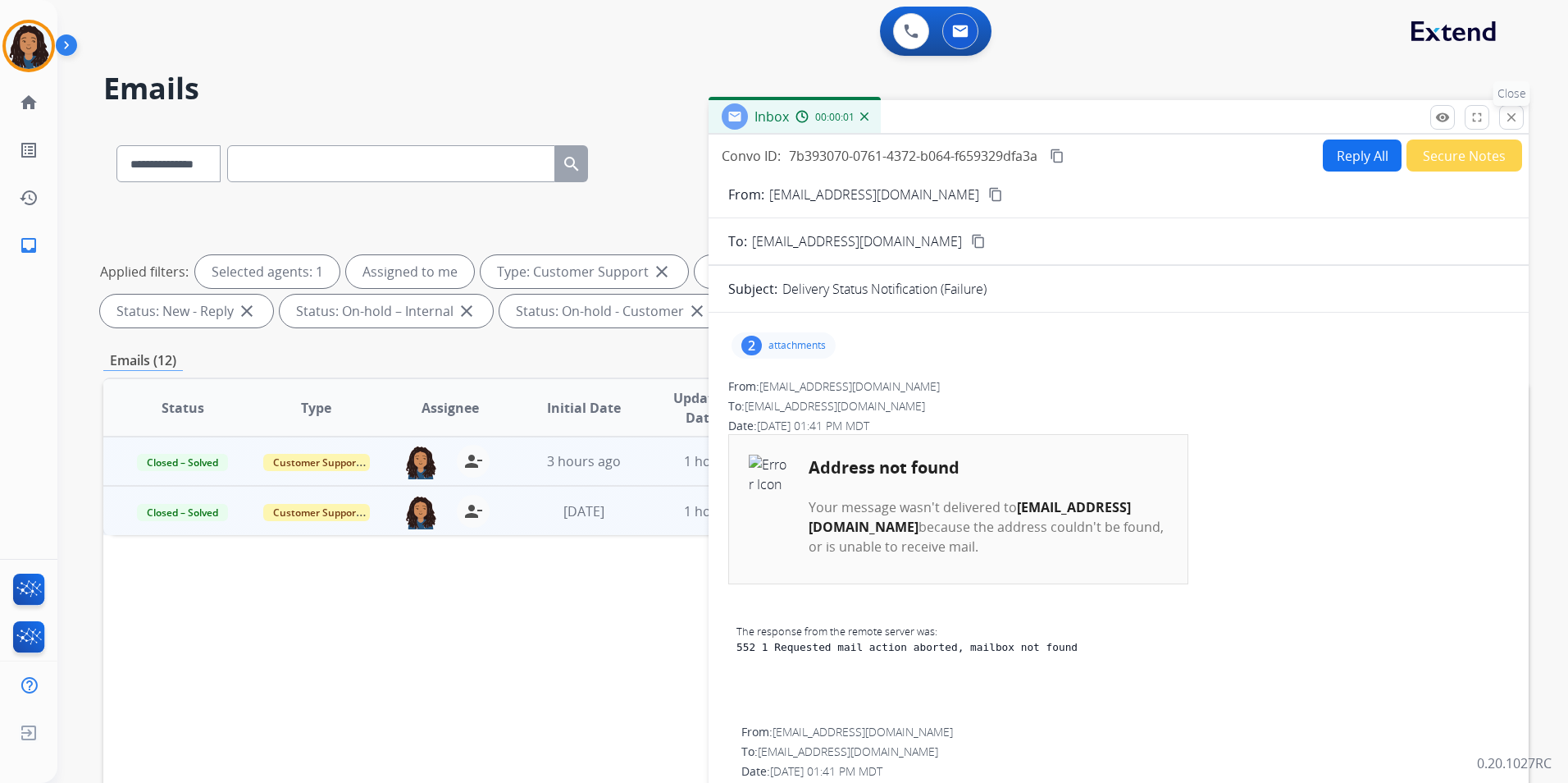
click at [1513, 125] on button "close Close" at bounding box center [1511, 117] width 25 height 25
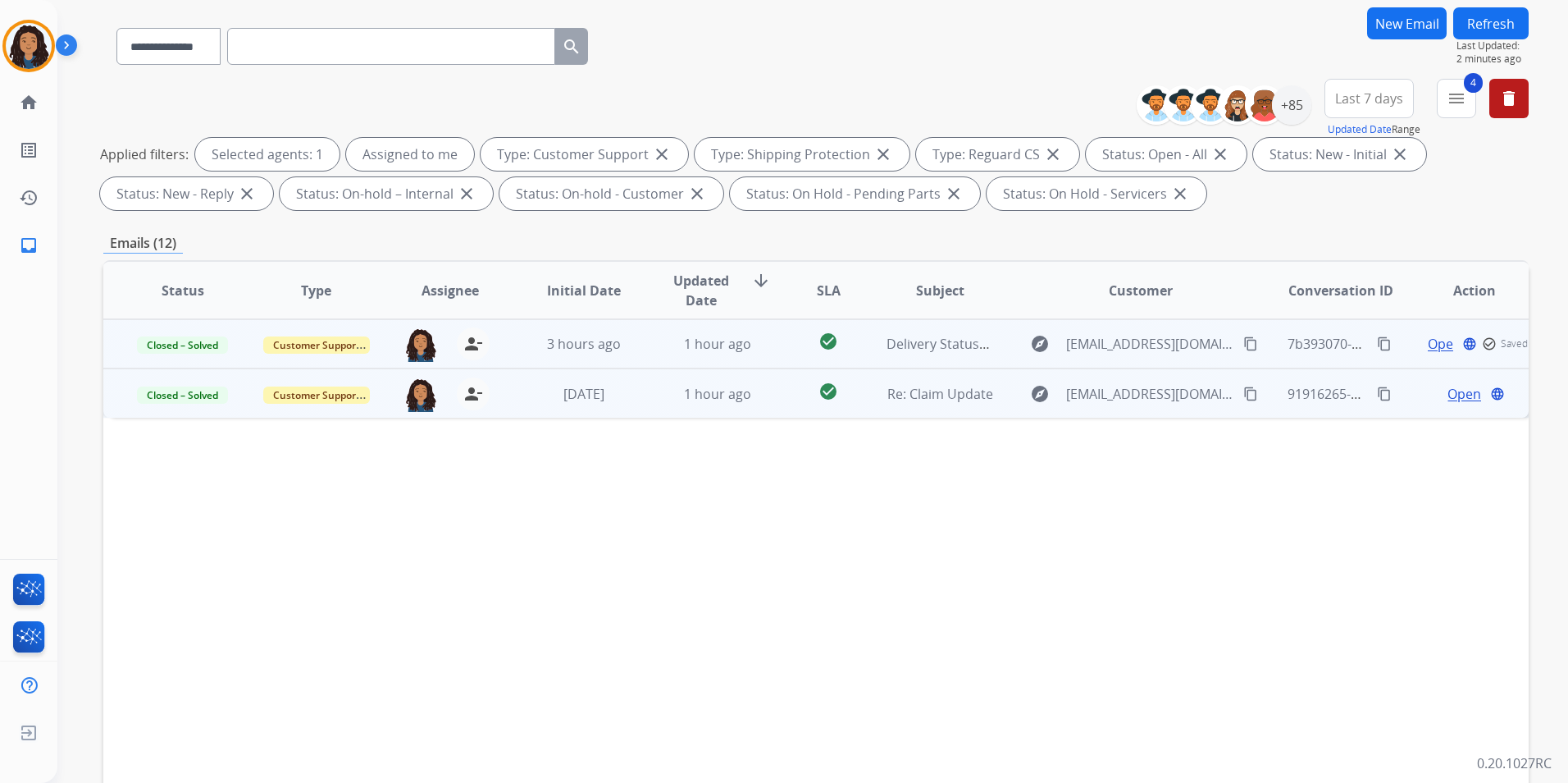
scroll to position [230, 0]
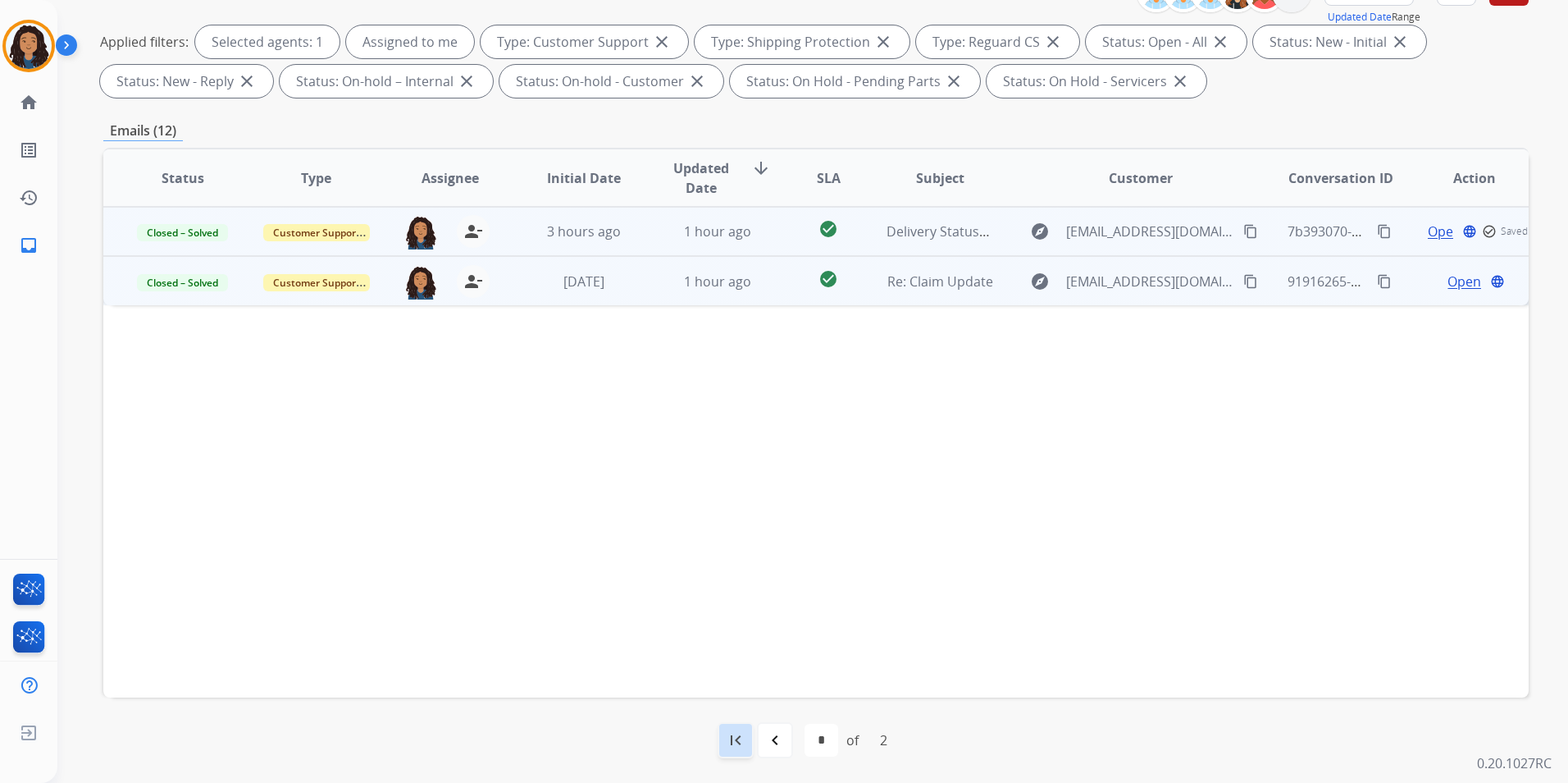
click at [732, 746] on mat-icon "first_page" at bounding box center [735, 740] width 20 height 20
select select "*"
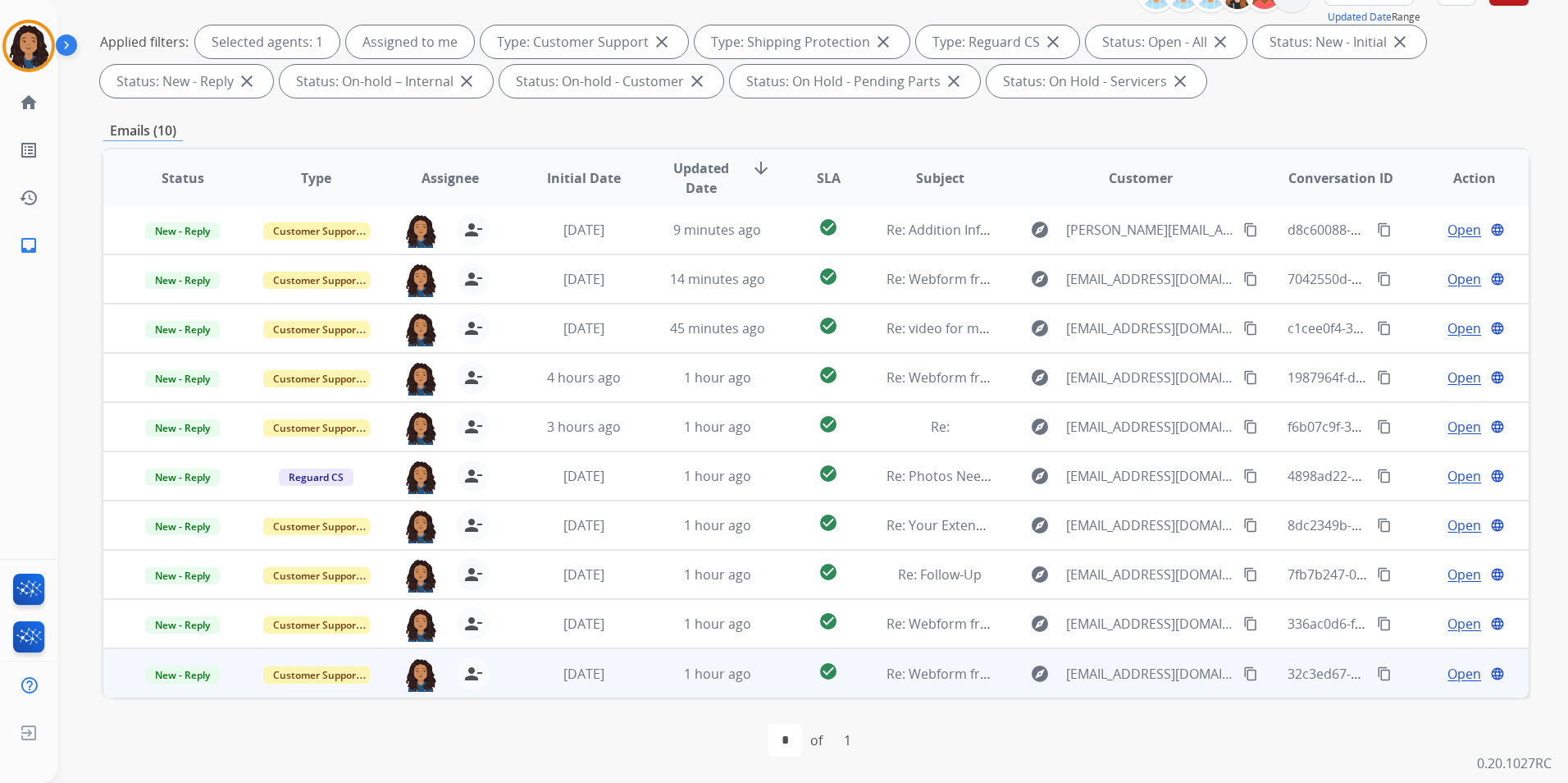
click at [1447, 673] on span "Open" at bounding box center [1464, 673] width 34 height 20
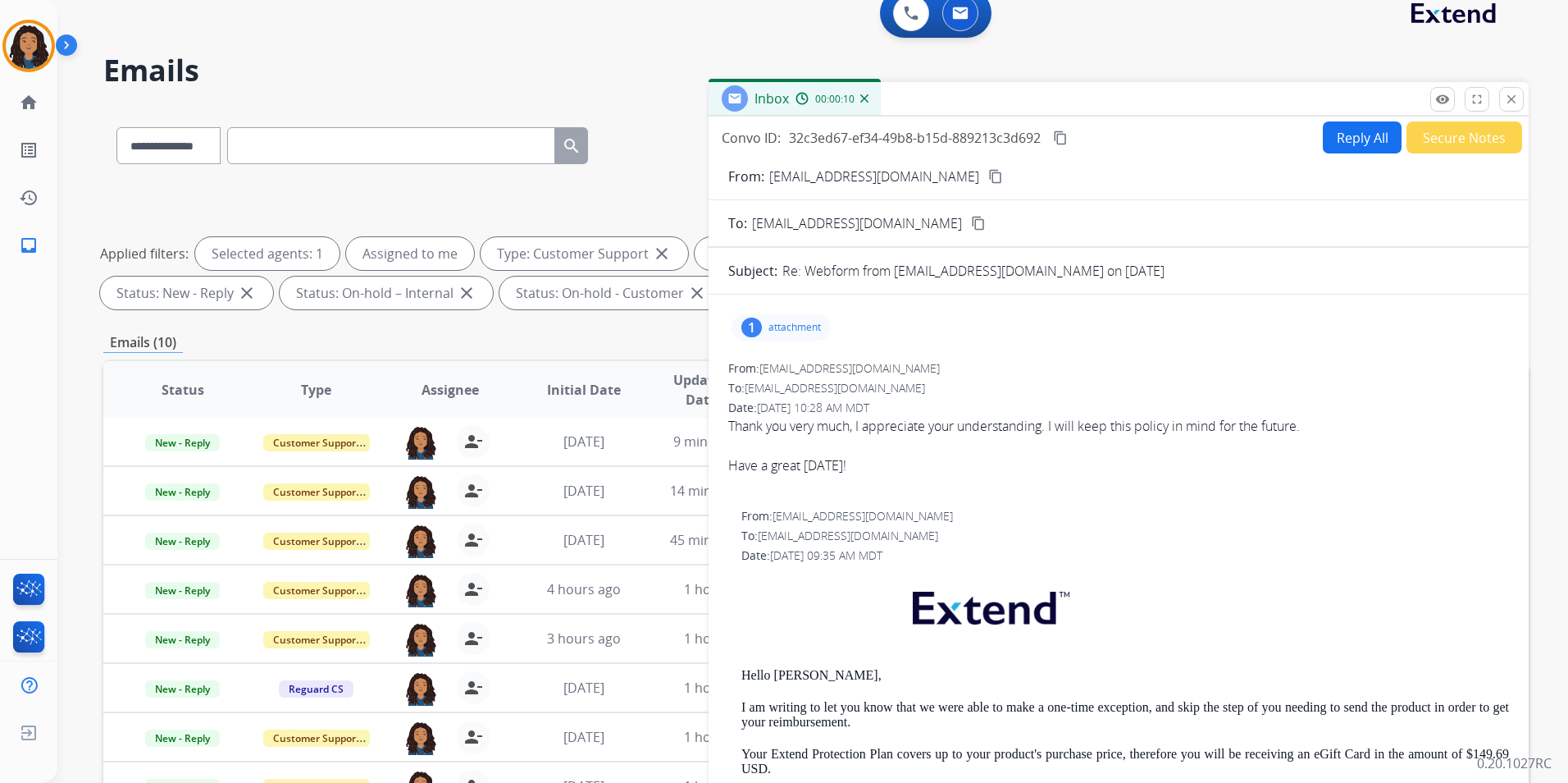
scroll to position [0, 0]
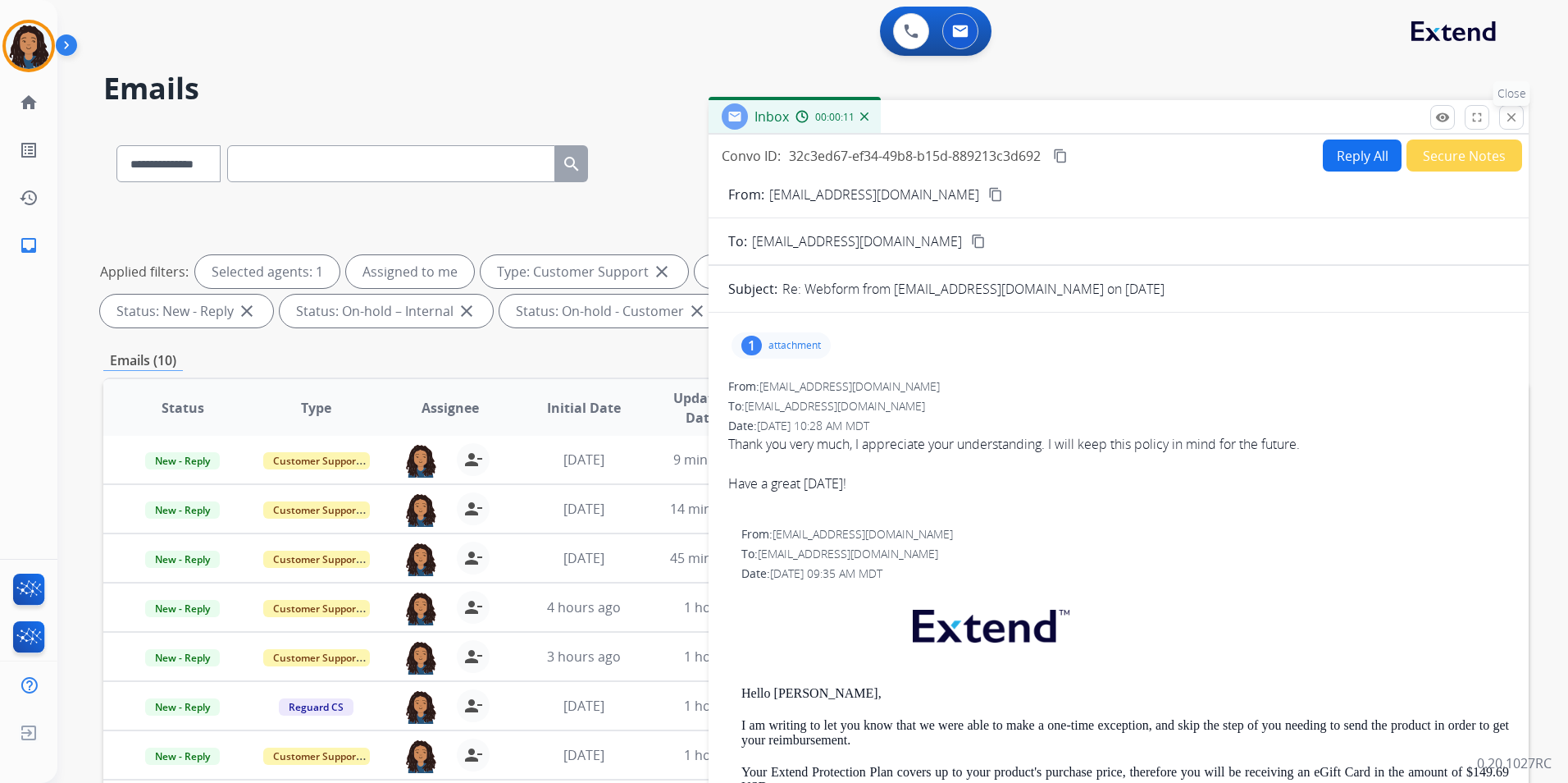
click at [1513, 117] on mat-icon "close" at bounding box center [1511, 116] width 14 height 14
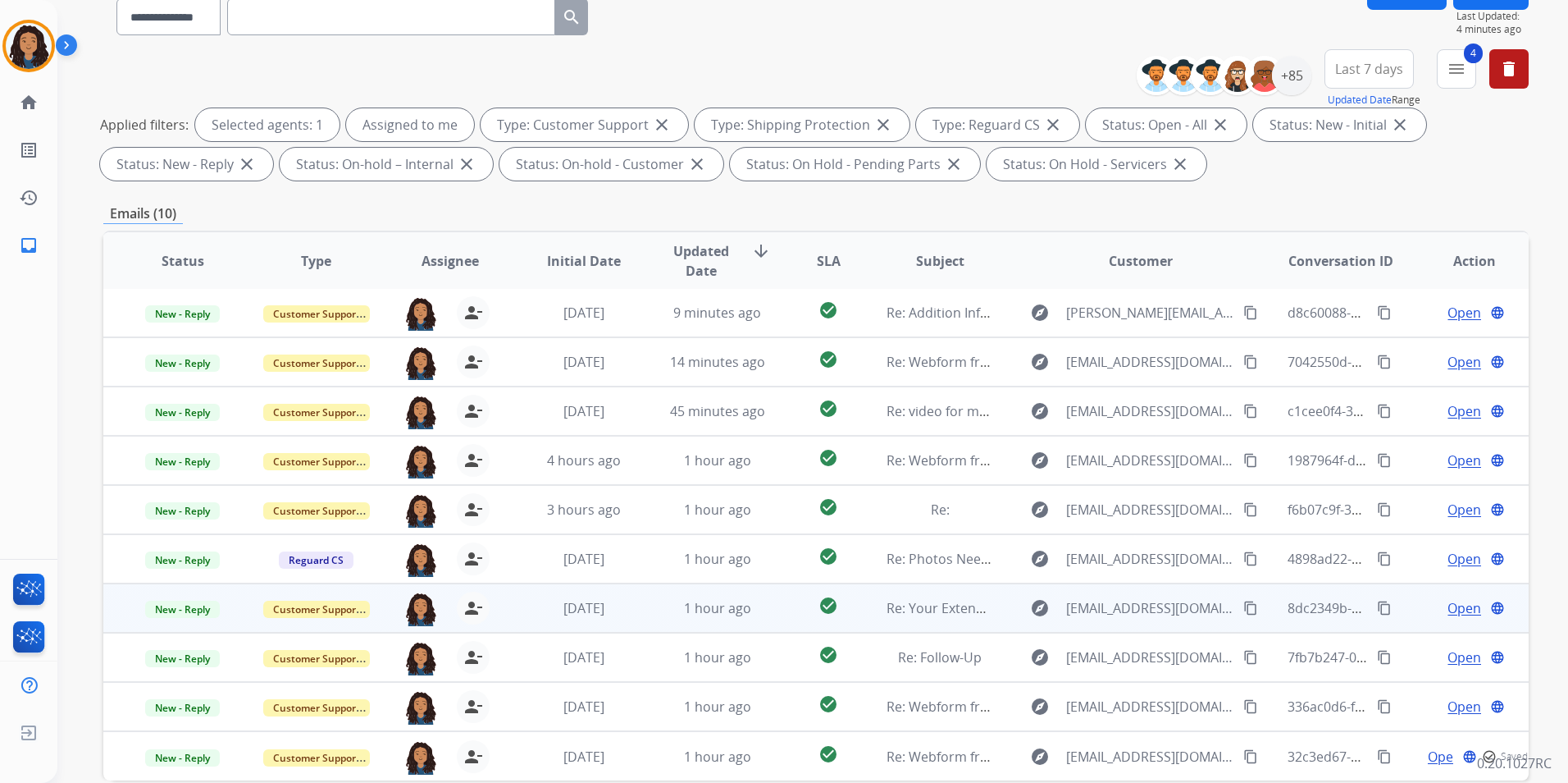
scroll to position [164, 0]
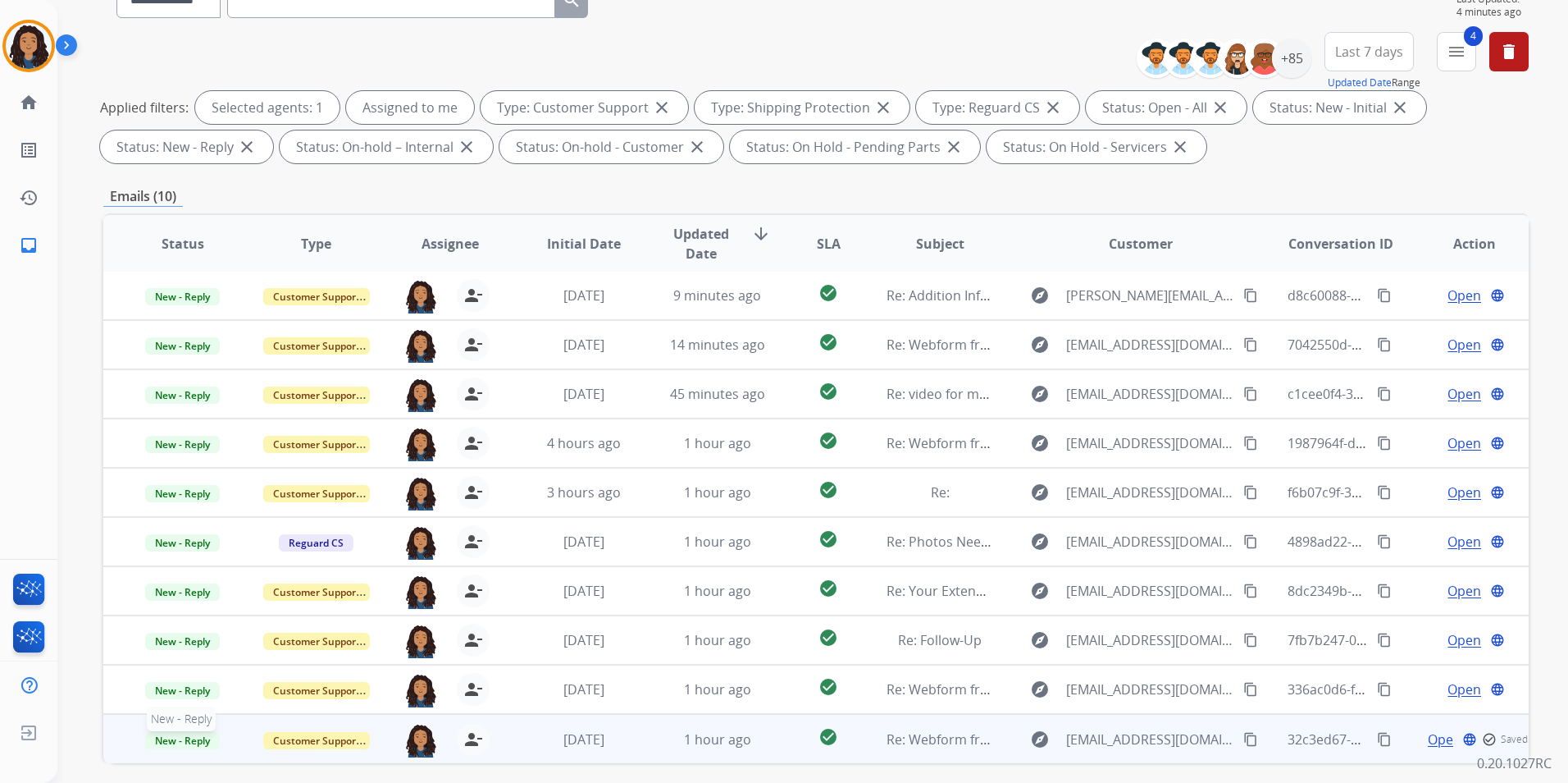
click at [187, 739] on span "New - Reply" at bounding box center [183, 741] width 75 height 17
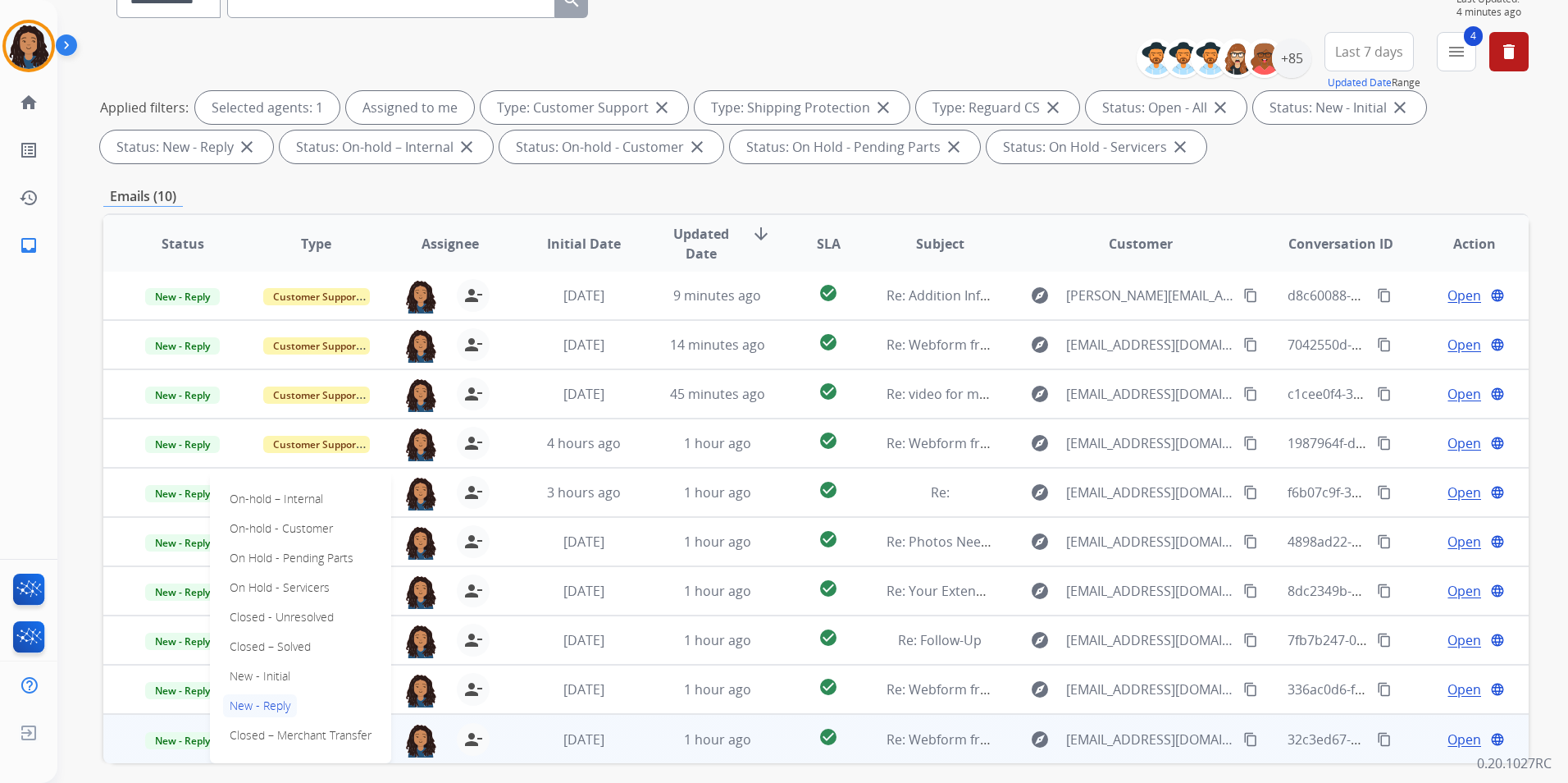
click at [1450, 735] on span "Open" at bounding box center [1464, 739] width 34 height 20
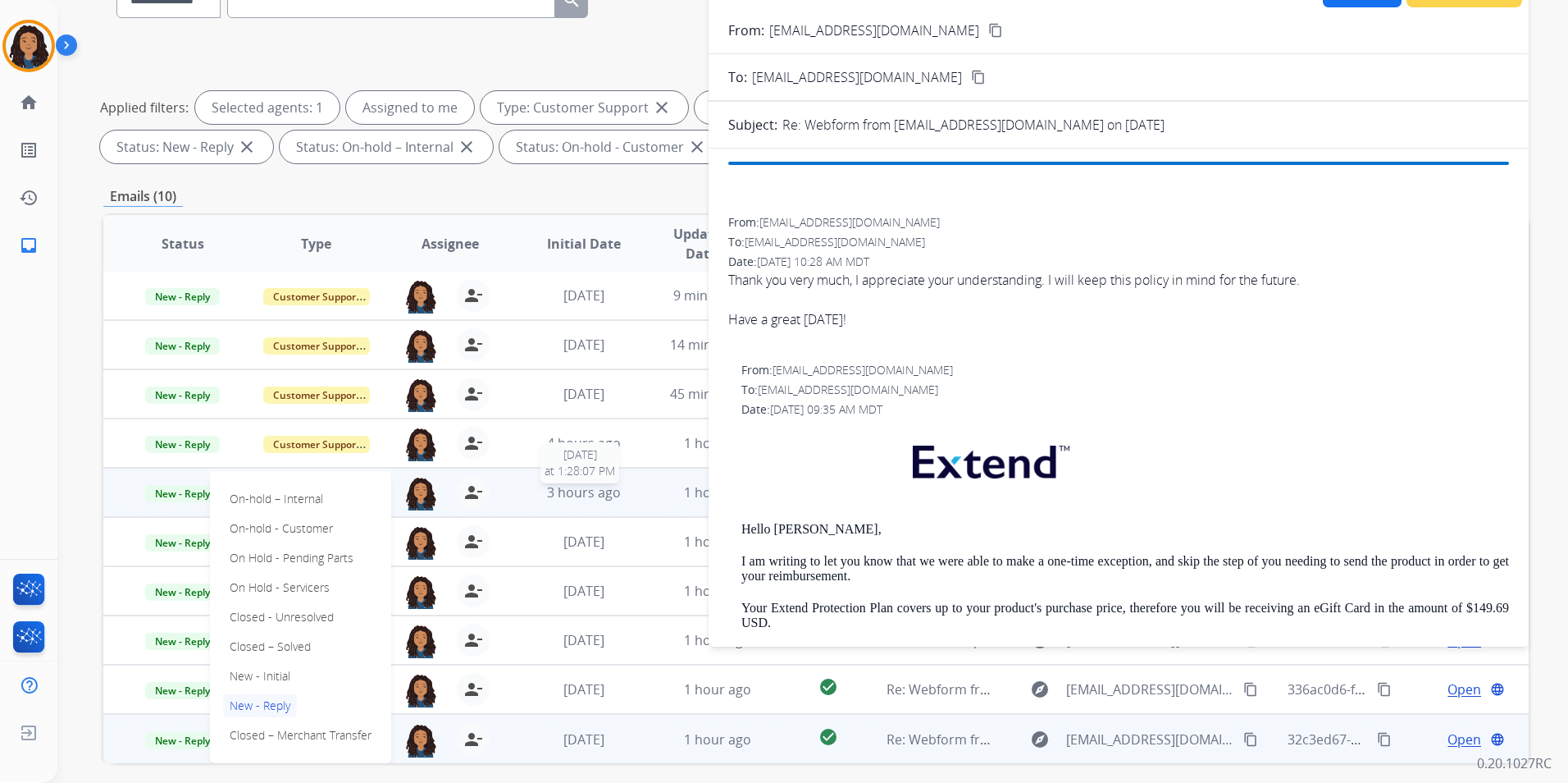
scroll to position [230, 0]
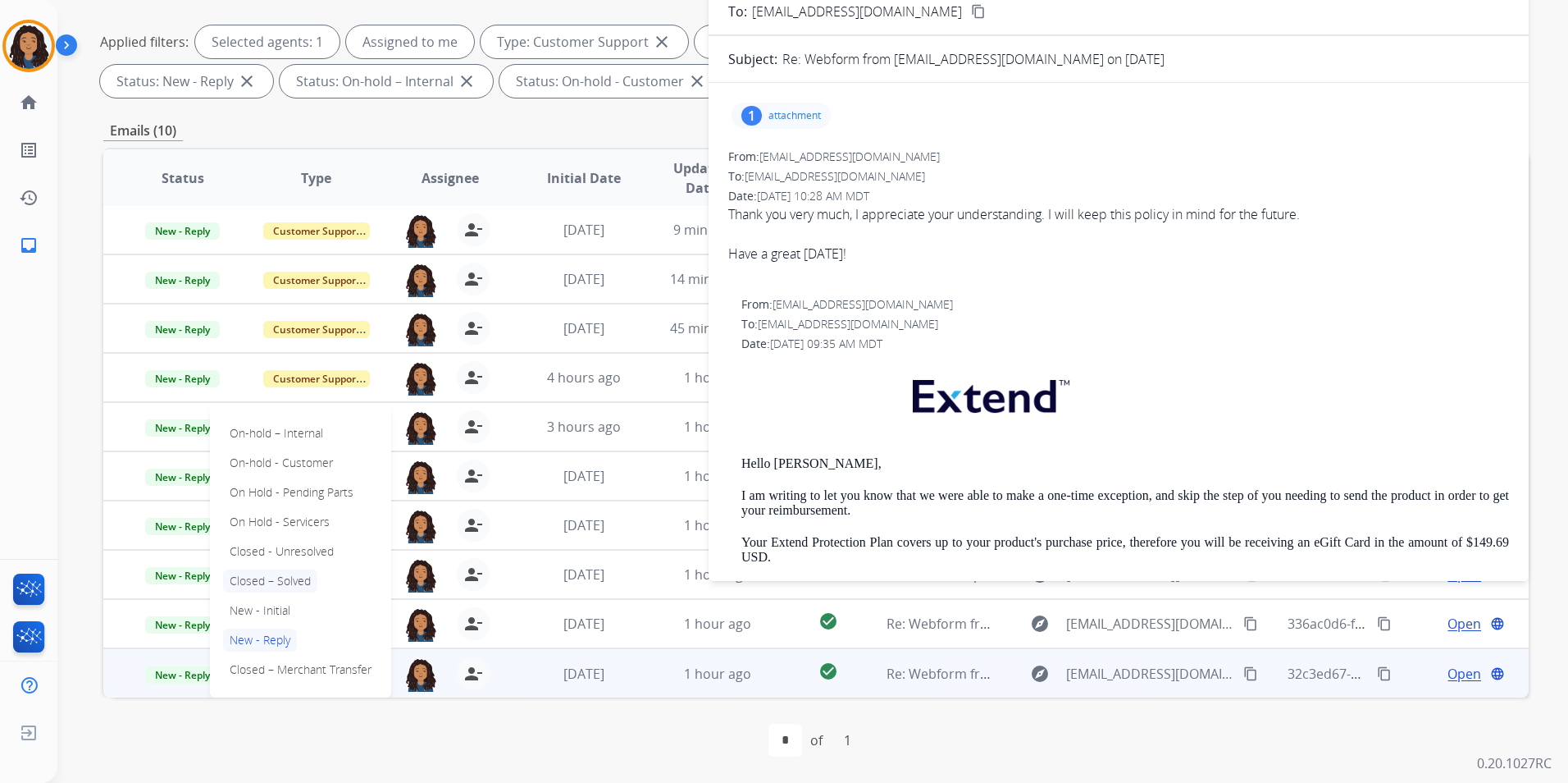
click at [302, 583] on p "Closed – Solved" at bounding box center [270, 580] width 94 height 23
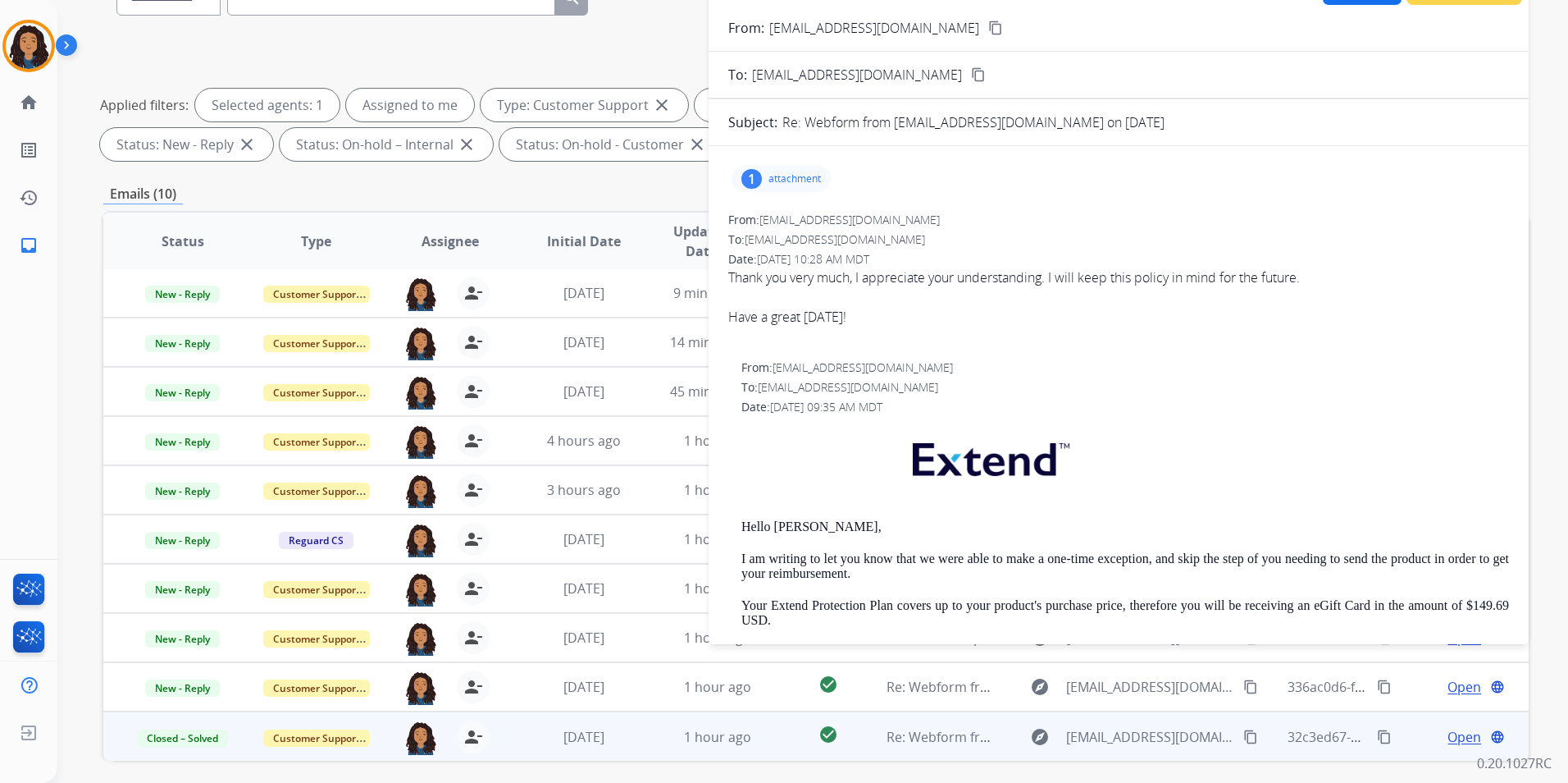
scroll to position [0, 0]
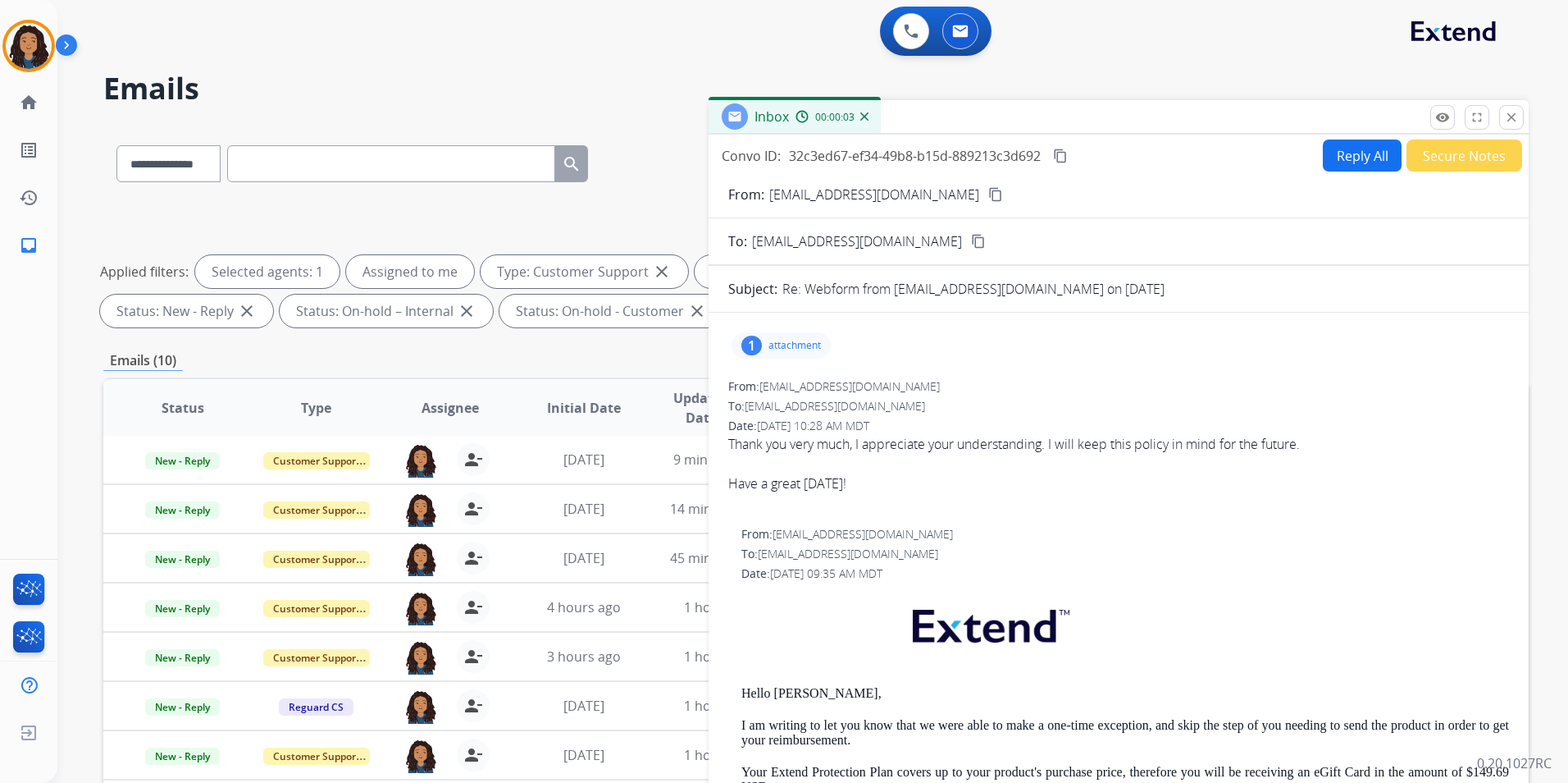
click at [1446, 167] on button "Secure Notes" at bounding box center [1464, 155] width 115 height 32
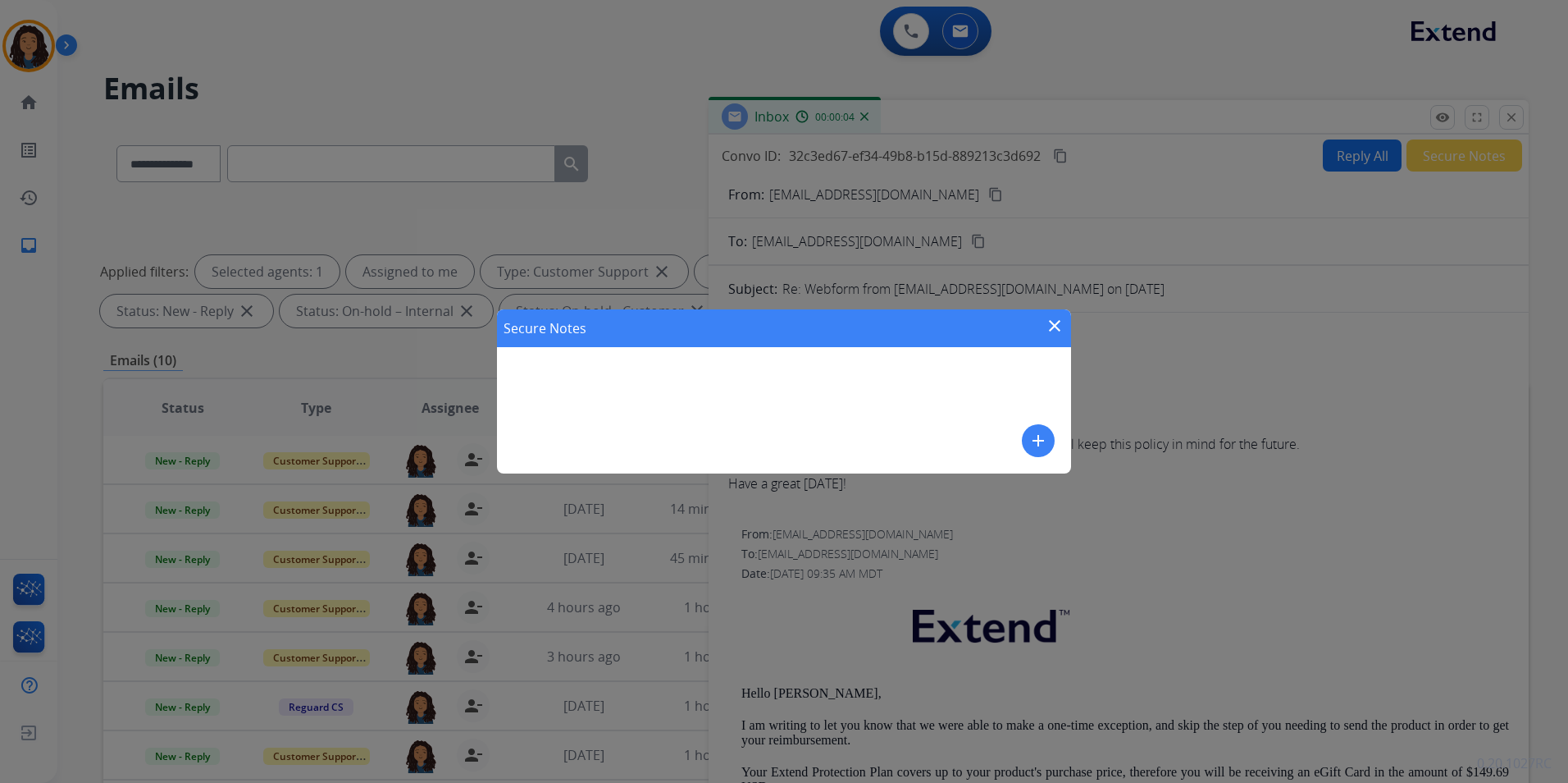
click at [1049, 443] on button "add" at bounding box center [1038, 440] width 33 height 33
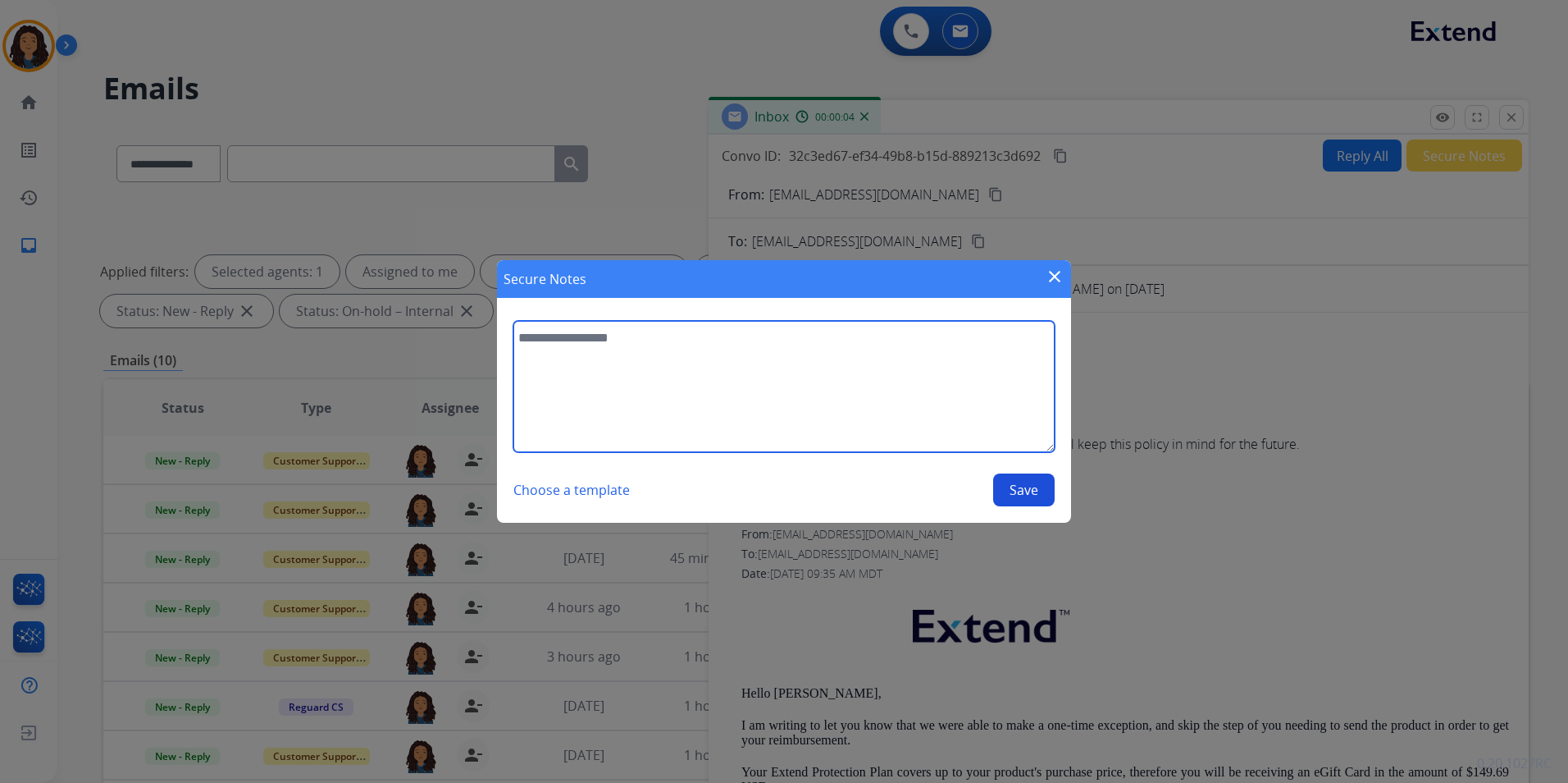
click at [895, 400] on textarea at bounding box center [784, 386] width 542 height 132
type textarea "**********"
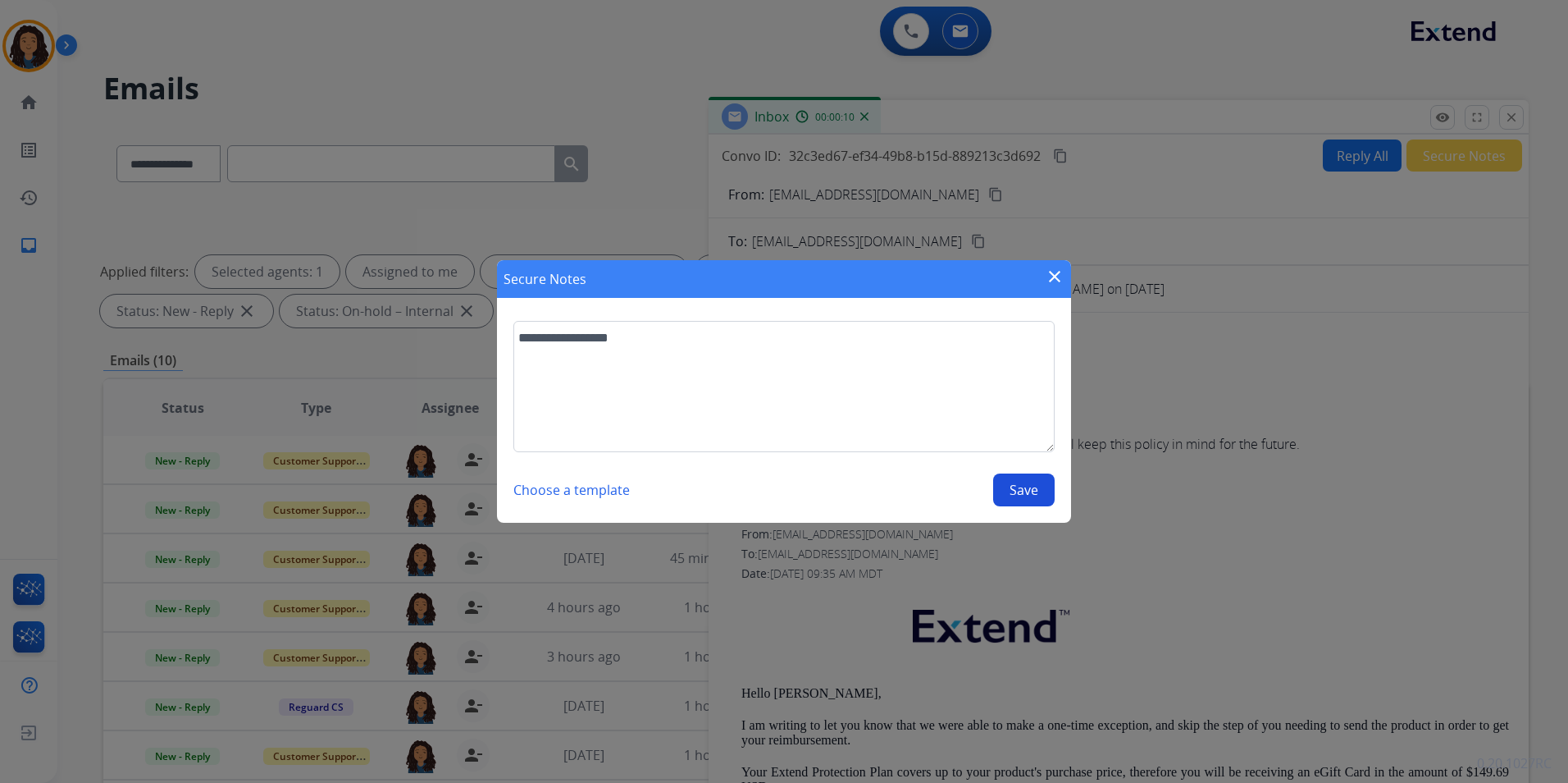
click at [1020, 491] on button "Save" at bounding box center [1024, 489] width 61 height 33
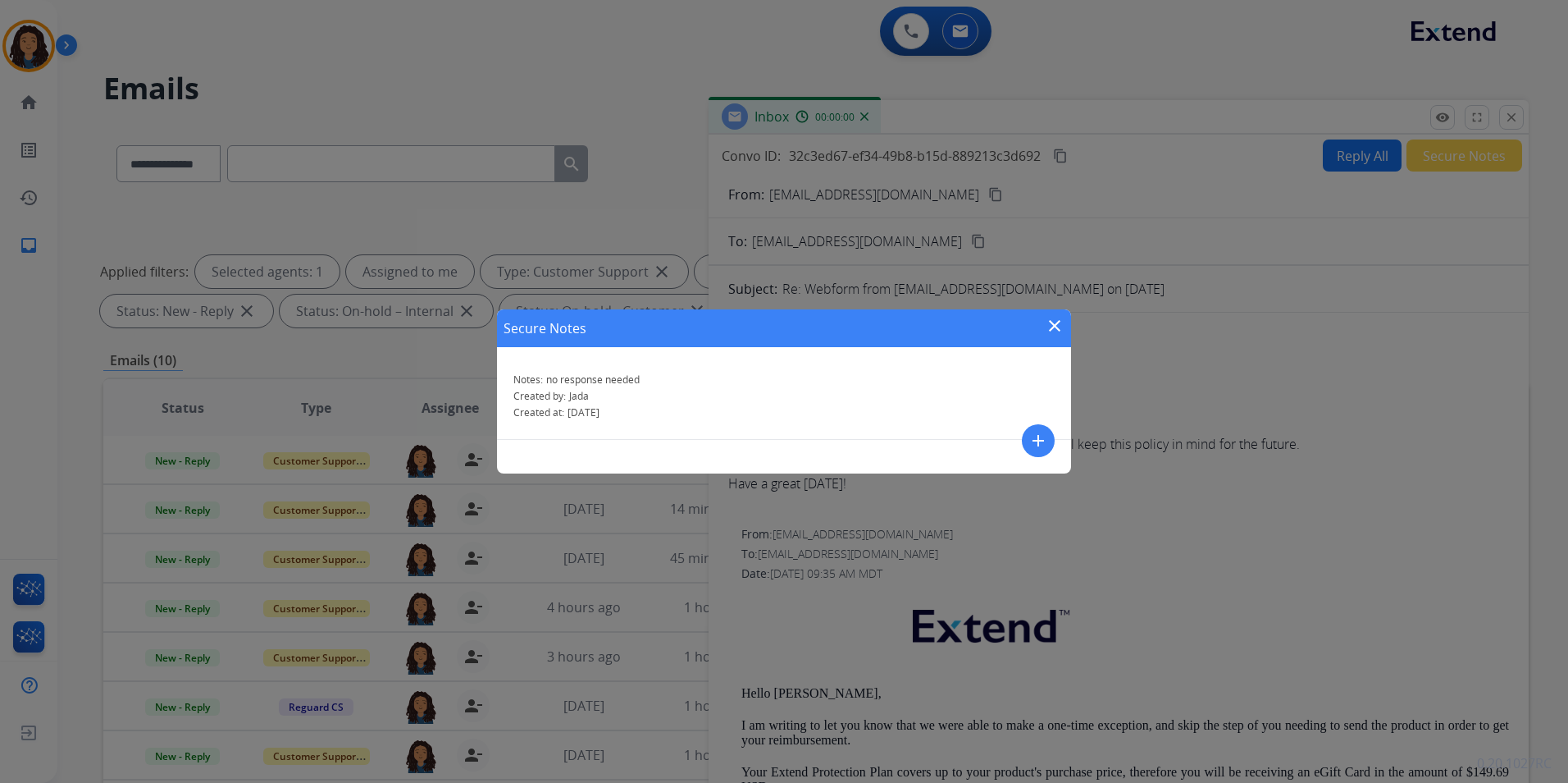
click at [1058, 313] on div "Secure Notes close" at bounding box center [784, 328] width 574 height 37
click at [1057, 324] on mat-icon "close" at bounding box center [1054, 325] width 20 height 20
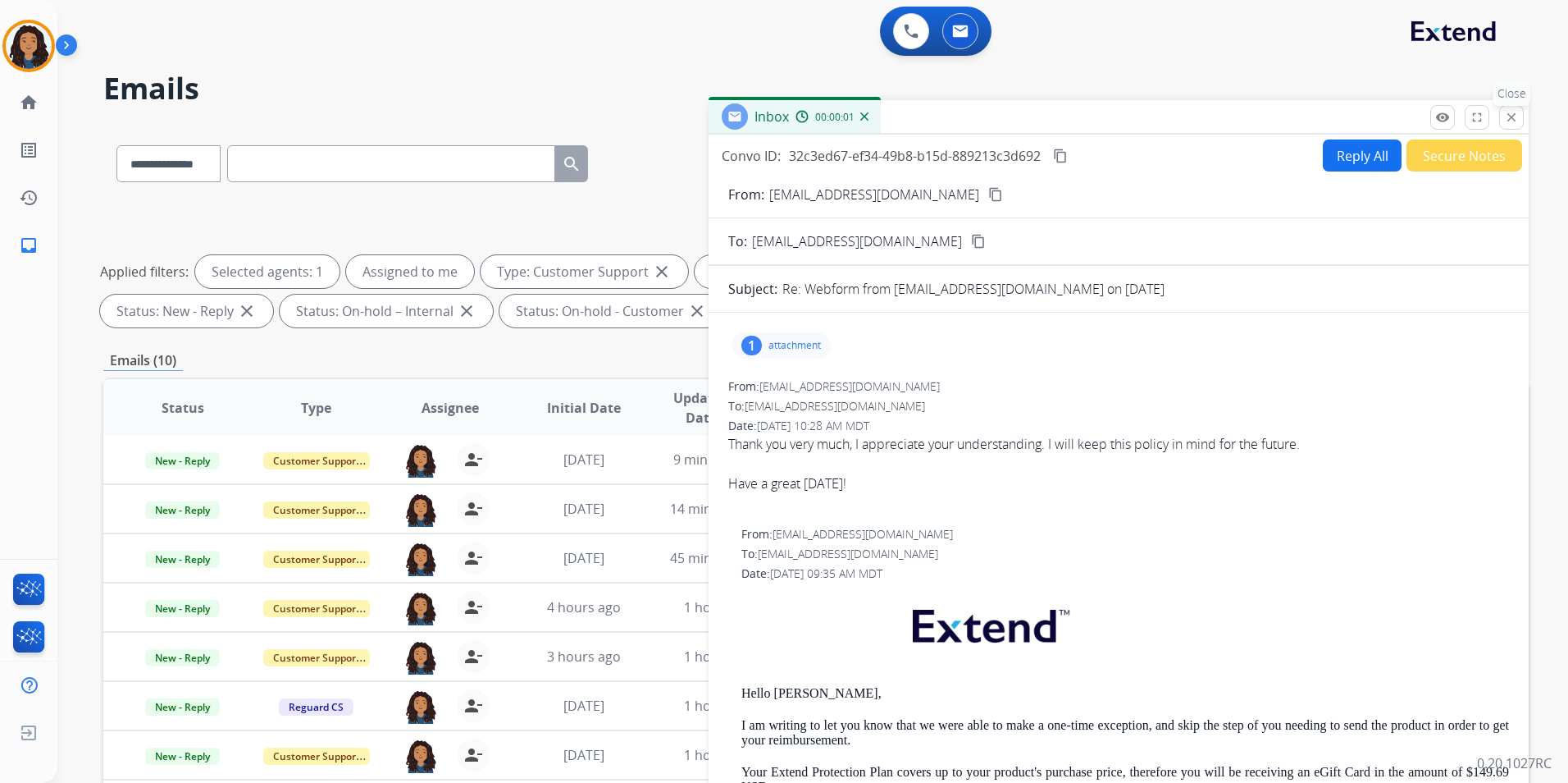
click at [1516, 111] on mat-icon "close" at bounding box center [1511, 116] width 14 height 14
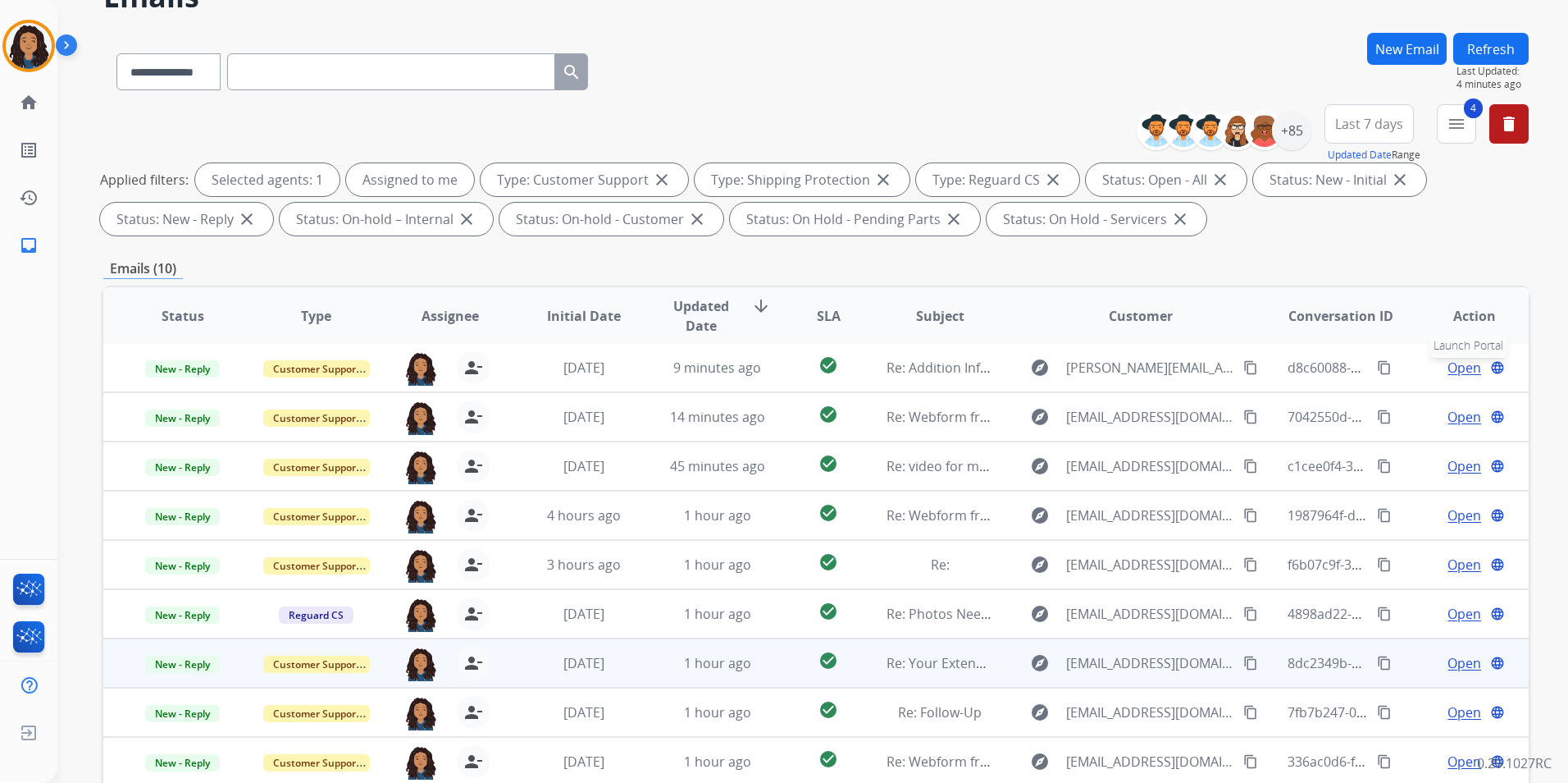
scroll to position [230, 0]
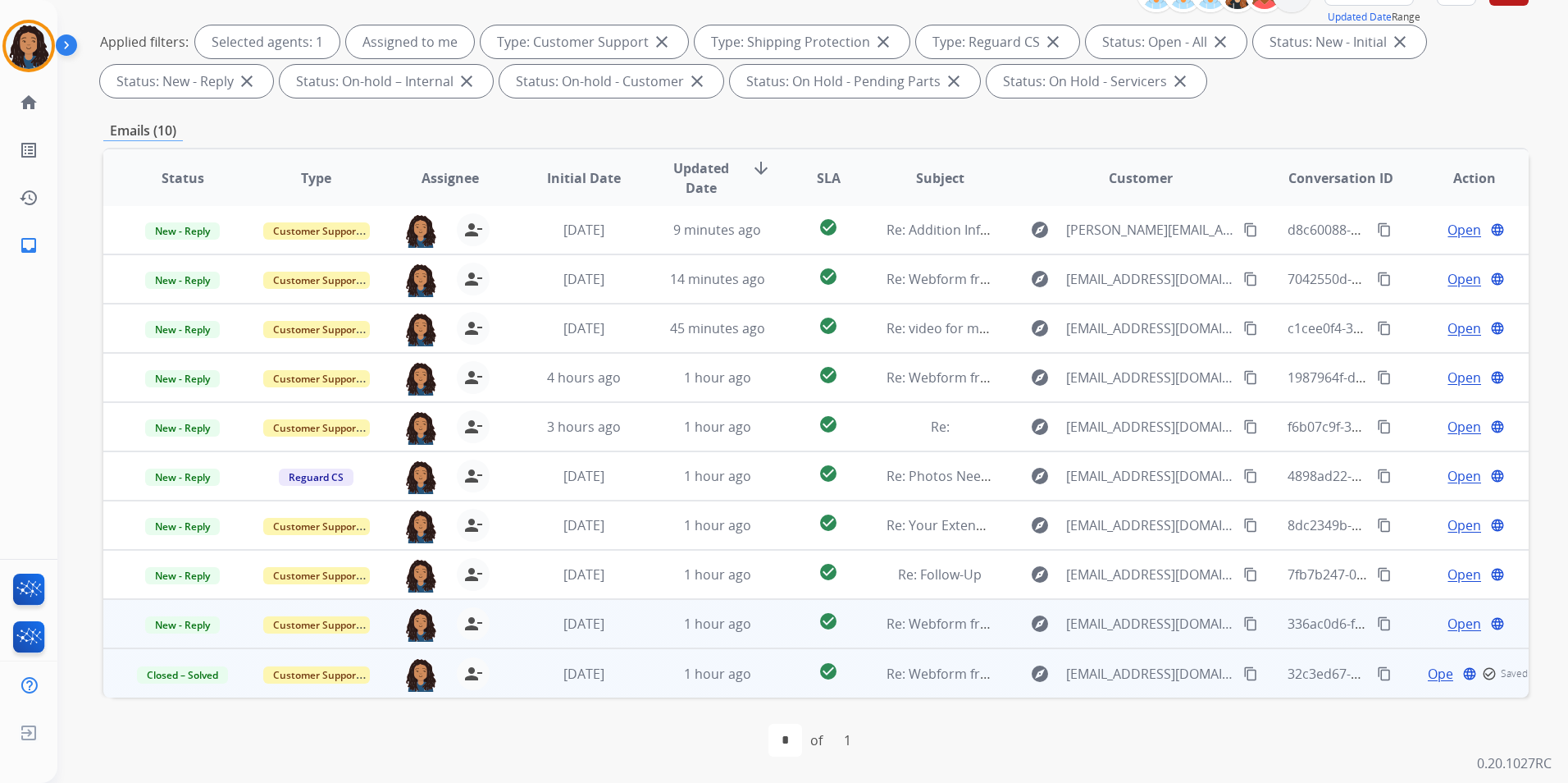
click at [1464, 620] on span "Open" at bounding box center [1464, 623] width 34 height 20
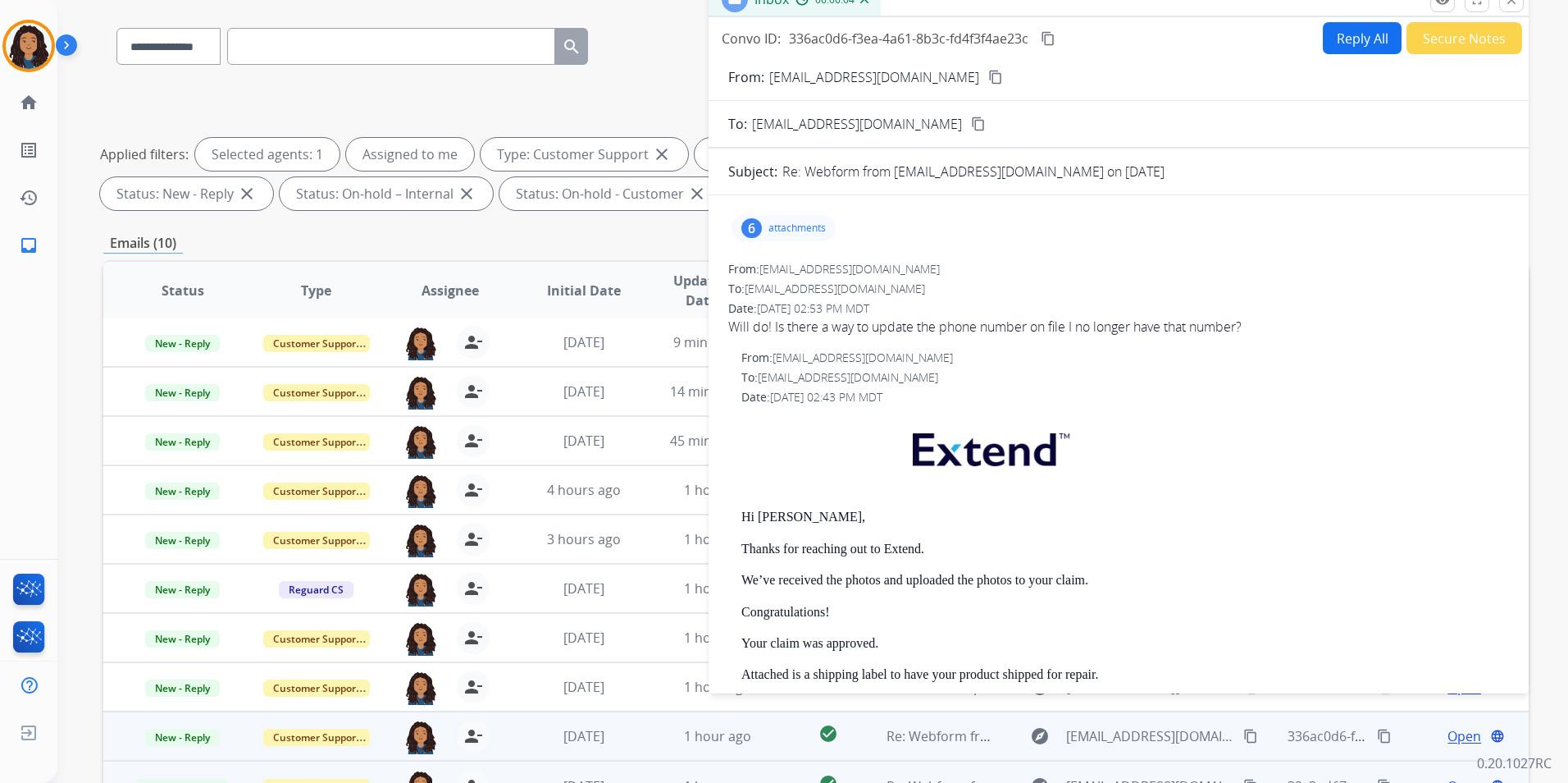
scroll to position [0, 0]
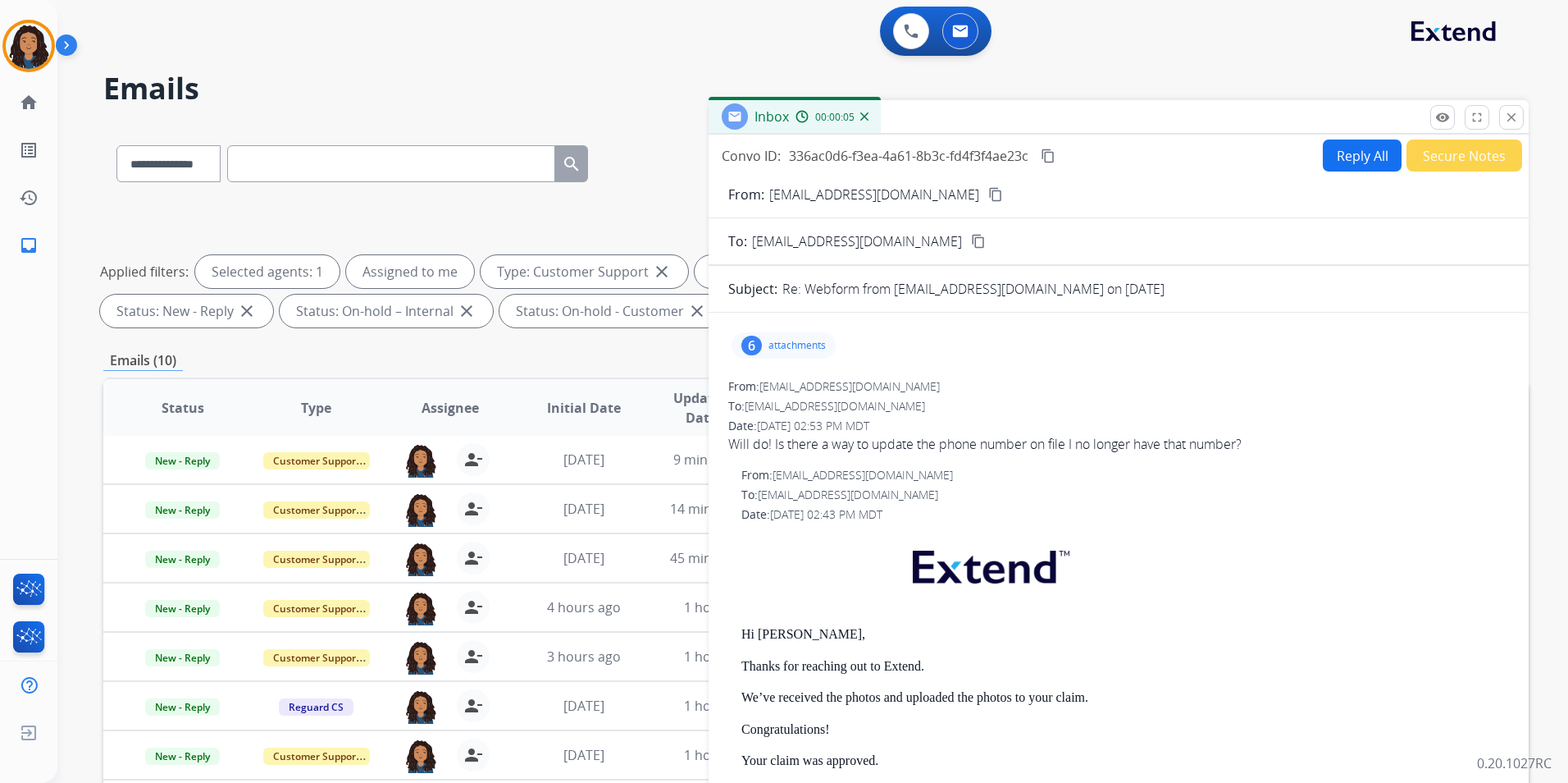
click at [1333, 154] on button "Reply All" at bounding box center [1362, 155] width 79 height 32
select select "**********"
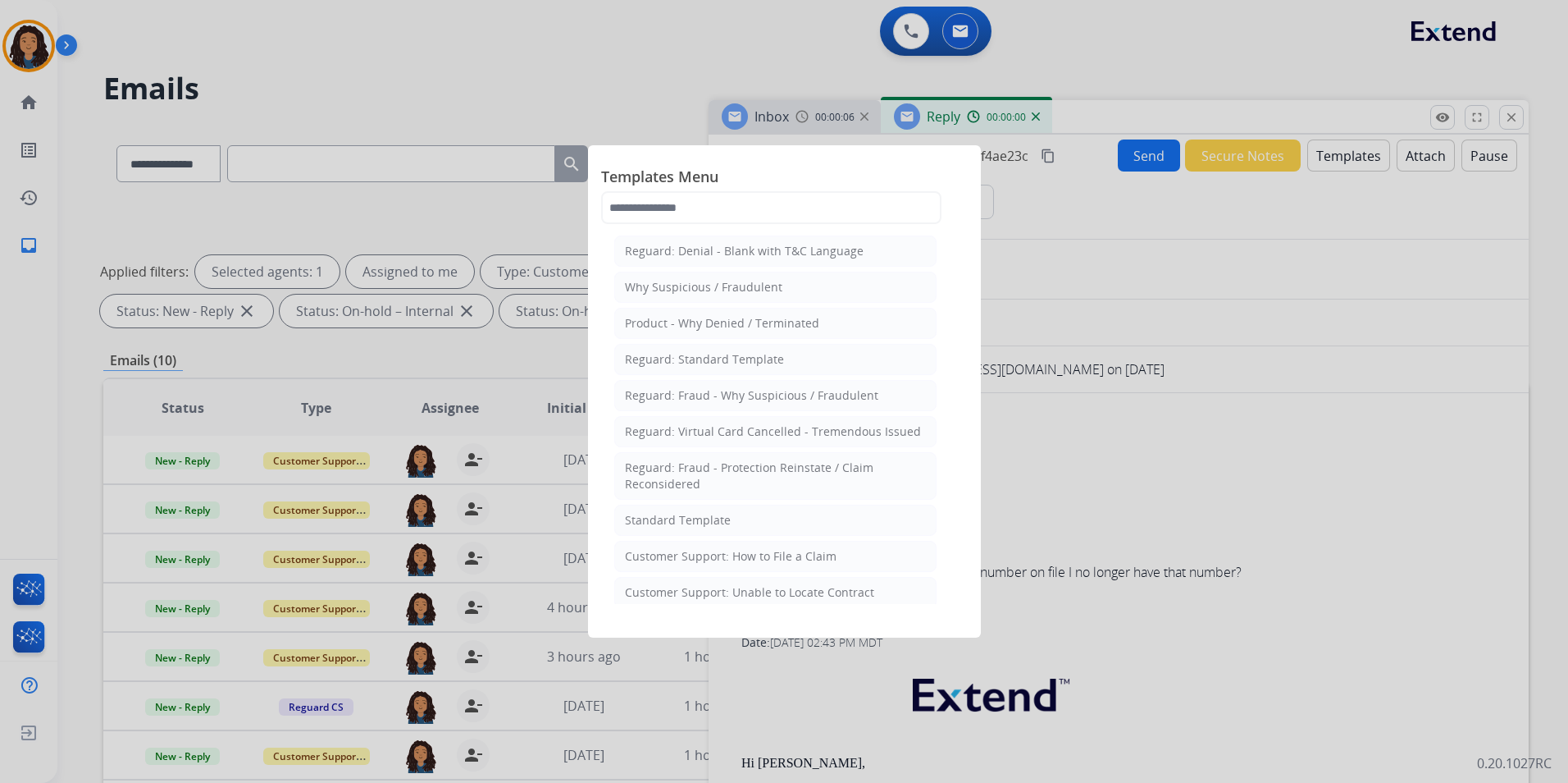
click at [731, 517] on li "Standard Template" at bounding box center [776, 520] width 323 height 31
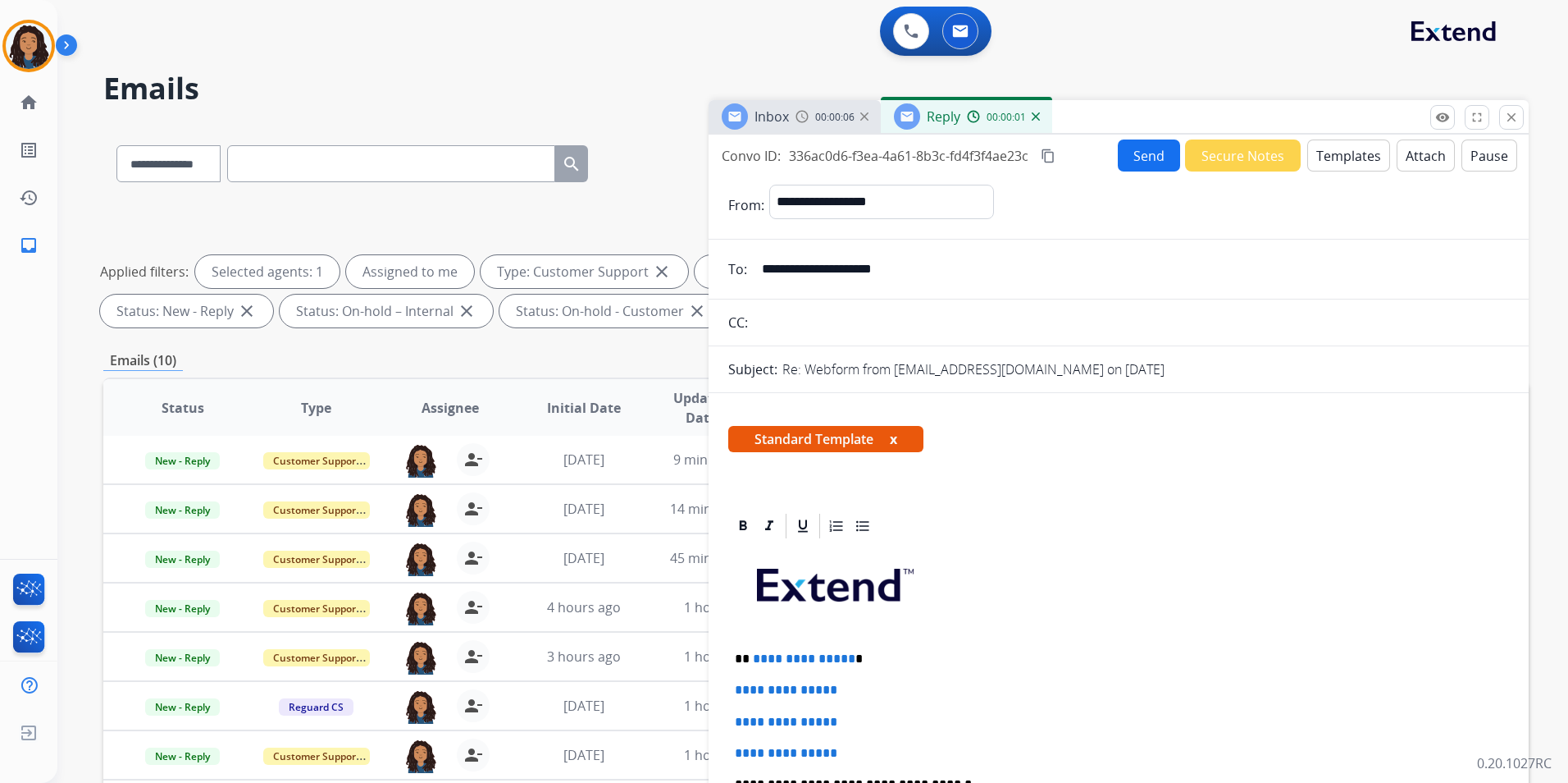
click at [766, 130] on div "Inbox 00:00:06" at bounding box center [795, 116] width 172 height 33
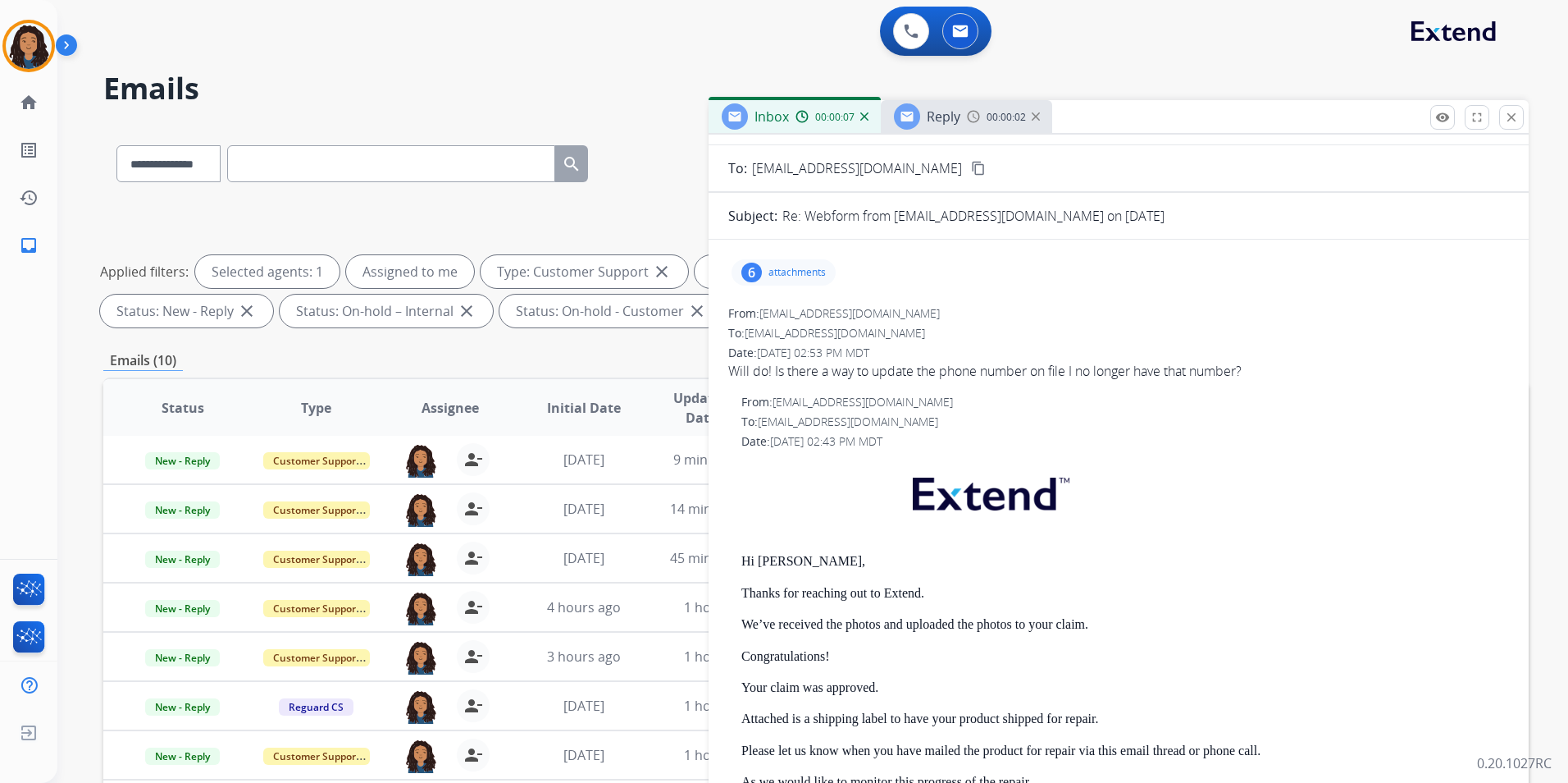
scroll to position [164, 0]
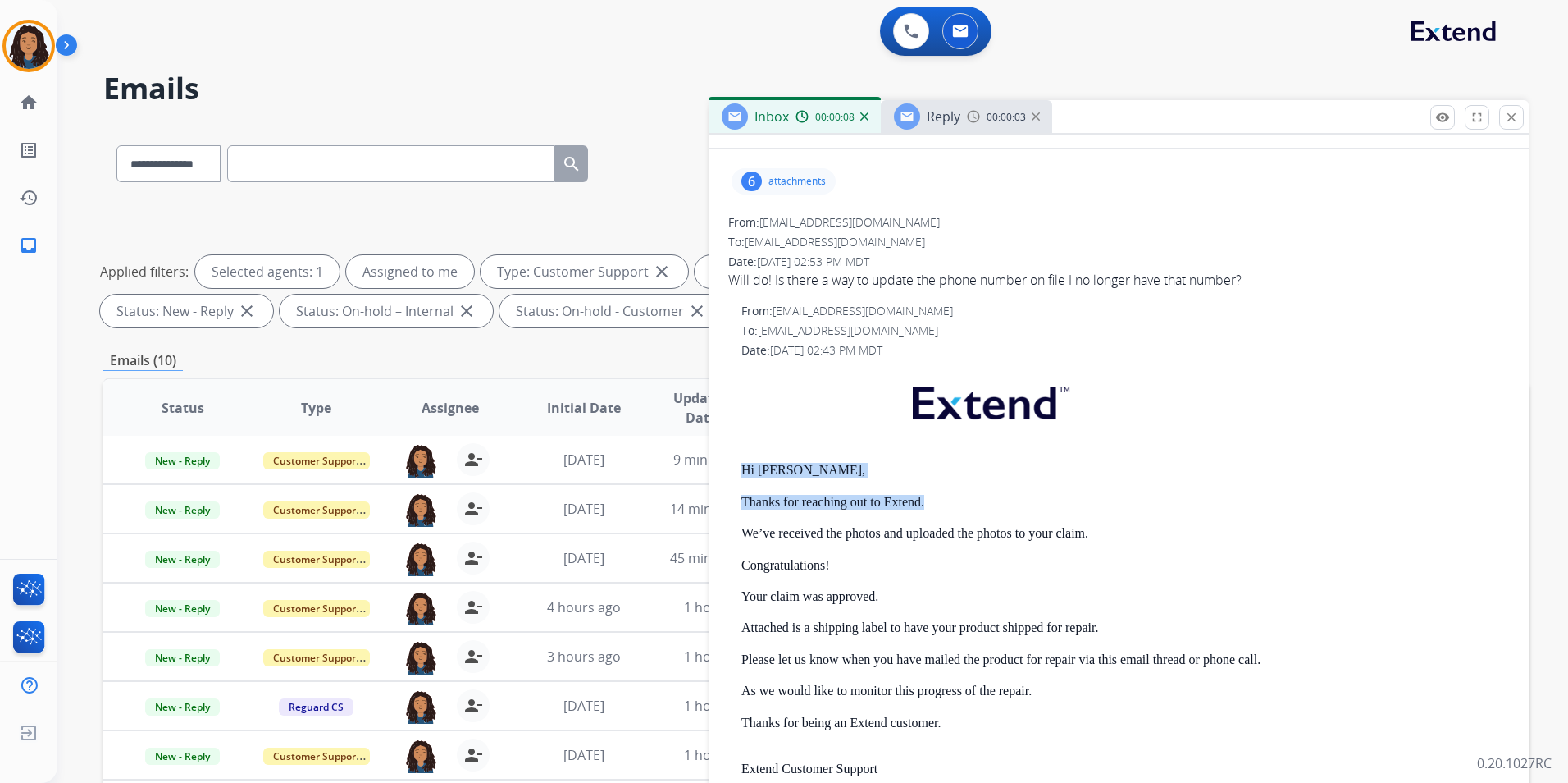
drag, startPoint x: 745, startPoint y: 468, endPoint x: 947, endPoint y: 497, distance: 204.1
click at [947, 497] on div "Hi Michelle, Thanks for reaching out to Extend. We’ve received the photos and u…" at bounding box center [1125, 673] width 767 height 611
drag, startPoint x: 947, startPoint y: 497, endPoint x: 905, endPoint y: 504, distance: 42.6
copy div "Hi Michelle, Thanks for reaching out to Extend."
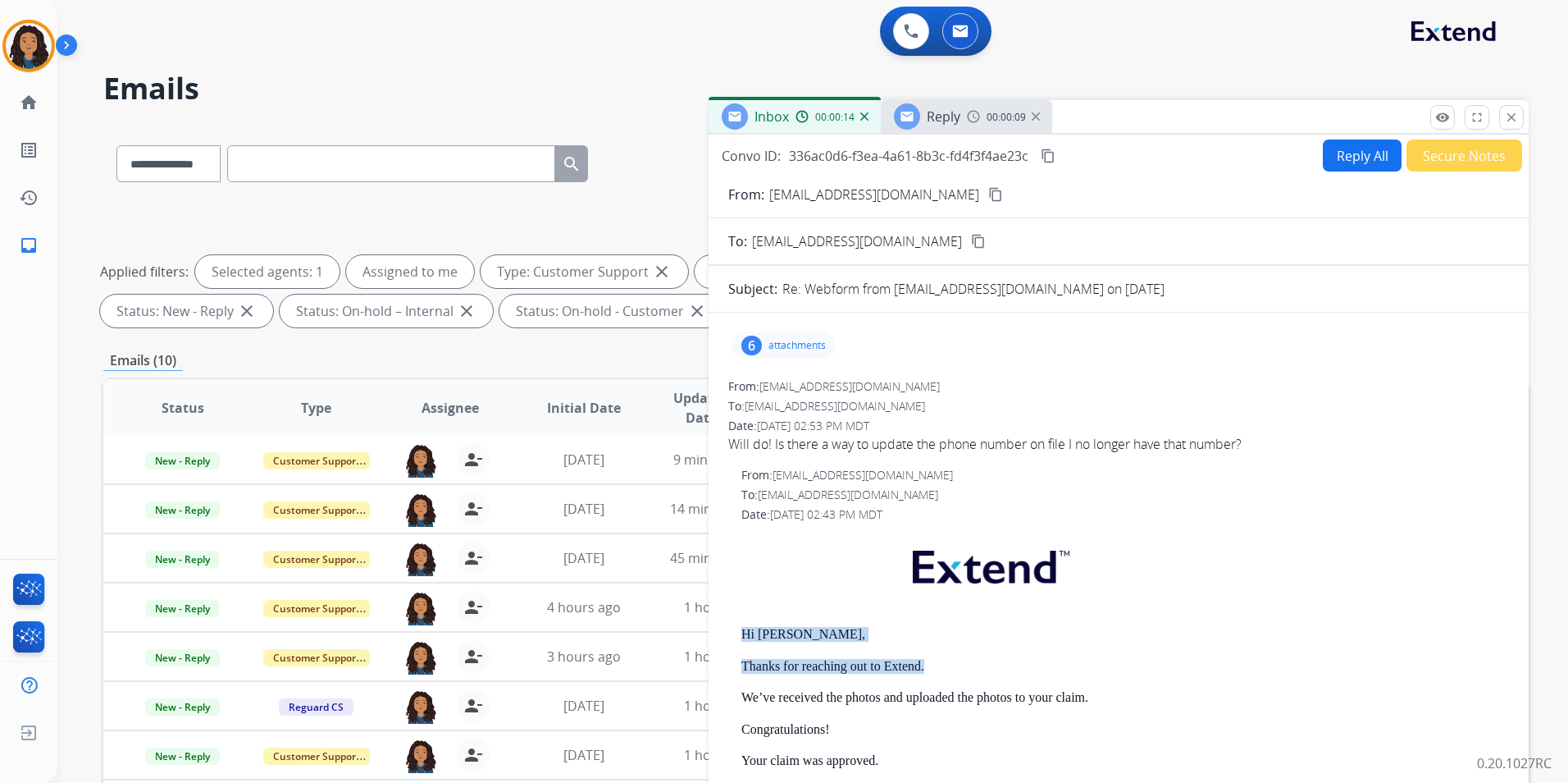
click at [964, 133] on div "Inbox 00:00:14 Reply 00:00:09" at bounding box center [1119, 117] width 820 height 35
click at [958, 116] on span "Reply" at bounding box center [944, 116] width 34 height 18
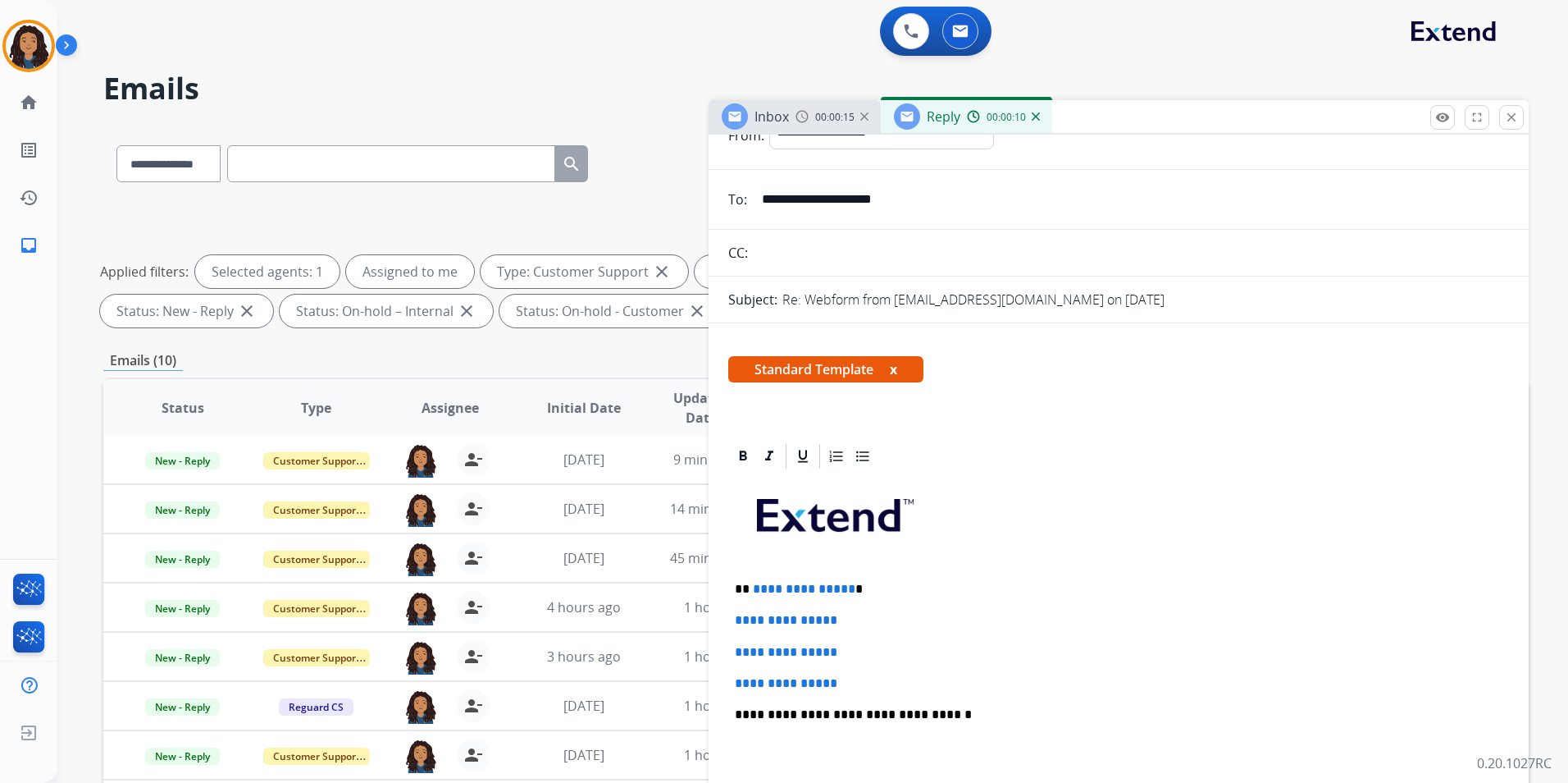
scroll to position [164, 0]
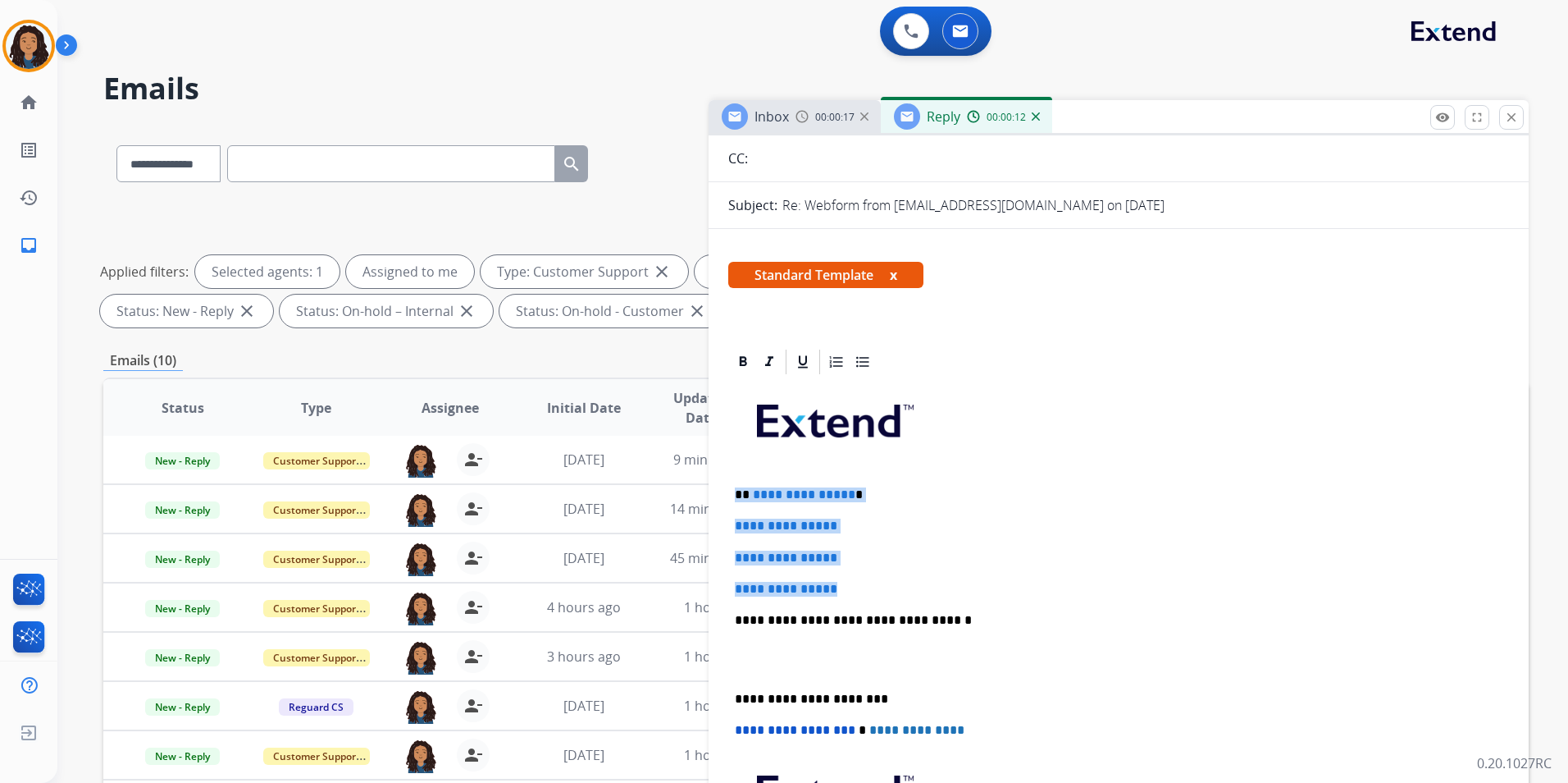
drag, startPoint x: 745, startPoint y: 491, endPoint x: 890, endPoint y: 579, distance: 169.6
click at [890, 579] on div "**********" at bounding box center [1119, 658] width 781 height 565
paste div
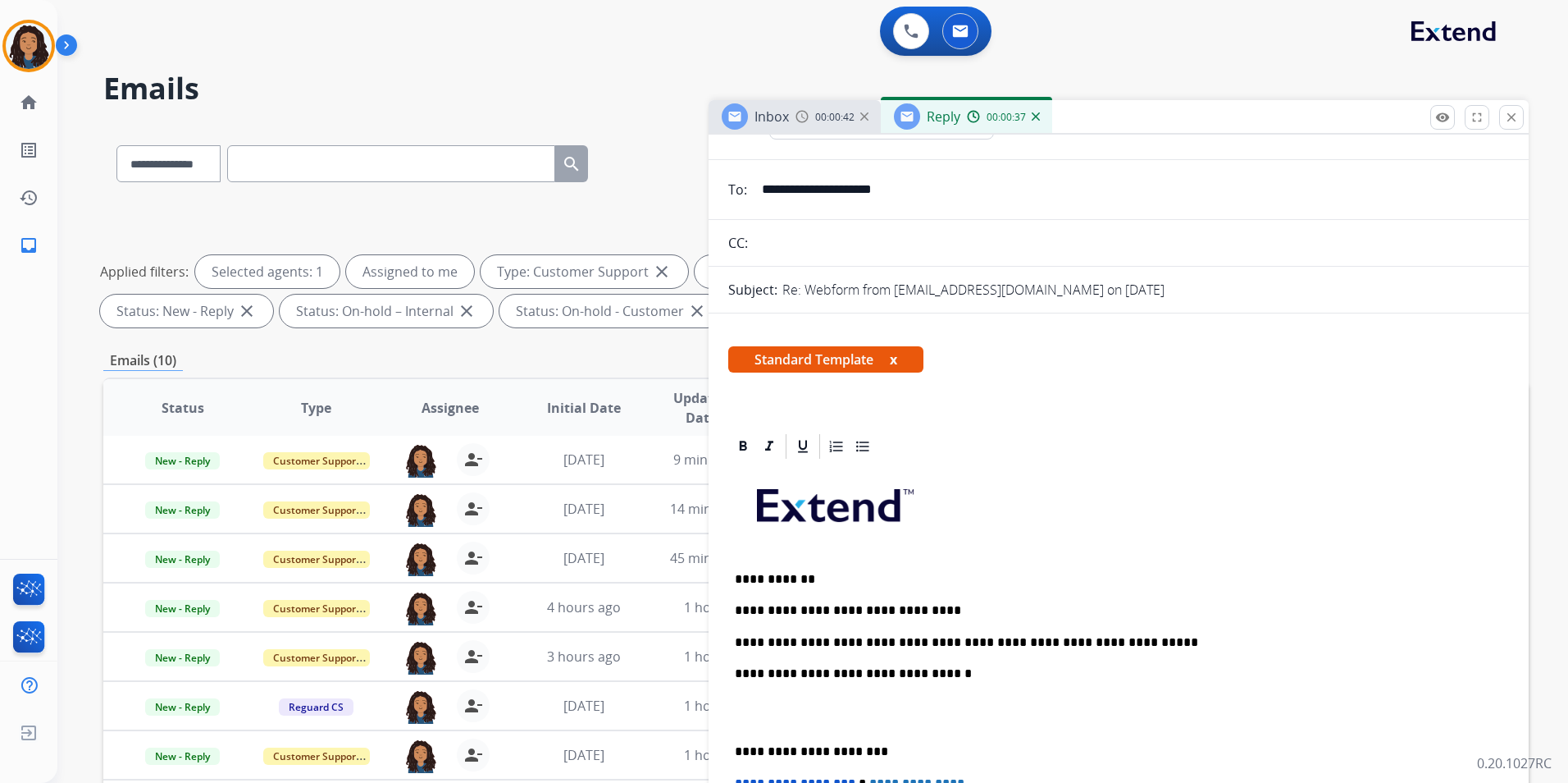
scroll to position [0, 0]
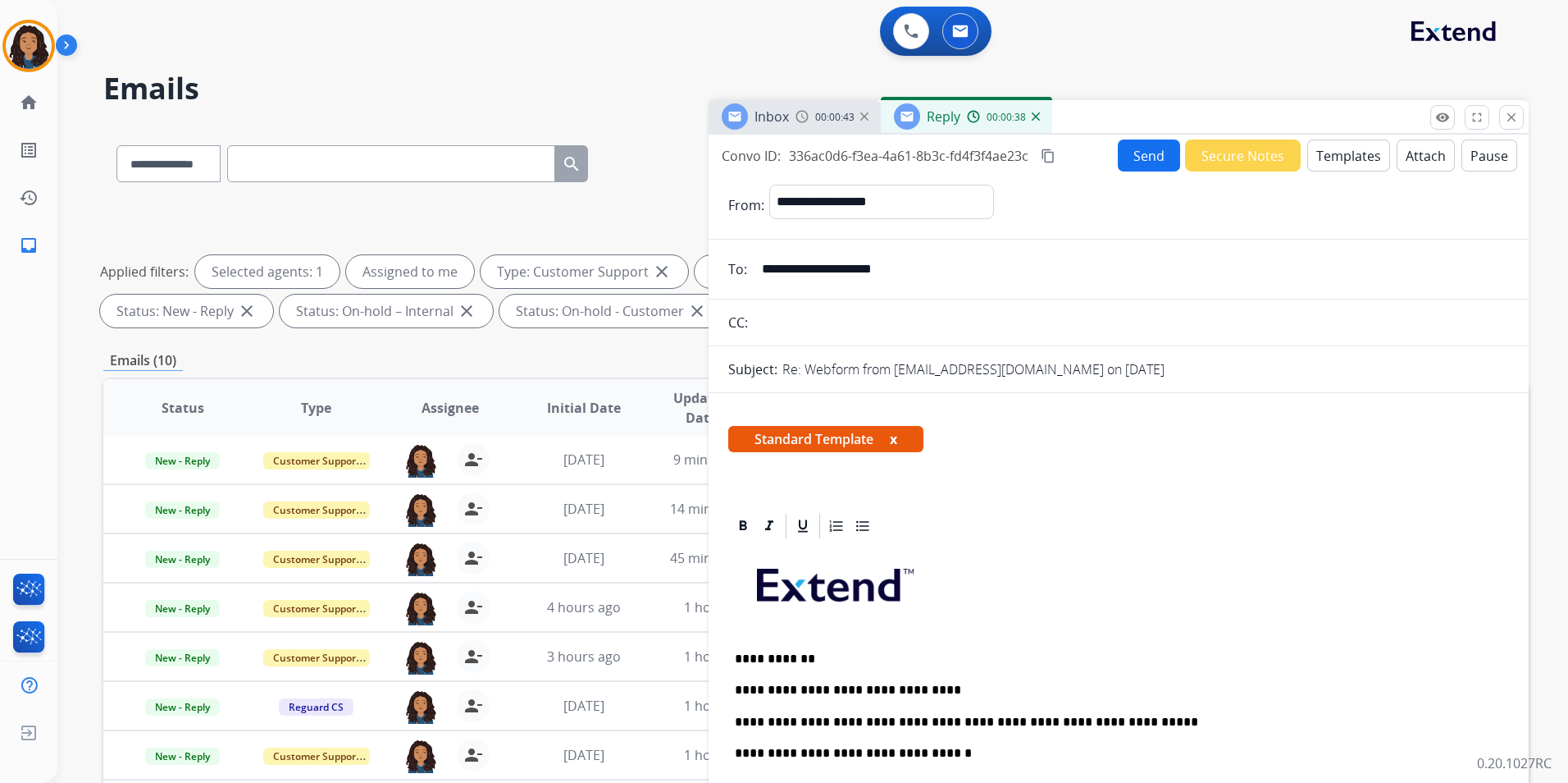
click at [1132, 155] on button "Send" at bounding box center [1149, 155] width 62 height 32
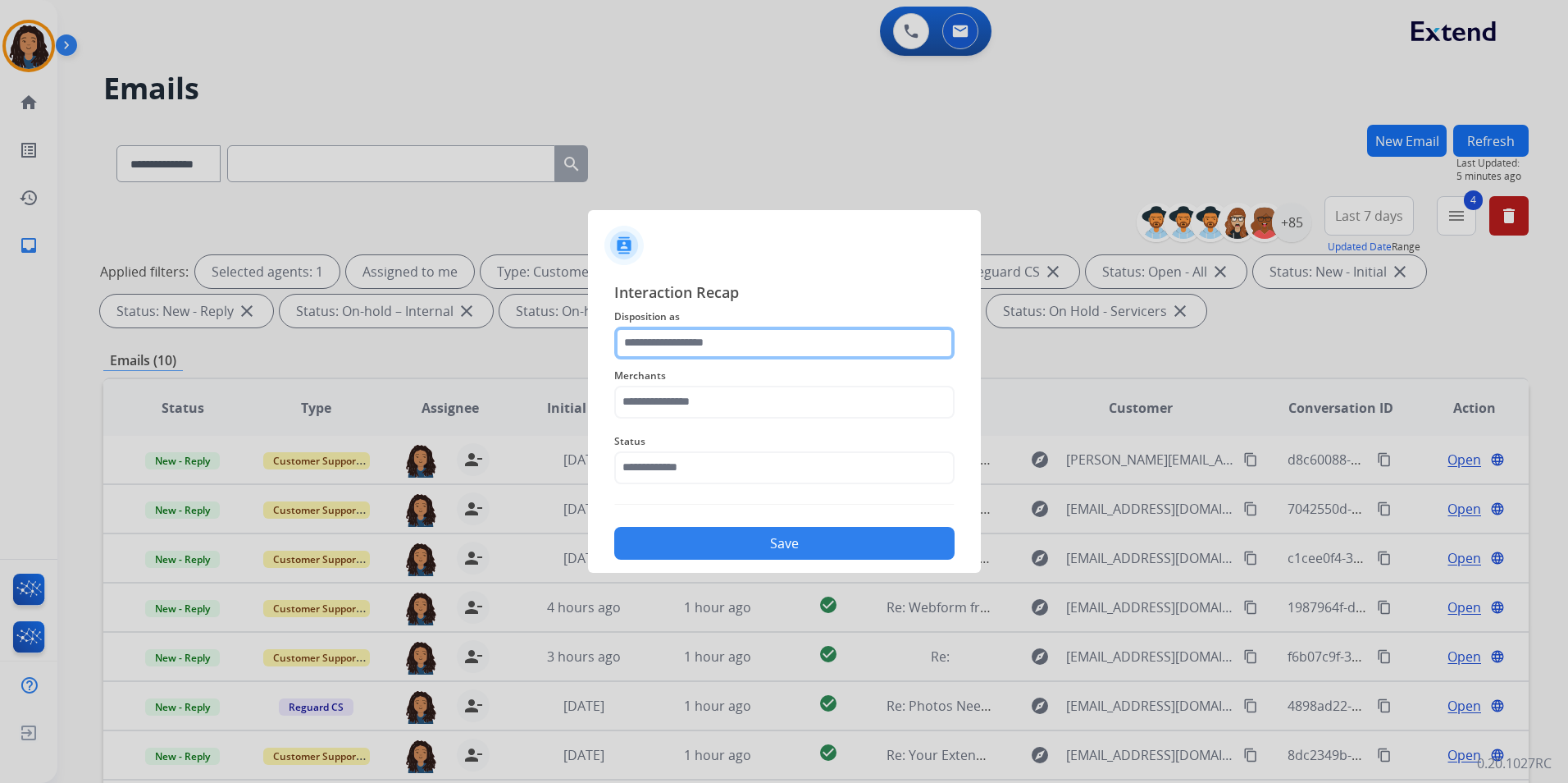
click at [755, 338] on input "text" at bounding box center [784, 343] width 340 height 33
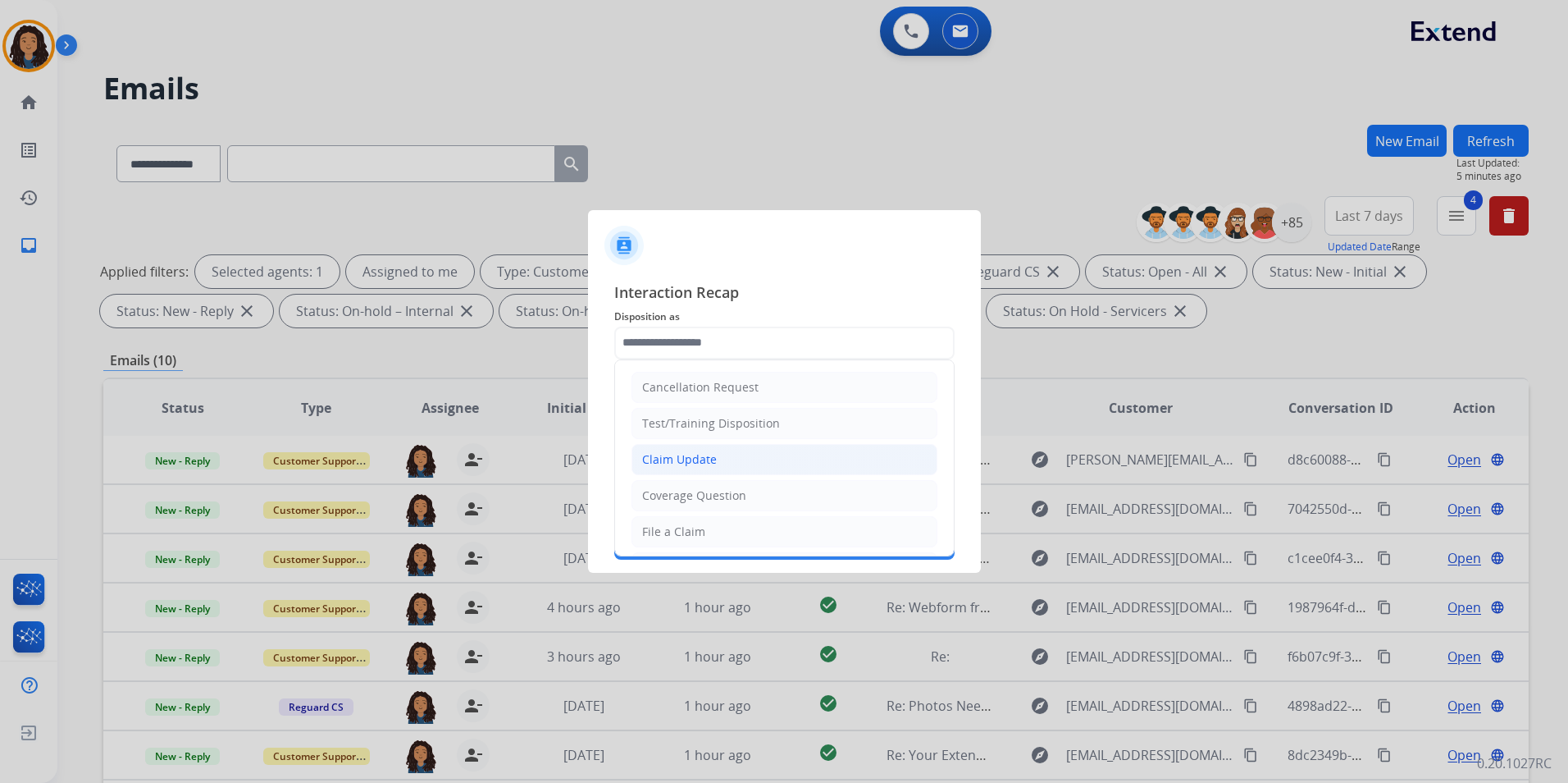
click at [687, 469] on li "Claim Update" at bounding box center [784, 459] width 306 height 31
type input "**********"
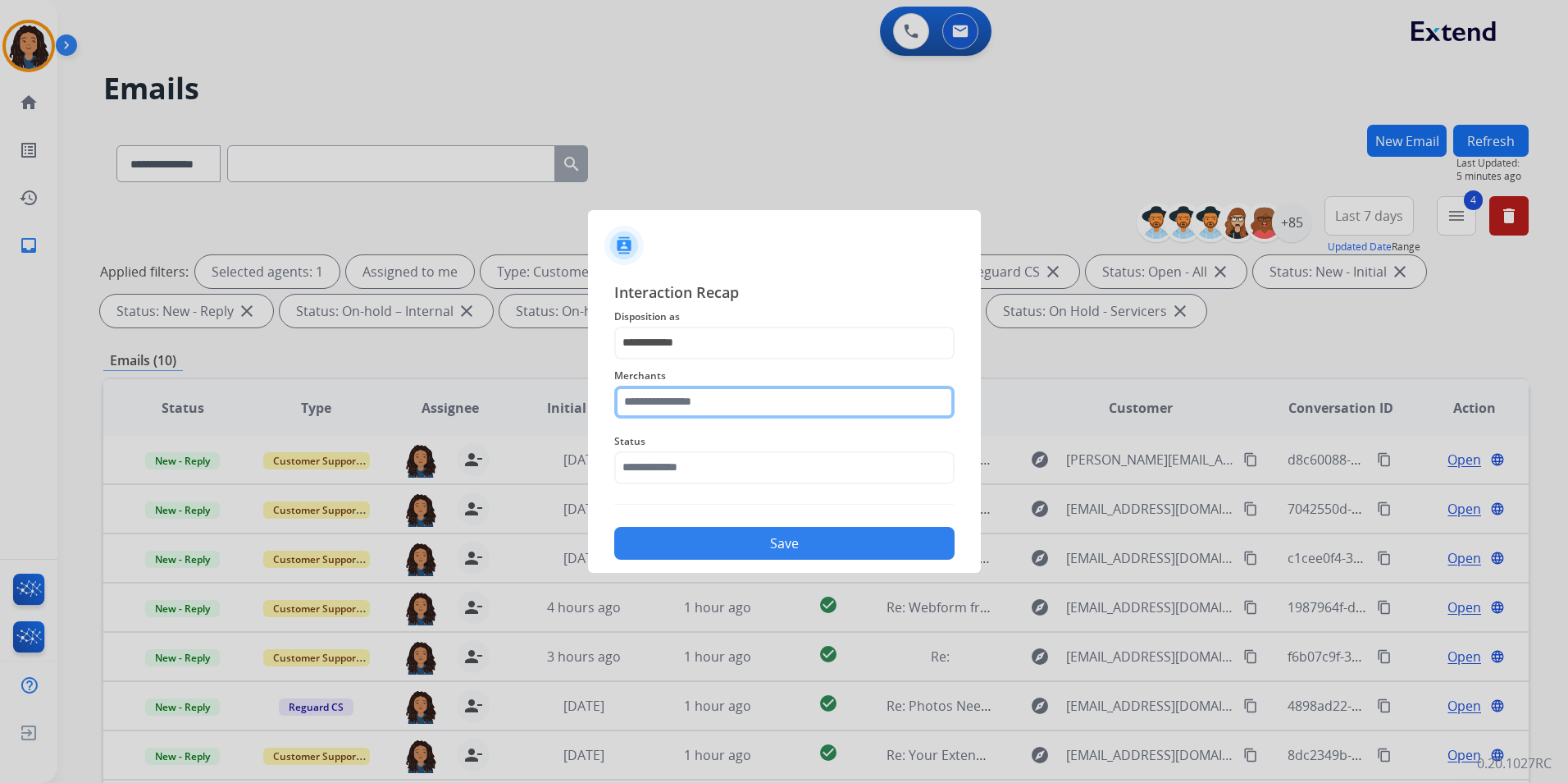
click at [683, 413] on input "text" at bounding box center [784, 402] width 340 height 33
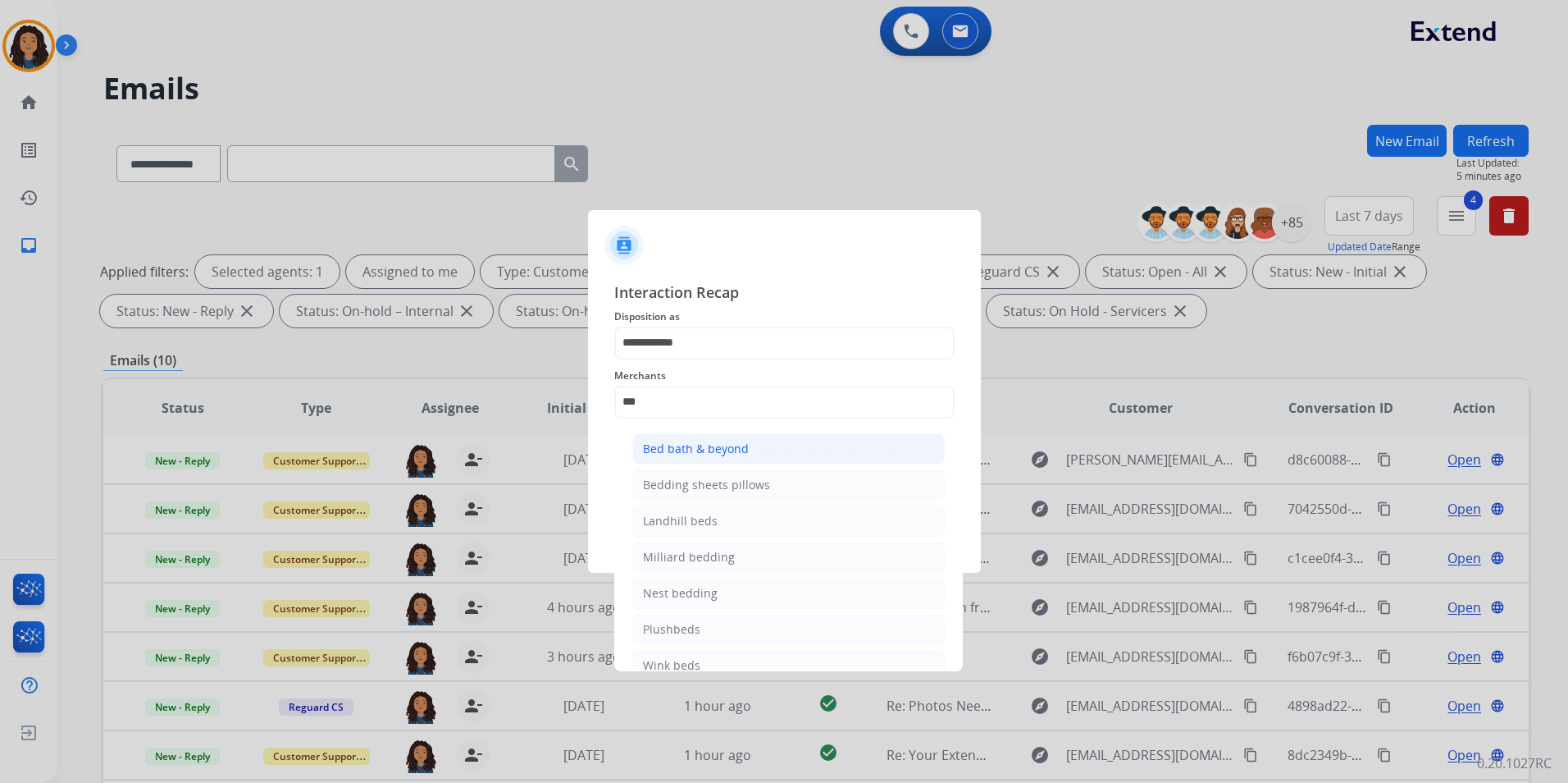
click at [714, 437] on li "Bed bath & beyond" at bounding box center [789, 448] width 312 height 31
type input "**********"
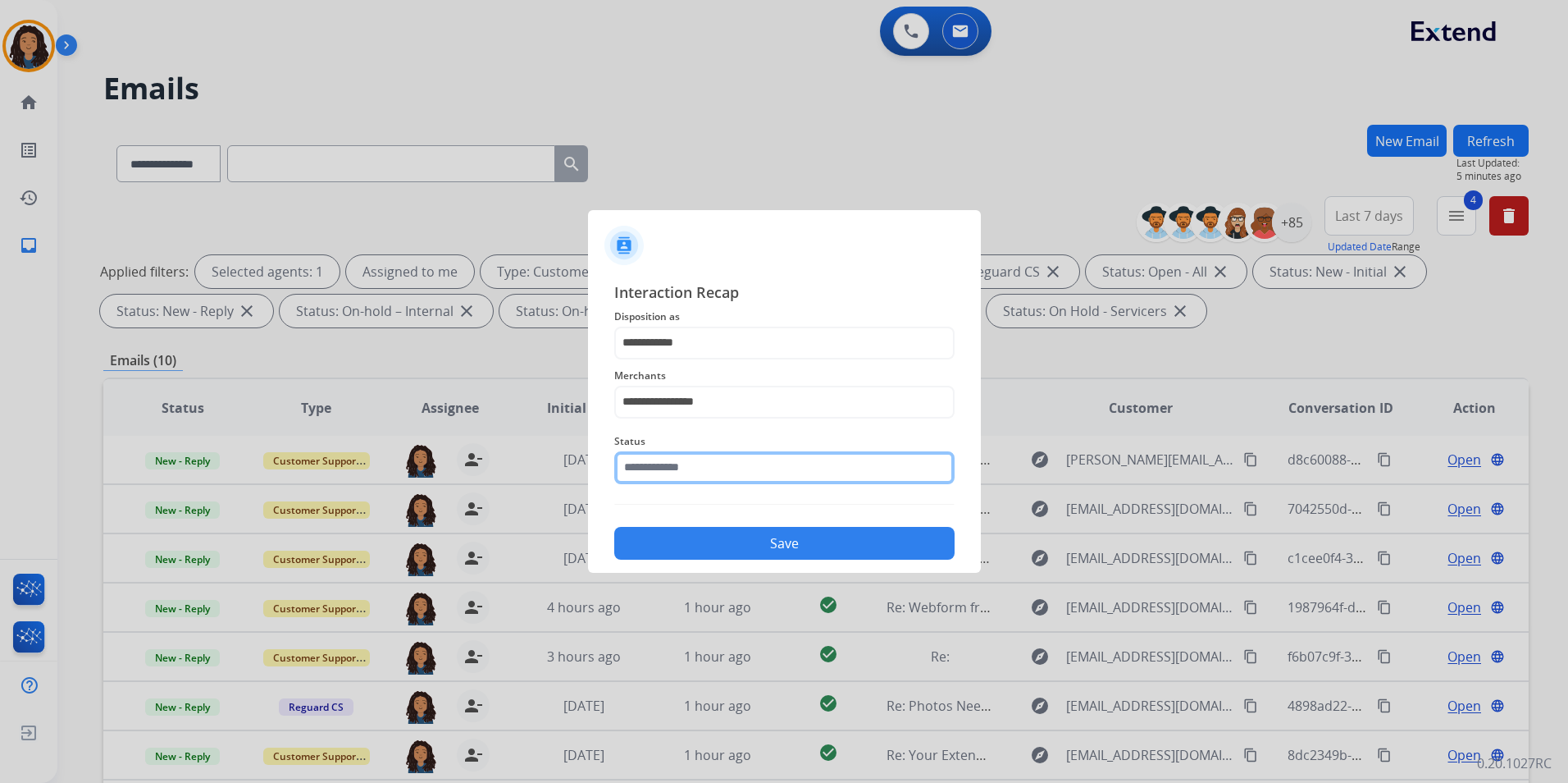
click at [705, 469] on input "text" at bounding box center [784, 467] width 340 height 33
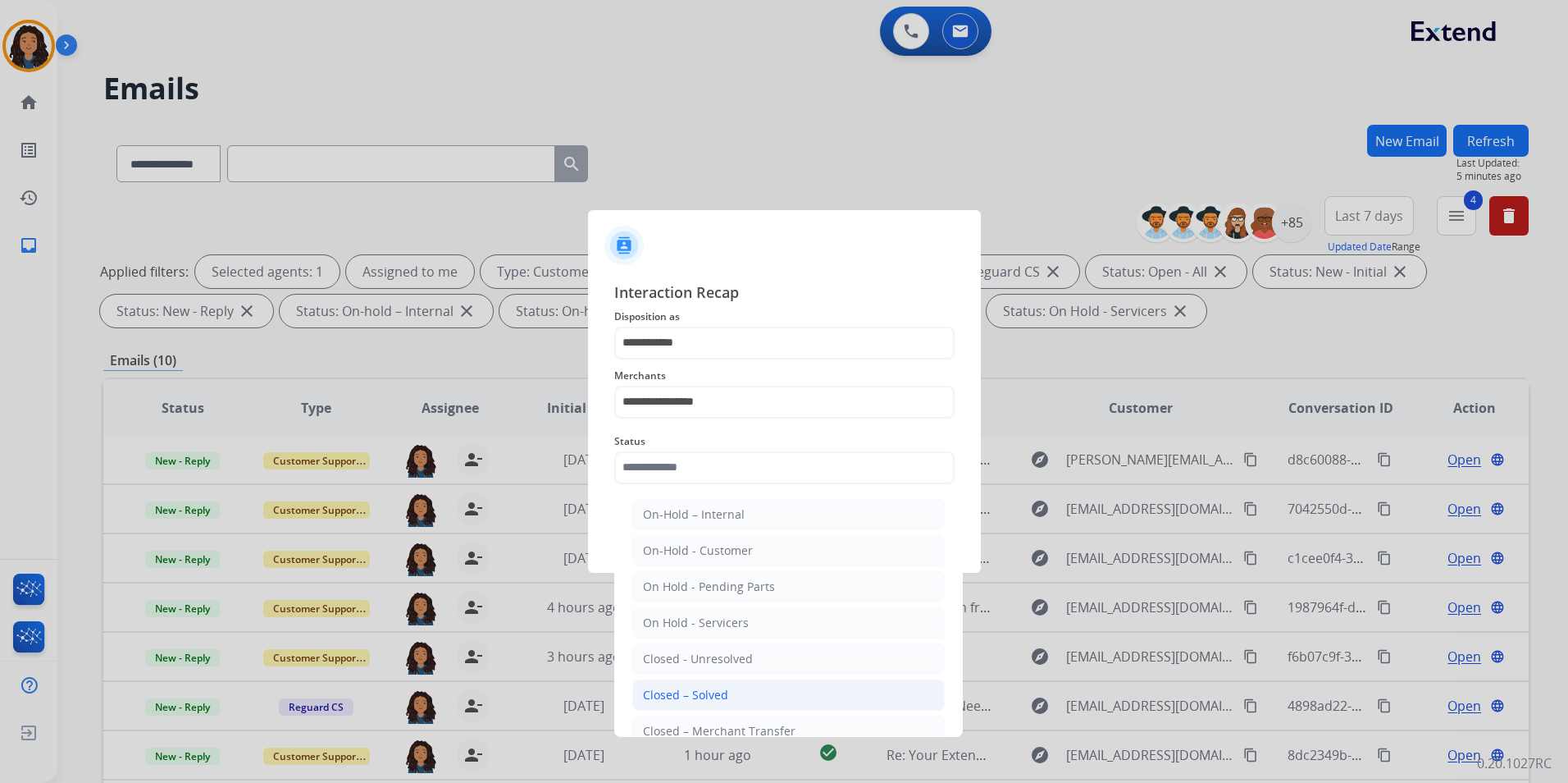
click at [735, 698] on li "Closed – Solved" at bounding box center [789, 695] width 312 height 31
type input "**********"
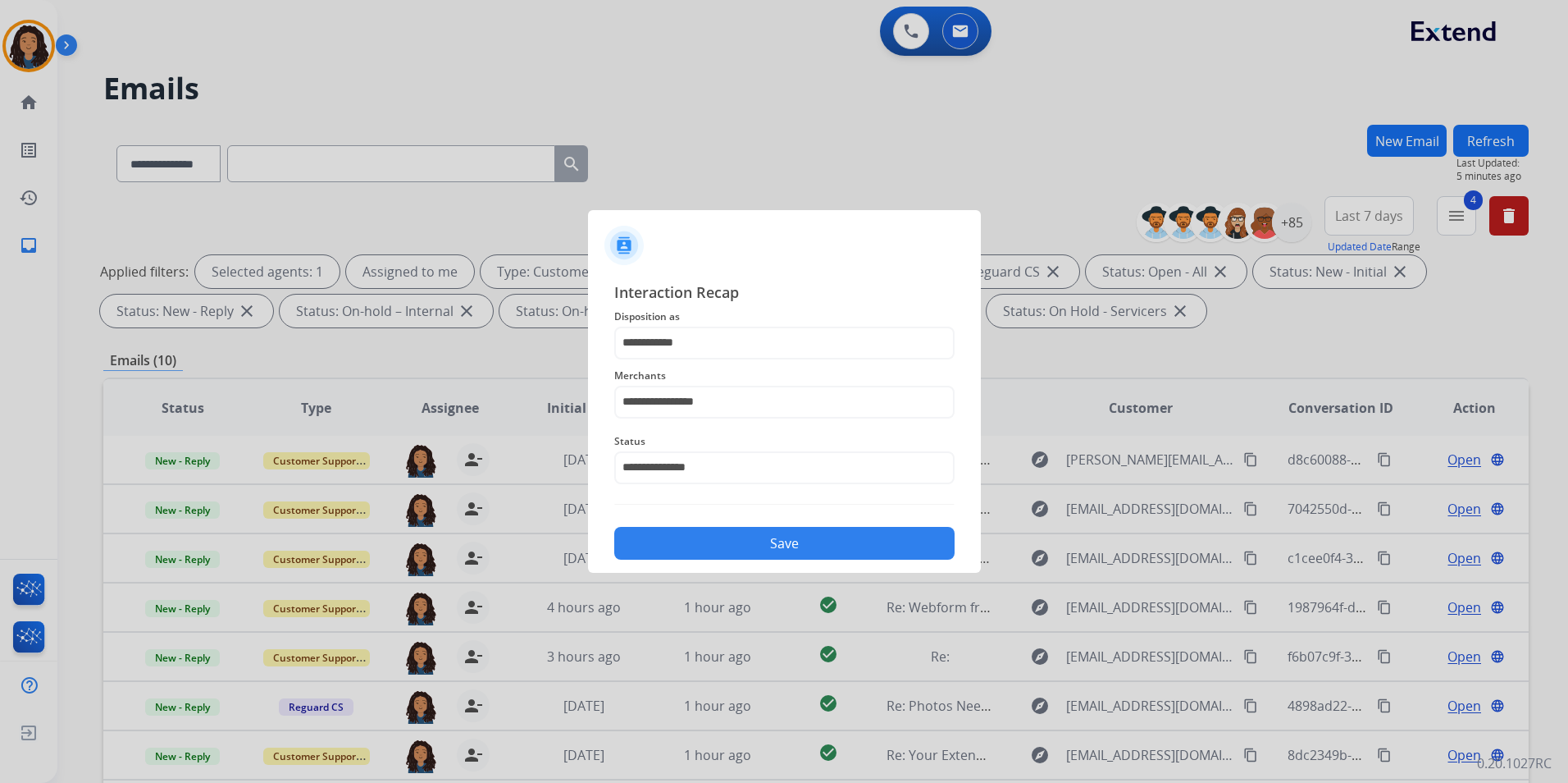
click at [791, 543] on button "Save" at bounding box center [784, 543] width 340 height 33
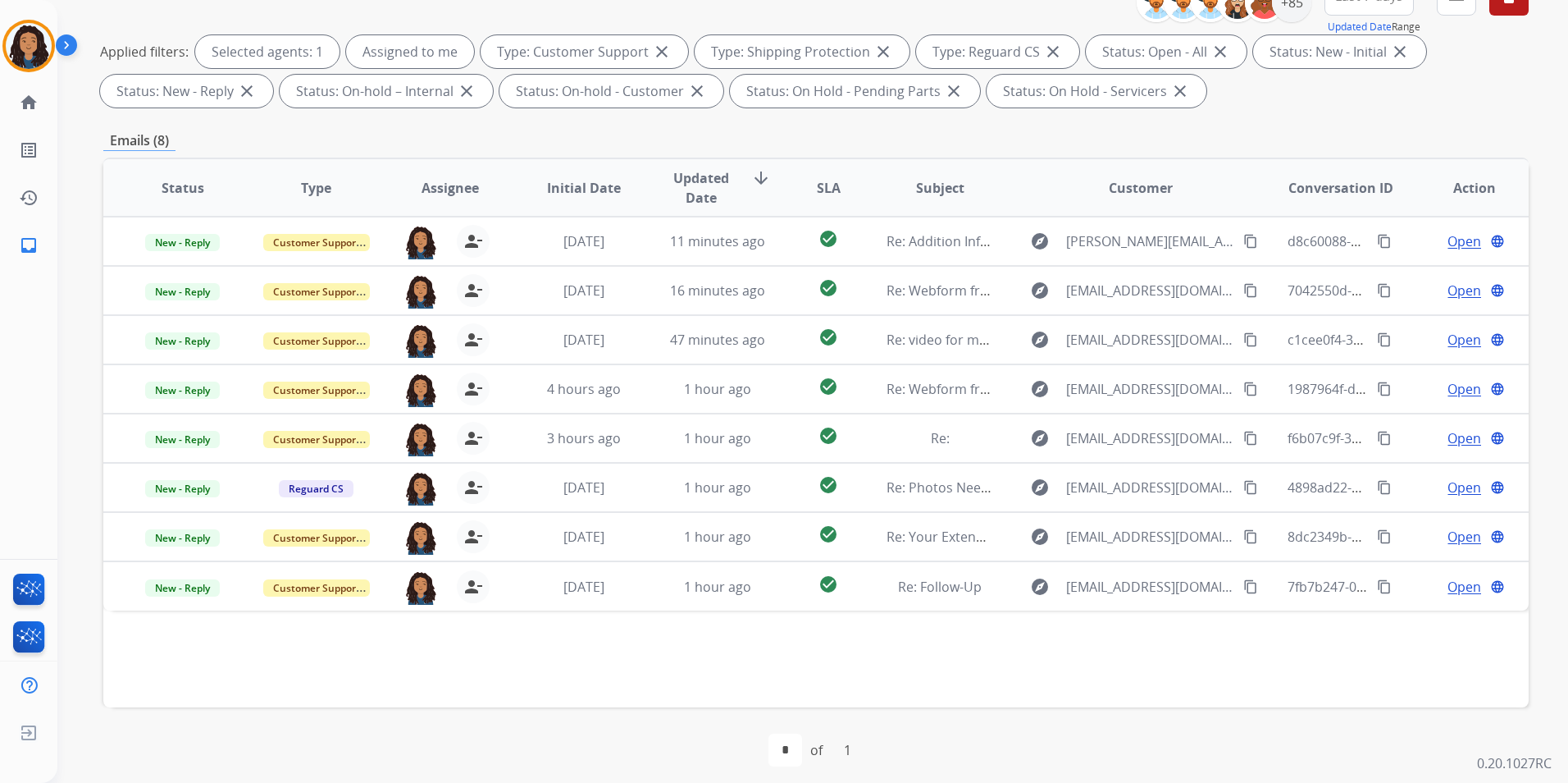
scroll to position [230, 0]
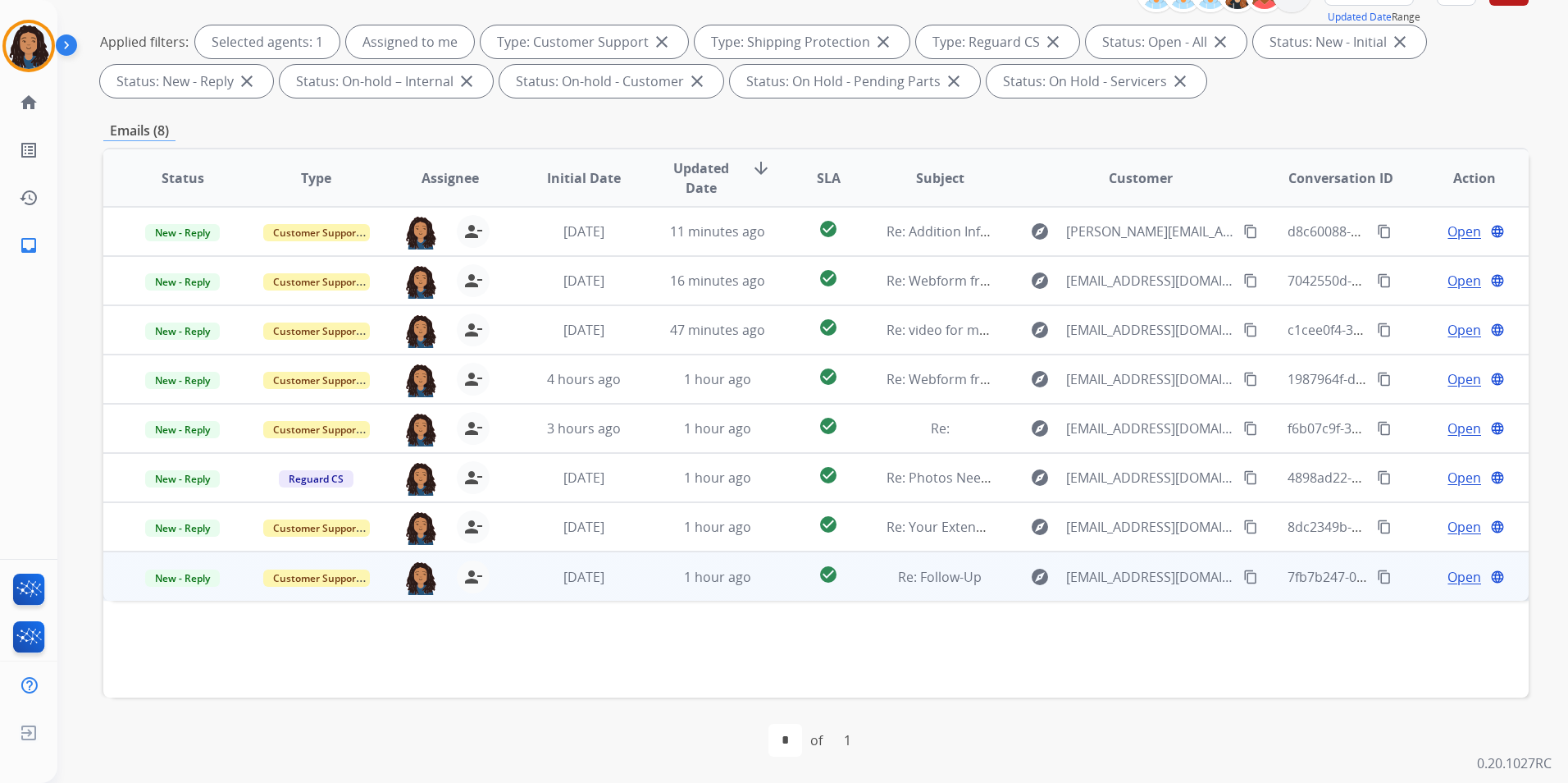
click at [1451, 581] on span "Open" at bounding box center [1464, 577] width 34 height 20
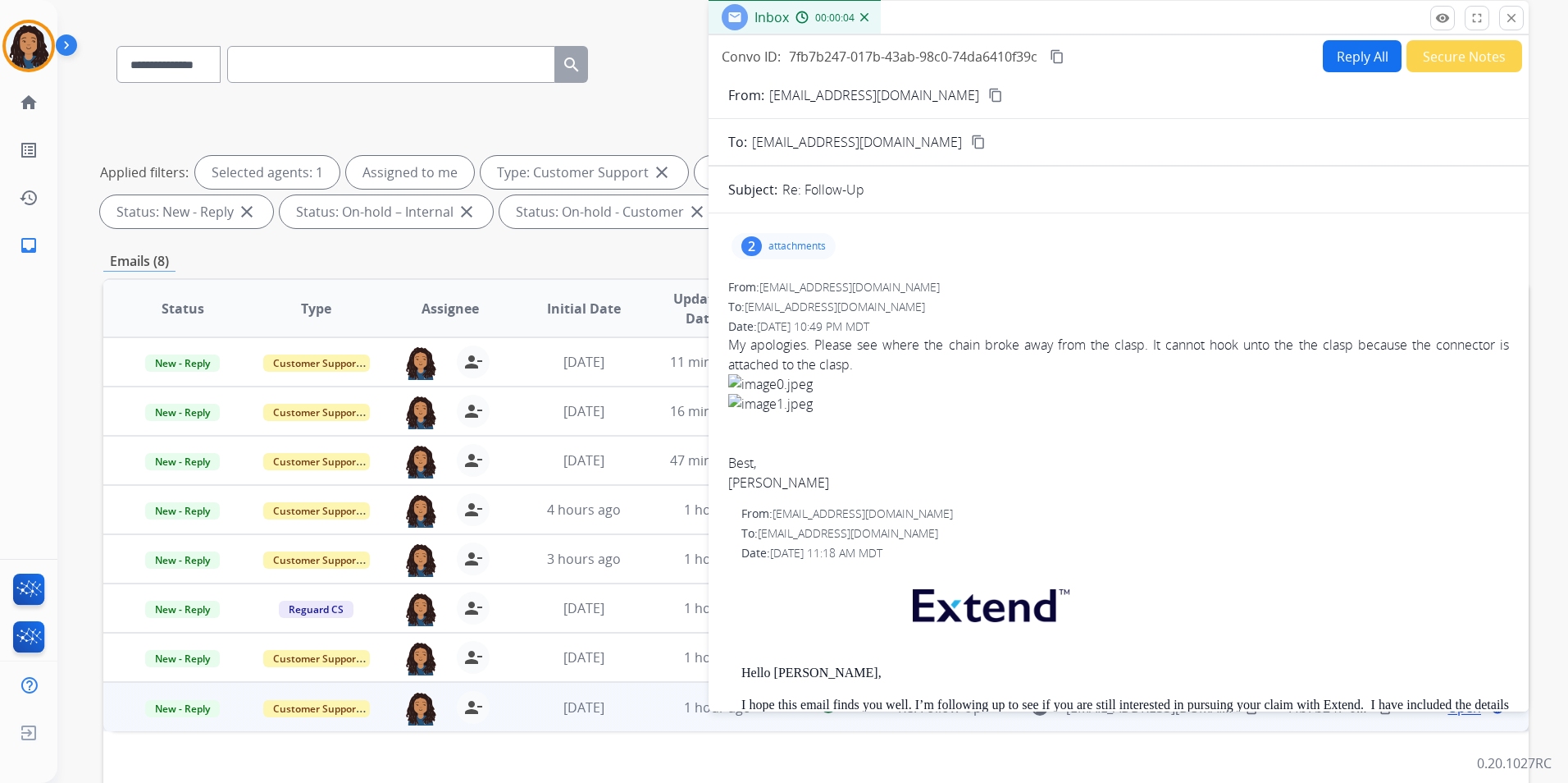
scroll to position [65, 0]
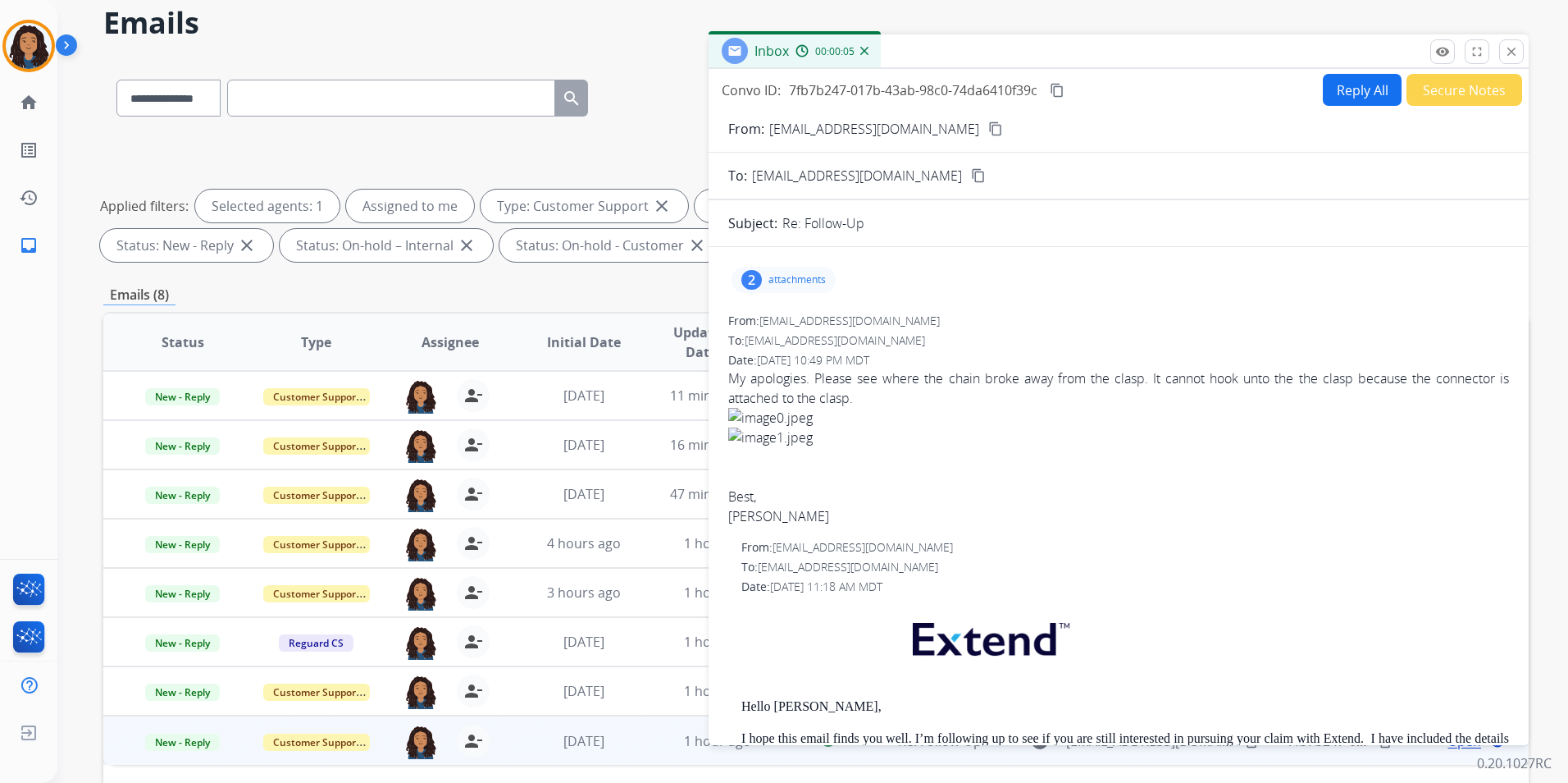
drag, startPoint x: 767, startPoint y: 273, endPoint x: 801, endPoint y: 291, distance: 38.5
click at [768, 273] on div "2 attachments" at bounding box center [784, 279] width 104 height 26
click at [790, 324] on div at bounding box center [785, 322] width 82 height 58
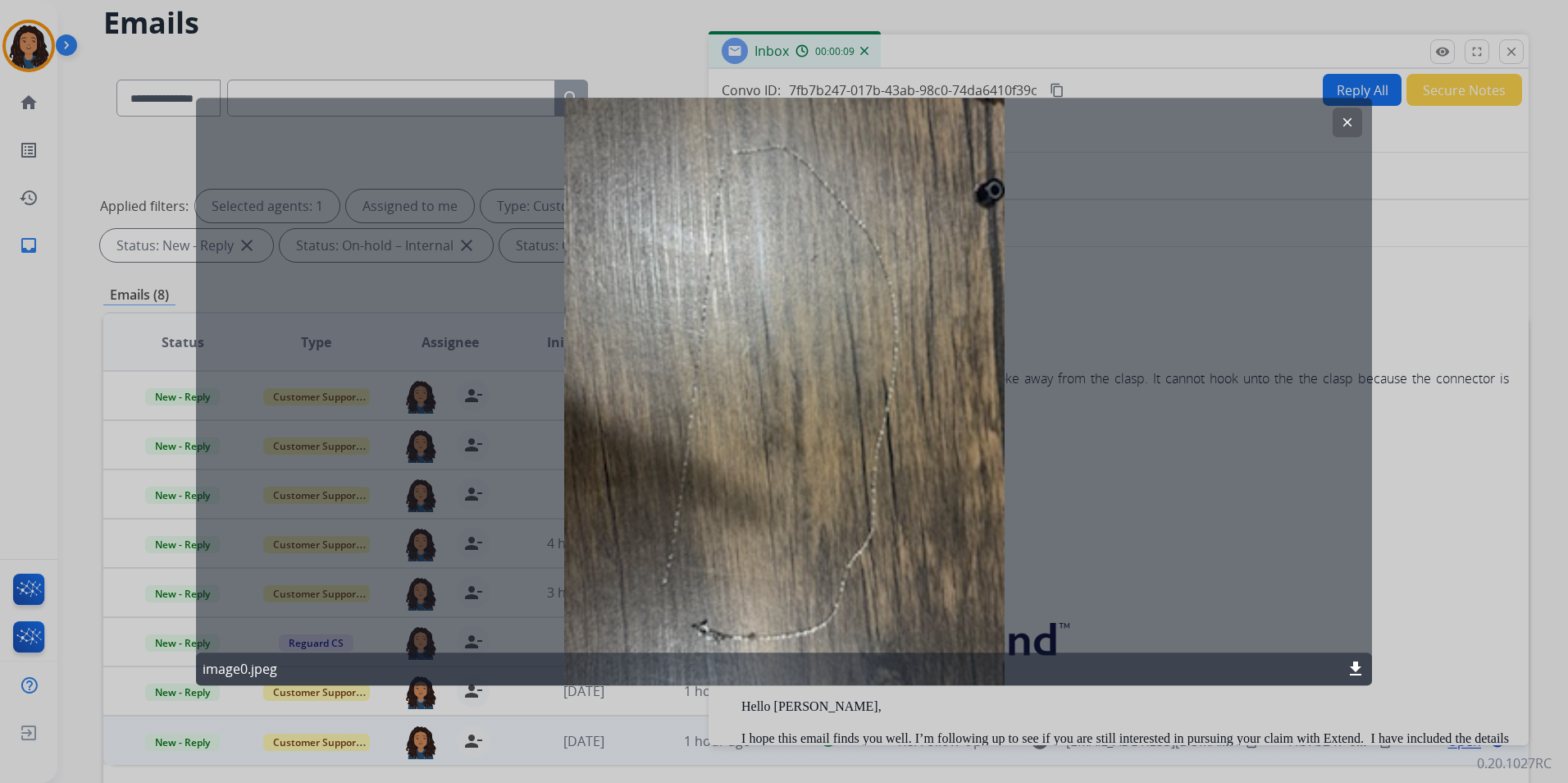
click at [1334, 120] on button "clear" at bounding box center [1347, 122] width 30 height 30
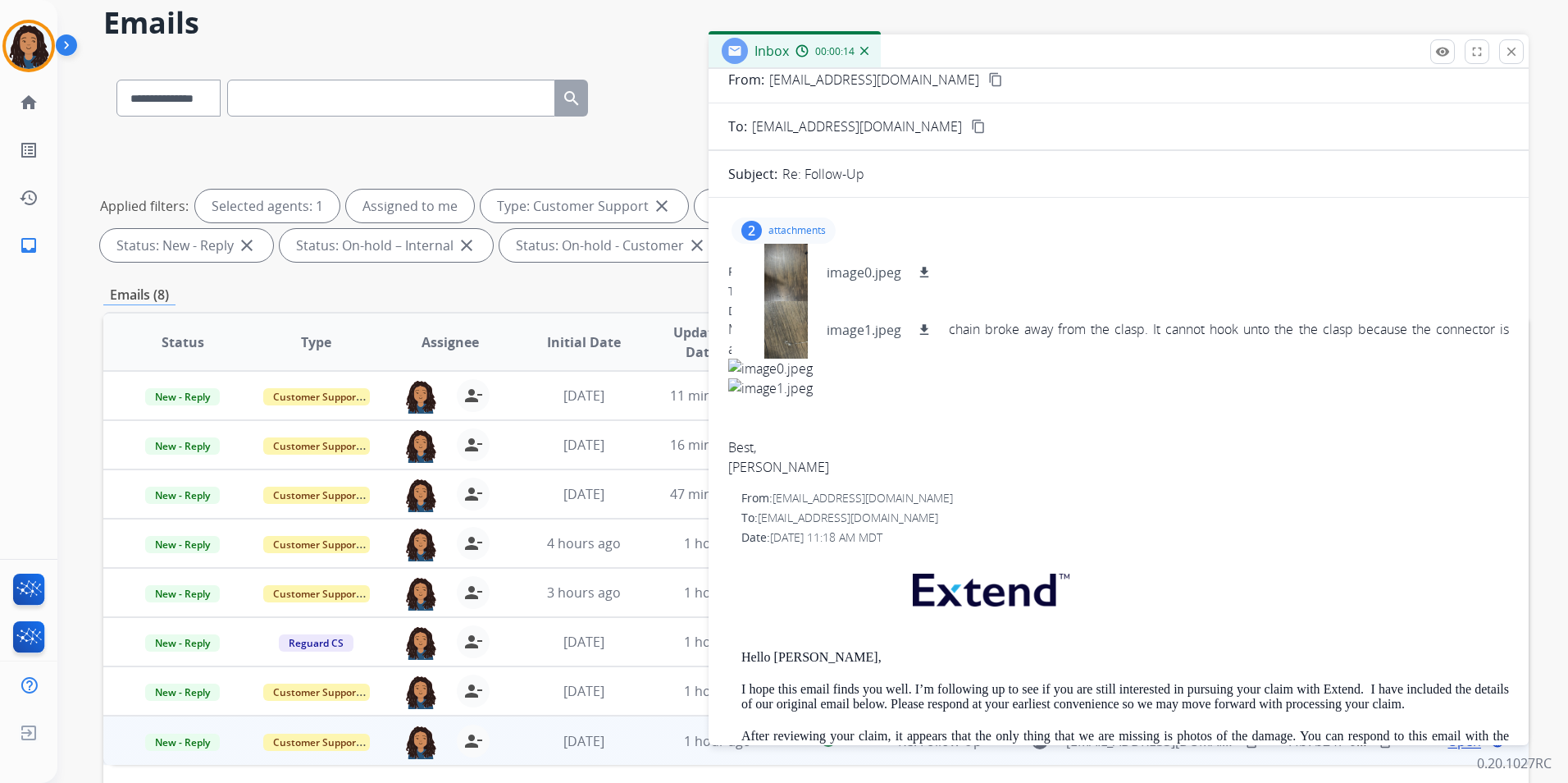
scroll to position [0, 0]
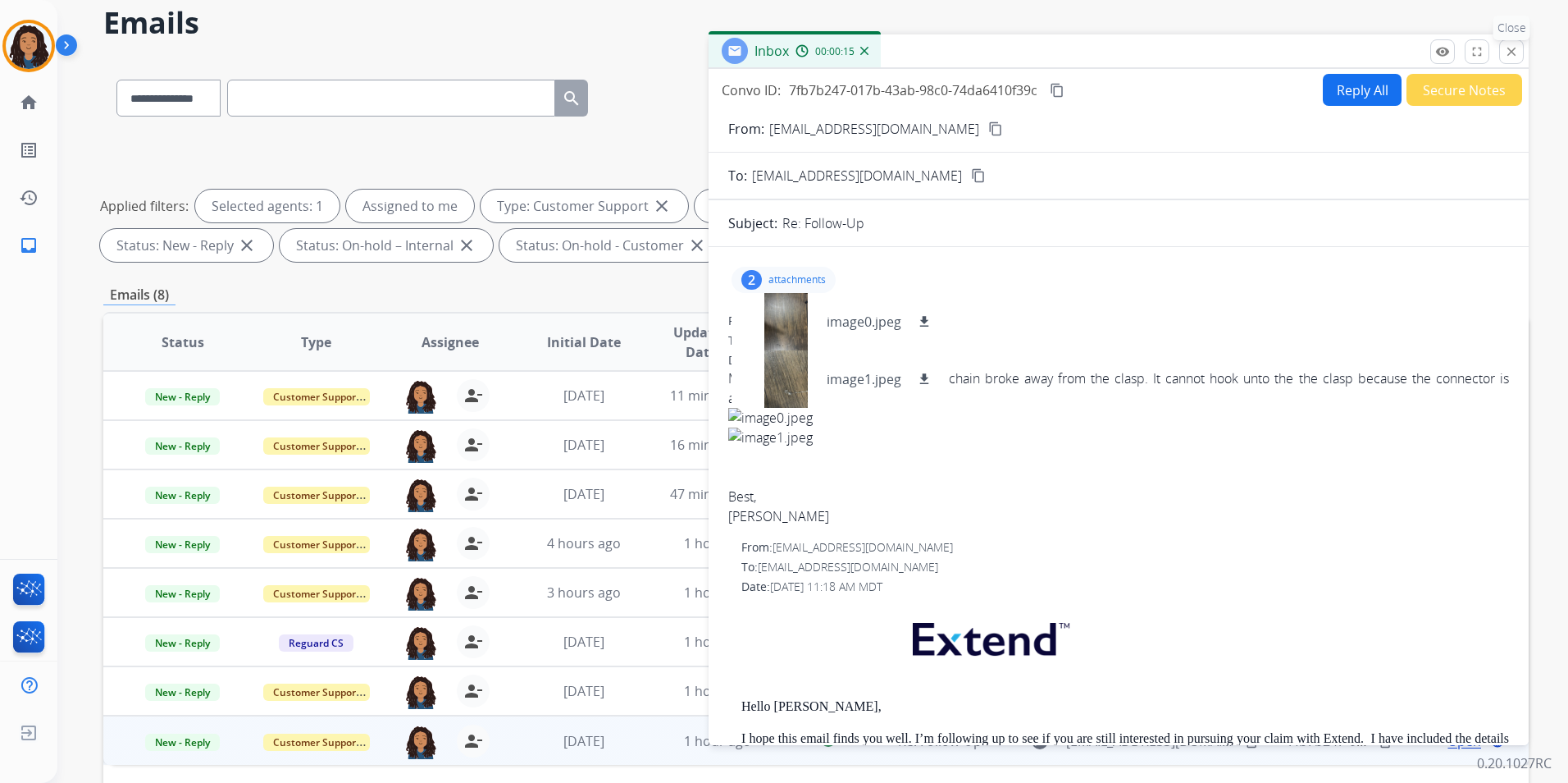
click at [1516, 58] on mat-icon "close" at bounding box center [1511, 51] width 14 height 14
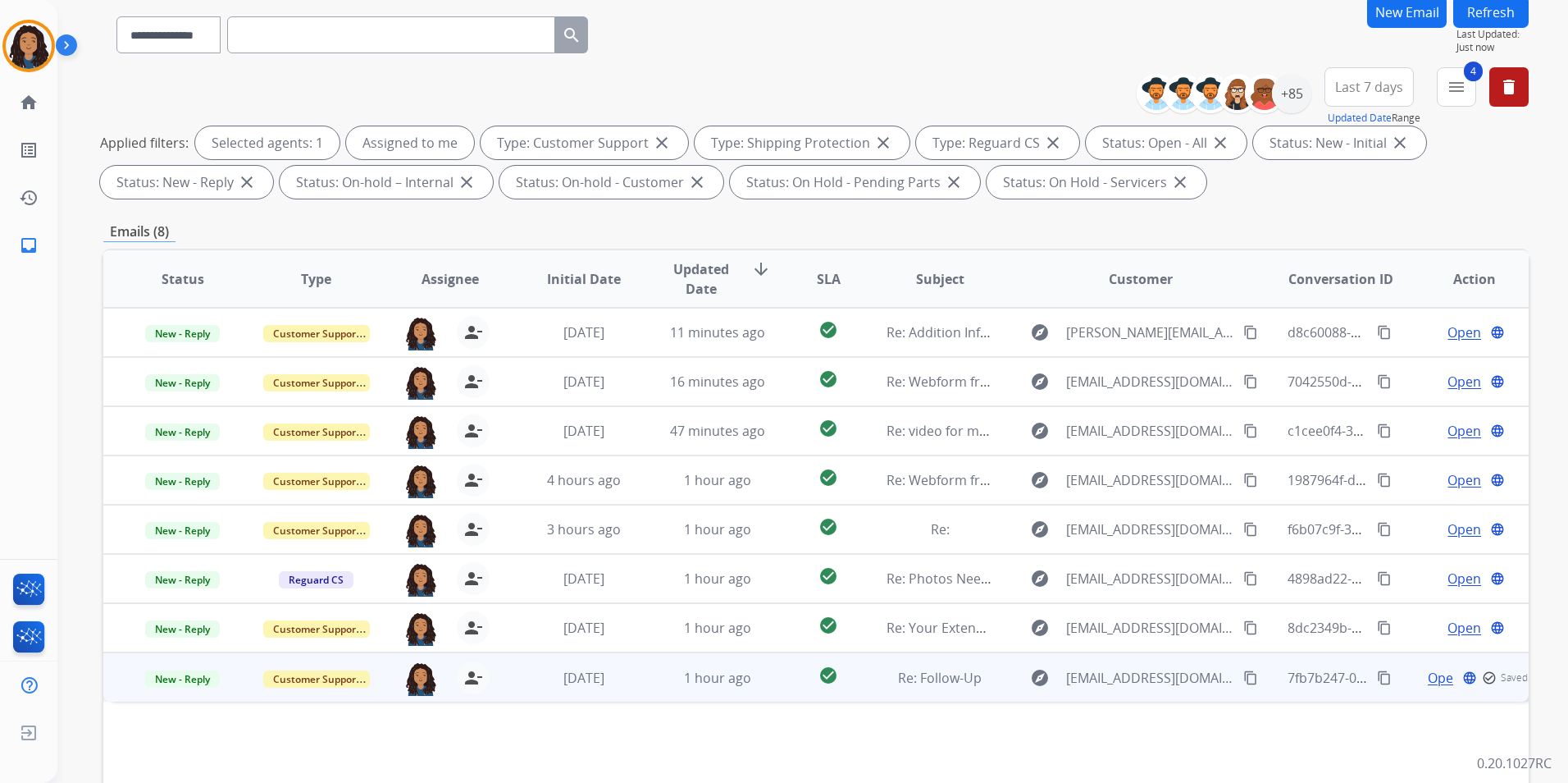
scroll to position [230, 0]
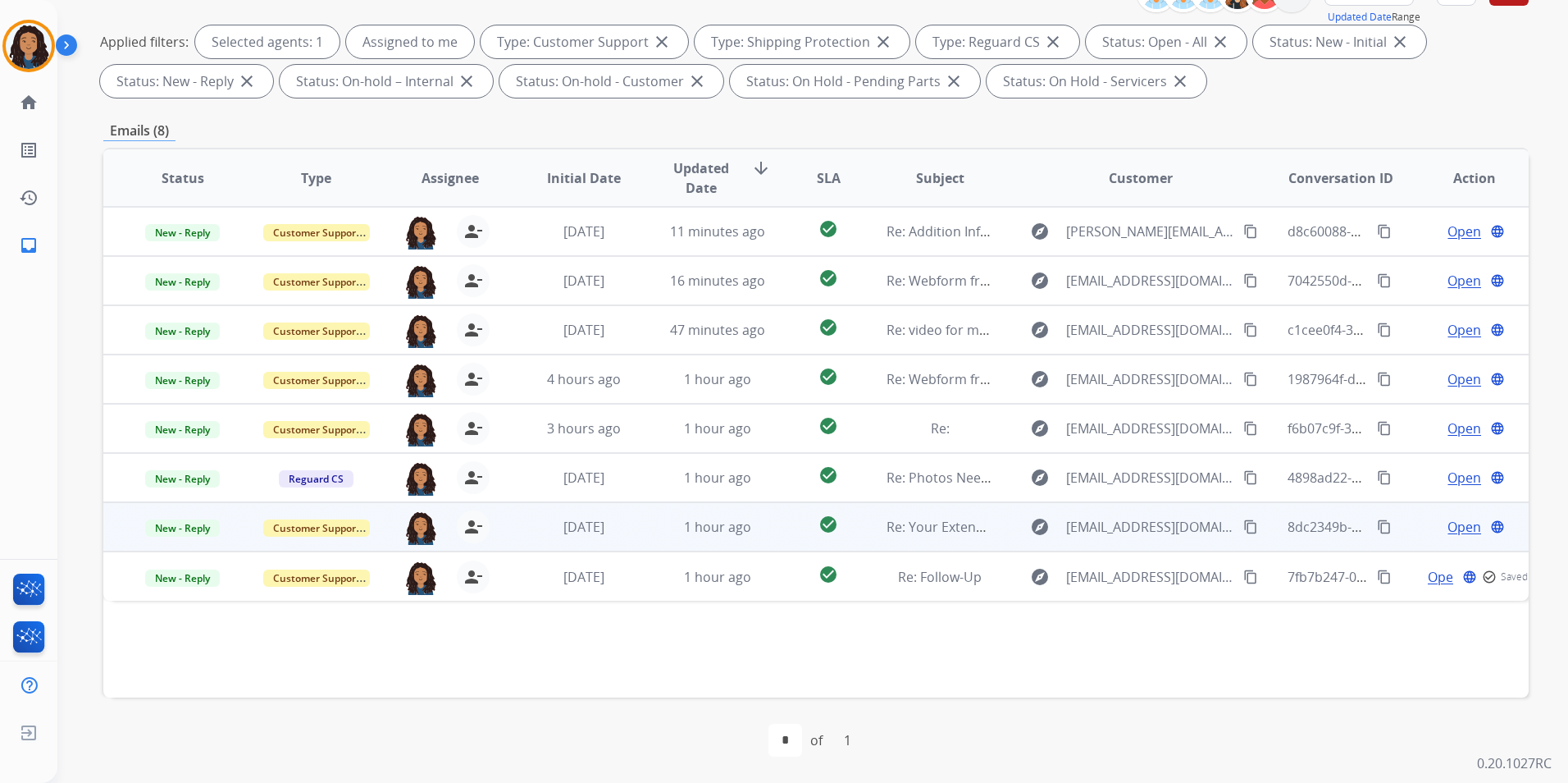
click at [1455, 524] on span "Open" at bounding box center [1464, 527] width 34 height 20
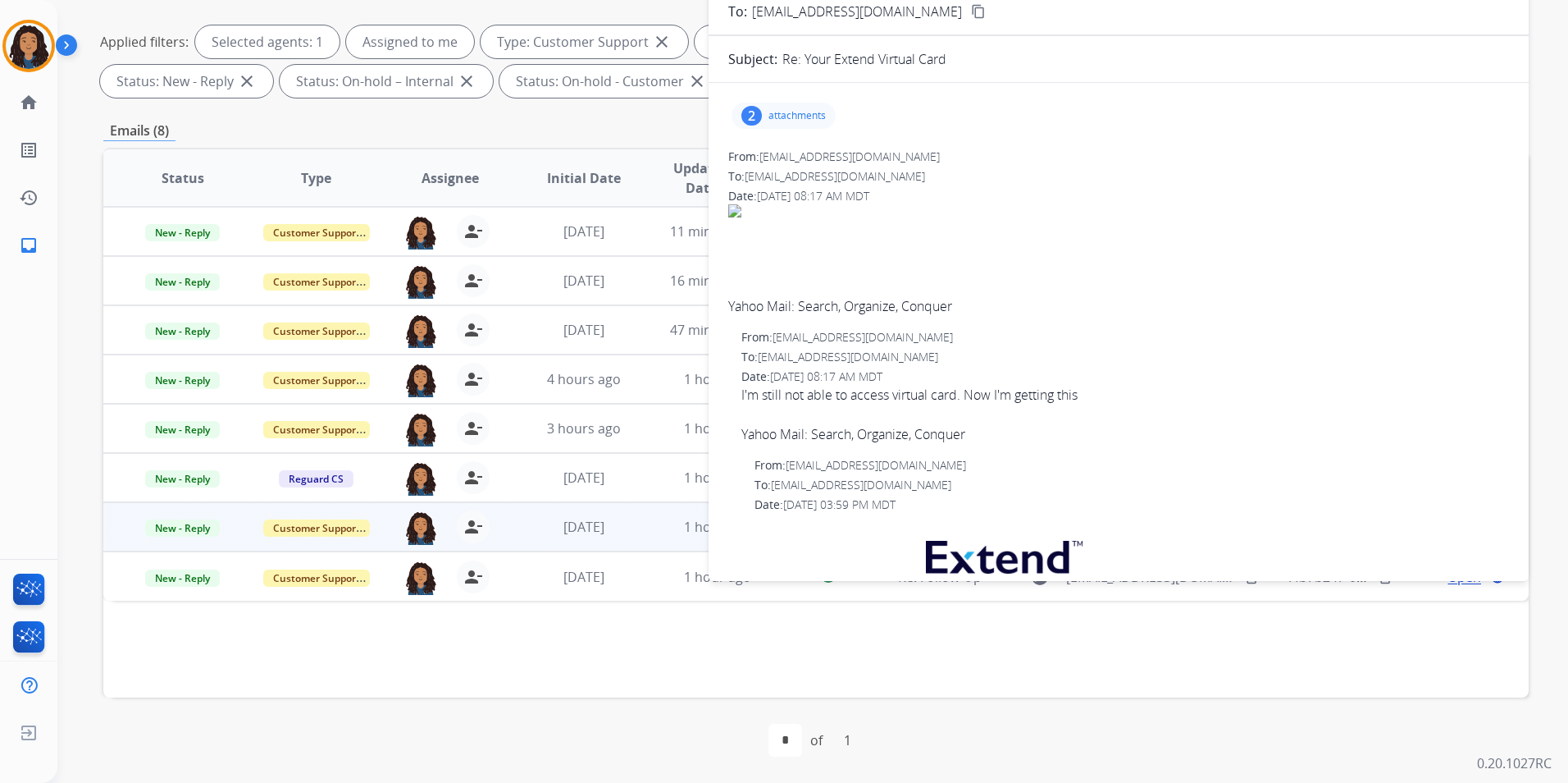
click at [808, 127] on div "2 attachments" at bounding box center [784, 115] width 104 height 26
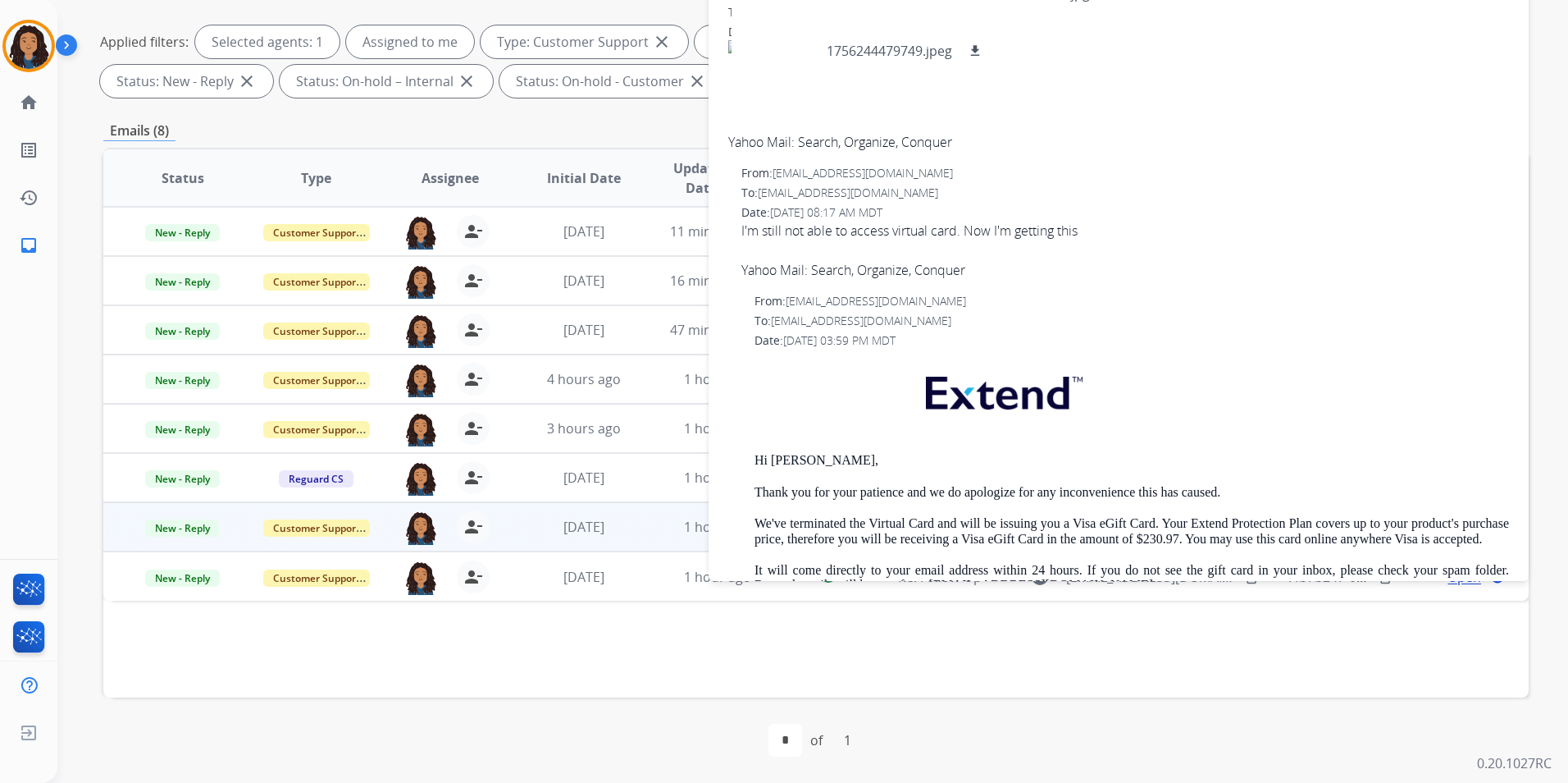
scroll to position [0, 0]
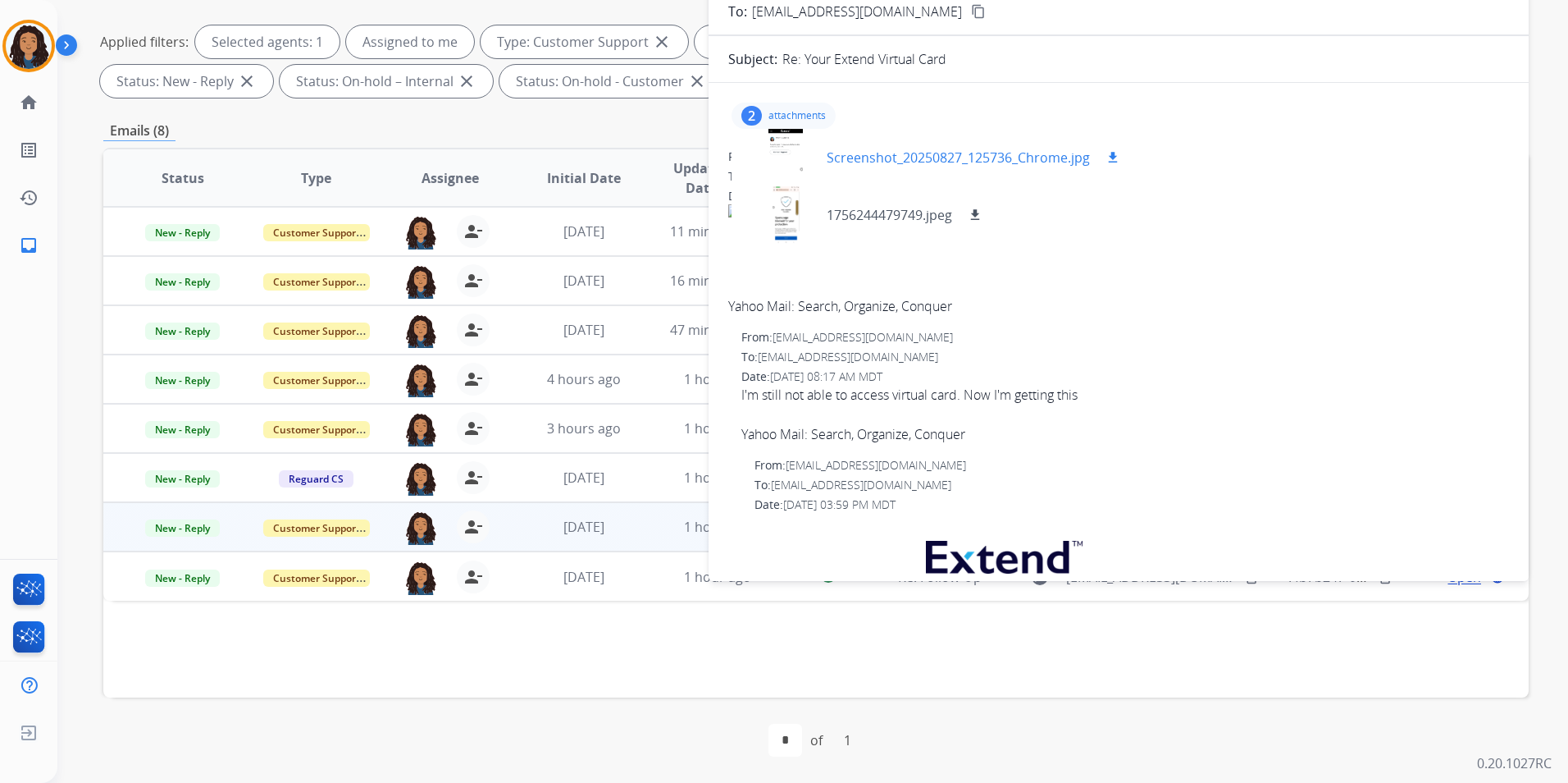
click at [795, 157] on div at bounding box center [785, 158] width 82 height 58
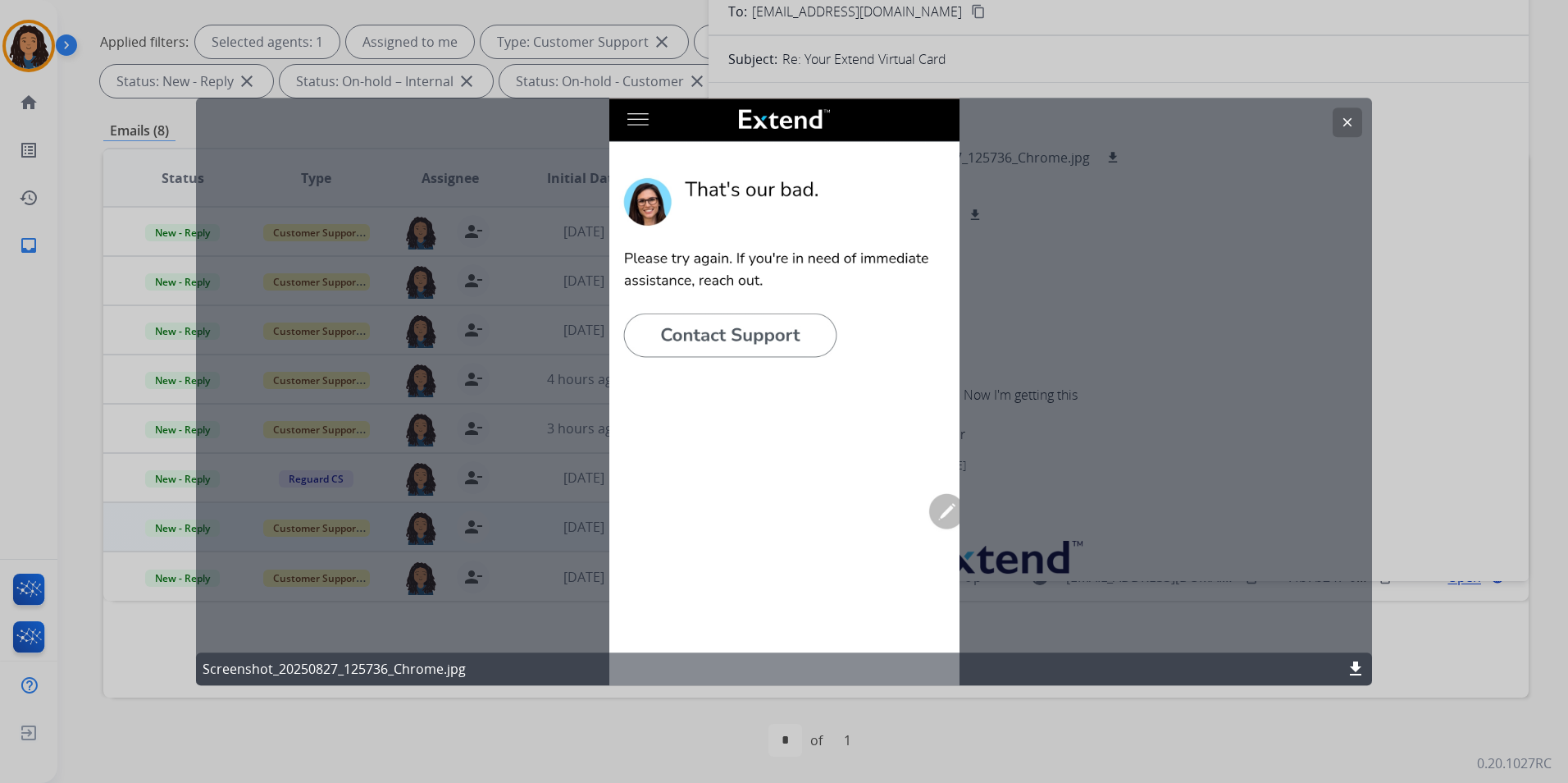
click at [1350, 127] on mat-icon "clear" at bounding box center [1347, 121] width 14 height 14
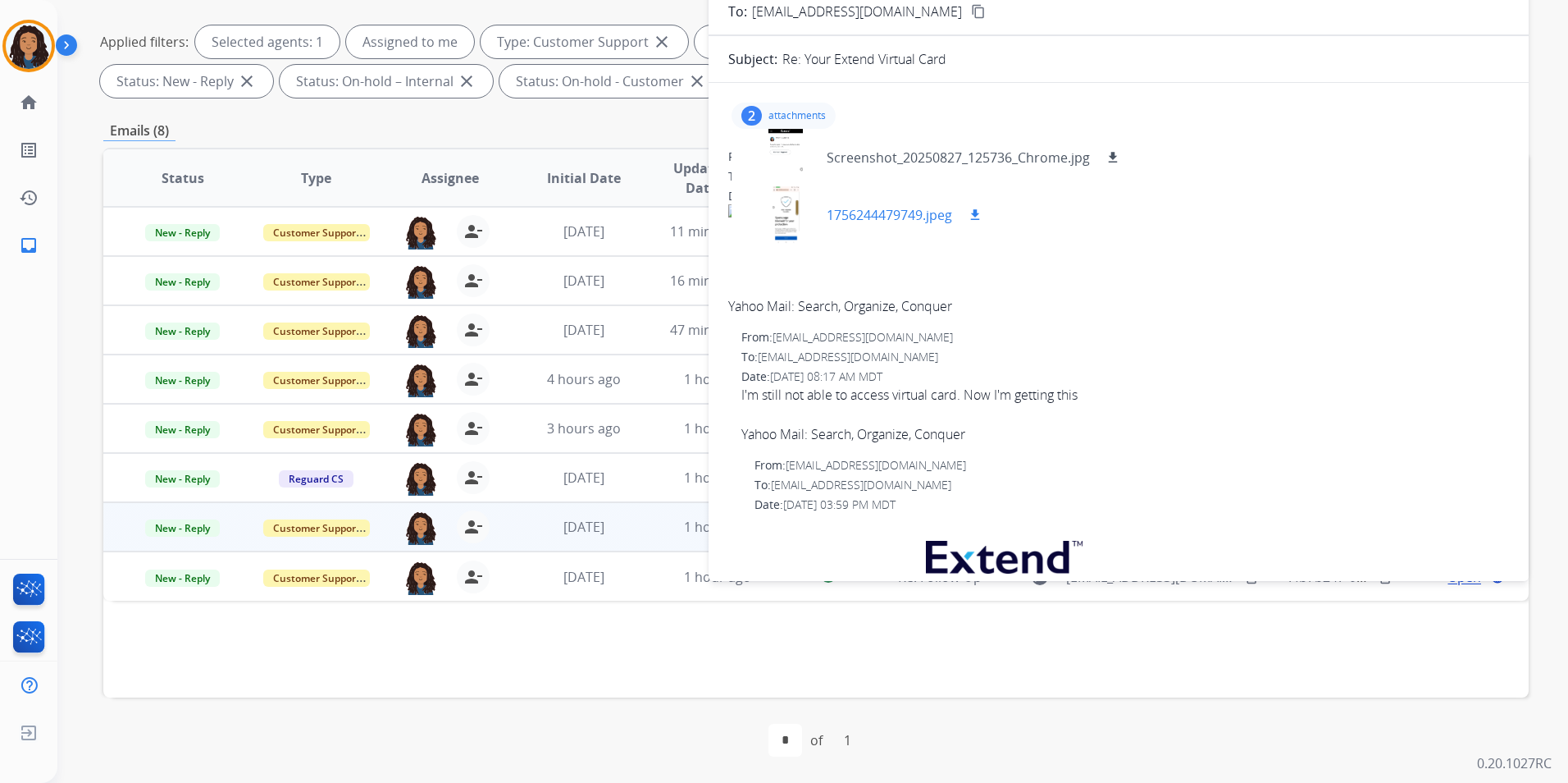
click at [779, 227] on div at bounding box center [785, 215] width 82 height 58
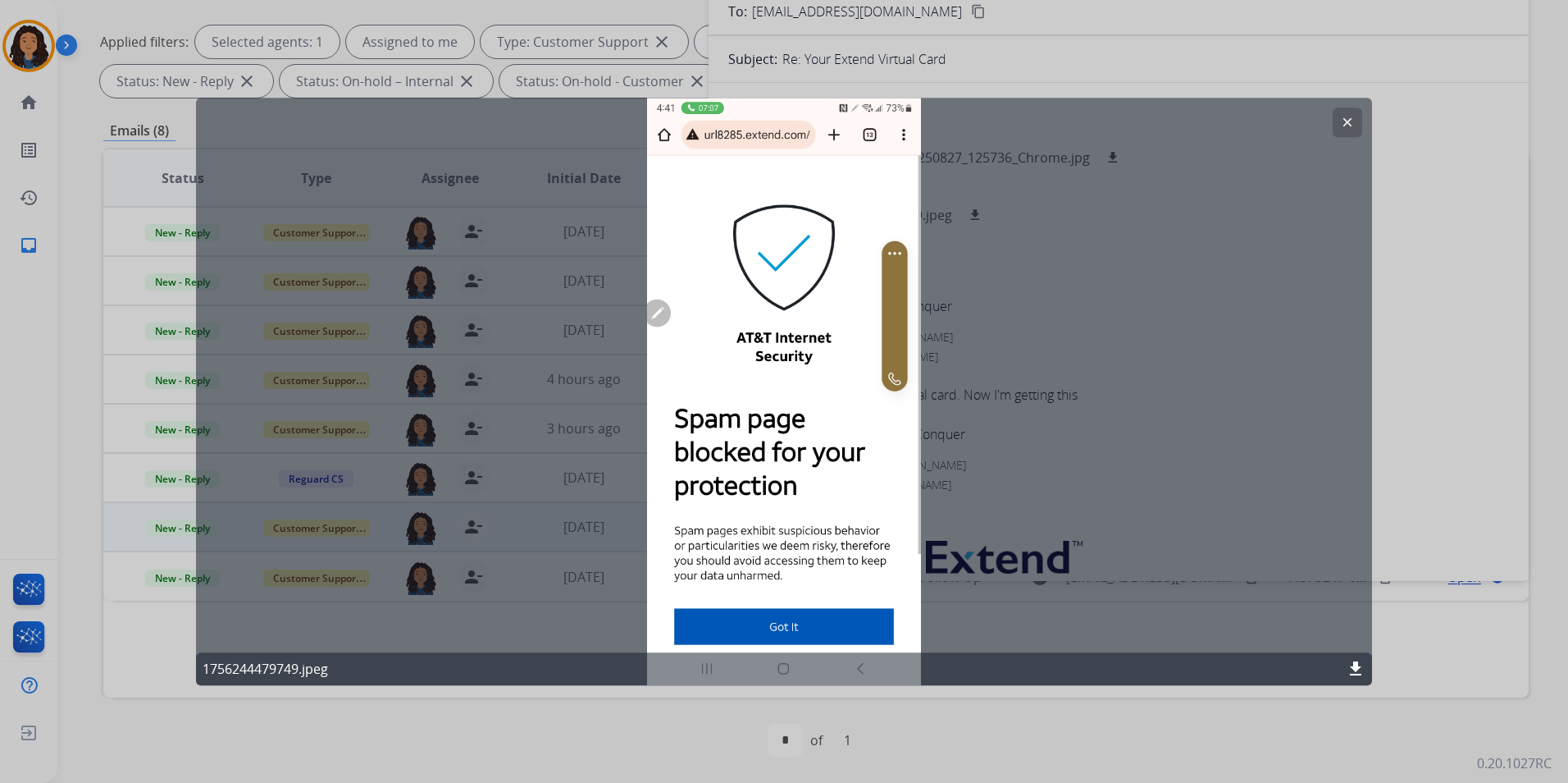
click at [1352, 116] on mat-icon "clear" at bounding box center [1347, 121] width 14 height 14
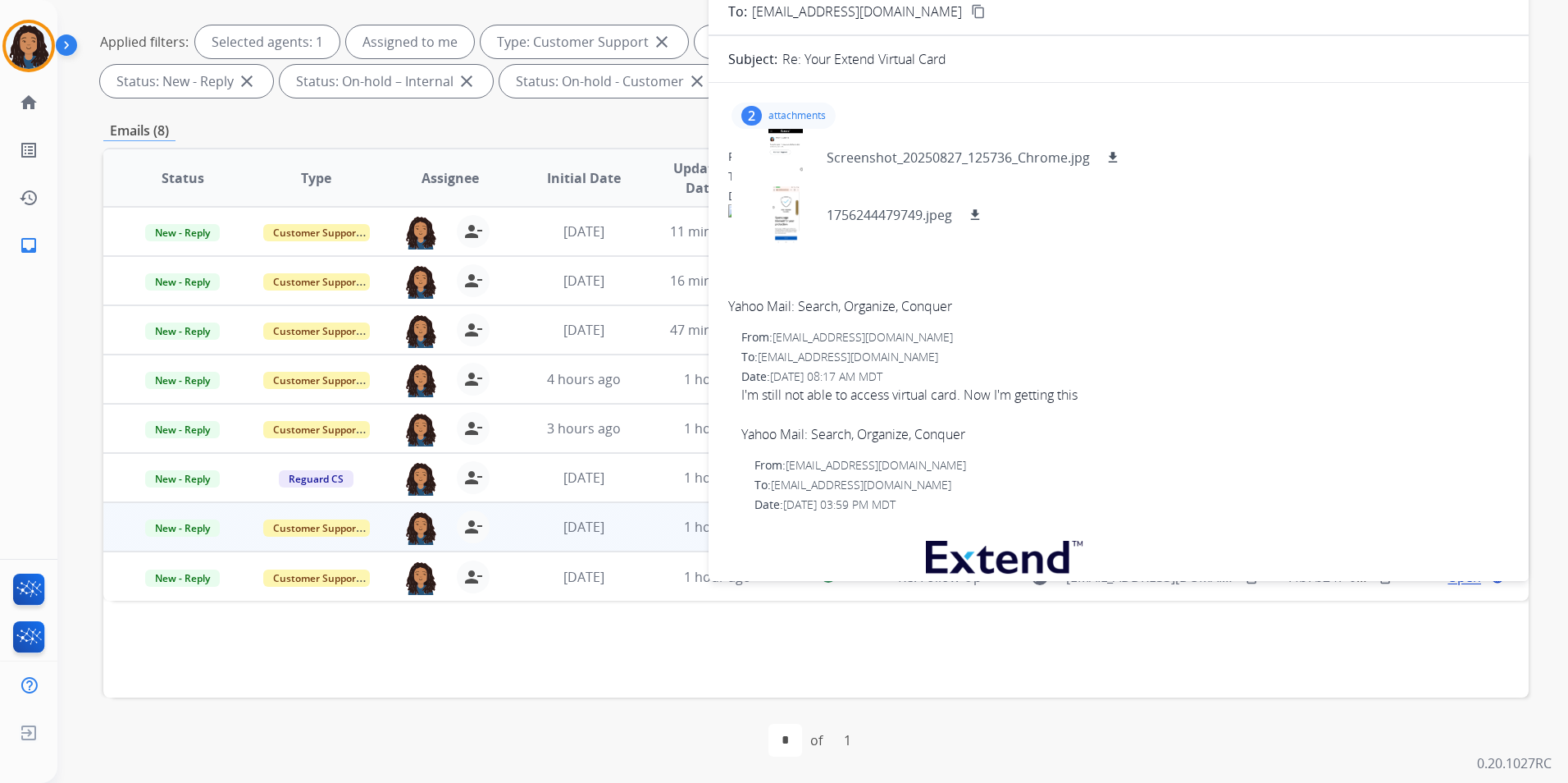
click at [810, 115] on p "attachments" at bounding box center [797, 115] width 58 height 13
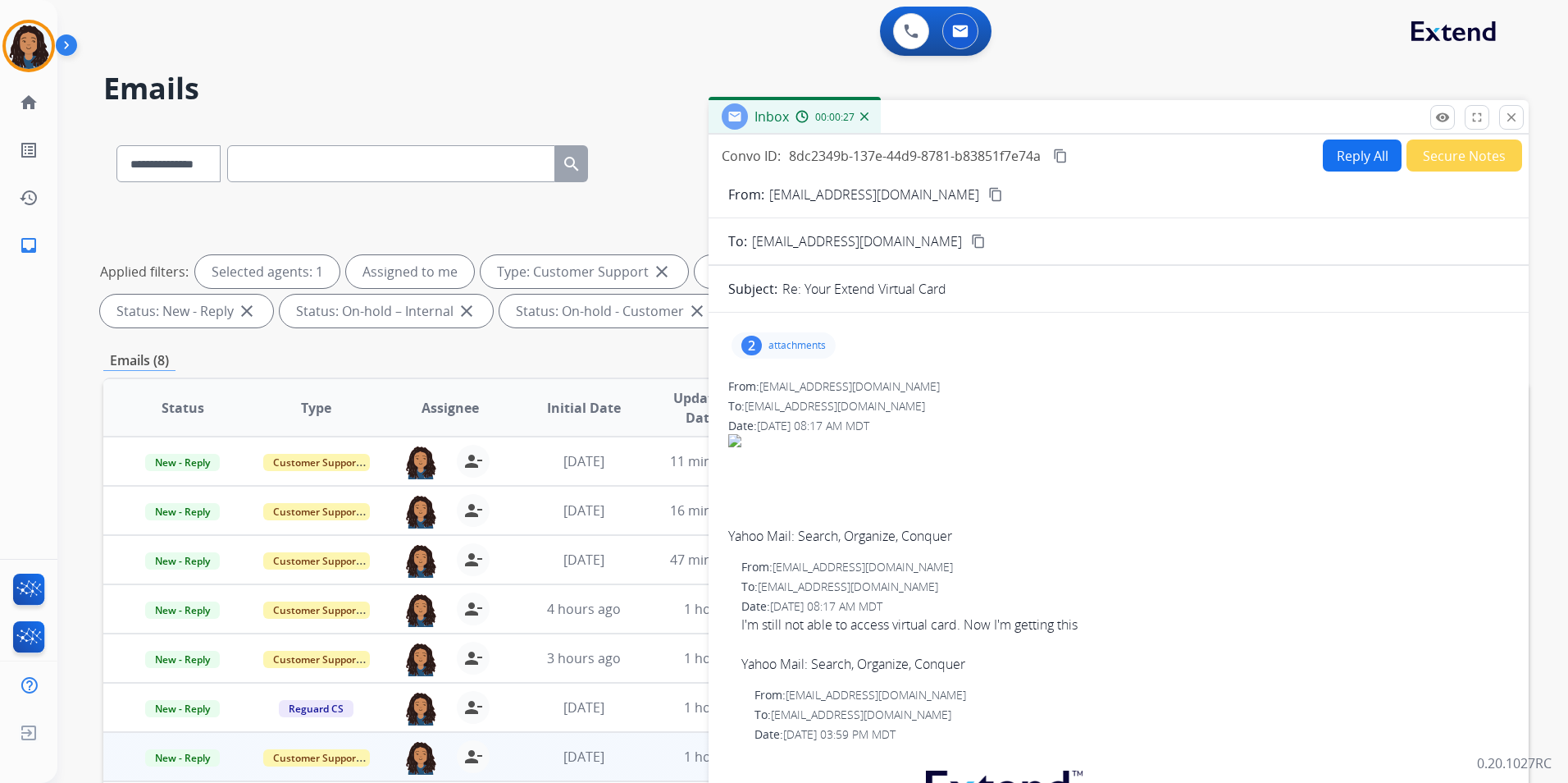
click at [986, 189] on button "content_copy" at bounding box center [995, 194] width 20 height 20
drag, startPoint x: 1516, startPoint y: 123, endPoint x: 1185, endPoint y: 60, distance: 336.9
click at [1516, 123] on mat-icon "close" at bounding box center [1511, 116] width 14 height 14
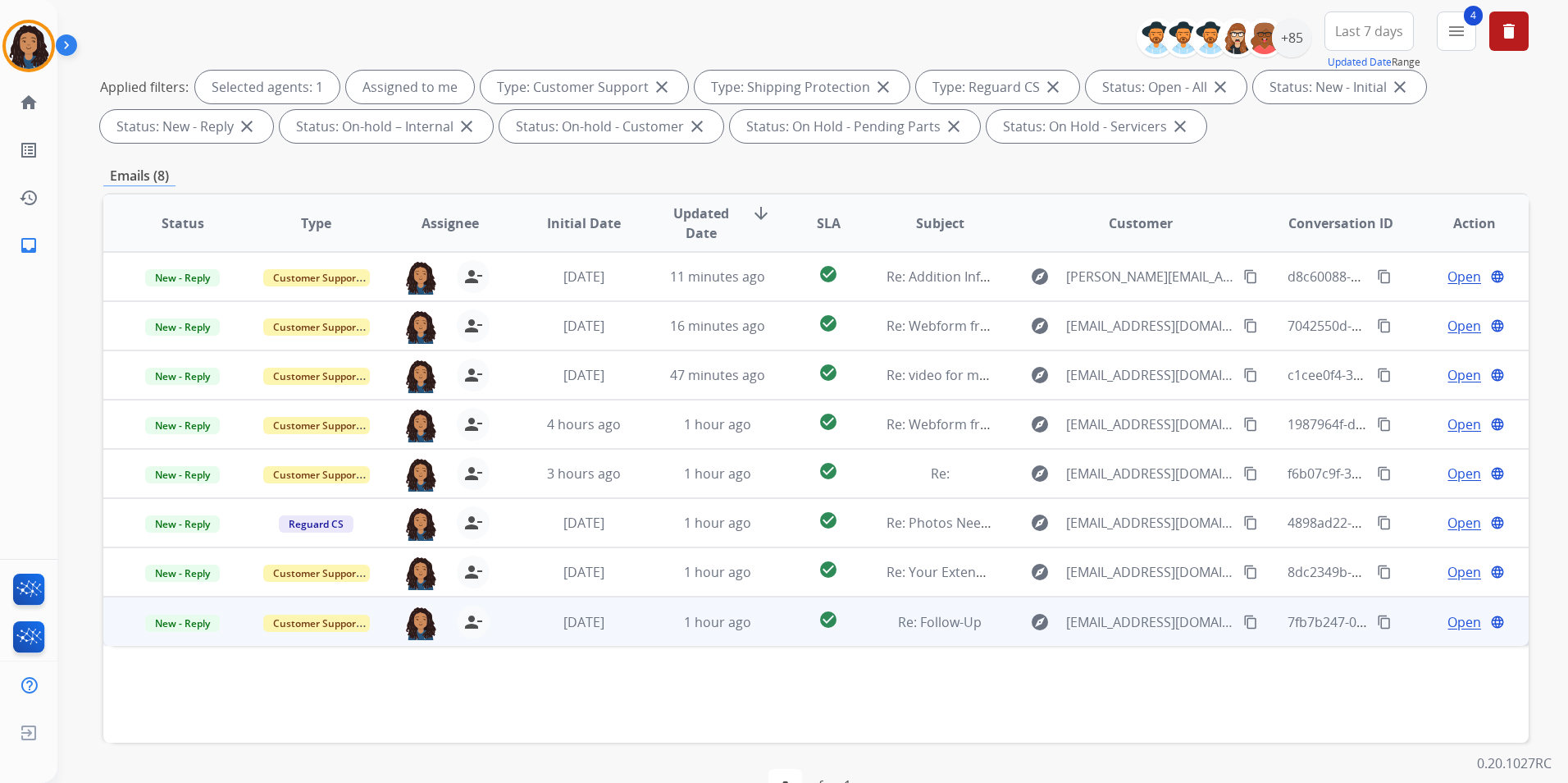
scroll to position [230, 0]
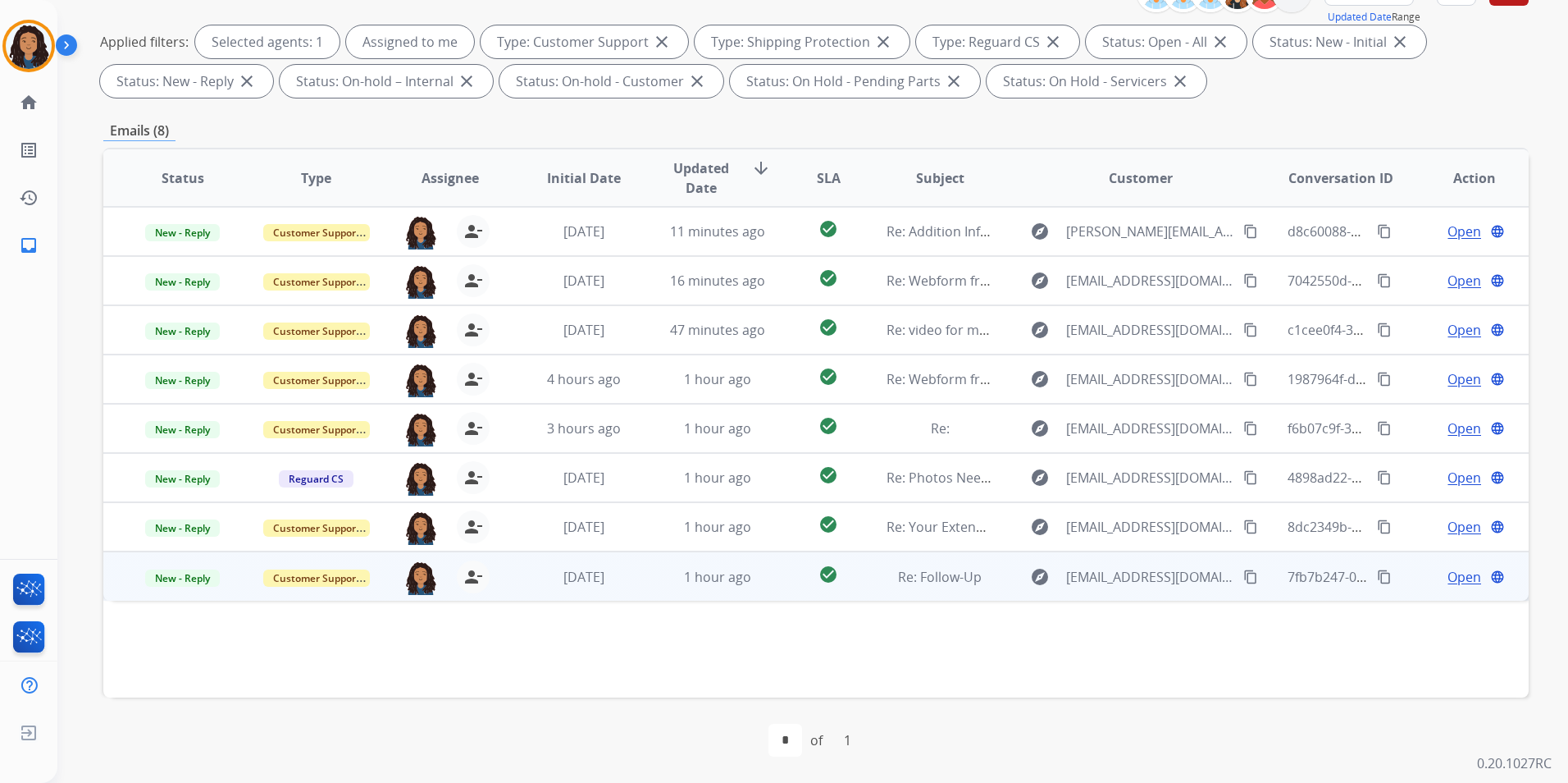
click at [178, 566] on td "New - Reply" at bounding box center [170, 576] width 133 height 49
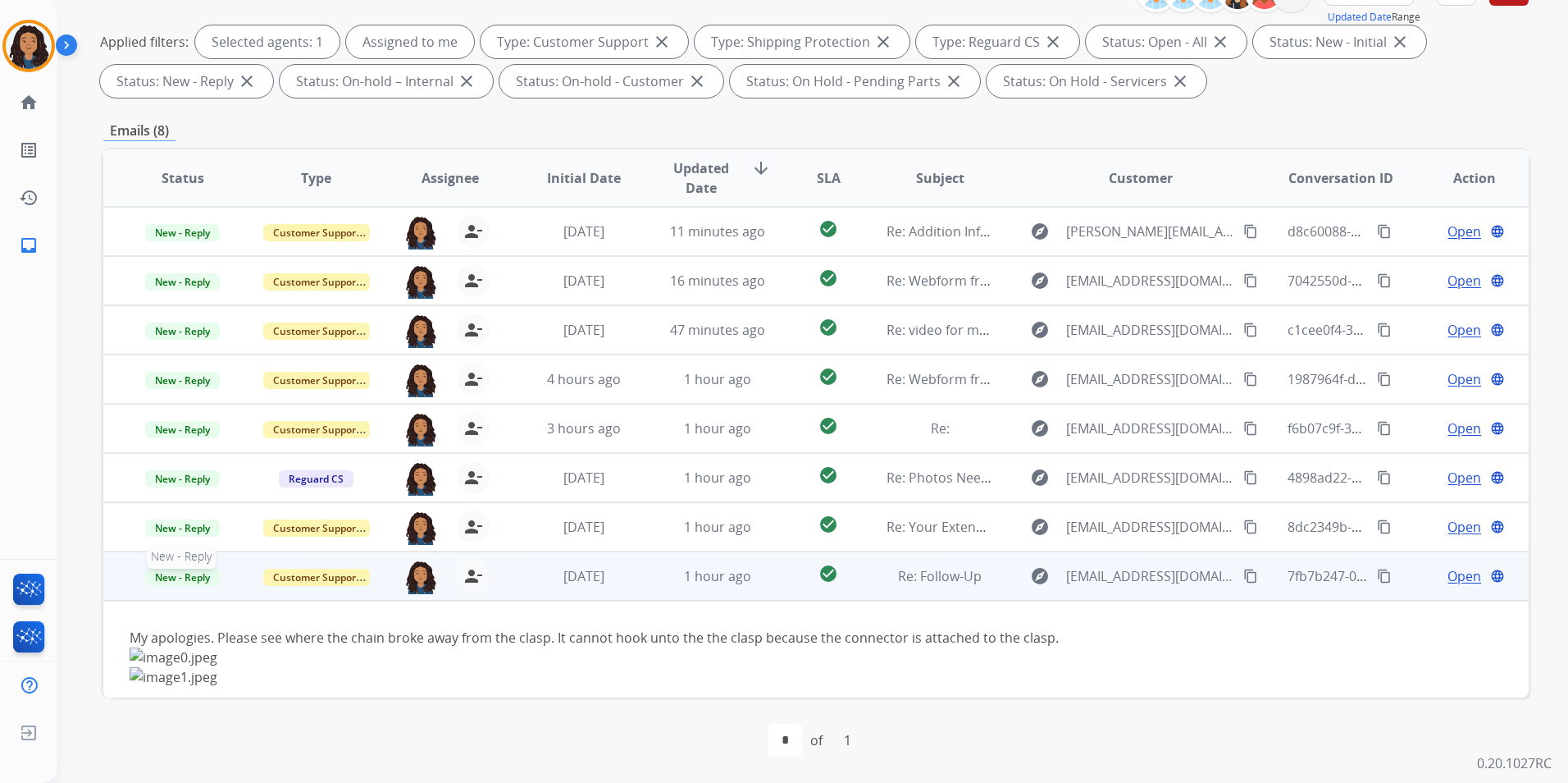
scroll to position [94, 0]
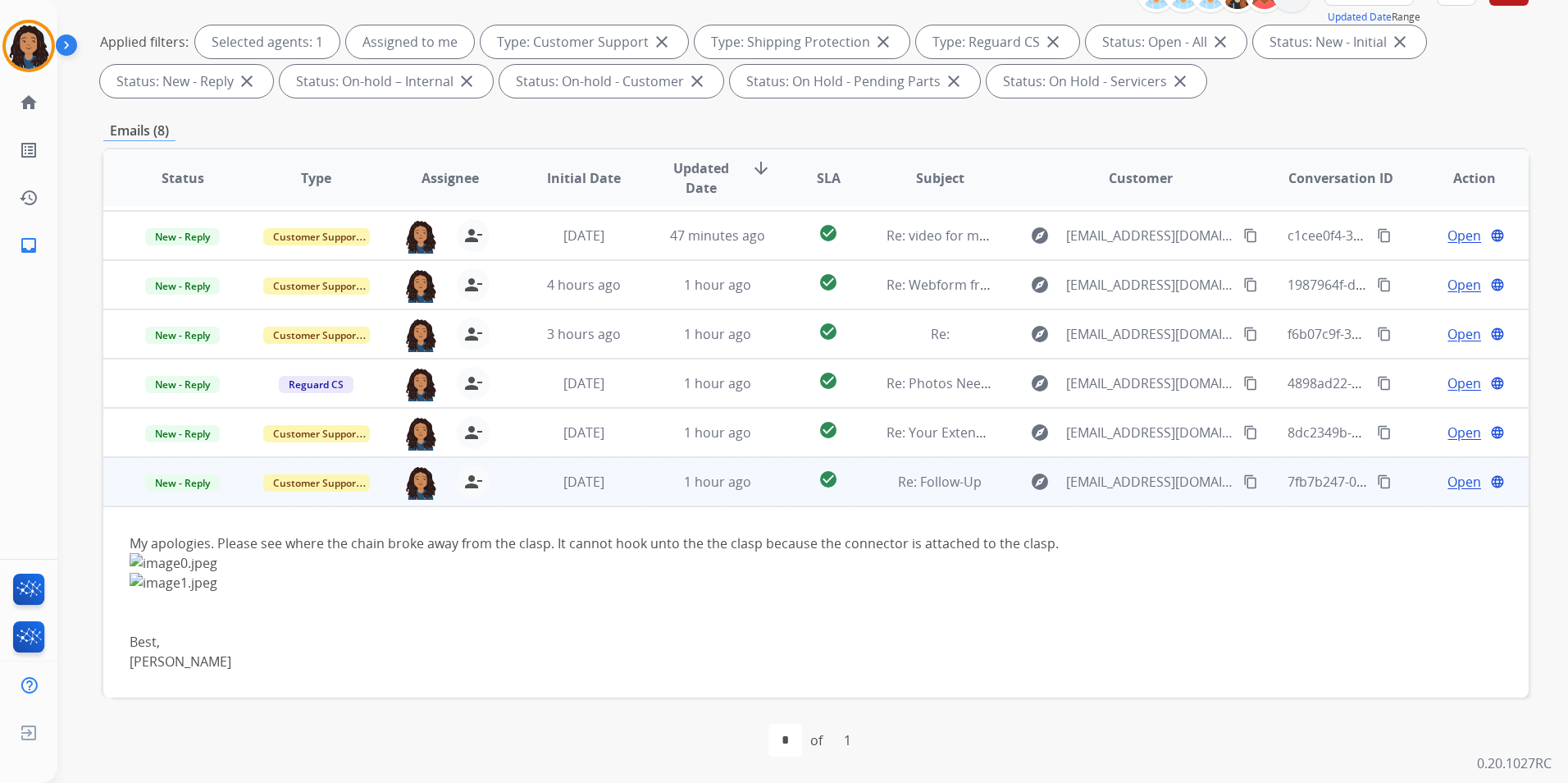
click at [223, 498] on td "New - Reply" at bounding box center [170, 482] width 133 height 49
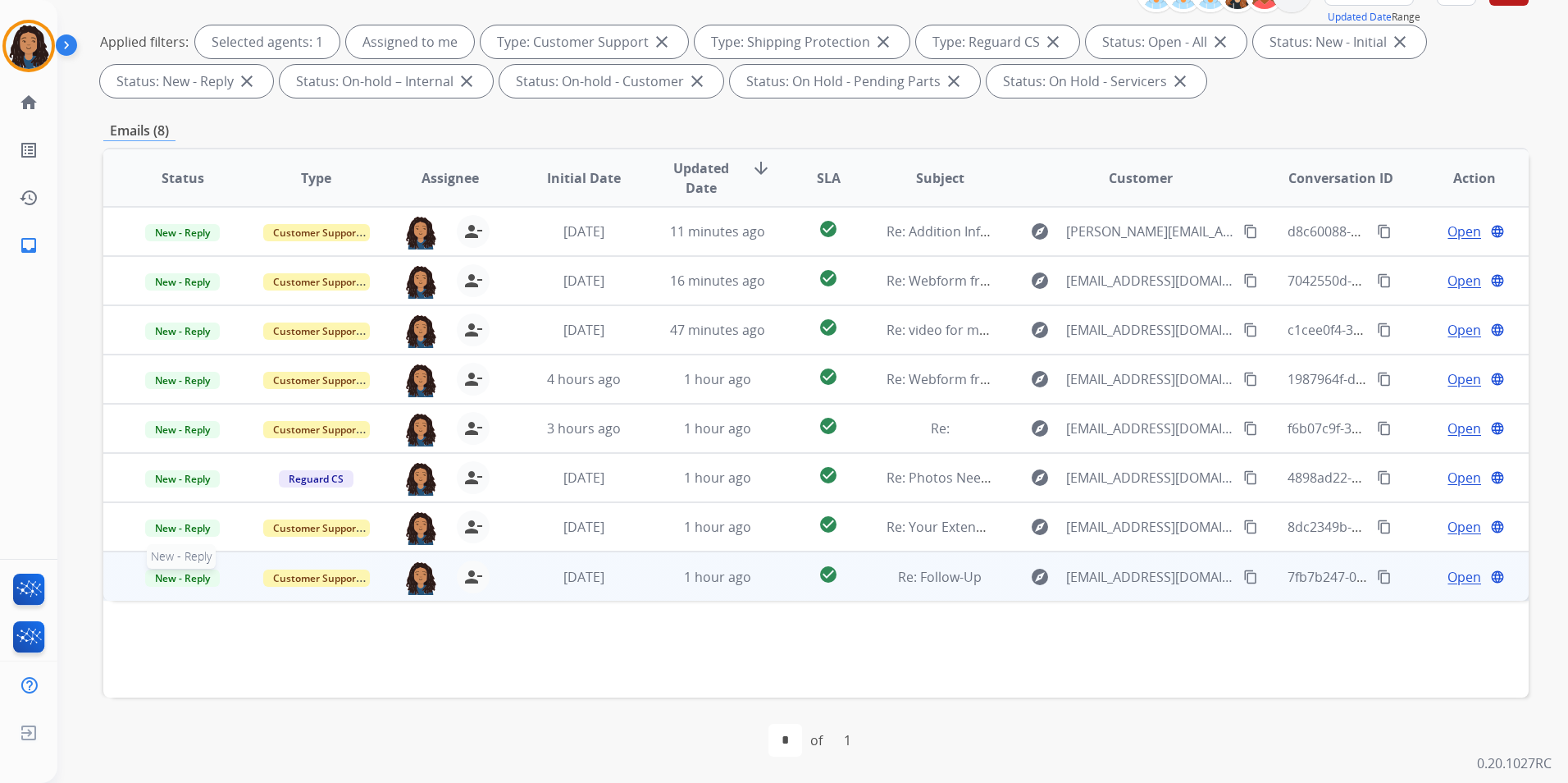
click at [179, 579] on span "New - Reply" at bounding box center [183, 577] width 75 height 17
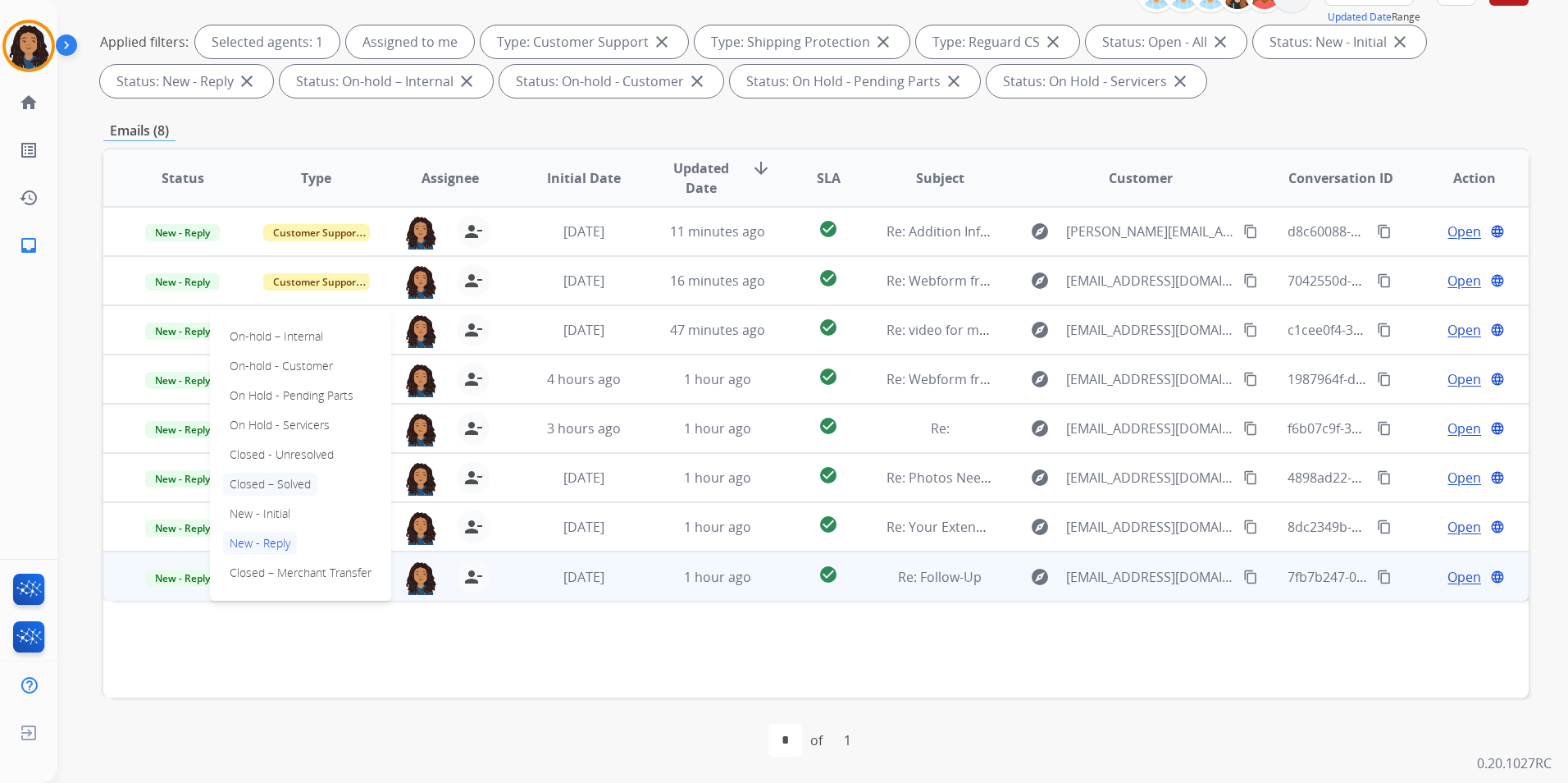
click at [298, 482] on p "Closed – Solved" at bounding box center [270, 483] width 94 height 23
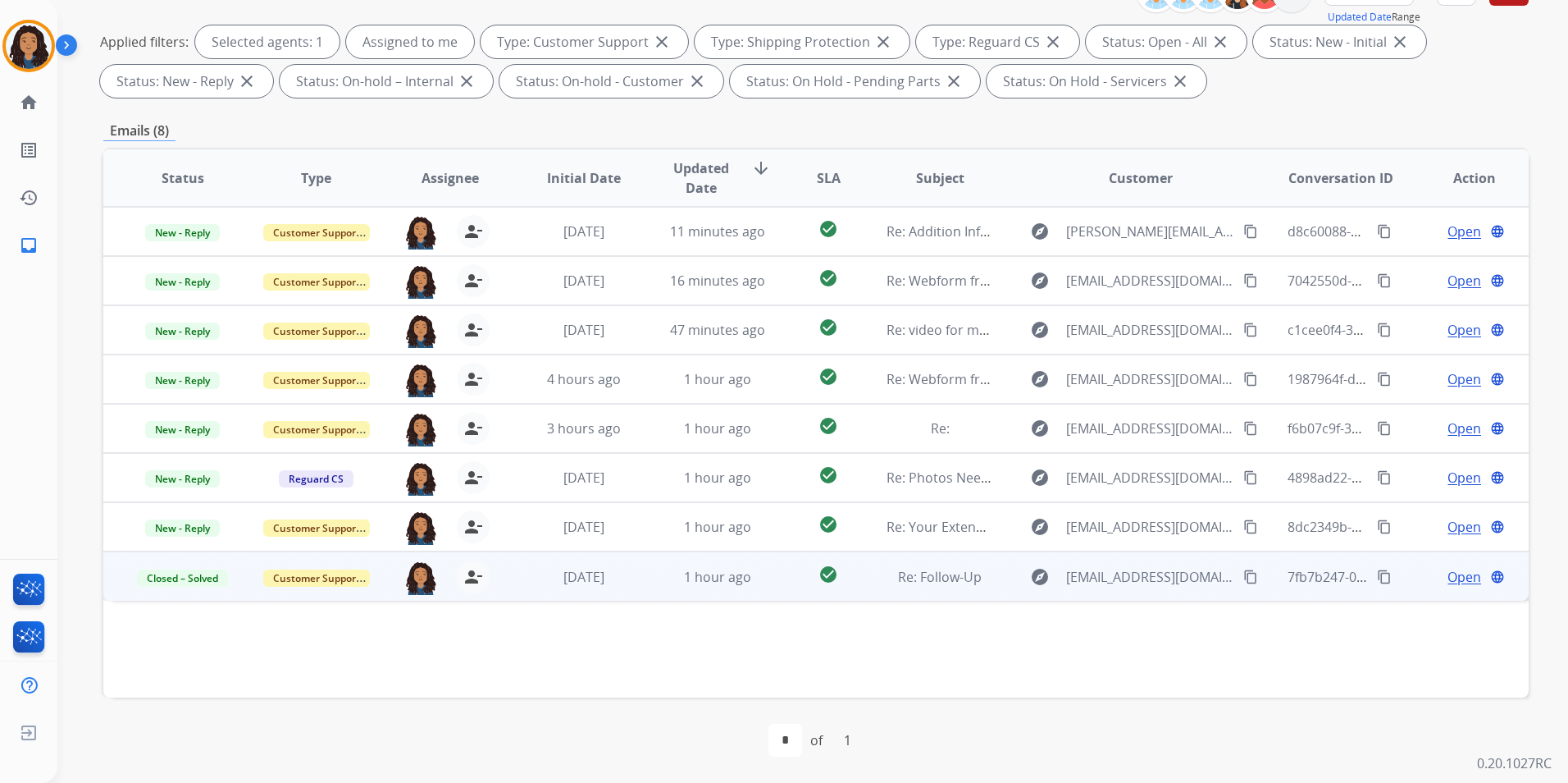
click at [1454, 576] on span "Open" at bounding box center [1464, 577] width 34 height 20
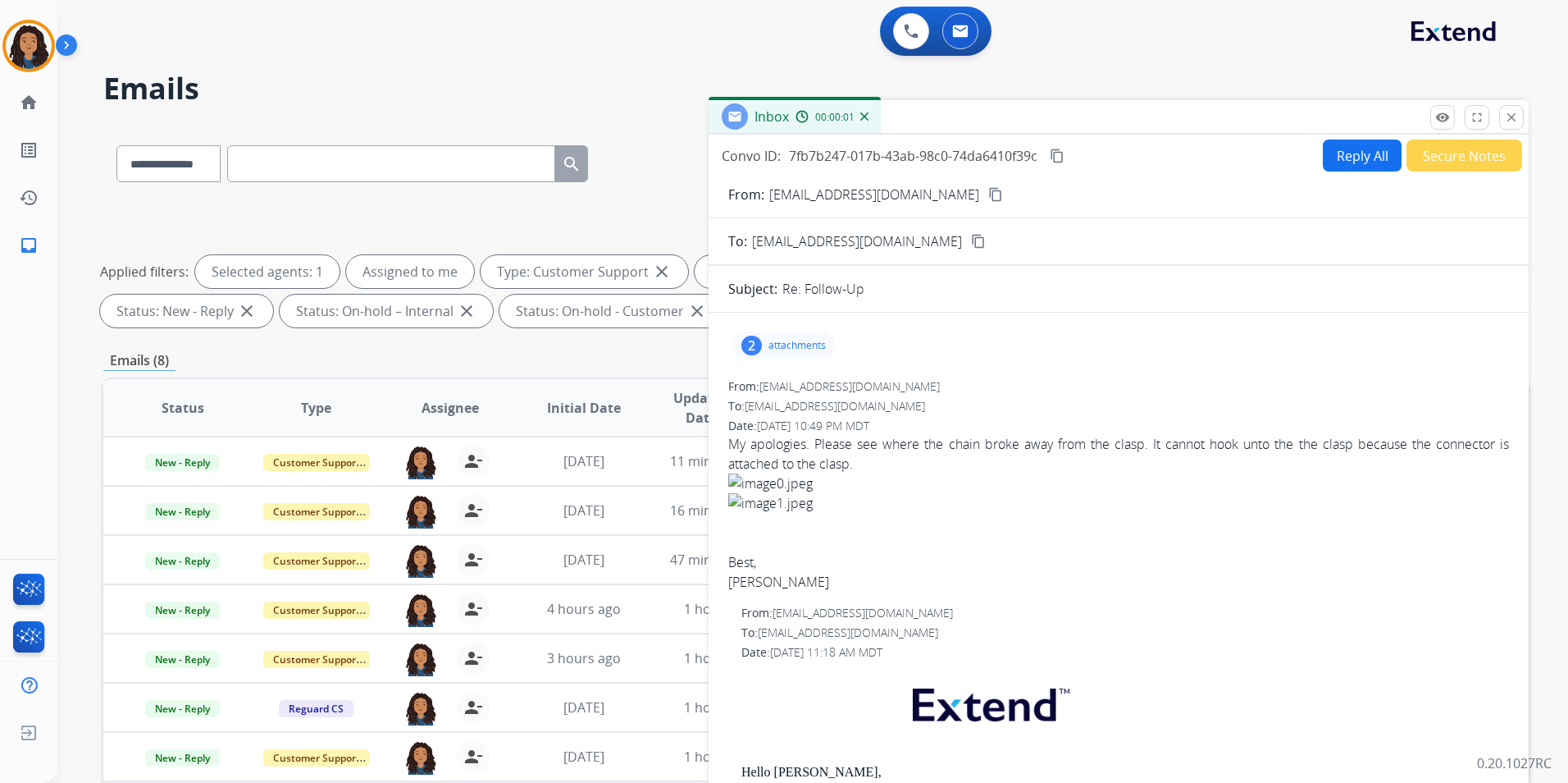
click at [1437, 155] on button "Secure Notes" at bounding box center [1464, 155] width 115 height 32
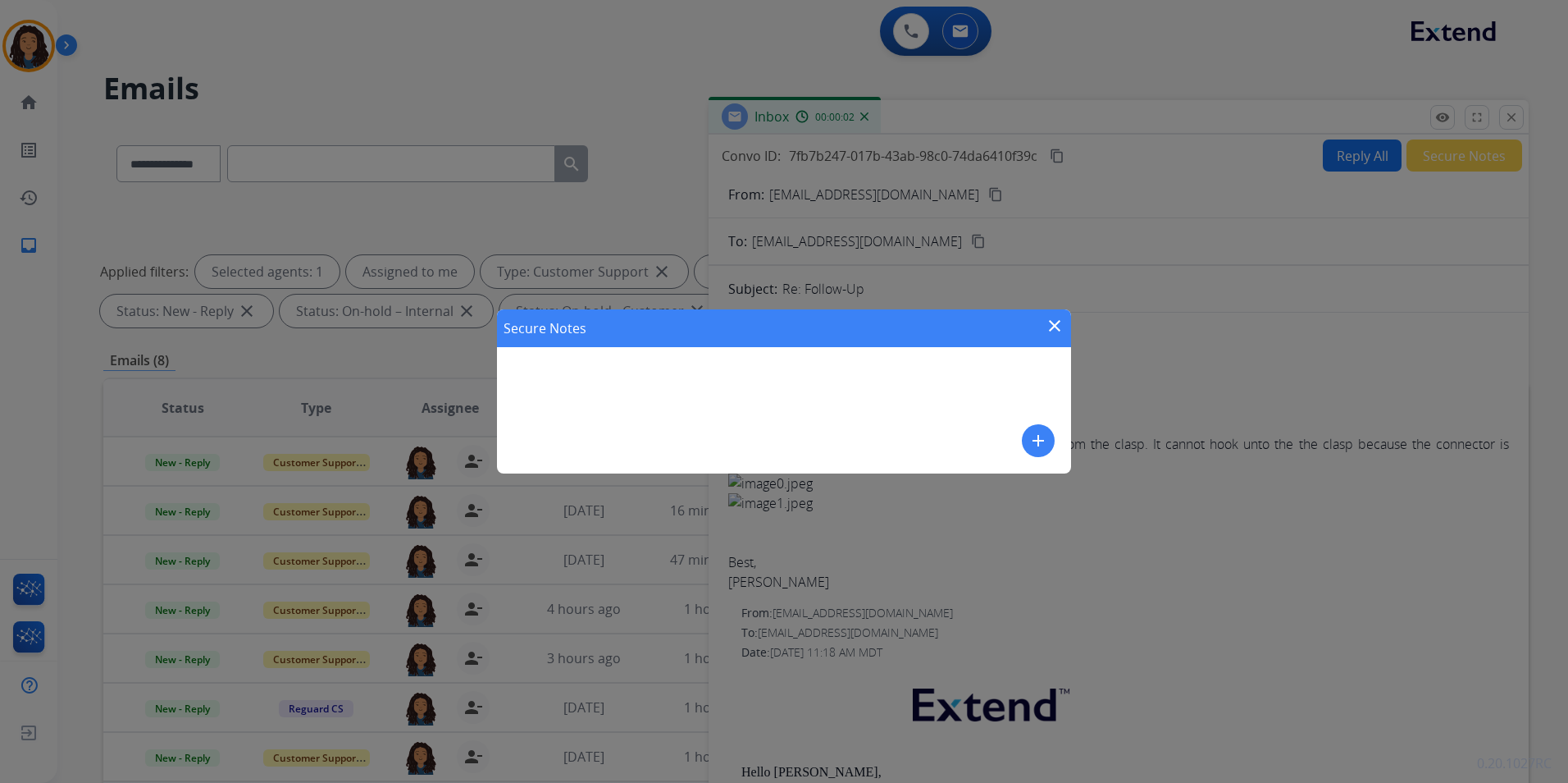
click at [1036, 438] on mat-icon "add" at bounding box center [1038, 440] width 20 height 20
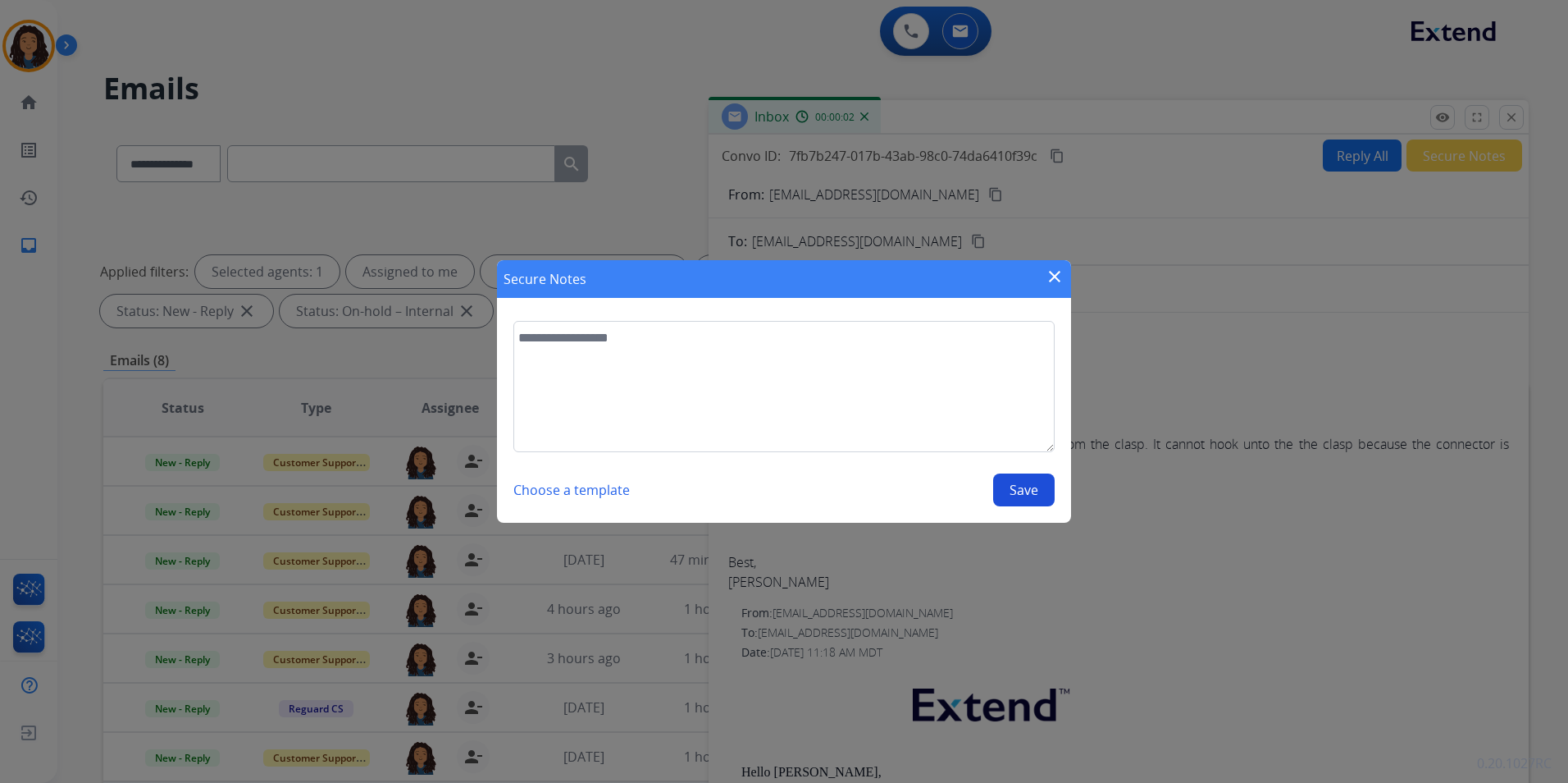
click at [856, 438] on textarea at bounding box center [784, 386] width 542 height 132
type textarea "**********"
click at [1018, 486] on button "Save" at bounding box center [1024, 489] width 61 height 33
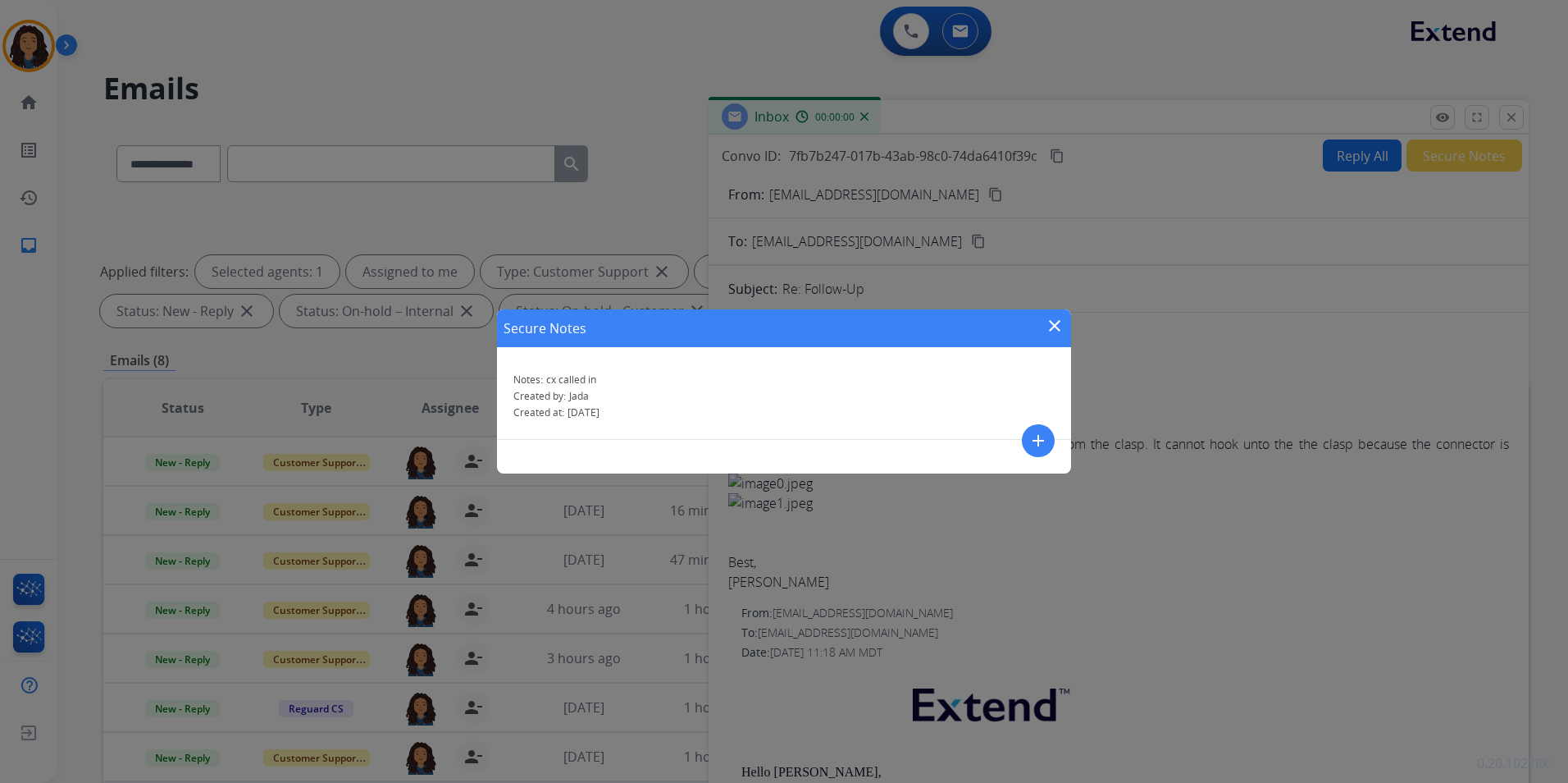
click at [1048, 324] on mat-icon "close" at bounding box center [1054, 325] width 20 height 20
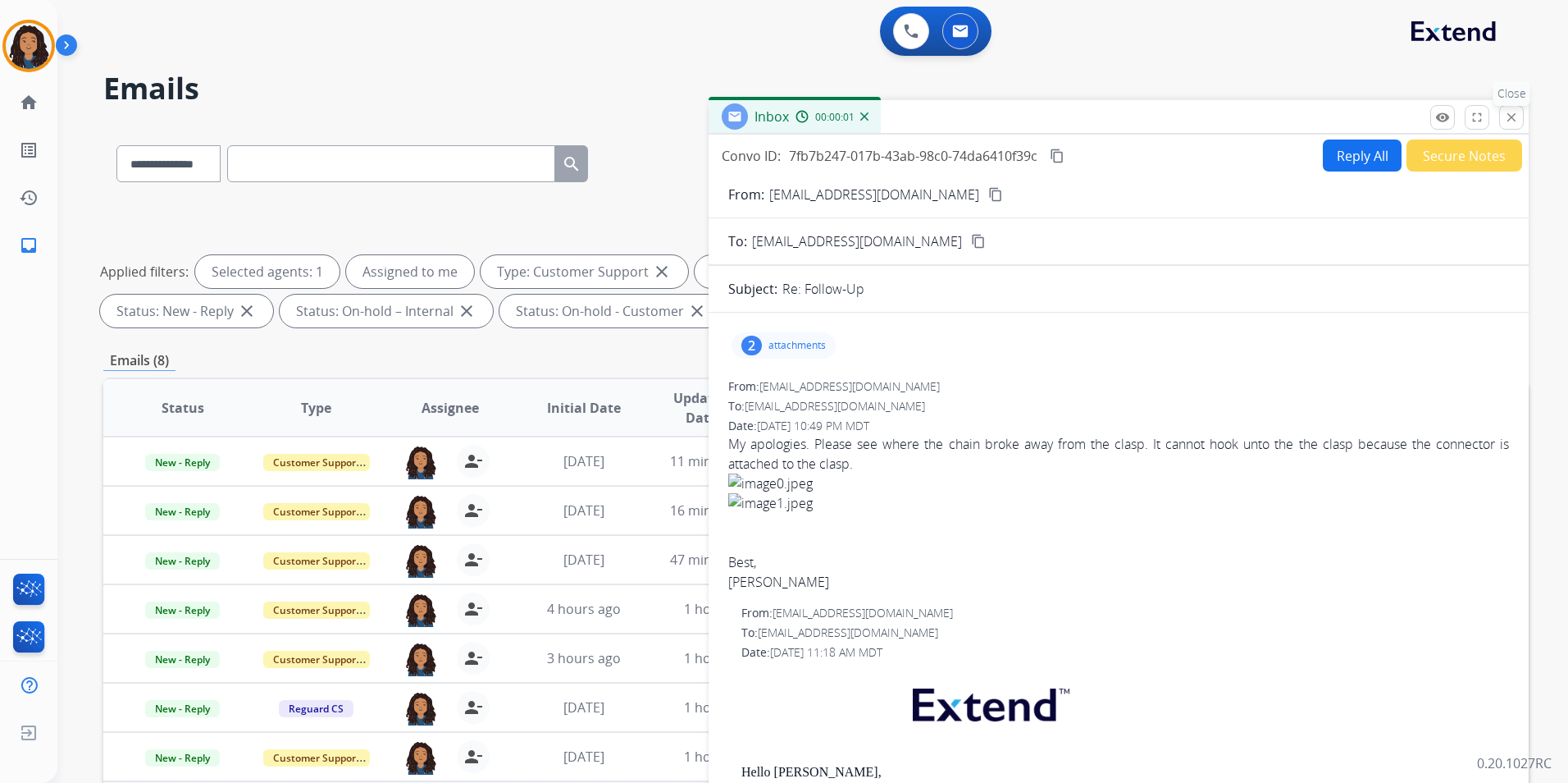
click at [1504, 114] on mat-icon "close" at bounding box center [1511, 116] width 14 height 14
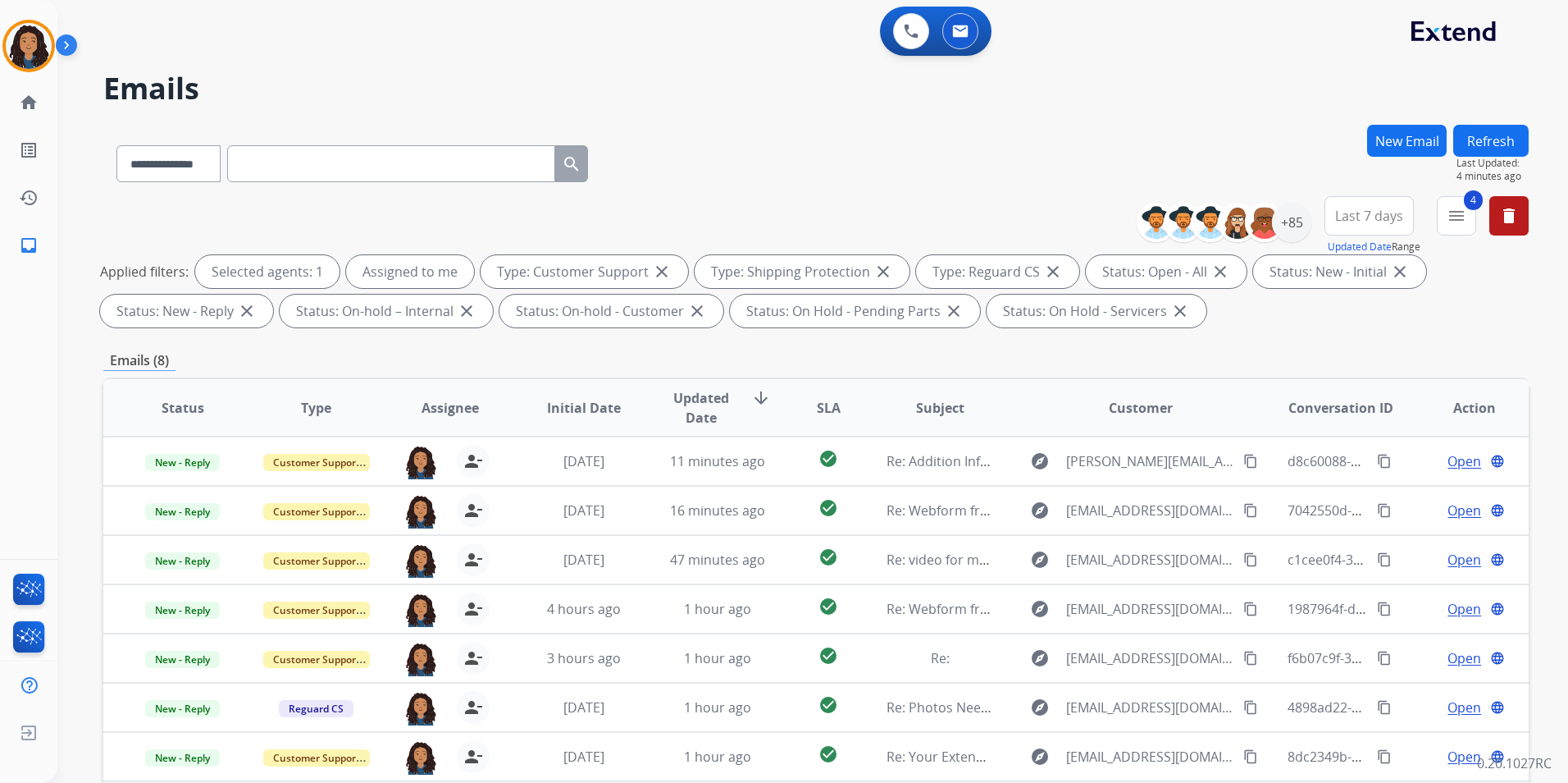
scroll to position [230, 0]
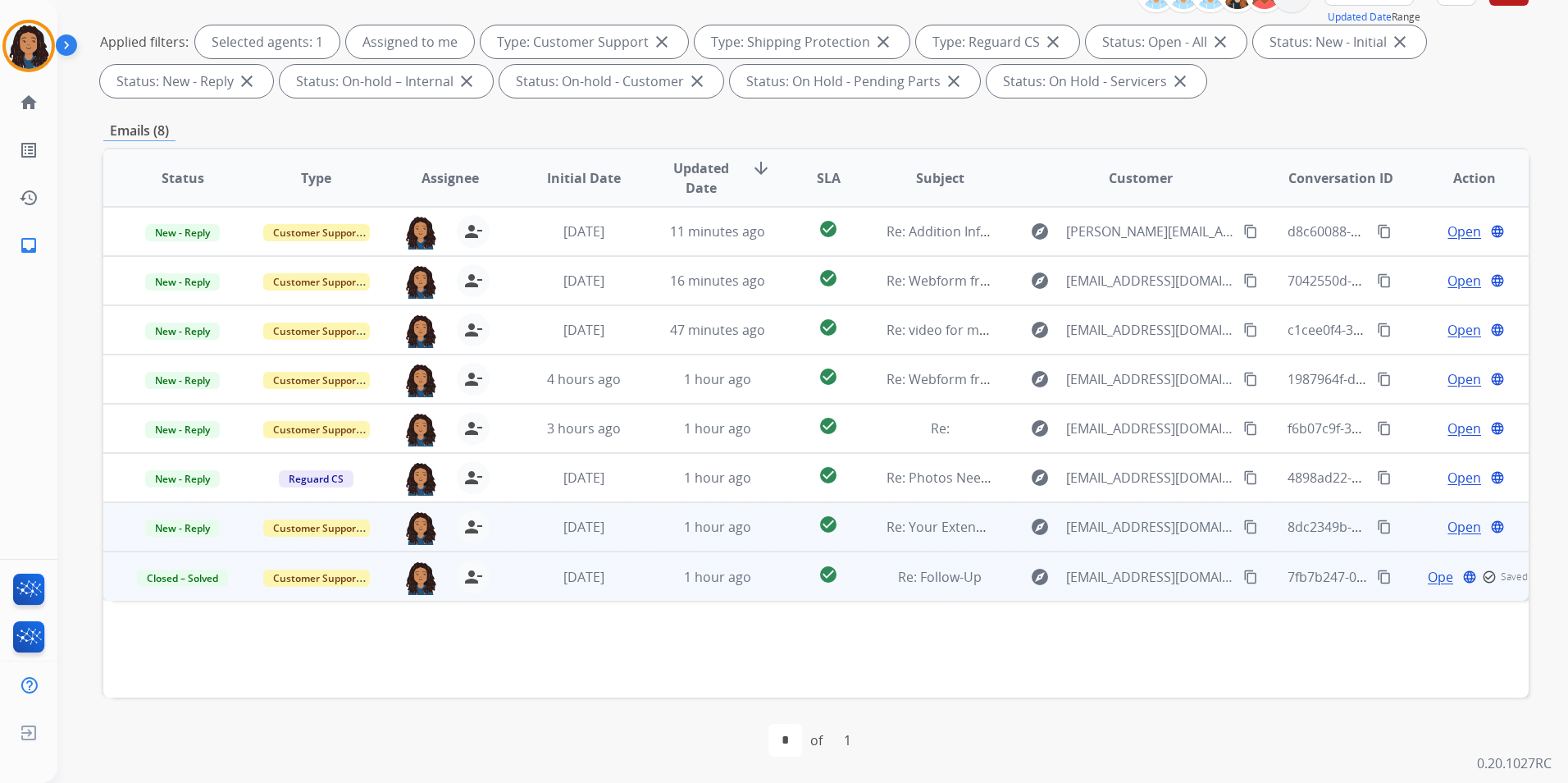
click at [1453, 526] on span "Open" at bounding box center [1464, 527] width 34 height 20
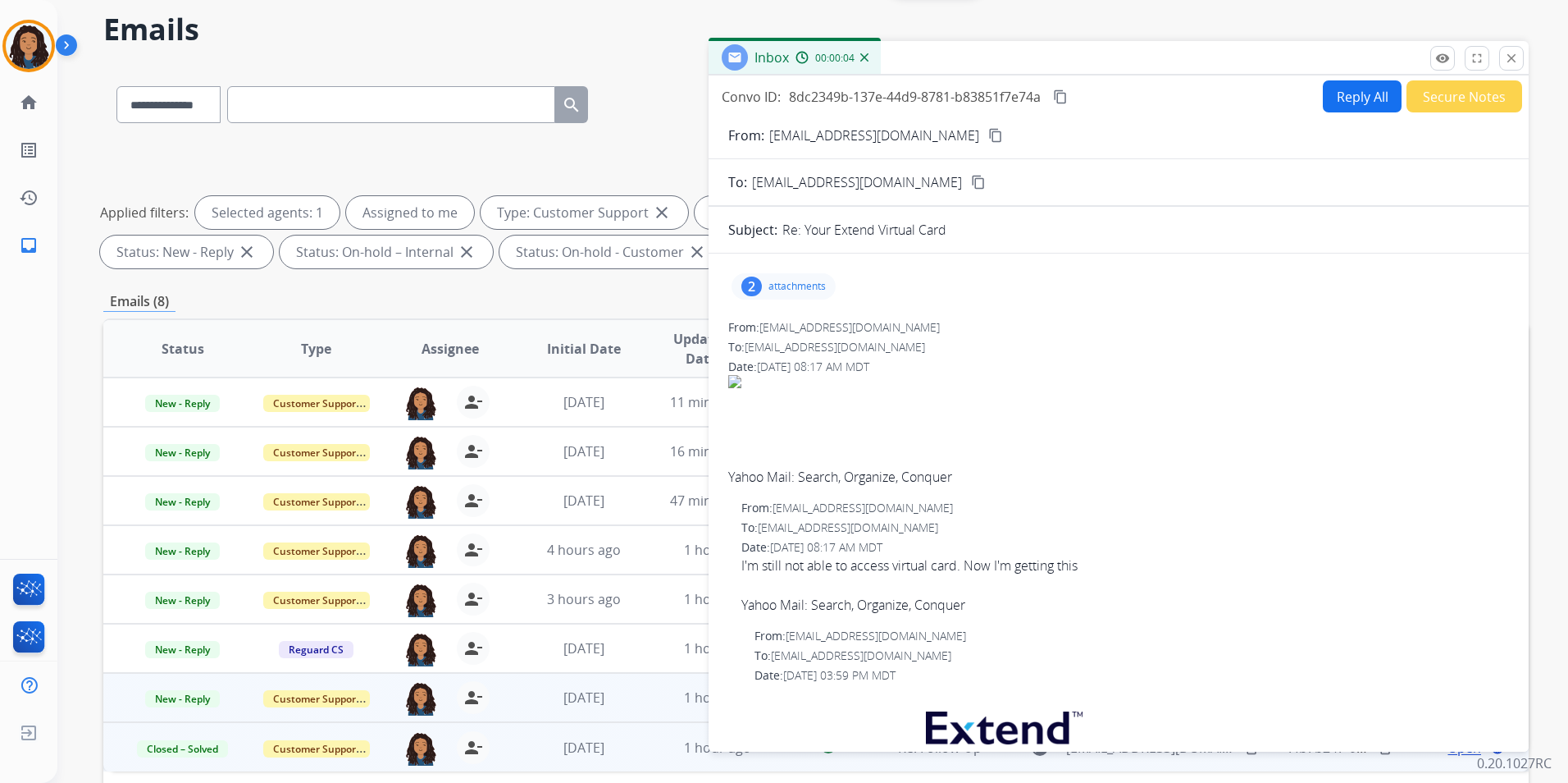
scroll to position [0, 0]
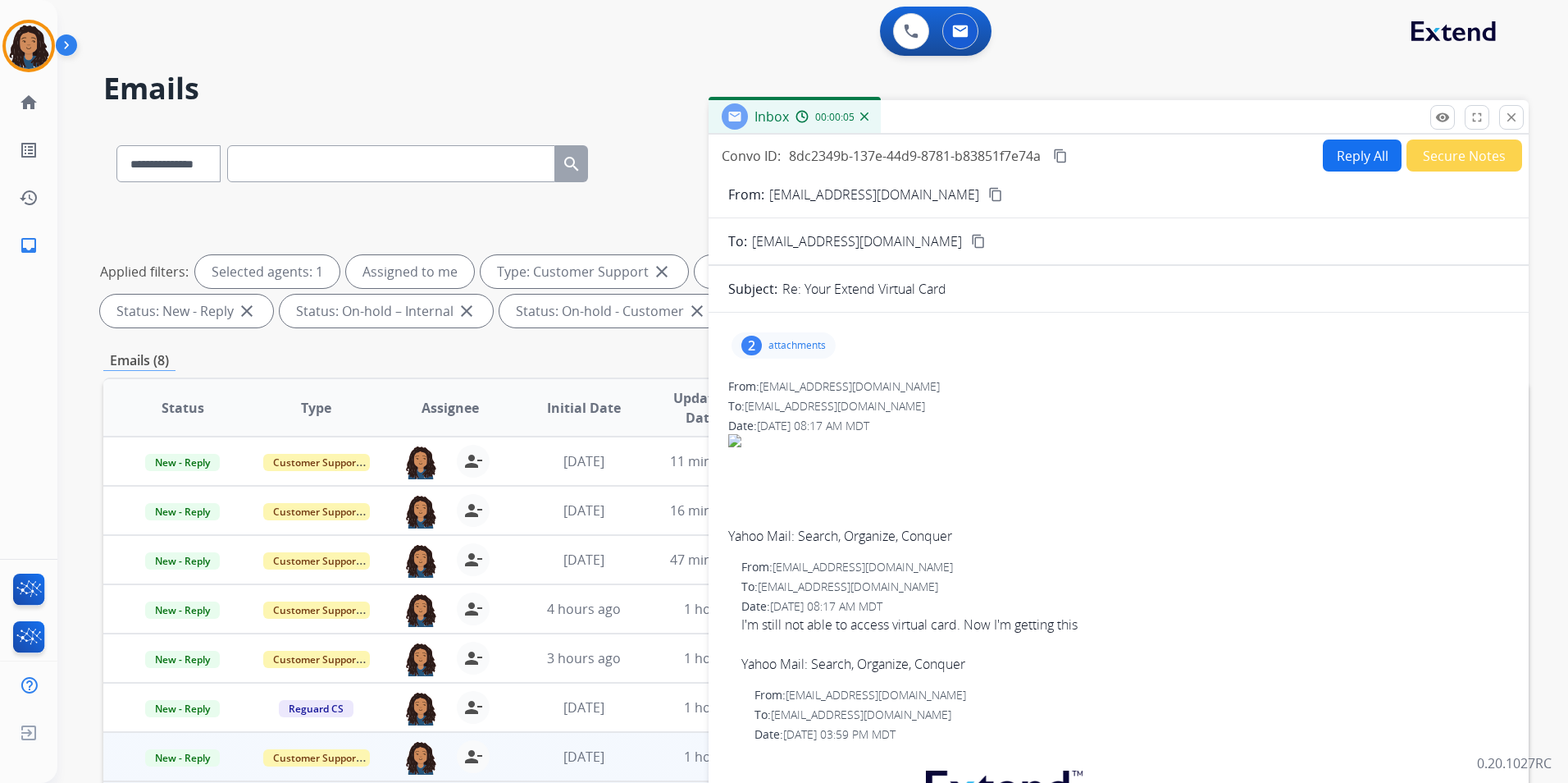
drag, startPoint x: 1508, startPoint y: 117, endPoint x: 1481, endPoint y: 220, distance: 106.5
click at [1508, 117] on mat-icon "close" at bounding box center [1511, 116] width 14 height 14
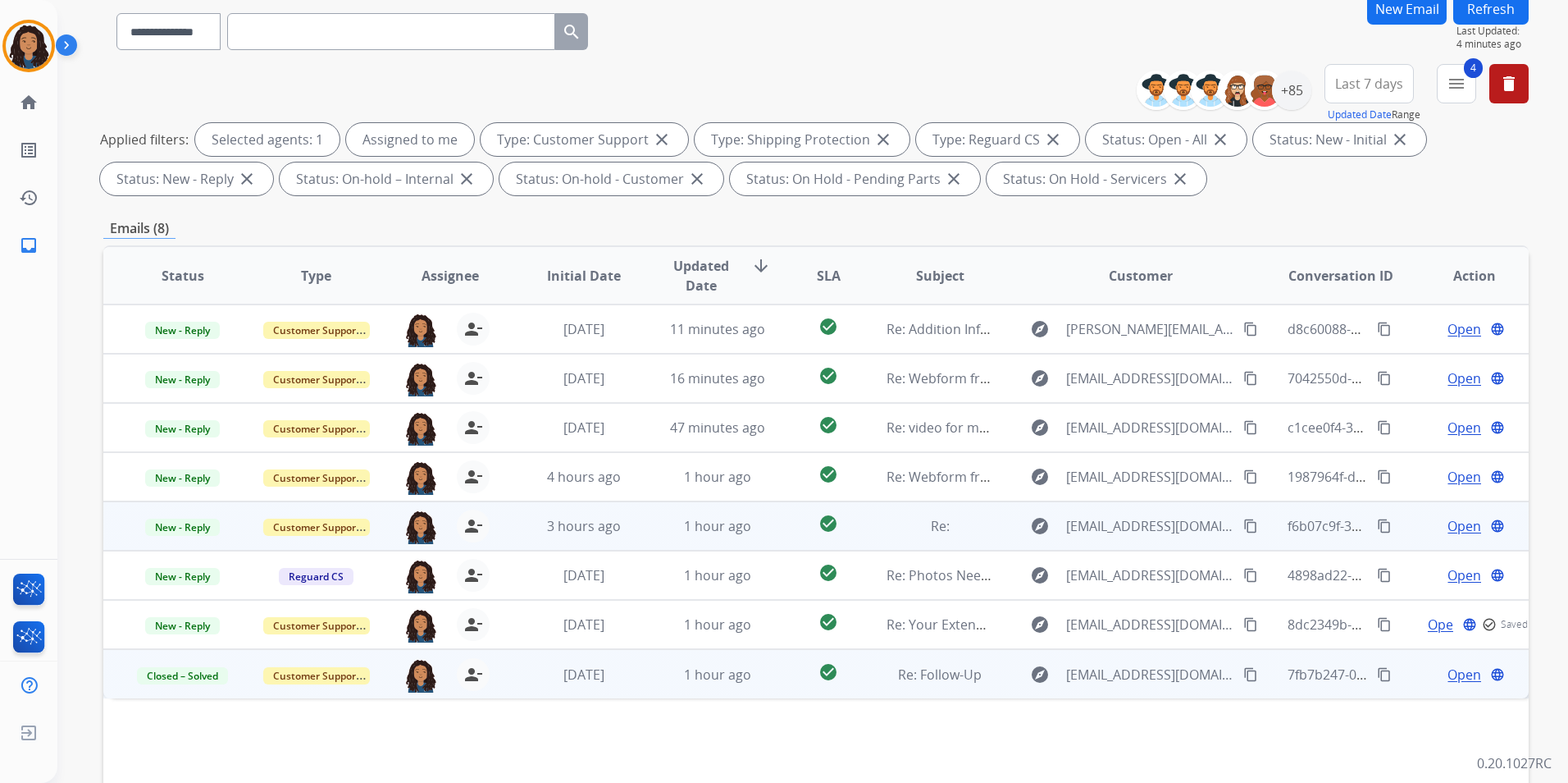
scroll to position [164, 0]
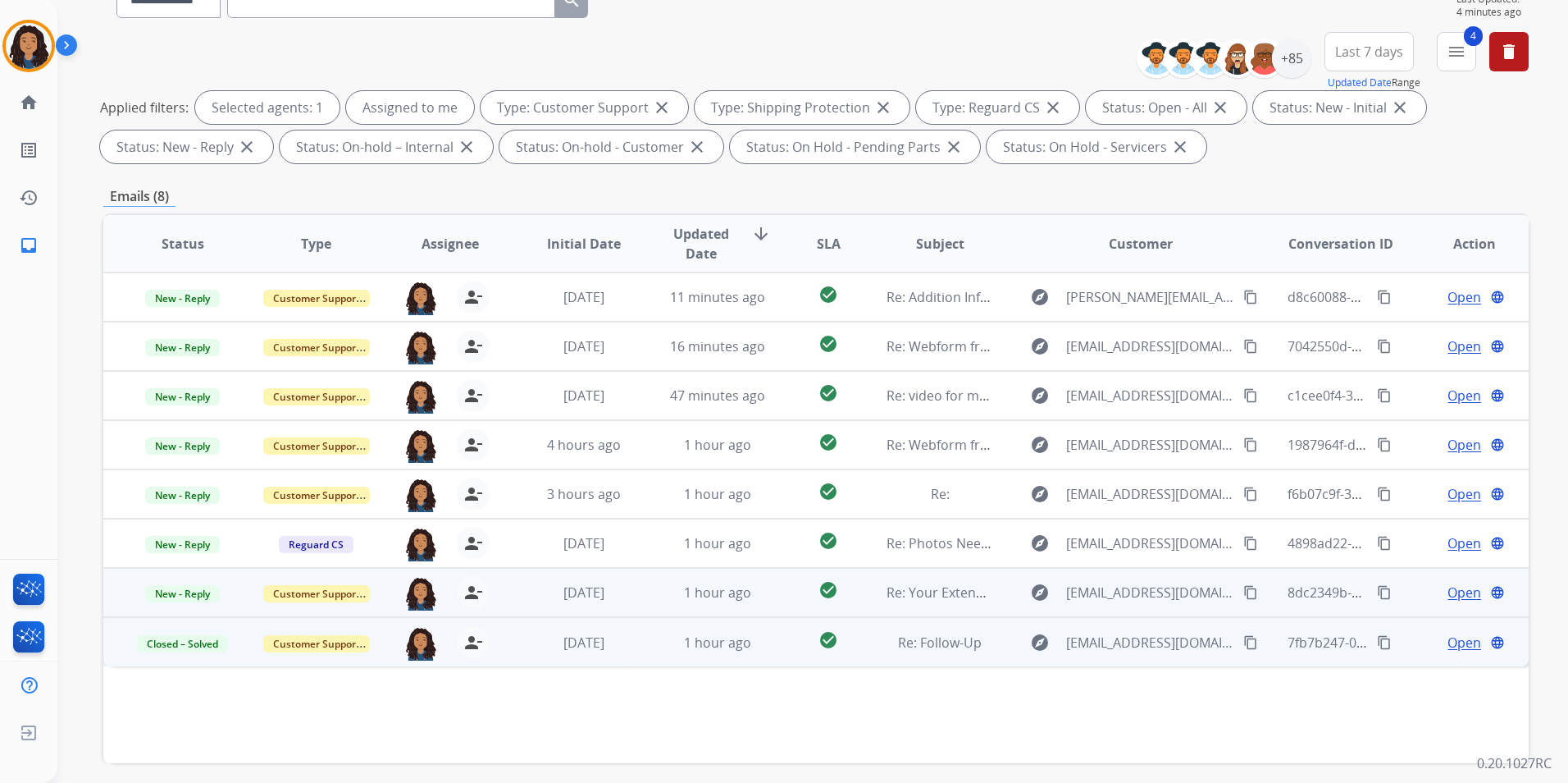
click at [1426, 590] on div "Open language" at bounding box center [1475, 592] width 107 height 20
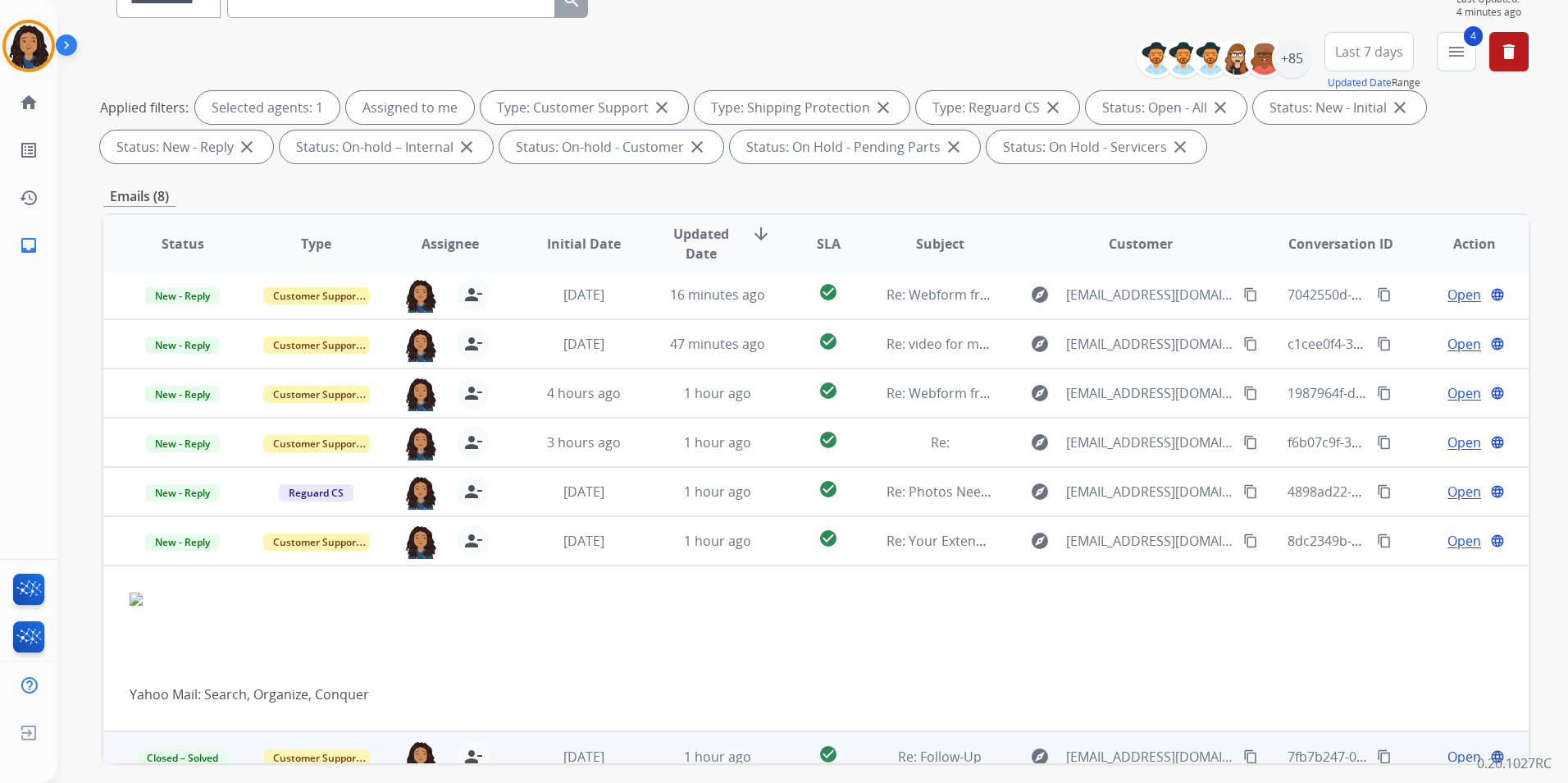
scroll to position [69, 0]
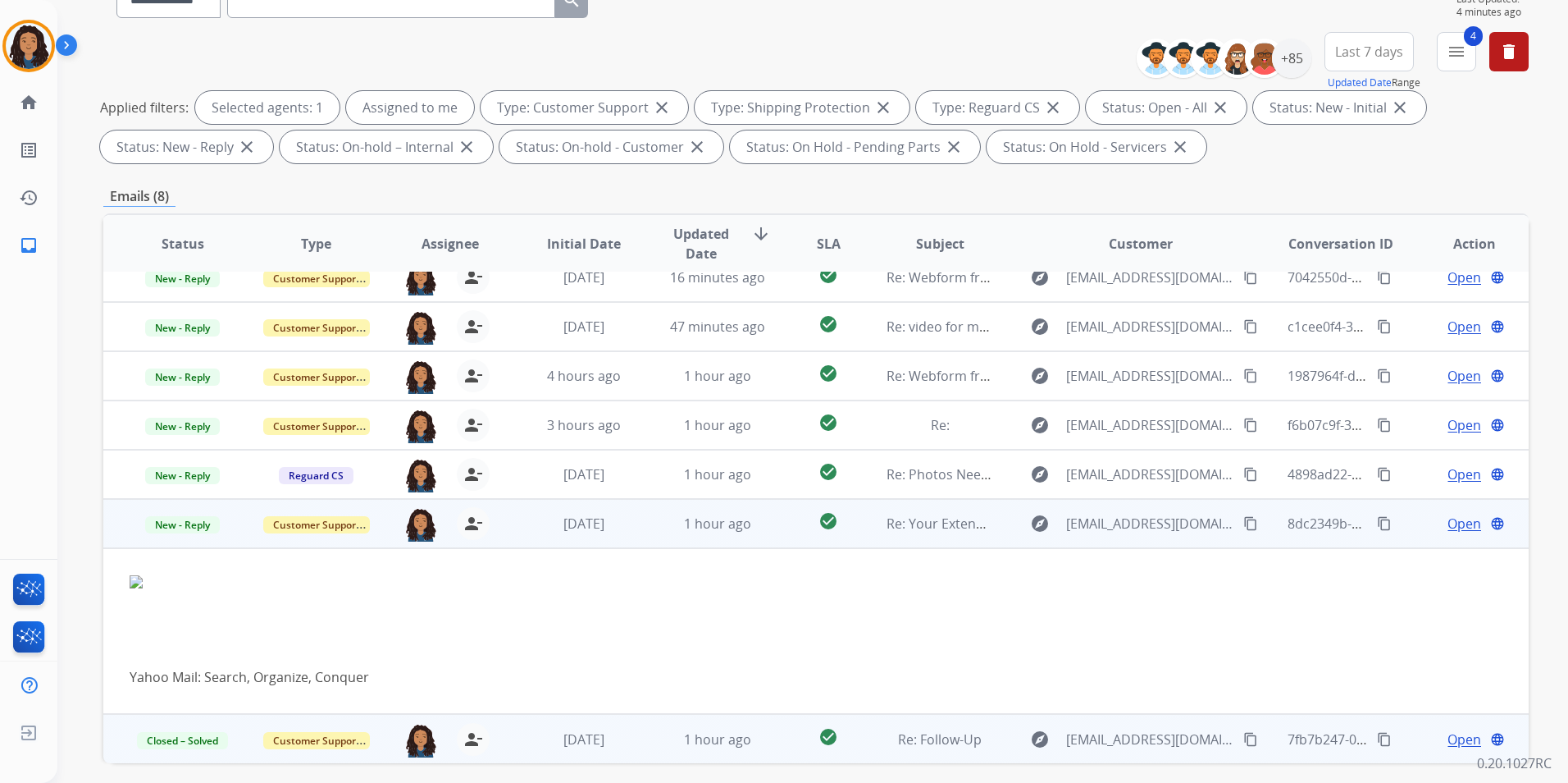
click at [1421, 518] on div "Open language" at bounding box center [1475, 523] width 107 height 20
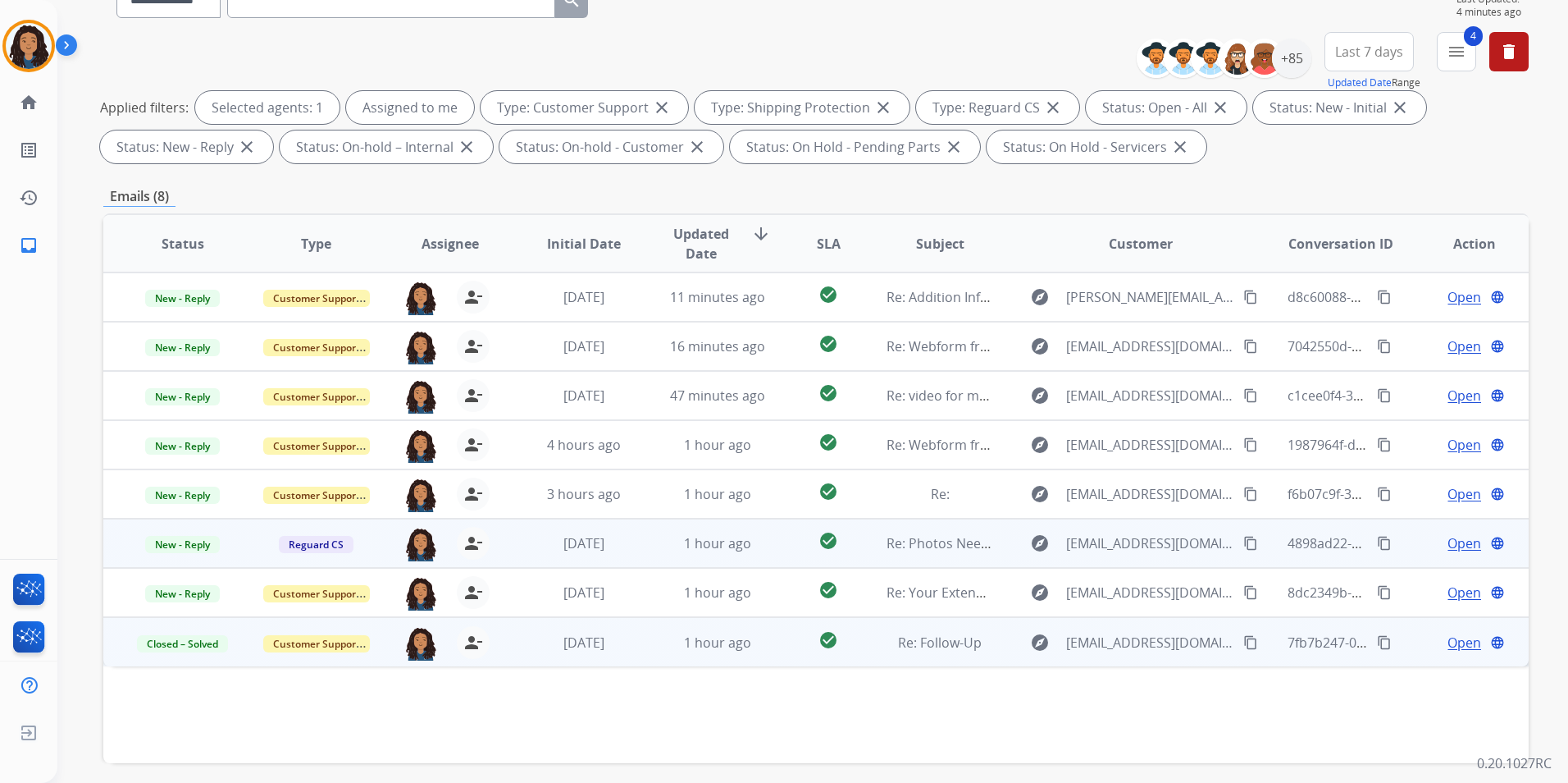
scroll to position [0, 0]
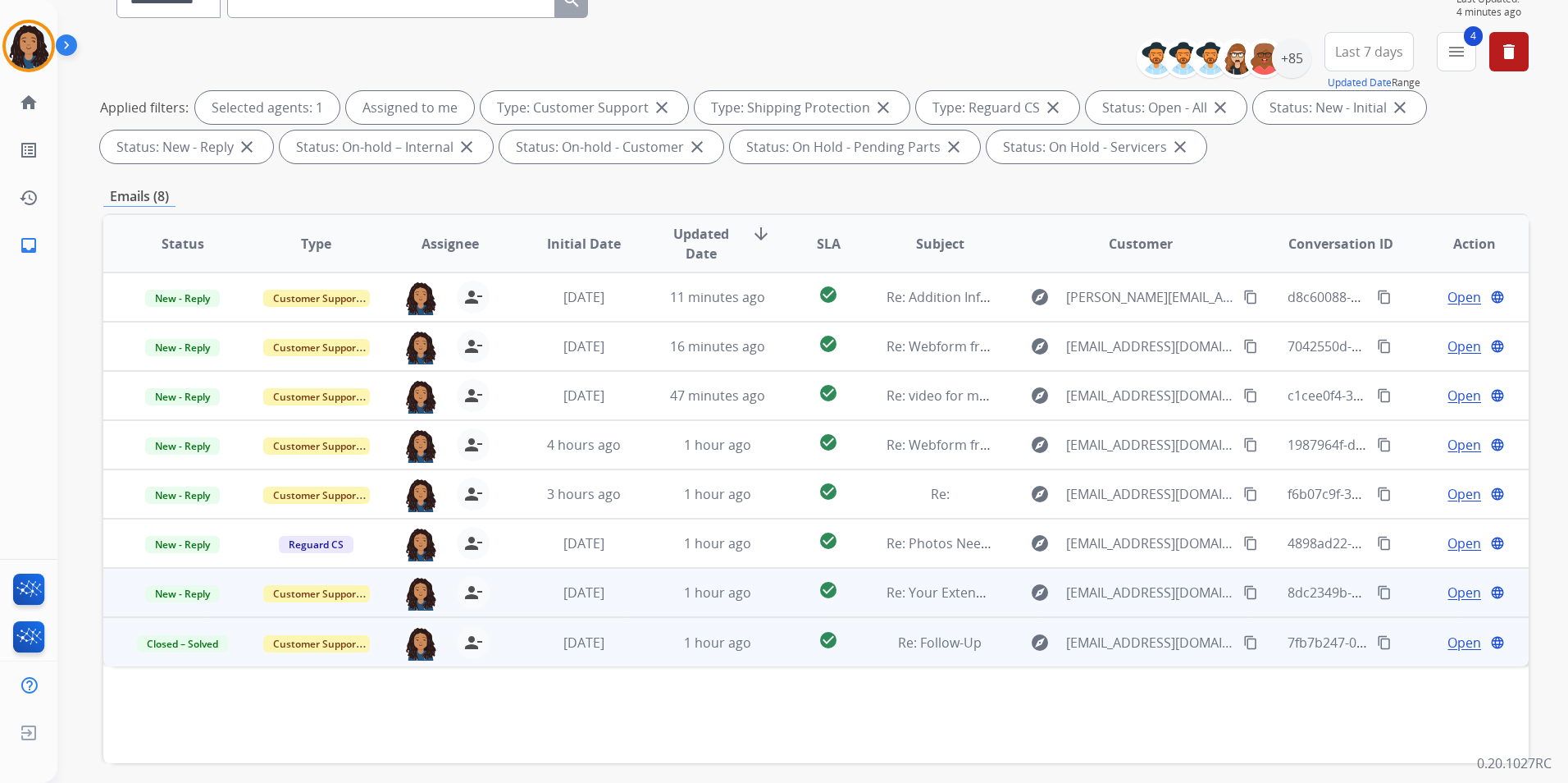
click at [1448, 595] on span "Open" at bounding box center [1464, 592] width 34 height 20
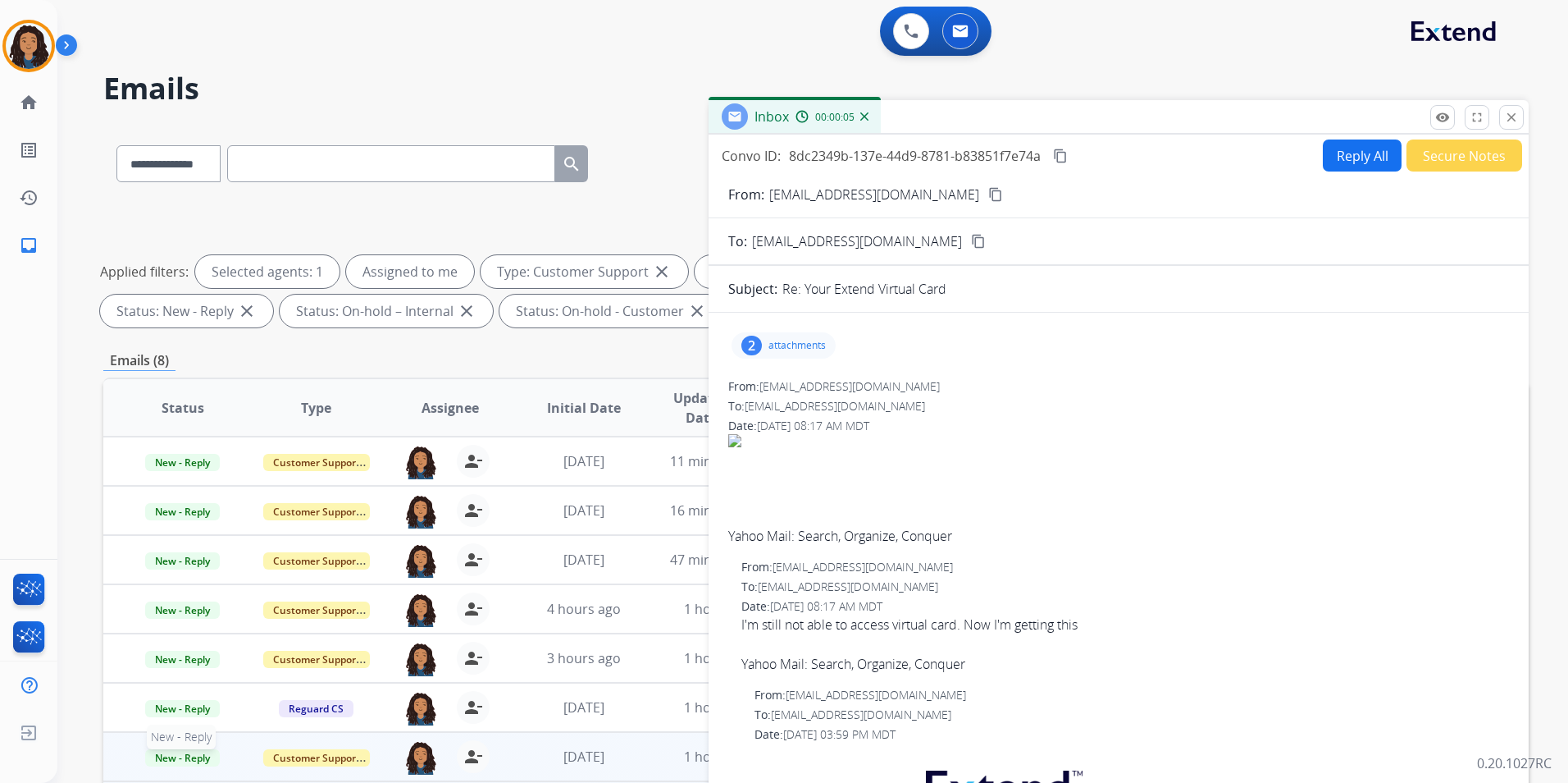
click at [204, 752] on span "New - Reply" at bounding box center [183, 758] width 75 height 17
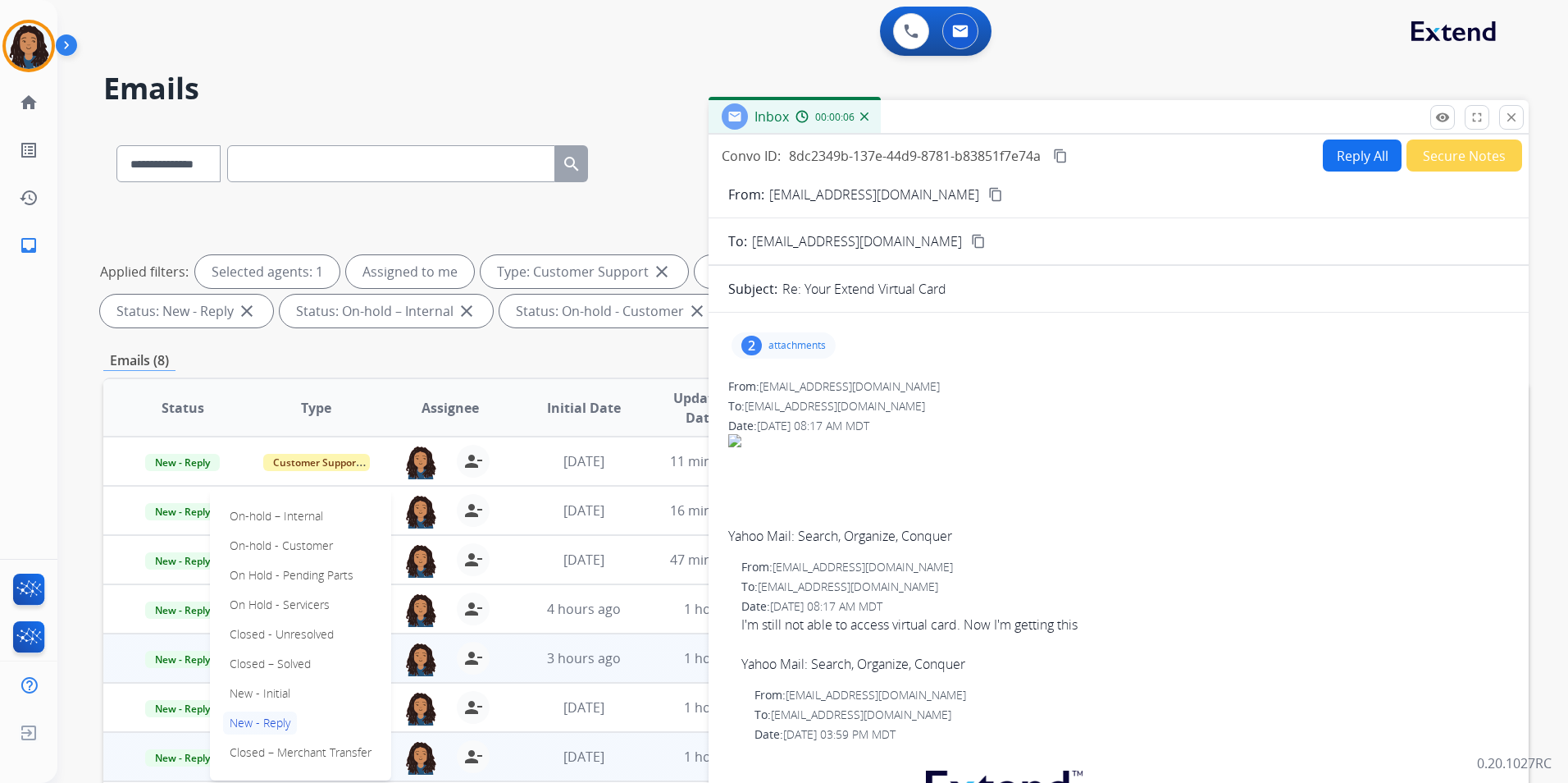
click at [292, 660] on p "Closed – Solved" at bounding box center [270, 663] width 94 height 23
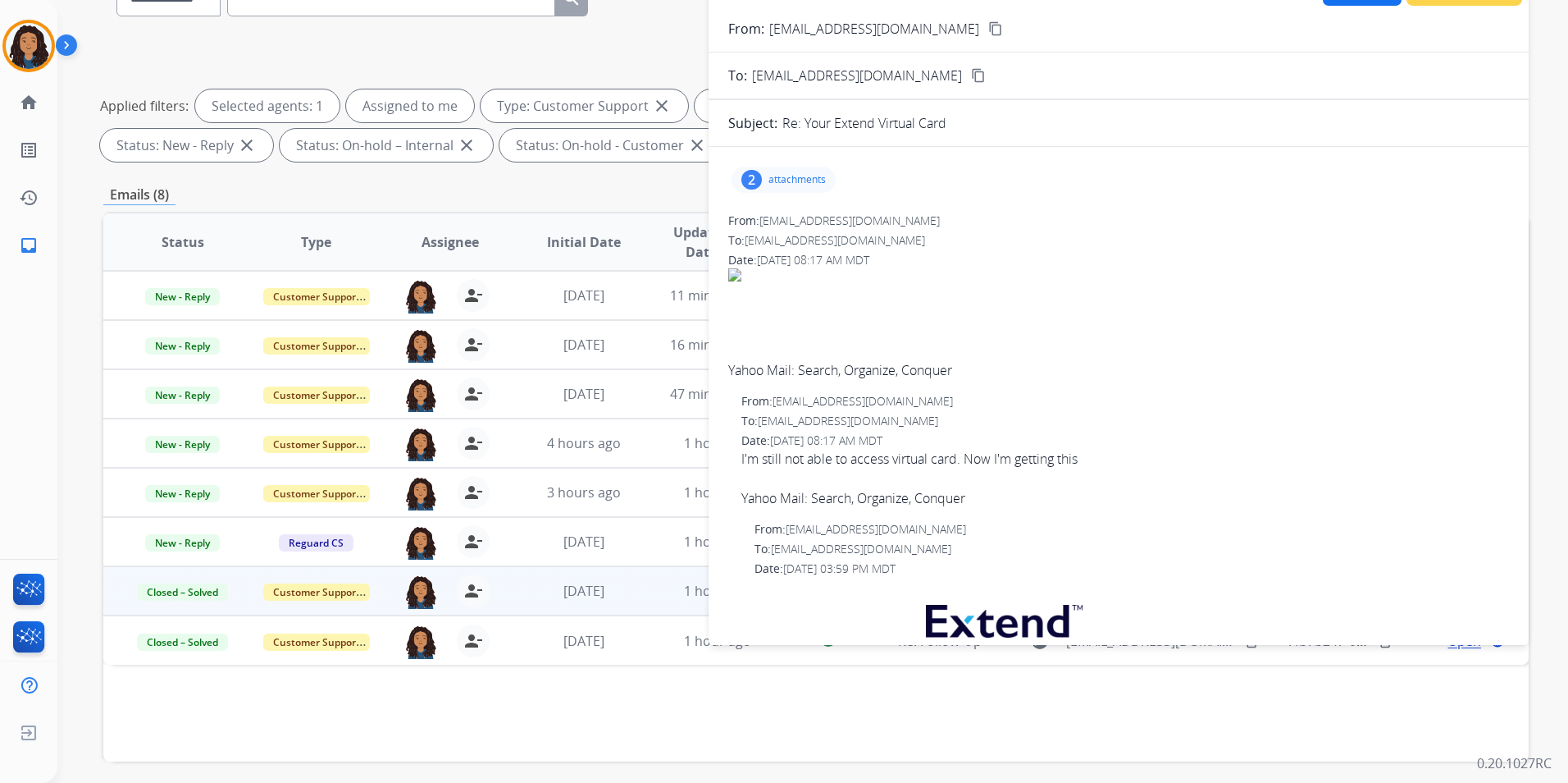
scroll to position [230, 0]
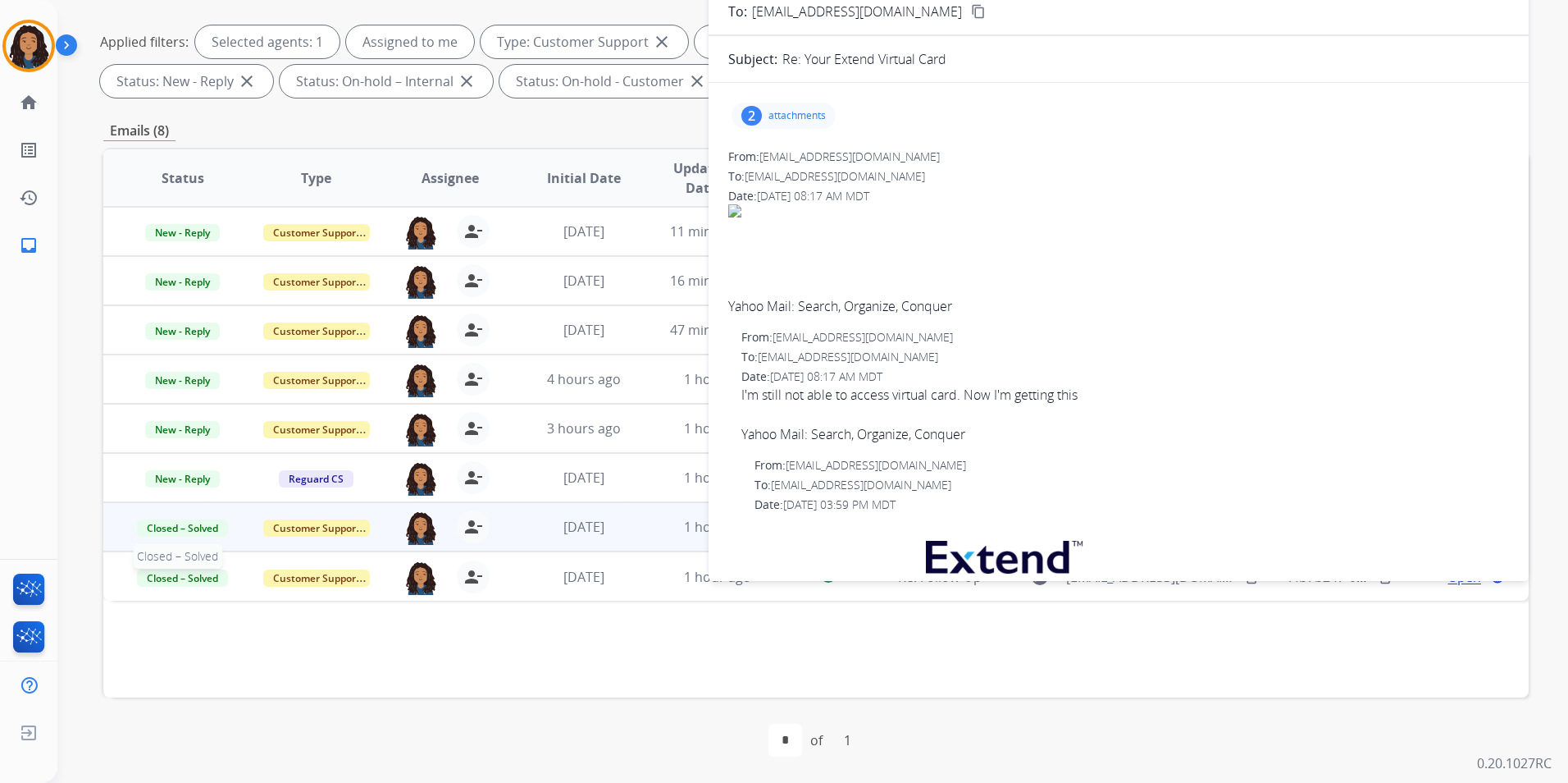
click at [200, 569] on p "Closed – Solved" at bounding box center [183, 577] width 107 height 20
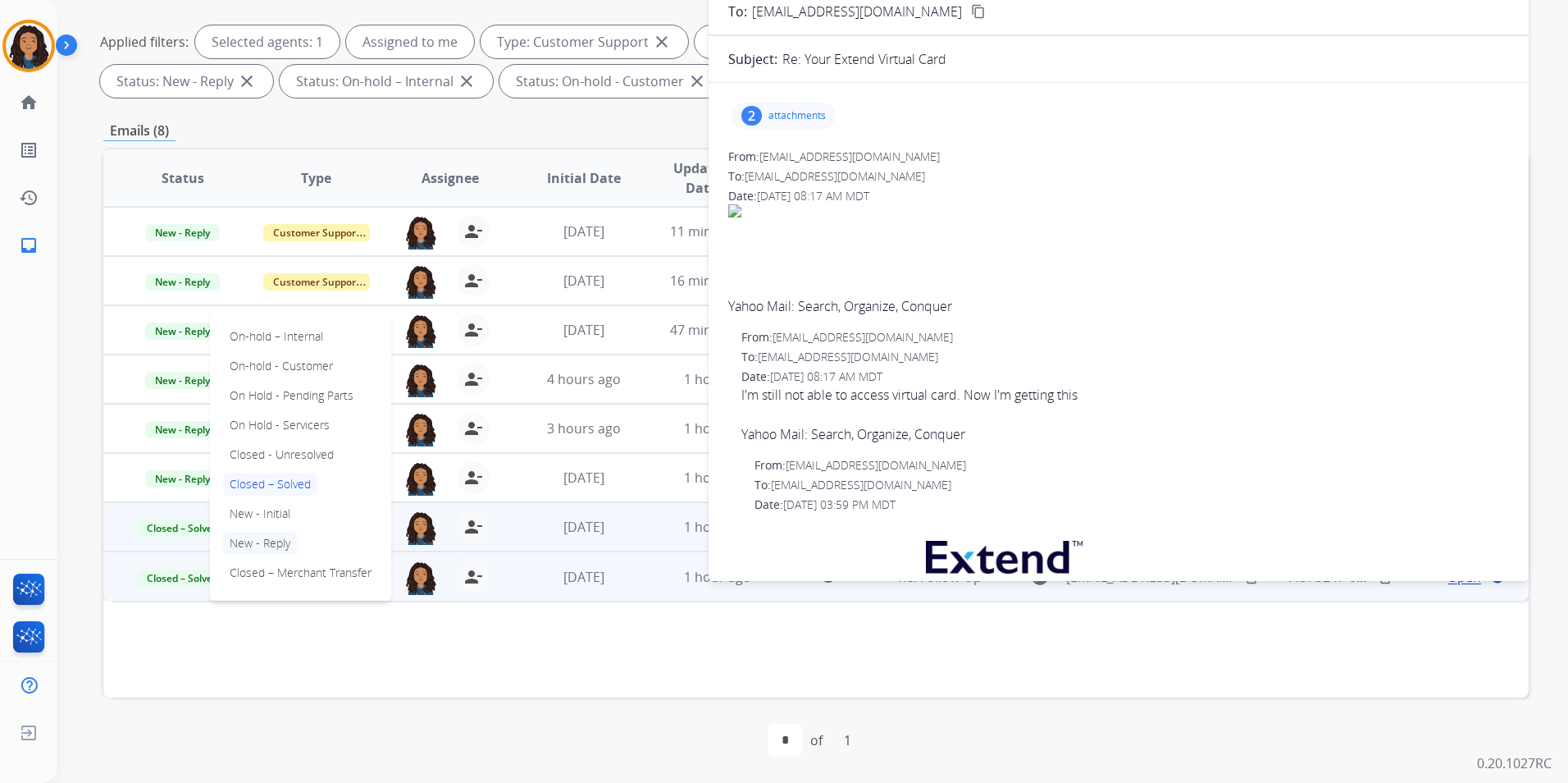
click at [278, 542] on p "New - Reply" at bounding box center [260, 543] width 74 height 23
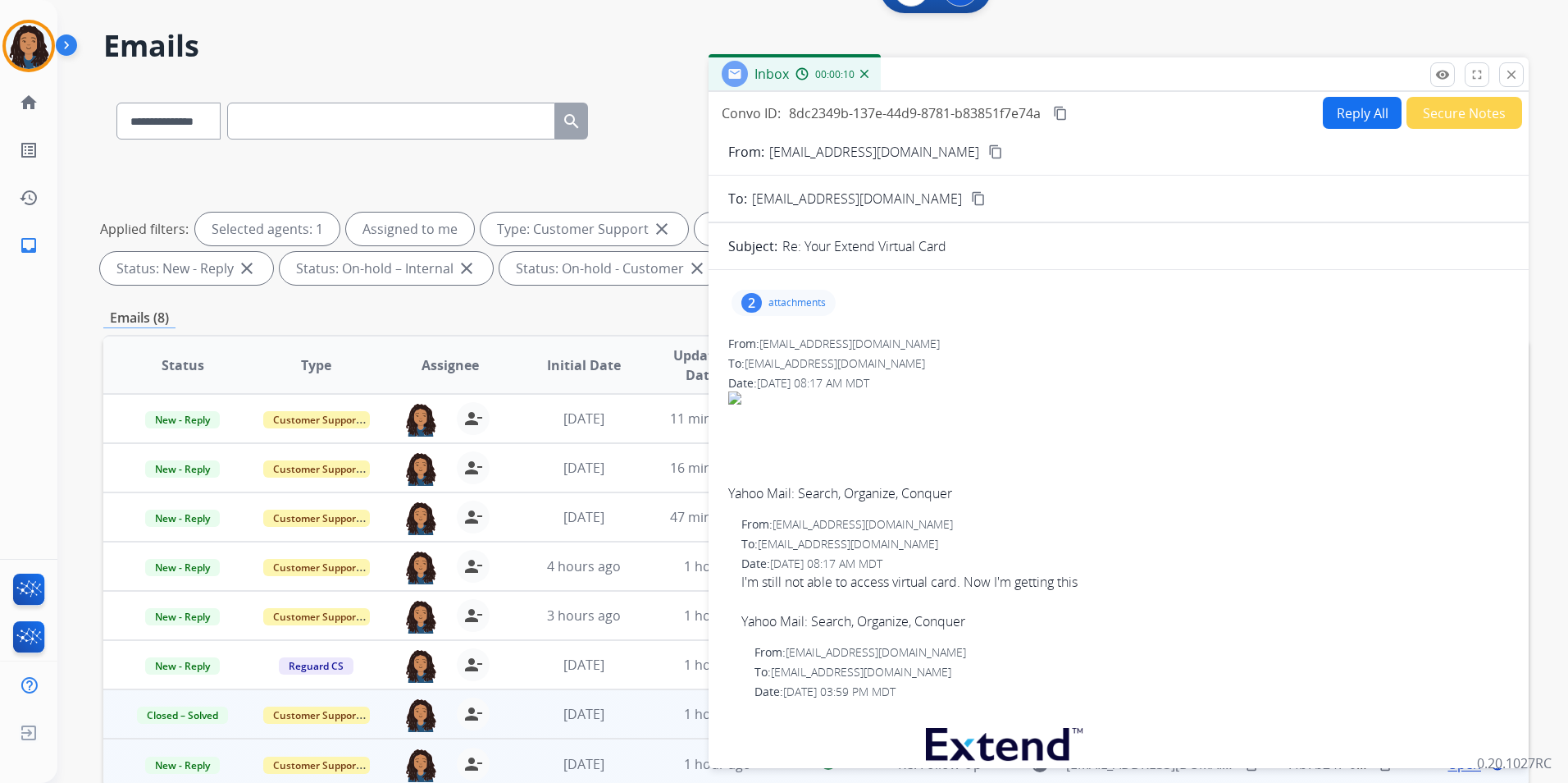
scroll to position [0, 0]
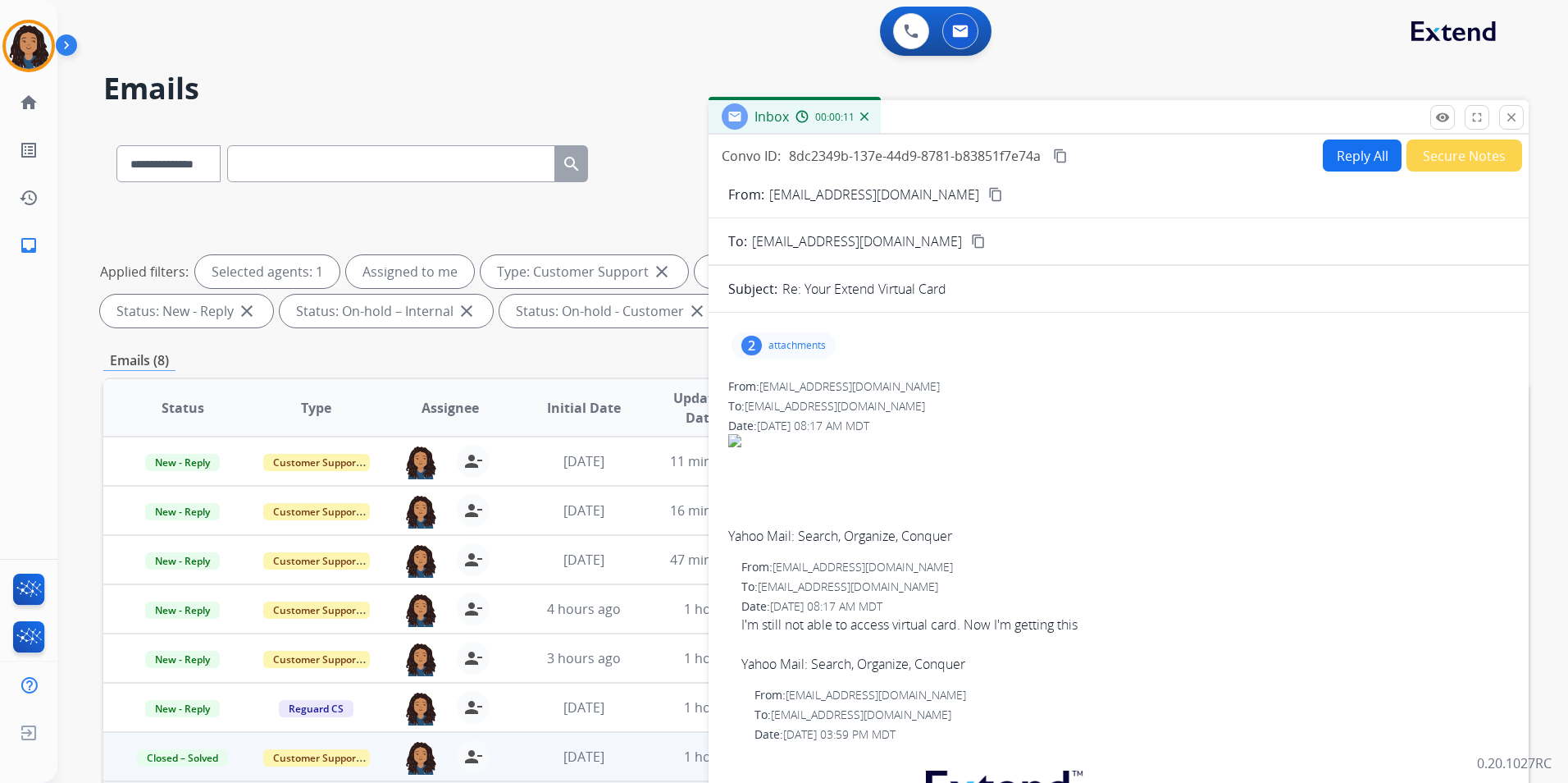
click at [1453, 158] on button "Secure Notes" at bounding box center [1464, 155] width 115 height 32
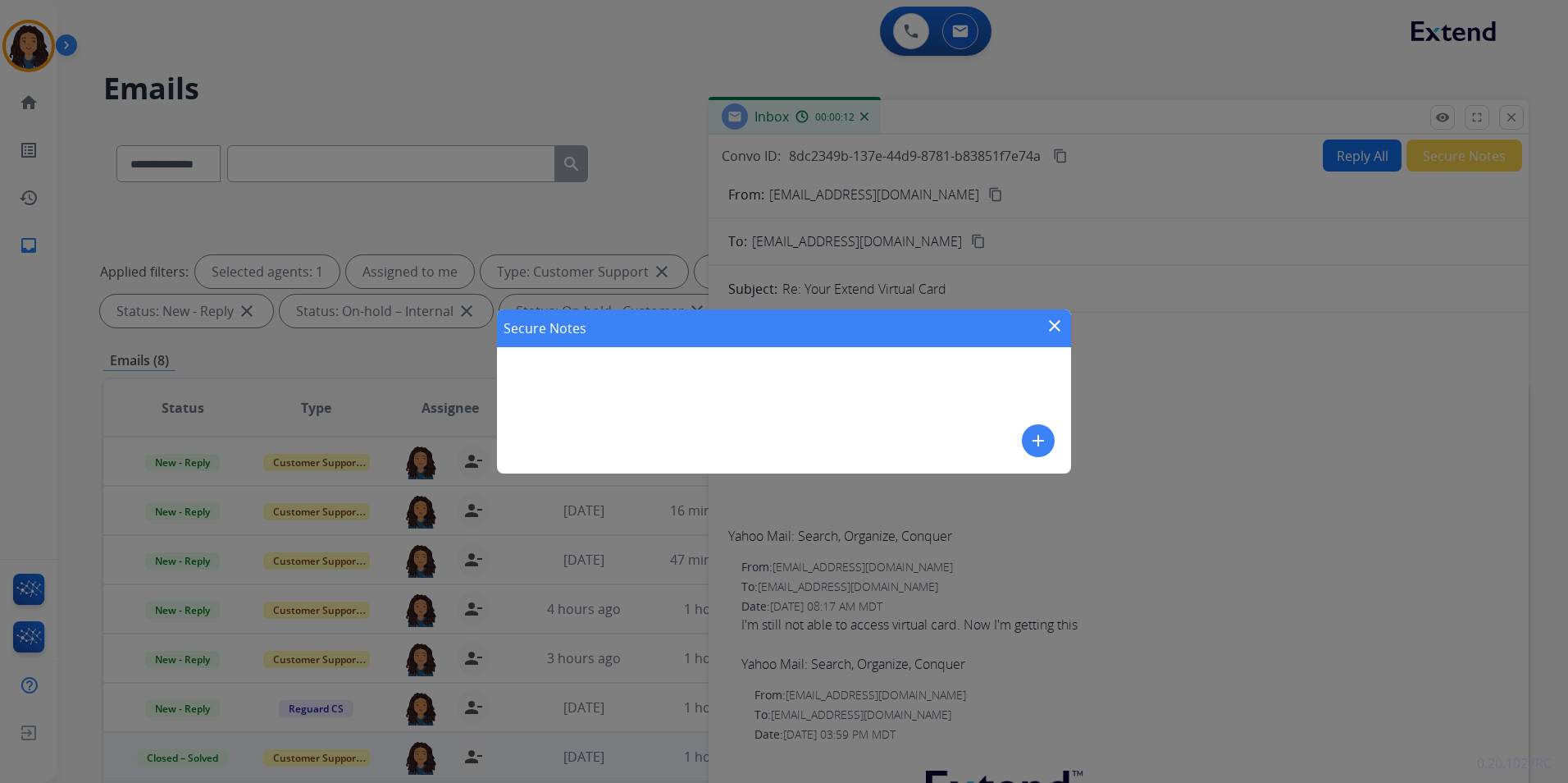
click at [1026, 448] on button "add" at bounding box center [1038, 440] width 33 height 33
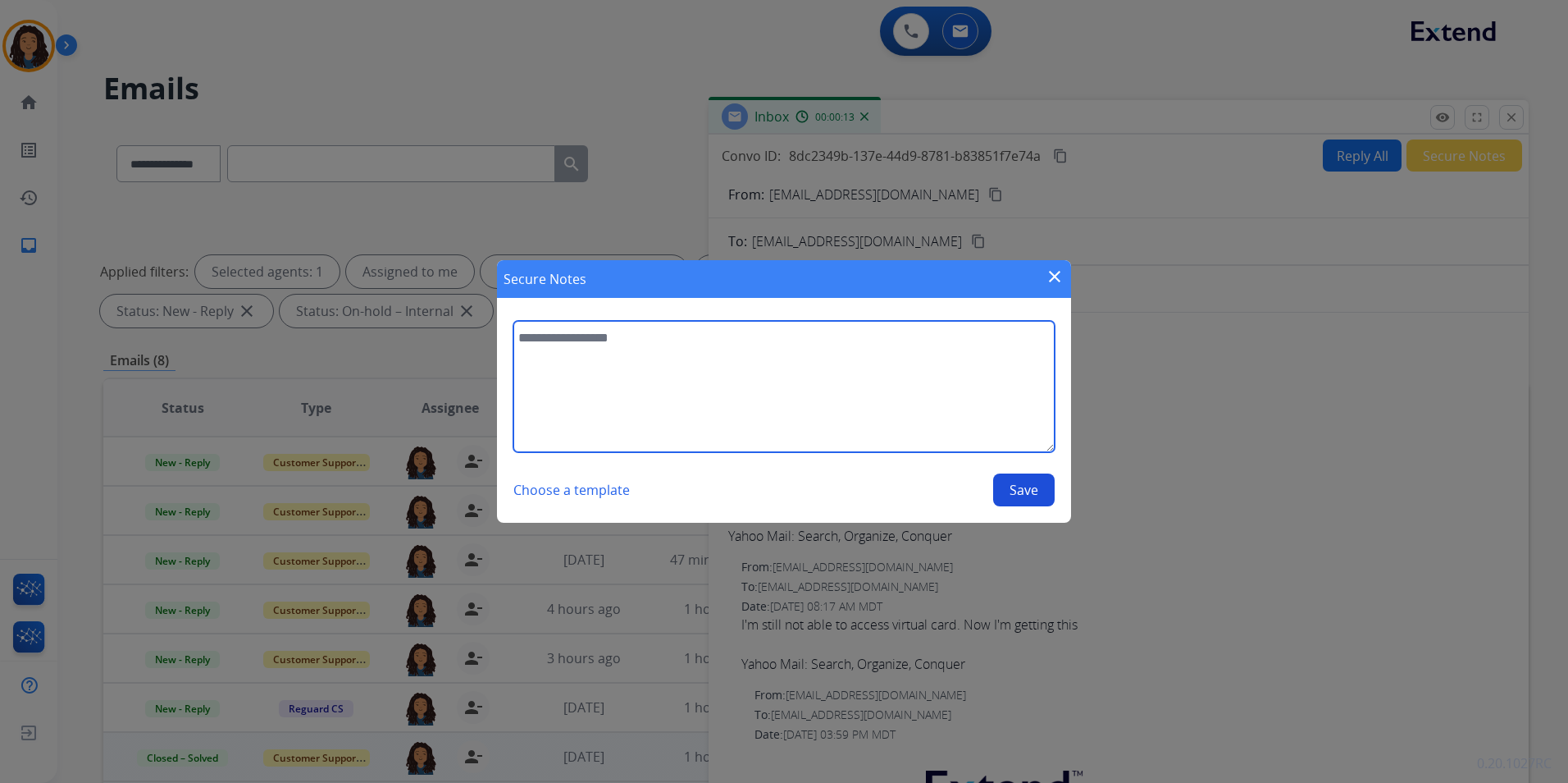
click at [938, 402] on textarea at bounding box center [784, 386] width 542 height 132
type textarea "**********"
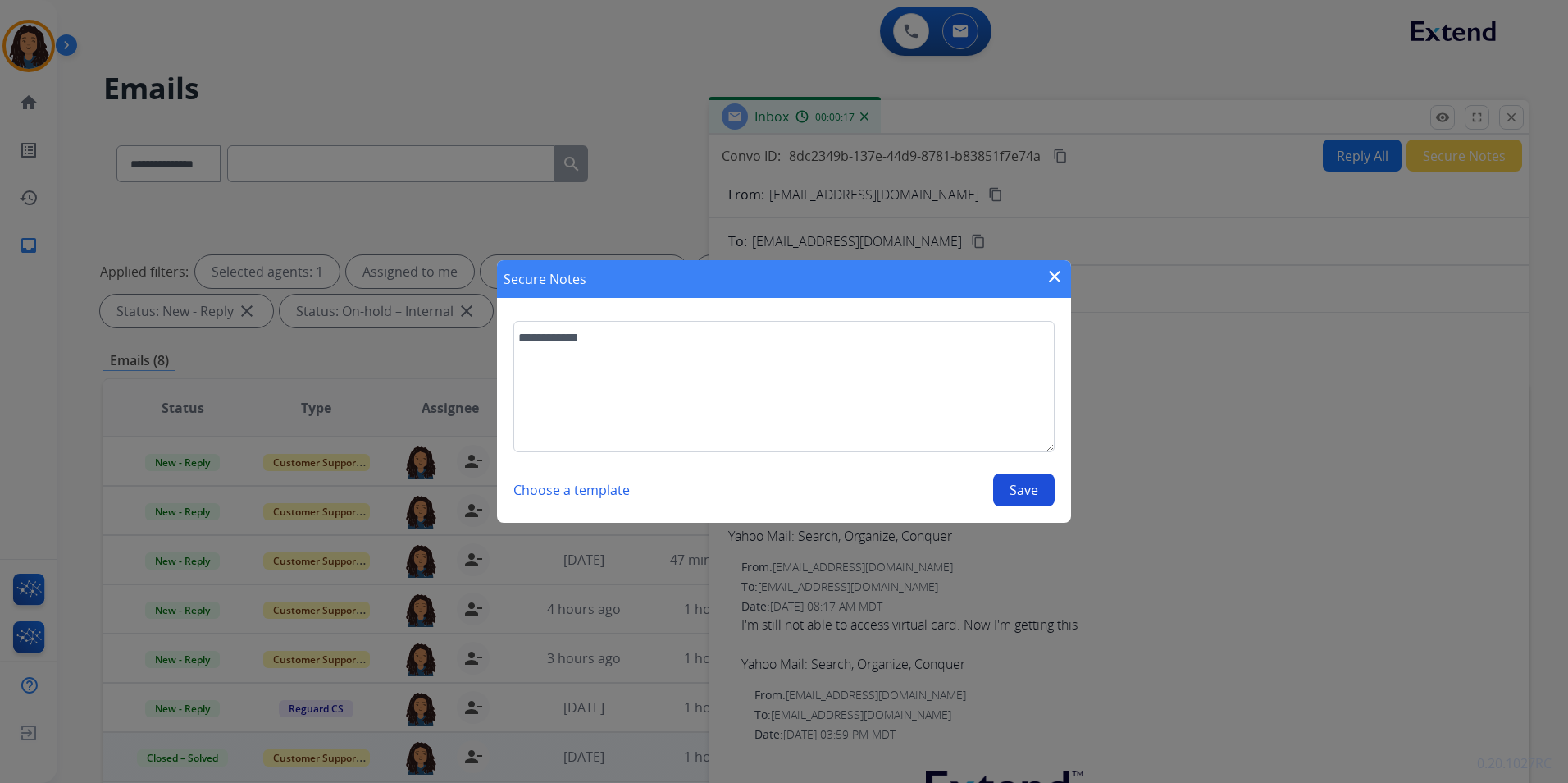
click at [1009, 483] on button "Save" at bounding box center [1024, 489] width 61 height 33
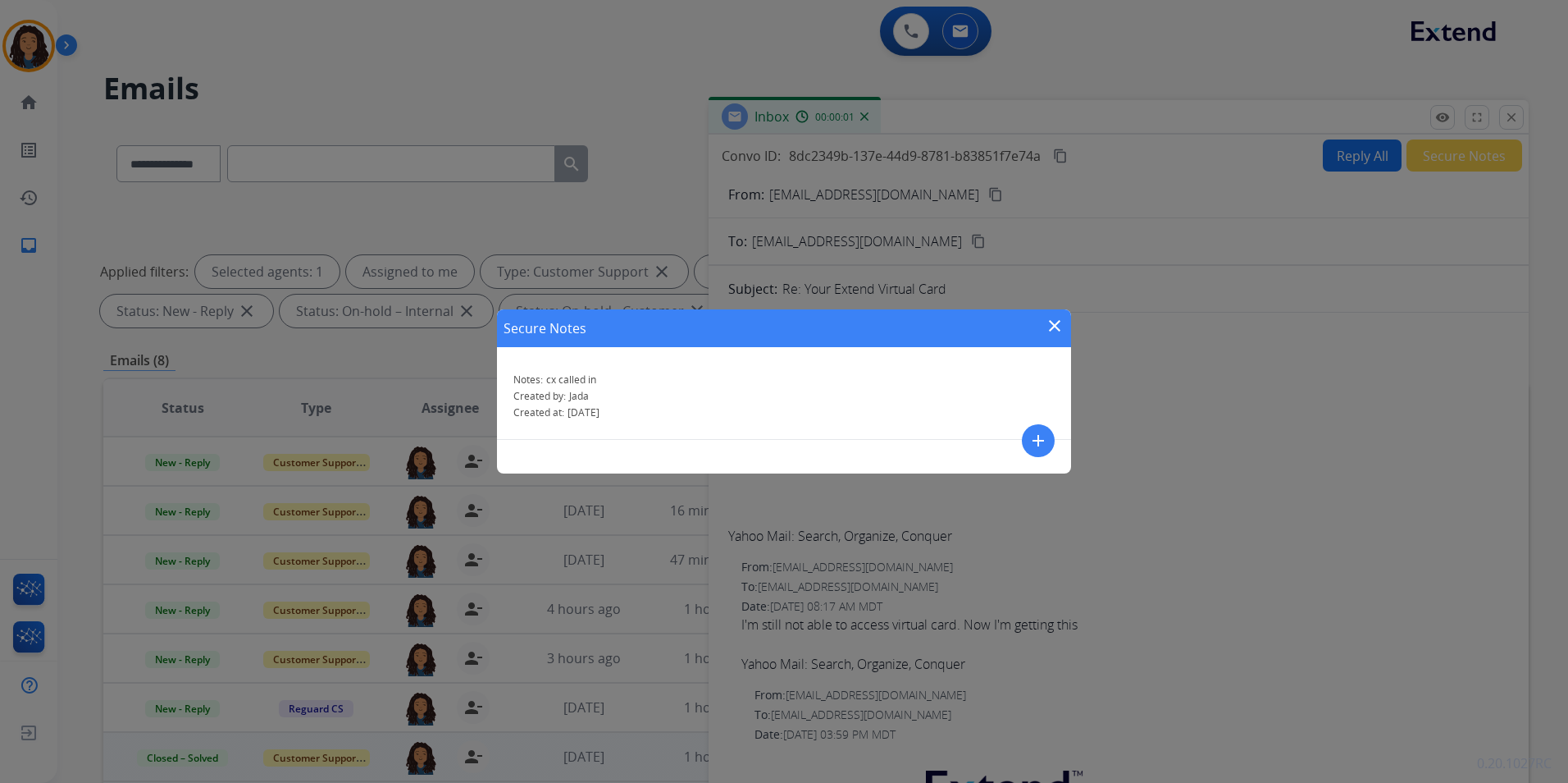
click at [1054, 324] on mat-icon "close" at bounding box center [1054, 325] width 20 height 20
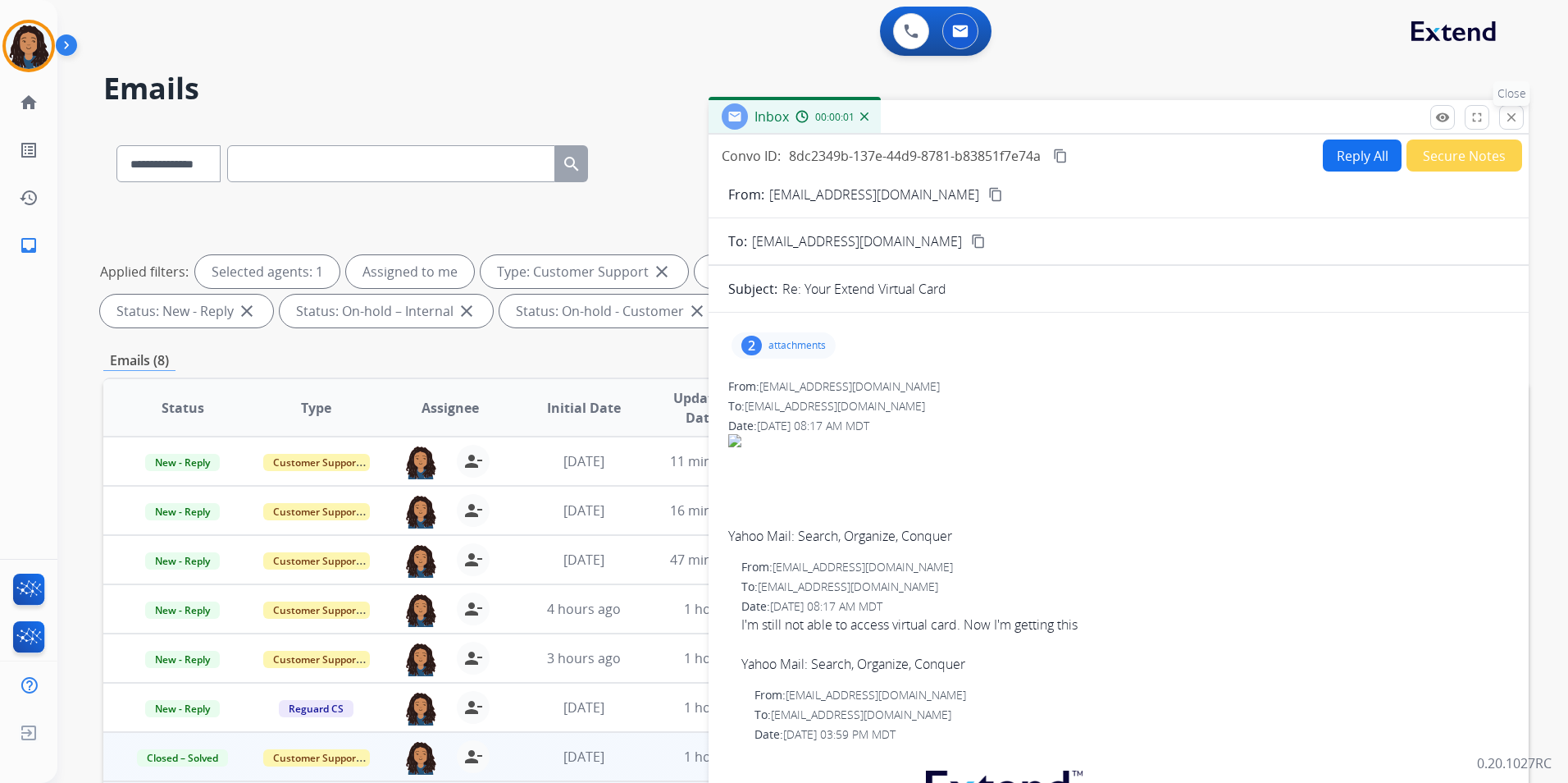
click at [1513, 110] on mat-icon "close" at bounding box center [1511, 116] width 14 height 14
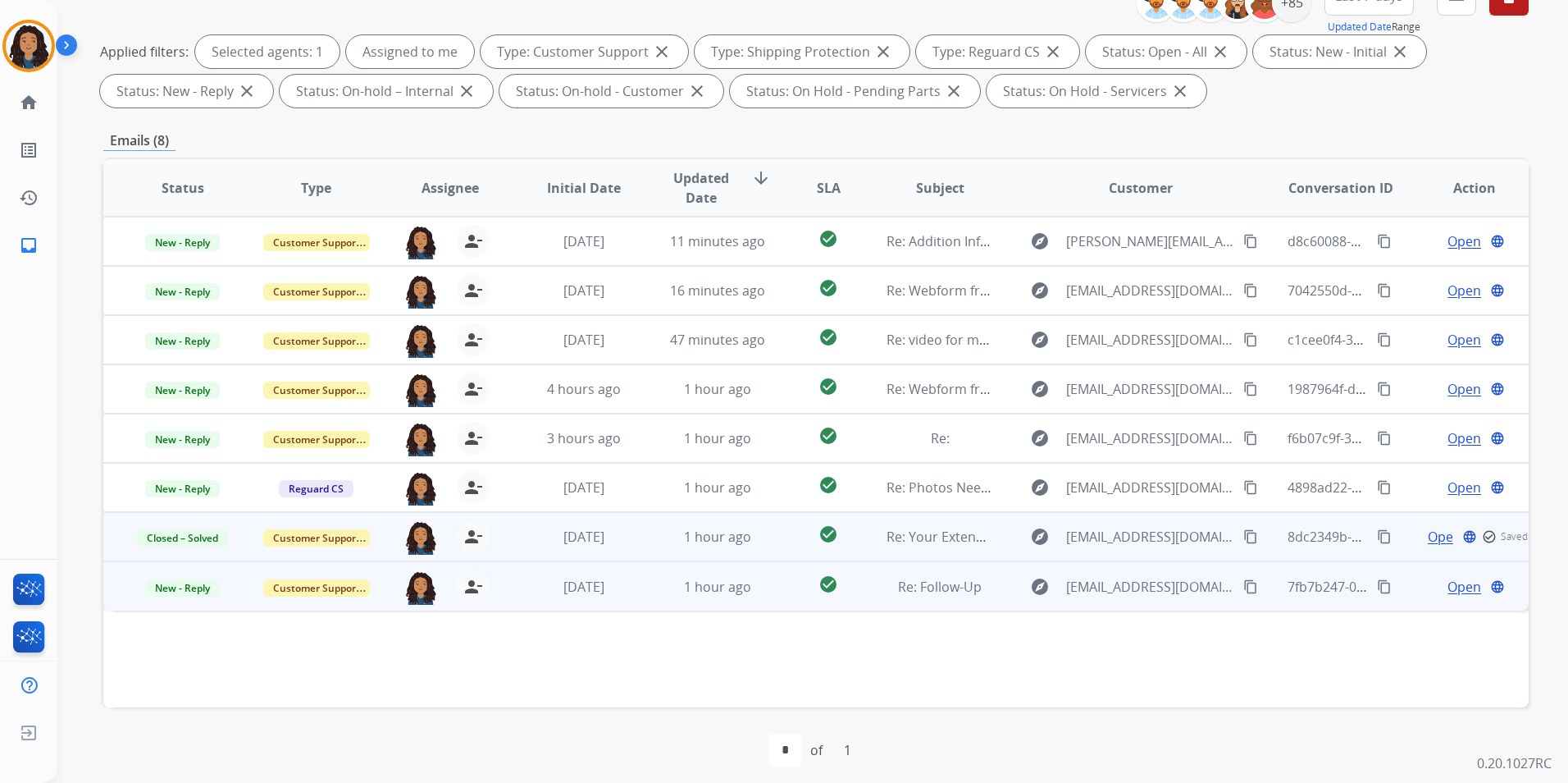
scroll to position [230, 0]
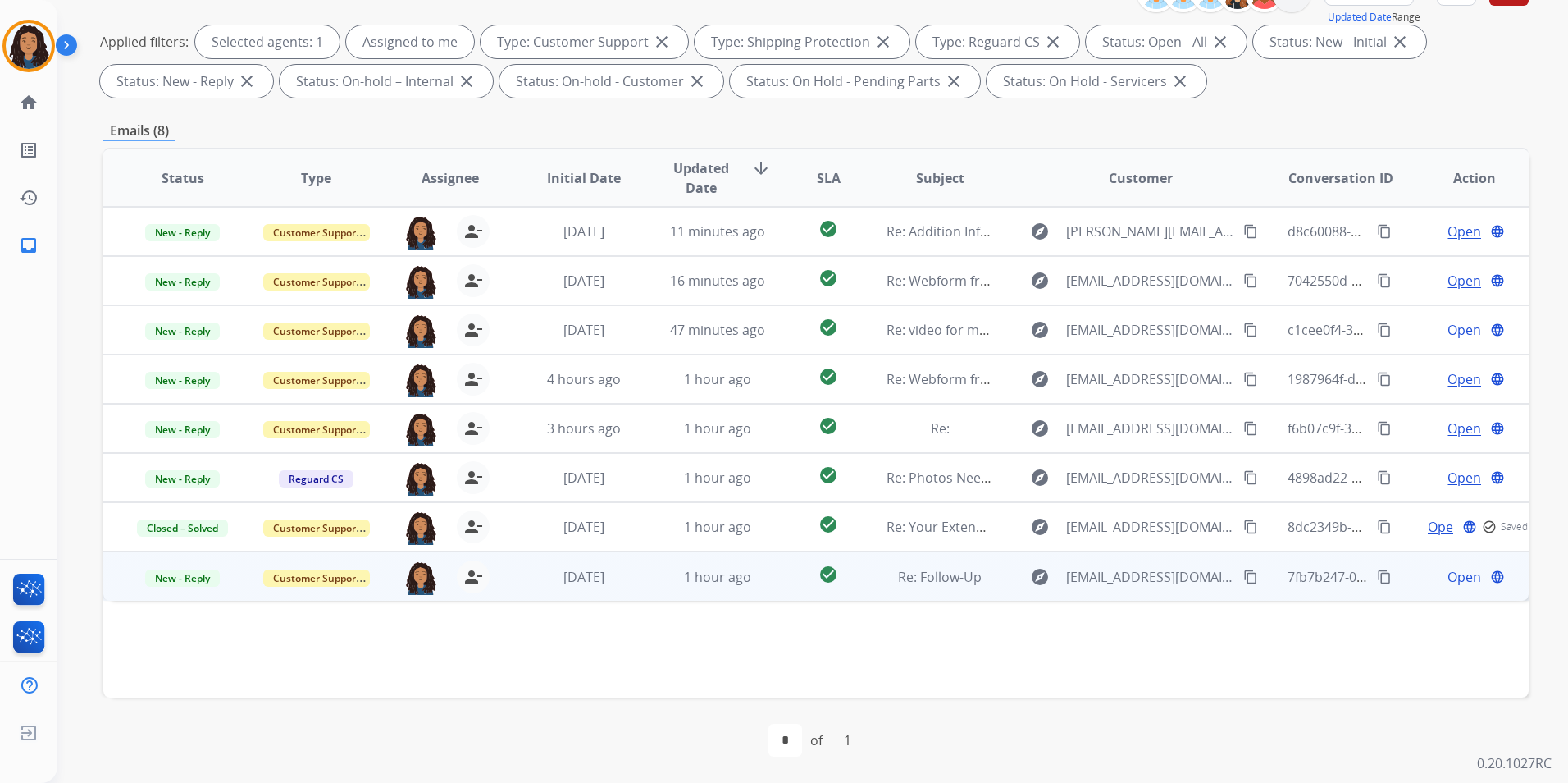
click at [1447, 578] on span "Open" at bounding box center [1464, 577] width 34 height 20
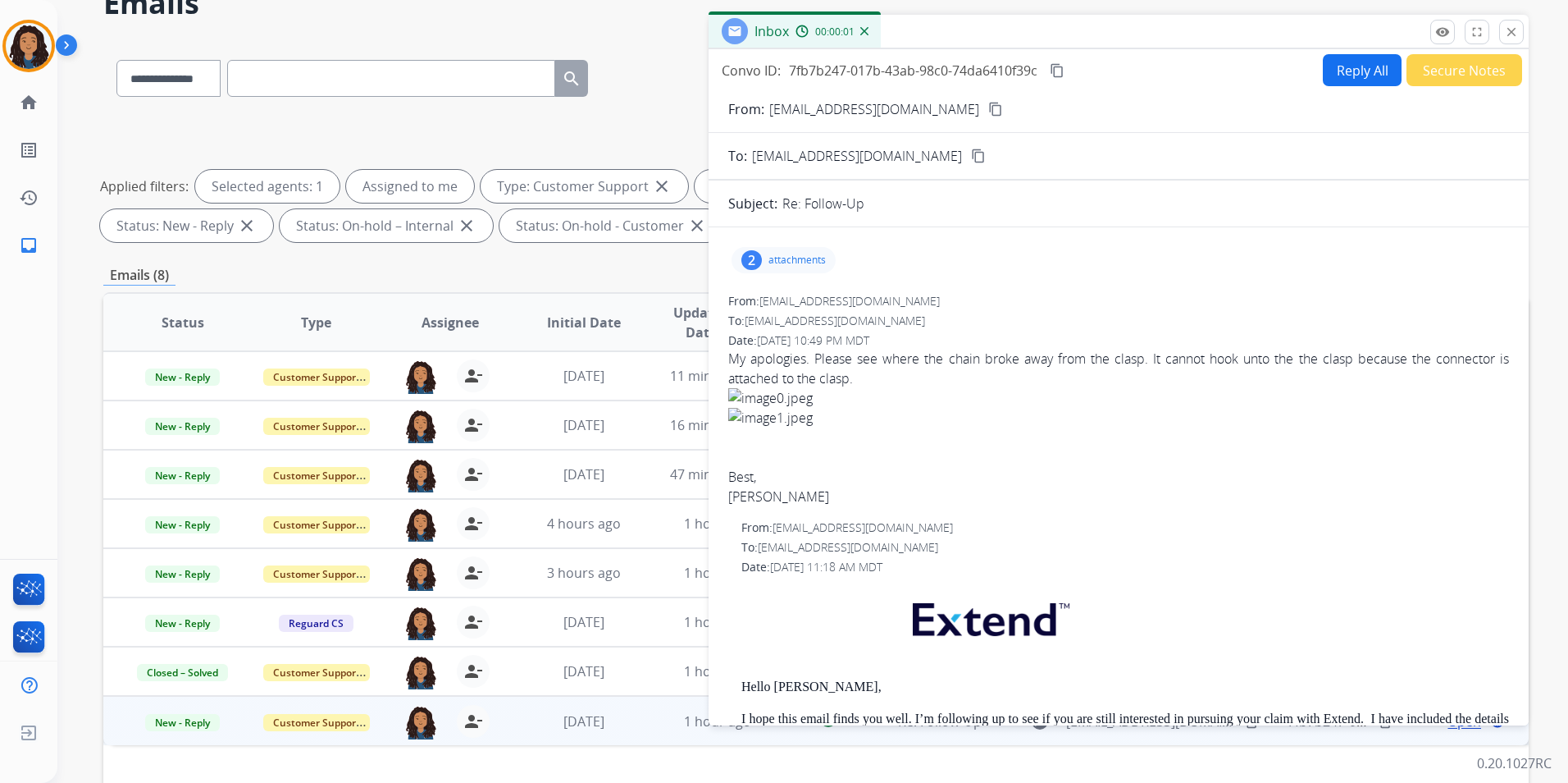
scroll to position [0, 0]
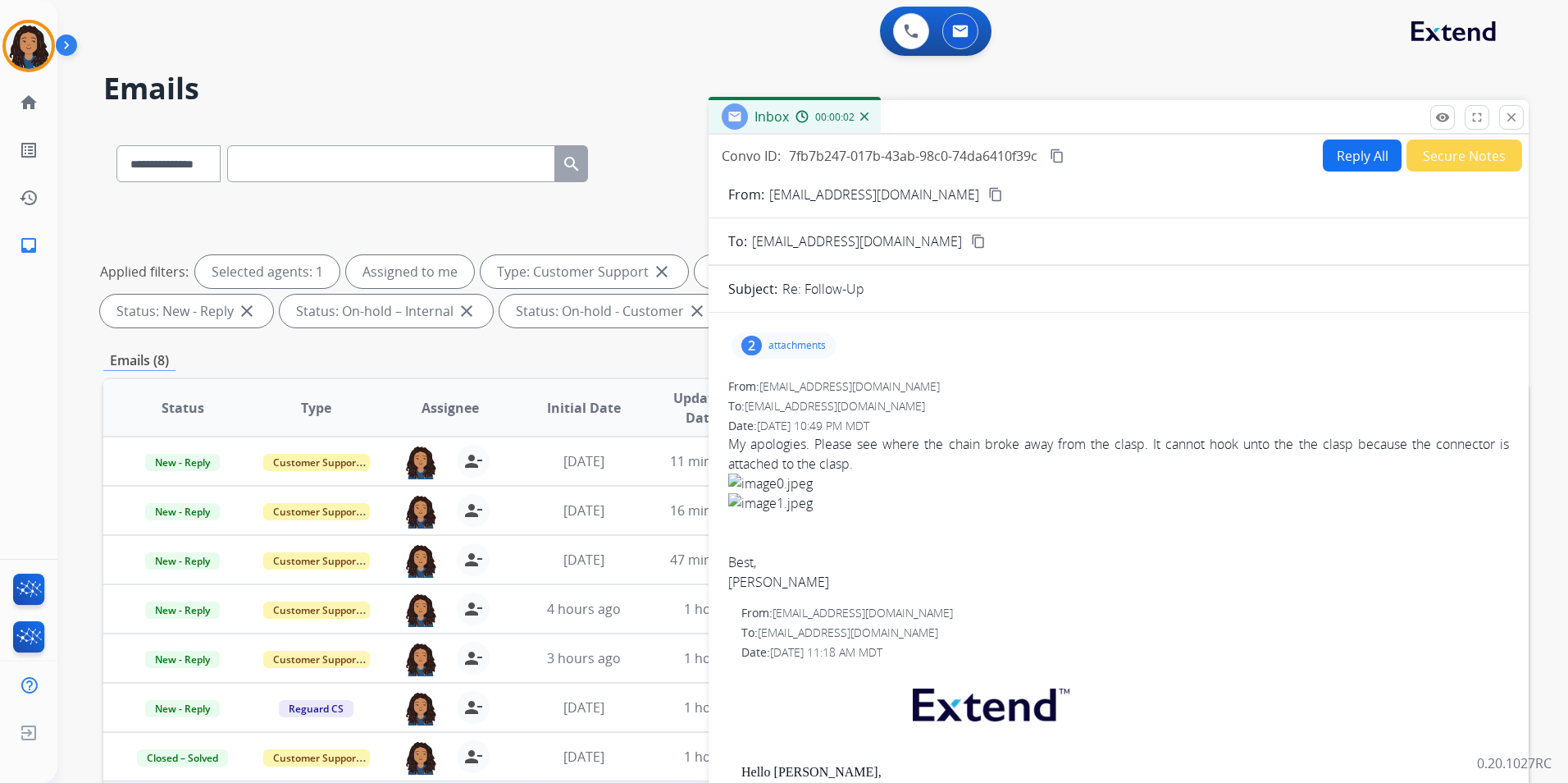
click at [1443, 150] on button "Secure Notes" at bounding box center [1464, 155] width 115 height 32
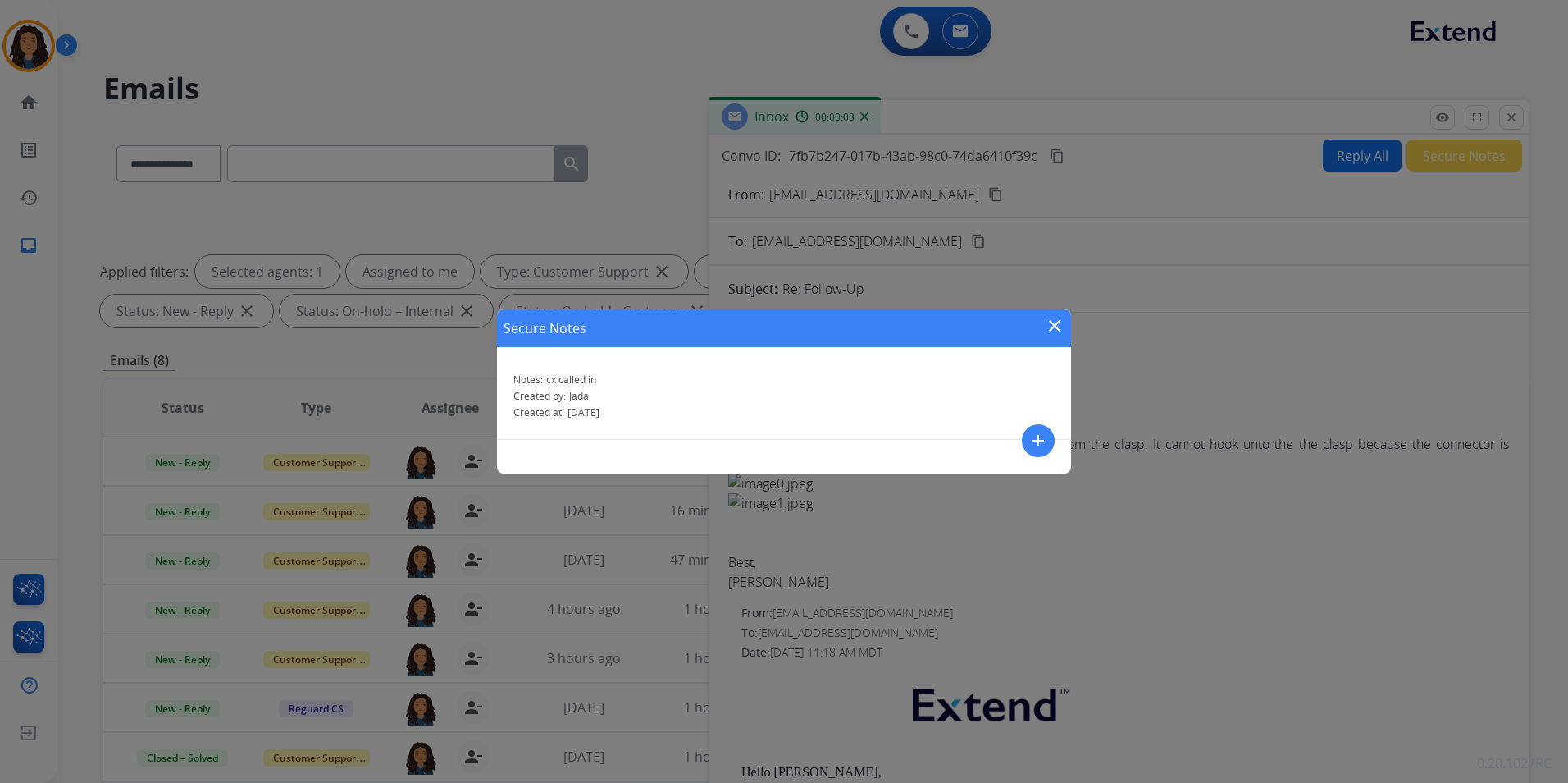
click at [1031, 438] on mat-icon "add" at bounding box center [1038, 440] width 20 height 20
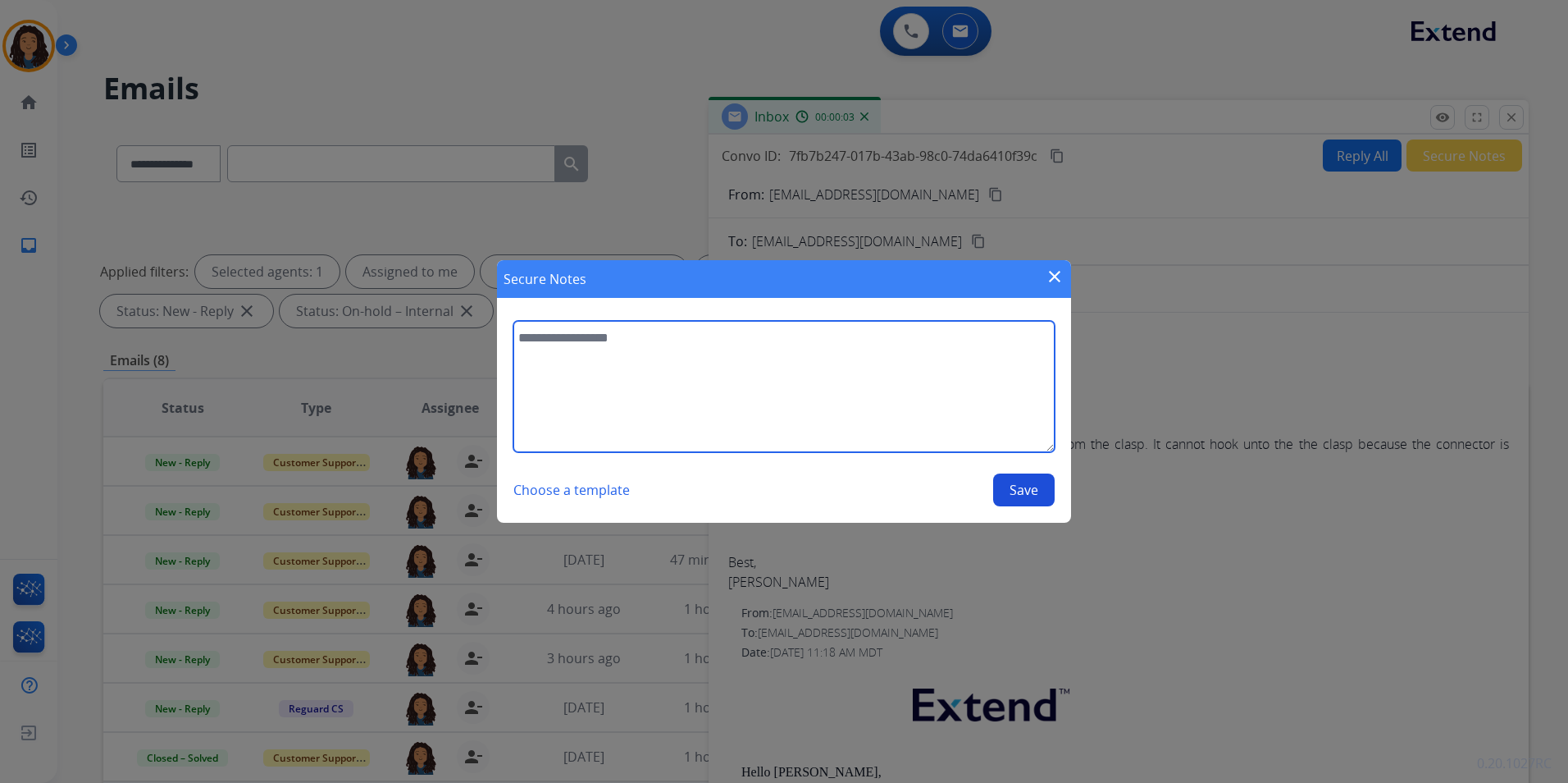
click at [727, 393] on textarea at bounding box center [784, 386] width 542 height 132
type textarea "**********"
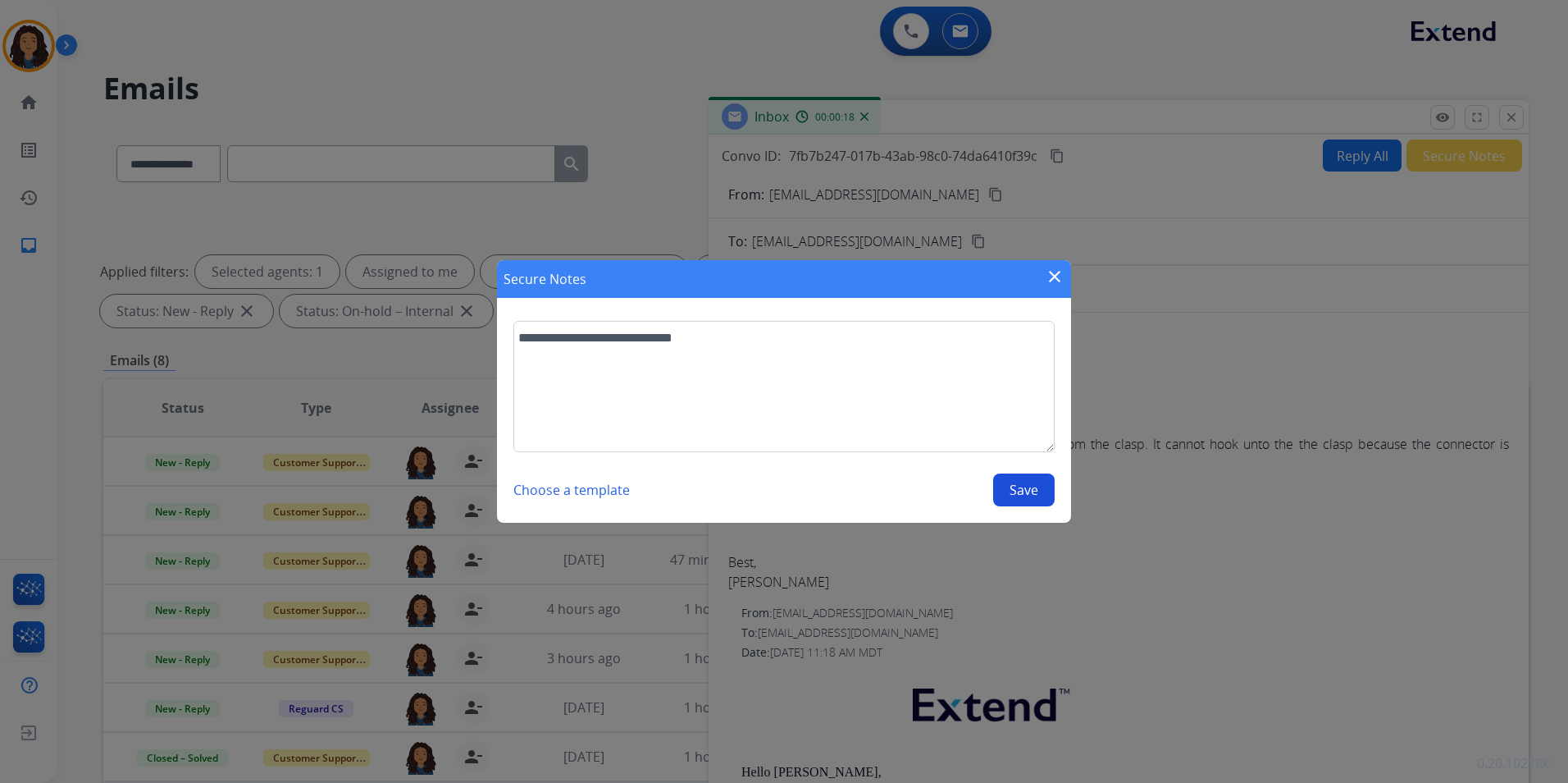
click at [1033, 492] on button "Save" at bounding box center [1024, 489] width 61 height 33
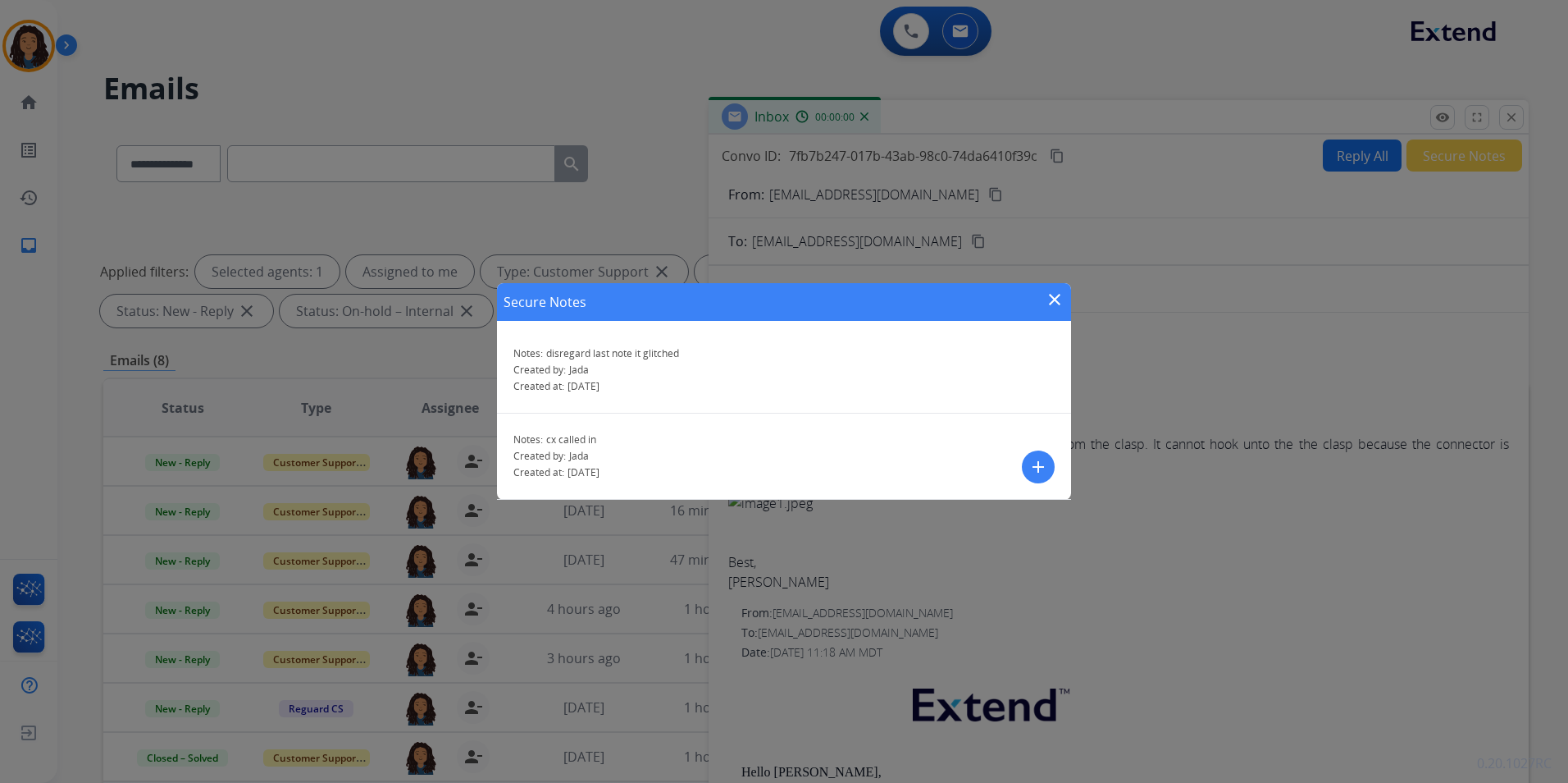
click at [1515, 122] on div "Secure Notes close Notes: disregard last note it glitched Created by: Jada Crea…" at bounding box center [784, 392] width 1568 height 783
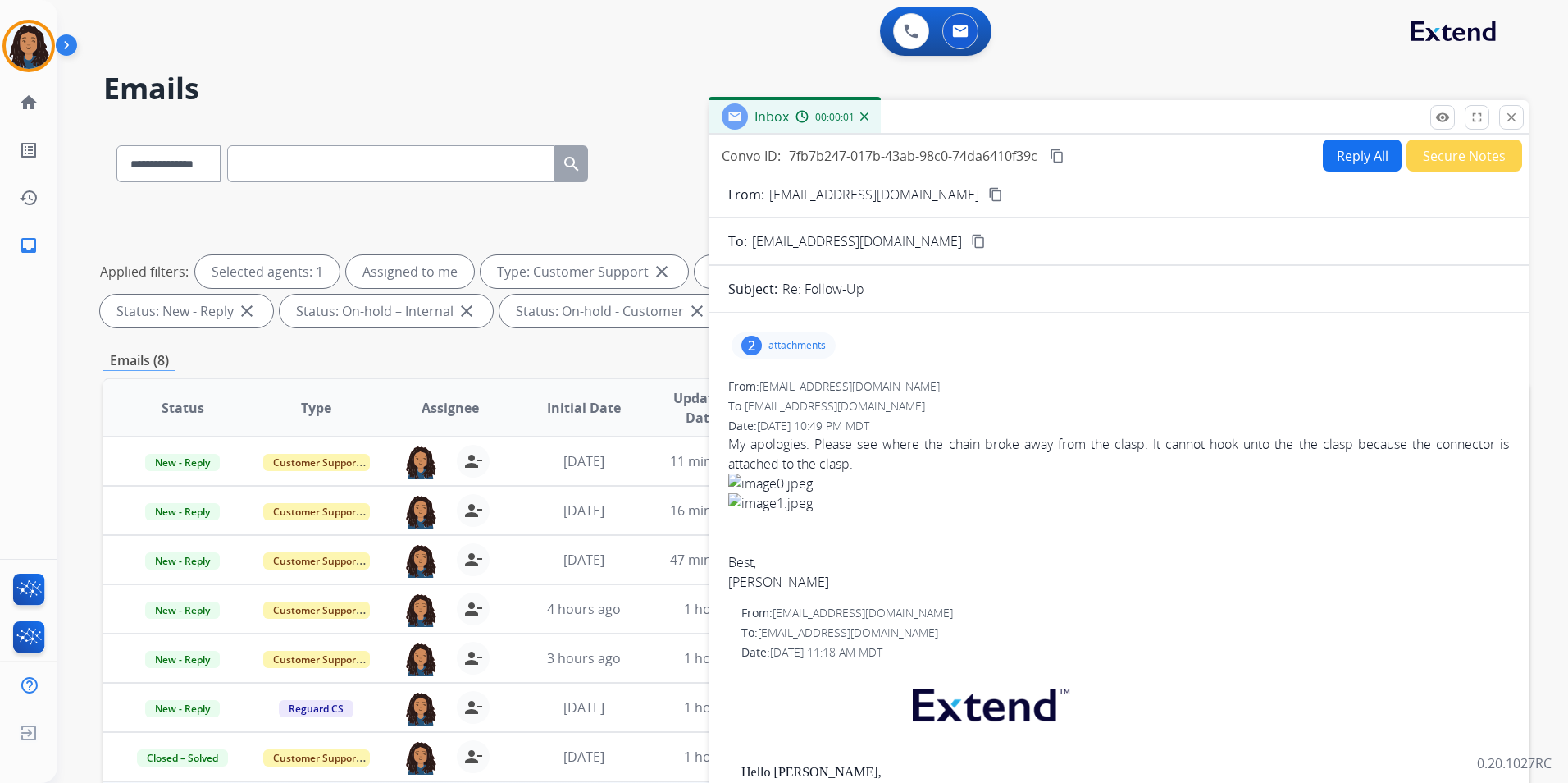
click at [1515, 122] on mat-icon "close" at bounding box center [1511, 116] width 14 height 14
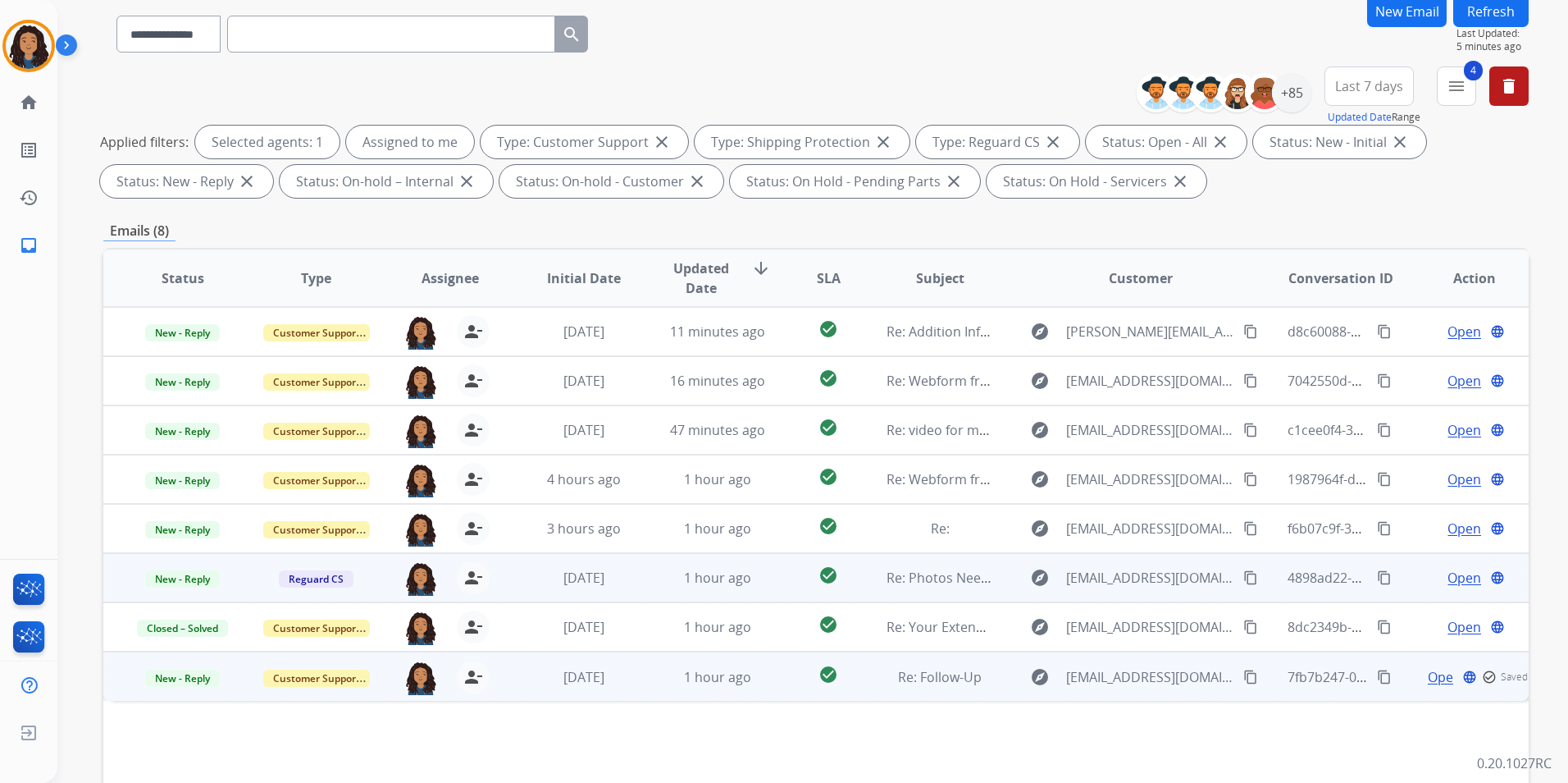
scroll to position [164, 0]
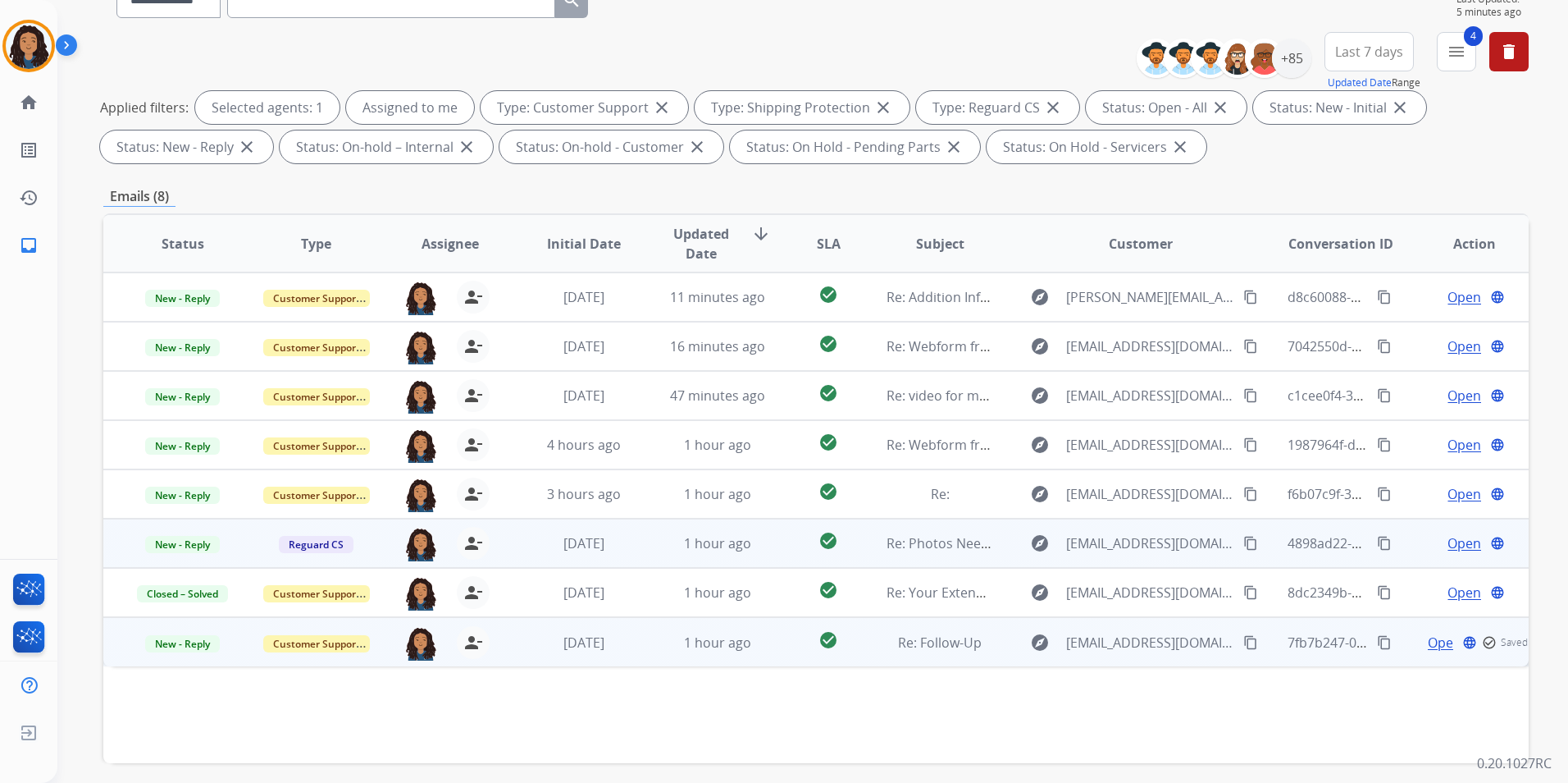
click at [1456, 544] on span "Open" at bounding box center [1464, 543] width 34 height 20
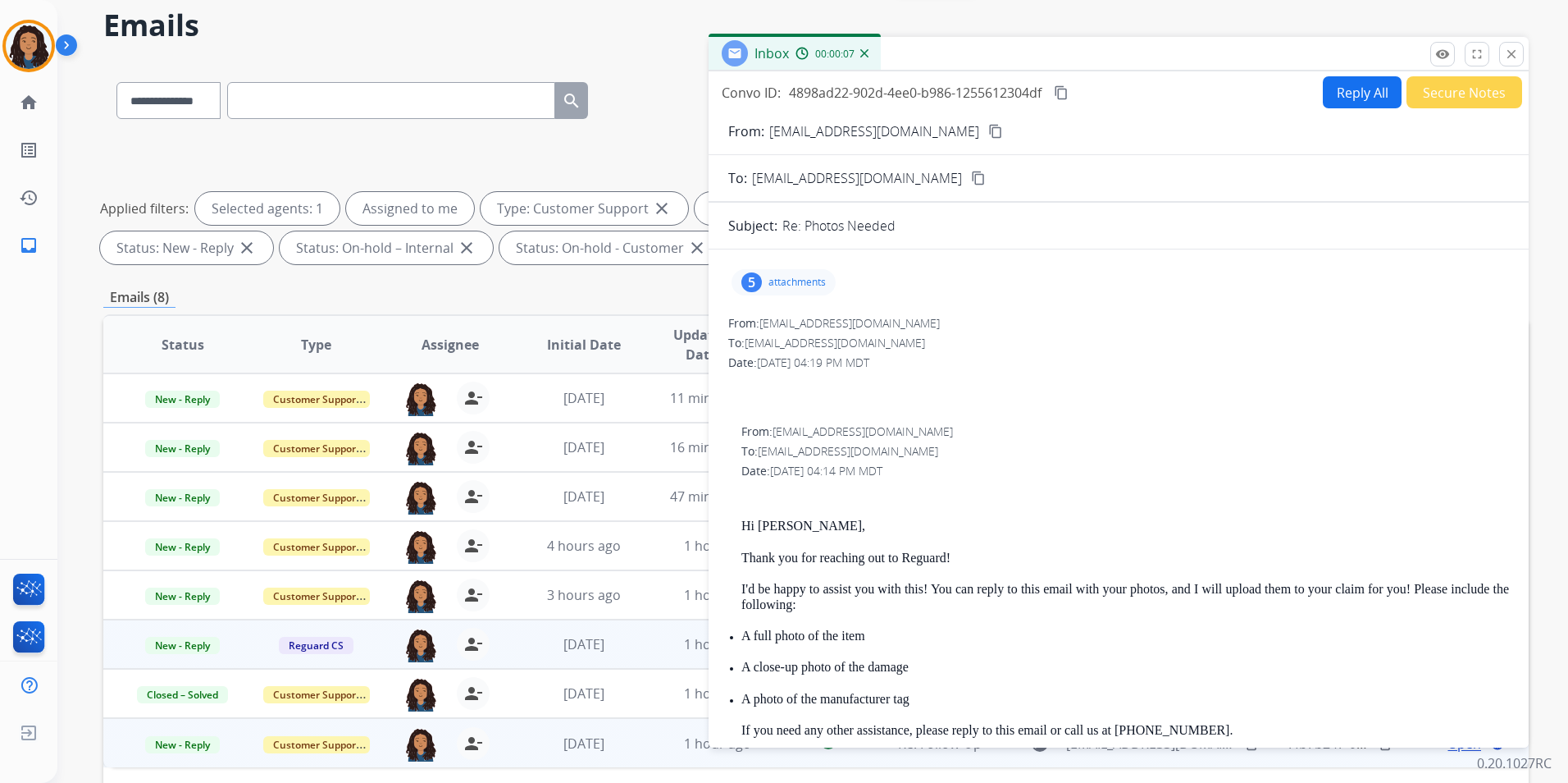
scroll to position [0, 0]
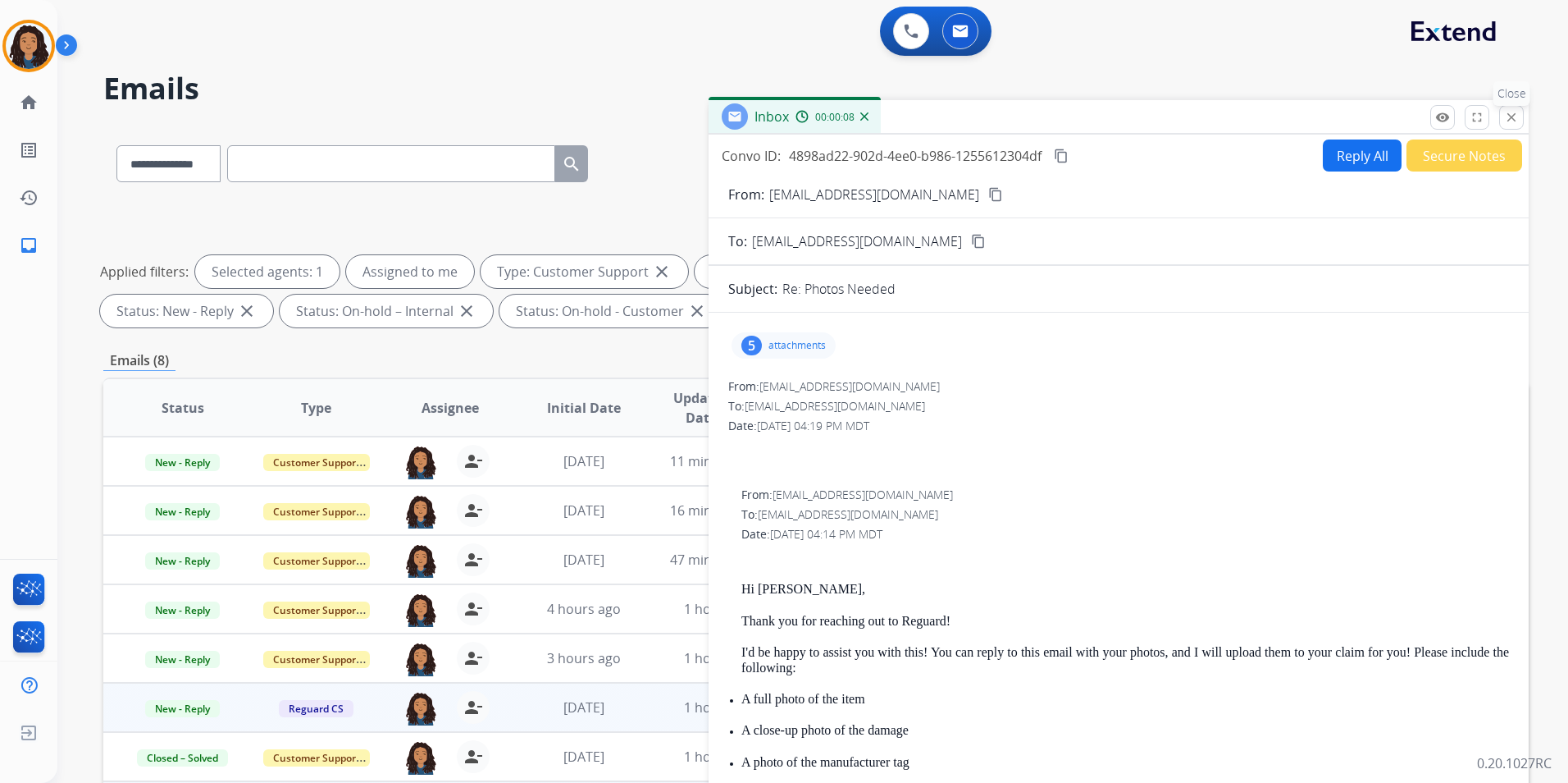
click at [1510, 117] on mat-icon "close" at bounding box center [1511, 116] width 14 height 14
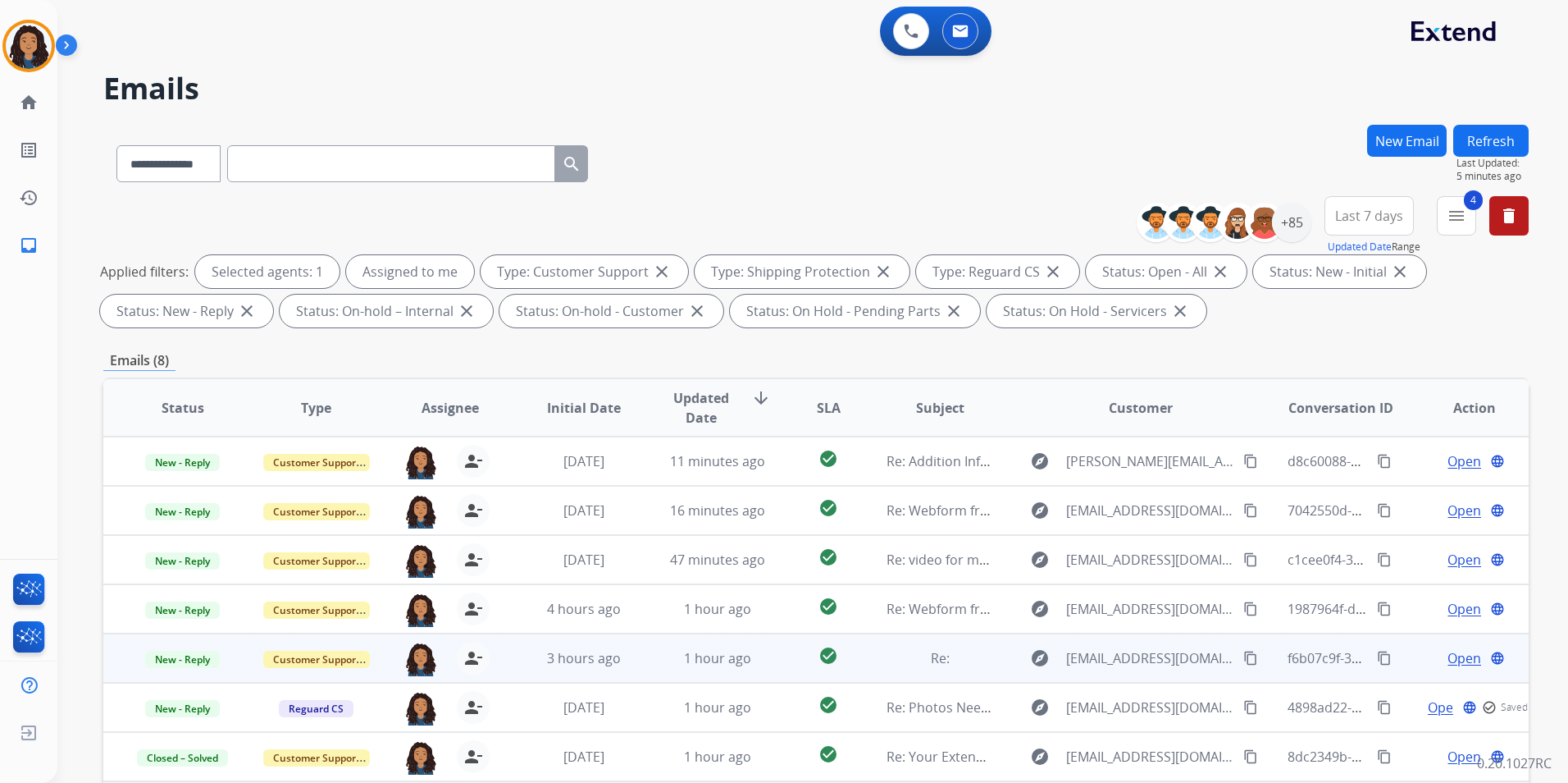
click at [1457, 662] on span "Open" at bounding box center [1464, 657] width 34 height 20
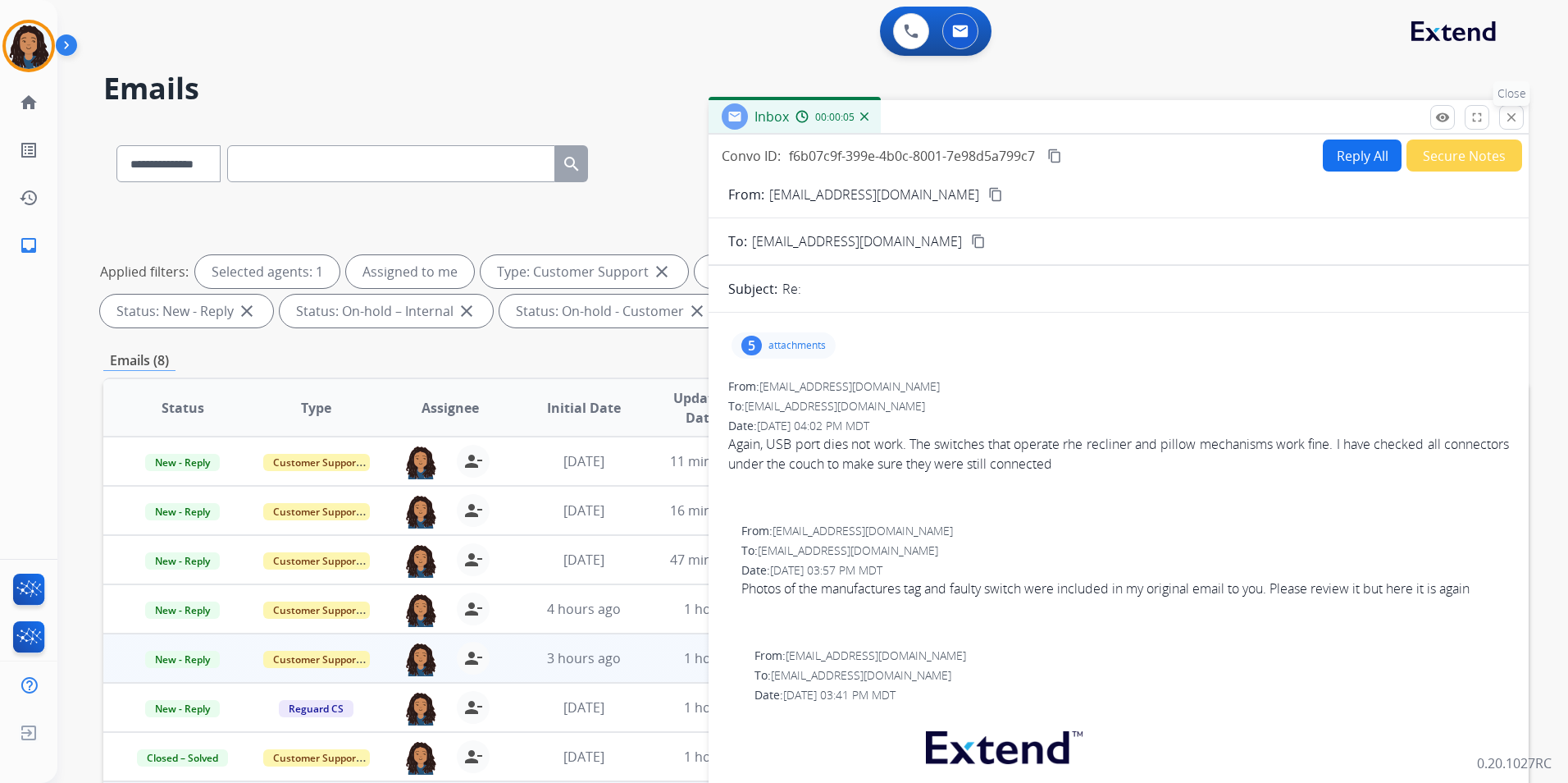
click at [1501, 119] on button "close Close" at bounding box center [1511, 117] width 25 height 25
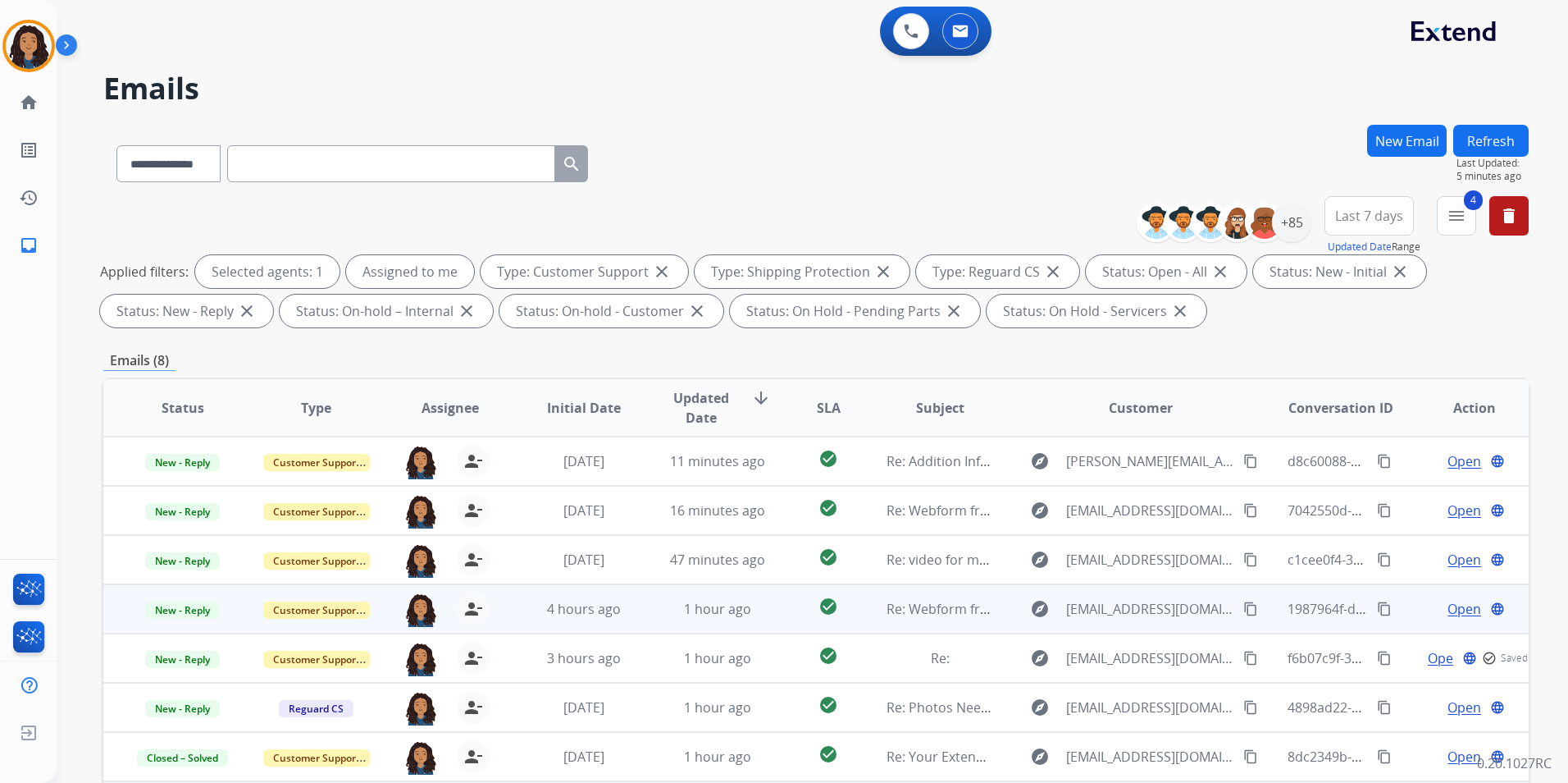
click at [1448, 606] on span "Open" at bounding box center [1464, 608] width 34 height 20
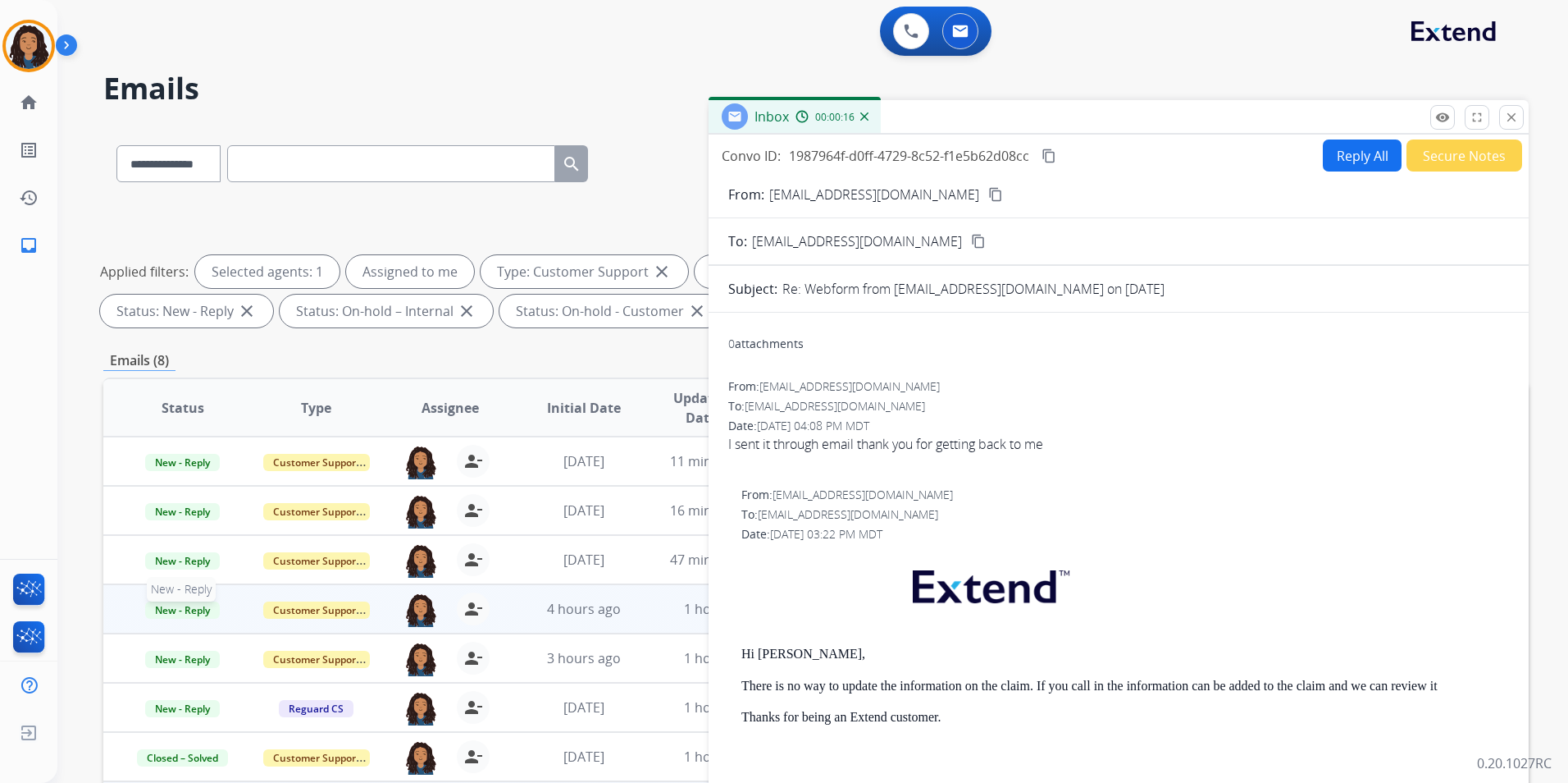
click at [172, 604] on span "New - Reply" at bounding box center [183, 610] width 75 height 17
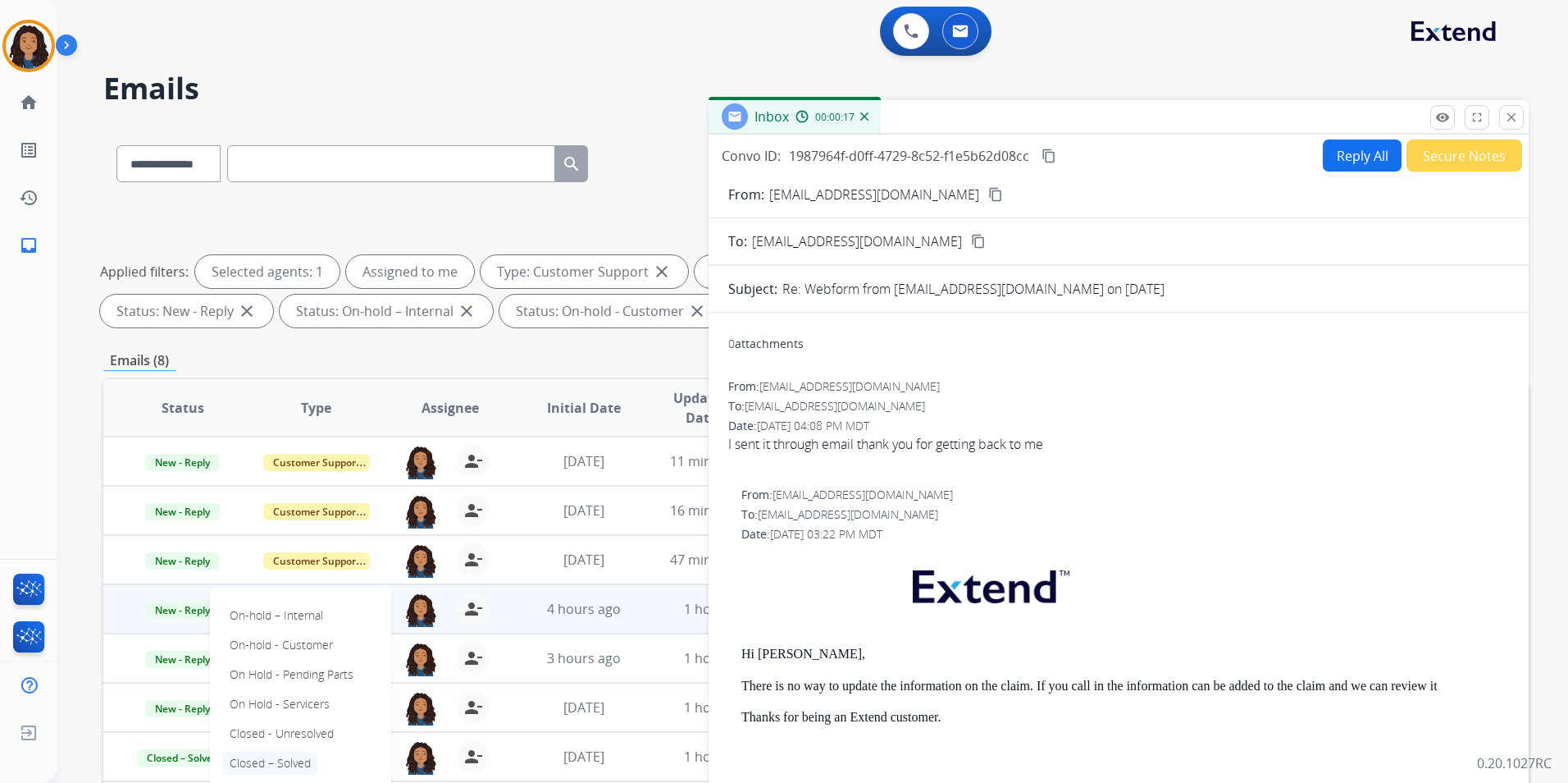
click at [285, 761] on p "Closed – Solved" at bounding box center [270, 763] width 94 height 23
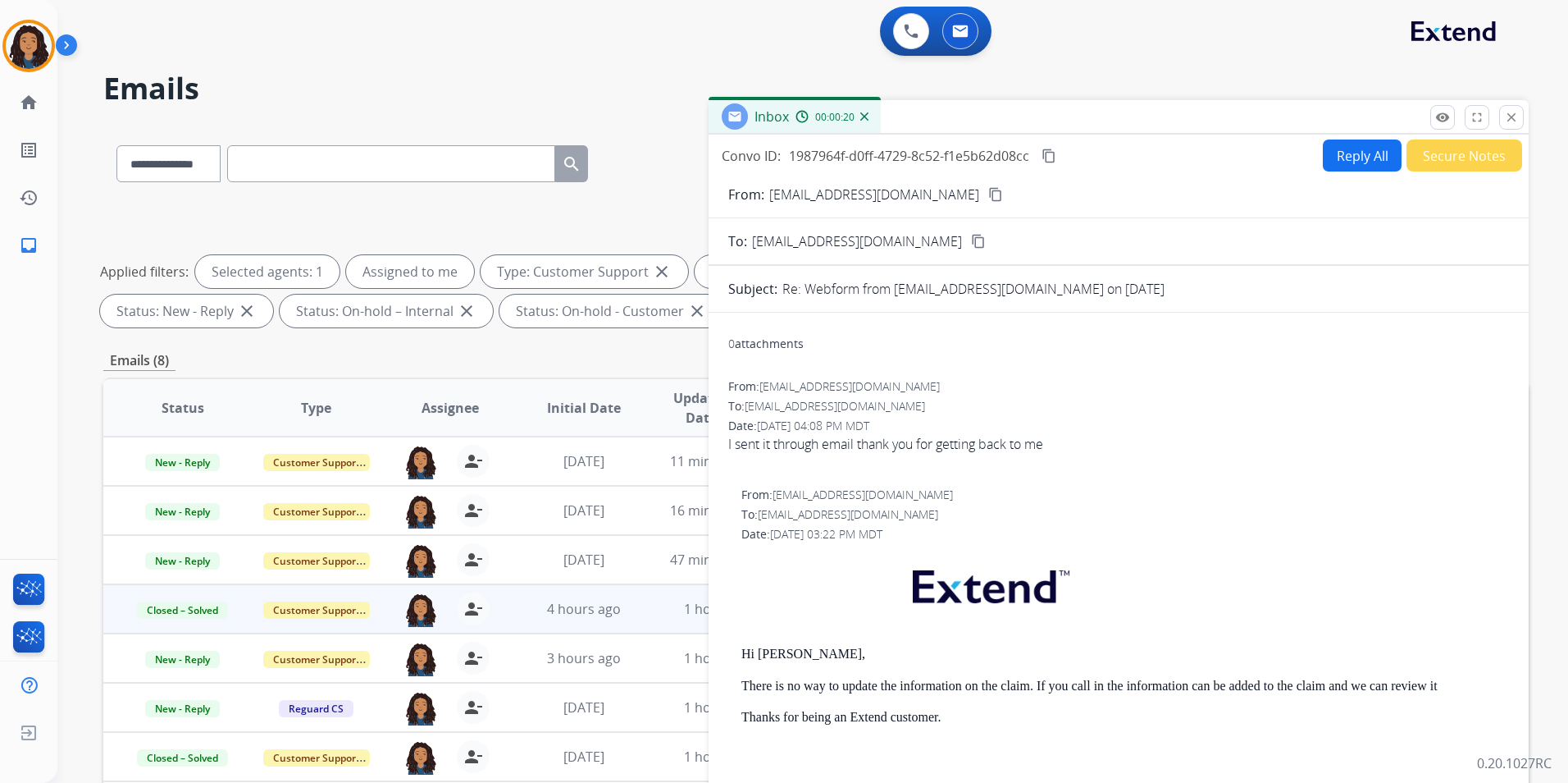
click at [1456, 156] on button "Secure Notes" at bounding box center [1464, 155] width 115 height 32
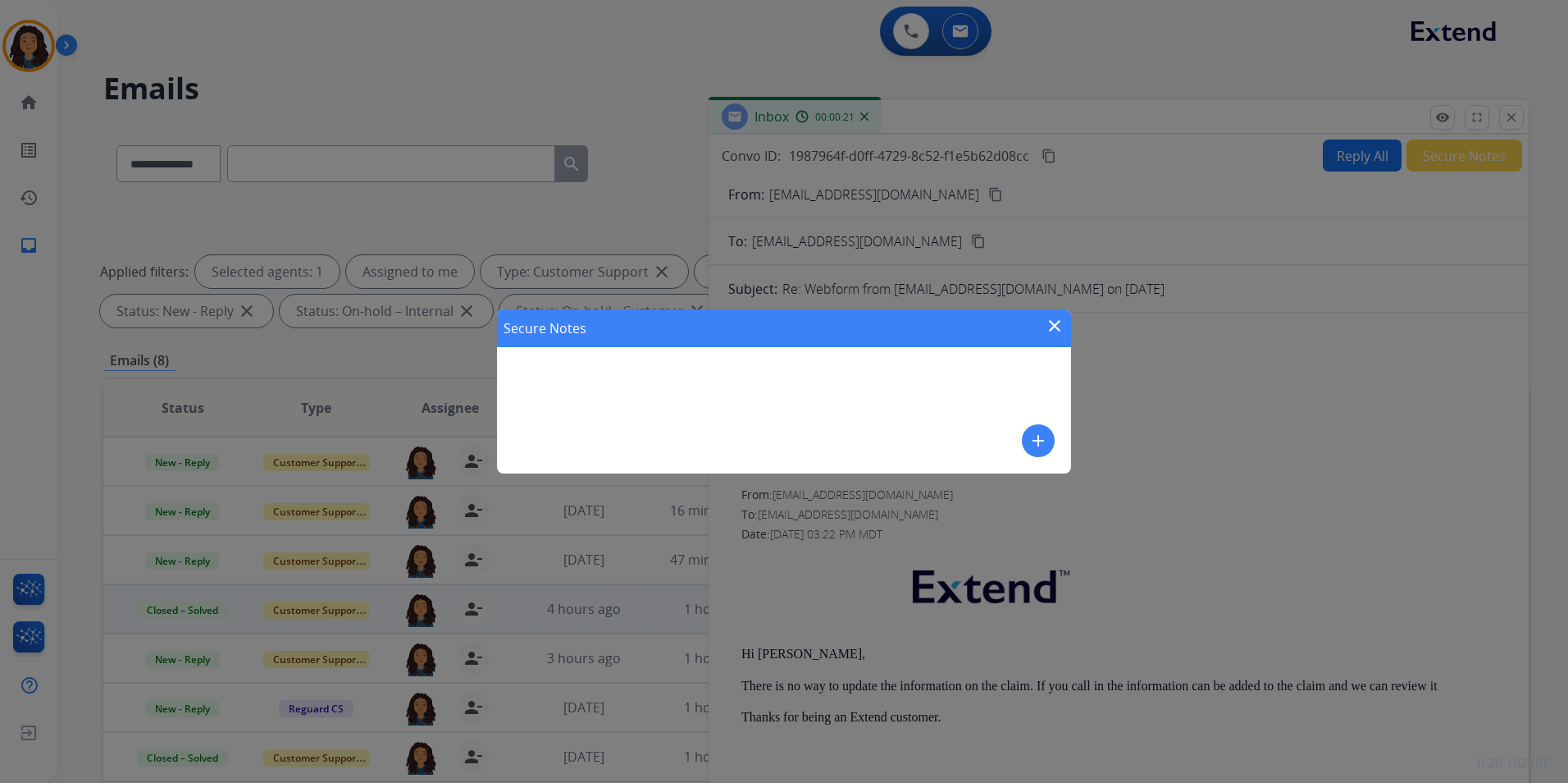
click at [1042, 442] on mat-icon "add" at bounding box center [1038, 440] width 20 height 20
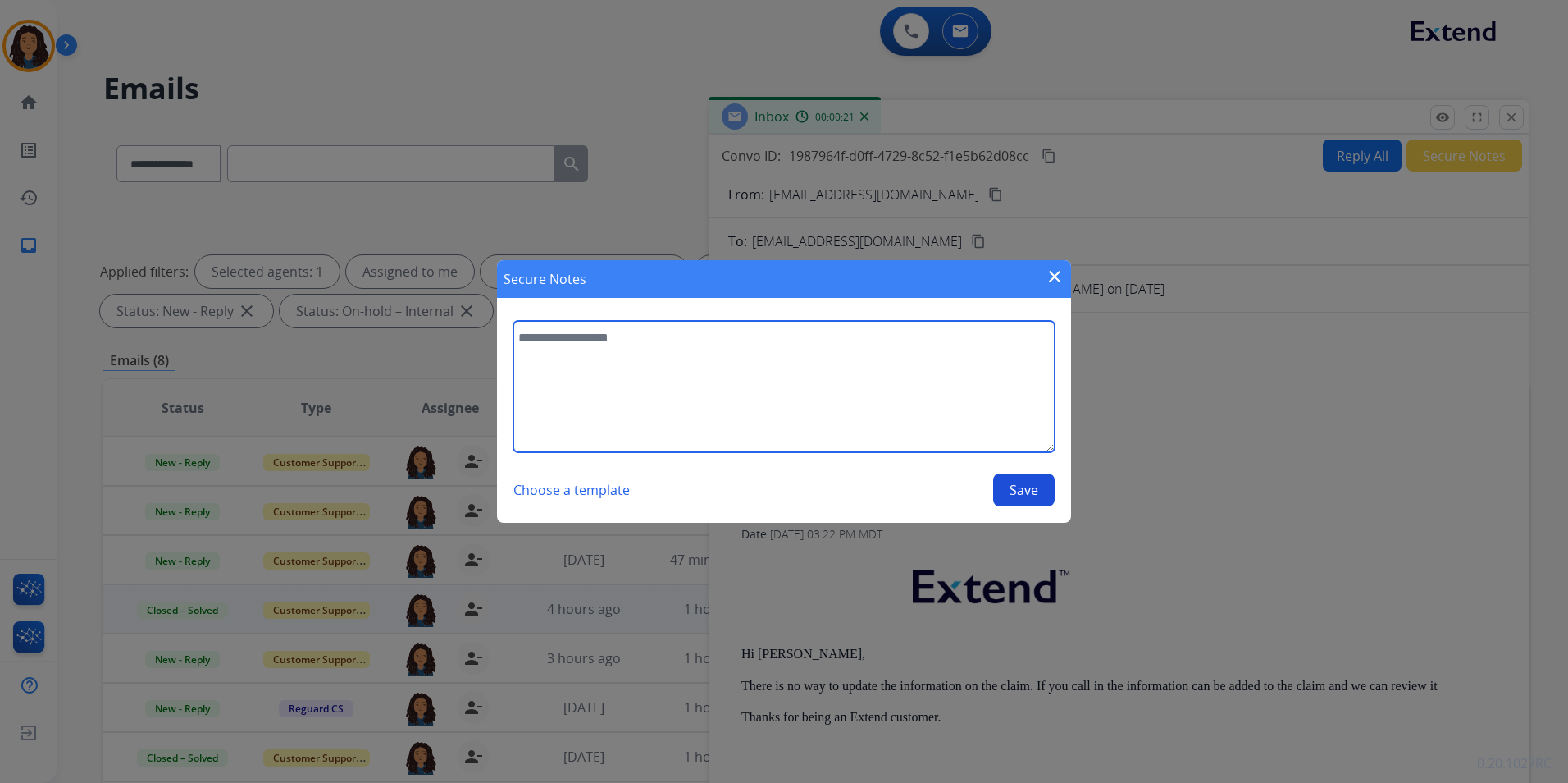
click at [941, 385] on textarea at bounding box center [784, 386] width 542 height 132
type textarea "**********"
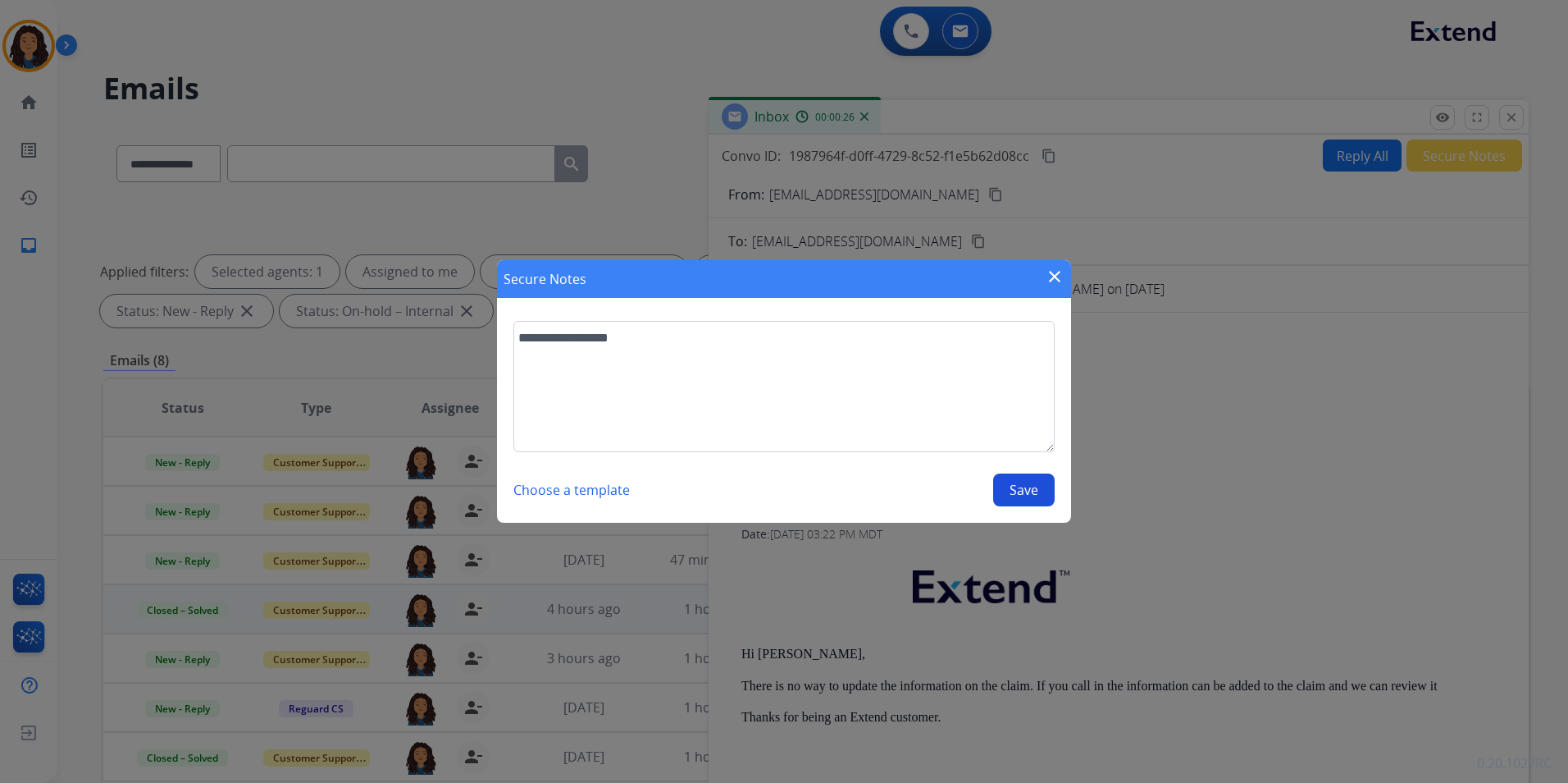
click at [1021, 485] on button "Save" at bounding box center [1024, 489] width 61 height 33
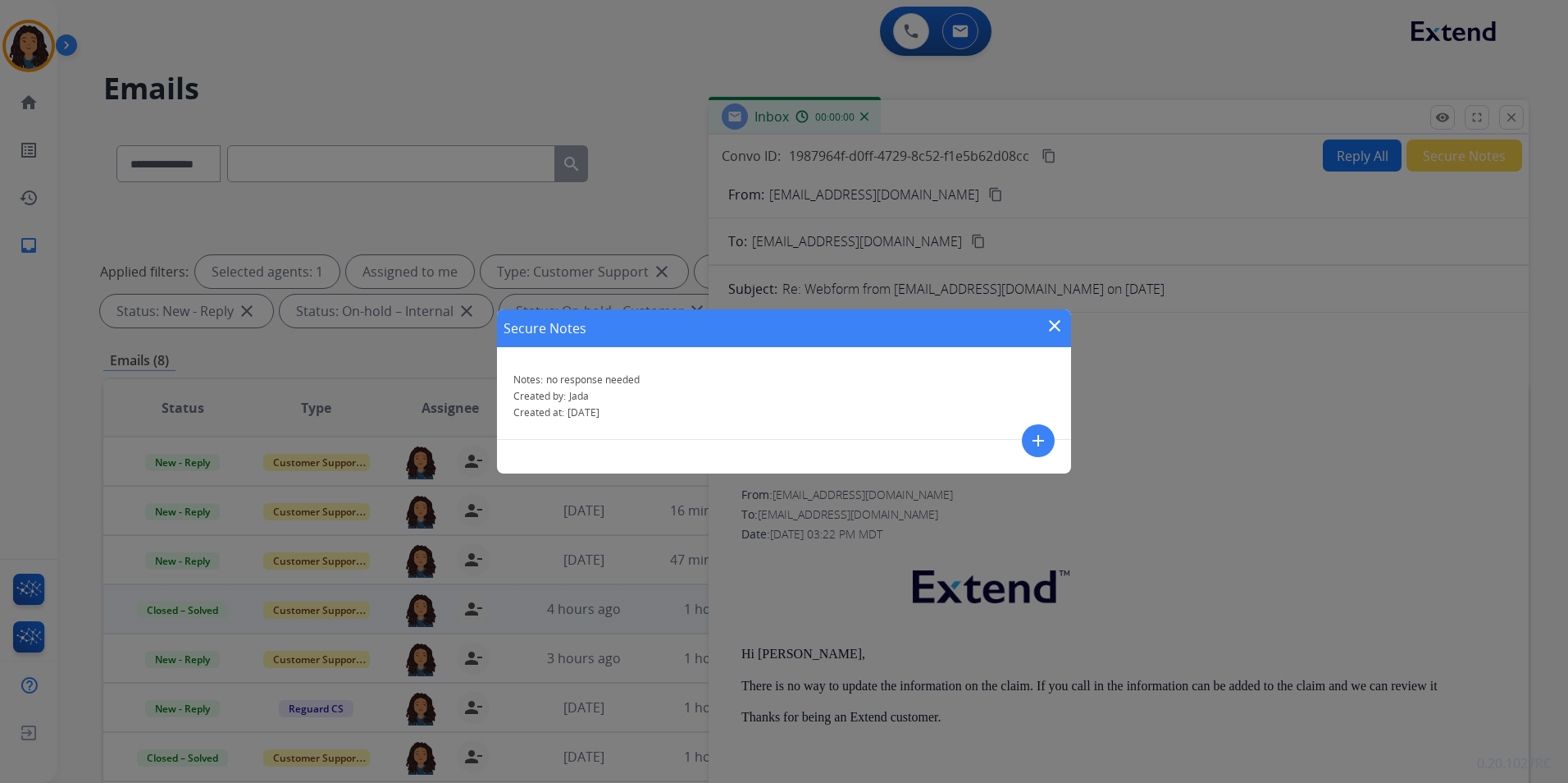
click at [1053, 323] on mat-icon "close" at bounding box center [1054, 325] width 20 height 20
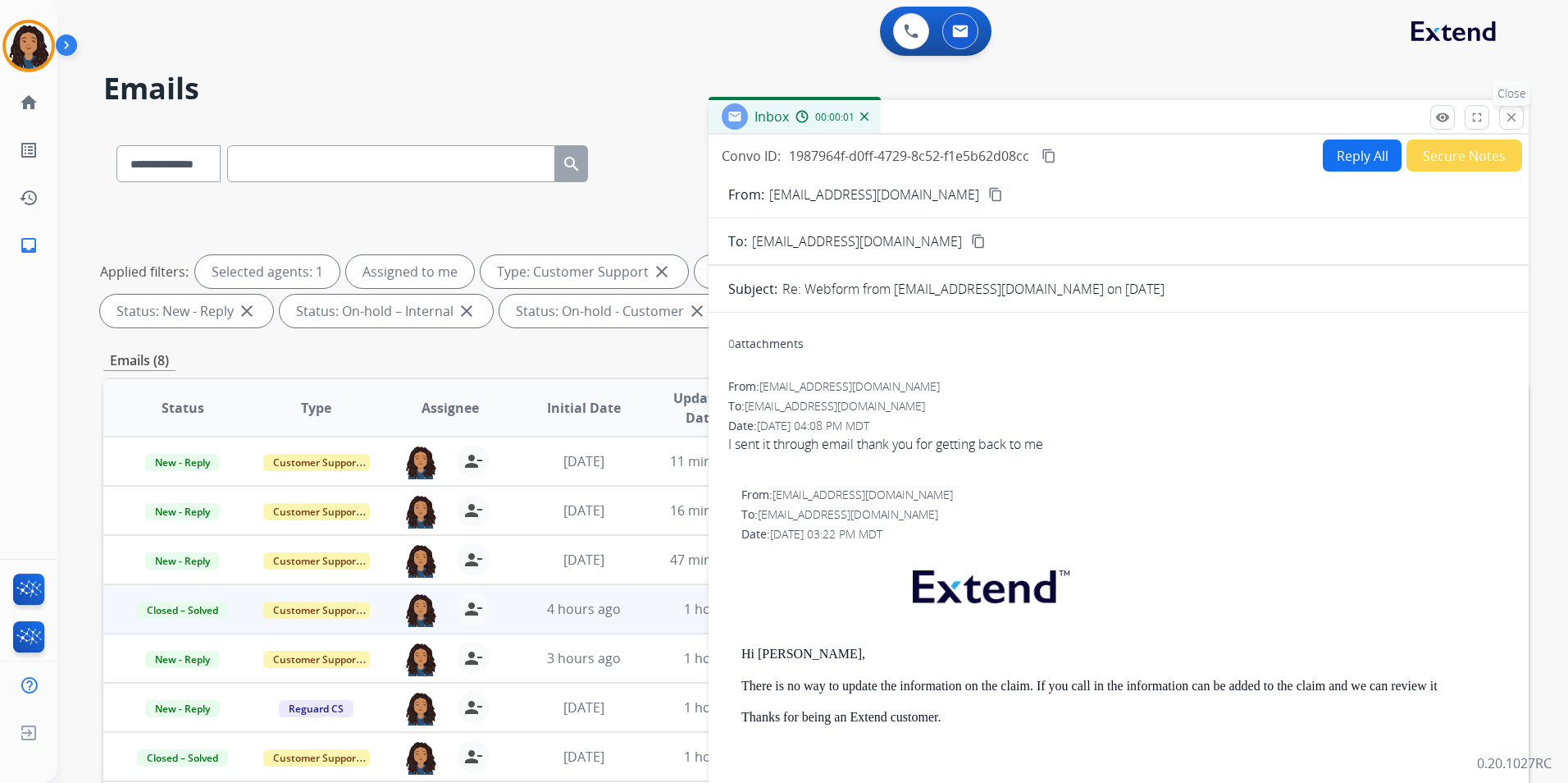
click at [1515, 119] on mat-icon "close" at bounding box center [1511, 116] width 14 height 14
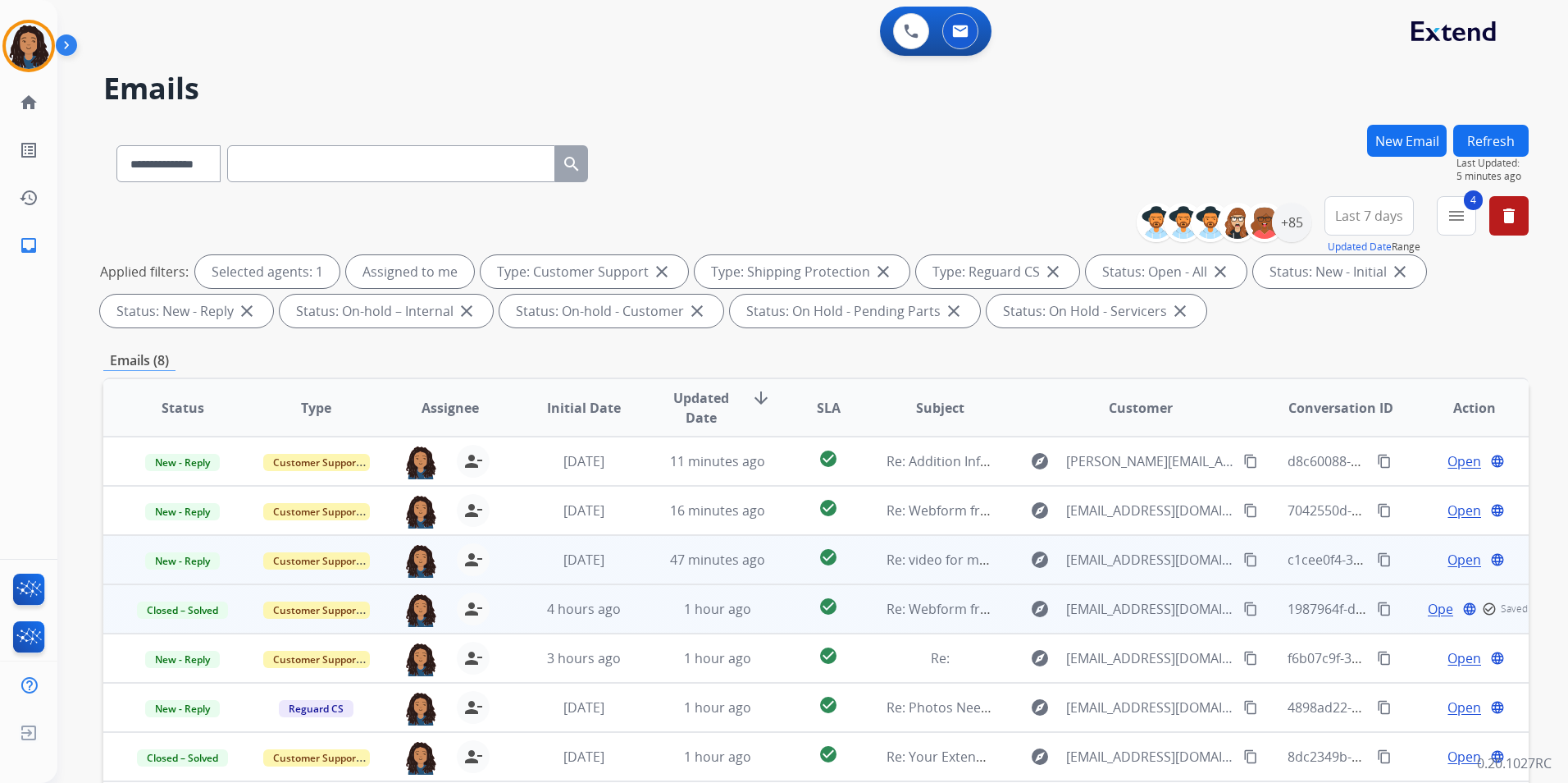
click at [1457, 555] on span "Open" at bounding box center [1464, 559] width 34 height 20
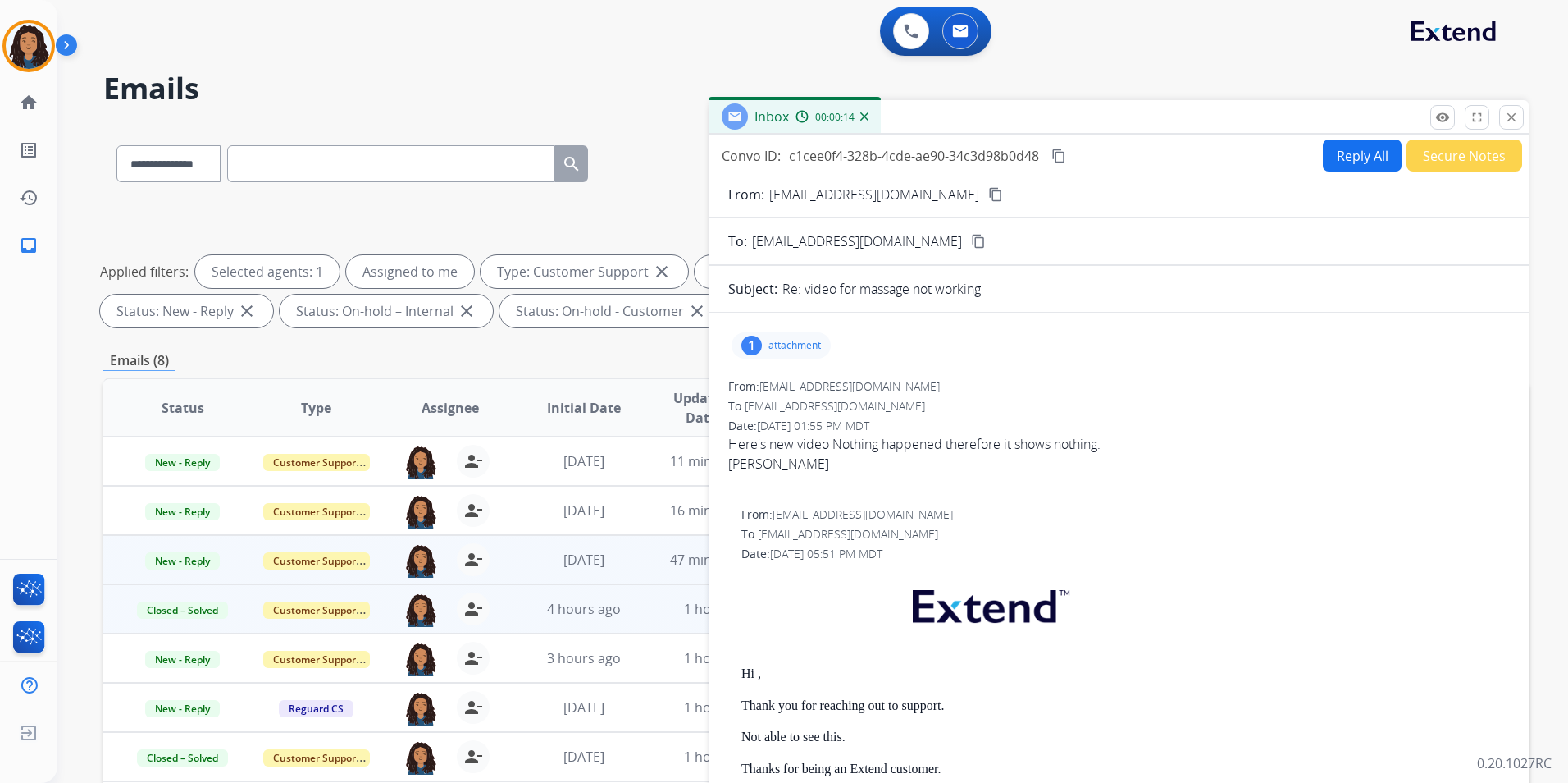
click at [988, 196] on mat-icon "content_copy" at bounding box center [995, 194] width 14 height 14
click at [1504, 115] on mat-icon "close" at bounding box center [1511, 116] width 14 height 14
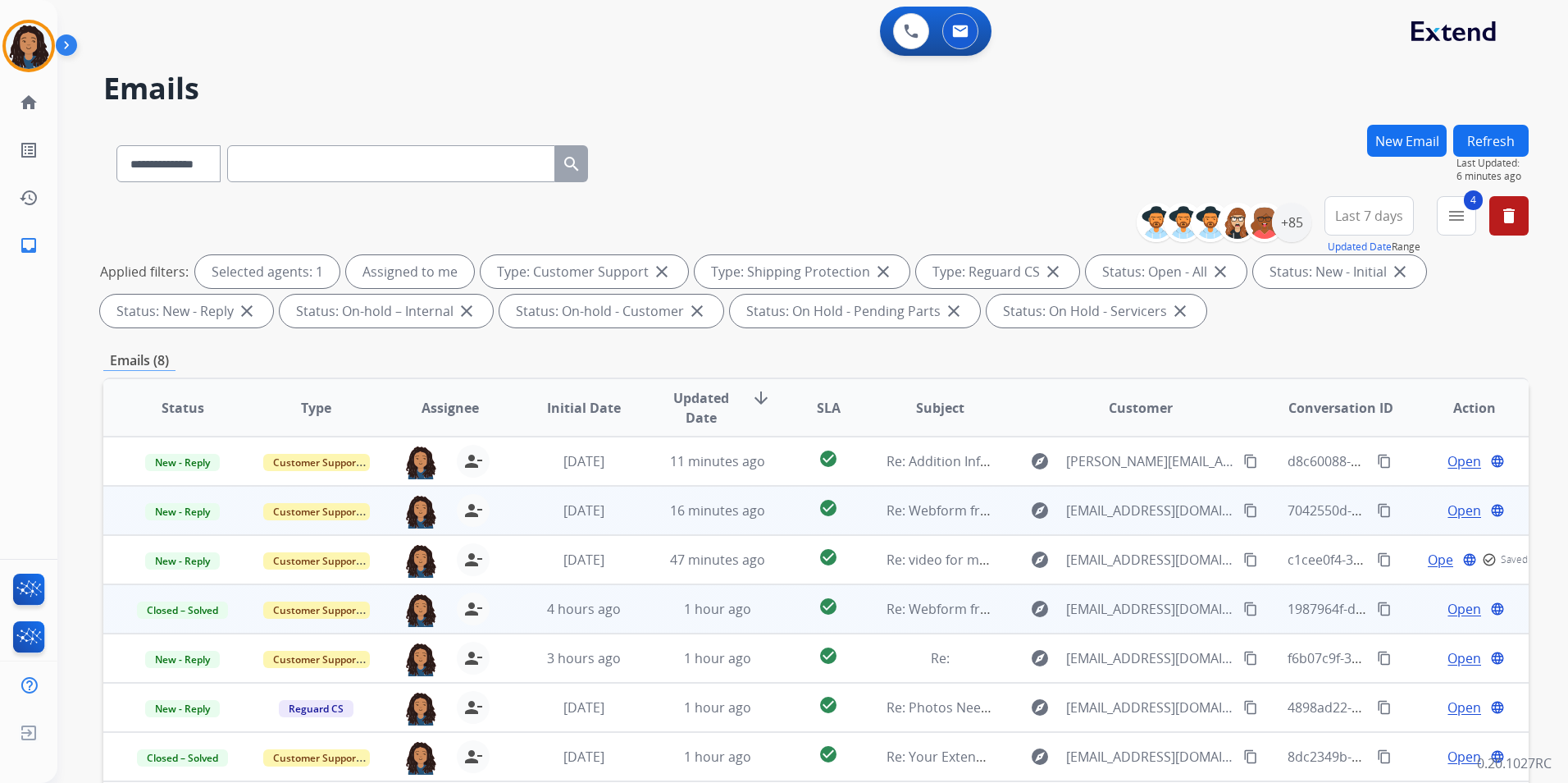
click at [1451, 507] on span "Open" at bounding box center [1464, 510] width 34 height 20
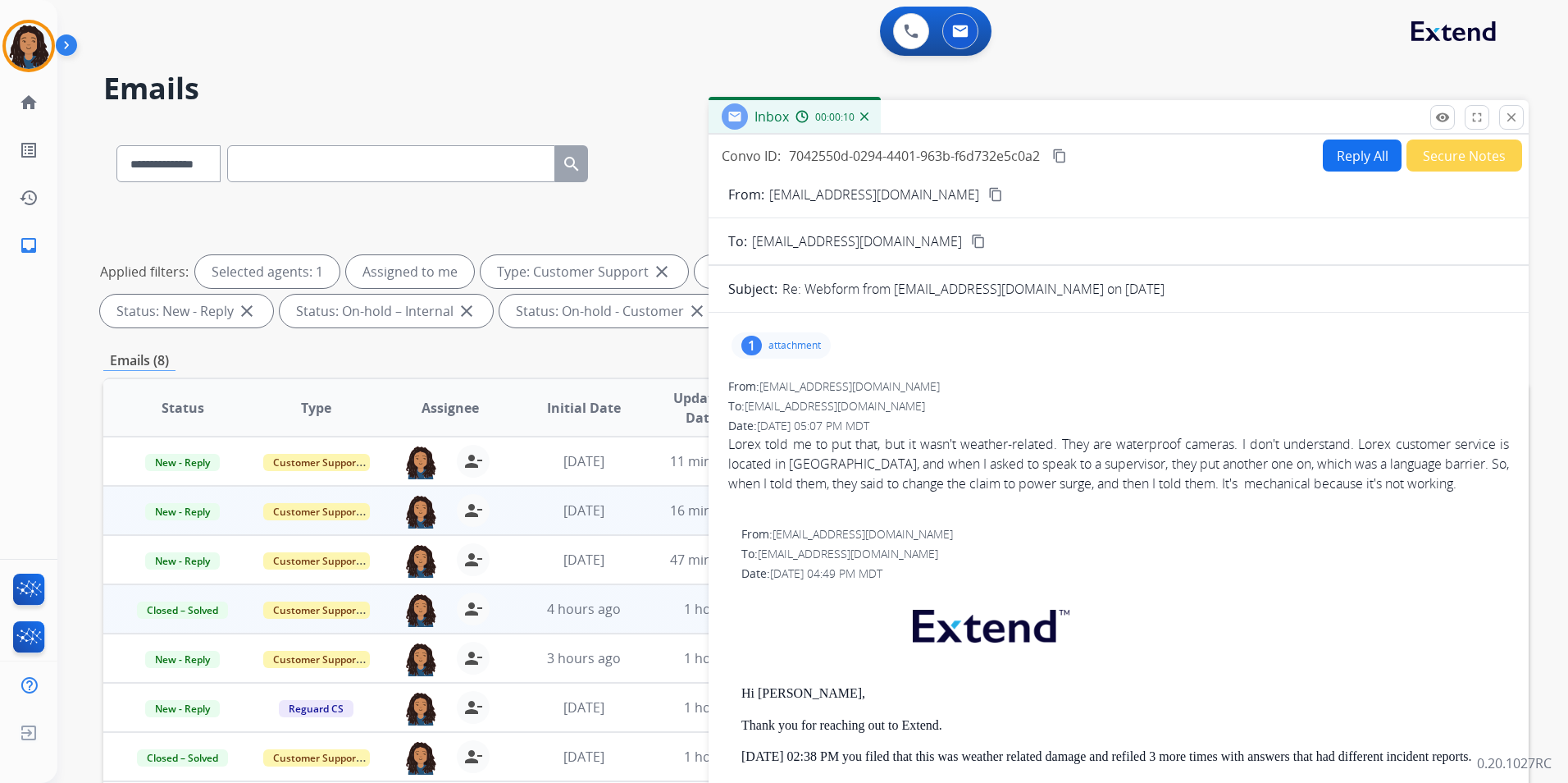
click at [986, 196] on button "content_copy" at bounding box center [995, 194] width 20 height 20
click at [1353, 164] on button "Reply All" at bounding box center [1362, 155] width 79 height 32
select select "**********"
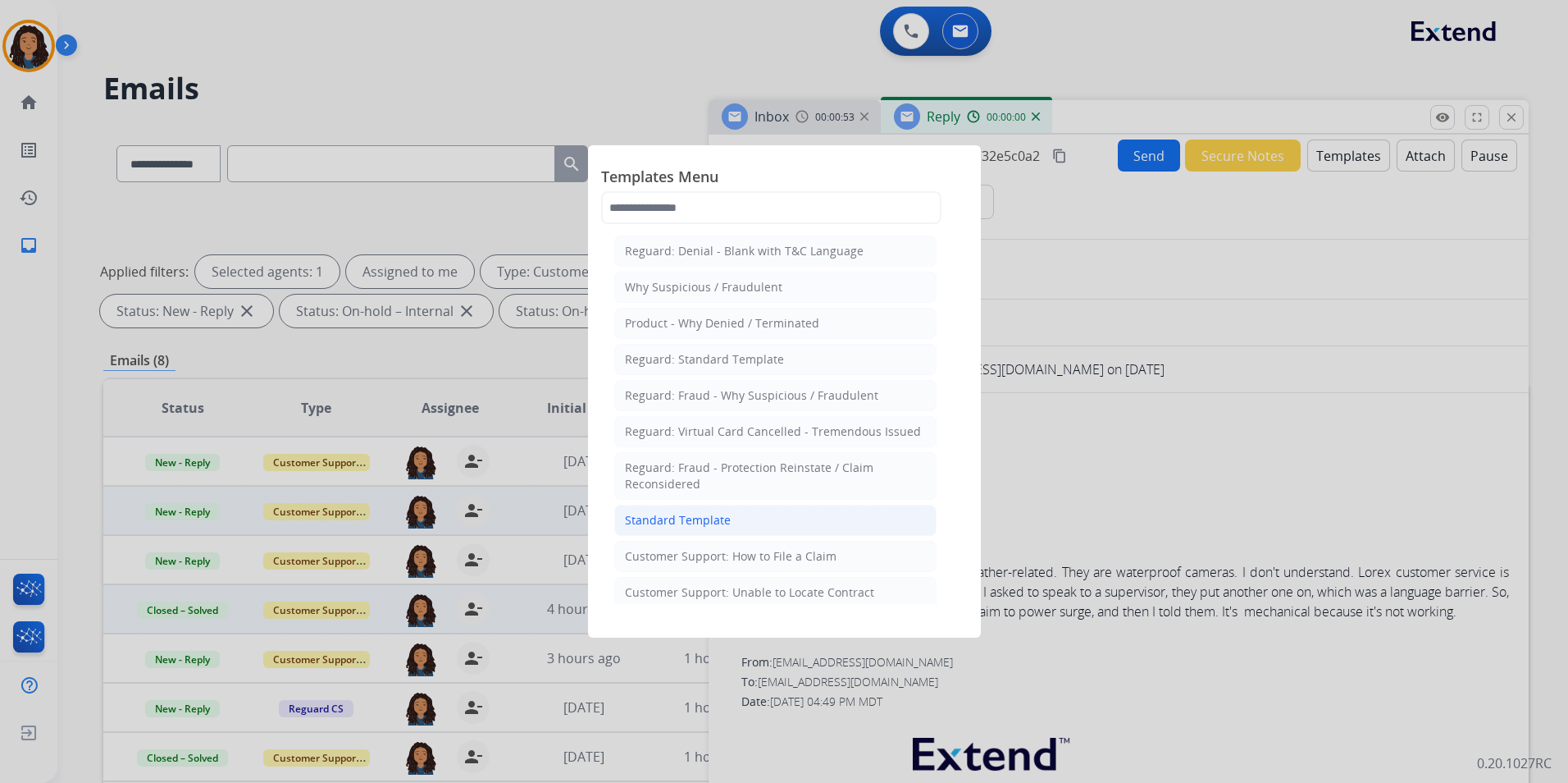
click at [734, 524] on li "Standard Template" at bounding box center [776, 520] width 323 height 31
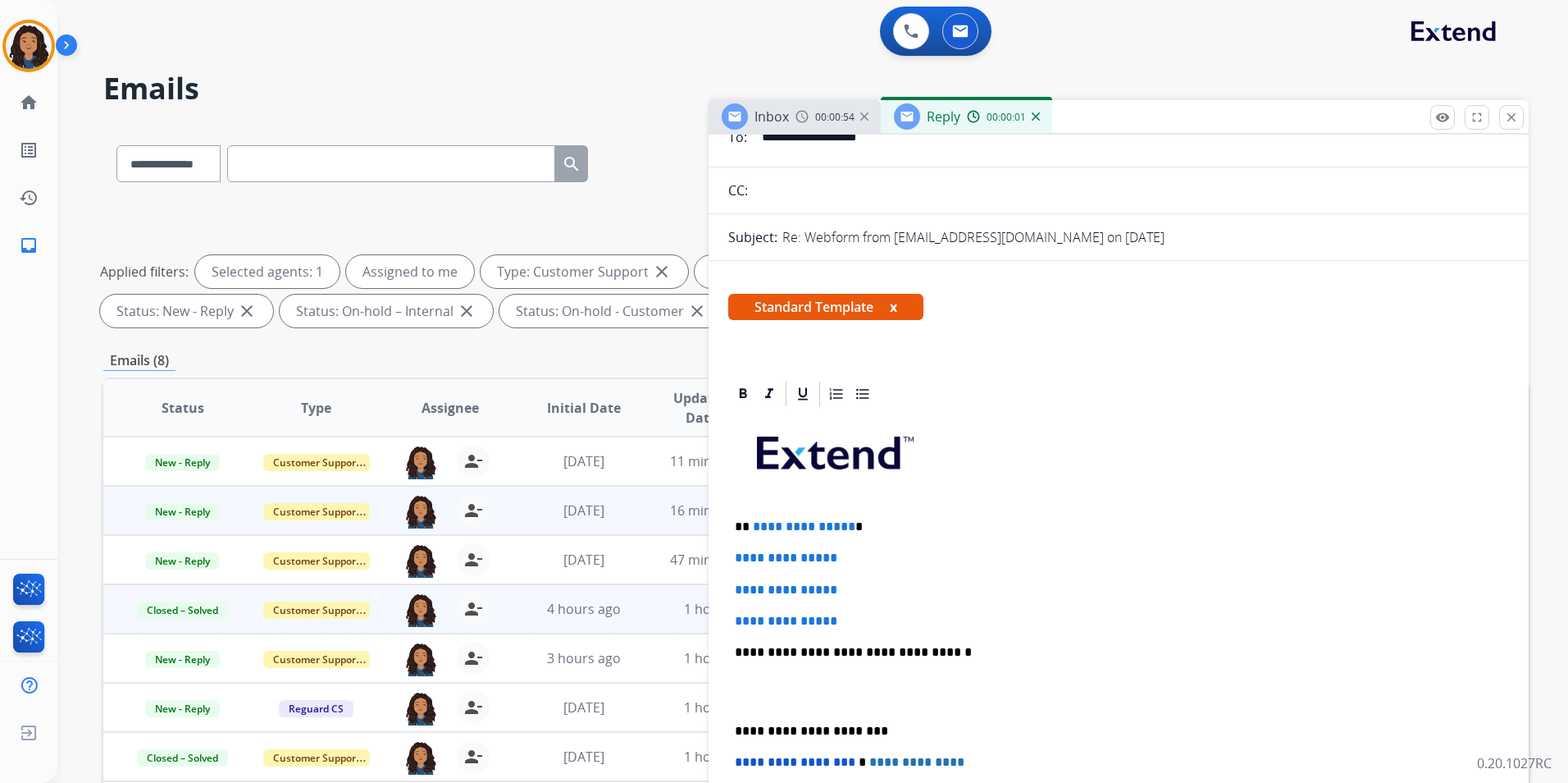
scroll to position [164, 0]
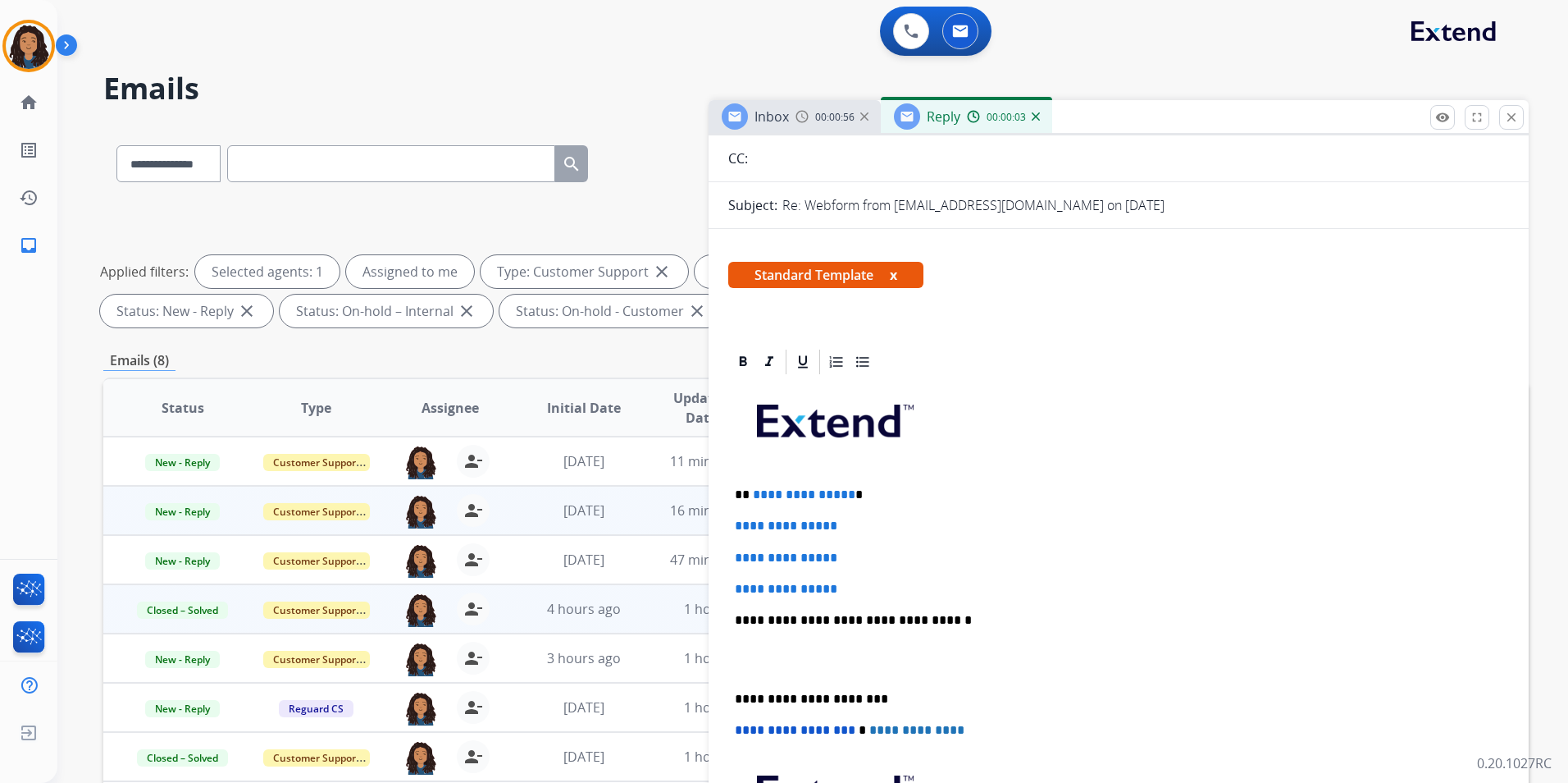
click at [772, 110] on span "Inbox" at bounding box center [772, 116] width 35 height 18
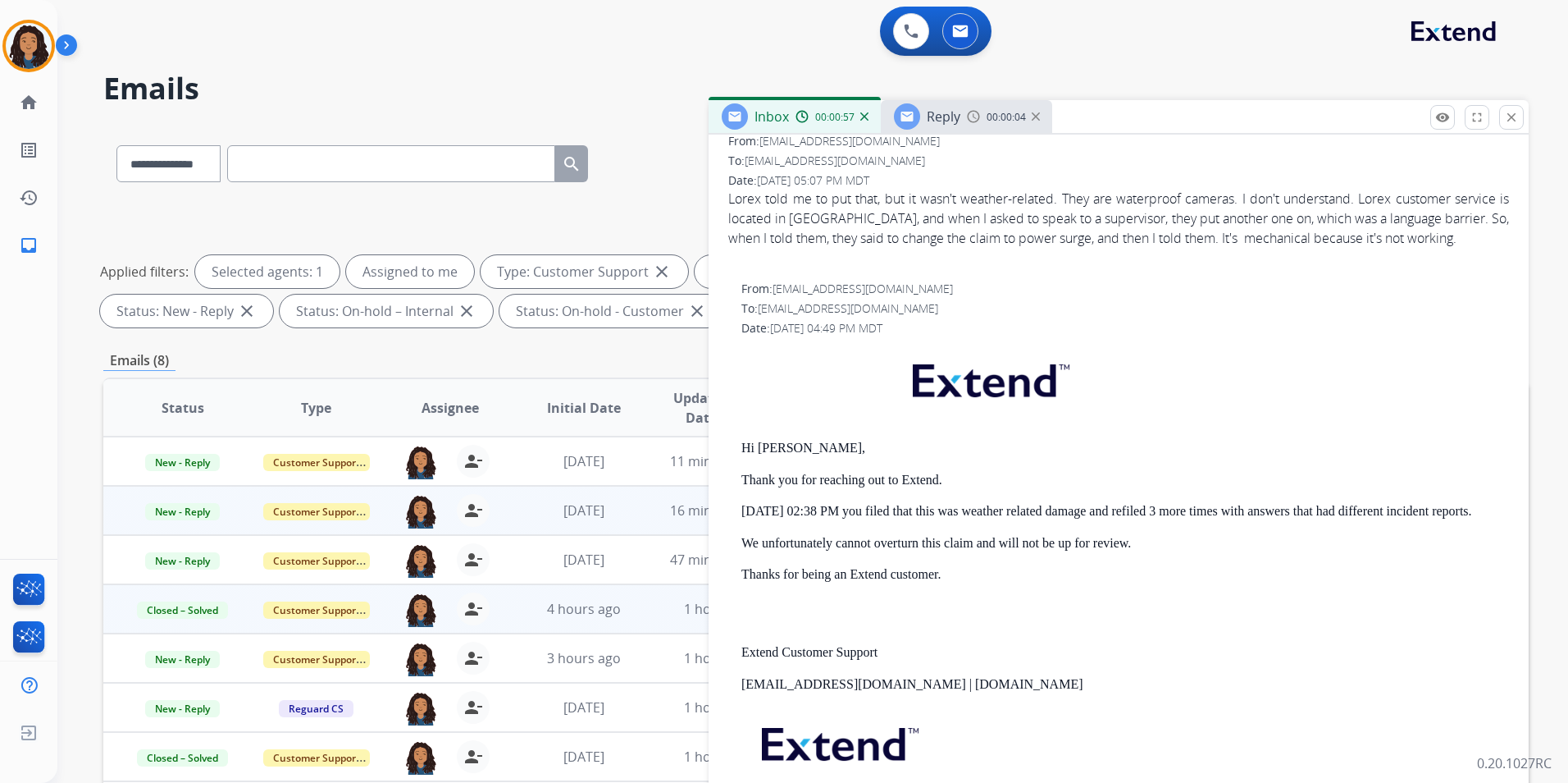
scroll to position [246, 0]
drag, startPoint x: 737, startPoint y: 440, endPoint x: 943, endPoint y: 474, distance: 208.8
click at [943, 474] on div "From: support@extend.com To: josev1026@yahoo.com Date: 08/28/2025 - 04:49 PM MD…" at bounding box center [1119, 569] width 781 height 580
copy div "Hi Jose, Thank you for reaching out to Extend."
click at [900, 103] on div "Reply 00:00:07" at bounding box center [967, 116] width 171 height 33
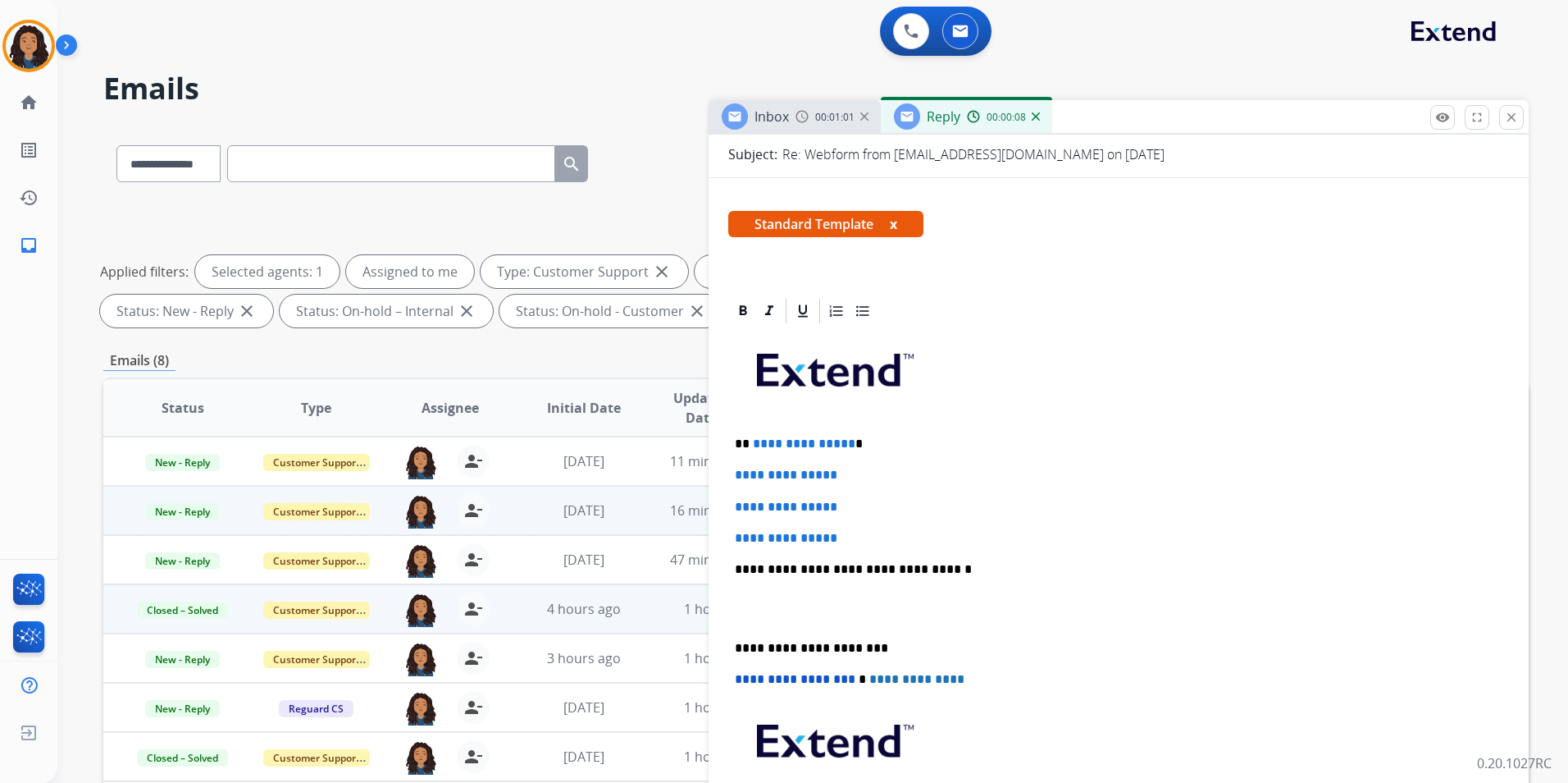
scroll to position [328, 0]
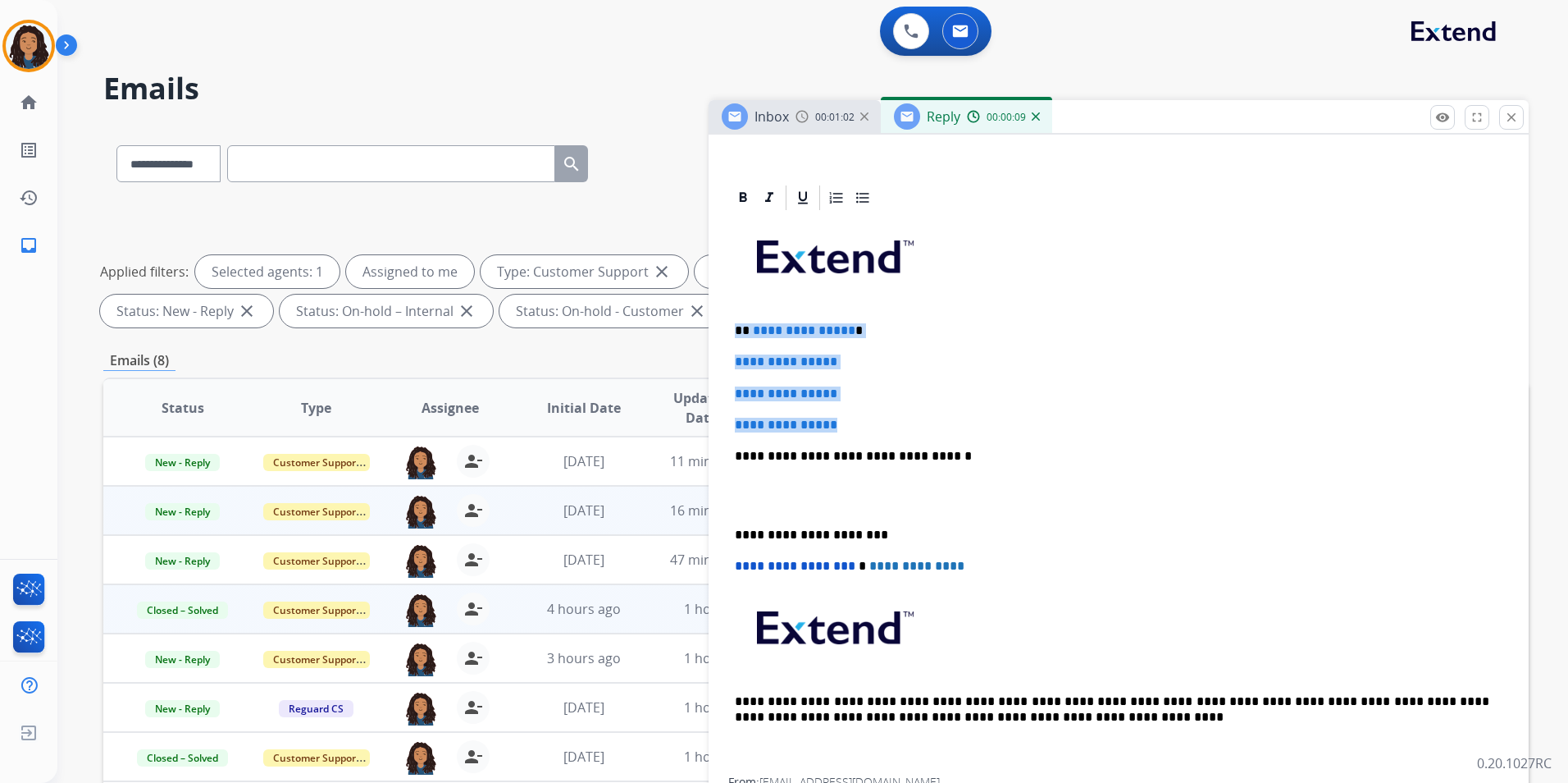
drag, startPoint x: 731, startPoint y: 324, endPoint x: 887, endPoint y: 423, distance: 184.8
click at [887, 423] on div "**********" at bounding box center [1119, 494] width 781 height 565
paste div
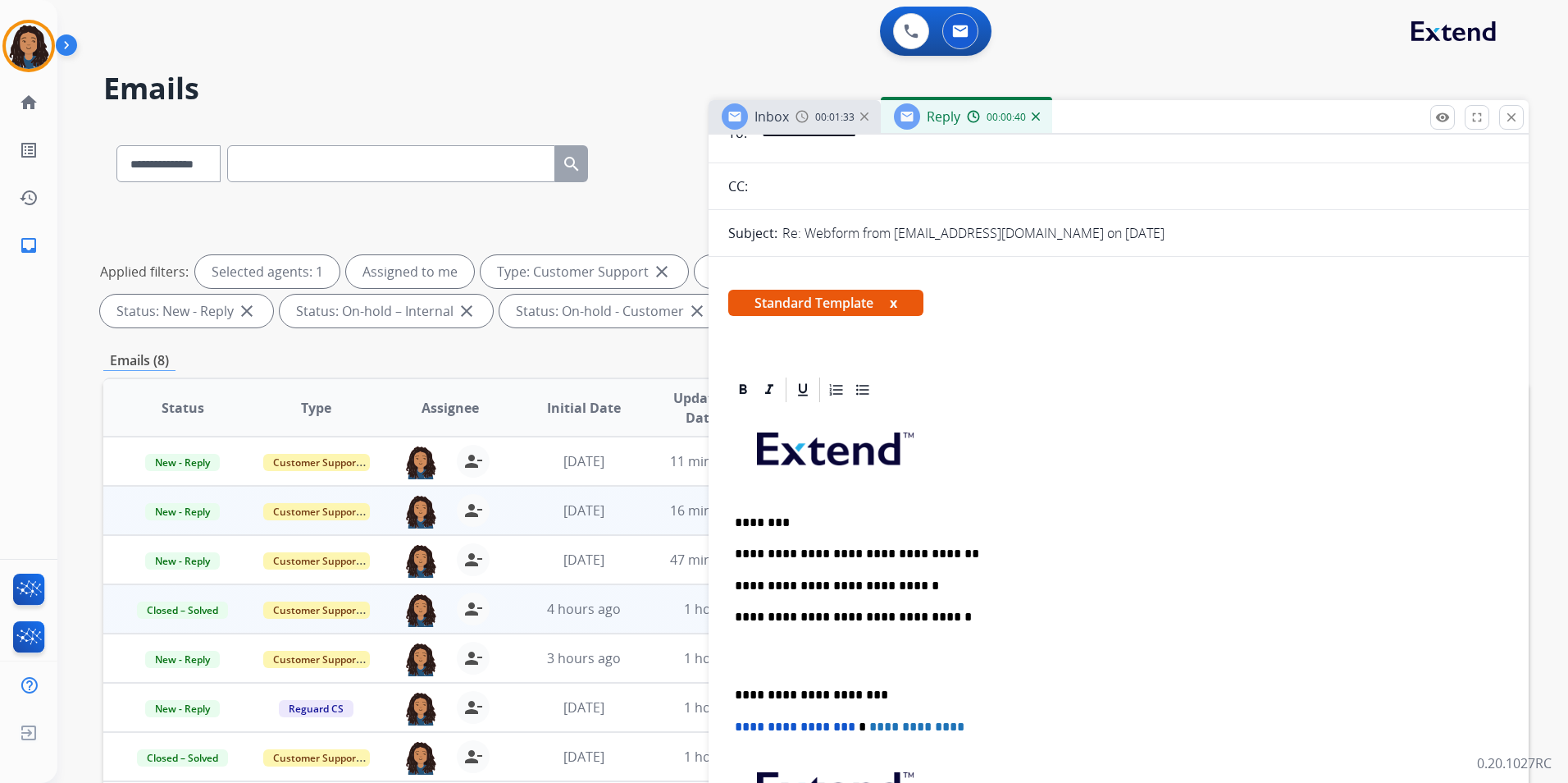
scroll to position [0, 0]
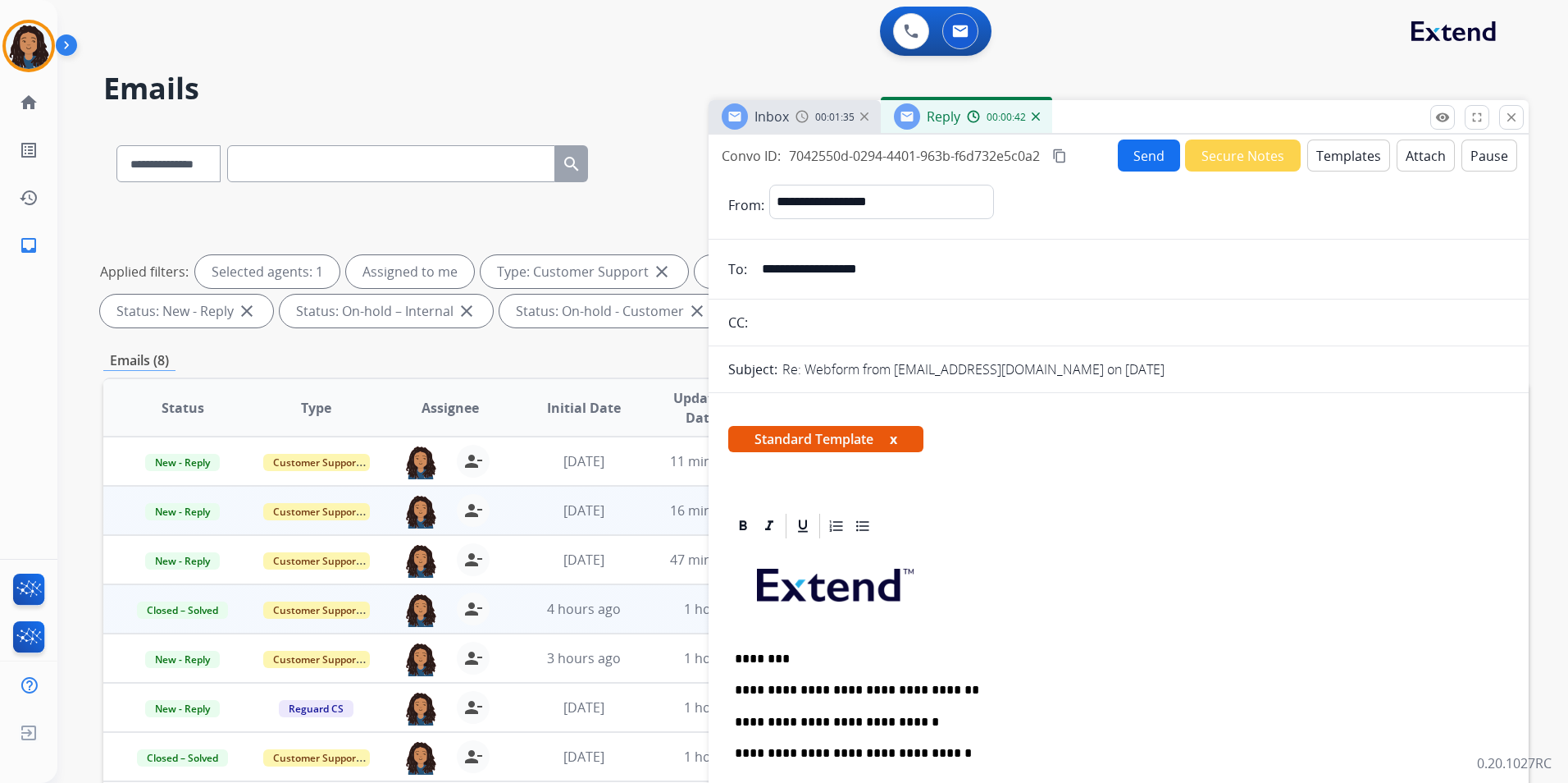
click at [1150, 151] on button "Send" at bounding box center [1149, 155] width 62 height 32
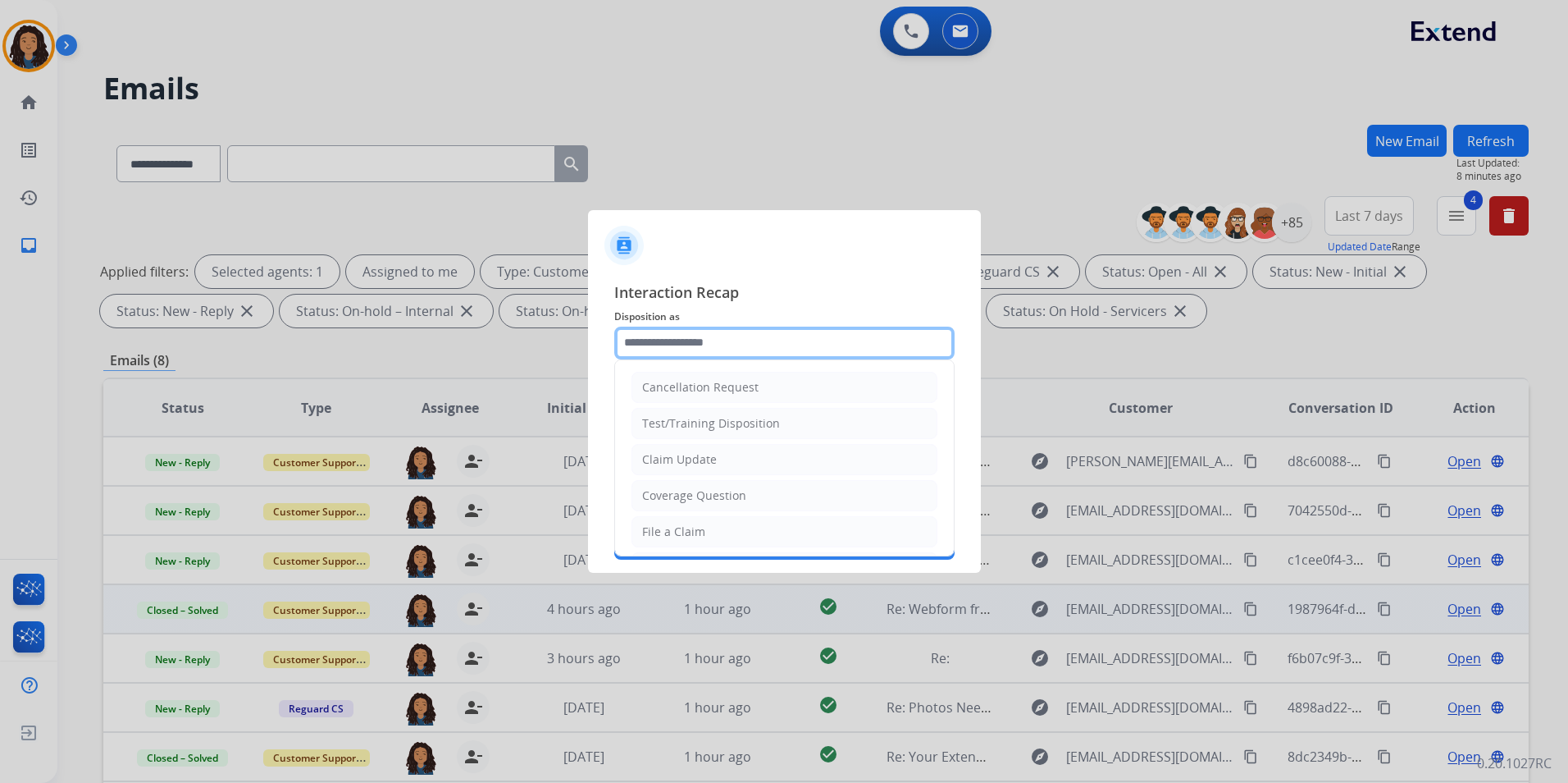
click at [760, 352] on input "text" at bounding box center [784, 343] width 340 height 33
click at [748, 464] on li "Claim Update" at bounding box center [784, 459] width 306 height 31
type input "**********"
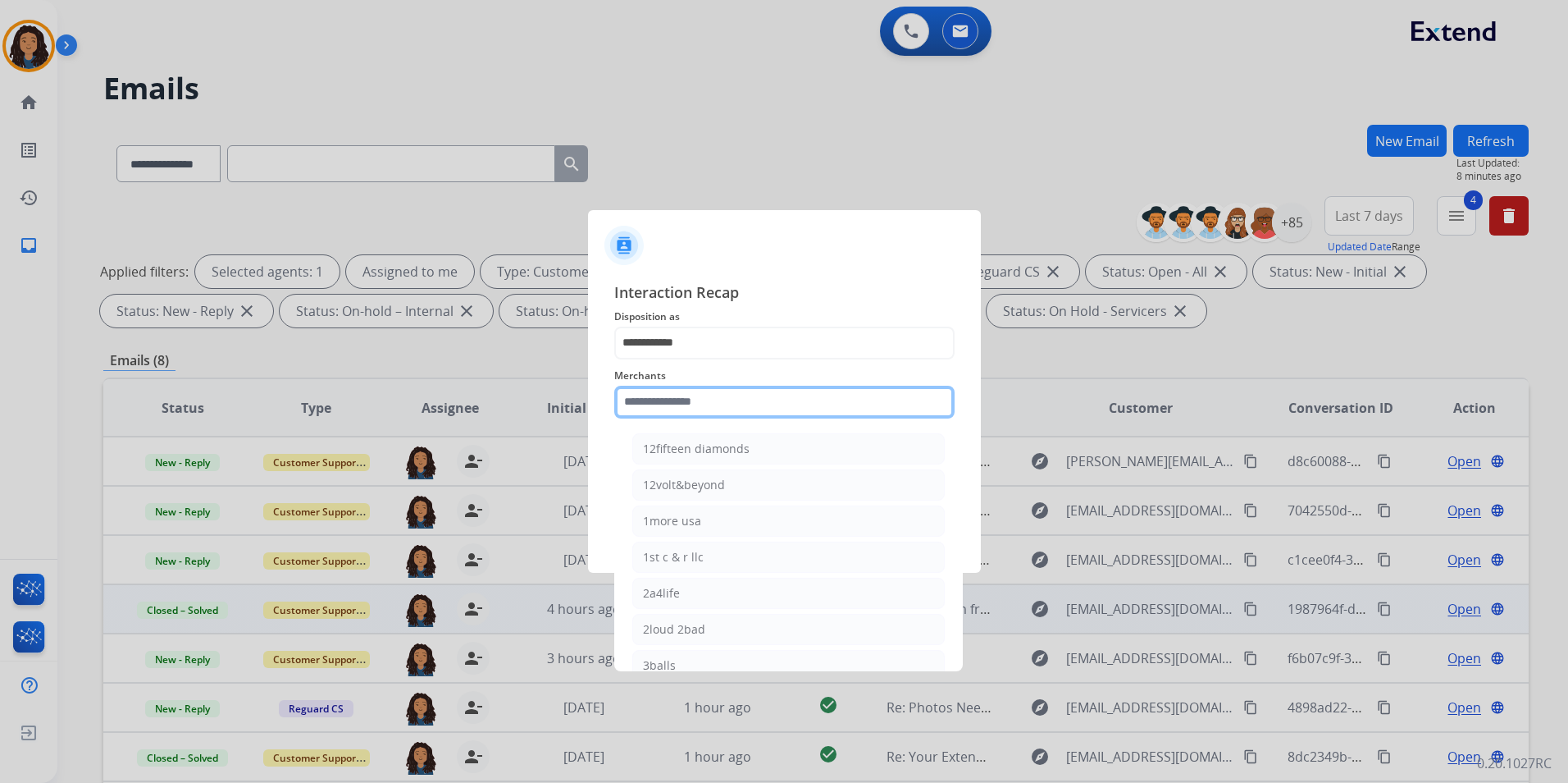
click at [731, 409] on input "text" at bounding box center [784, 402] width 340 height 33
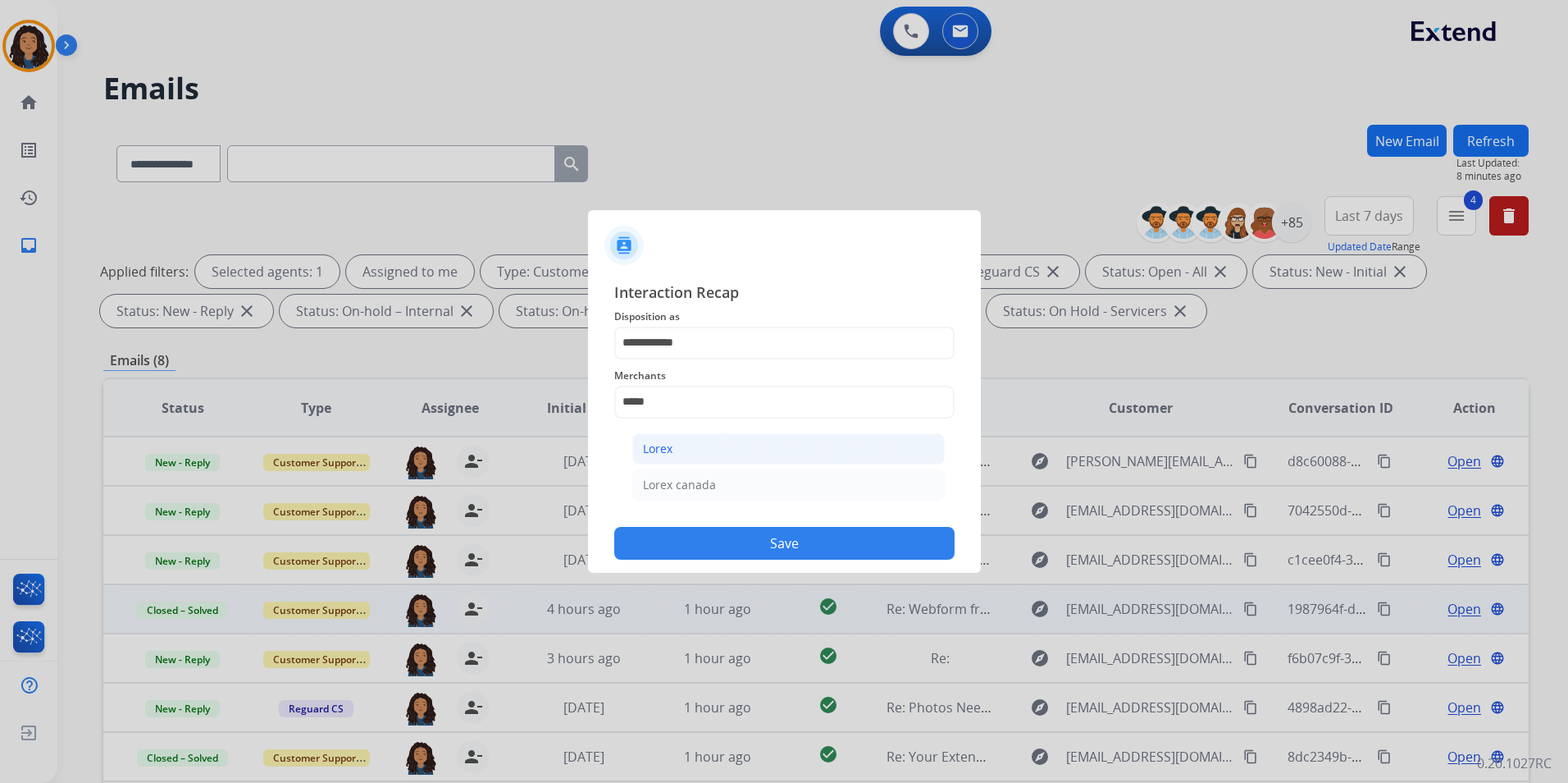
click at [710, 446] on li "Lorex" at bounding box center [789, 448] width 312 height 31
type input "*****"
click at [713, 483] on input "text" at bounding box center [784, 467] width 340 height 33
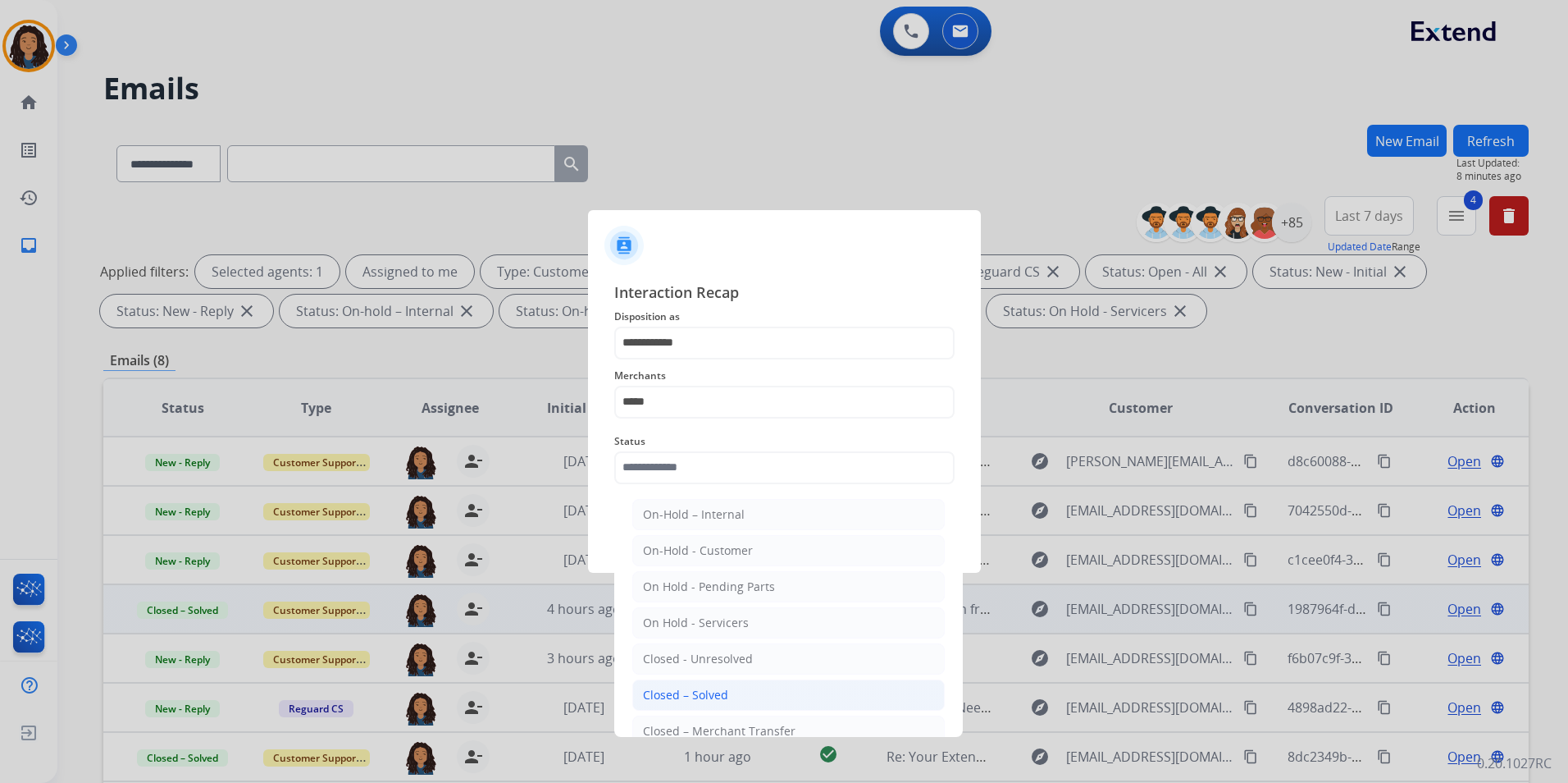
click at [734, 681] on li "Closed – Solved" at bounding box center [789, 695] width 312 height 31
type input "**********"
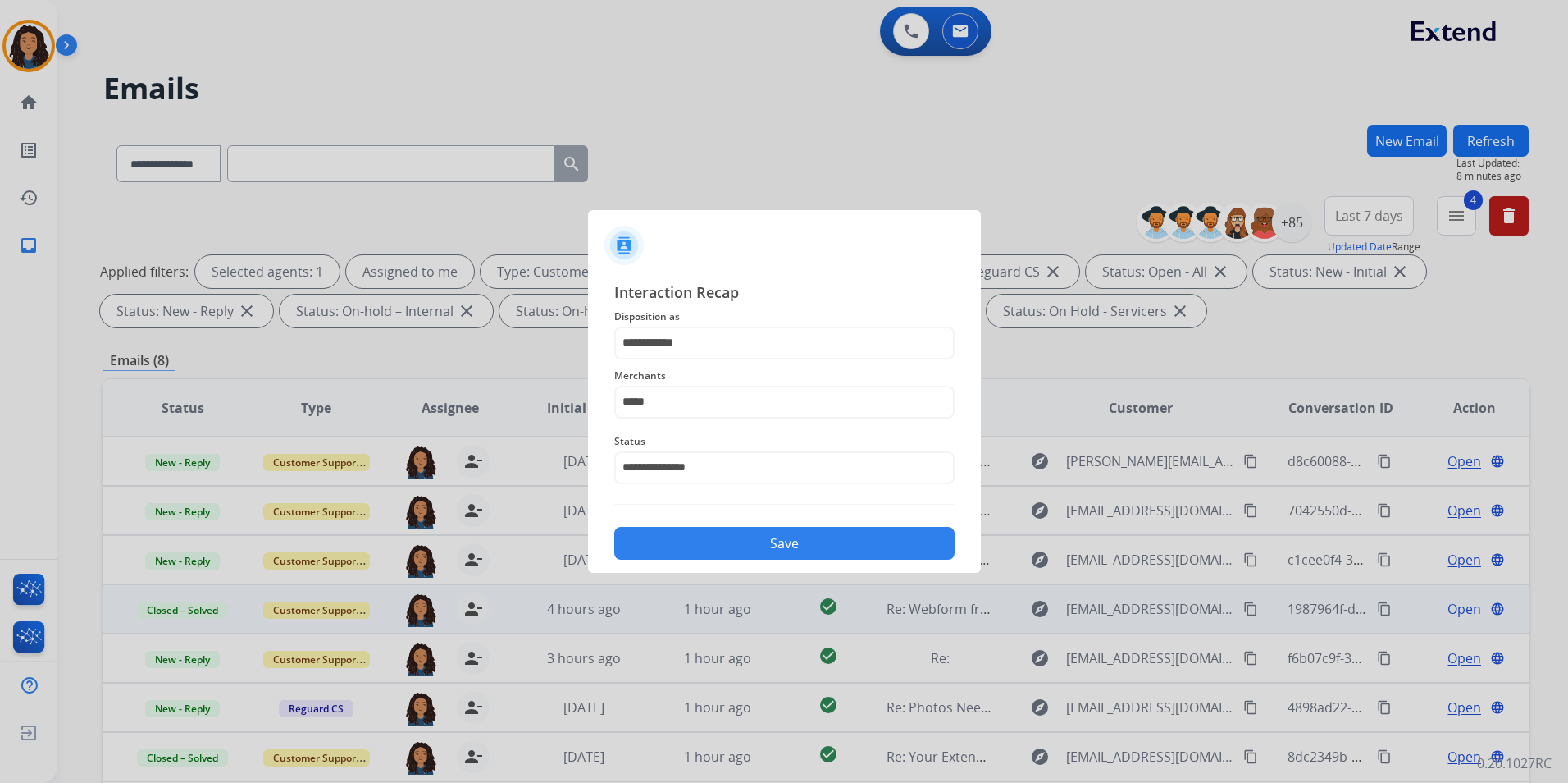
click at [783, 531] on button "Save" at bounding box center [784, 543] width 340 height 33
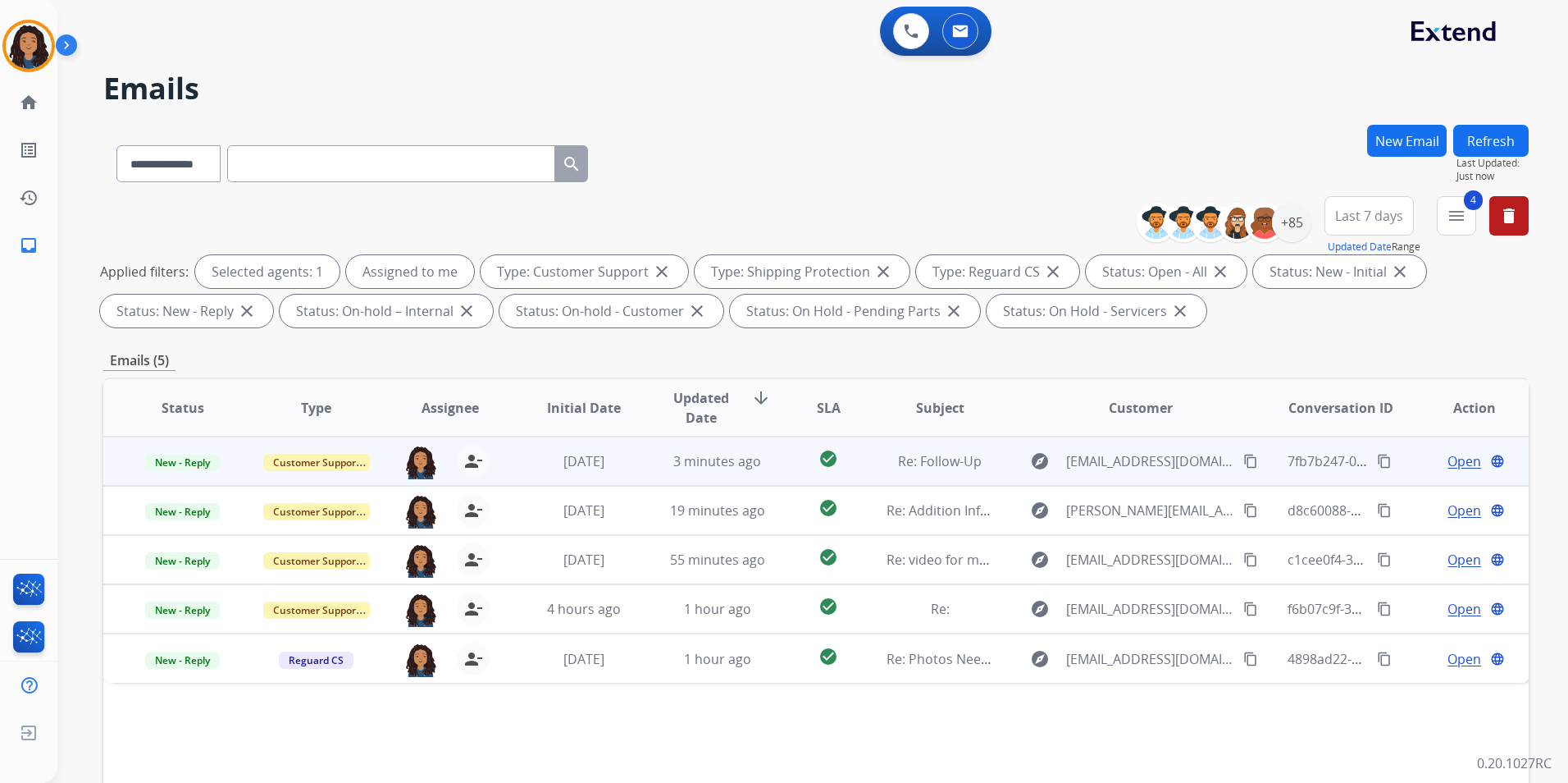
click at [1447, 459] on span "Open" at bounding box center [1464, 460] width 34 height 20
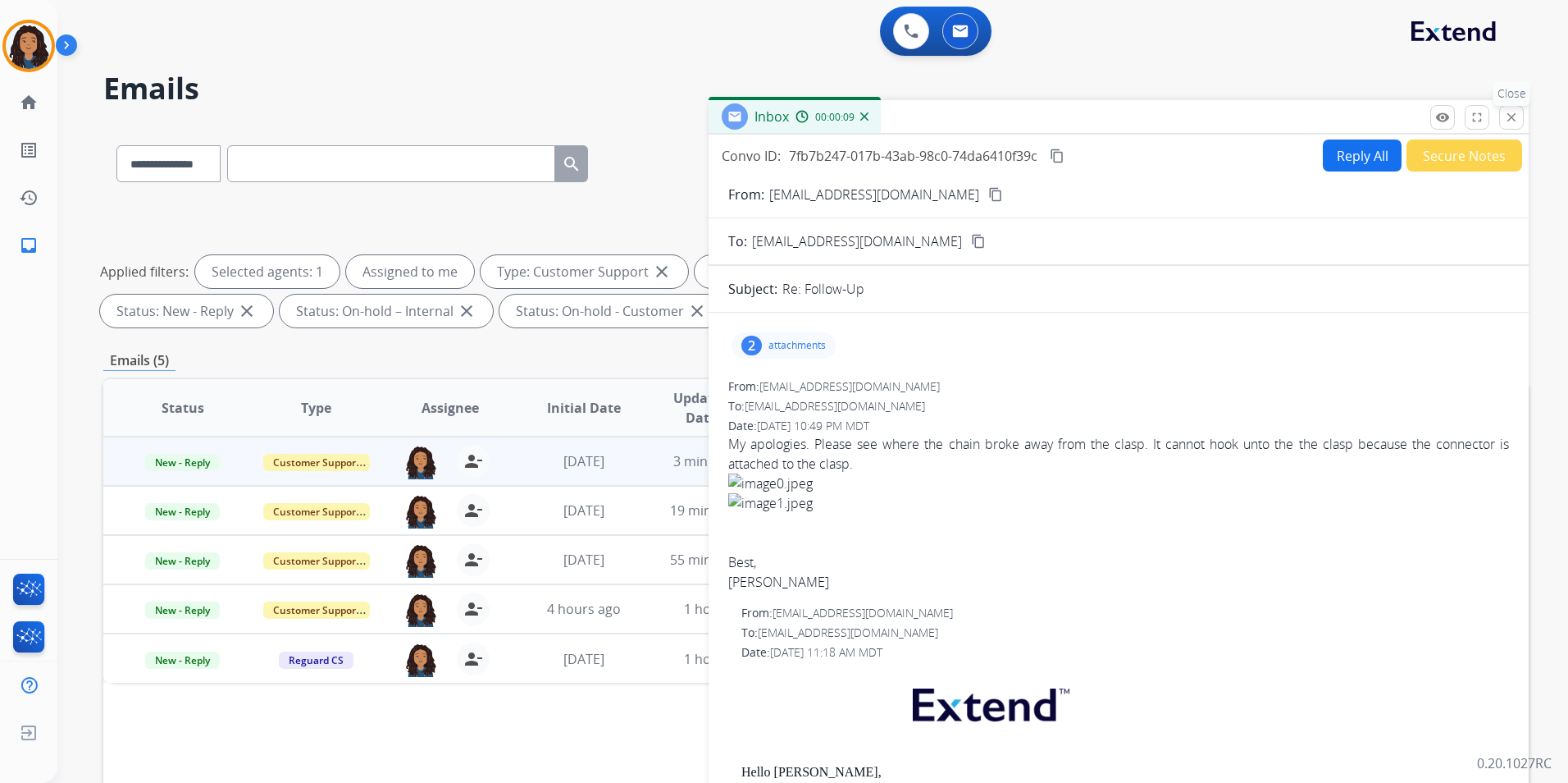
click at [1506, 123] on mat-icon "close" at bounding box center [1511, 116] width 14 height 14
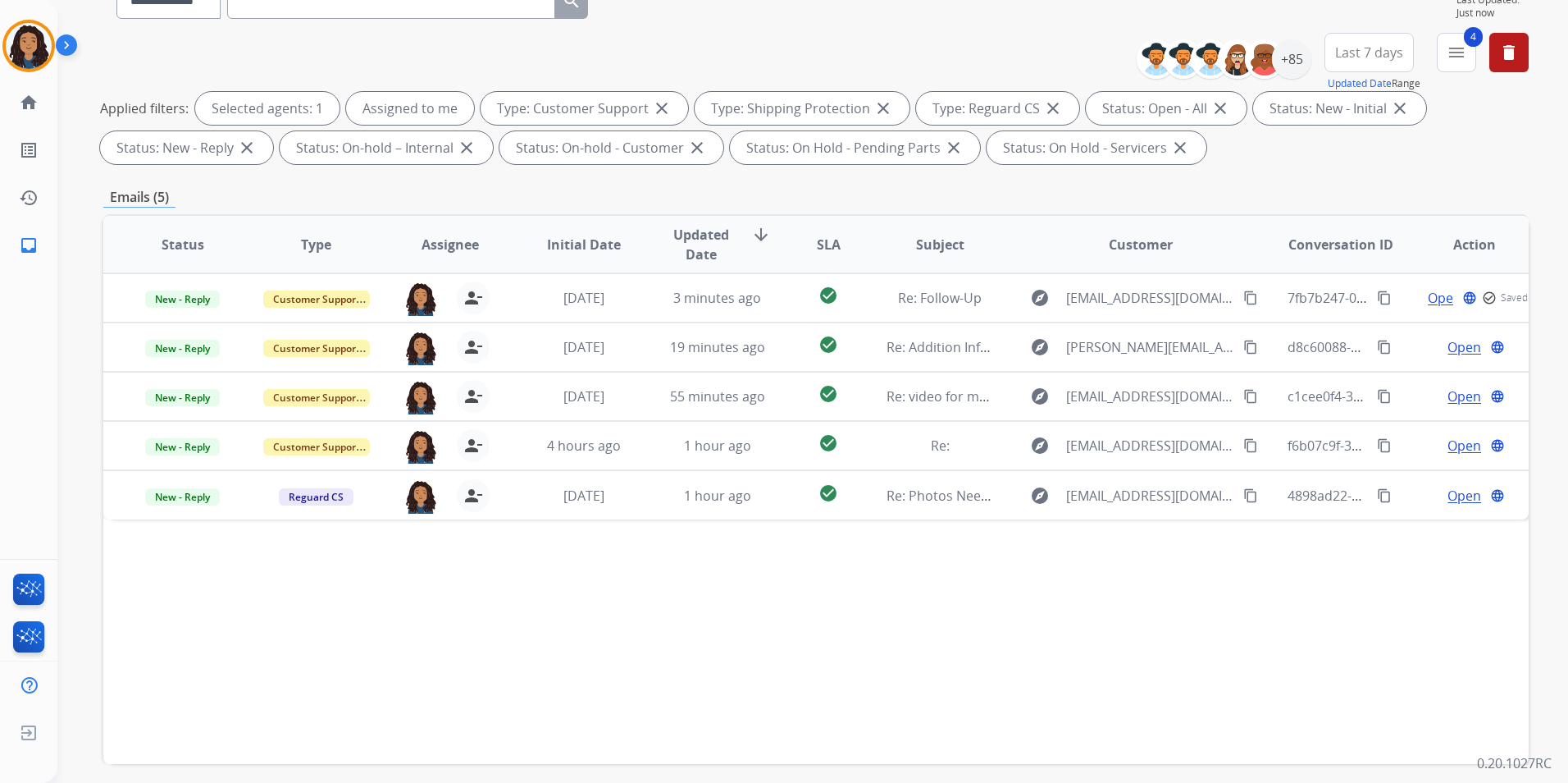
scroll to position [164, 0]
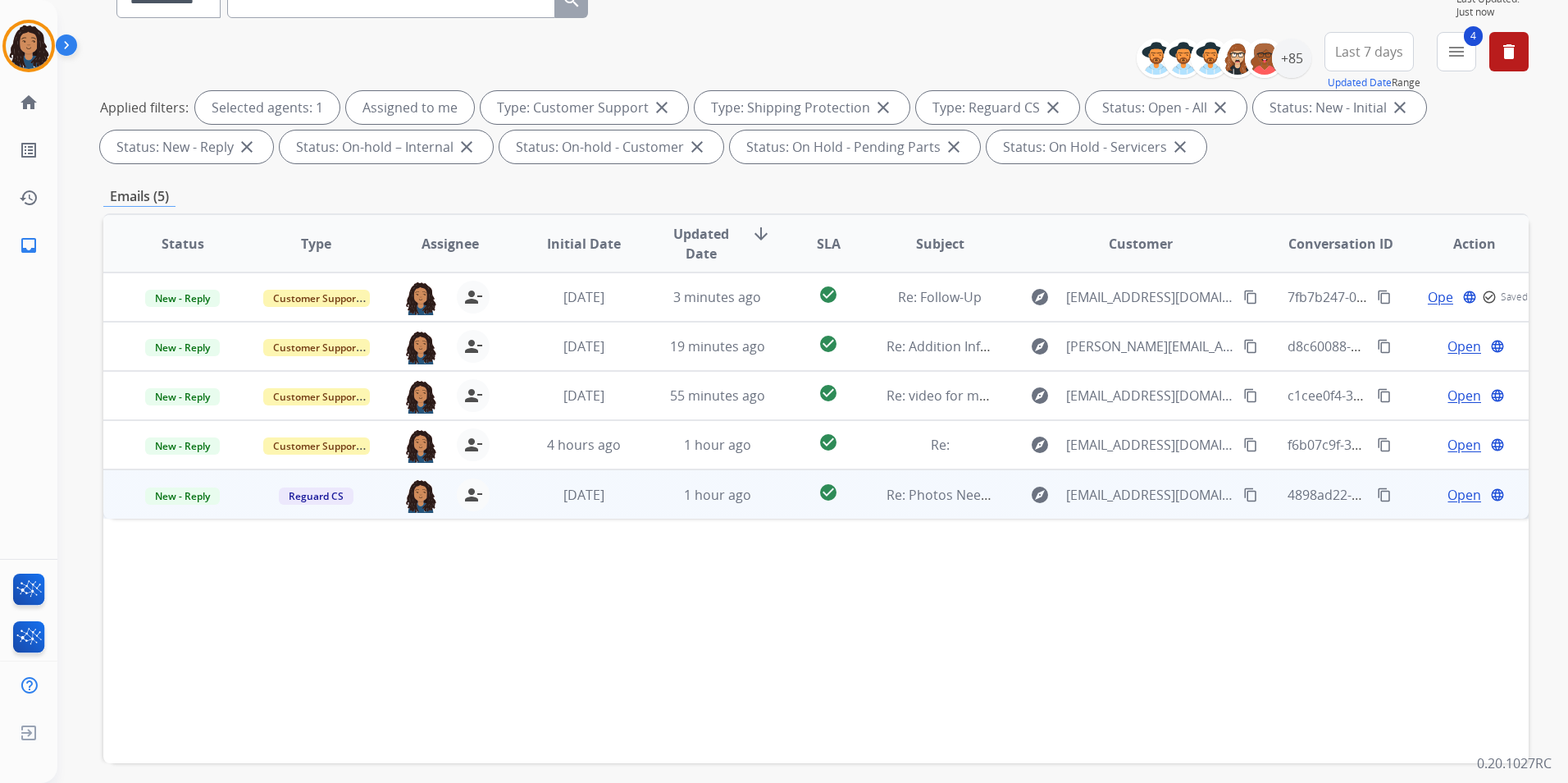
click at [1460, 493] on span "Open" at bounding box center [1464, 494] width 34 height 20
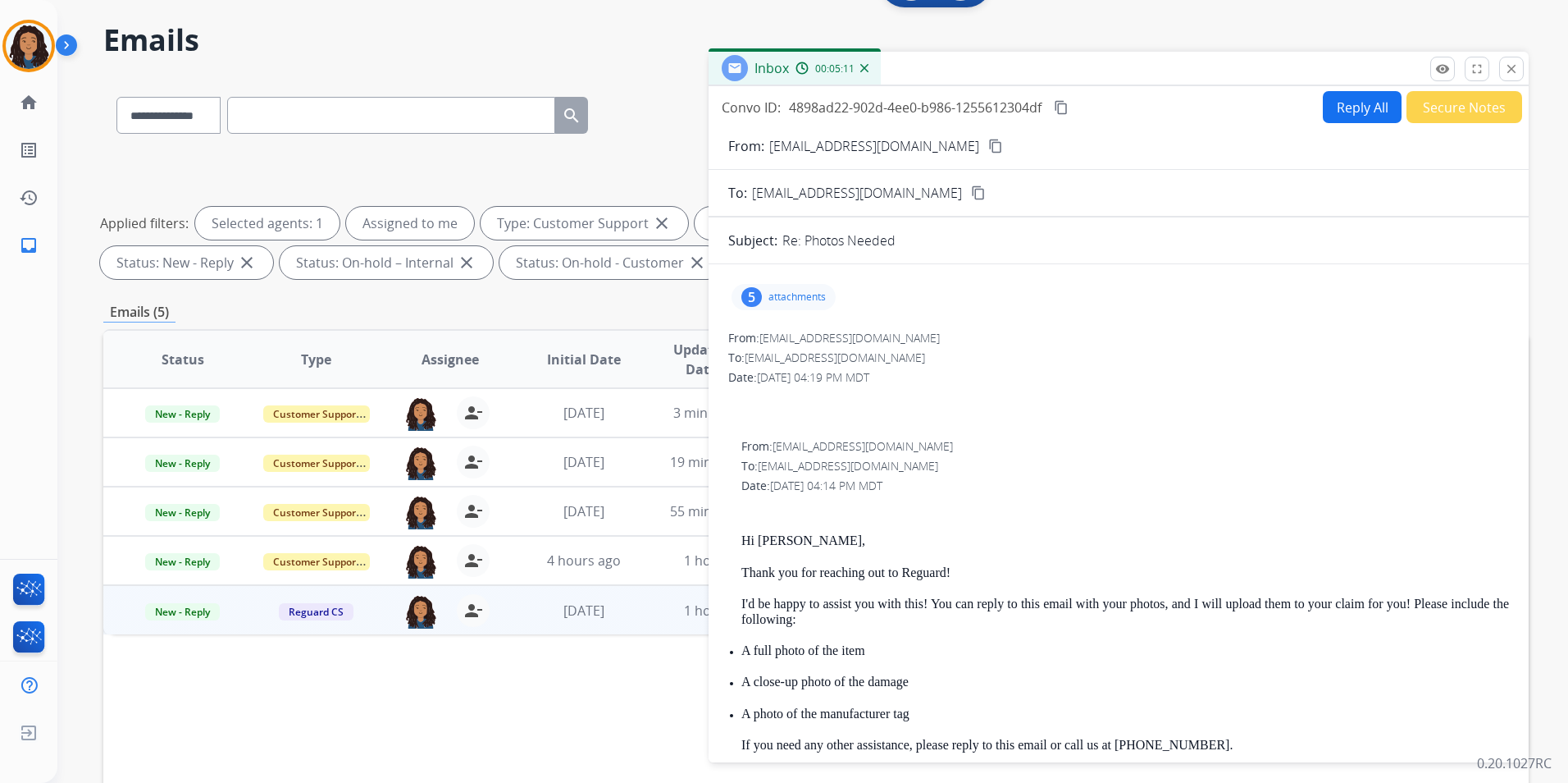
scroll to position [0, 0]
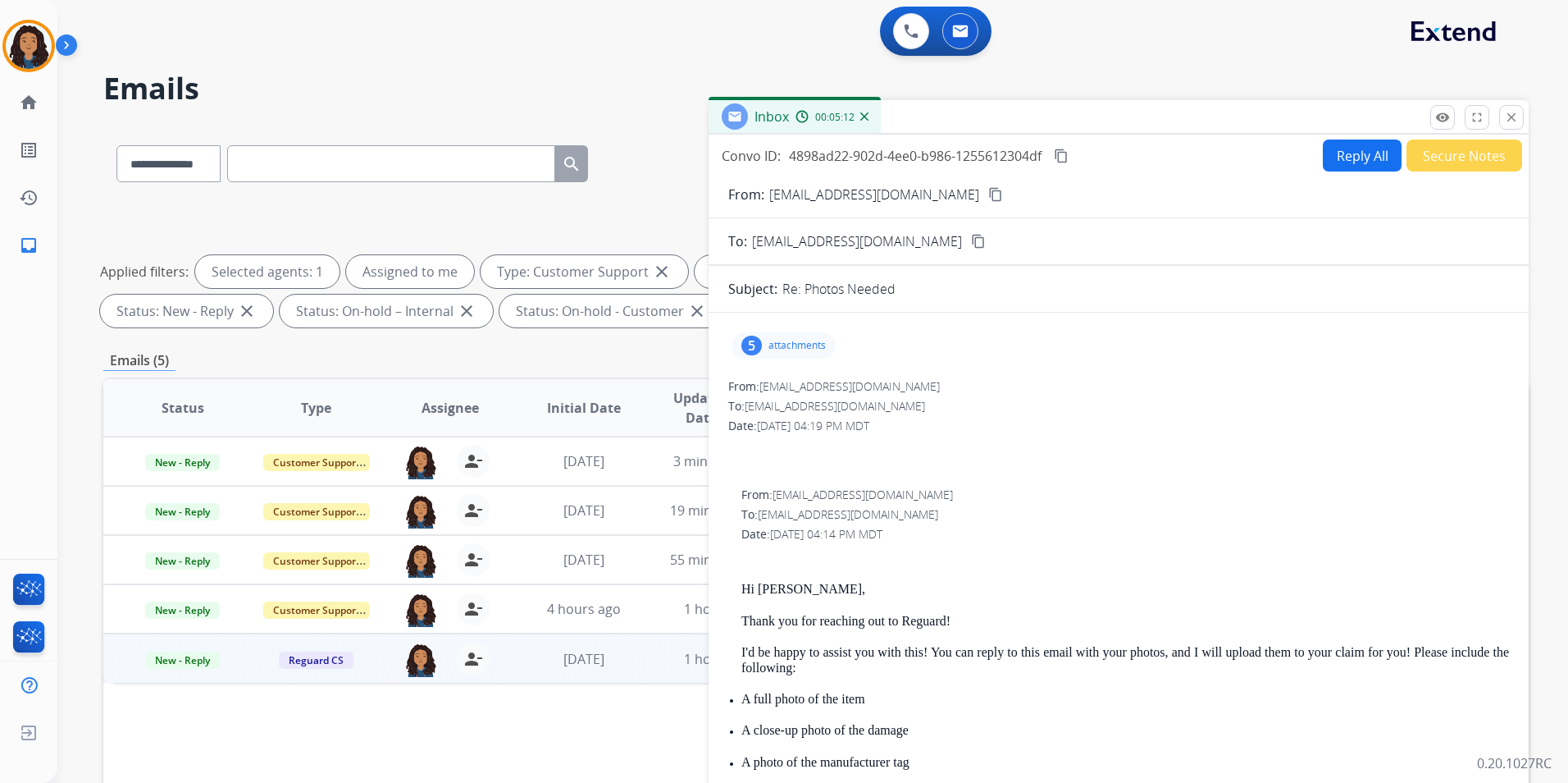
click at [988, 198] on mat-icon "content_copy" at bounding box center [995, 194] width 14 height 14
click at [1346, 163] on button "Reply All" at bounding box center [1362, 155] width 79 height 32
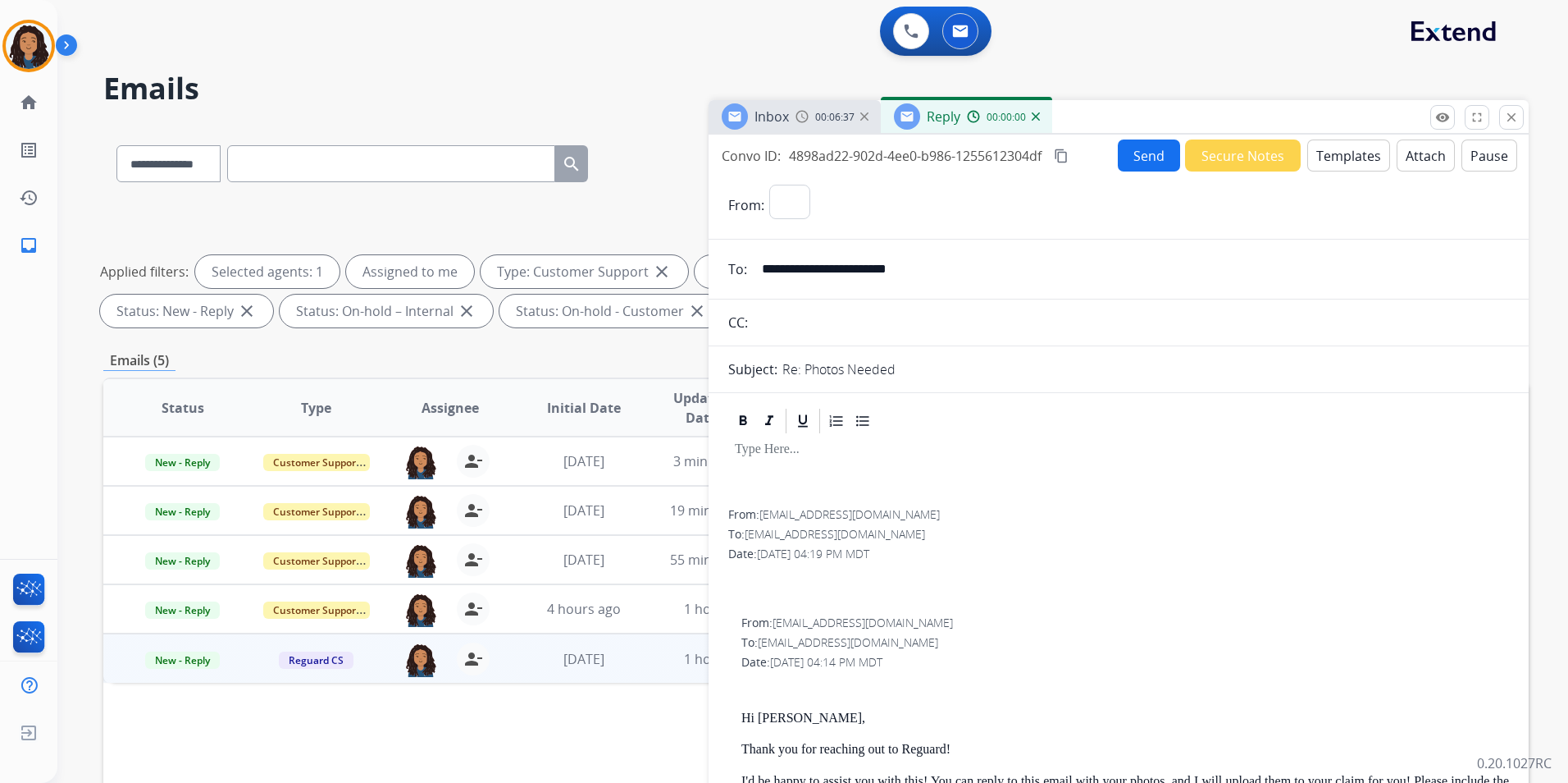
click at [1346, 162] on button "Templates" at bounding box center [1349, 155] width 83 height 32
select select "**********"
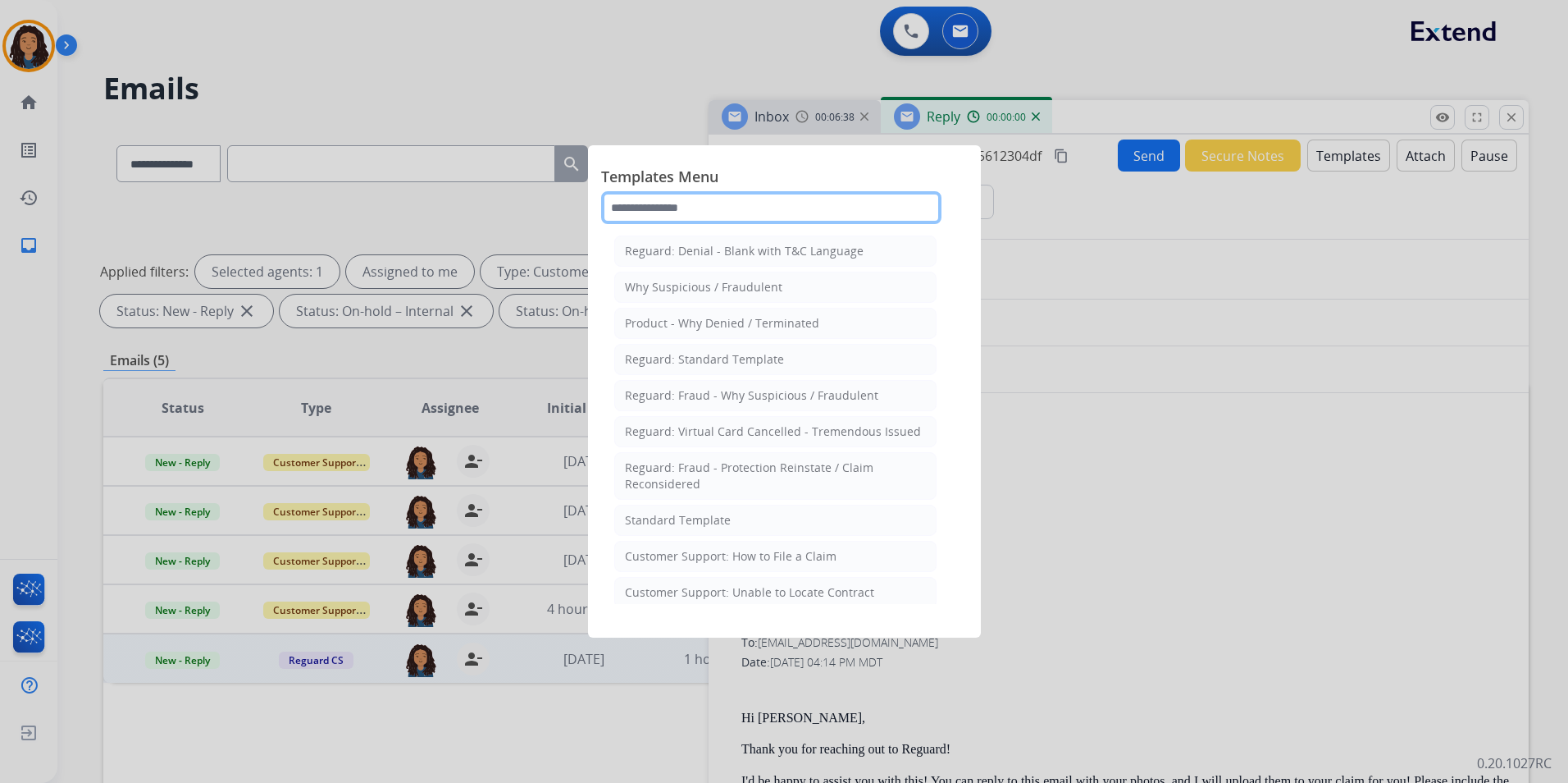
click at [833, 198] on input "text" at bounding box center [771, 207] width 340 height 33
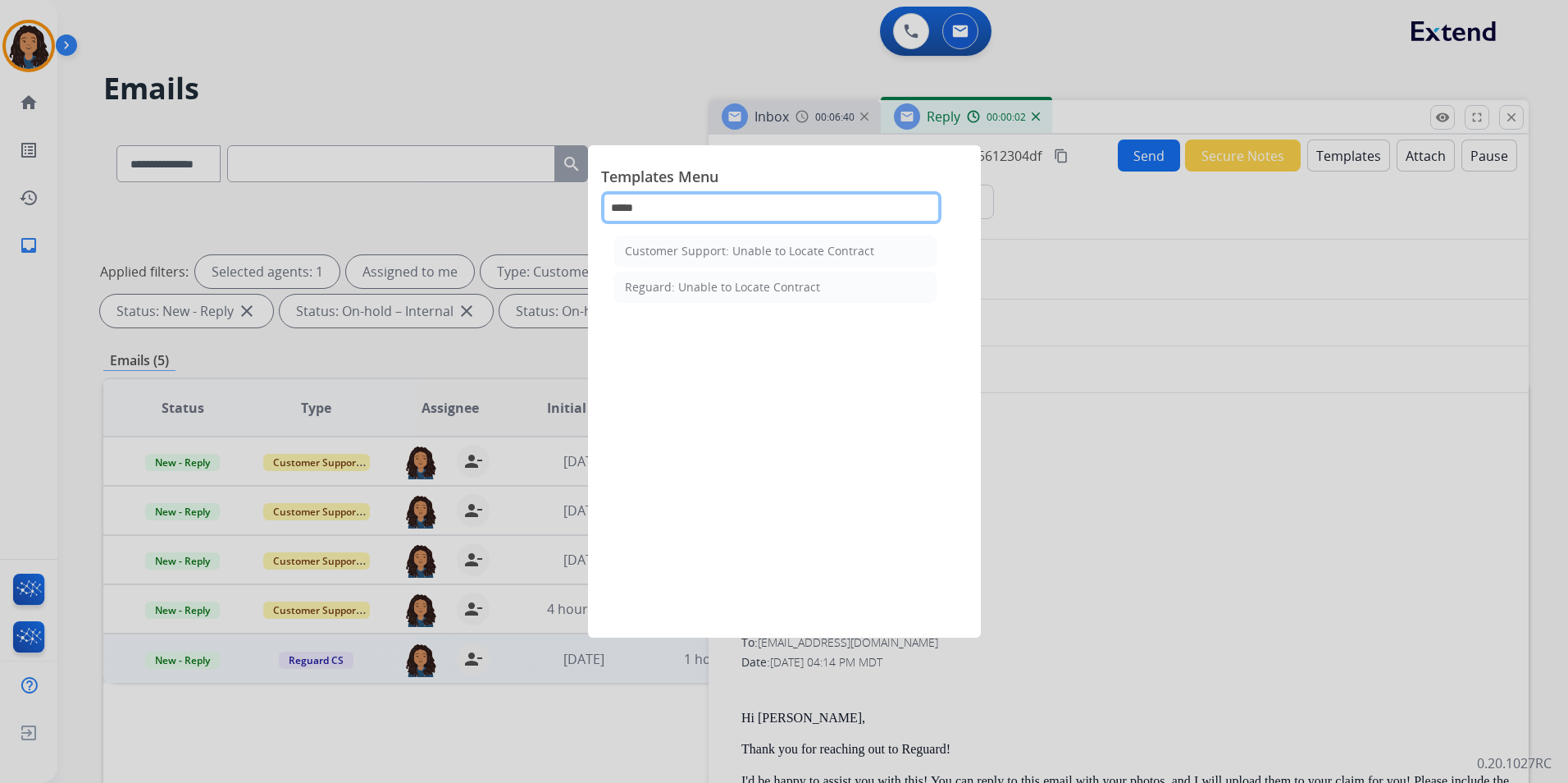
type input "******"
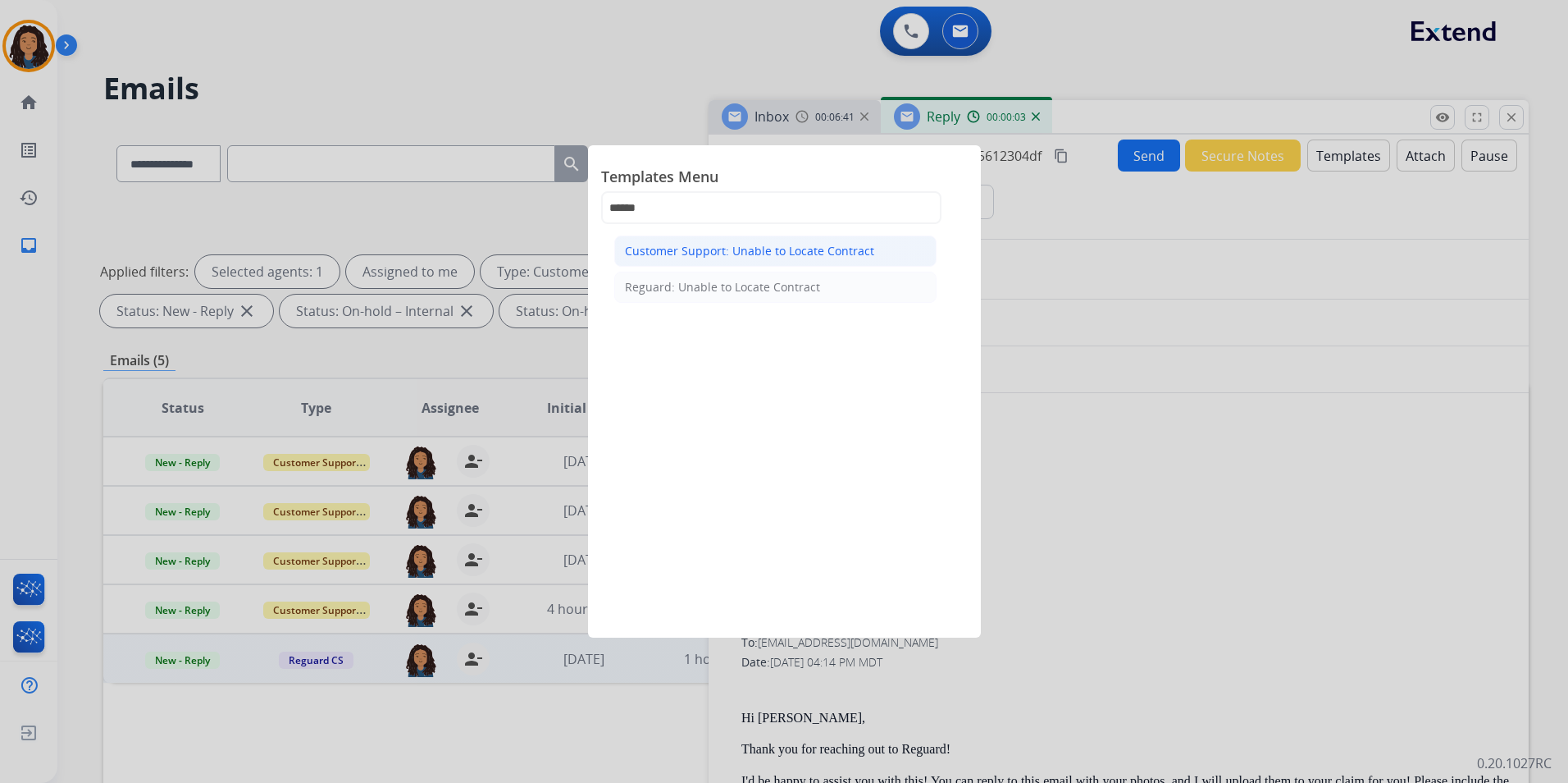
click at [871, 244] on li "Customer Support: Unable to Locate Contract" at bounding box center [776, 251] width 323 height 31
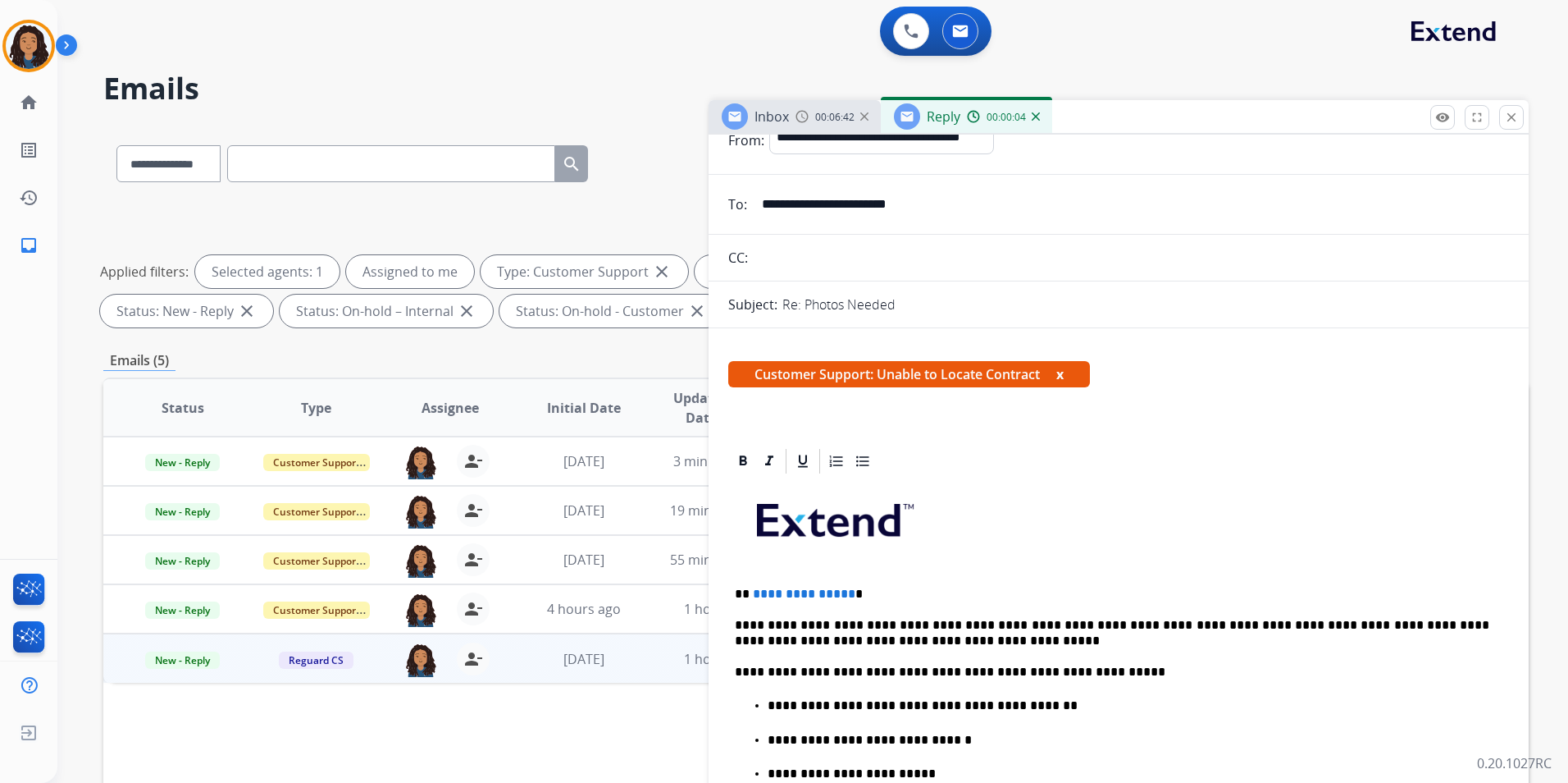
scroll to position [164, 0]
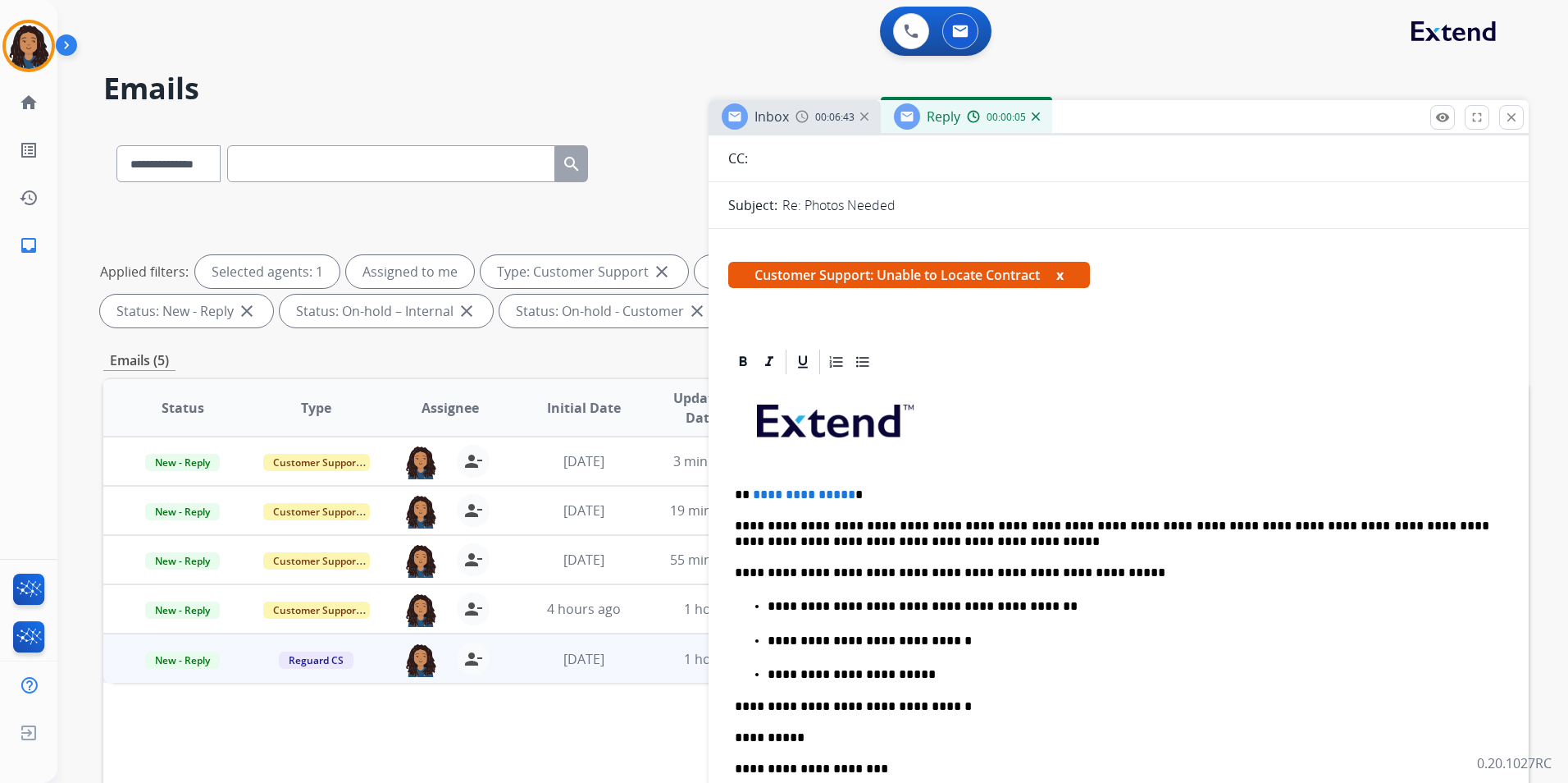
click at [842, 488] on span "**********" at bounding box center [804, 494] width 103 height 12
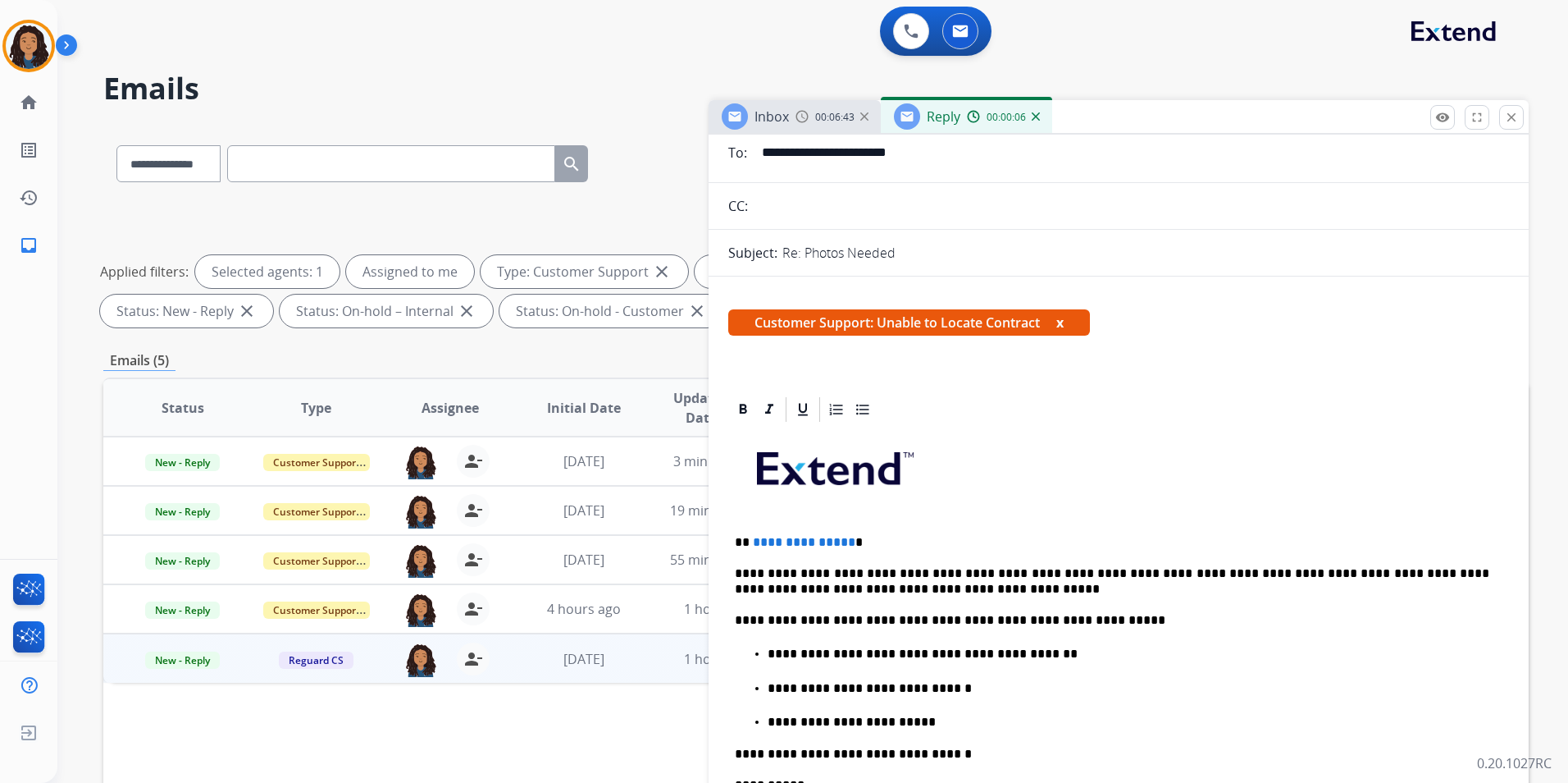
scroll to position [0, 0]
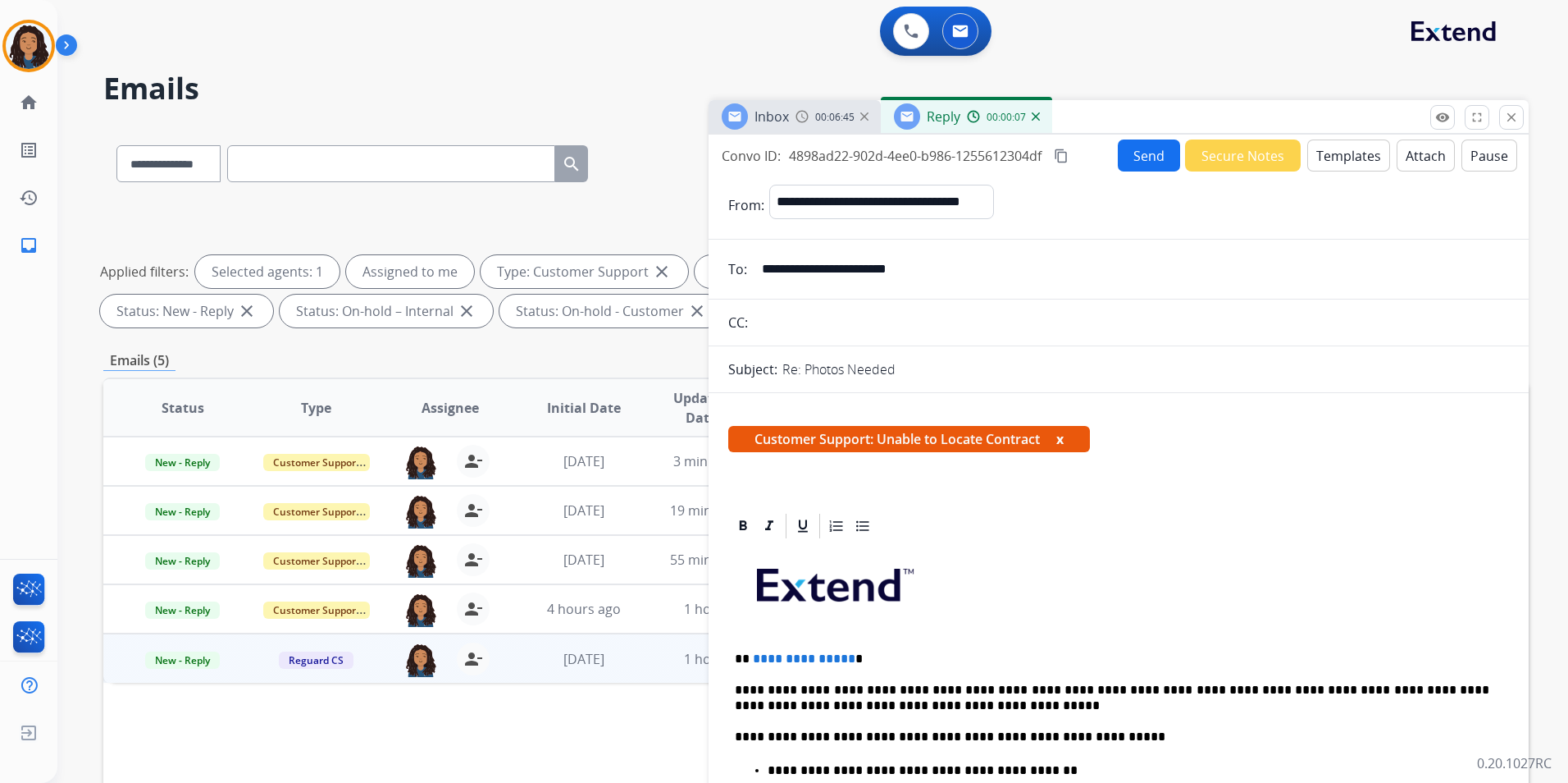
click at [1341, 155] on button "Templates" at bounding box center [1349, 155] width 83 height 32
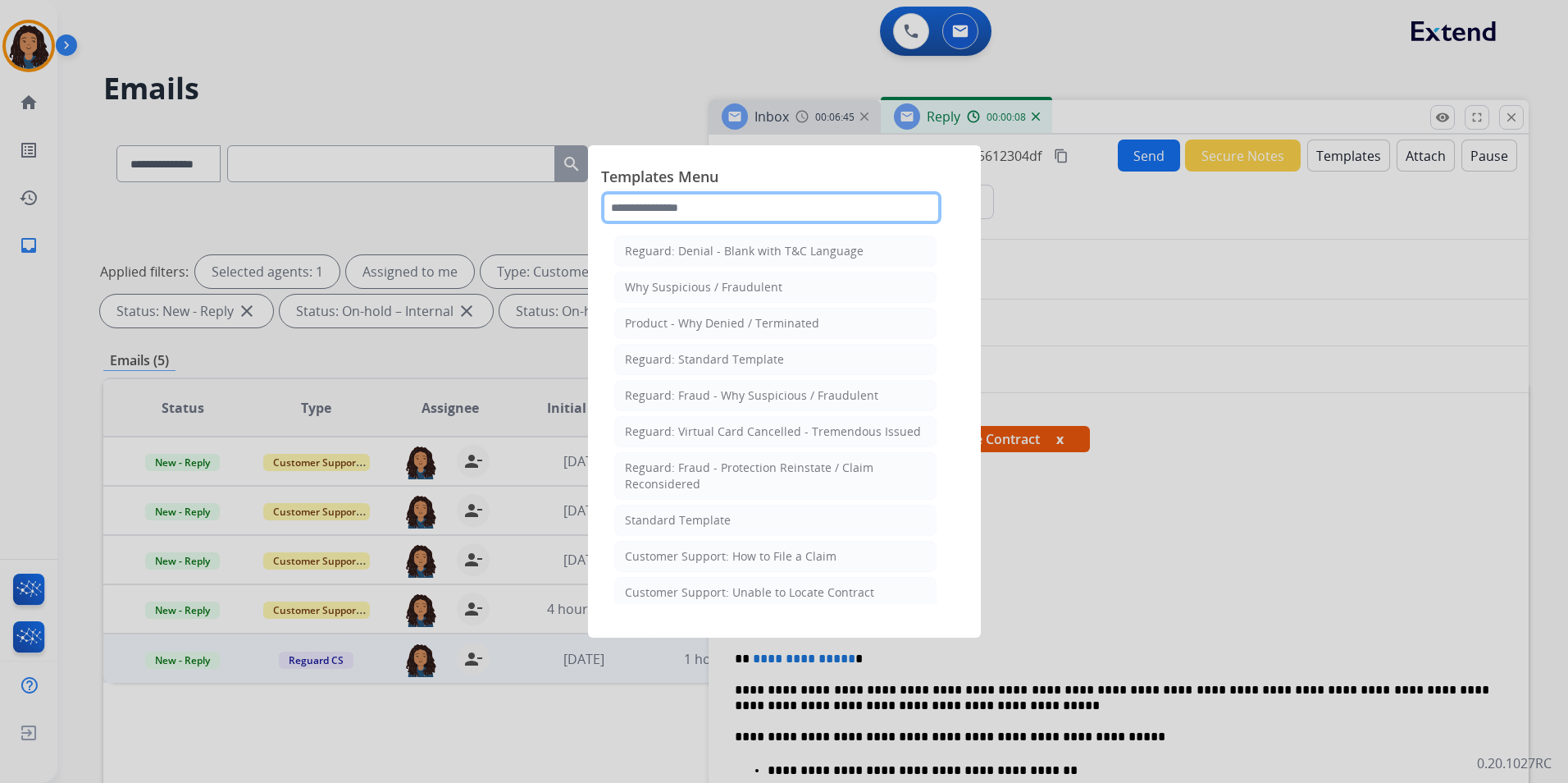
click at [845, 203] on input "text" at bounding box center [771, 207] width 340 height 33
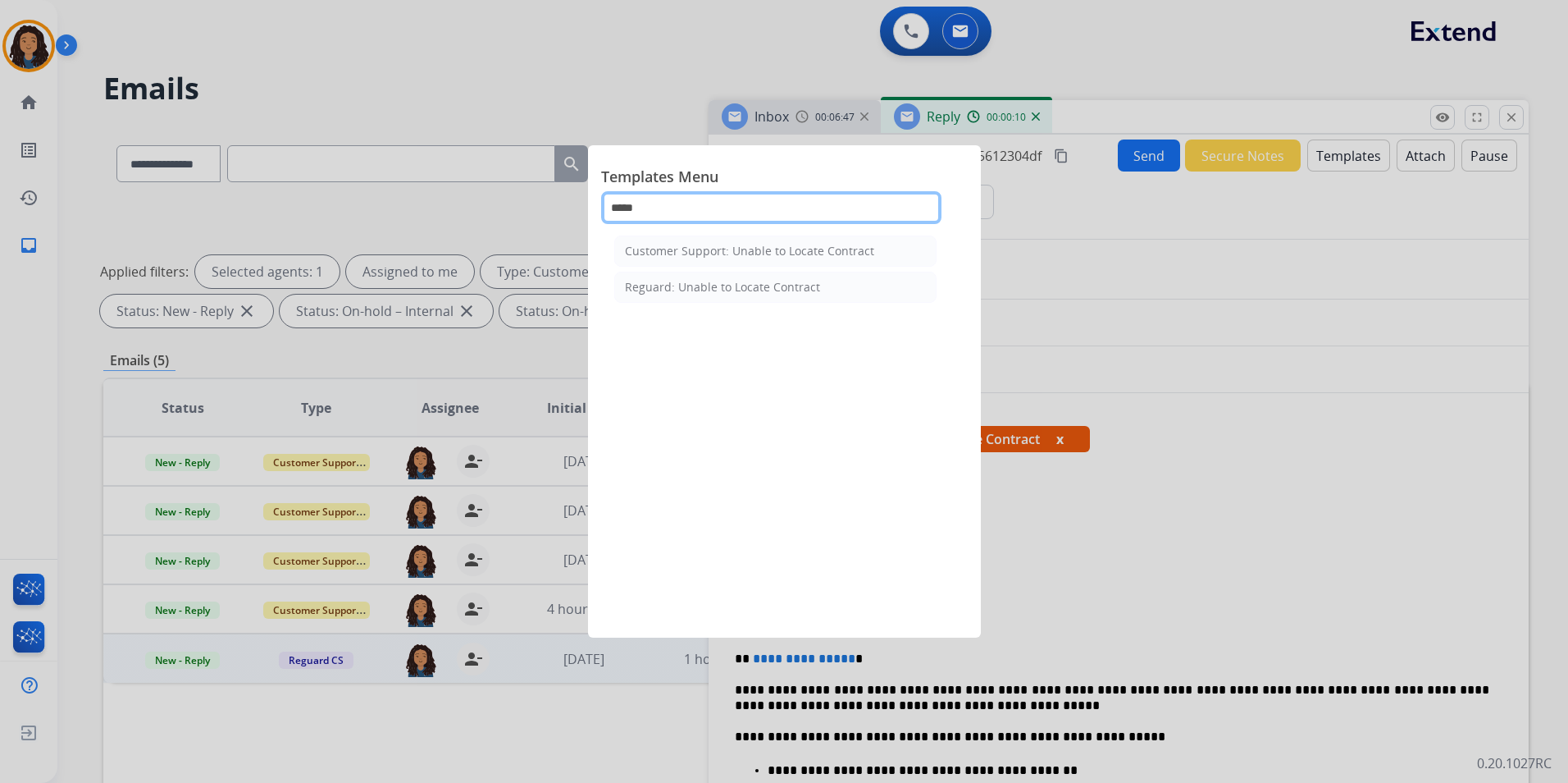
type input "******"
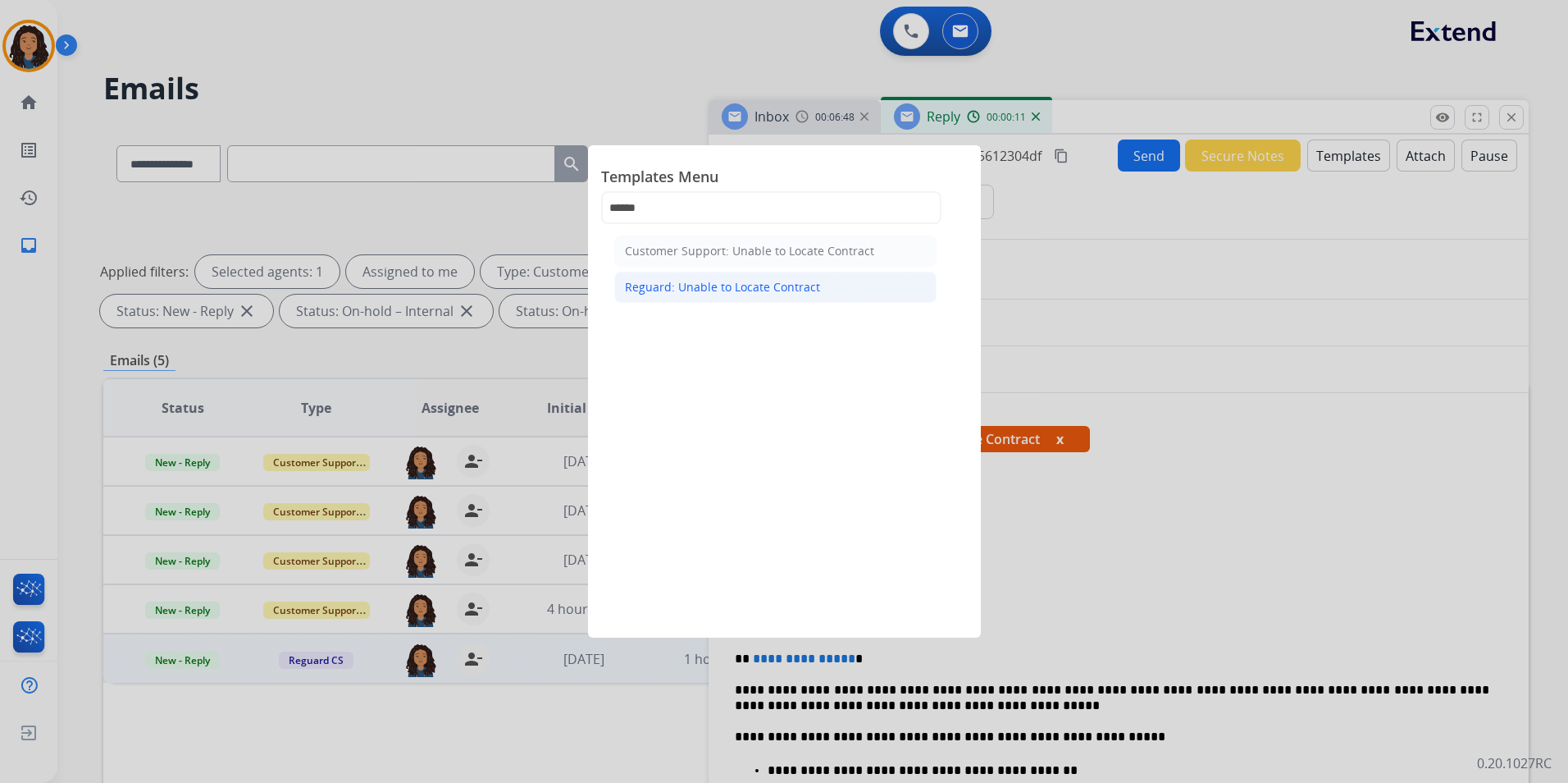
click at [784, 287] on div "Reguard: Unable to Locate Contract" at bounding box center [722, 286] width 195 height 16
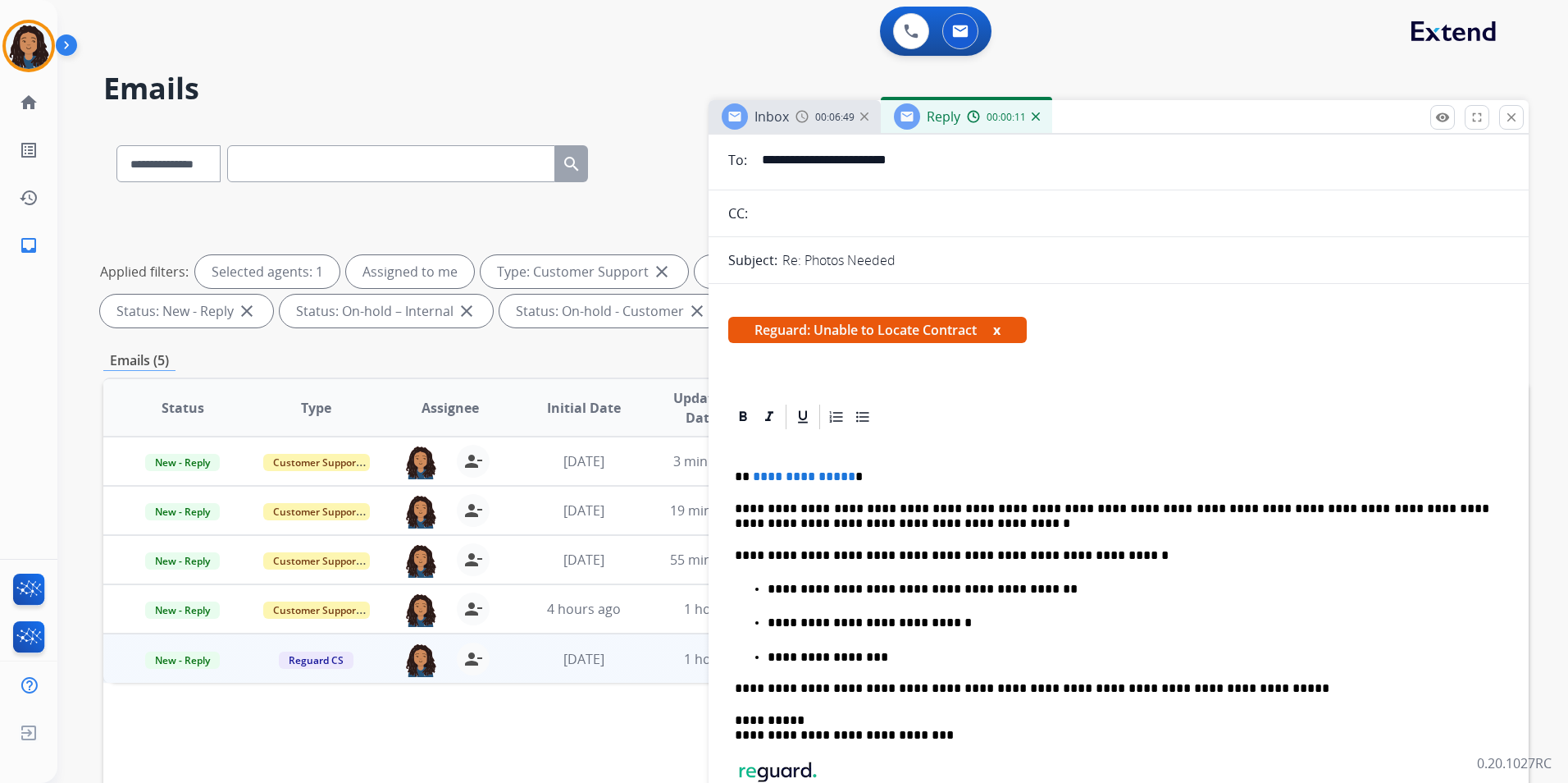
scroll to position [246, 0]
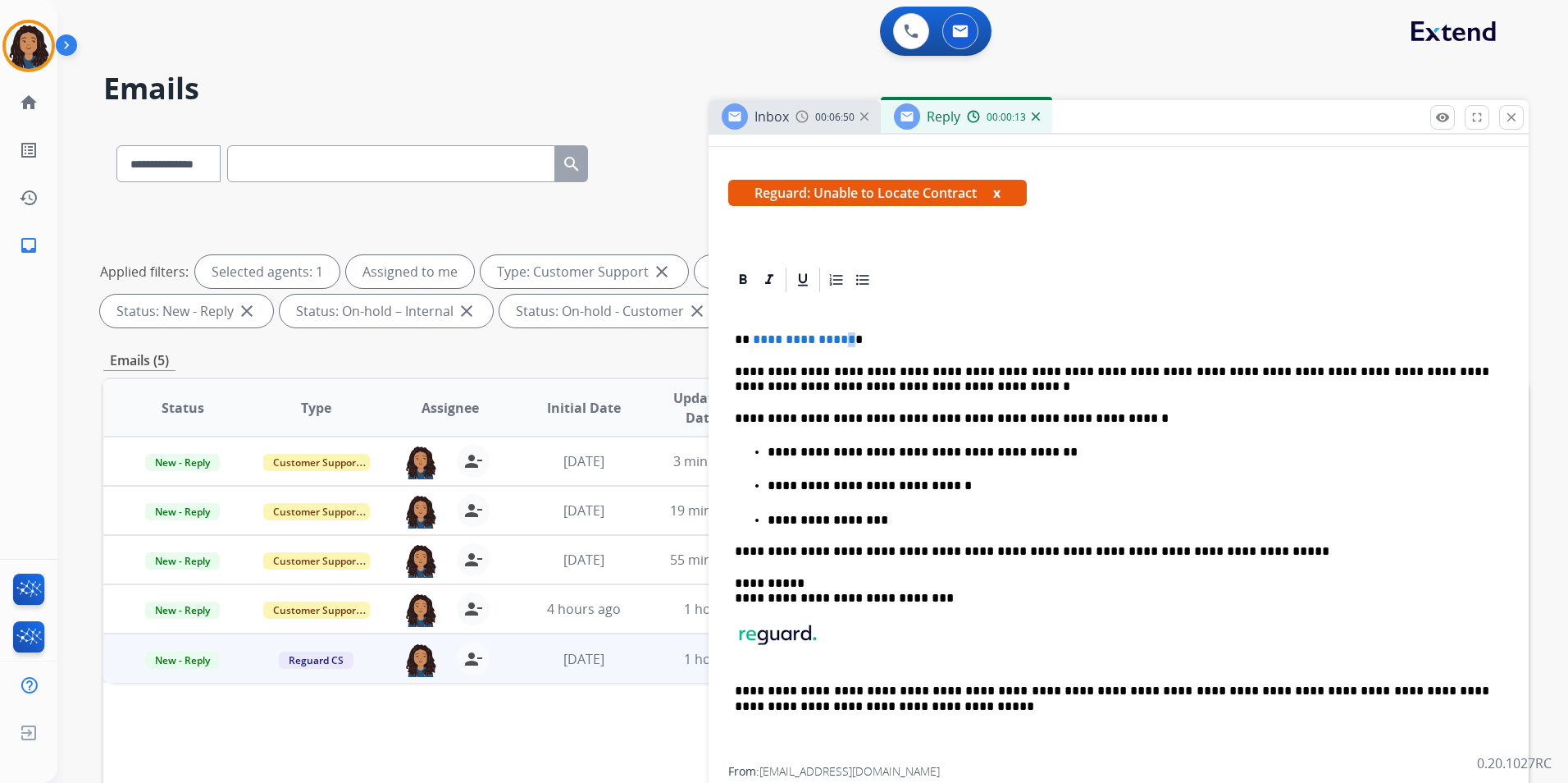
click at [844, 339] on span "**********" at bounding box center [804, 339] width 103 height 12
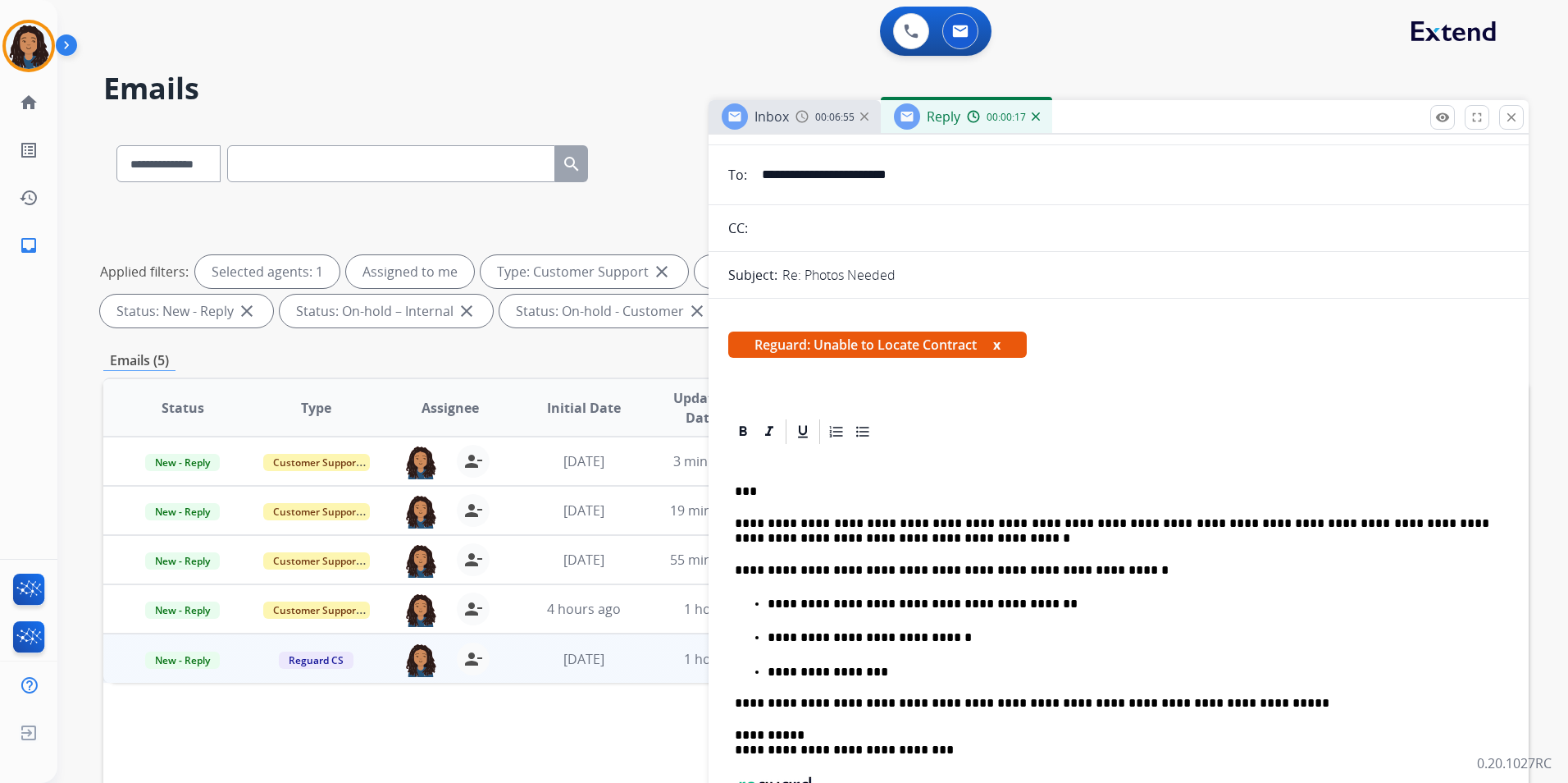
scroll to position [0, 0]
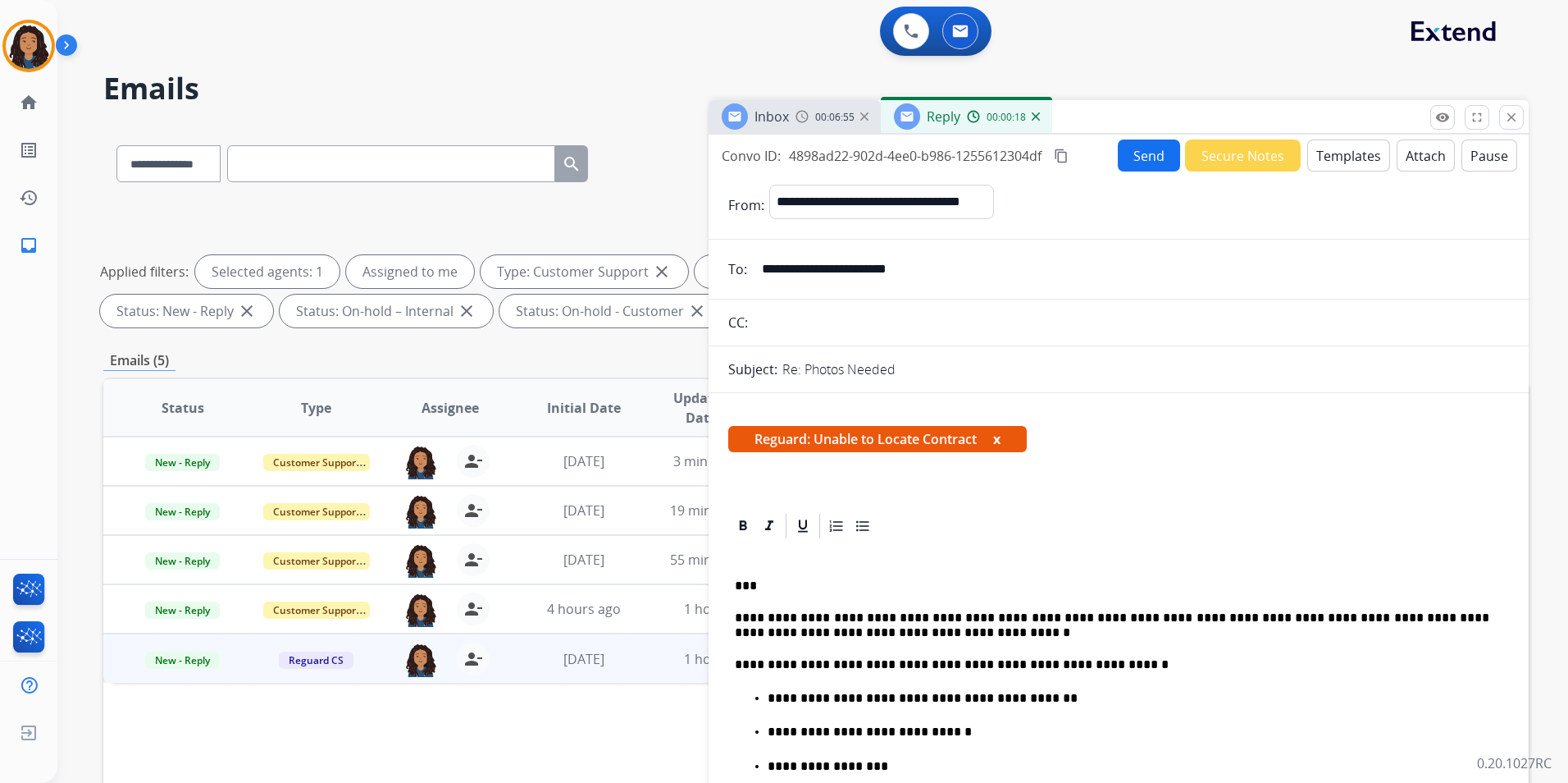
click at [1150, 157] on button "Send" at bounding box center [1149, 155] width 62 height 32
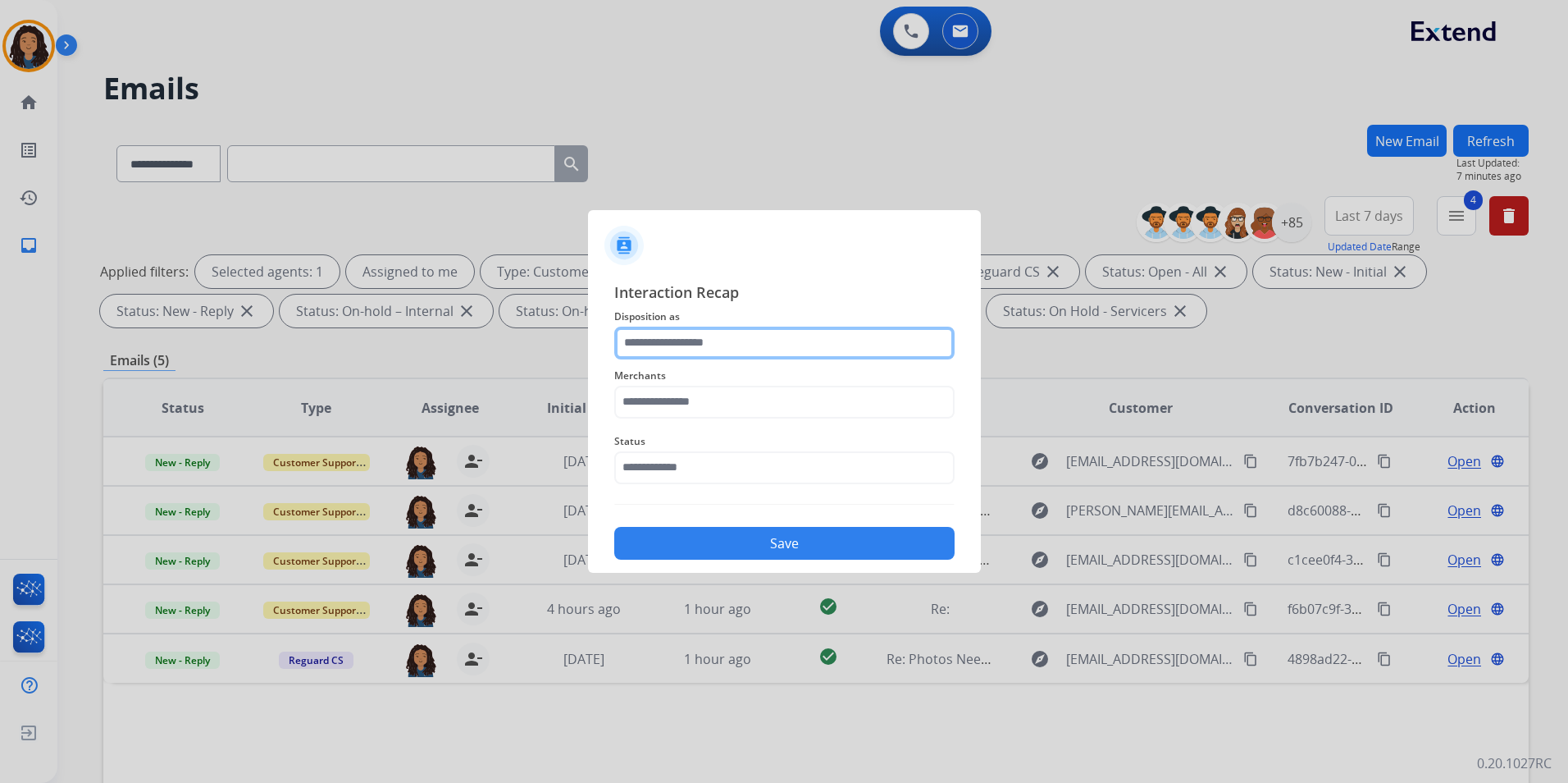
click at [706, 344] on input "text" at bounding box center [784, 343] width 340 height 33
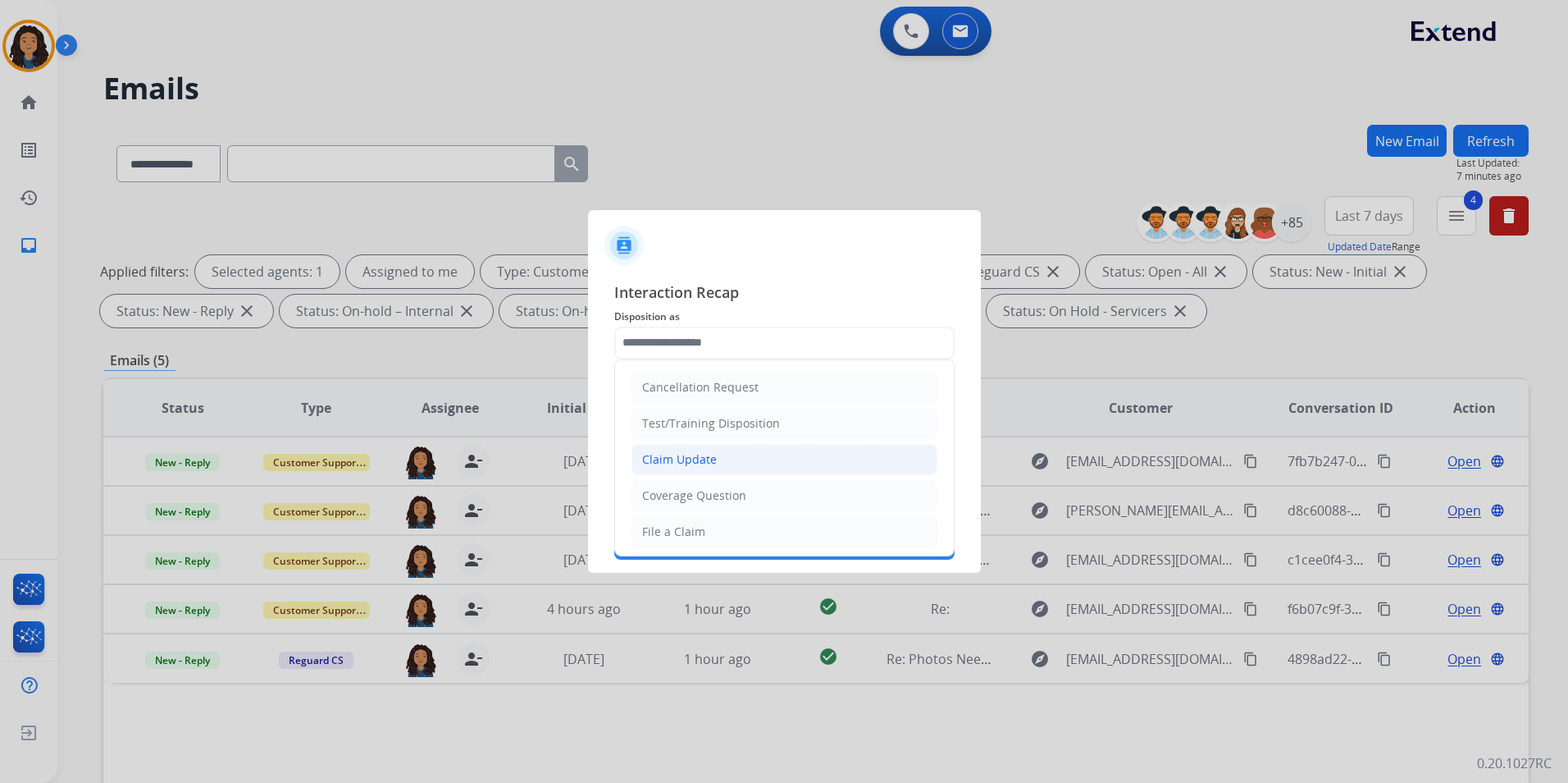
click at [742, 453] on li "Claim Update" at bounding box center [784, 459] width 306 height 31
type input "**********"
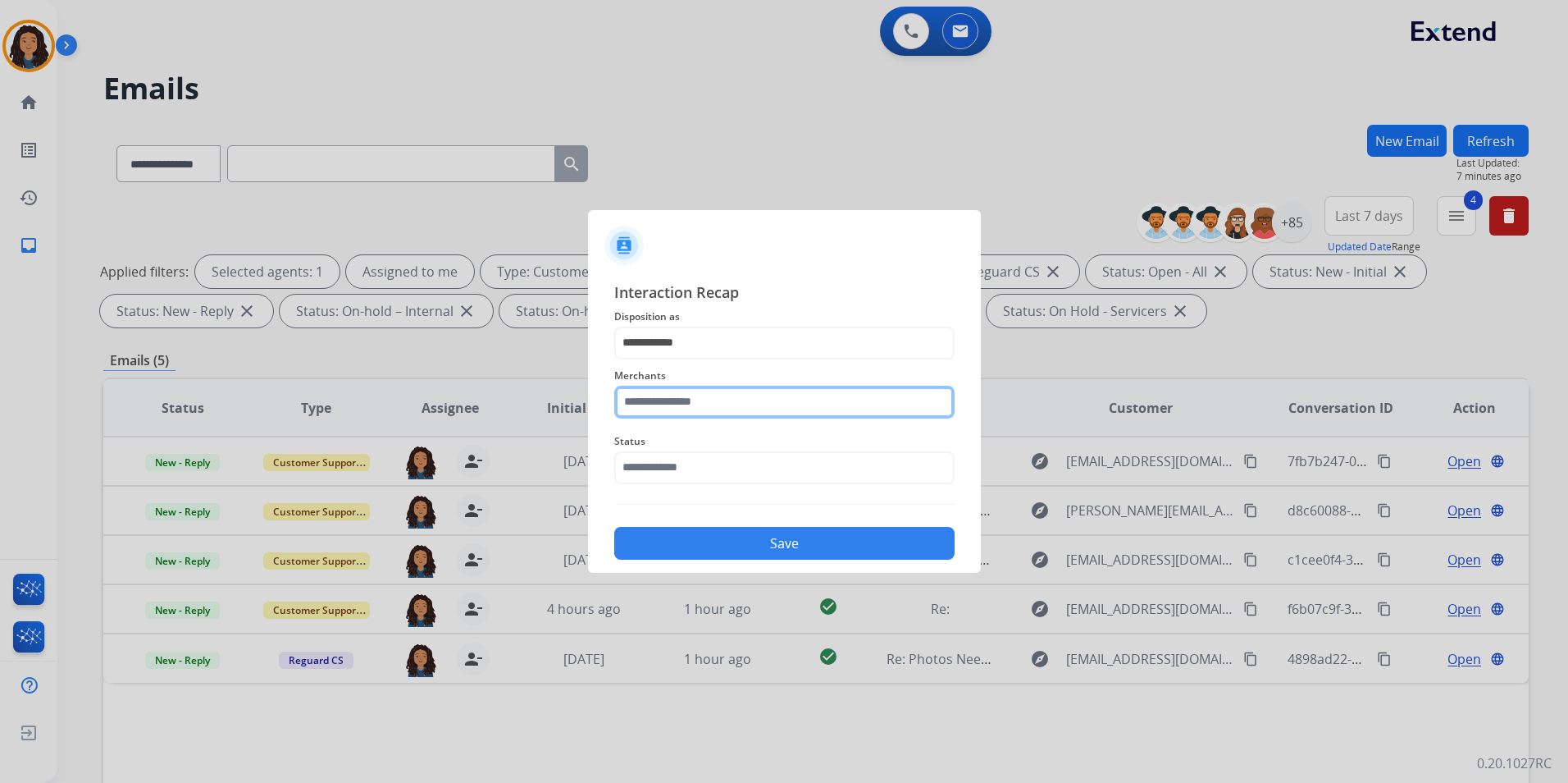
click at [722, 414] on input "text" at bounding box center [784, 402] width 340 height 33
click at [853, 462] on li "[PERSON_NAME]" at bounding box center [789, 448] width 312 height 31
type input "**********"
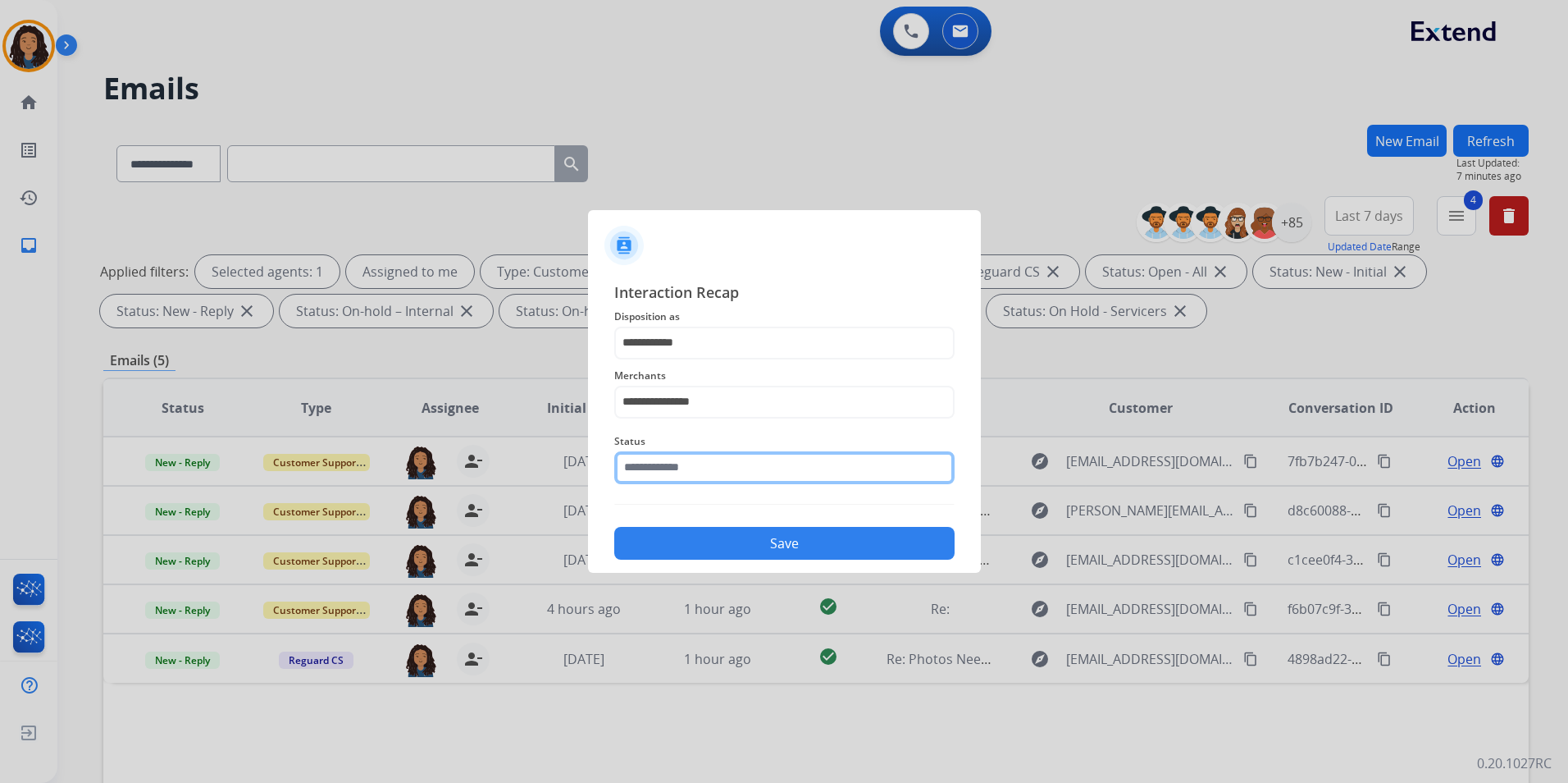
click at [765, 480] on input "text" at bounding box center [784, 467] width 340 height 33
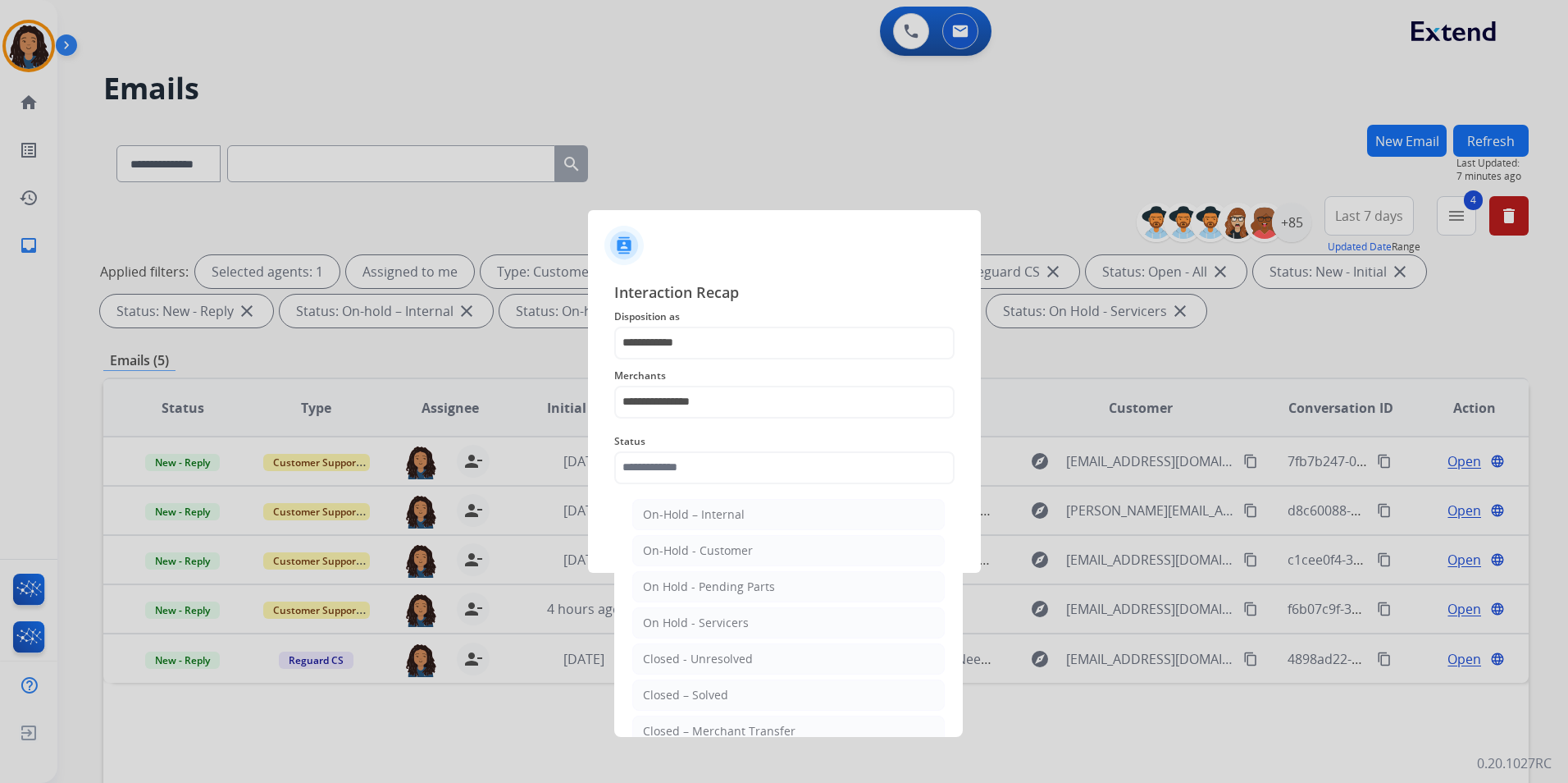
drag, startPoint x: 744, startPoint y: 694, endPoint x: 733, endPoint y: 645, distance: 50.2
click at [743, 695] on li "Closed – Solved" at bounding box center [789, 695] width 312 height 31
type input "**********"
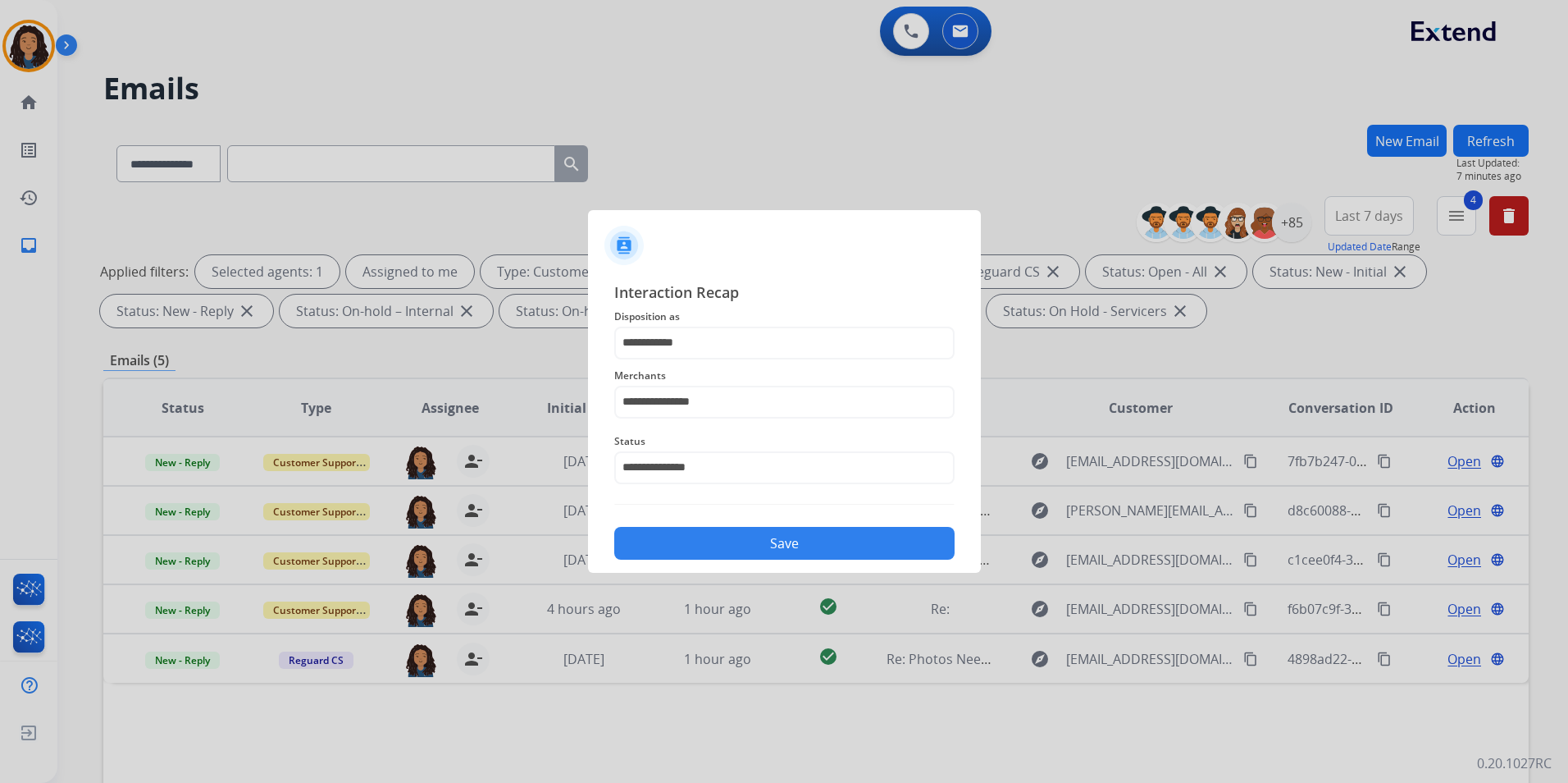
click at [727, 533] on button "Save" at bounding box center [784, 543] width 340 height 33
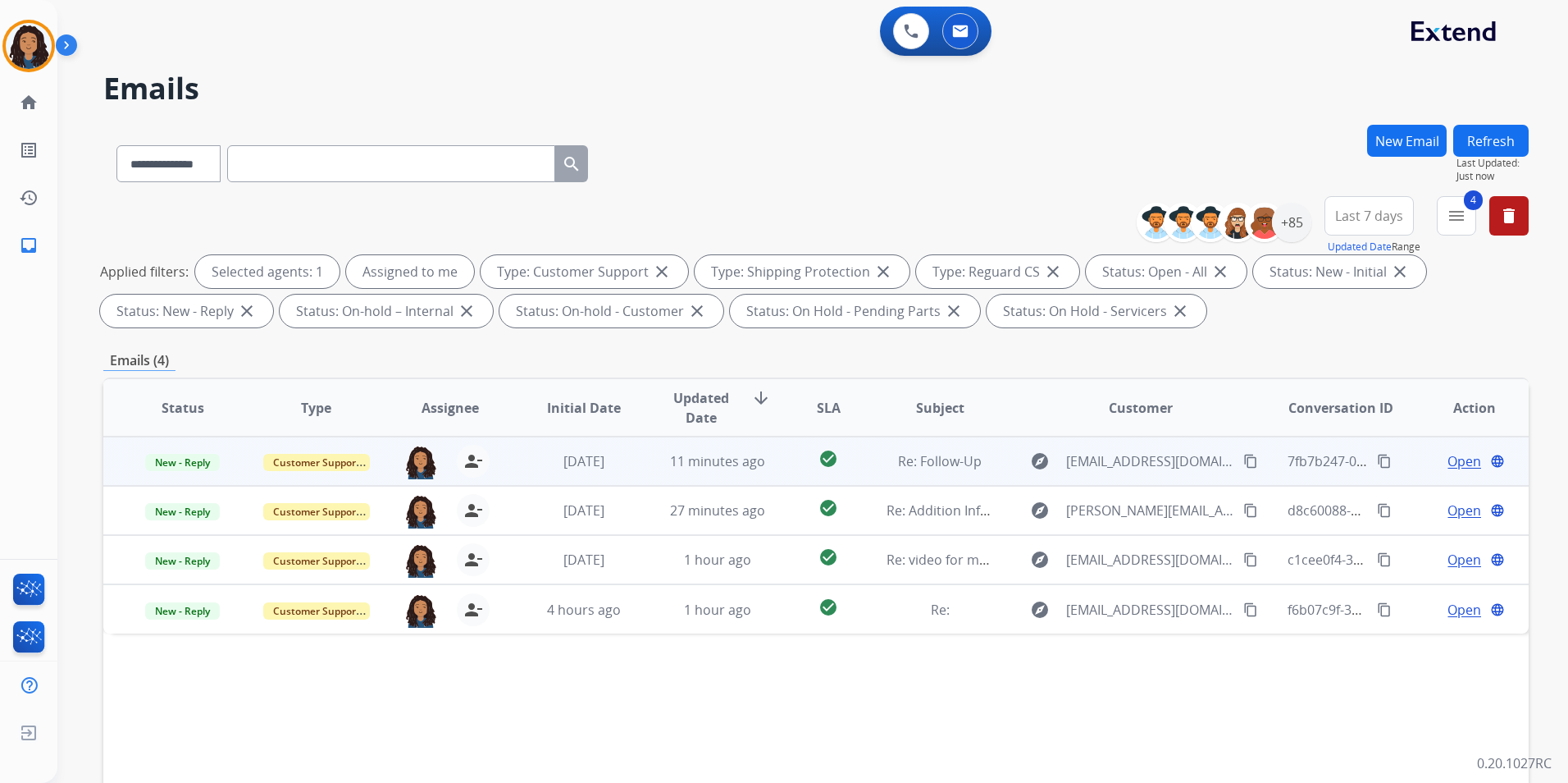
click at [1453, 463] on span "Open" at bounding box center [1464, 460] width 34 height 20
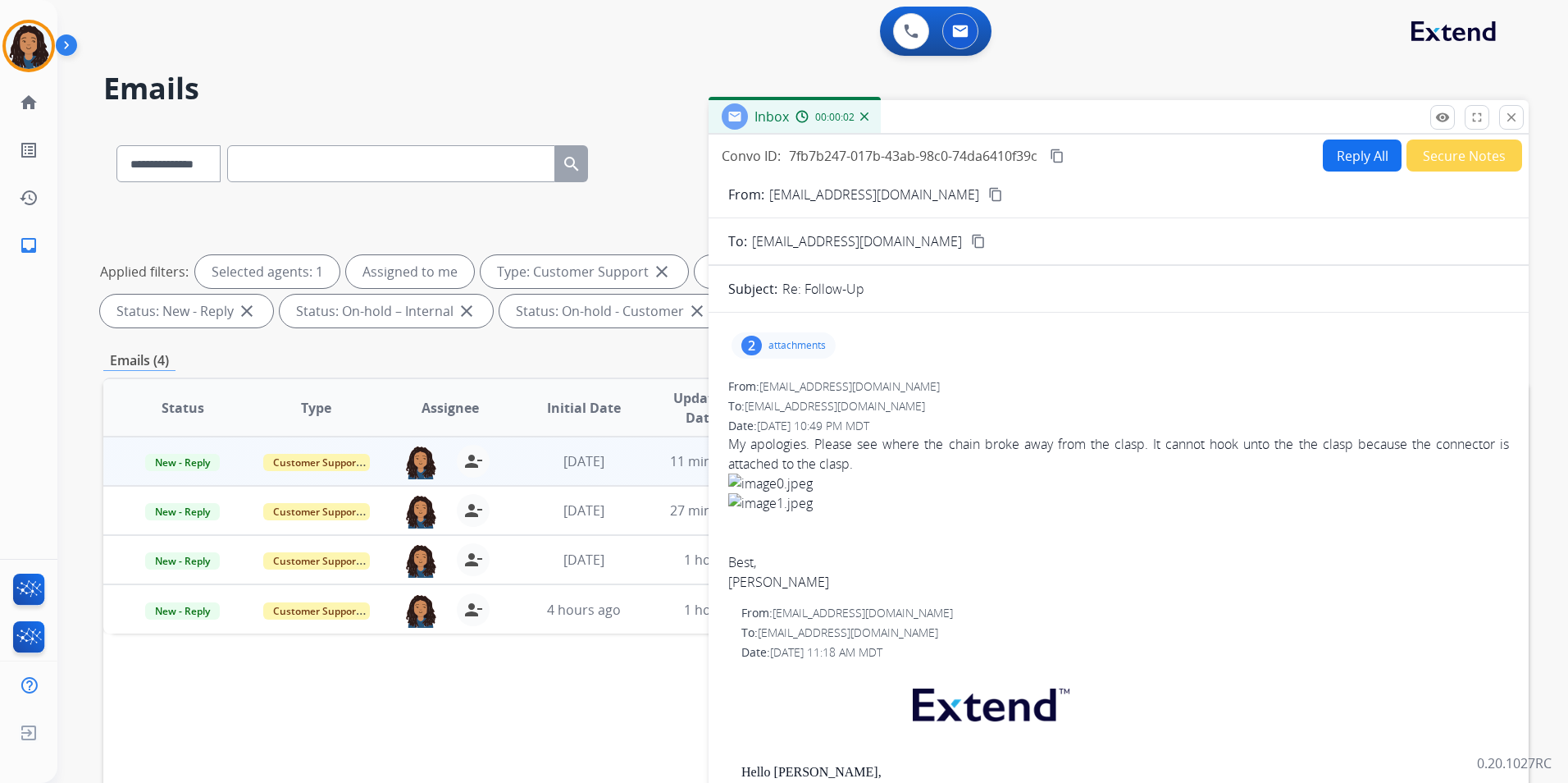
click at [988, 194] on mat-icon "content_copy" at bounding box center [995, 194] width 14 height 14
click at [787, 351] on p "attachments" at bounding box center [797, 345] width 58 height 13
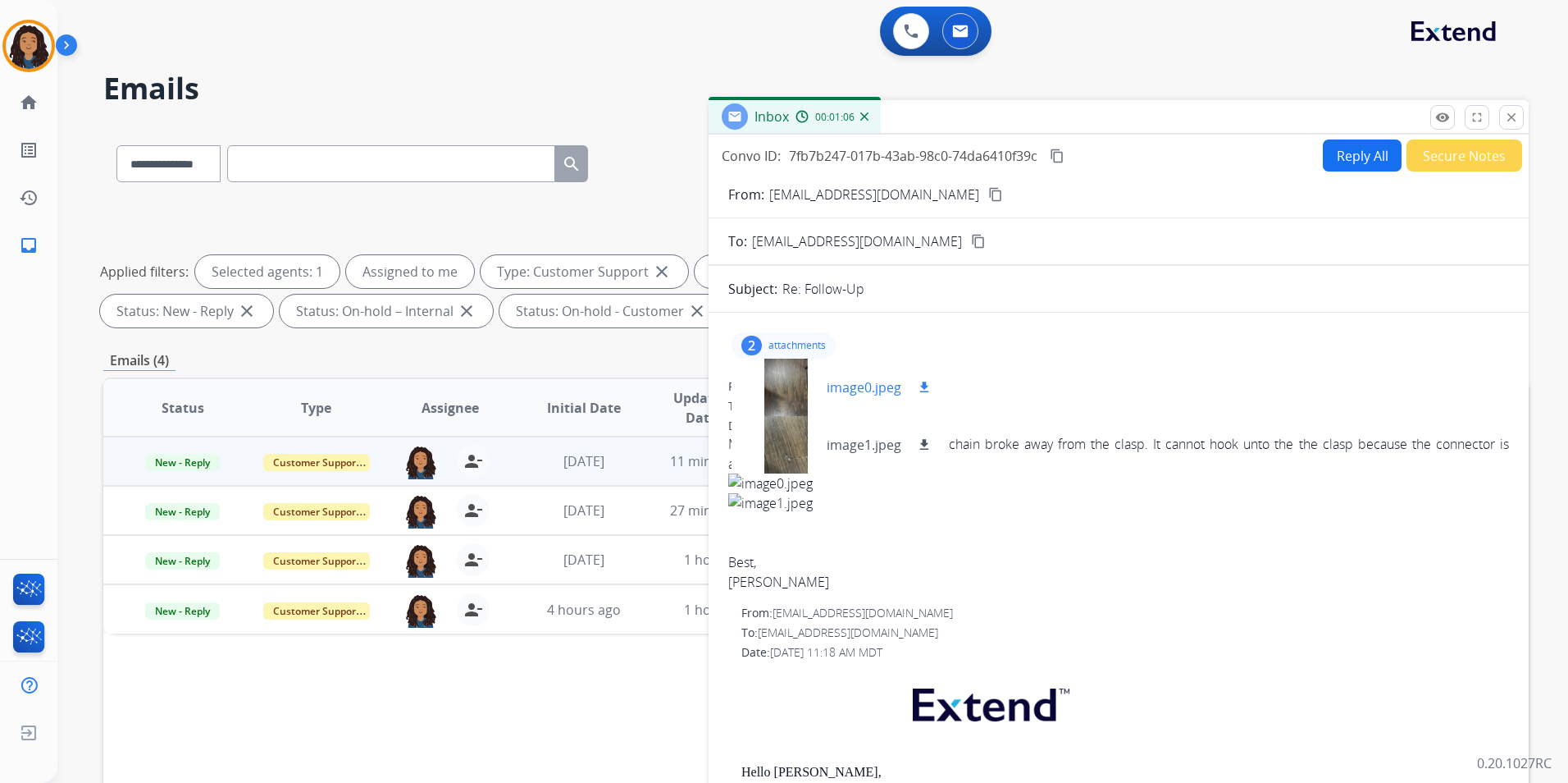
click at [780, 392] on div at bounding box center [785, 387] width 82 height 58
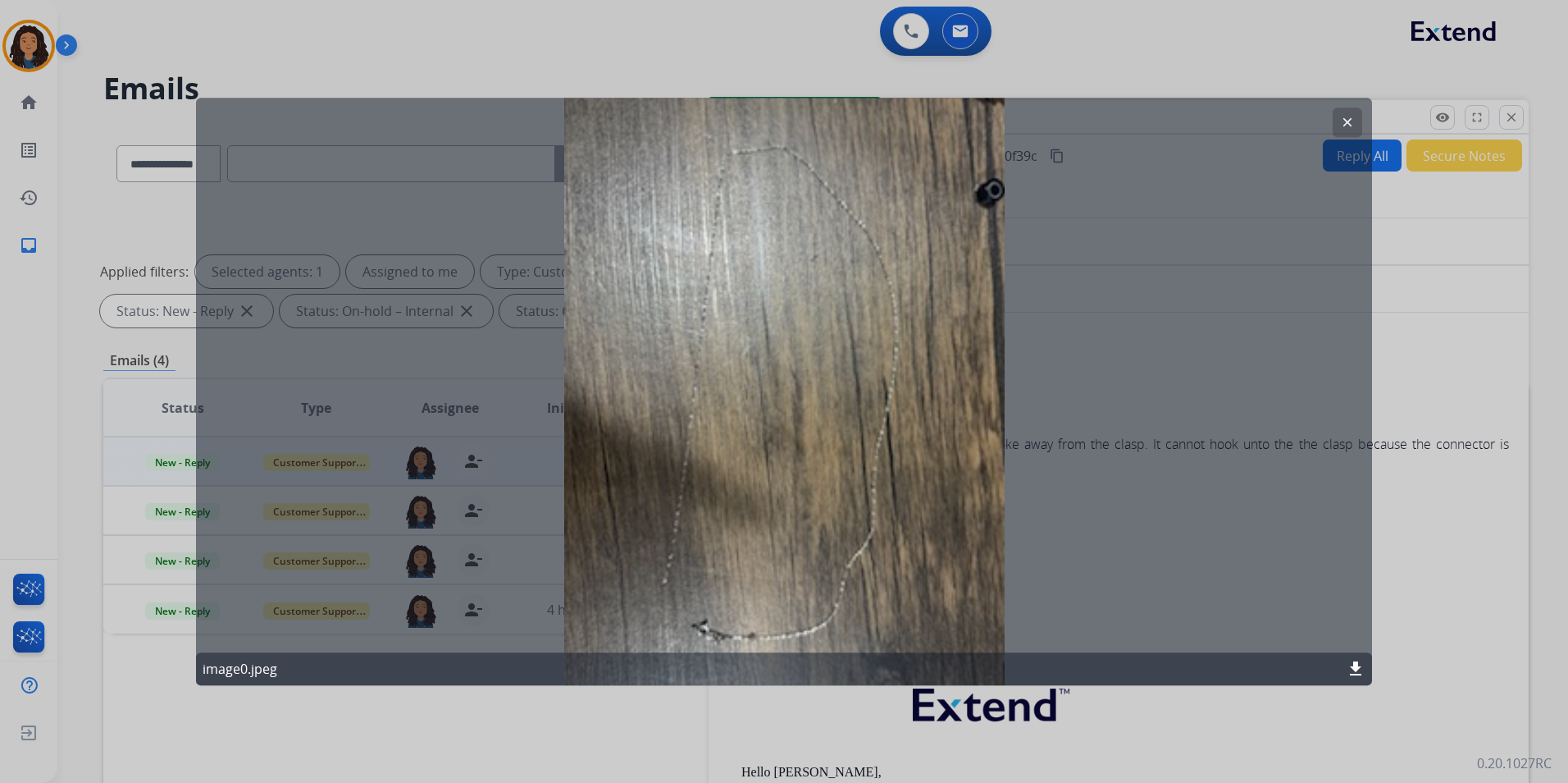
click at [1335, 121] on button "clear" at bounding box center [1347, 122] width 30 height 30
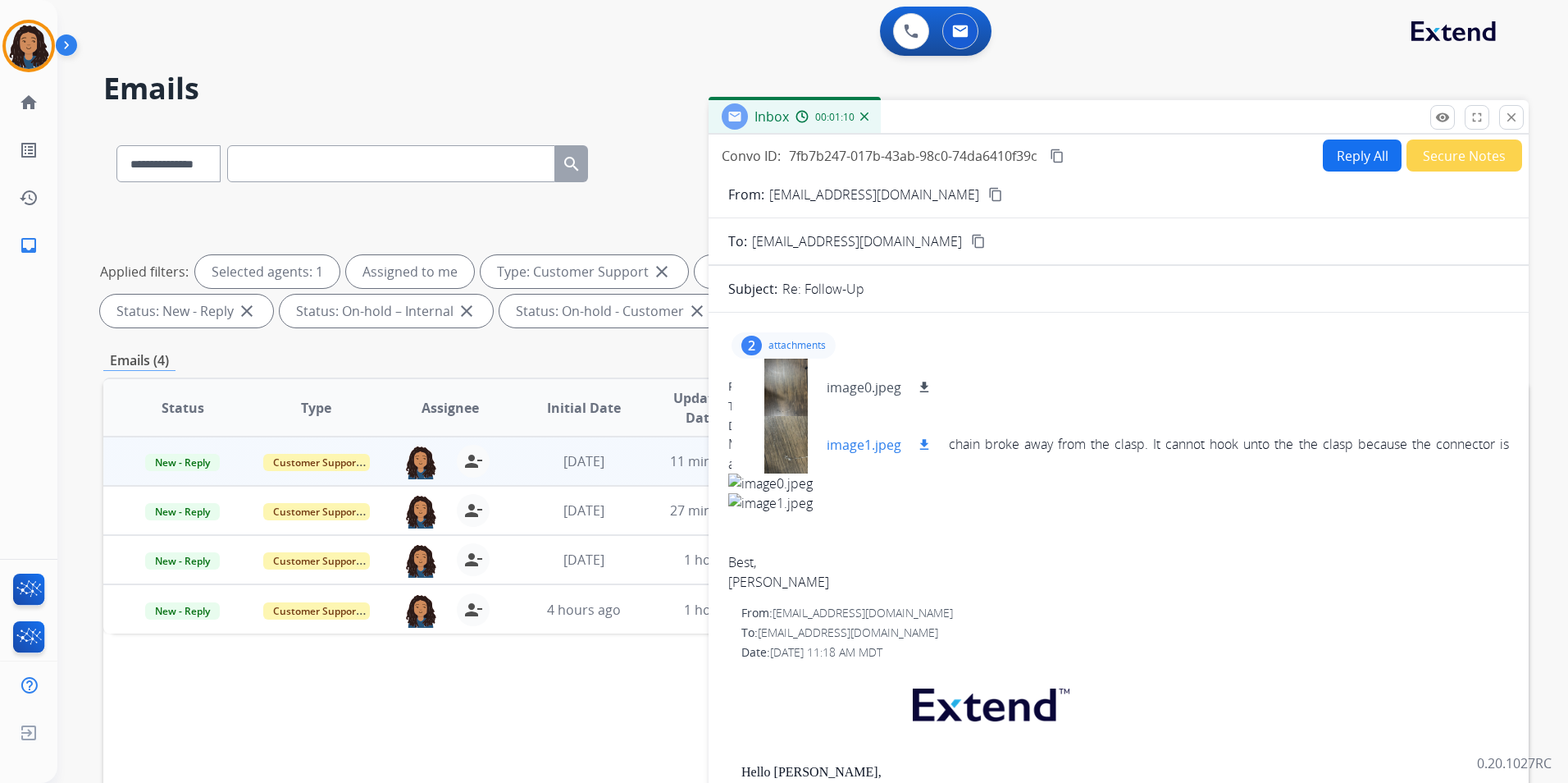
click at [795, 448] on div at bounding box center [785, 445] width 82 height 58
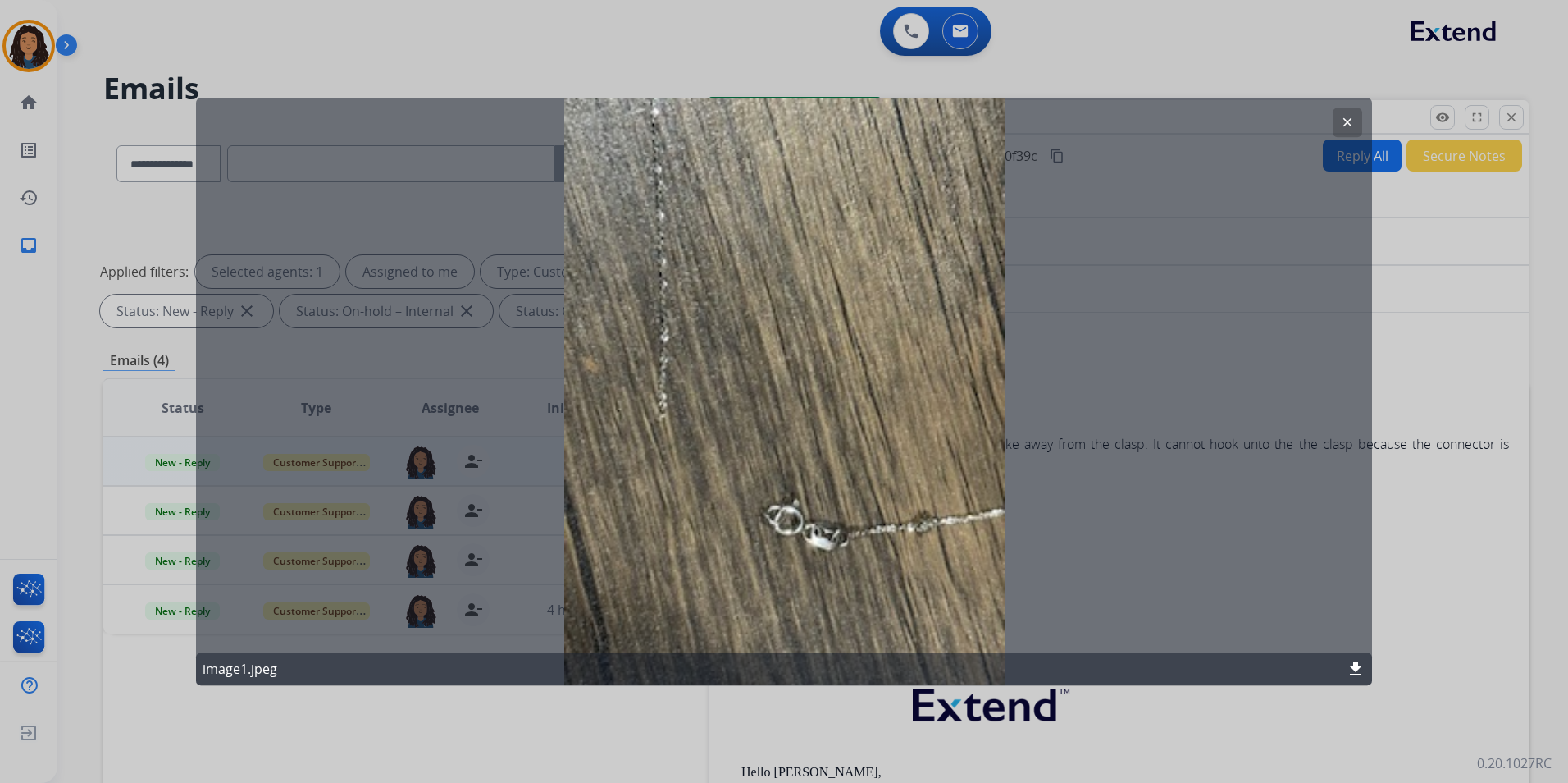
click at [1349, 127] on mat-icon "clear" at bounding box center [1347, 121] width 14 height 14
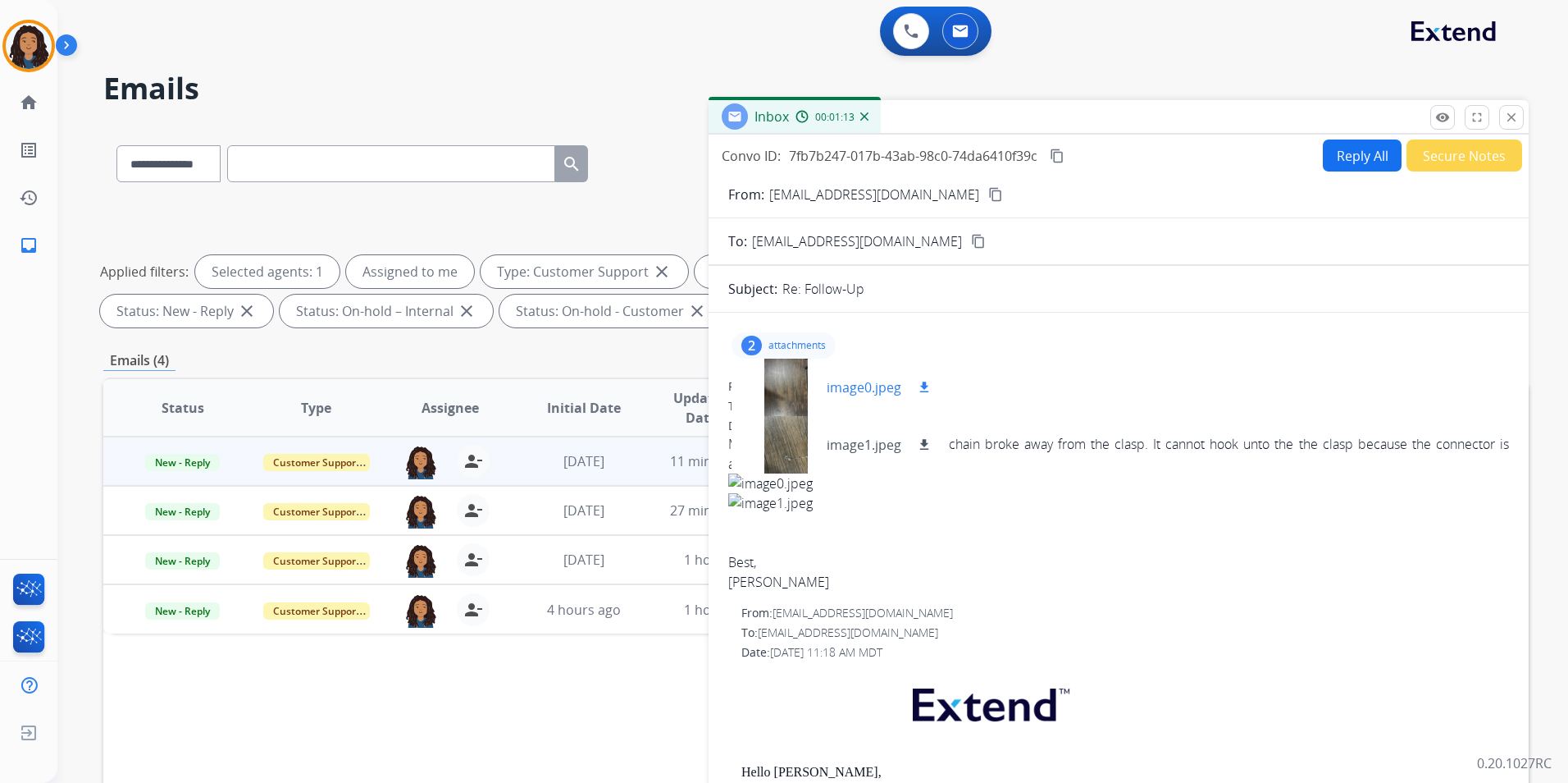
click at [920, 387] on mat-icon "download" at bounding box center [924, 386] width 14 height 14
click at [931, 448] on mat-icon "download" at bounding box center [924, 444] width 14 height 14
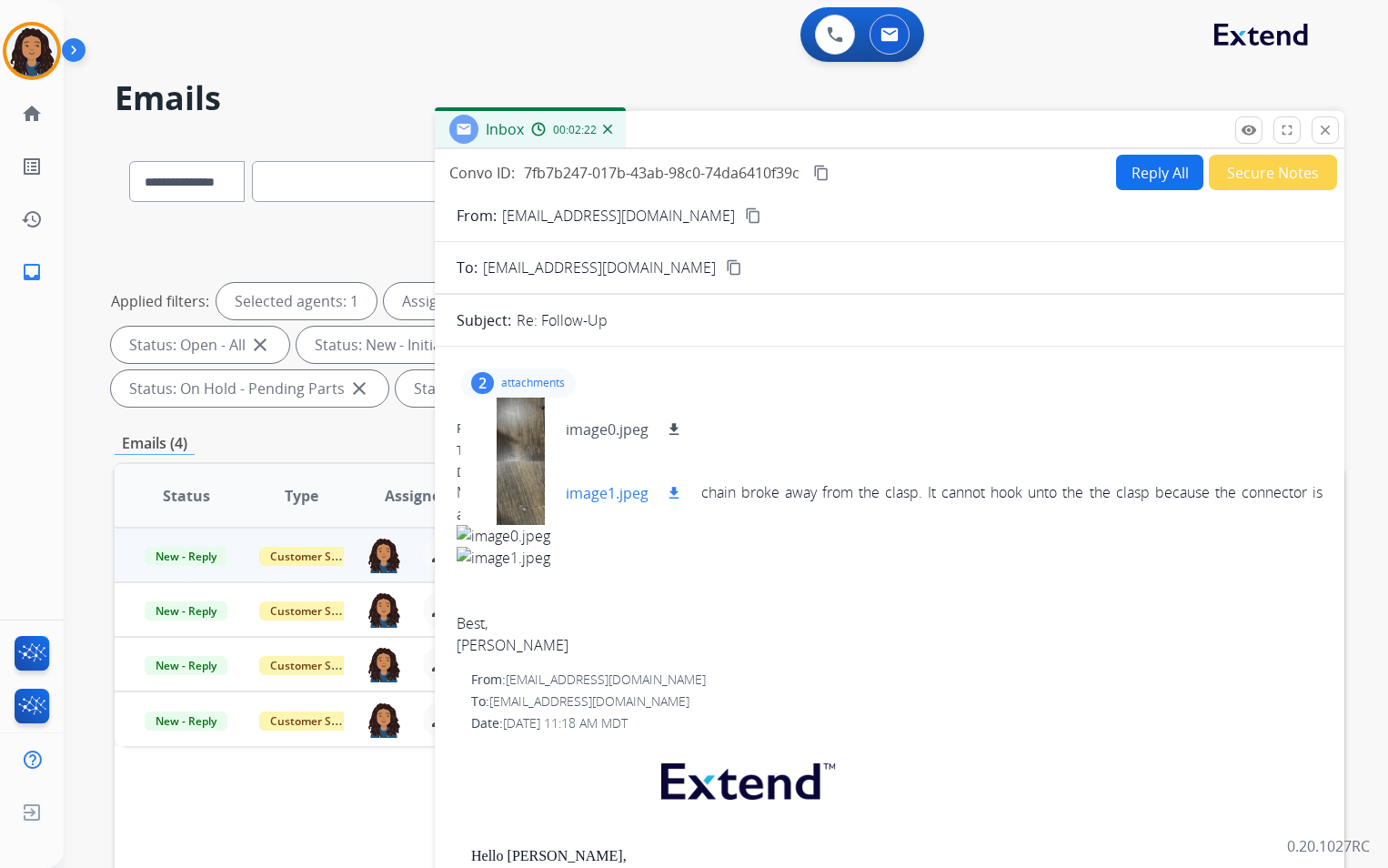
click at [677, 493] on mat-icon "download" at bounding box center [673, 492] width 16 height 16
click at [673, 429] on mat-icon "download" at bounding box center [673, 428] width 16 height 16
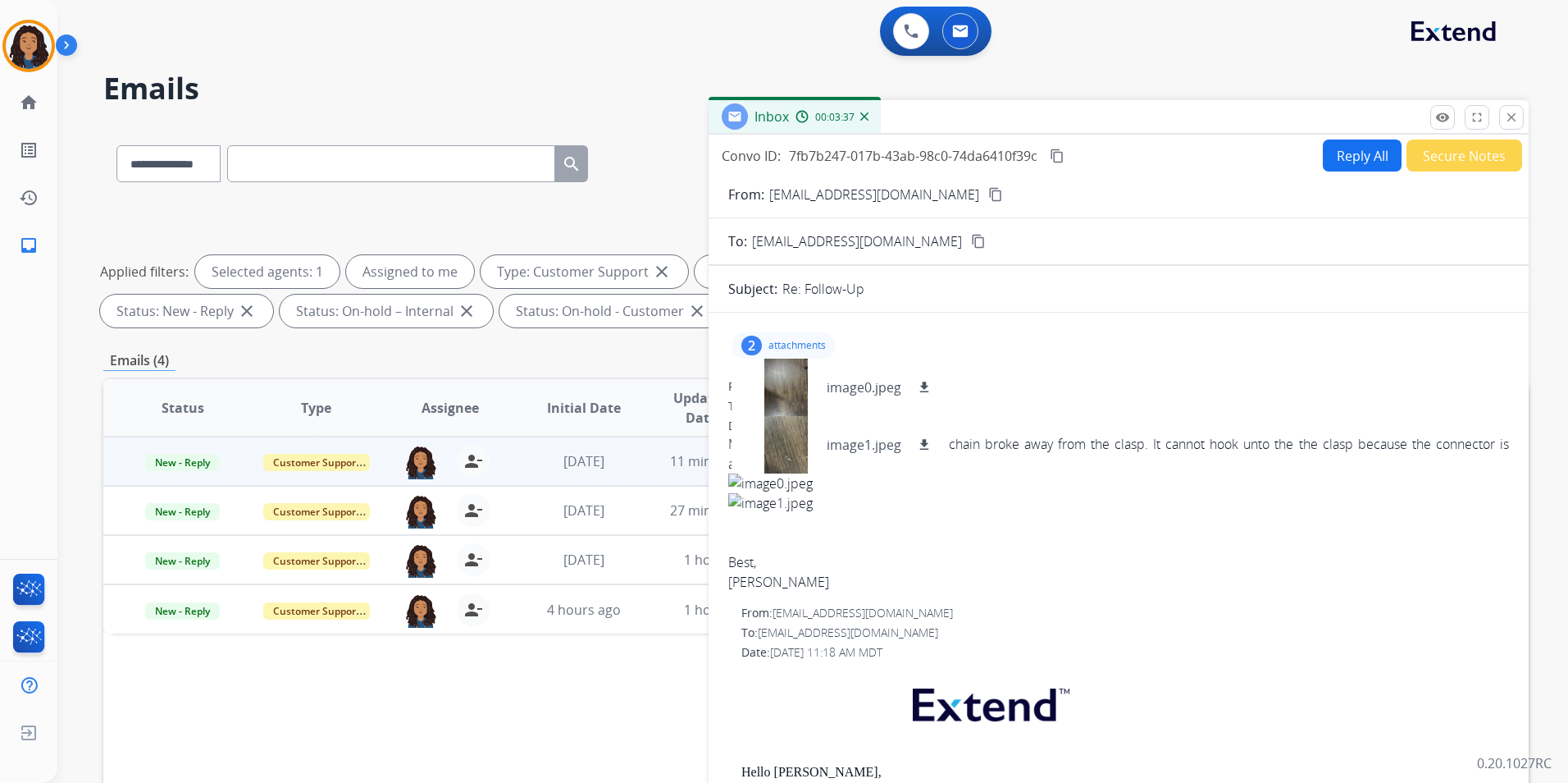
click at [773, 335] on div "2 attachments image0.jpeg download image1.jpeg download" at bounding box center [784, 345] width 104 height 26
click at [198, 460] on span "New - Reply" at bounding box center [183, 462] width 75 height 17
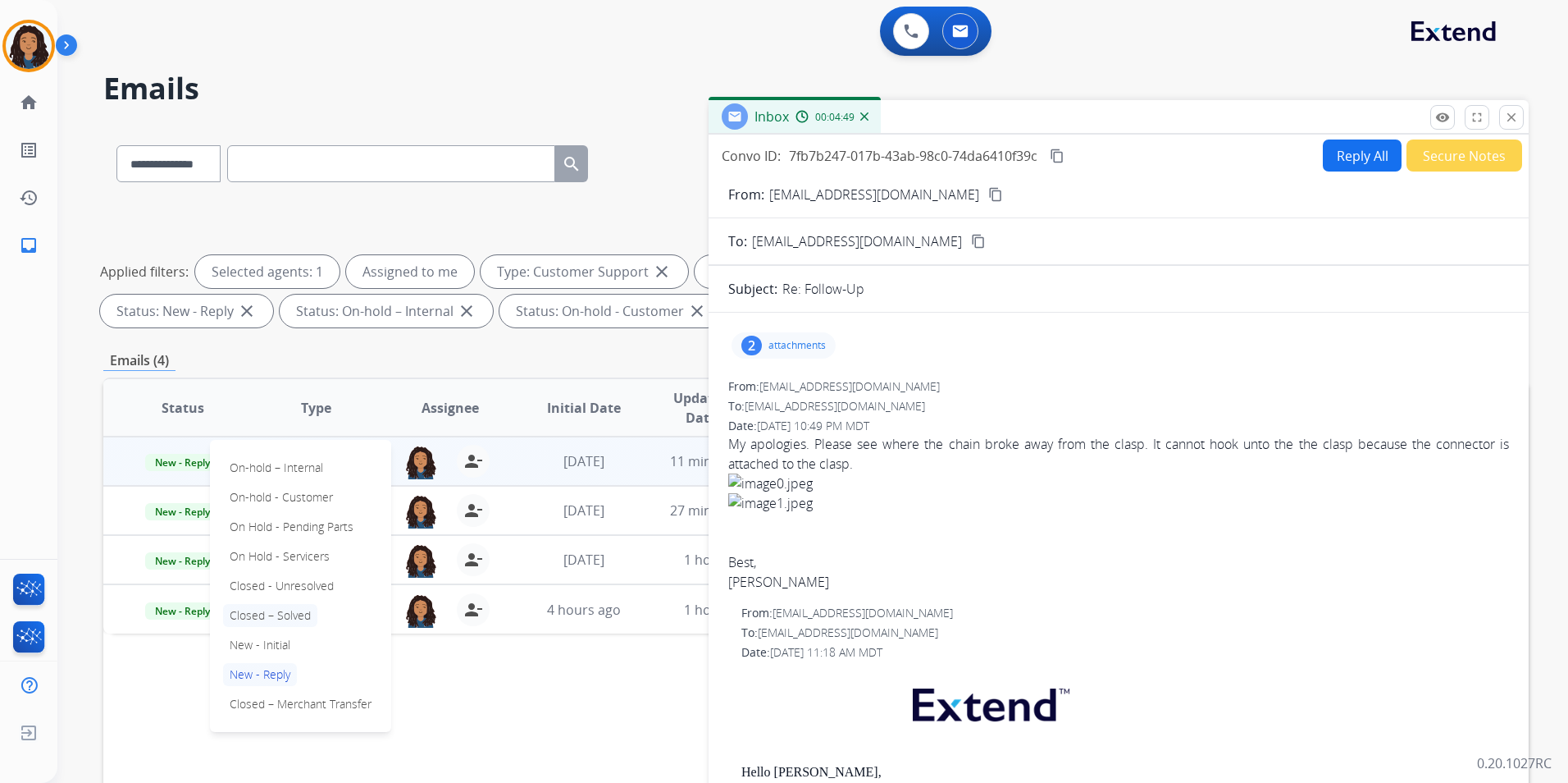
click at [281, 613] on p "Closed – Solved" at bounding box center [270, 615] width 94 height 23
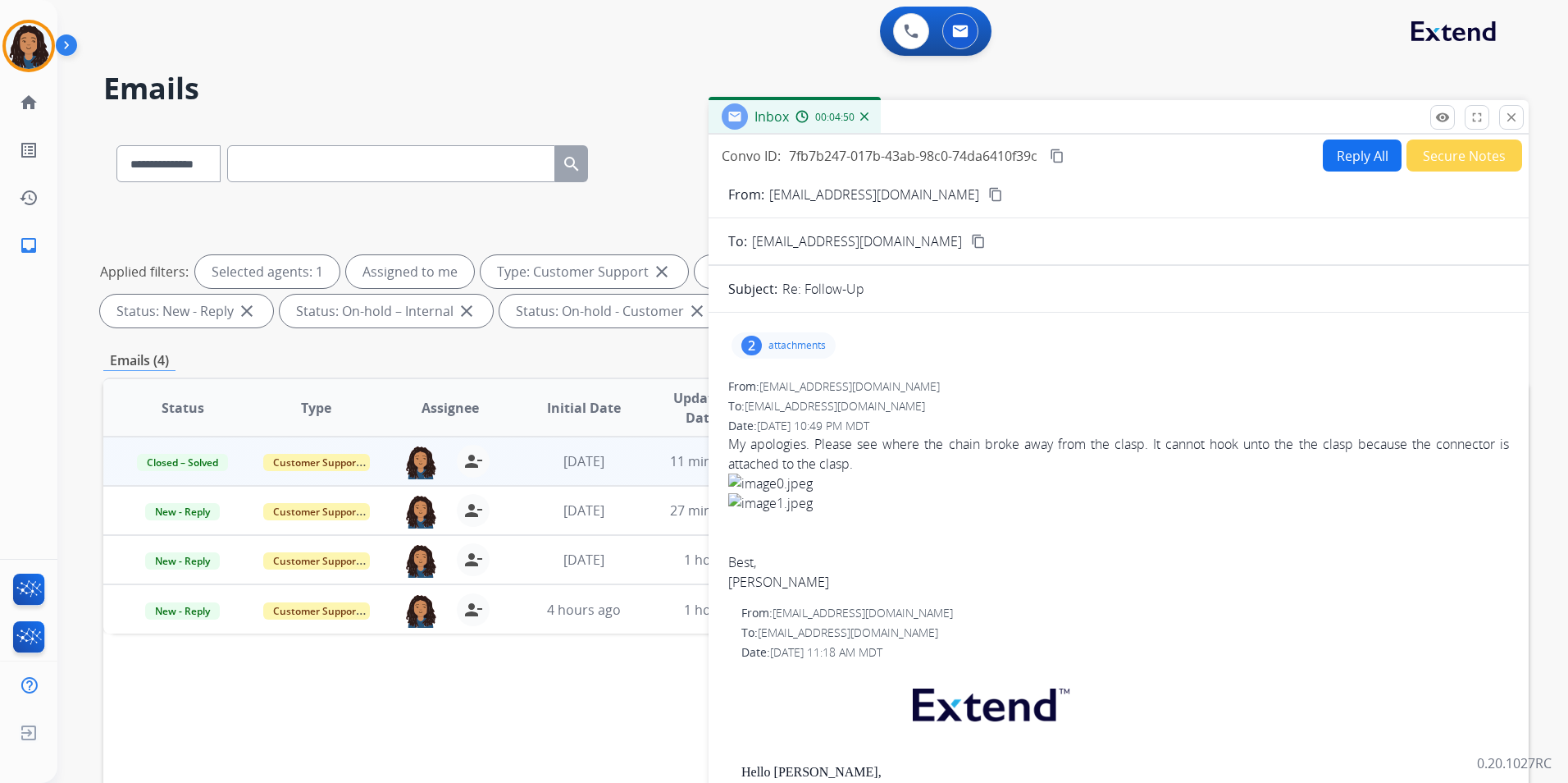
click at [1437, 157] on button "Secure Notes" at bounding box center [1464, 155] width 115 height 32
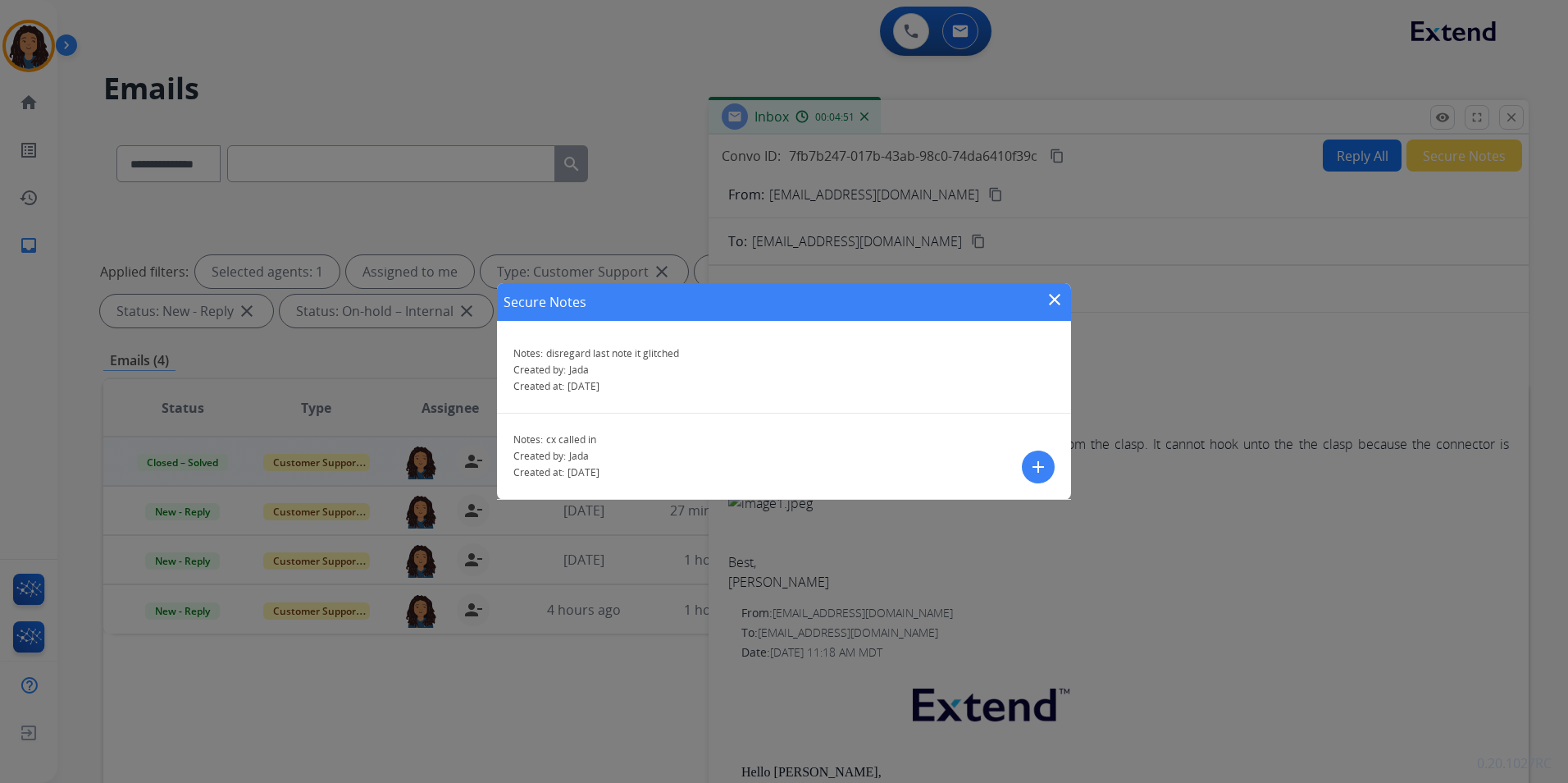
click at [1031, 469] on mat-icon "add" at bounding box center [1038, 466] width 20 height 20
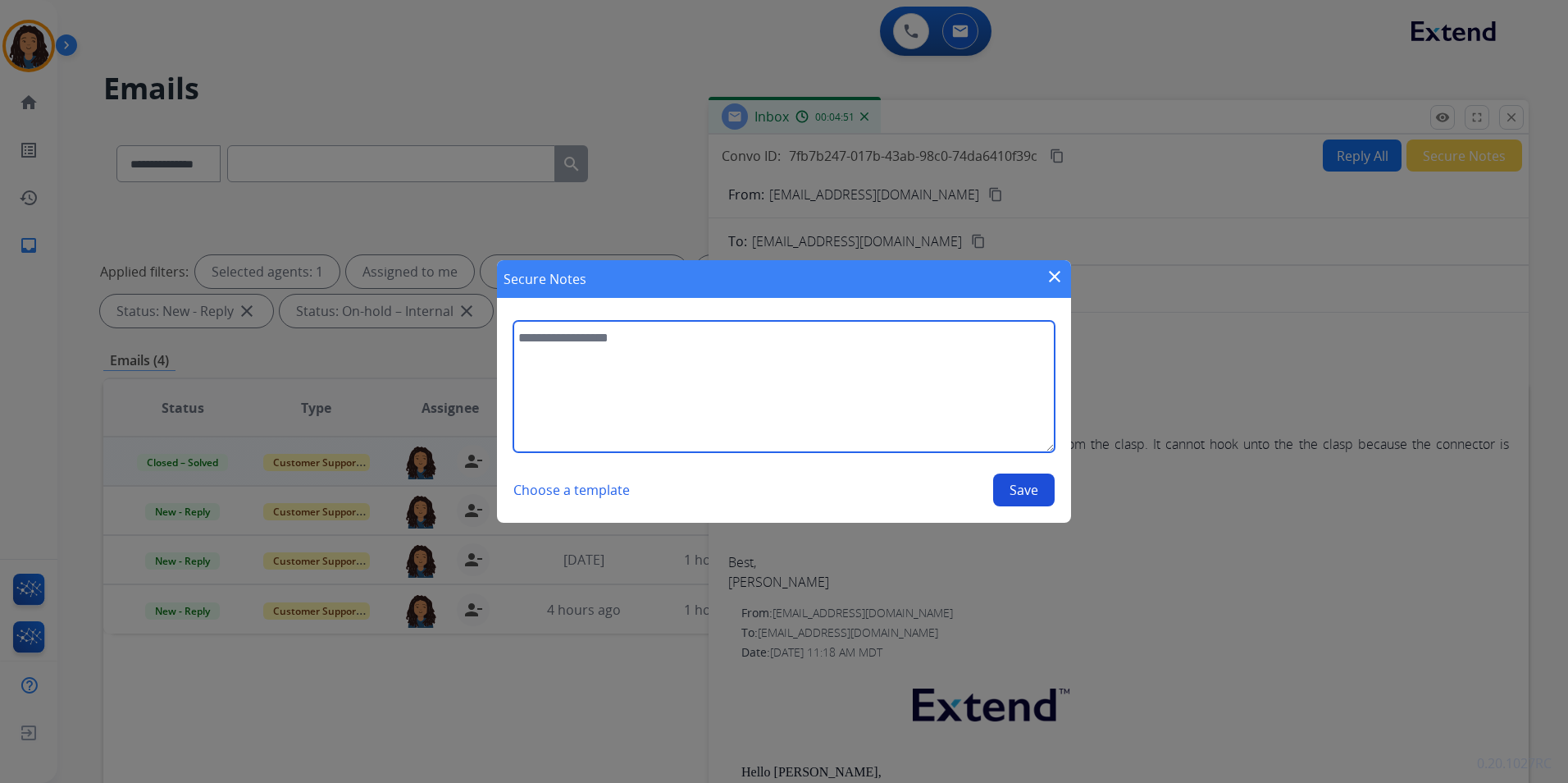
click at [765, 351] on textarea at bounding box center [784, 386] width 542 height 132
type textarea "**********"
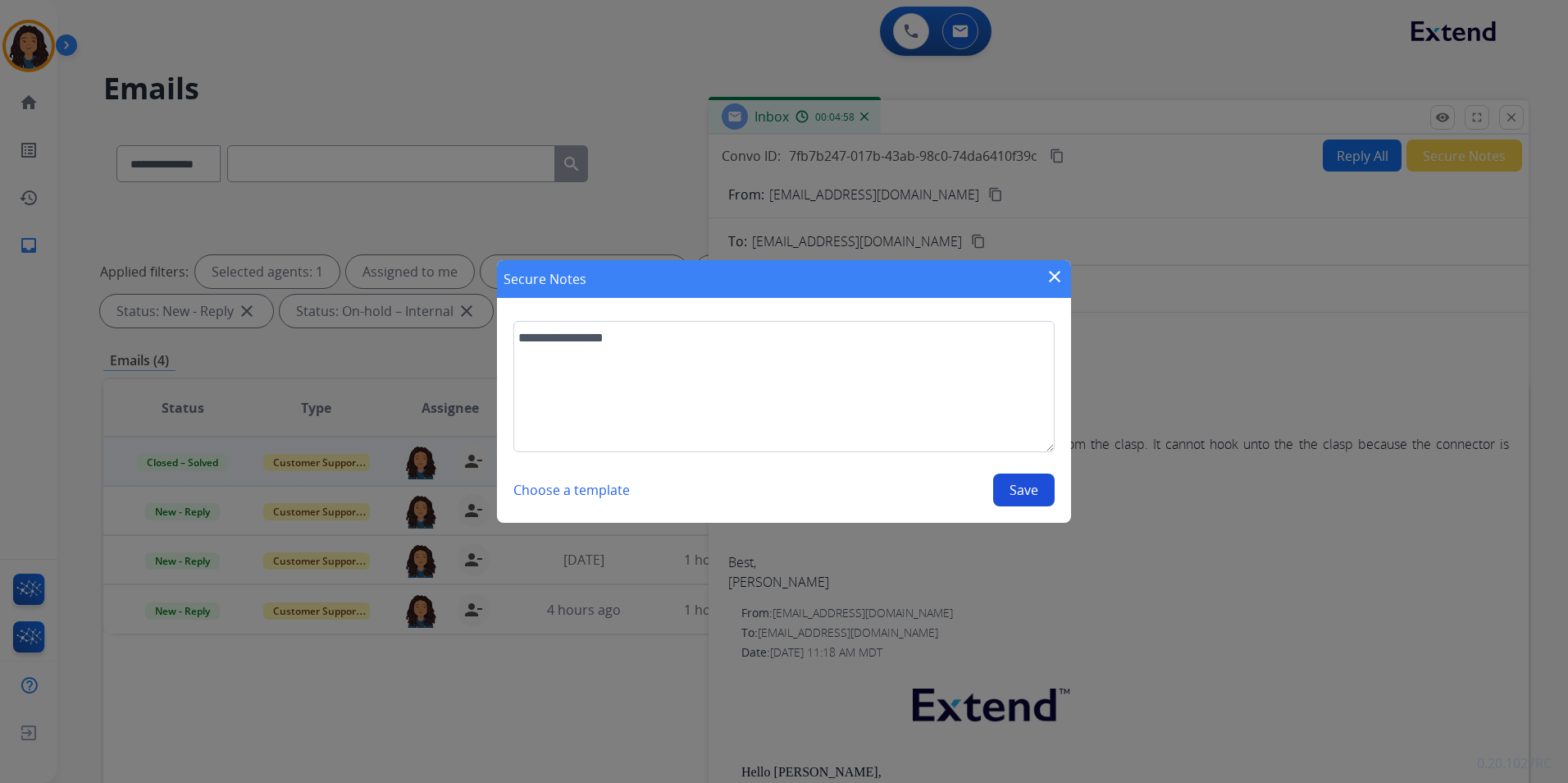
click at [1014, 505] on div "Choose a template Save" at bounding box center [784, 489] width 542 height 33
click at [1043, 487] on button "Save" at bounding box center [1024, 489] width 61 height 33
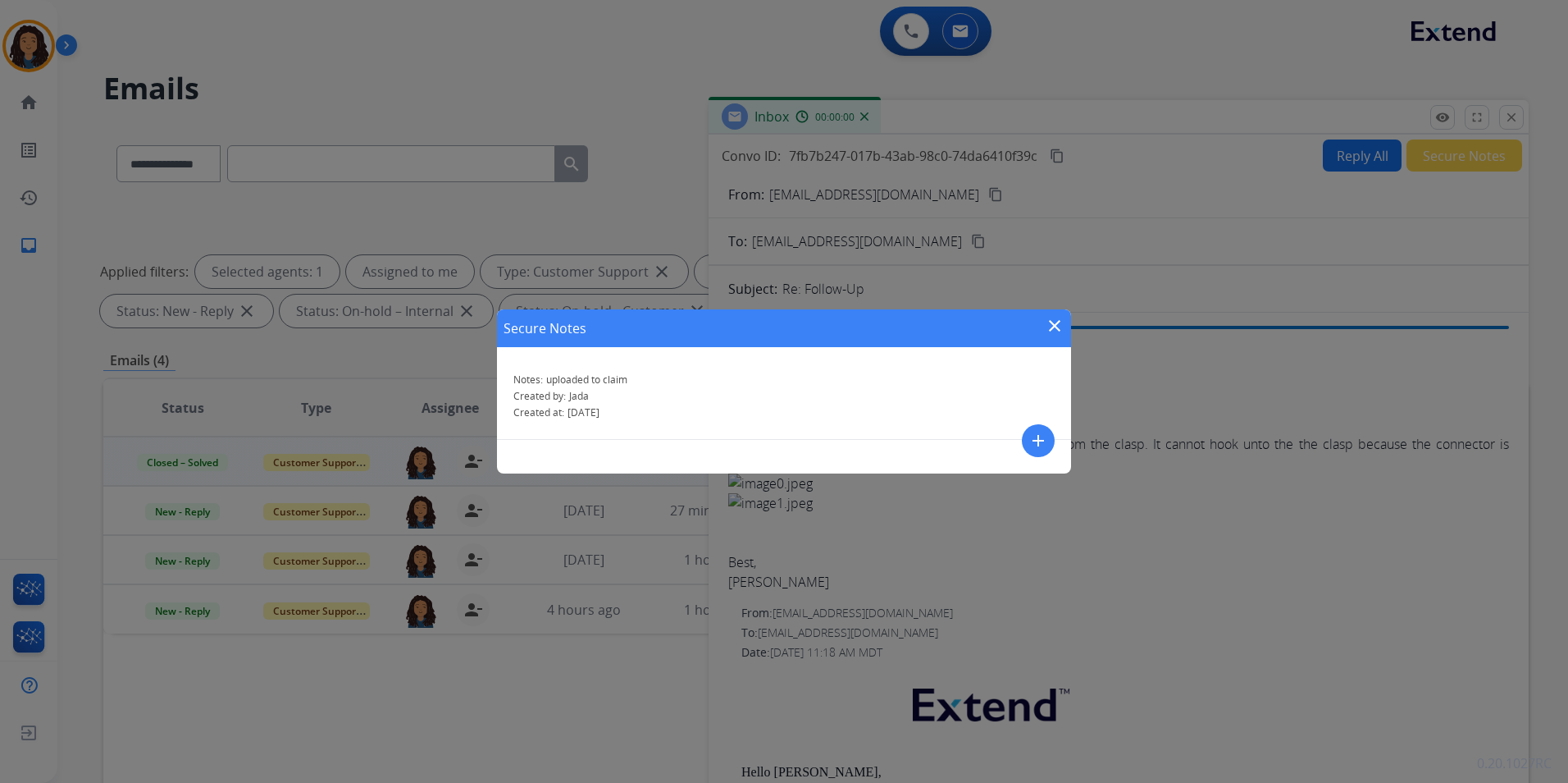
click at [1031, 478] on div "Secure Notes close Notes: uploaded to claim Created by: Jada Created at: 08/28/…" at bounding box center [784, 392] width 1568 height 783
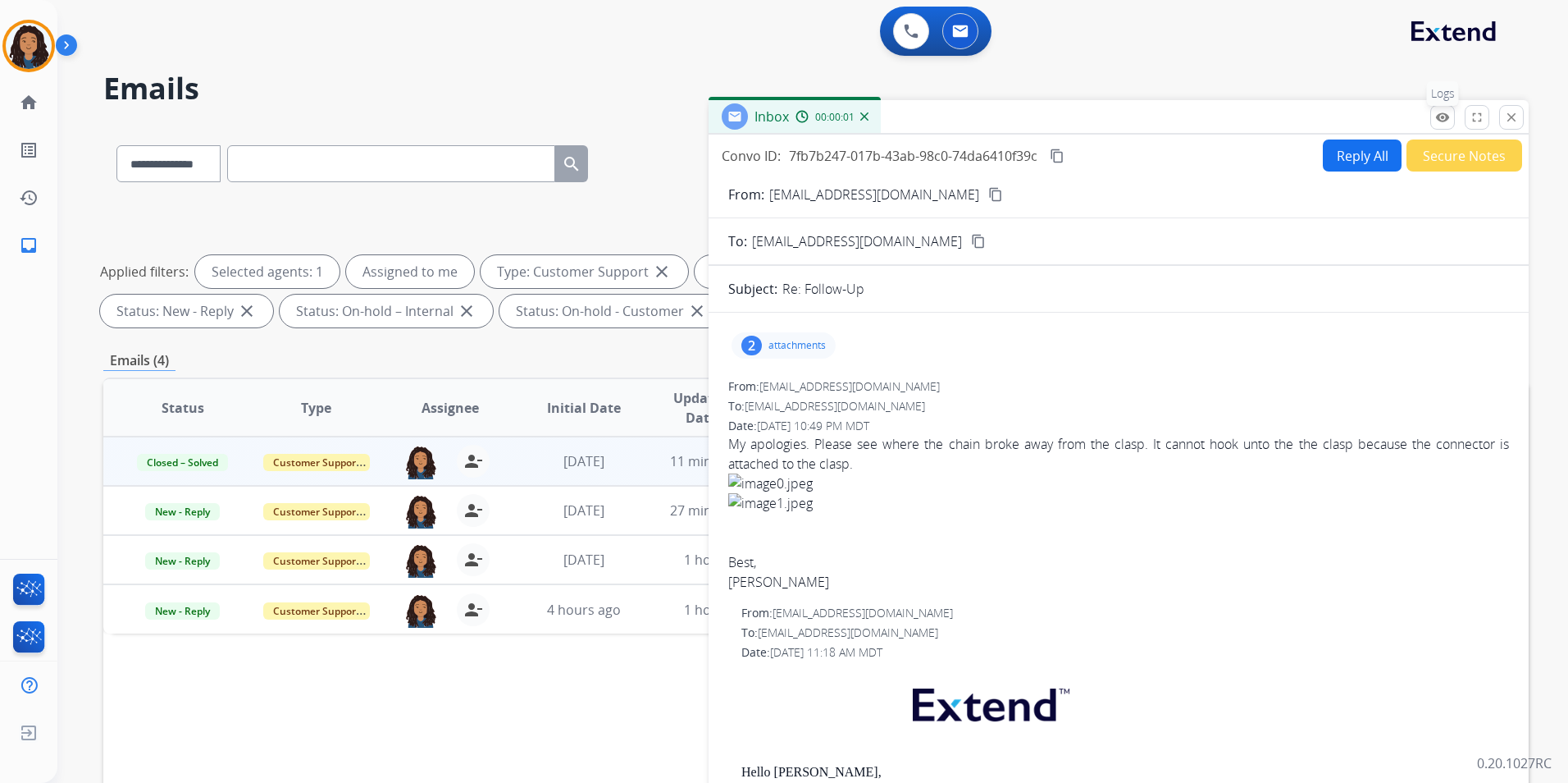
click at [1440, 121] on mat-icon "remove_red_eye" at bounding box center [1442, 116] width 14 height 14
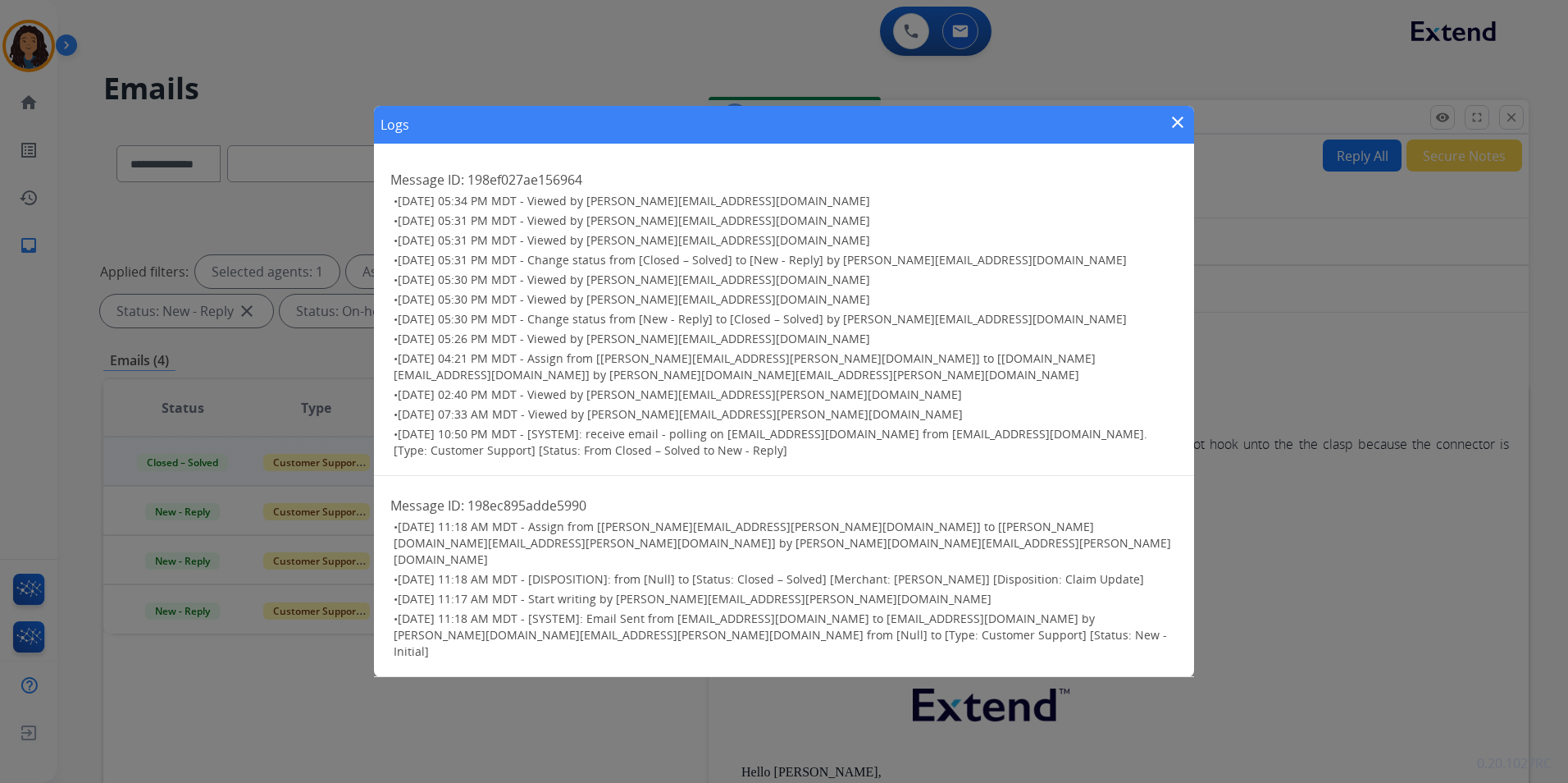
click at [1172, 132] on mat-icon "close" at bounding box center [1177, 121] width 20 height 20
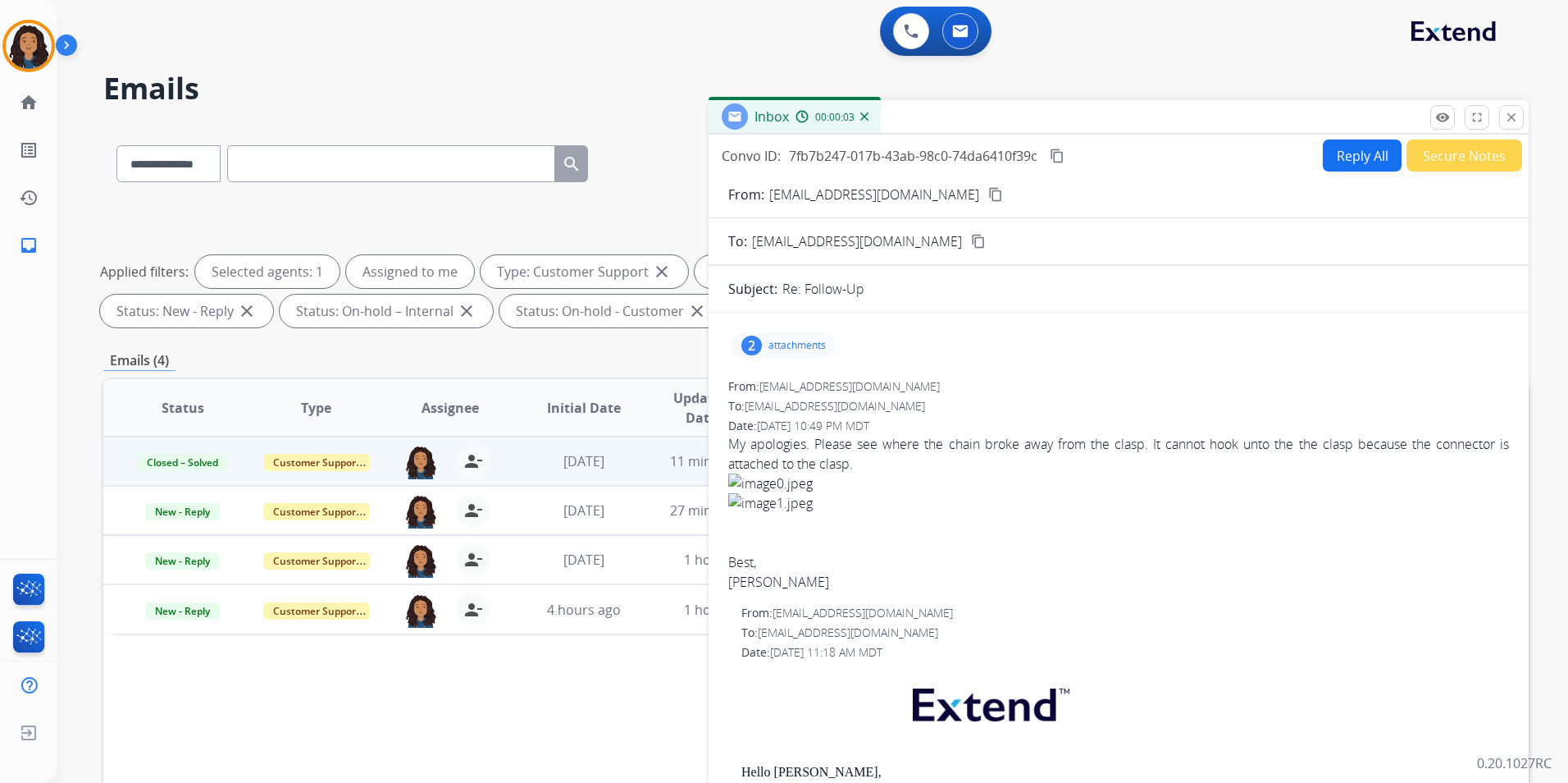
click at [1407, 153] on button "Secure Notes" at bounding box center [1464, 155] width 115 height 32
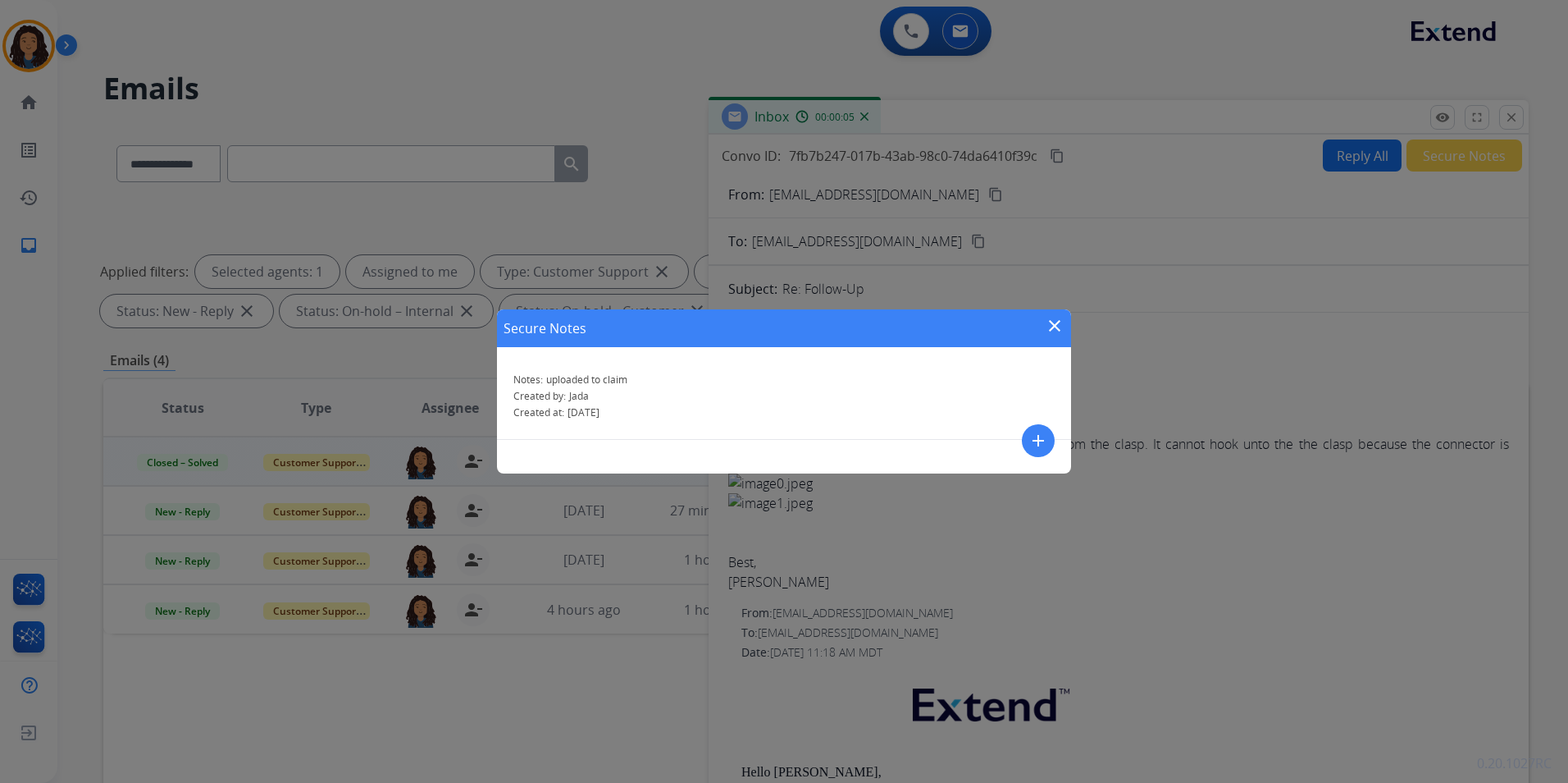
click at [1037, 434] on mat-icon "add" at bounding box center [1038, 440] width 20 height 20
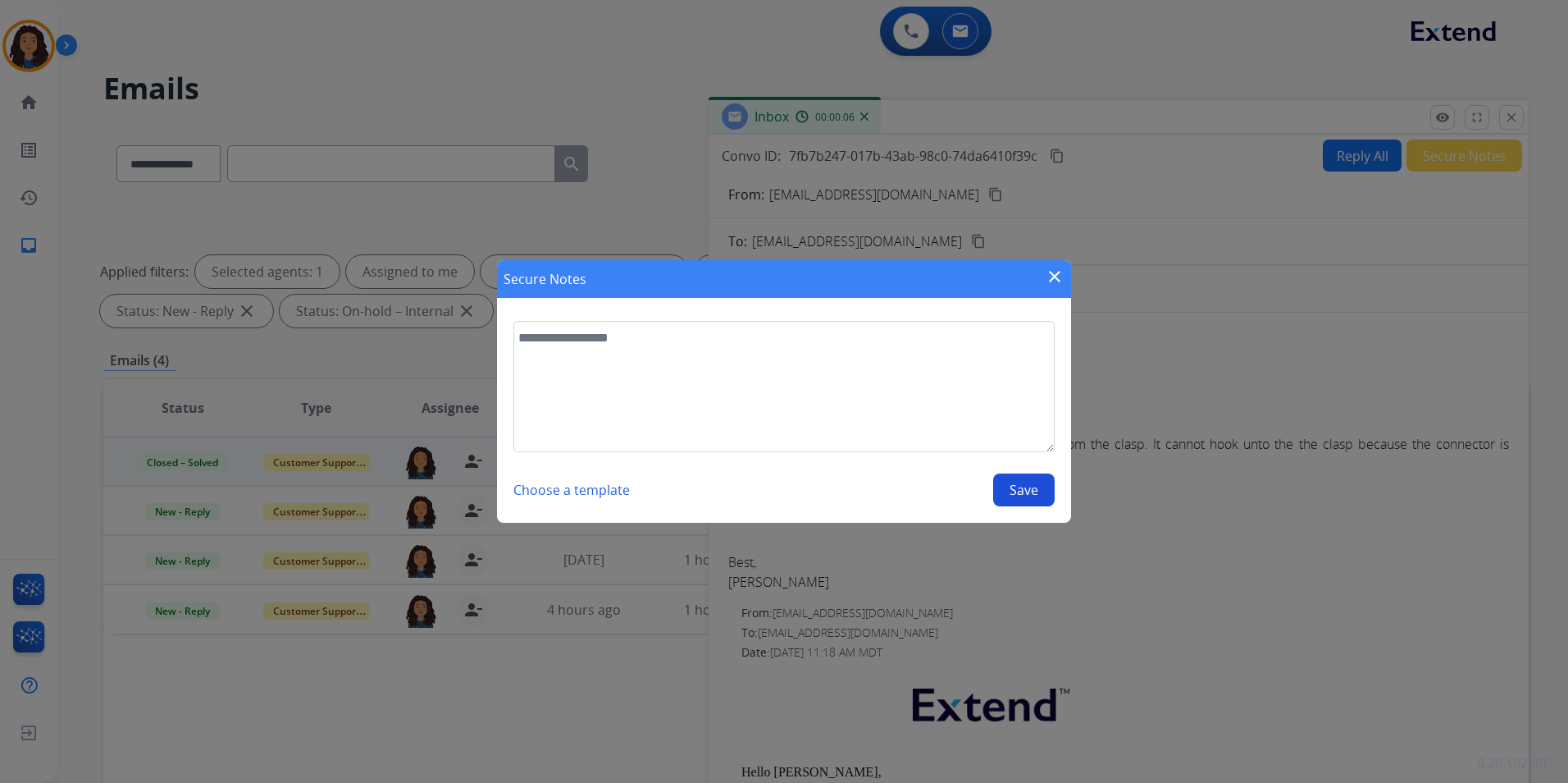
click at [1045, 282] on mat-icon "close" at bounding box center [1054, 276] width 20 height 20
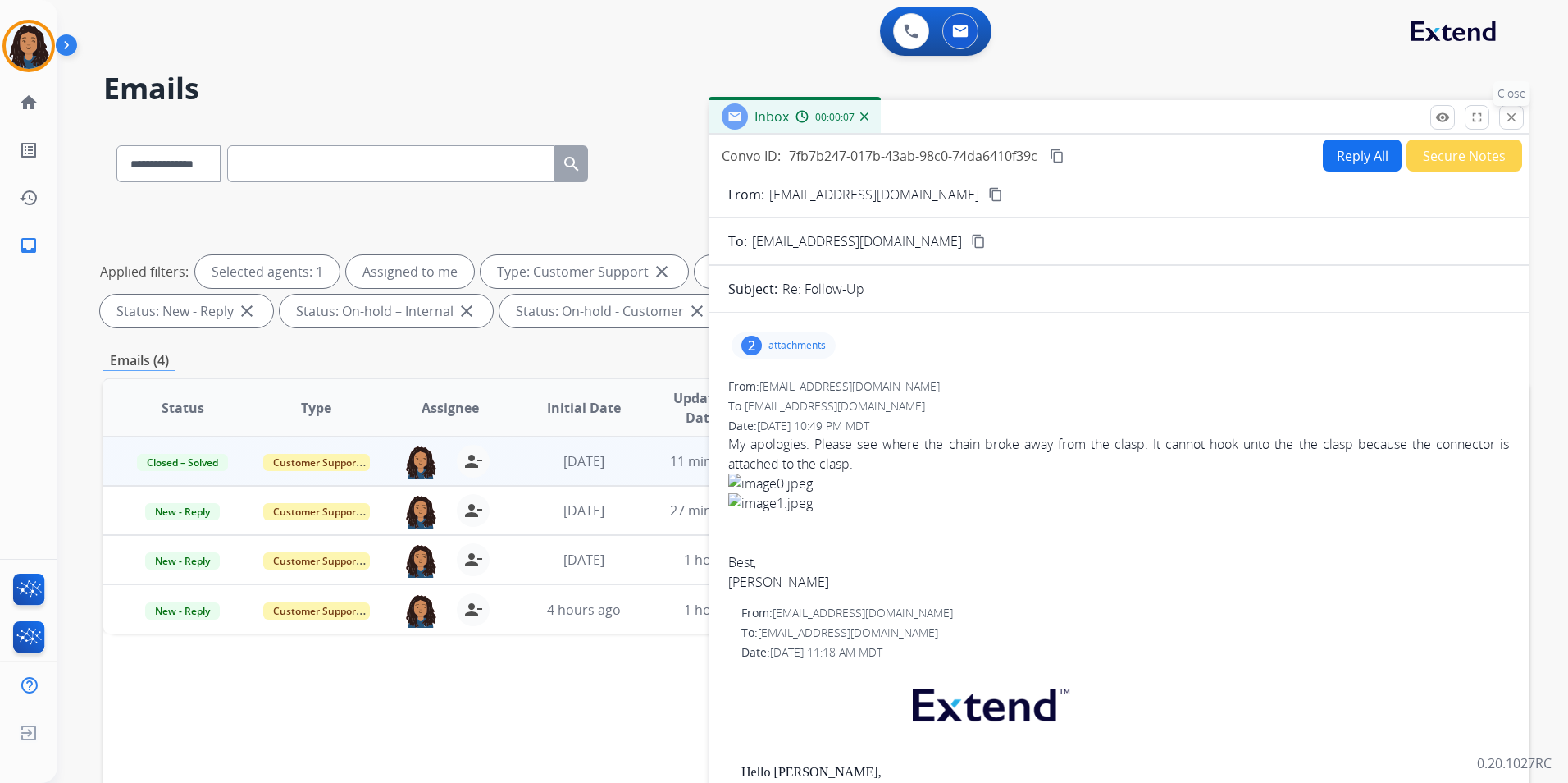
click at [1520, 117] on button "close Close" at bounding box center [1511, 117] width 25 height 25
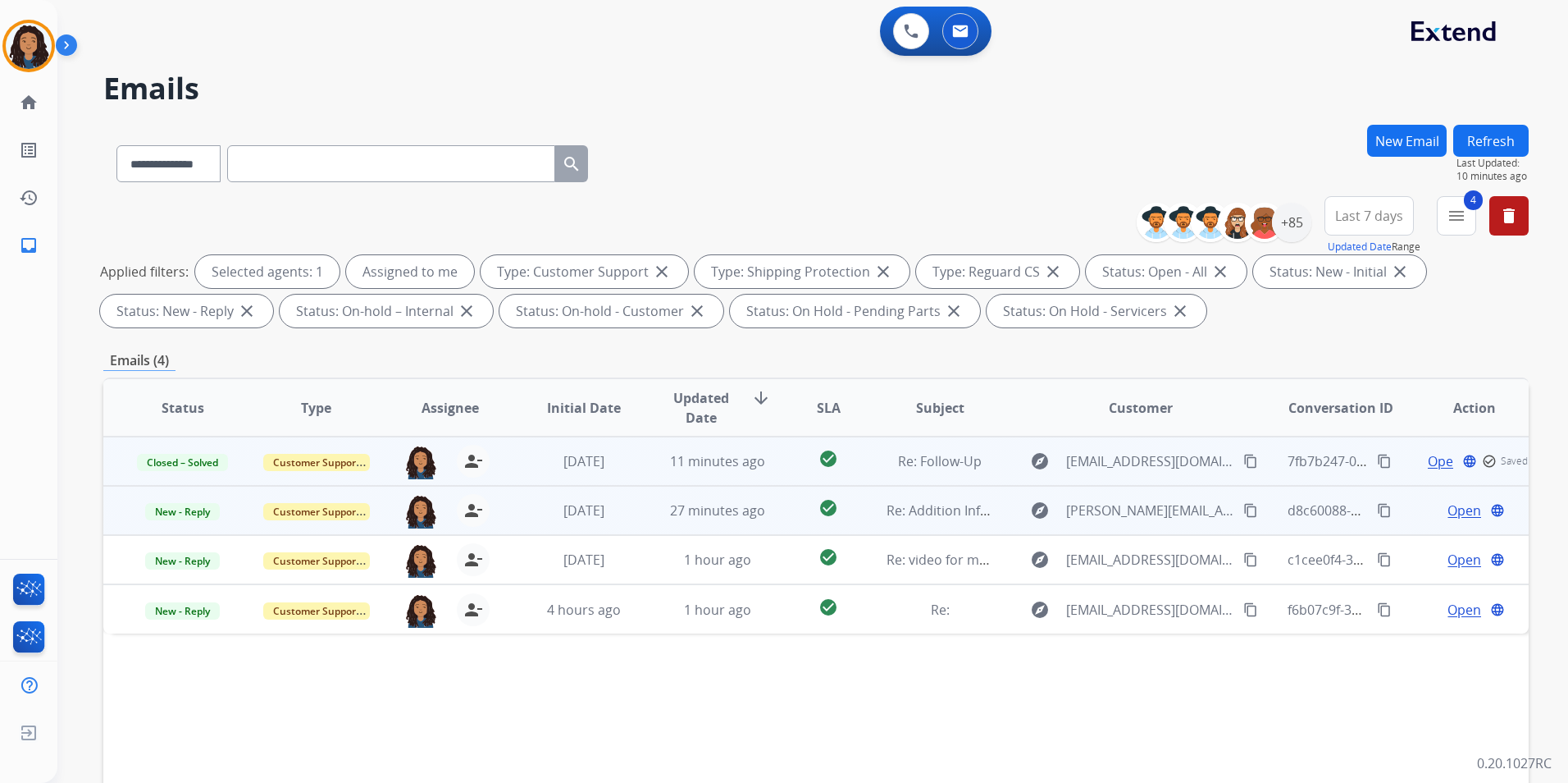
click at [1457, 510] on span "Open" at bounding box center [1464, 510] width 34 height 20
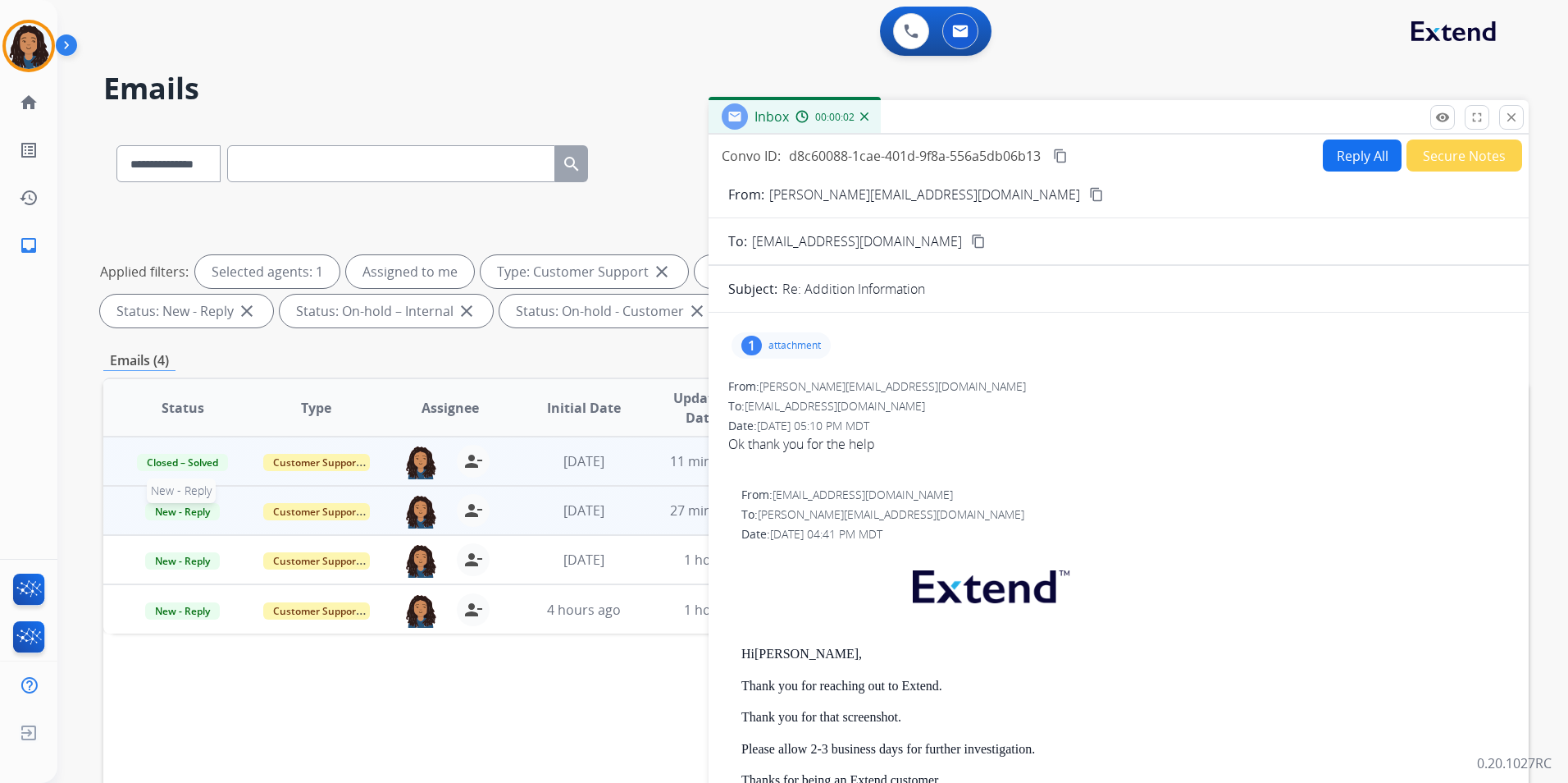
click at [172, 507] on span "New - Reply" at bounding box center [183, 511] width 75 height 17
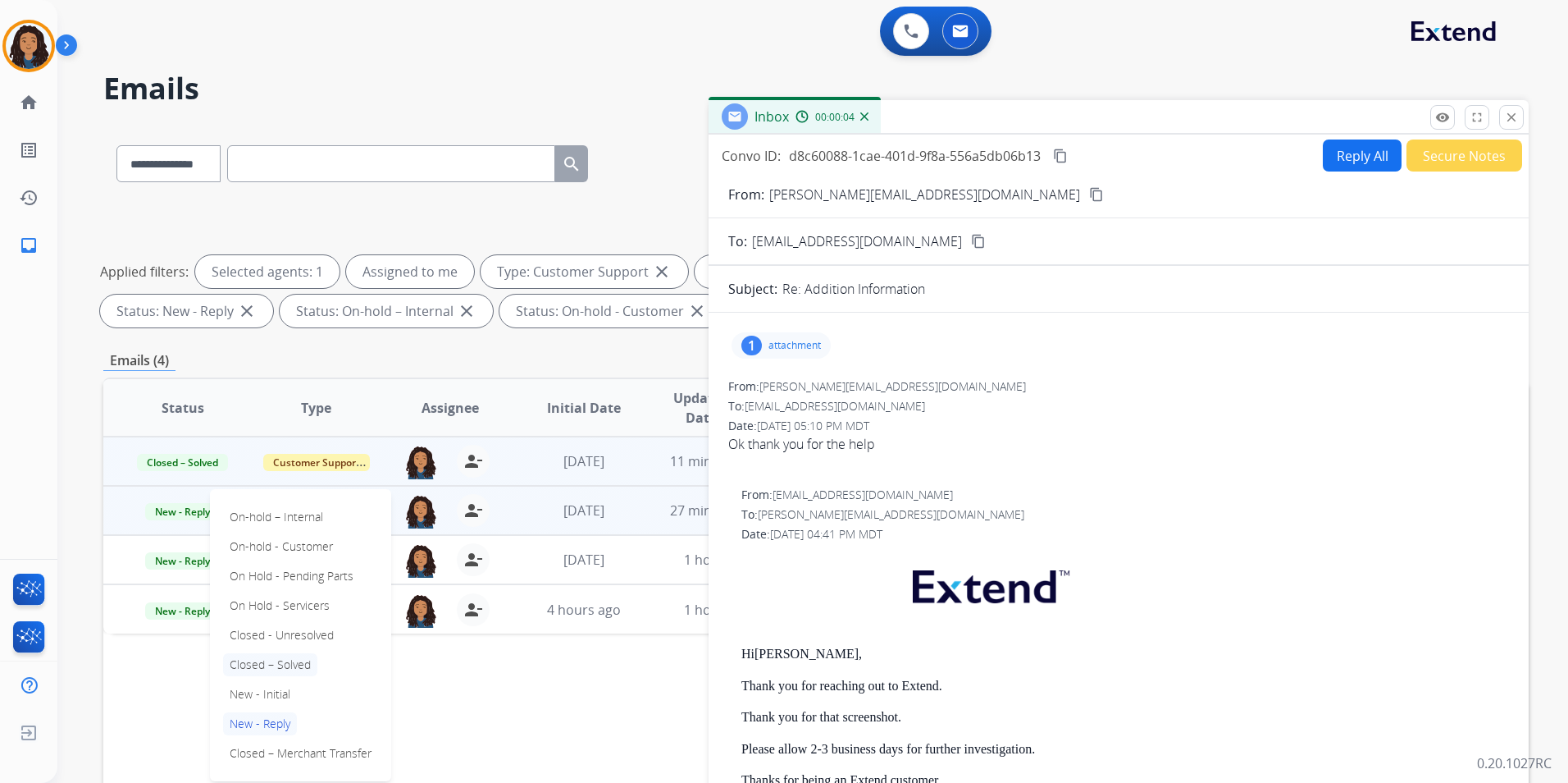
click at [301, 662] on p "Closed – Solved" at bounding box center [270, 664] width 94 height 23
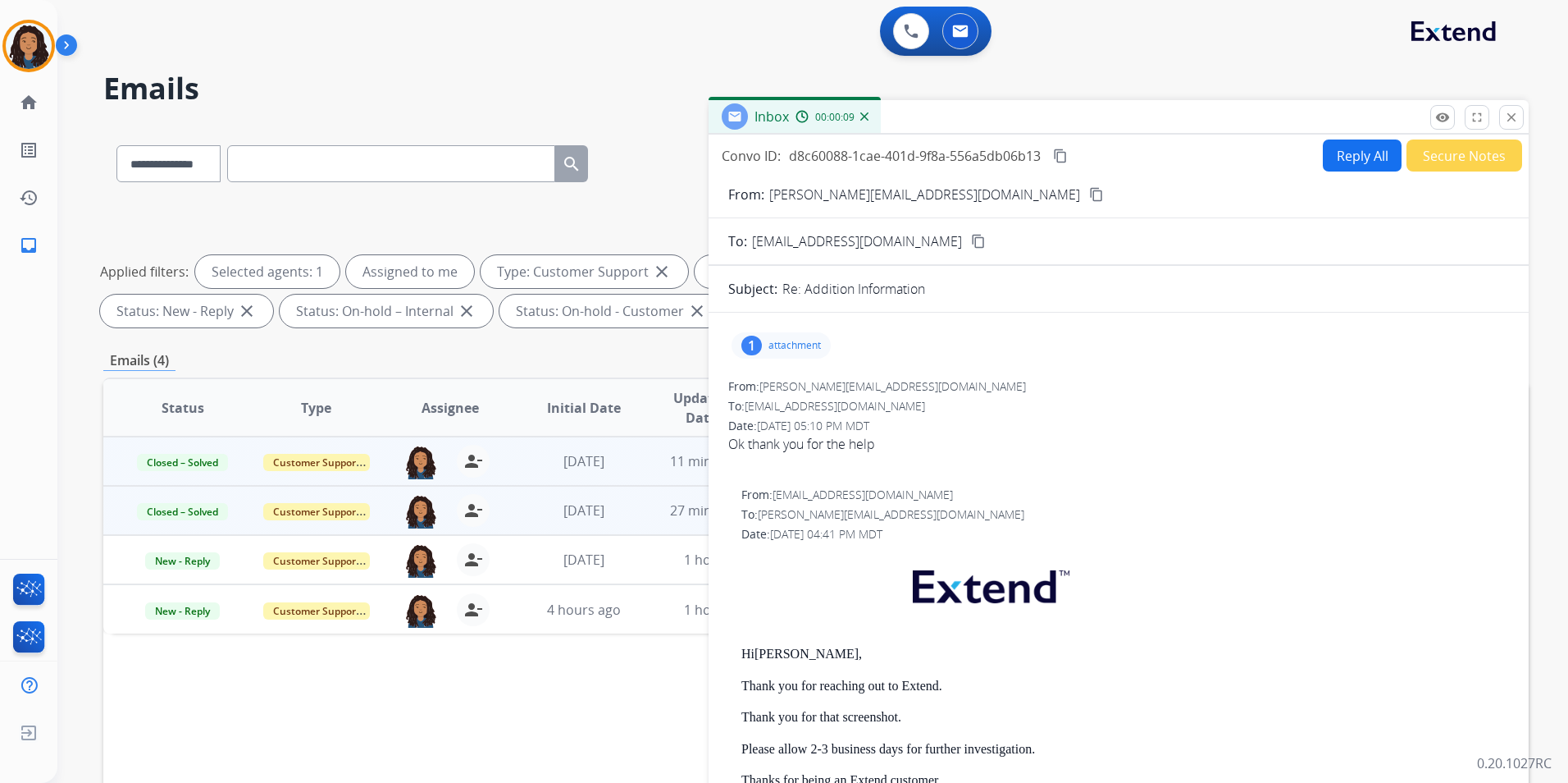
click at [1457, 161] on button "Secure Notes" at bounding box center [1464, 155] width 115 height 32
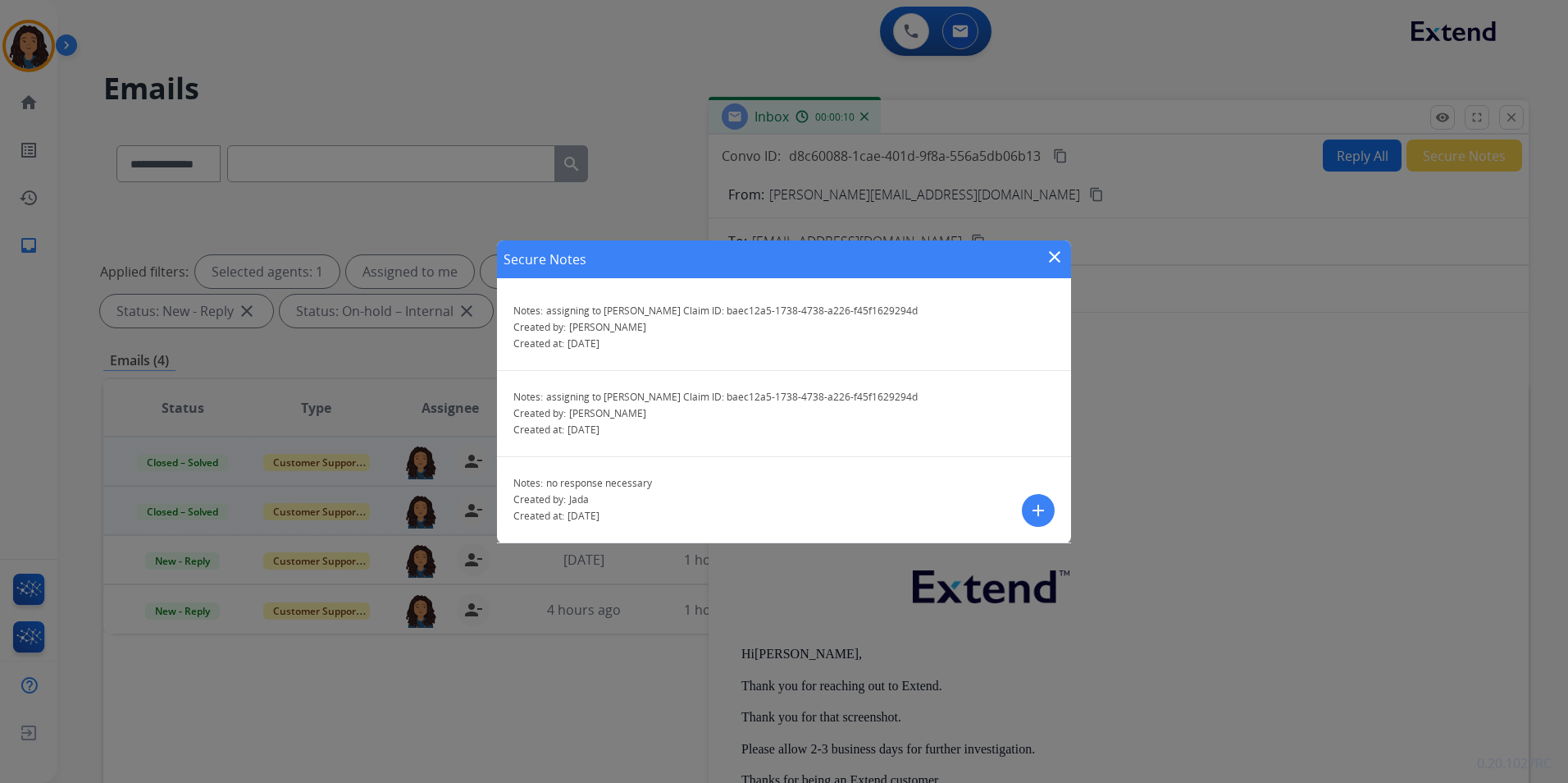
click at [1036, 516] on mat-icon "add" at bounding box center [1038, 510] width 20 height 20
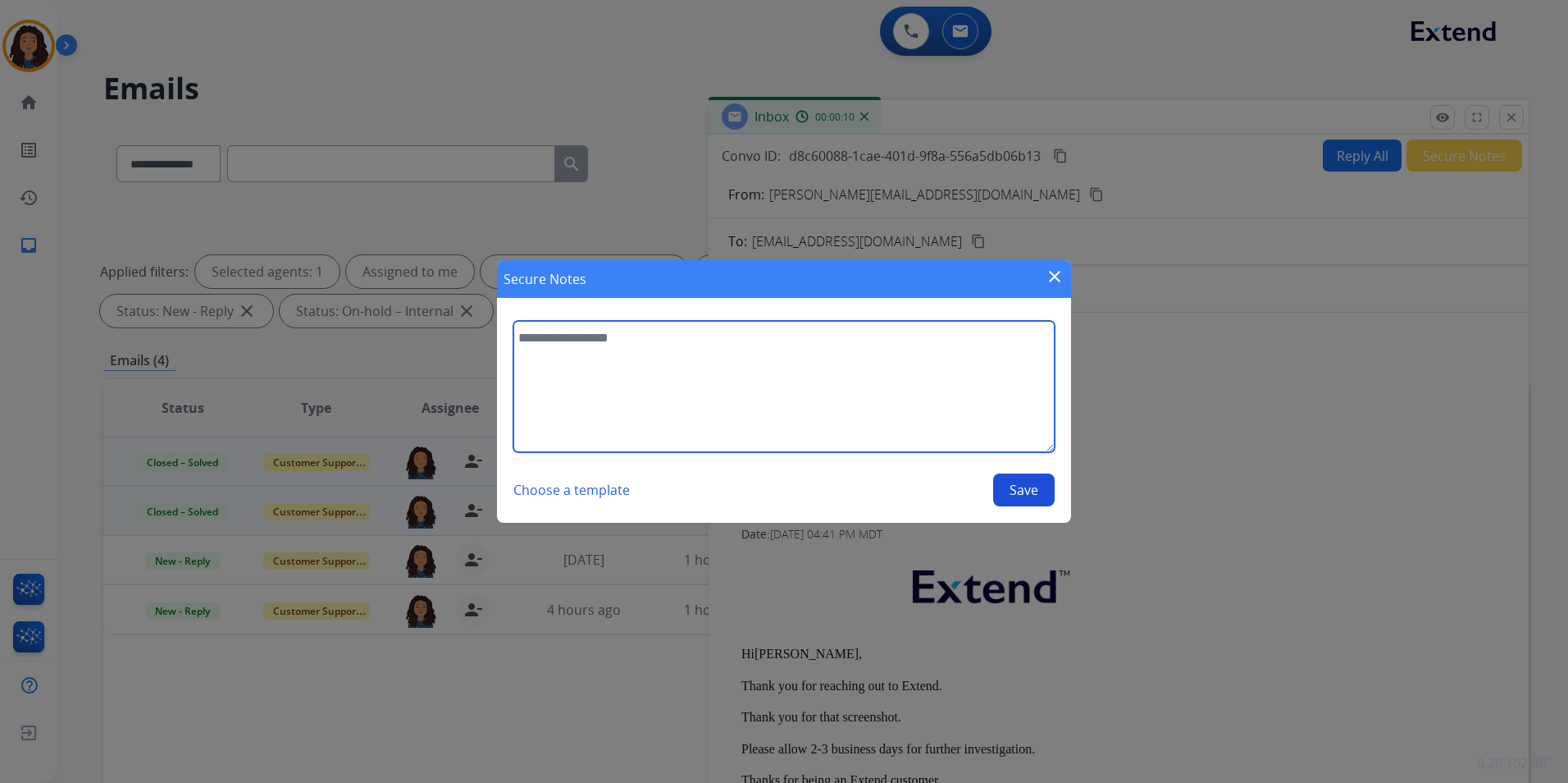
click at [825, 433] on textarea at bounding box center [784, 386] width 542 height 132
type textarea "**********"
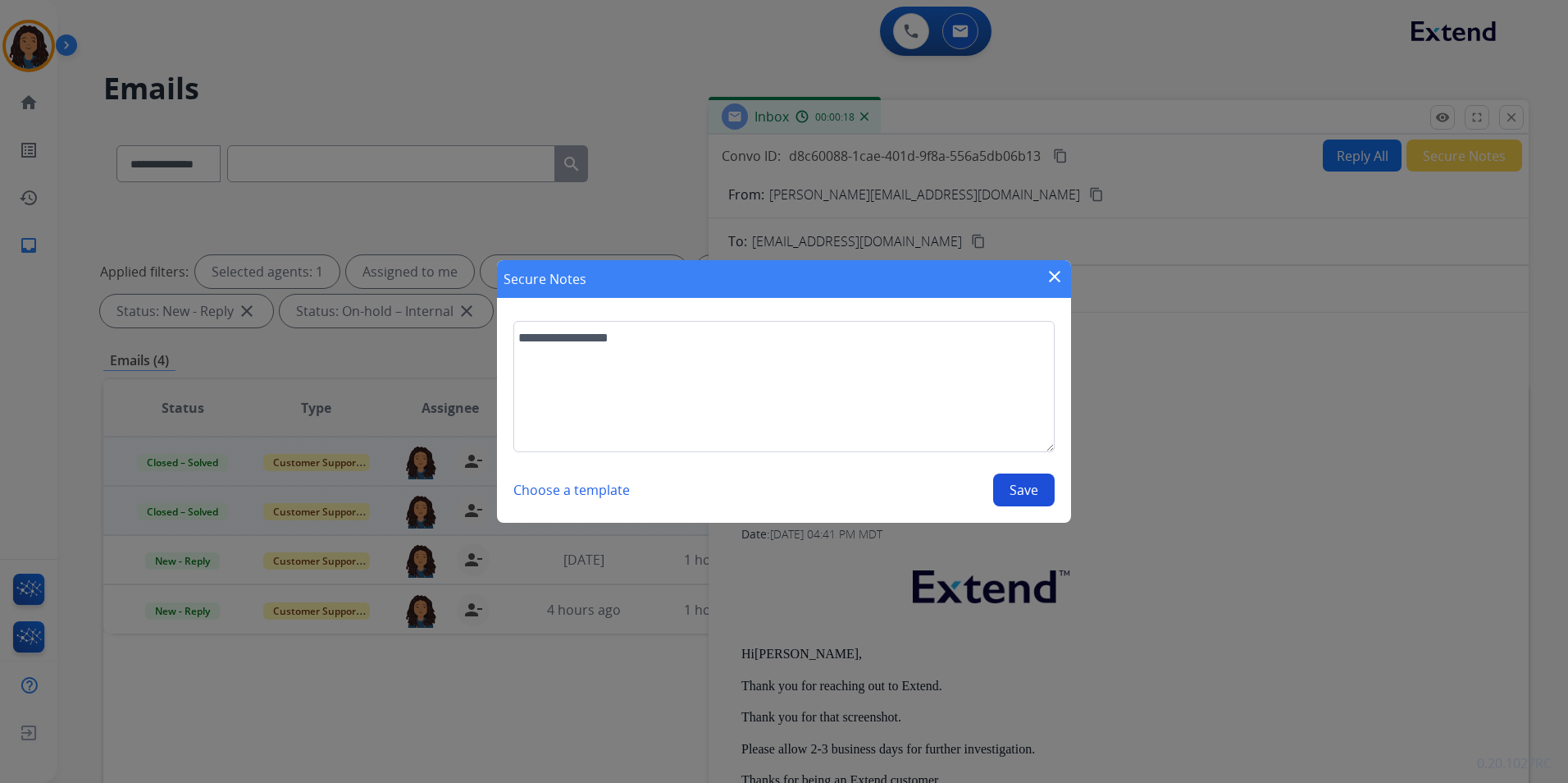
click at [1020, 491] on button "Save" at bounding box center [1024, 489] width 61 height 33
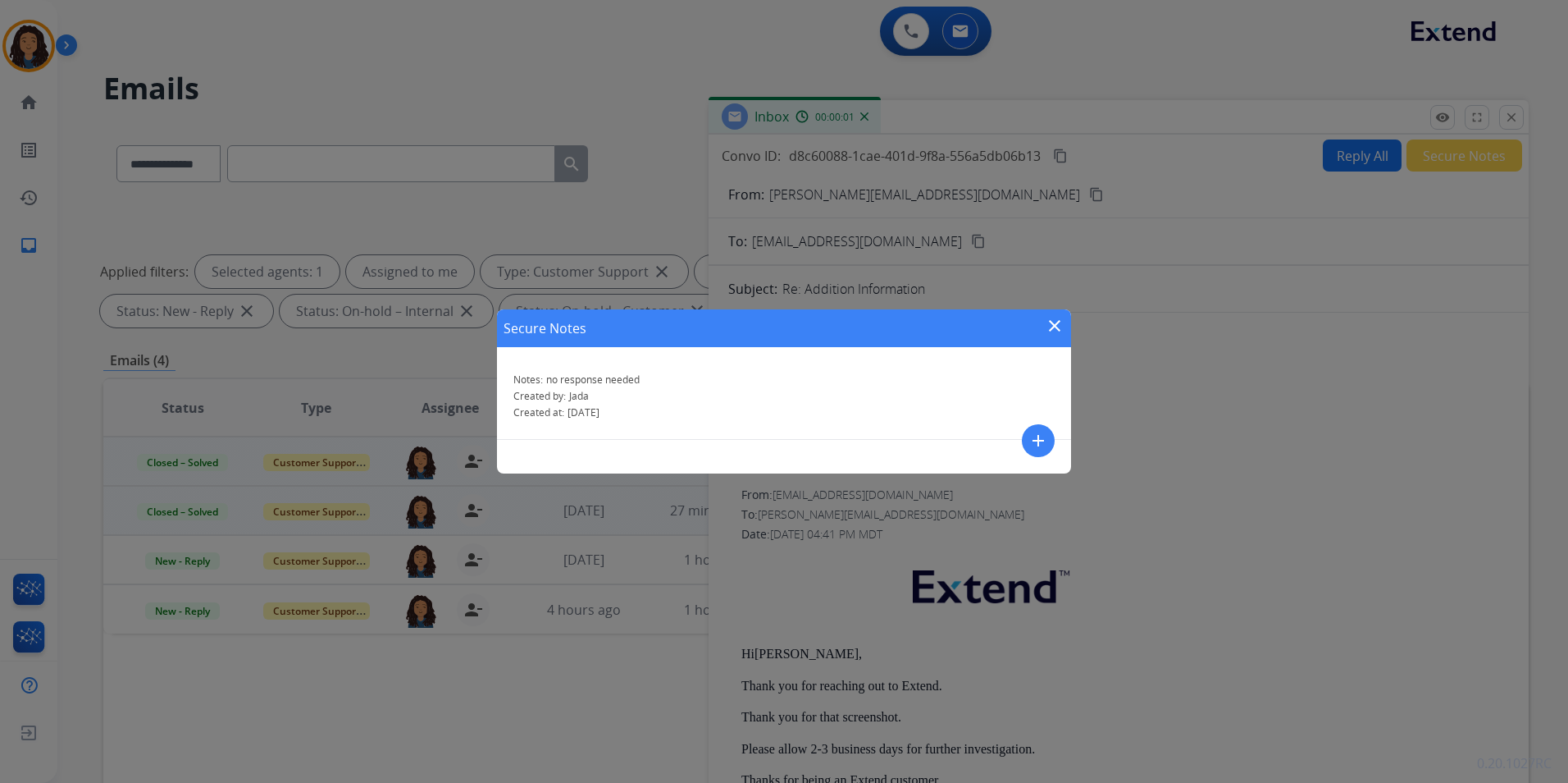
click at [1055, 321] on mat-icon "close" at bounding box center [1054, 325] width 20 height 20
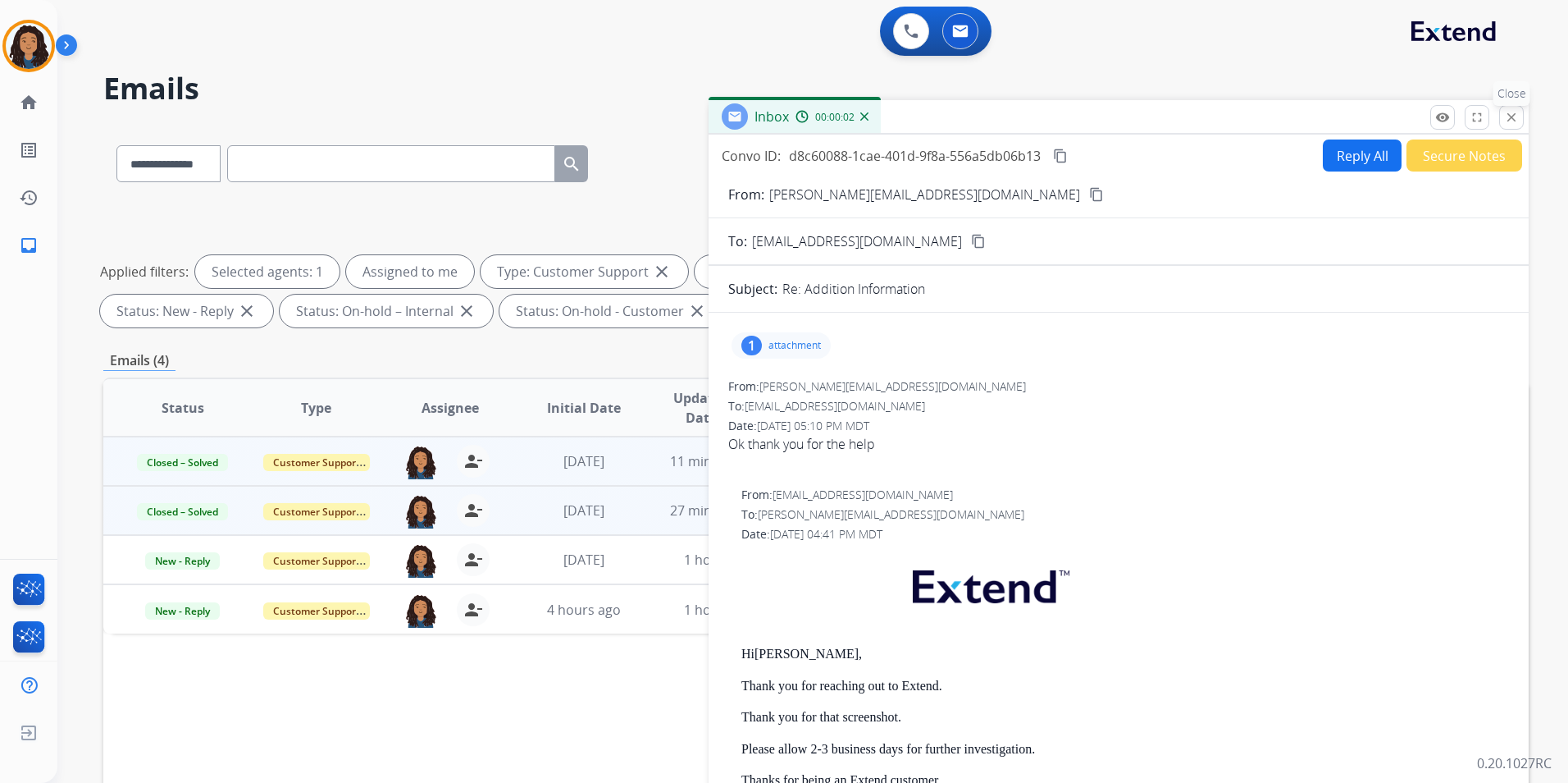
click at [1510, 119] on mat-icon "close" at bounding box center [1511, 116] width 14 height 14
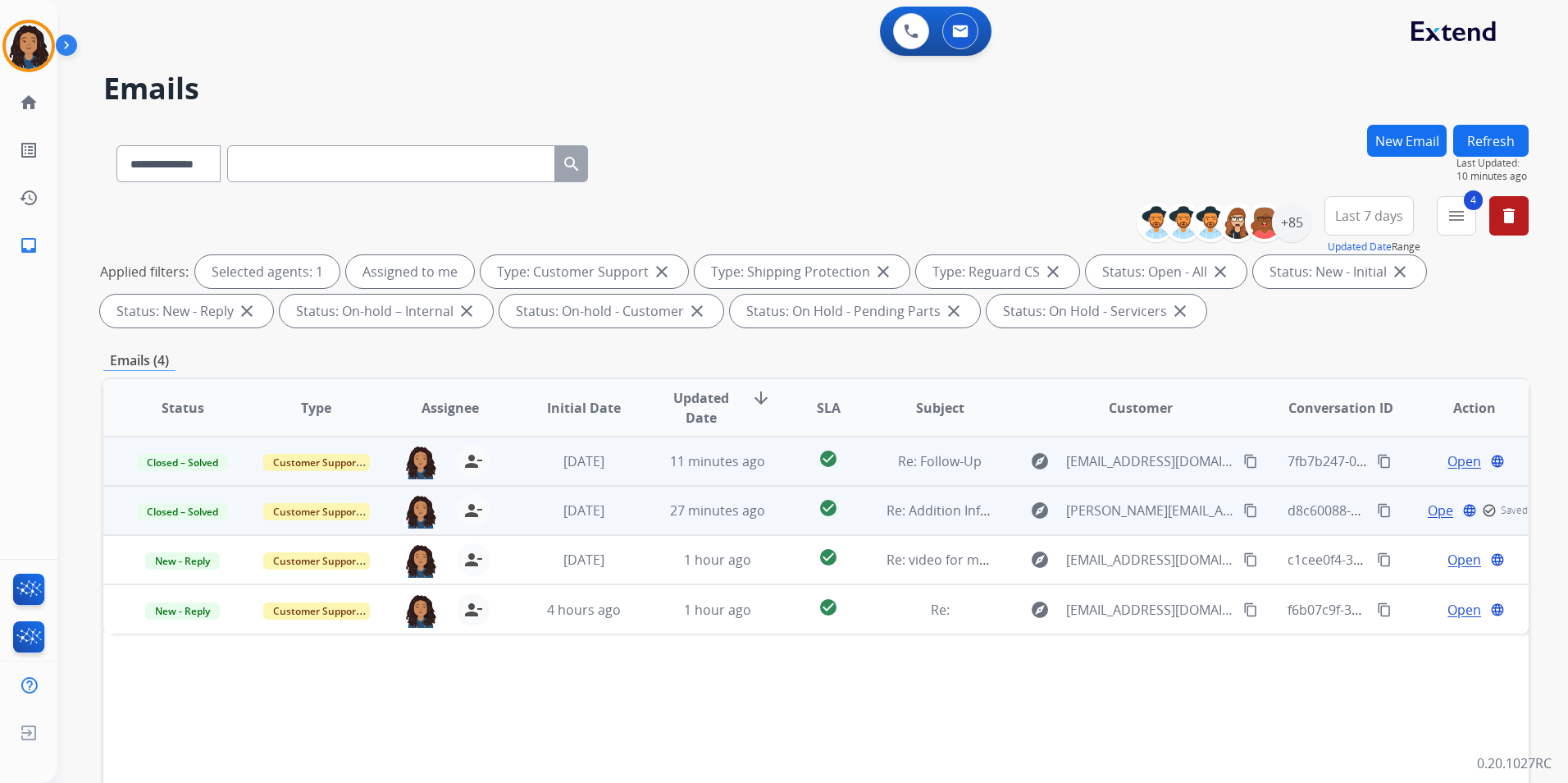
click at [1498, 139] on button "Refresh" at bounding box center [1491, 141] width 76 height 32
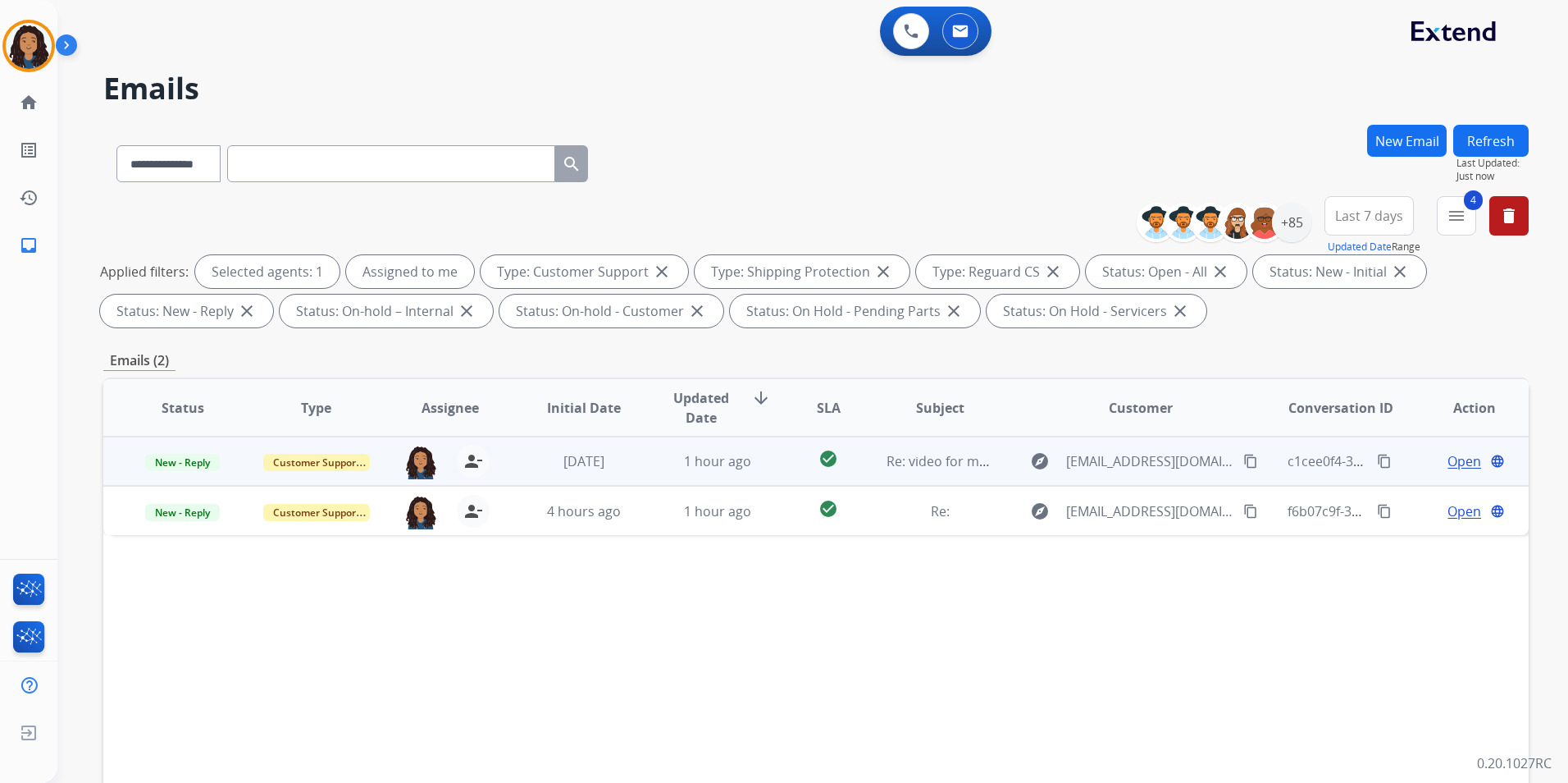
click at [1458, 457] on span "Open" at bounding box center [1464, 460] width 34 height 20
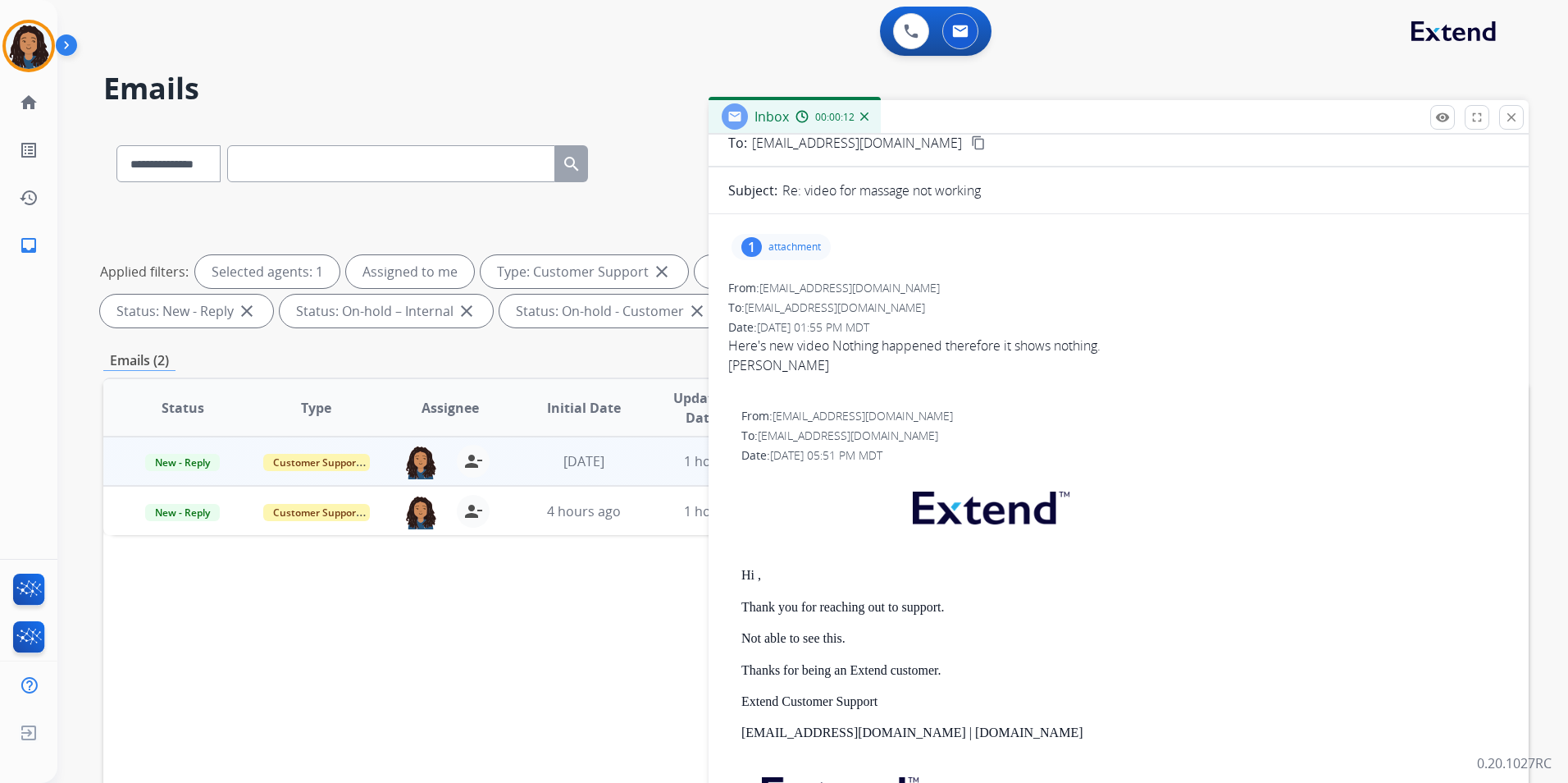
scroll to position [164, 0]
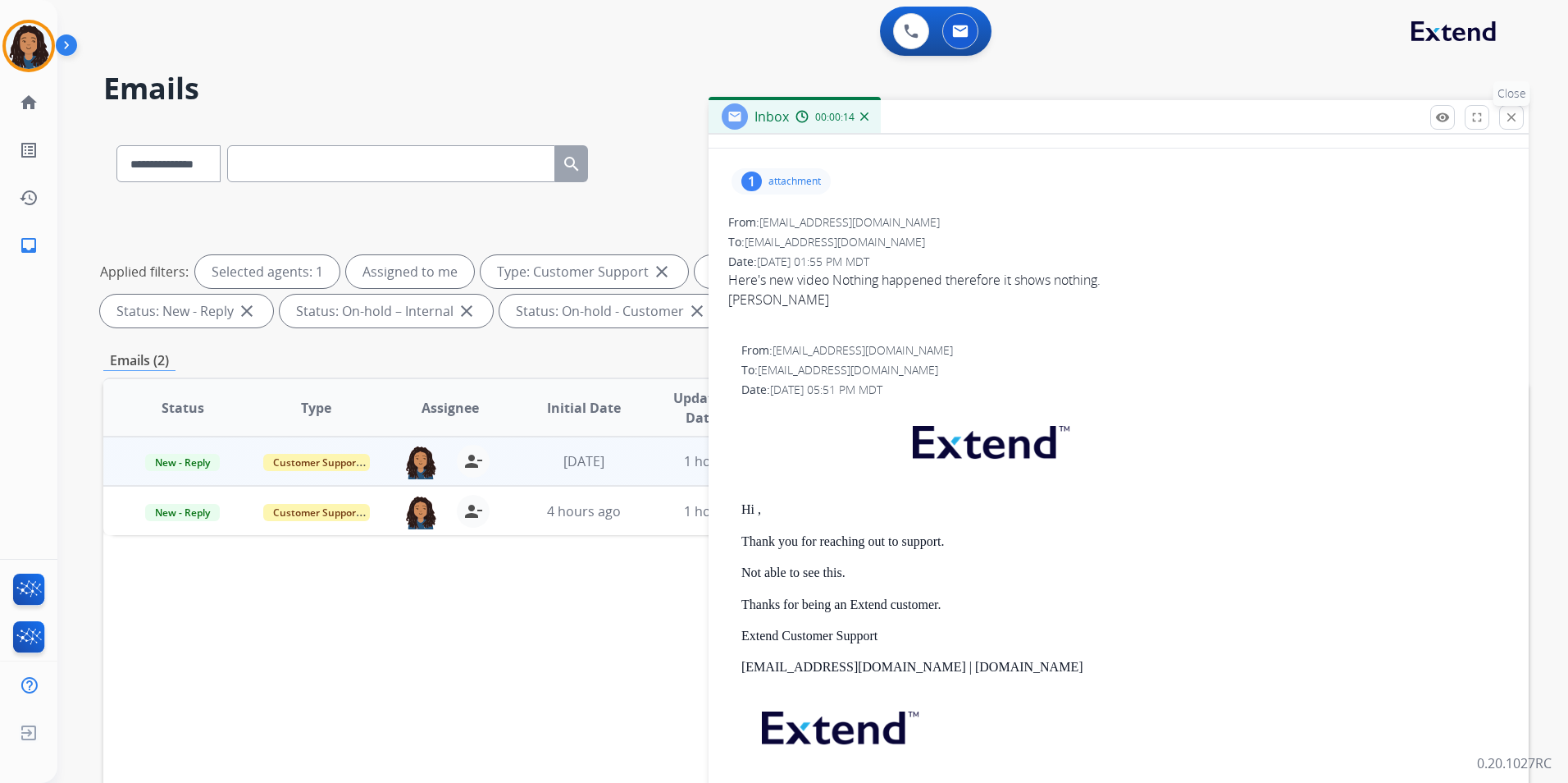
click at [1513, 119] on mat-icon "close" at bounding box center [1511, 116] width 14 height 14
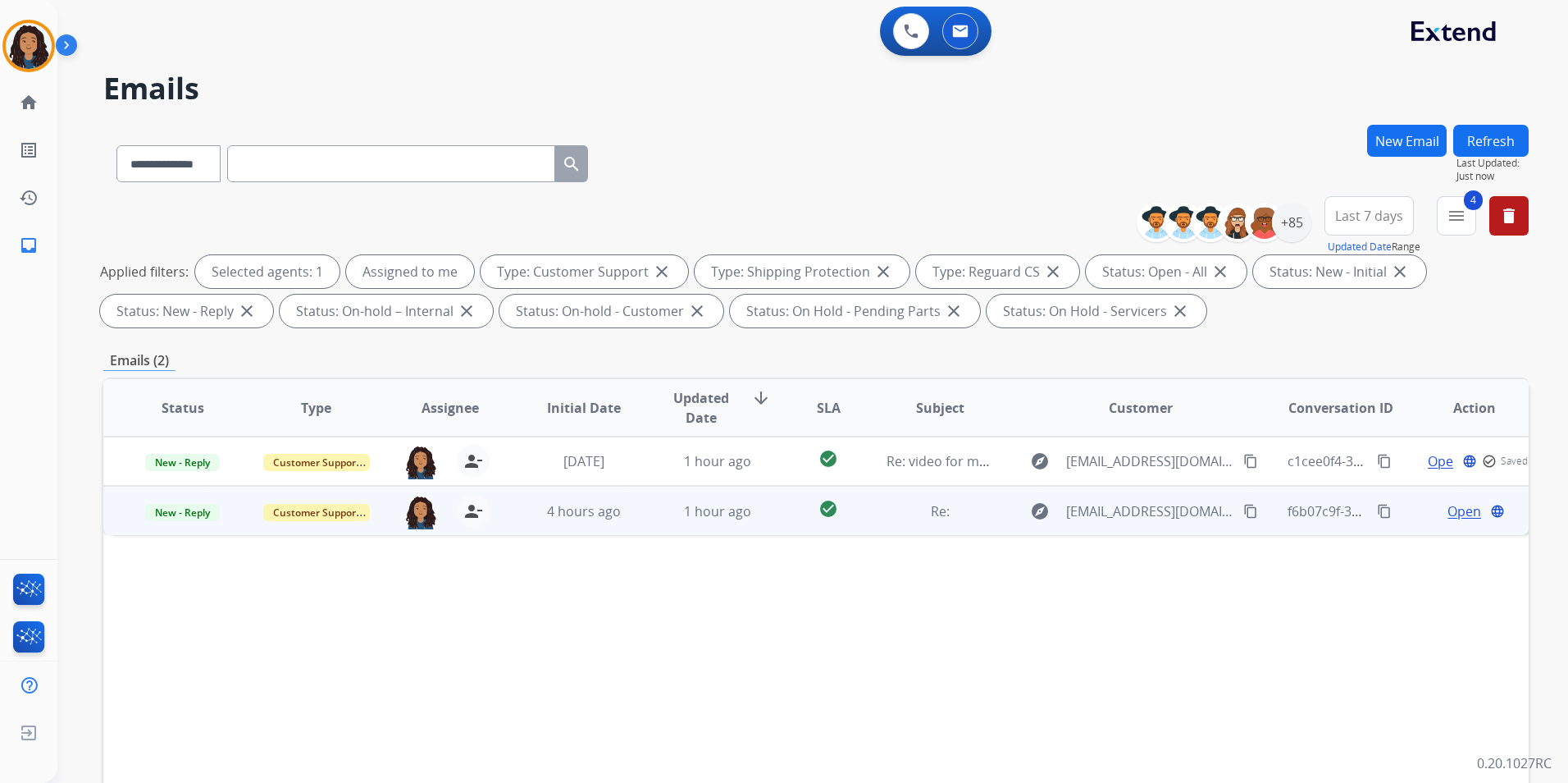
click at [1458, 508] on span "Open" at bounding box center [1464, 510] width 34 height 20
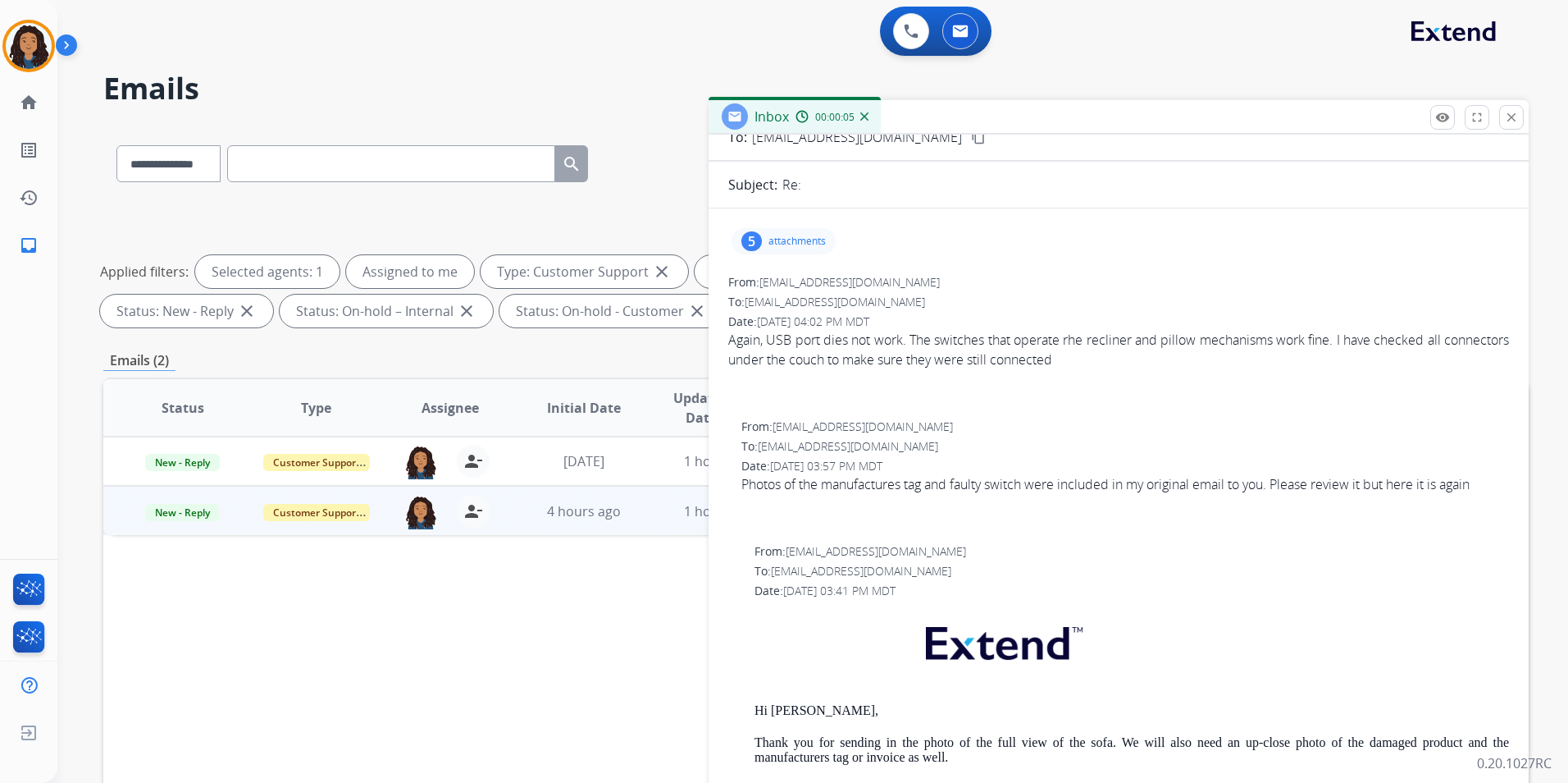
scroll to position [0, 0]
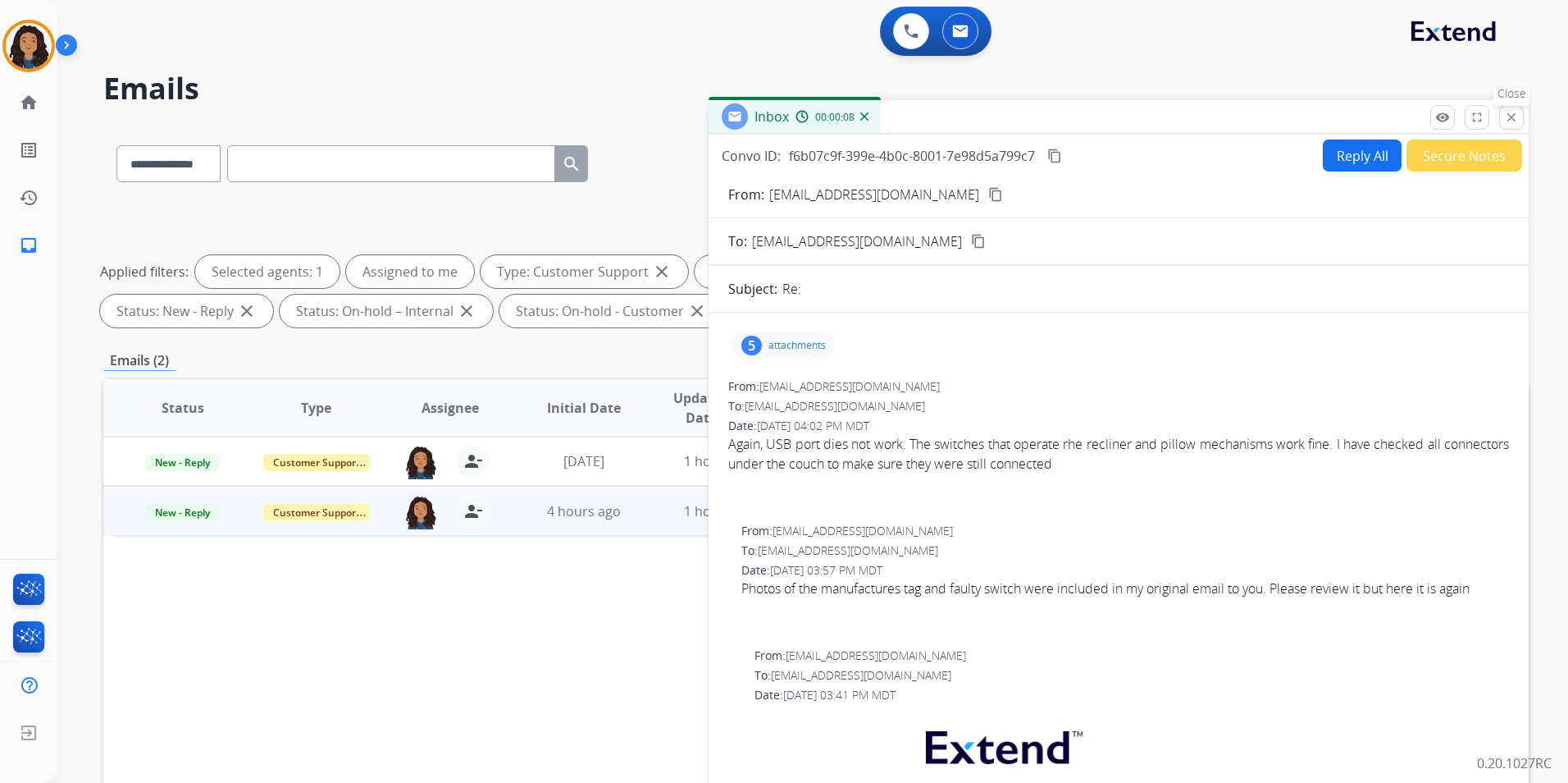
click at [1504, 116] on mat-icon "close" at bounding box center [1511, 116] width 14 height 14
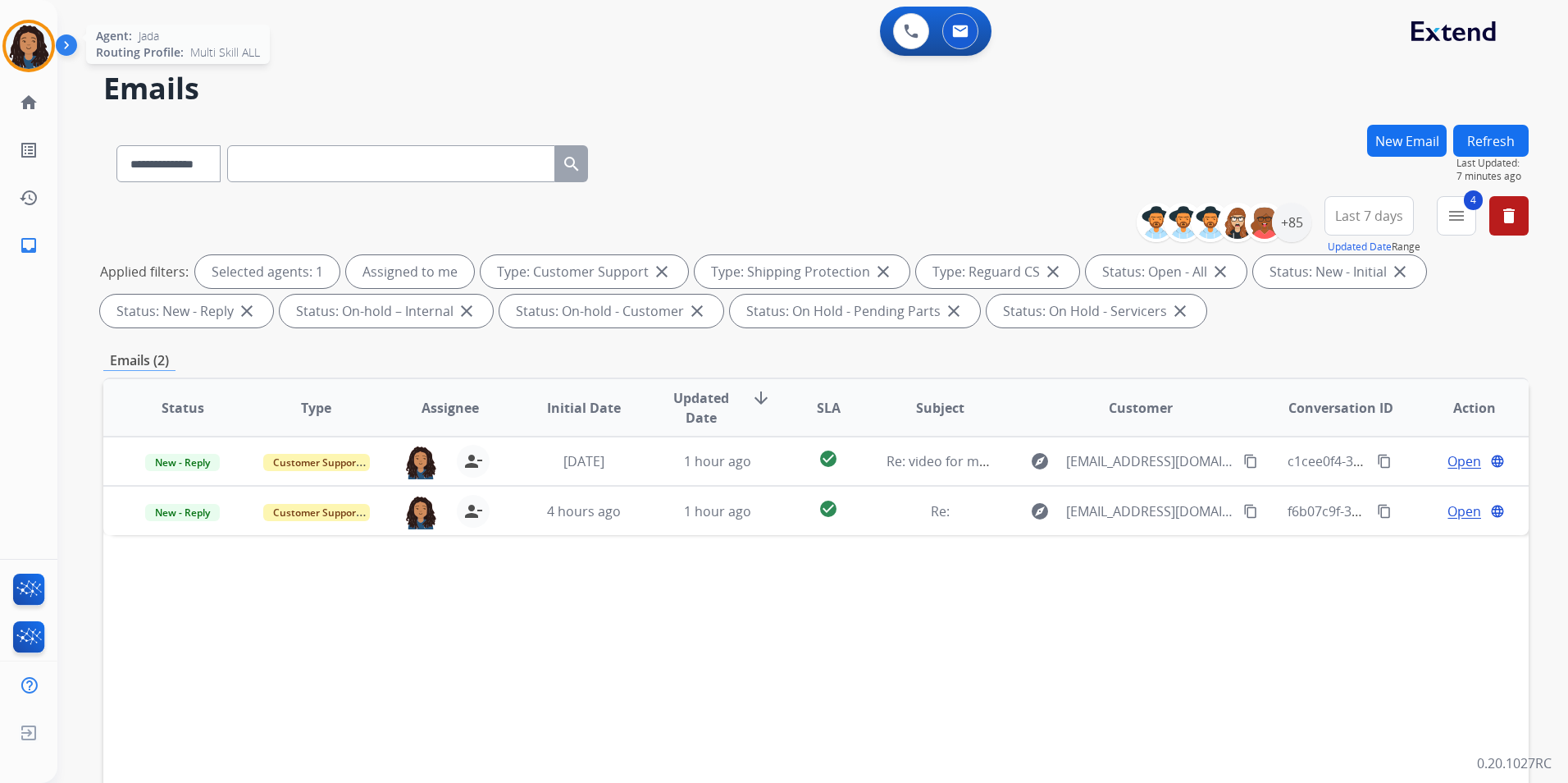
click at [37, 55] on img at bounding box center [29, 46] width 46 height 46
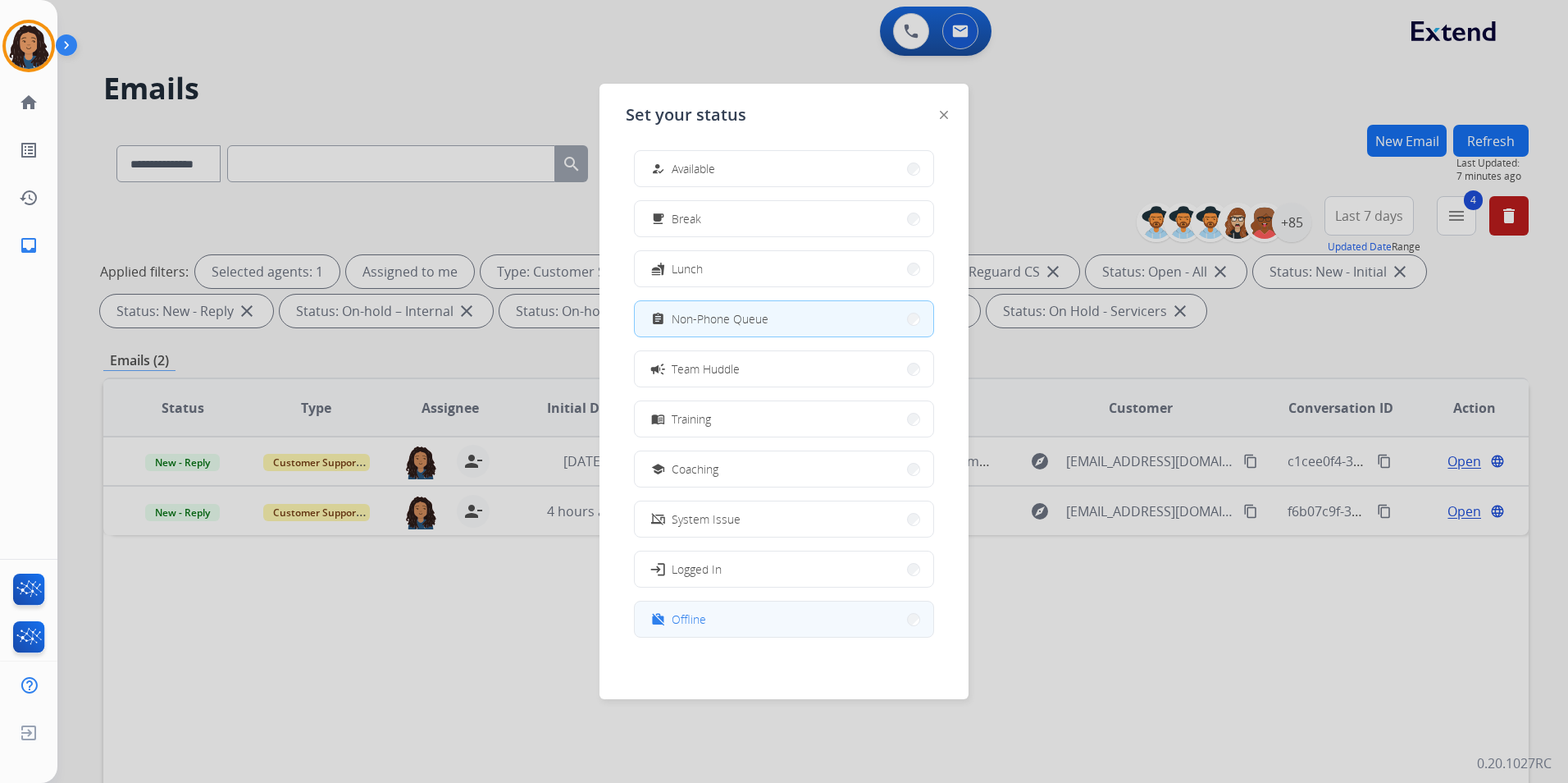
scroll to position [5, 0]
click at [747, 617] on button "work_off Offline" at bounding box center [784, 618] width 299 height 36
